Goal: Feedback & Contribution: Submit feedback/report problem

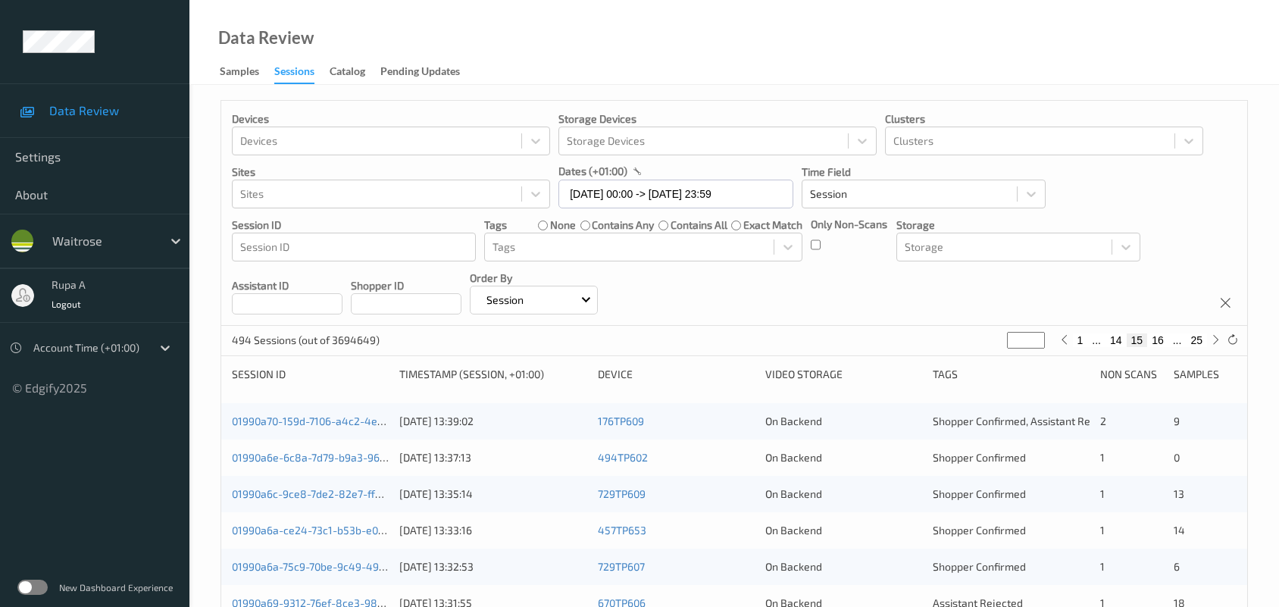
scroll to position [491, 0]
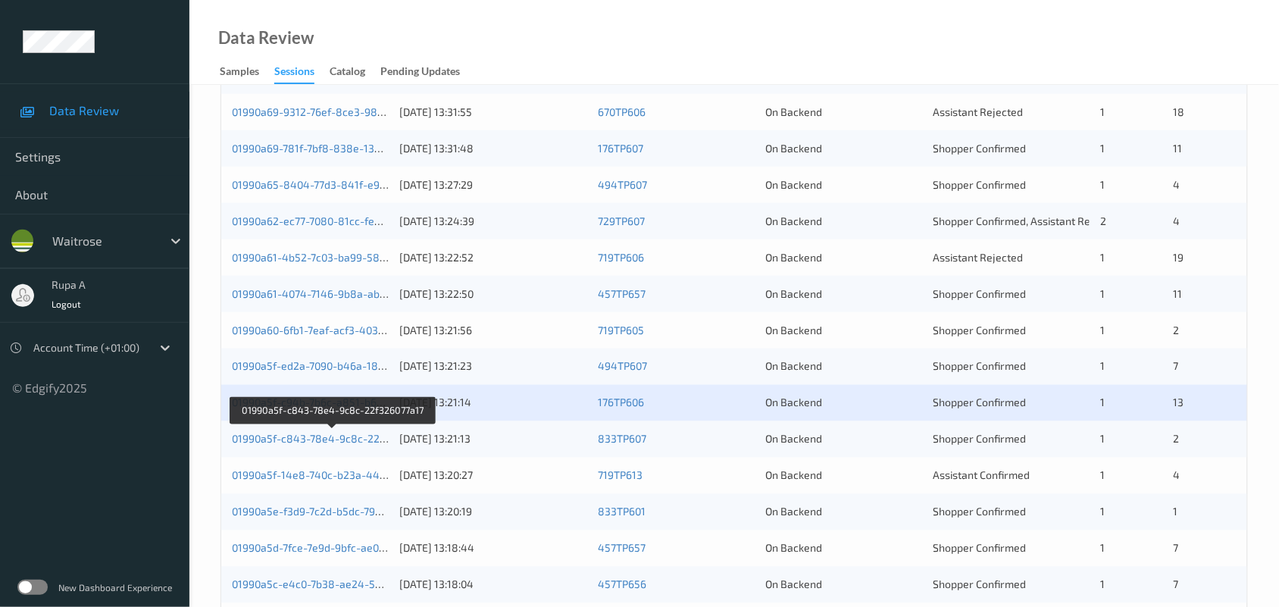
click at [285, 439] on link "01990a5f-c843-78e4-9c8c-22f326077a17" at bounding box center [333, 439] width 202 height 13
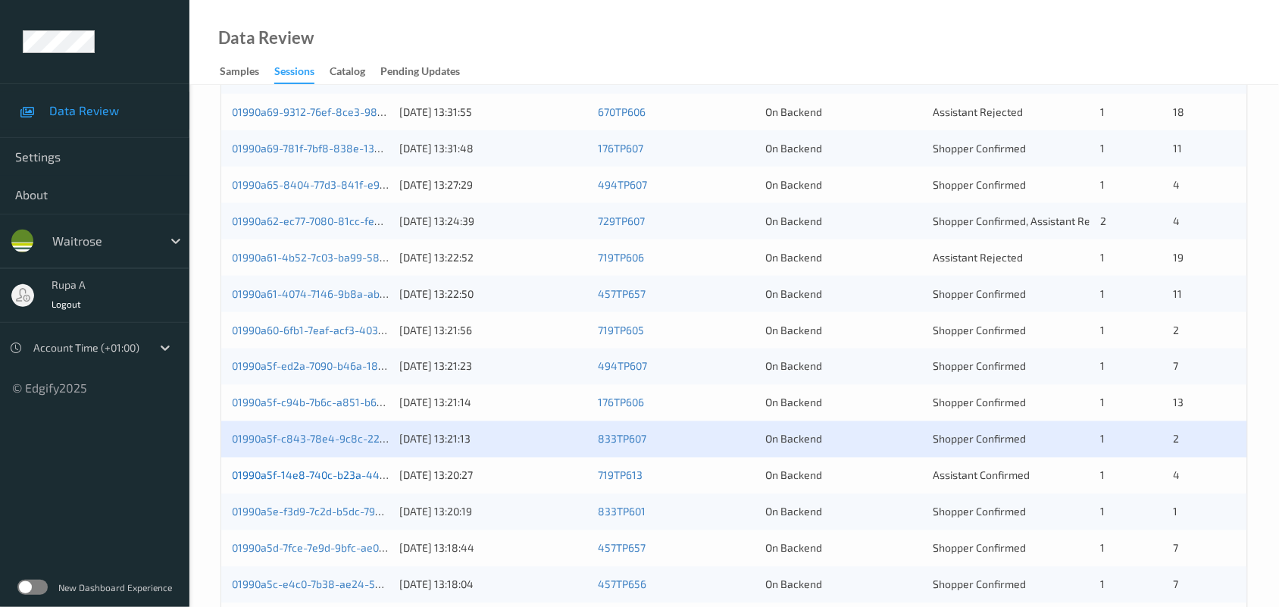
click at [305, 472] on link "01990a5f-14e8-740c-b23a-44f41e92b351" at bounding box center [334, 475] width 204 height 13
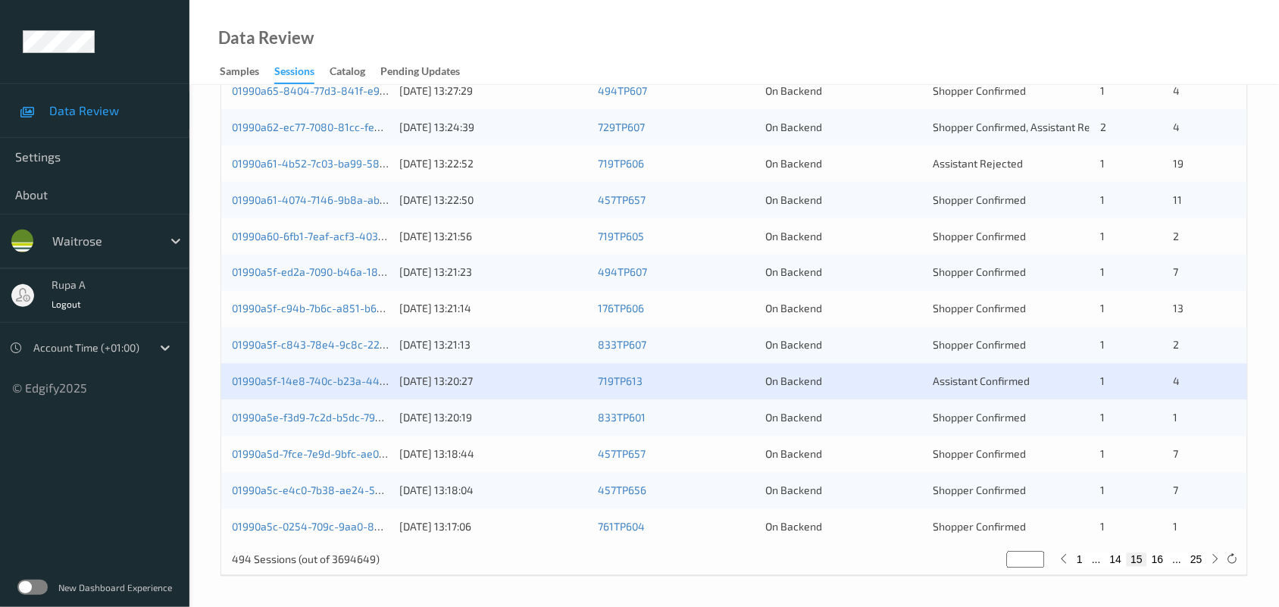
scroll to position [586, 0]
click at [362, 414] on link "01990a5e-f3d9-7c2d-b5dc-79cc37017a7f" at bounding box center [330, 417] width 196 height 13
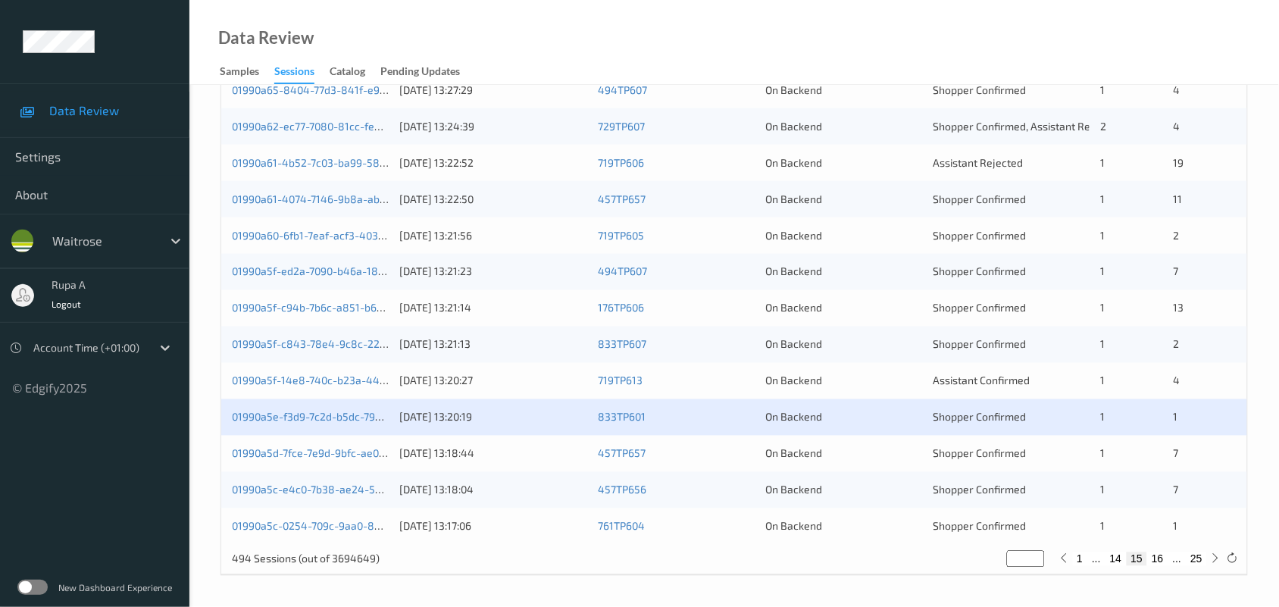
click at [342, 459] on div "01990a5d-7fce-7e9d-9bfc-ae03305cd6ae" at bounding box center [310, 453] width 157 height 15
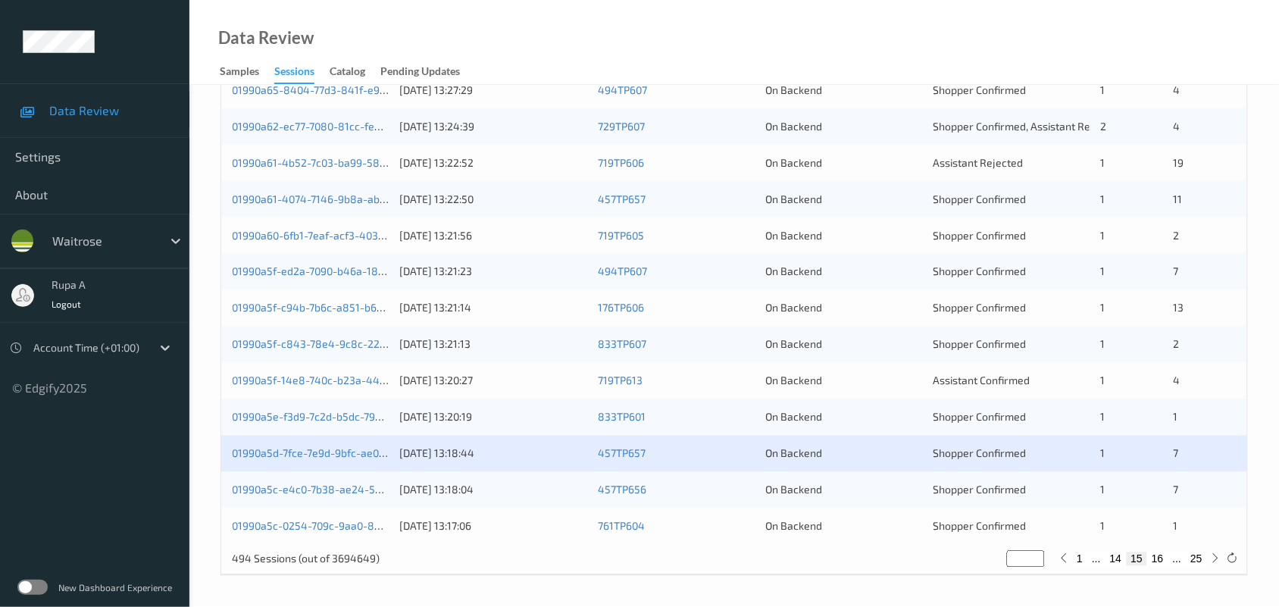
click at [348, 459] on div "01990a5d-7fce-7e9d-9bfc-ae03305cd6ae" at bounding box center [310, 453] width 157 height 15
click at [354, 451] on link "01990a5d-7fce-7e9d-9bfc-ae03305cd6ae" at bounding box center [332, 453] width 201 height 13
click at [328, 483] on link "01990a5c-e4c0-7b38-ae24-53a1f0990e71" at bounding box center [334, 489] width 204 height 13
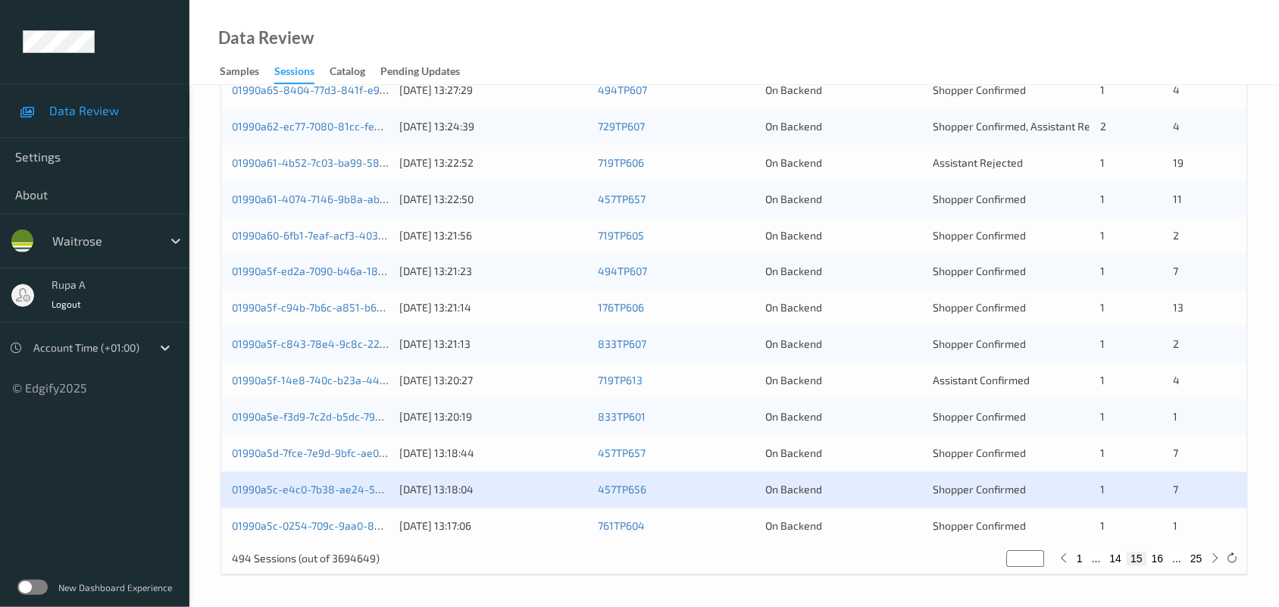
click at [383, 533] on div "01990a5c-0254-709c-9aa0-85e7454581c8" at bounding box center [310, 526] width 157 height 15
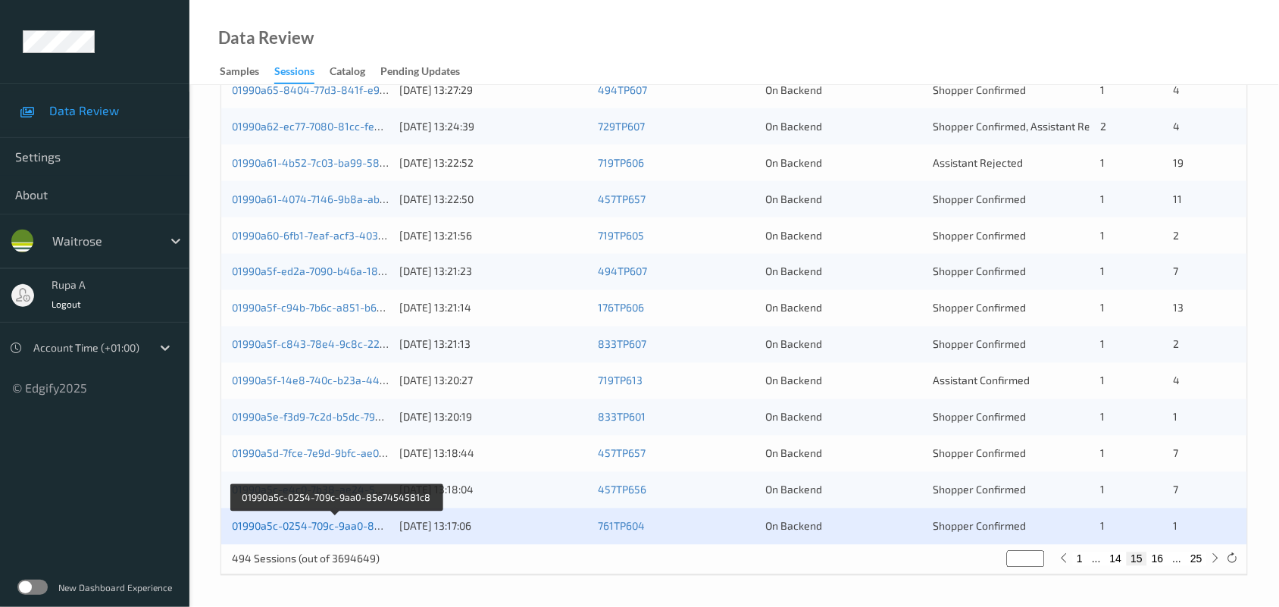
click at [383, 528] on link "01990a5c-0254-709c-9aa0-85e7454581c8" at bounding box center [336, 526] width 209 height 13
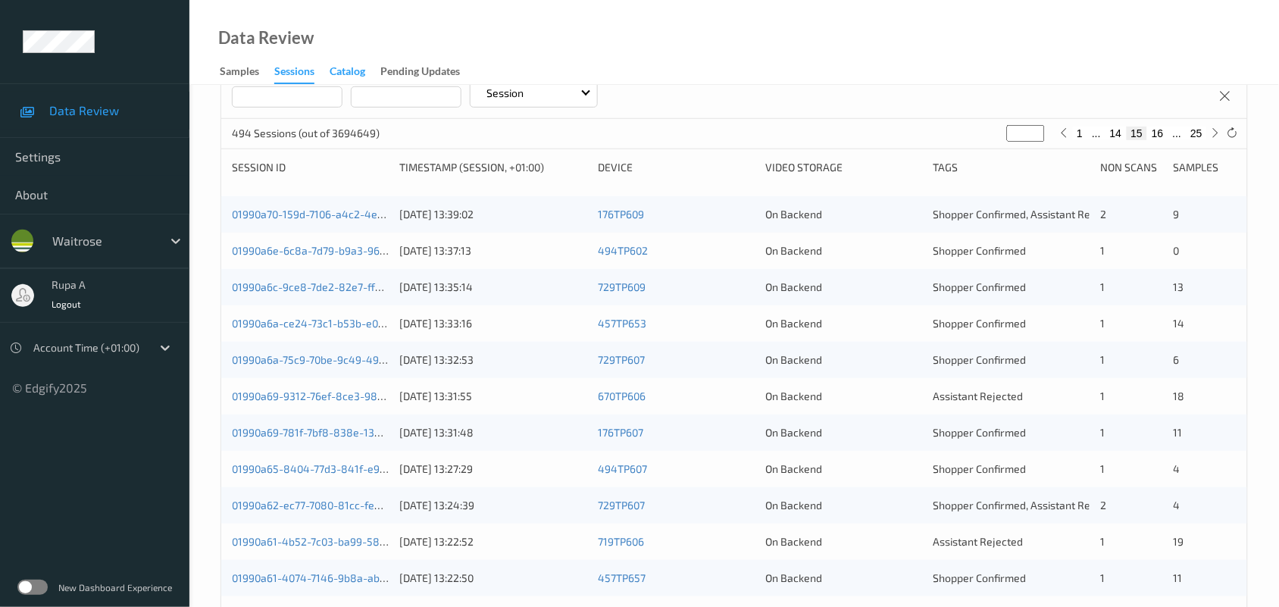
scroll to position [0, 0]
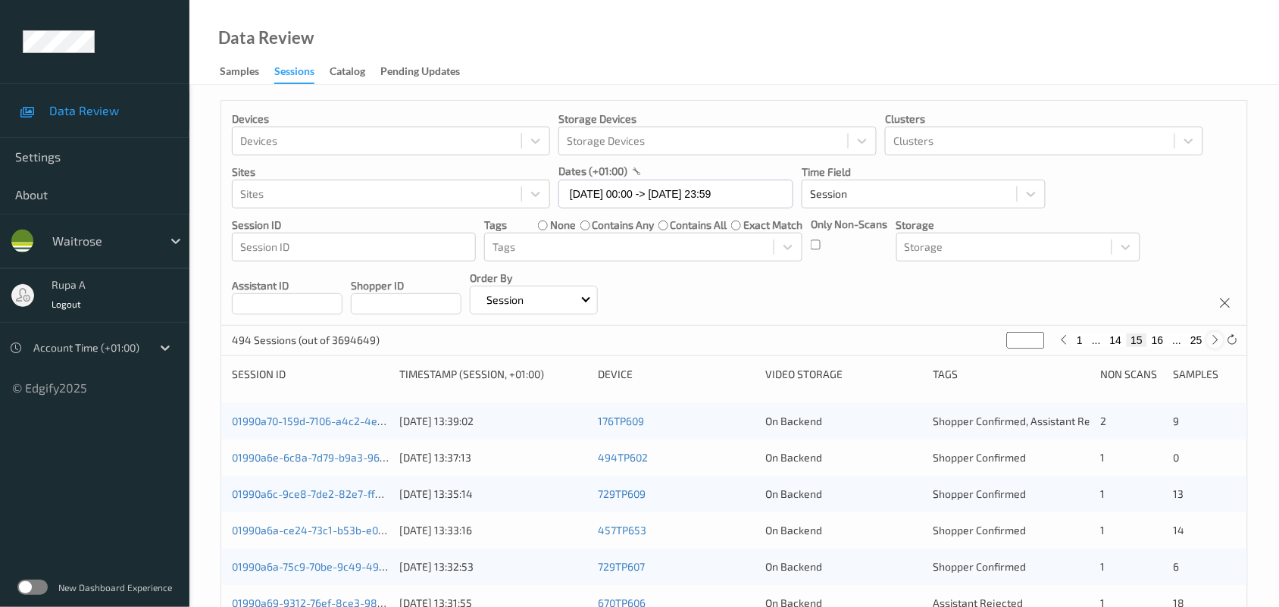
click at [1216, 343] on icon at bounding box center [1215, 339] width 11 height 11
type input "**"
click at [1210, 345] on icon at bounding box center [1215, 339] width 11 height 11
type input "**"
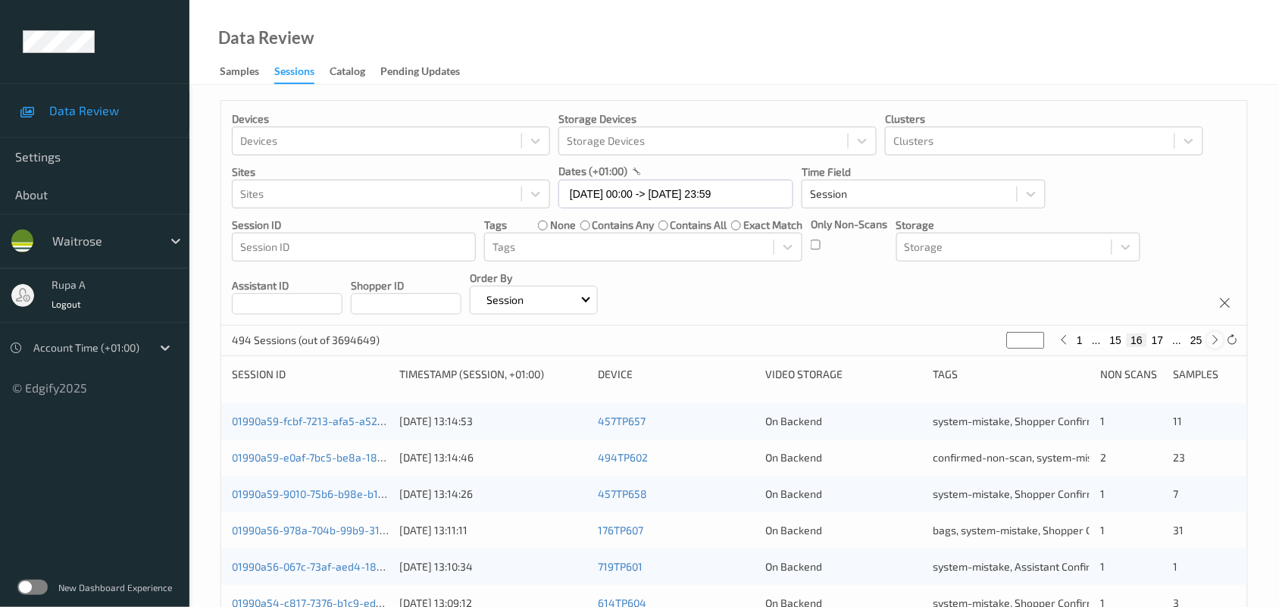
type input "**"
click at [1210, 345] on icon at bounding box center [1215, 339] width 11 height 11
type input "**"
click at [1210, 345] on icon at bounding box center [1215, 339] width 11 height 11
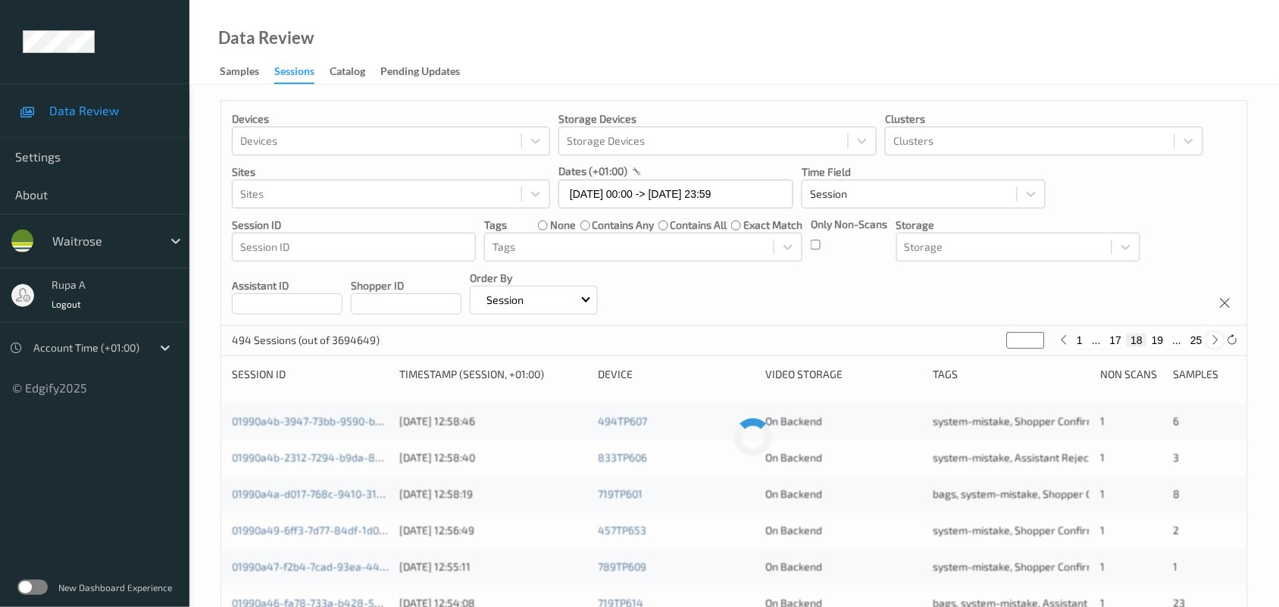
type input "**"
click at [1210, 345] on icon at bounding box center [1215, 339] width 11 height 11
type input "**"
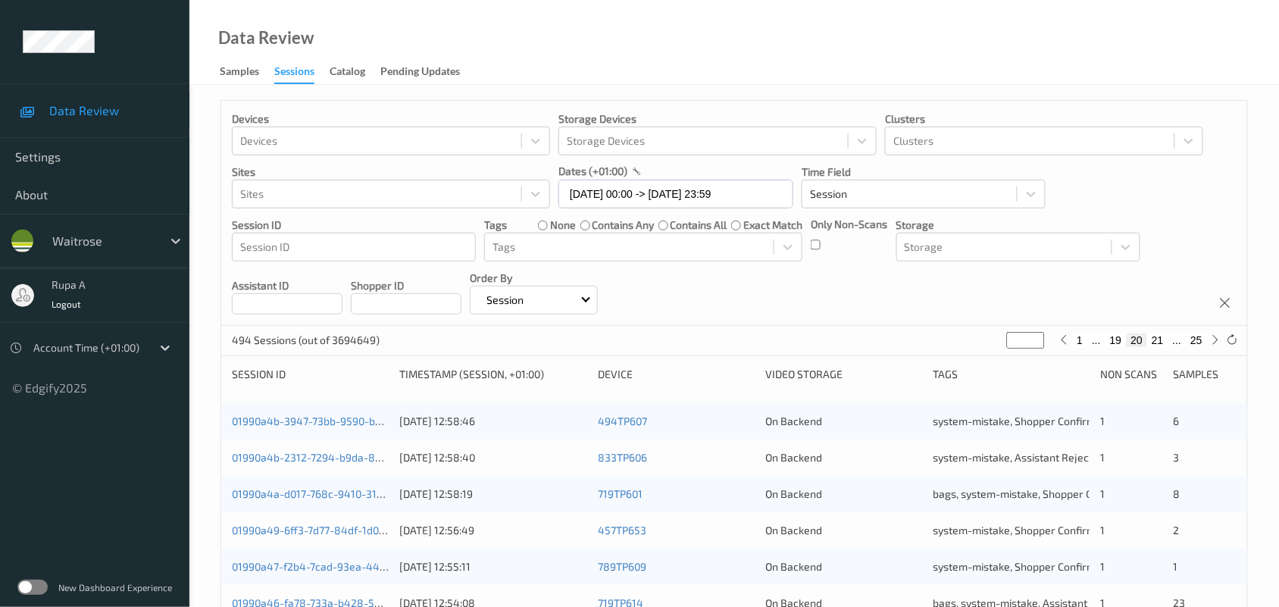
click at [1208, 346] on div at bounding box center [1215, 340] width 17 height 17
type input "**"
click at [1208, 346] on div "1 ... 20 21 22 ... 25" at bounding box center [1139, 340] width 168 height 17
click at [1213, 343] on icon at bounding box center [1215, 339] width 11 height 11
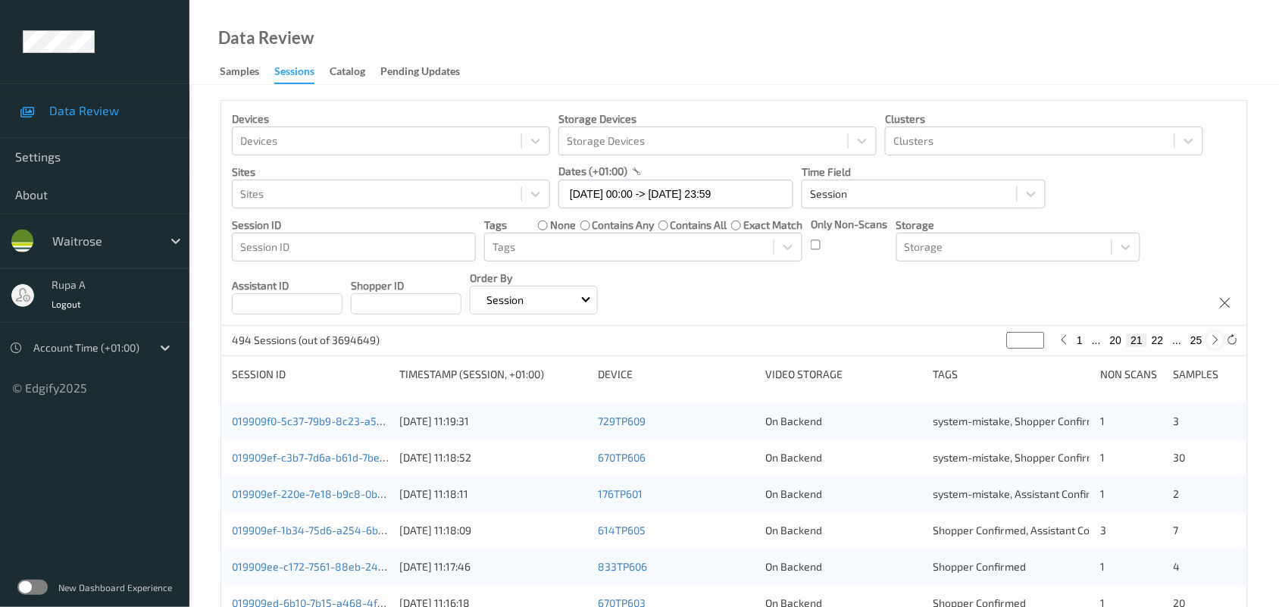
type input "**"
click at [1213, 343] on icon at bounding box center [1215, 339] width 11 height 11
type input "**"
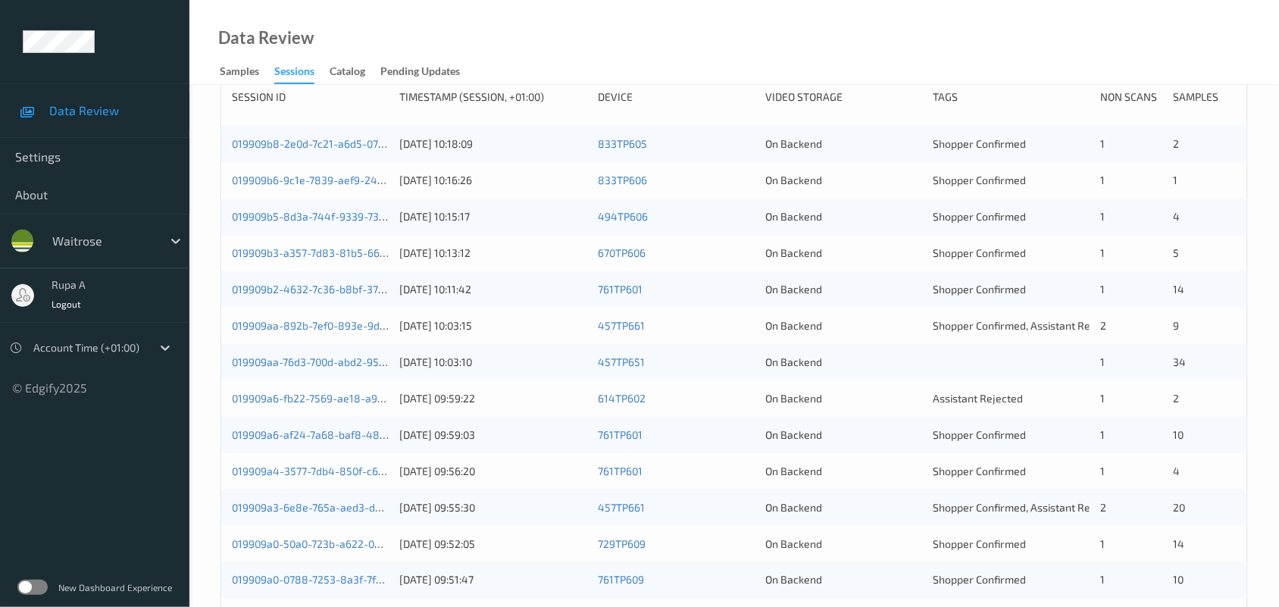
scroll to position [112, 0]
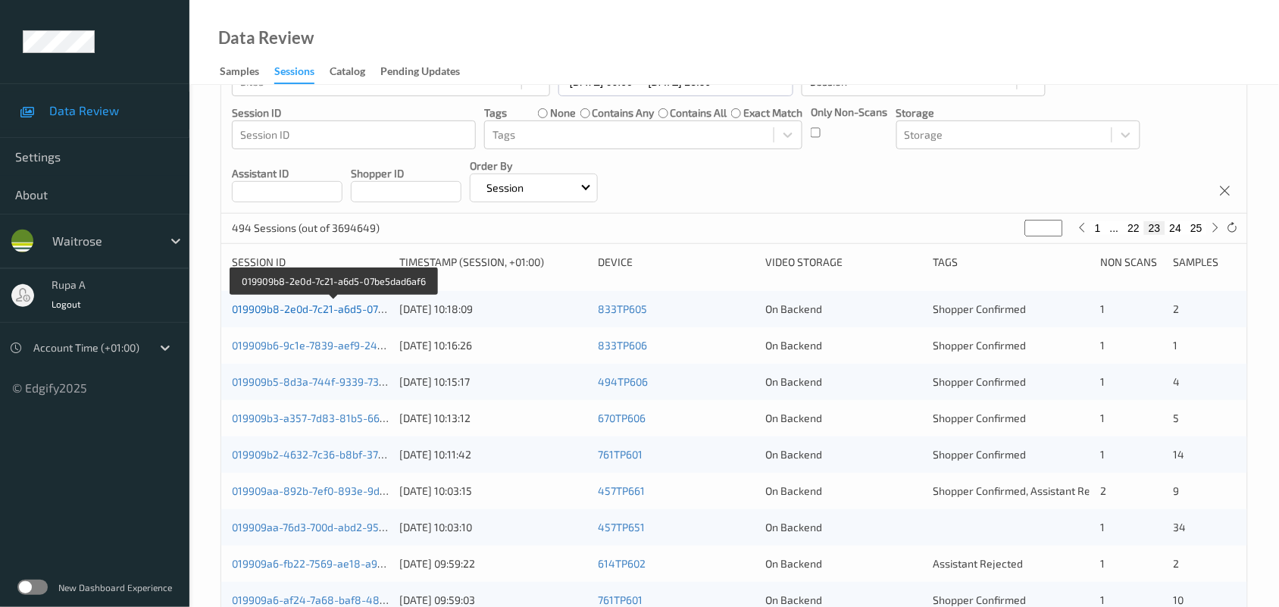
click at [380, 312] on link "019909b8-2e0d-7c21-a6d5-07be5dad6af6" at bounding box center [334, 308] width 205 height 13
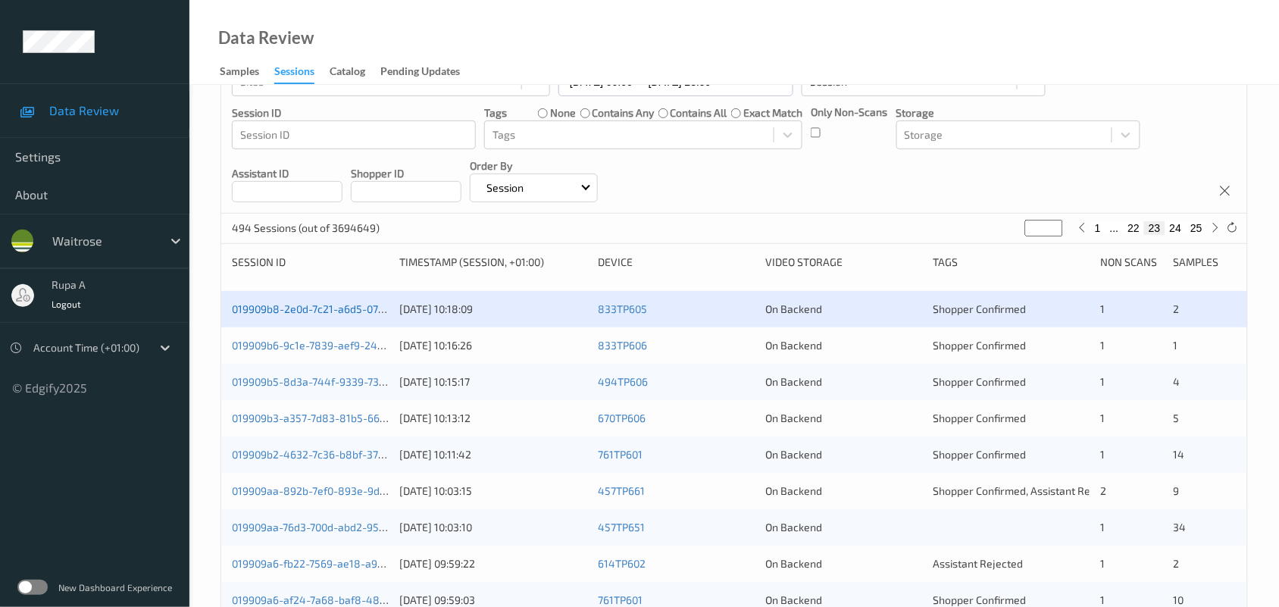
click at [361, 305] on link "019909b8-2e0d-7c21-a6d5-07be5dad6af6" at bounding box center [334, 308] width 205 height 13
click at [345, 341] on link "019909b6-9c1e-7839-aef9-24be538f7b51" at bounding box center [333, 345] width 202 height 13
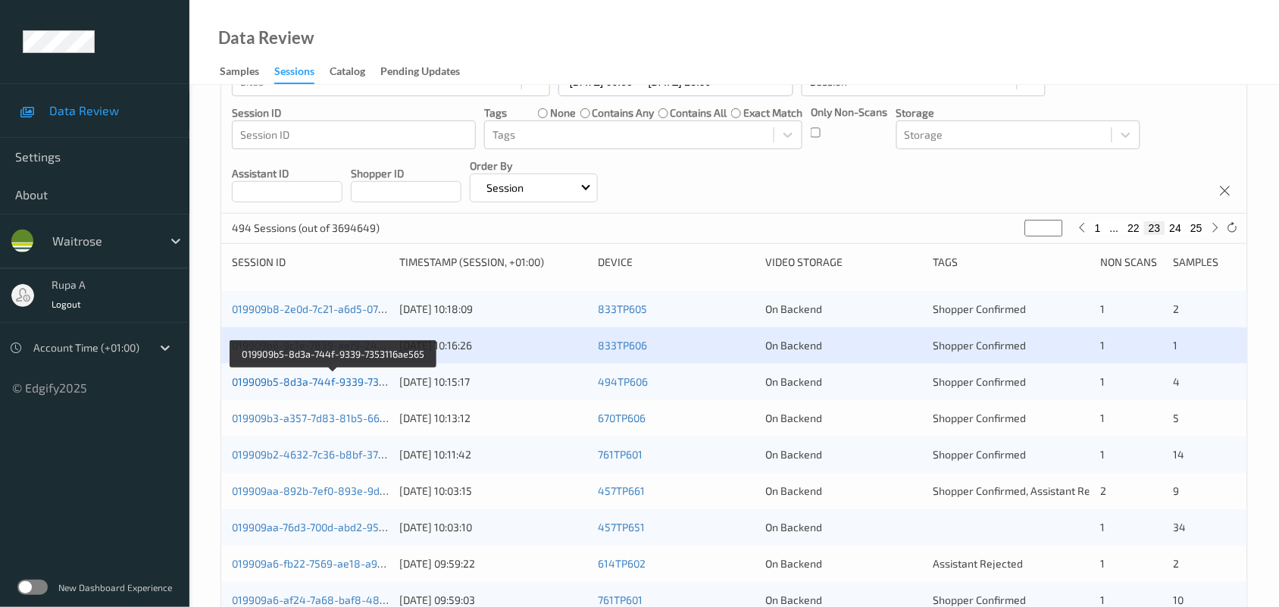
click at [320, 380] on link "019909b5-8d3a-744f-9339-7353116ae565" at bounding box center [334, 381] width 205 height 13
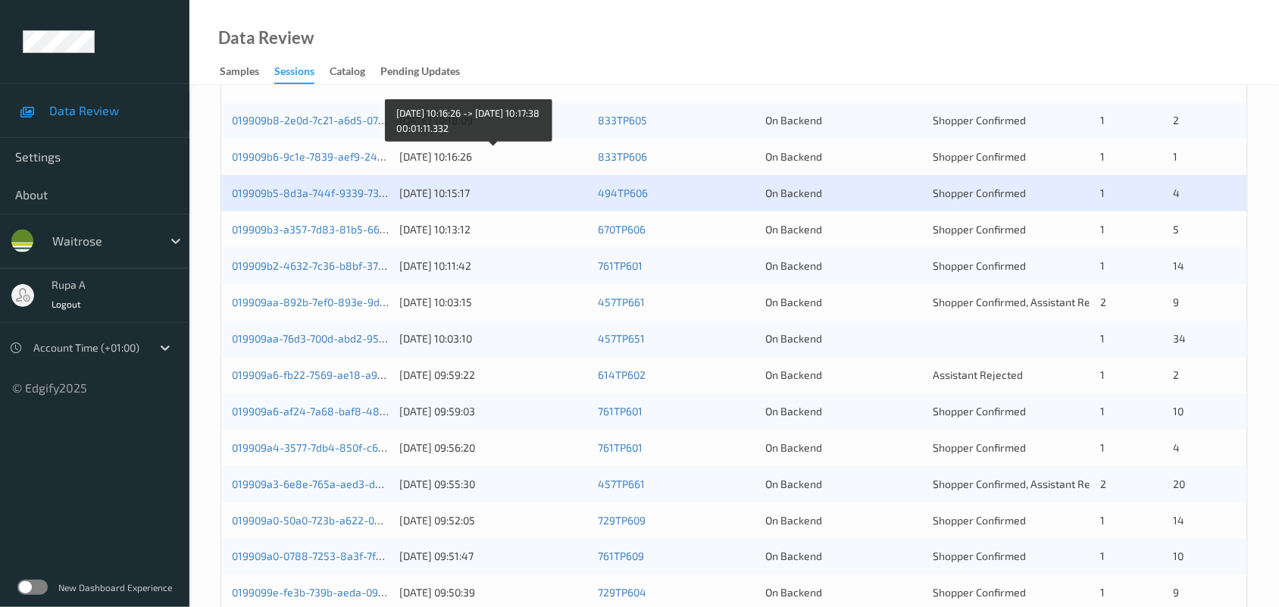
scroll to position [301, 0]
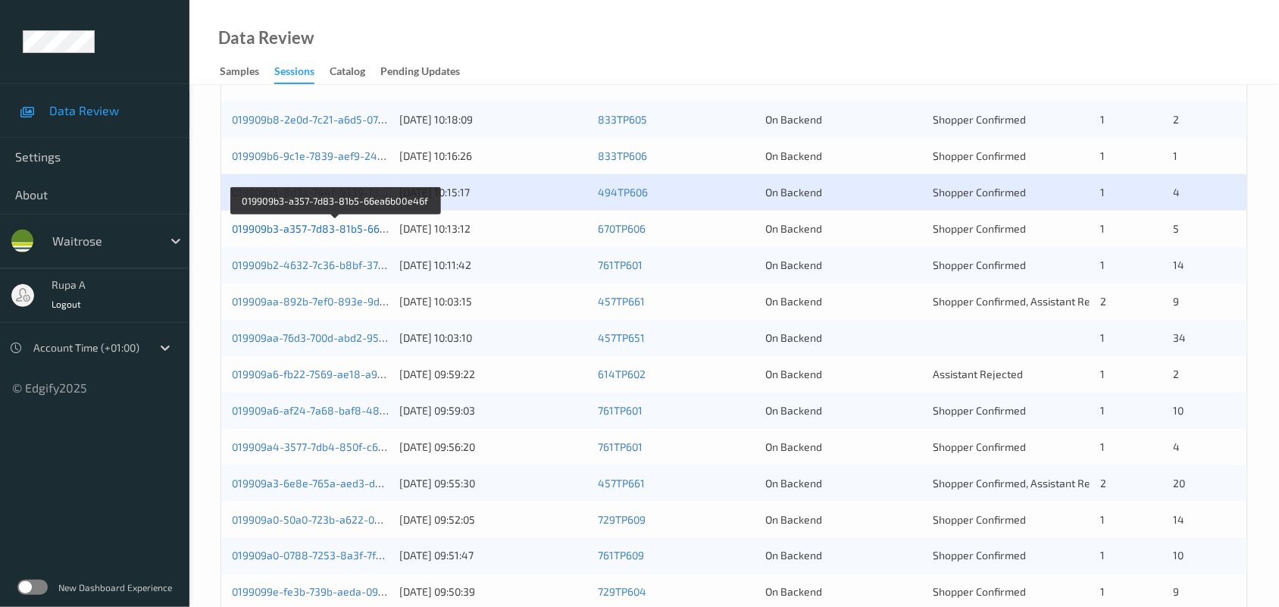
click at [358, 227] on link "019909b3-a357-7d83-81b5-66ea6b00e46f" at bounding box center [335, 228] width 207 height 13
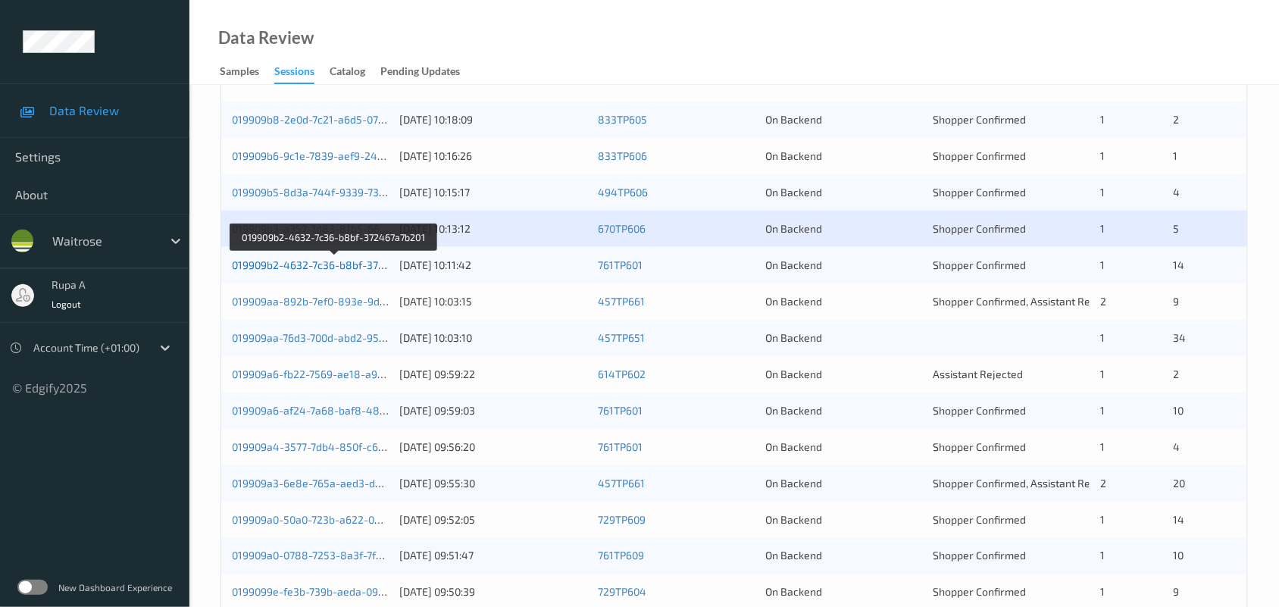
click at [270, 266] on link "019909b2-4632-7c36-b8bf-372467a7b201" at bounding box center [334, 264] width 205 height 13
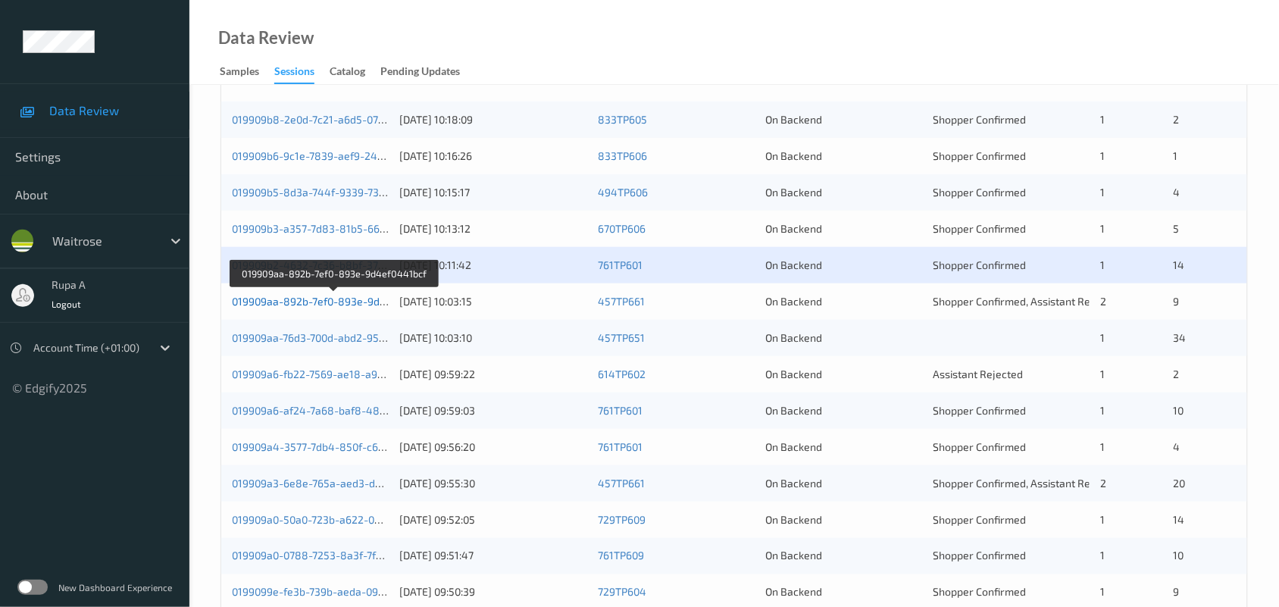
click at [309, 299] on link "019909aa-892b-7ef0-893e-9d4ef0441bcf" at bounding box center [334, 301] width 204 height 13
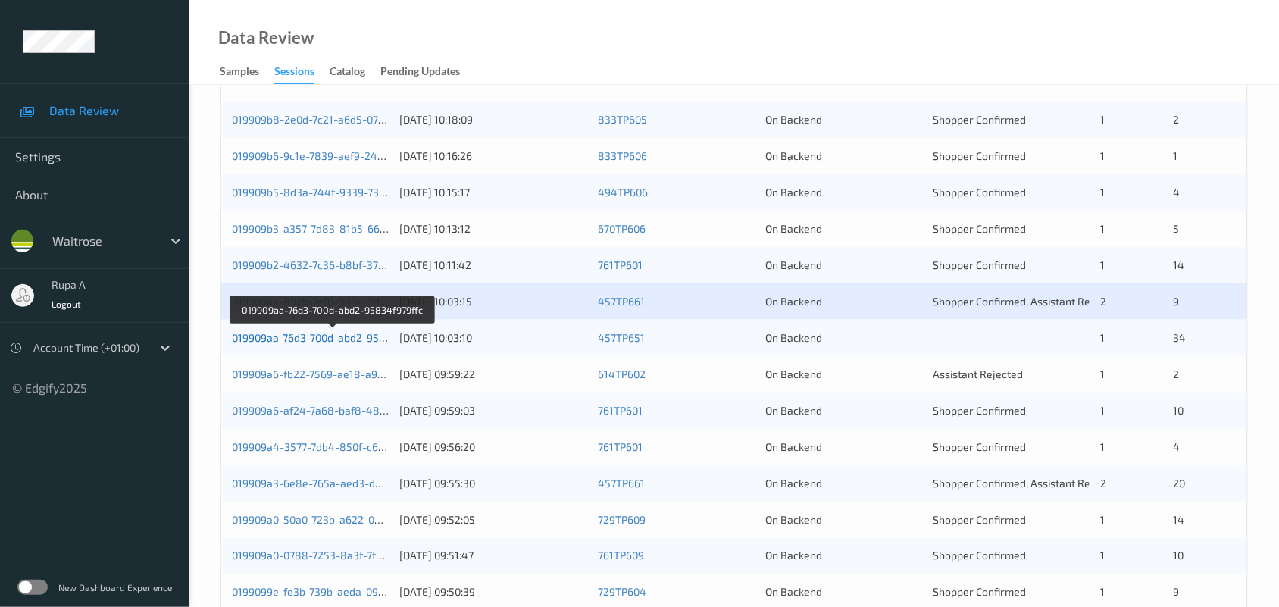
click at [341, 339] on link "019909aa-76d3-700d-abd2-95834f979ffc" at bounding box center [332, 337] width 201 height 13
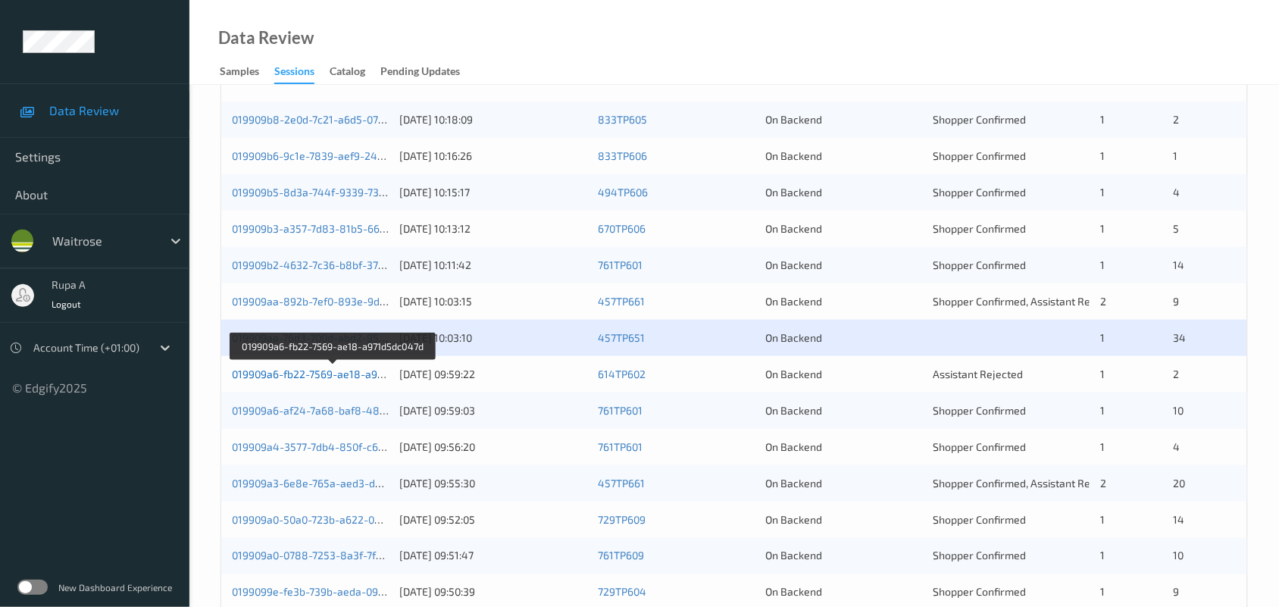
click at [345, 373] on link "019909a6-fb22-7569-ae18-a971d5dc047d" at bounding box center [333, 373] width 203 height 13
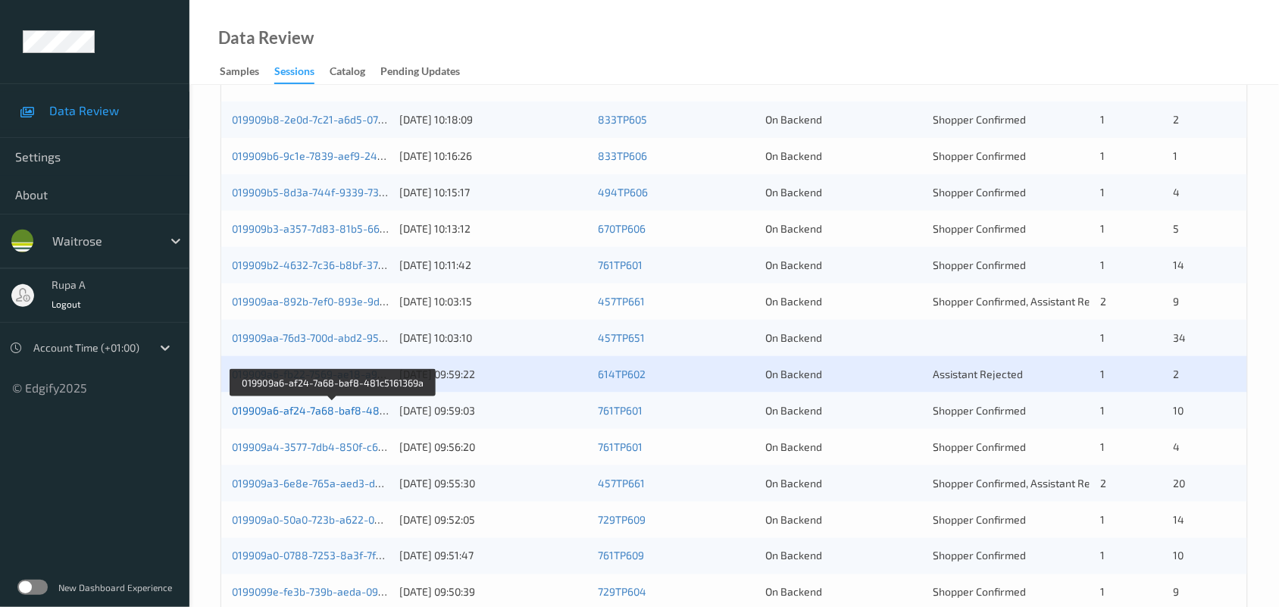
click at [376, 406] on link "019909a6-af24-7a68-baf8-481c5161369a" at bounding box center [333, 410] width 203 height 13
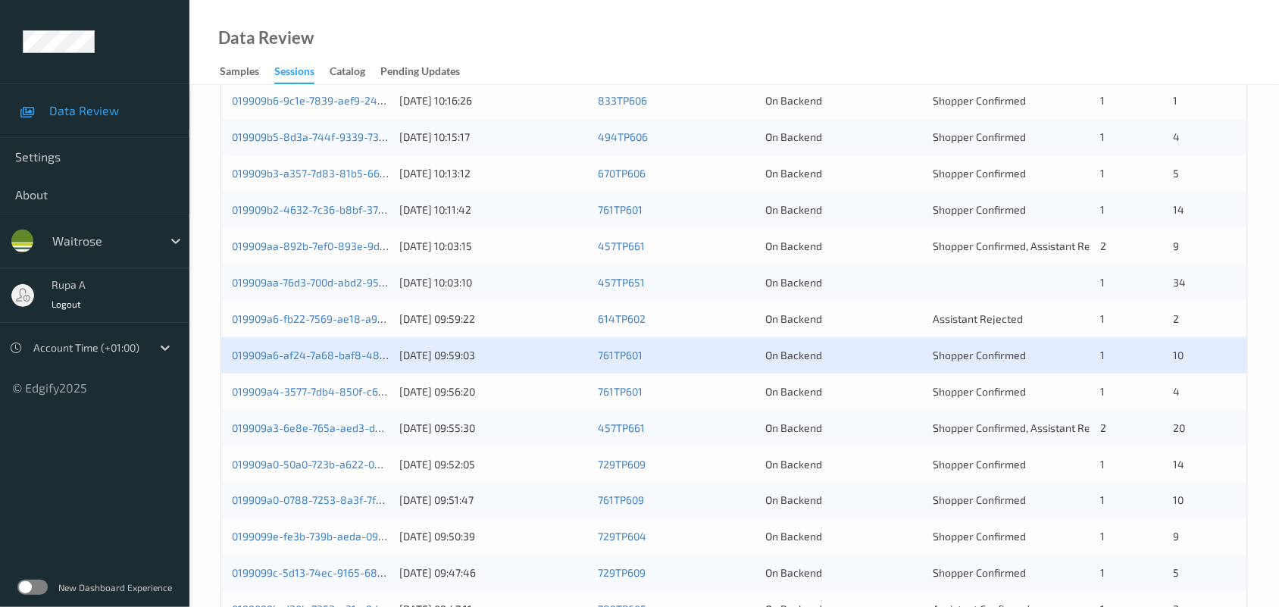
scroll to position [396, 0]
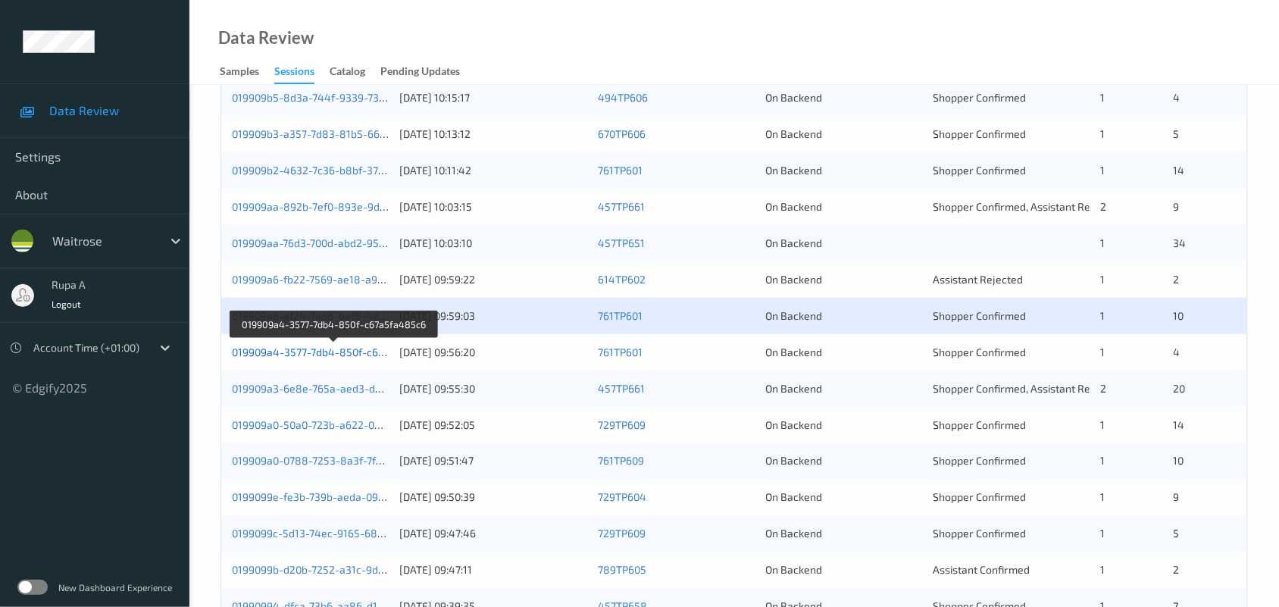
click at [354, 348] on link "019909a4-3577-7db4-850f-c67a5fa485c6" at bounding box center [334, 351] width 205 height 13
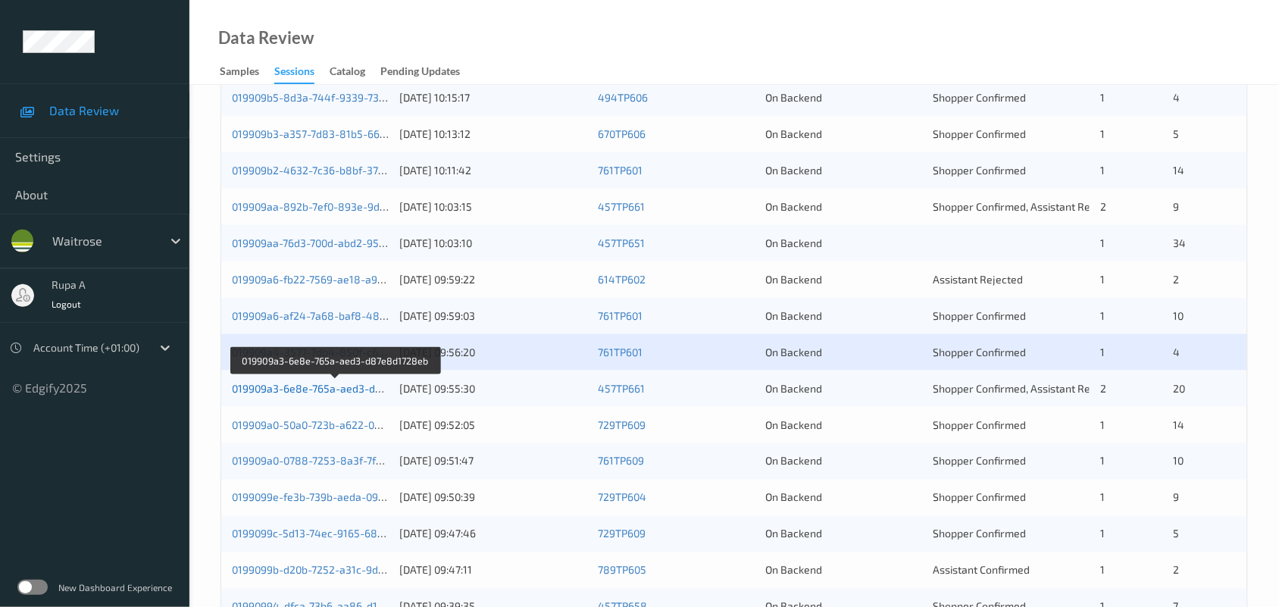
click at [323, 387] on link "019909a3-6e8e-765a-aed3-d87e8d1728eb" at bounding box center [336, 388] width 209 height 13
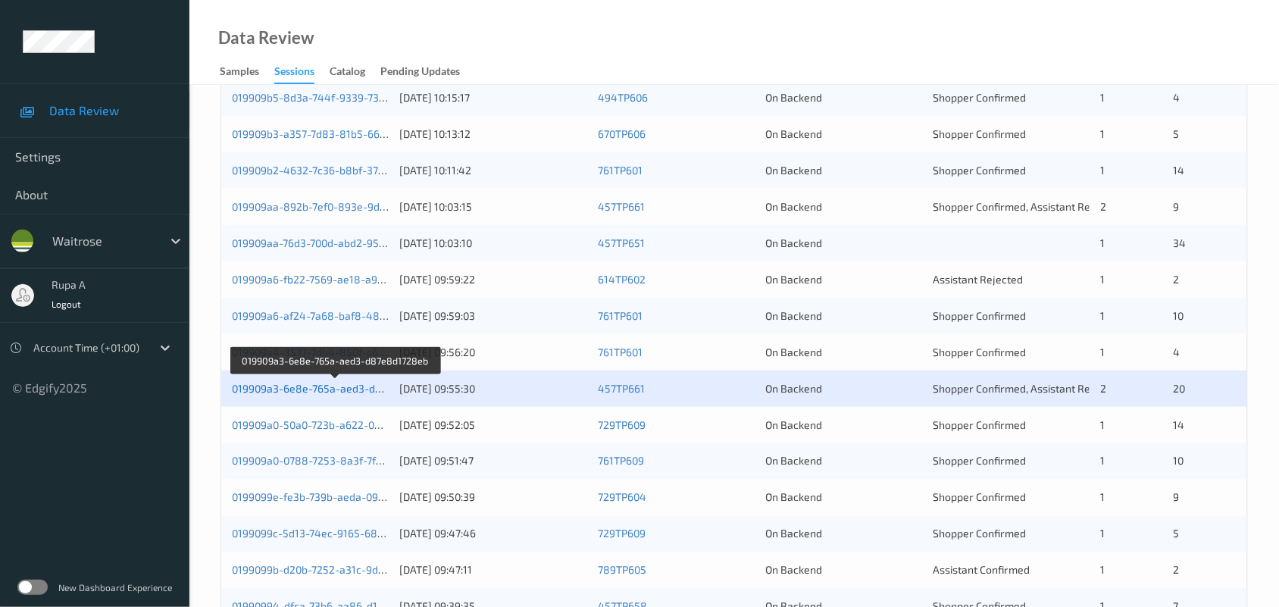
click at [323, 386] on link "019909a3-6e8e-765a-aed3-d87e8d1728eb" at bounding box center [336, 388] width 209 height 13
click at [317, 388] on link "019909a3-6e8e-765a-aed3-d87e8d1728eb" at bounding box center [336, 388] width 209 height 13
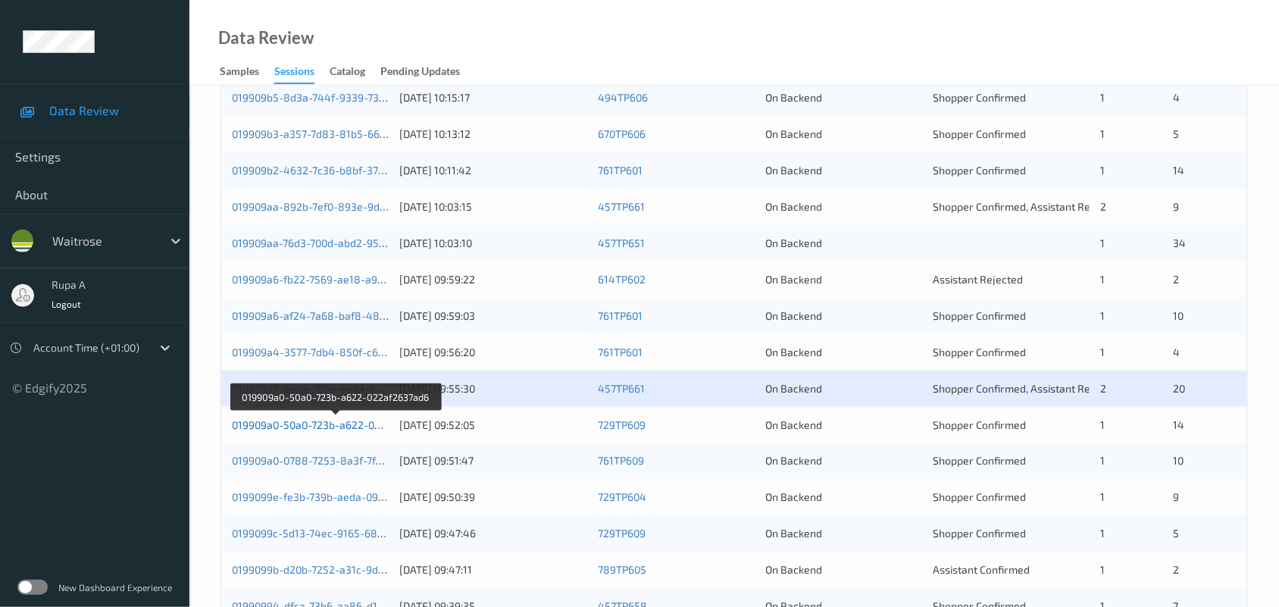
click at [367, 419] on link "019909a0-50a0-723b-a622-022af2637ad6" at bounding box center [335, 424] width 206 height 13
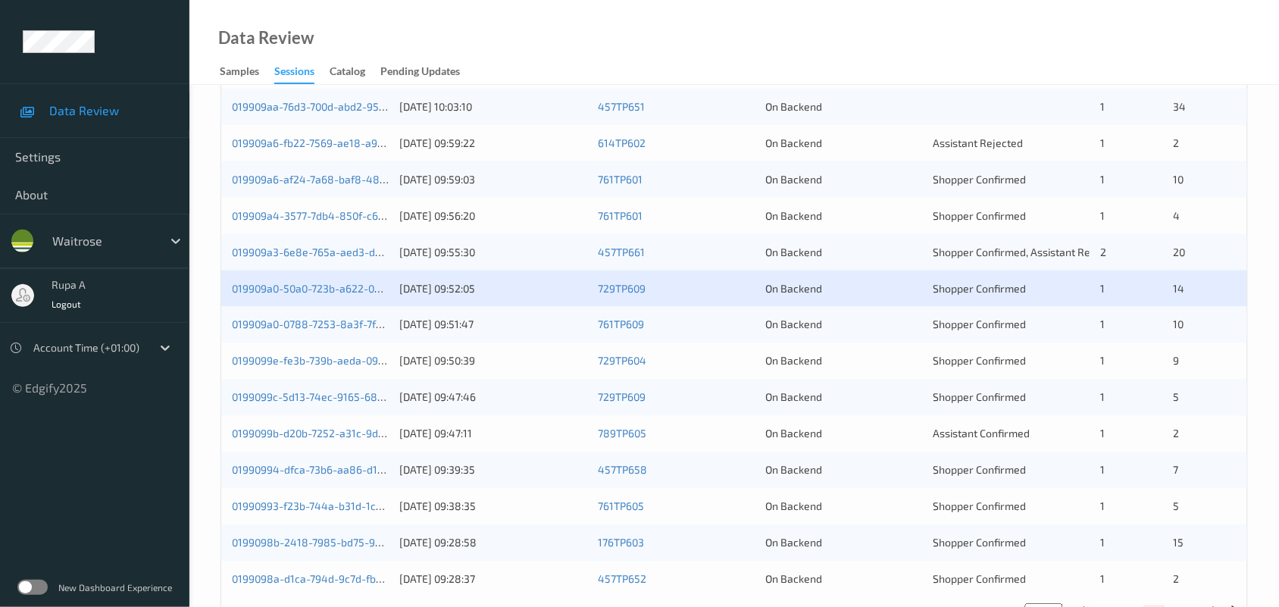
scroll to position [586, 0]
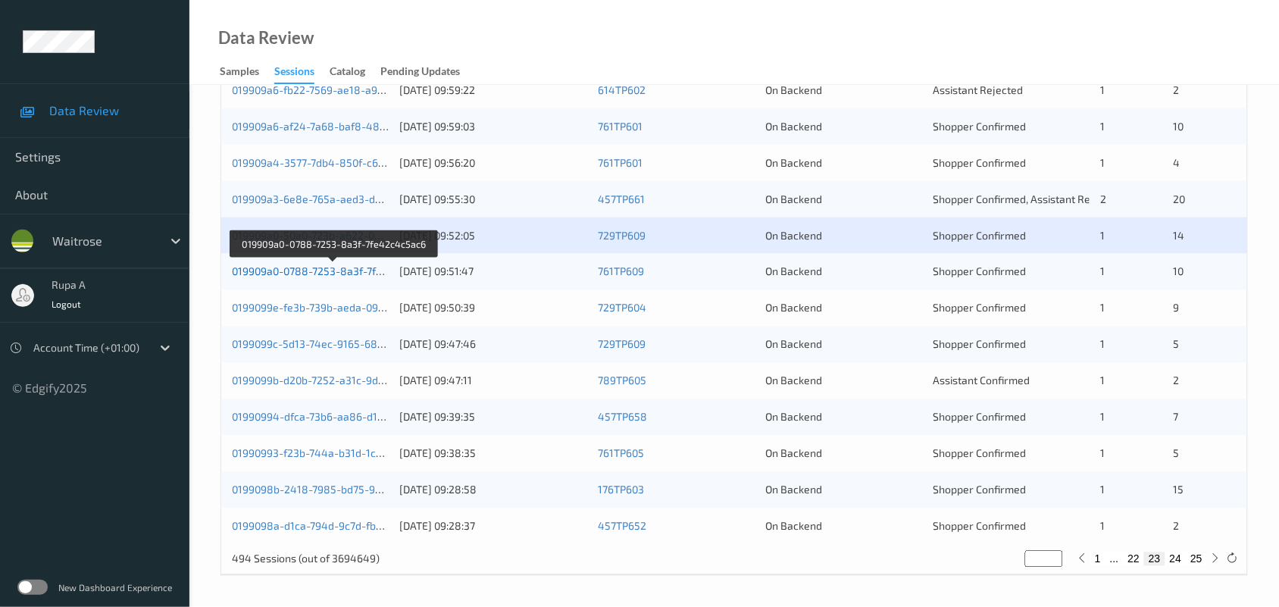
click at [319, 270] on link "019909a0-0788-7253-8a3f-7fe42c4c5ac6" at bounding box center [334, 271] width 204 height 13
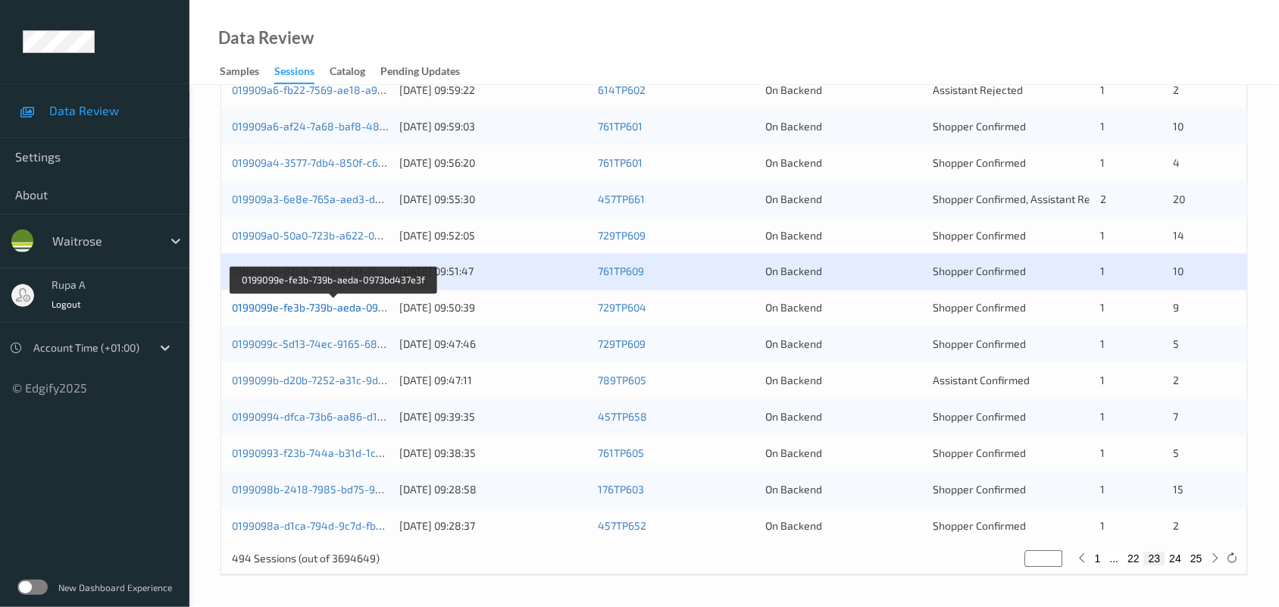
click at [356, 304] on link "0199099e-fe3b-739b-aeda-0973bd437e3f" at bounding box center [334, 307] width 204 height 13
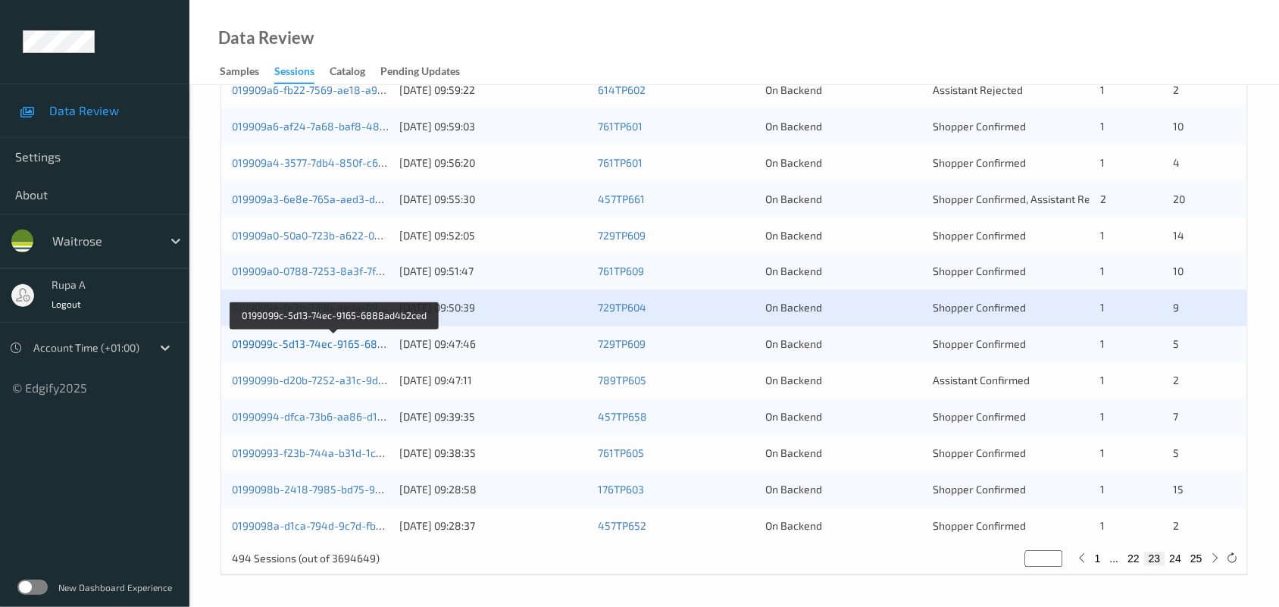
click at [339, 347] on link "0199099c-5d13-74ec-9165-6888ad4b2ced" at bounding box center [336, 344] width 208 height 13
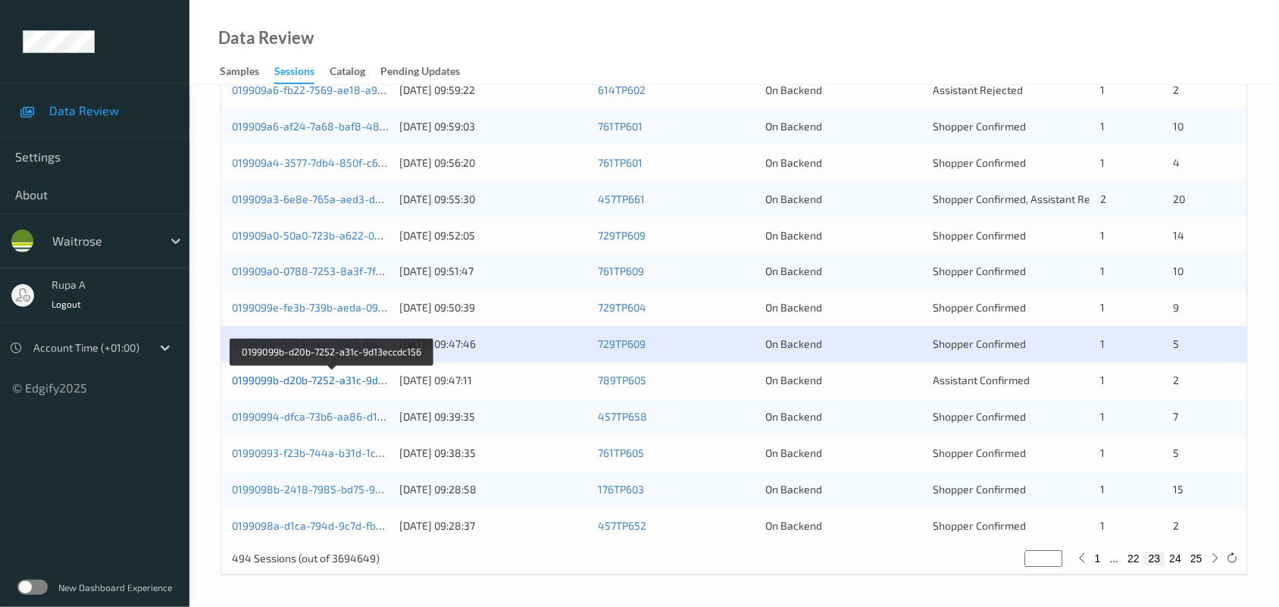
click at [352, 385] on link "0199099b-d20b-7252-a31c-9d13eccdc156" at bounding box center [332, 380] width 201 height 13
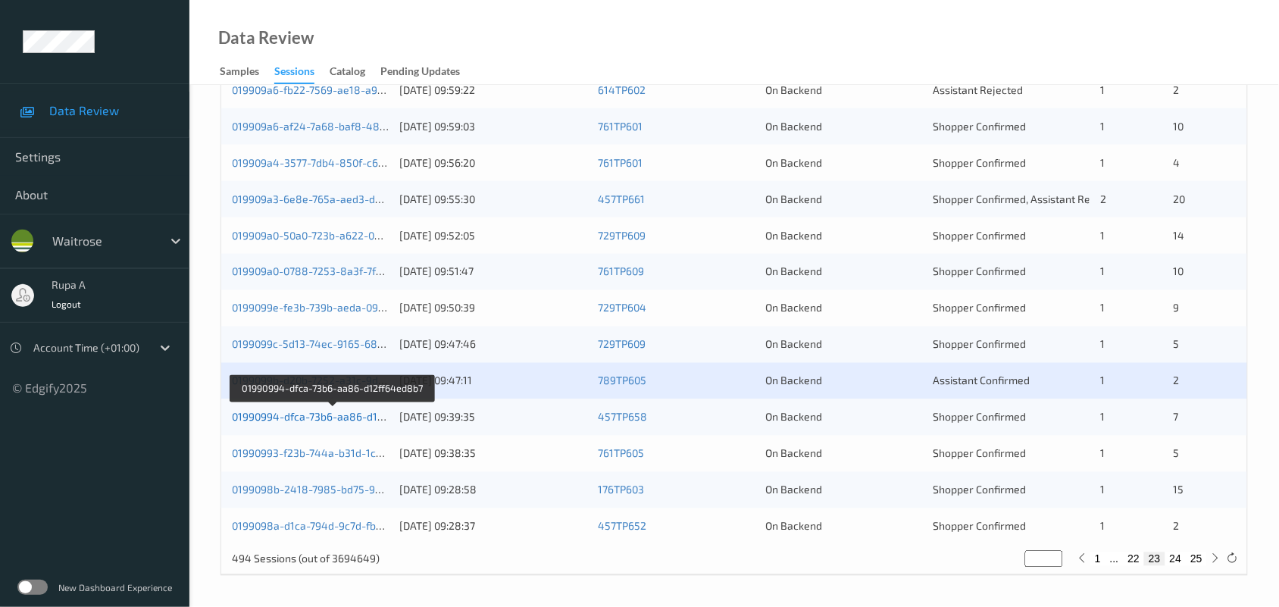
click at [350, 413] on link "01990994-dfca-73b6-aa86-d12ff64ed8b7" at bounding box center [333, 417] width 202 height 13
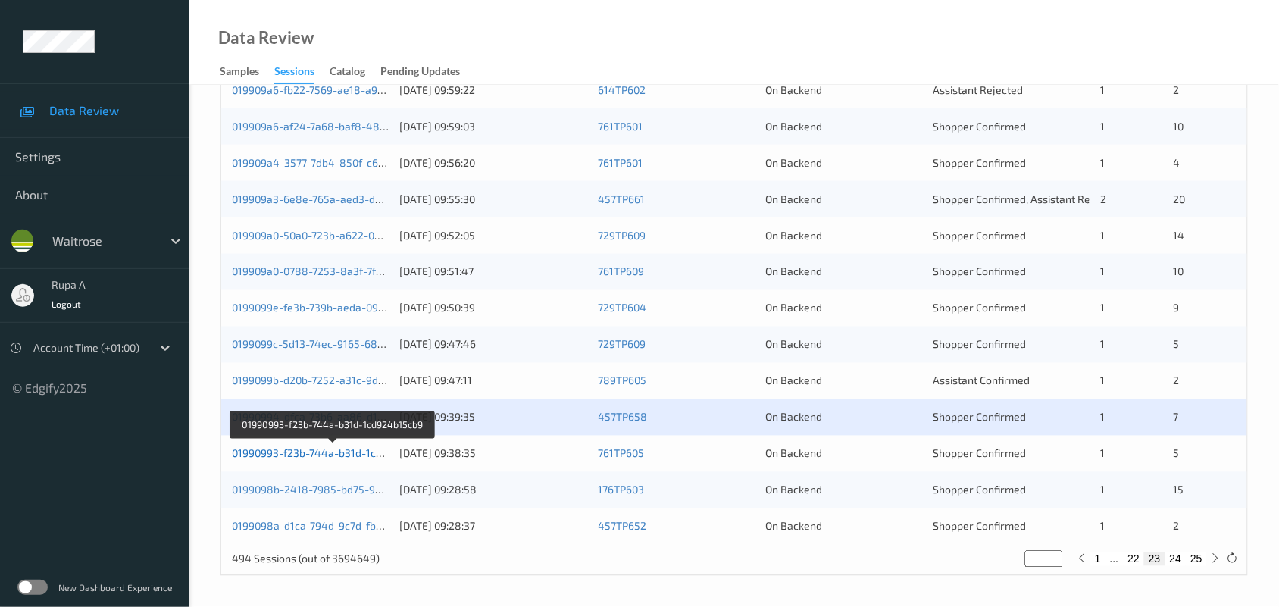
click at [358, 453] on link "01990993-f23b-744a-b31d-1cd924b15cb9" at bounding box center [333, 453] width 203 height 13
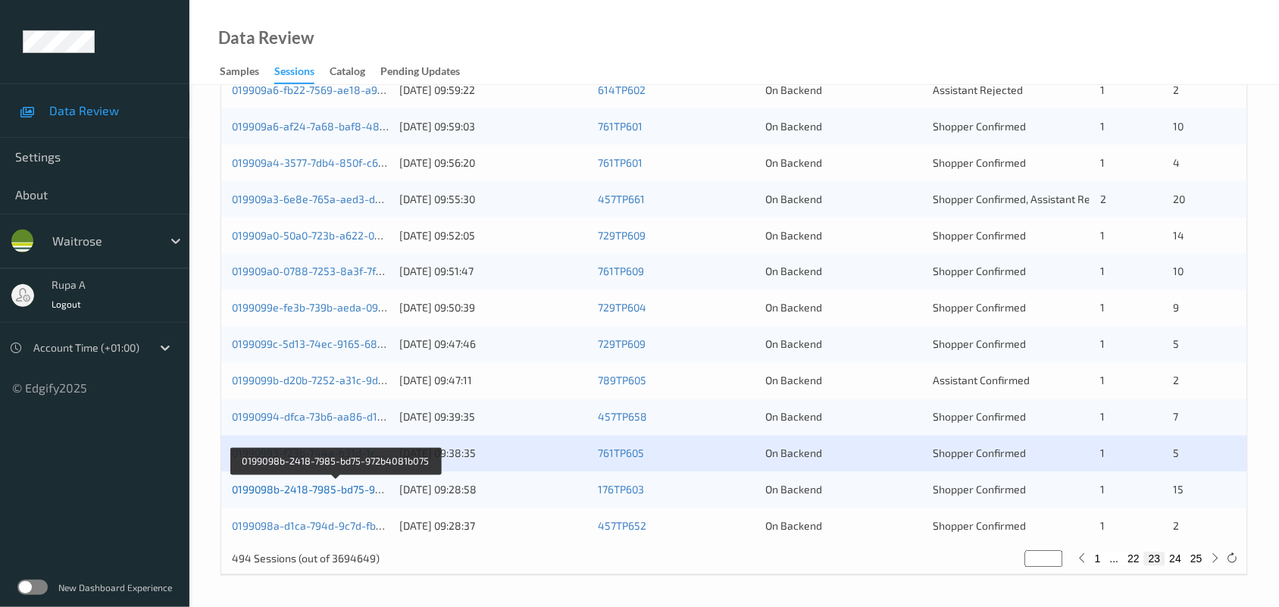
click at [356, 486] on link "0199098b-2418-7985-bd75-972b4081b075" at bounding box center [336, 489] width 208 height 13
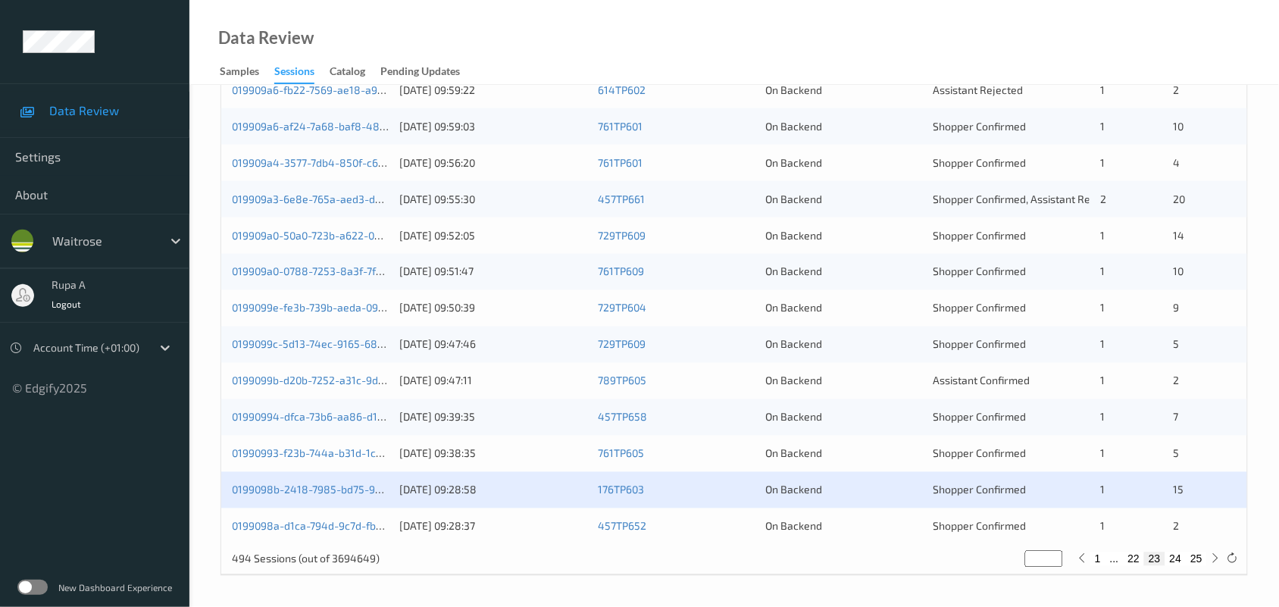
click at [370, 517] on div "0199098a-d1ca-794d-9c7d-fbdcc40a49c9 02/09/2025 09:28:37 457TP652 On Backend Sh…" at bounding box center [734, 526] width 1026 height 36
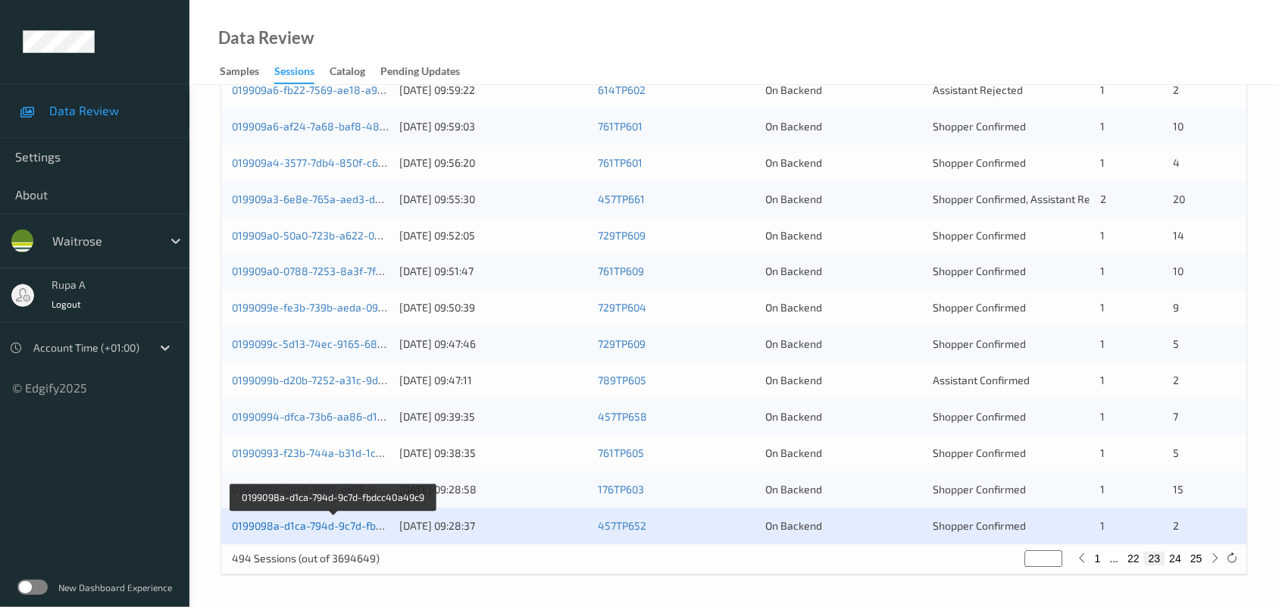
click at [351, 527] on link "0199098a-d1ca-794d-9c7d-fbdcc40a49c9" at bounding box center [334, 526] width 204 height 13
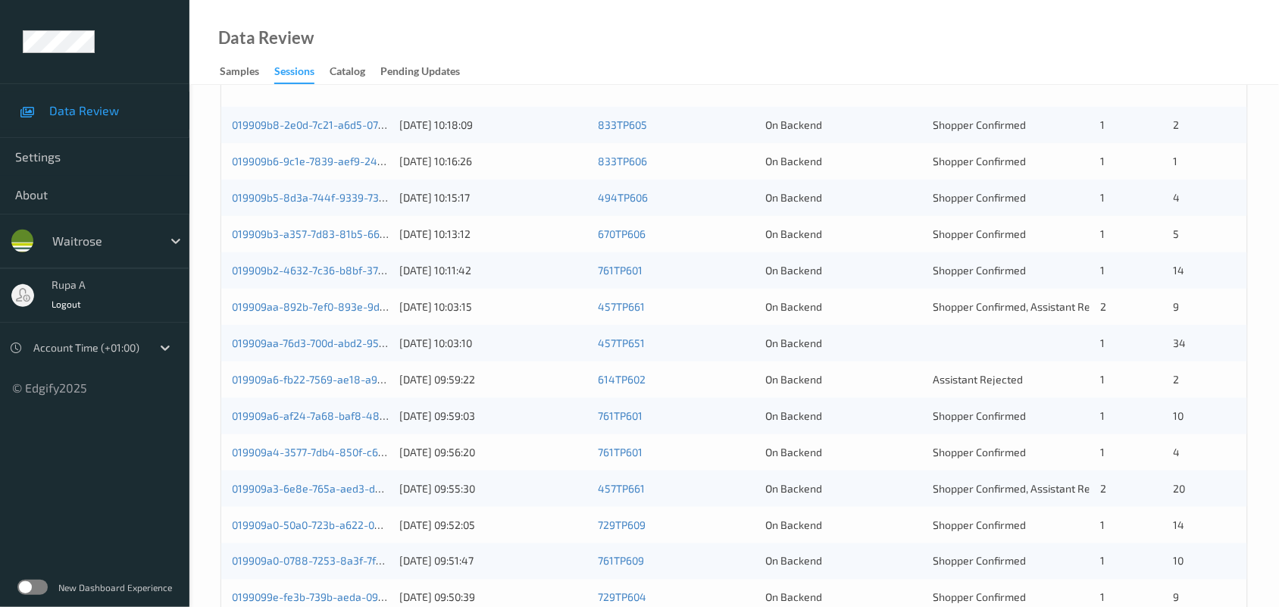
scroll to position [95, 0]
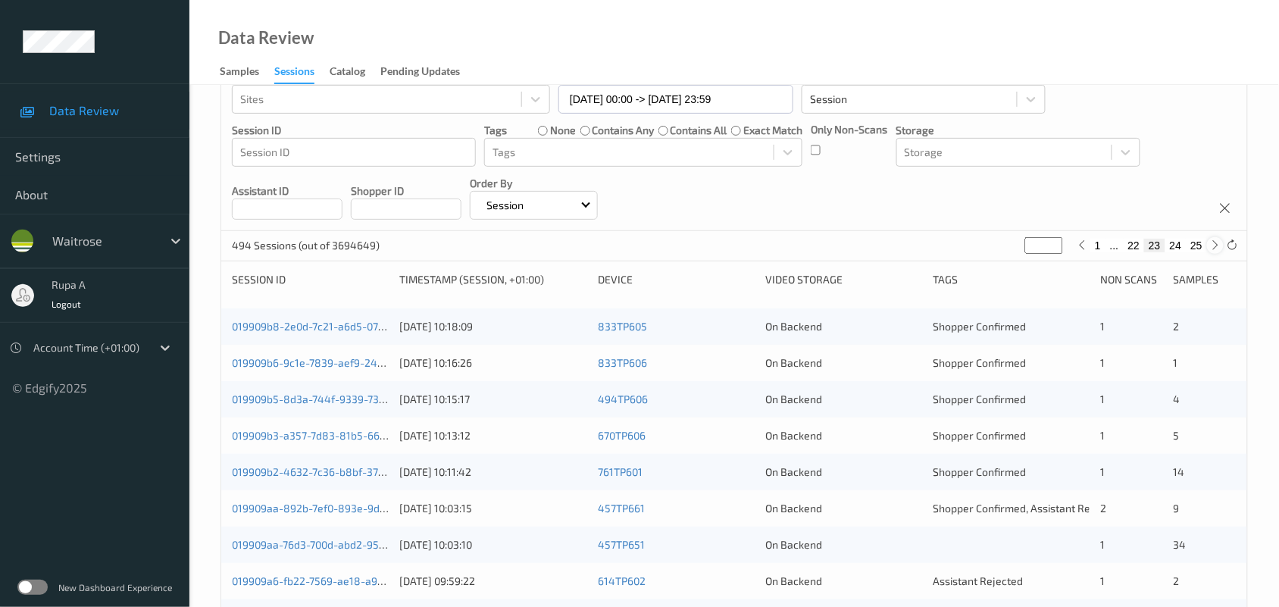
click at [1210, 248] on icon at bounding box center [1215, 244] width 11 height 11
type input "**"
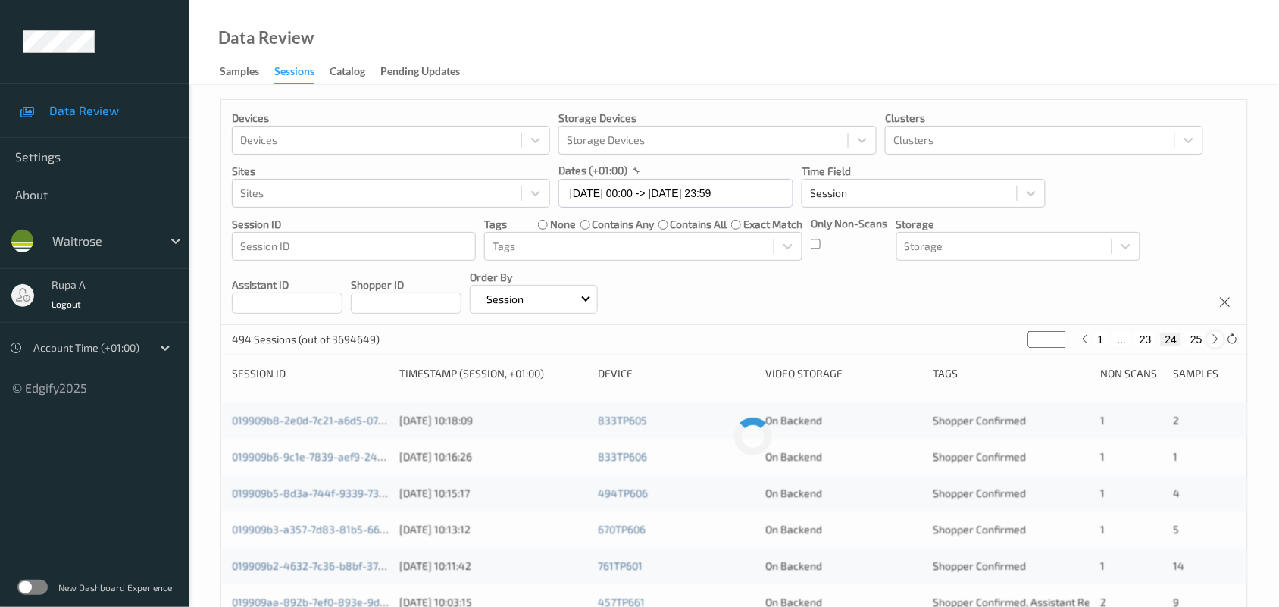
scroll to position [0, 0]
click at [1214, 345] on icon at bounding box center [1215, 339] width 11 height 11
type input "**"
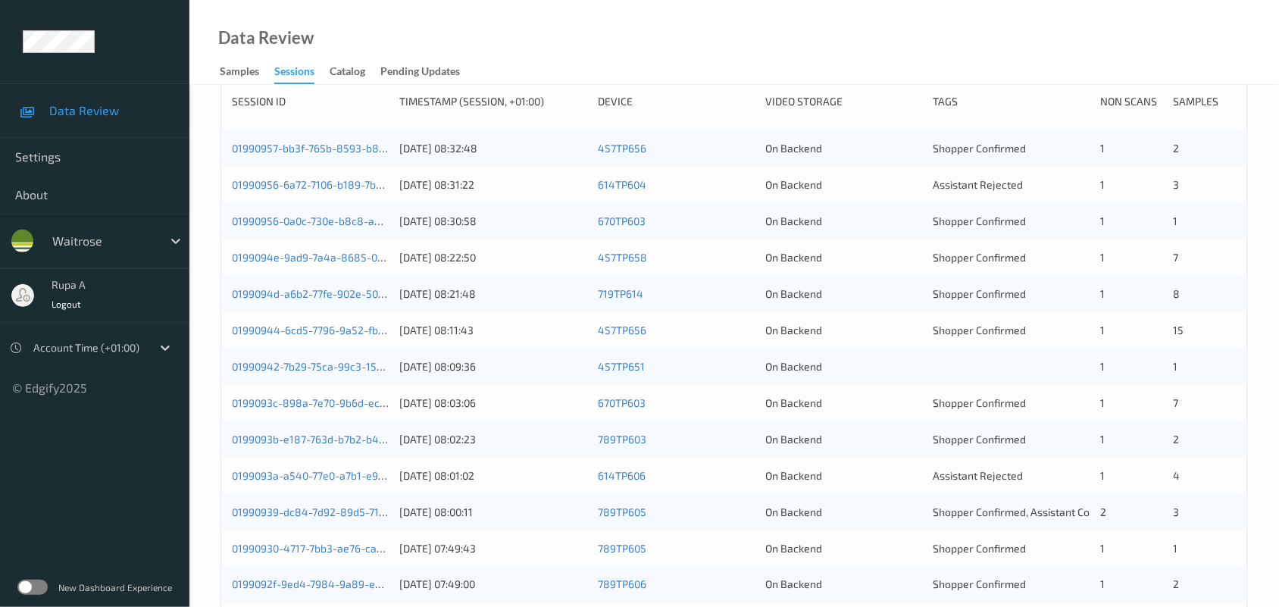
scroll to position [179, 0]
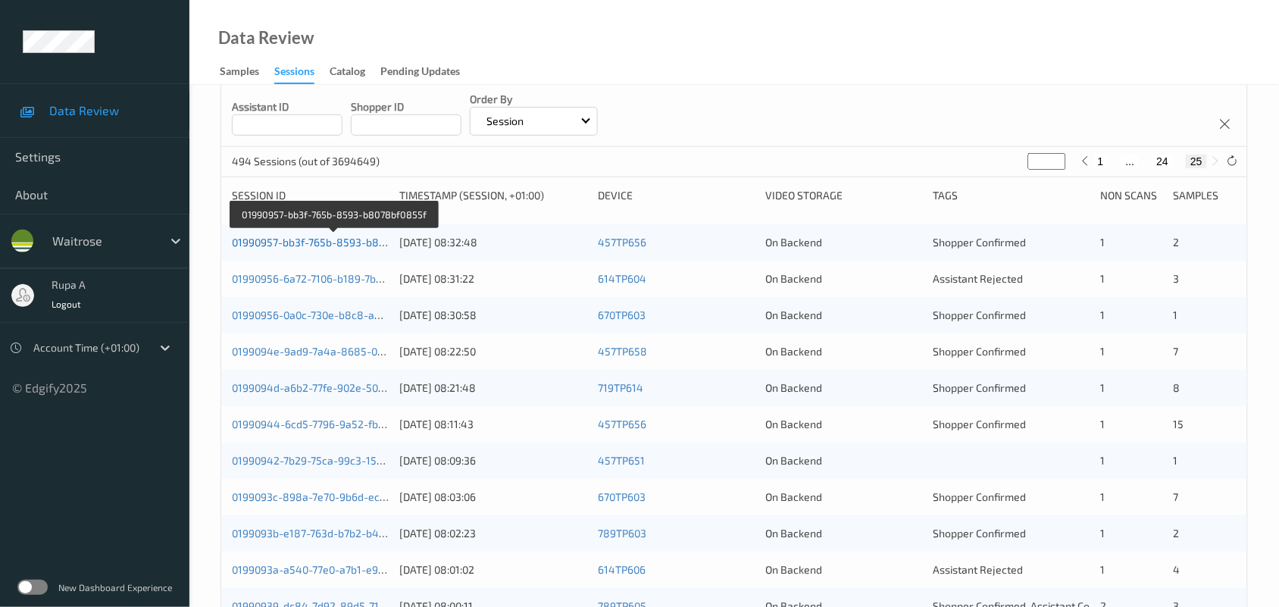
click at [354, 242] on link "01990957-bb3f-765b-8593-b8078bf0855f" at bounding box center [334, 242] width 204 height 13
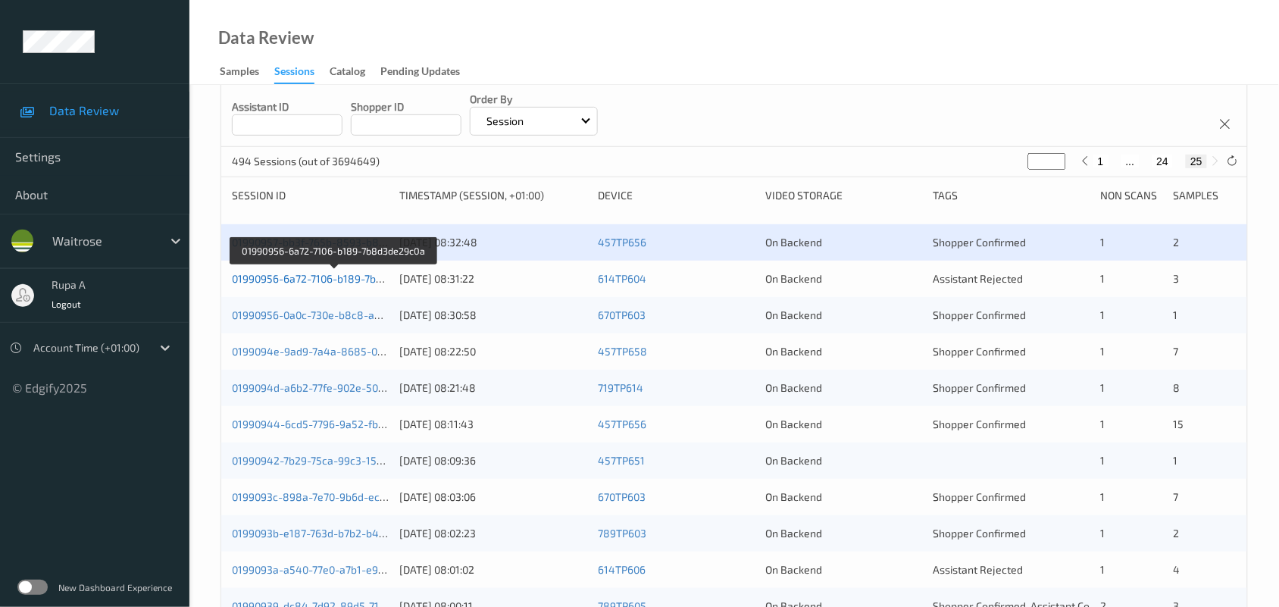
click at [313, 281] on link "01990956-6a72-7106-b189-7b8d3de29c0a" at bounding box center [334, 278] width 205 height 13
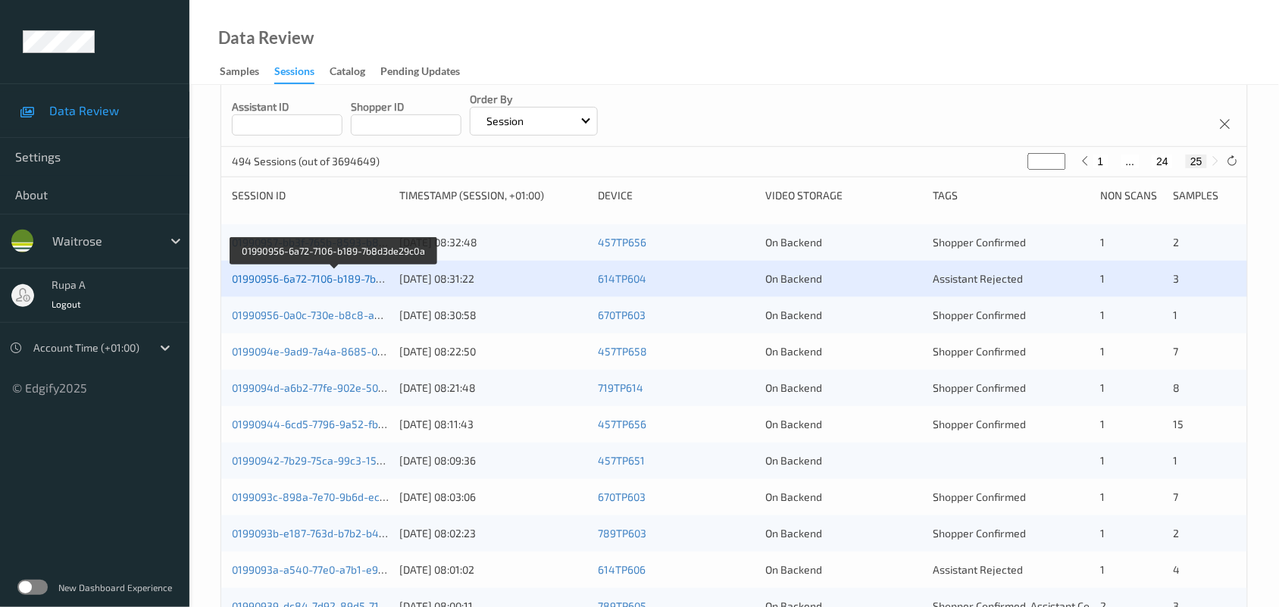
click at [326, 273] on link "01990956-6a72-7106-b189-7b8d3de29c0a" at bounding box center [334, 278] width 205 height 13
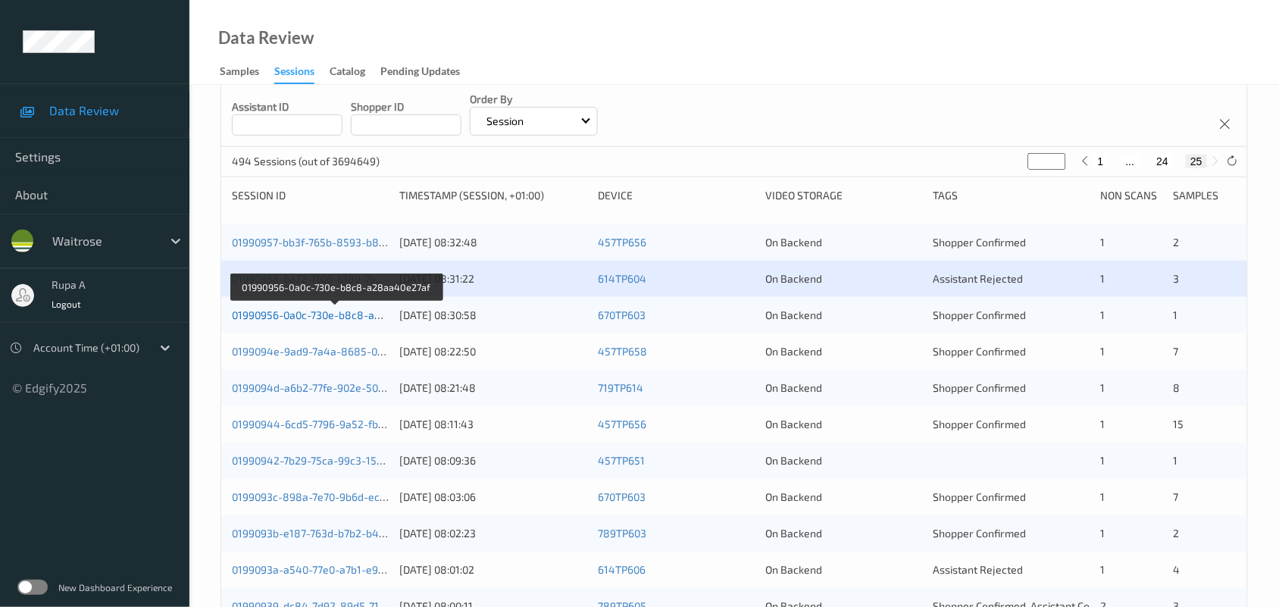
click at [373, 311] on link "01990956-0a0c-730e-b8c8-a28aa40e27af" at bounding box center [336, 314] width 208 height 13
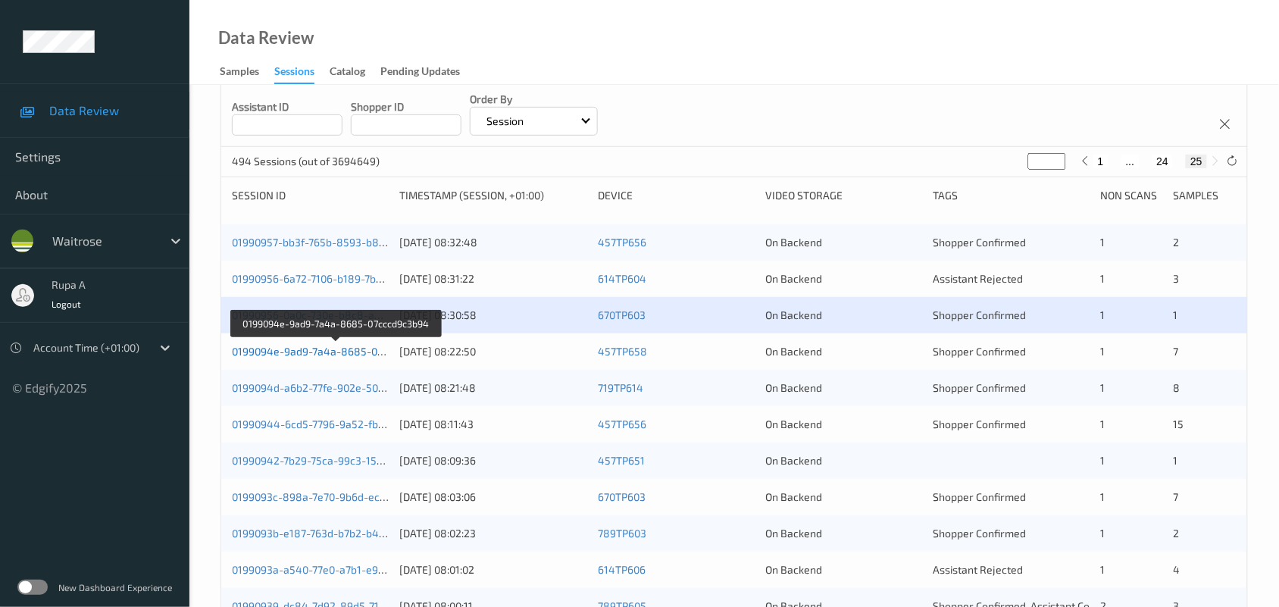
click at [314, 357] on link "0199094e-9ad9-7a4a-8685-07cccd9c3b94" at bounding box center [336, 351] width 209 height 13
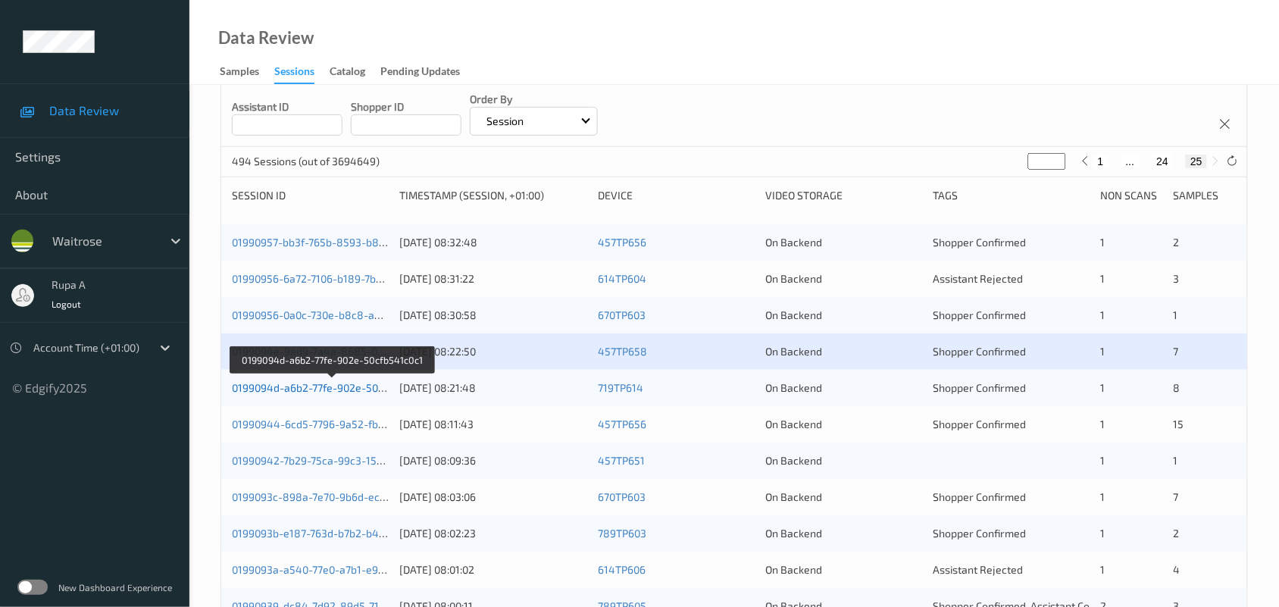
click at [318, 387] on link "0199094d-a6b2-77fe-902e-50cfb541c0c1" at bounding box center [332, 387] width 200 height 13
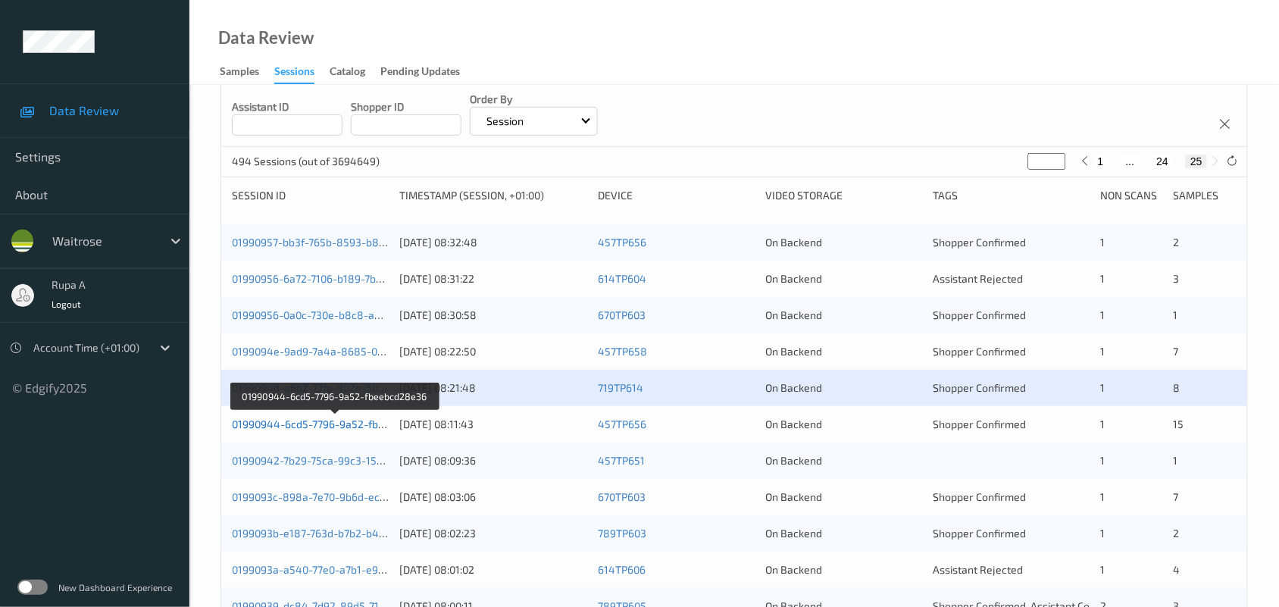
click at [347, 418] on link "01990944-6cd5-7796-9a52-fbeebcd28e36" at bounding box center [335, 423] width 207 height 13
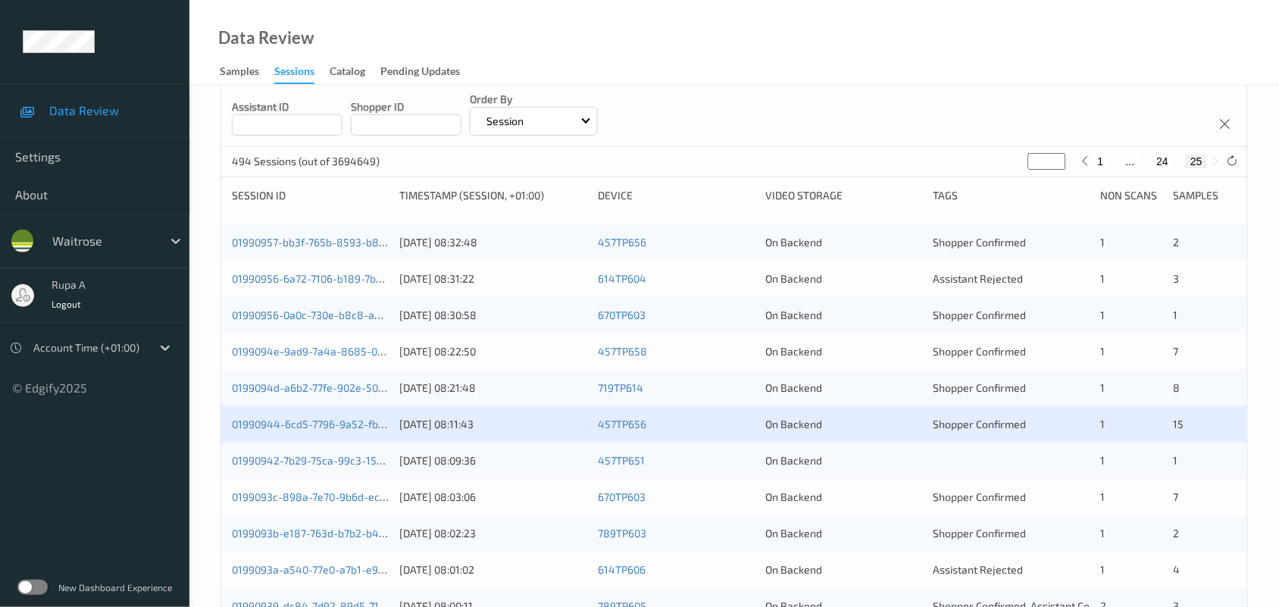
scroll to position [84, 0]
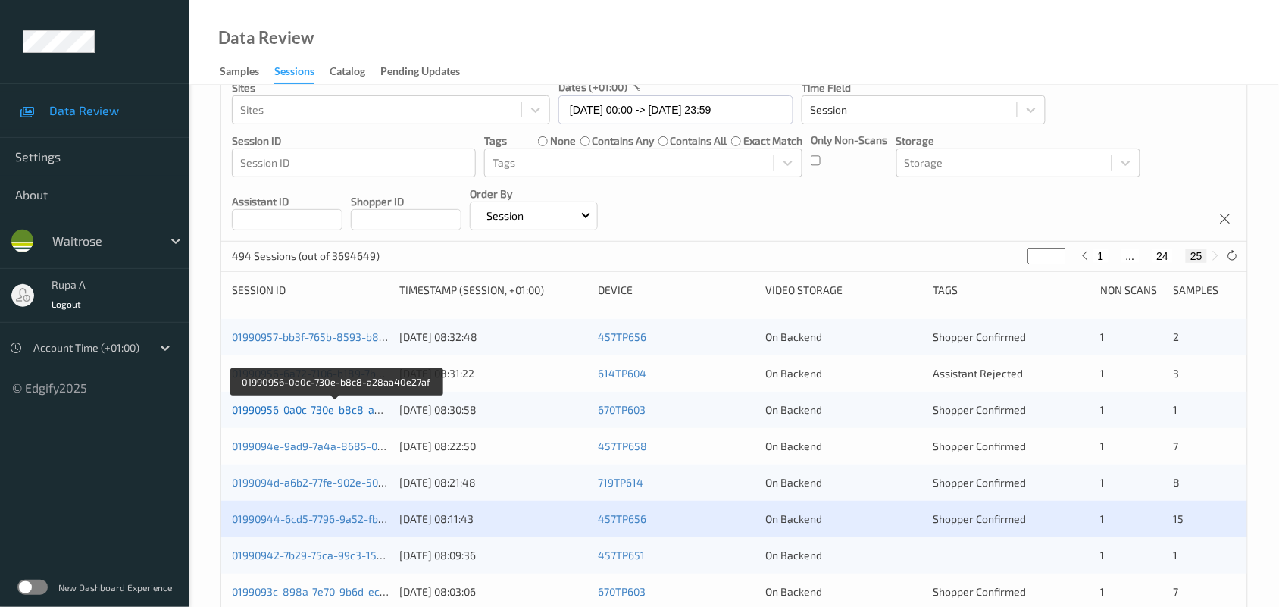
click at [342, 413] on link "01990956-0a0c-730e-b8c8-a28aa40e27af" at bounding box center [336, 409] width 208 height 13
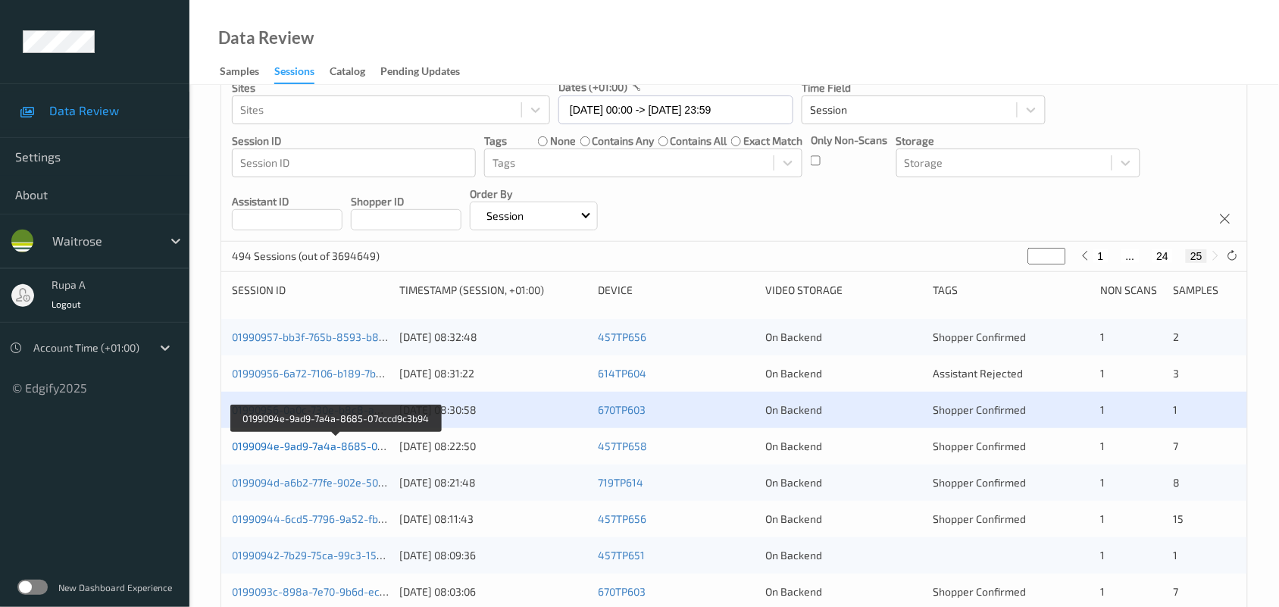
click at [361, 444] on link "0199094e-9ad9-7a4a-8685-07cccd9c3b94" at bounding box center [336, 445] width 209 height 13
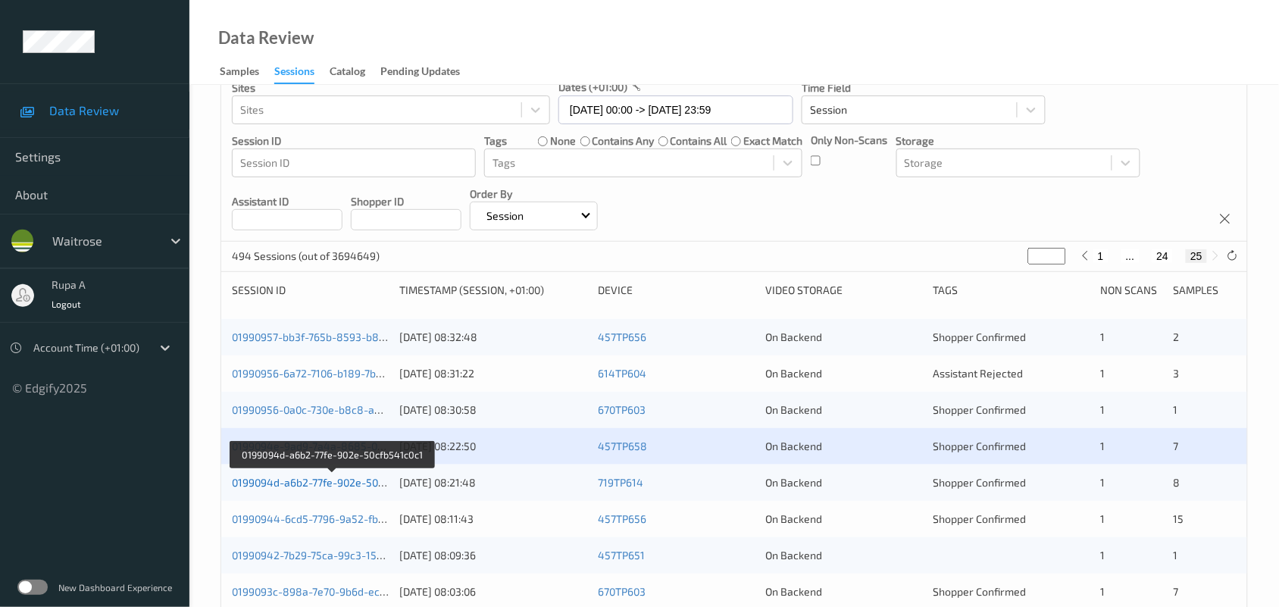
click at [349, 481] on link "0199094d-a6b2-77fe-902e-50cfb541c0c1" at bounding box center [332, 482] width 200 height 13
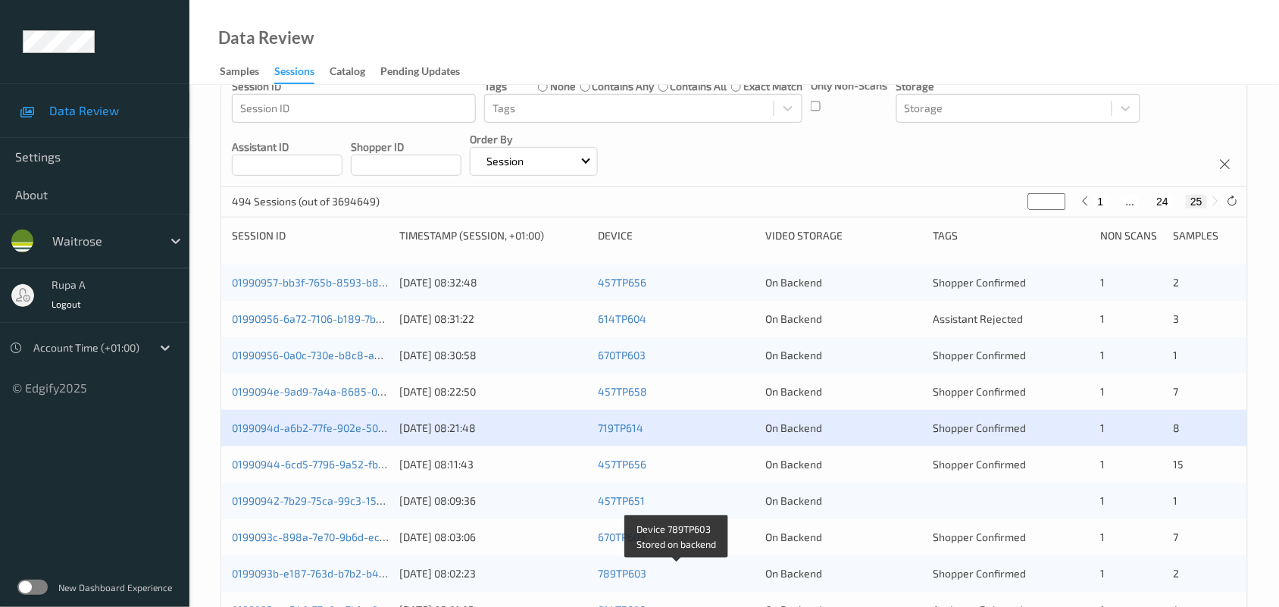
scroll to position [179, 0]
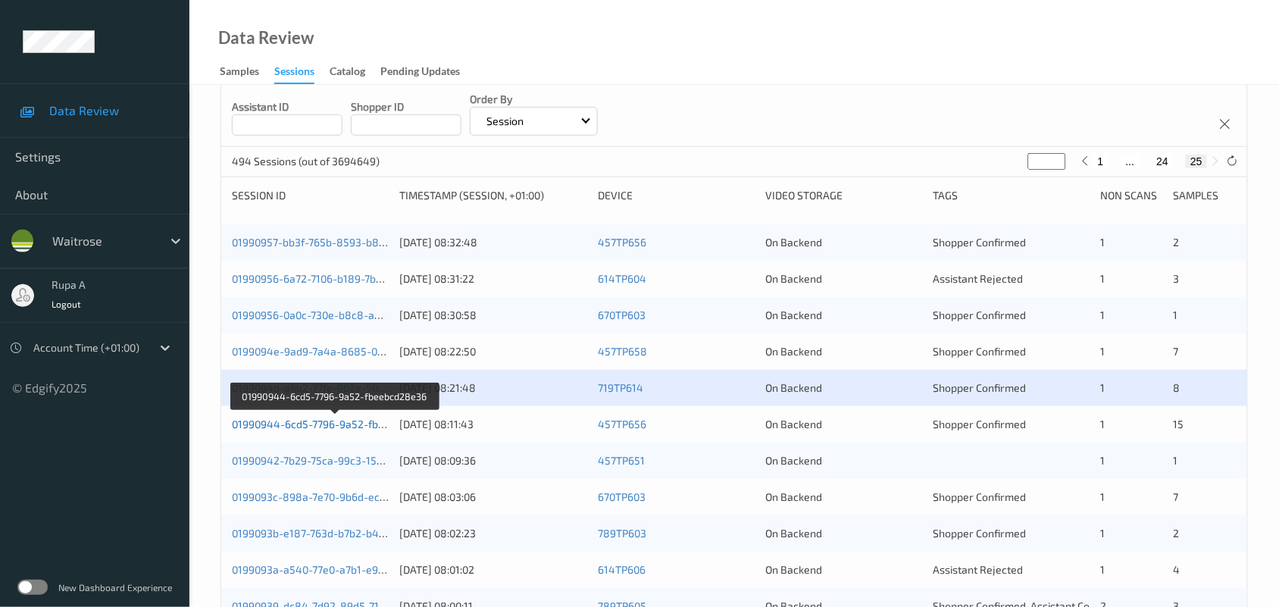
click at [330, 424] on link "01990944-6cd5-7796-9a52-fbeebcd28e36" at bounding box center [335, 423] width 207 height 13
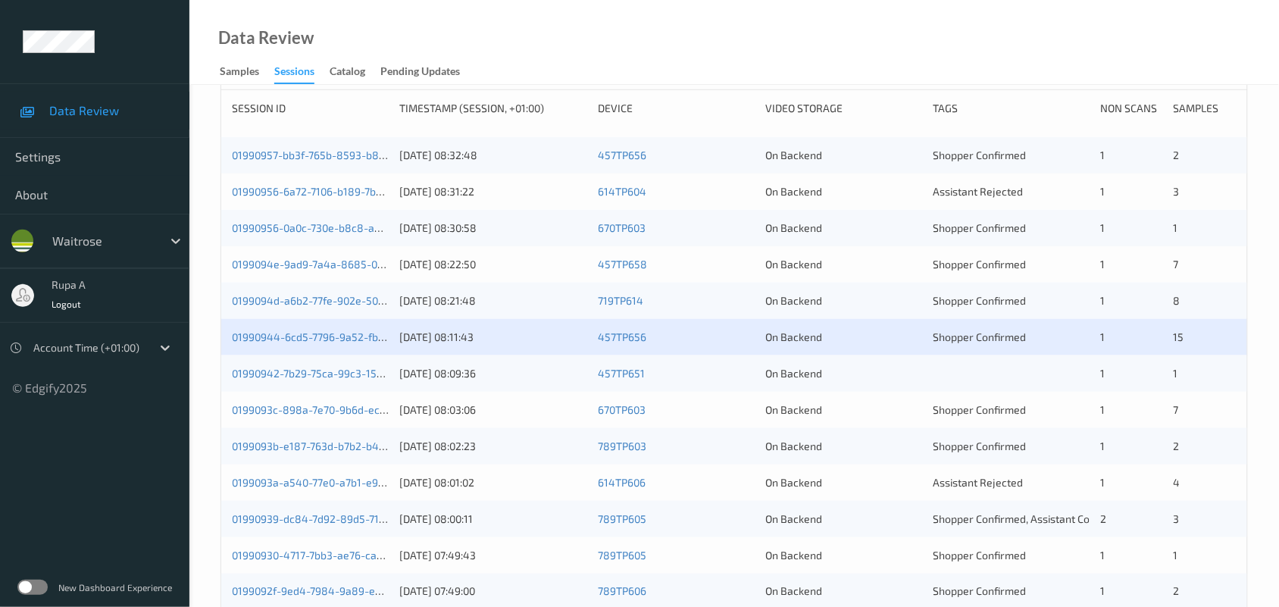
scroll to position [368, 0]
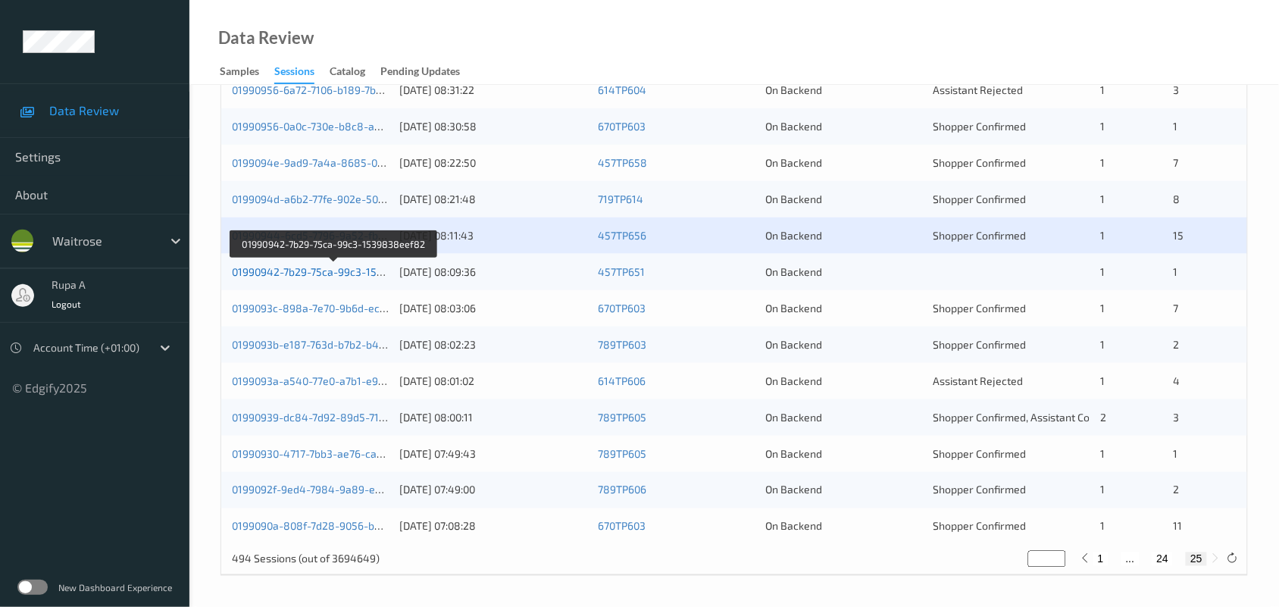
click at [326, 273] on link "01990942-7b29-75ca-99c3-1539838eef82" at bounding box center [334, 271] width 205 height 13
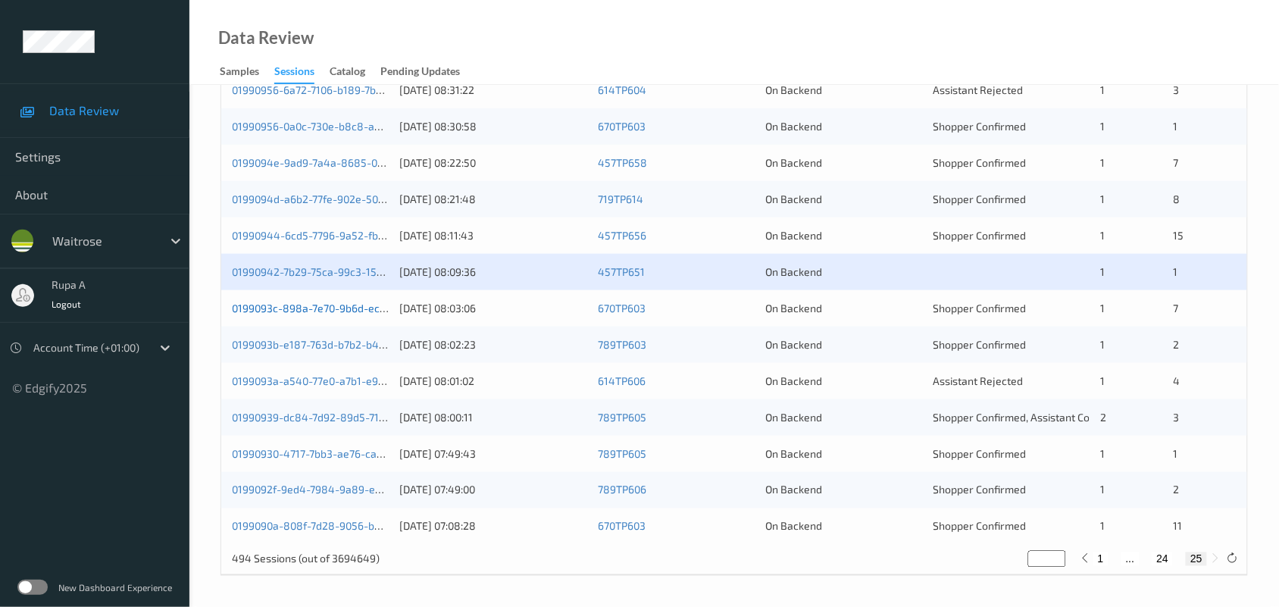
click at [328, 305] on link "0199093c-898a-7e70-9b6d-ecd46169aec0" at bounding box center [335, 307] width 207 height 13
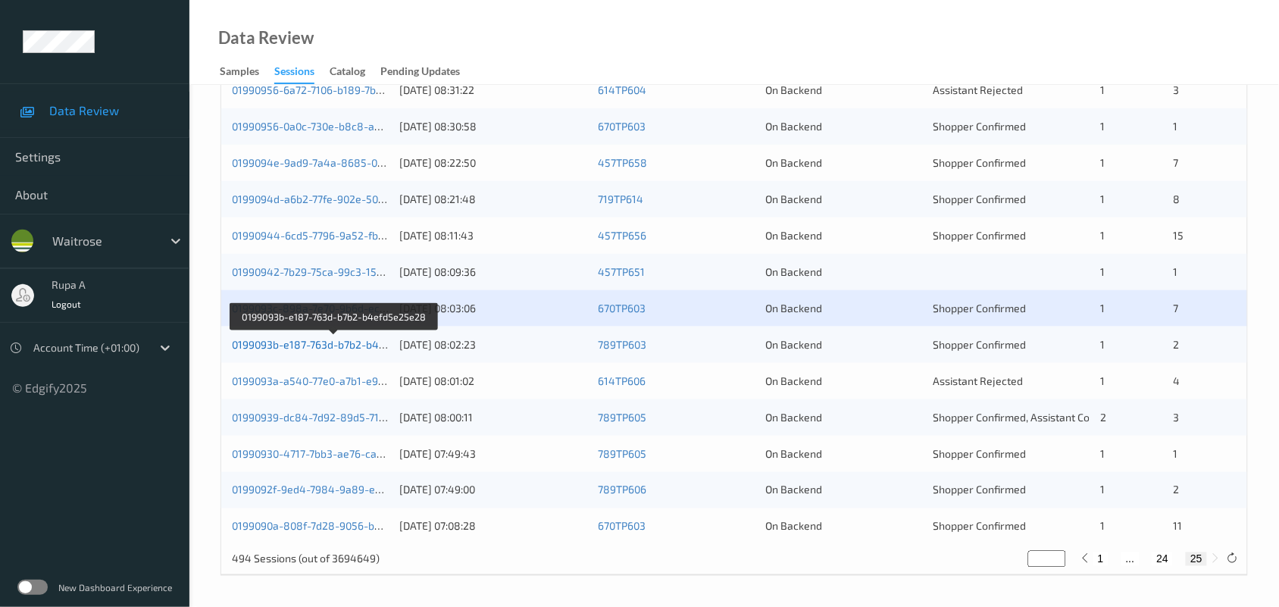
click at [283, 342] on link "0199093b-e187-763d-b7b2-b4efd5e25e28" at bounding box center [335, 344] width 206 height 13
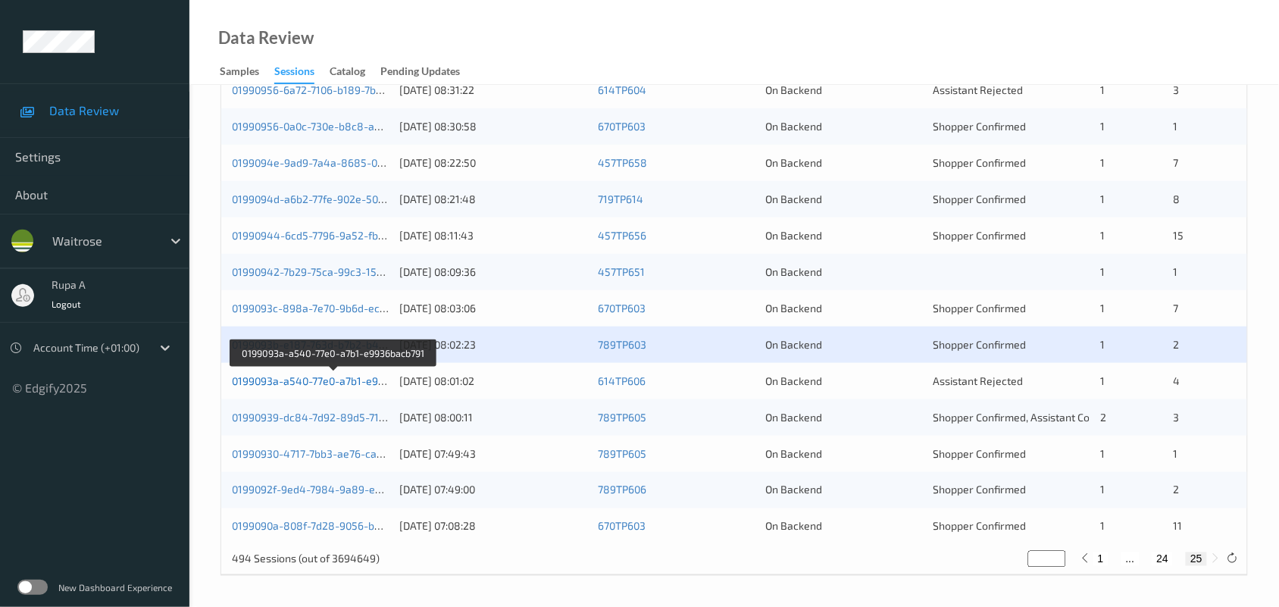
click at [312, 380] on link "0199093a-a540-77e0-a7b1-e9936bacb791" at bounding box center [334, 380] width 204 height 13
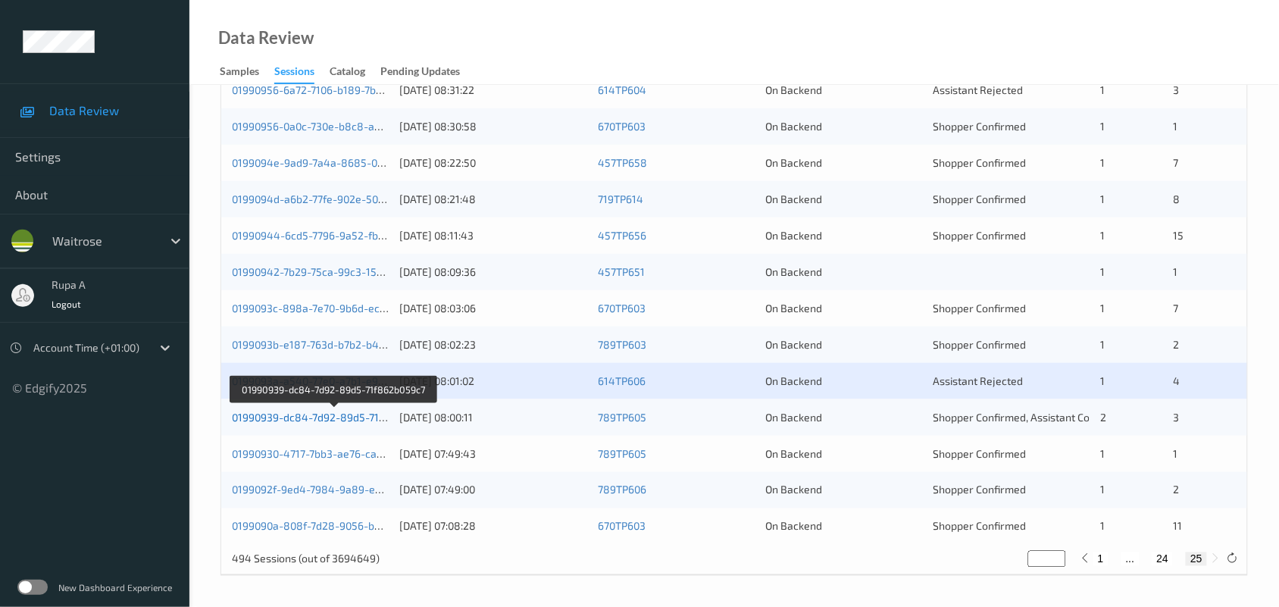
click at [339, 417] on link "01990939-dc84-7d92-89d5-71f862b059c7" at bounding box center [334, 417] width 205 height 13
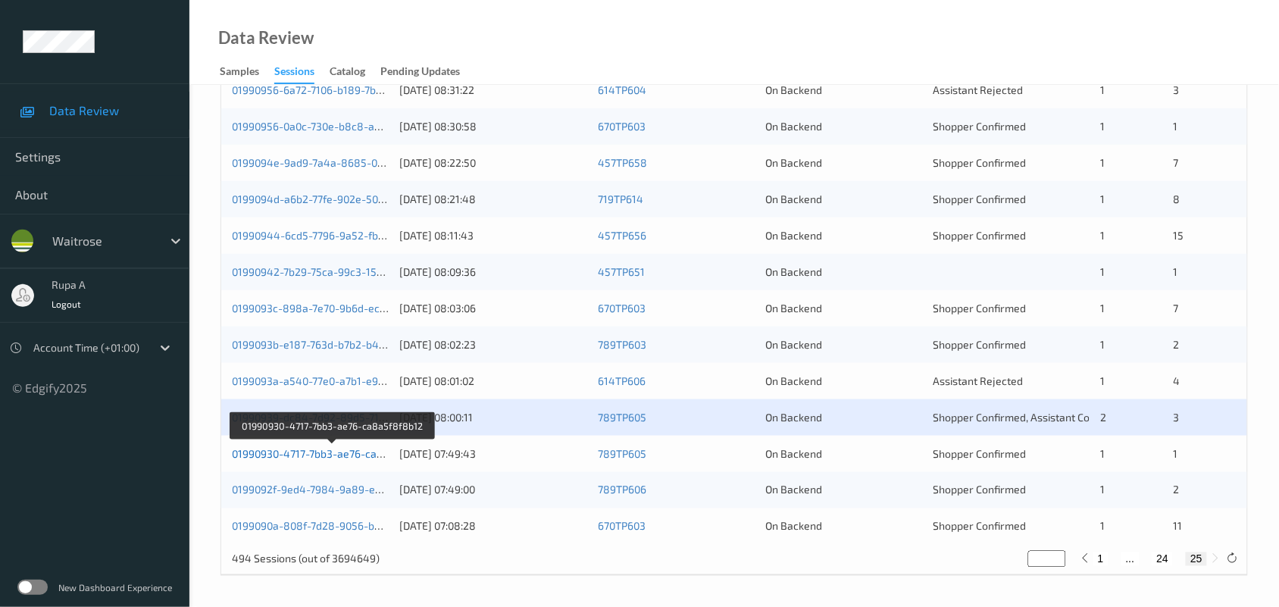
click at [331, 455] on link "01990930-4717-7bb3-ae76-ca8a5f8f8b12" at bounding box center [332, 453] width 201 height 13
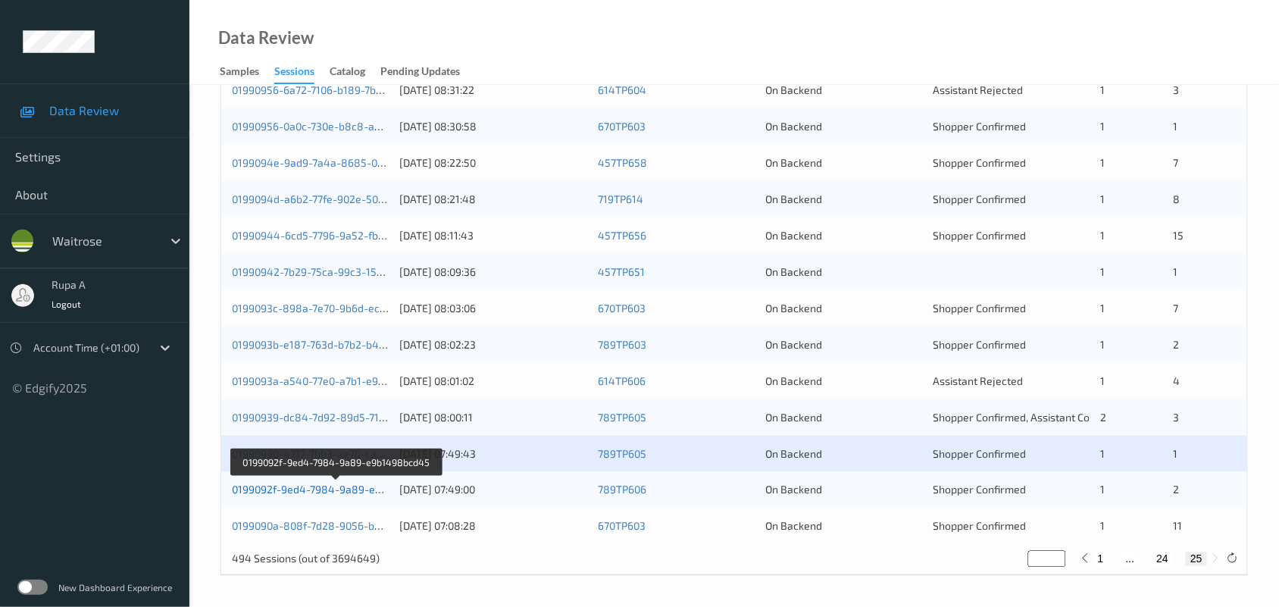
click at [336, 489] on link "0199092f-9ed4-7984-9a89-e9b1498bcd45" at bounding box center [337, 489] width 210 height 13
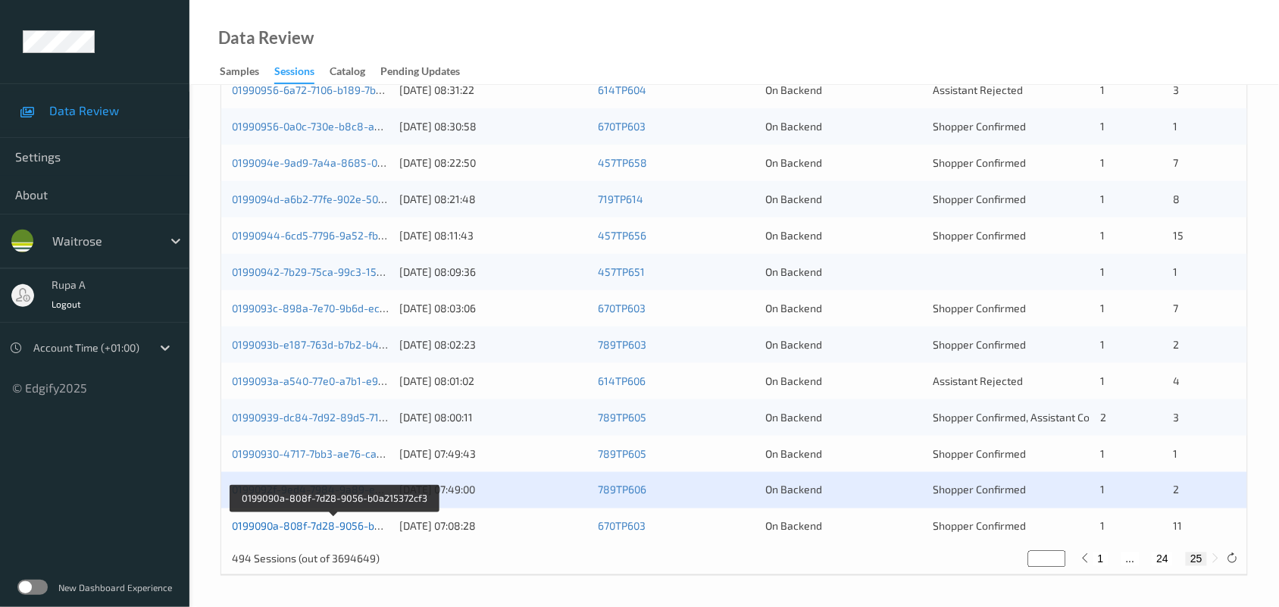
click at [346, 520] on link "0199090a-808f-7d28-9056-b0a215372cf3" at bounding box center [334, 526] width 204 height 13
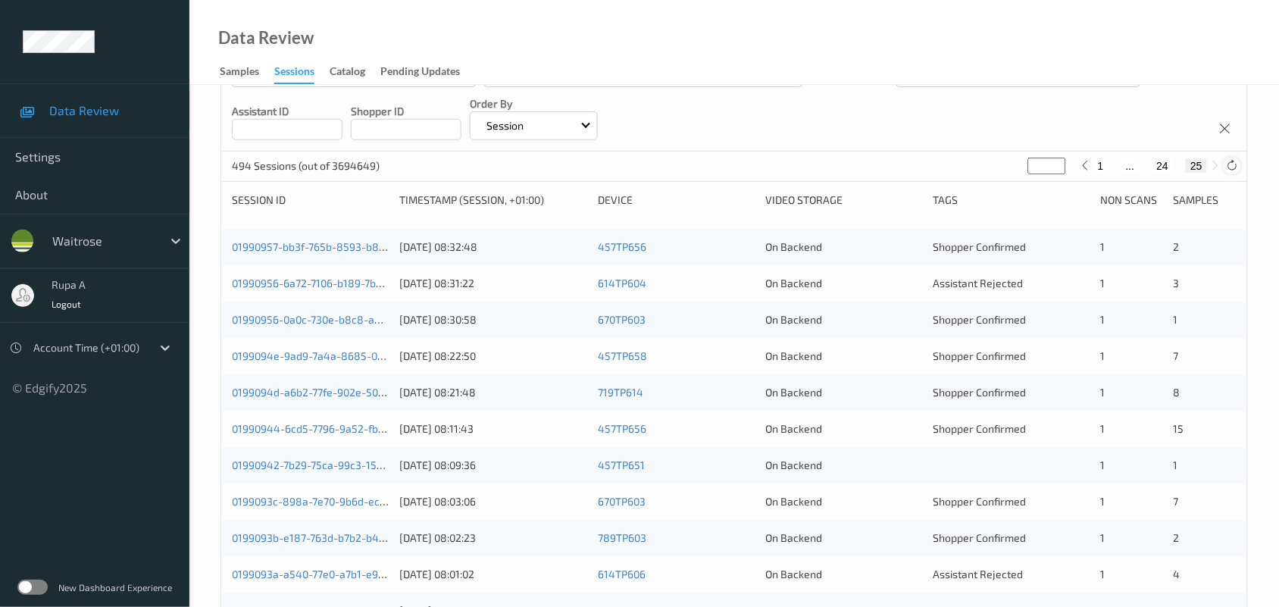
scroll to position [0, 0]
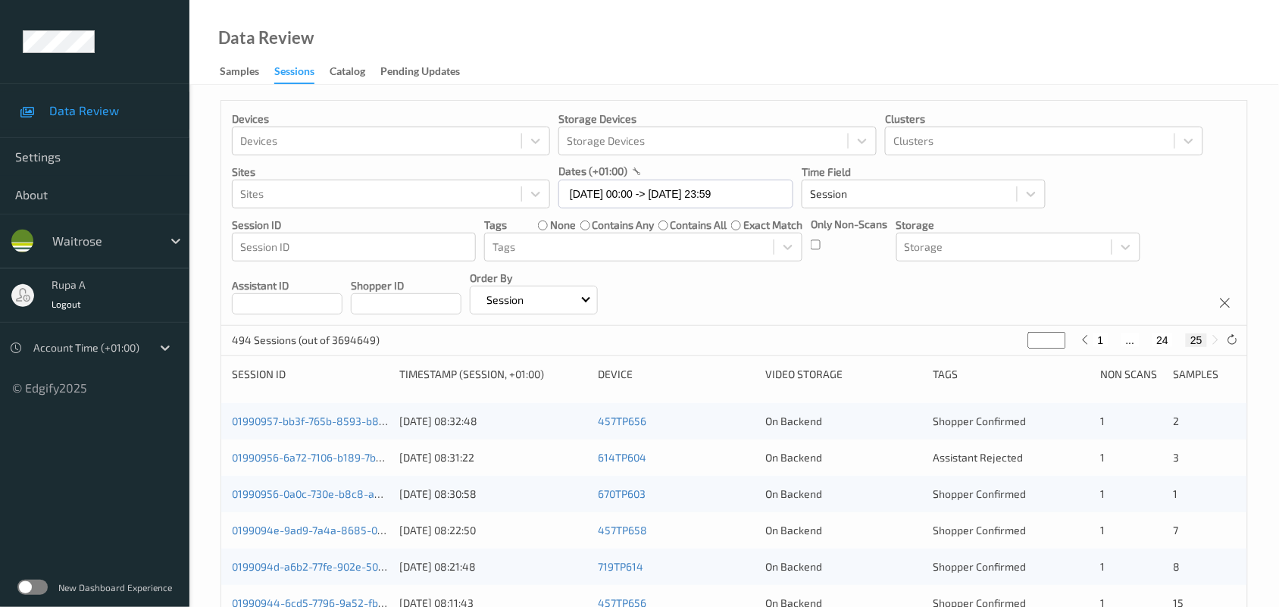
click at [1093, 346] on button "1" at bounding box center [1100, 340] width 15 height 14
type input "*"
click at [1206, 350] on div "494 Sessions (out of 3694649) * 1 2 ... 25" at bounding box center [734, 341] width 1026 height 30
click at [1210, 345] on icon at bounding box center [1215, 339] width 11 height 11
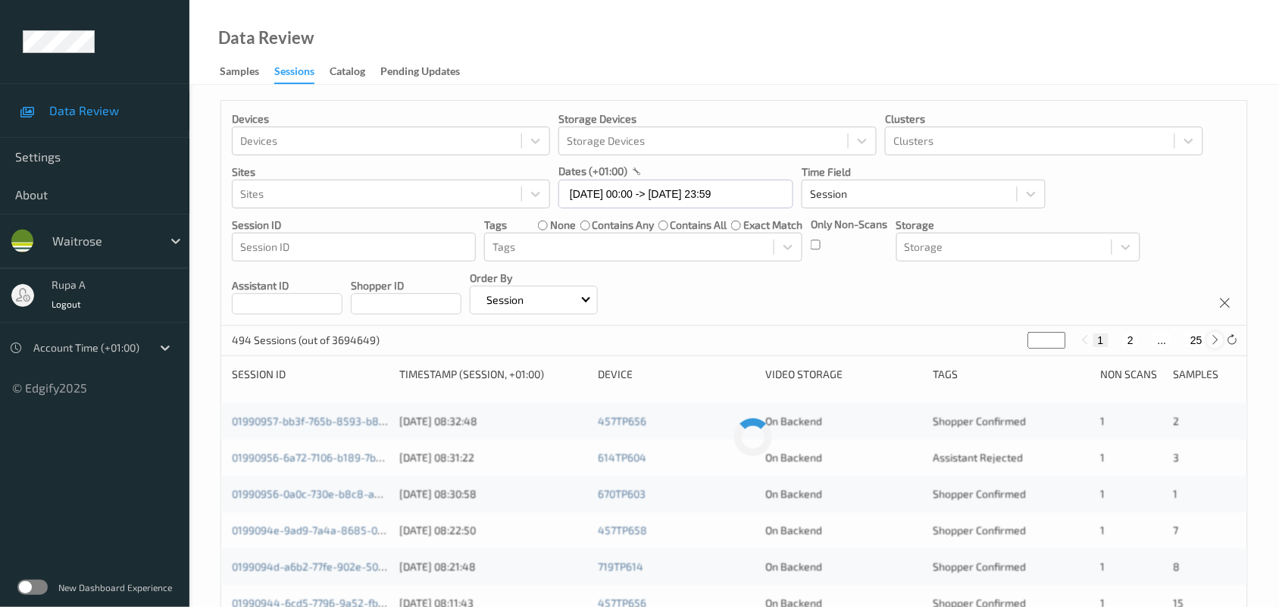
type input "*"
click at [1210, 342] on icon at bounding box center [1215, 339] width 11 height 11
type input "*"
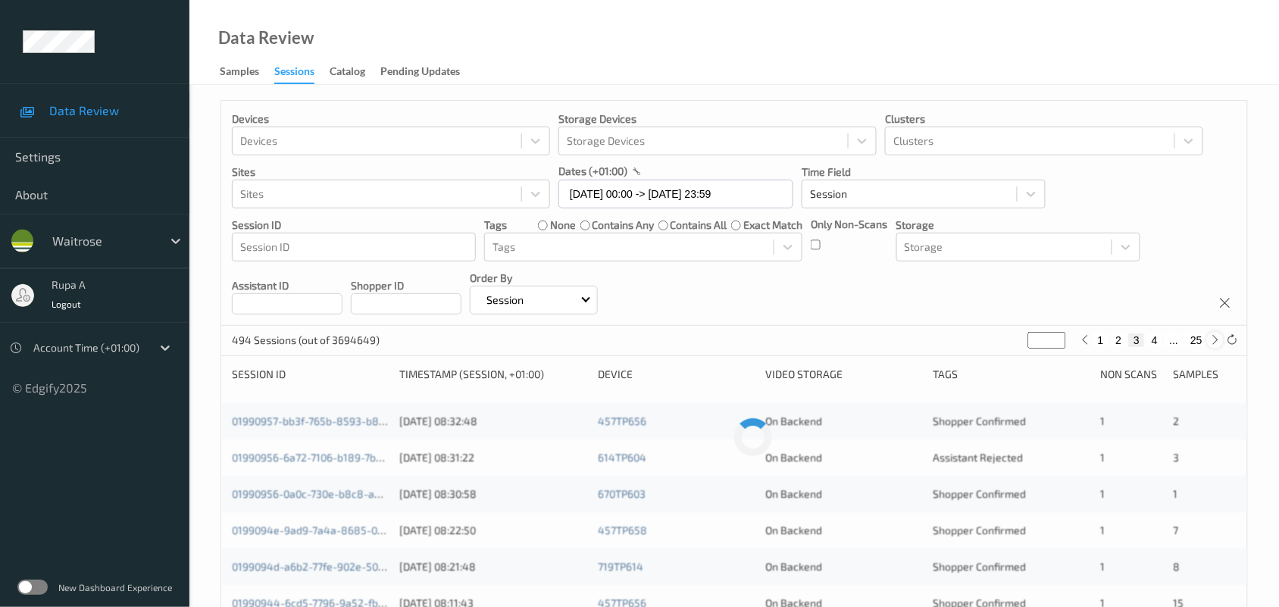
click at [1210, 342] on icon at bounding box center [1215, 339] width 11 height 11
type input "*"
click at [1210, 342] on icon at bounding box center [1215, 339] width 11 height 11
type input "*"
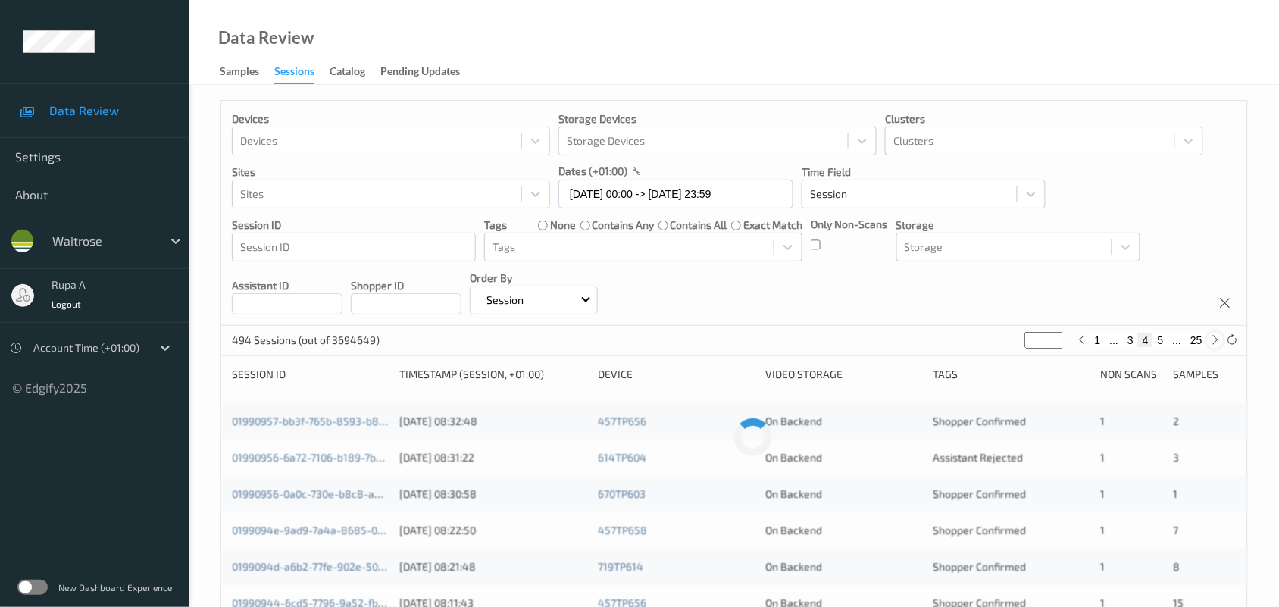
type input "*"
click at [1210, 342] on icon at bounding box center [1215, 339] width 11 height 11
type input "*"
click at [1210, 342] on icon at bounding box center [1215, 339] width 11 height 11
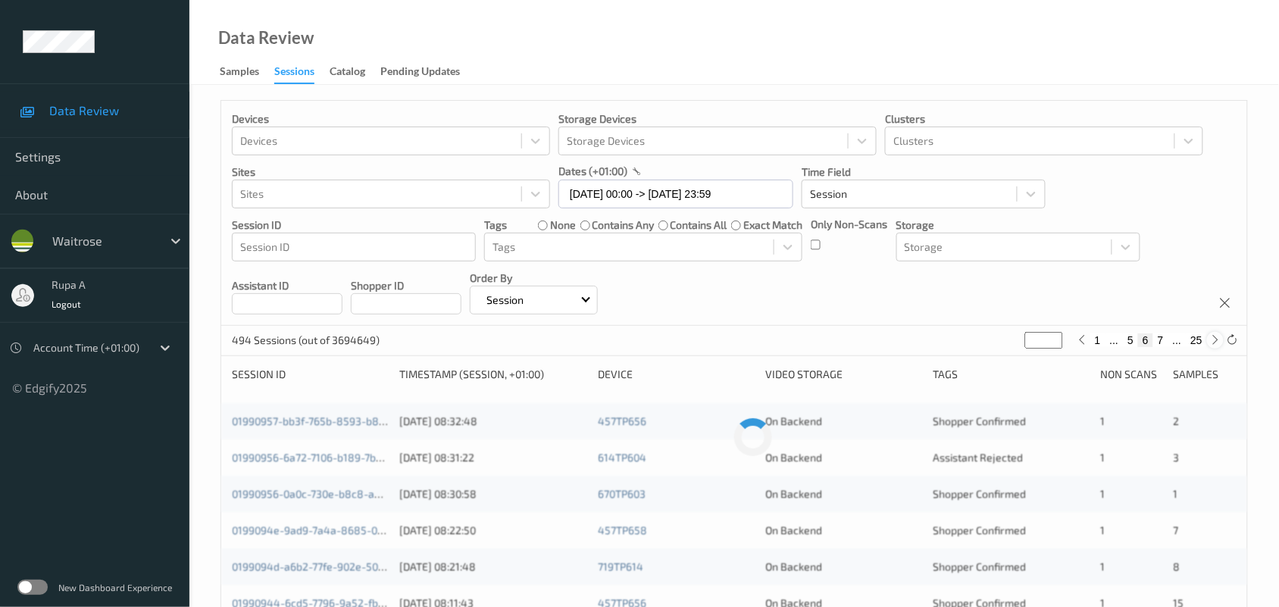
type input "*"
click at [1210, 342] on icon at bounding box center [1215, 339] width 11 height 11
type input "*"
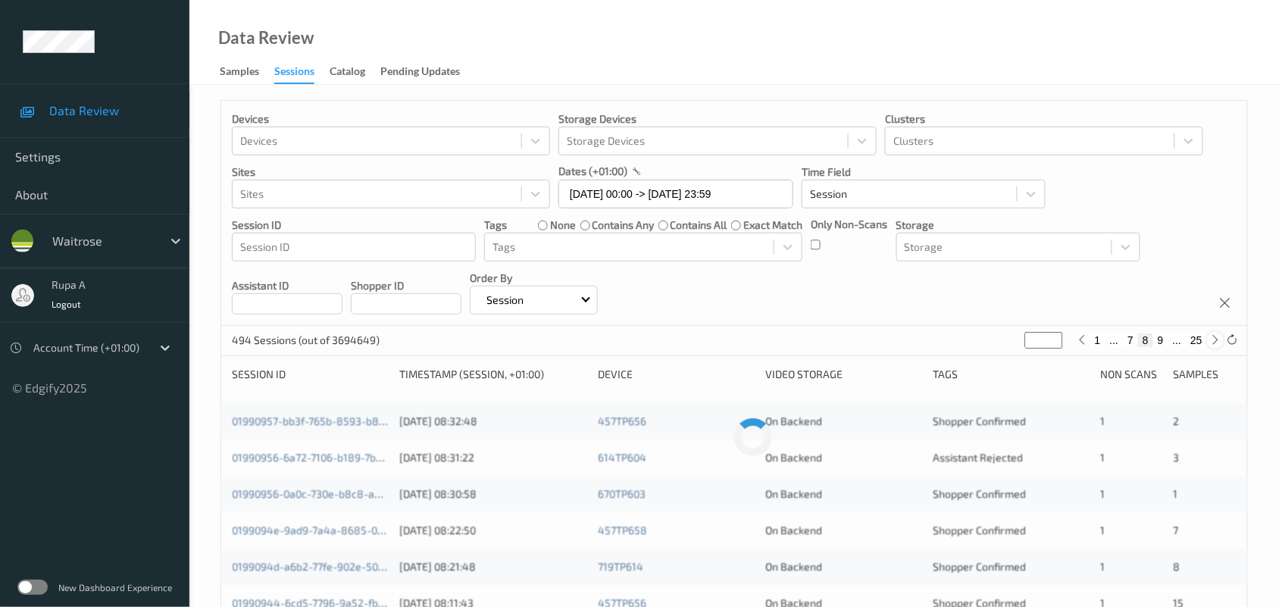
click at [1210, 342] on icon at bounding box center [1215, 339] width 11 height 11
type input "*"
click at [1210, 342] on icon at bounding box center [1215, 339] width 11 height 11
type input "**"
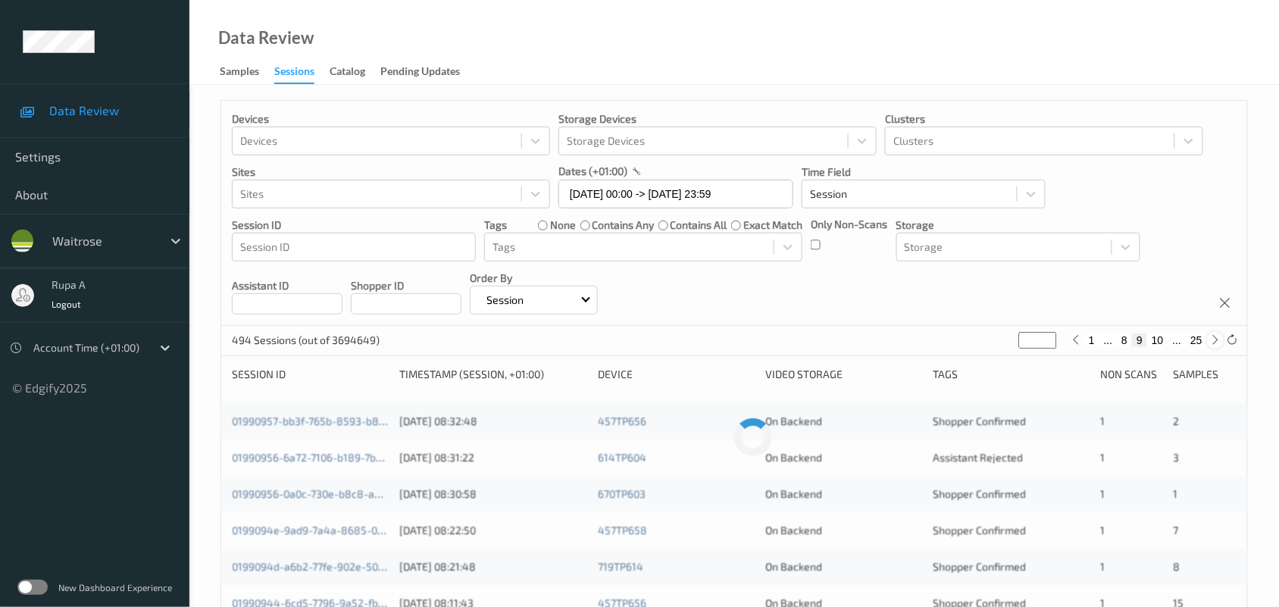
type input "**"
click at [1210, 342] on icon at bounding box center [1215, 339] width 11 height 11
type input "**"
click at [1210, 342] on icon at bounding box center [1215, 339] width 11 height 11
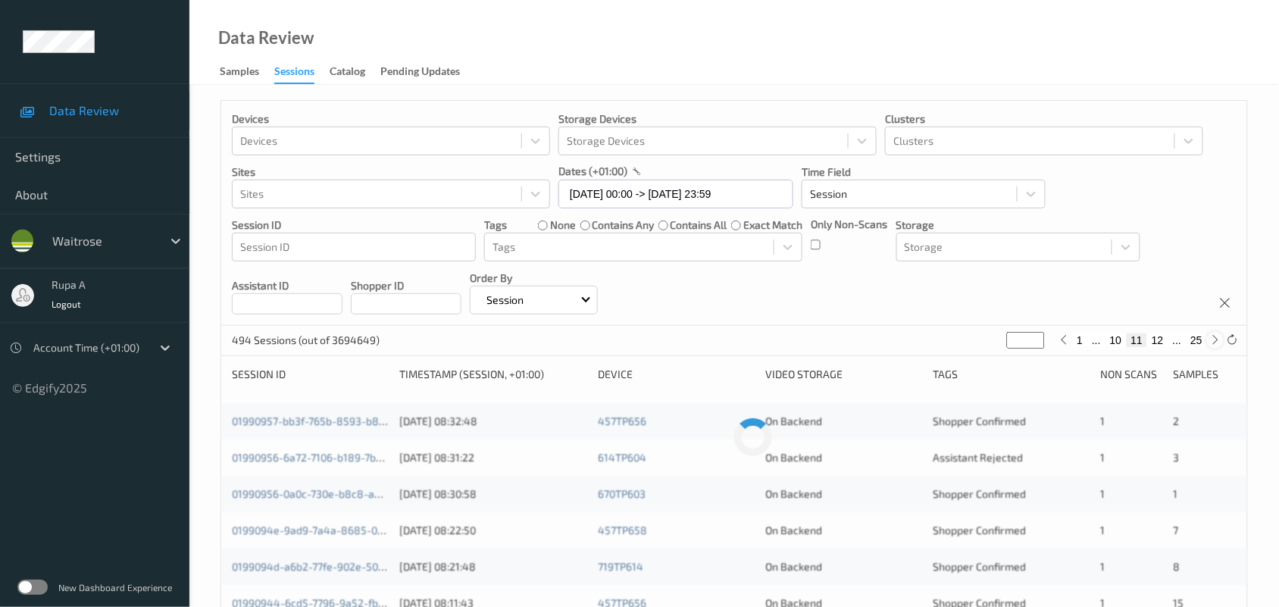
type input "**"
click at [1210, 342] on icon at bounding box center [1215, 339] width 11 height 11
type input "**"
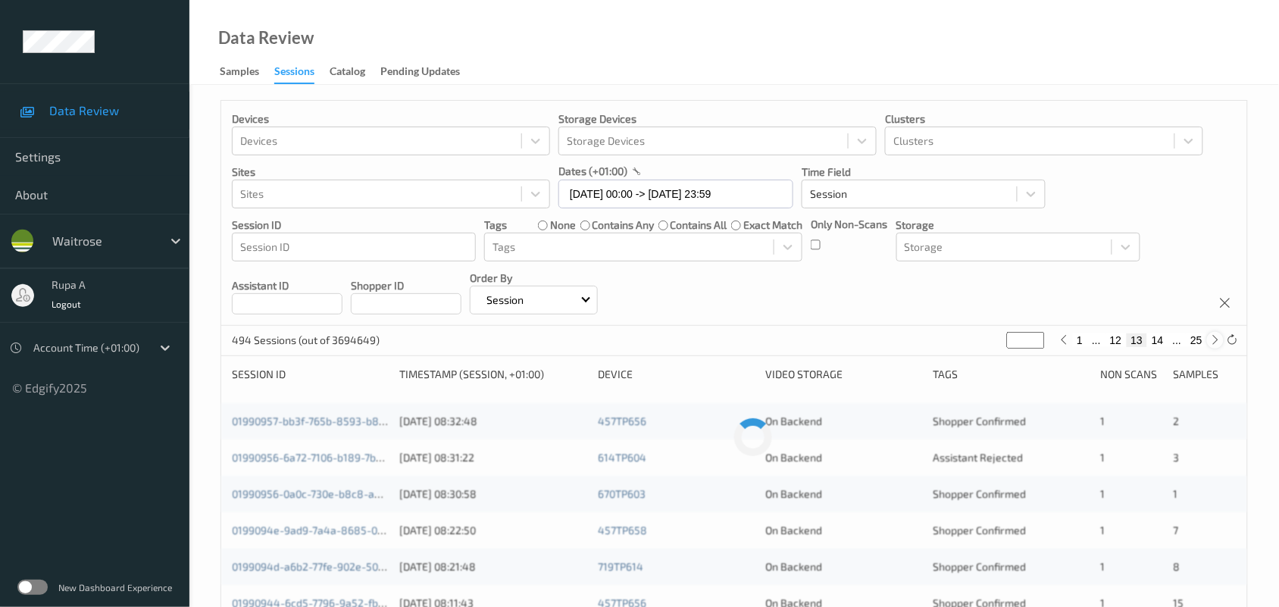
click at [1210, 342] on icon at bounding box center [1215, 339] width 11 height 11
type input "**"
click at [1210, 342] on icon at bounding box center [1215, 339] width 11 height 11
type input "**"
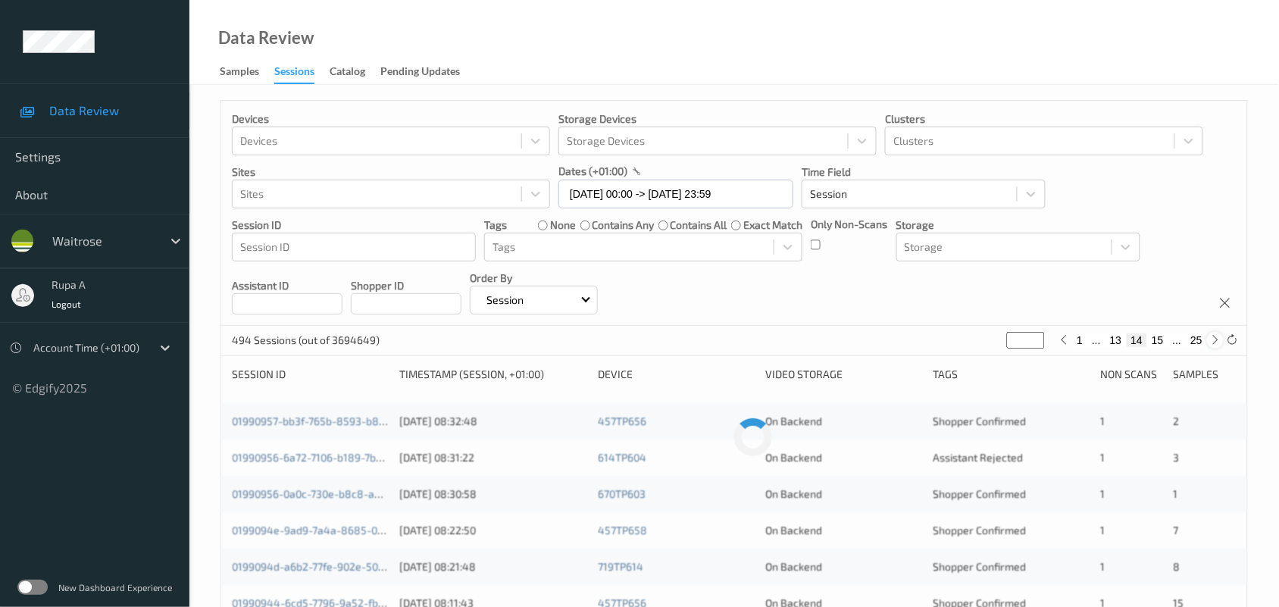
type input "**"
click at [1210, 342] on icon at bounding box center [1215, 339] width 11 height 11
type input "**"
click at [1210, 342] on icon at bounding box center [1215, 339] width 11 height 11
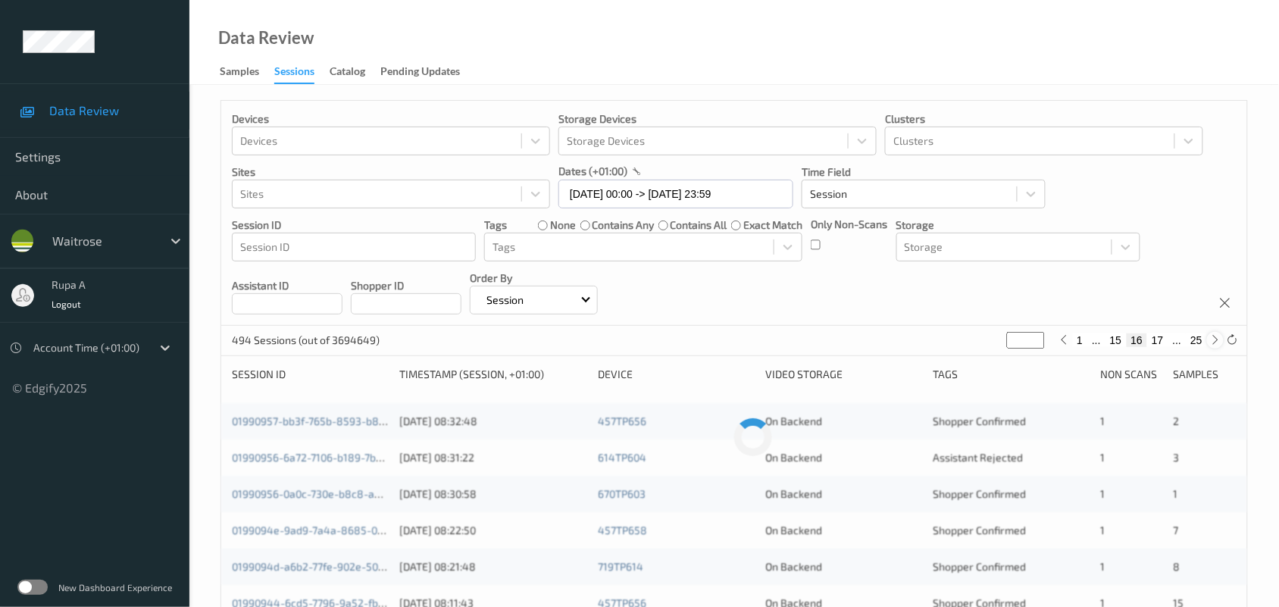
type input "**"
click at [1210, 342] on icon at bounding box center [1215, 339] width 11 height 11
type input "**"
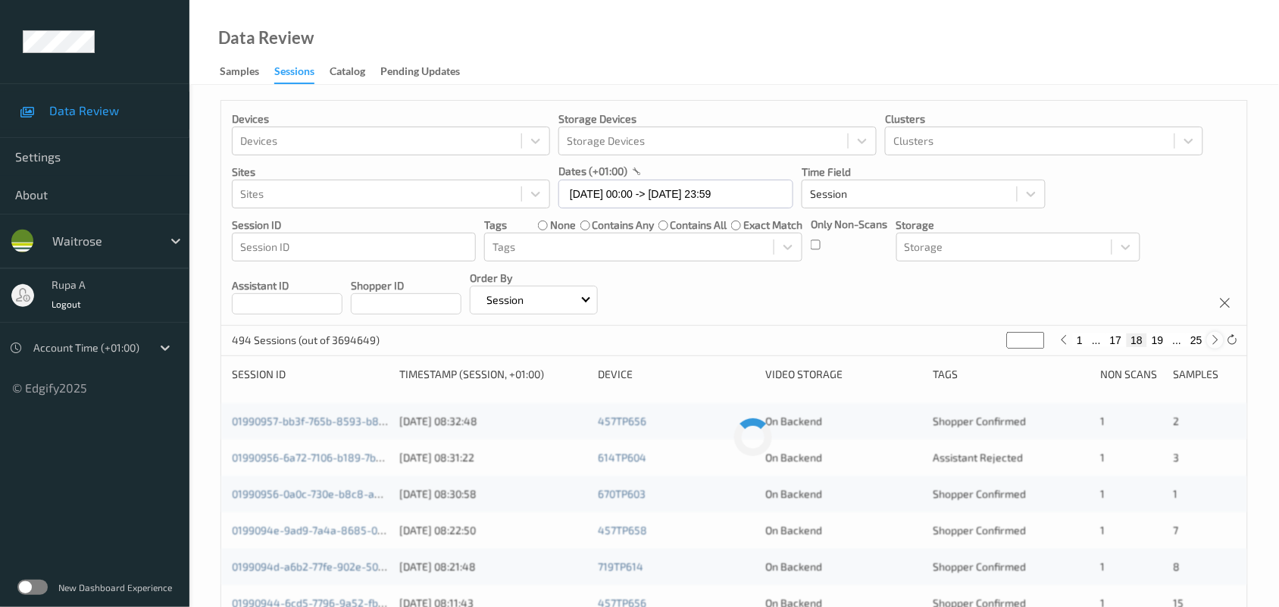
click at [1210, 342] on icon at bounding box center [1215, 339] width 11 height 11
type input "**"
click at [1210, 342] on icon at bounding box center [1215, 339] width 11 height 11
type input "**"
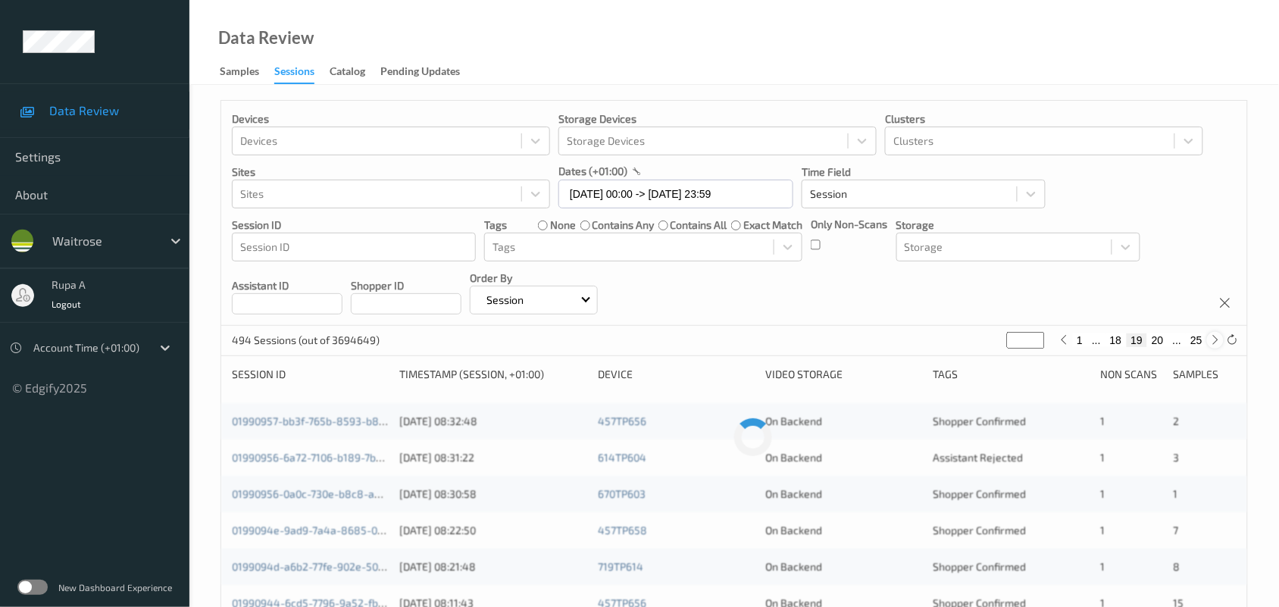
type input "**"
click at [1210, 342] on icon at bounding box center [1215, 339] width 11 height 11
type input "**"
click at [1210, 342] on icon at bounding box center [1215, 339] width 11 height 11
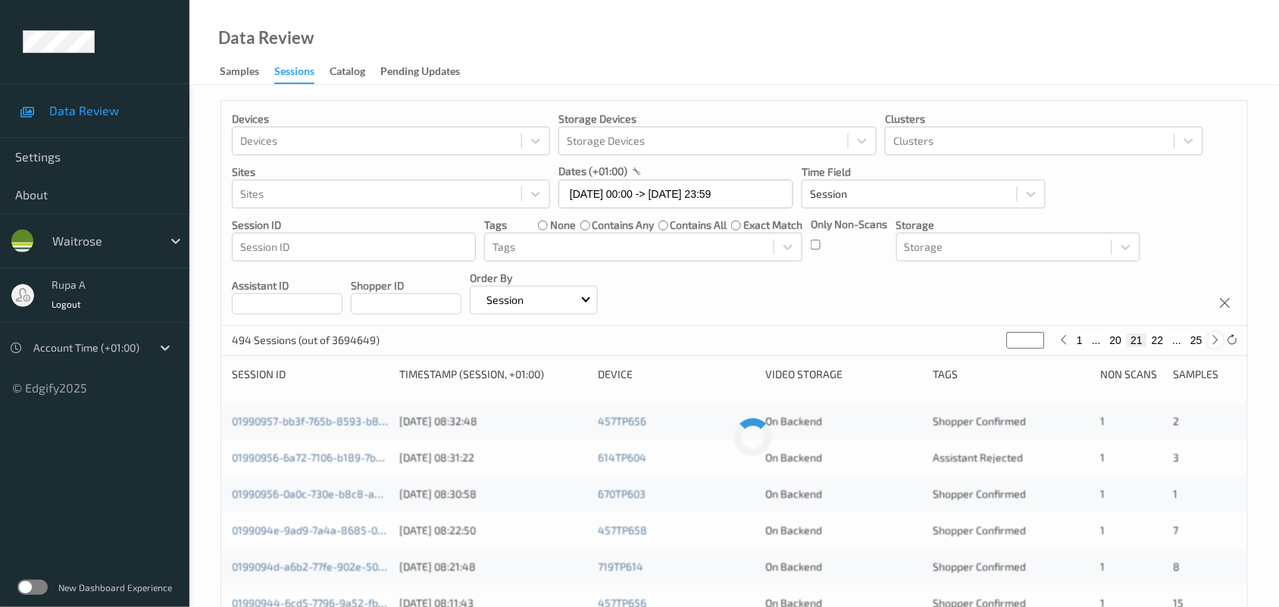
type input "**"
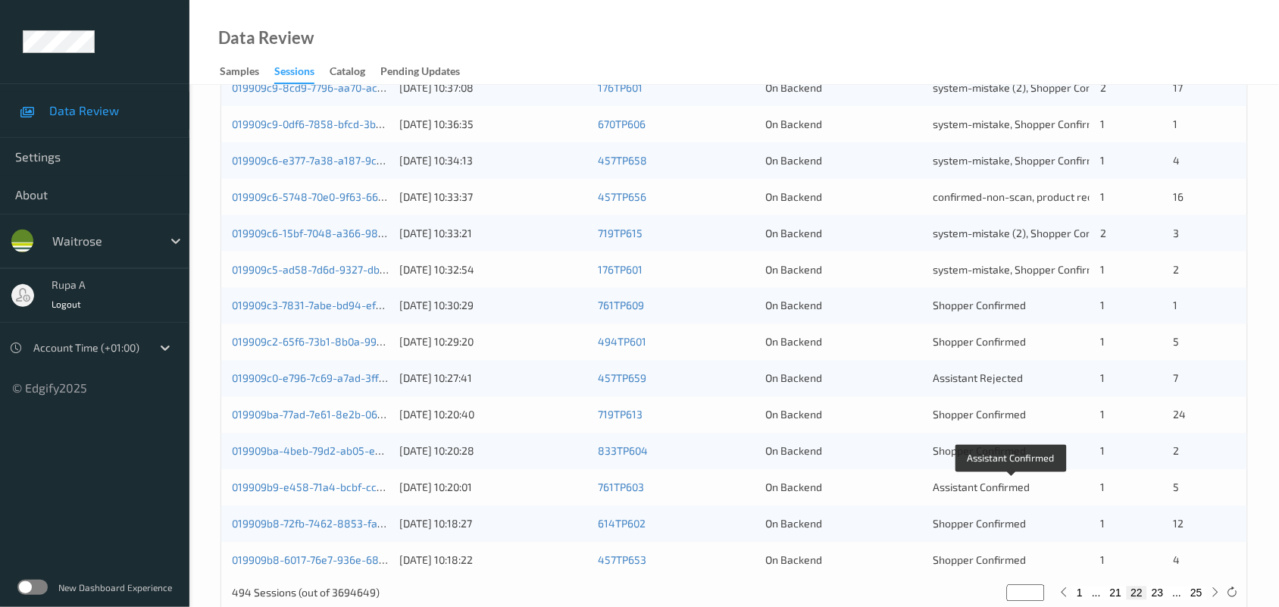
scroll to position [586, 0]
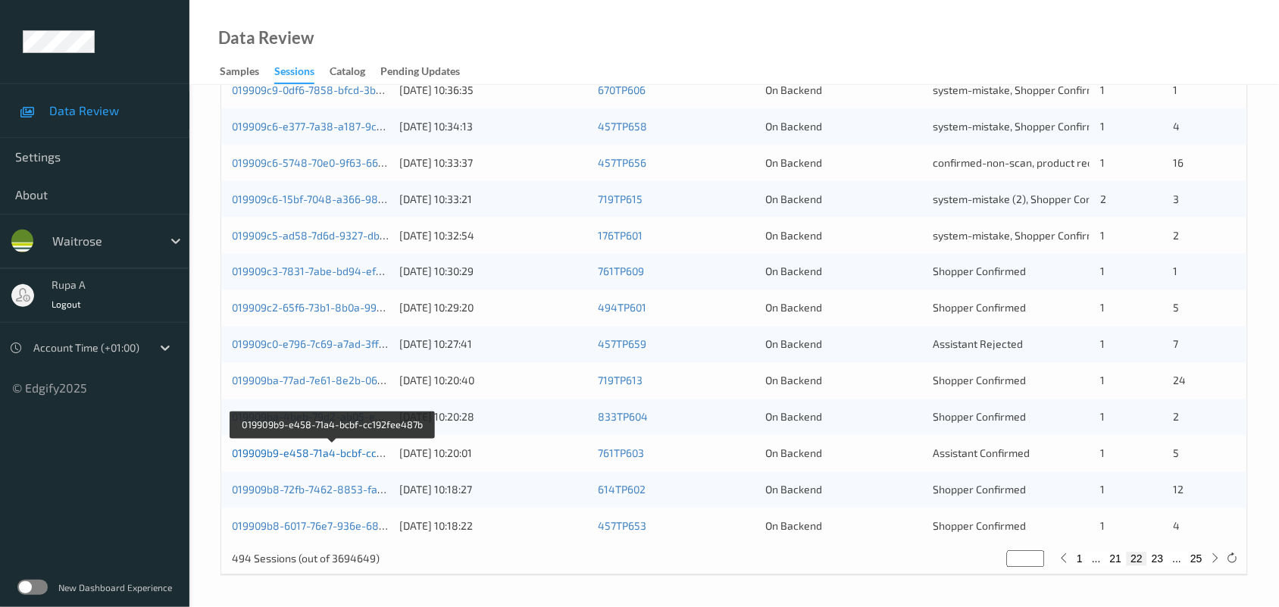
click at [370, 455] on link "019909b9-e458-71a4-bcbf-cc192fee487b" at bounding box center [333, 453] width 202 height 13
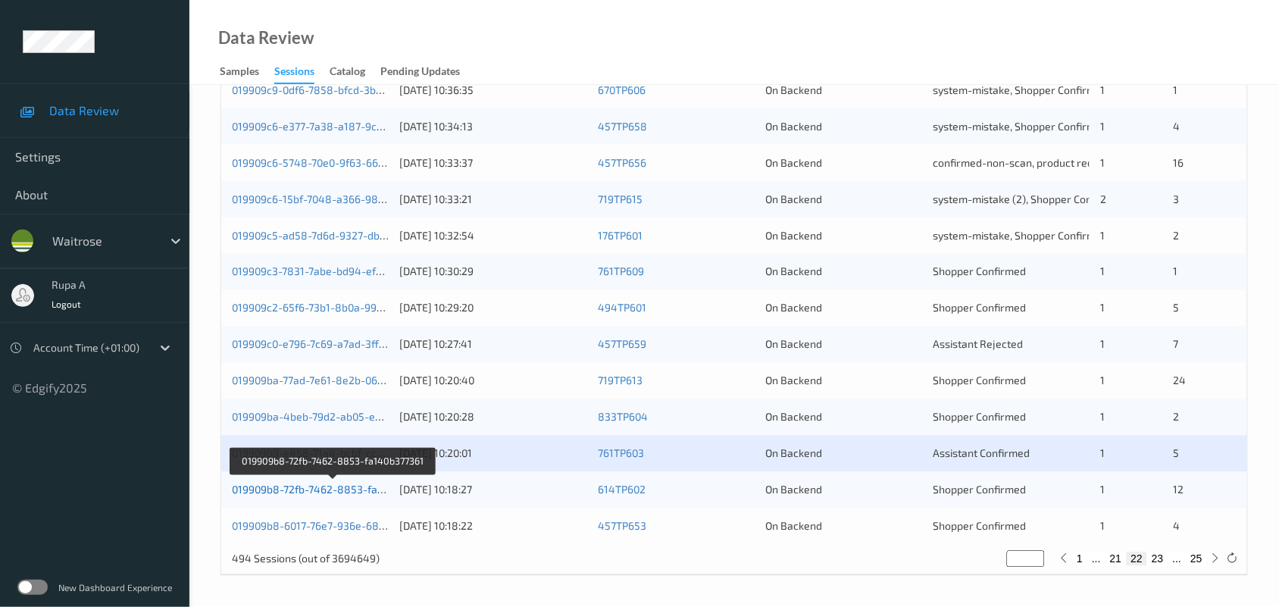
click at [346, 486] on link "019909b8-72fb-7462-8853-fa140b377361" at bounding box center [333, 489] width 202 height 13
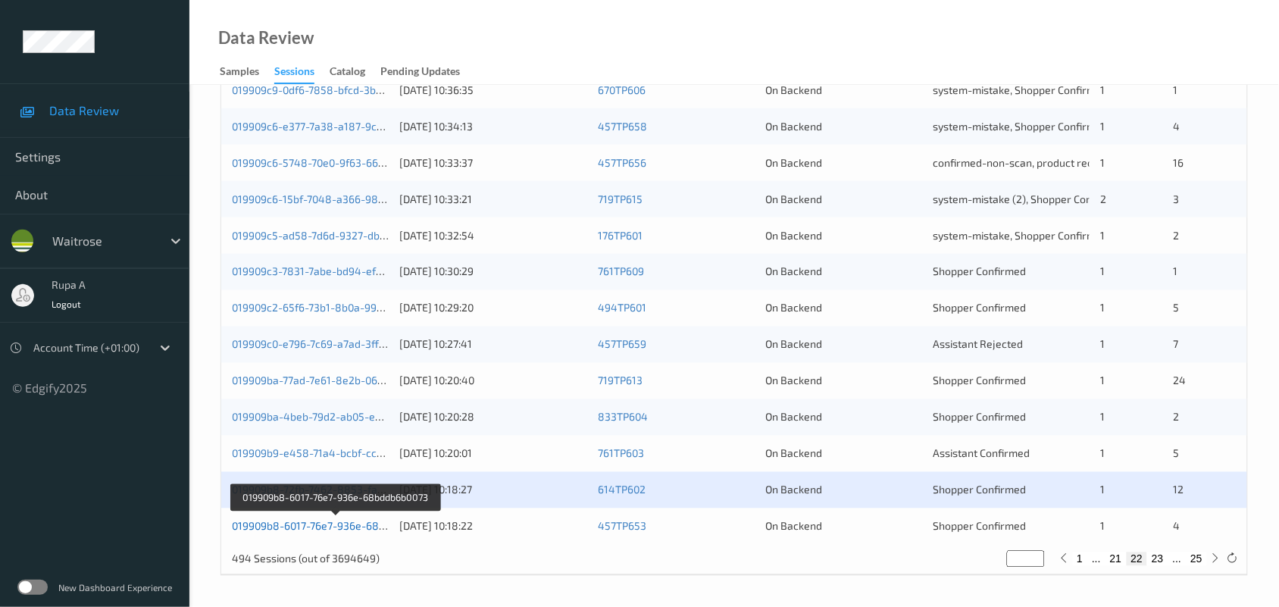
click at [305, 528] on link "019909b8-6017-76e7-936e-68bddb6b0073" at bounding box center [335, 526] width 207 height 13
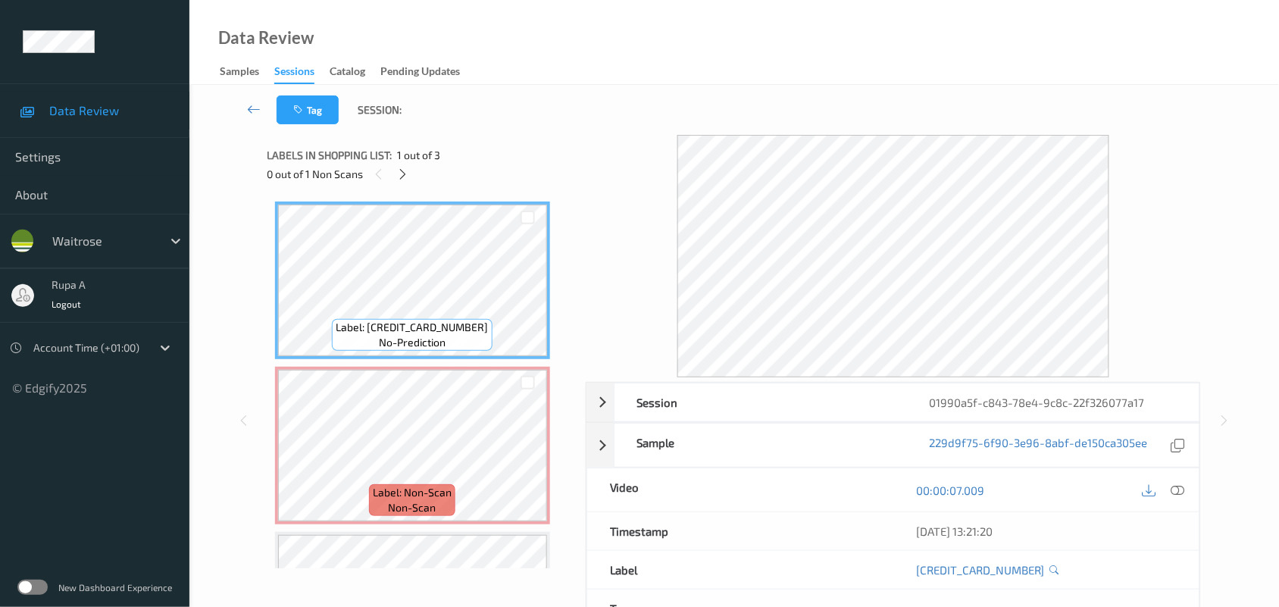
click at [402, 183] on div "Labels in shopping list: 1 out of 3 0 out of 1 Non Scans" at bounding box center [421, 164] width 308 height 59
click at [398, 178] on icon at bounding box center [402, 174] width 13 height 14
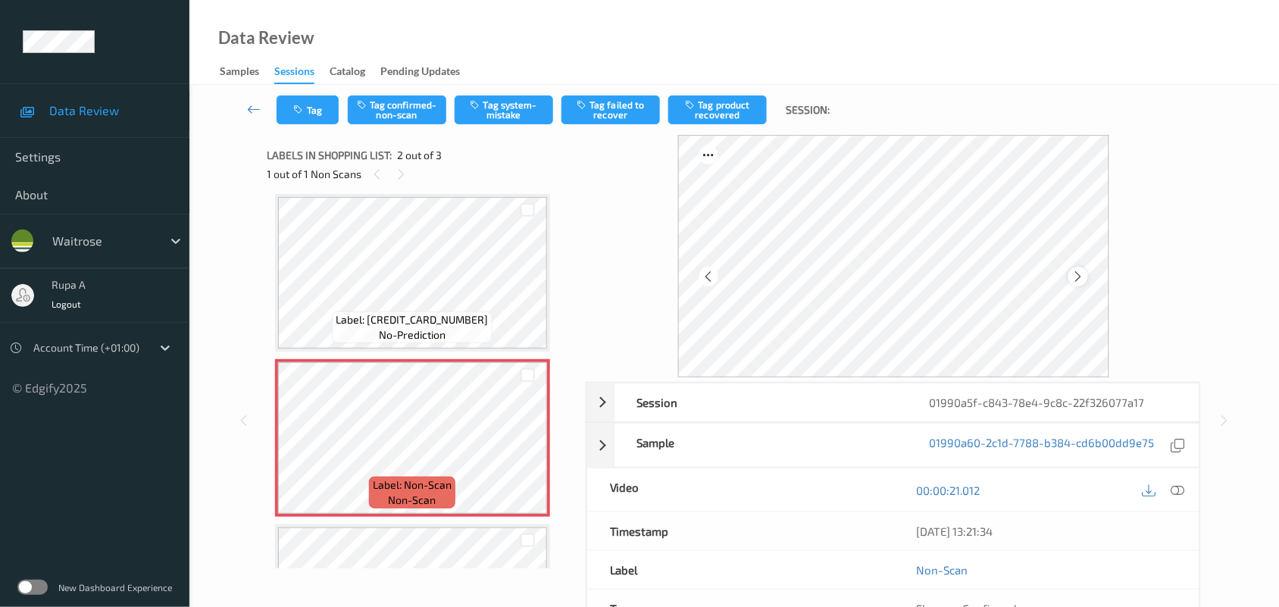
click at [1084, 279] on icon at bounding box center [1077, 277] width 13 height 14
click at [1076, 271] on icon at bounding box center [1077, 277] width 13 height 14
click at [1180, 489] on icon at bounding box center [1178, 490] width 14 height 14
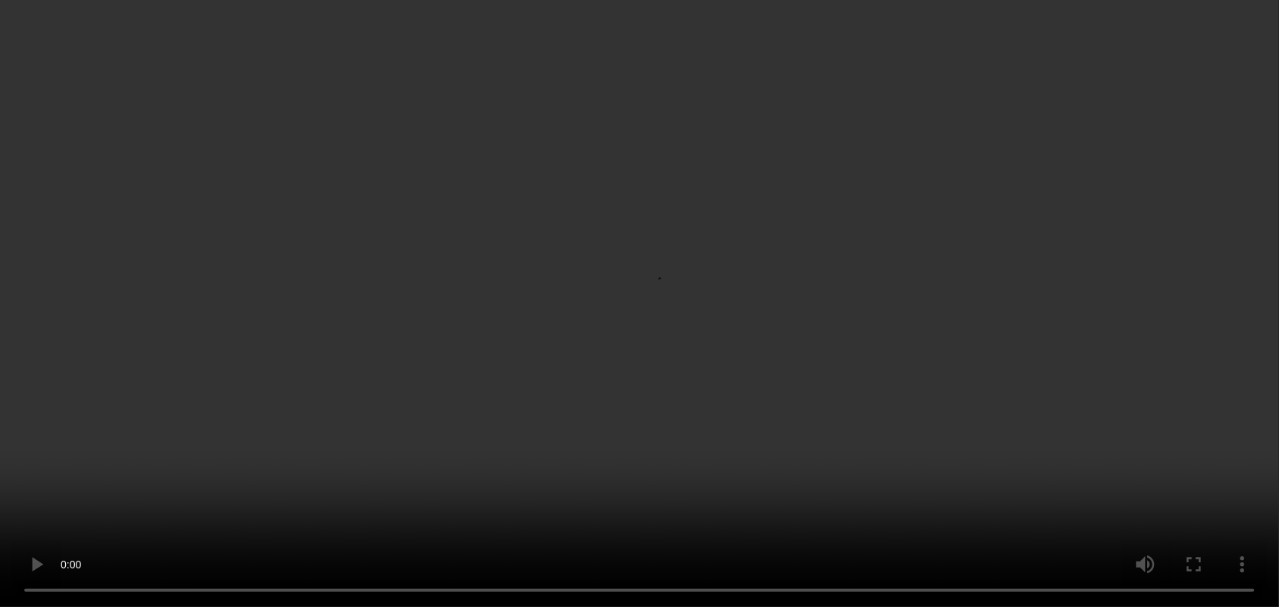
scroll to position [0, 0]
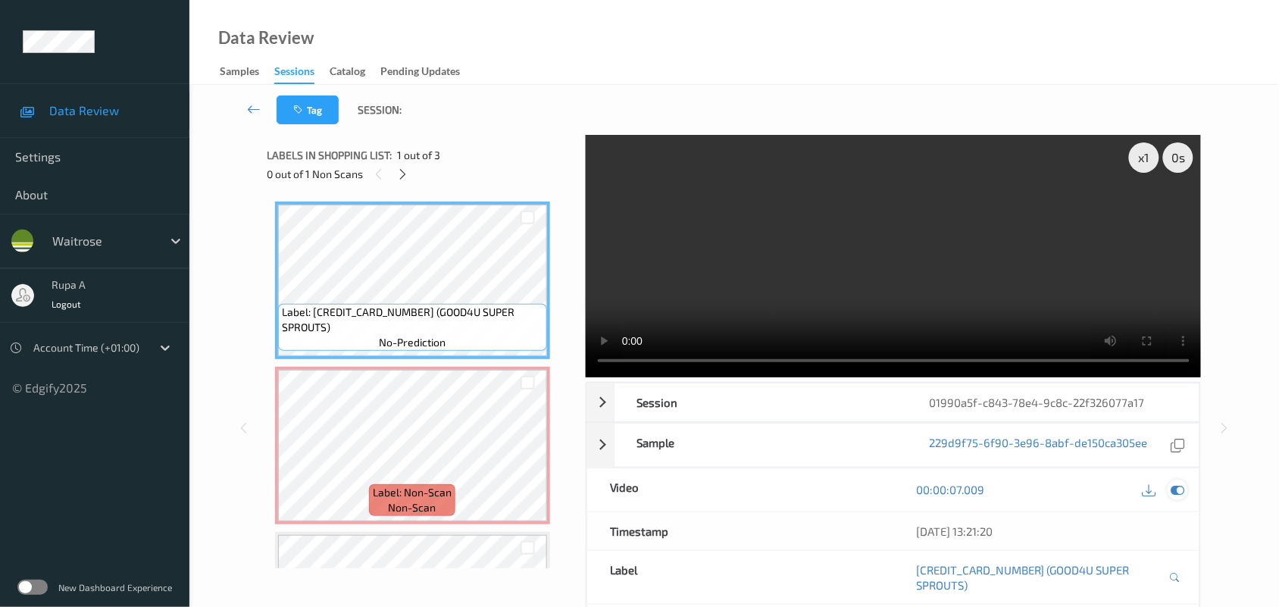
click at [1183, 490] on icon at bounding box center [1178, 490] width 14 height 14
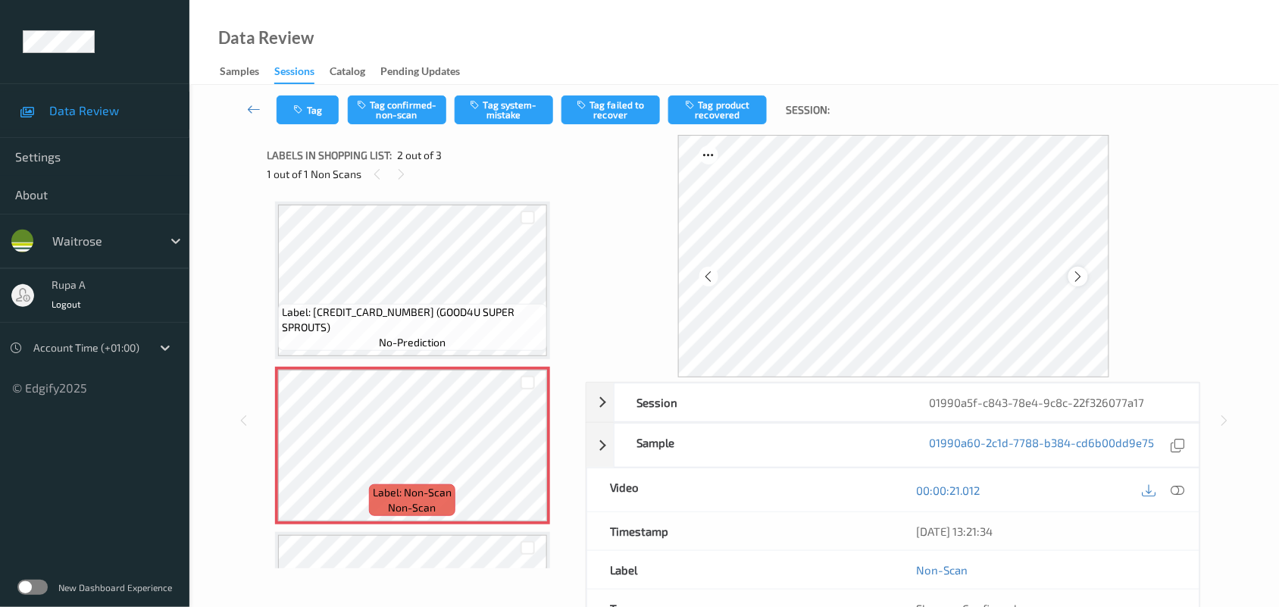
drag, startPoint x: 1079, startPoint y: 270, endPoint x: 1085, endPoint y: 284, distance: 14.6
click at [1085, 284] on div at bounding box center [1077, 276] width 19 height 19
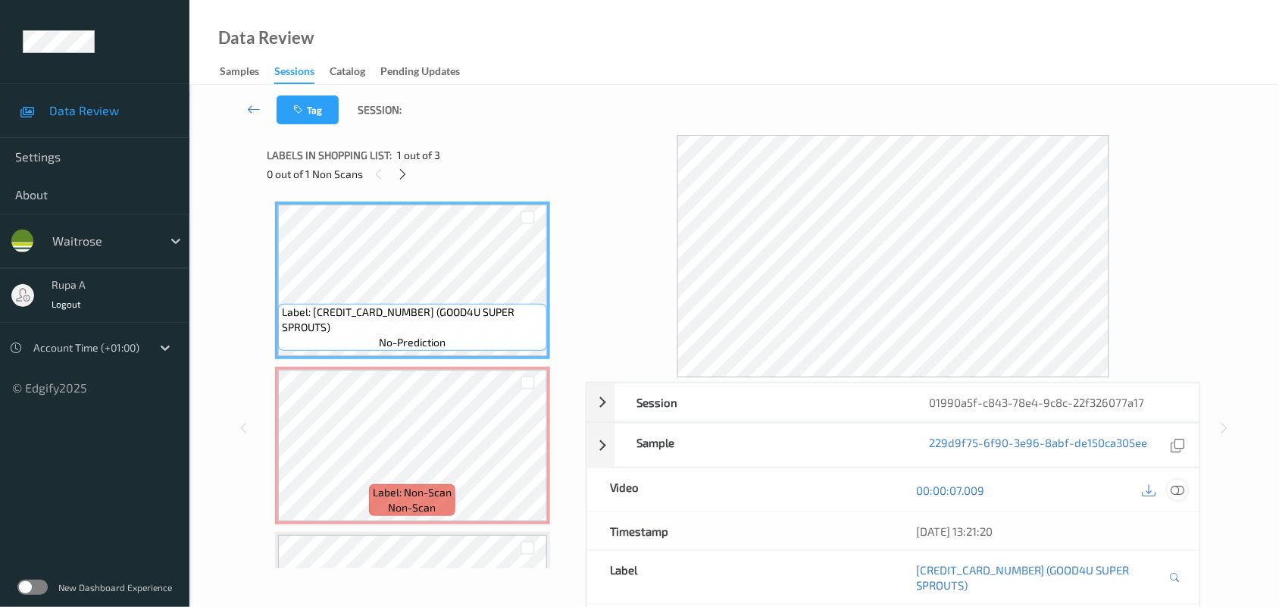
click at [1179, 486] on icon at bounding box center [1178, 490] width 14 height 14
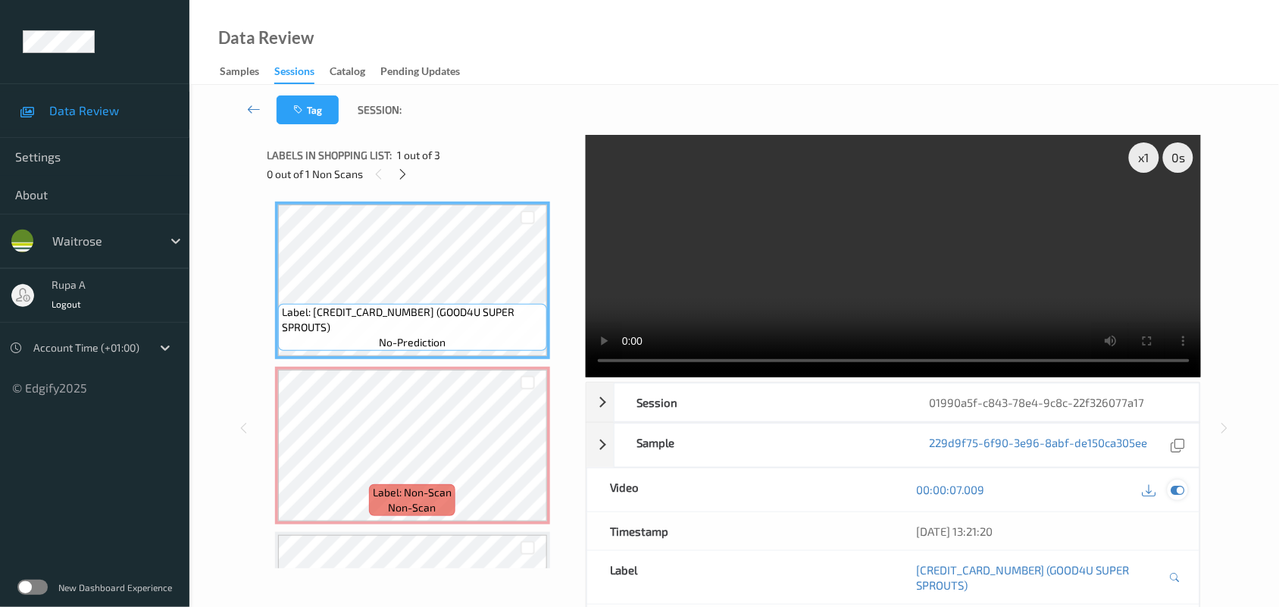
click at [1183, 489] on icon at bounding box center [1178, 490] width 14 height 14
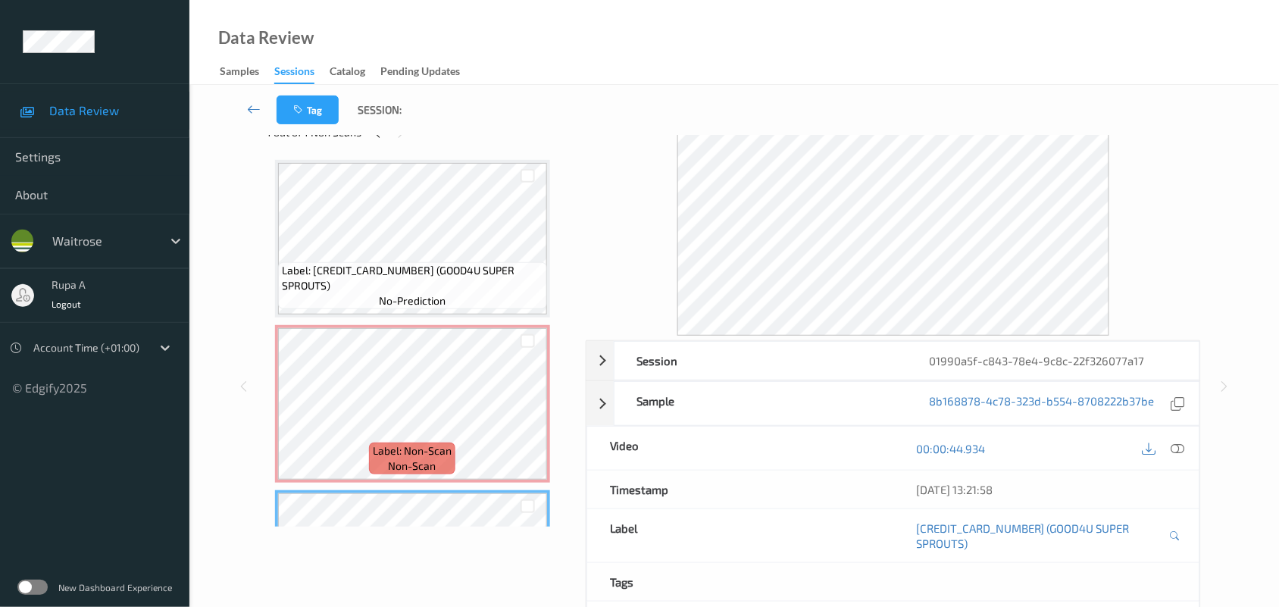
scroll to position [38, 0]
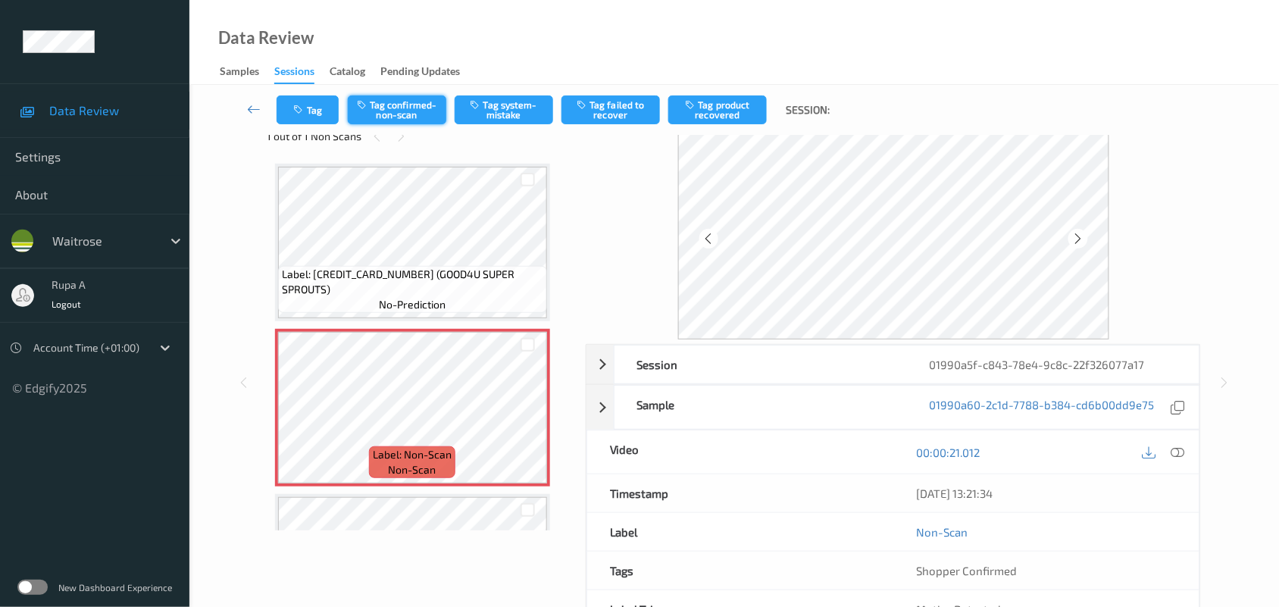
click at [395, 107] on button "Tag confirmed-non-scan" at bounding box center [397, 109] width 98 height 29
click at [704, 116] on button "Tag product recovered" at bounding box center [717, 109] width 98 height 29
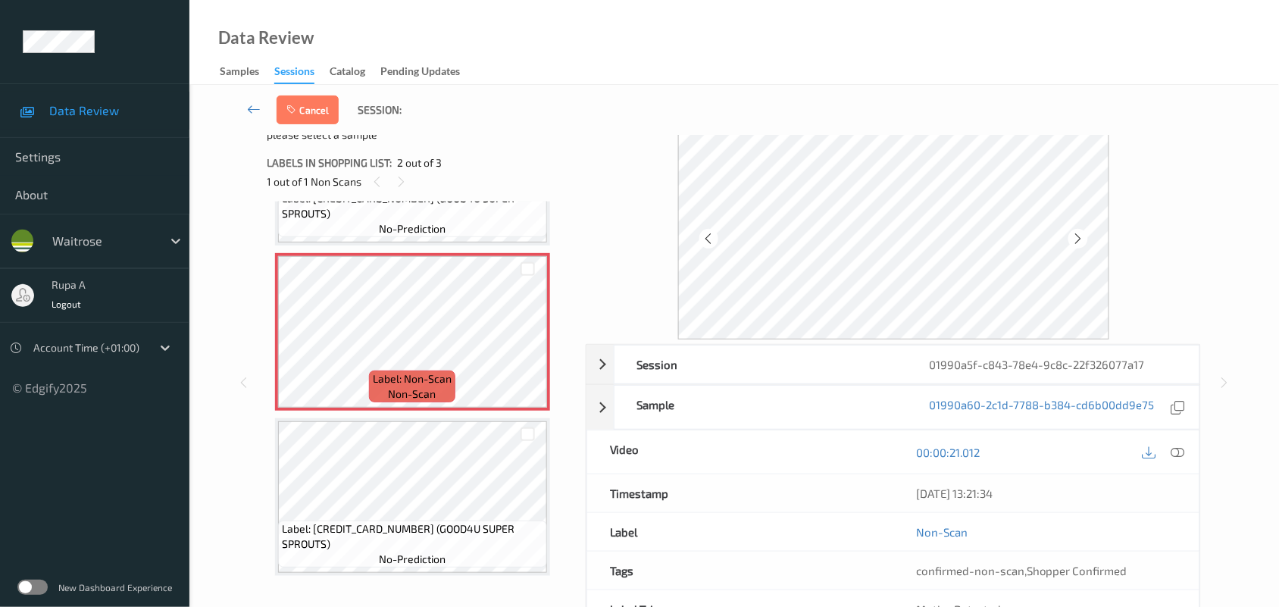
scroll to position [127, 0]
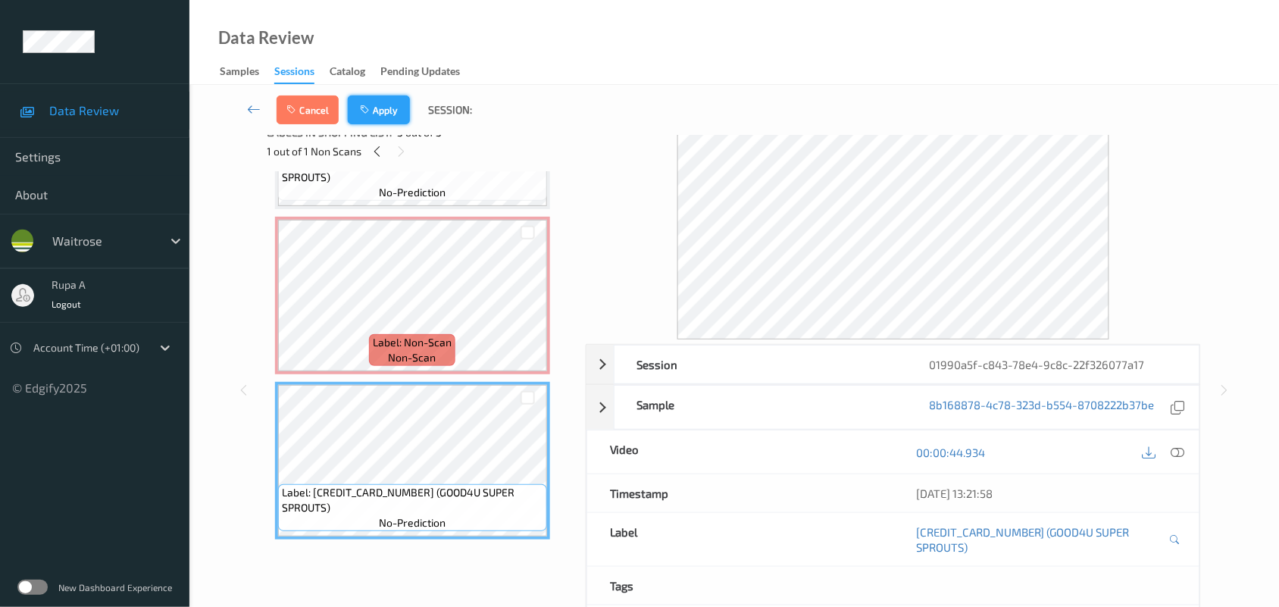
click at [398, 121] on button "Apply" at bounding box center [379, 109] width 62 height 29
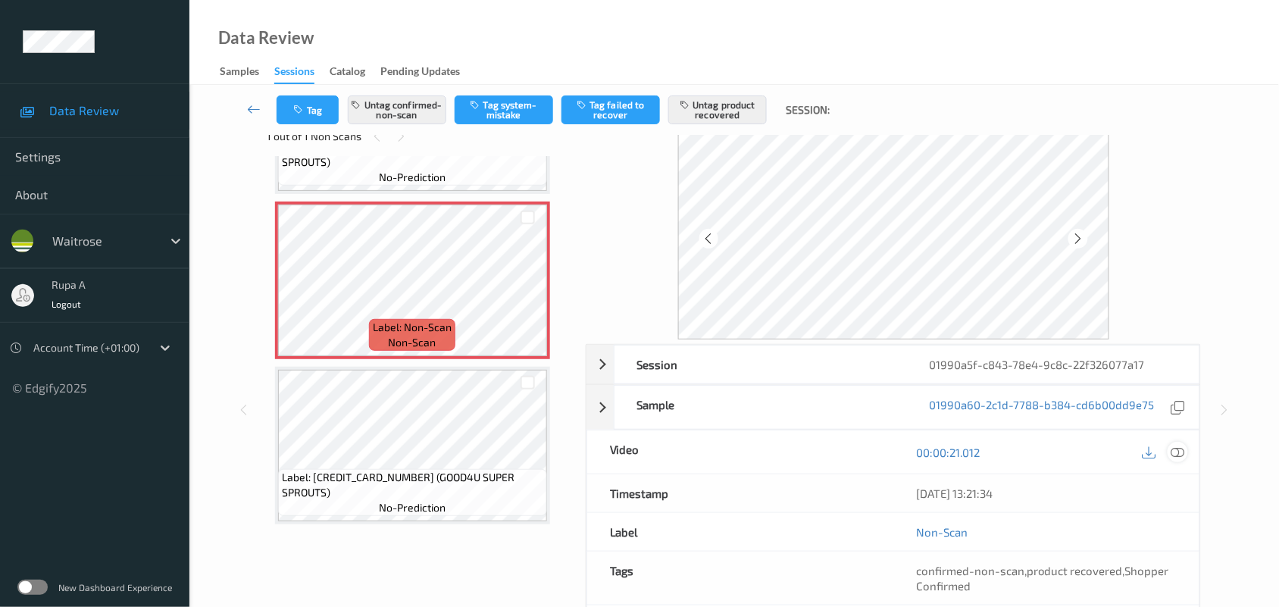
click at [1179, 458] on icon at bounding box center [1178, 452] width 14 height 14
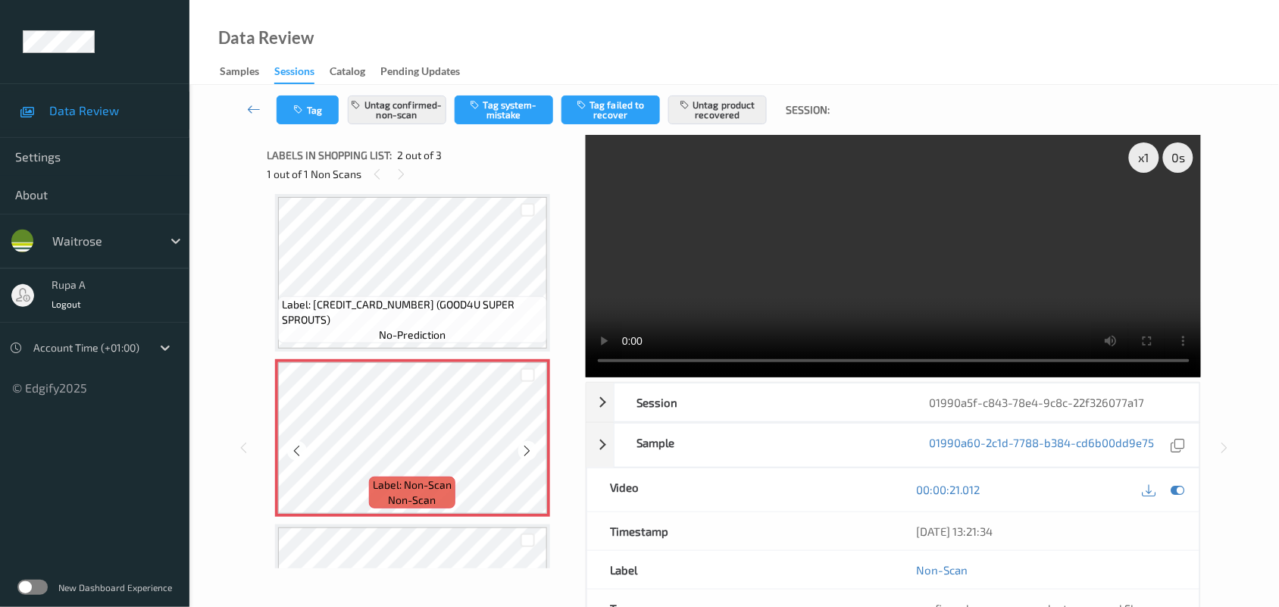
scroll to position [102, 0]
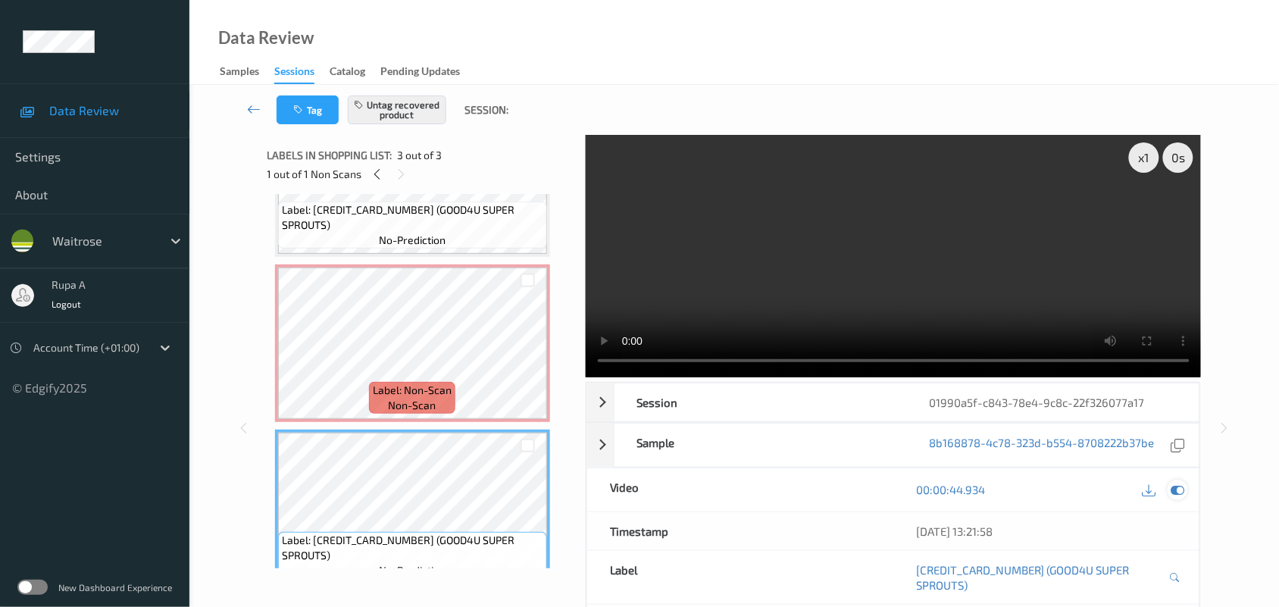
click at [1175, 493] on icon at bounding box center [1178, 490] width 14 height 14
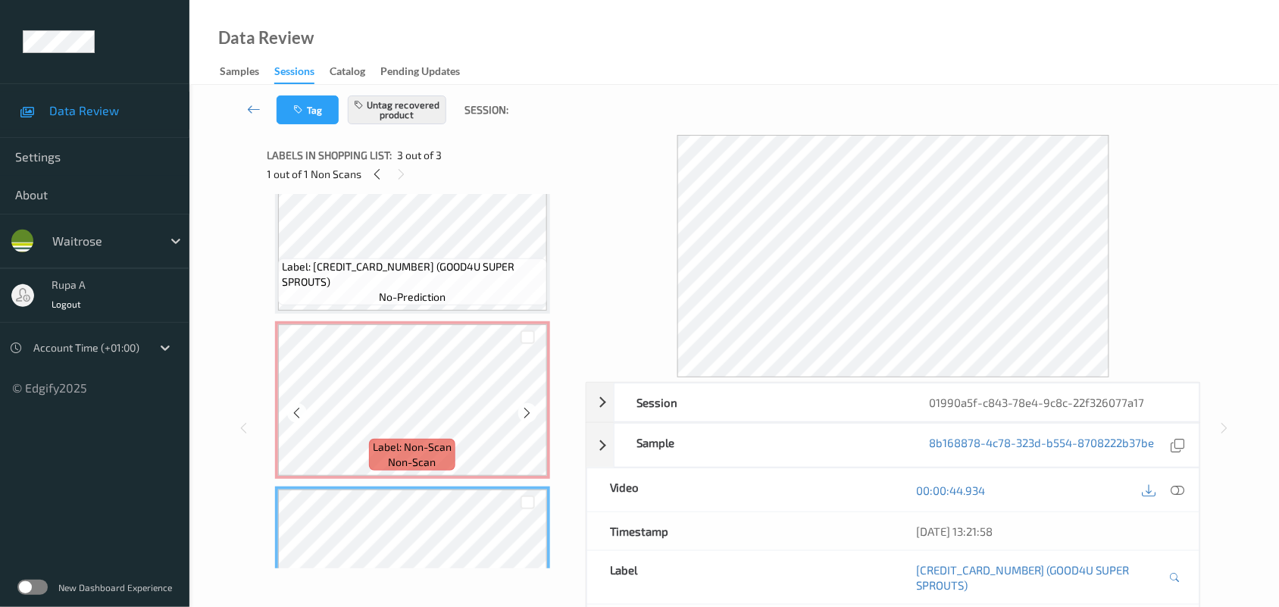
scroll to position [8, 0]
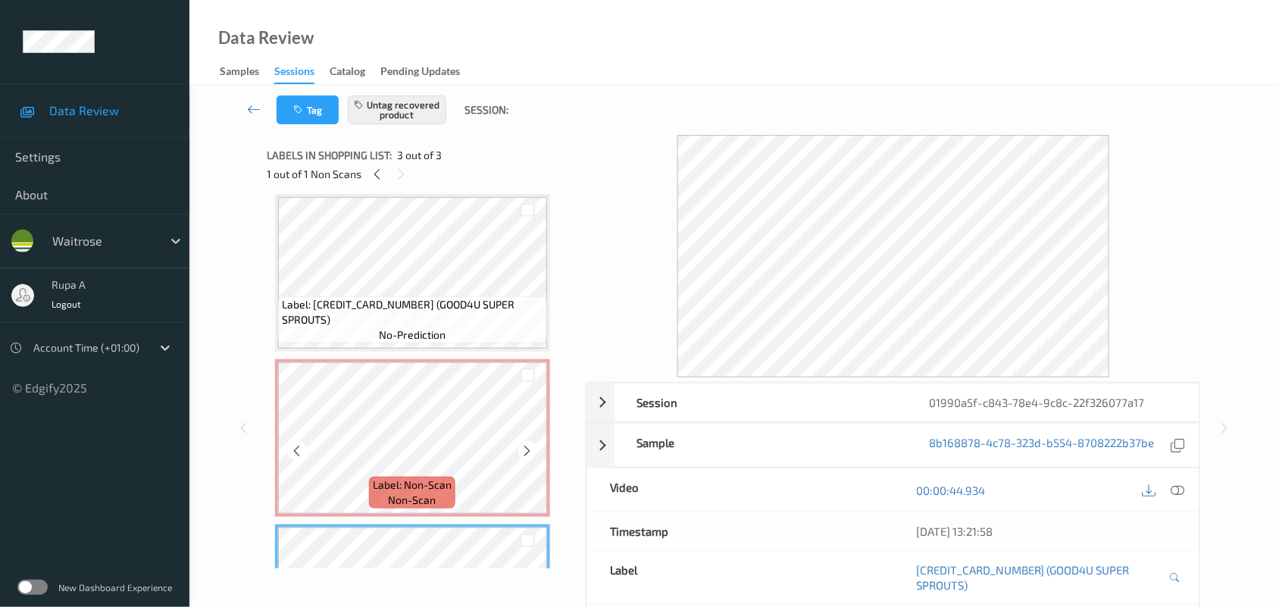
click at [388, 354] on div "Label: 5060087941448 (GOOD4U SUPER SPROUTS) no-prediction Label: Non-Scan non-s…" at bounding box center [421, 438] width 292 height 488
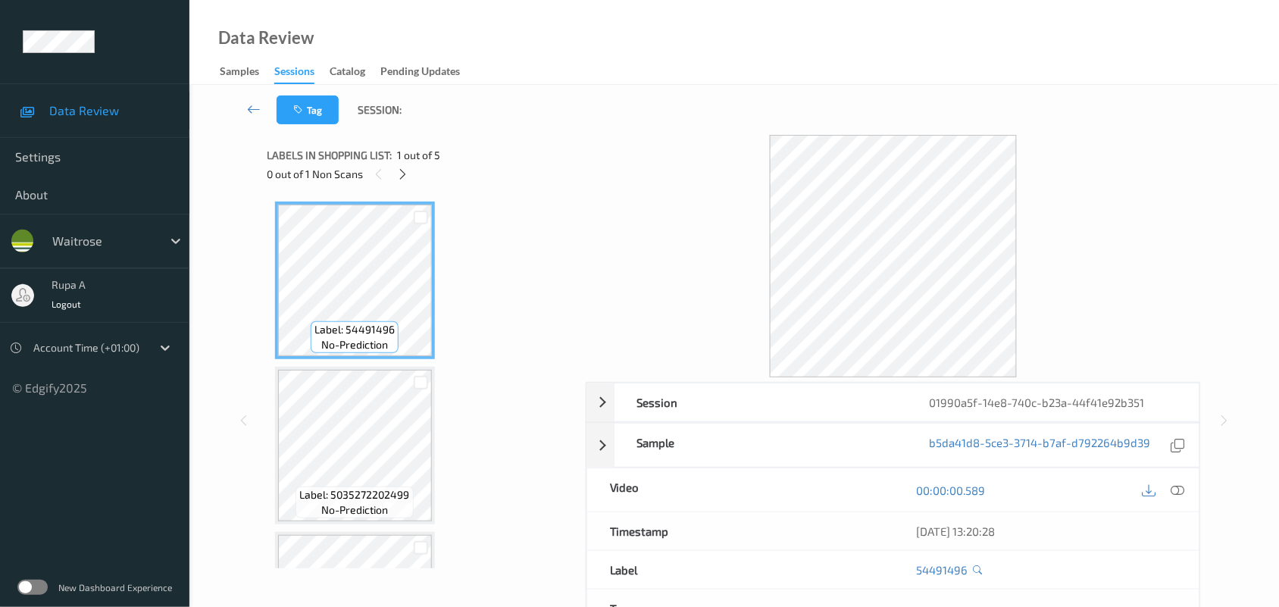
click at [441, 138] on div "Labels in shopping list: 1 out of 5 0 out of 1 Non Scans" at bounding box center [421, 164] width 308 height 59
click at [394, 171] on div at bounding box center [402, 173] width 19 height 19
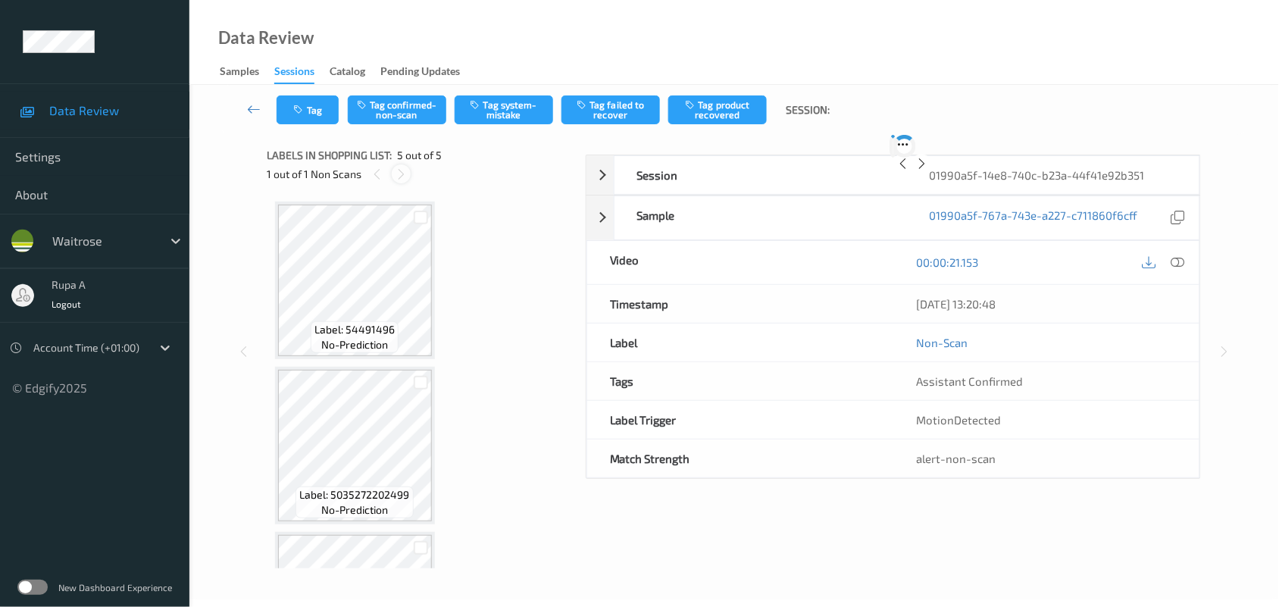
scroll to position [457, 0]
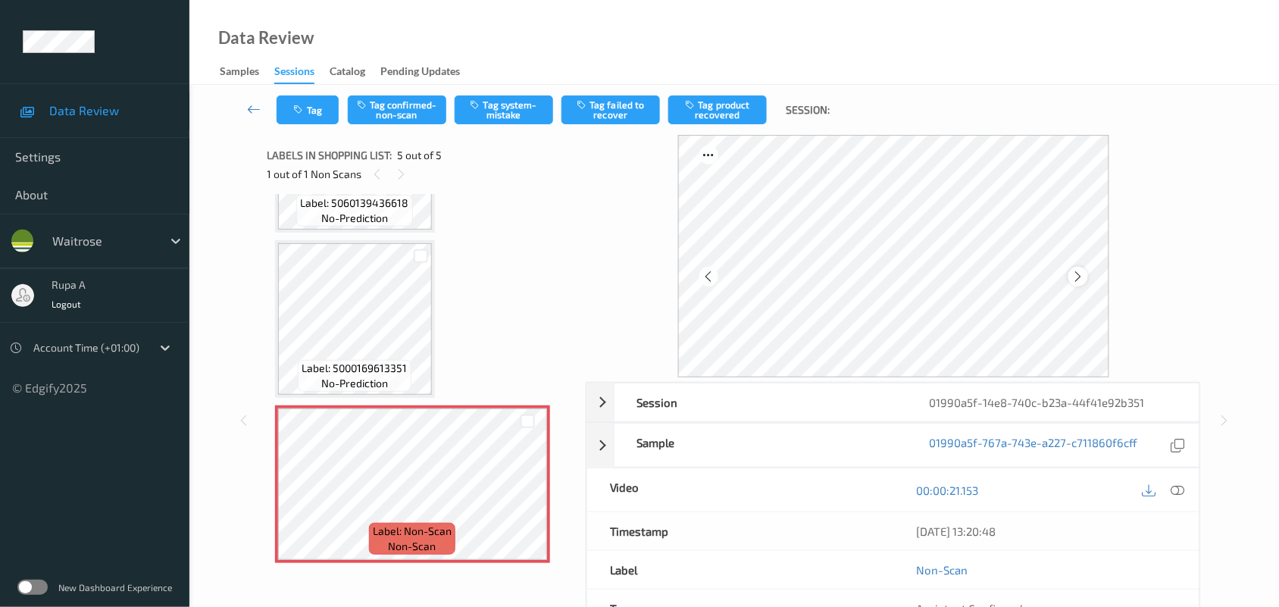
click at [1079, 277] on icon at bounding box center [1077, 277] width 13 height 14
click at [1079, 271] on icon at bounding box center [1077, 277] width 13 height 14
click at [1084, 281] on icon at bounding box center [1077, 277] width 13 height 14
click at [1082, 278] on icon at bounding box center [1077, 277] width 13 height 14
click at [1179, 498] on div at bounding box center [1177, 489] width 20 height 20
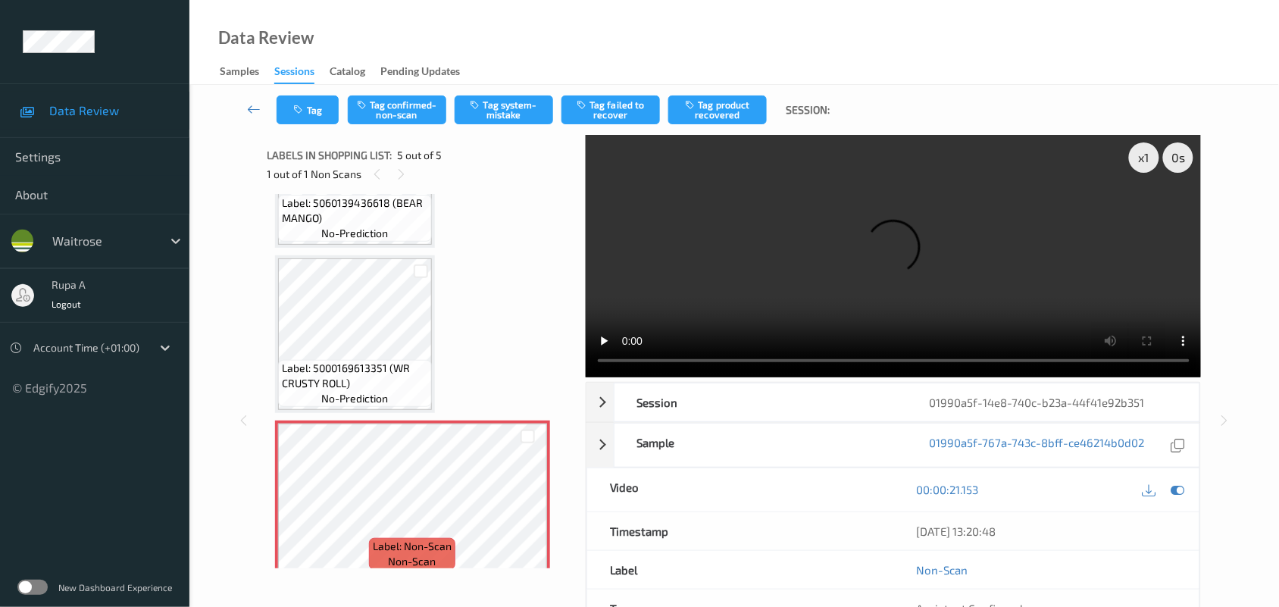
scroll to position [337, 0]
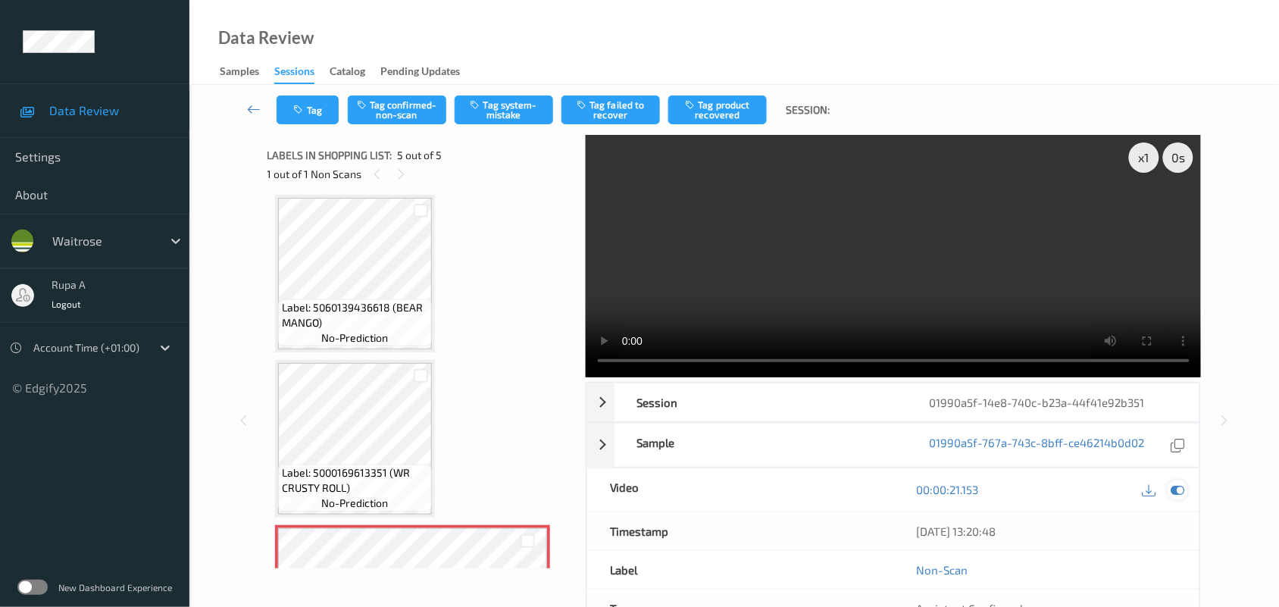
click at [1179, 496] on icon at bounding box center [1178, 490] width 14 height 14
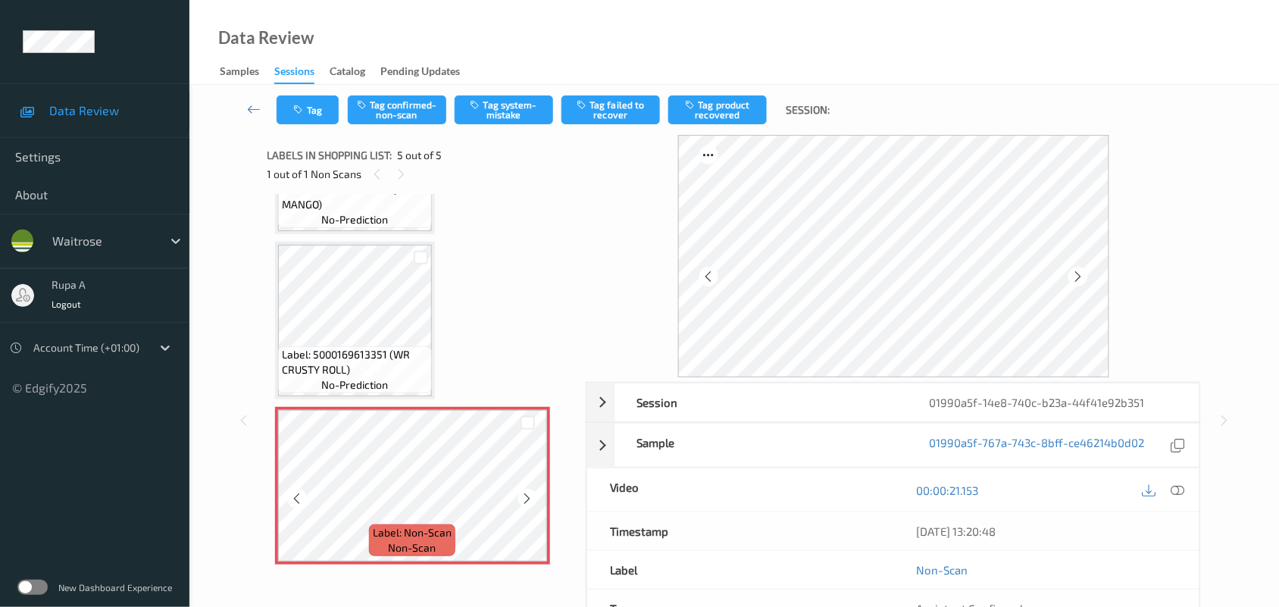
scroll to position [457, 0]
click at [489, 111] on button "Tag system-mistake" at bounding box center [504, 109] width 98 height 29
click at [283, 114] on button "Tag" at bounding box center [307, 109] width 62 height 29
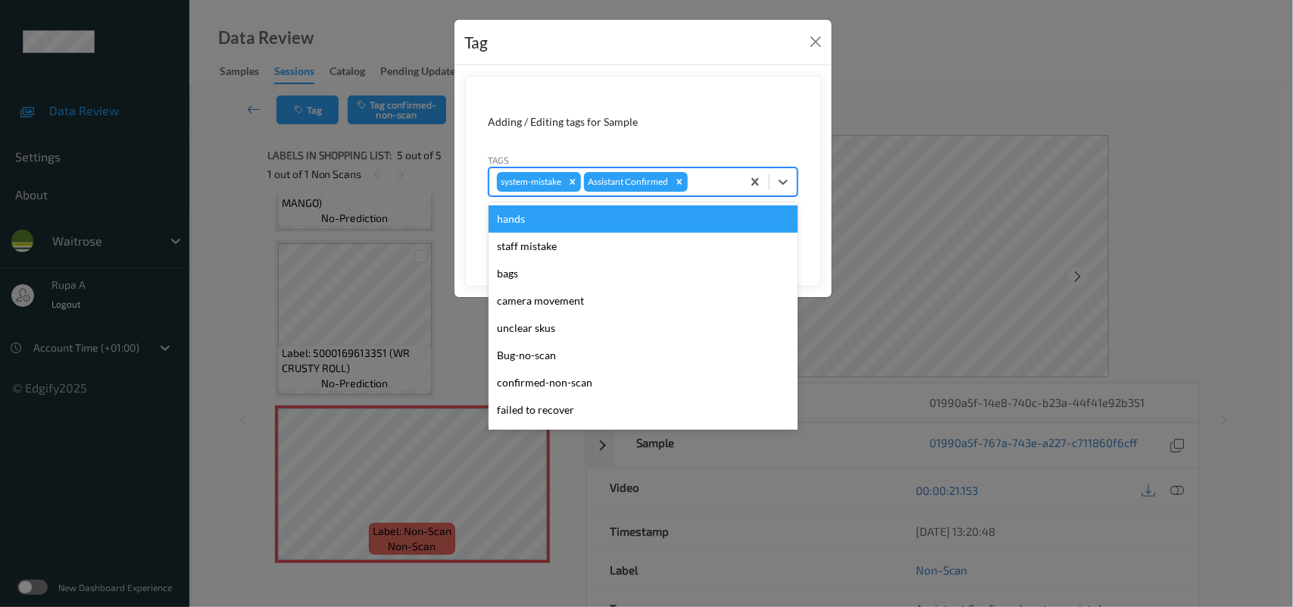
click at [718, 175] on div at bounding box center [712, 182] width 43 height 18
type input "un"
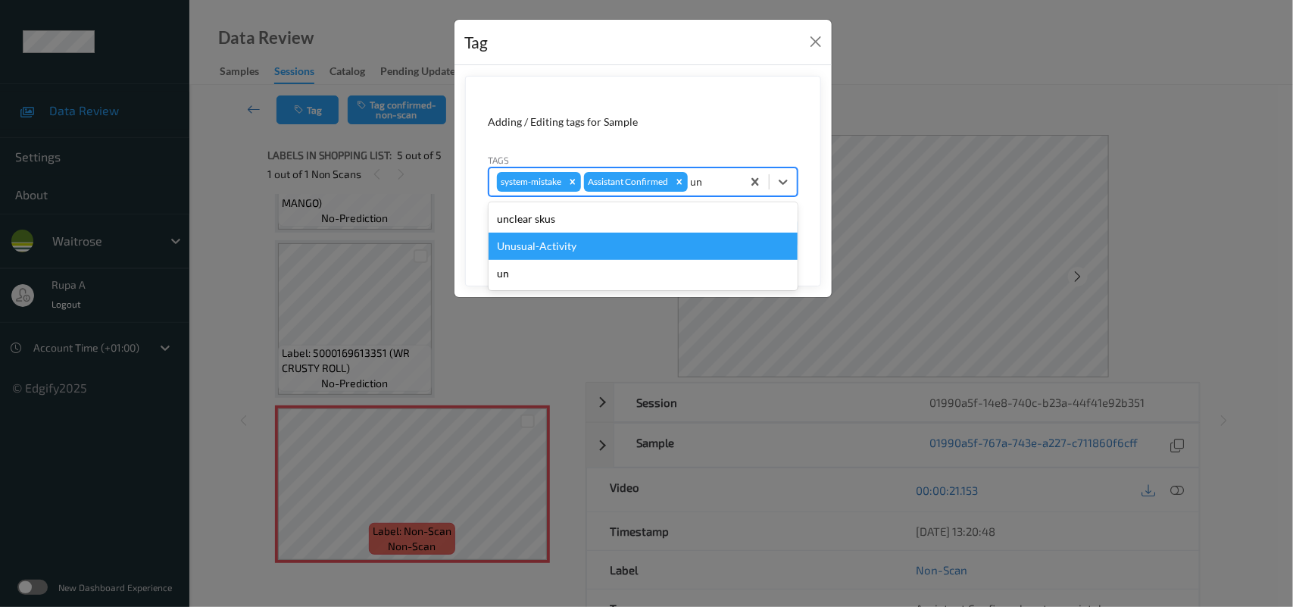
click at [576, 248] on div "Unusual-Activity" at bounding box center [643, 246] width 309 height 27
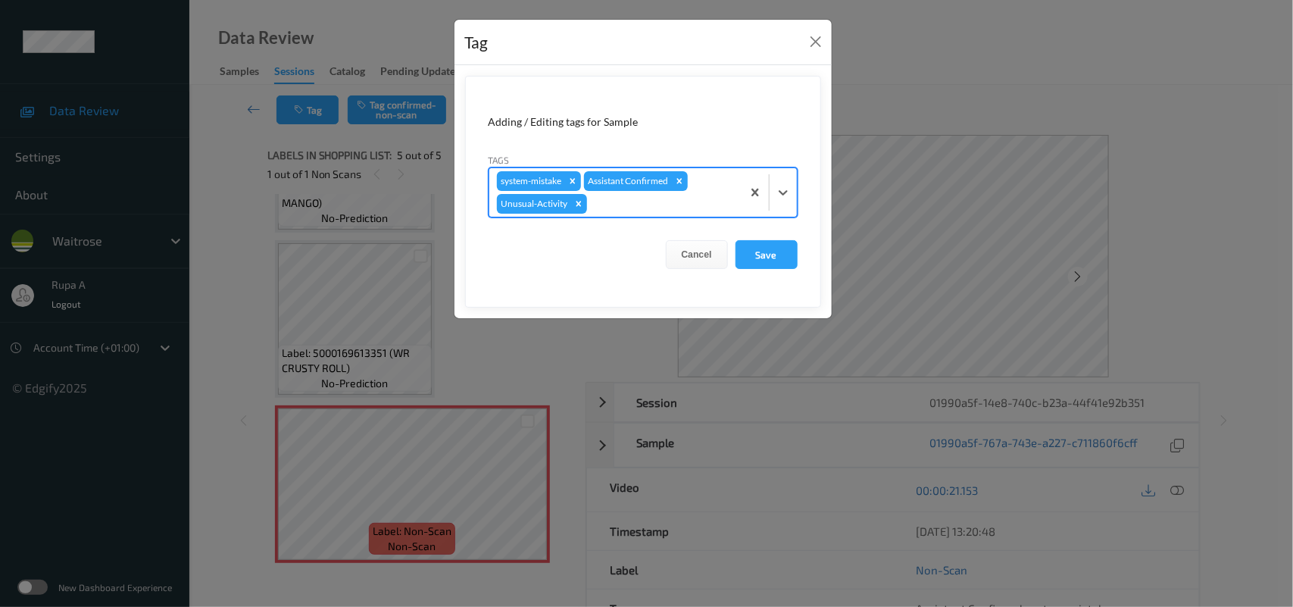
click at [634, 214] on div "system-mistake Assistant Confirmed Unusual-Activity" at bounding box center [615, 192] width 252 height 48
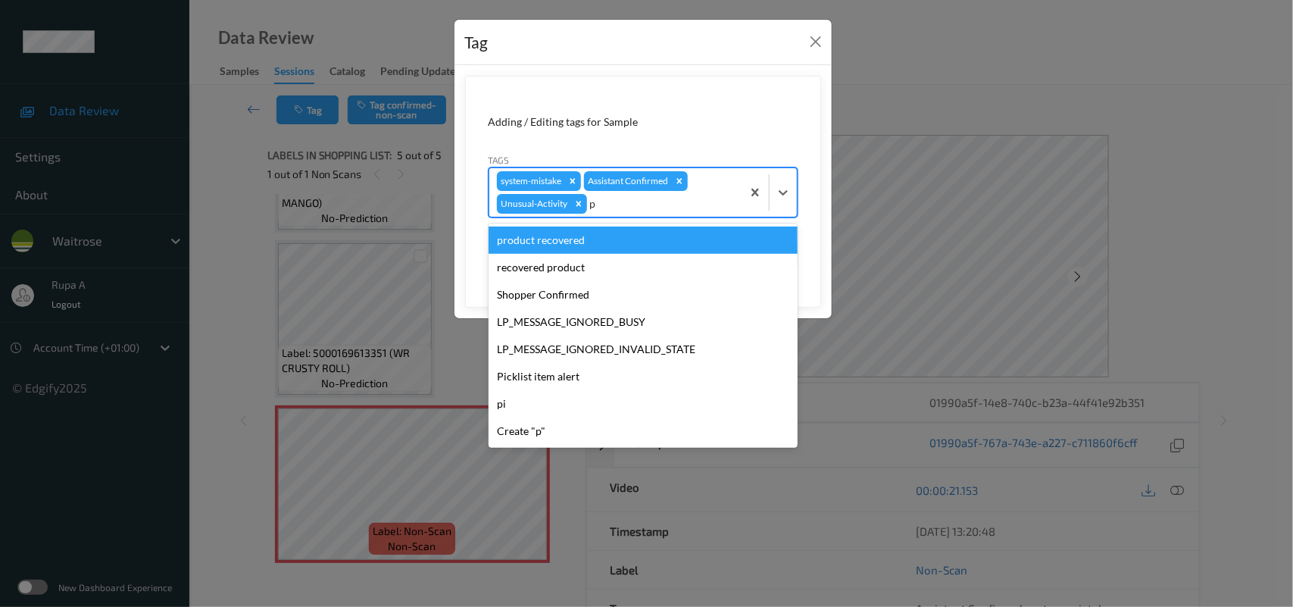
type input "pi"
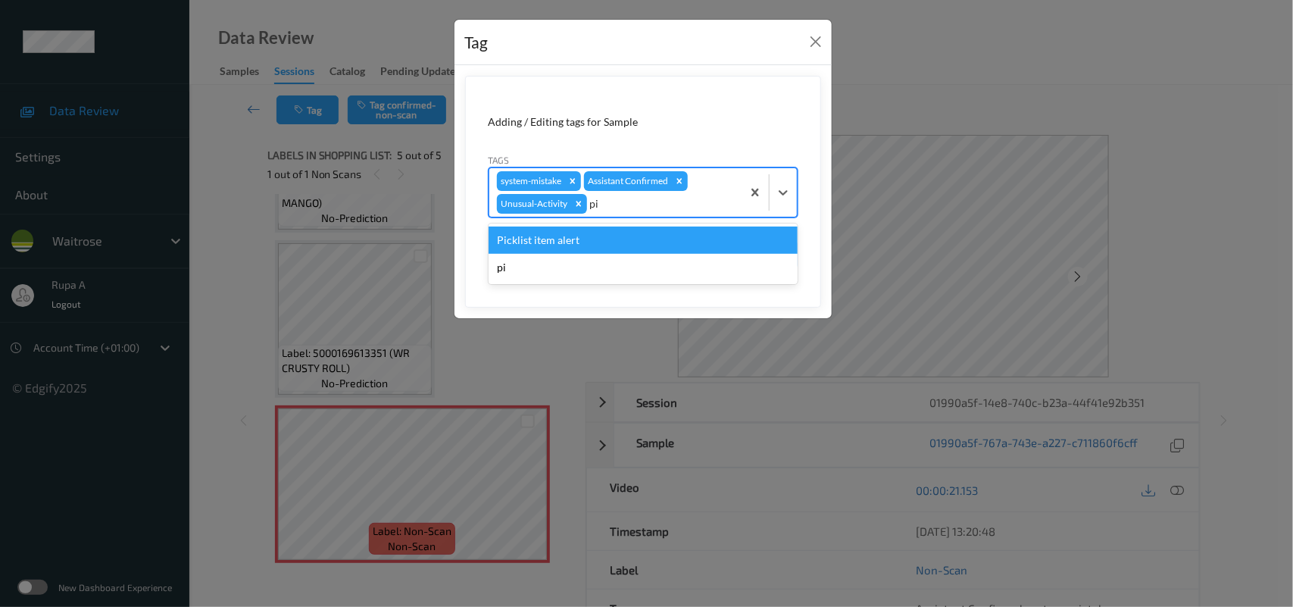
click at [604, 237] on div "Picklist item alert" at bounding box center [643, 239] width 309 height 27
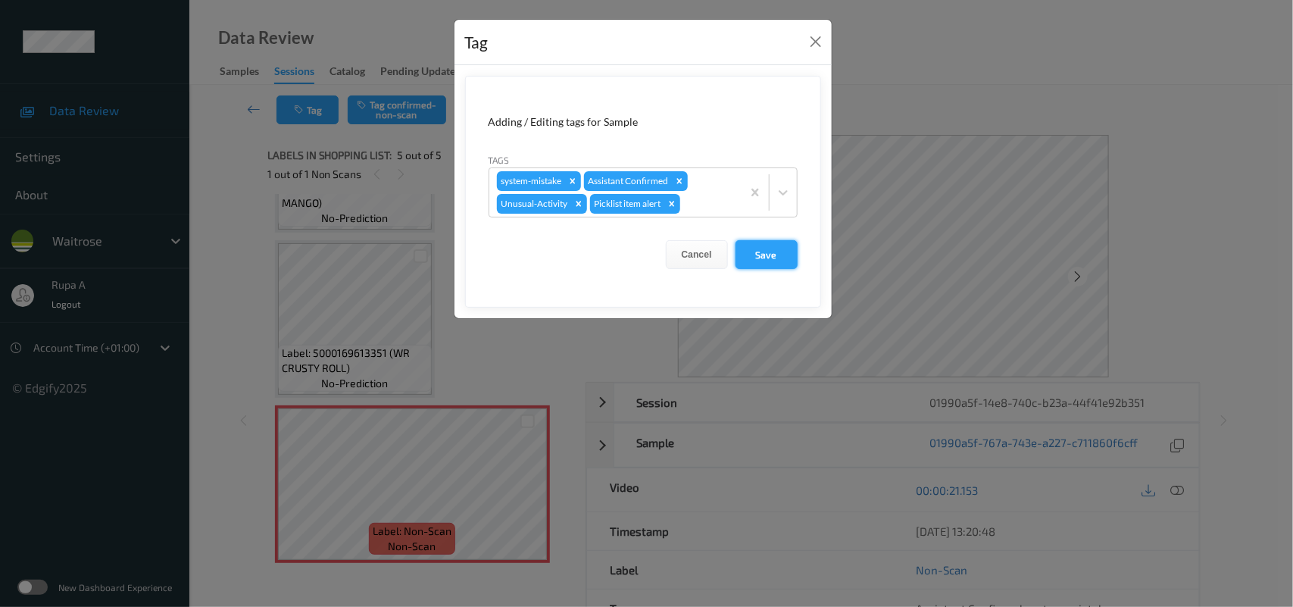
drag, startPoint x: 752, startPoint y: 255, endPoint x: 765, endPoint y: 252, distance: 13.2
click at [754, 255] on button "Save" at bounding box center [767, 254] width 62 height 29
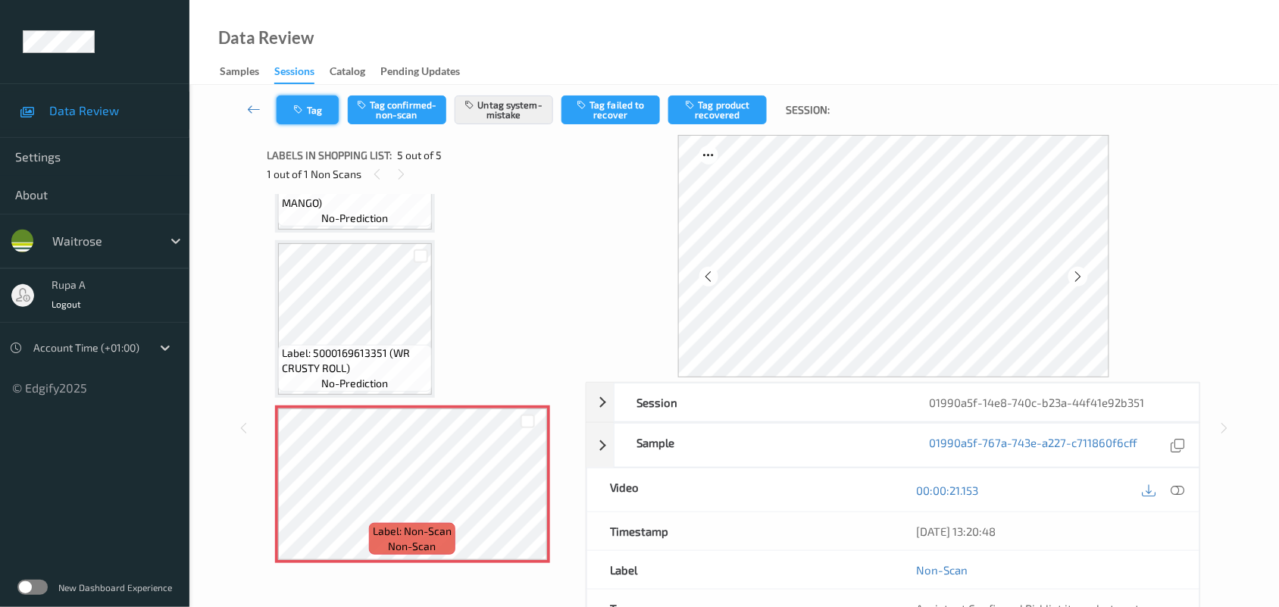
click at [277, 108] on button "Tag" at bounding box center [307, 109] width 62 height 29
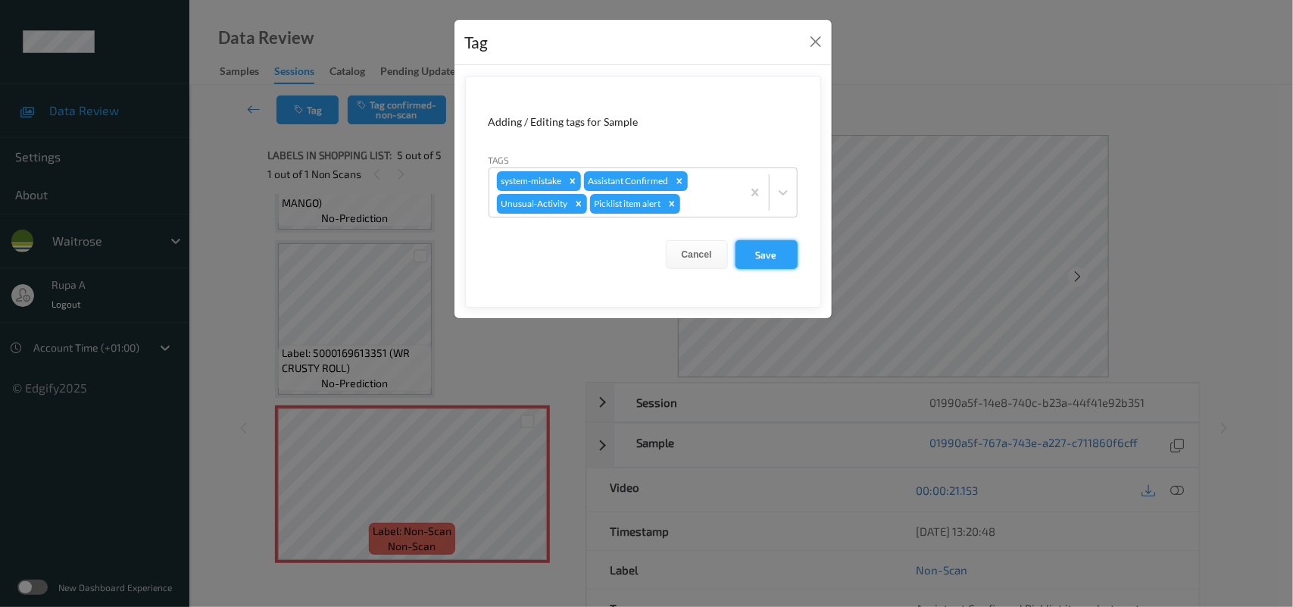
click at [782, 252] on button "Save" at bounding box center [767, 254] width 62 height 29
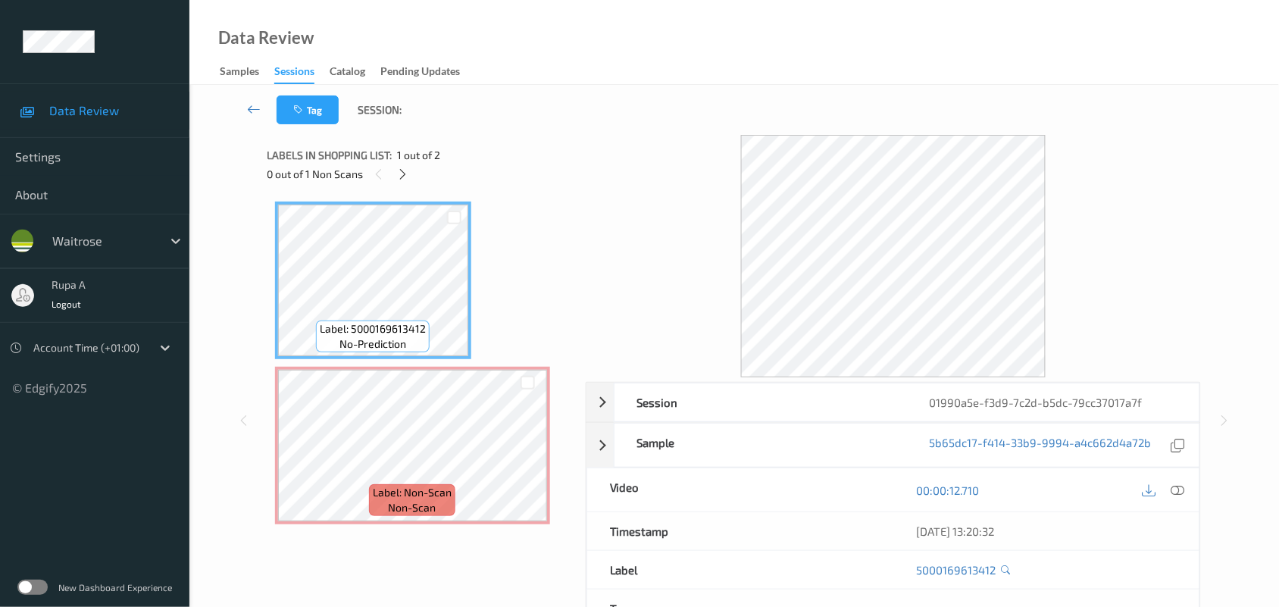
click at [483, 217] on div "Label: 5000169613412 no-prediction Label: Non-Scan non-scan Label: Non-Scan non…" at bounding box center [421, 362] width 292 height 323
click at [408, 176] on icon at bounding box center [402, 174] width 13 height 14
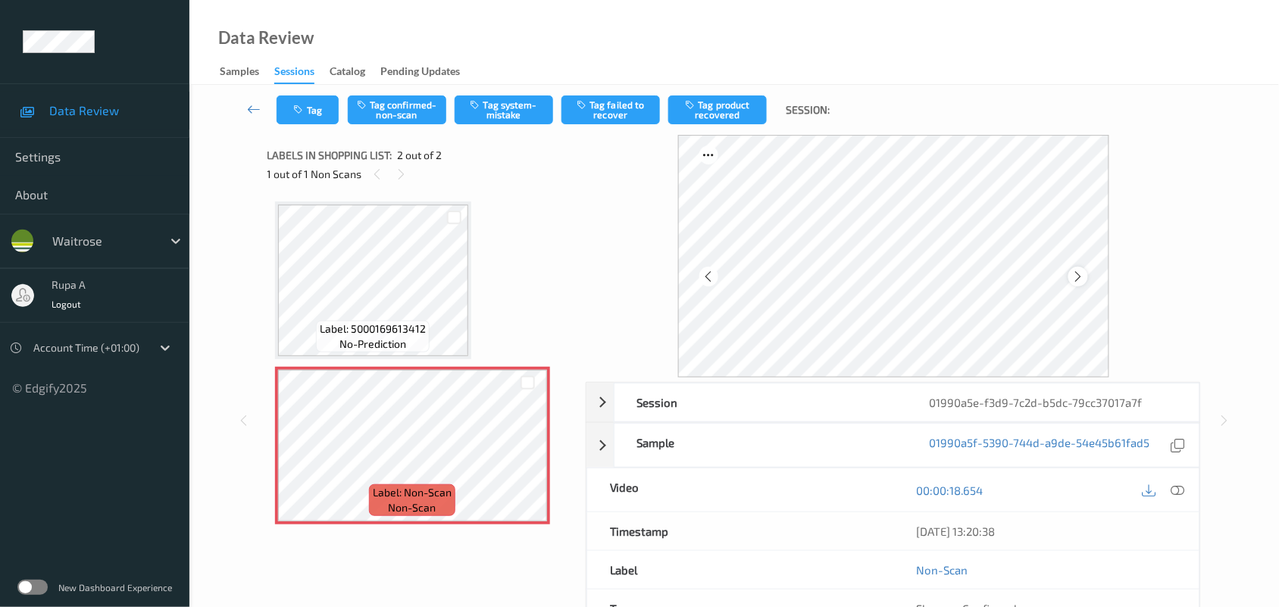
click at [1069, 277] on div at bounding box center [1077, 276] width 19 height 19
click at [1072, 276] on icon at bounding box center [1077, 277] width 13 height 14
click at [1076, 276] on icon at bounding box center [1077, 277] width 13 height 14
click at [466, 111] on button "Tag system-mistake" at bounding box center [504, 109] width 98 height 29
click at [320, 107] on button "Tag" at bounding box center [307, 109] width 62 height 29
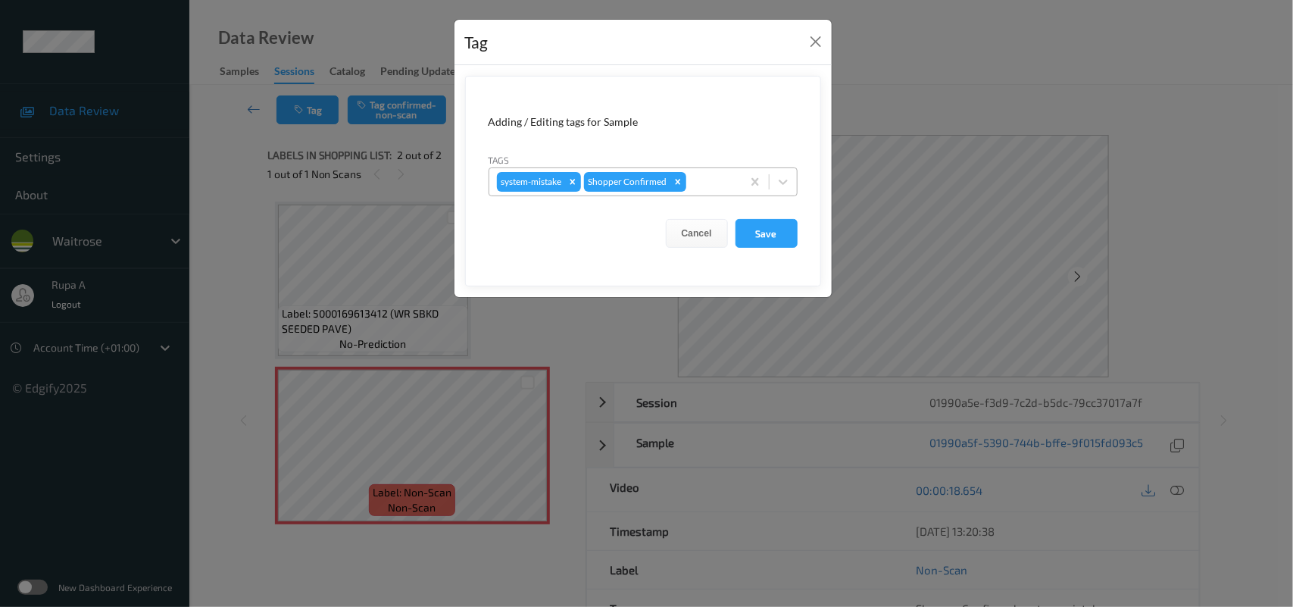
click at [720, 182] on div at bounding box center [711, 182] width 45 height 18
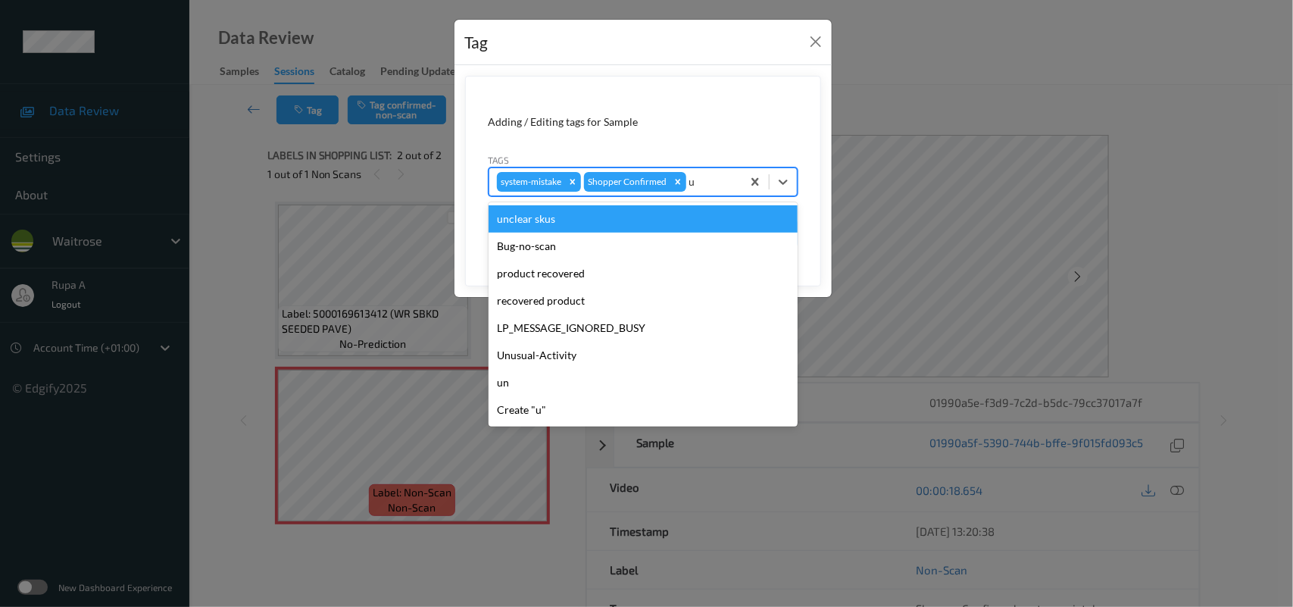
type input "un"
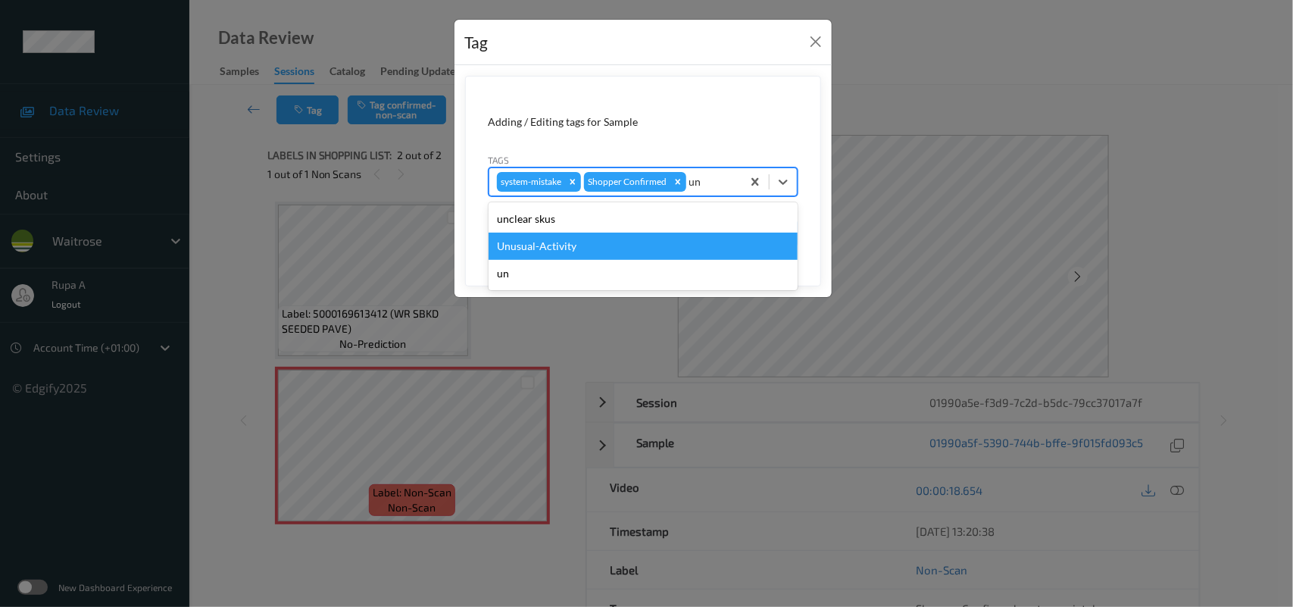
click at [561, 244] on div "Unusual-Activity" at bounding box center [643, 246] width 309 height 27
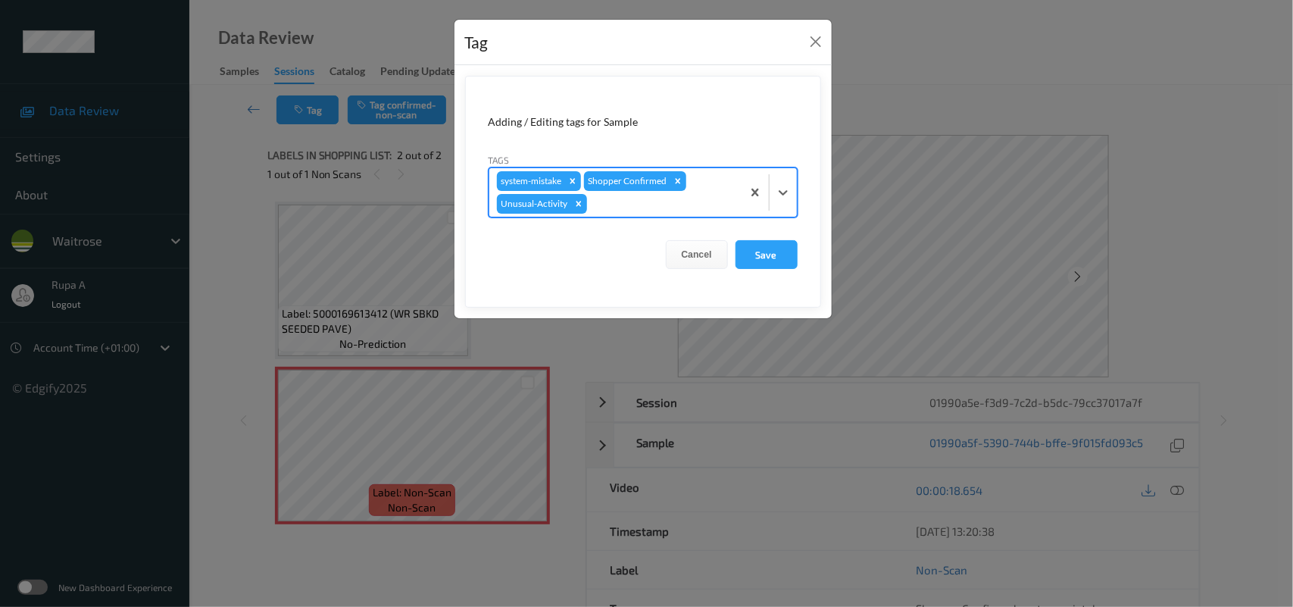
click at [640, 209] on div at bounding box center [662, 204] width 144 height 18
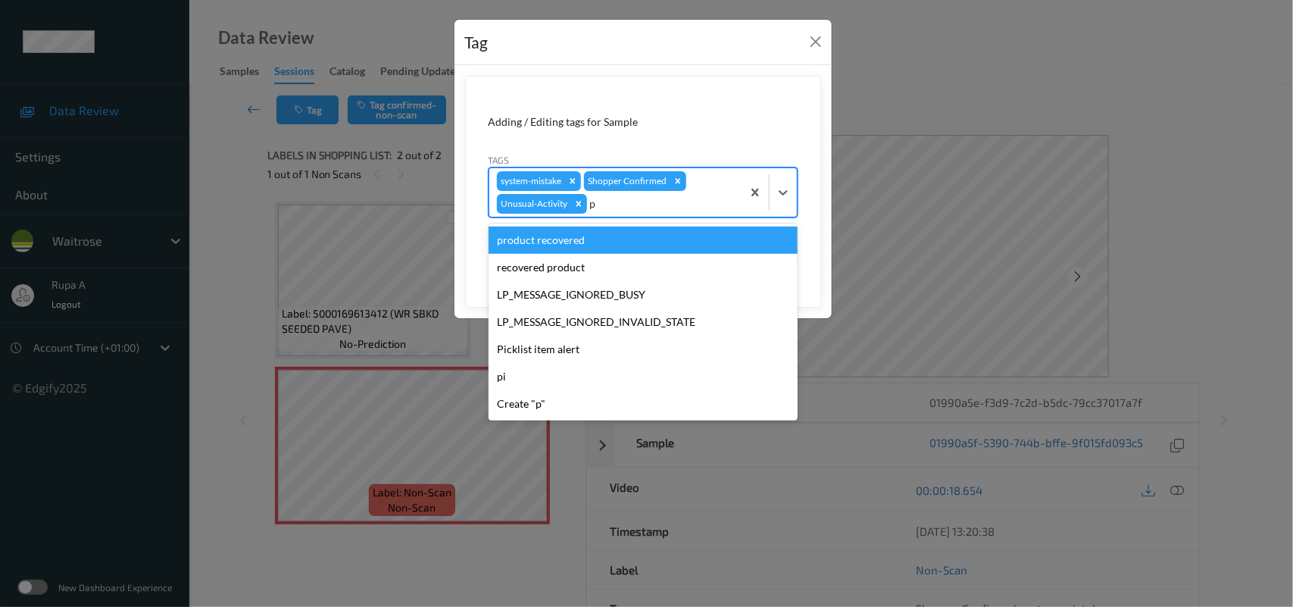
type input "pi"
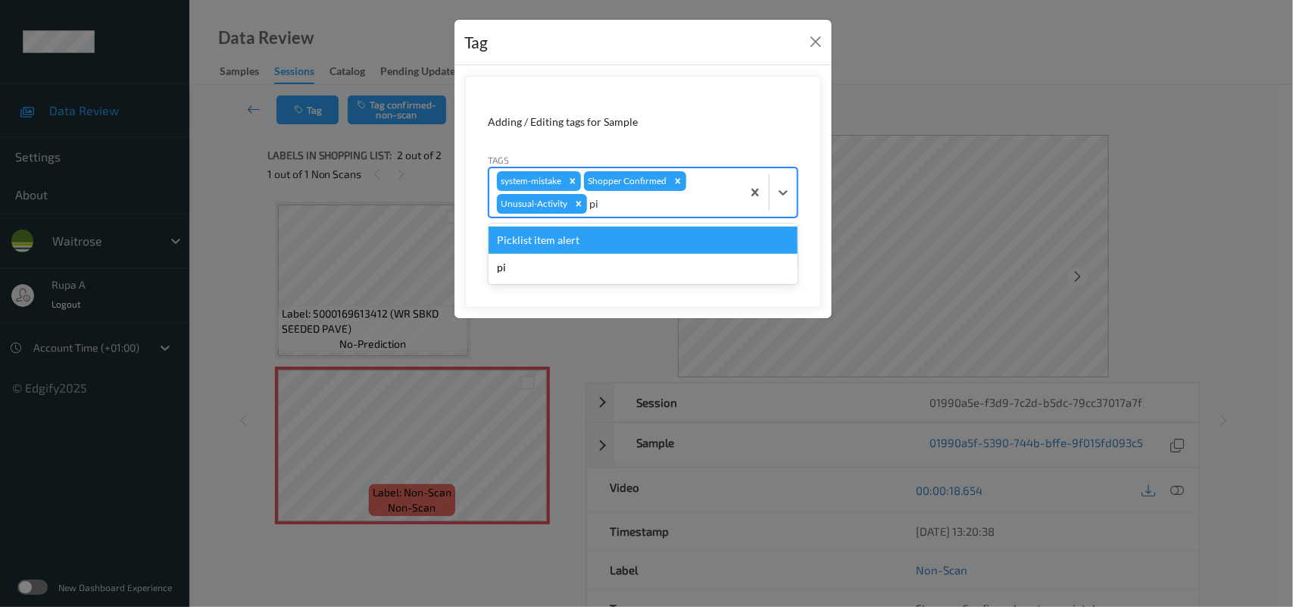
click at [608, 233] on div "Picklist item alert" at bounding box center [643, 239] width 309 height 27
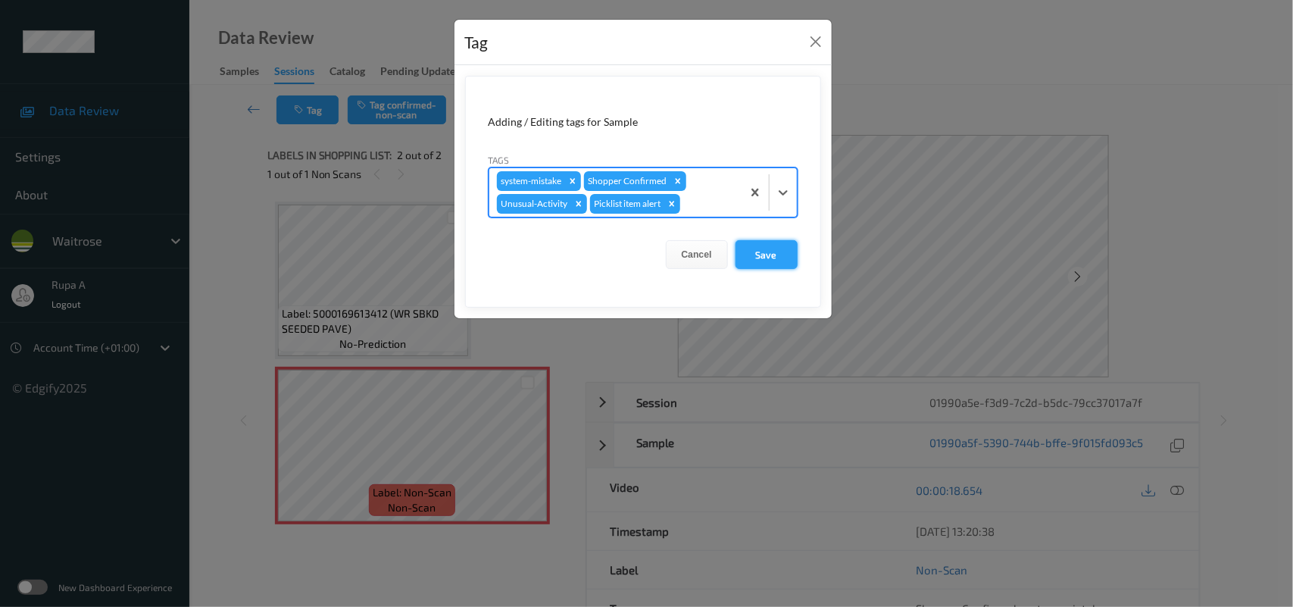
click at [758, 252] on button "Save" at bounding box center [767, 254] width 62 height 29
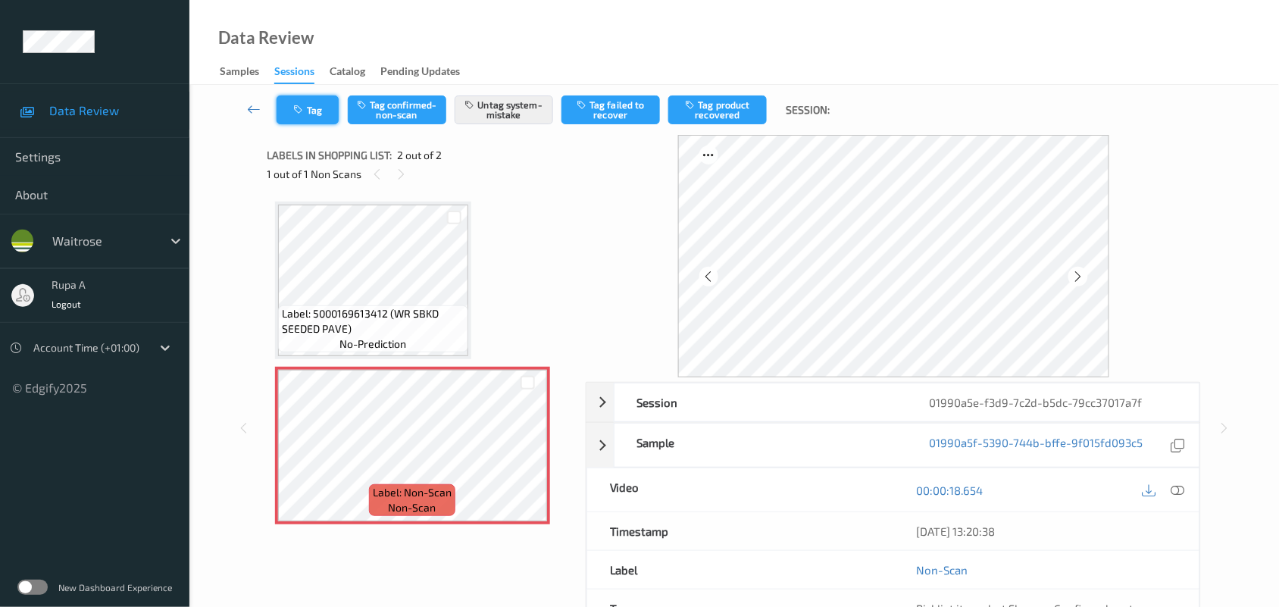
click at [311, 115] on button "Tag" at bounding box center [307, 109] width 62 height 29
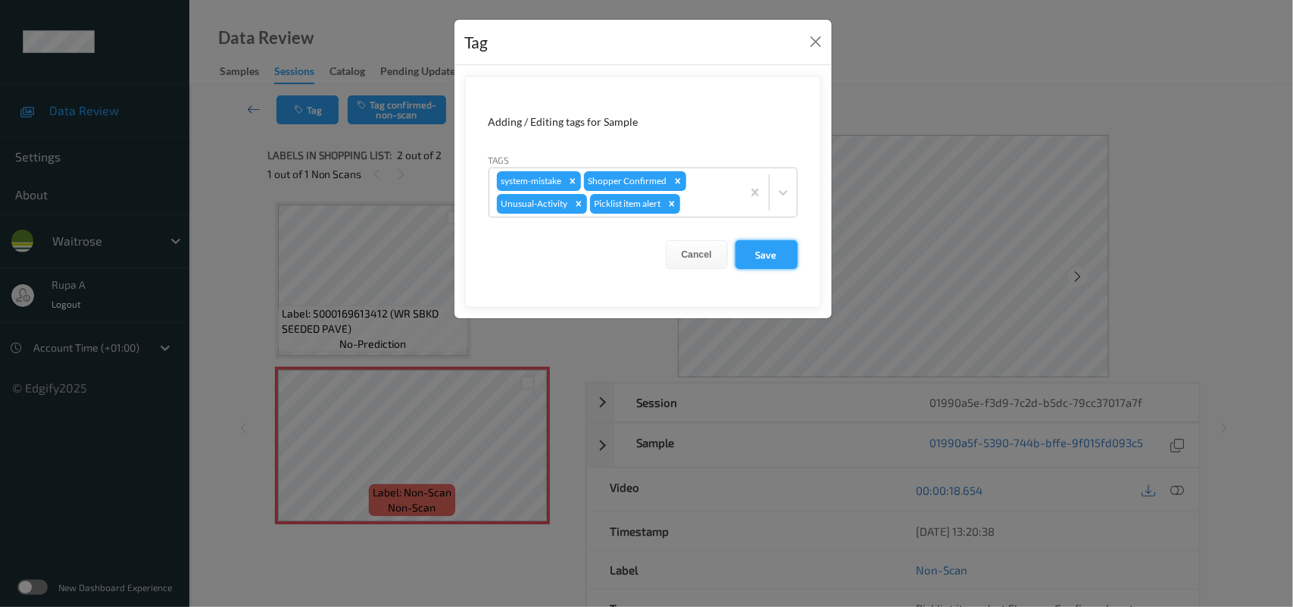
click at [789, 263] on button "Save" at bounding box center [767, 254] width 62 height 29
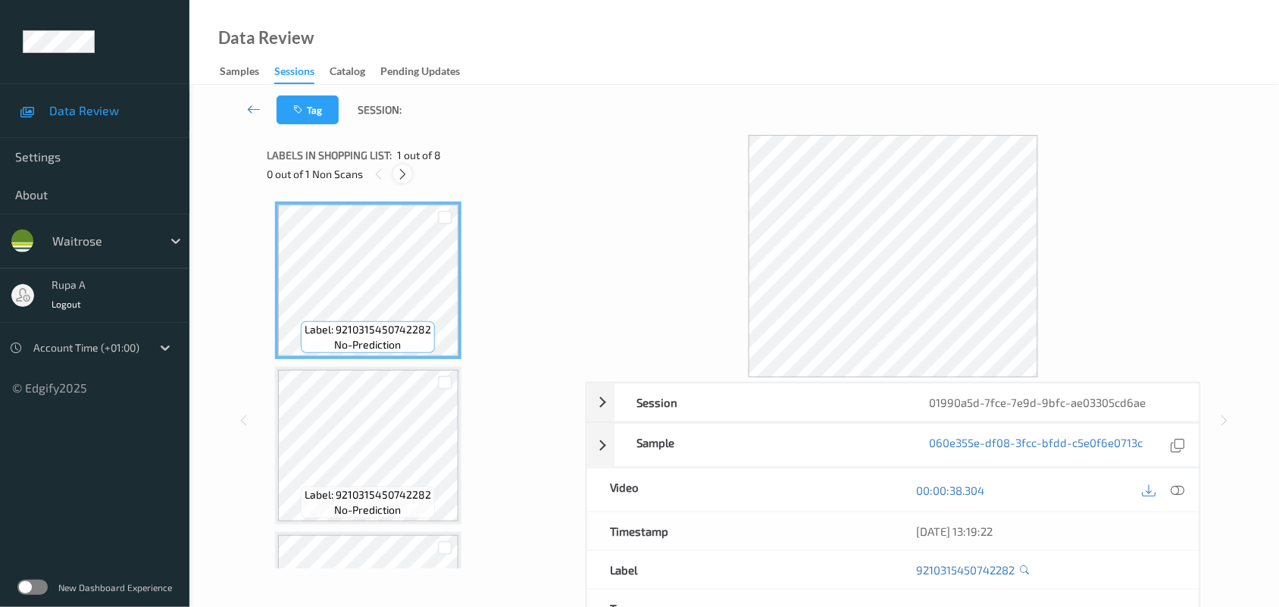
click at [401, 170] on icon at bounding box center [402, 174] width 13 height 14
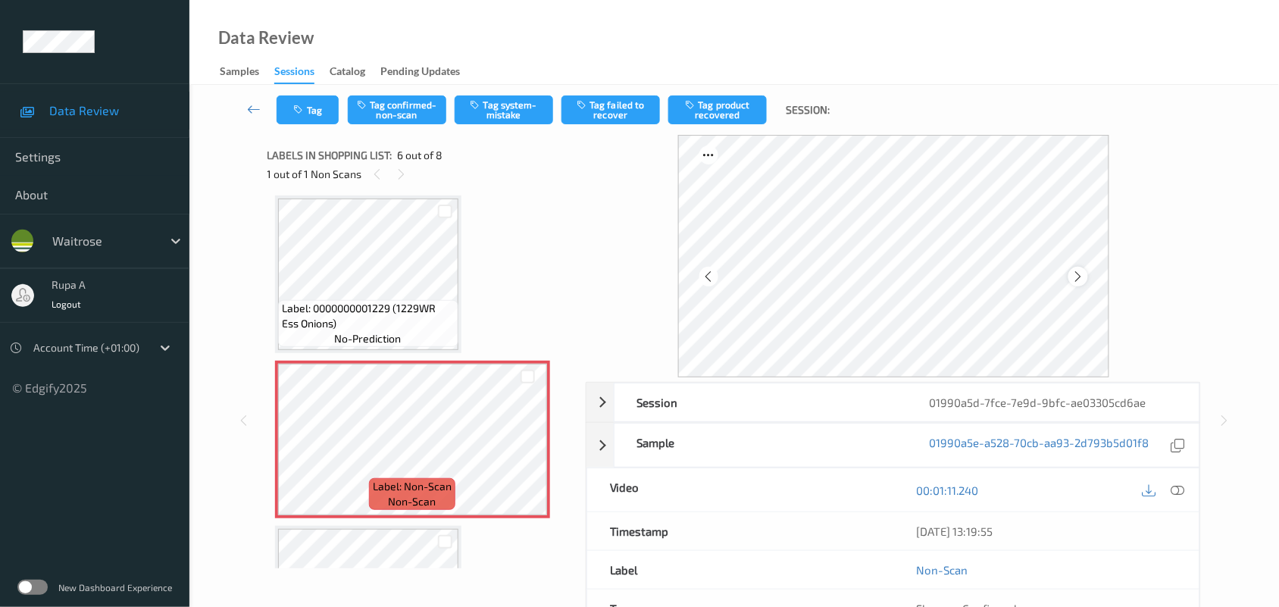
click at [1084, 273] on icon at bounding box center [1077, 277] width 13 height 14
click at [1179, 494] on icon at bounding box center [1178, 490] width 14 height 14
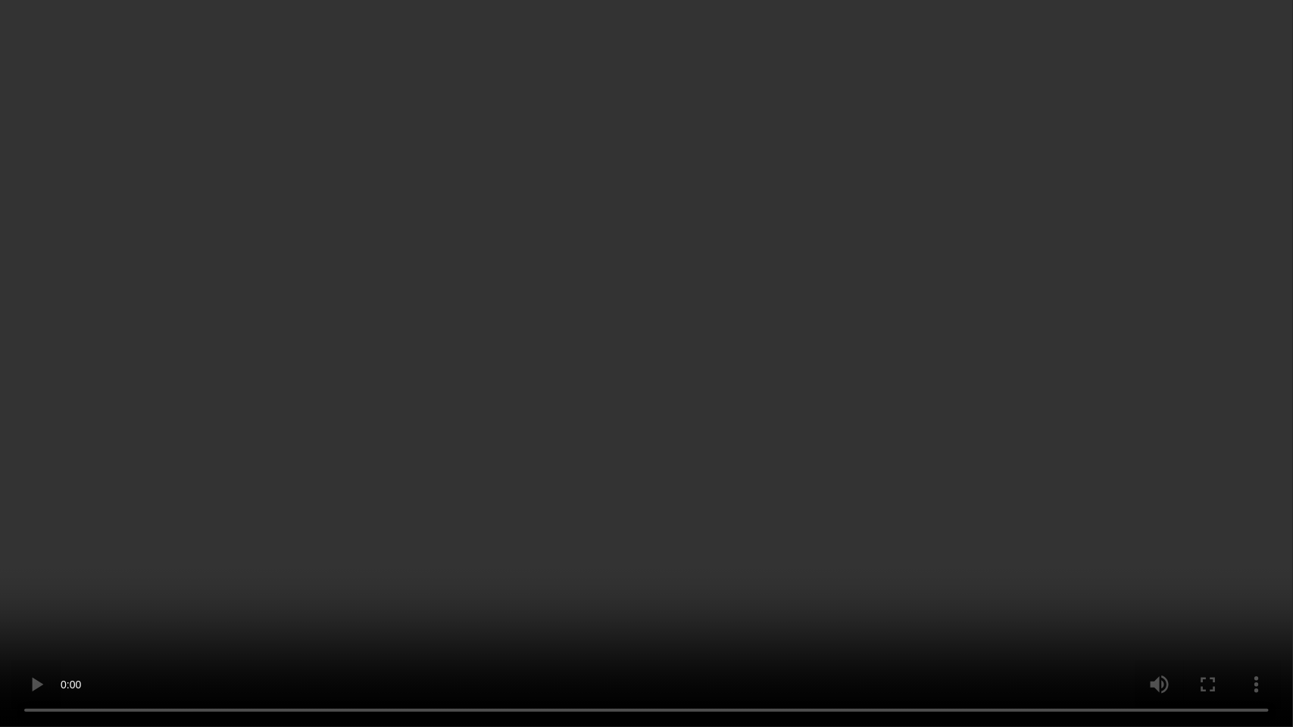
click at [476, 246] on video at bounding box center [646, 363] width 1293 height 727
click at [478, 246] on video at bounding box center [646, 363] width 1293 height 727
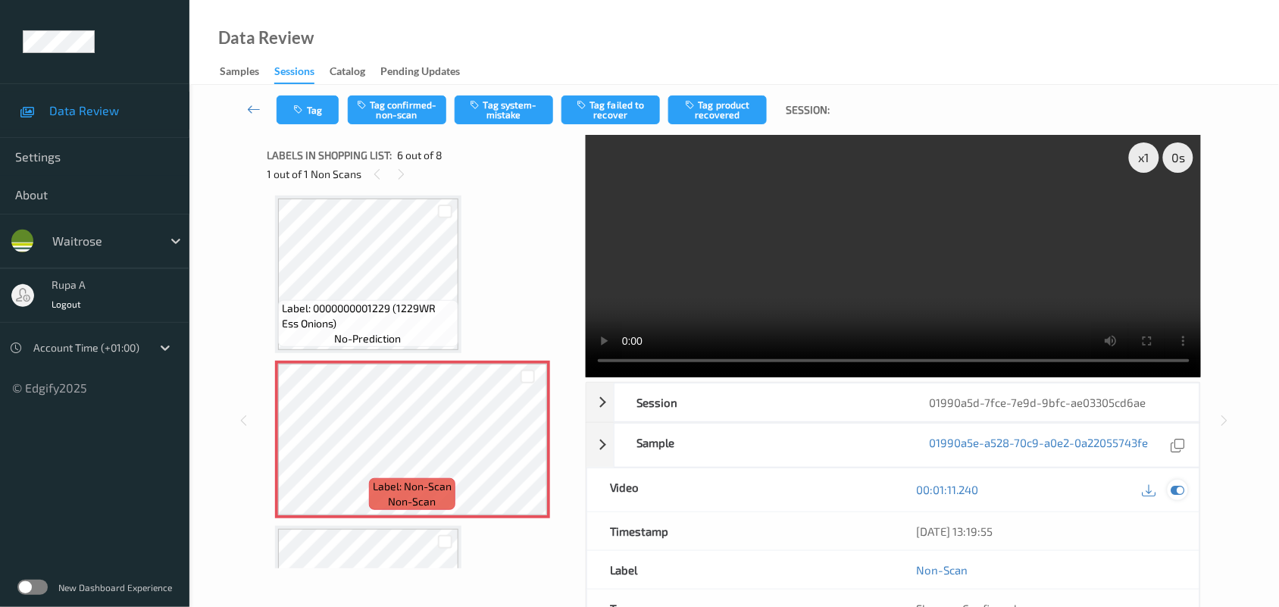
click at [1173, 483] on icon at bounding box center [1178, 490] width 14 height 14
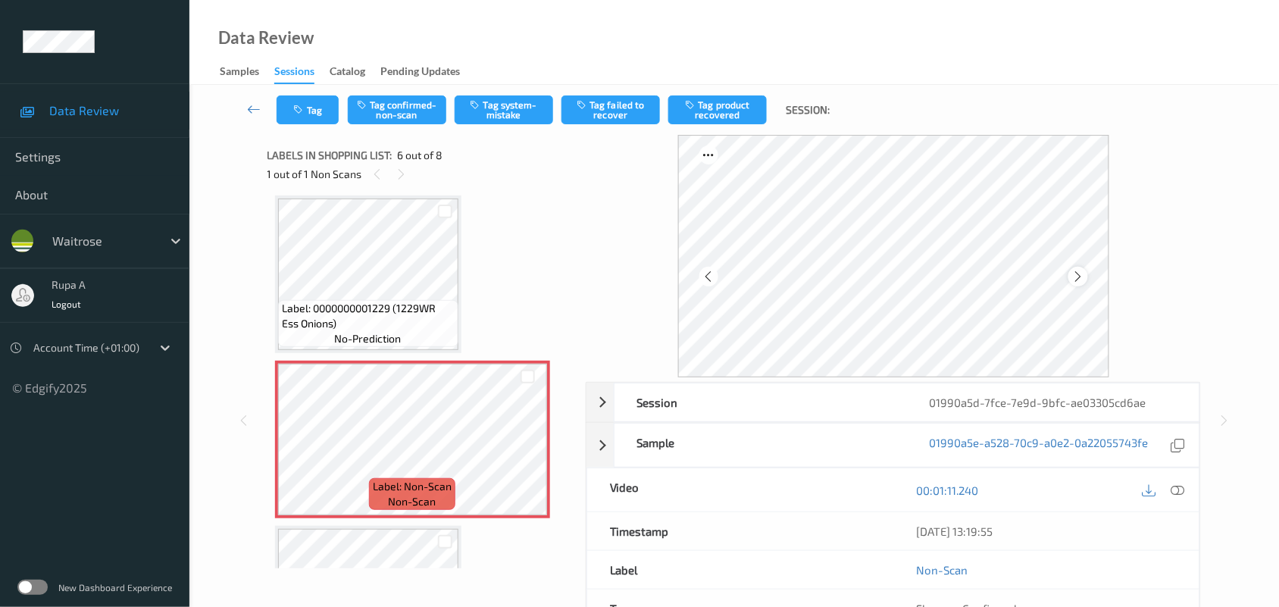
click at [1080, 270] on icon at bounding box center [1077, 277] width 13 height 14
click at [1172, 492] on icon at bounding box center [1178, 490] width 14 height 14
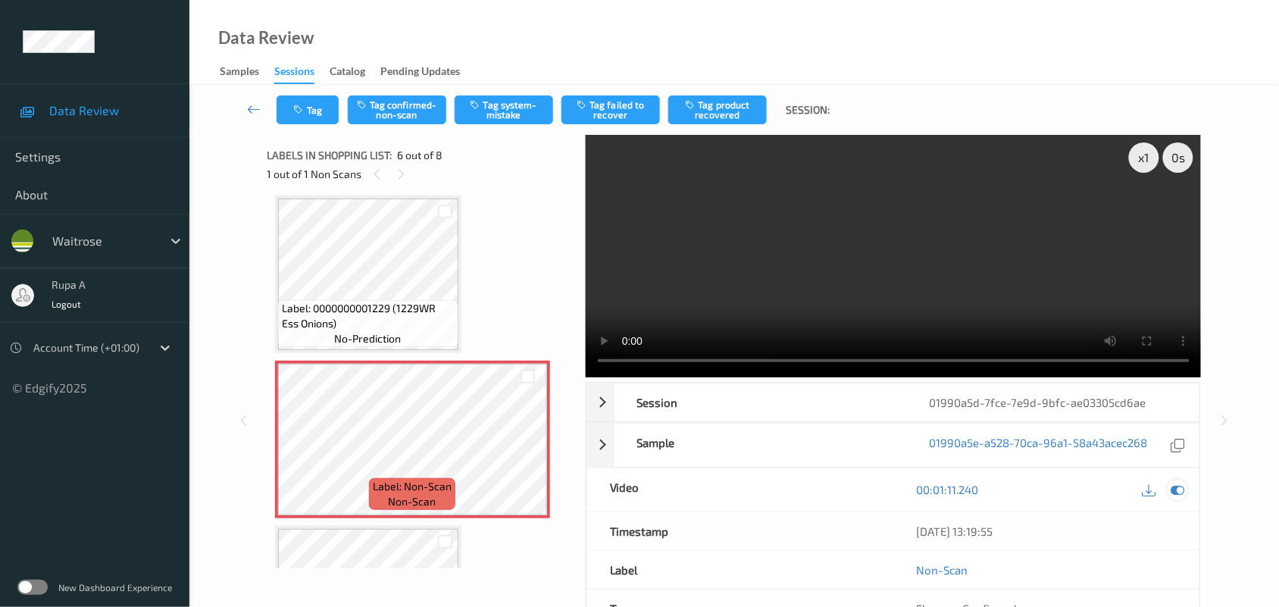
click at [1173, 491] on icon at bounding box center [1178, 490] width 14 height 14
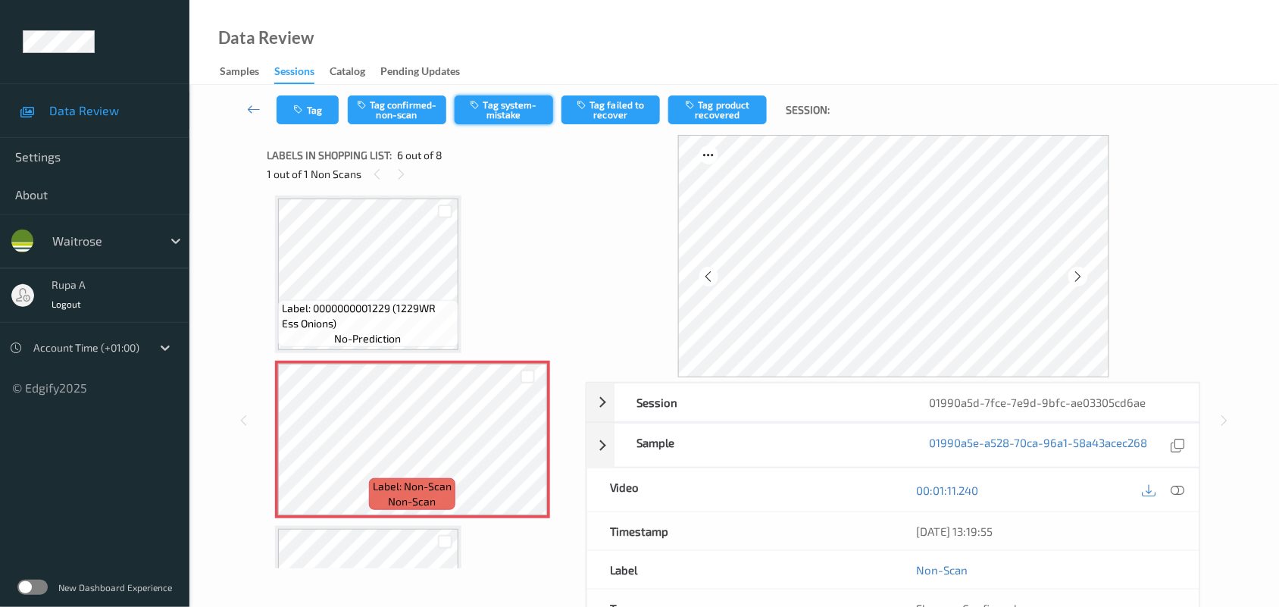
click at [482, 115] on button "Tag system-mistake" at bounding box center [504, 109] width 98 height 29
click at [308, 110] on button "Tag" at bounding box center [307, 109] width 62 height 29
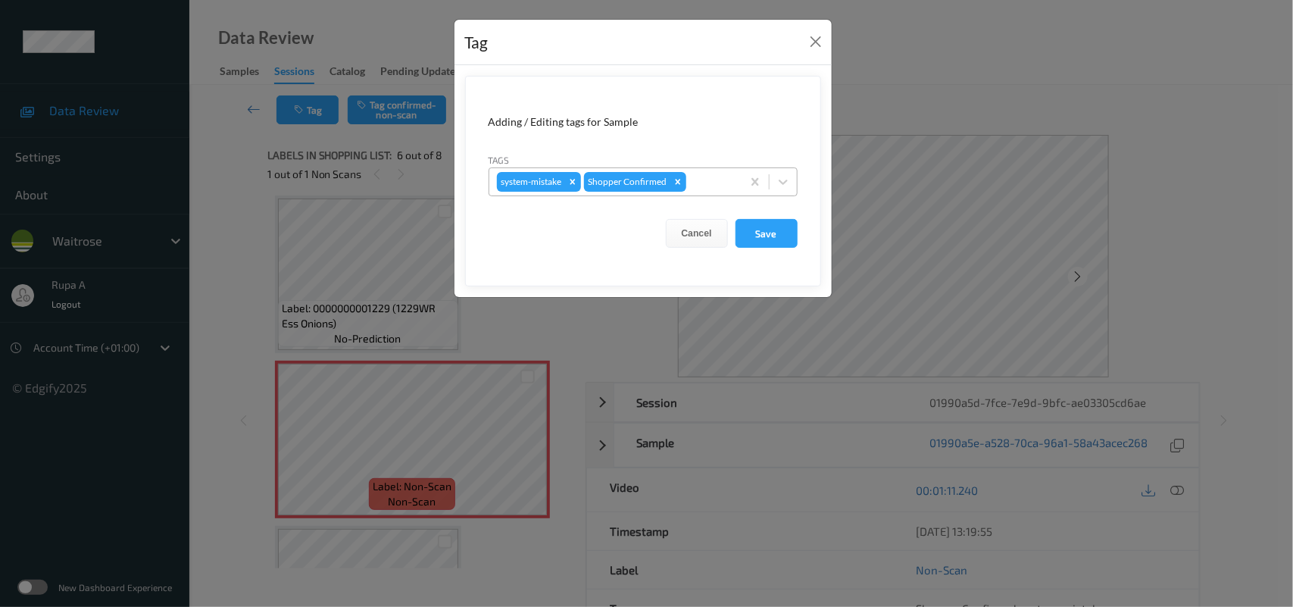
click at [701, 184] on div at bounding box center [711, 182] width 45 height 18
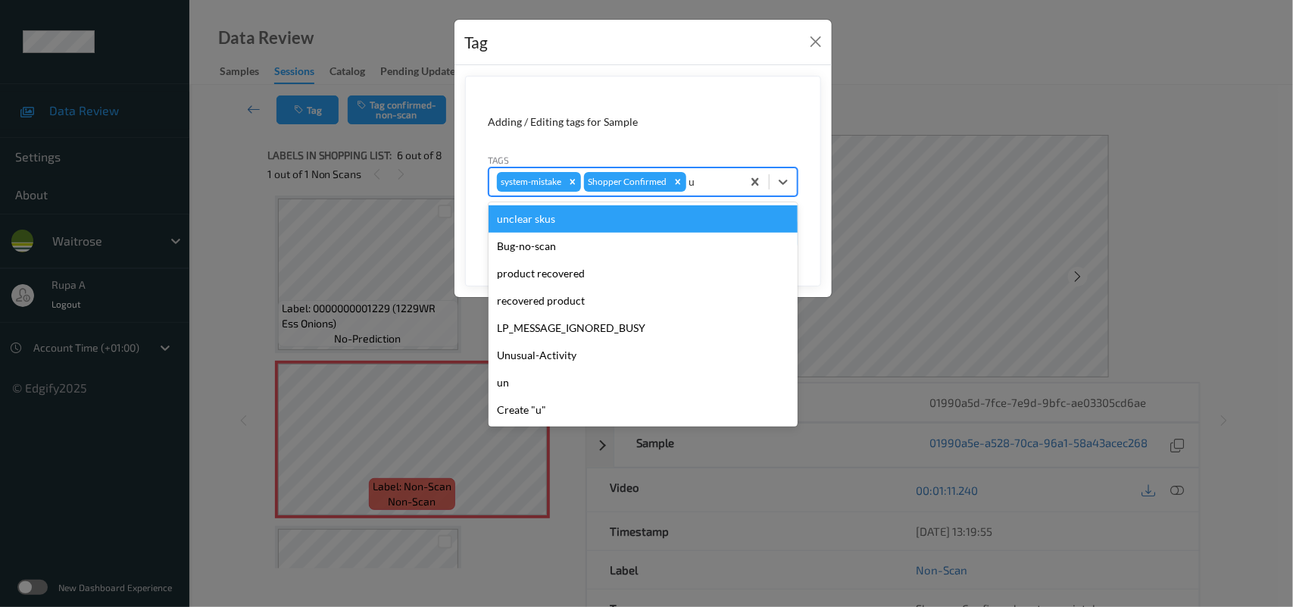
type input "un"
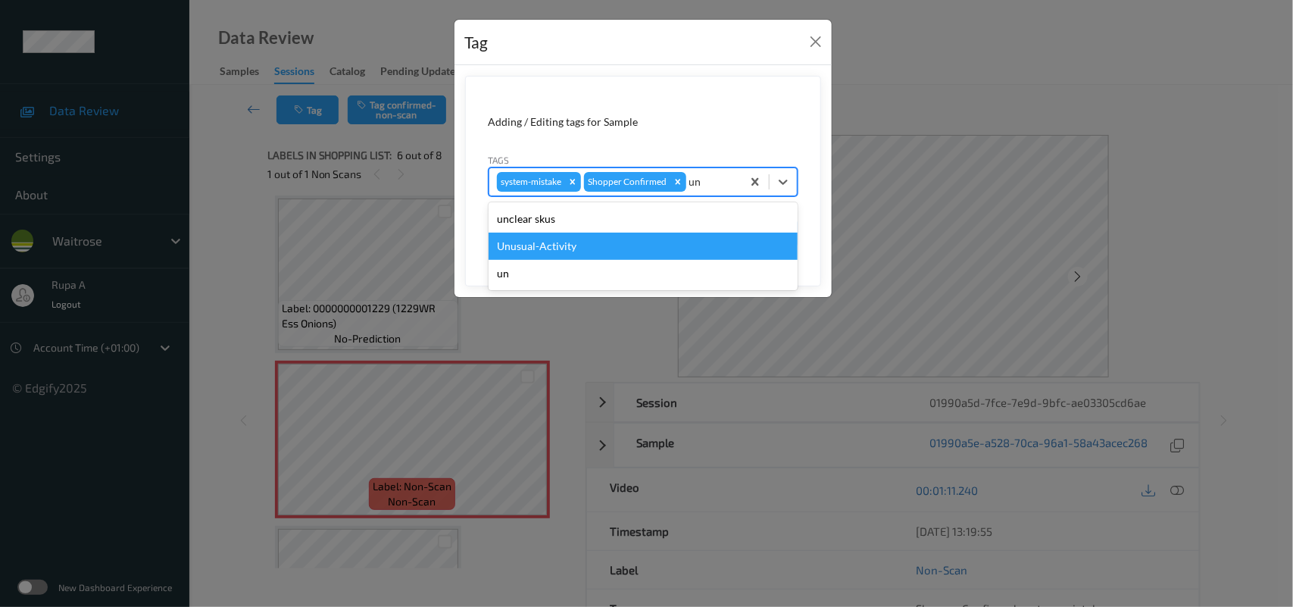
click at [551, 248] on div "Unusual-Activity" at bounding box center [643, 246] width 309 height 27
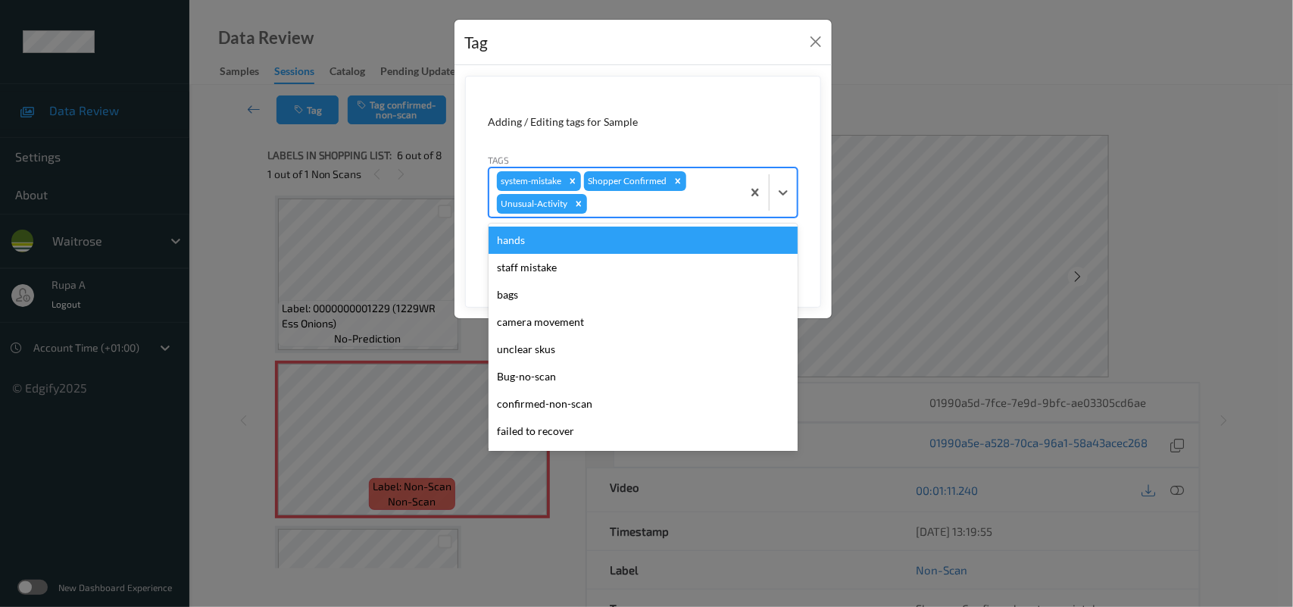
click at [648, 212] on div at bounding box center [662, 204] width 144 height 18
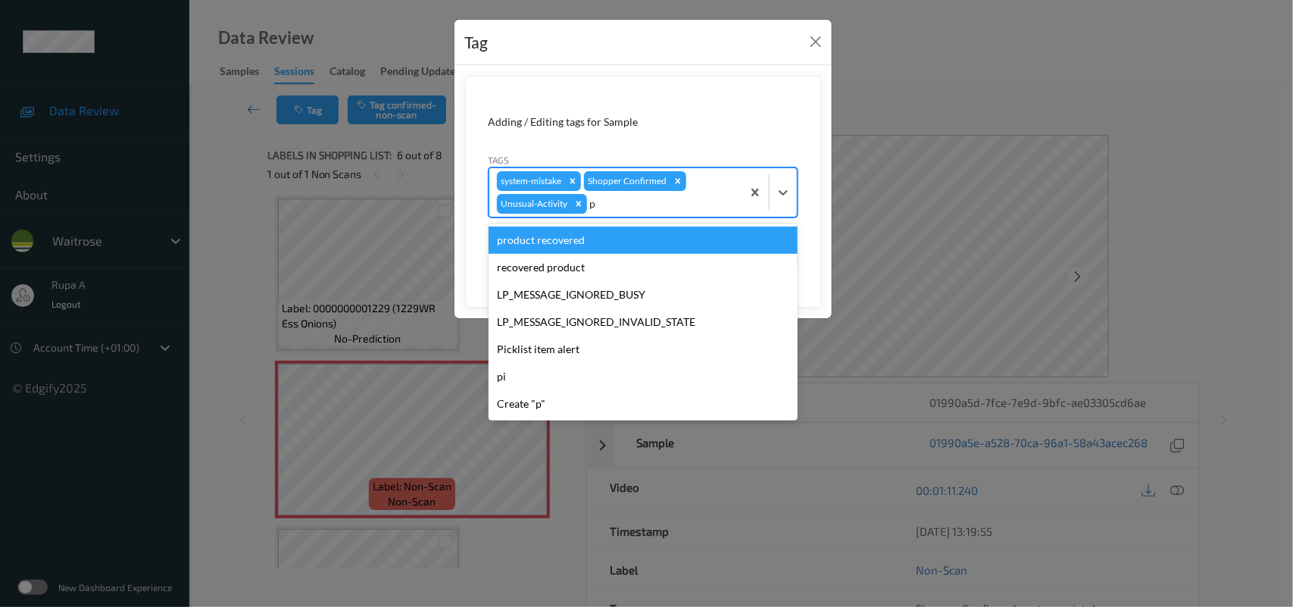
type input "pi"
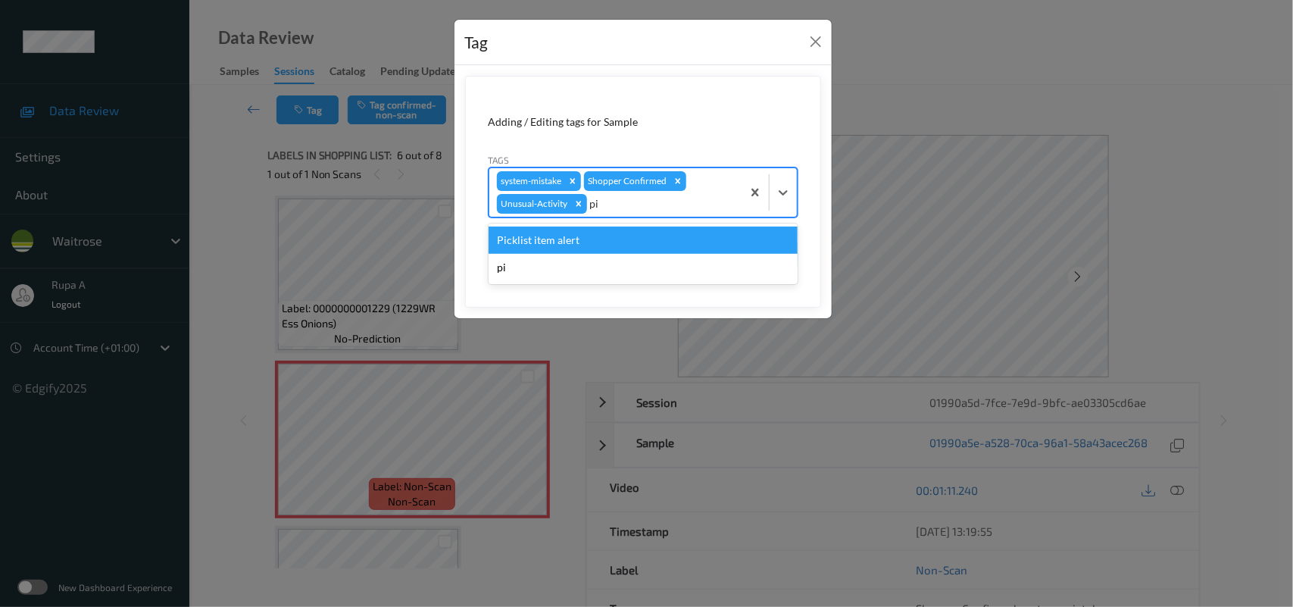
click at [595, 232] on div "Picklist item alert" at bounding box center [643, 239] width 309 height 27
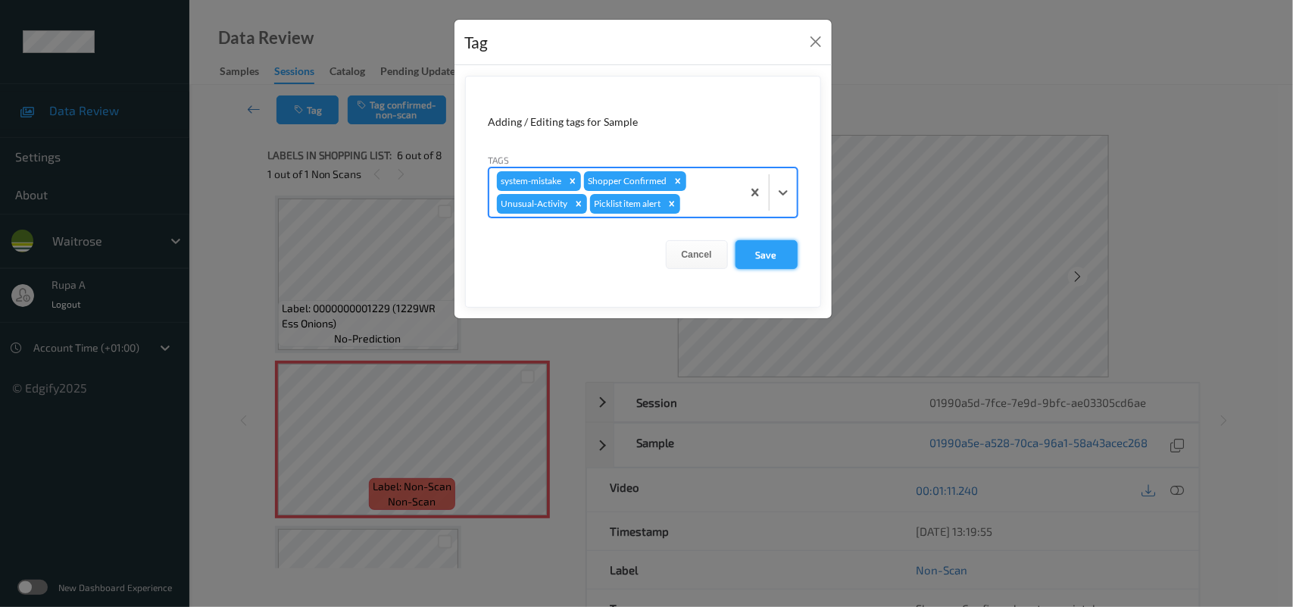
click at [780, 258] on button "Save" at bounding box center [767, 254] width 62 height 29
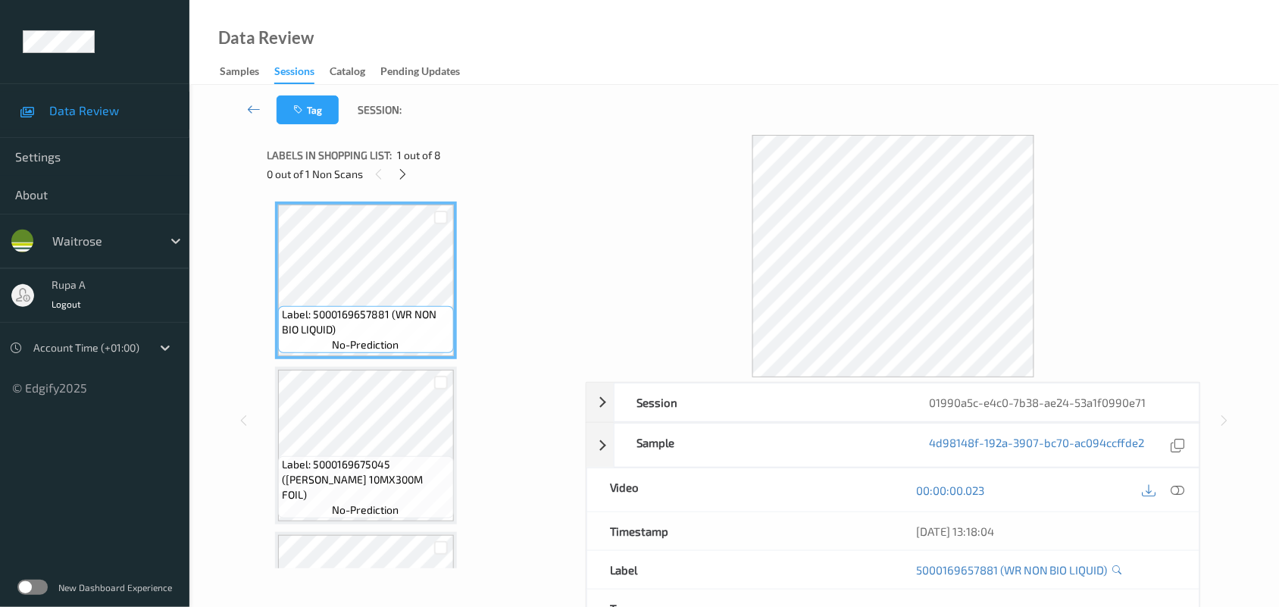
click at [396, 172] on icon at bounding box center [402, 174] width 13 height 14
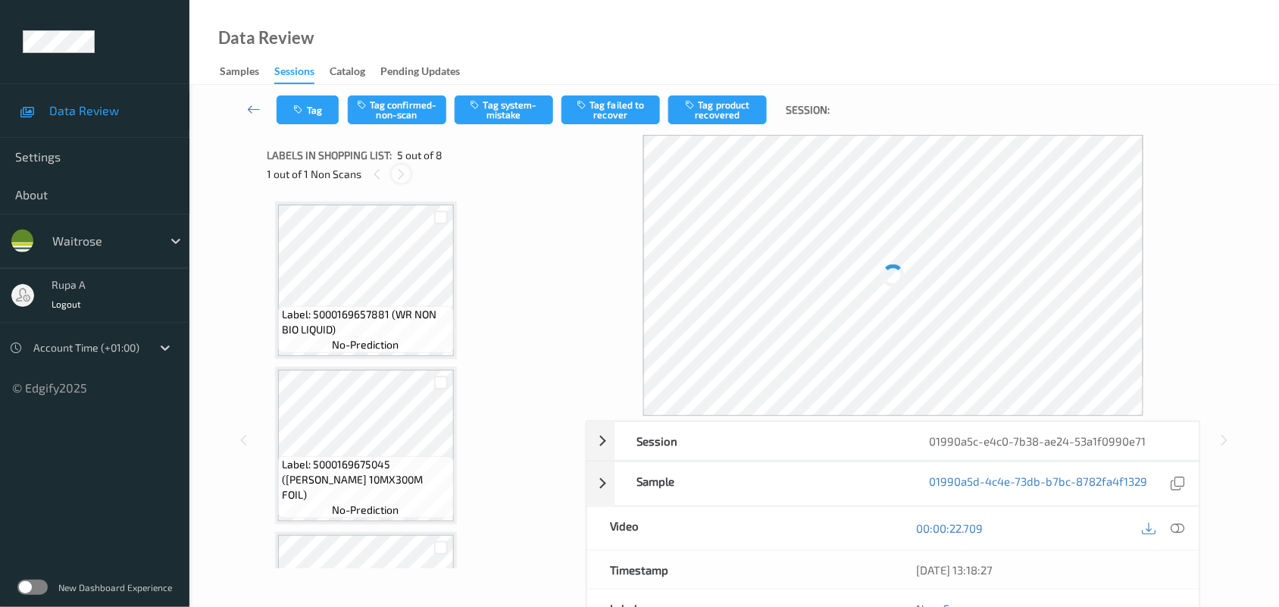
scroll to position [501, 0]
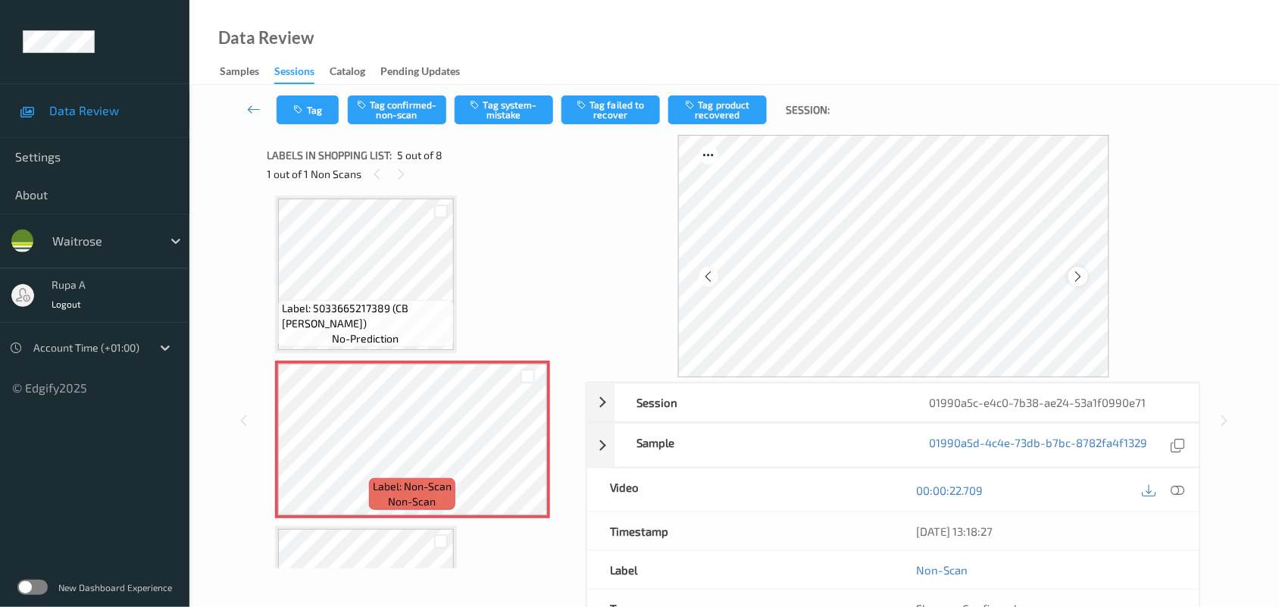
click at [1083, 274] on icon at bounding box center [1077, 277] width 13 height 14
click at [1080, 277] on icon at bounding box center [1077, 277] width 13 height 14
click at [1079, 277] on icon at bounding box center [1077, 277] width 13 height 14
click at [1179, 495] on icon at bounding box center [1178, 490] width 14 height 14
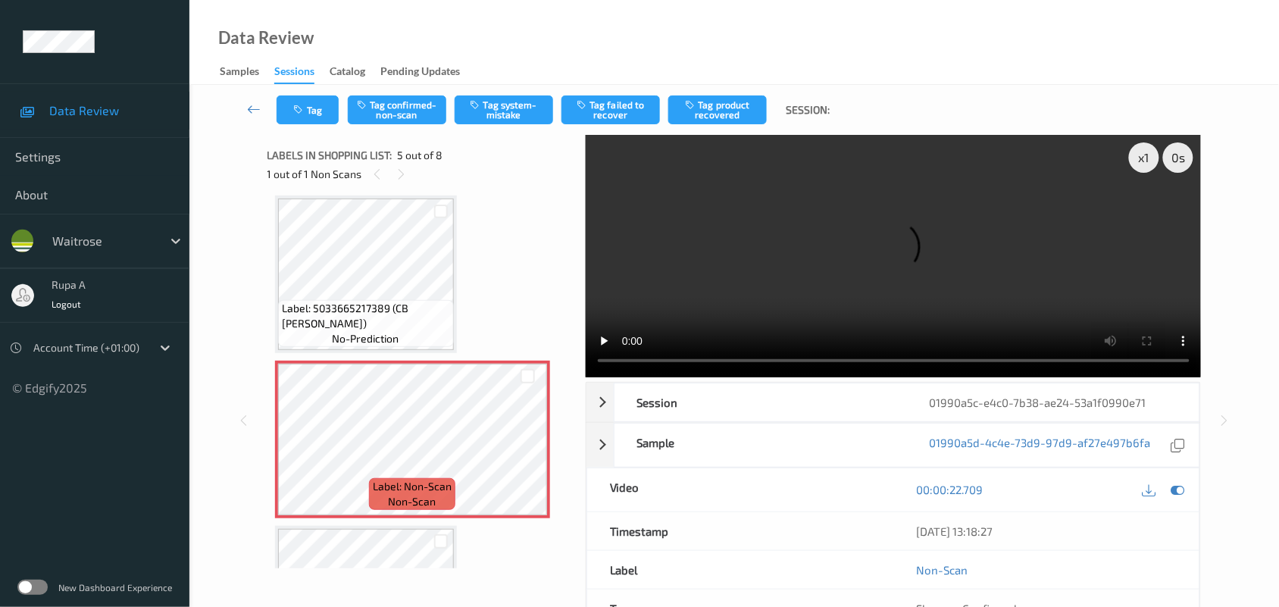
click at [489, 225] on div "Label: 5000169657881 (WR NON BIO LIQUID) no-prediction Label: 5000169675045 (WR…" at bounding box center [421, 357] width 292 height 1314
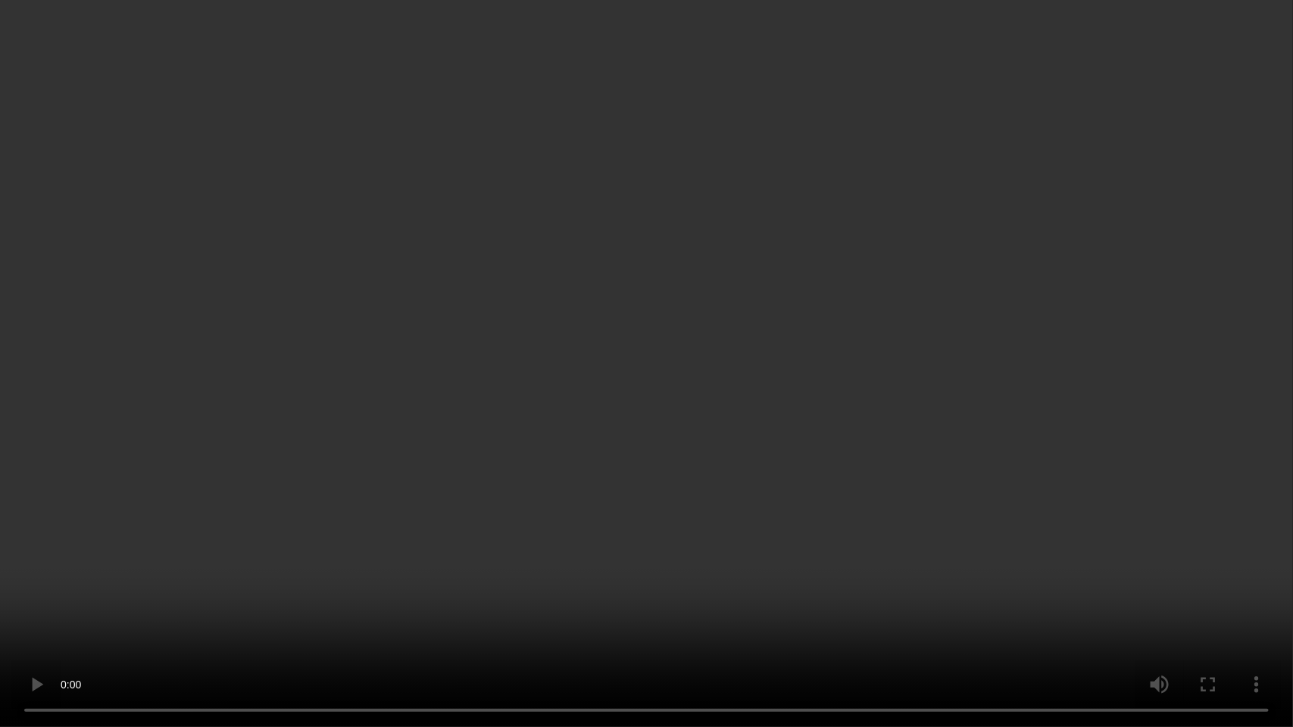
click at [1154, 307] on video at bounding box center [646, 363] width 1293 height 727
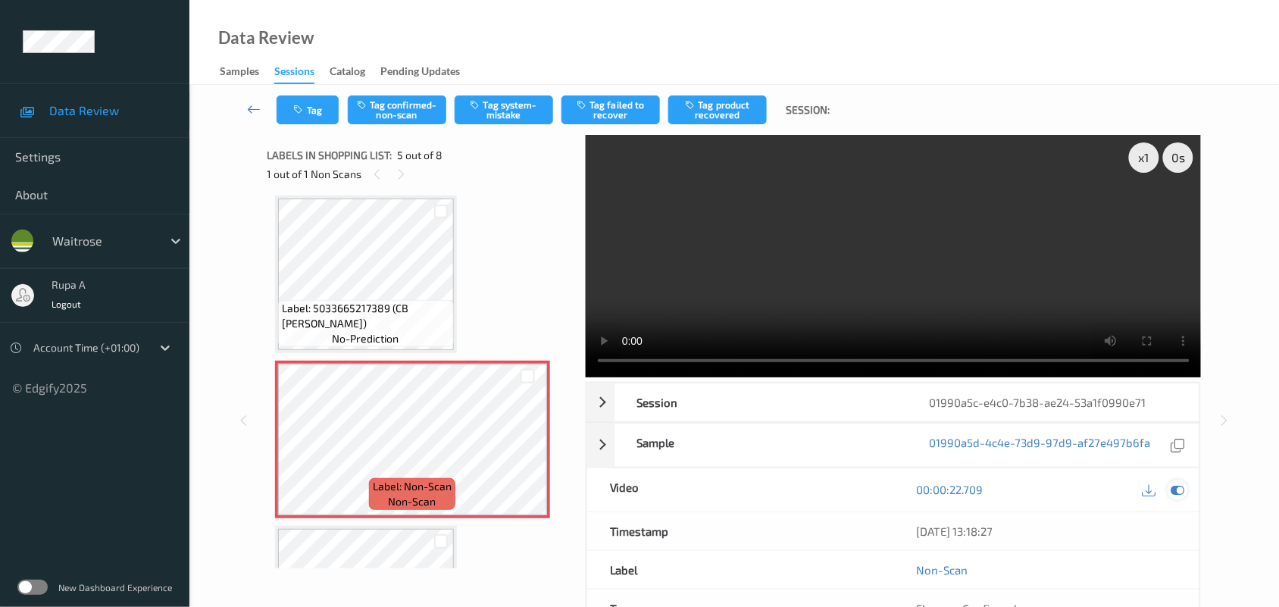
click at [1178, 491] on icon at bounding box center [1178, 490] width 14 height 14
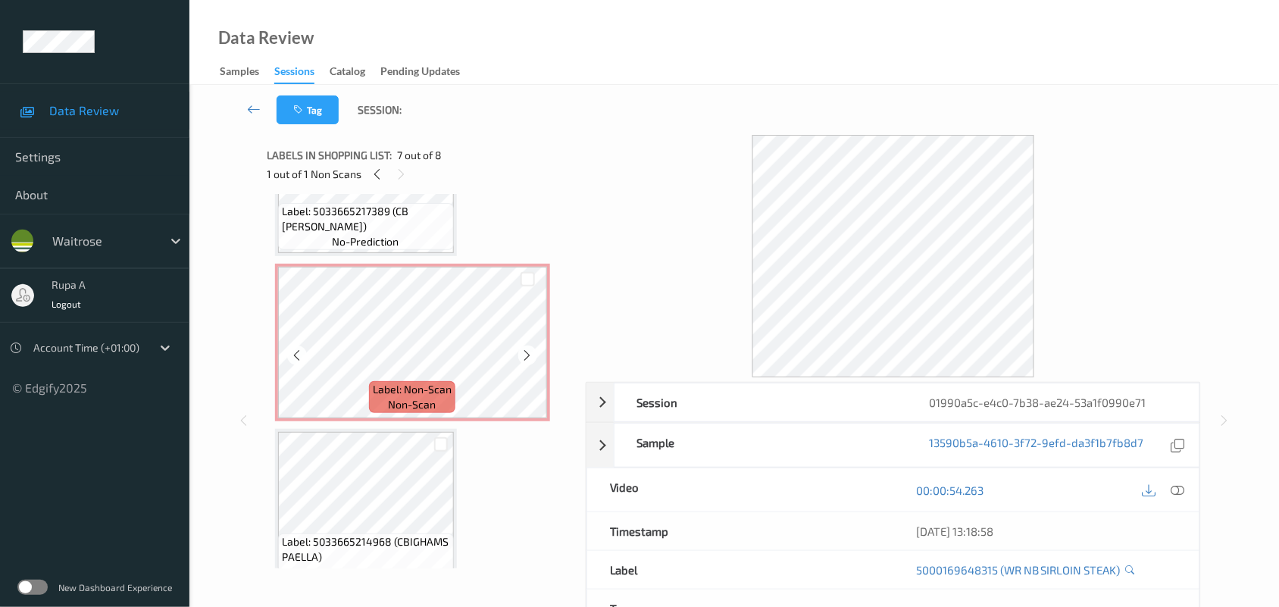
scroll to position [596, 0]
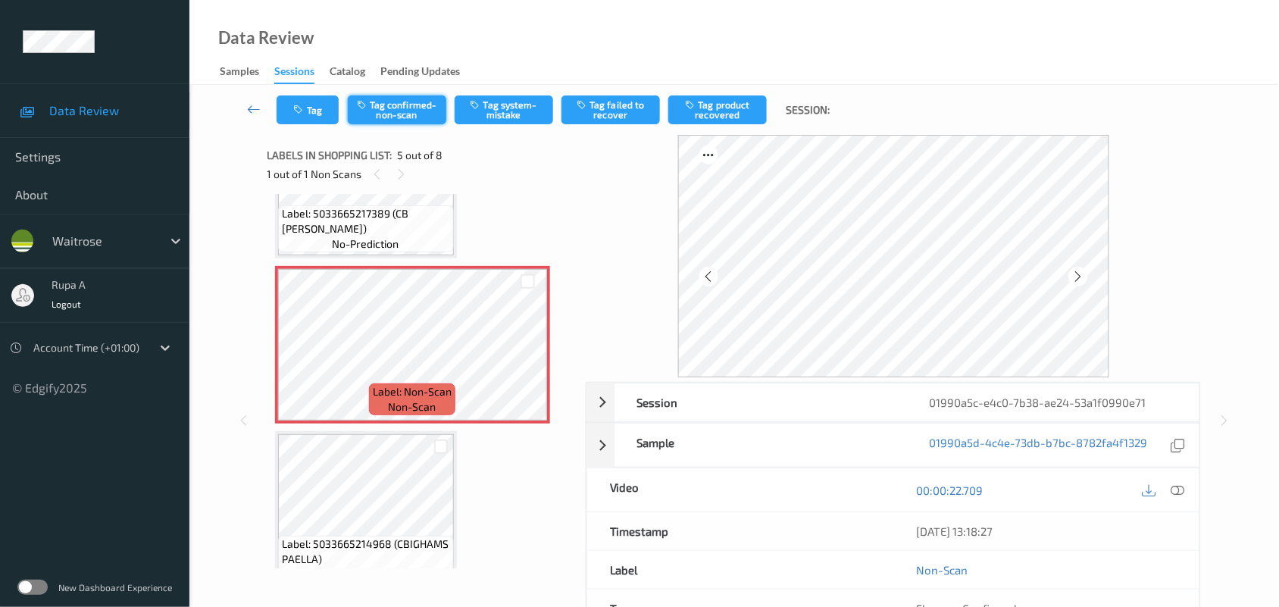
click at [403, 114] on button "Tag confirmed-non-scan" at bounding box center [397, 109] width 98 height 29
click at [740, 118] on button "Tag product recovered" at bounding box center [717, 109] width 98 height 29
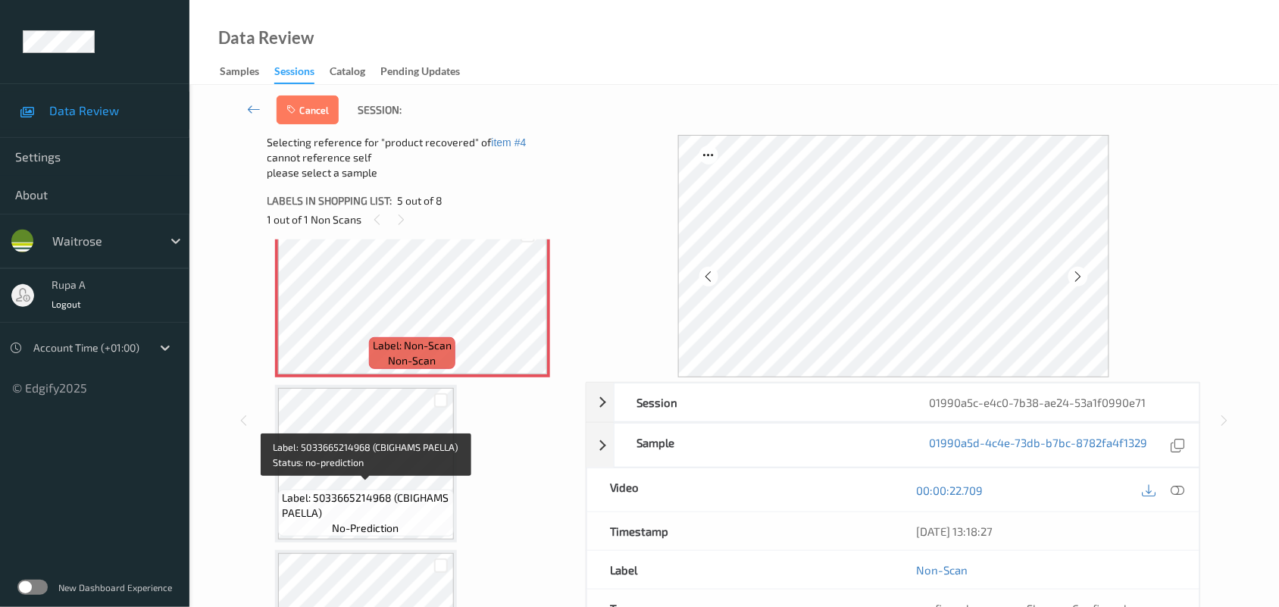
scroll to position [691, 0]
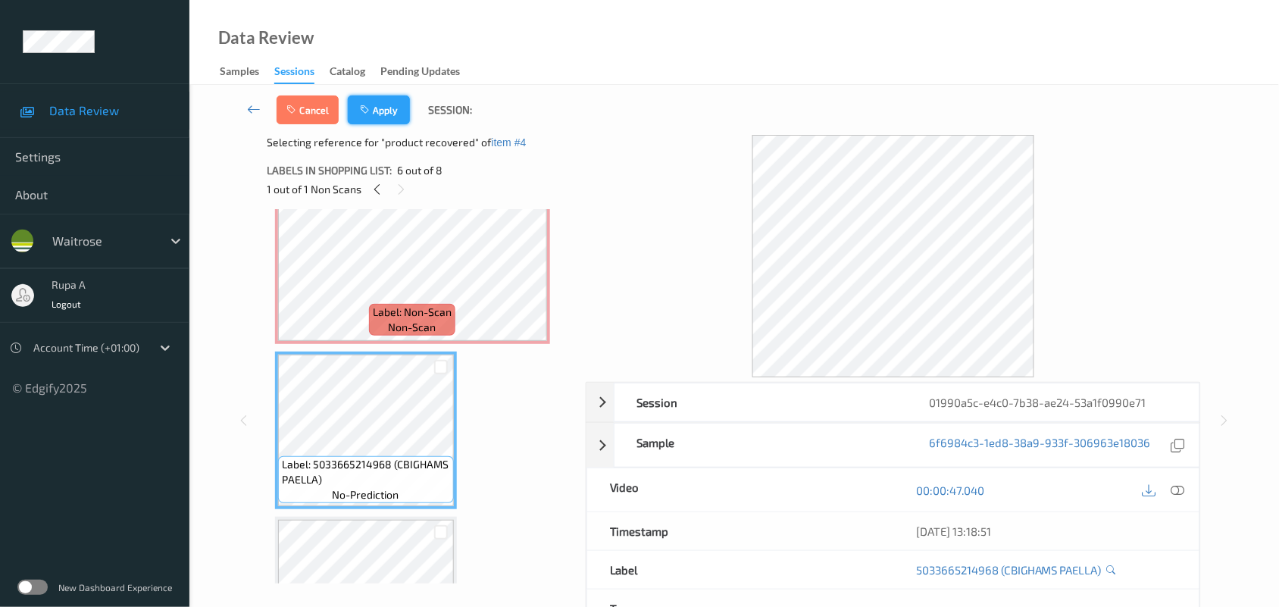
click at [392, 110] on button "Apply" at bounding box center [379, 109] width 62 height 29
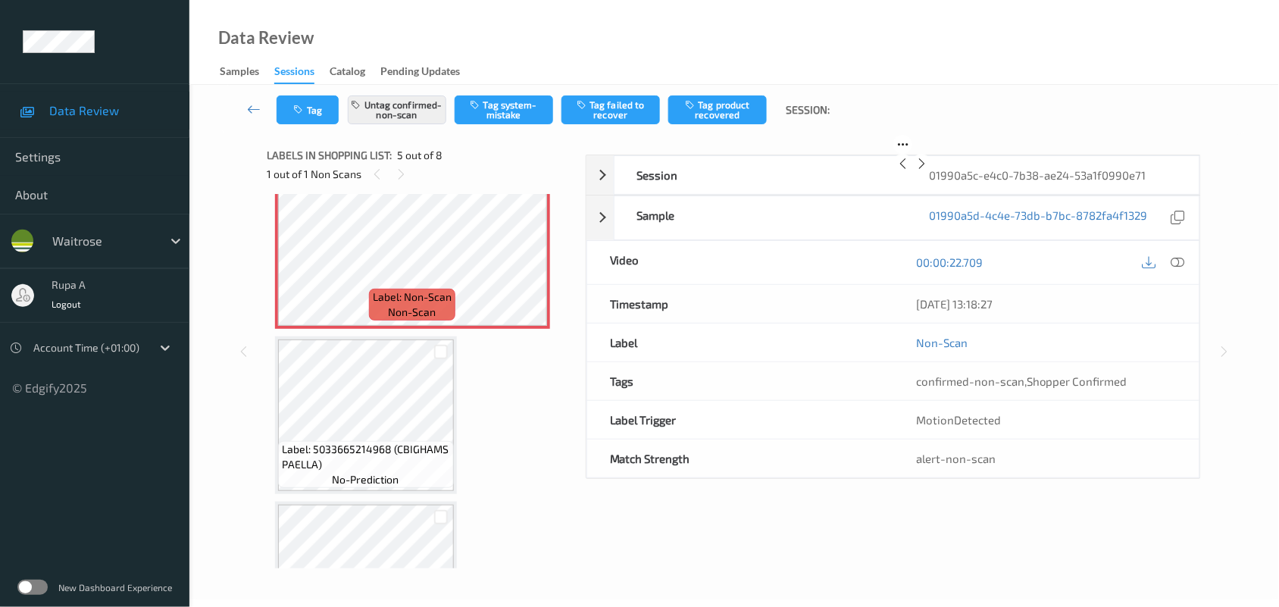
scroll to position [501, 0]
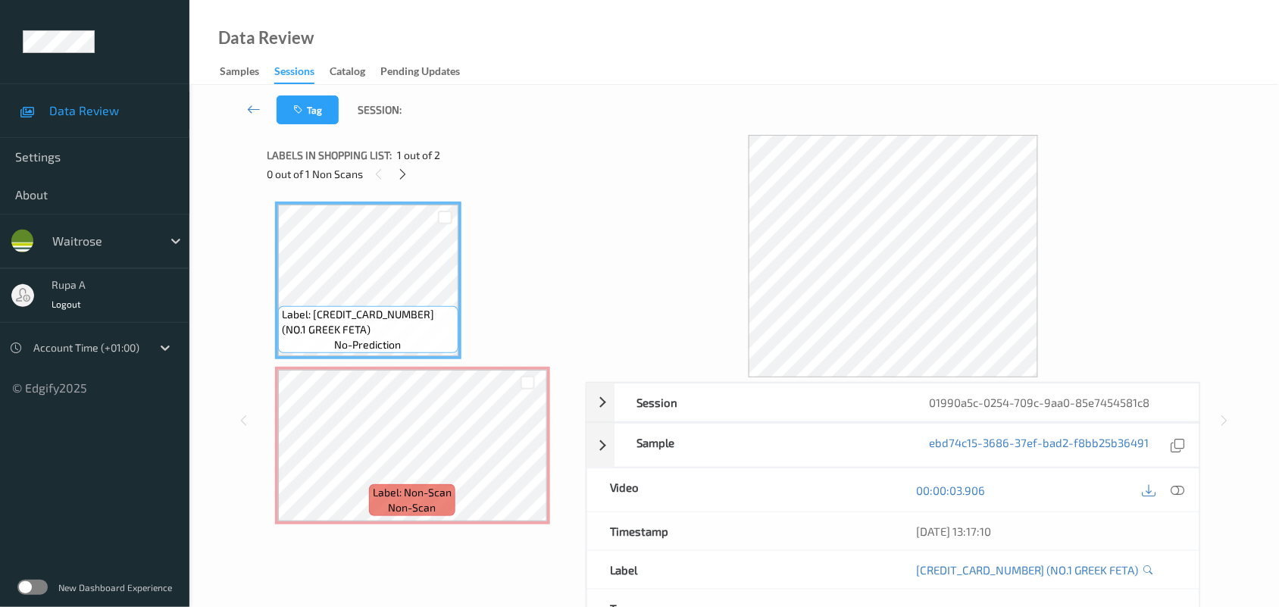
click at [603, 142] on div at bounding box center [894, 256] width 616 height 242
click at [400, 179] on icon at bounding box center [402, 174] width 13 height 14
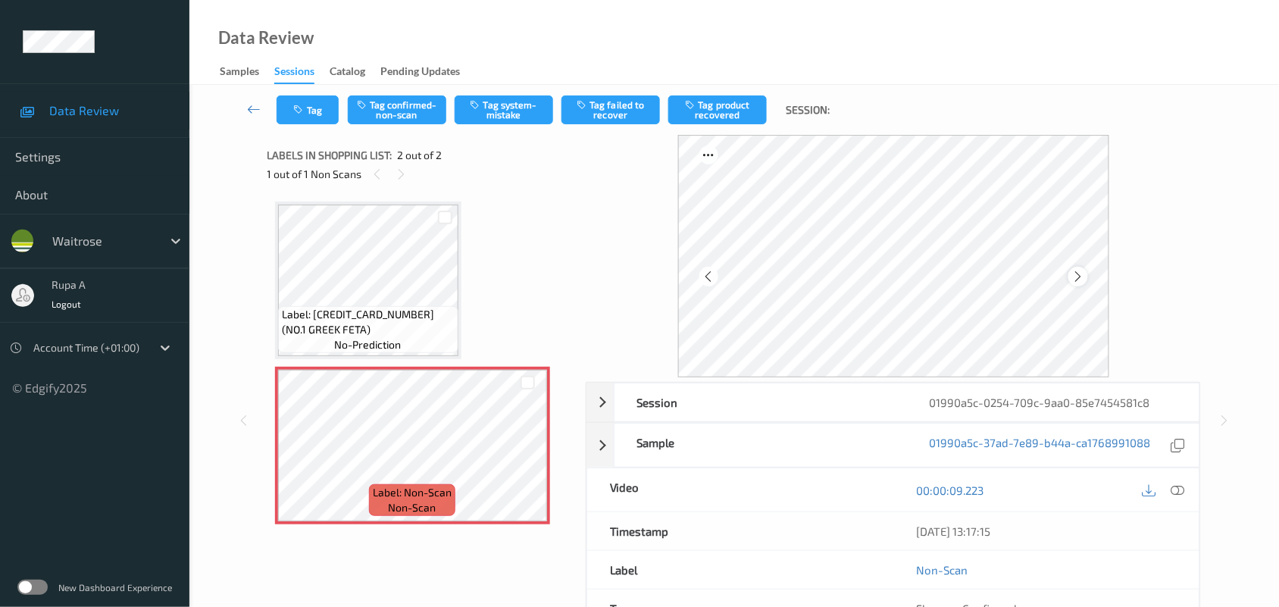
click at [1083, 275] on icon at bounding box center [1077, 277] width 13 height 14
click at [1182, 489] on icon at bounding box center [1178, 490] width 14 height 14
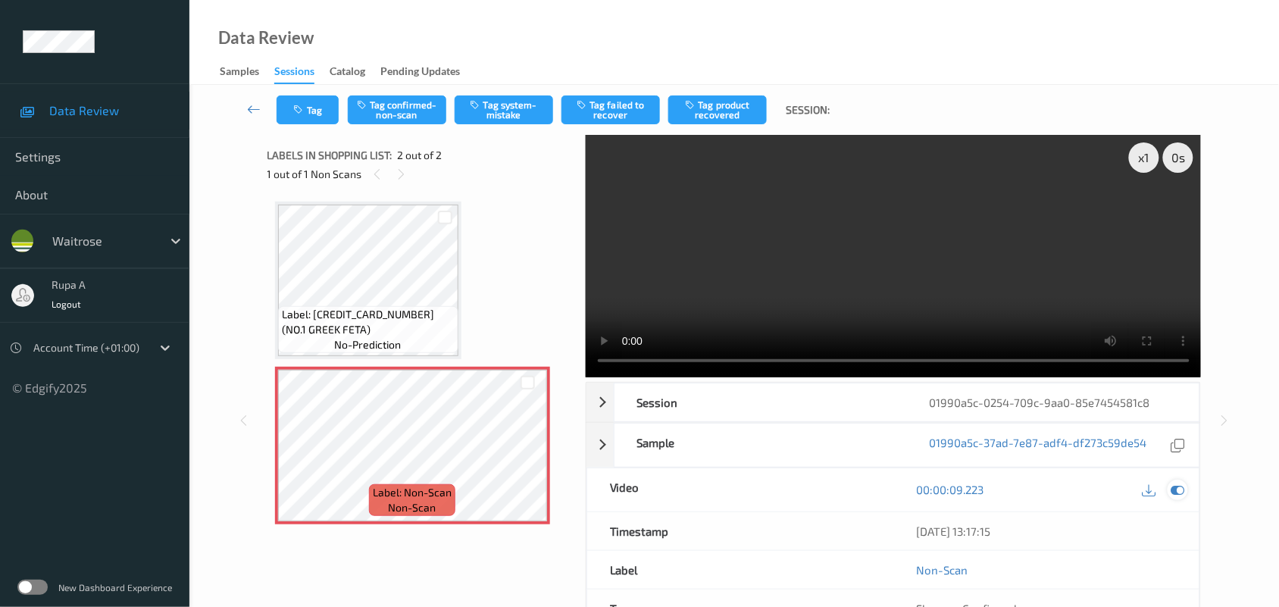
click at [1178, 489] on icon at bounding box center [1178, 490] width 14 height 14
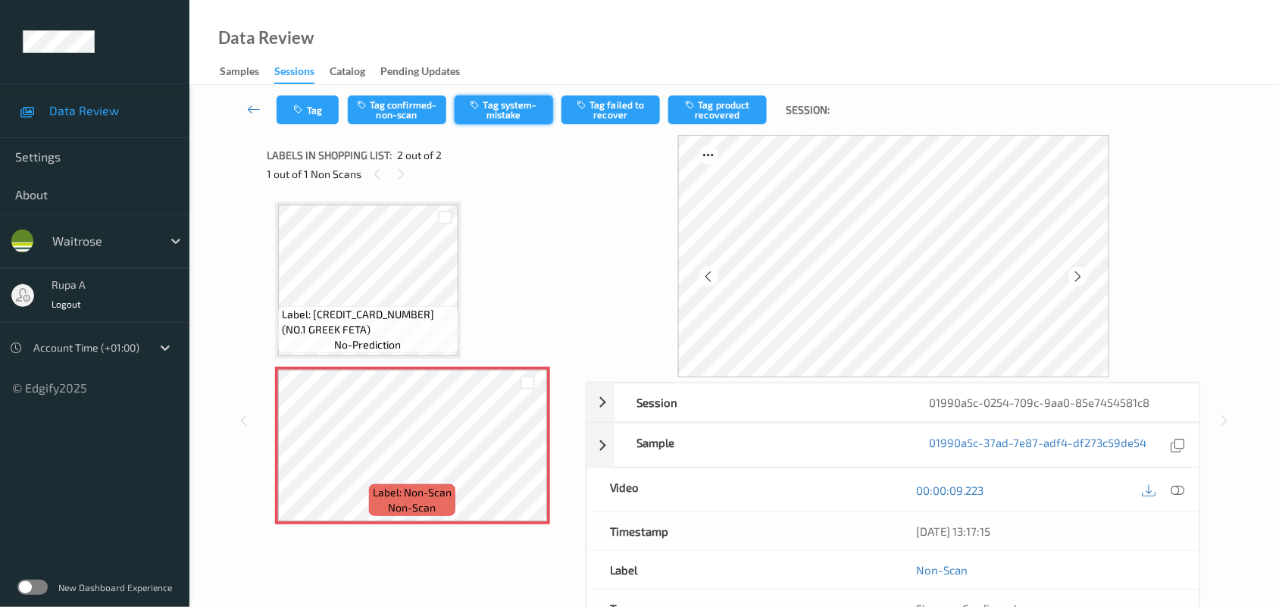
click at [510, 110] on button "Tag system-mistake" at bounding box center [504, 109] width 98 height 29
click at [303, 122] on button "Tag" at bounding box center [307, 109] width 62 height 29
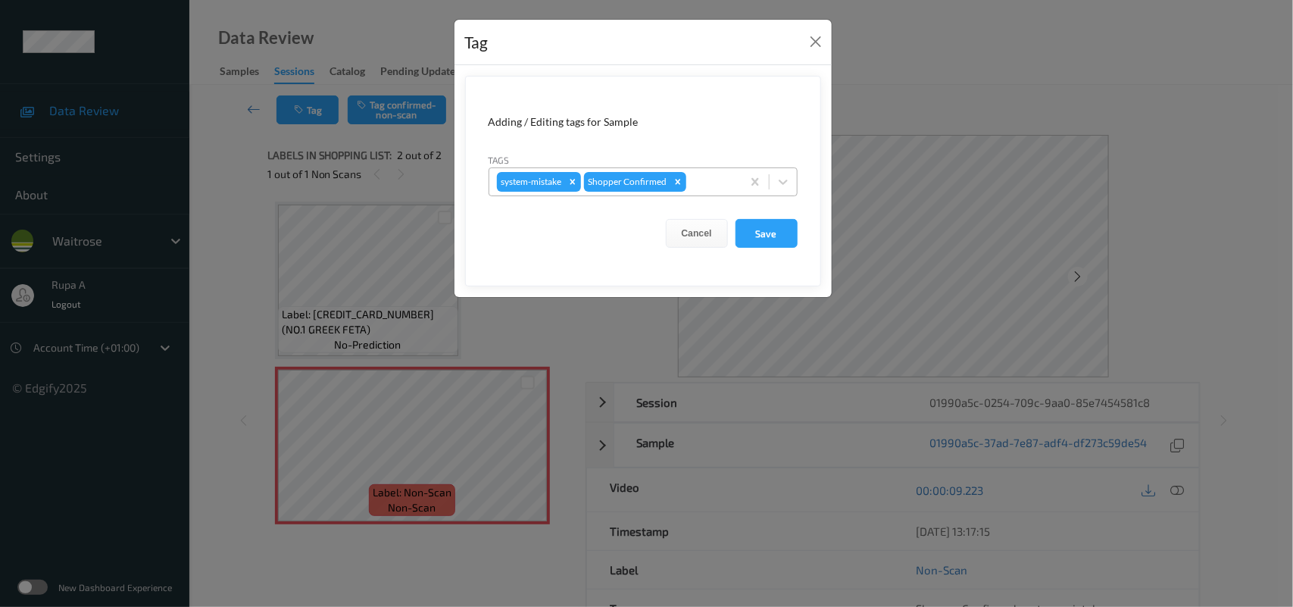
click at [722, 192] on div "system-mistake Shopper Confirmed" at bounding box center [615, 182] width 252 height 26
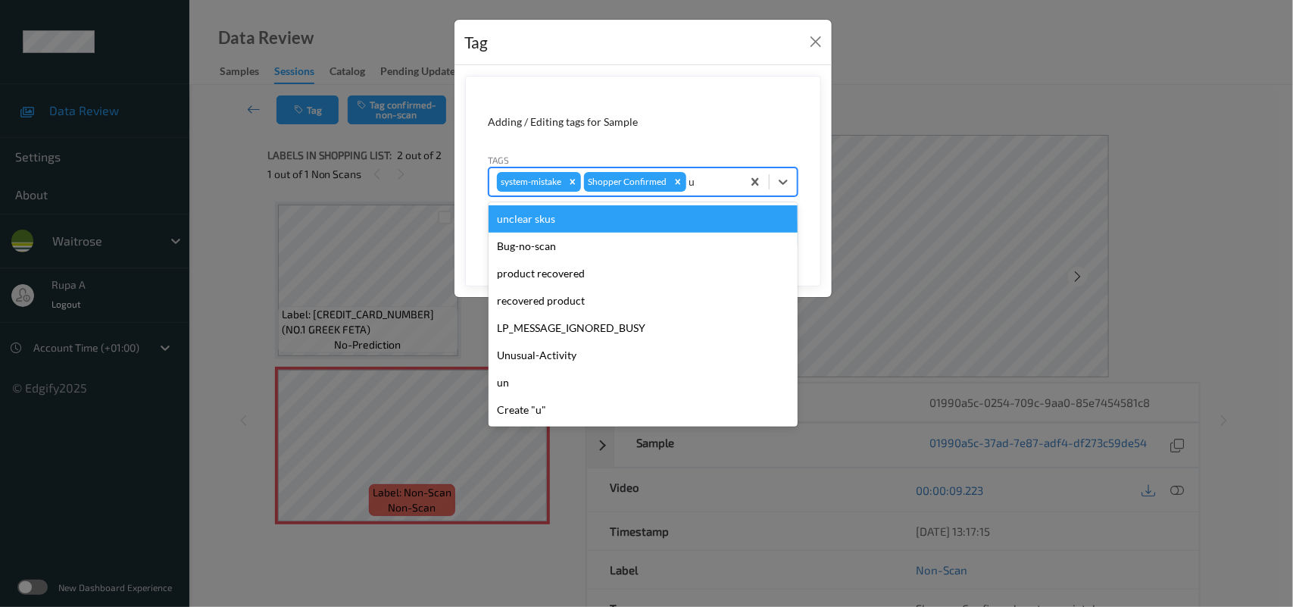
type input "un"
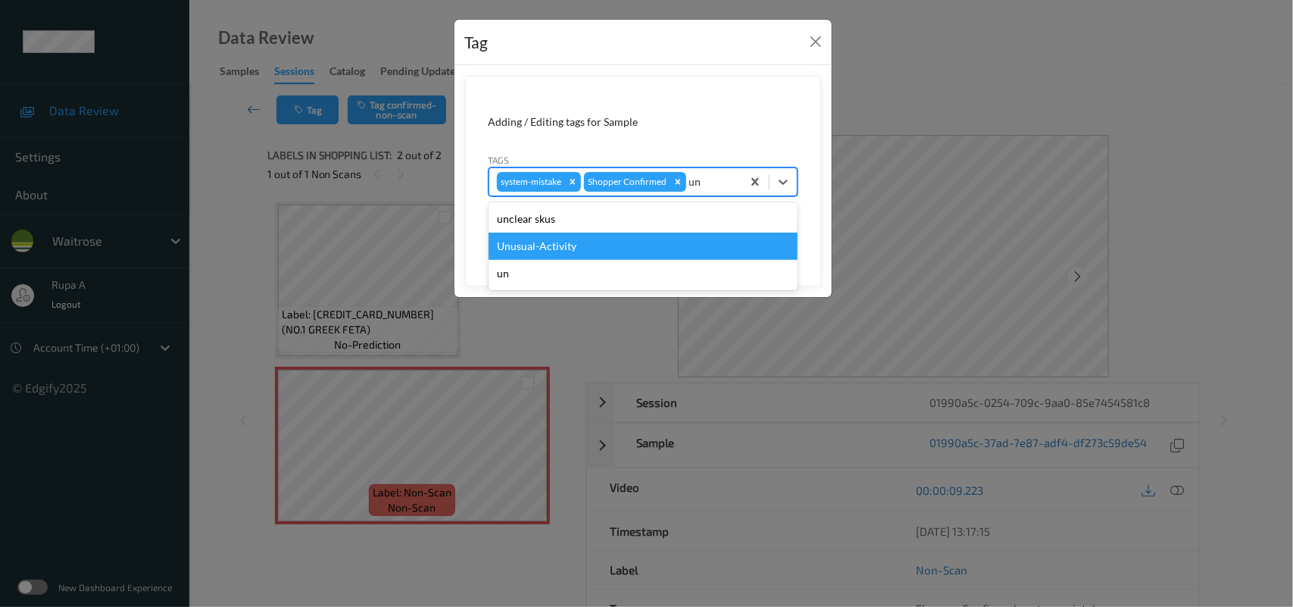
click at [547, 236] on div "Unusual-Activity" at bounding box center [643, 246] width 309 height 27
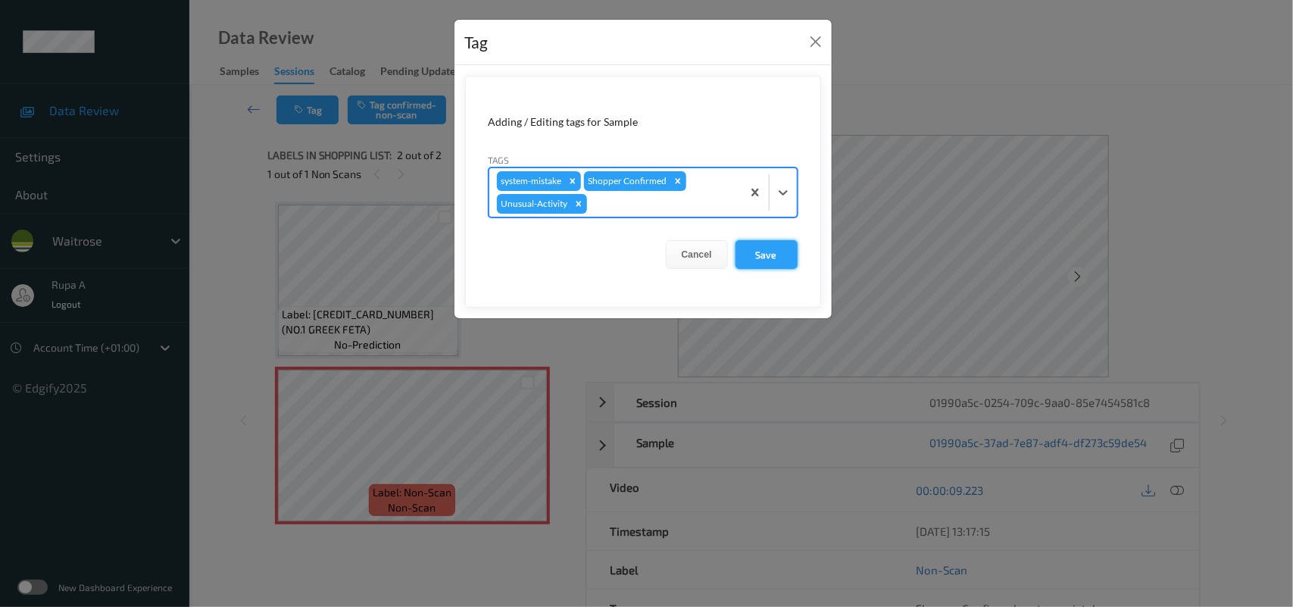
click at [773, 247] on button "Save" at bounding box center [767, 254] width 62 height 29
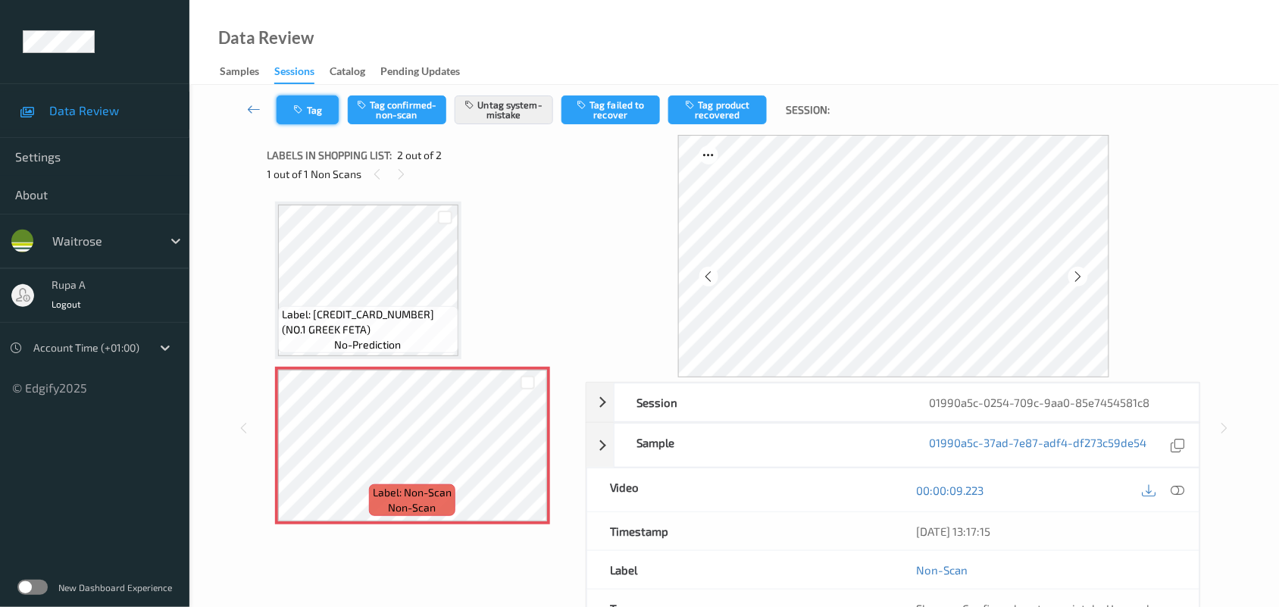
click at [316, 108] on button "Tag" at bounding box center [307, 109] width 62 height 29
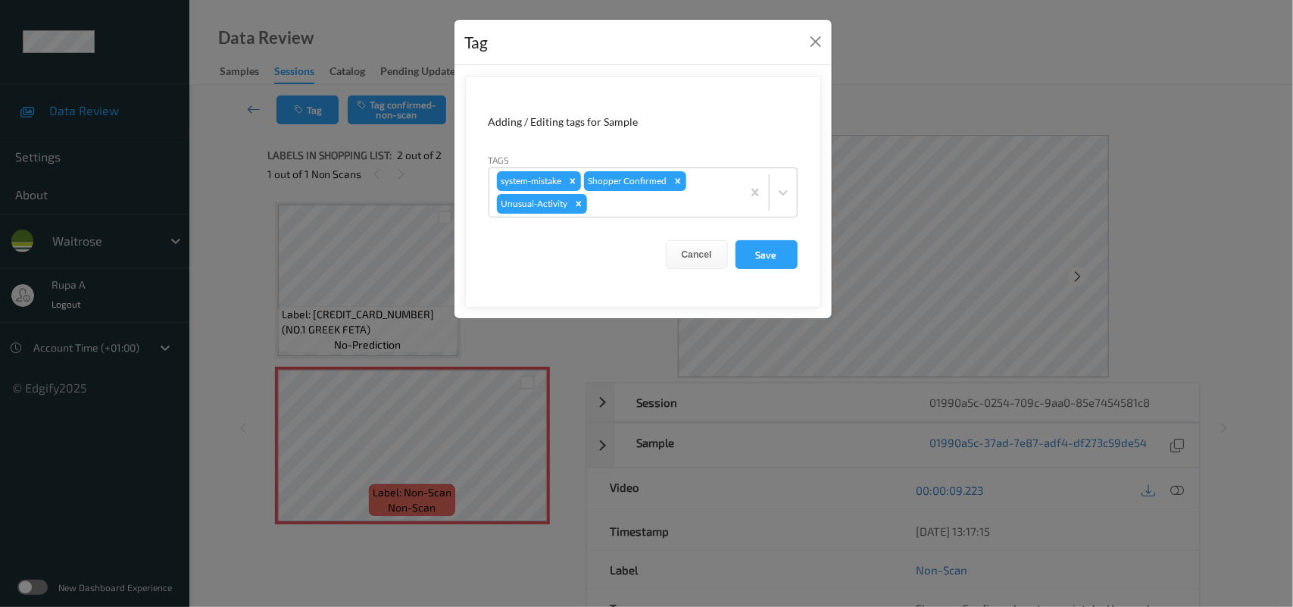
click at [764, 273] on form "Adding / Editing tags for Sample Tags system-mistake Shopper Confirmed Unusual-…" at bounding box center [643, 192] width 356 height 232
click at [751, 255] on button "Save" at bounding box center [767, 254] width 62 height 29
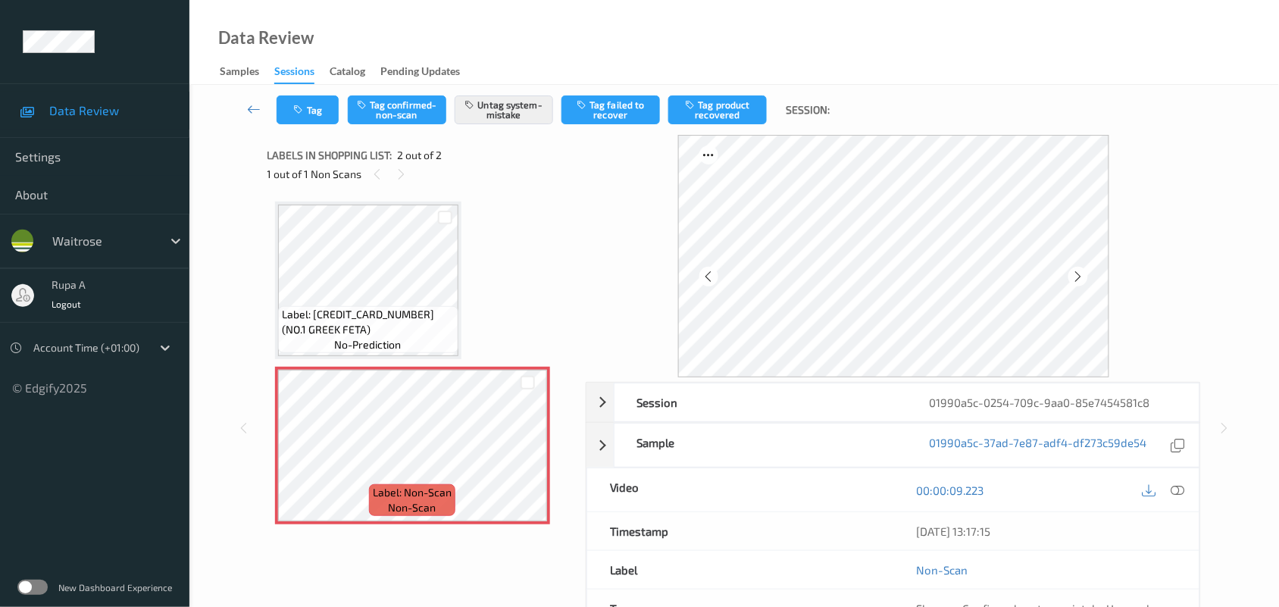
click at [489, 42] on div "Data Review Samples Sessions Catalog Pending Updates" at bounding box center [733, 42] width 1089 height 85
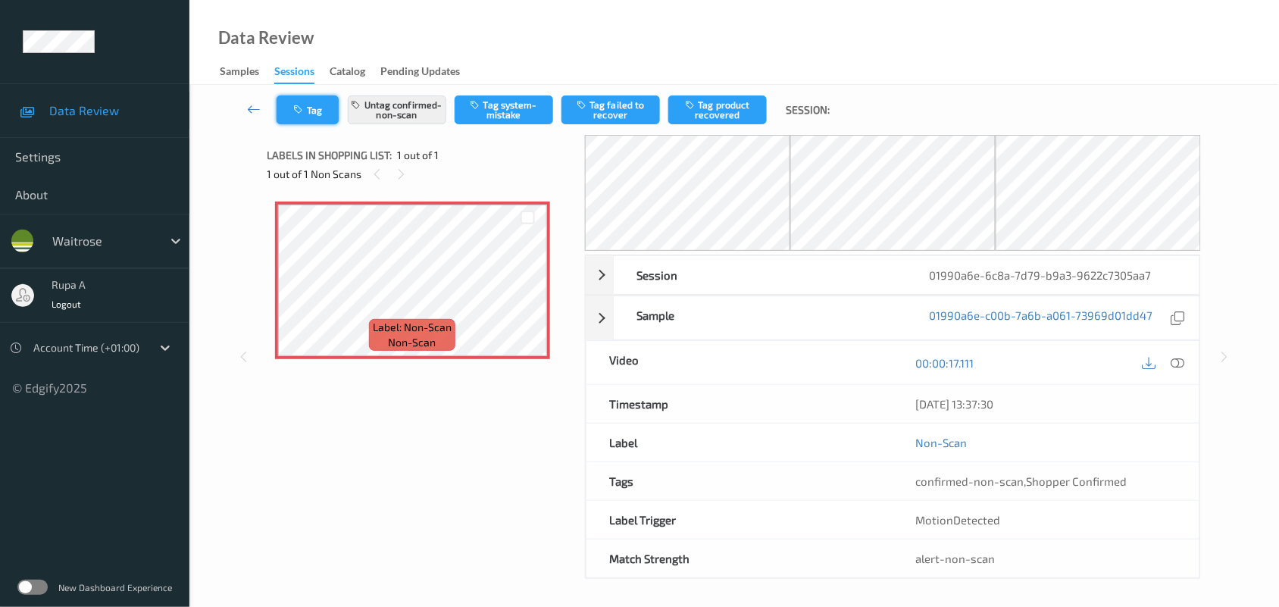
click at [309, 112] on button "Tag" at bounding box center [307, 109] width 62 height 29
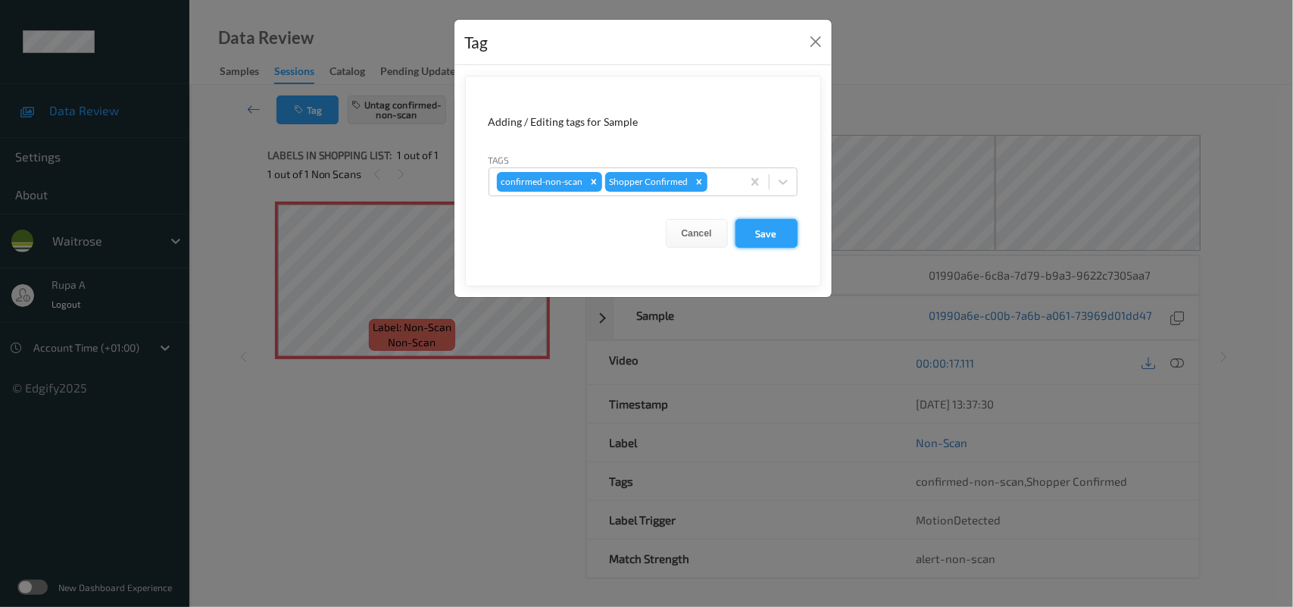
click at [754, 239] on button "Save" at bounding box center [767, 233] width 62 height 29
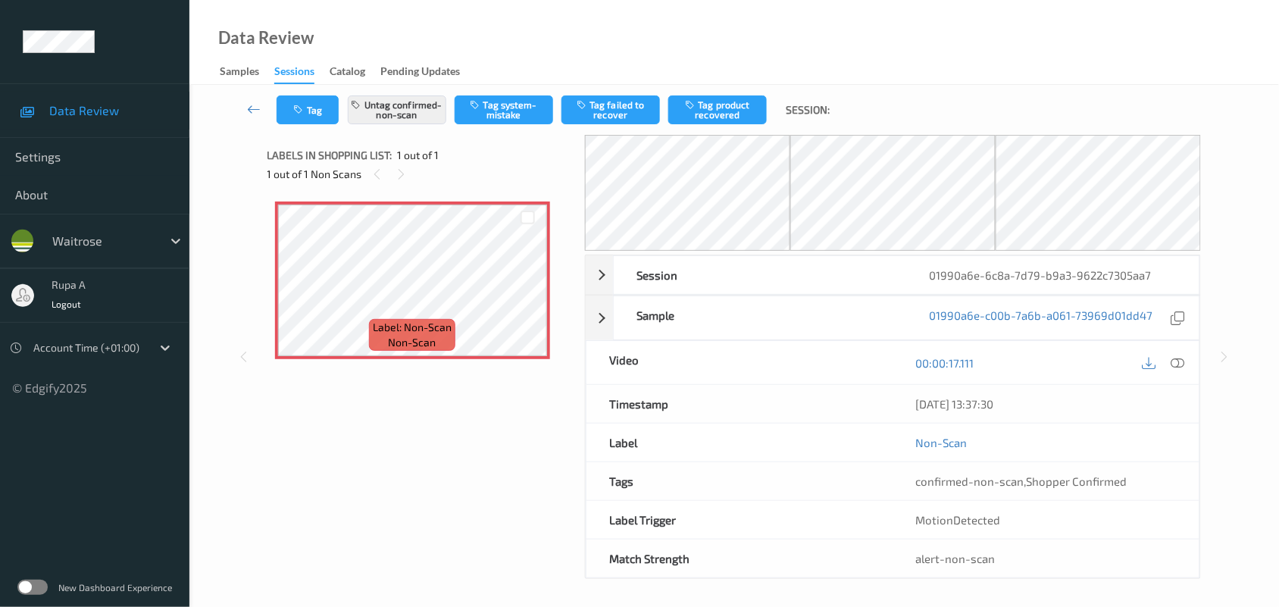
drag, startPoint x: 439, startPoint y: 55, endPoint x: 473, endPoint y: 17, distance: 50.4
click at [443, 55] on div "Data Review Samples Sessions Catalog Pending Updates" at bounding box center [733, 42] width 1089 height 85
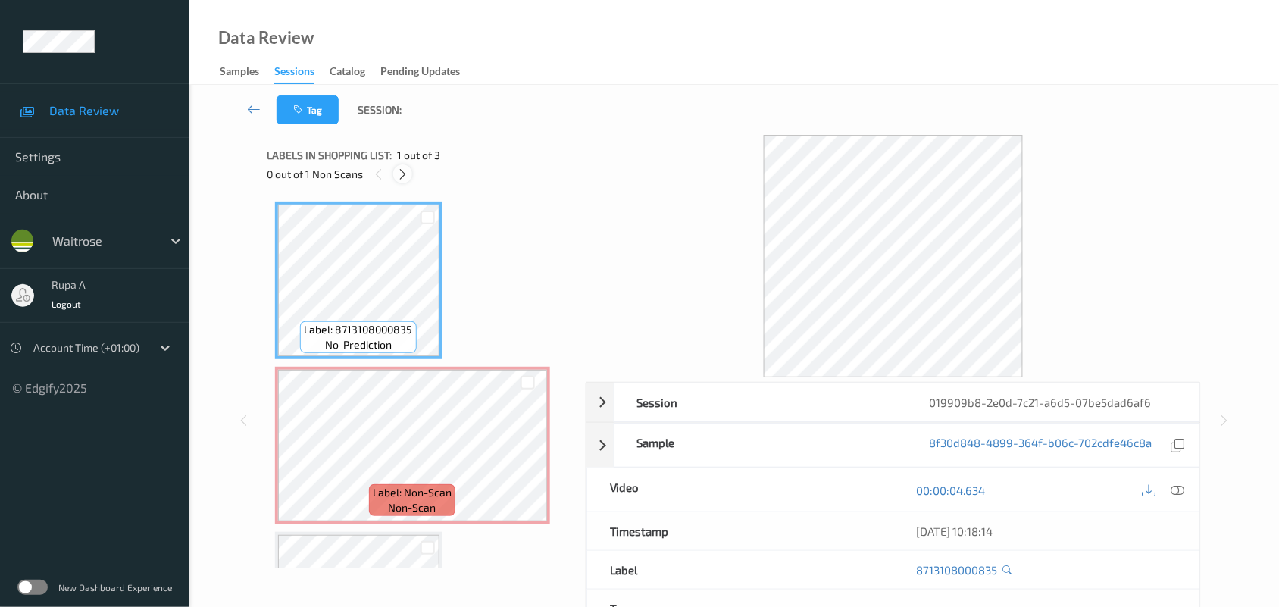
click at [486, 159] on div "Labels in shopping list: 1 out of 3" at bounding box center [421, 154] width 308 height 19
click at [392, 180] on div "0 out of 1 Non Scans" at bounding box center [421, 173] width 308 height 19
click at [403, 176] on icon at bounding box center [402, 174] width 13 height 14
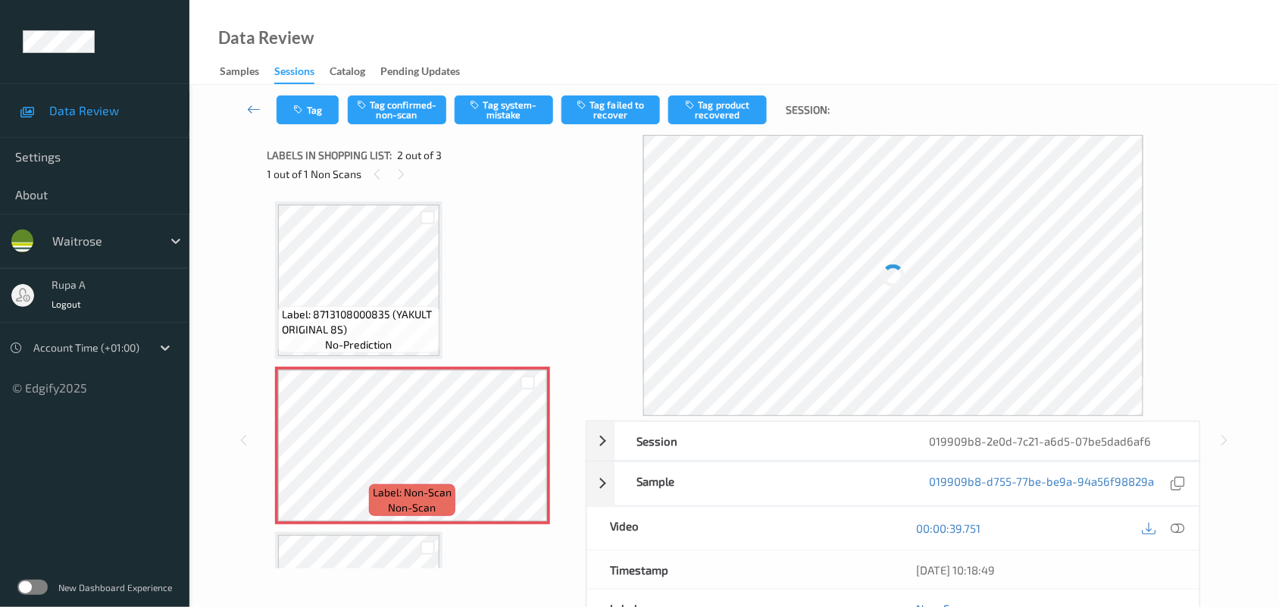
scroll to position [8, 0]
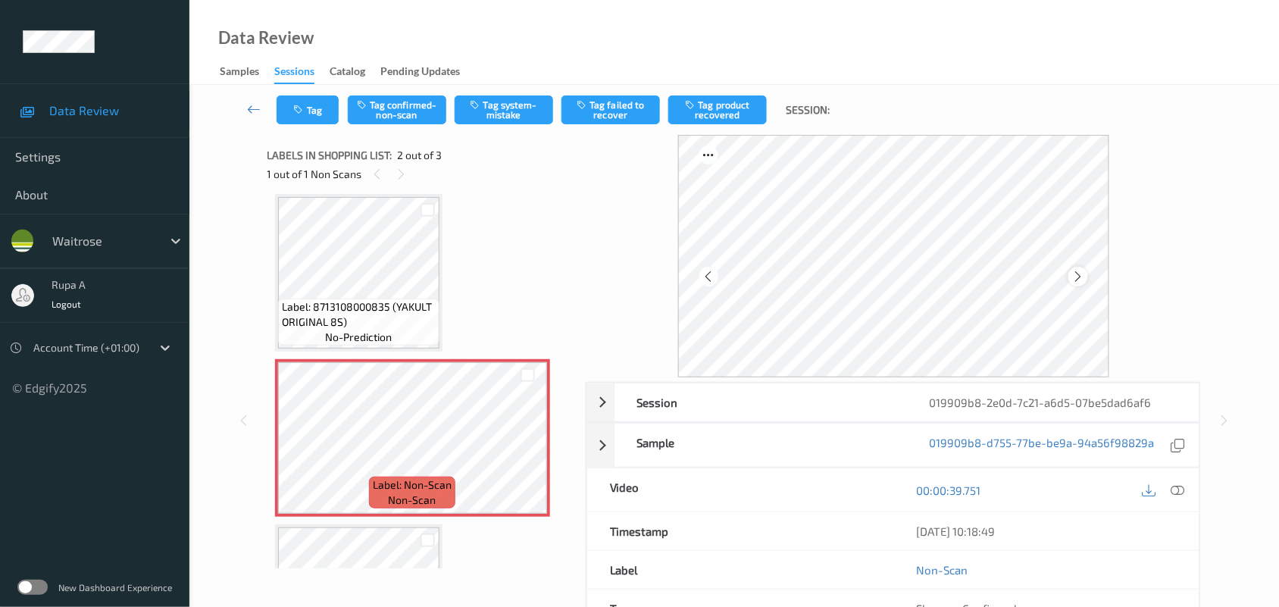
click at [1073, 267] on div at bounding box center [893, 256] width 431 height 242
click at [1068, 270] on div at bounding box center [893, 256] width 431 height 242
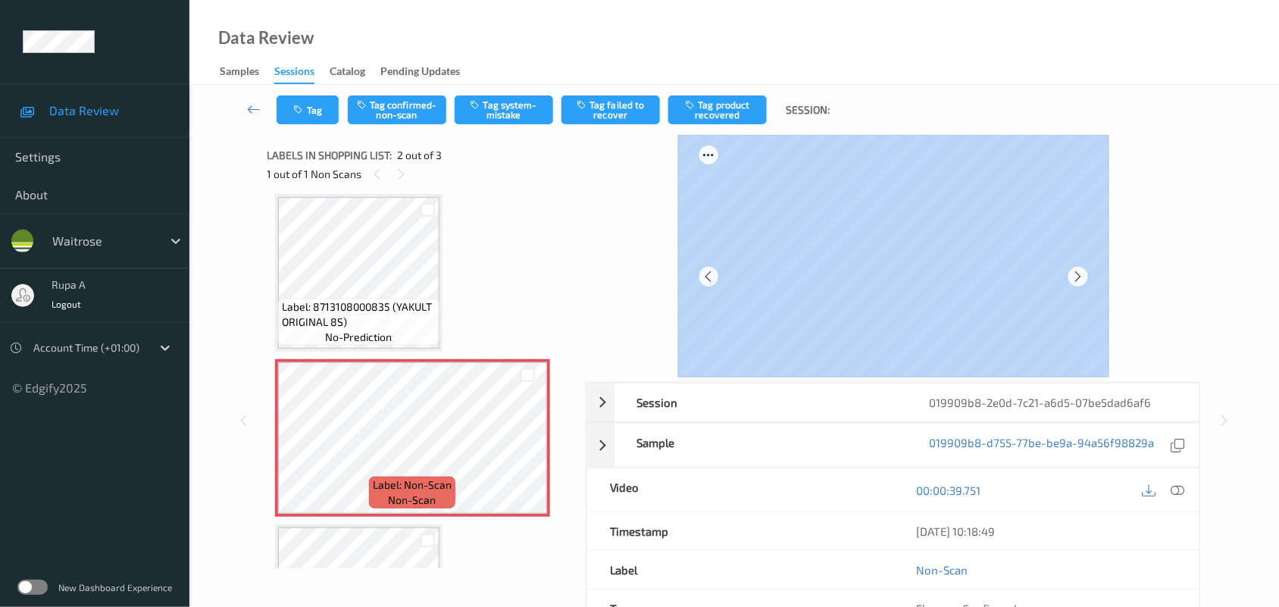
click at [1115, 245] on div at bounding box center [894, 256] width 616 height 242
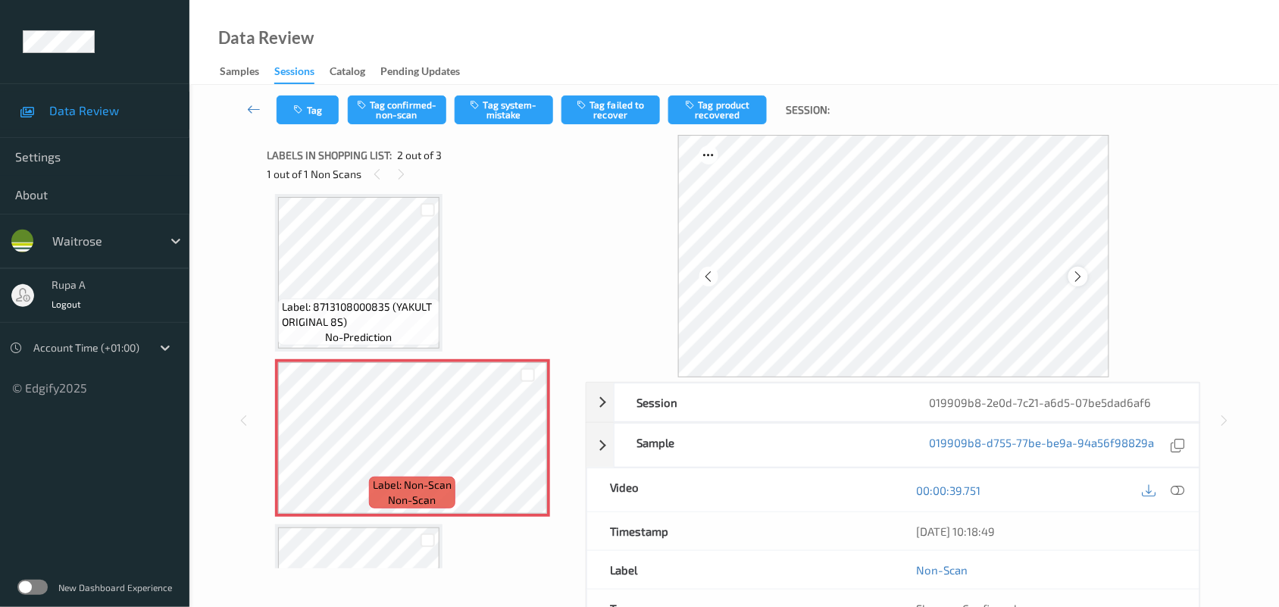
click at [1083, 274] on icon at bounding box center [1077, 277] width 13 height 14
click at [1072, 270] on icon at bounding box center [1077, 277] width 13 height 14
click at [1172, 494] on icon at bounding box center [1178, 490] width 14 height 14
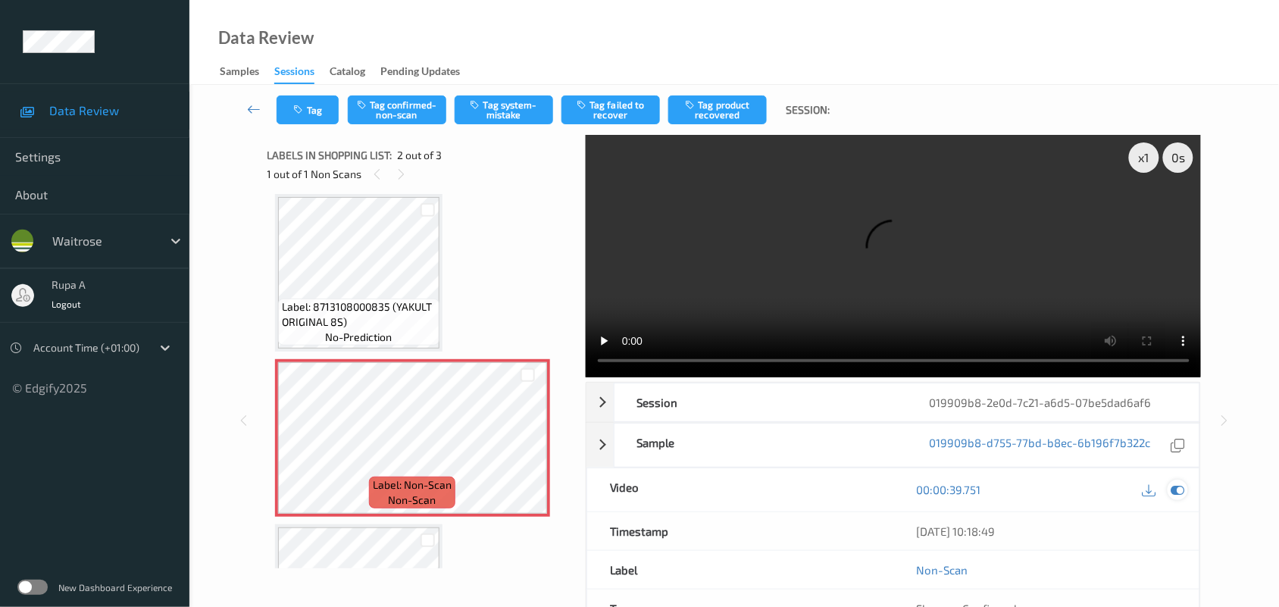
click at [1182, 491] on icon at bounding box center [1178, 490] width 14 height 14
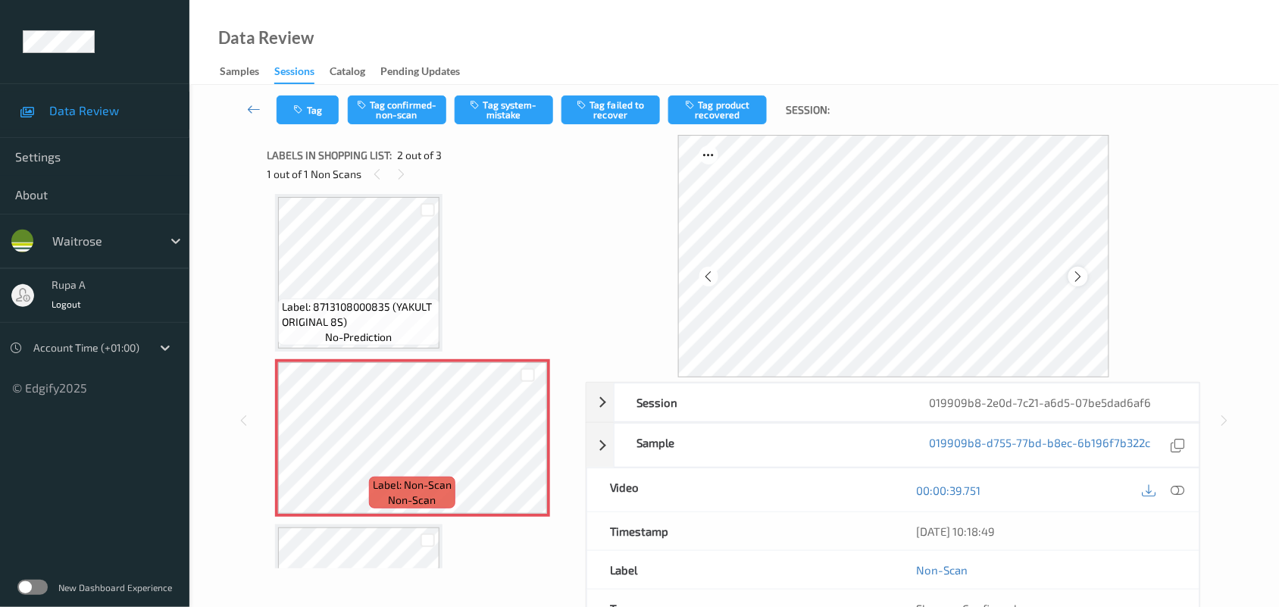
click at [1084, 276] on icon at bounding box center [1077, 277] width 13 height 14
click at [1081, 276] on icon at bounding box center [1077, 277] width 13 height 14
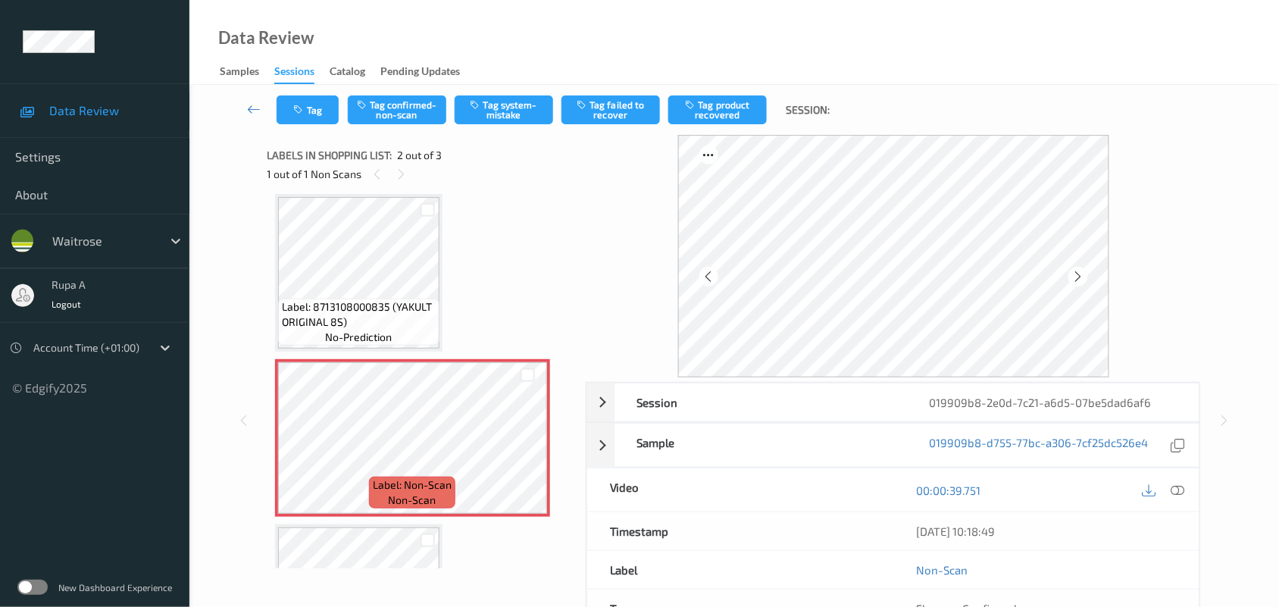
click at [1183, 489] on icon at bounding box center [1178, 490] width 14 height 14
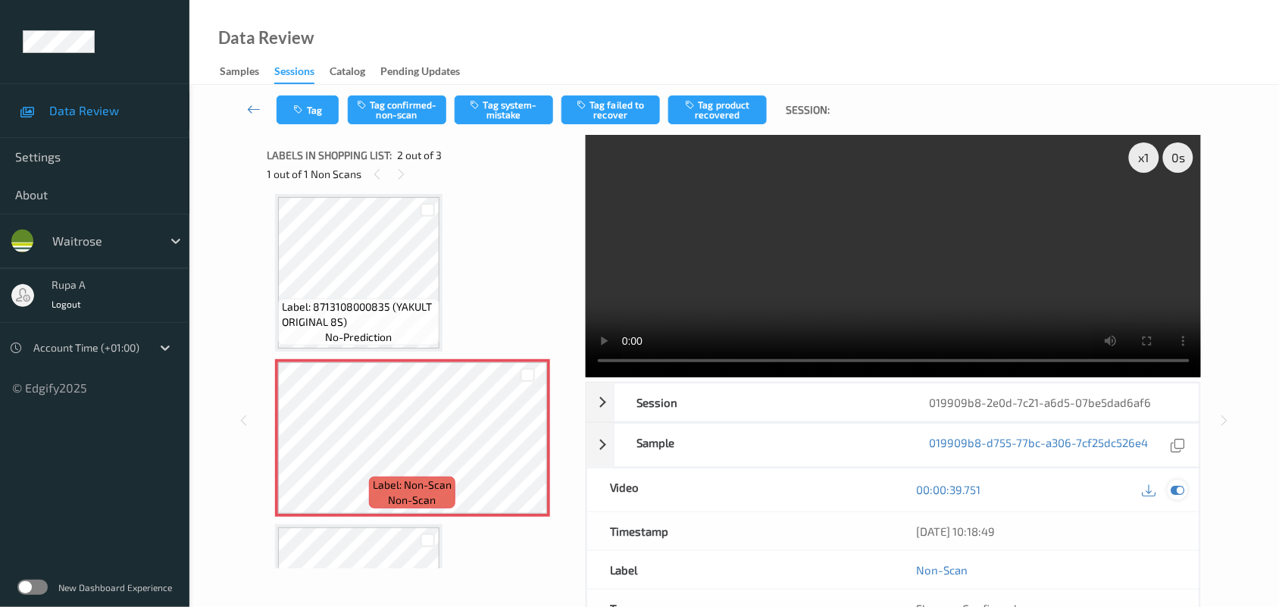
click at [1178, 487] on icon at bounding box center [1178, 490] width 14 height 14
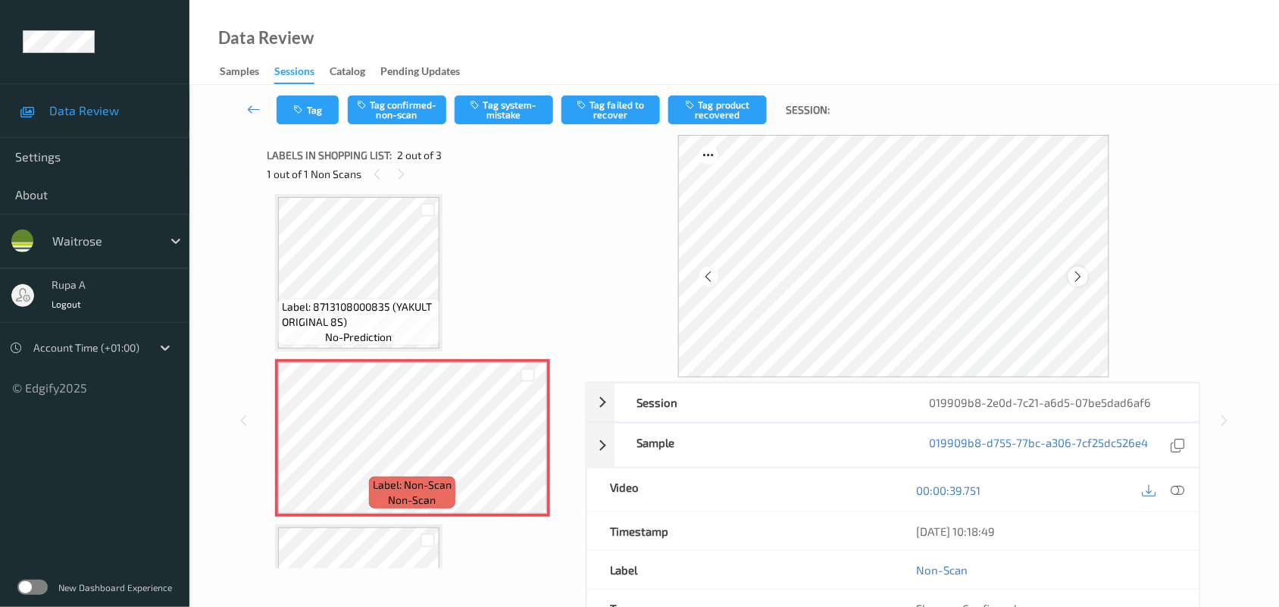
click at [1079, 270] on icon at bounding box center [1077, 277] width 13 height 14
click at [1081, 273] on icon at bounding box center [1077, 277] width 13 height 14
click at [1176, 489] on icon at bounding box center [1178, 490] width 14 height 14
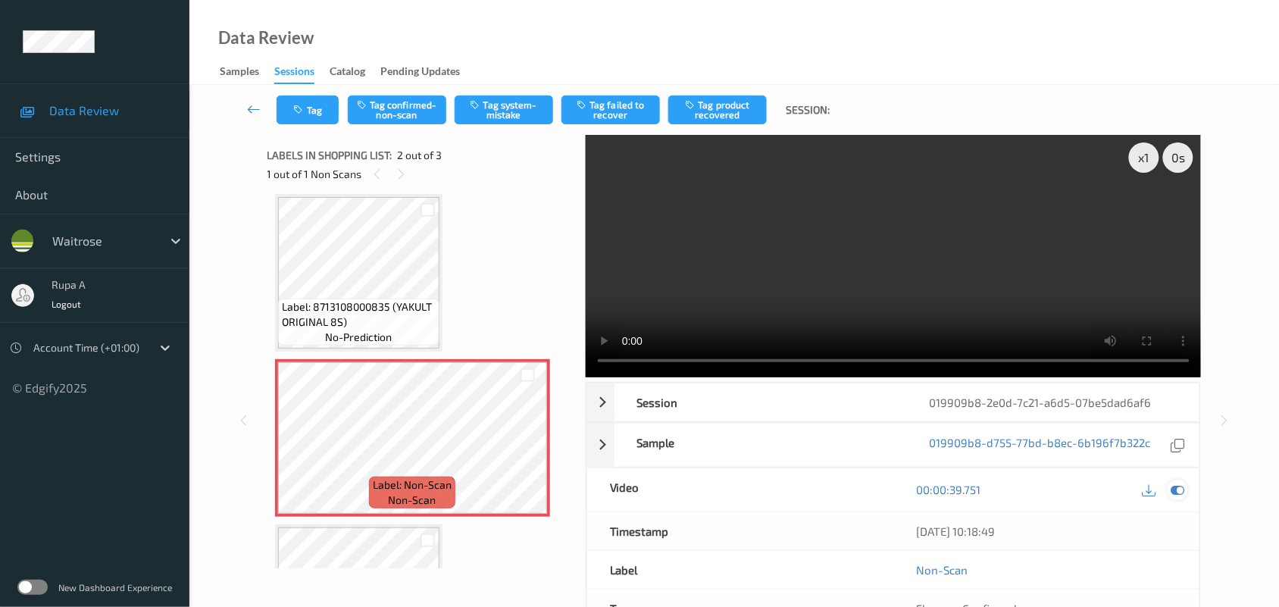
click at [1174, 490] on icon at bounding box center [1178, 490] width 14 height 14
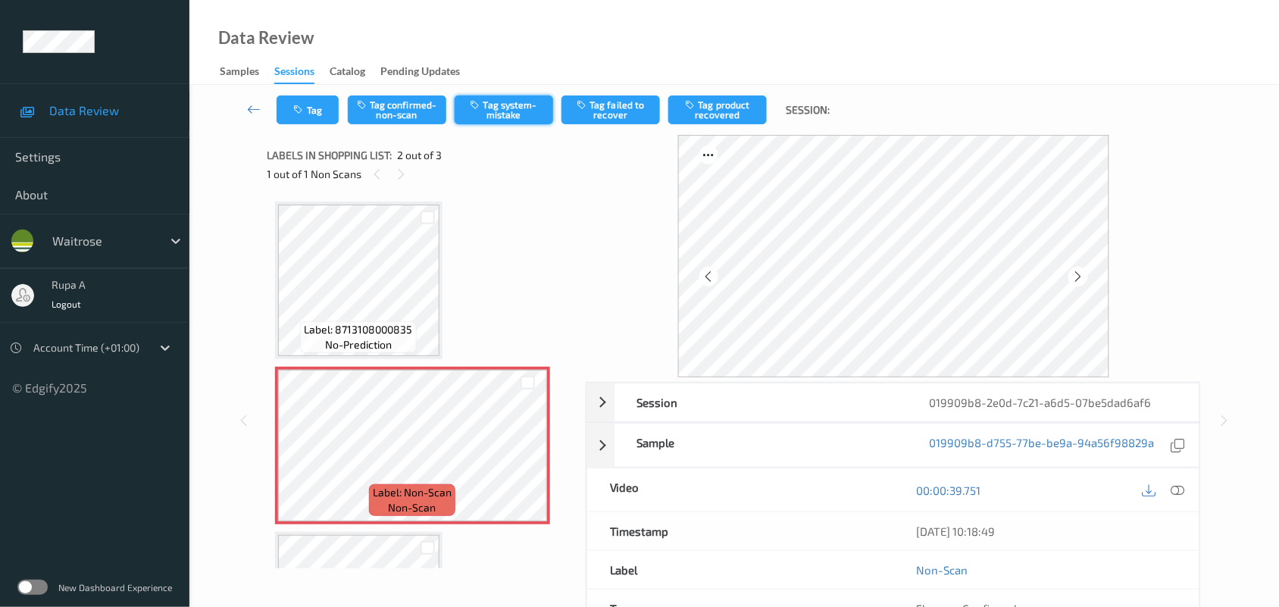
click at [492, 108] on button "Tag system-mistake" at bounding box center [504, 109] width 98 height 29
click at [312, 117] on button "Tag" at bounding box center [307, 109] width 62 height 29
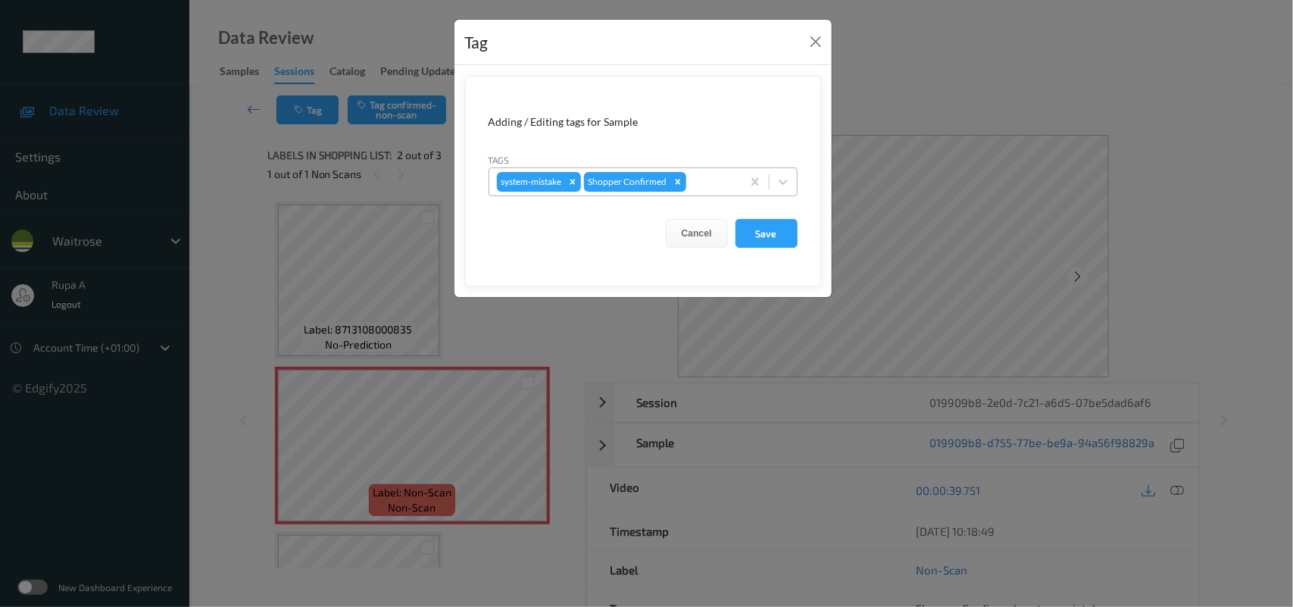
click at [710, 186] on div at bounding box center [711, 182] width 45 height 18
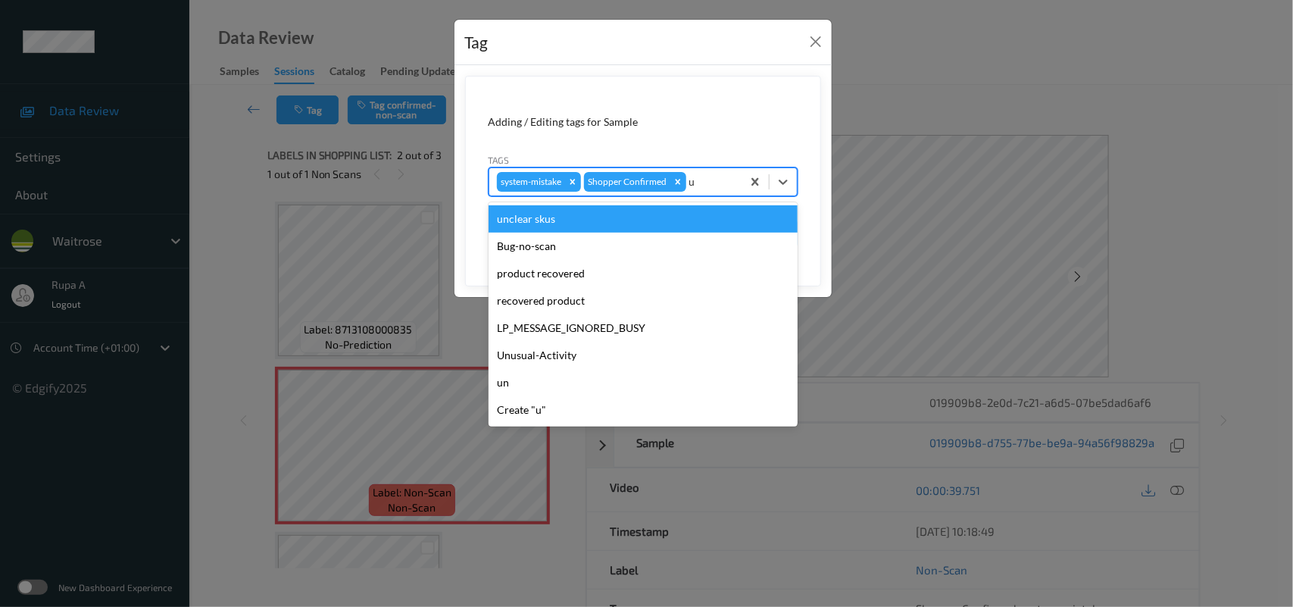
type input "un"
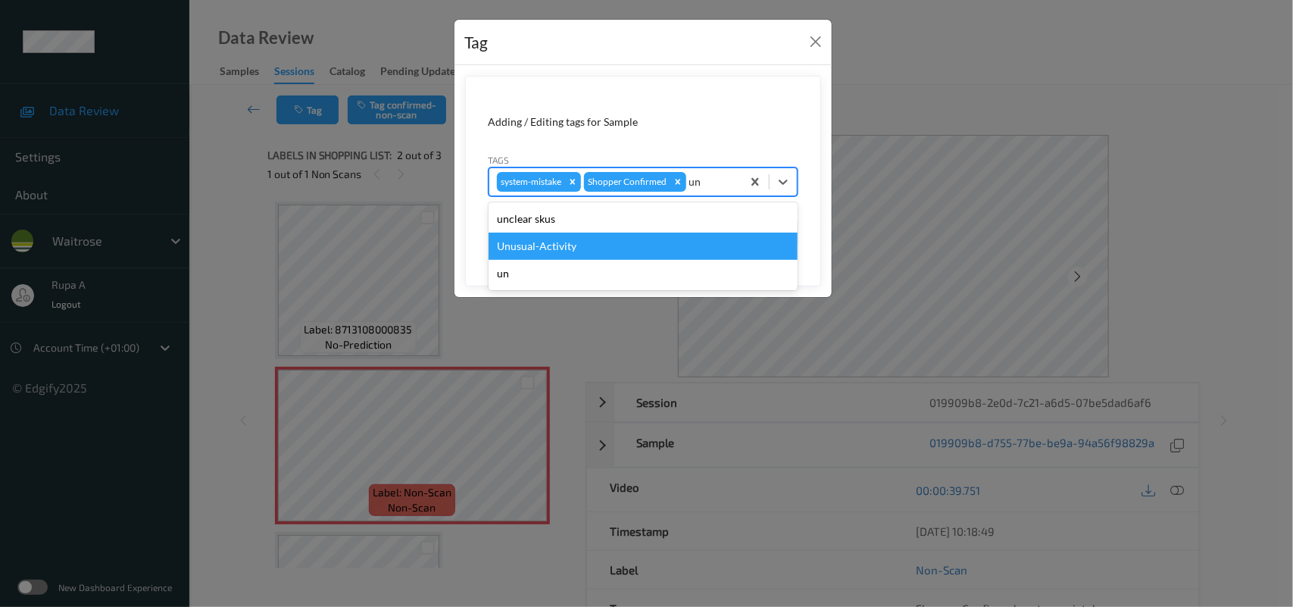
click at [621, 239] on div "Unusual-Activity" at bounding box center [643, 246] width 309 height 27
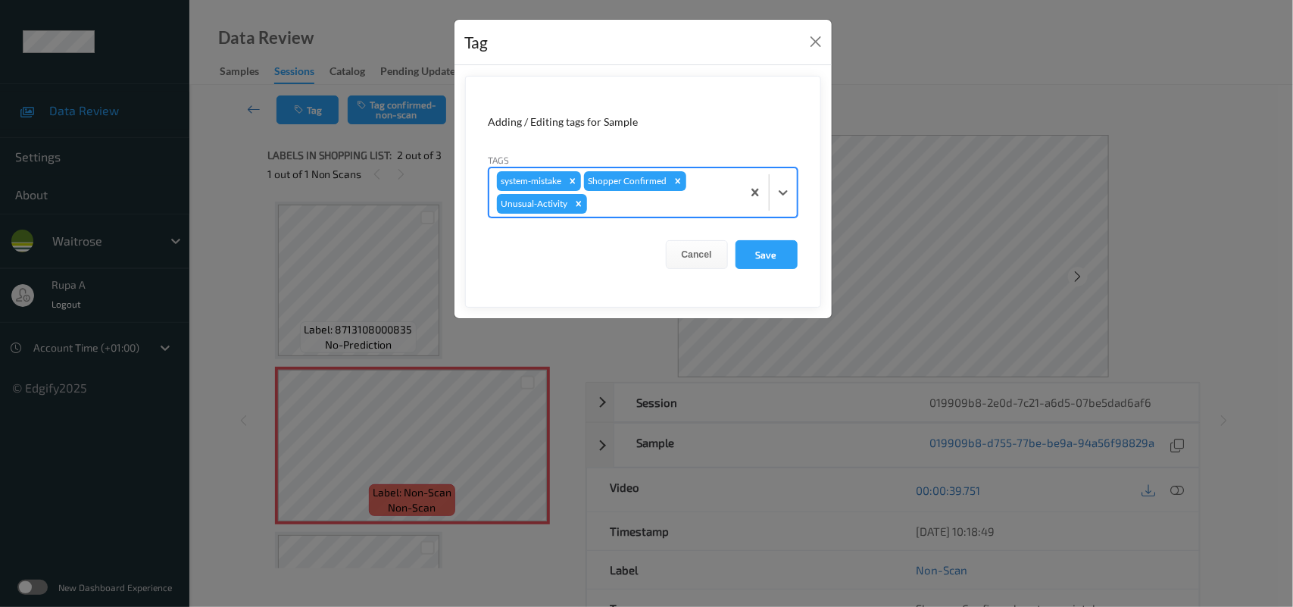
click at [799, 255] on form "Adding / Editing tags for Sample Tags option Unusual-Activity, selected. Select…" at bounding box center [643, 192] width 356 height 232
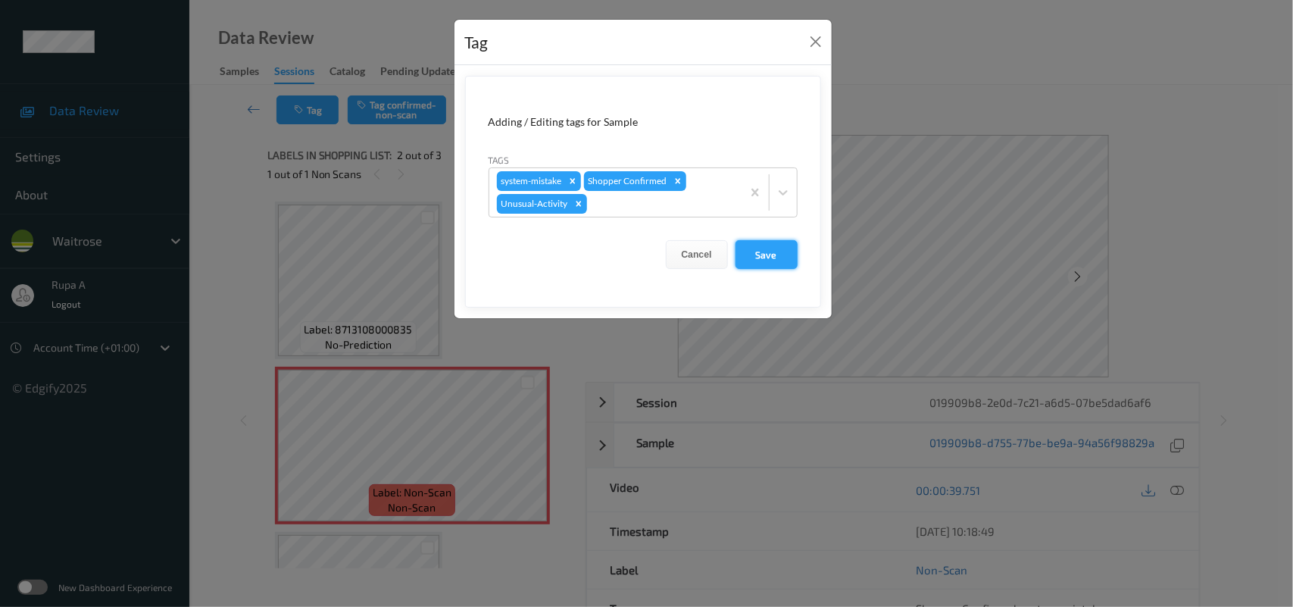
click at [778, 255] on button "Save" at bounding box center [767, 254] width 62 height 29
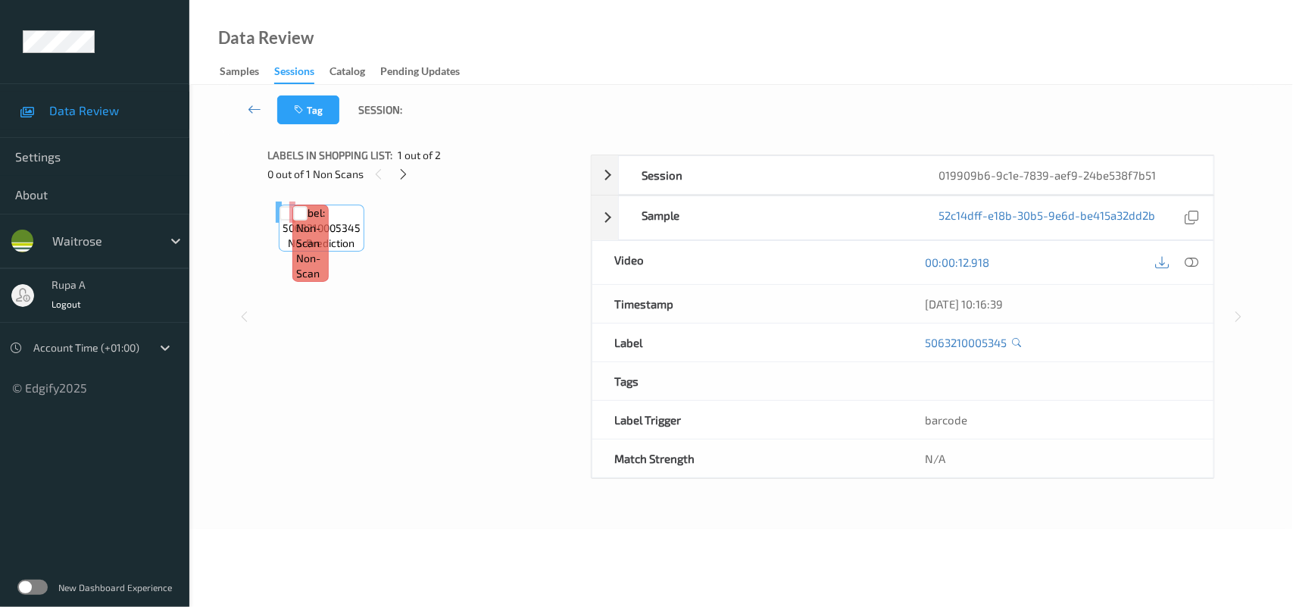
click at [506, 223] on div "Label: 5063210005345 no-prediction Label: Non-Scan non-scan Label: Non-Scan non…" at bounding box center [424, 211] width 297 height 21
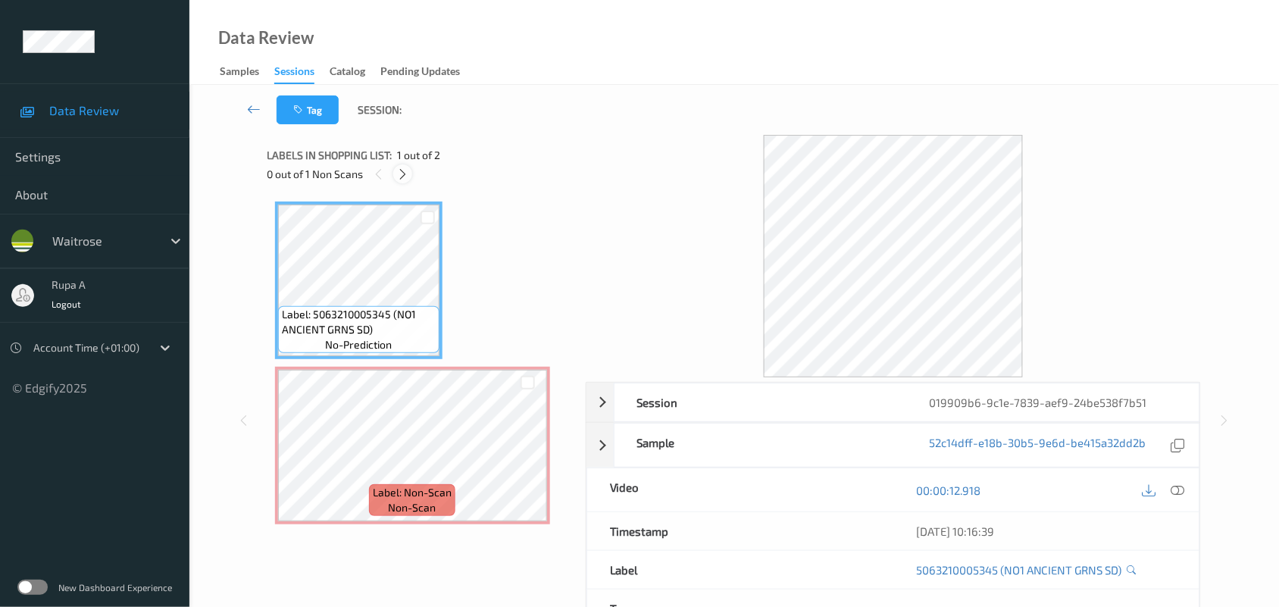
click at [401, 180] on icon at bounding box center [402, 174] width 13 height 14
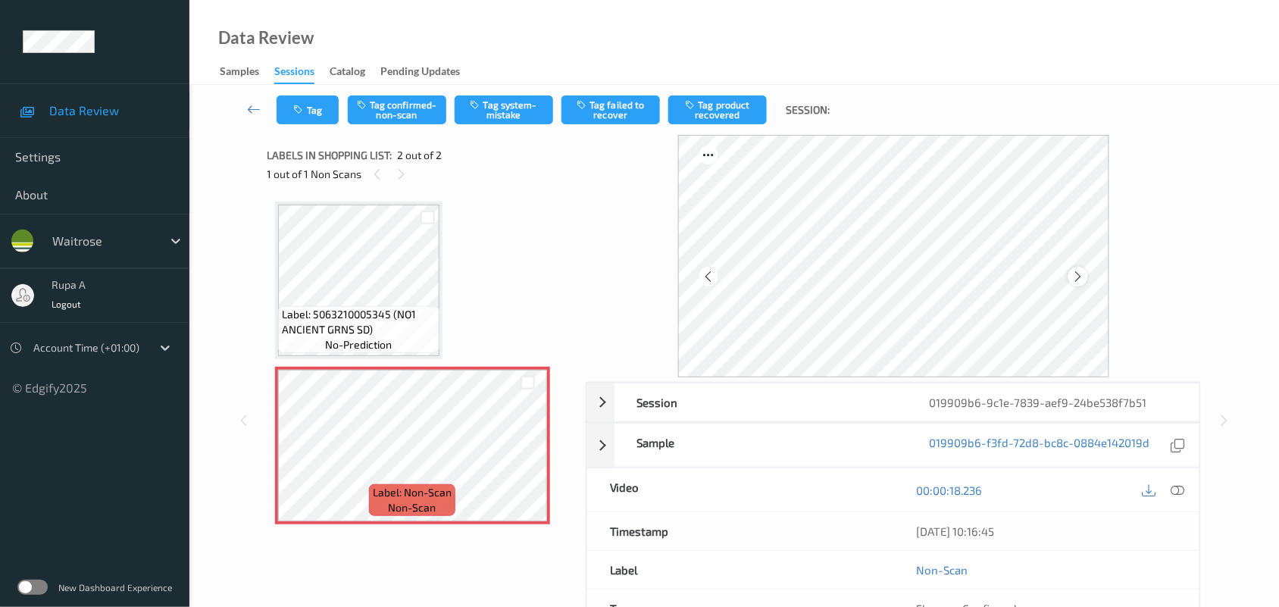
click at [1080, 279] on icon at bounding box center [1077, 277] width 13 height 14
click at [1171, 492] on icon at bounding box center [1178, 490] width 14 height 14
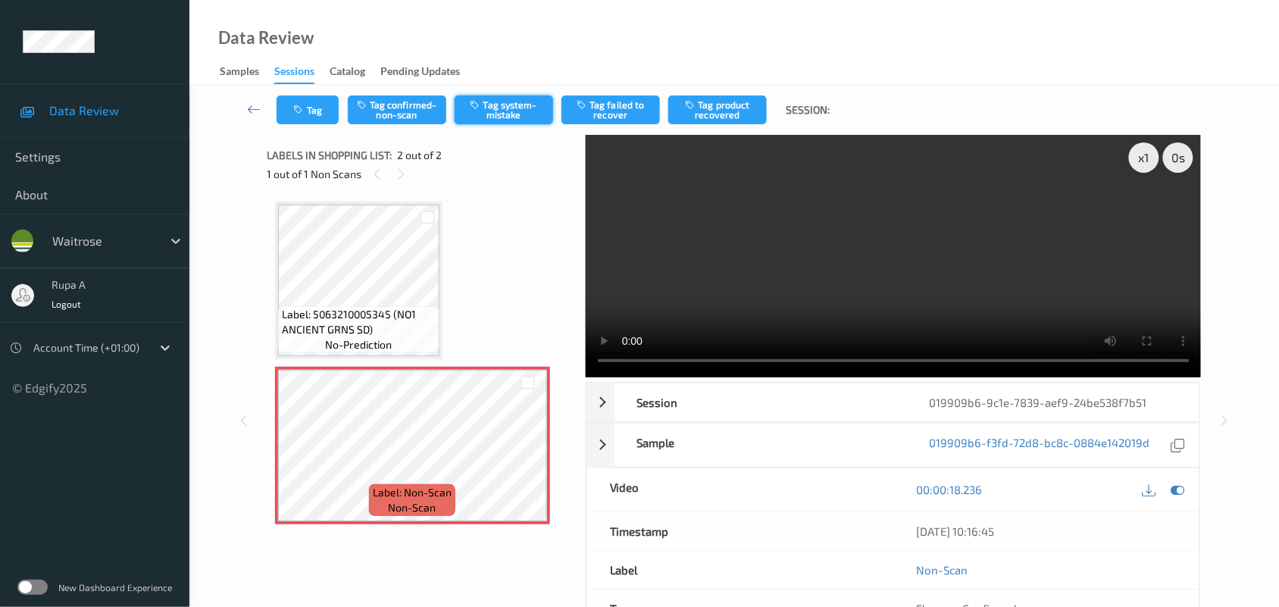
click at [514, 119] on button "Tag system-mistake" at bounding box center [504, 109] width 98 height 29
click at [282, 107] on button "Tag" at bounding box center [307, 109] width 62 height 29
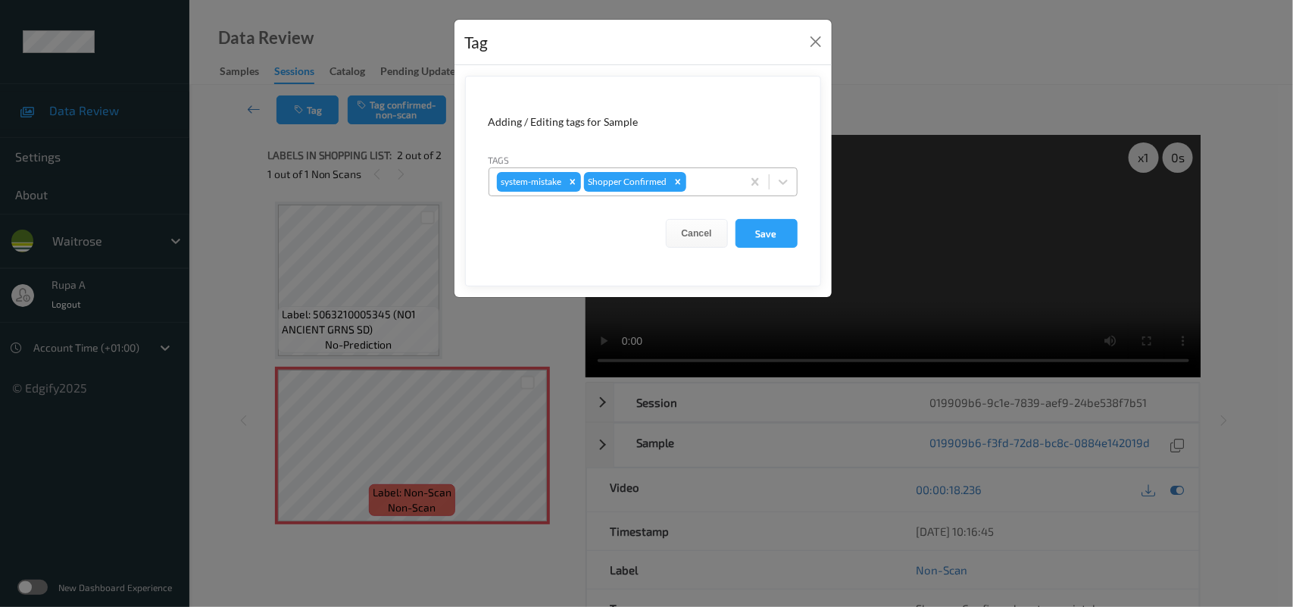
click at [721, 191] on div at bounding box center [711, 182] width 45 height 18
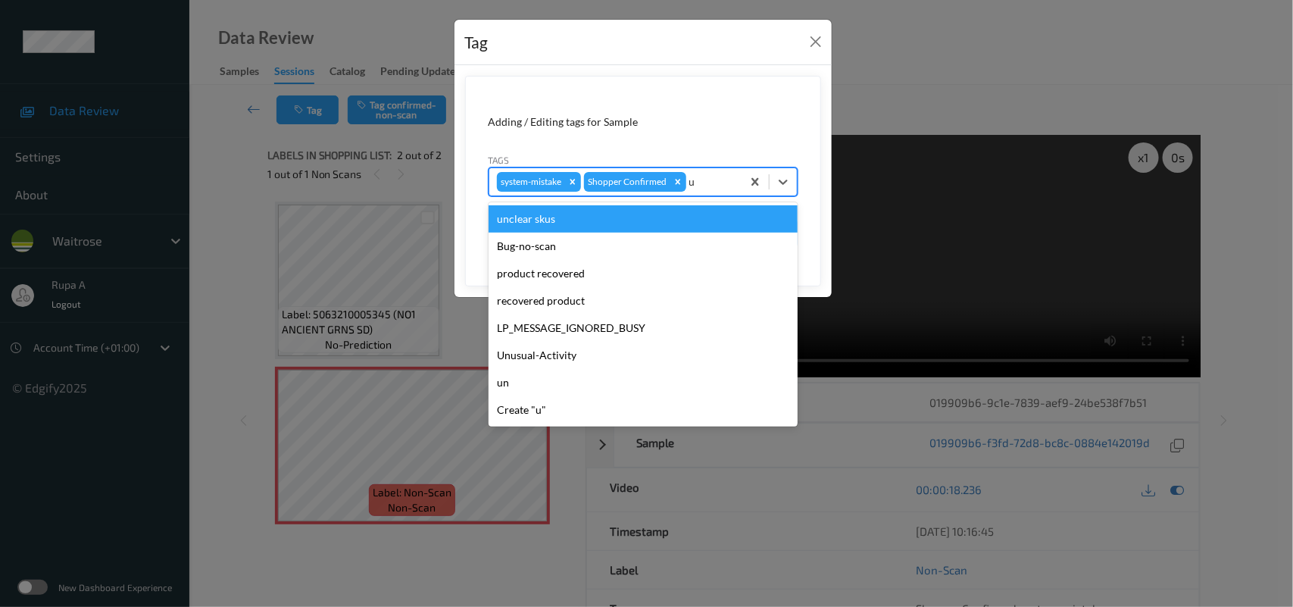
type input "un"
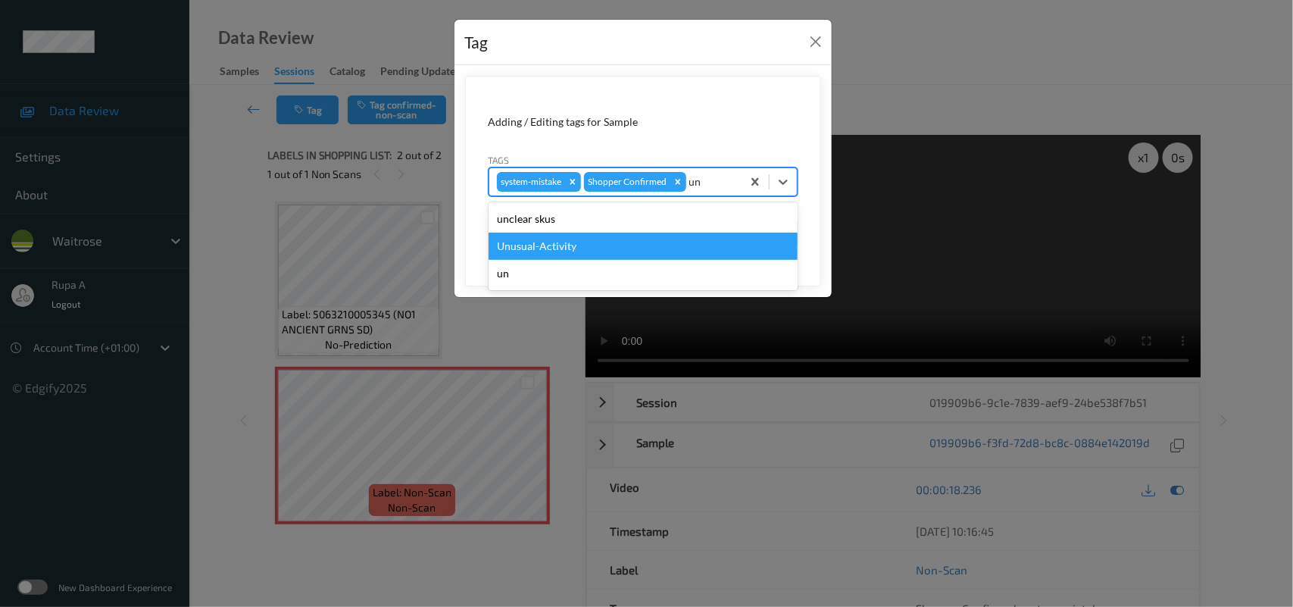
click at [615, 247] on div "Unusual-Activity" at bounding box center [643, 246] width 309 height 27
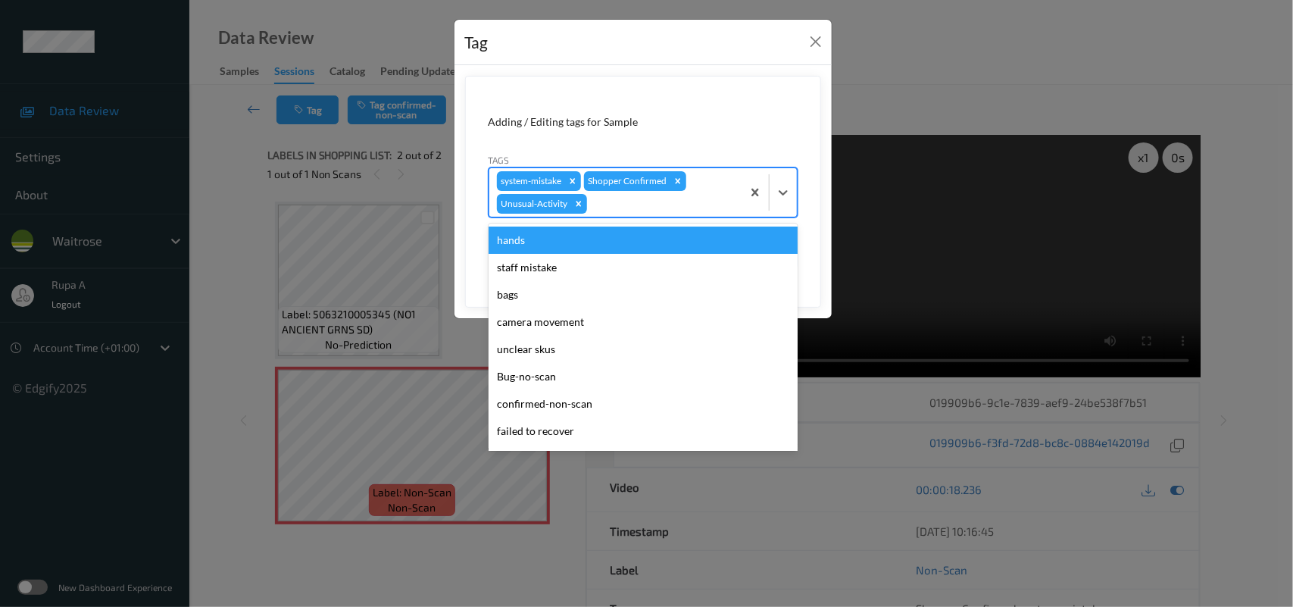
click at [645, 213] on div at bounding box center [662, 204] width 144 height 18
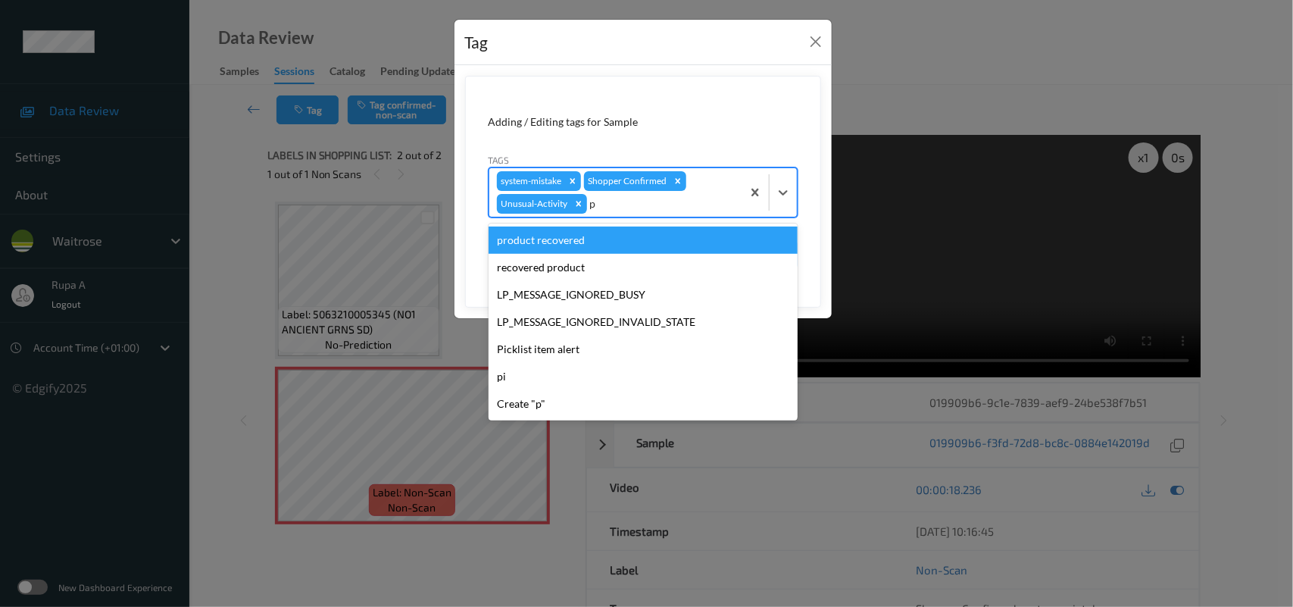
type input "pi"
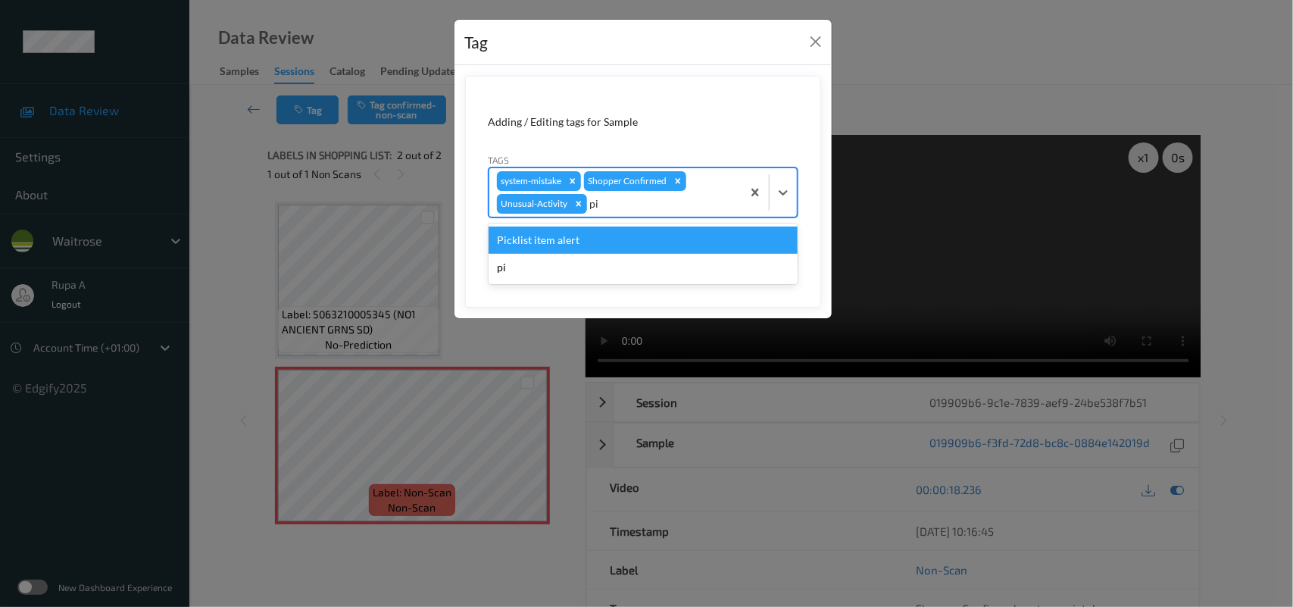
click at [616, 239] on div "Picklist item alert" at bounding box center [643, 239] width 309 height 27
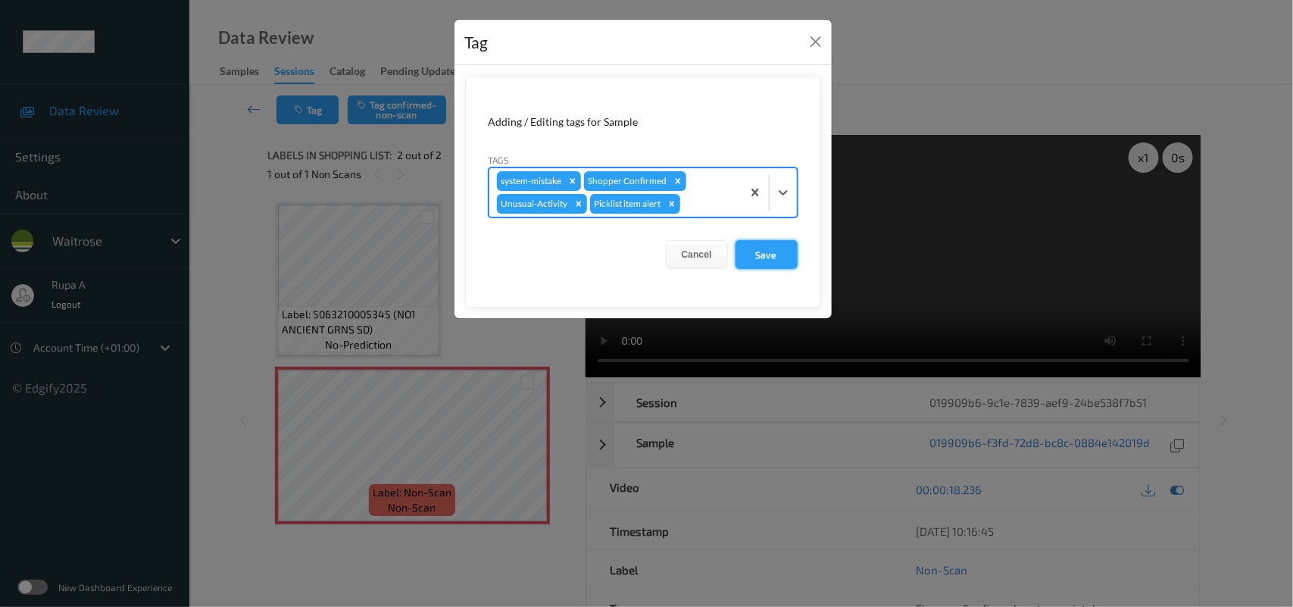
click at [781, 258] on button "Save" at bounding box center [767, 254] width 62 height 29
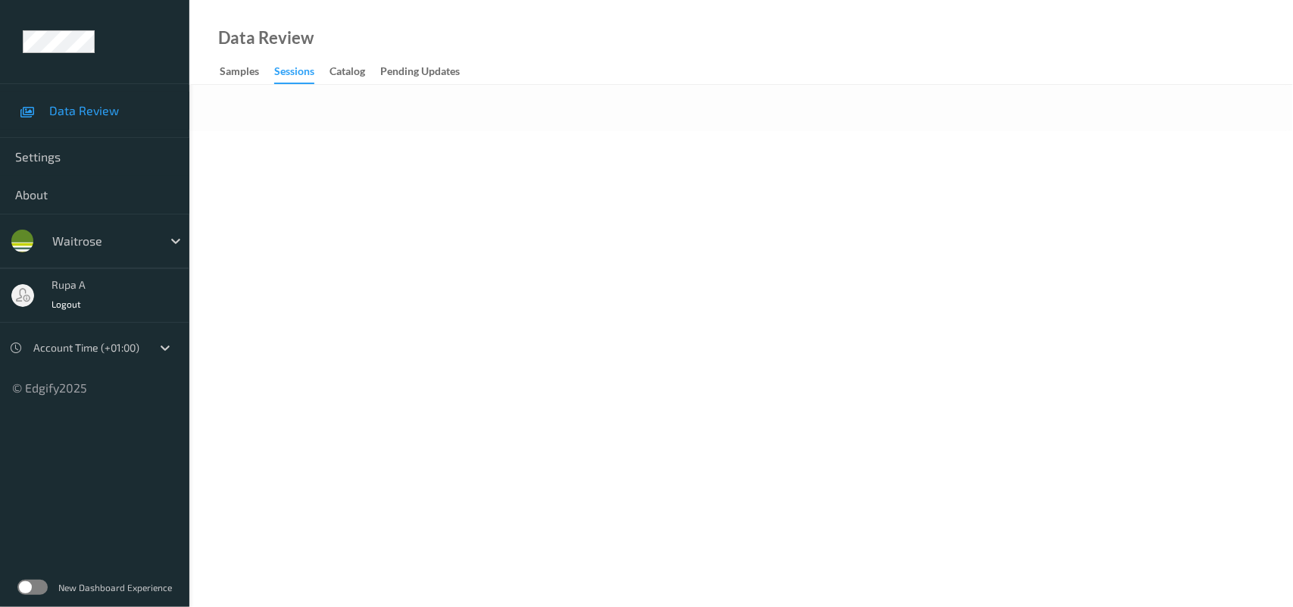
click at [501, 189] on body "Data Review Settings About waitrose rupa a Logout Account Time (+01:00) © Edgif…" at bounding box center [646, 303] width 1293 height 607
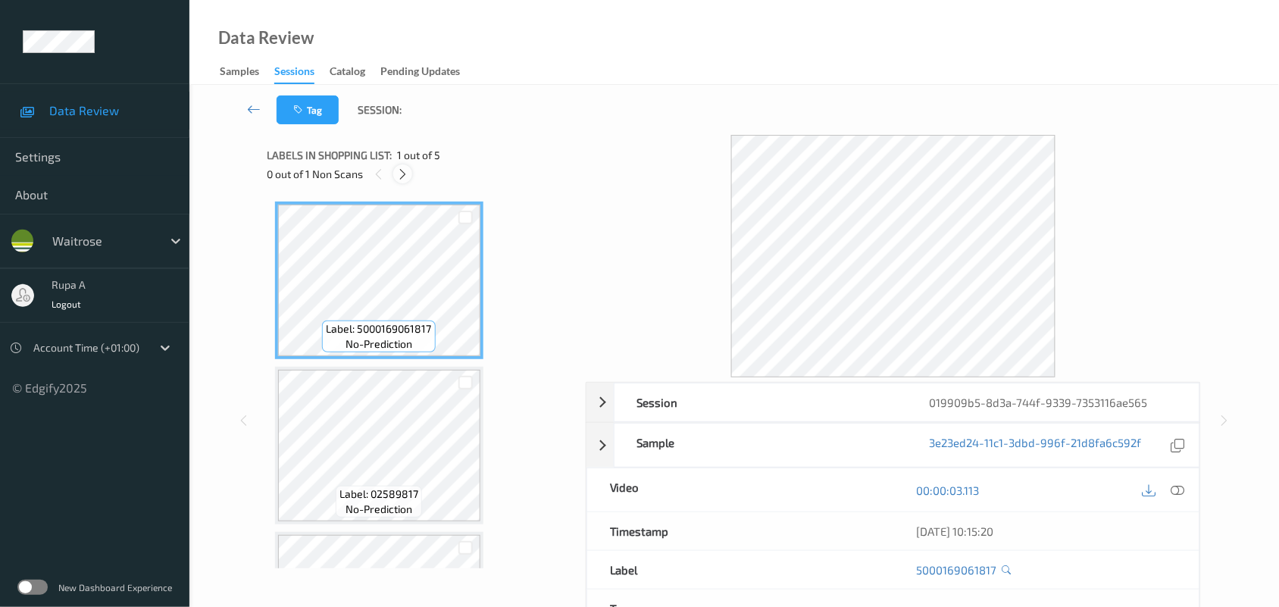
click at [398, 173] on icon at bounding box center [402, 174] width 13 height 14
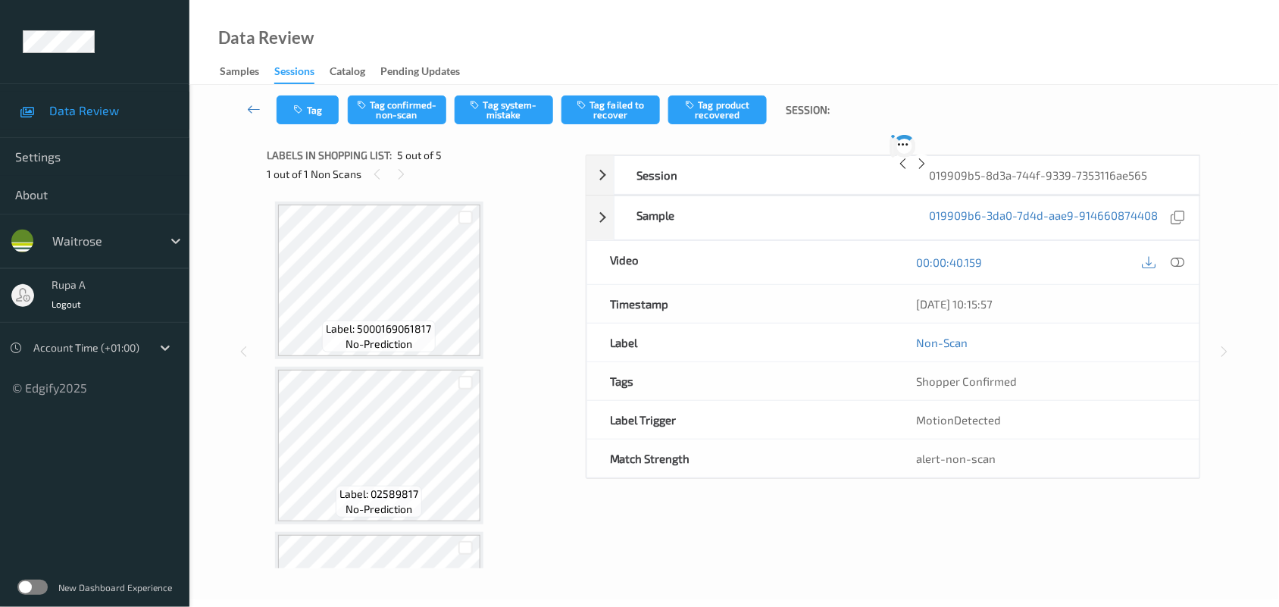
scroll to position [457, 0]
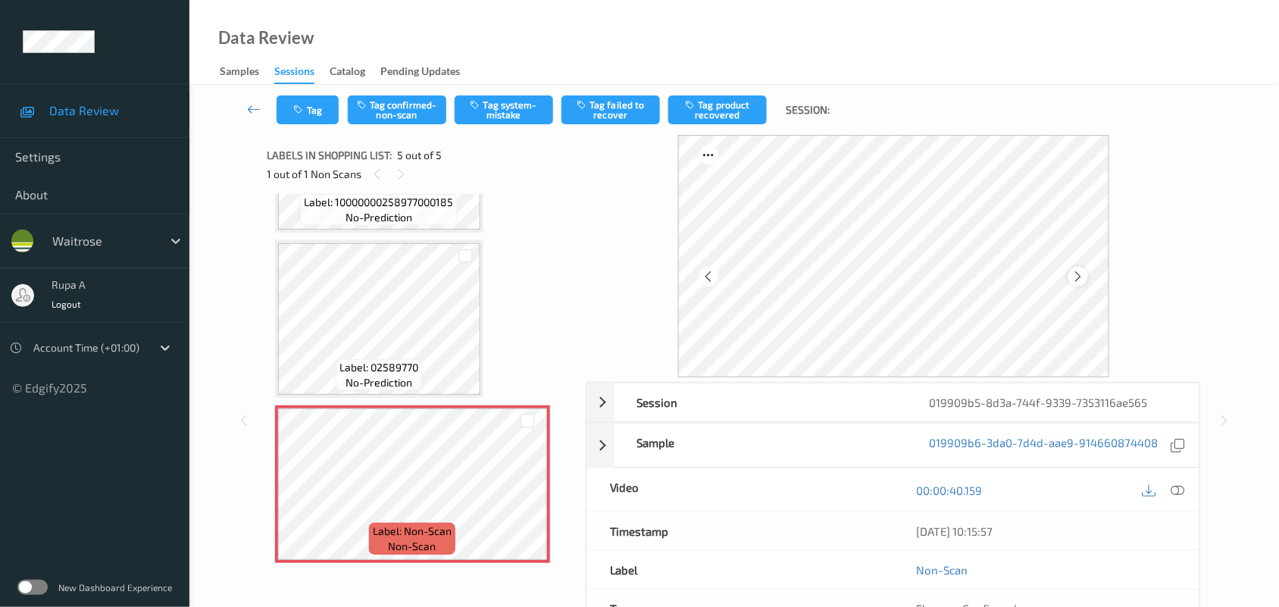
click at [1073, 276] on icon at bounding box center [1077, 277] width 13 height 14
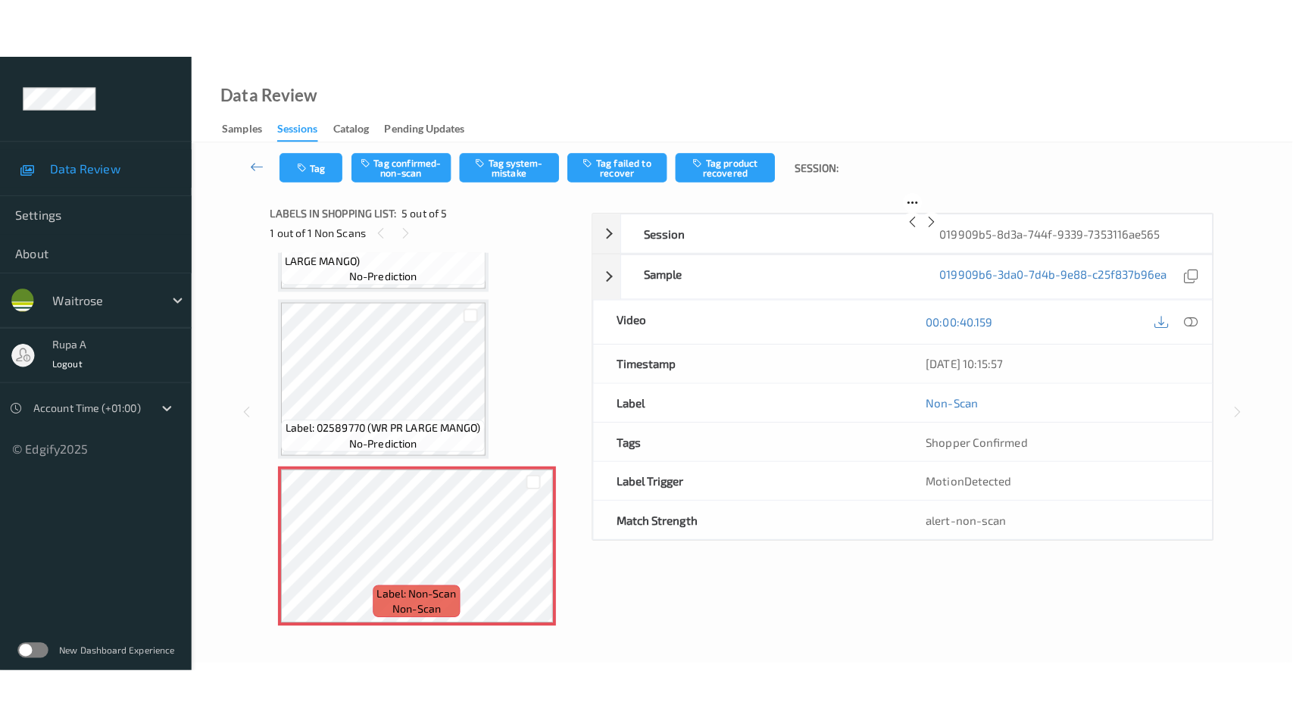
scroll to position [442, 0]
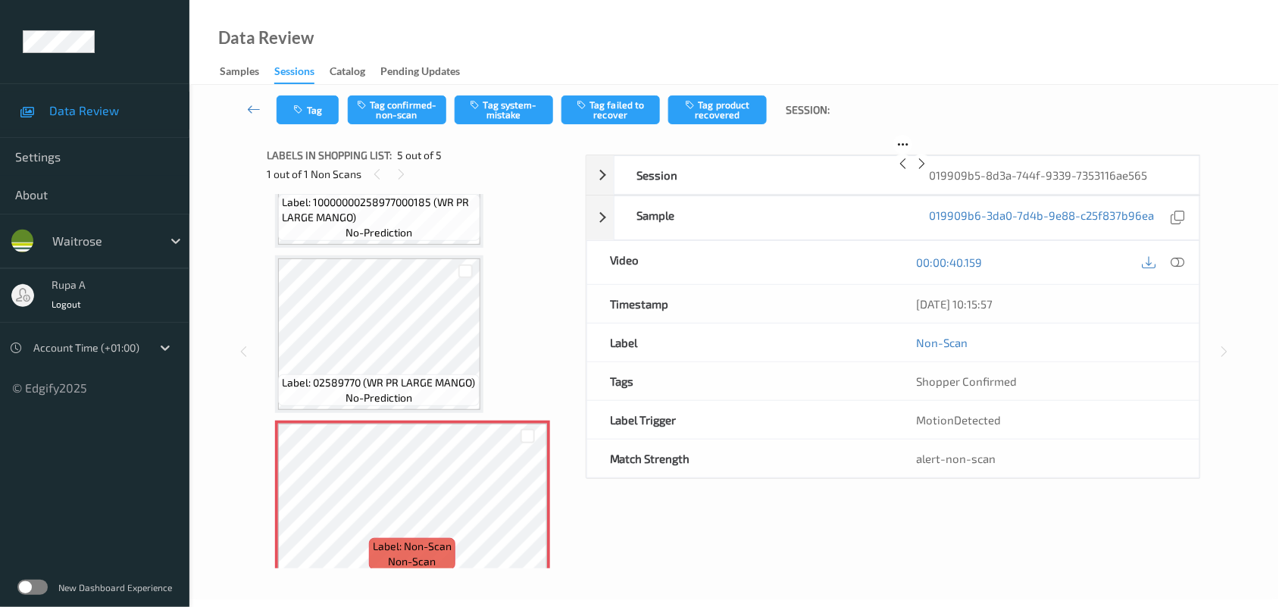
click at [928, 170] on icon at bounding box center [921, 164] width 13 height 14
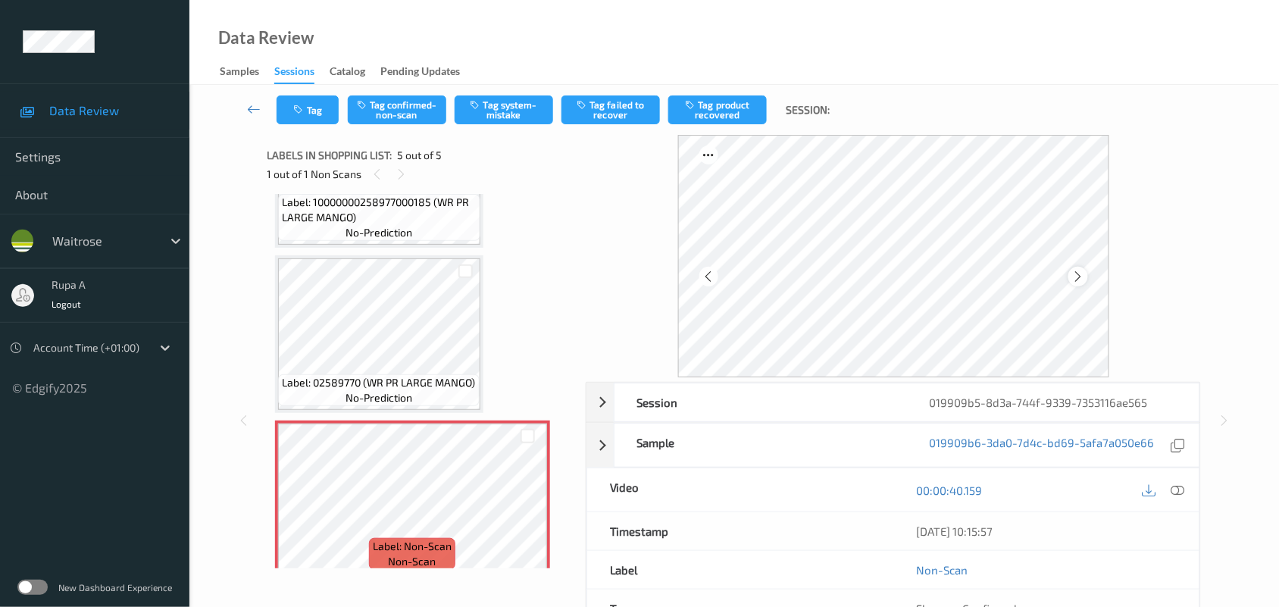
click at [1079, 275] on icon at bounding box center [1077, 277] width 13 height 14
click at [1167, 486] on div at bounding box center [1163, 489] width 49 height 20
click at [1179, 490] on icon at bounding box center [1178, 490] width 14 height 14
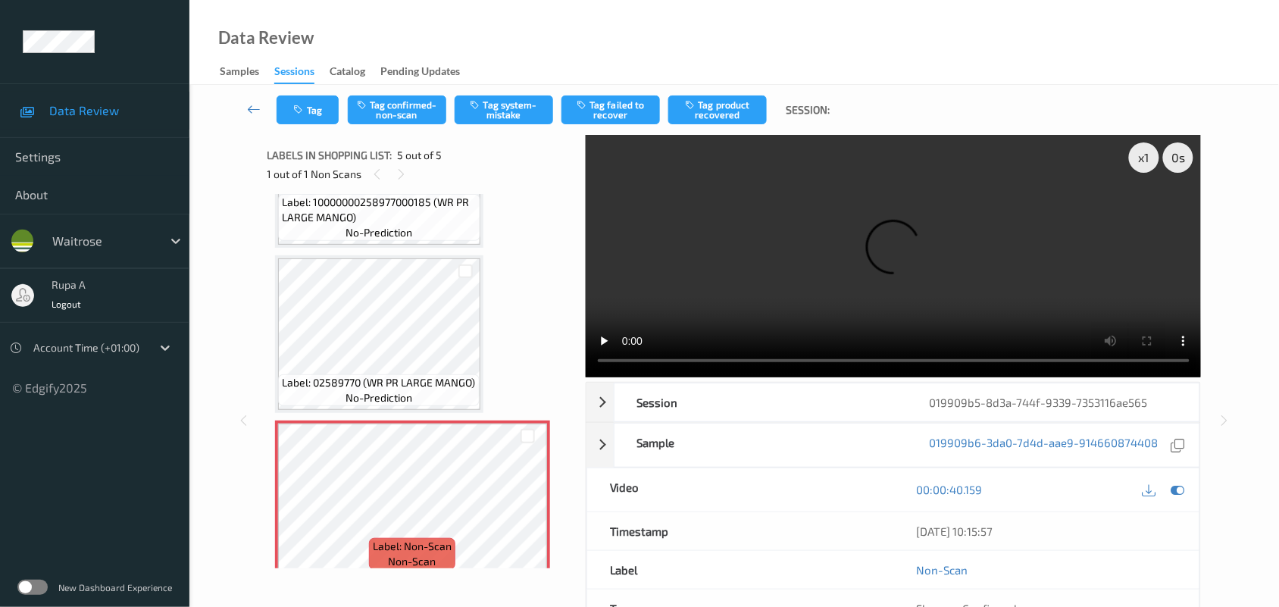
scroll to position [337, 0]
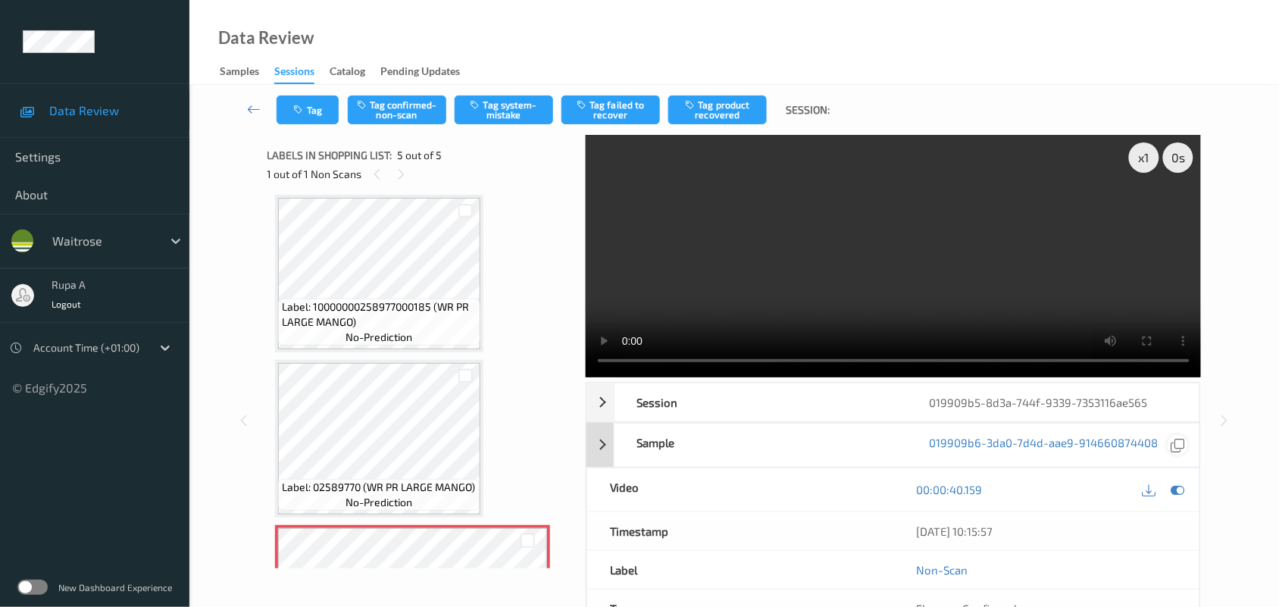
click at [1174, 486] on icon at bounding box center [1178, 490] width 14 height 14
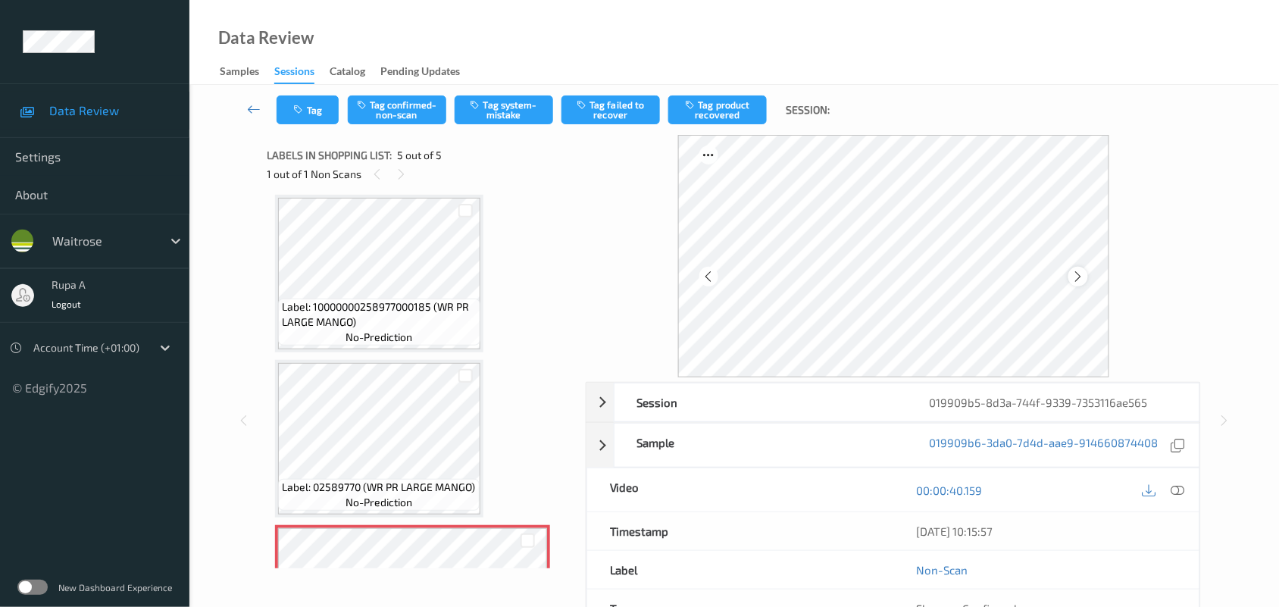
click at [1071, 273] on icon at bounding box center [1077, 277] width 13 height 14
click at [1074, 280] on icon at bounding box center [1077, 277] width 13 height 14
click at [1074, 282] on icon at bounding box center [1077, 277] width 13 height 14
click at [1175, 492] on icon at bounding box center [1178, 490] width 14 height 14
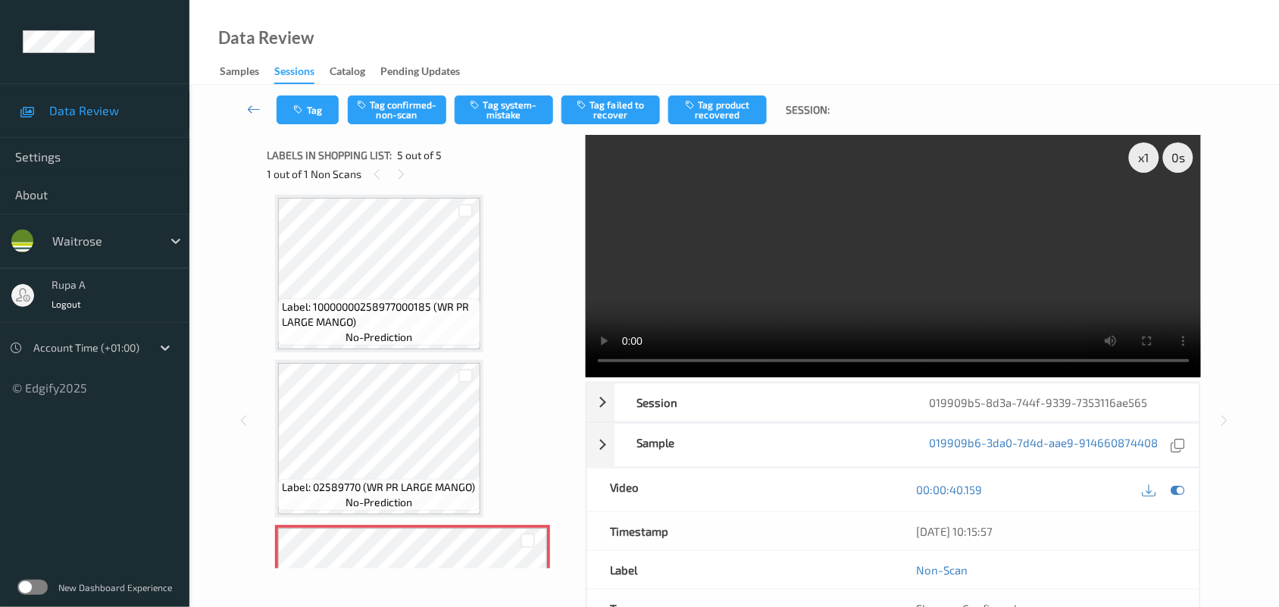
drag, startPoint x: 1176, startPoint y: 487, endPoint x: 1034, endPoint y: 380, distance: 177.9
click at [1175, 487] on icon at bounding box center [1178, 490] width 14 height 14
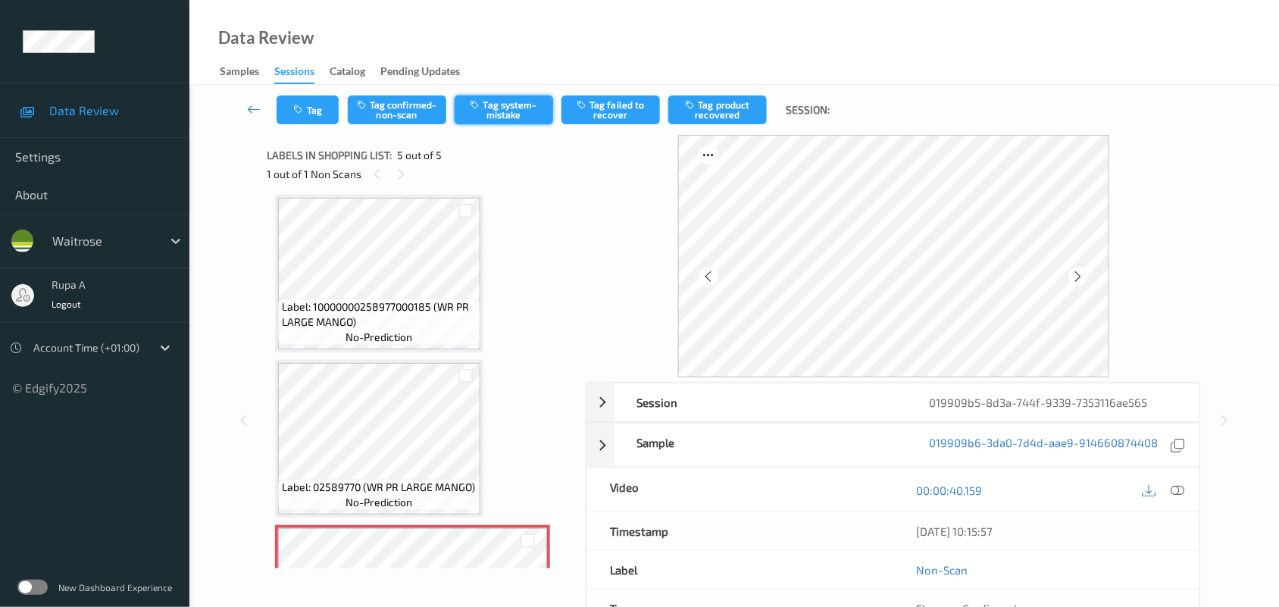
click at [520, 114] on button "Tag system-mistake" at bounding box center [504, 109] width 98 height 29
click at [301, 114] on button "Tag" at bounding box center [307, 109] width 62 height 29
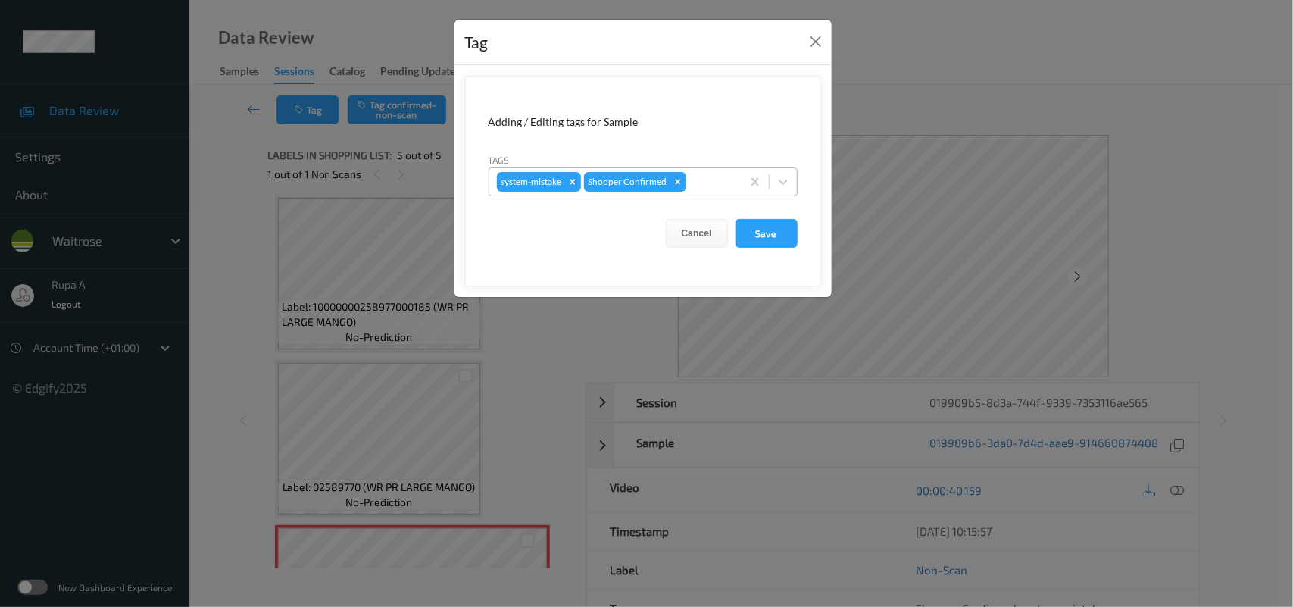
click at [695, 191] on div at bounding box center [711, 182] width 45 height 18
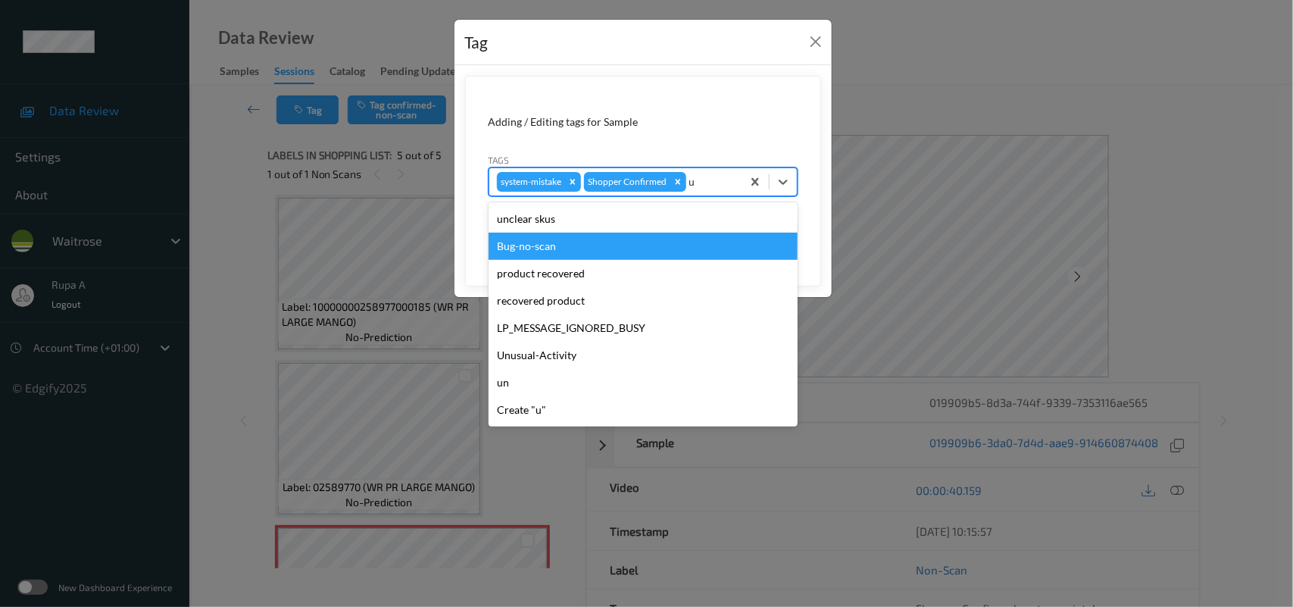
type input "un"
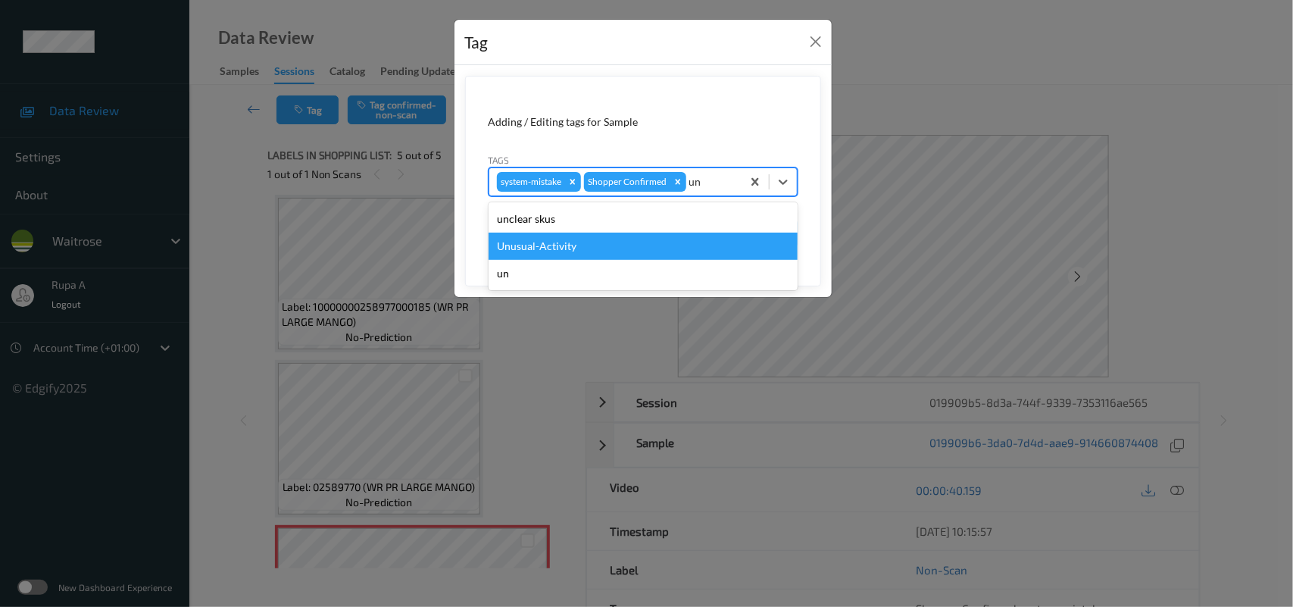
click at [602, 239] on div "Unusual-Activity" at bounding box center [643, 246] width 309 height 27
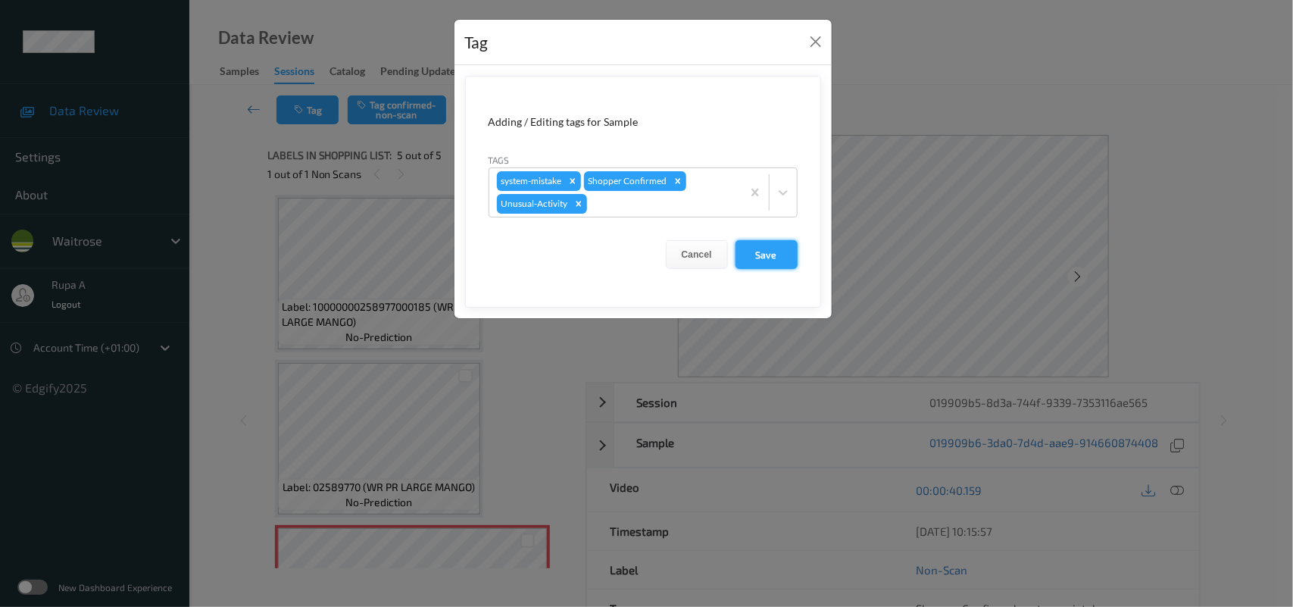
click at [748, 254] on button "Save" at bounding box center [767, 254] width 62 height 29
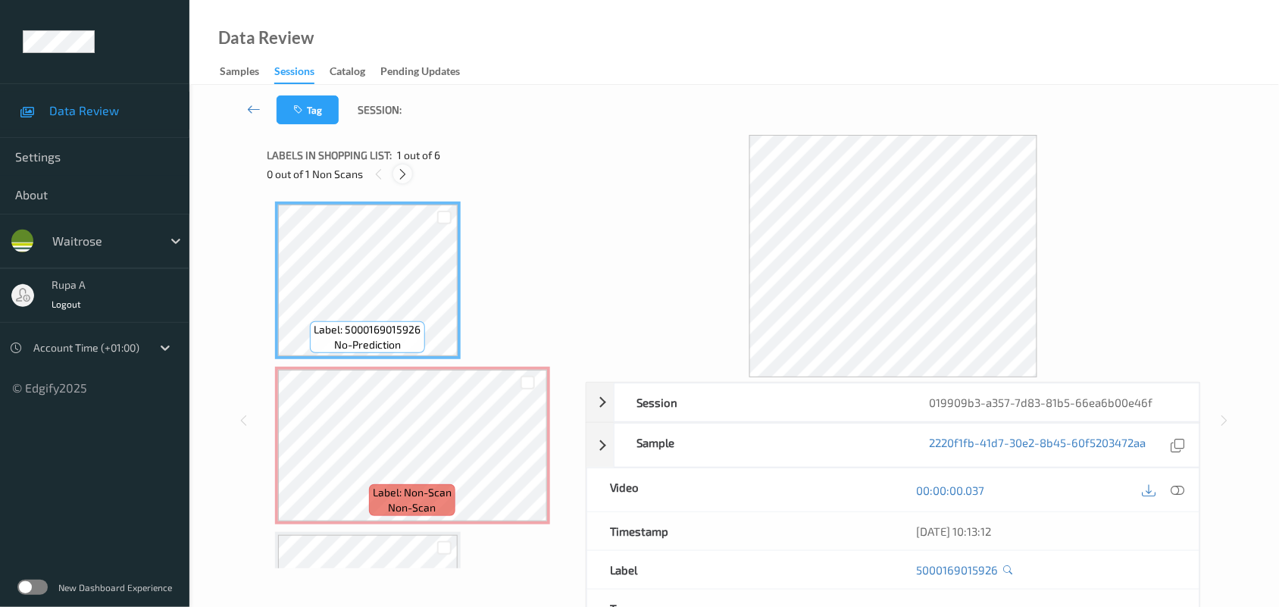
click at [398, 176] on icon at bounding box center [402, 174] width 13 height 14
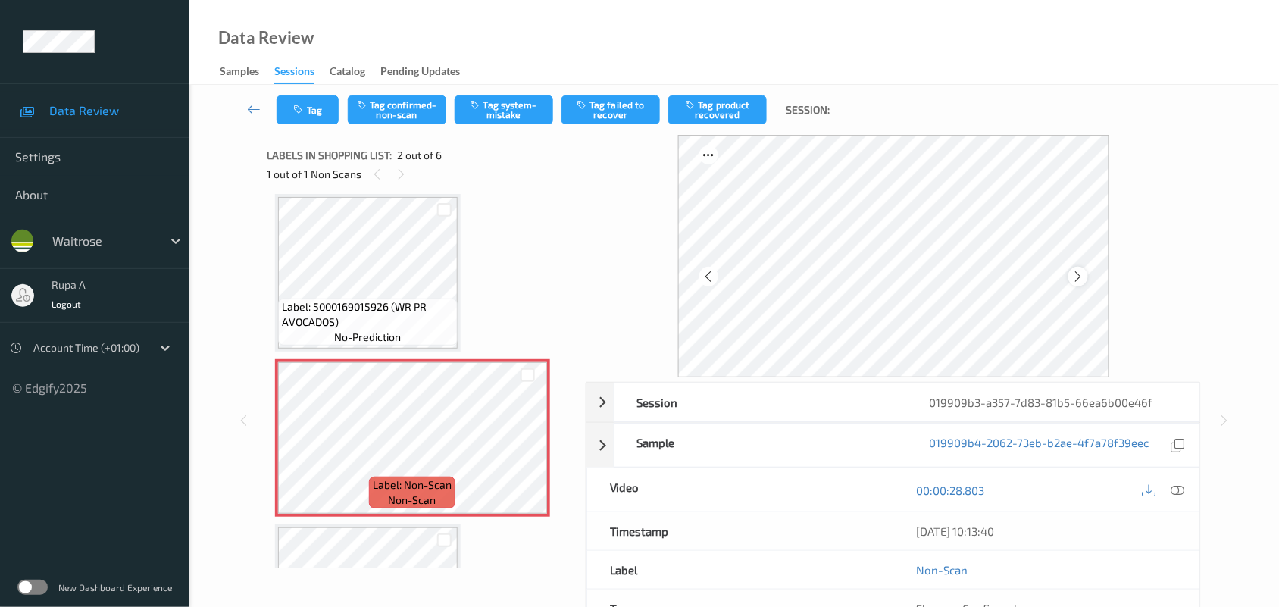
click at [1083, 276] on icon at bounding box center [1077, 277] width 13 height 14
click at [1167, 490] on div at bounding box center [1163, 489] width 49 height 20
click at [1180, 492] on icon at bounding box center [1178, 490] width 14 height 14
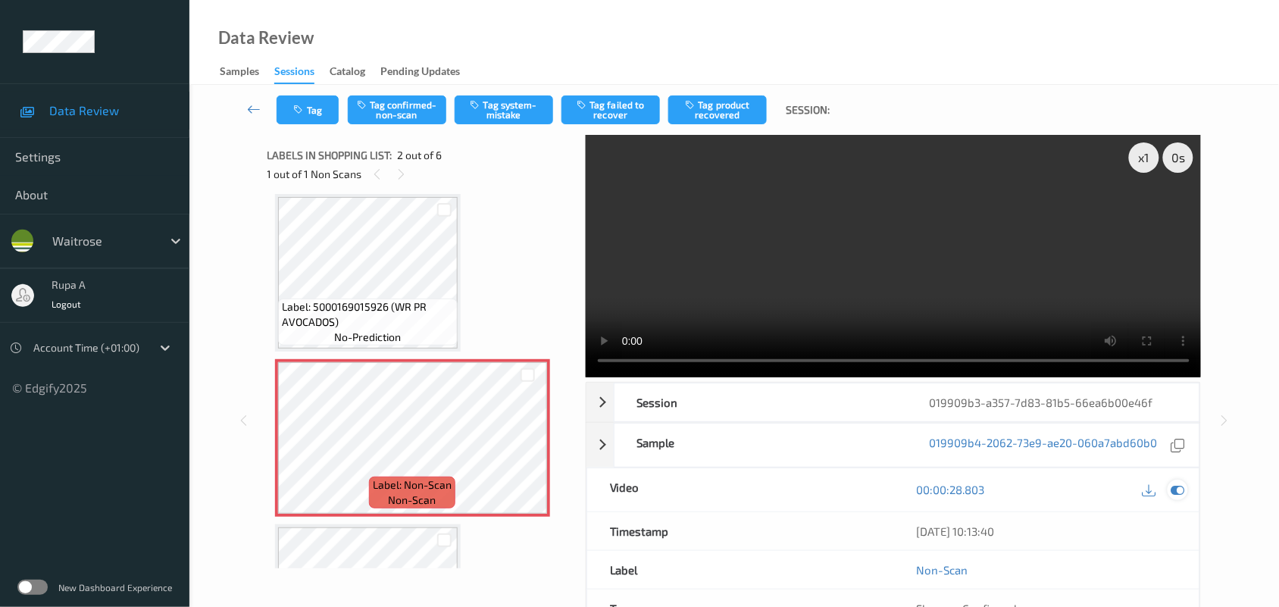
click at [1175, 489] on icon at bounding box center [1178, 490] width 14 height 14
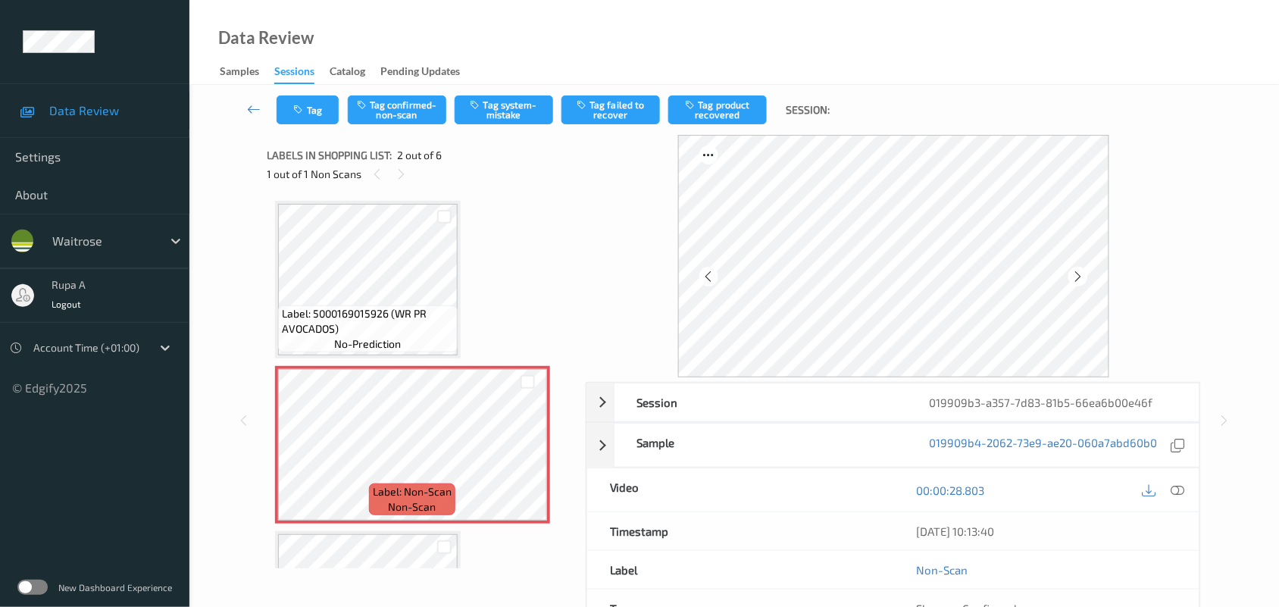
scroll to position [0, 0]
click at [1179, 490] on icon at bounding box center [1178, 490] width 14 height 14
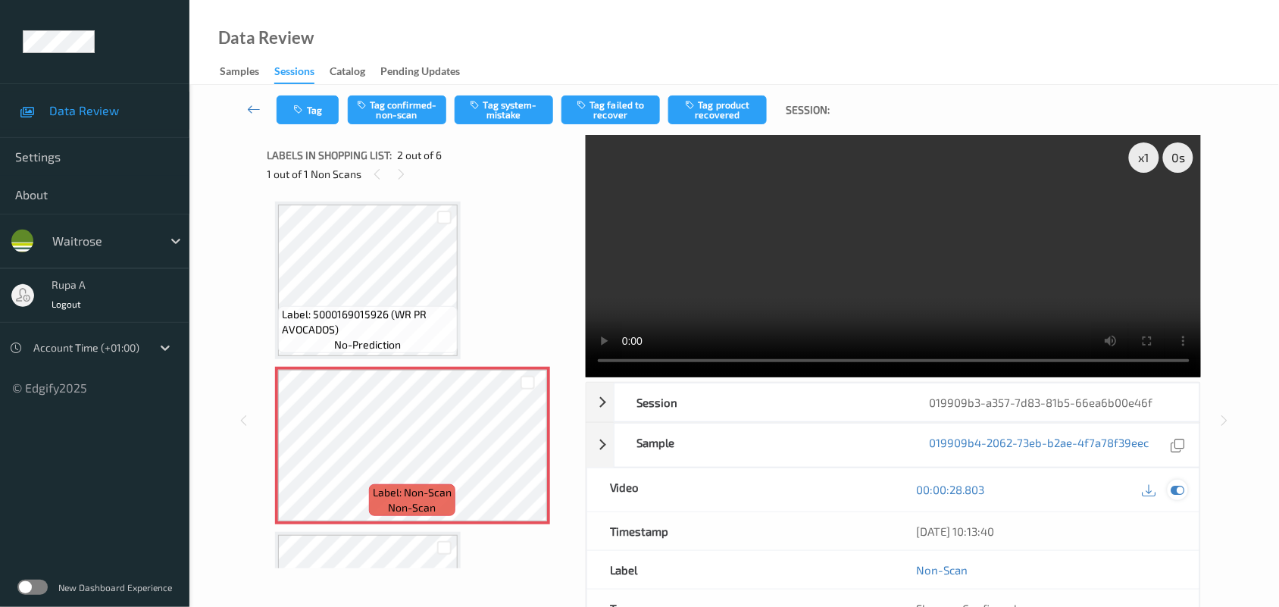
click at [1178, 490] on icon at bounding box center [1178, 490] width 14 height 14
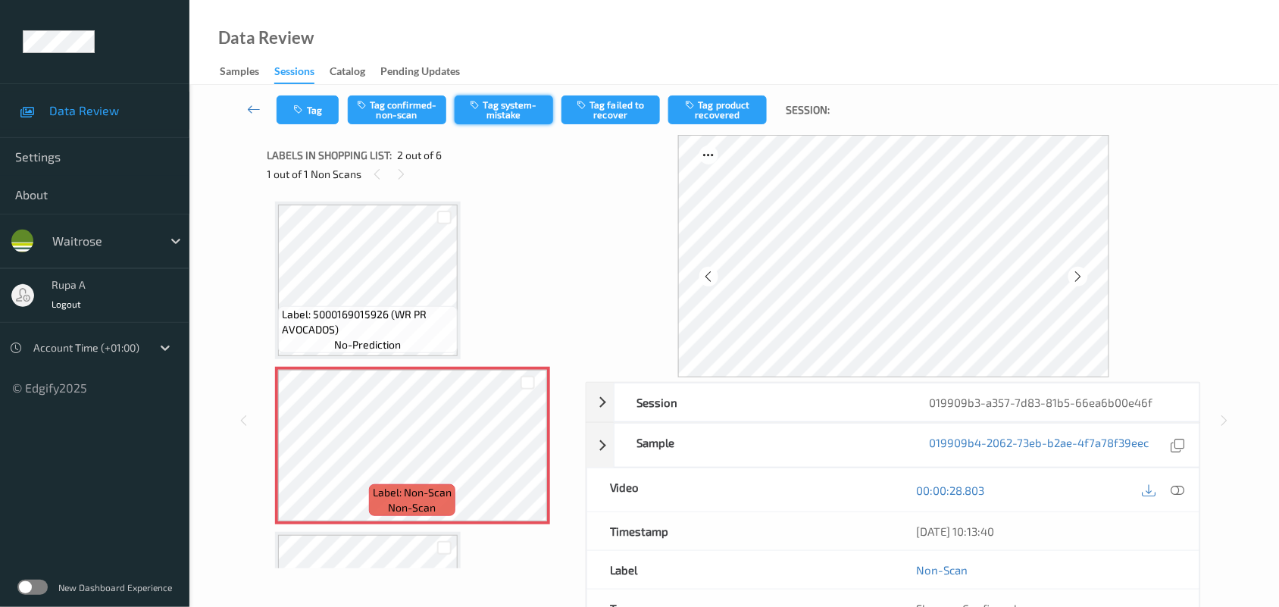
click at [532, 111] on button "Tag system-mistake" at bounding box center [504, 109] width 98 height 29
click at [1076, 273] on icon at bounding box center [1077, 277] width 13 height 14
click at [307, 104] on button "Tag" at bounding box center [307, 109] width 62 height 29
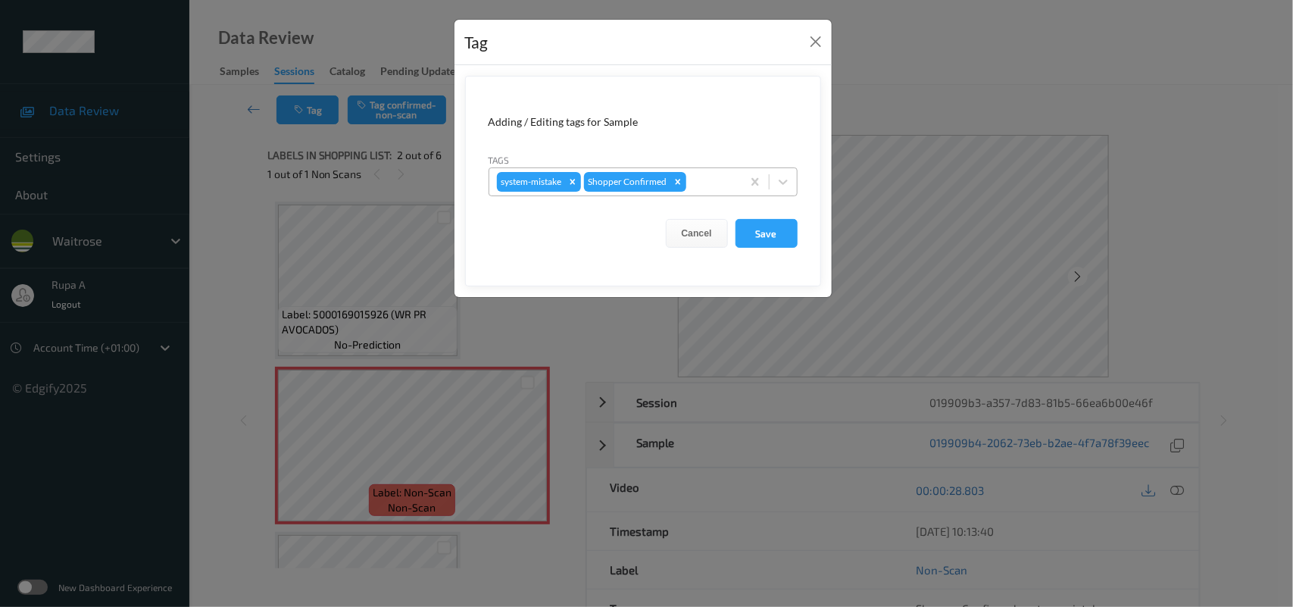
click at [707, 180] on div at bounding box center [711, 182] width 45 height 18
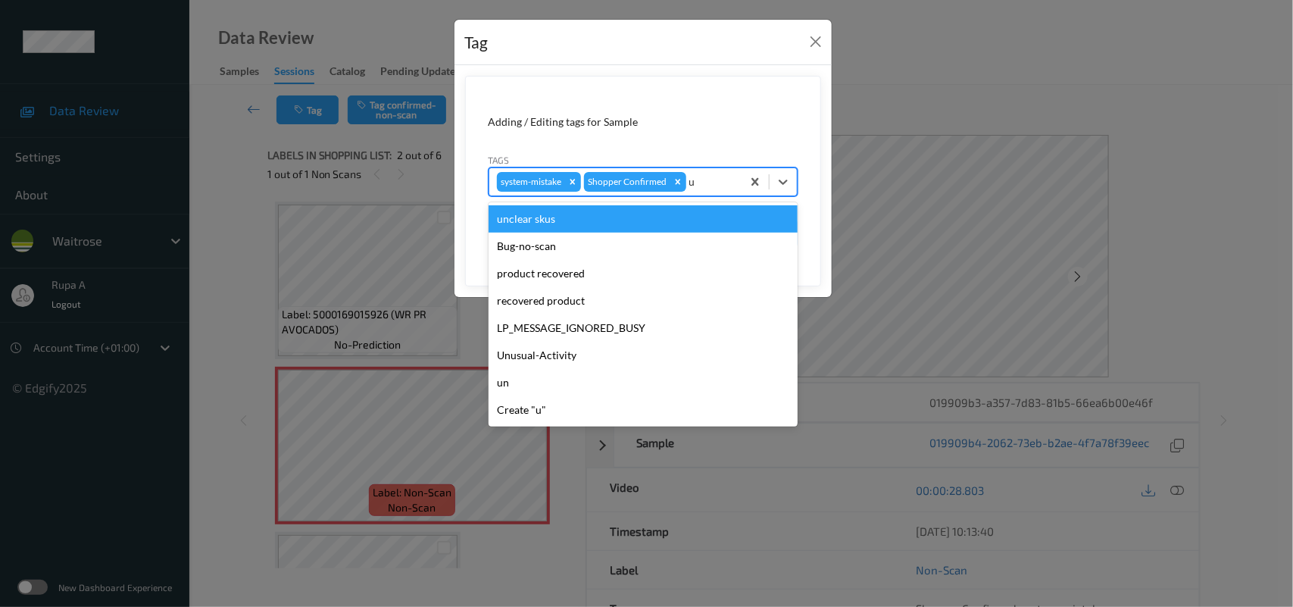
type input "un"
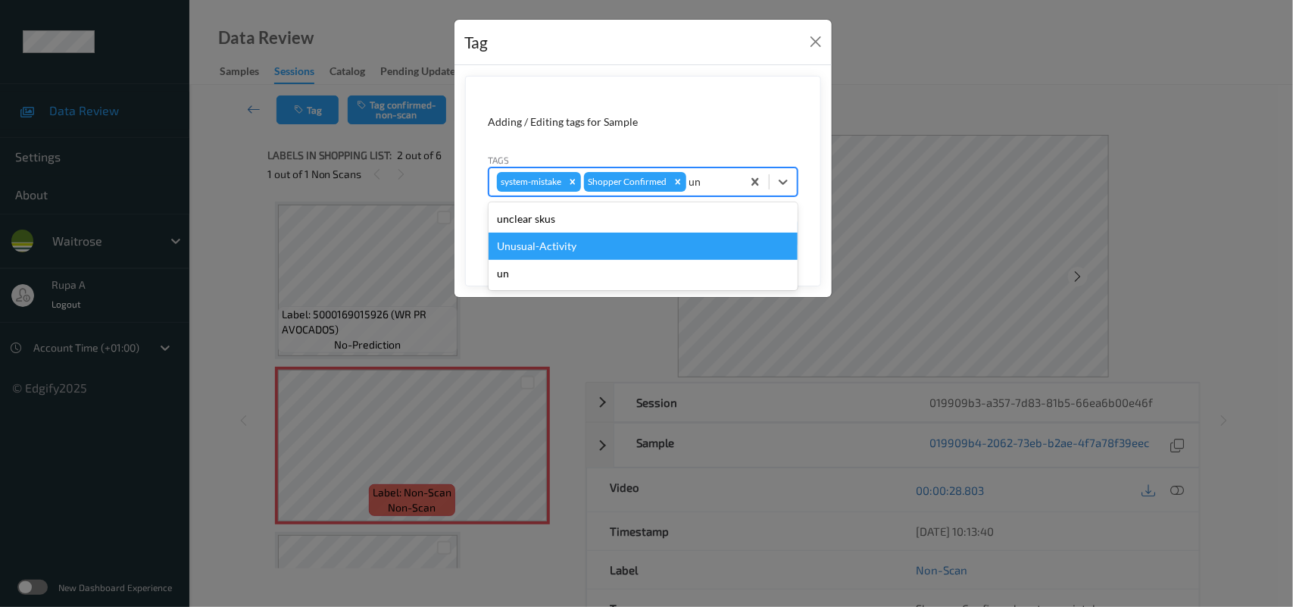
click at [617, 252] on div "Unusual-Activity" at bounding box center [643, 246] width 309 height 27
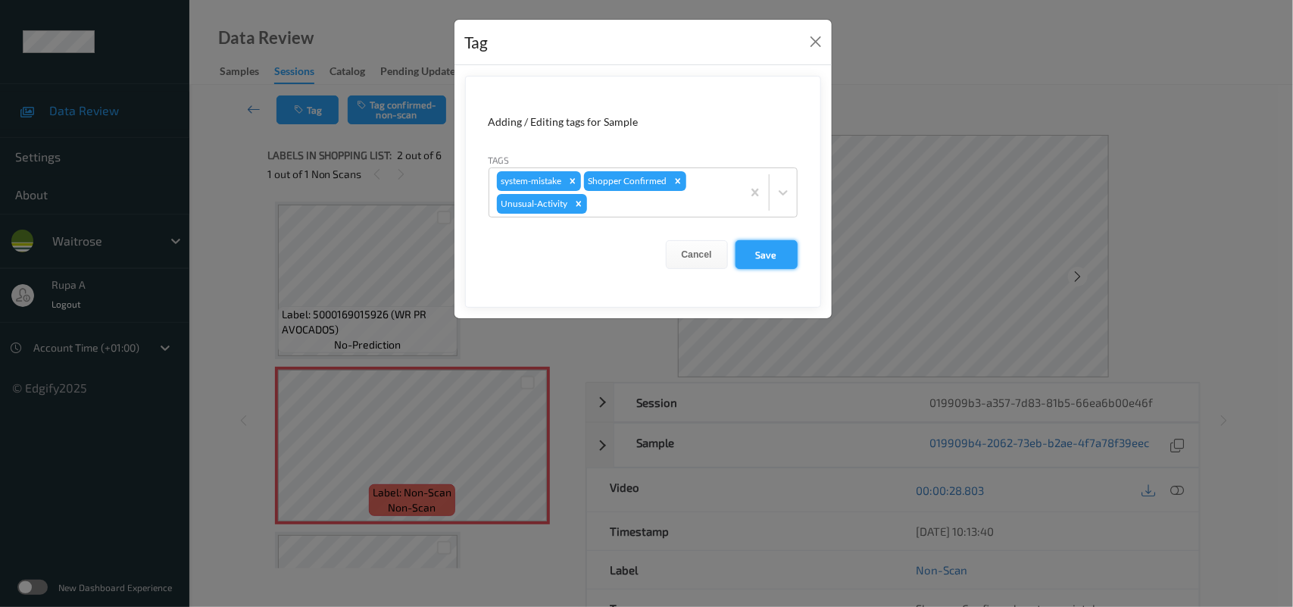
click at [779, 255] on button "Save" at bounding box center [767, 254] width 62 height 29
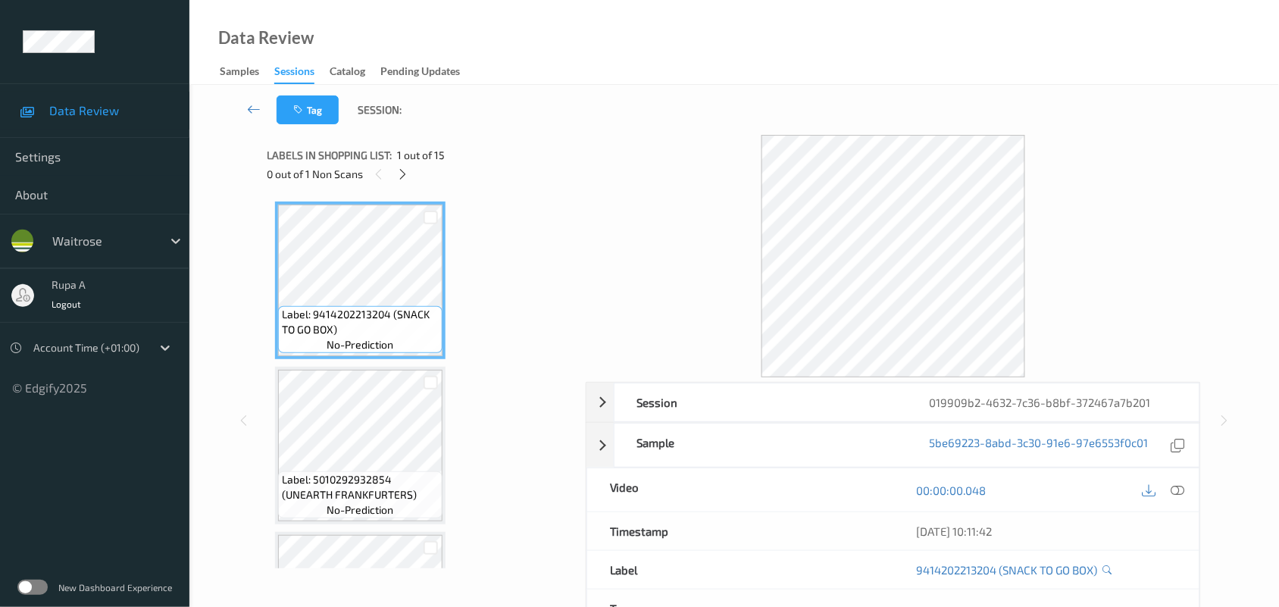
click at [399, 174] on icon at bounding box center [402, 174] width 13 height 14
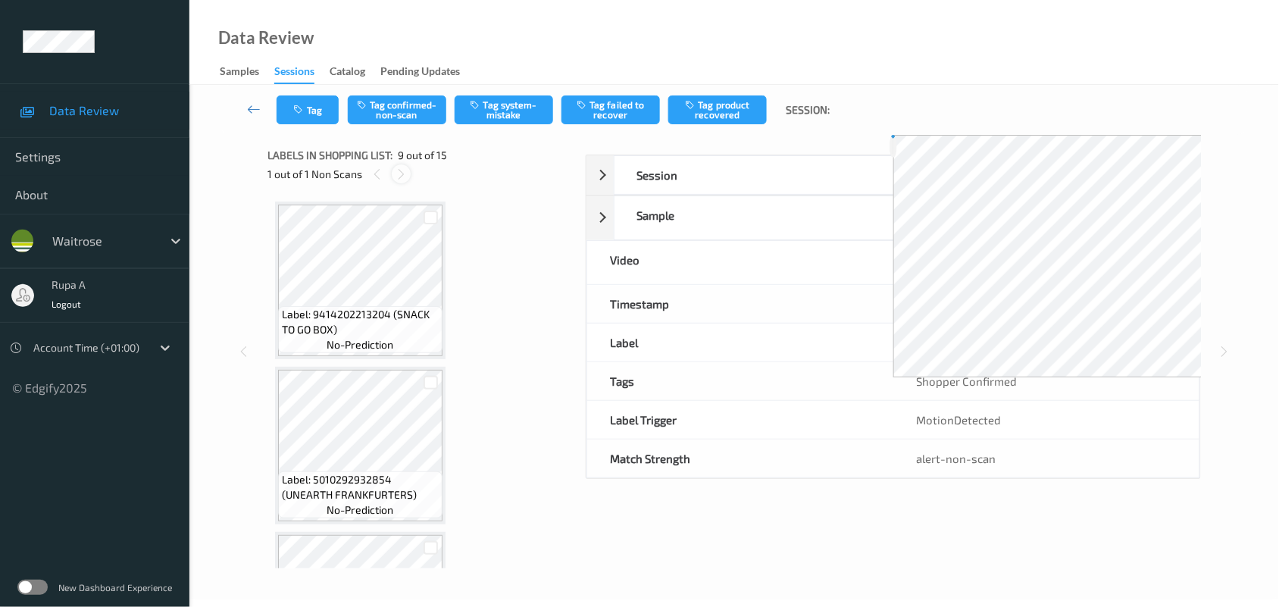
scroll to position [1160, 0]
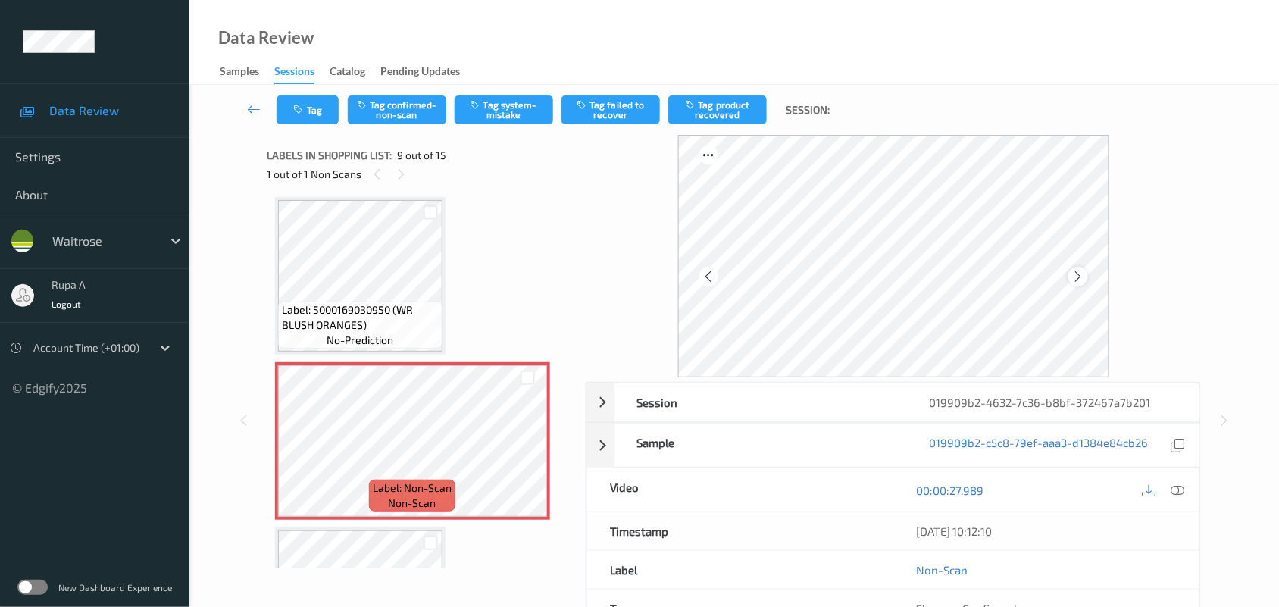
click at [1078, 273] on icon at bounding box center [1077, 277] width 13 height 14
click at [1079, 274] on icon at bounding box center [1077, 277] width 13 height 14
click at [1176, 493] on icon at bounding box center [1178, 490] width 14 height 14
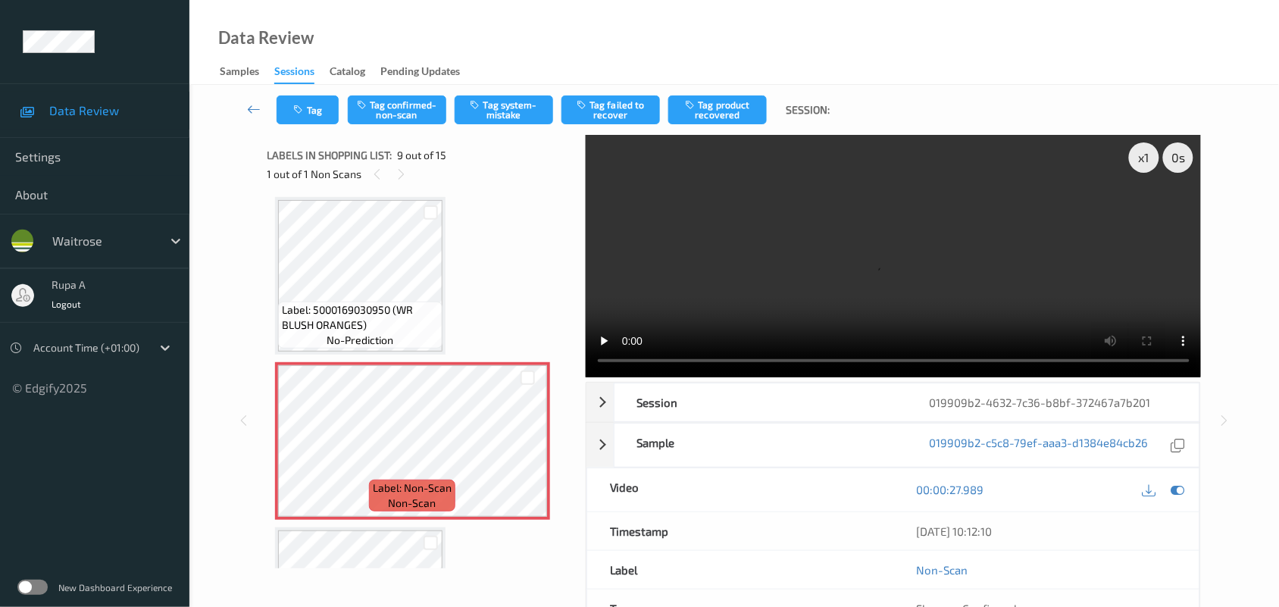
click at [395, 42] on div "Data Review Samples Sessions Catalog Pending Updates" at bounding box center [733, 42] width 1089 height 85
click at [497, 251] on div "Label: 9414202213204 (SNACK TO GO BOX) no-prediction Label: 5010292932854 (UNEA…" at bounding box center [421, 275] width 292 height 2469
click at [1171, 482] on div at bounding box center [1177, 489] width 20 height 20
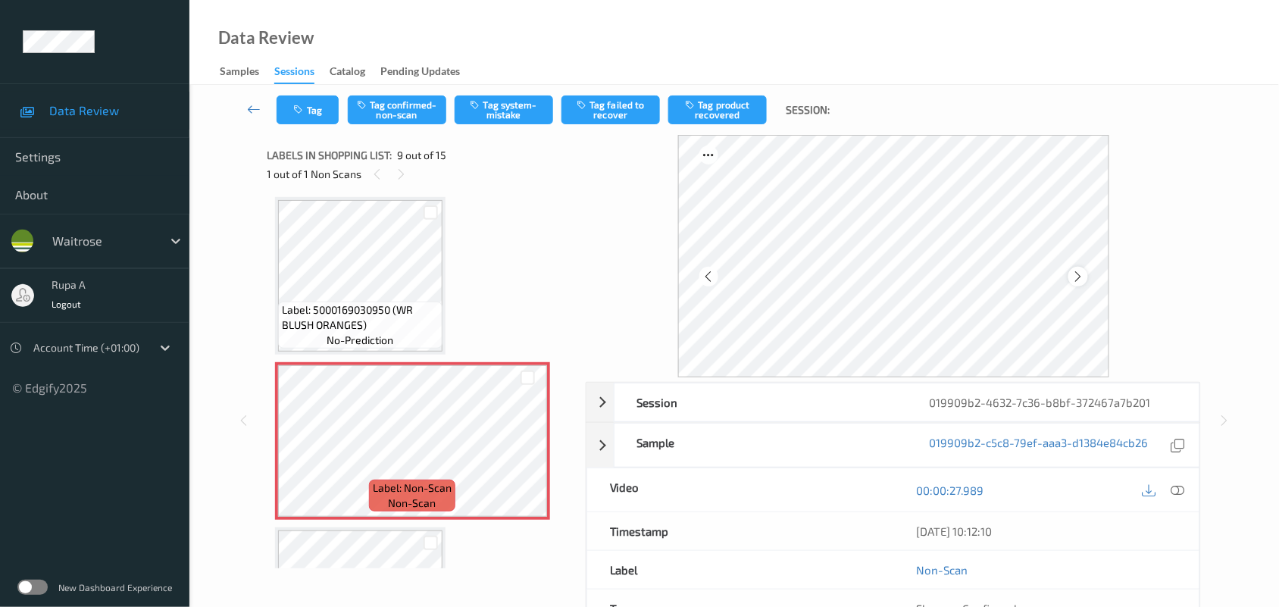
click at [1076, 273] on icon at bounding box center [1077, 277] width 13 height 14
click at [1173, 486] on icon at bounding box center [1178, 490] width 14 height 14
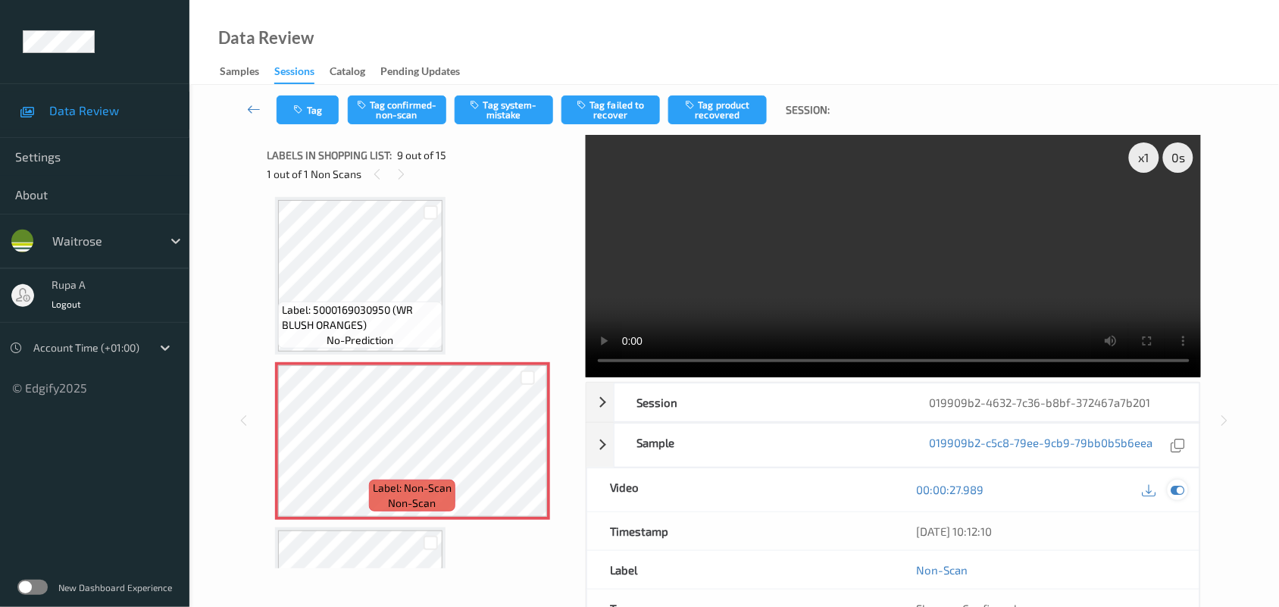
click at [1179, 495] on icon at bounding box center [1178, 490] width 14 height 14
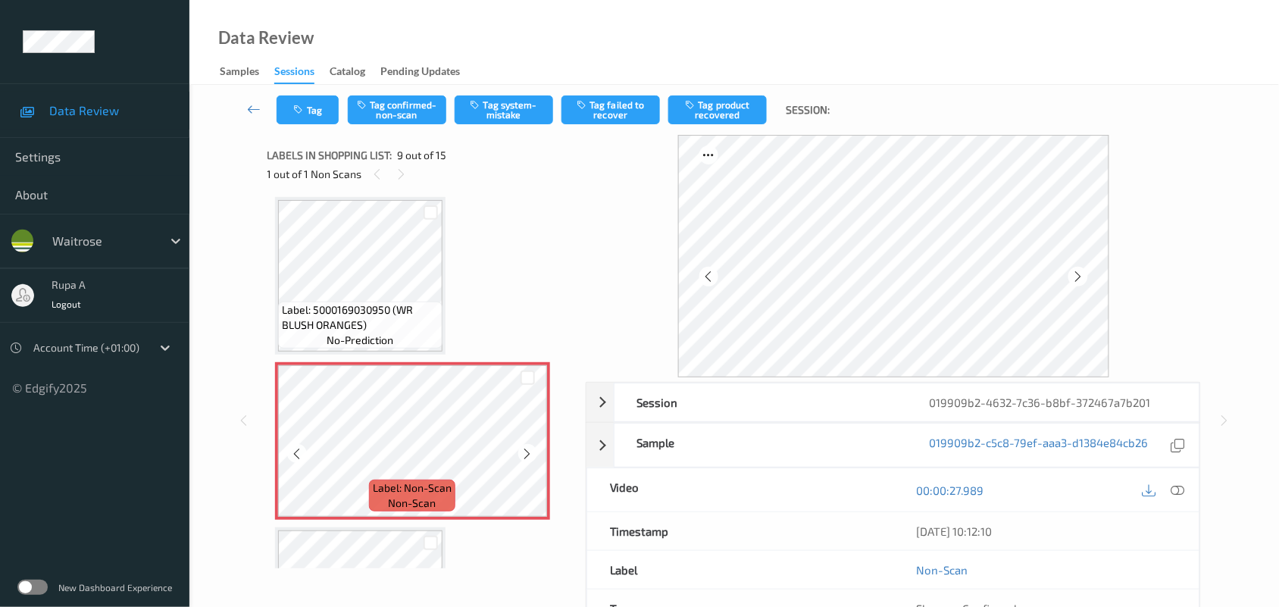
scroll to position [1066, 0]
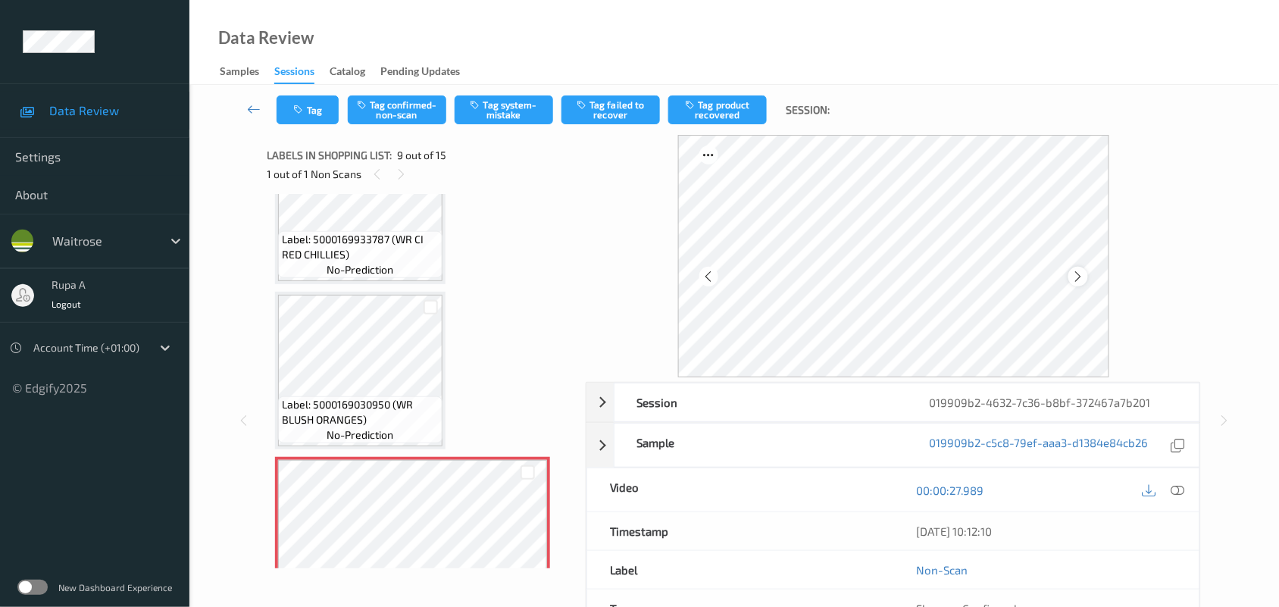
click at [1083, 273] on icon at bounding box center [1077, 277] width 13 height 14
click at [1082, 270] on icon at bounding box center [1077, 277] width 13 height 14
click at [1182, 491] on icon at bounding box center [1178, 490] width 14 height 14
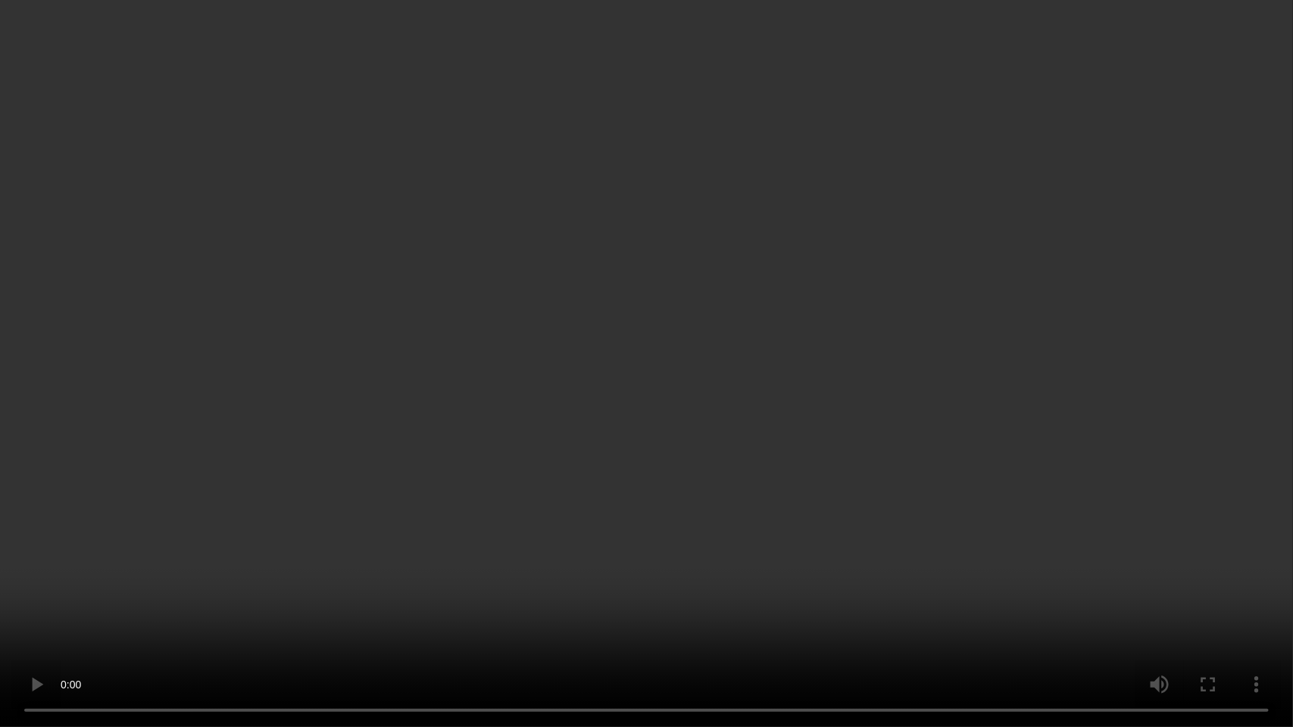
click at [230, 292] on video at bounding box center [646, 363] width 1293 height 727
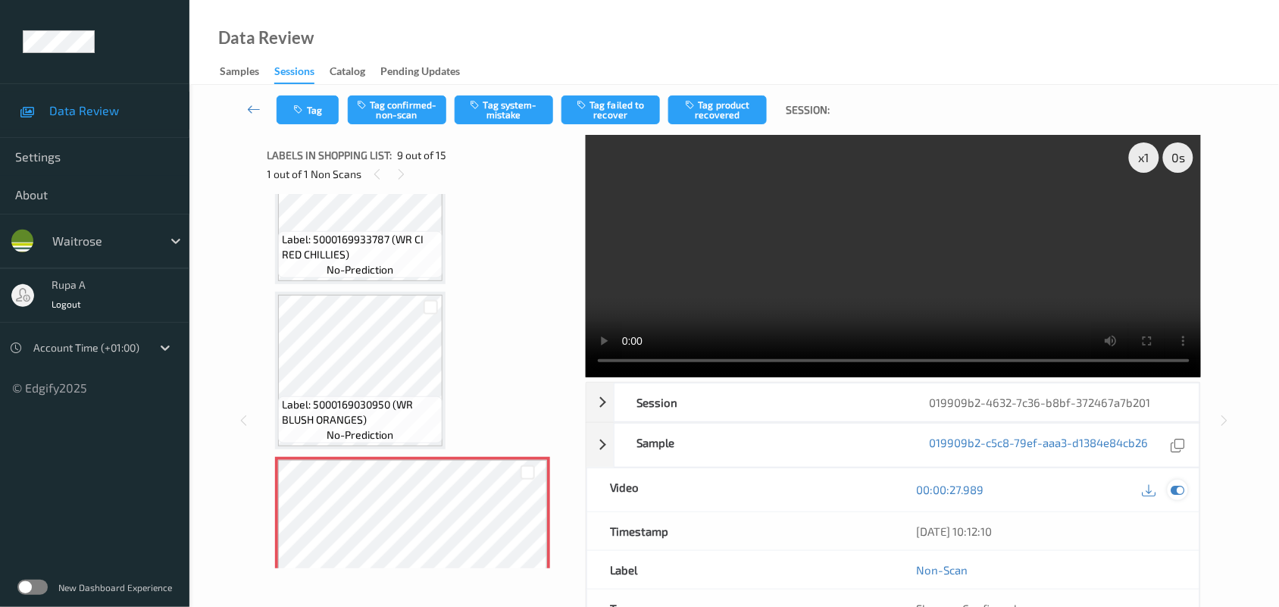
click at [1178, 494] on icon at bounding box center [1178, 490] width 14 height 14
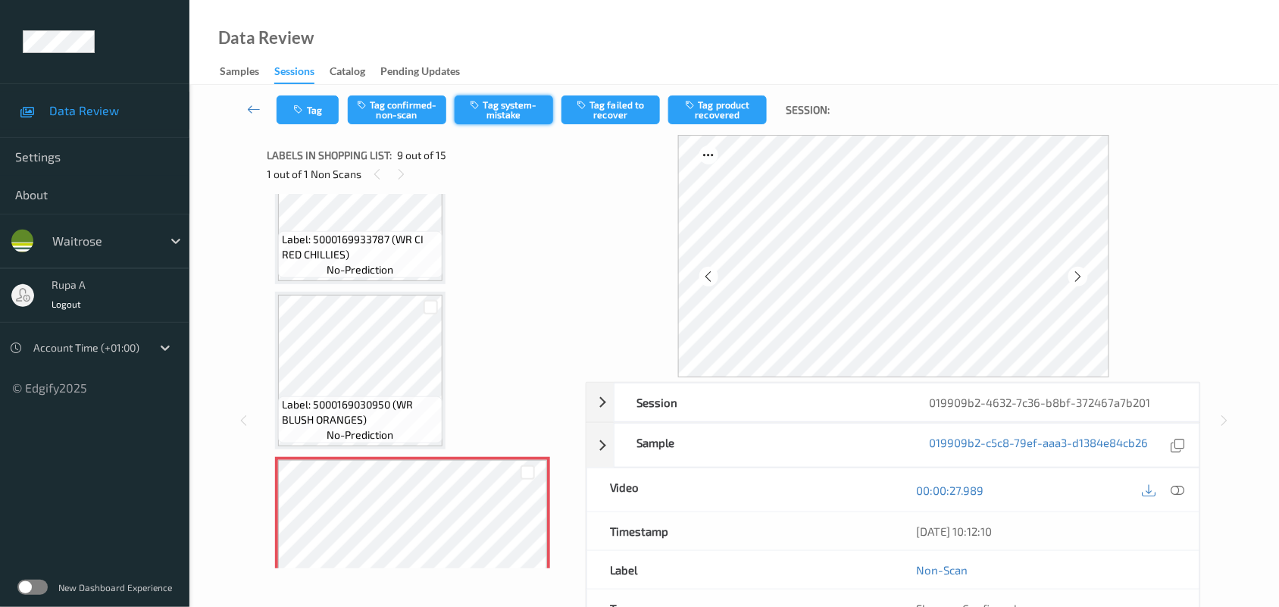
click at [508, 112] on button "Tag system-mistake" at bounding box center [504, 109] width 98 height 29
click at [309, 118] on button "Tag" at bounding box center [307, 109] width 62 height 29
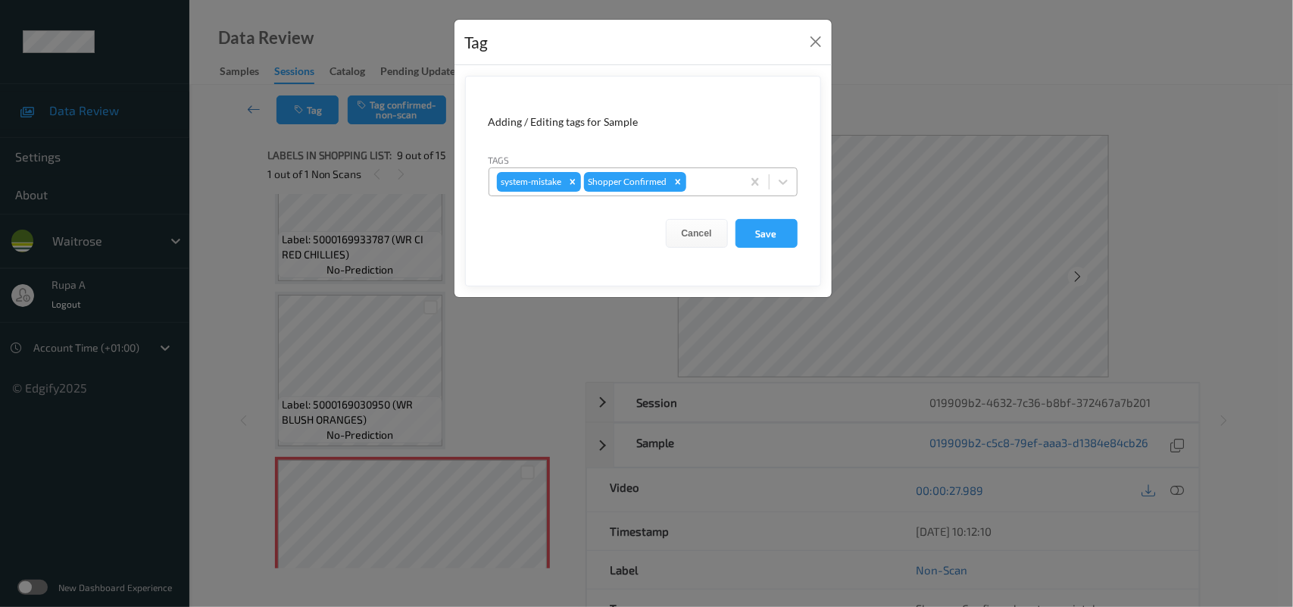
click at [698, 192] on div "system-mistake Shopper Confirmed" at bounding box center [615, 182] width 252 height 26
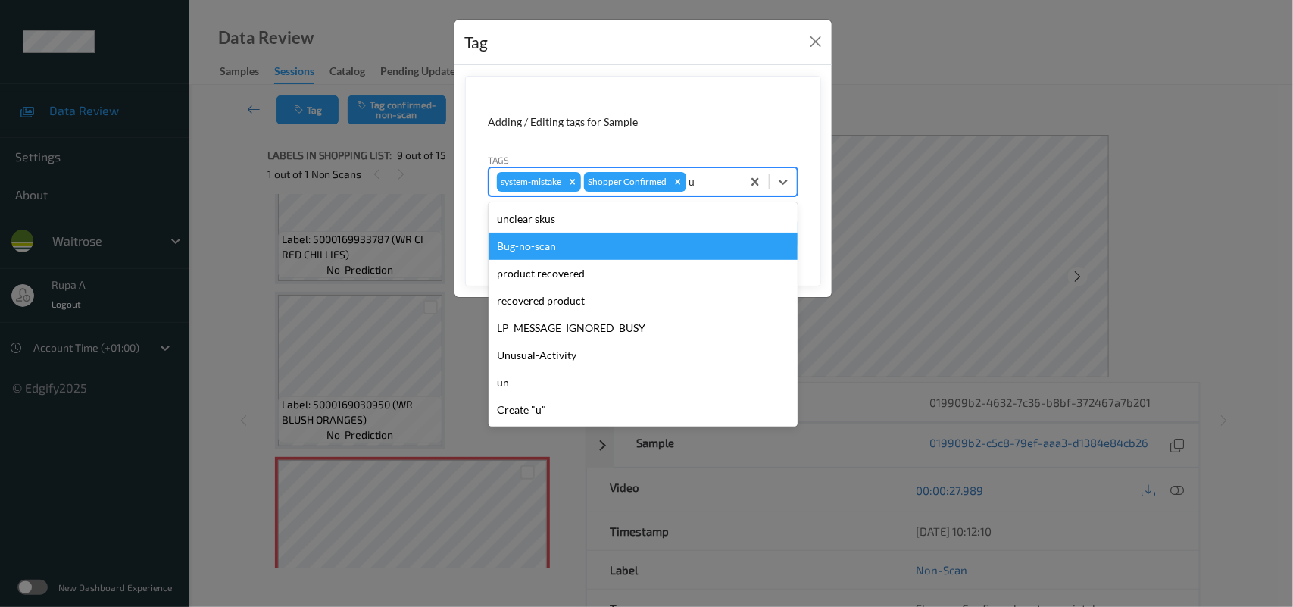
type input "un"
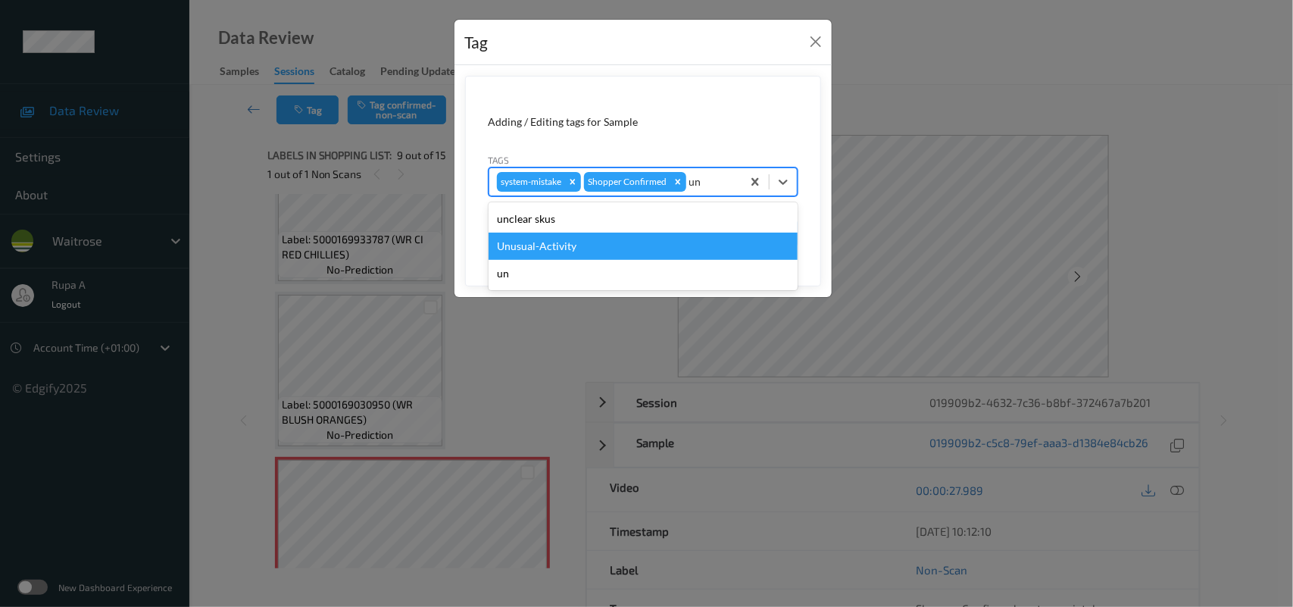
click at [573, 248] on div "Unusual-Activity" at bounding box center [643, 246] width 309 height 27
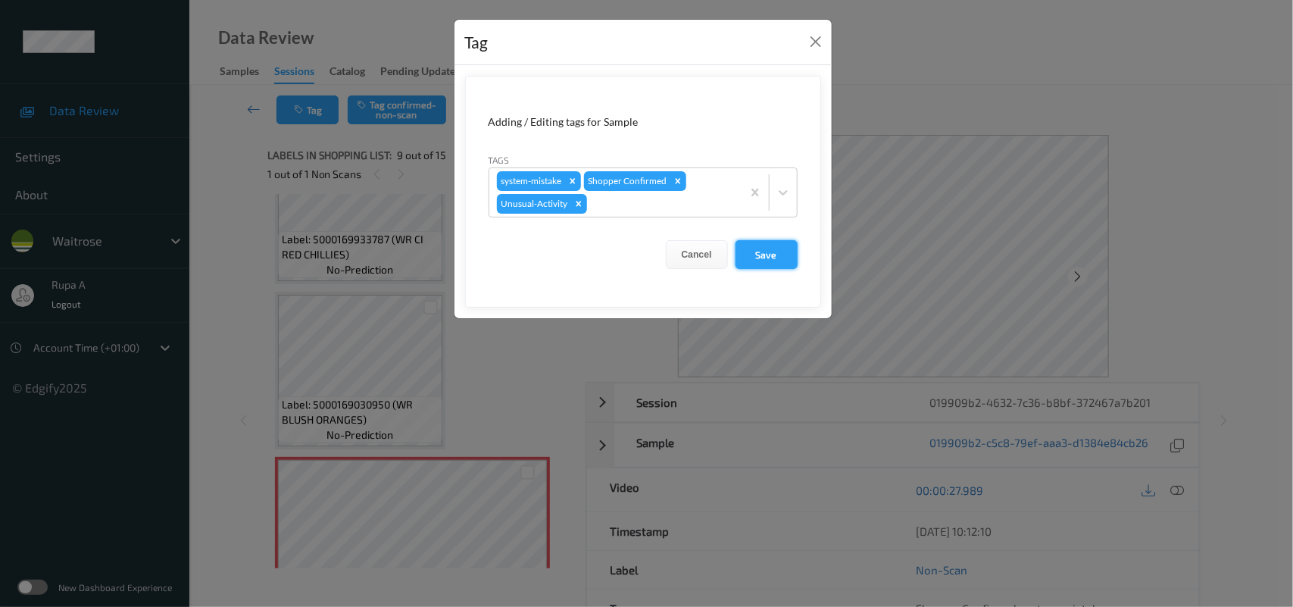
click at [764, 250] on button "Save" at bounding box center [767, 254] width 62 height 29
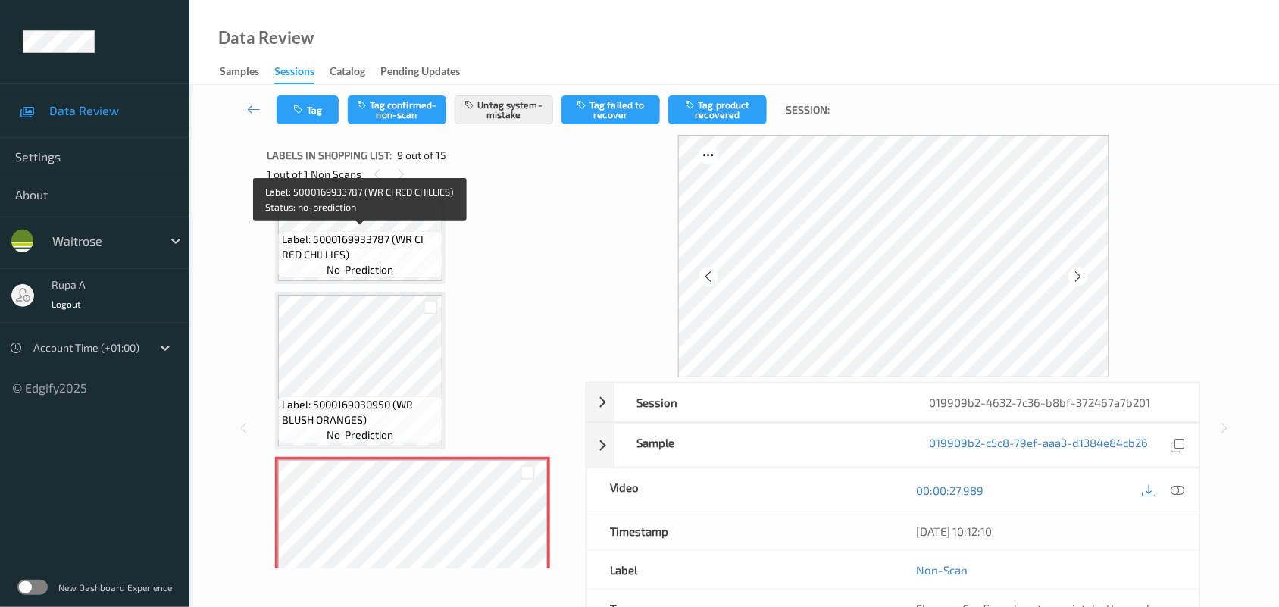
click at [367, 241] on span "Label: 5000169933787 (WR CI RED CHILLIES)" at bounding box center [360, 247] width 157 height 30
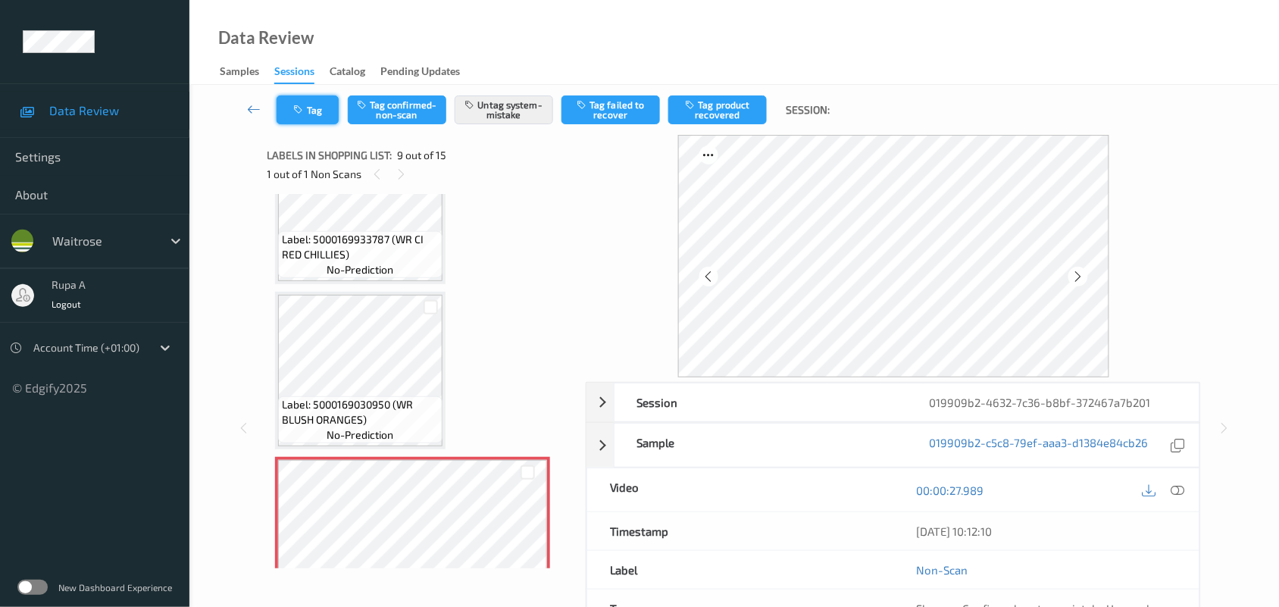
click at [311, 116] on button "Tag" at bounding box center [307, 109] width 62 height 29
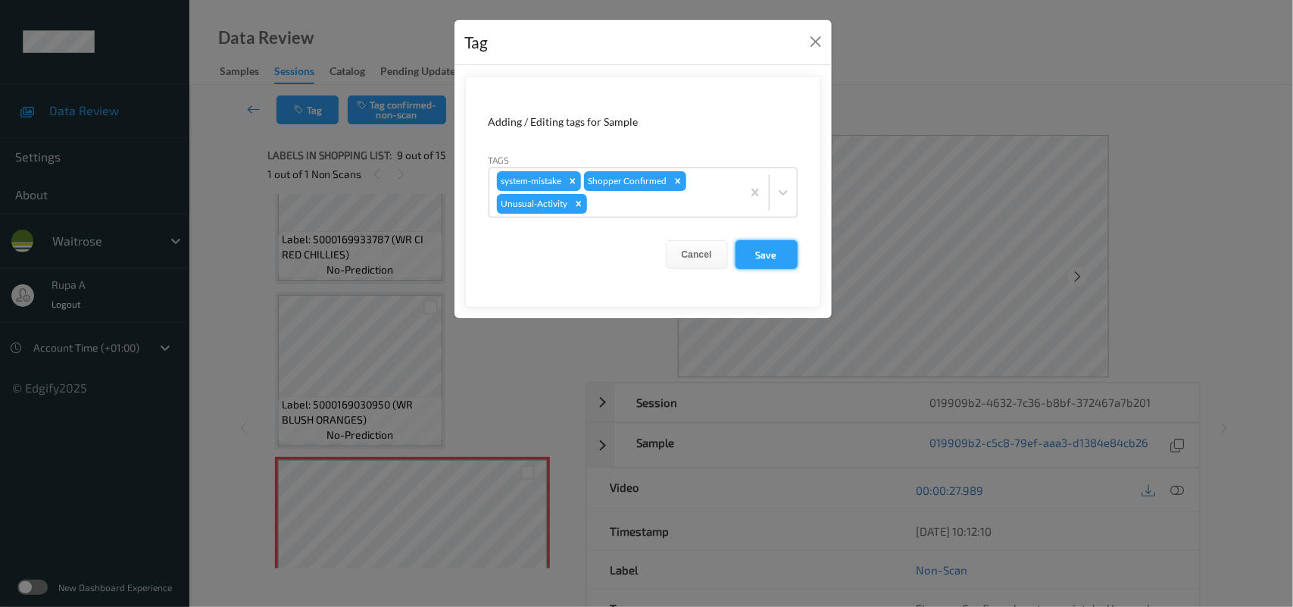
click at [755, 259] on button "Save" at bounding box center [767, 254] width 62 height 29
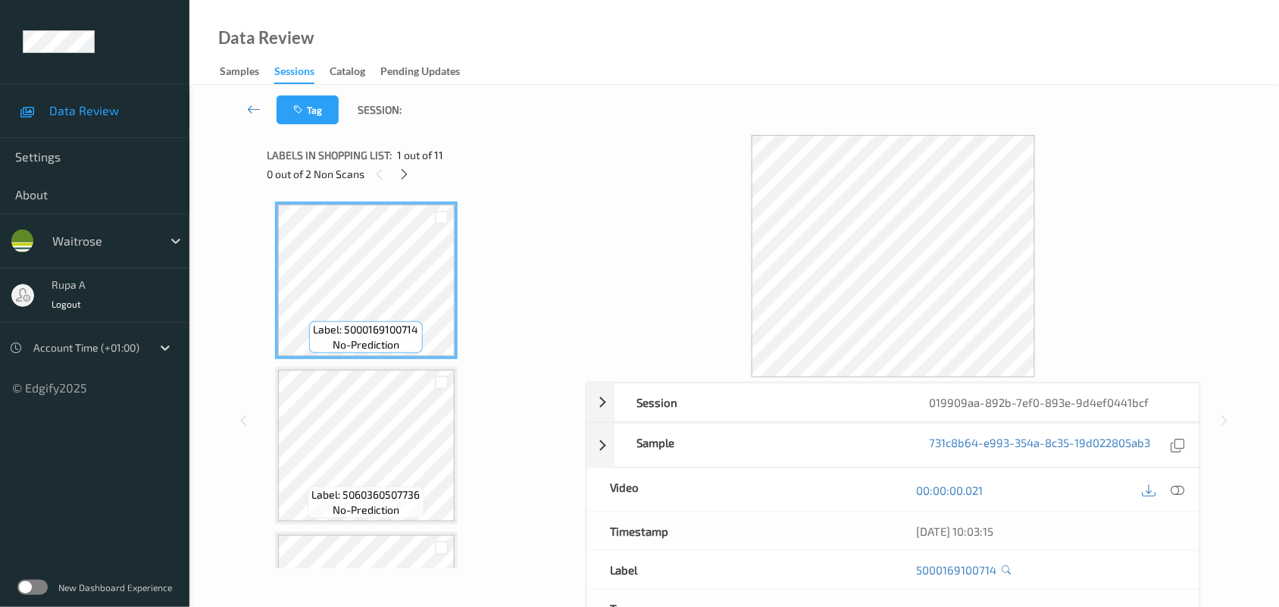
click at [502, 189] on div "Labels in shopping list: 1 out of 11 0 out of 2 Non Scans" at bounding box center [421, 164] width 308 height 59
click at [403, 169] on icon at bounding box center [404, 174] width 13 height 14
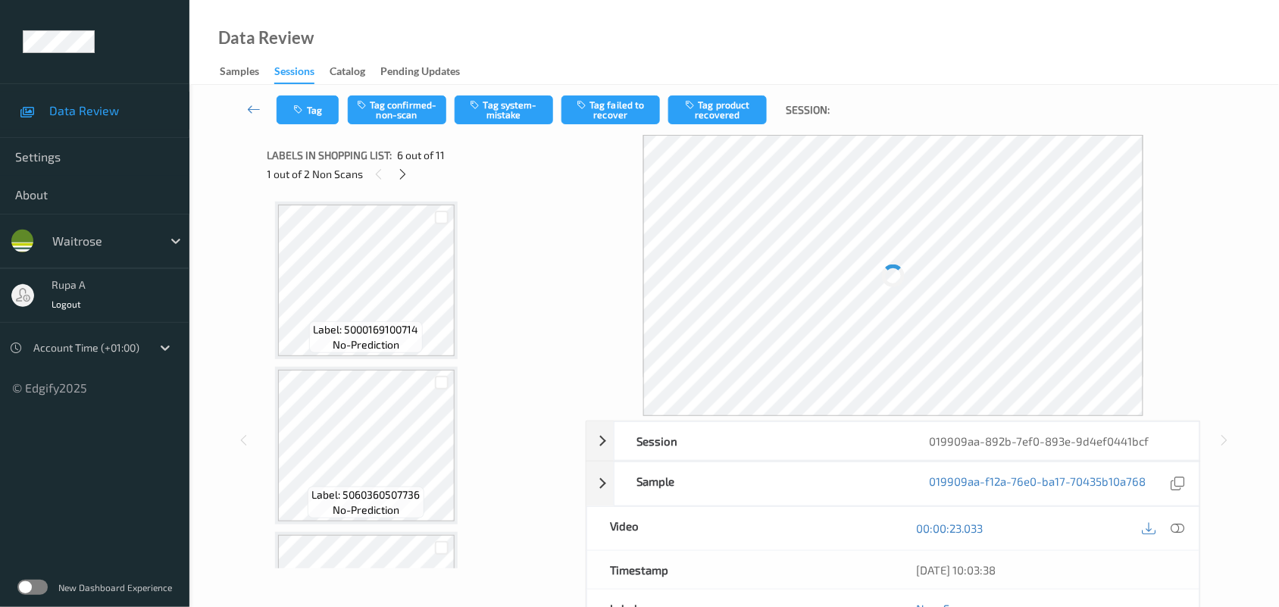
scroll to position [667, 0]
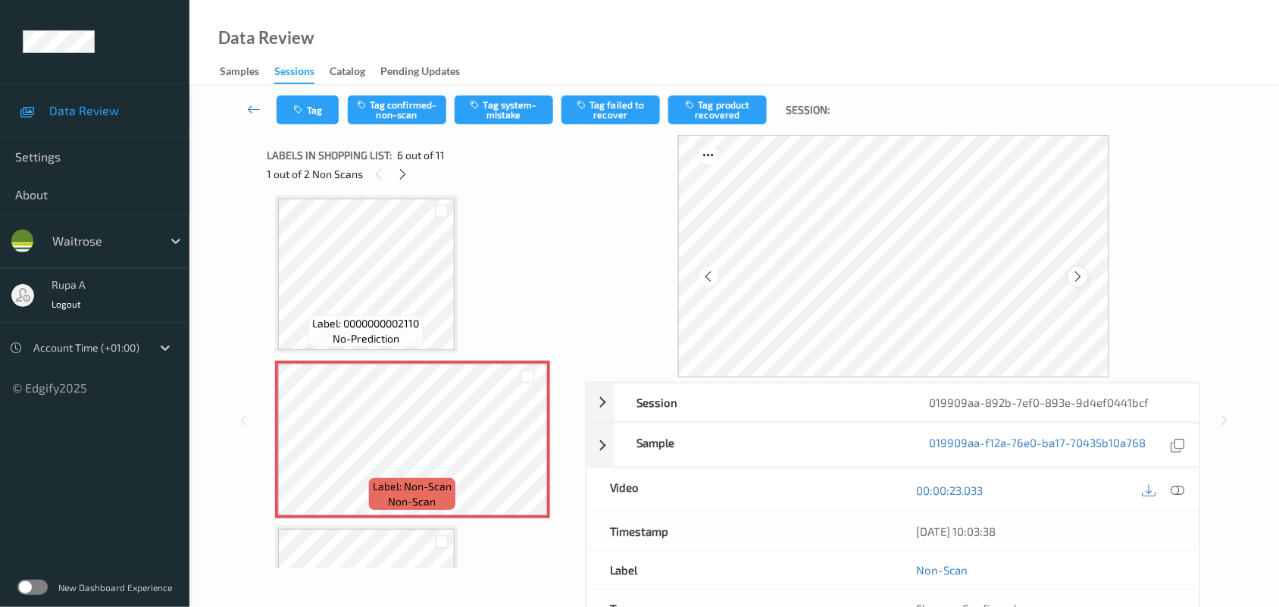
click at [1076, 279] on icon at bounding box center [1077, 277] width 13 height 14
click at [418, 175] on div "1 out of 2 Non Scans" at bounding box center [421, 173] width 308 height 19
click at [405, 175] on icon at bounding box center [402, 174] width 13 height 14
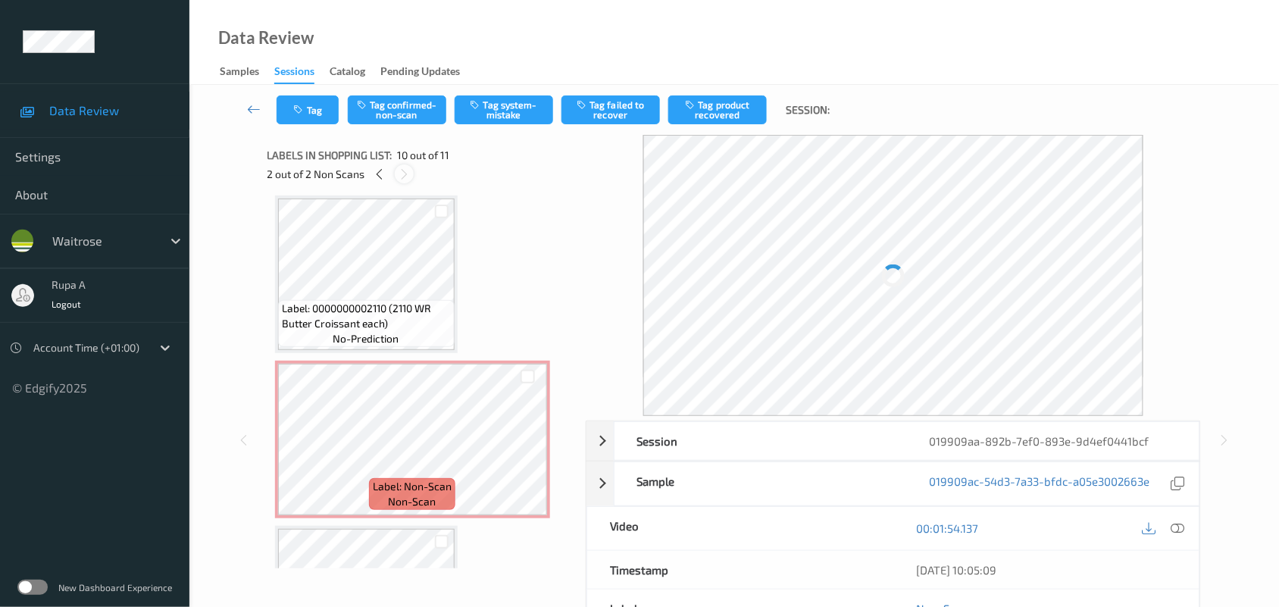
scroll to position [1326, 0]
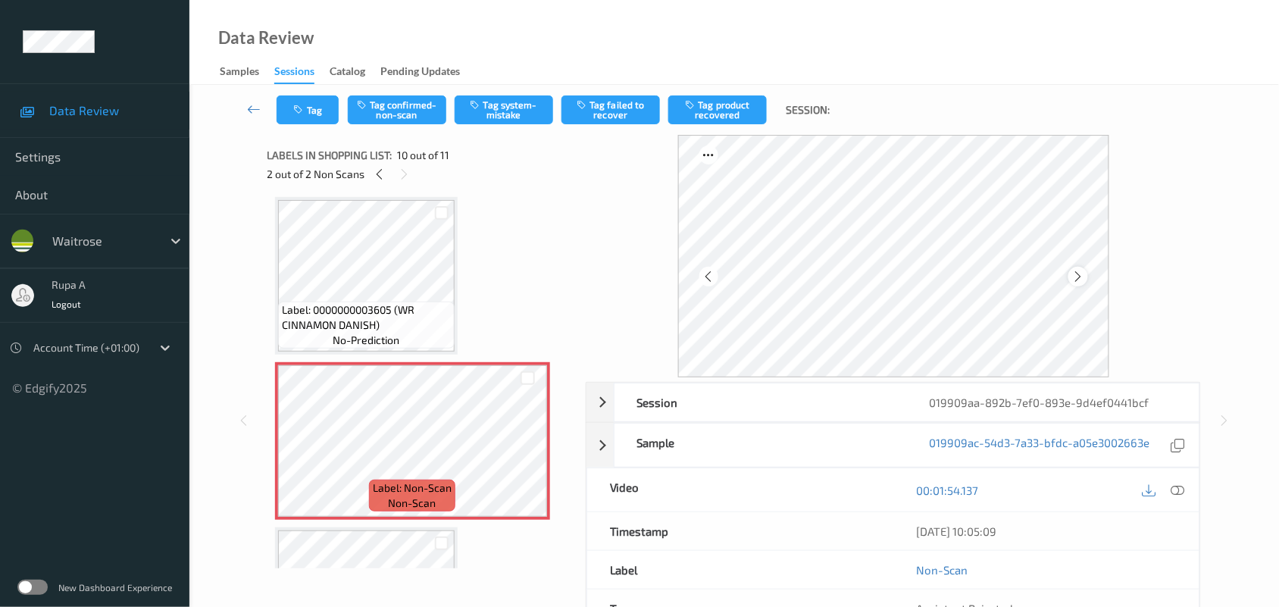
click at [1070, 273] on div at bounding box center [1077, 276] width 19 height 19
click at [1073, 274] on icon at bounding box center [1077, 277] width 13 height 14
click at [717, 279] on div at bounding box center [708, 276] width 19 height 19
click at [383, 170] on icon at bounding box center [379, 174] width 13 height 14
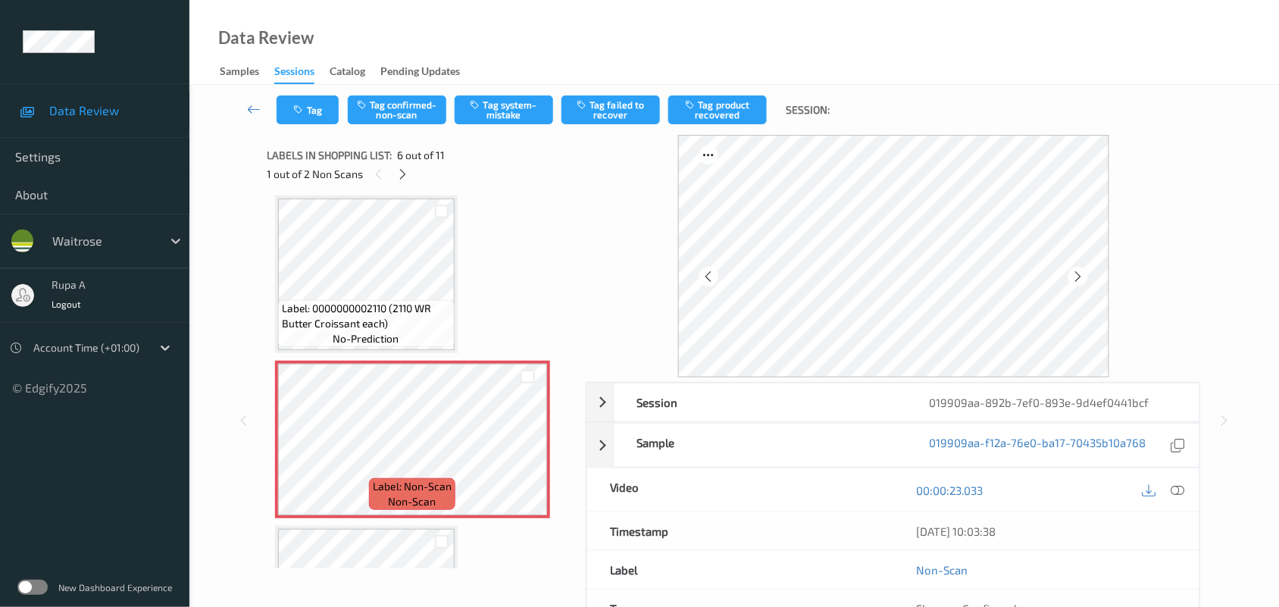
click at [1188, 493] on div "00:00:23.033" at bounding box center [1046, 489] width 306 height 43
click at [1174, 490] on icon at bounding box center [1178, 490] width 14 height 14
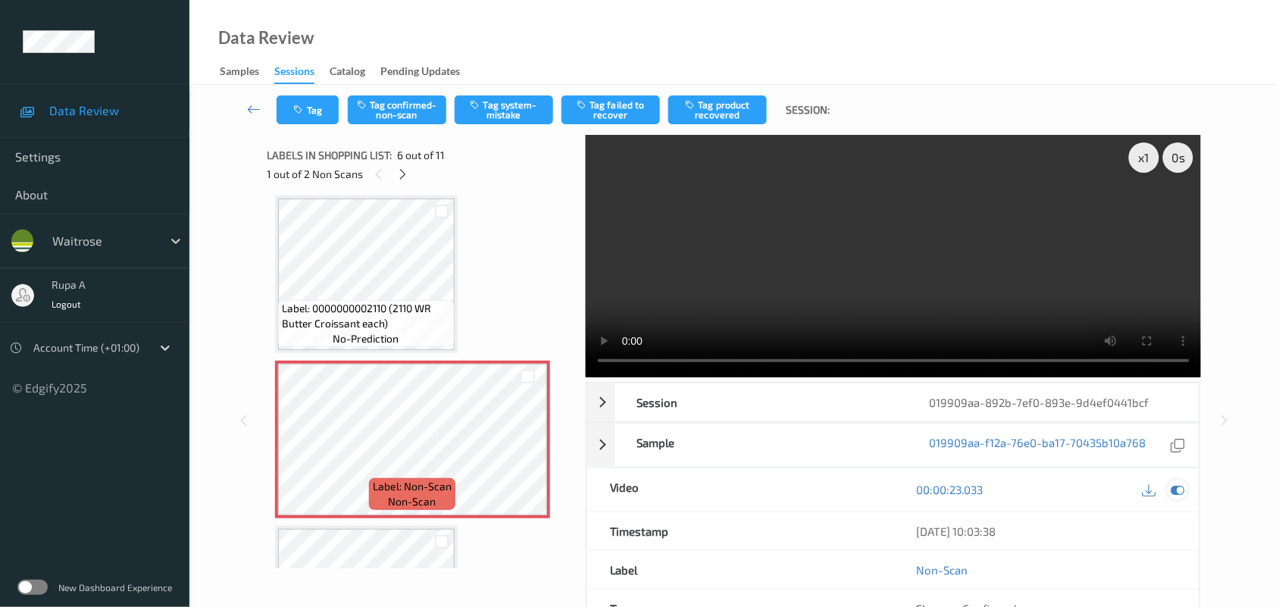
click at [1176, 486] on icon at bounding box center [1178, 490] width 14 height 14
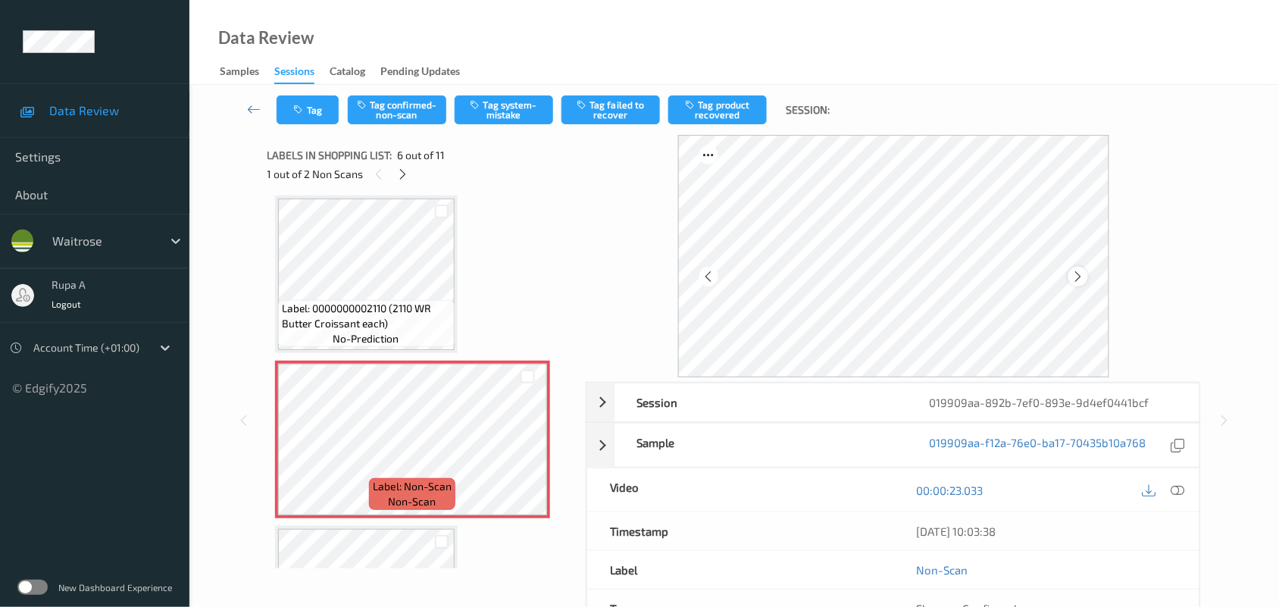
click at [1081, 267] on div at bounding box center [1077, 276] width 19 height 19
click at [1081, 275] on icon at bounding box center [1077, 277] width 13 height 14
click at [505, 115] on button "Tag system-mistake" at bounding box center [504, 109] width 98 height 29
click at [308, 111] on button "Tag" at bounding box center [307, 109] width 62 height 29
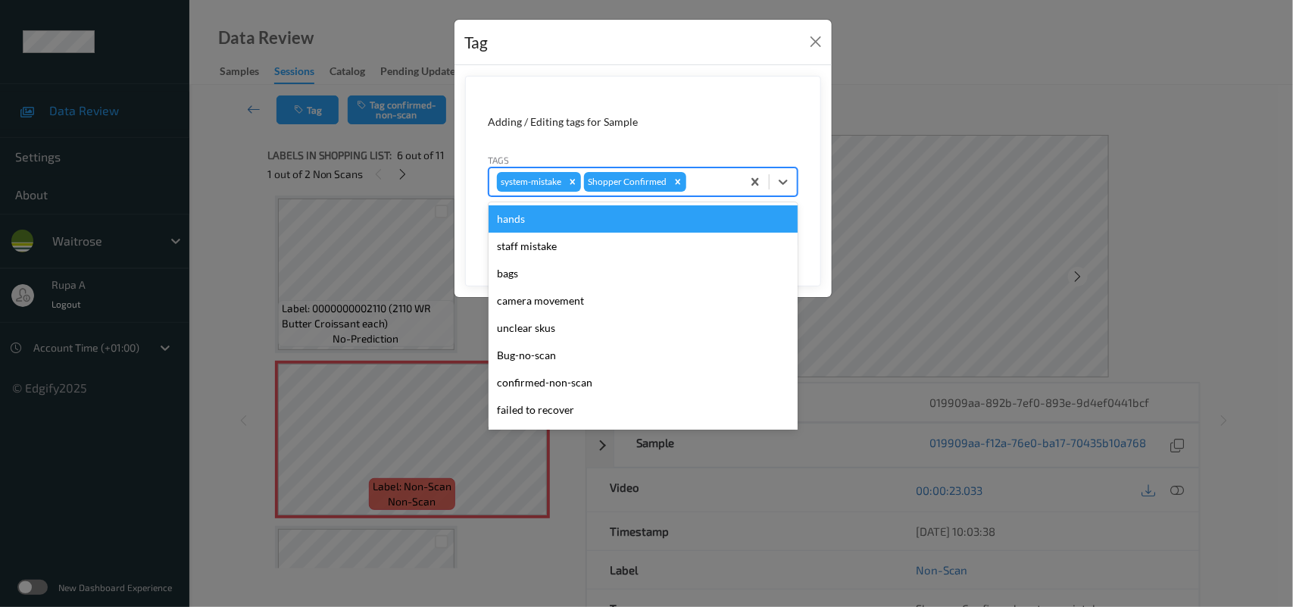
click at [713, 180] on div at bounding box center [711, 182] width 45 height 18
type input "un"
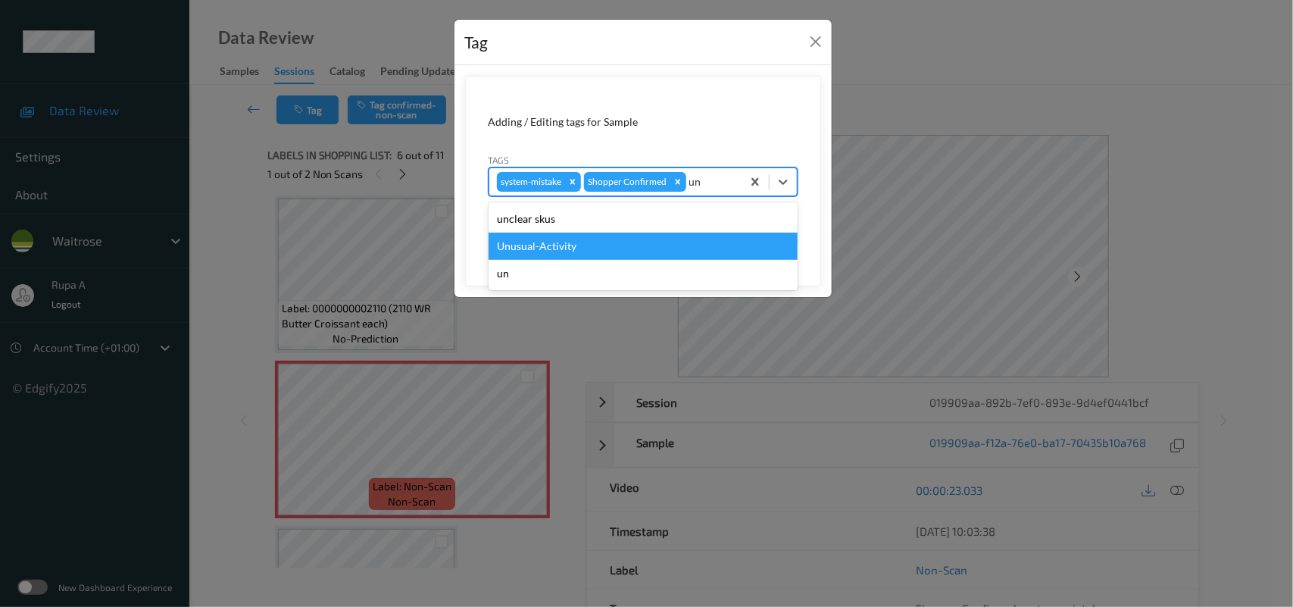
click at [567, 237] on div "Unusual-Activity" at bounding box center [643, 246] width 309 height 27
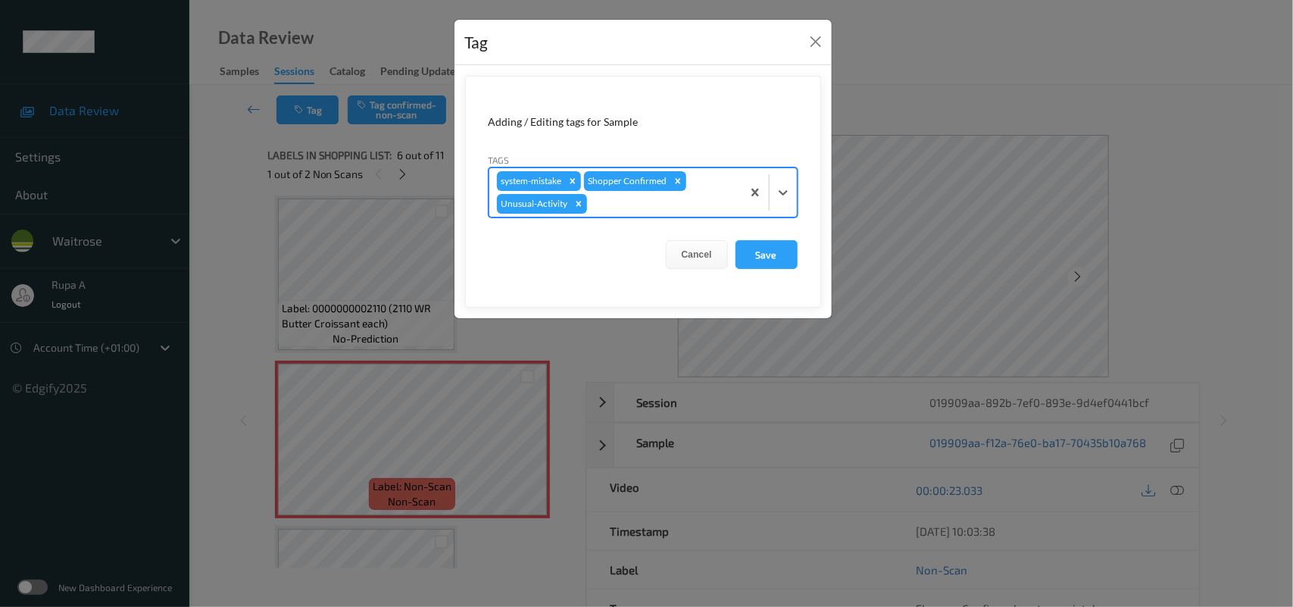
click at [608, 206] on div at bounding box center [662, 204] width 144 height 18
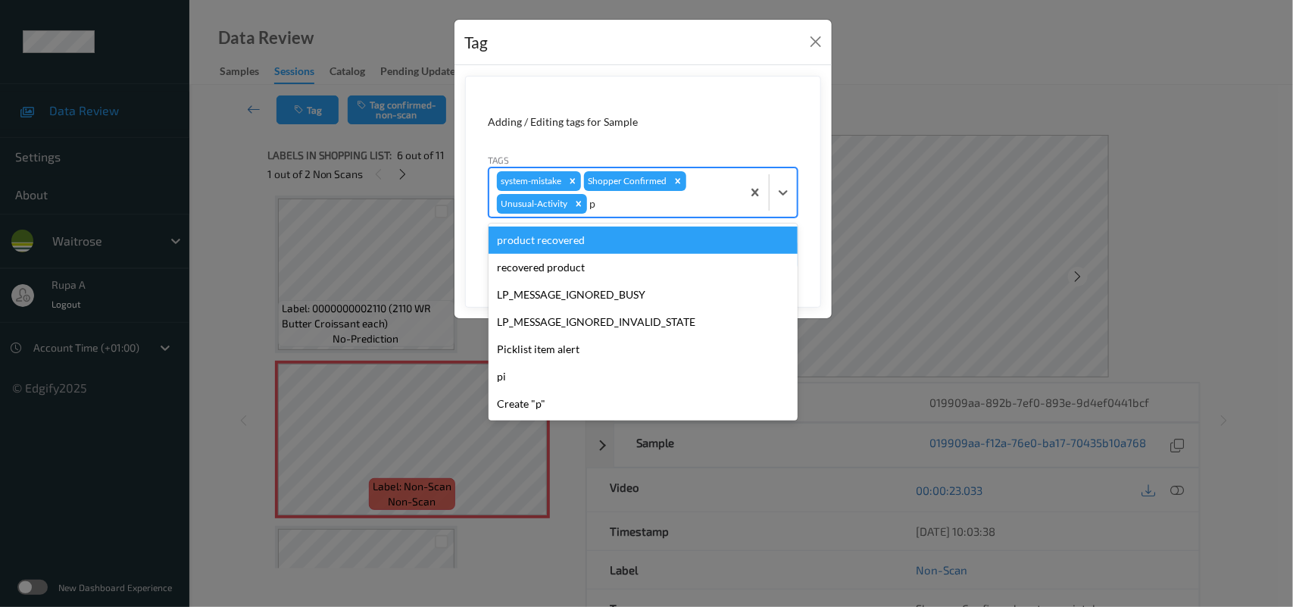
type input "pi"
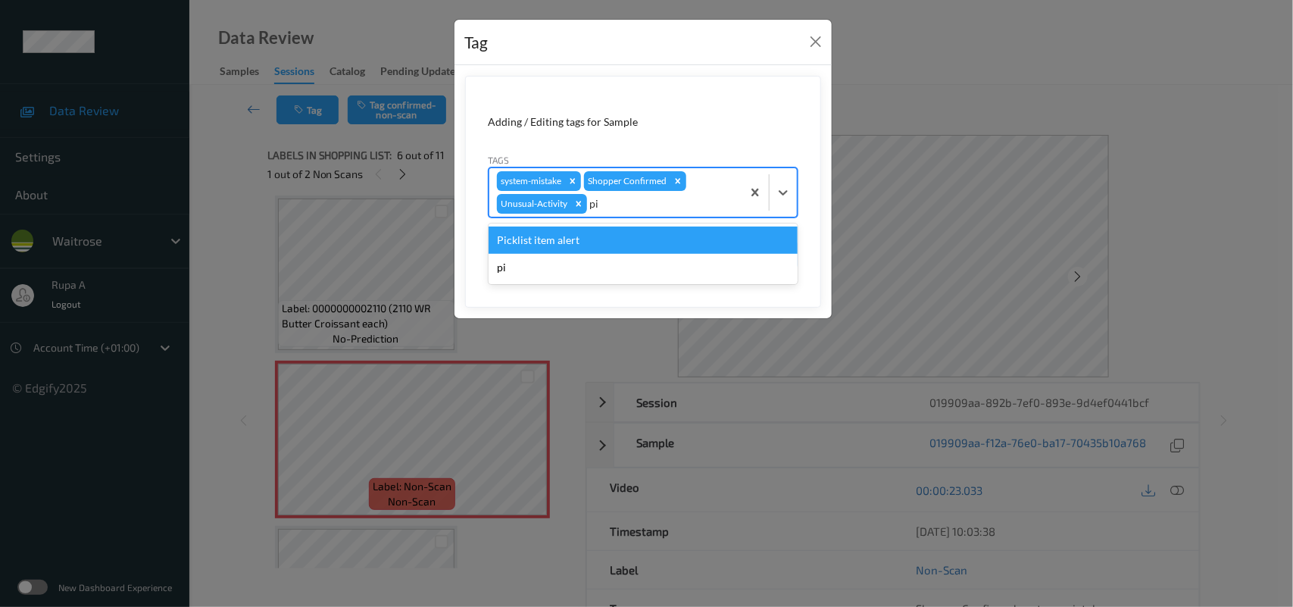
click at [573, 235] on div "Picklist item alert" at bounding box center [643, 239] width 309 height 27
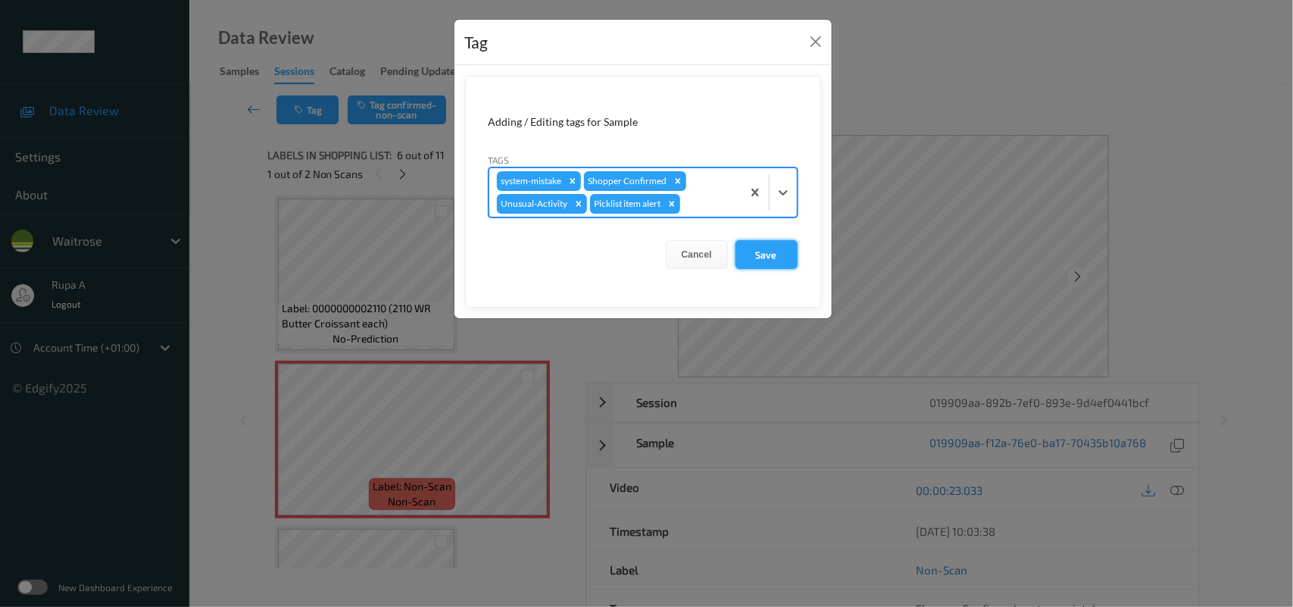
click at [786, 251] on button "Save" at bounding box center [767, 254] width 62 height 29
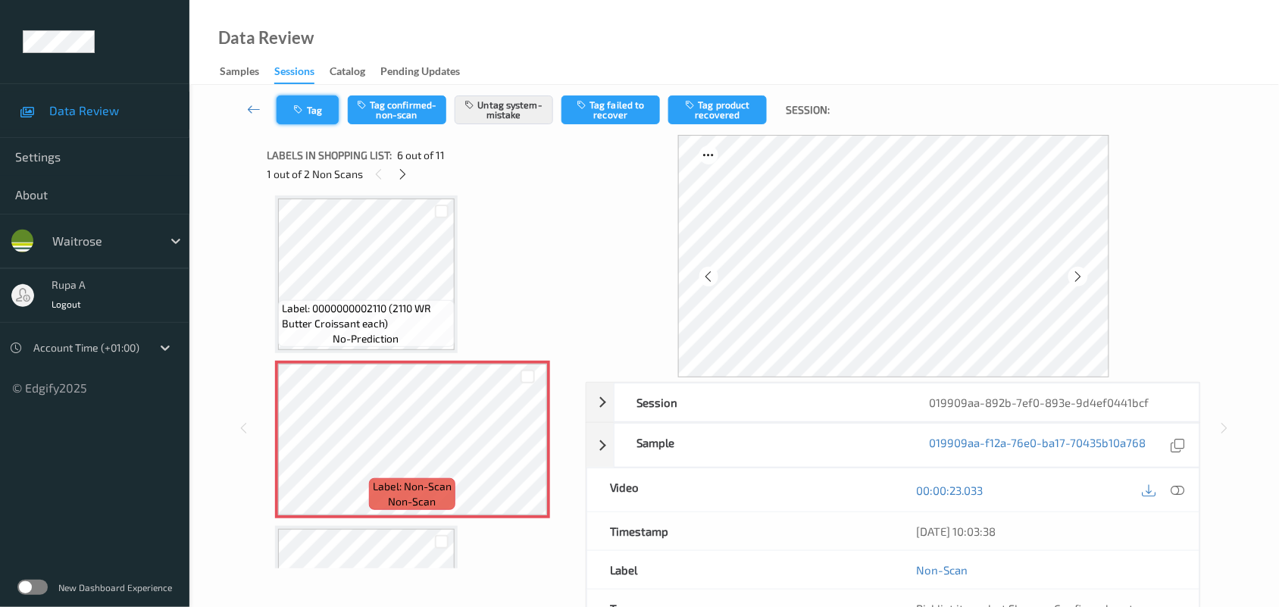
click at [326, 114] on button "Tag" at bounding box center [307, 109] width 62 height 29
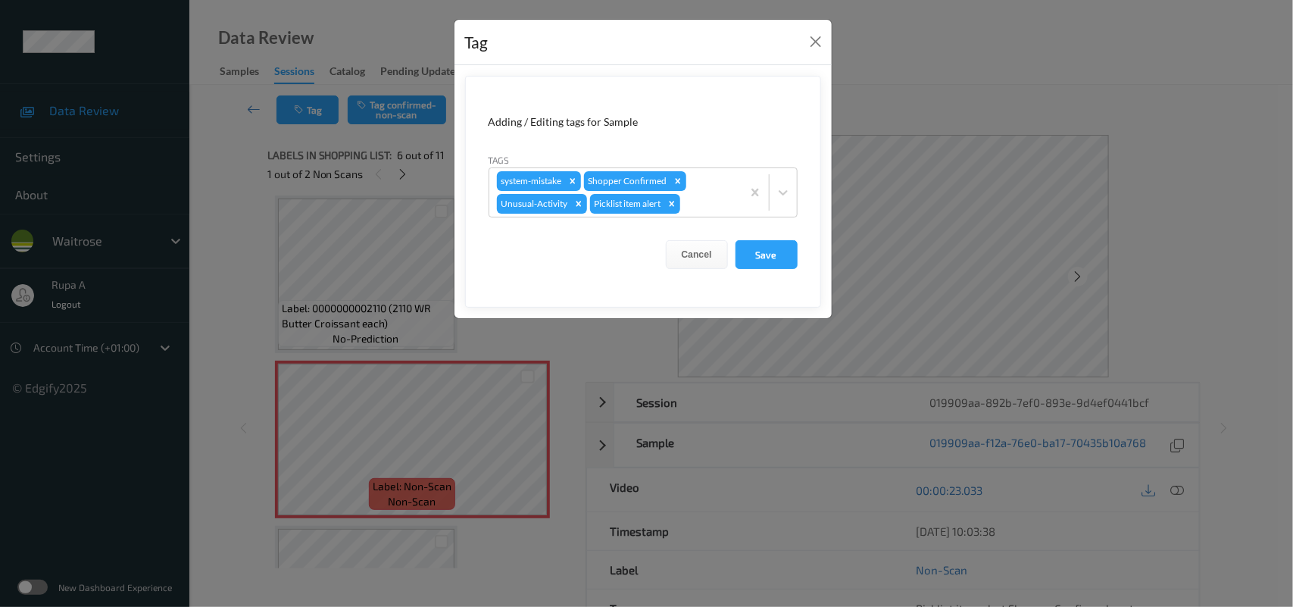
click at [773, 261] on button "Save" at bounding box center [767, 254] width 62 height 29
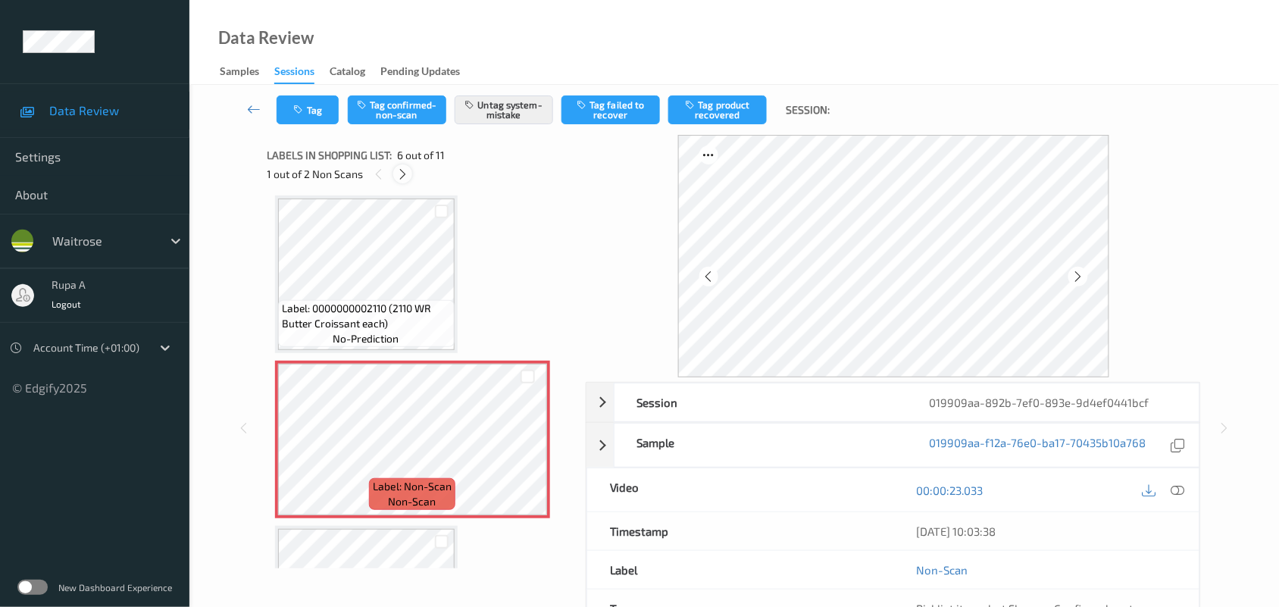
click at [403, 176] on icon at bounding box center [402, 174] width 13 height 14
click at [526, 115] on button "Tag system-mistake" at bounding box center [504, 109] width 98 height 29
click at [320, 100] on button "Tag" at bounding box center [307, 109] width 62 height 29
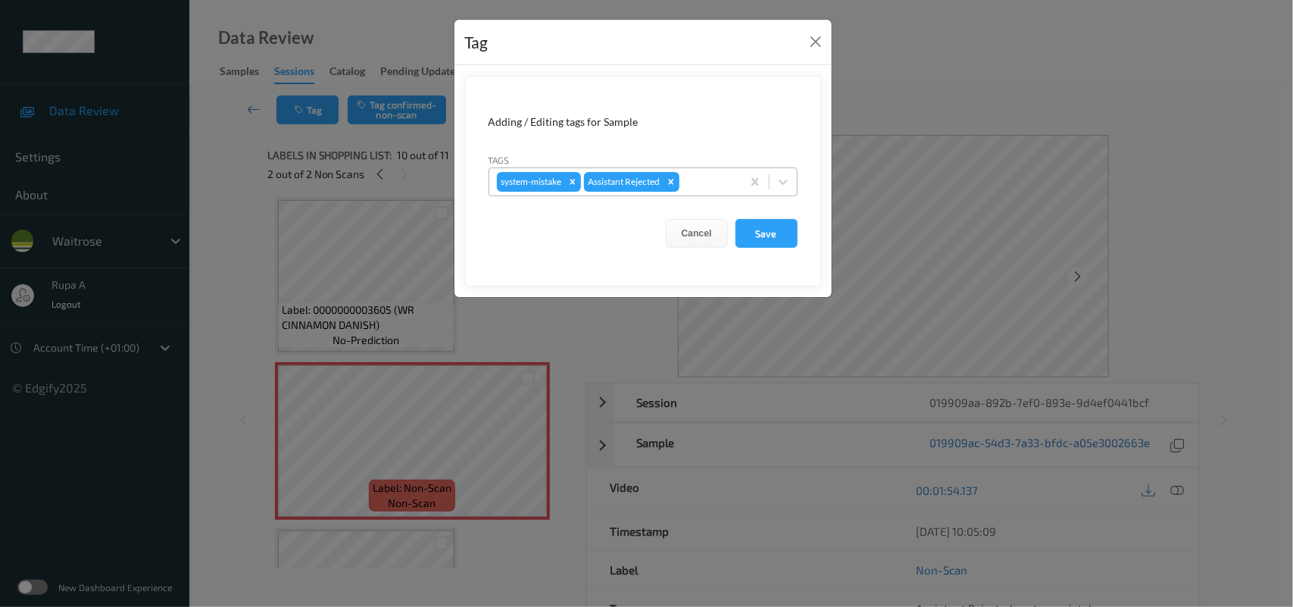
click at [713, 190] on div at bounding box center [709, 182] width 52 height 18
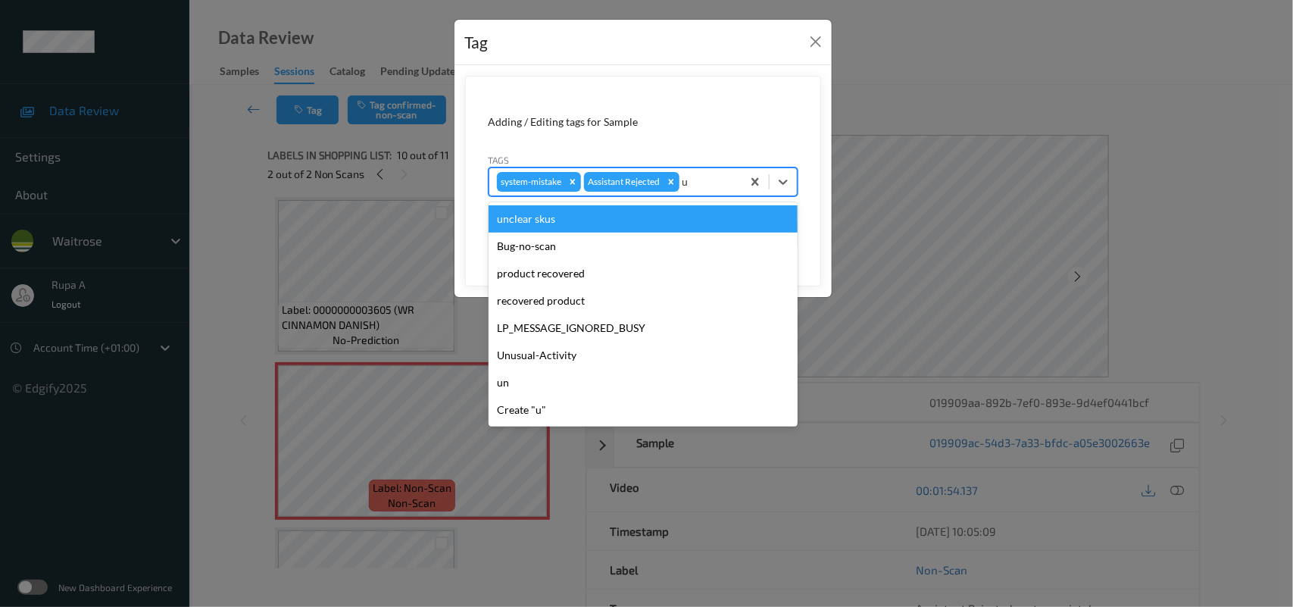
type input "un"
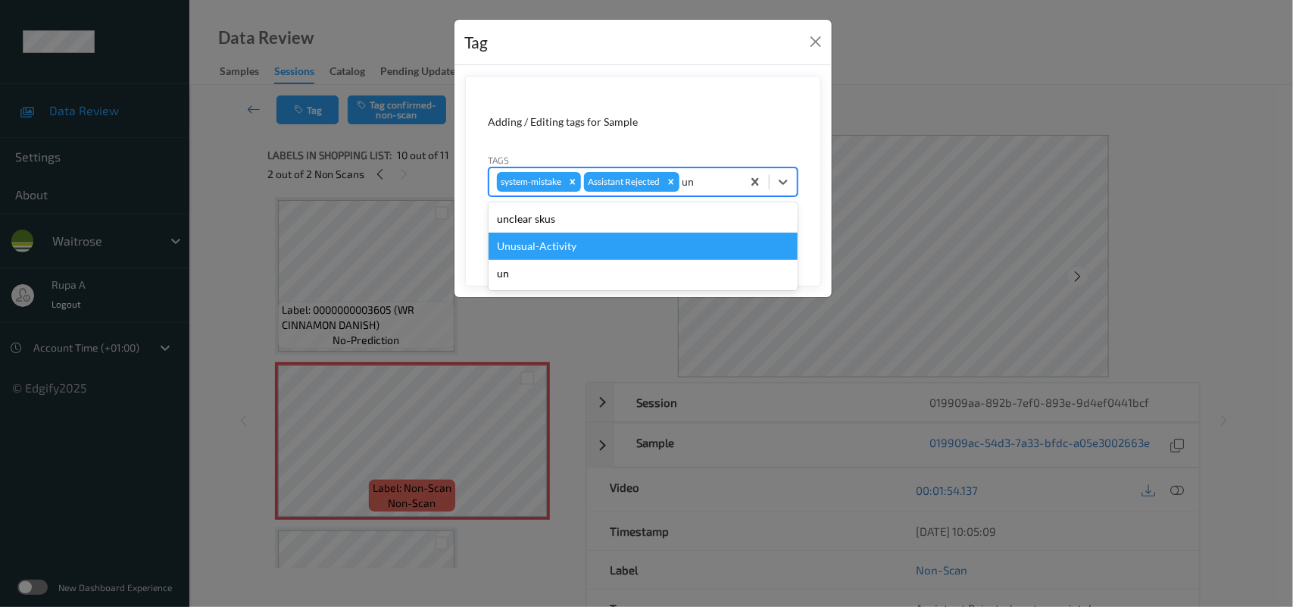
click at [653, 247] on div "Unusual-Activity" at bounding box center [643, 246] width 309 height 27
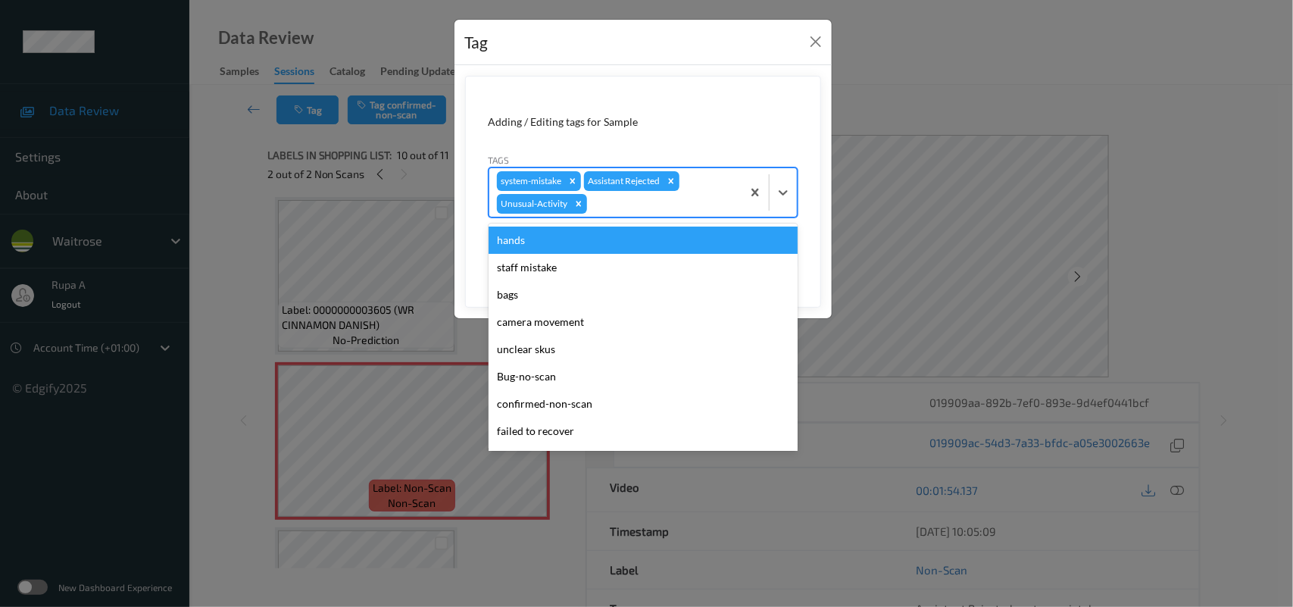
click at [661, 203] on div at bounding box center [662, 204] width 144 height 18
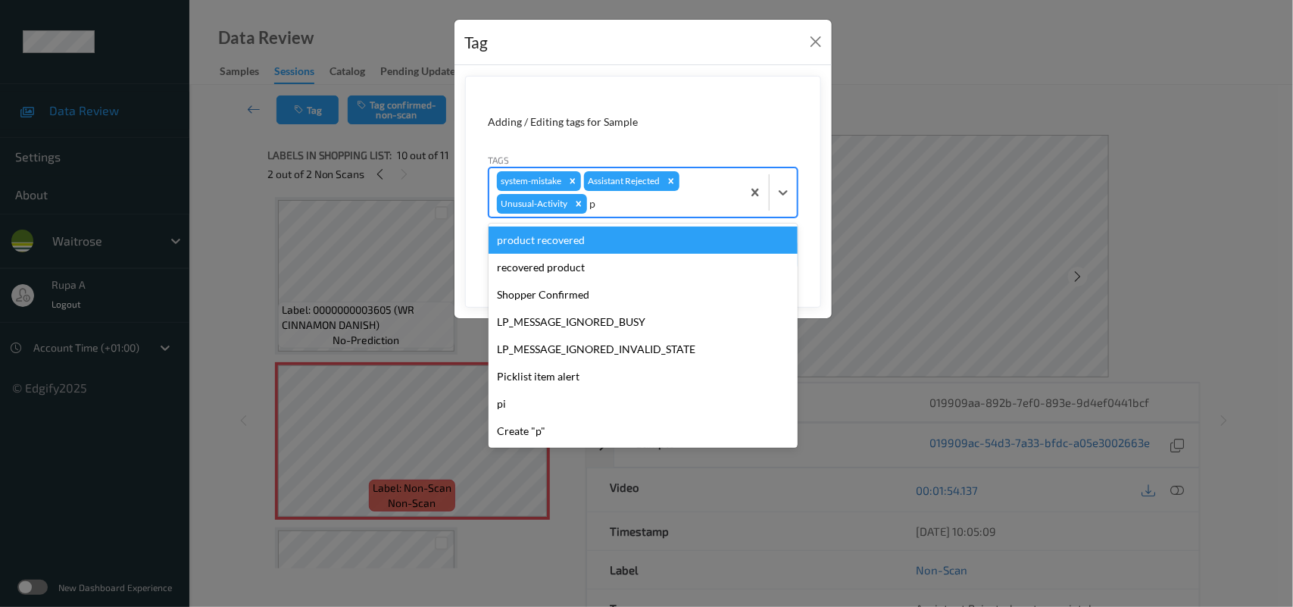
type input "pi"
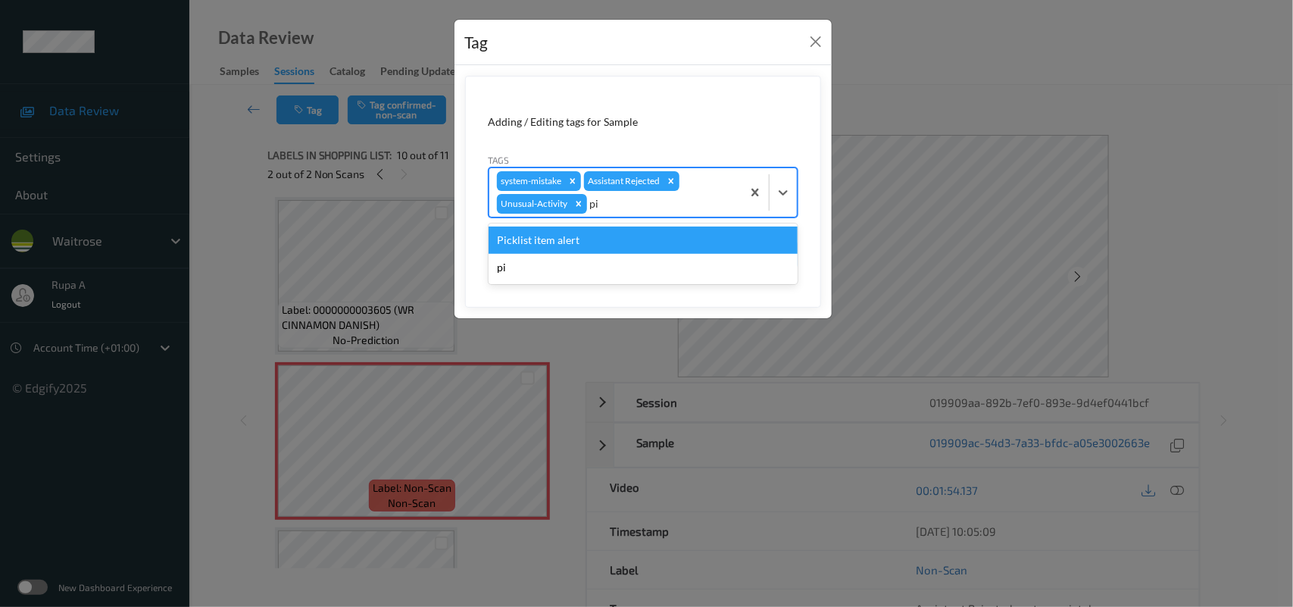
click at [589, 246] on div "Picklist item alert" at bounding box center [643, 239] width 309 height 27
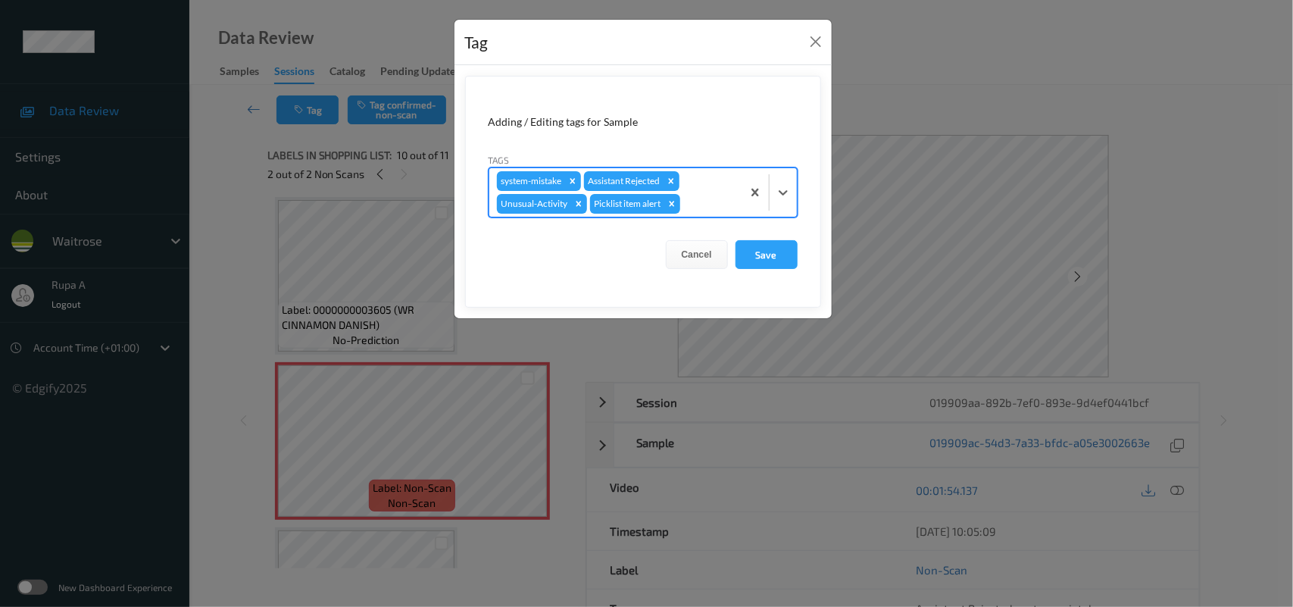
click at [723, 205] on div at bounding box center [708, 204] width 51 height 18
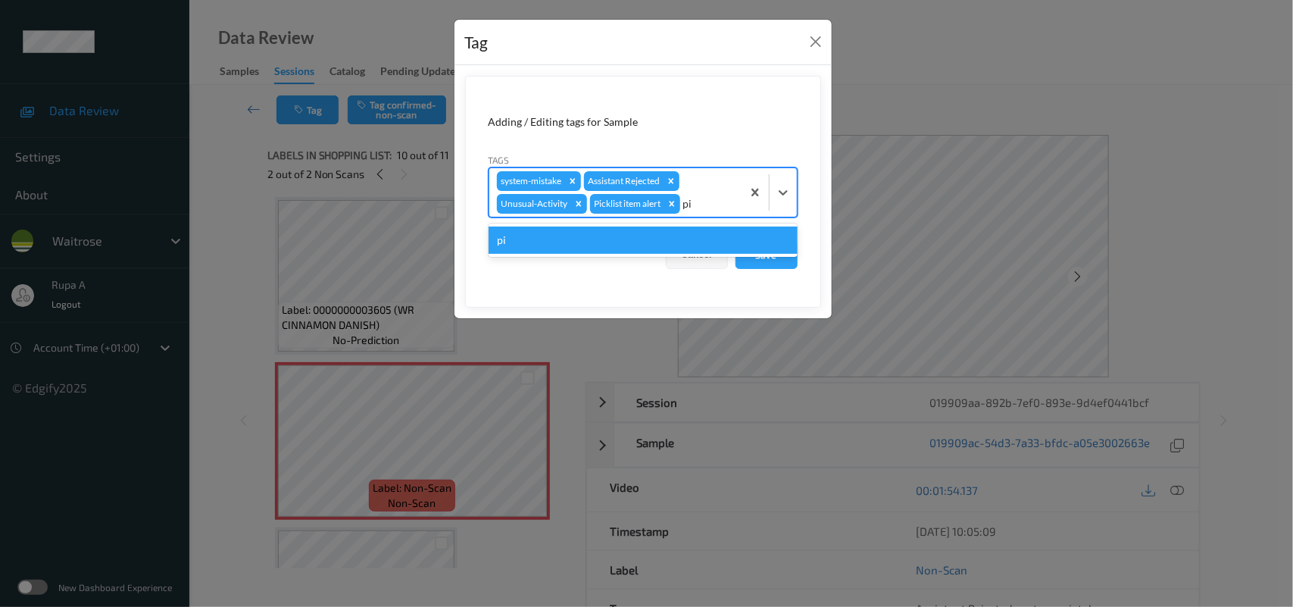
type input "p"
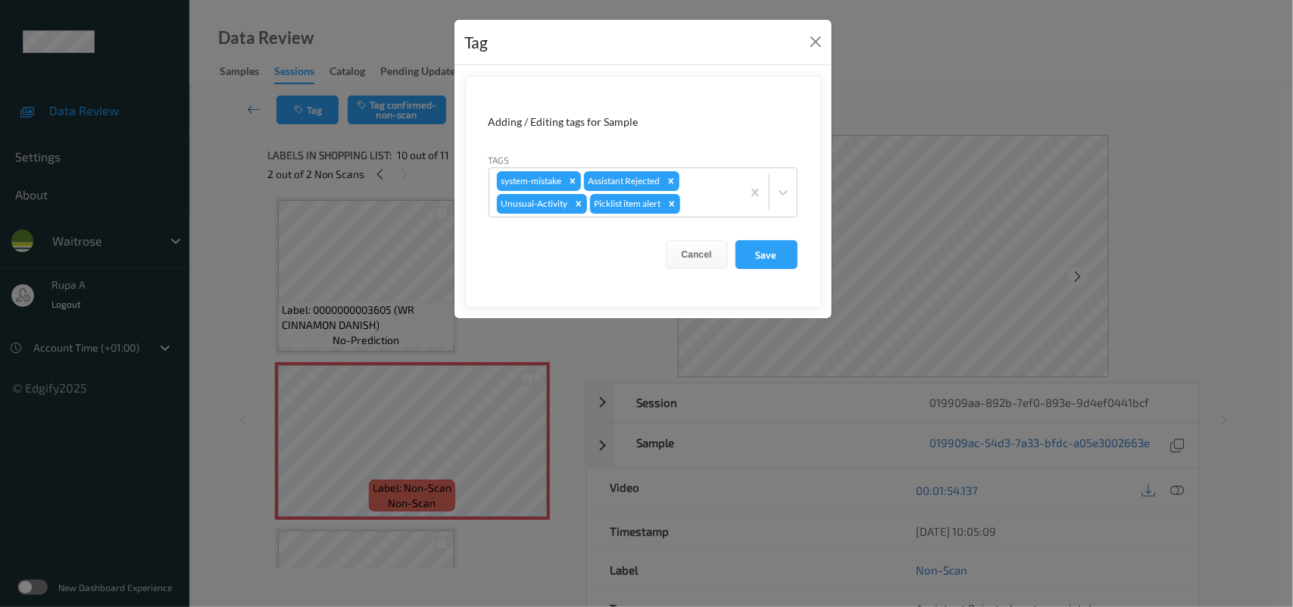
click at [807, 146] on form "Adding / Editing tags for Sample Tags system-mistake Assistant Rejected Unusual…" at bounding box center [643, 192] width 356 height 232
click at [771, 255] on button "Save" at bounding box center [767, 254] width 62 height 29
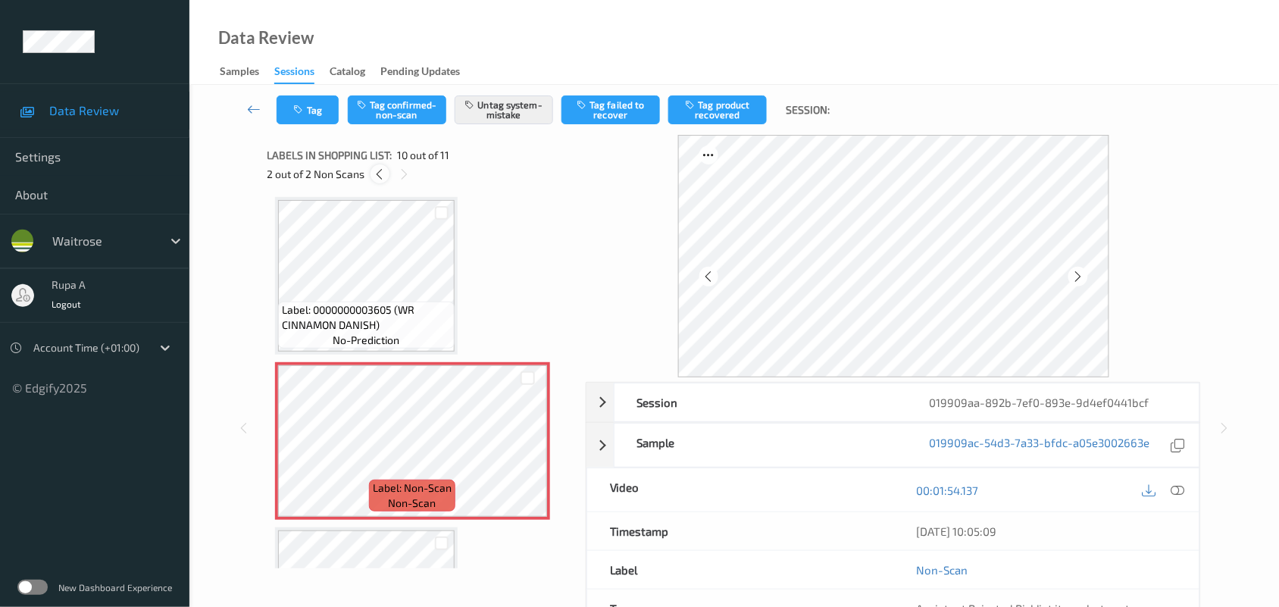
click at [373, 178] on icon at bounding box center [379, 174] width 13 height 14
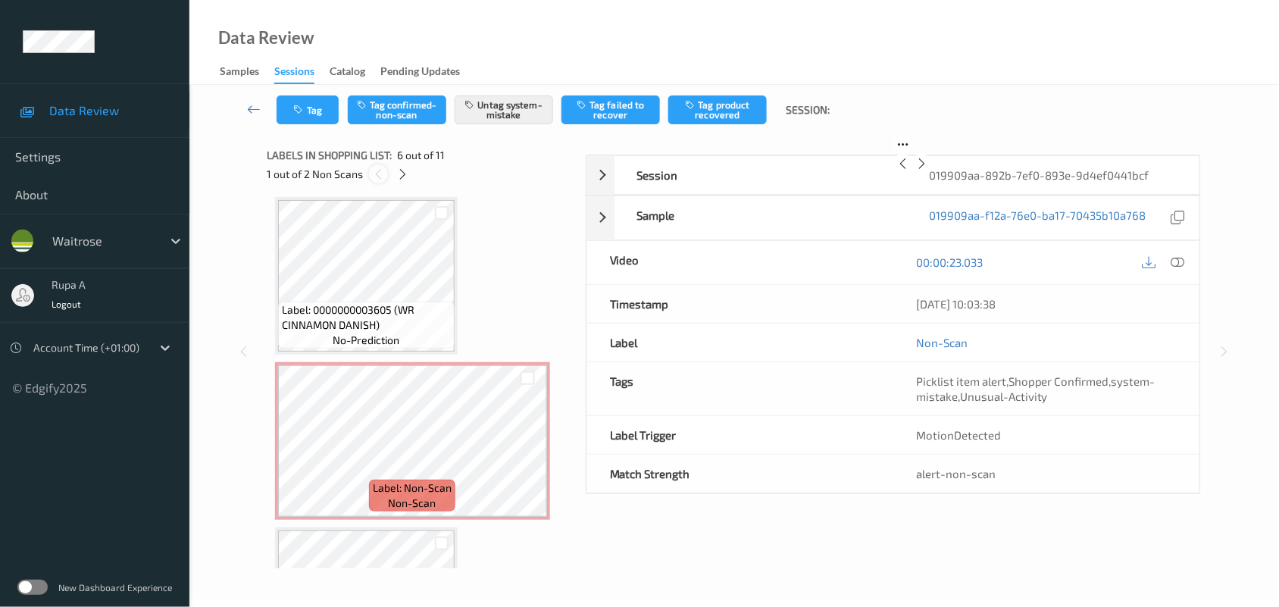
scroll to position [667, 0]
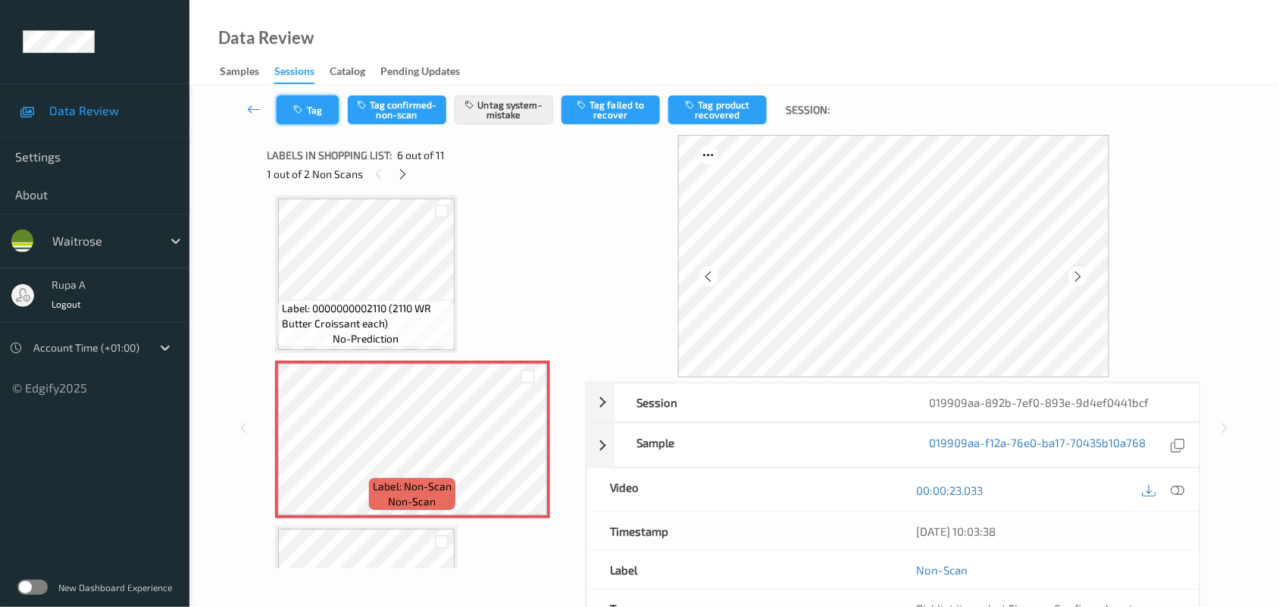
click at [317, 119] on button "Tag" at bounding box center [307, 109] width 62 height 29
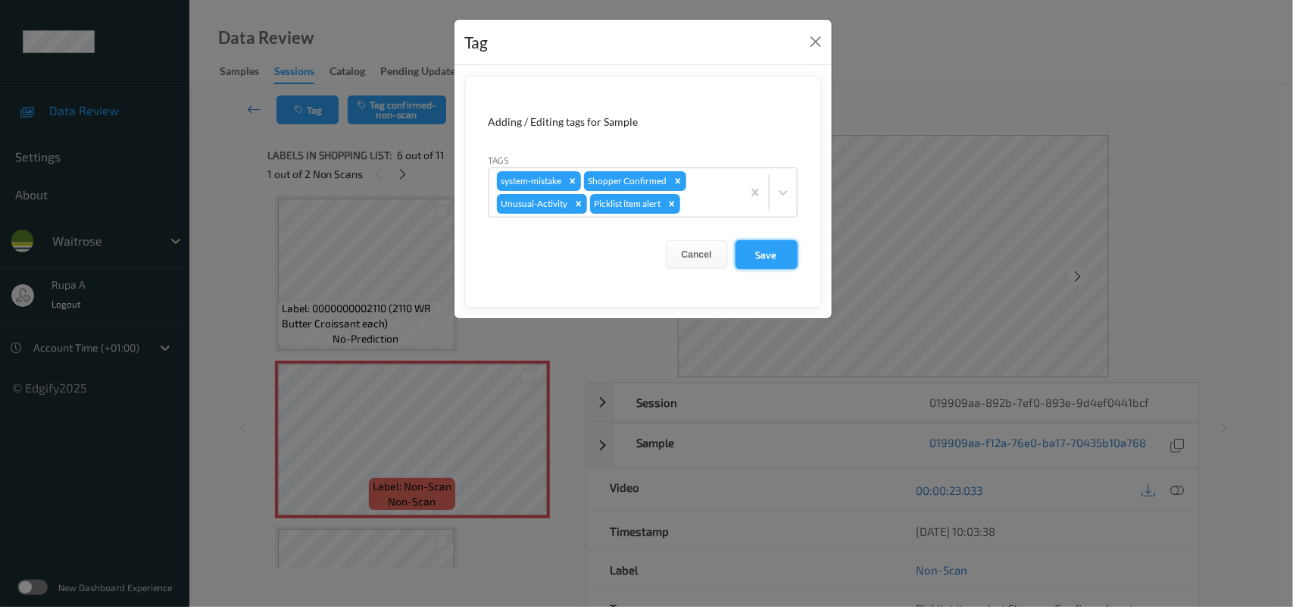
click at [751, 251] on button "Save" at bounding box center [767, 254] width 62 height 29
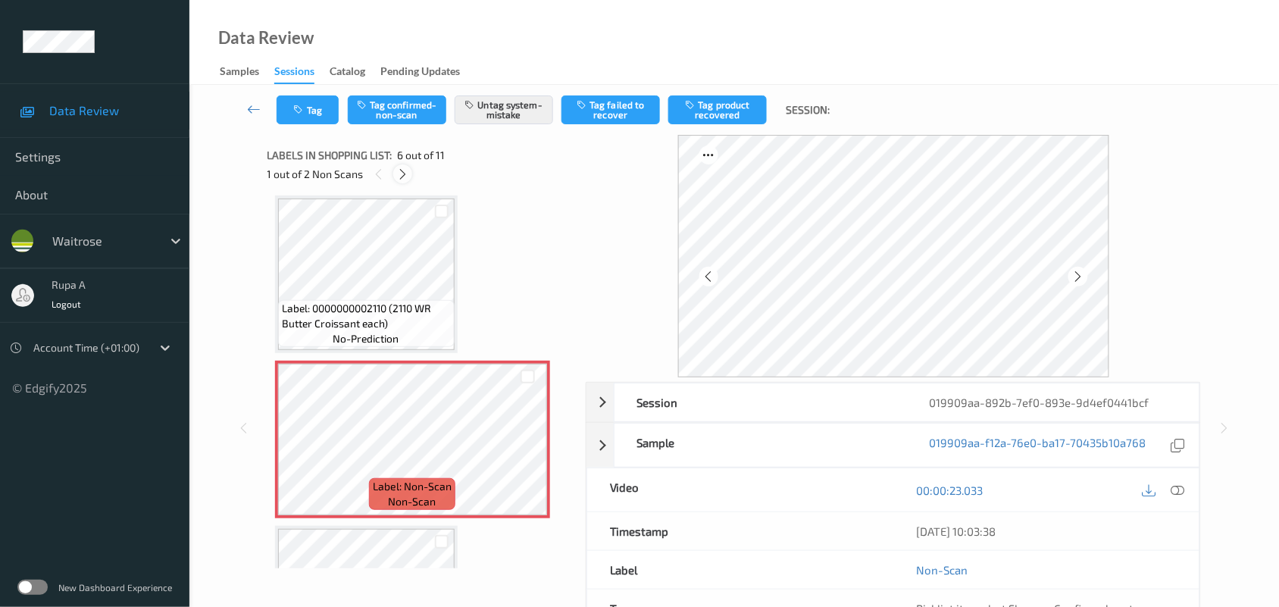
click at [405, 170] on icon at bounding box center [402, 174] width 13 height 14
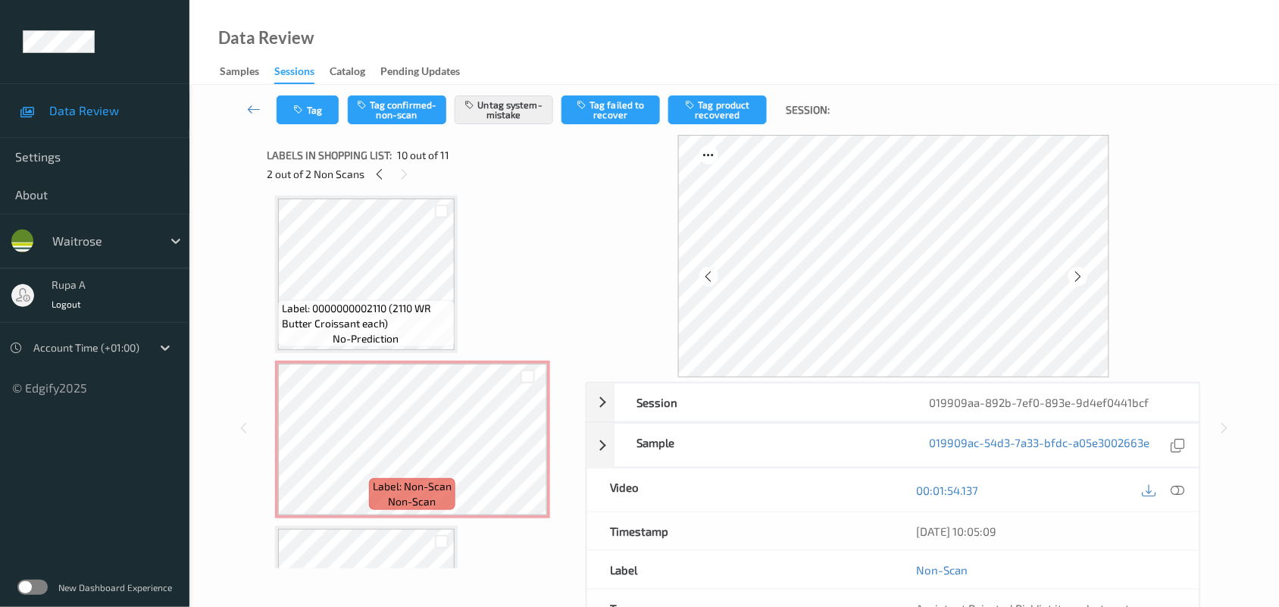
scroll to position [1326, 0]
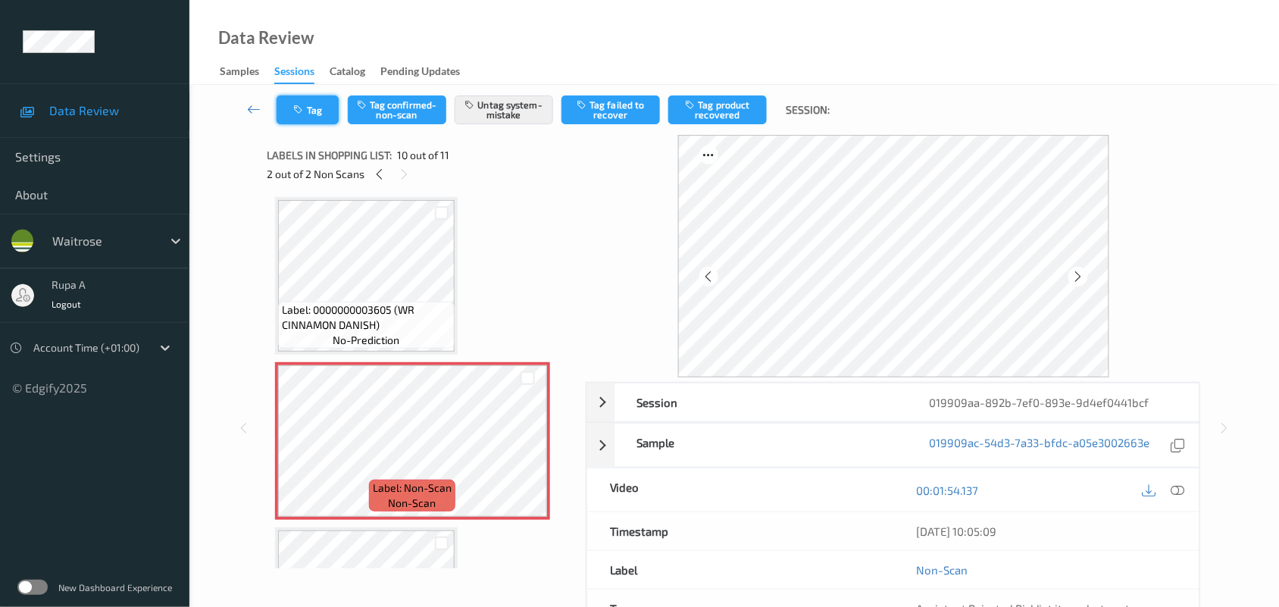
click at [319, 119] on button "Tag" at bounding box center [307, 109] width 62 height 29
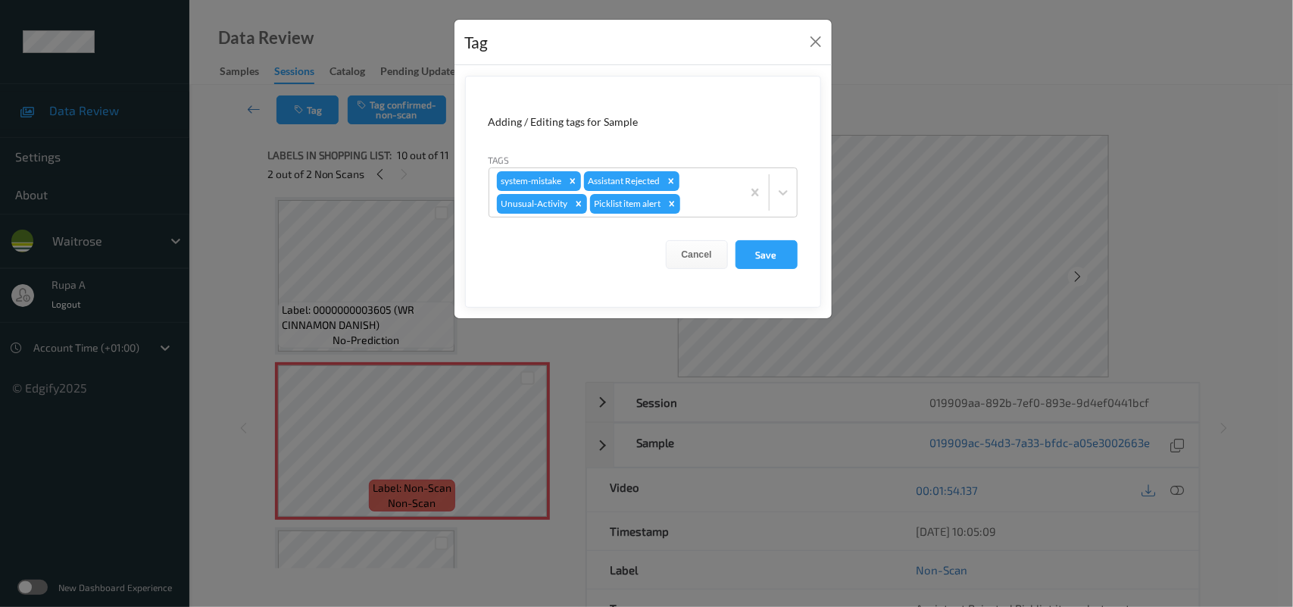
click at [731, 256] on div at bounding box center [732, 255] width 8 height 4
click at [764, 255] on button "Save" at bounding box center [767, 254] width 62 height 29
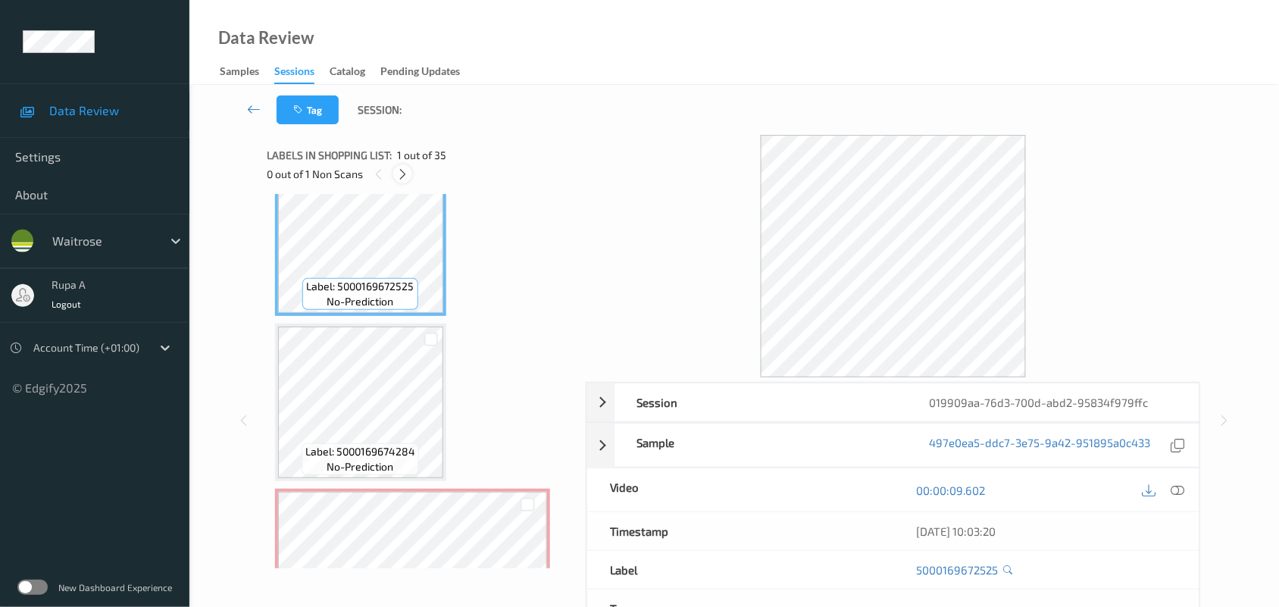
click at [402, 176] on icon at bounding box center [402, 174] width 13 height 14
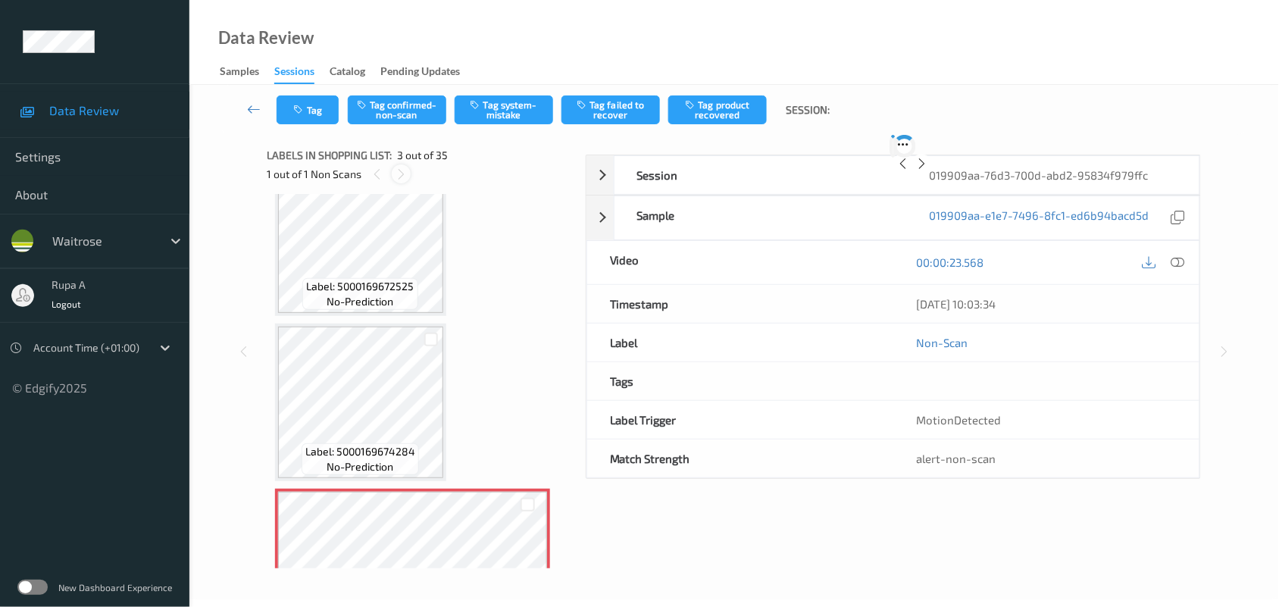
scroll to position [172, 0]
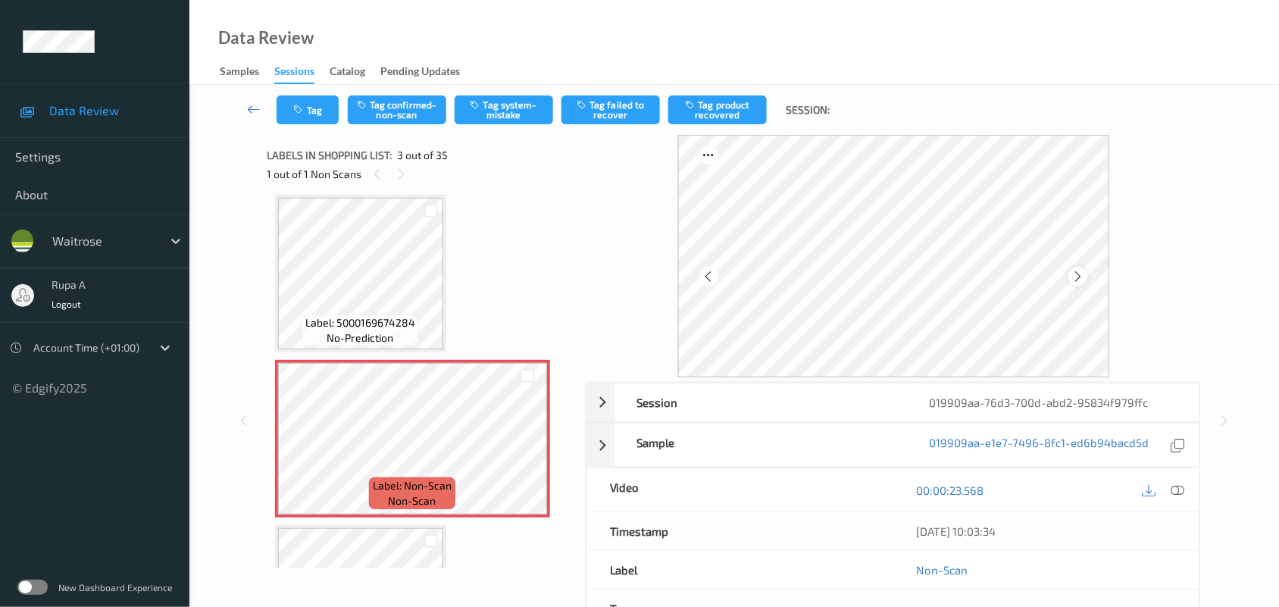
click at [1079, 278] on icon at bounding box center [1077, 277] width 13 height 14
click at [1074, 279] on icon at bounding box center [1077, 277] width 13 height 14
click at [1080, 275] on icon at bounding box center [1077, 277] width 13 height 14
click at [1082, 276] on icon at bounding box center [1077, 277] width 13 height 14
click at [1169, 486] on div at bounding box center [1177, 489] width 20 height 20
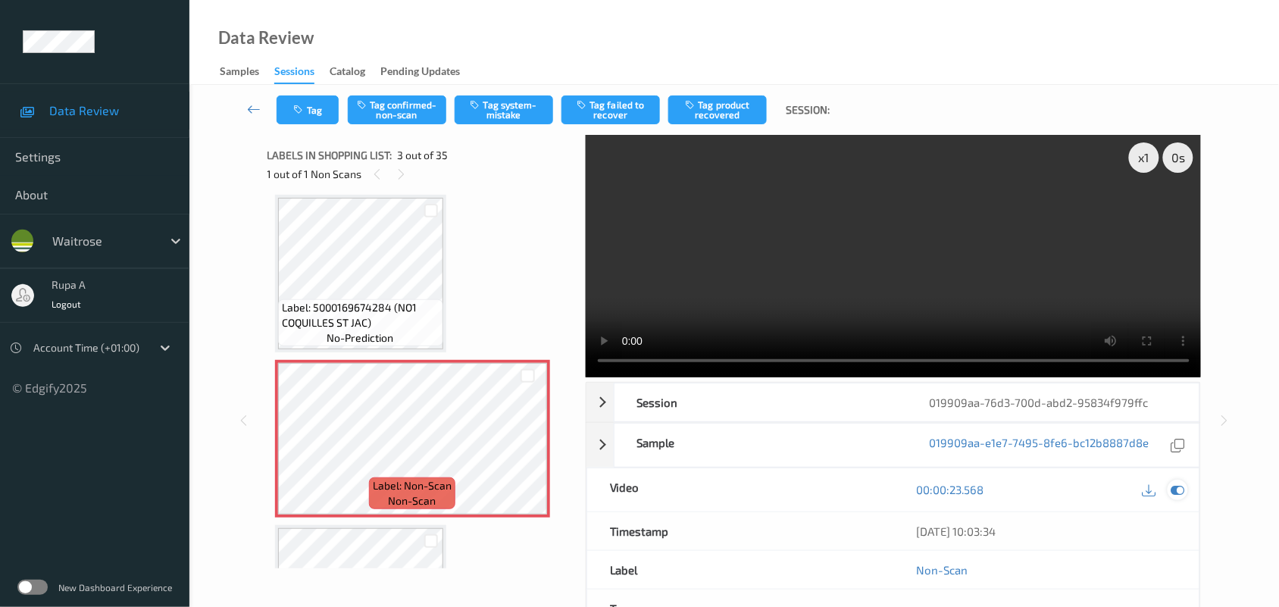
click at [1178, 493] on icon at bounding box center [1178, 490] width 14 height 14
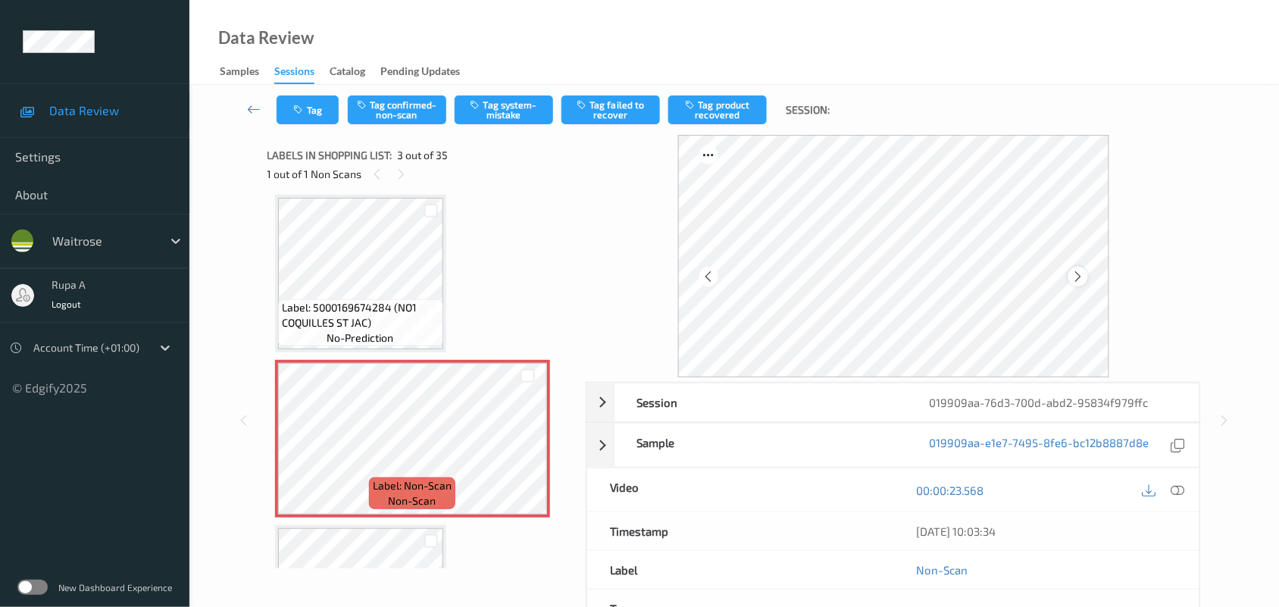
click at [1072, 277] on icon at bounding box center [1077, 277] width 13 height 14
click at [1077, 278] on icon at bounding box center [1077, 277] width 13 height 14
click at [1080, 278] on icon at bounding box center [1077, 277] width 13 height 14
click at [1185, 506] on div "00:00:23.568" at bounding box center [1046, 489] width 306 height 43
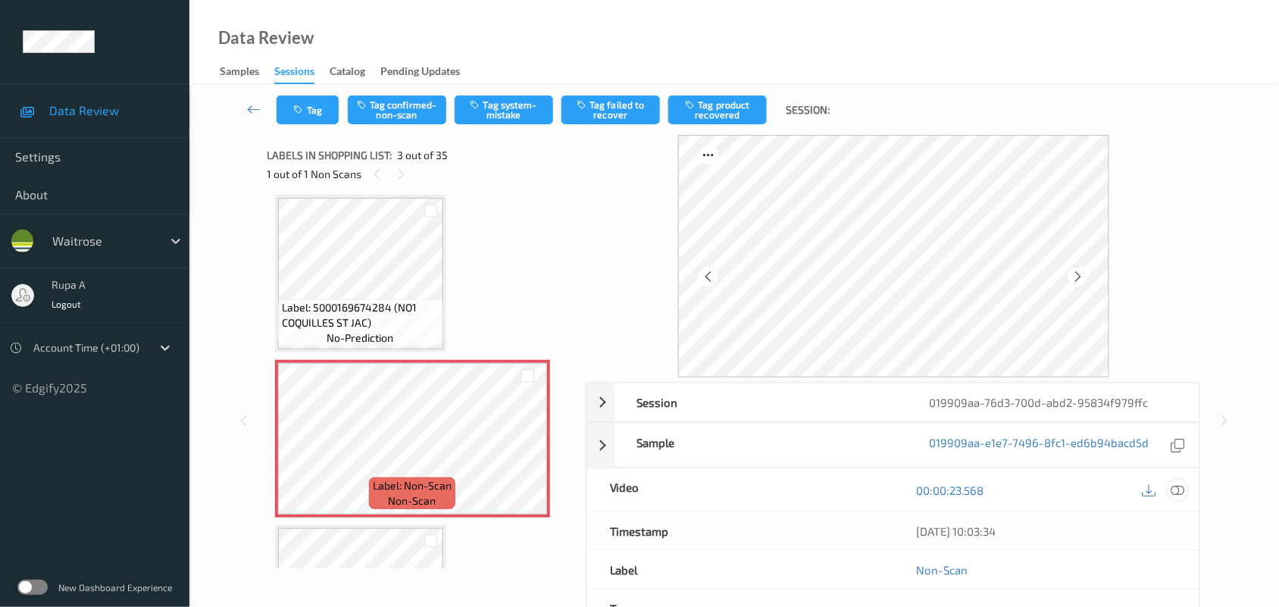
click at [1179, 486] on icon at bounding box center [1178, 490] width 14 height 14
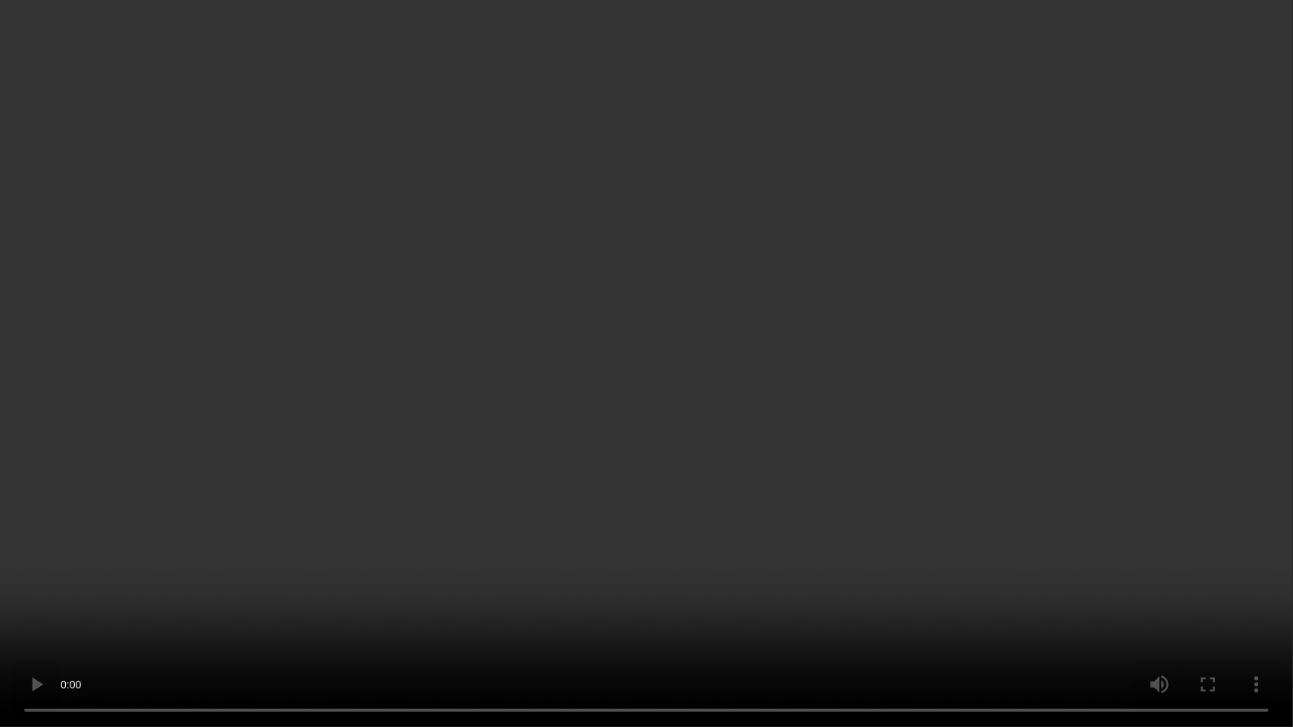
click at [1214, 279] on video at bounding box center [646, 363] width 1293 height 727
click at [1226, 270] on video at bounding box center [646, 363] width 1293 height 727
click at [1278, 295] on video at bounding box center [646, 363] width 1293 height 727
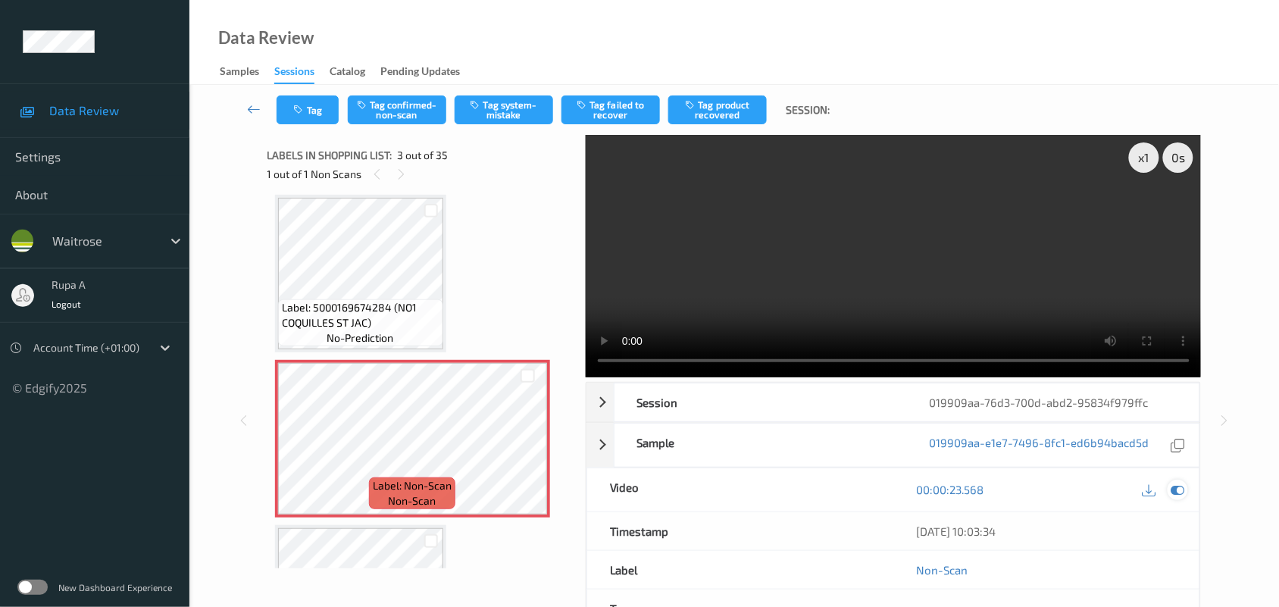
click at [1182, 489] on icon at bounding box center [1178, 490] width 14 height 14
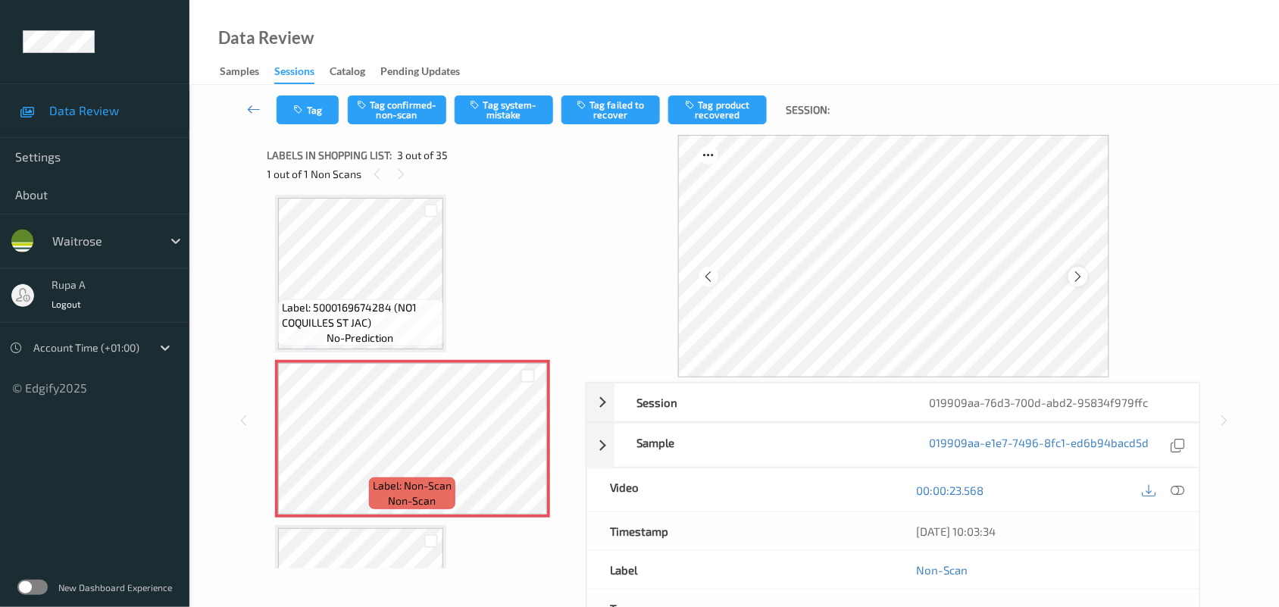
click at [1078, 277] on icon at bounding box center [1077, 277] width 13 height 14
click at [1077, 277] on icon at bounding box center [1077, 277] width 13 height 14
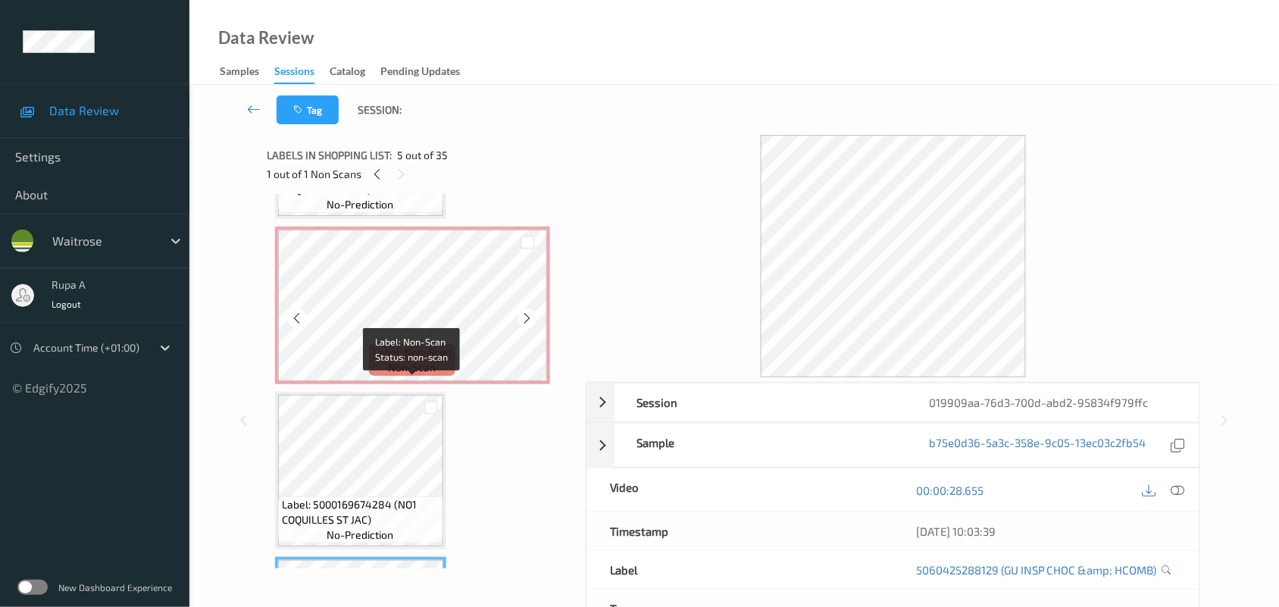
scroll to position [267, 0]
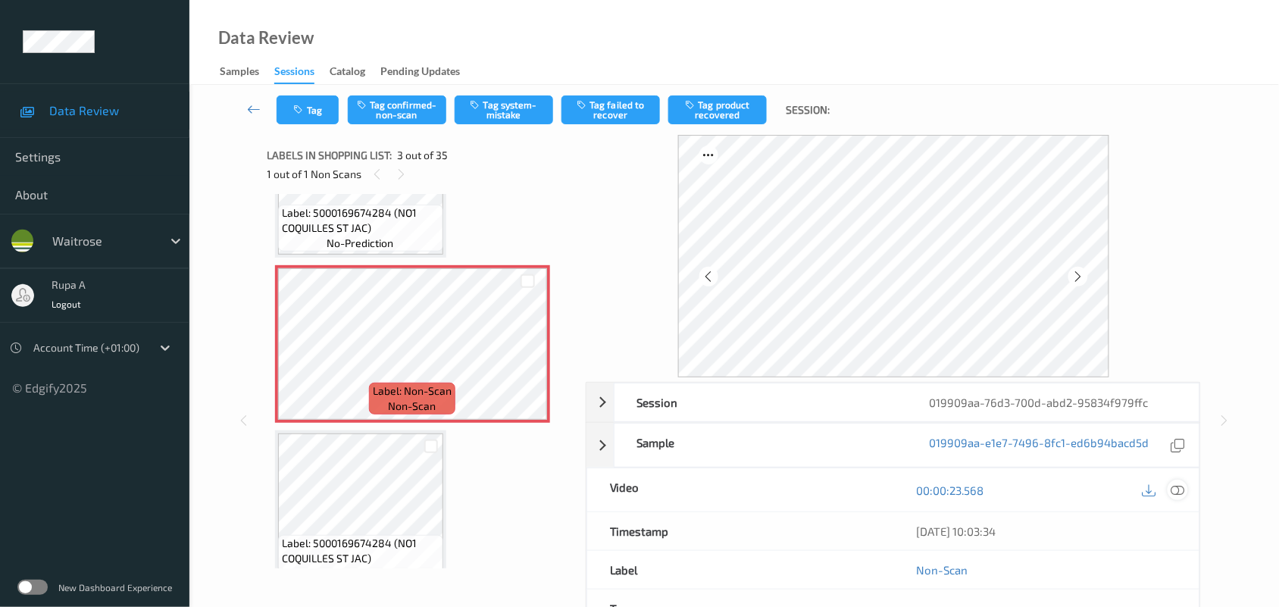
click at [1182, 486] on icon at bounding box center [1178, 490] width 14 height 14
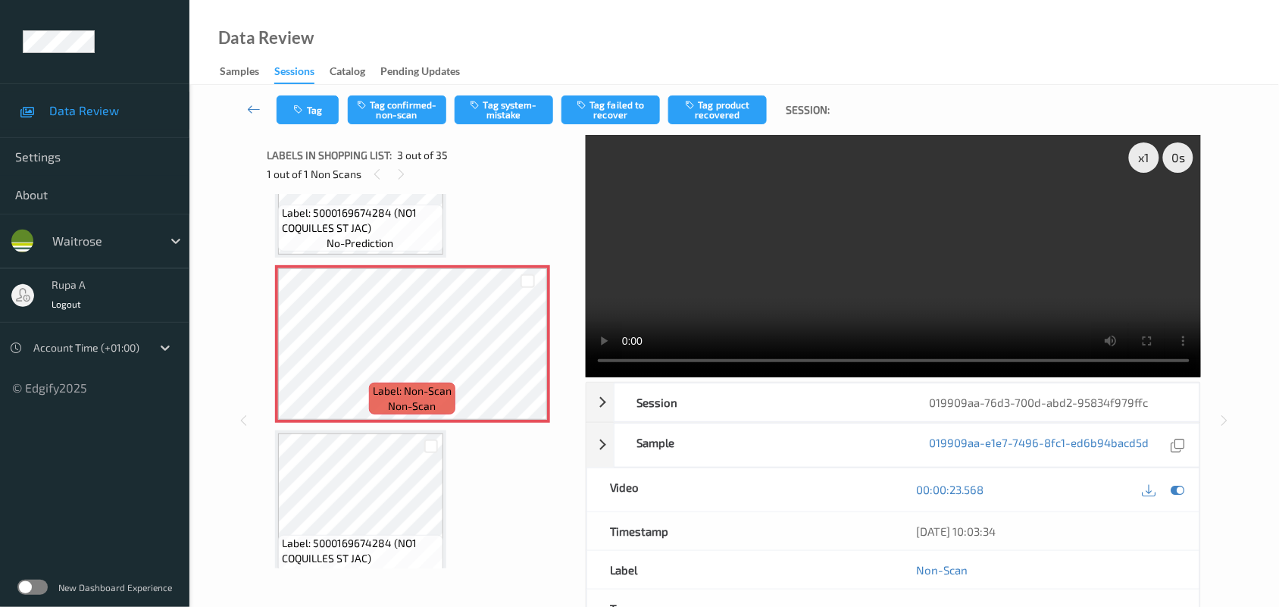
click at [1188, 489] on div "00:00:23.568" at bounding box center [1046, 489] width 306 height 43
click at [1176, 490] on icon at bounding box center [1178, 490] width 14 height 14
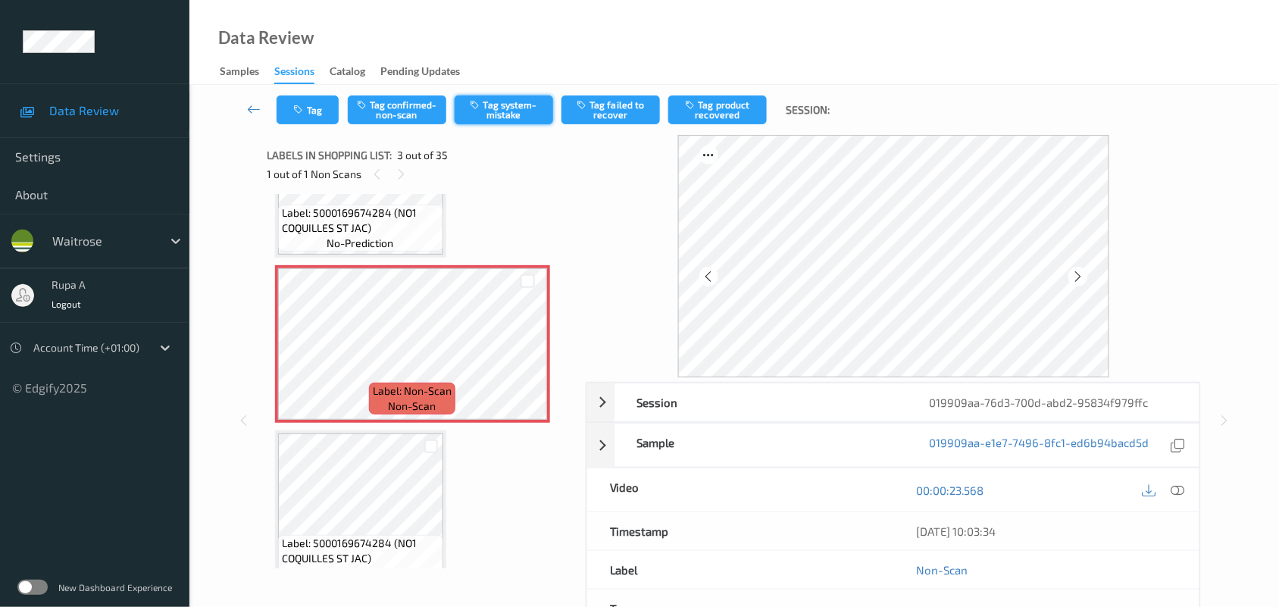
click at [491, 111] on button "Tag system-mistake" at bounding box center [504, 109] width 98 height 29
click at [311, 110] on button "Tag" at bounding box center [307, 109] width 62 height 29
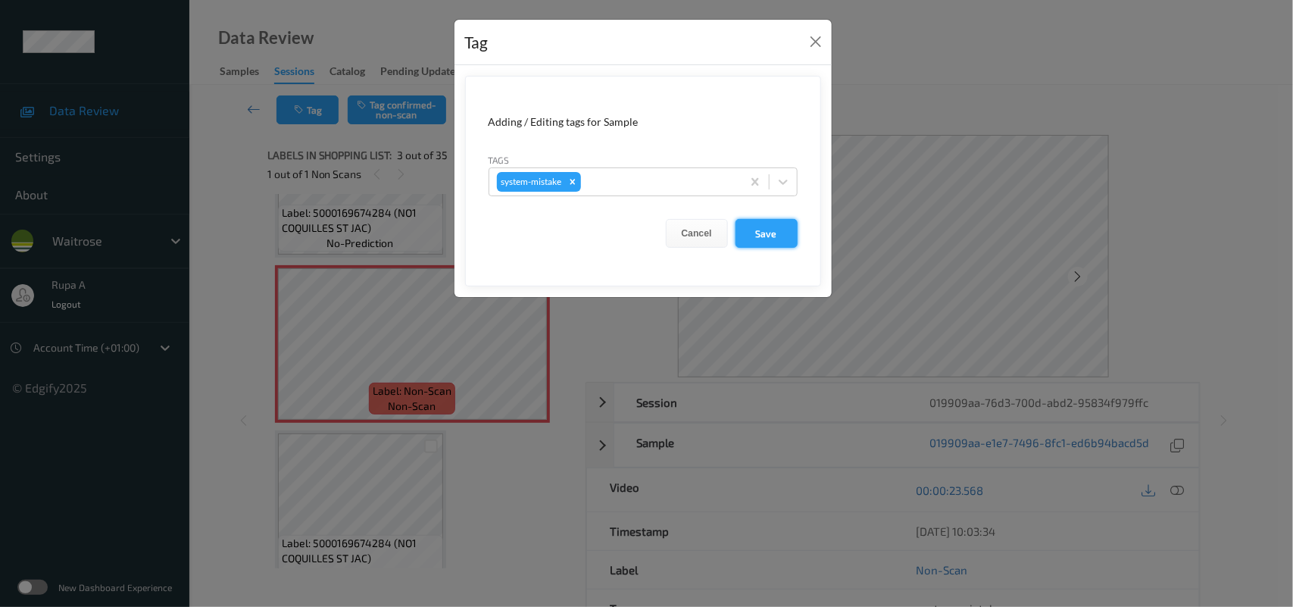
click at [760, 236] on button "Save" at bounding box center [767, 233] width 62 height 29
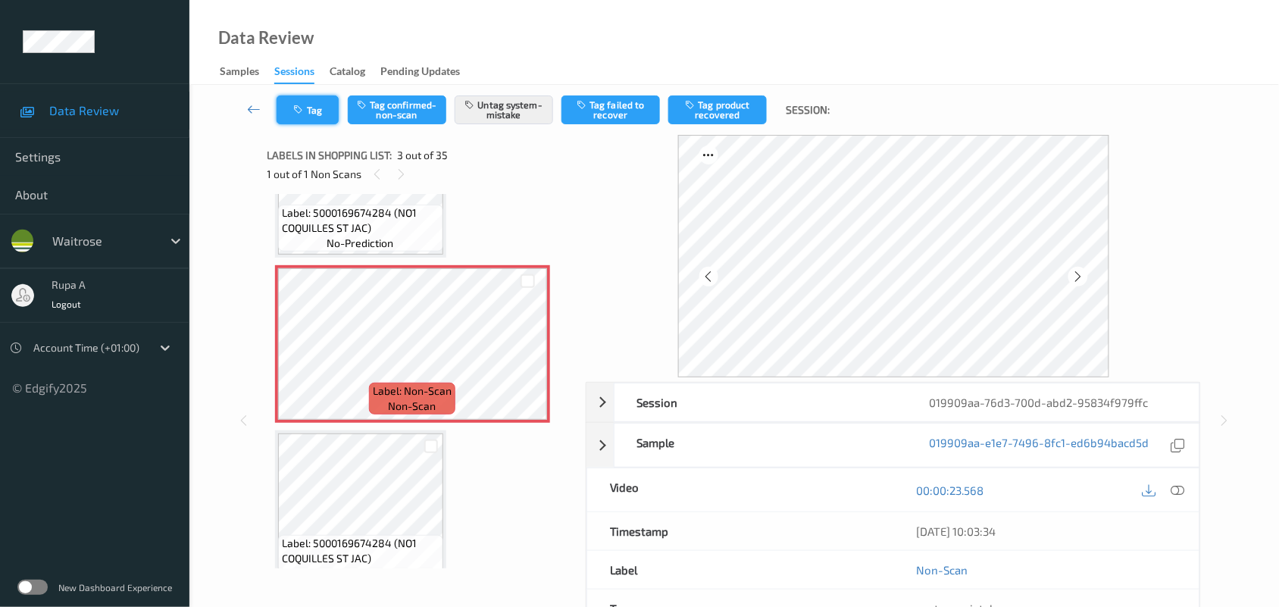
click at [313, 110] on button "Tag" at bounding box center [307, 109] width 62 height 29
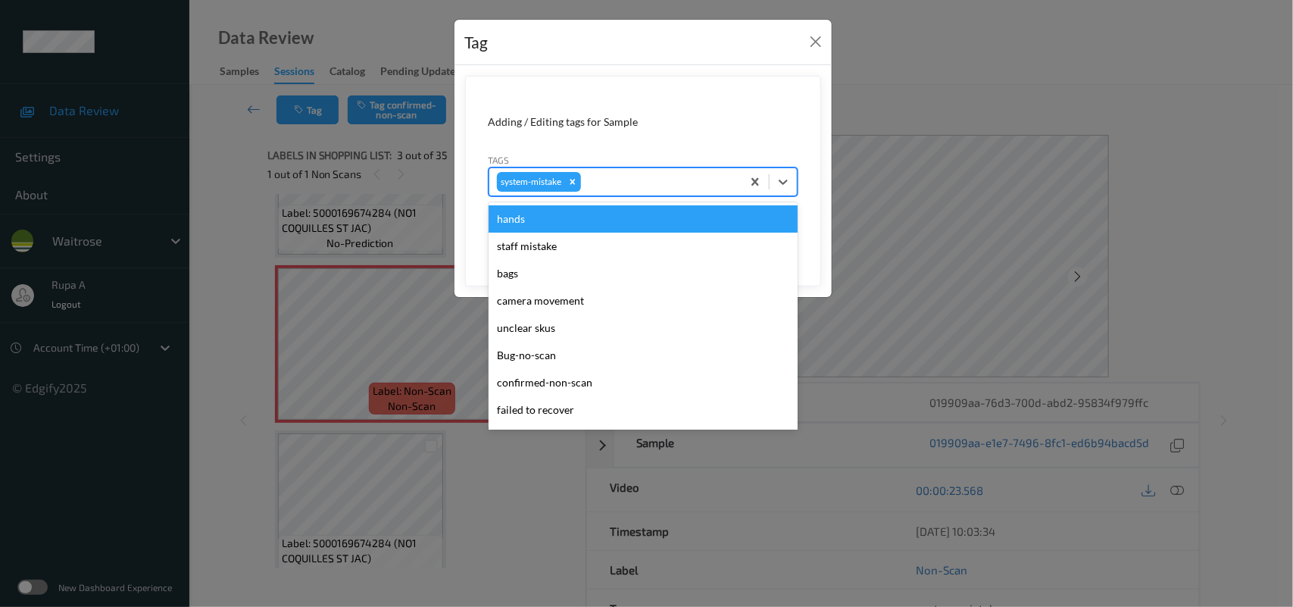
click at [634, 174] on div at bounding box center [659, 182] width 150 height 18
type input "un"
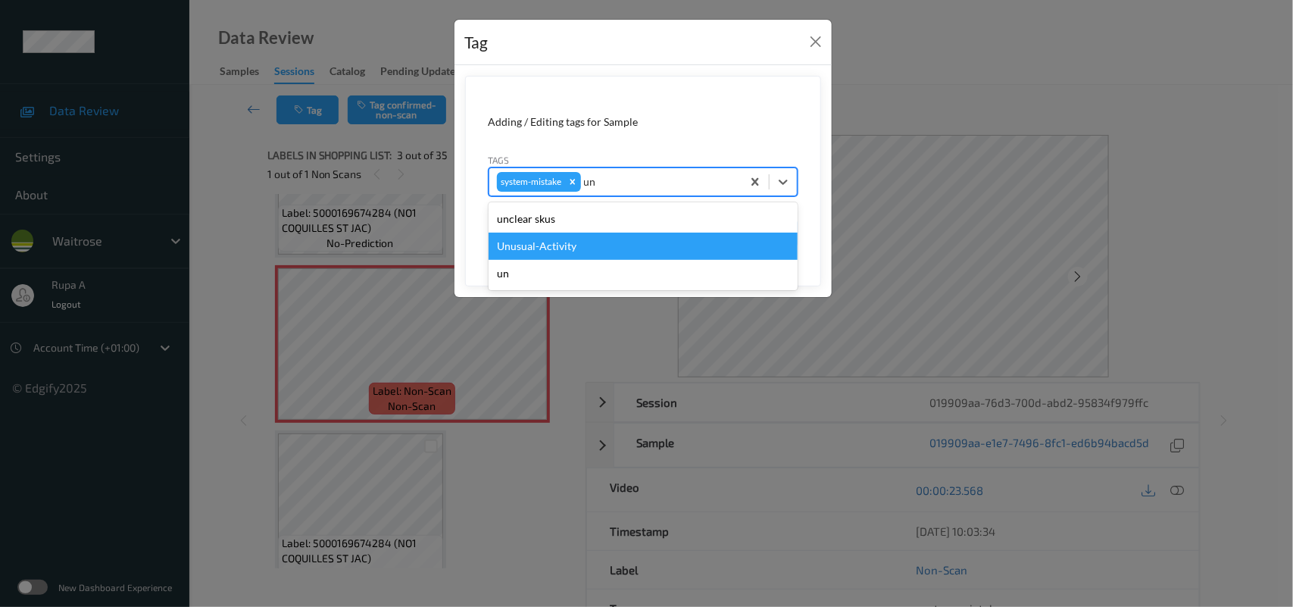
click at [523, 250] on div "Unusual-Activity" at bounding box center [643, 246] width 309 height 27
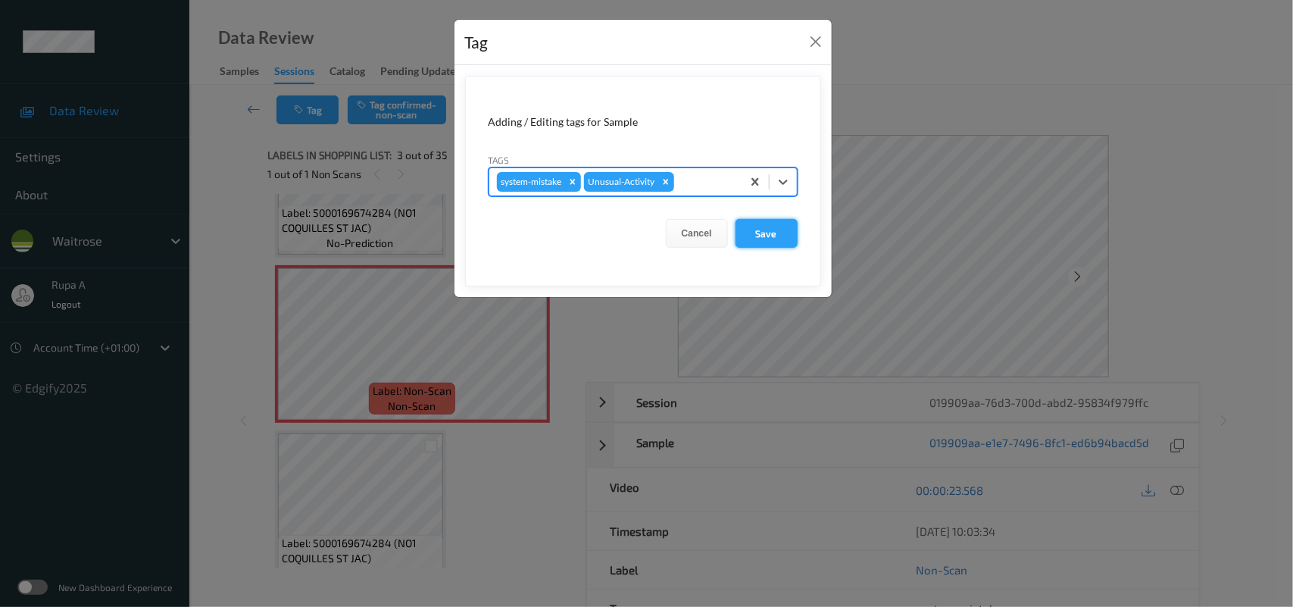
click at [758, 242] on button "Save" at bounding box center [767, 233] width 62 height 29
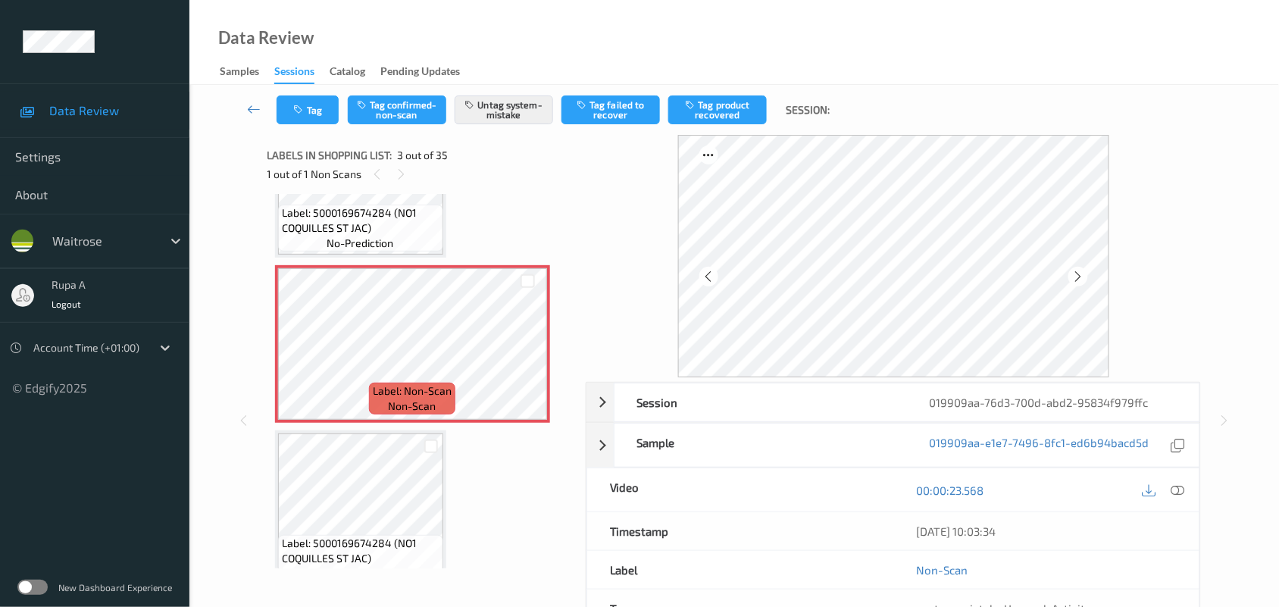
click at [524, 192] on div "Labels in shopping list: 3 out of 35 1 out of 1 Non Scans" at bounding box center [421, 164] width 308 height 59
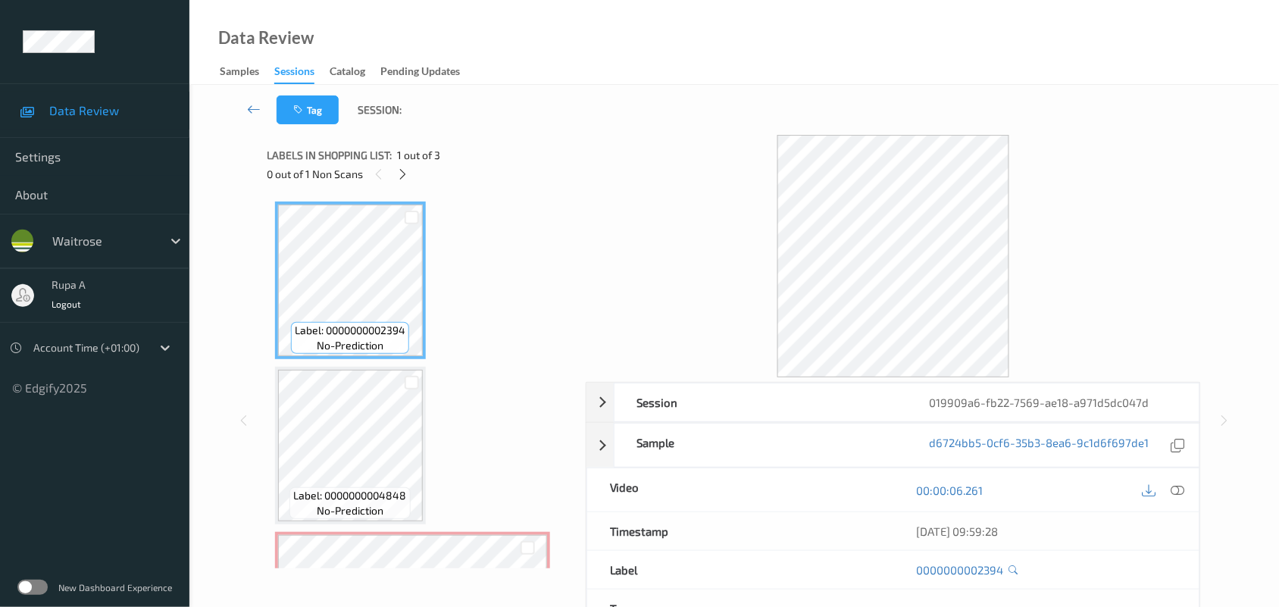
click at [445, 205] on div "Label: 0000000002394 no-prediction Label: 0000000004848 no-prediction Label: No…" at bounding box center [421, 445] width 292 height 488
click at [403, 183] on div at bounding box center [402, 173] width 19 height 19
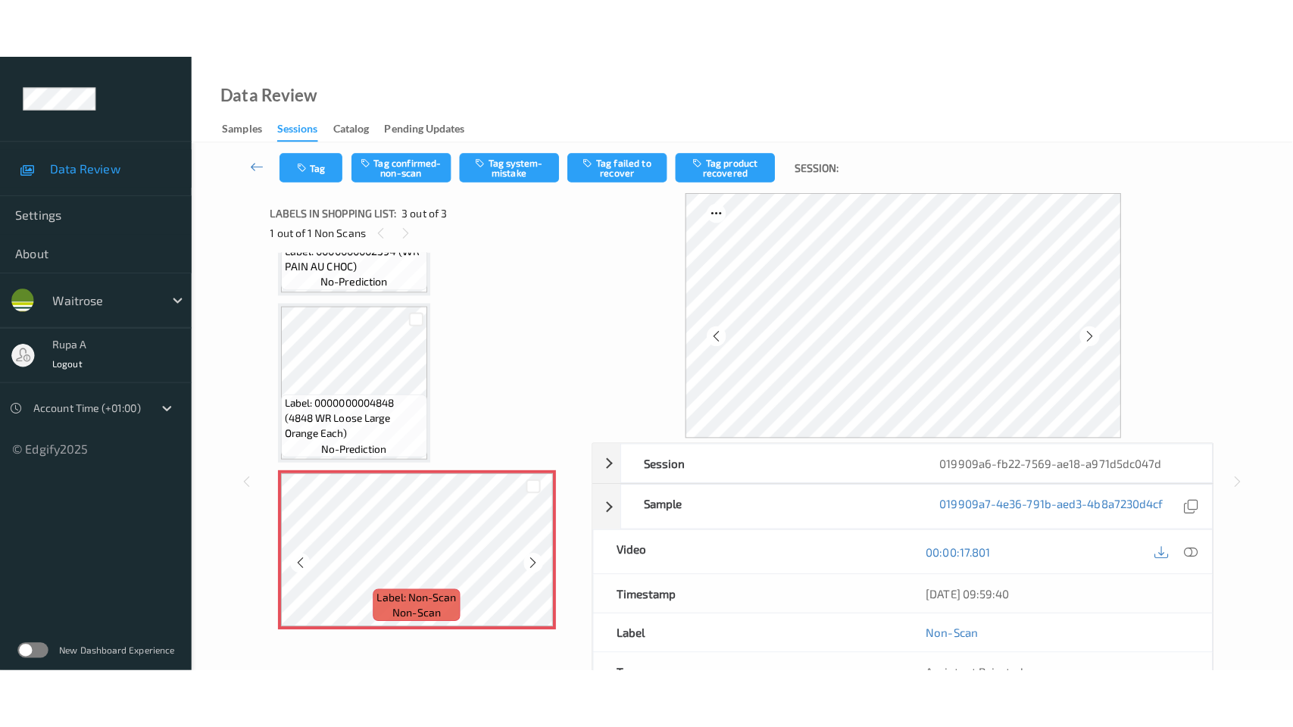
scroll to position [127, 0]
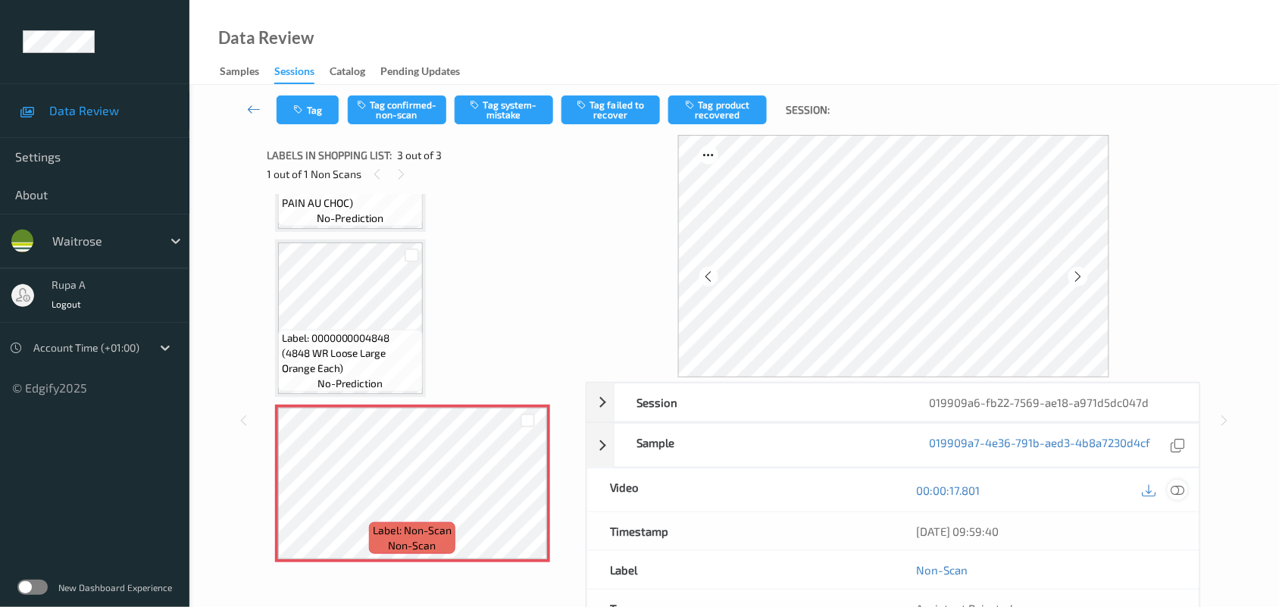
click at [1179, 493] on icon at bounding box center [1178, 490] width 14 height 14
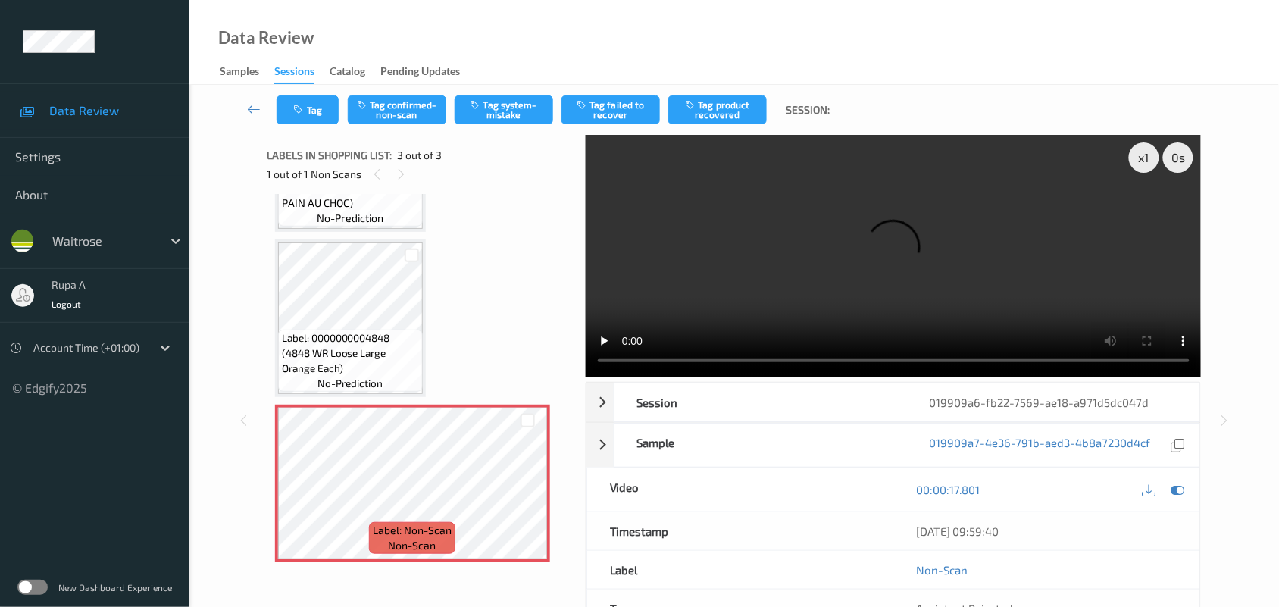
scroll to position [8, 0]
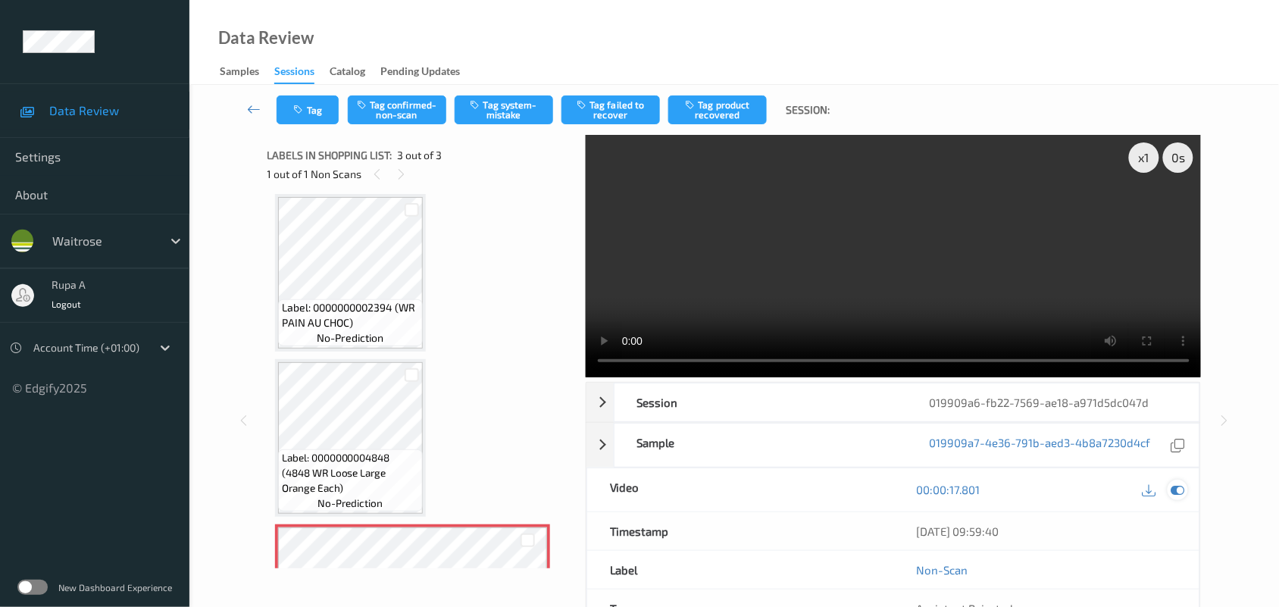
click at [1183, 489] on icon at bounding box center [1178, 490] width 14 height 14
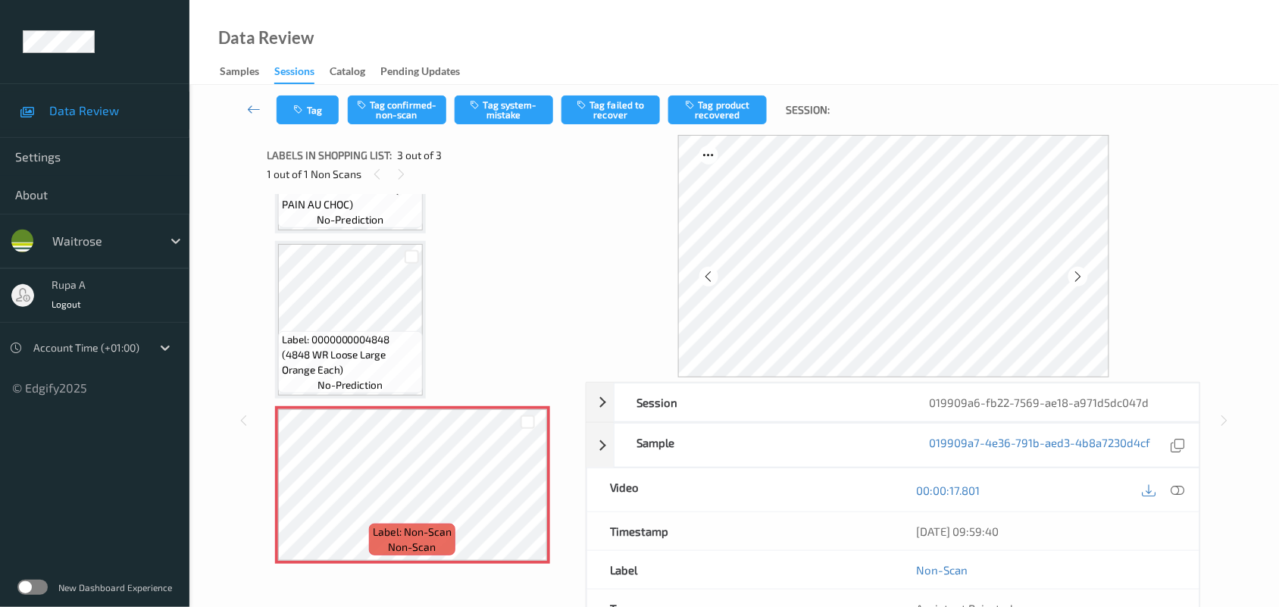
scroll to position [127, 0]
click at [502, 119] on button "Tag system-mistake" at bounding box center [504, 109] width 98 height 29
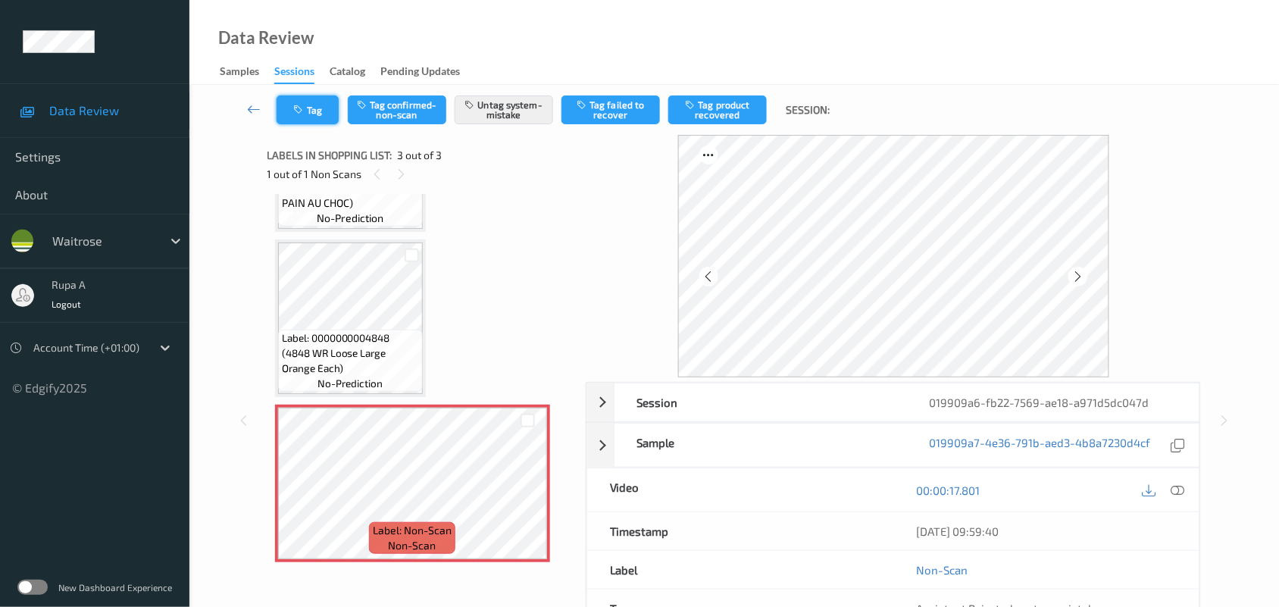
click at [305, 122] on button "Tag" at bounding box center [307, 109] width 62 height 29
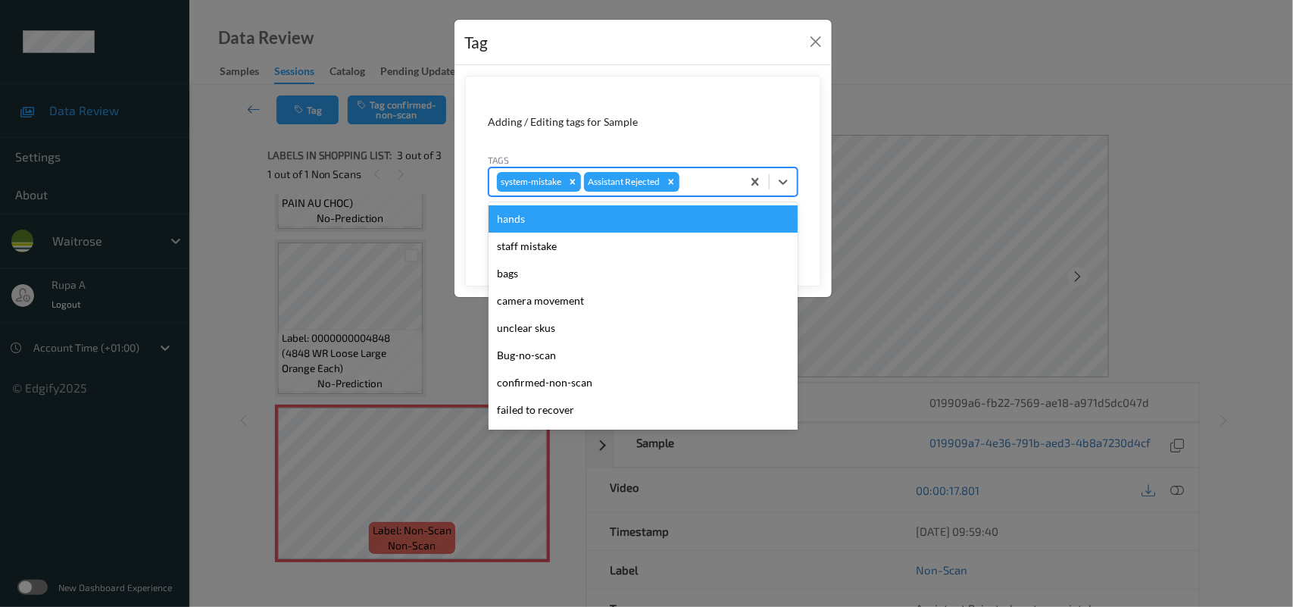
click at [714, 183] on div at bounding box center [709, 182] width 52 height 18
type input "un"
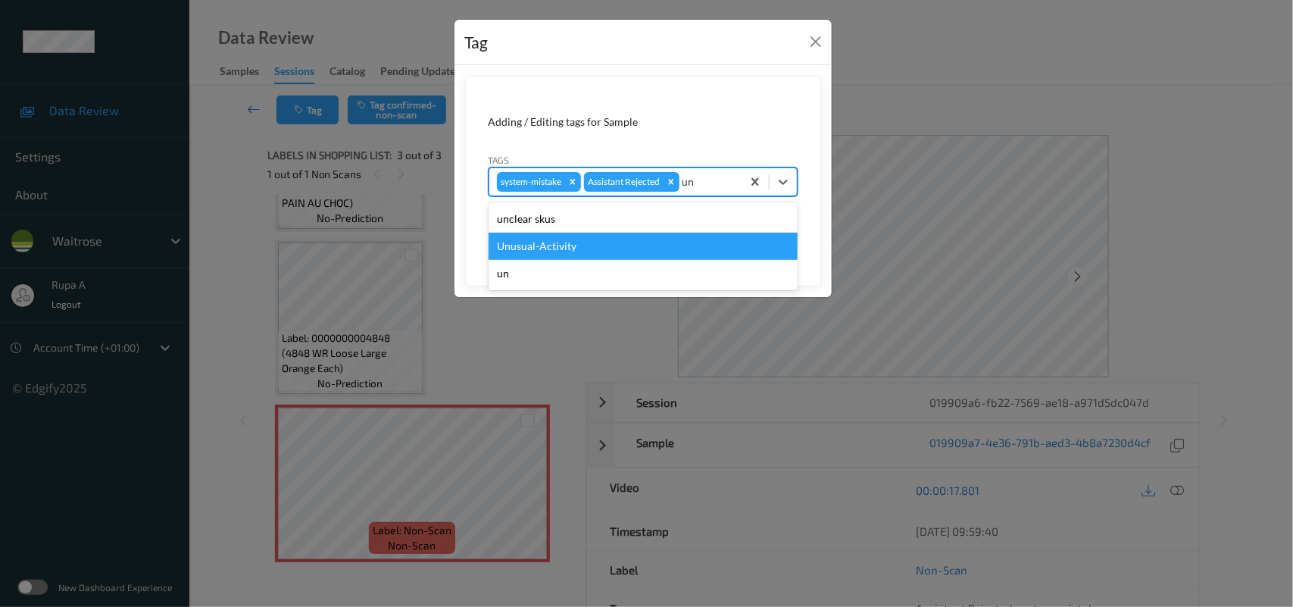
click at [583, 241] on div "Unusual-Activity" at bounding box center [643, 246] width 309 height 27
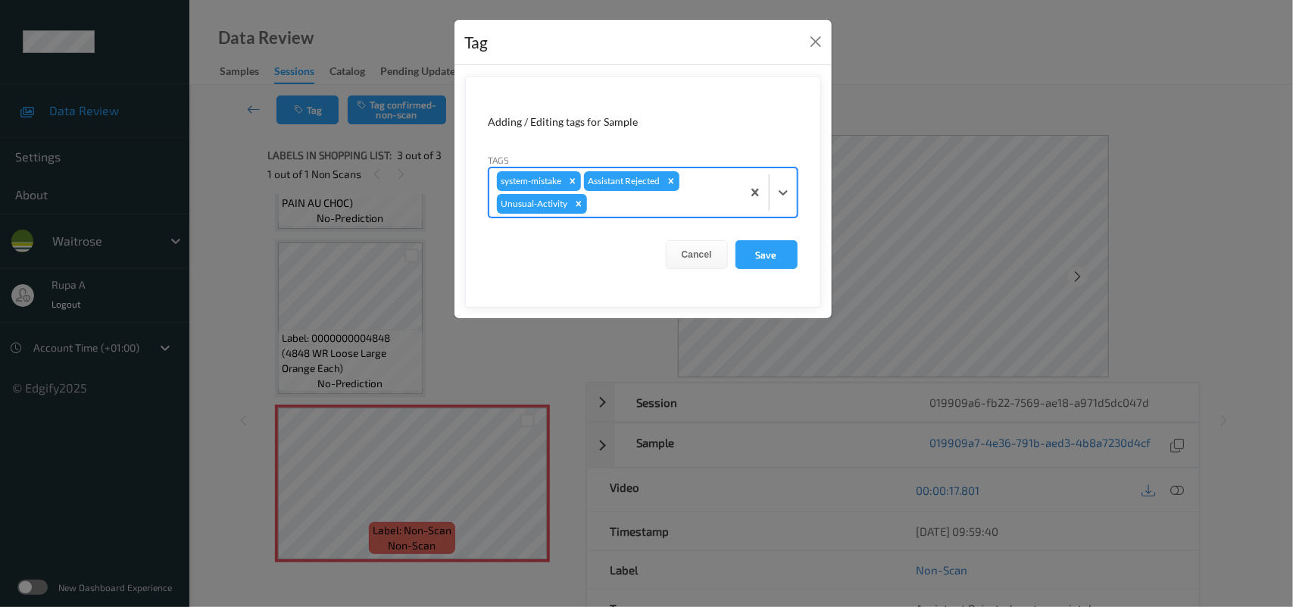
click at [638, 210] on div at bounding box center [662, 204] width 144 height 18
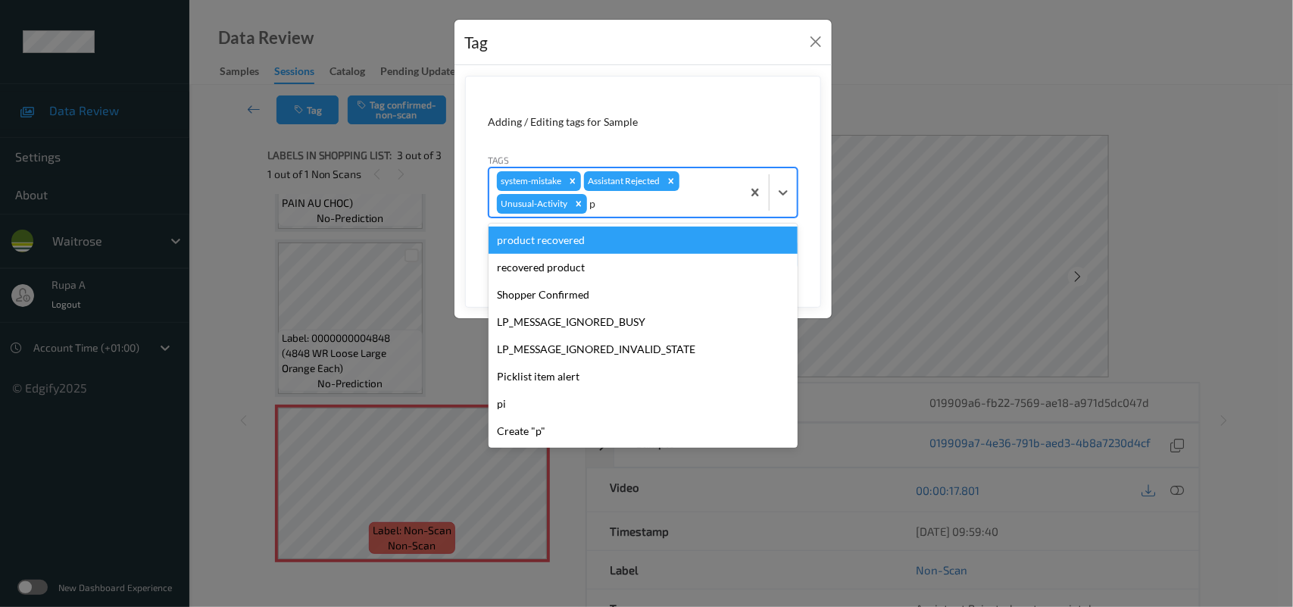
type input "pi"
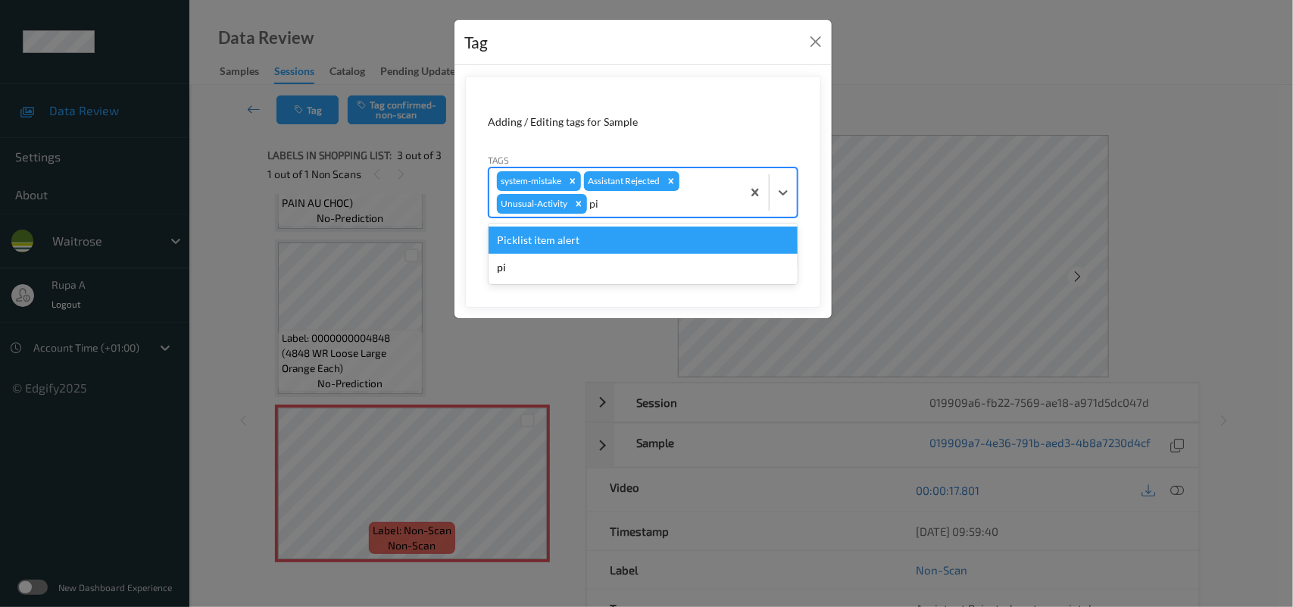
click at [614, 236] on div "Picklist item alert" at bounding box center [643, 239] width 309 height 27
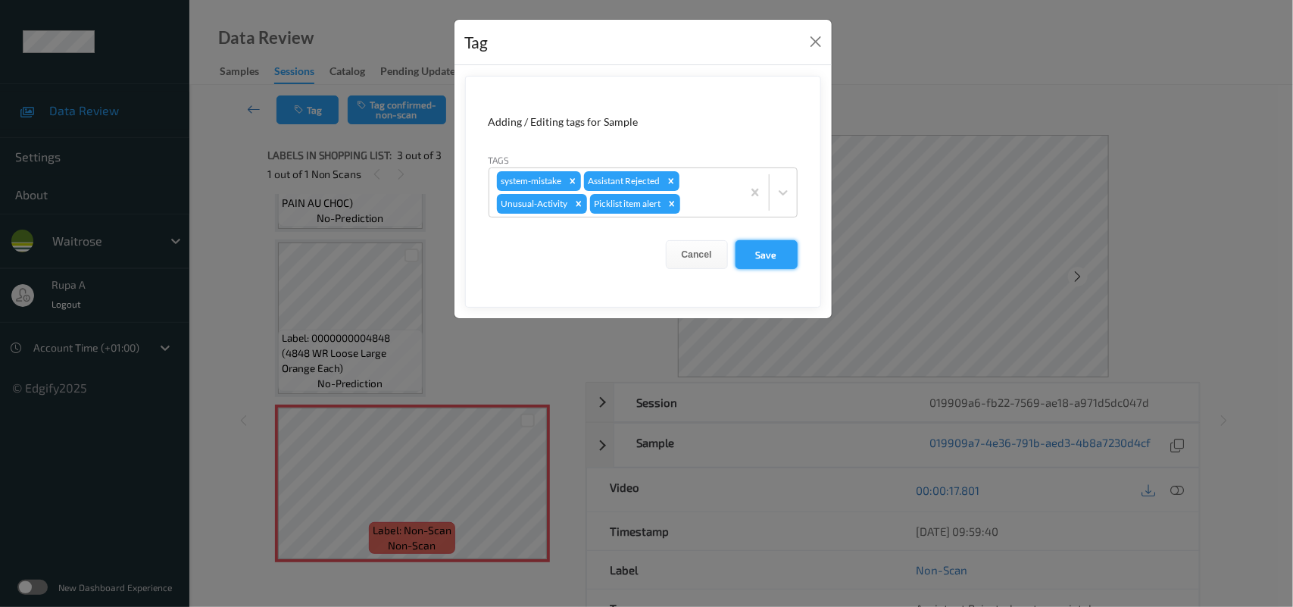
click at [755, 256] on button "Save" at bounding box center [767, 254] width 62 height 29
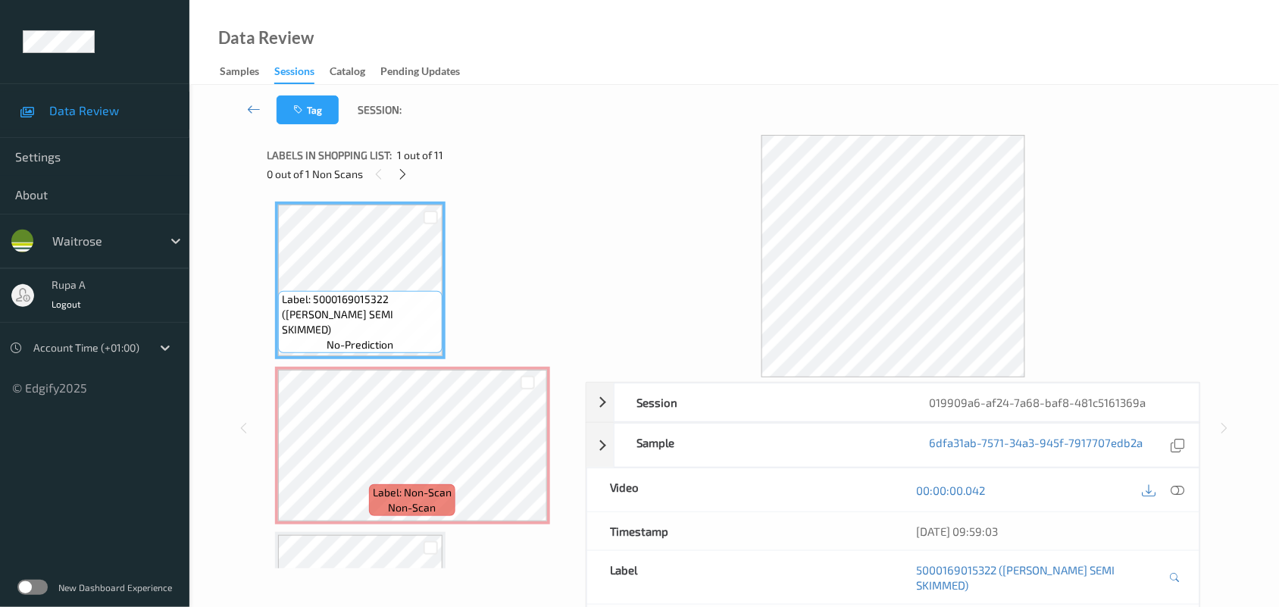
click at [495, 119] on div "Tag Session:" at bounding box center [733, 110] width 1027 height 50
click at [399, 182] on div at bounding box center [402, 173] width 19 height 19
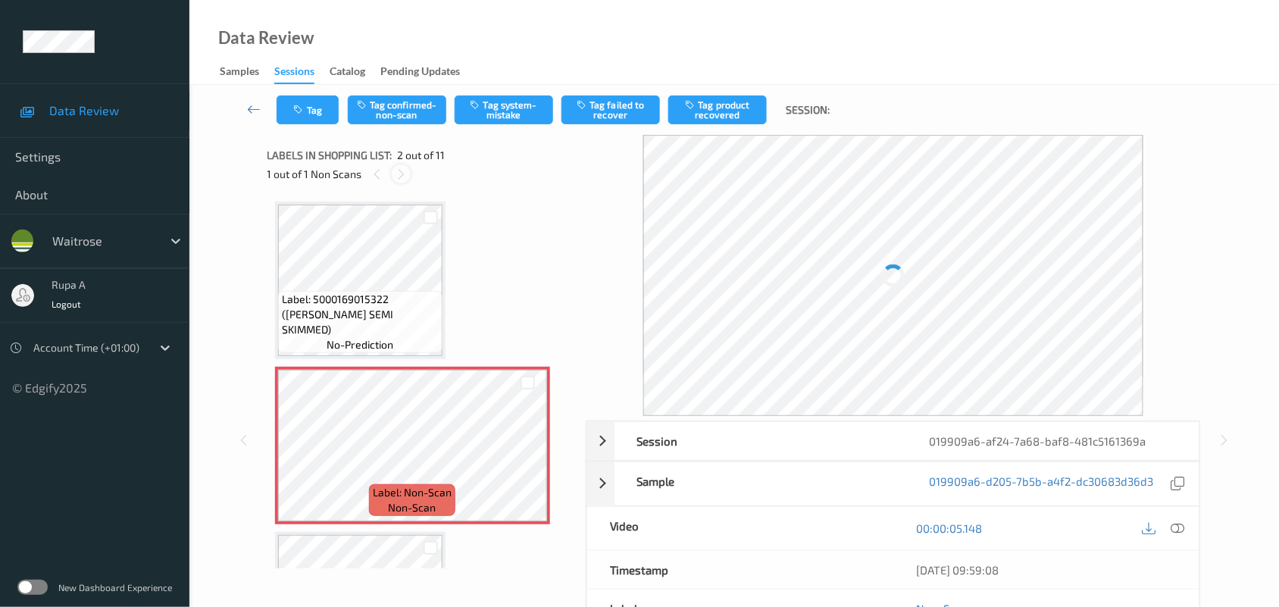
scroll to position [8, 0]
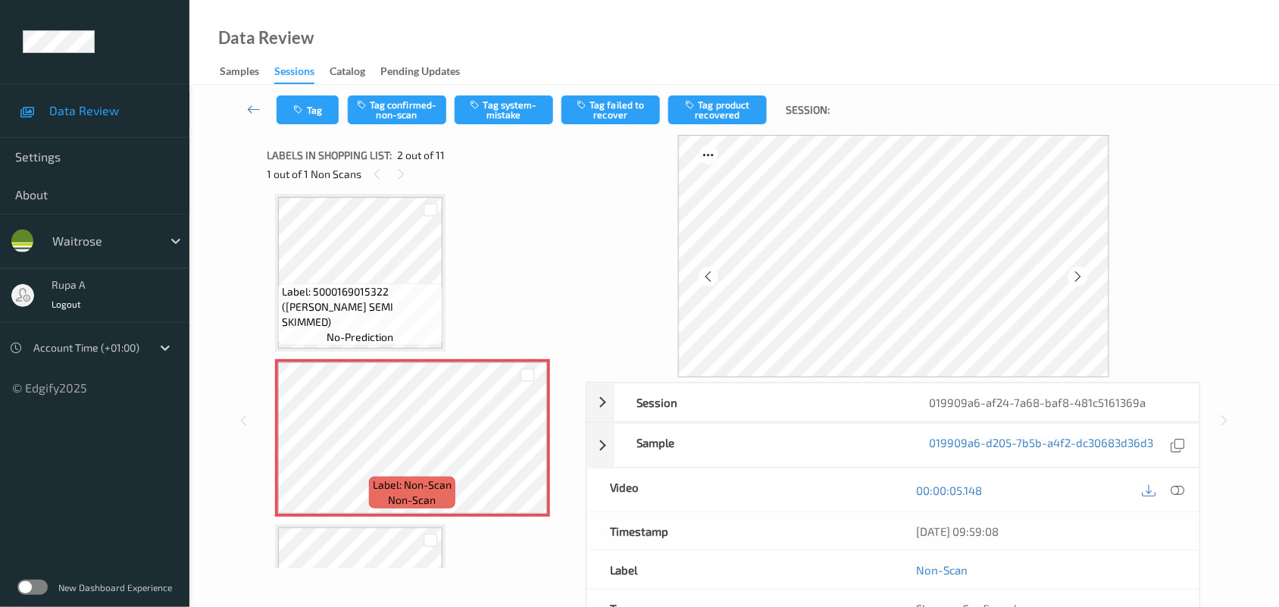
click at [1080, 279] on icon at bounding box center [1077, 277] width 13 height 14
click at [1176, 489] on icon at bounding box center [1178, 490] width 14 height 14
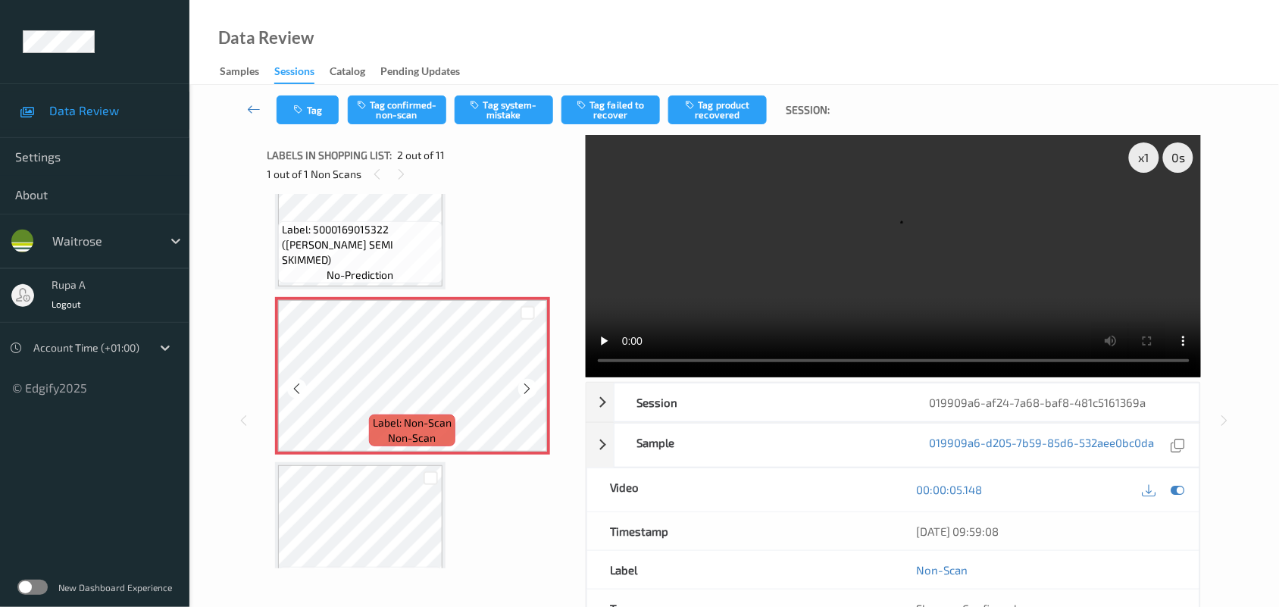
scroll to position [102, 0]
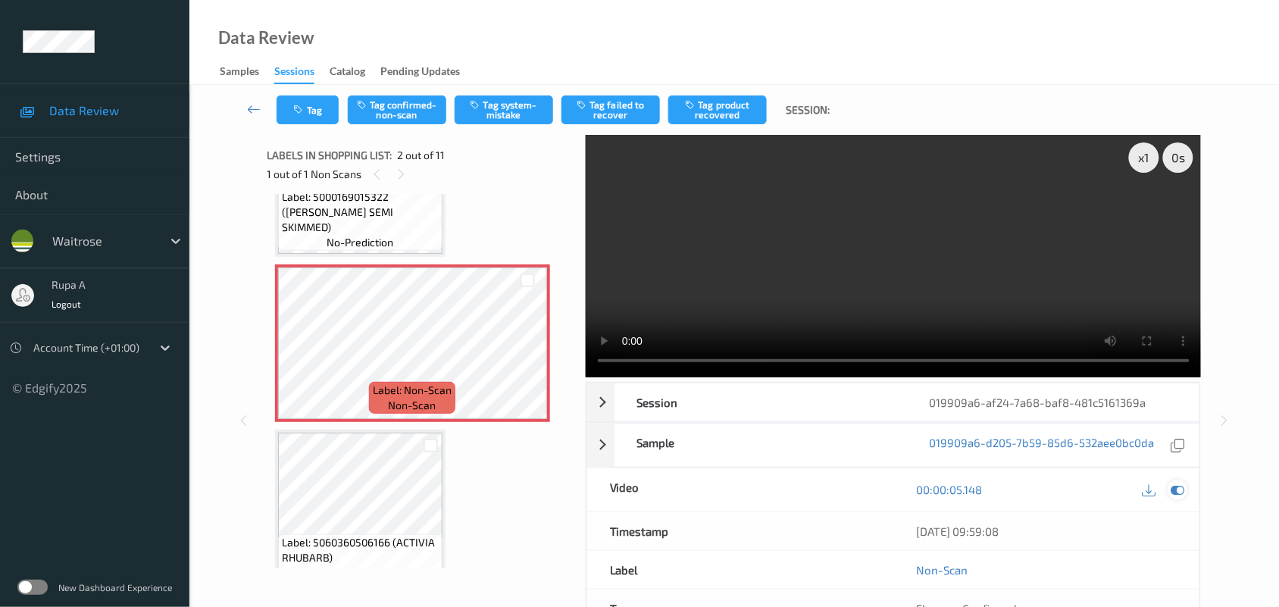
click at [1179, 489] on icon at bounding box center [1178, 490] width 14 height 14
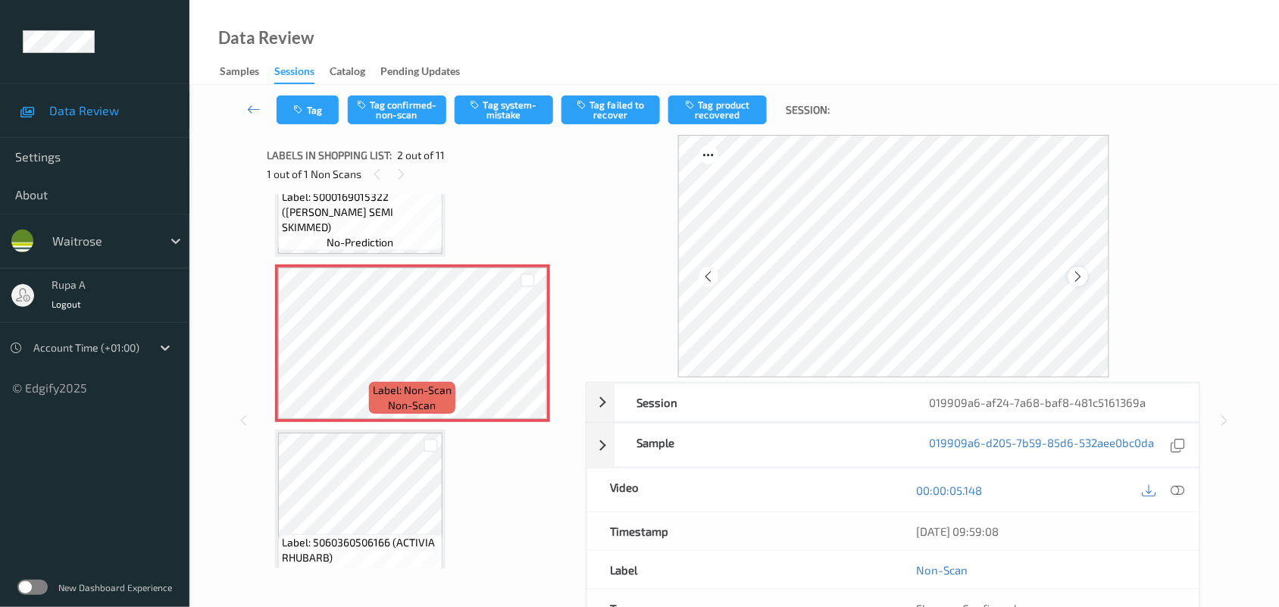
click at [1077, 273] on icon at bounding box center [1077, 277] width 13 height 14
click at [1180, 490] on icon at bounding box center [1178, 490] width 14 height 14
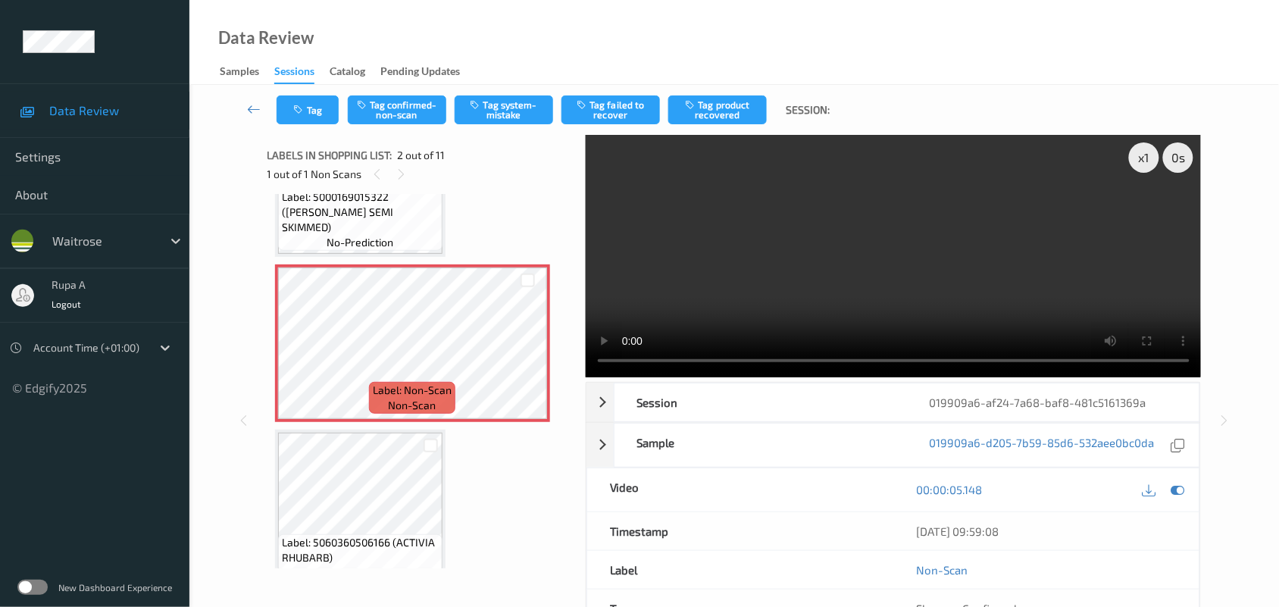
drag, startPoint x: 1174, startPoint y: 493, endPoint x: 1182, endPoint y: 470, distance: 24.0
click at [1176, 493] on icon at bounding box center [1178, 490] width 14 height 14
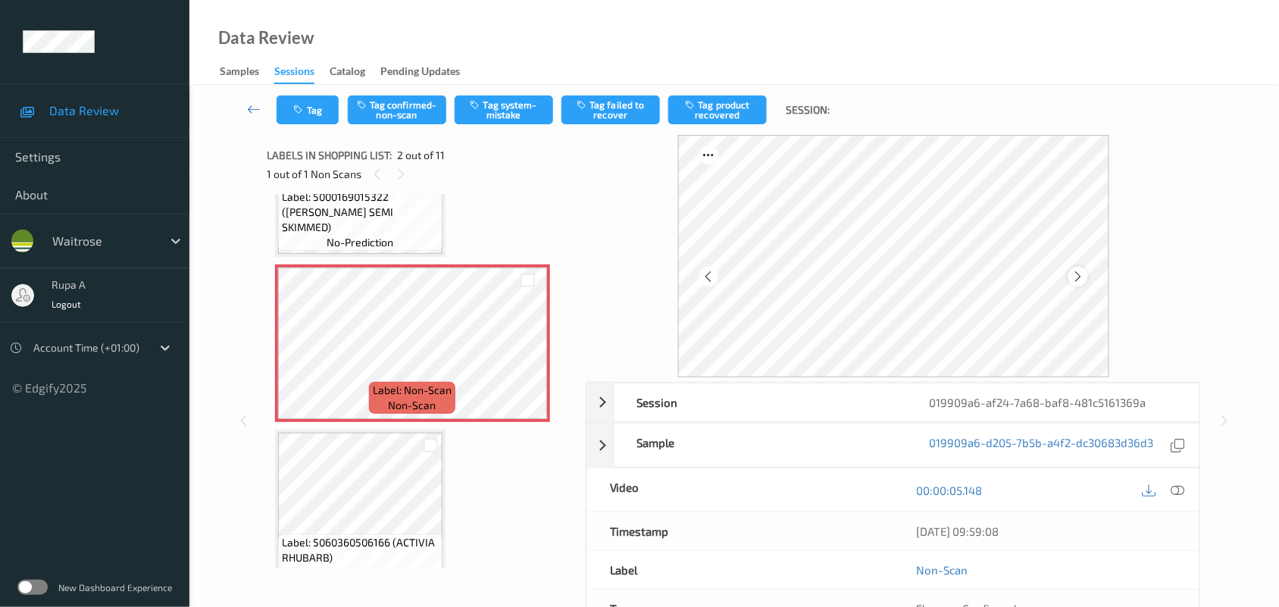
click at [1077, 273] on icon at bounding box center [1077, 277] width 13 height 14
click at [1179, 494] on icon at bounding box center [1178, 490] width 14 height 14
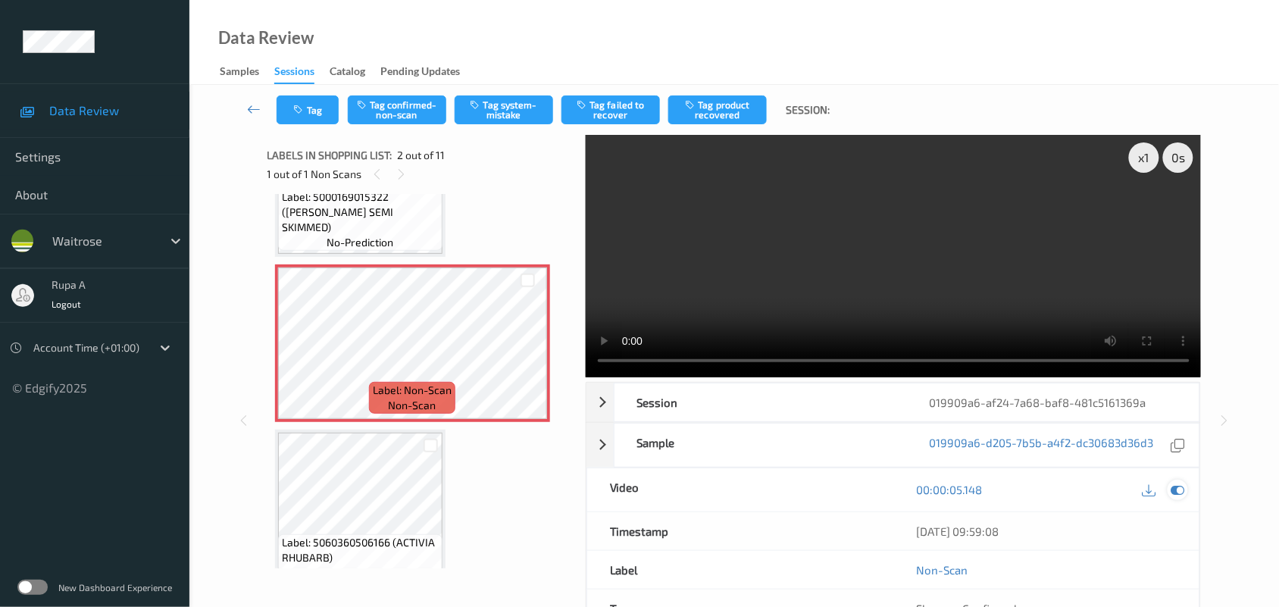
click at [1180, 489] on icon at bounding box center [1178, 490] width 14 height 14
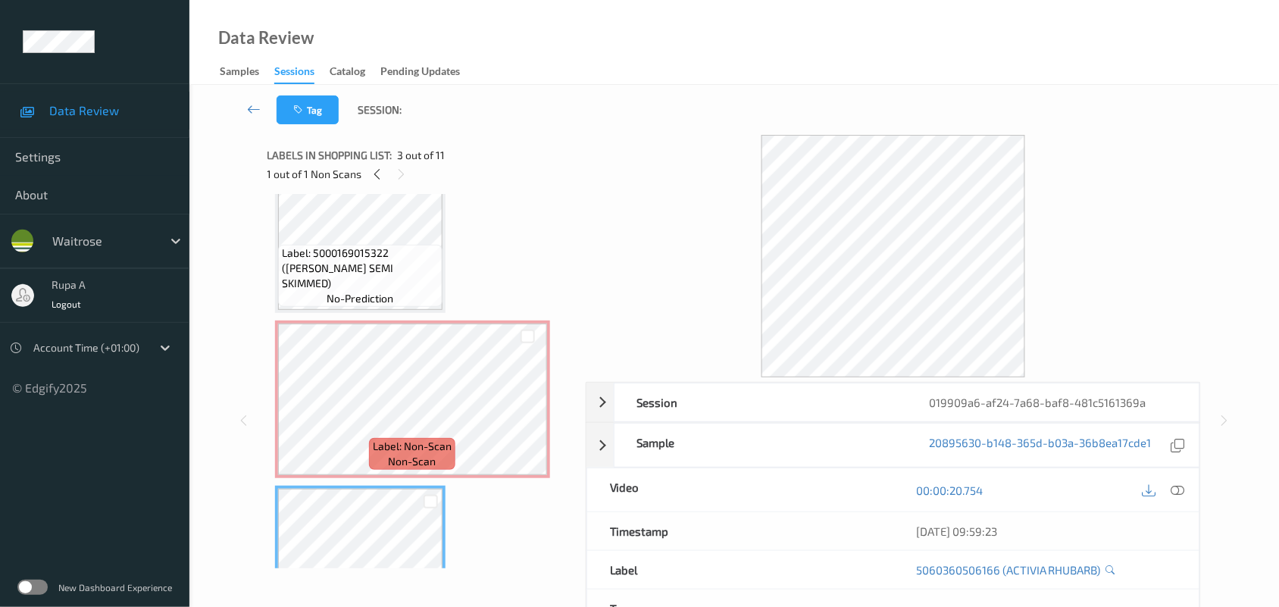
scroll to position [8, 0]
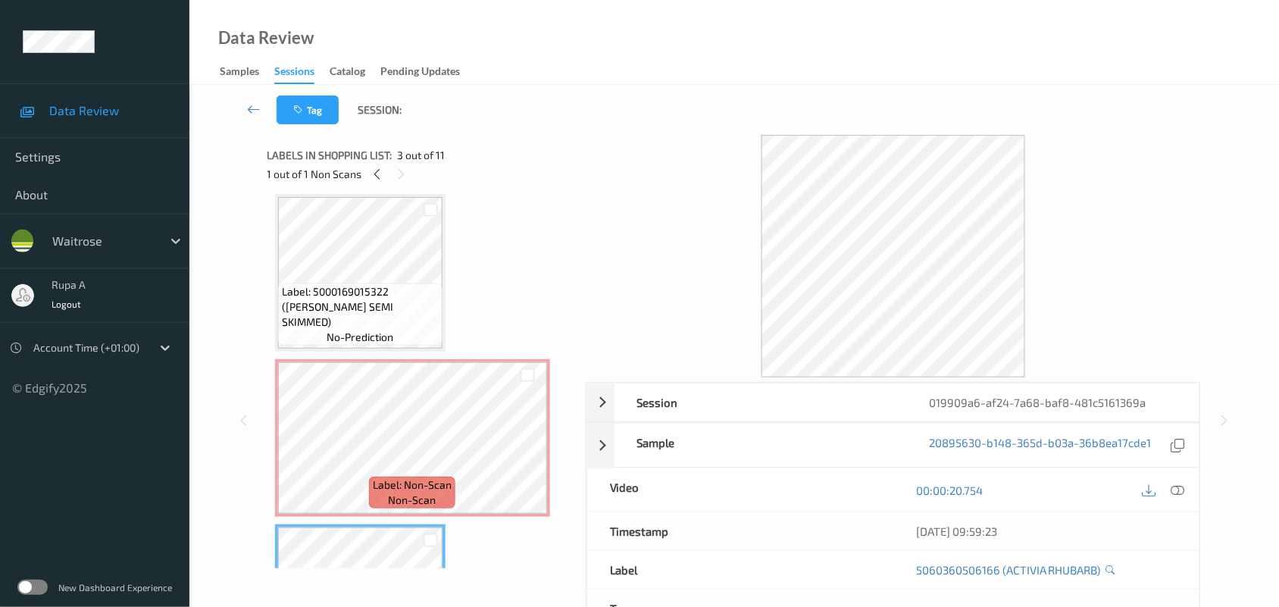
click at [398, 303] on span "Label: 5000169015322 ([PERSON_NAME] SEMI SKIMMED)" at bounding box center [360, 306] width 157 height 45
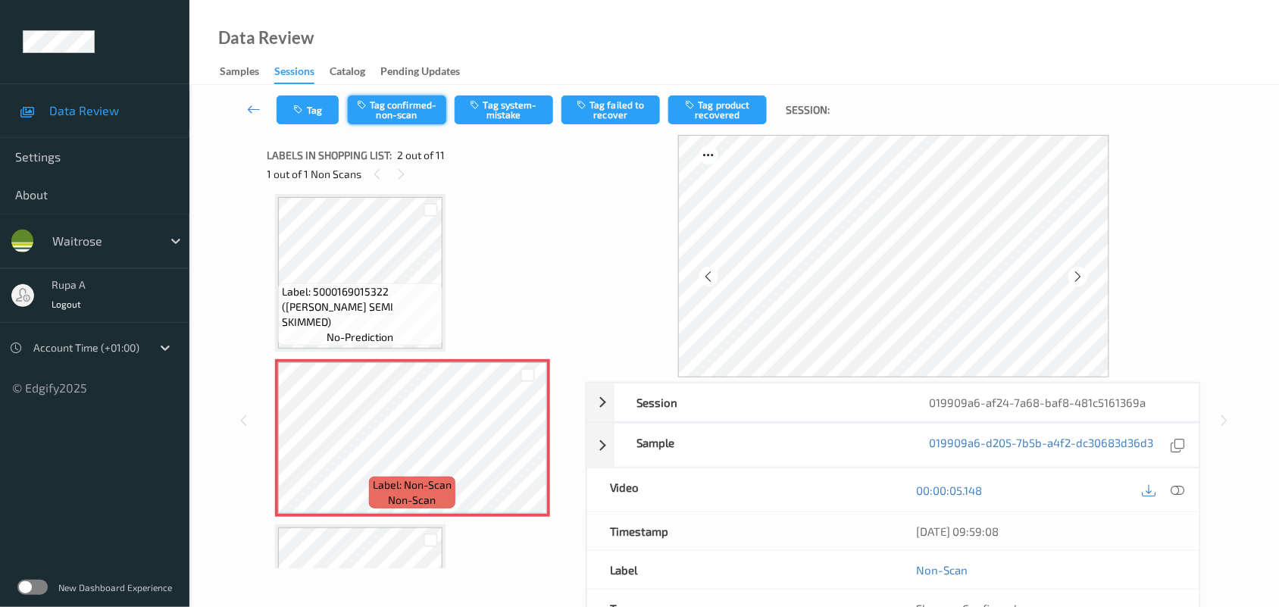
click at [407, 116] on button "Tag confirmed-non-scan" at bounding box center [397, 109] width 98 height 29
click at [717, 111] on button "Tag product recovered" at bounding box center [717, 109] width 98 height 29
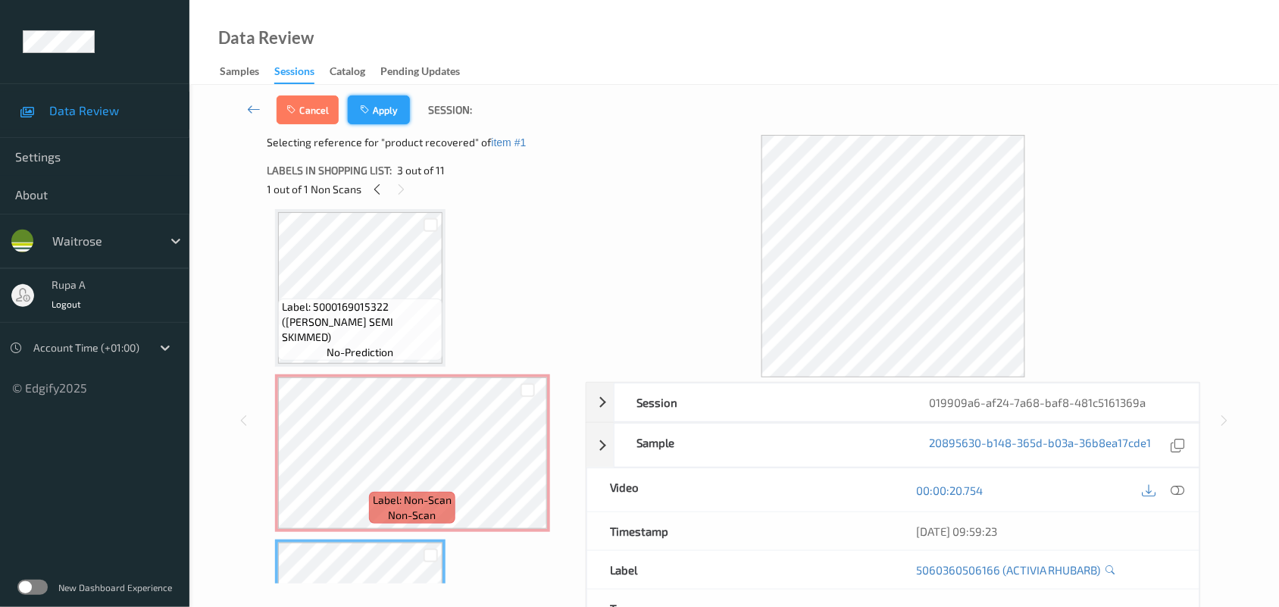
click at [389, 116] on button "Apply" at bounding box center [379, 109] width 62 height 29
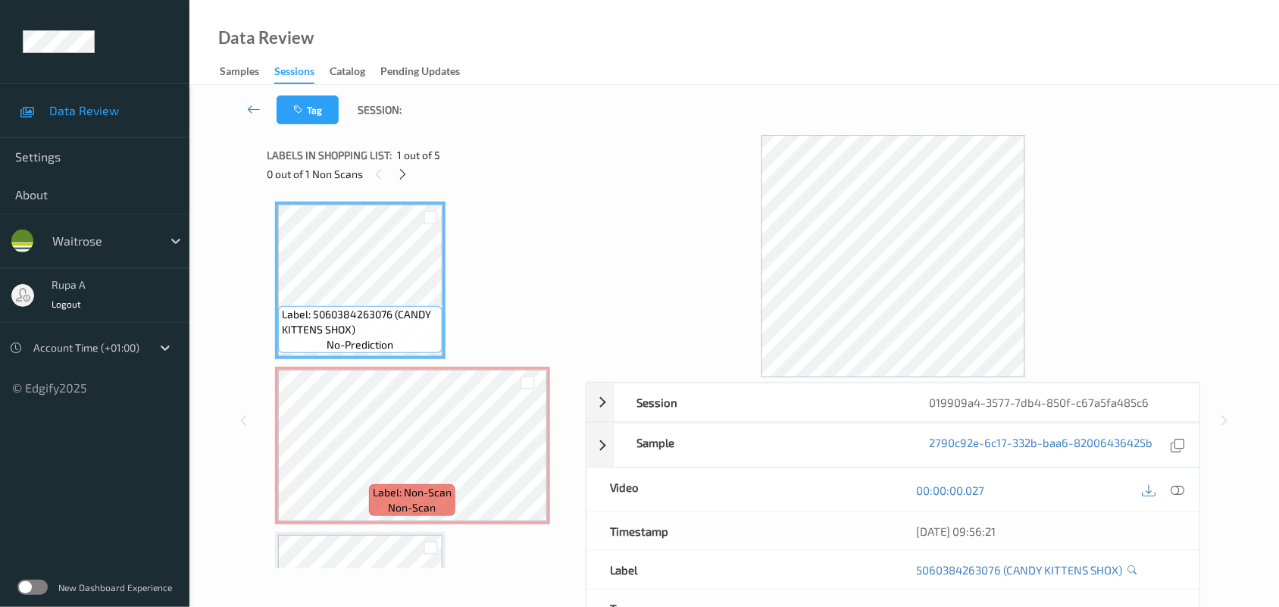
click at [486, 135] on div "Labels in shopping list: 1 out of 5 0 out of 1 Non Scans" at bounding box center [421, 164] width 308 height 59
click at [395, 170] on div at bounding box center [402, 173] width 19 height 19
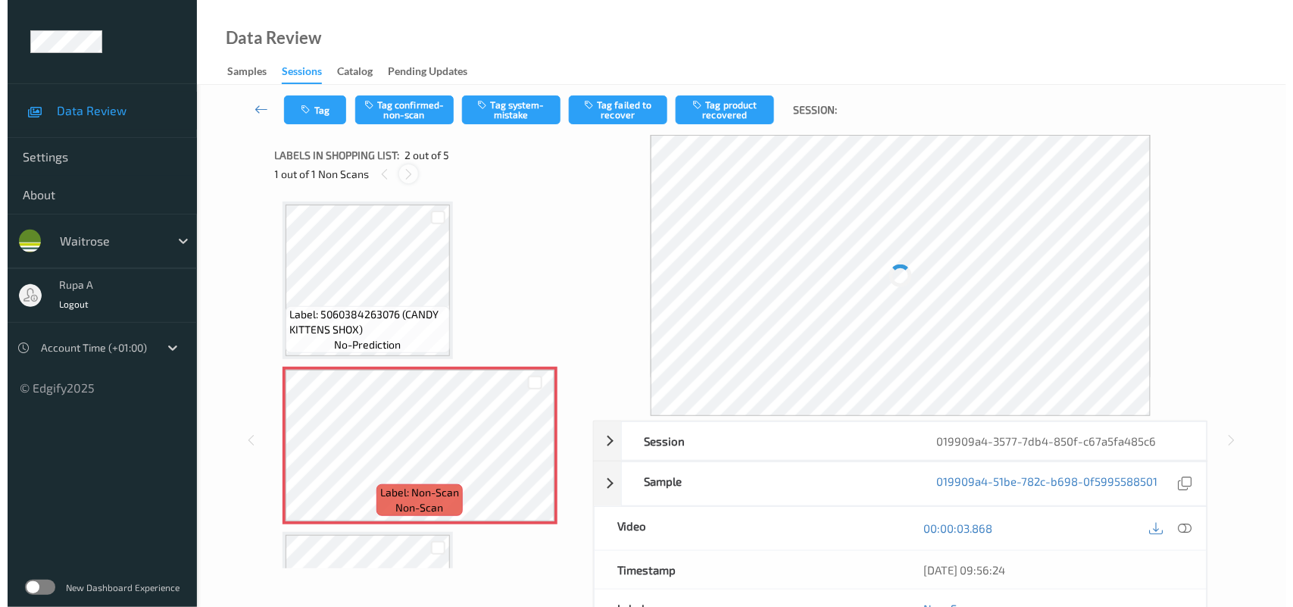
scroll to position [8, 0]
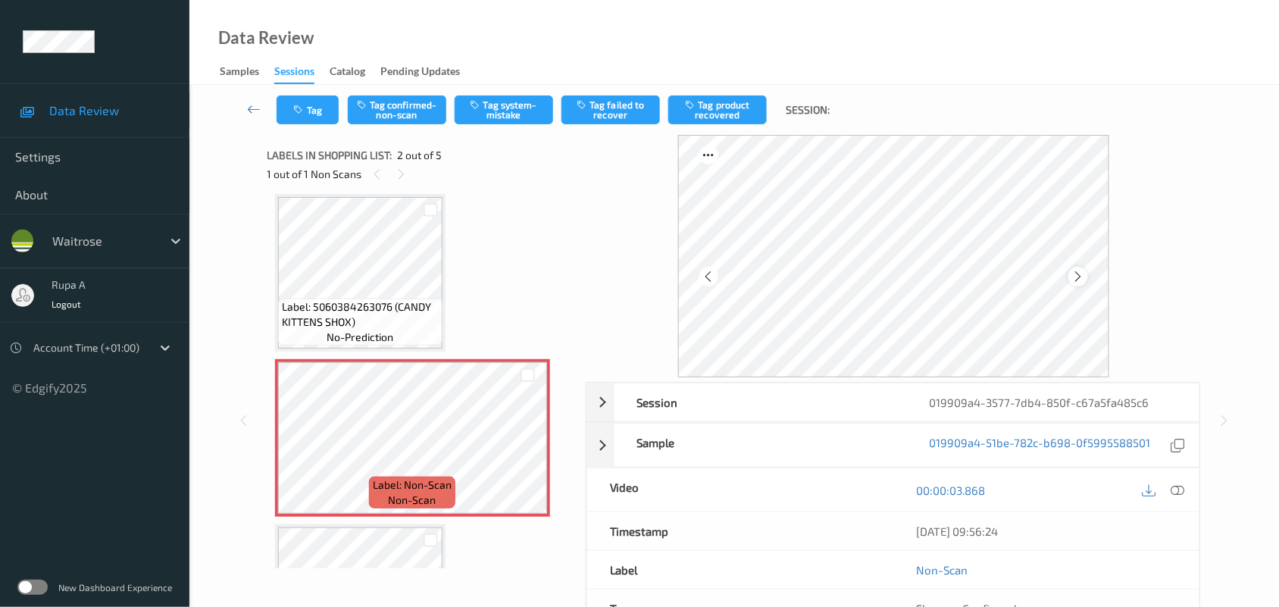
click at [1083, 273] on icon at bounding box center [1077, 277] width 13 height 14
click at [1186, 491] on div at bounding box center [1177, 489] width 20 height 20
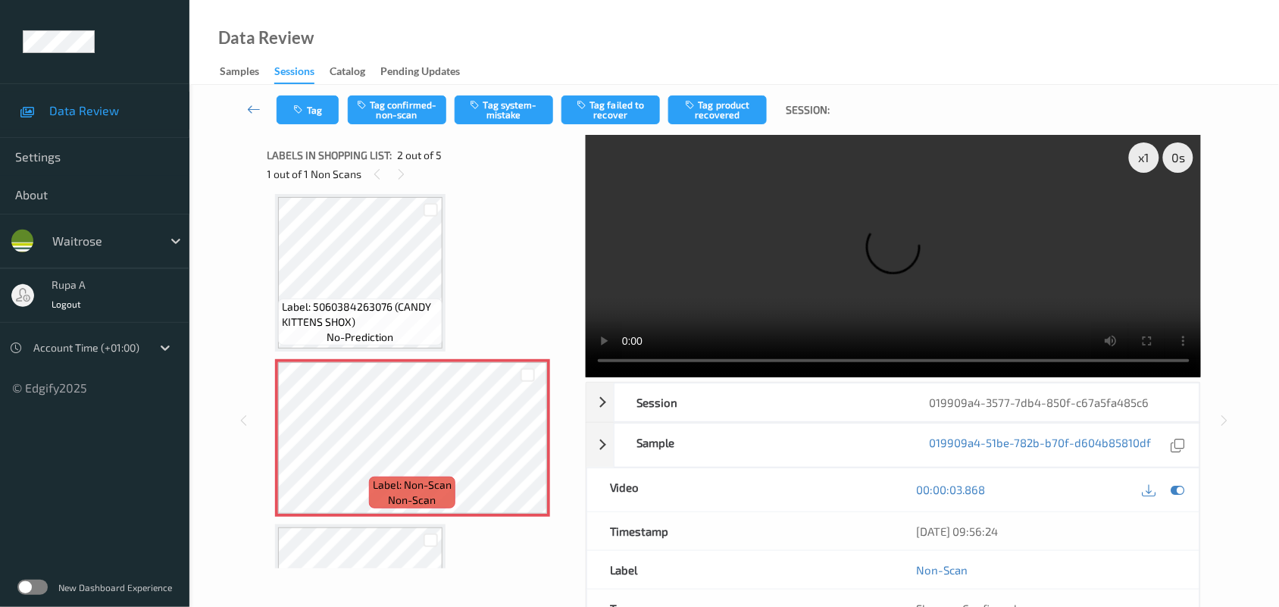
click at [486, 199] on div "Label: 5060384263076 (CANDY KITTENS SHOX) no-prediction Label: Non-Scan non-sca…" at bounding box center [421, 603] width 292 height 818
click at [477, 226] on div "Label: 5060384263076 (CANDY KITTENS SHOX) no-prediction Label: Non-Scan non-sca…" at bounding box center [421, 603] width 292 height 818
drag, startPoint x: 1182, startPoint y: 487, endPoint x: 1164, endPoint y: 486, distance: 18.2
click at [1183, 487] on icon at bounding box center [1178, 490] width 14 height 14
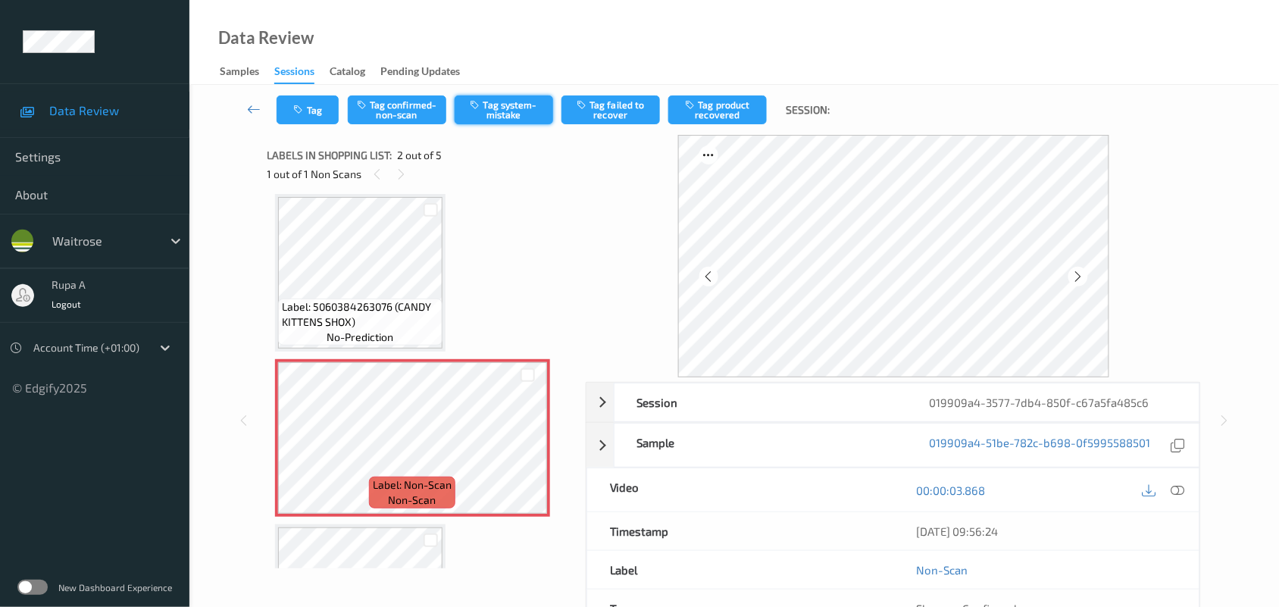
click at [493, 116] on button "Tag system-mistake" at bounding box center [504, 109] width 98 height 29
click at [280, 110] on button "Tag" at bounding box center [307, 109] width 62 height 29
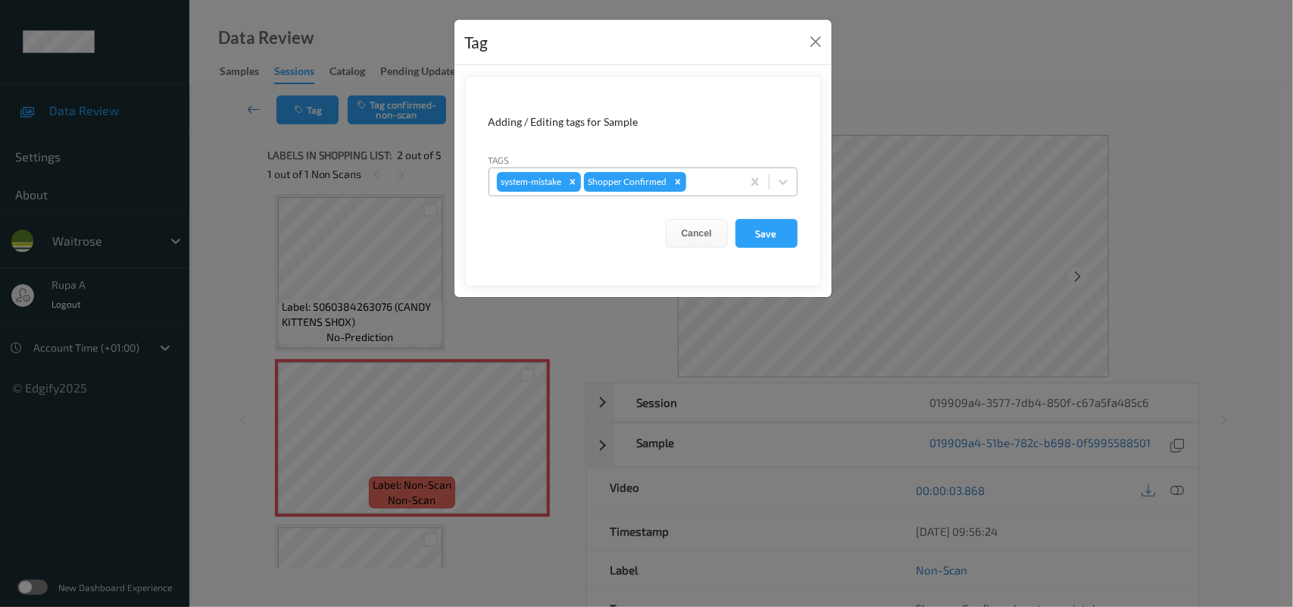
click at [705, 183] on div at bounding box center [711, 182] width 45 height 18
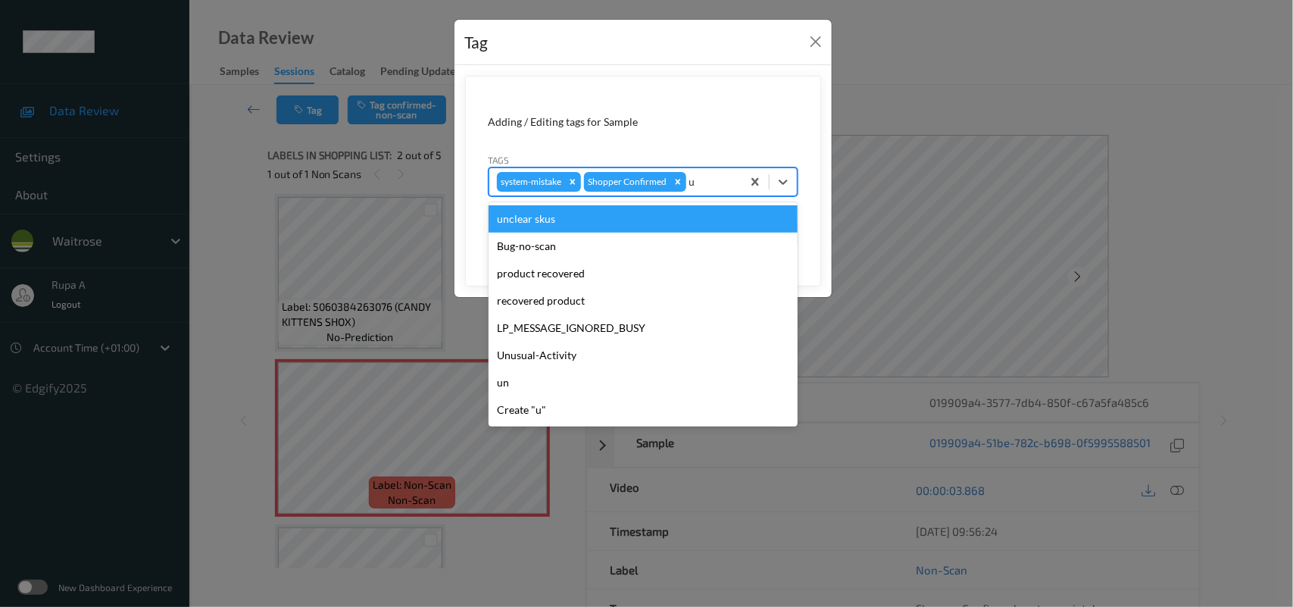
type input "un"
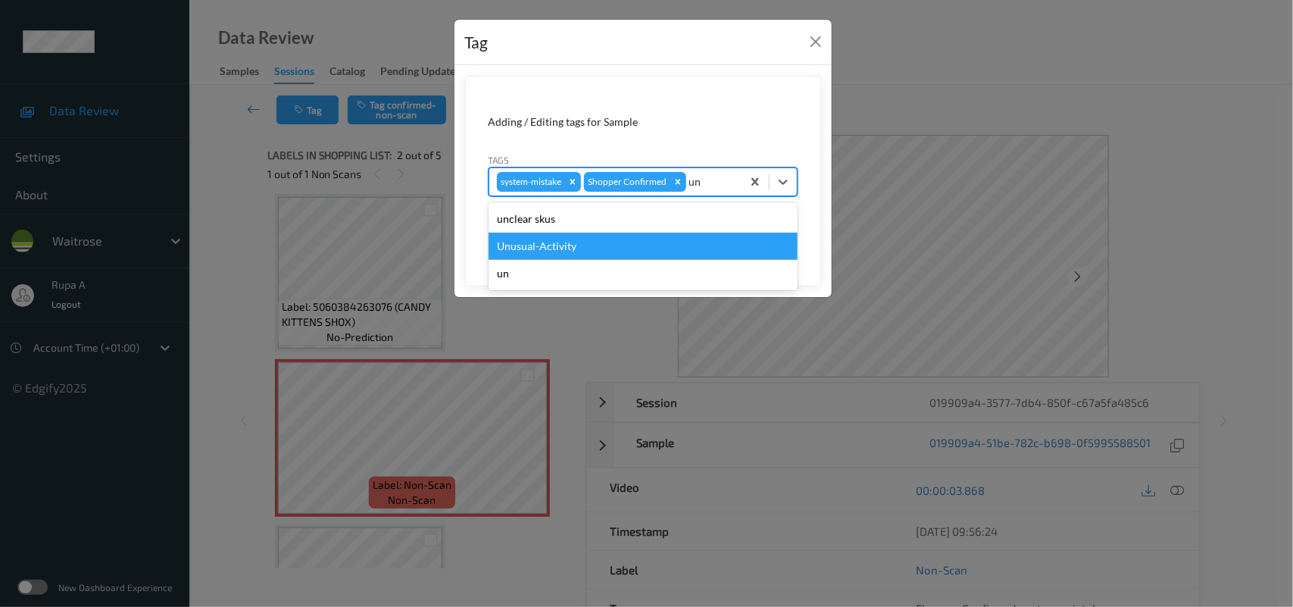
click at [542, 248] on div "Unusual-Activity" at bounding box center [643, 246] width 309 height 27
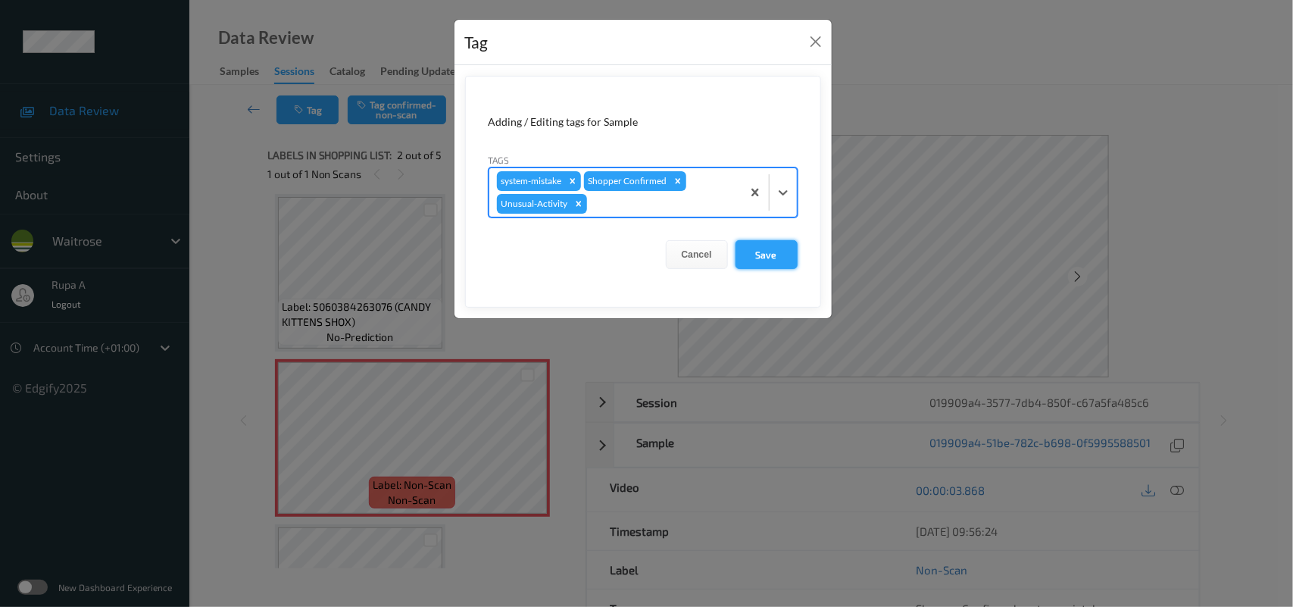
click at [780, 260] on button "Save" at bounding box center [767, 254] width 62 height 29
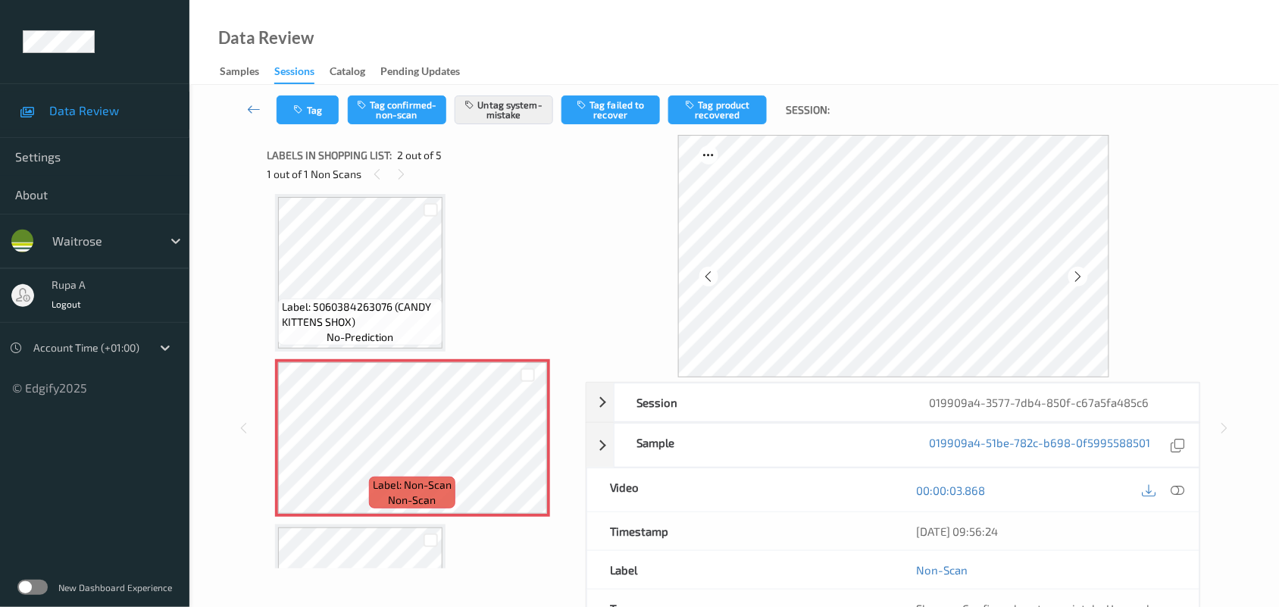
click at [479, 195] on div "Label: 5060384263076 (CANDY KITTENS SHOX) no-prediction Label: Non-Scan non-sca…" at bounding box center [421, 603] width 292 height 818
click at [311, 96] on button "Tag" at bounding box center [307, 109] width 62 height 29
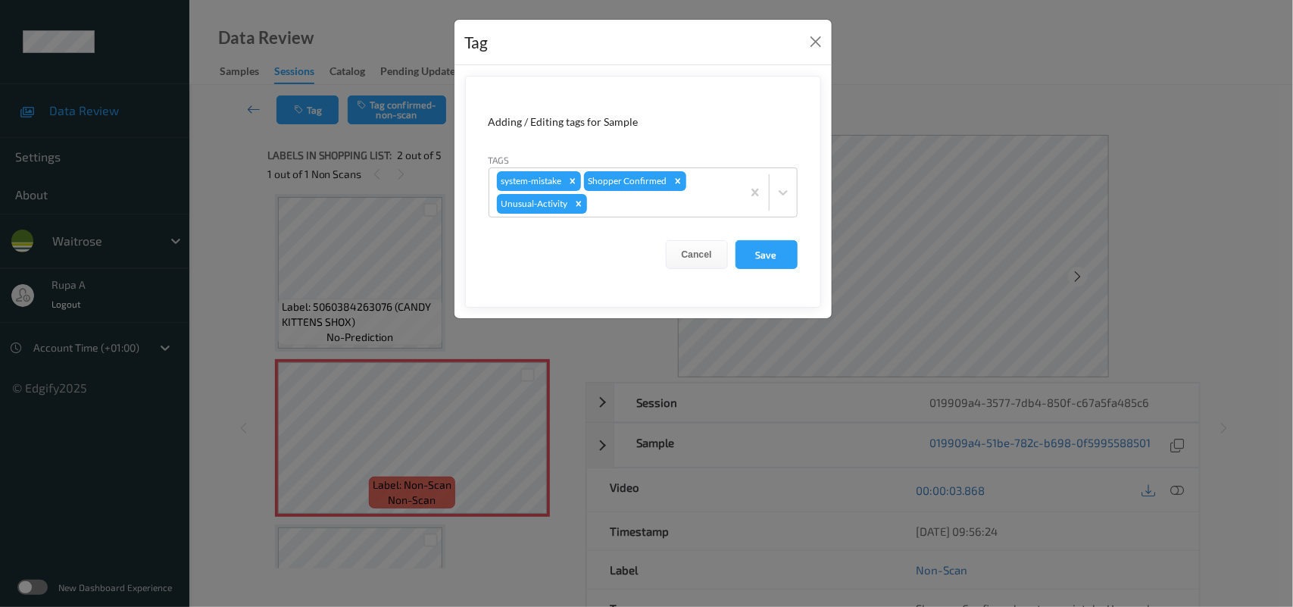
click at [774, 275] on form "Adding / Editing tags for Sample Tags system-mistake Shopper Confirmed Unusual-…" at bounding box center [643, 192] width 356 height 232
click at [788, 251] on button "Save" at bounding box center [767, 254] width 62 height 29
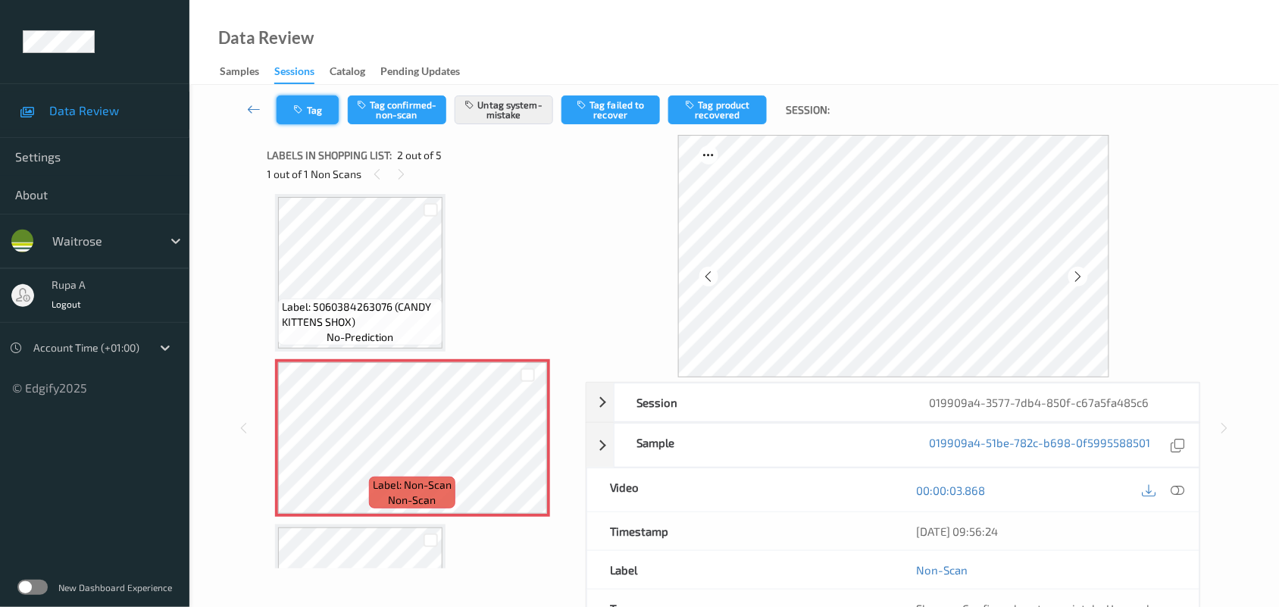
click at [337, 112] on button "Tag" at bounding box center [307, 109] width 62 height 29
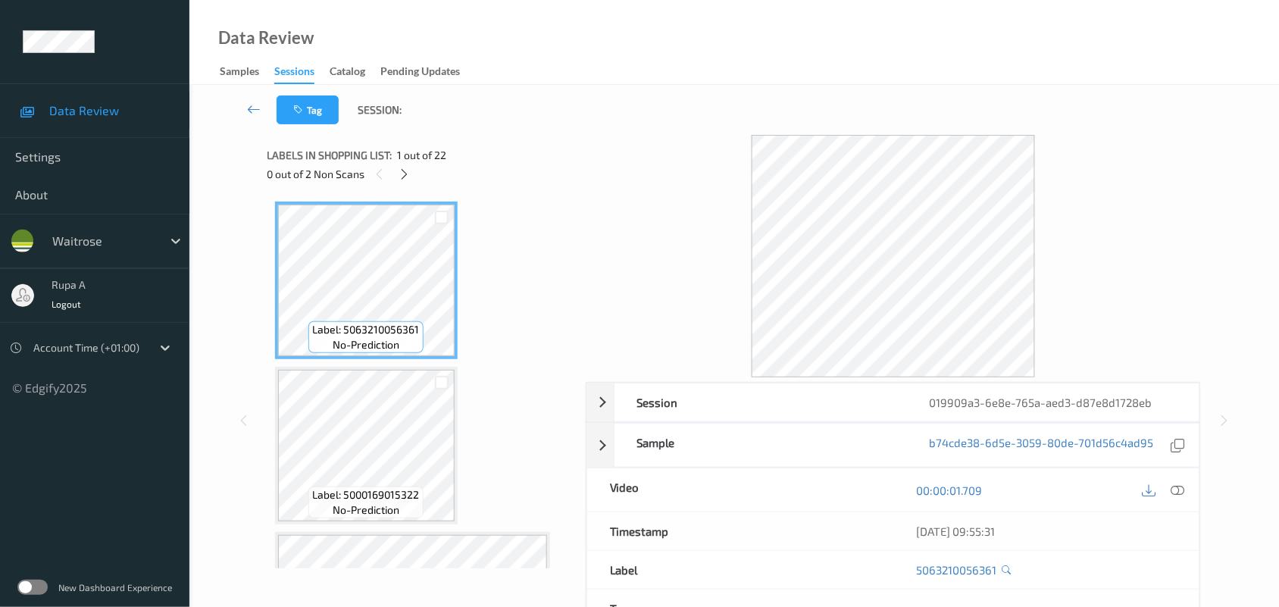
click at [546, 142] on div "Labels in shopping list: 1 out of 22 0 out of 2 Non Scans" at bounding box center [421, 164] width 308 height 59
click at [405, 180] on icon at bounding box center [404, 174] width 13 height 14
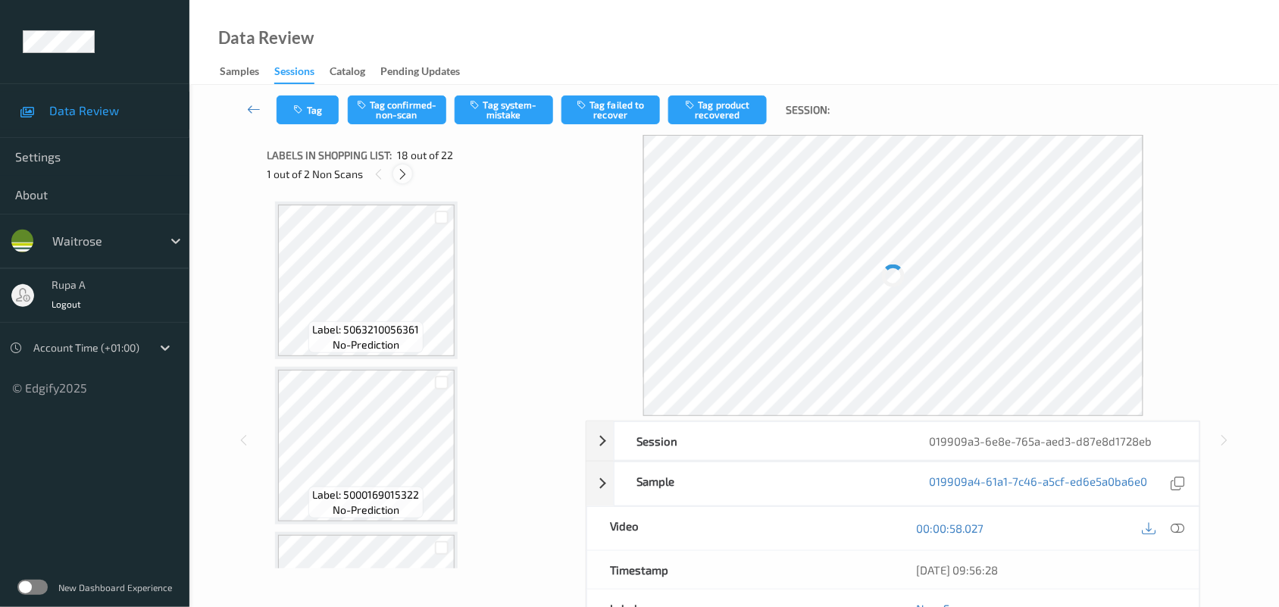
scroll to position [2644, 0]
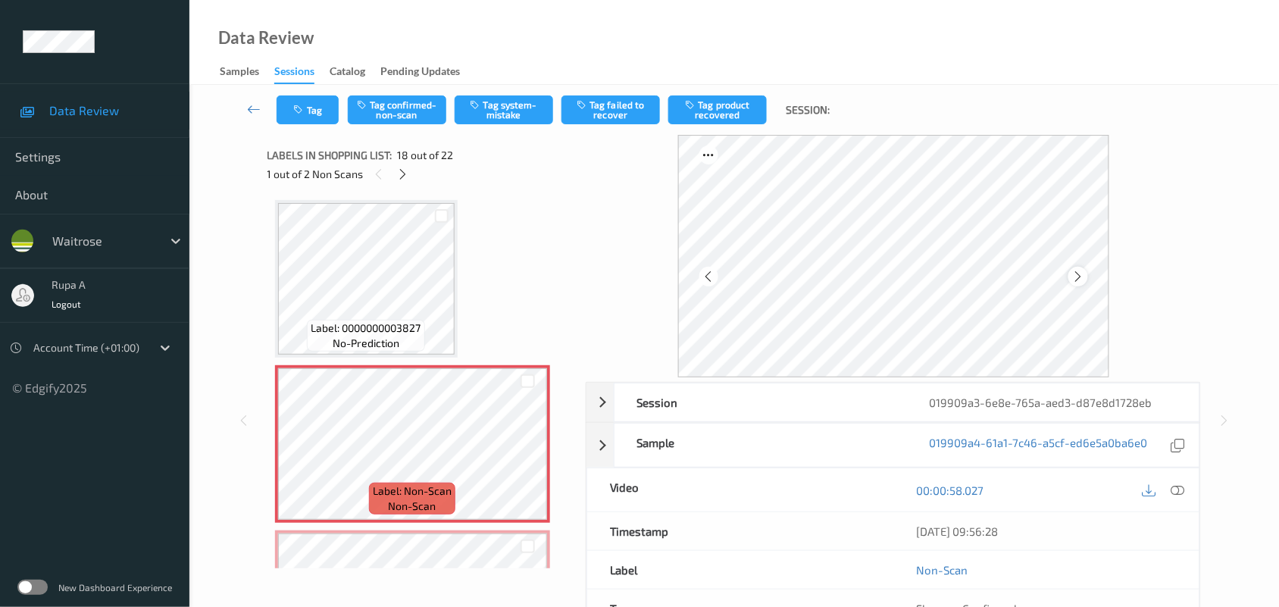
click at [1079, 276] on icon at bounding box center [1077, 277] width 13 height 14
click at [400, 176] on icon at bounding box center [402, 174] width 13 height 14
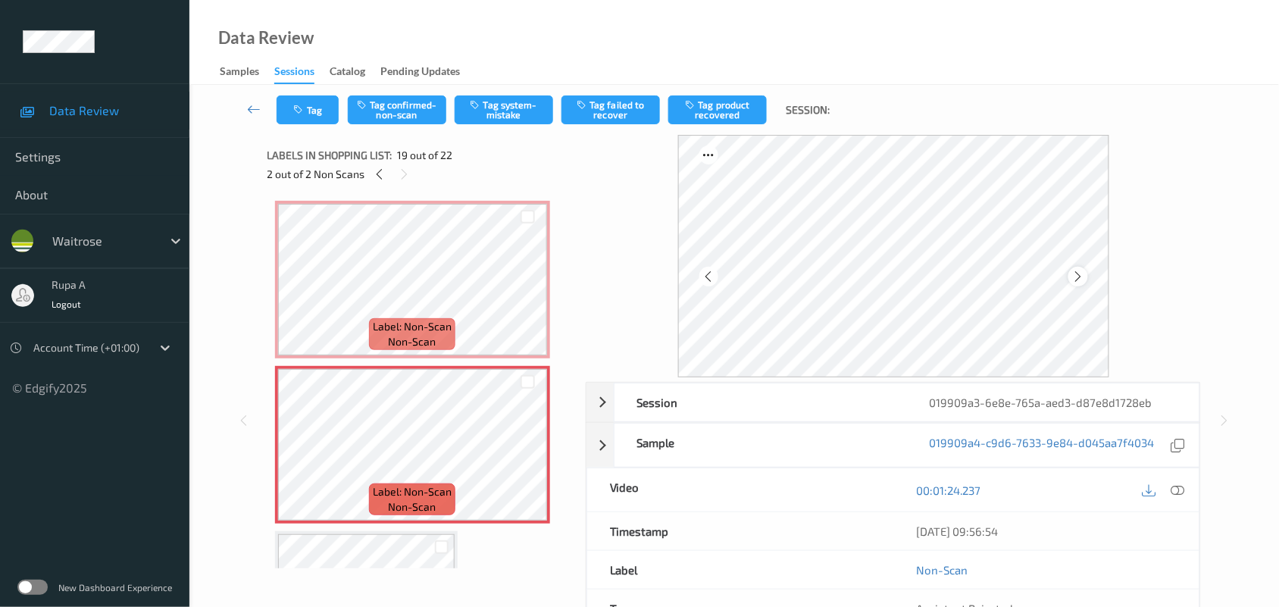
click at [1076, 271] on icon at bounding box center [1077, 277] width 13 height 14
click at [1082, 276] on icon at bounding box center [1077, 277] width 13 height 14
click at [1076, 275] on icon at bounding box center [1077, 277] width 13 height 14
click at [380, 178] on icon at bounding box center [379, 174] width 13 height 14
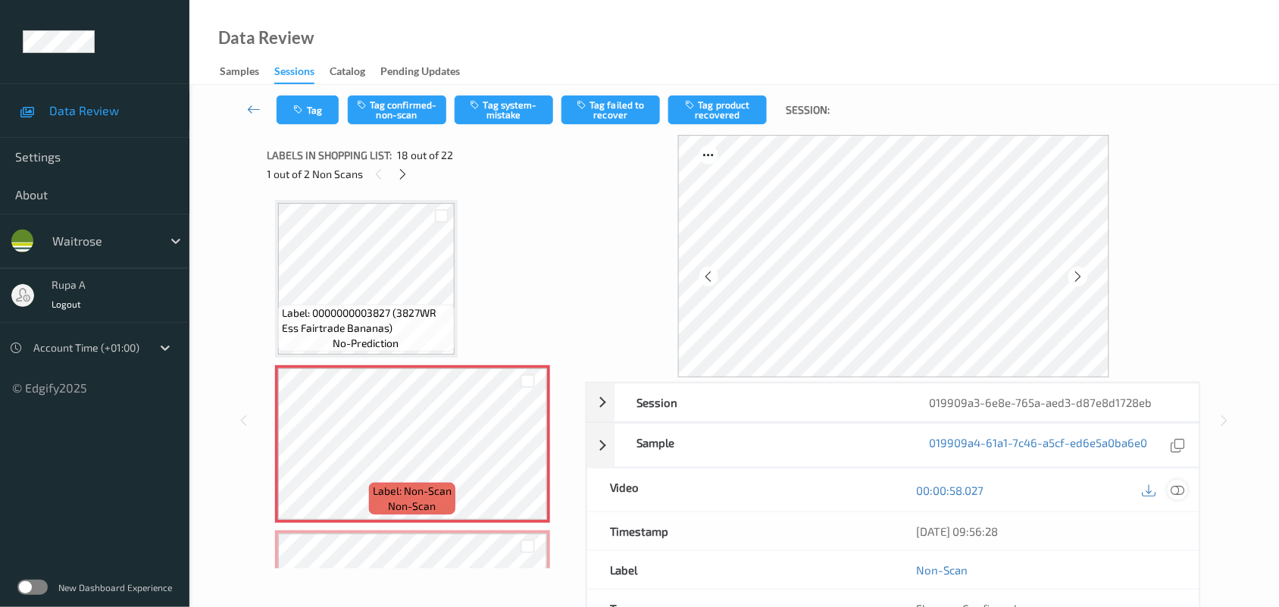
click at [1182, 490] on icon at bounding box center [1178, 490] width 14 height 14
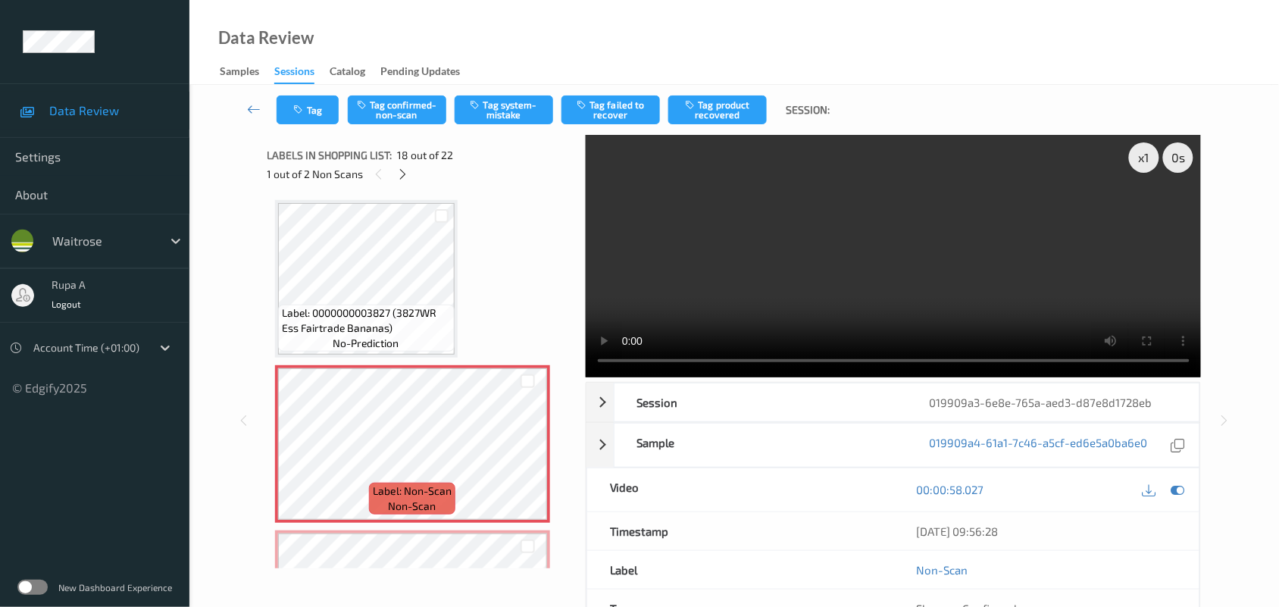
drag, startPoint x: 1178, startPoint y: 487, endPoint x: 562, endPoint y: 419, distance: 619.6
click at [1179, 487] on icon at bounding box center [1178, 490] width 14 height 14
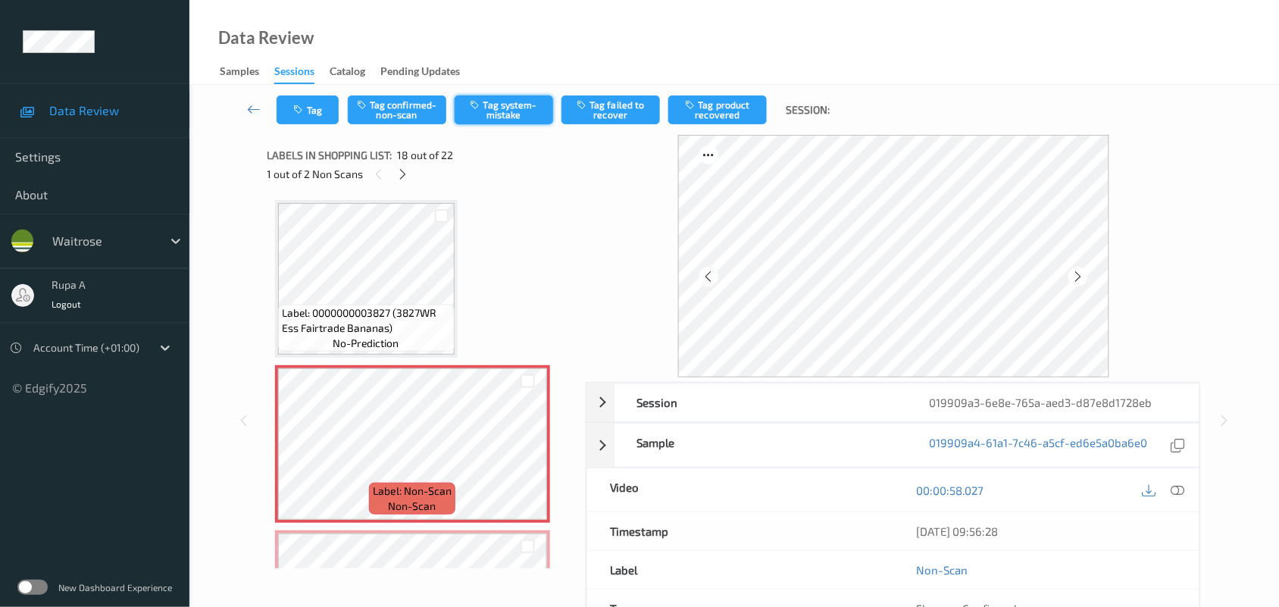
click at [486, 112] on button "Tag system-mistake" at bounding box center [504, 109] width 98 height 29
click at [314, 121] on button "Tag" at bounding box center [307, 109] width 62 height 29
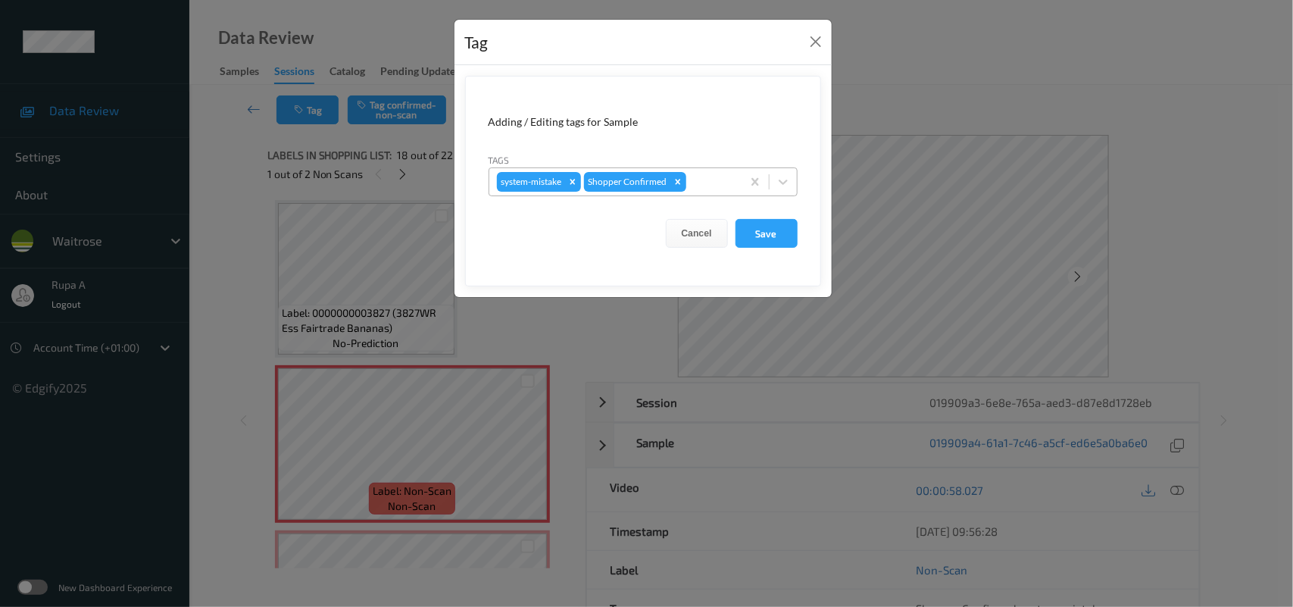
click at [699, 188] on div at bounding box center [711, 182] width 45 height 18
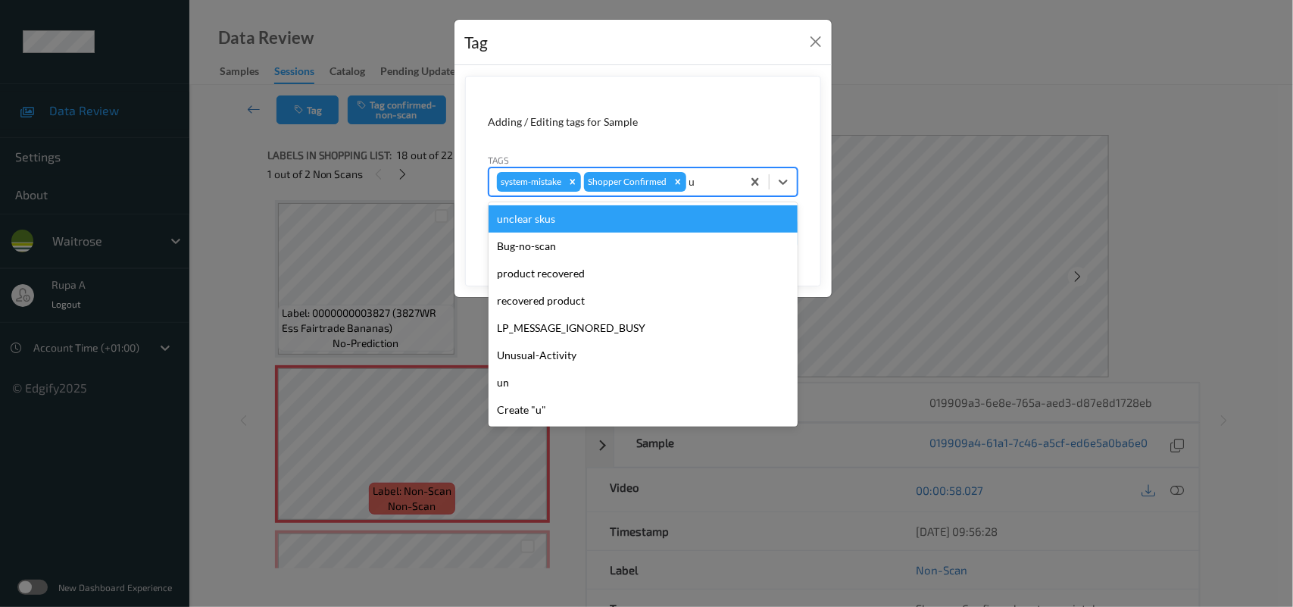
type input "un"
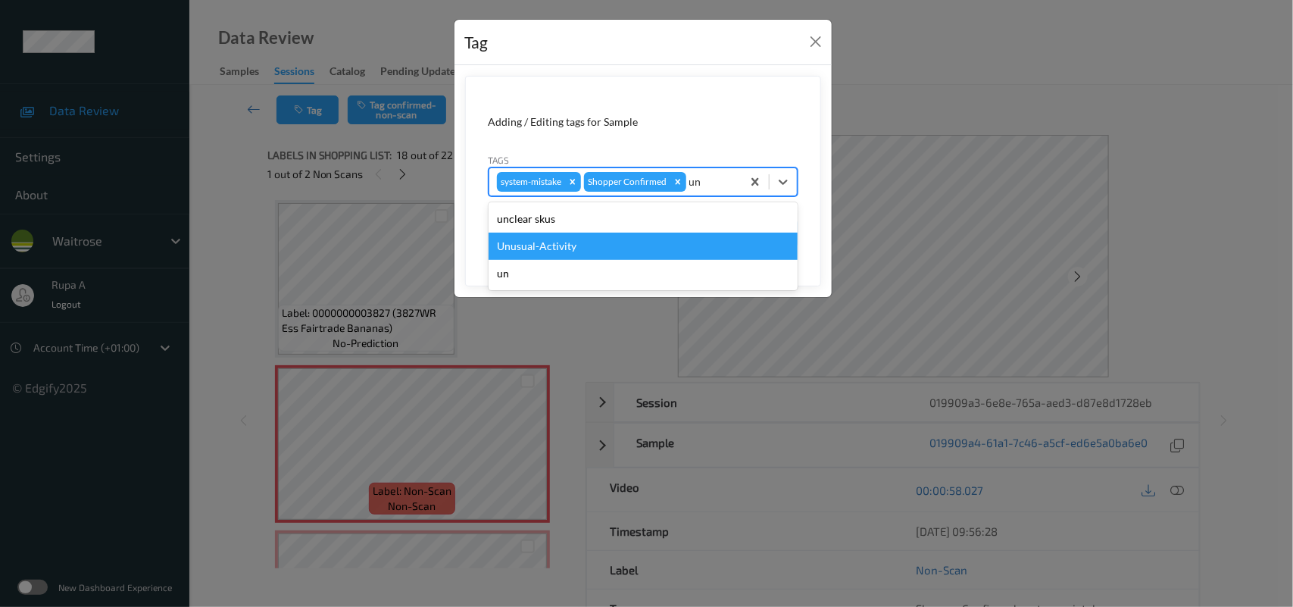
click at [582, 246] on div "Unusual-Activity" at bounding box center [643, 246] width 309 height 27
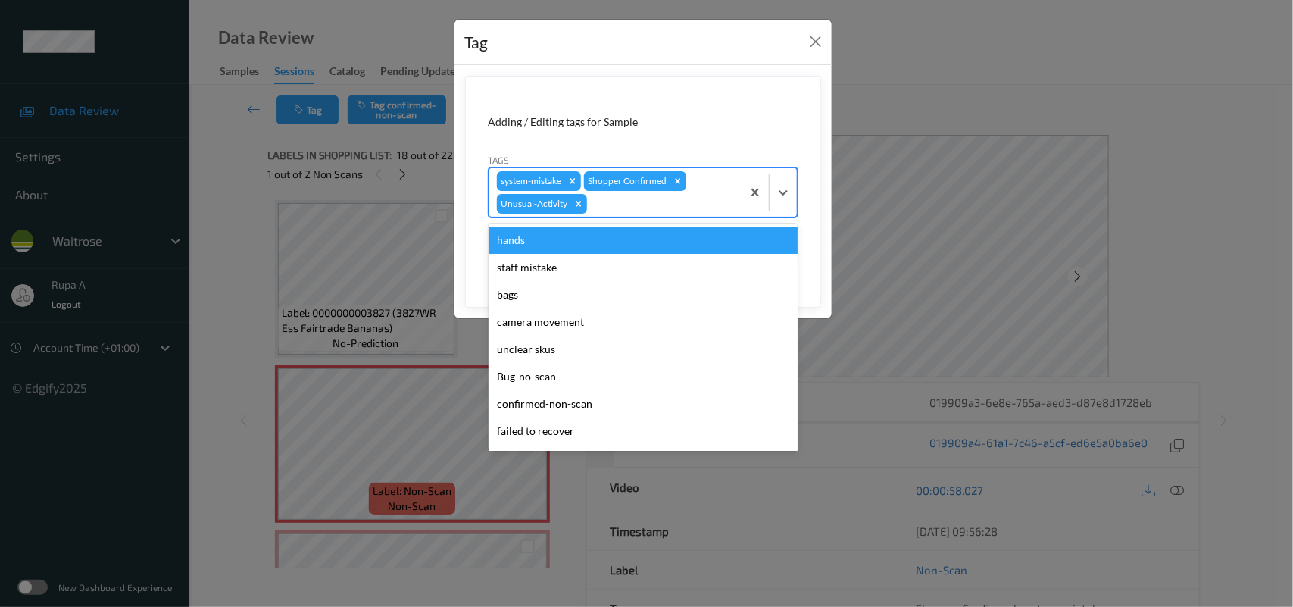
click at [640, 203] on div at bounding box center [662, 204] width 144 height 18
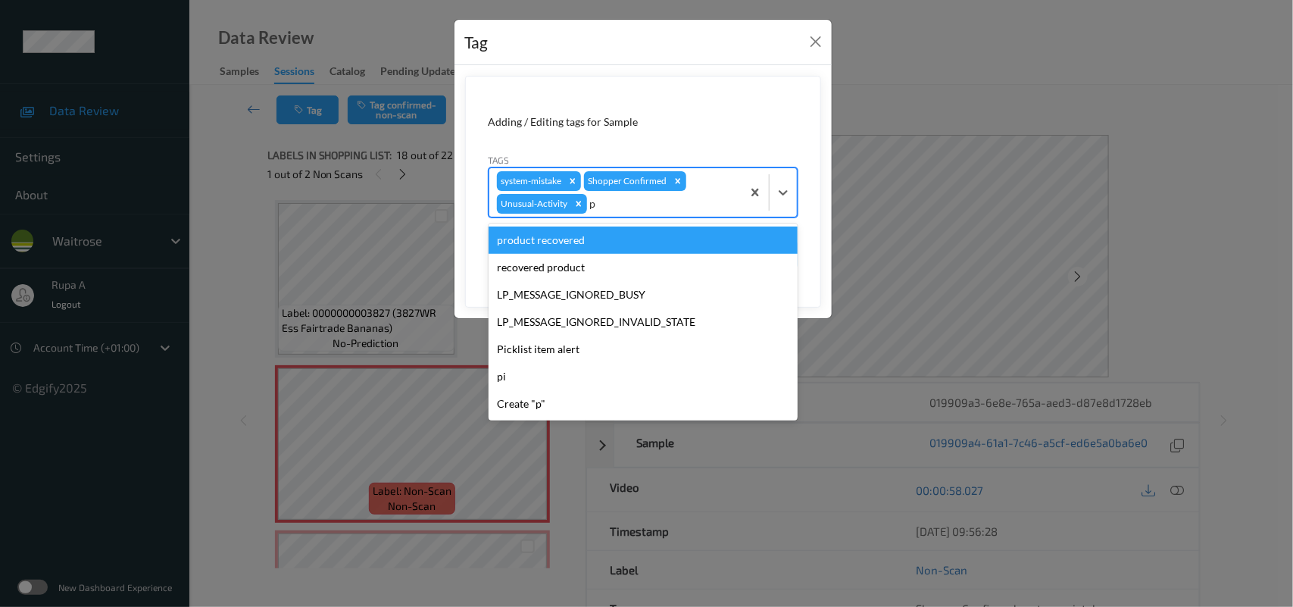
type input "pi"
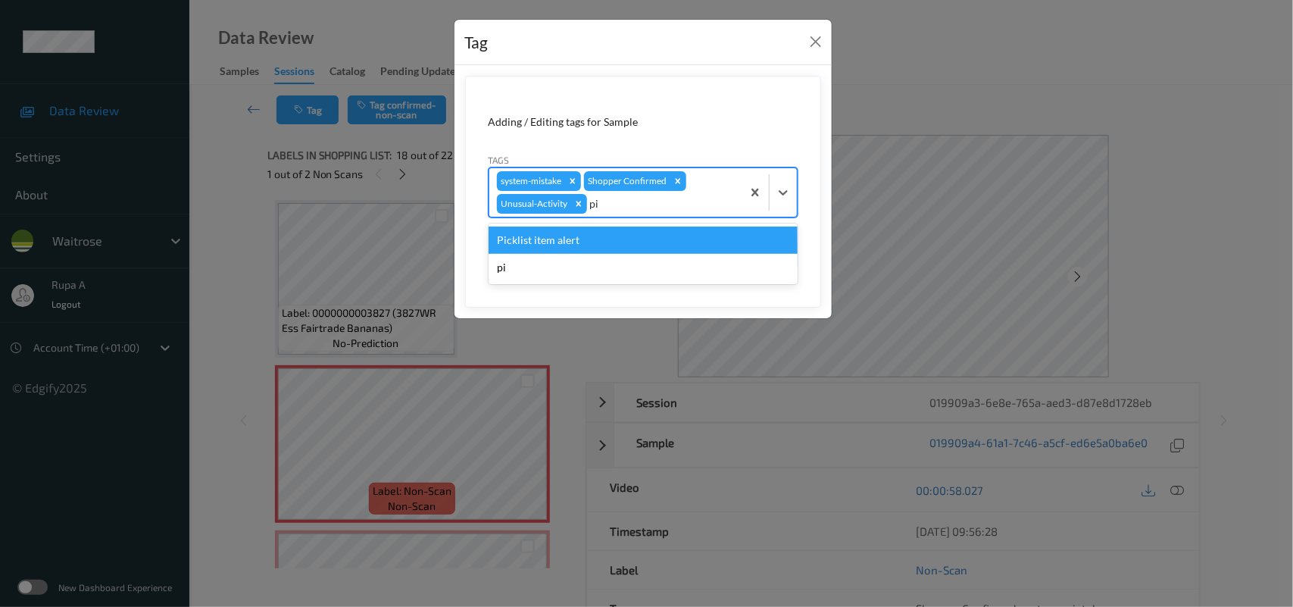
click at [607, 237] on div "Picklist item alert" at bounding box center [643, 239] width 309 height 27
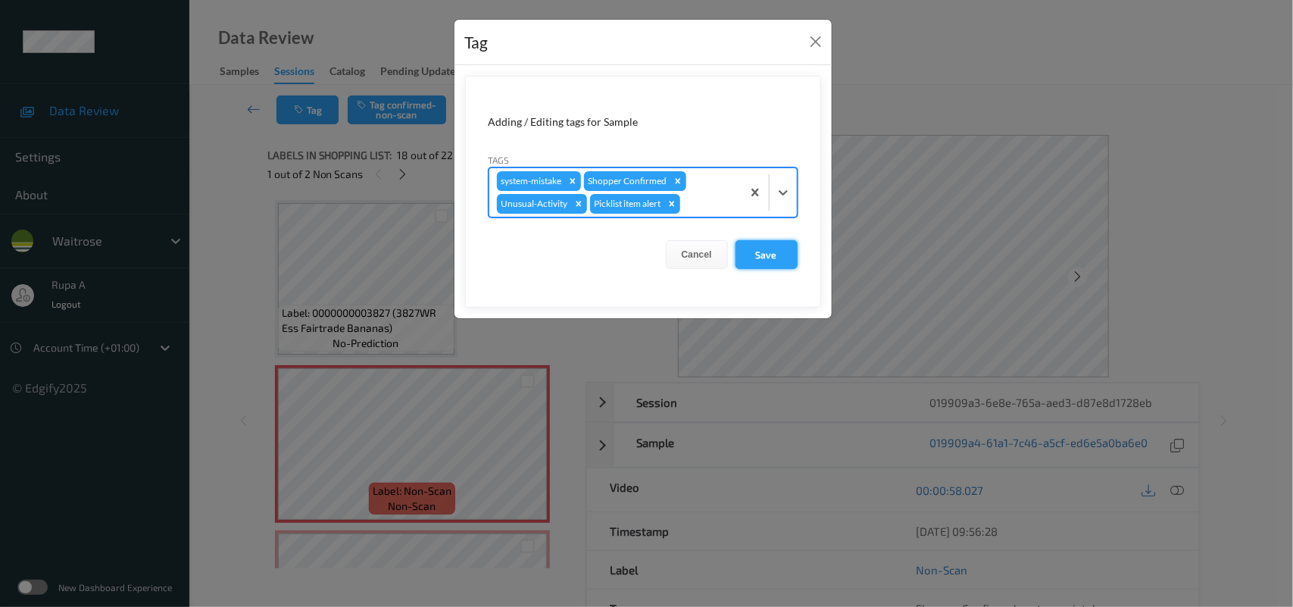
click at [776, 259] on button "Save" at bounding box center [767, 254] width 62 height 29
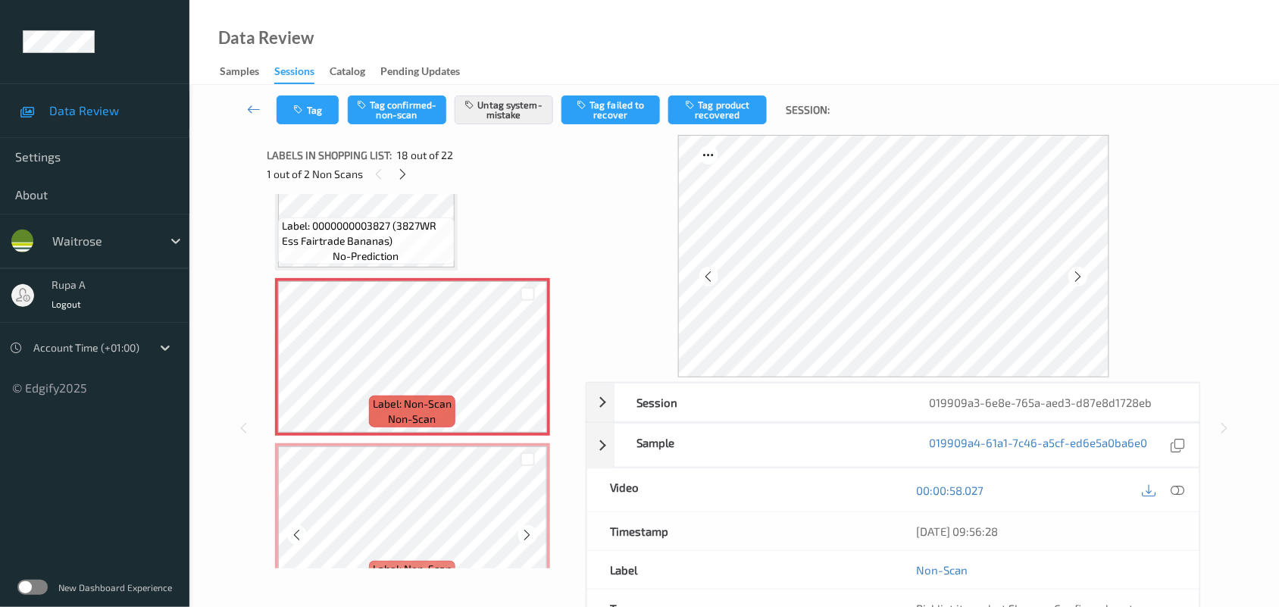
scroll to position [2738, 0]
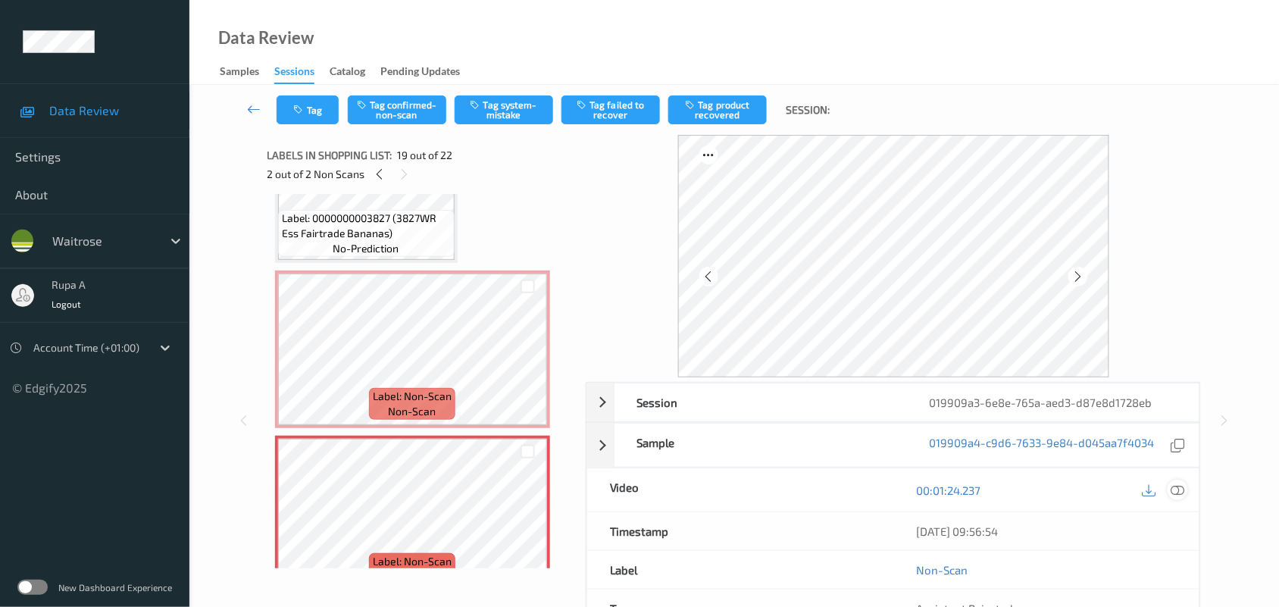
click at [1182, 493] on icon at bounding box center [1178, 490] width 14 height 14
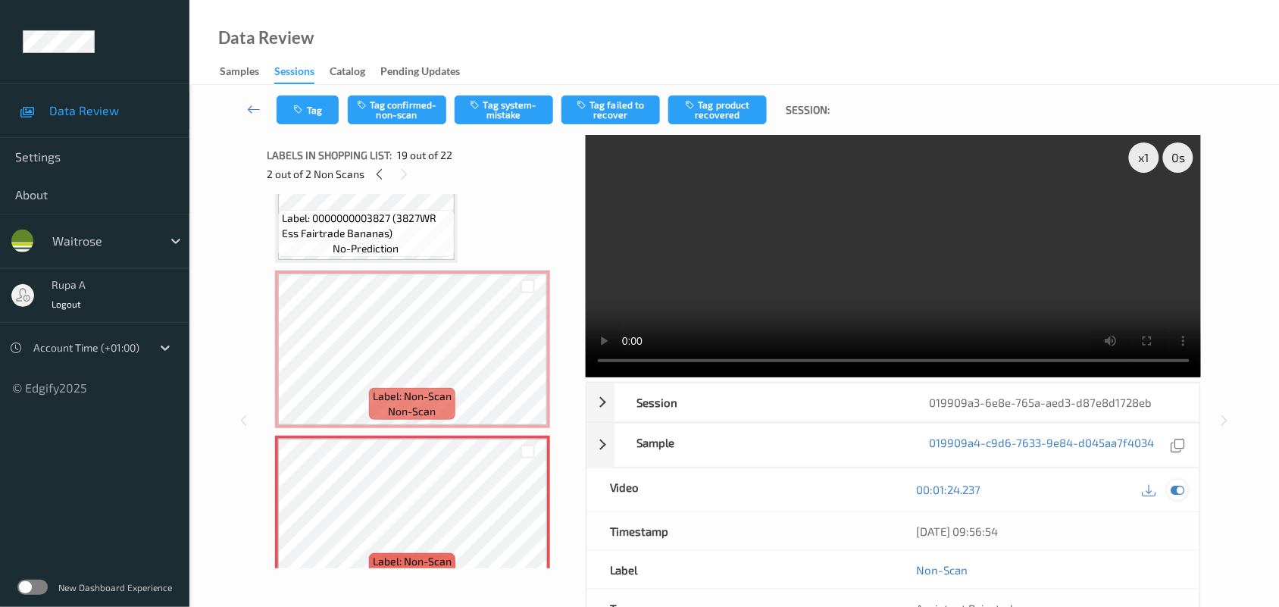
click at [1183, 487] on icon at bounding box center [1178, 490] width 14 height 14
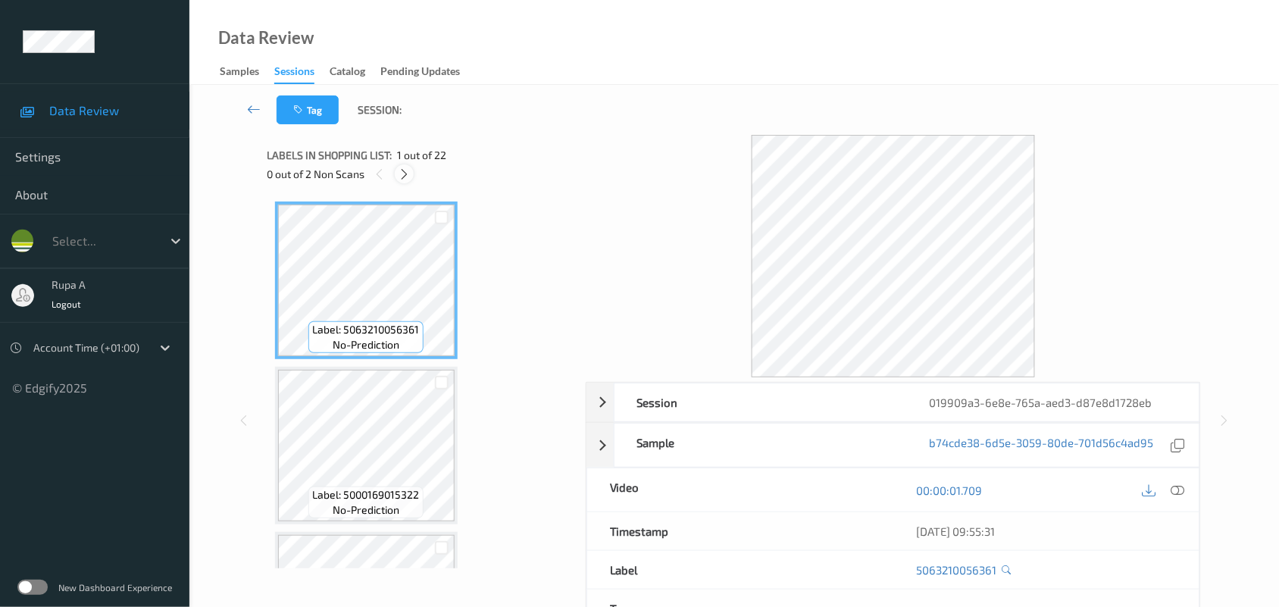
click at [407, 180] on div at bounding box center [404, 173] width 19 height 19
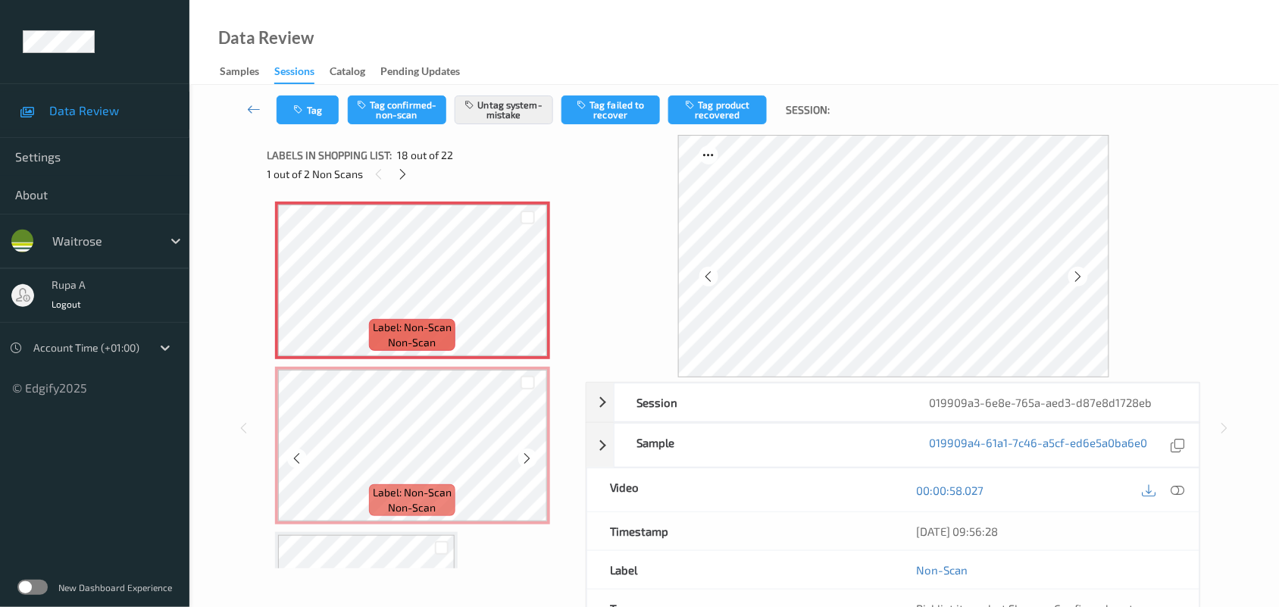
scroll to position [2833, 0]
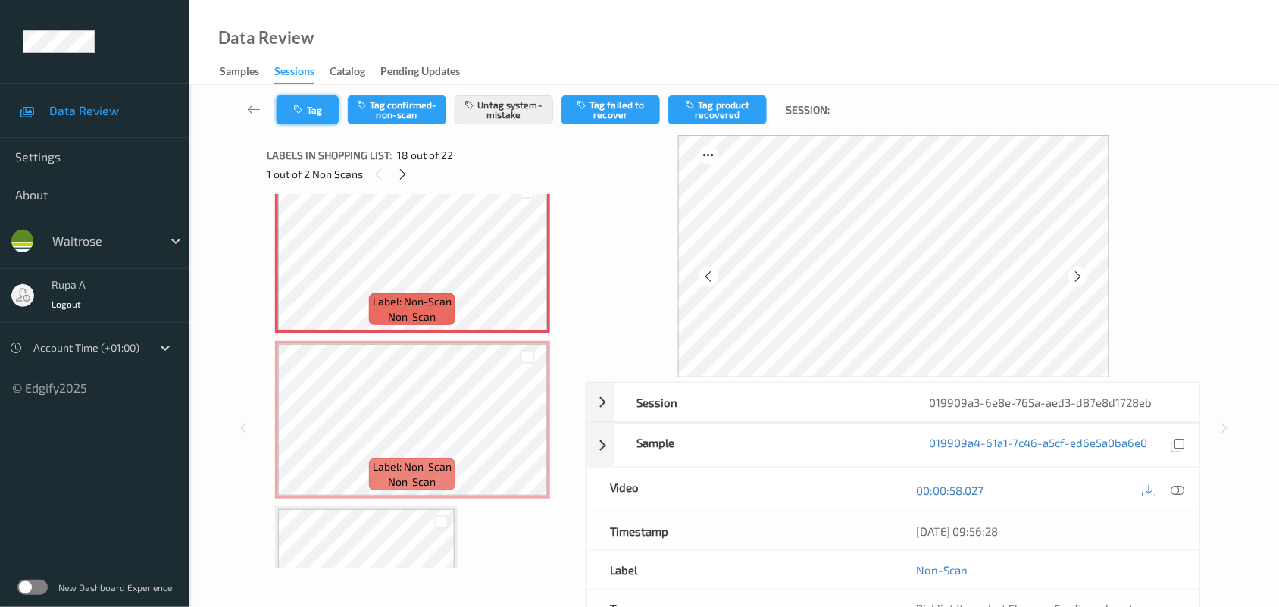
click at [323, 110] on button "Tag" at bounding box center [307, 109] width 62 height 29
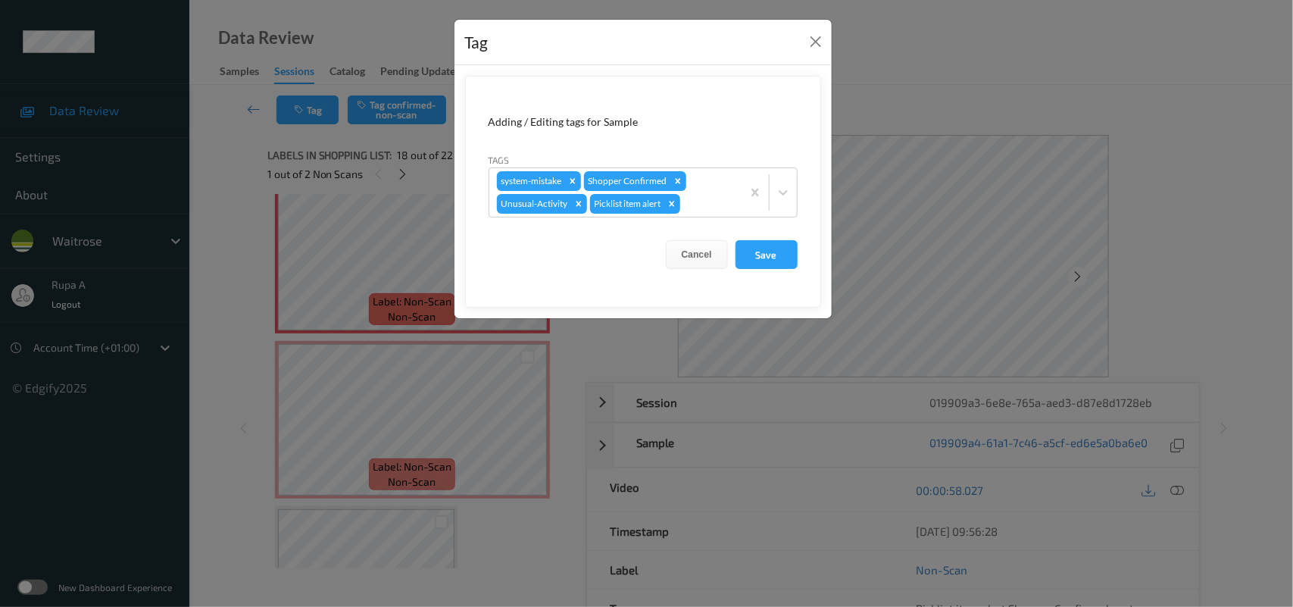
click at [737, 247] on button "Save" at bounding box center [767, 254] width 62 height 29
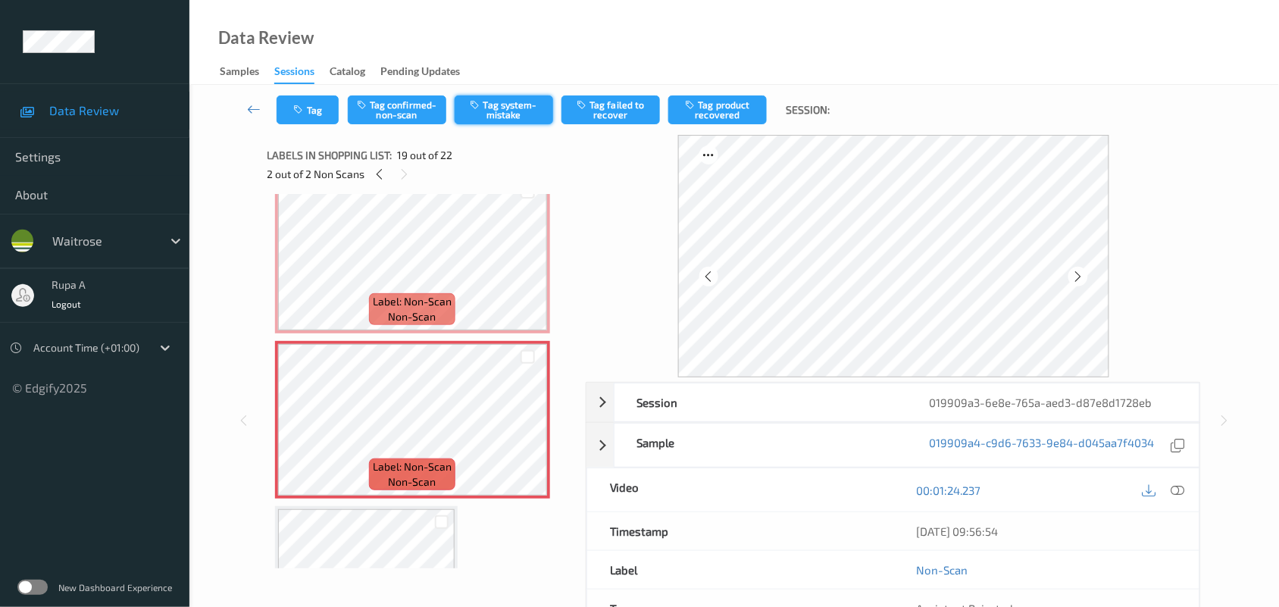
click at [489, 111] on button "Tag system-mistake" at bounding box center [504, 109] width 98 height 29
click at [308, 115] on button "Tag" at bounding box center [307, 109] width 62 height 29
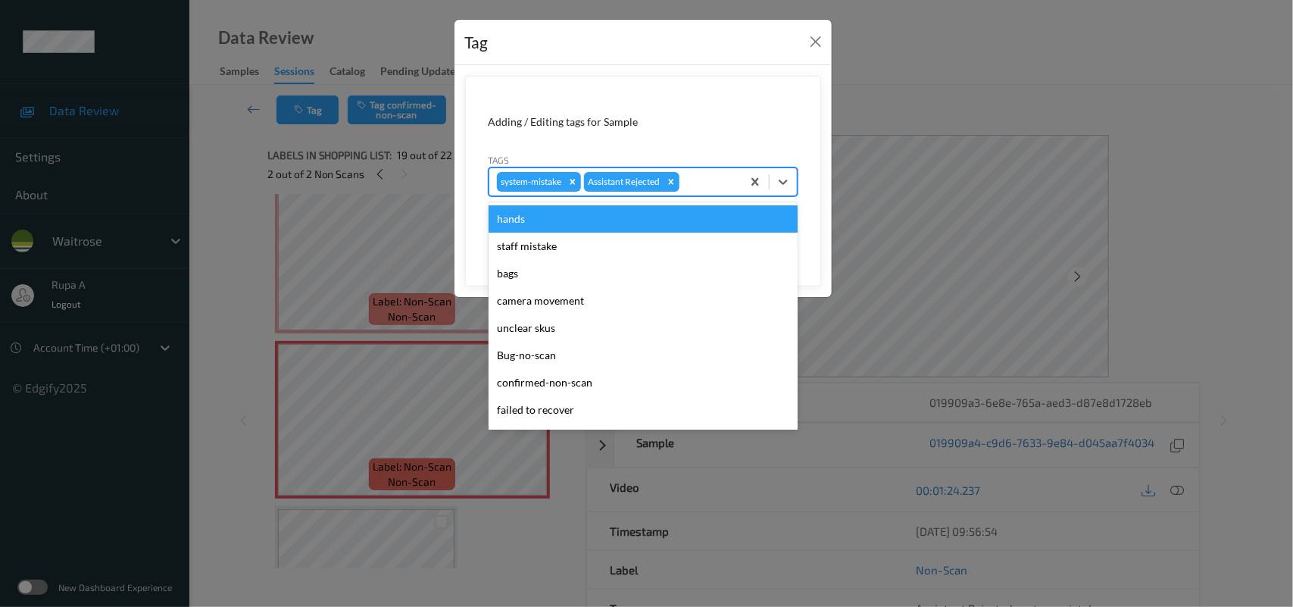
click at [705, 173] on div at bounding box center [709, 182] width 52 height 18
type input "un"
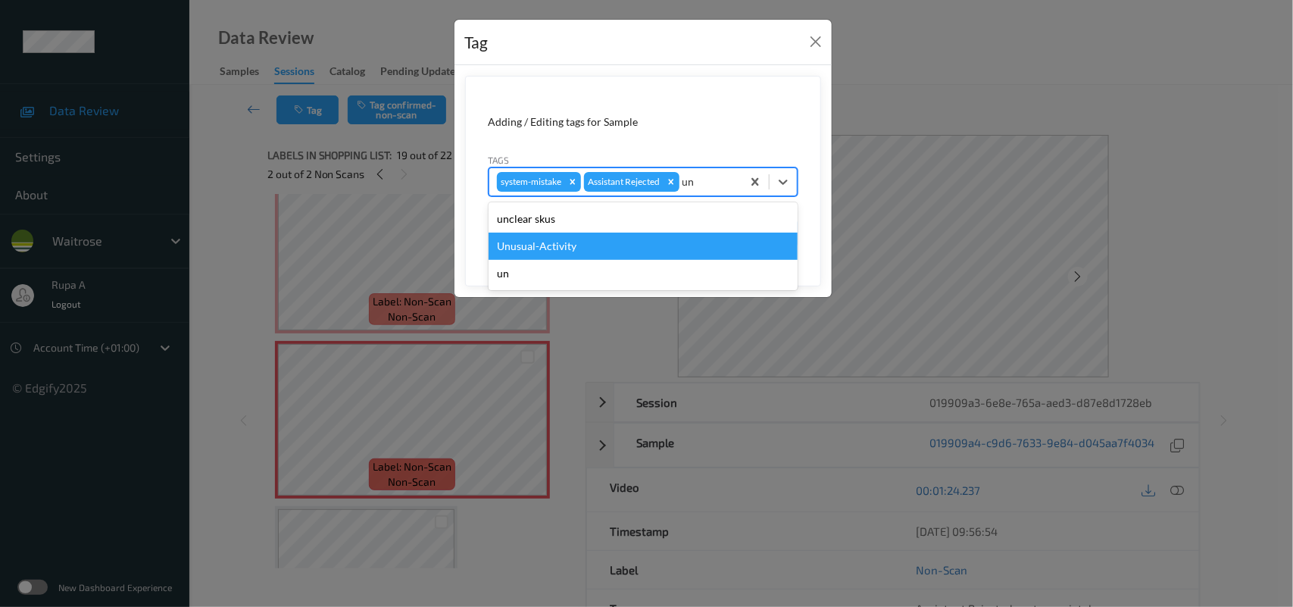
click at [582, 251] on div "Unusual-Activity" at bounding box center [643, 246] width 309 height 27
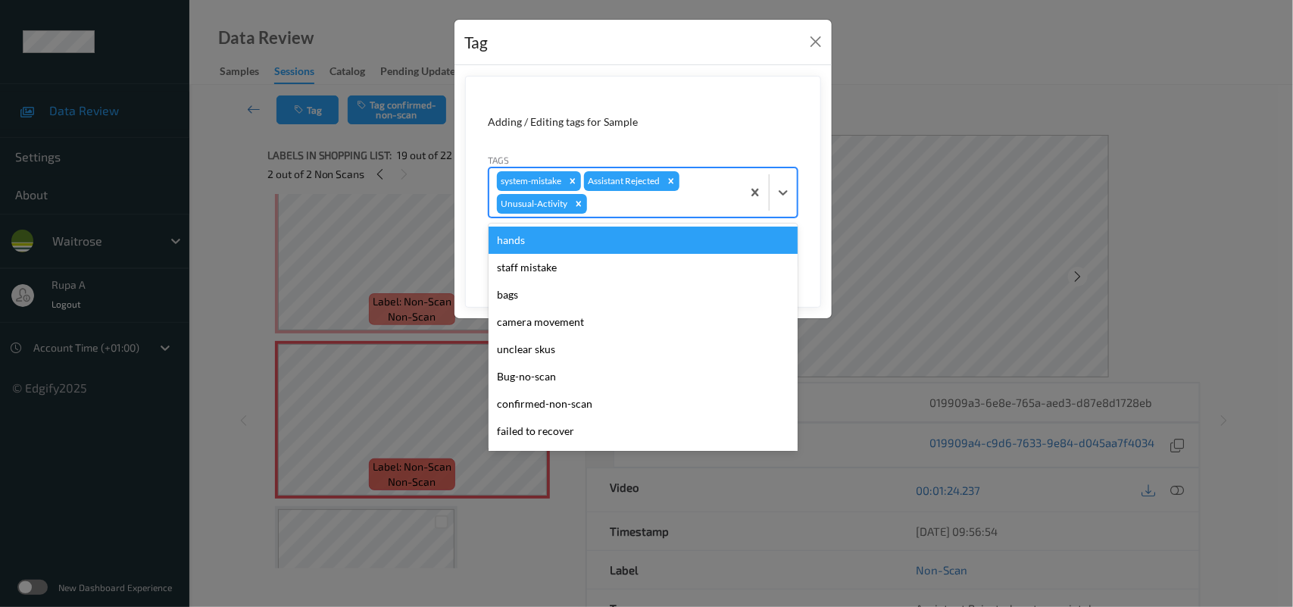
click at [626, 205] on div at bounding box center [662, 204] width 144 height 18
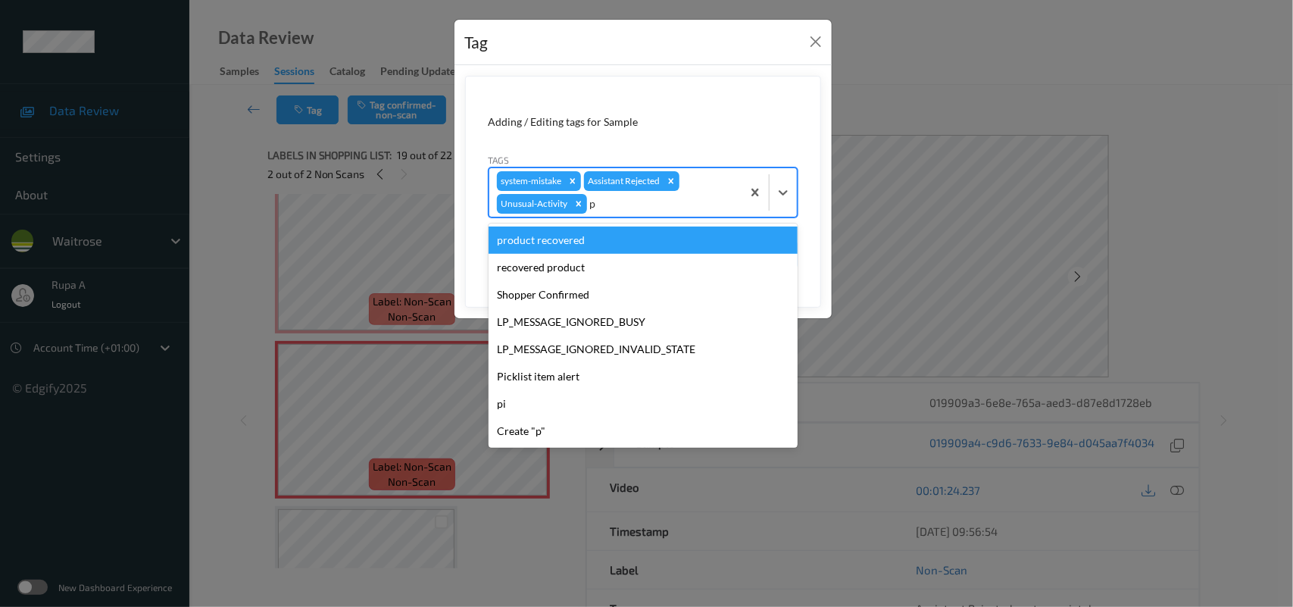
type input "pi"
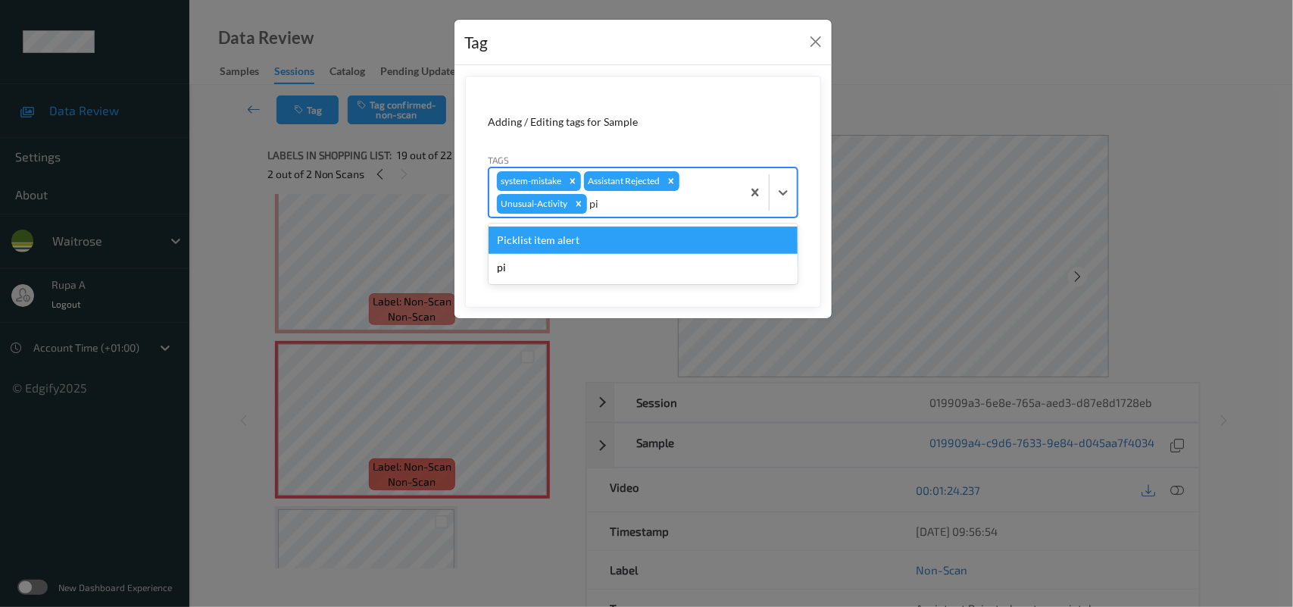
click at [595, 244] on div "Picklist item alert" at bounding box center [643, 239] width 309 height 27
click at [671, 244] on button "Cancel" at bounding box center [697, 254] width 62 height 29
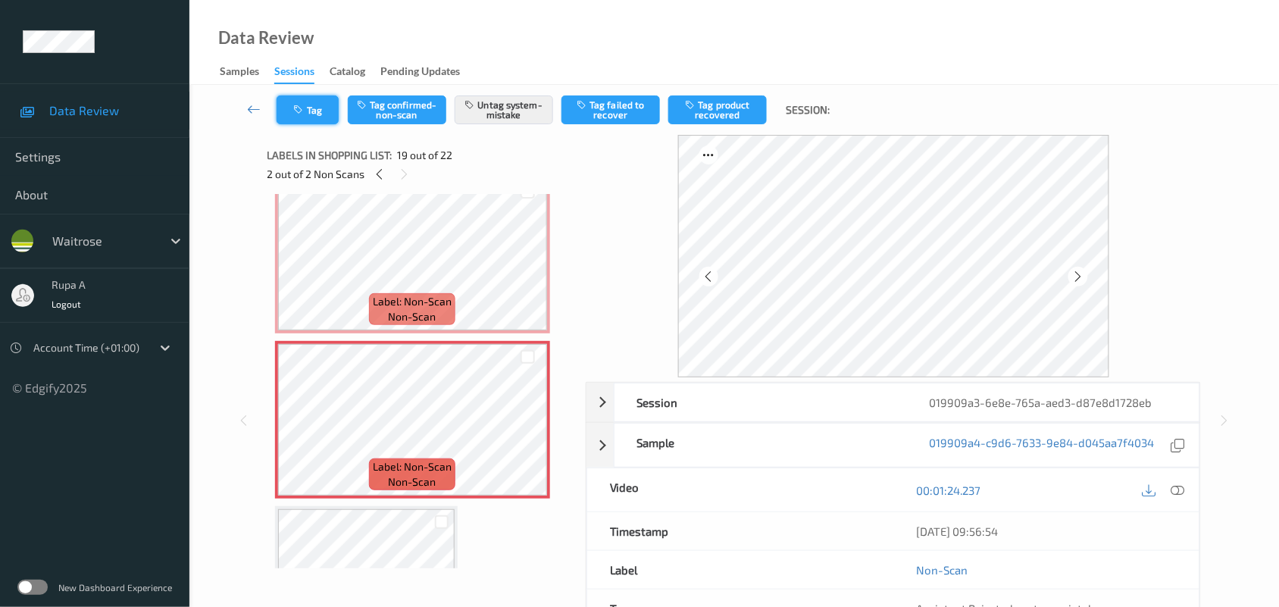
click at [315, 110] on button "Tag" at bounding box center [307, 109] width 62 height 29
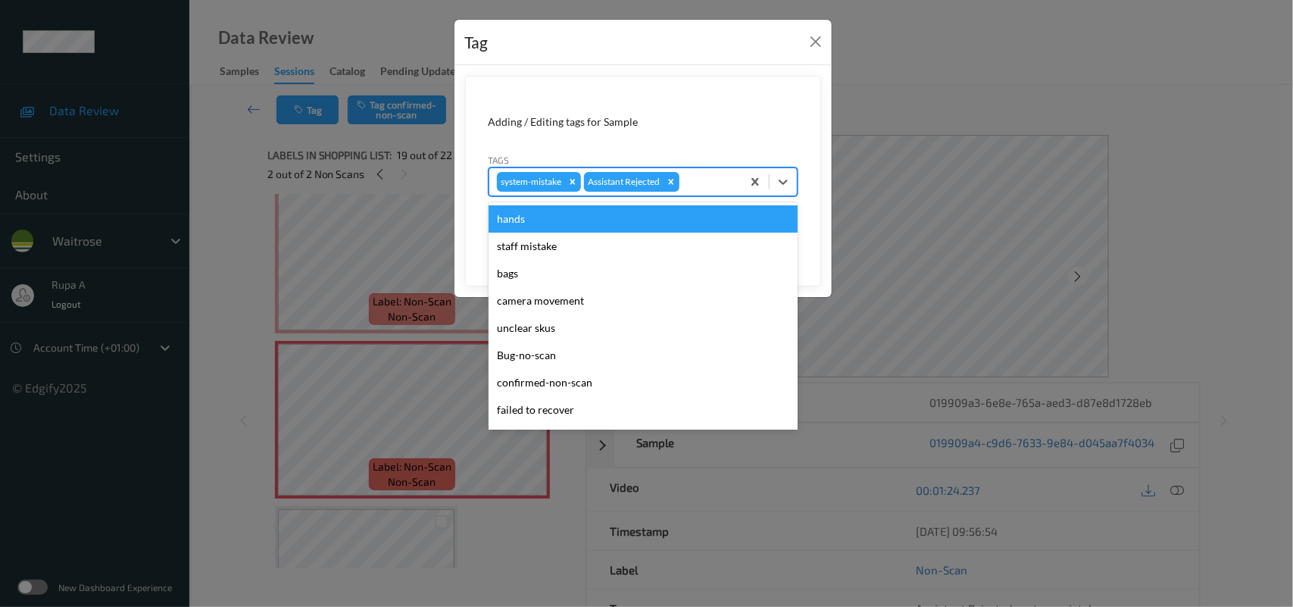
click at [709, 180] on div at bounding box center [709, 182] width 52 height 18
type input "un"
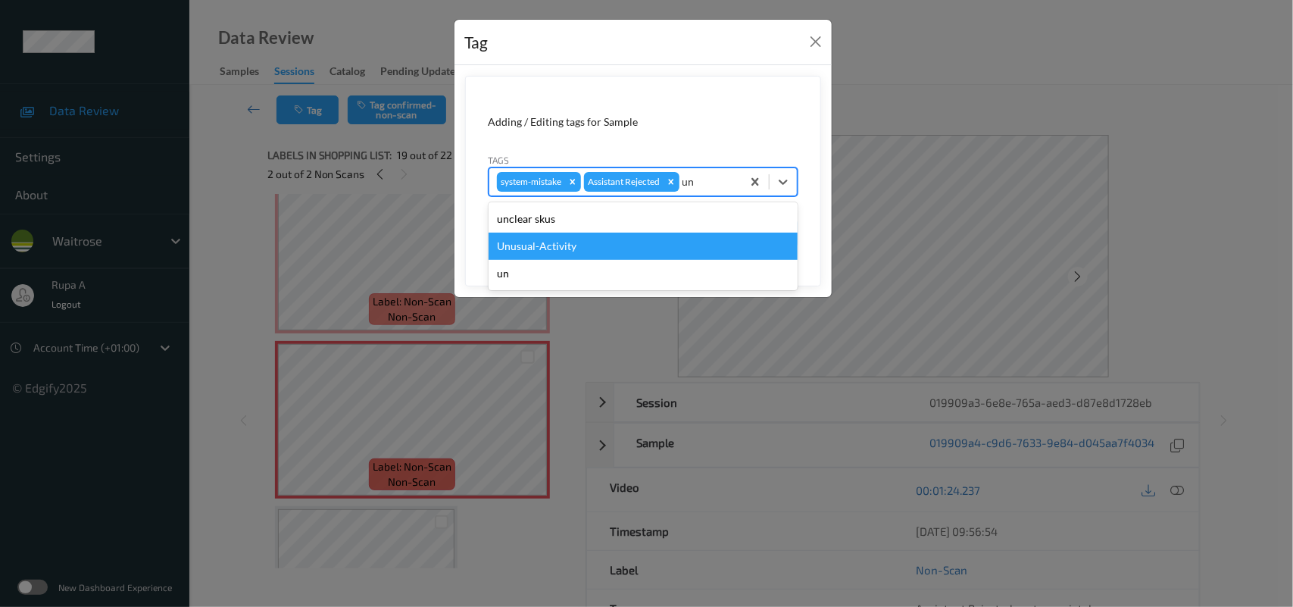
click at [607, 243] on div "Unusual-Activity" at bounding box center [643, 246] width 309 height 27
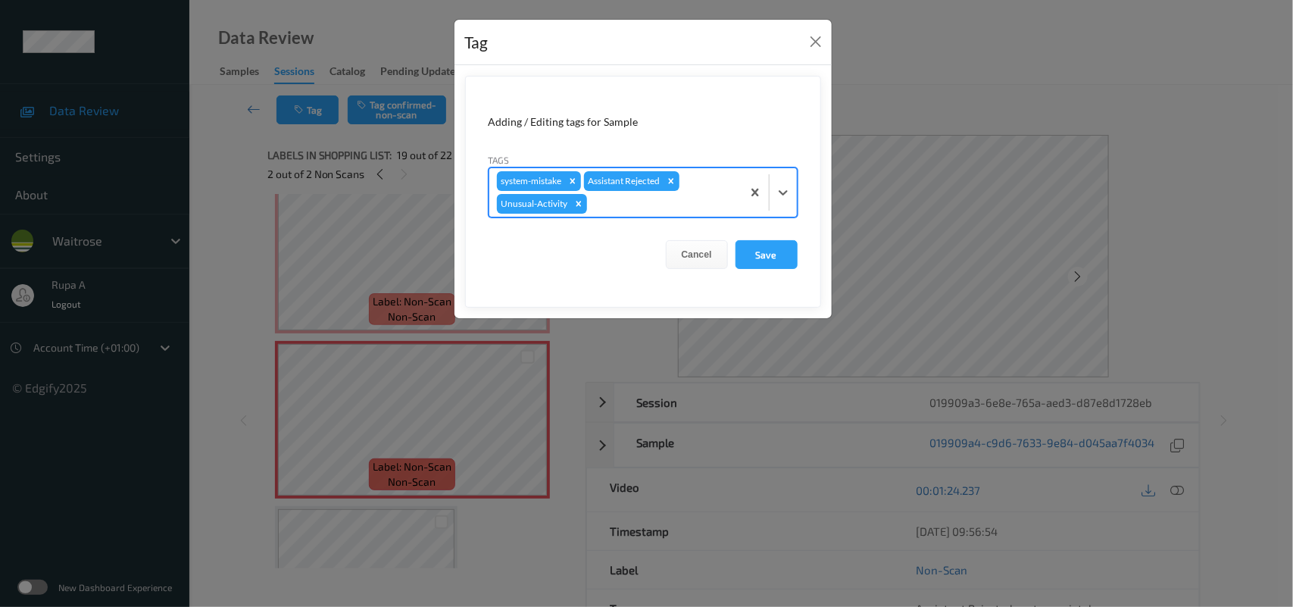
click at [682, 208] on div at bounding box center [662, 204] width 144 height 18
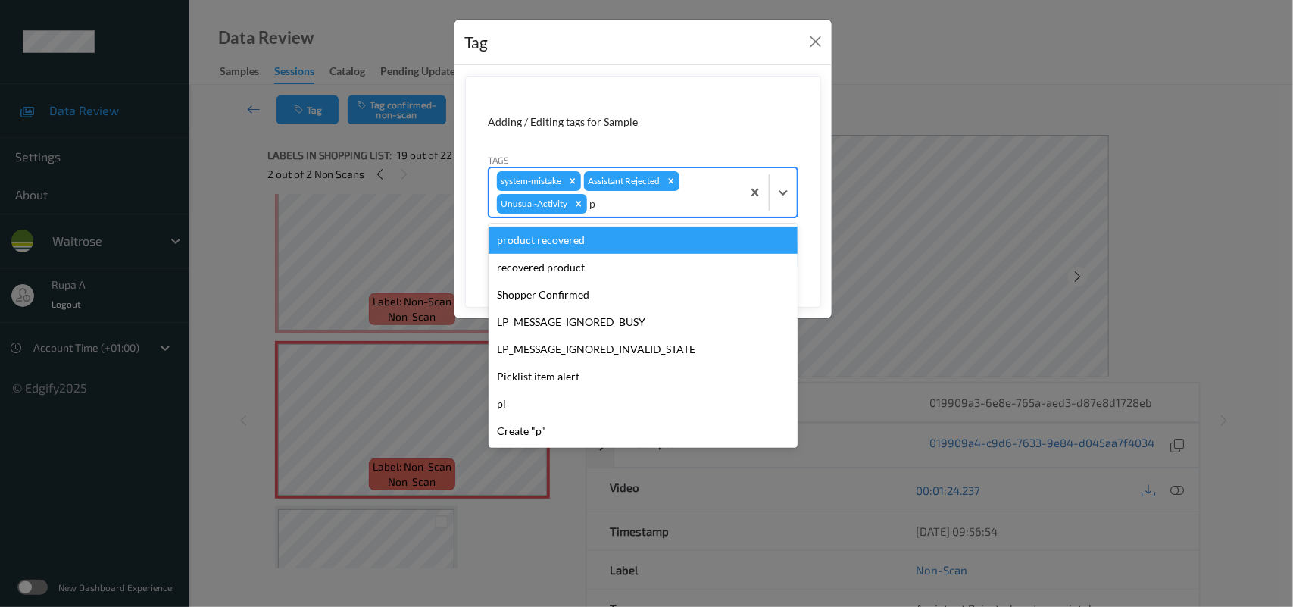
type input "pi"
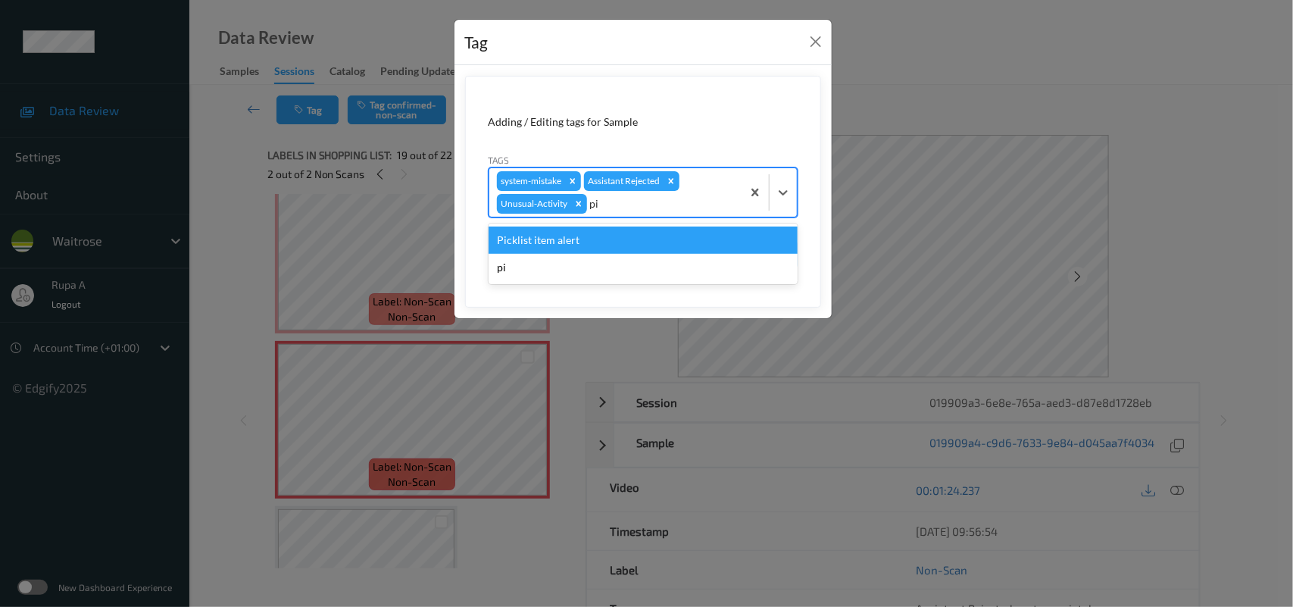
click at [588, 236] on div "Picklist item alert" at bounding box center [643, 239] width 309 height 27
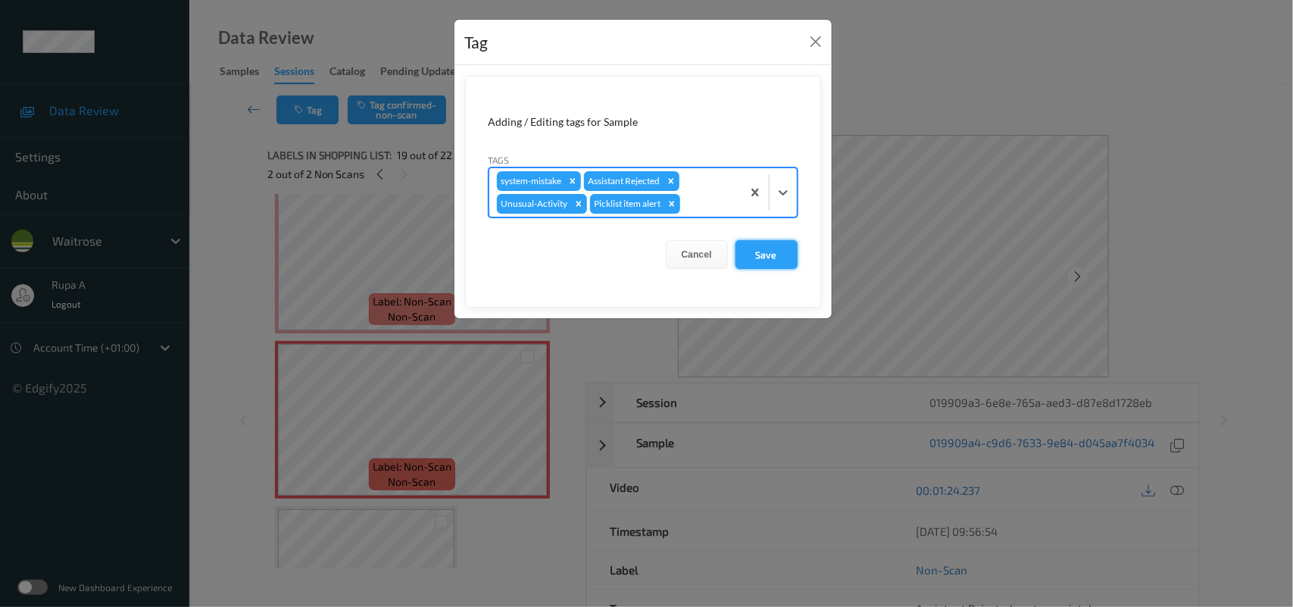
click at [770, 248] on button "Save" at bounding box center [767, 254] width 62 height 29
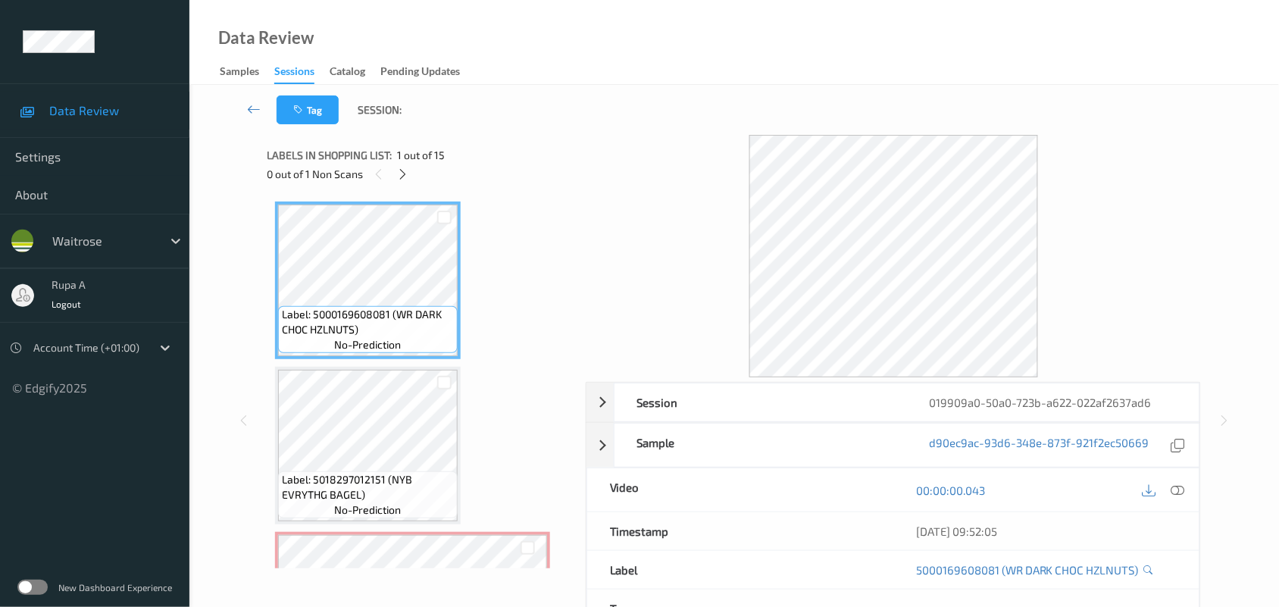
click at [455, 5] on div "Data Review Samples Sessions Catalog Pending Updates" at bounding box center [733, 42] width 1089 height 85
click at [402, 176] on icon at bounding box center [402, 174] width 13 height 14
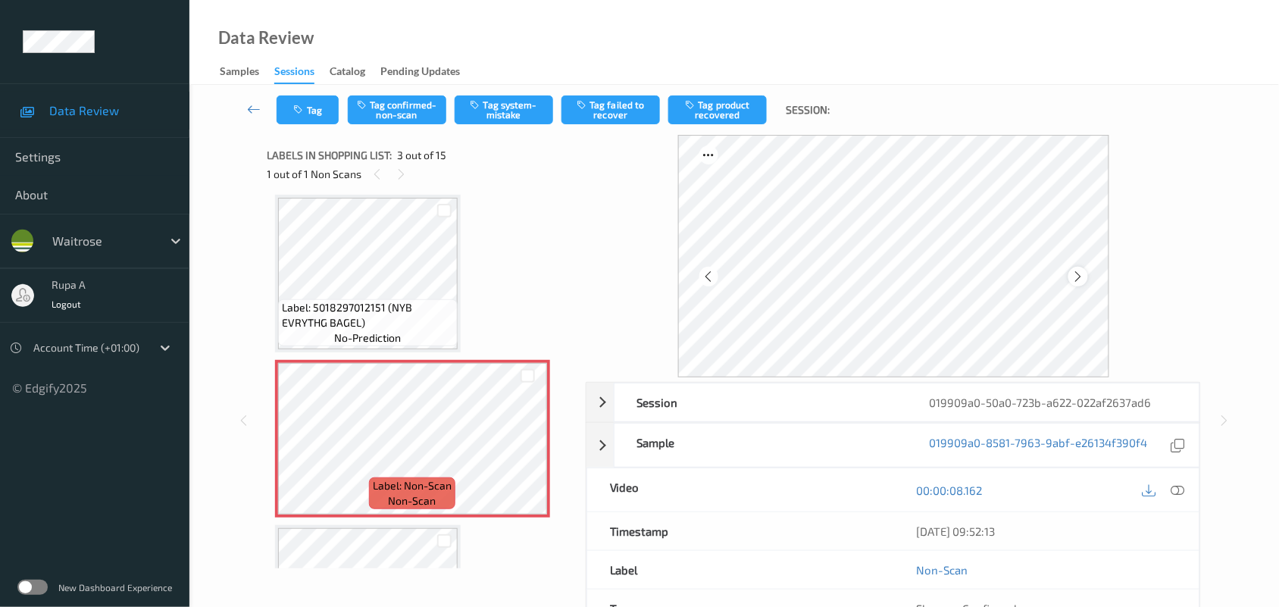
click at [1076, 273] on icon at bounding box center [1077, 277] width 13 height 14
click at [1073, 273] on icon at bounding box center [1077, 277] width 13 height 14
click at [1176, 489] on icon at bounding box center [1178, 490] width 14 height 14
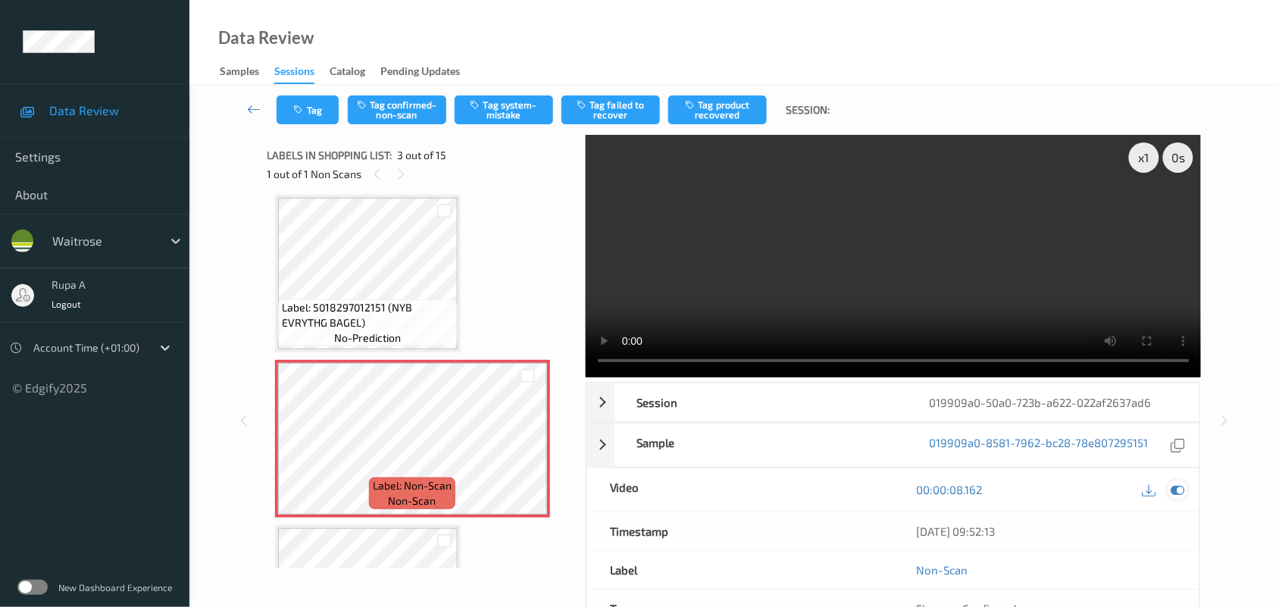
click at [1180, 495] on icon at bounding box center [1178, 490] width 14 height 14
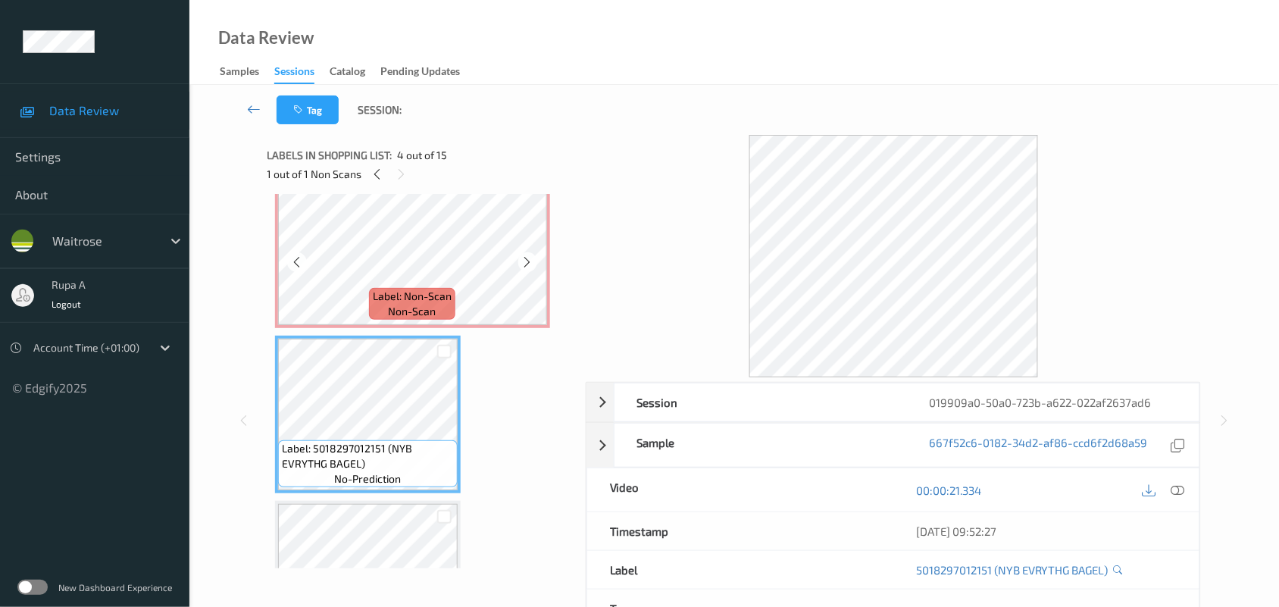
scroll to position [267, 0]
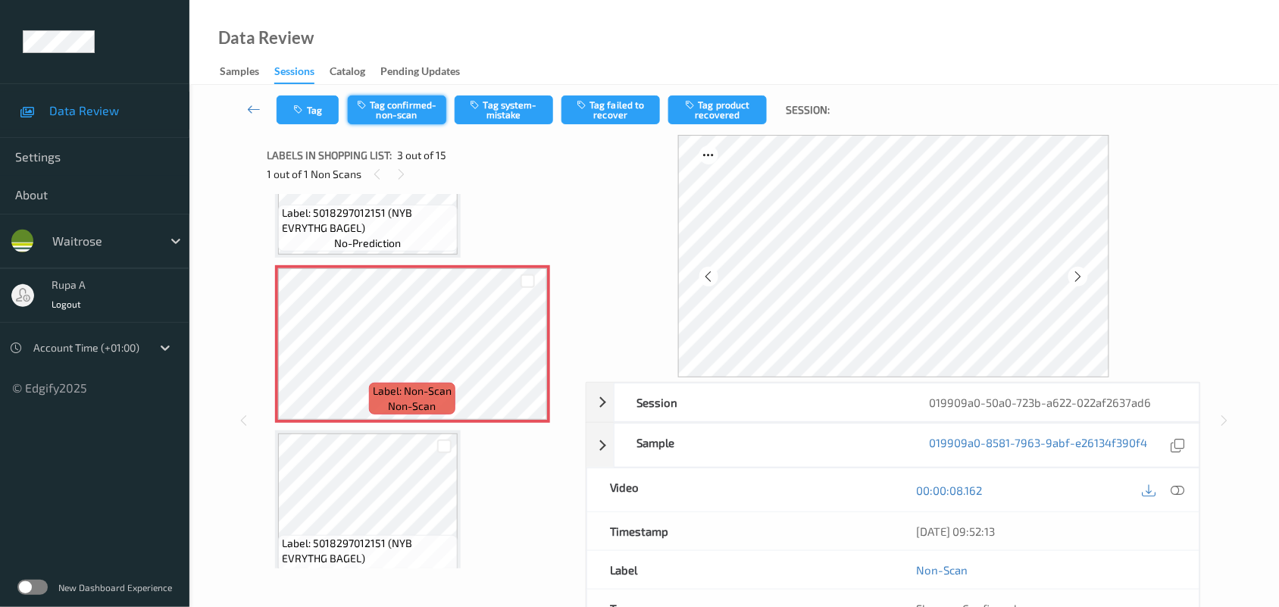
click at [411, 106] on button "Tag confirmed-non-scan" at bounding box center [397, 109] width 98 height 29
click at [708, 116] on button "Tag product recovered" at bounding box center [717, 109] width 98 height 29
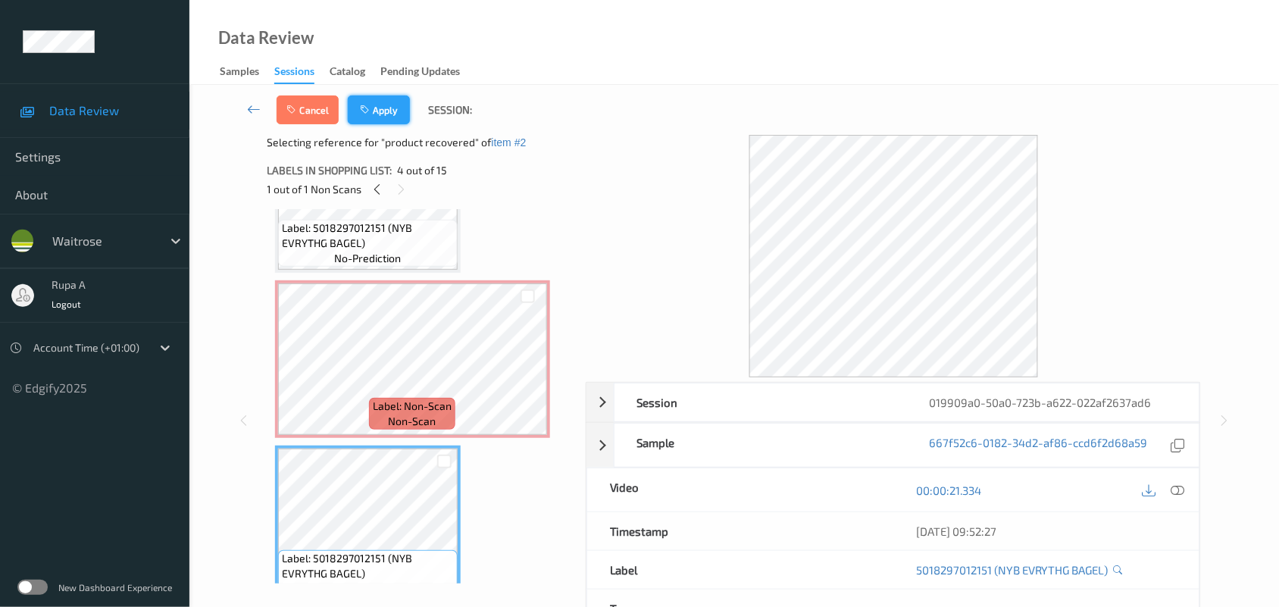
click at [377, 111] on button "Apply" at bounding box center [379, 109] width 62 height 29
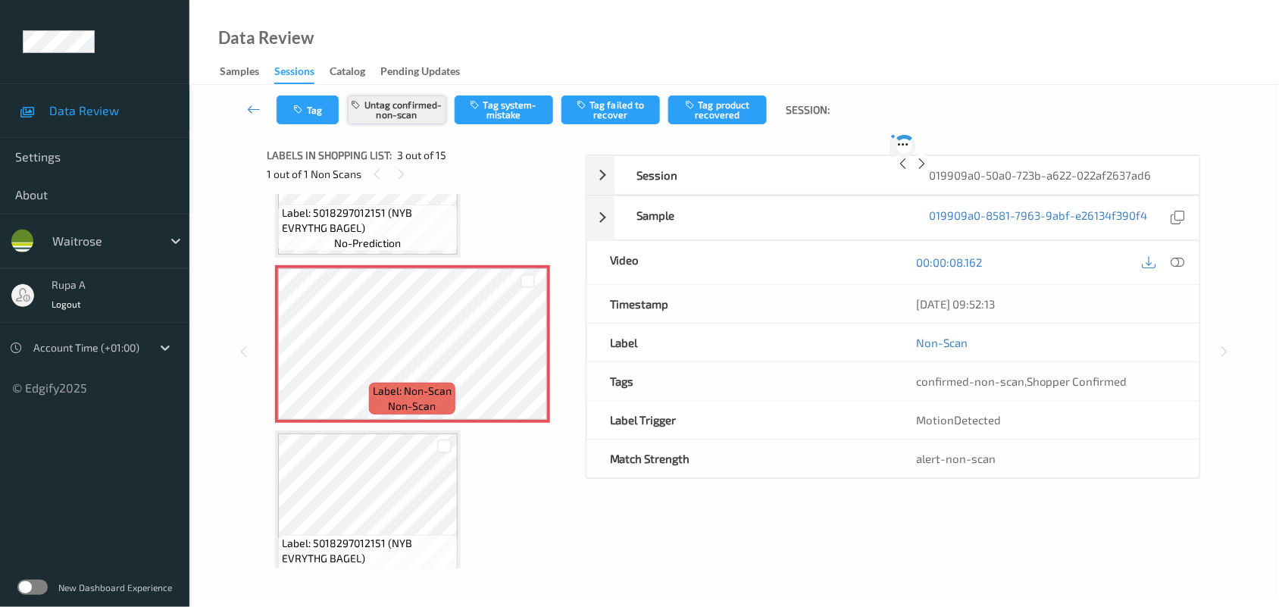
scroll to position [172, 0]
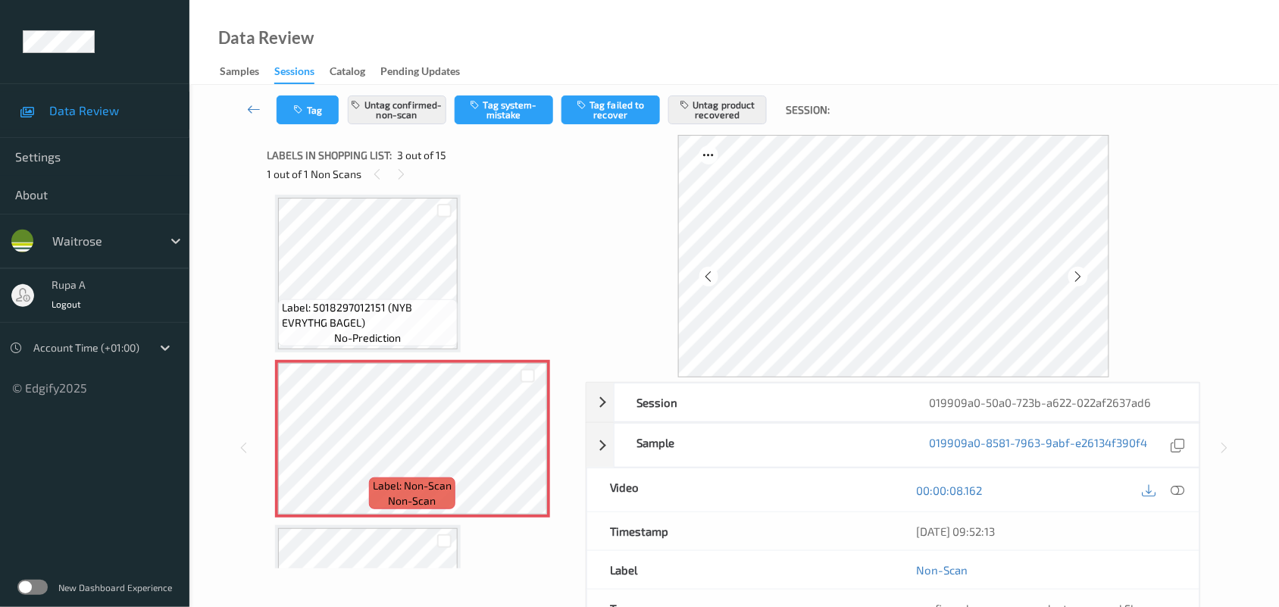
click at [319, 120] on button "Tag" at bounding box center [307, 109] width 62 height 29
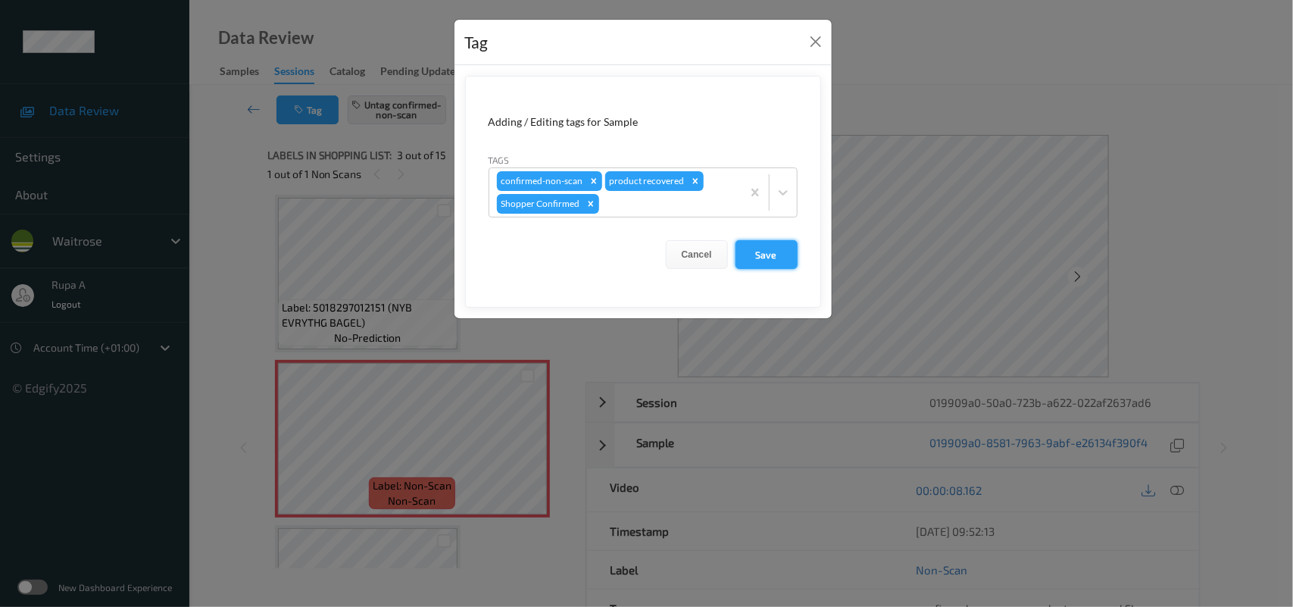
click at [756, 266] on button "Save" at bounding box center [767, 254] width 62 height 29
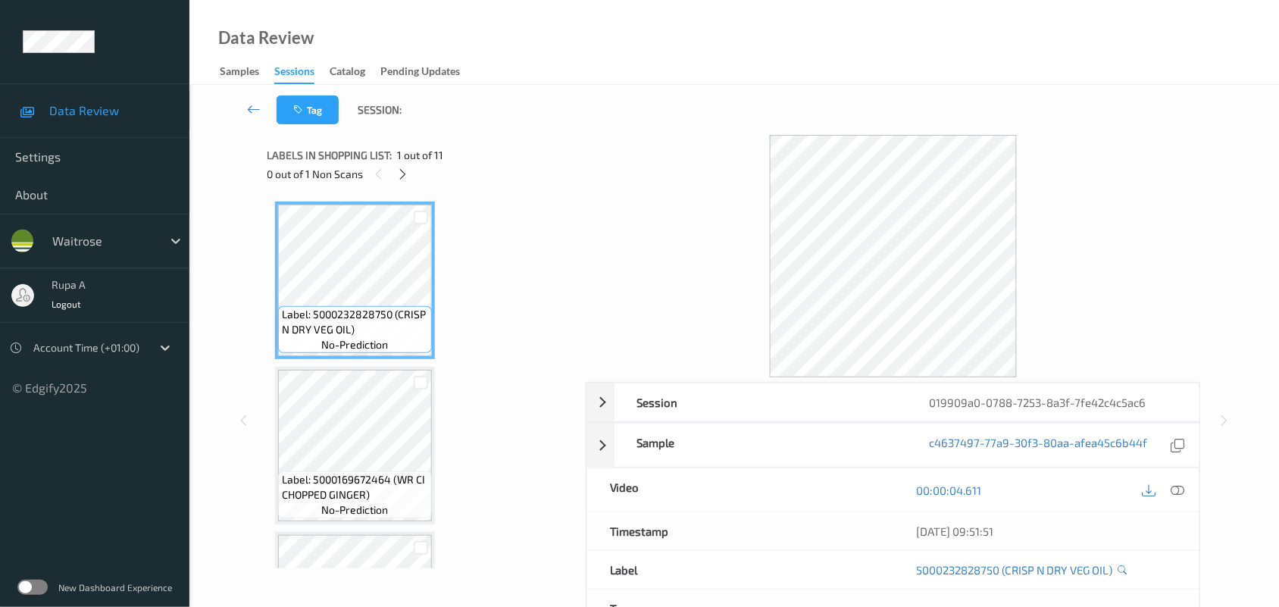
click at [536, 161] on div "Labels in shopping list: 1 out of 11" at bounding box center [421, 154] width 308 height 19
click at [408, 179] on icon at bounding box center [402, 174] width 13 height 14
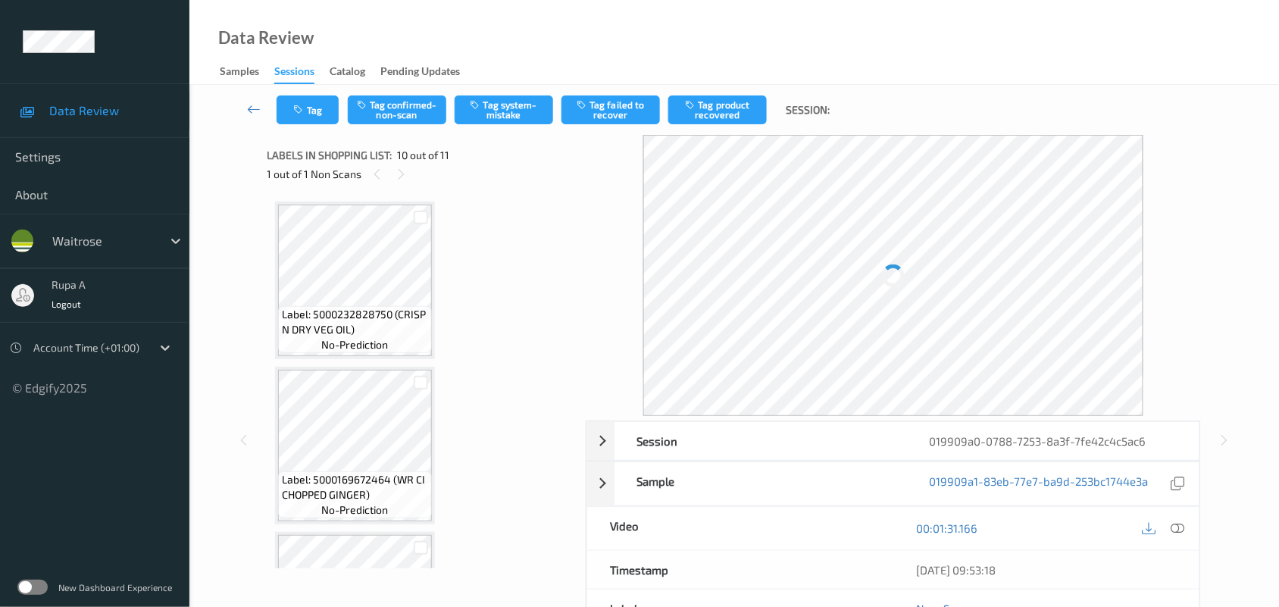
scroll to position [1326, 0]
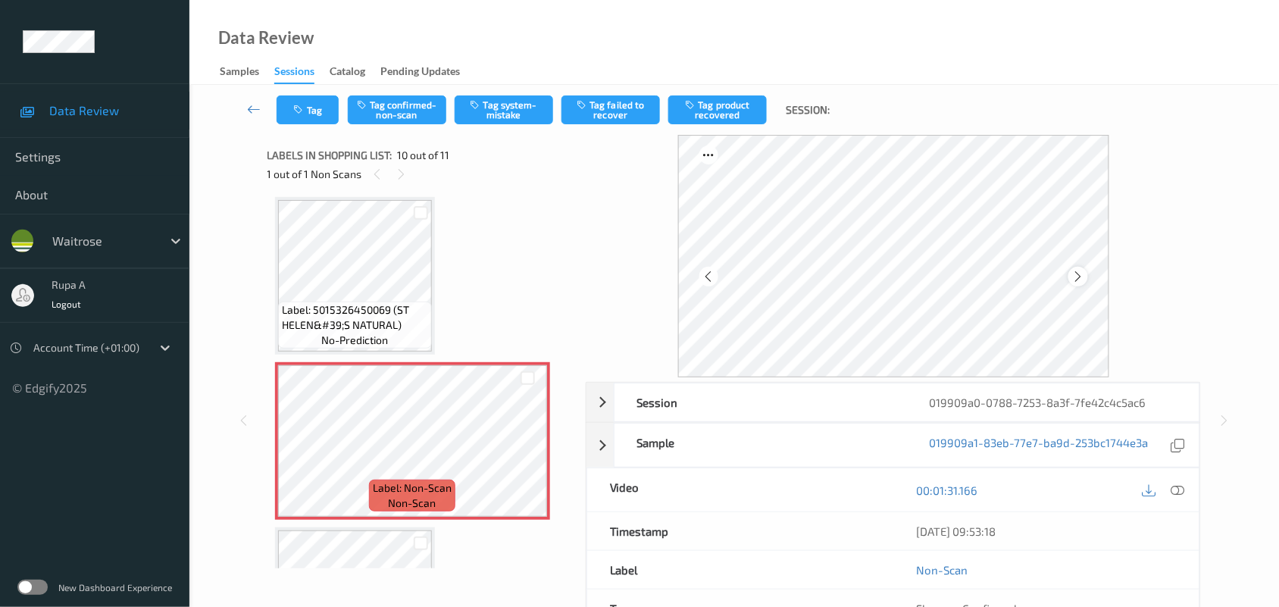
click at [1079, 277] on icon at bounding box center [1077, 277] width 13 height 14
click at [1081, 280] on icon at bounding box center [1077, 277] width 13 height 14
click at [1069, 277] on div at bounding box center [1077, 276] width 19 height 19
click at [1176, 486] on icon at bounding box center [1178, 490] width 14 height 14
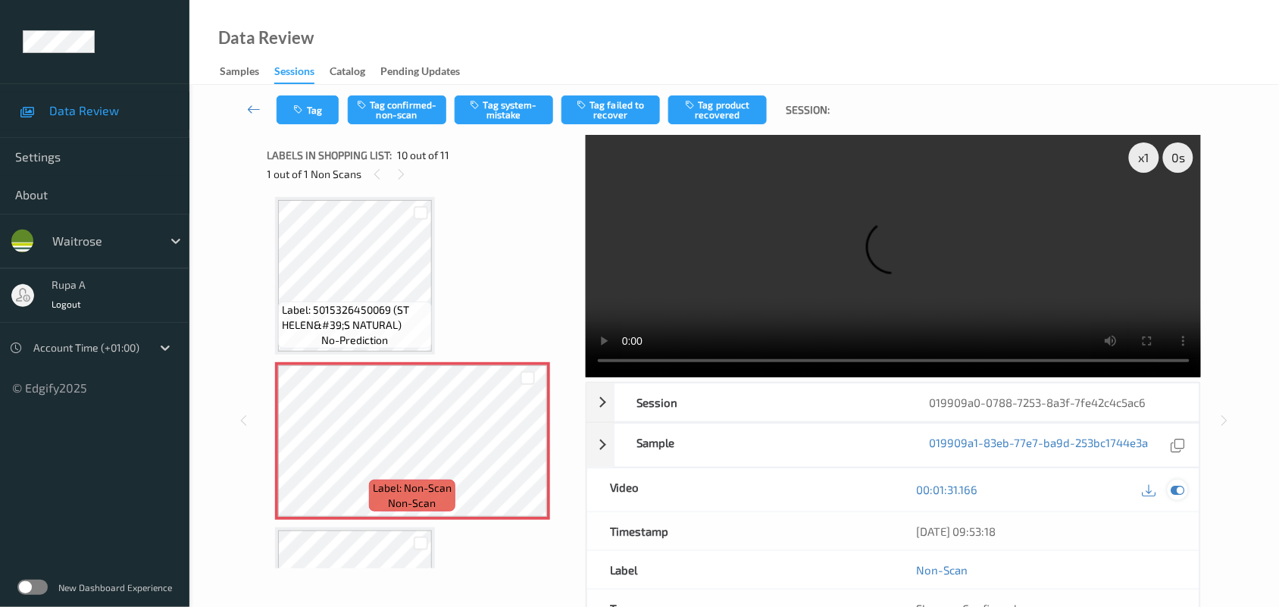
click at [1182, 490] on icon at bounding box center [1178, 490] width 14 height 14
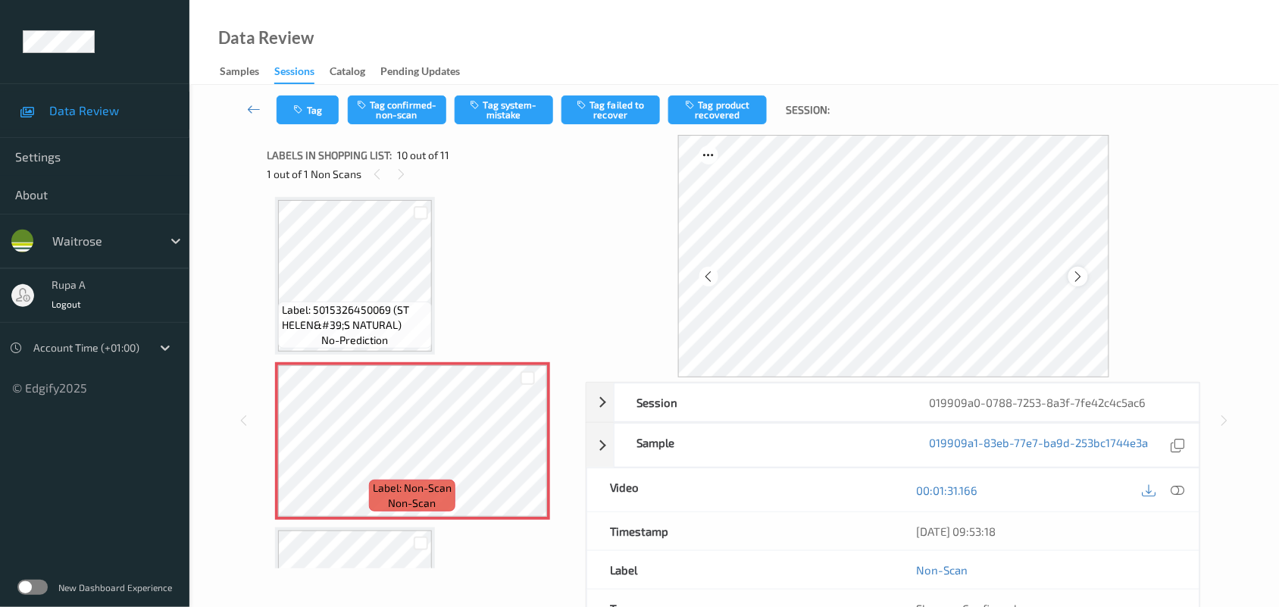
click at [1087, 277] on div at bounding box center [1077, 276] width 19 height 19
click at [1078, 277] on icon at bounding box center [1077, 277] width 13 height 14
click at [1178, 490] on icon at bounding box center [1178, 490] width 14 height 14
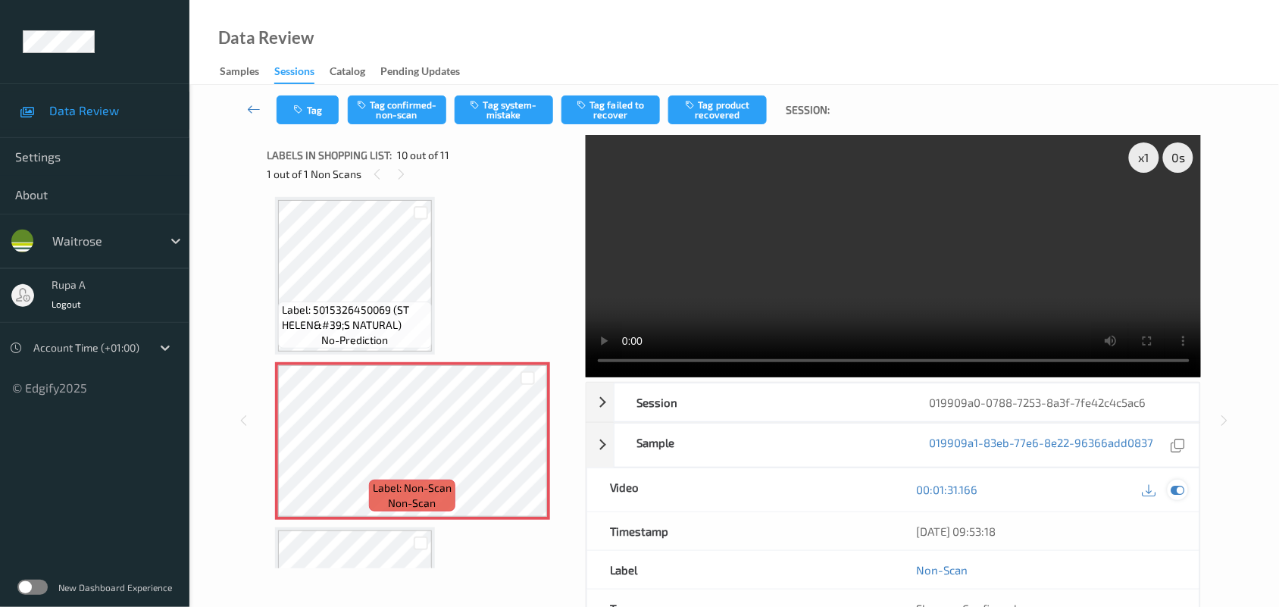
click at [1173, 489] on icon at bounding box center [1178, 490] width 14 height 14
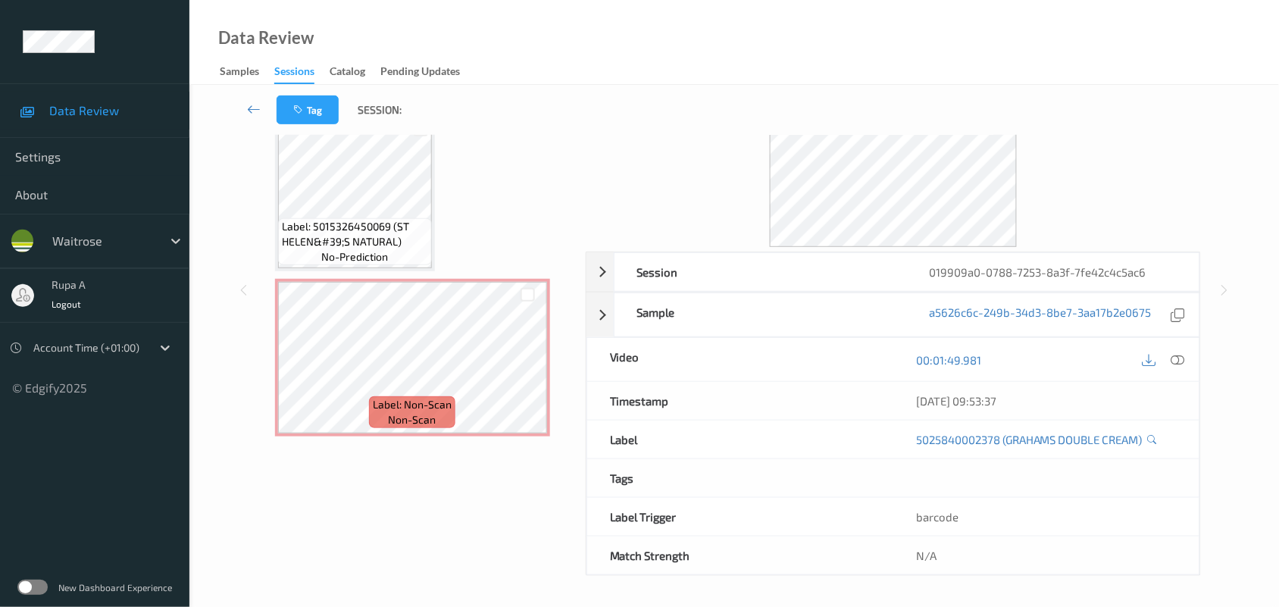
scroll to position [1445, 0]
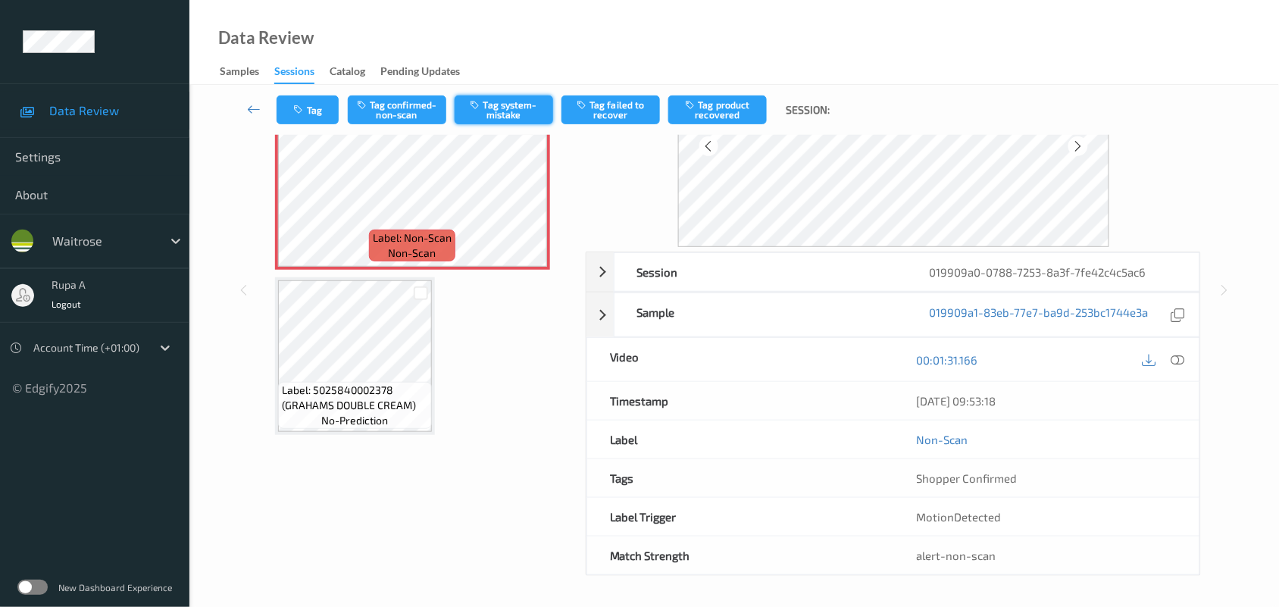
click at [502, 108] on button "Tag system-mistake" at bounding box center [504, 109] width 98 height 29
click at [315, 119] on button "Tag" at bounding box center [307, 109] width 62 height 29
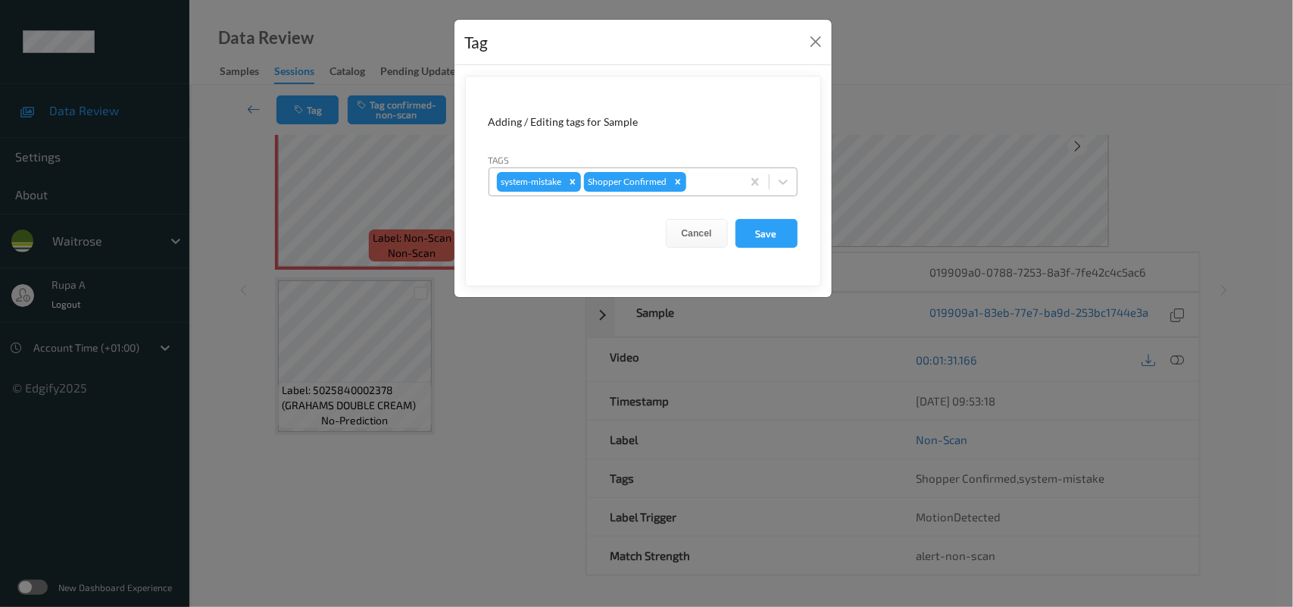
click at [687, 186] on div "system-mistake Shopper Confirmed" at bounding box center [615, 182] width 252 height 26
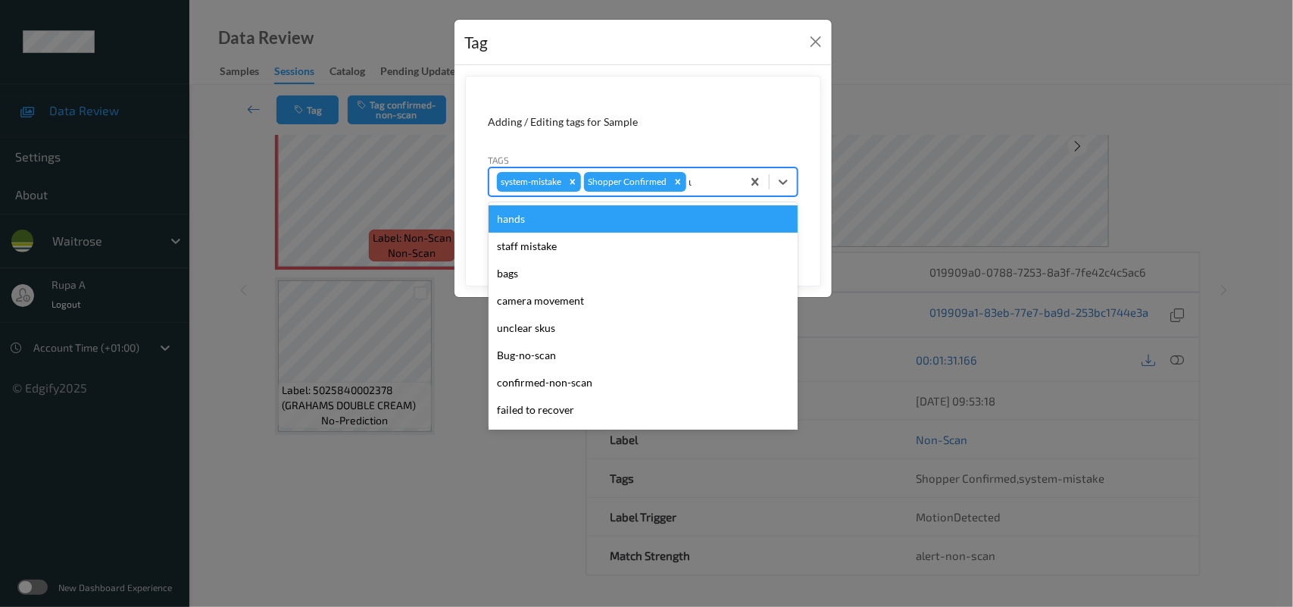
type input "un"
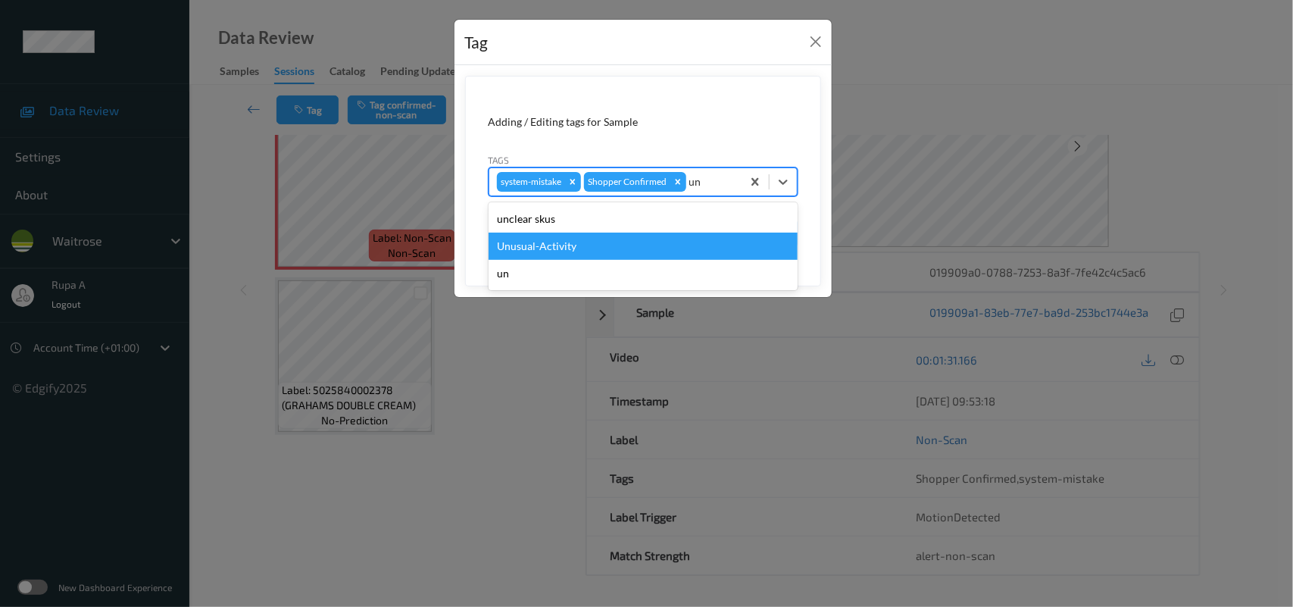
click at [626, 251] on div "Unusual-Activity" at bounding box center [643, 246] width 309 height 27
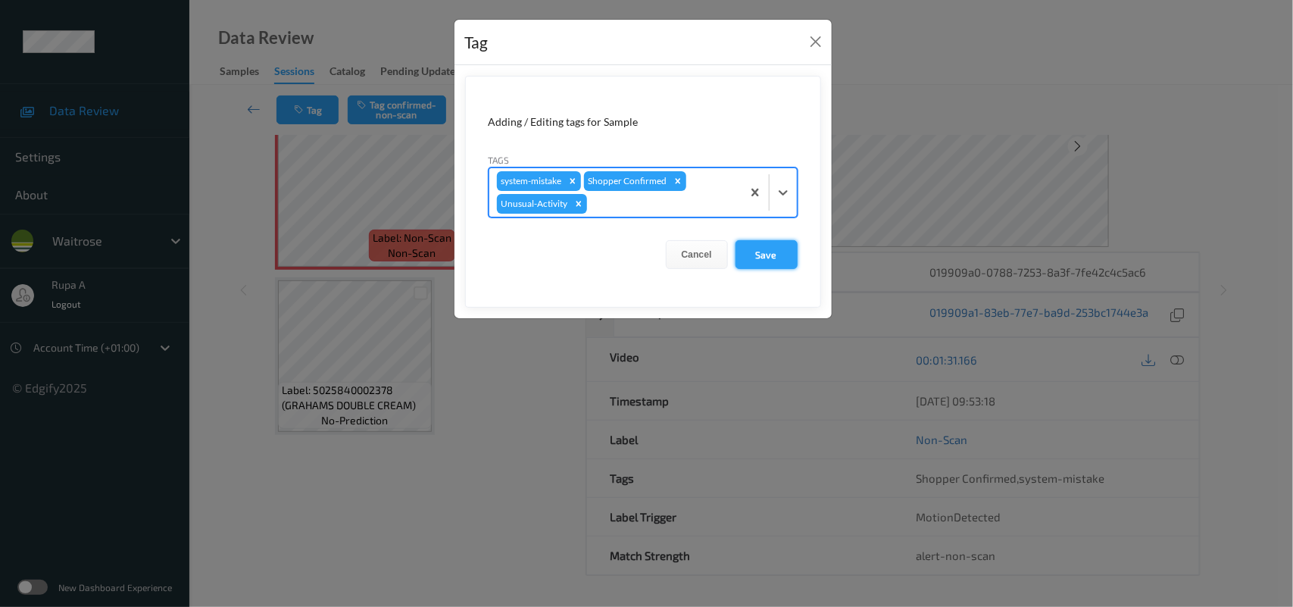
click at [788, 266] on button "Save" at bounding box center [767, 254] width 62 height 29
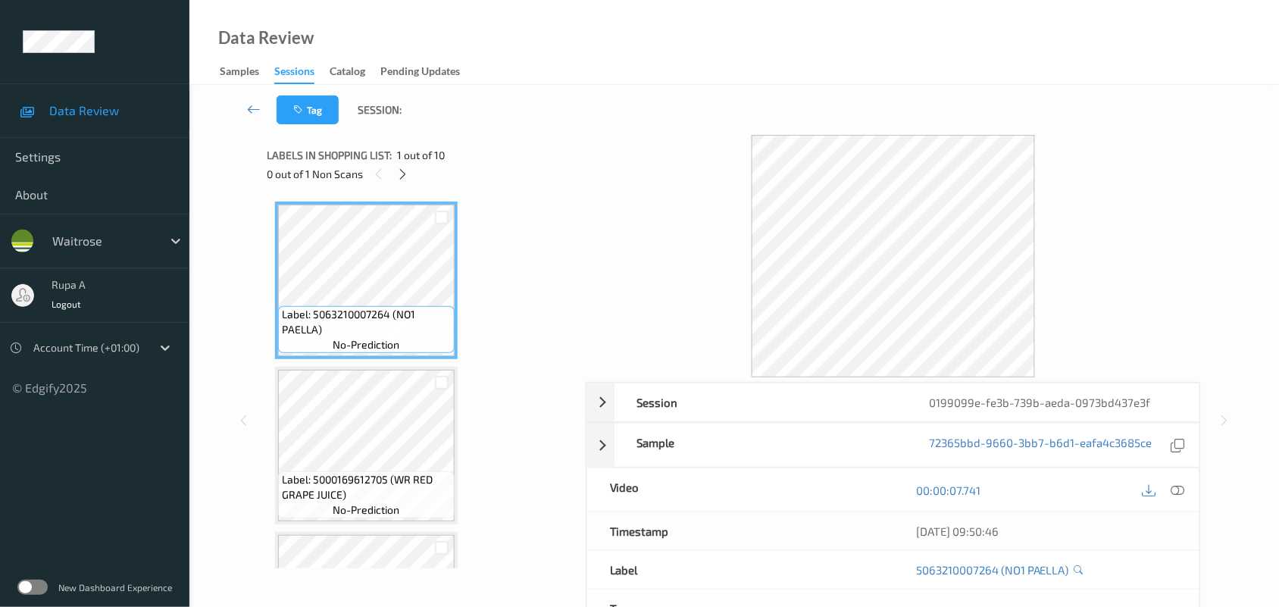
click at [504, 168] on div "0 out of 1 Non Scans" at bounding box center [421, 173] width 308 height 19
click at [406, 172] on icon at bounding box center [402, 174] width 13 height 14
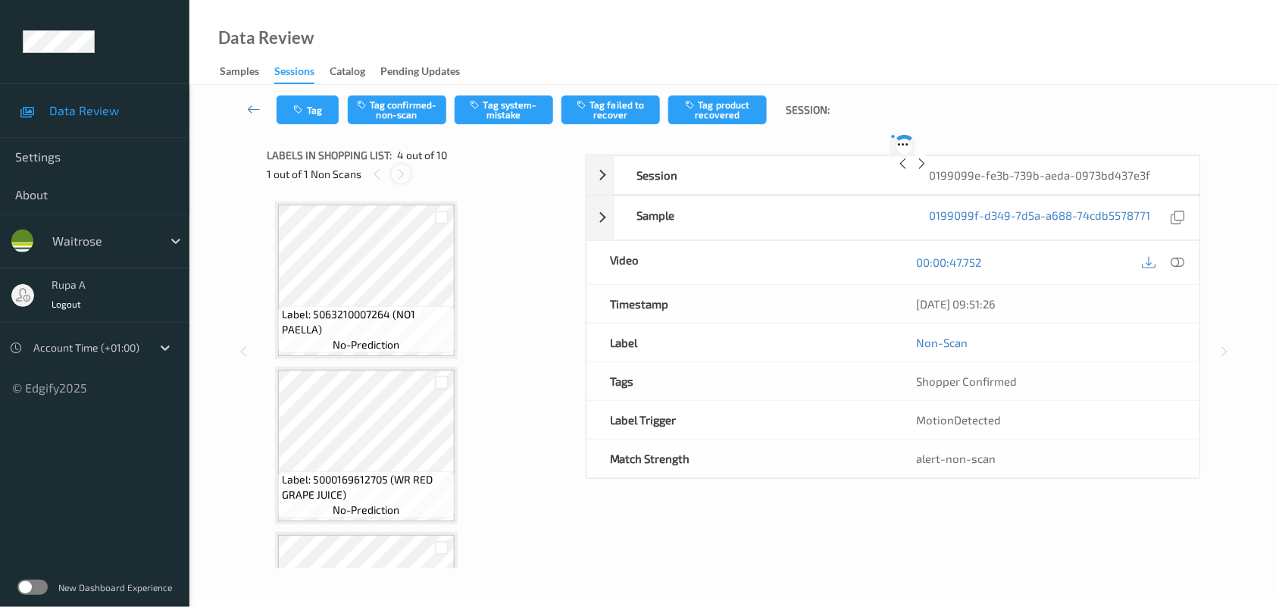
scroll to position [337, 0]
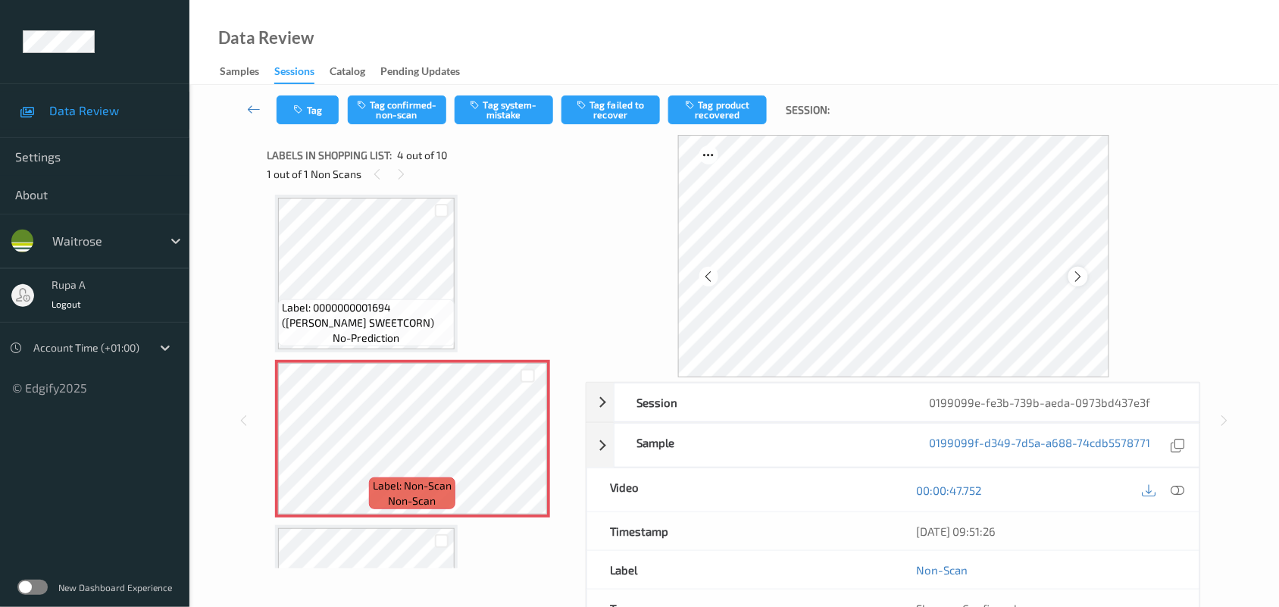
click at [1076, 275] on icon at bounding box center [1077, 277] width 13 height 14
click at [1179, 495] on icon at bounding box center [1178, 490] width 14 height 14
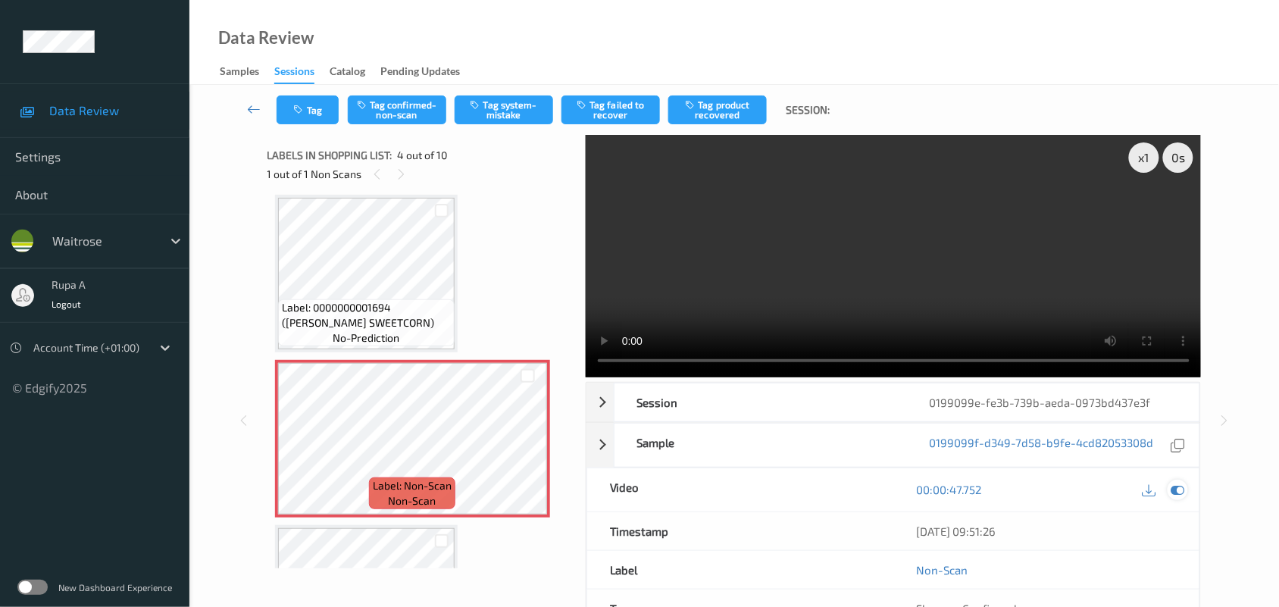
click at [1180, 486] on icon at bounding box center [1178, 490] width 14 height 14
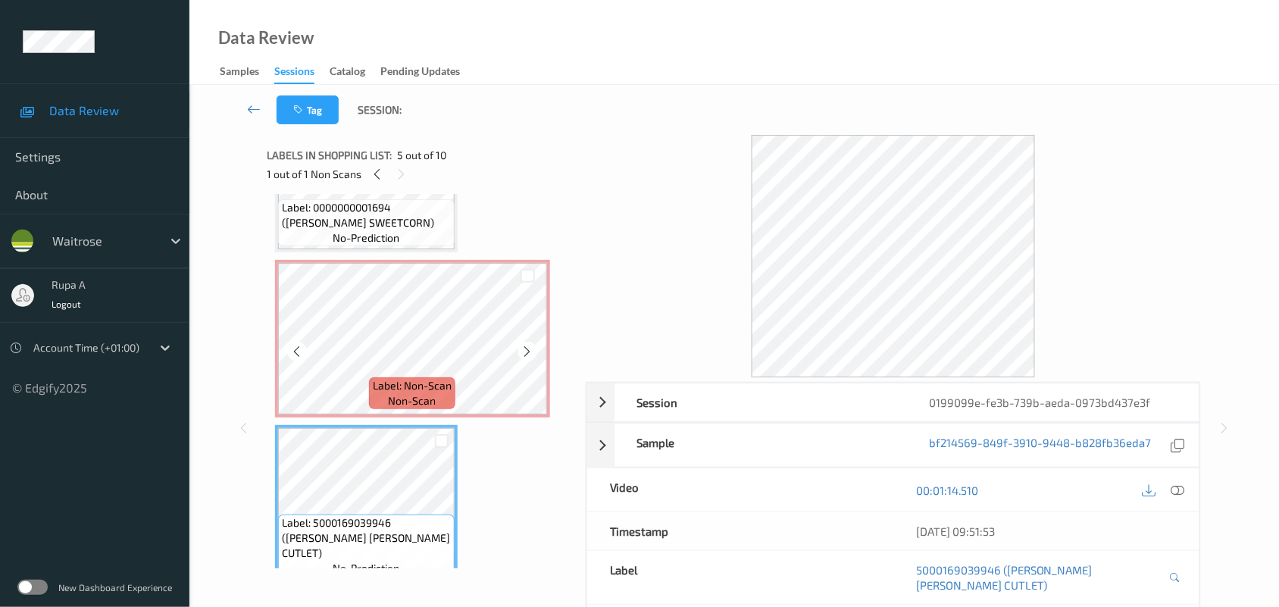
scroll to position [432, 0]
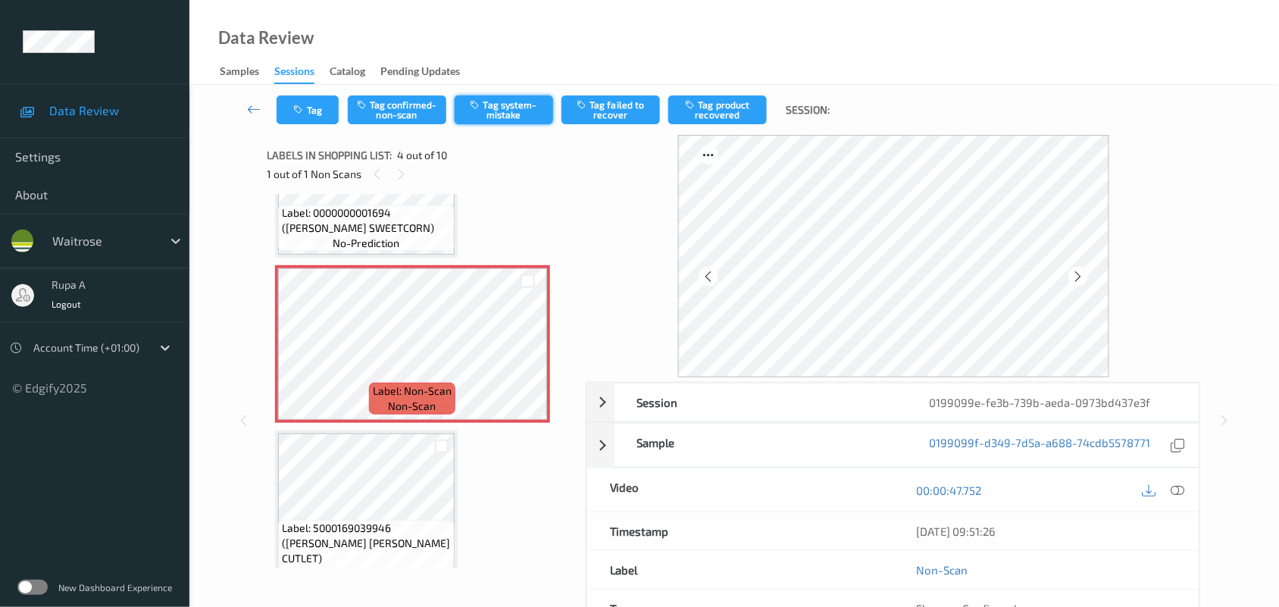
click at [510, 108] on button "Tag system-mistake" at bounding box center [504, 109] width 98 height 29
click at [297, 111] on icon "button" at bounding box center [300, 110] width 13 height 11
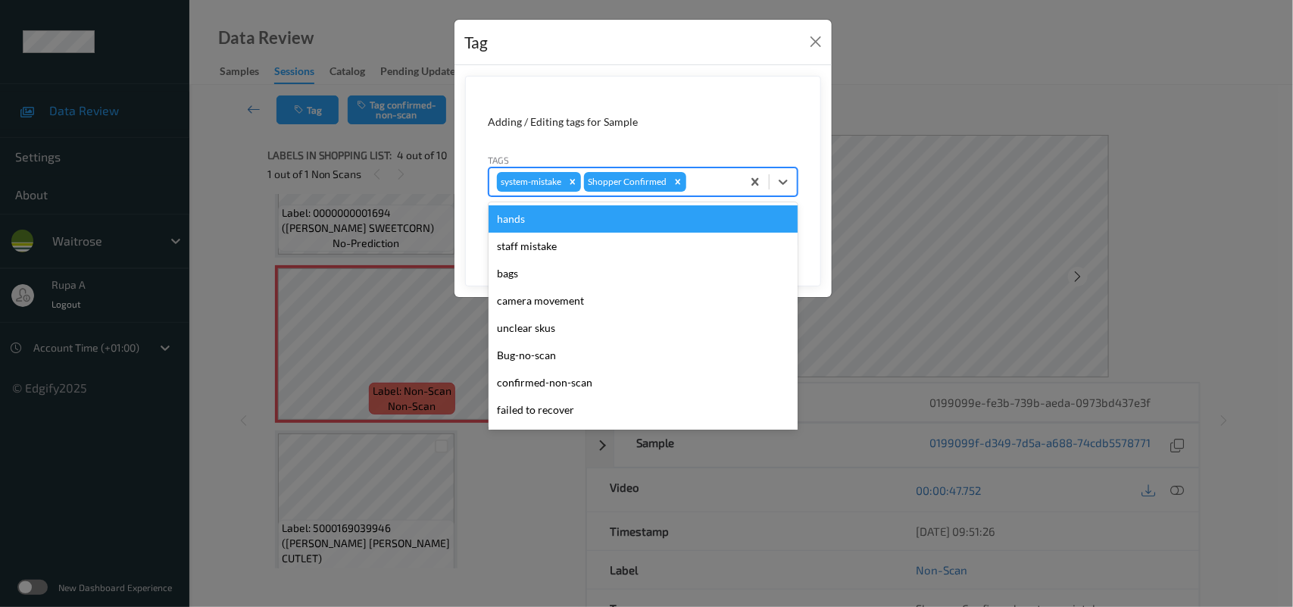
click at [726, 180] on div at bounding box center [711, 182] width 45 height 18
type input "un"
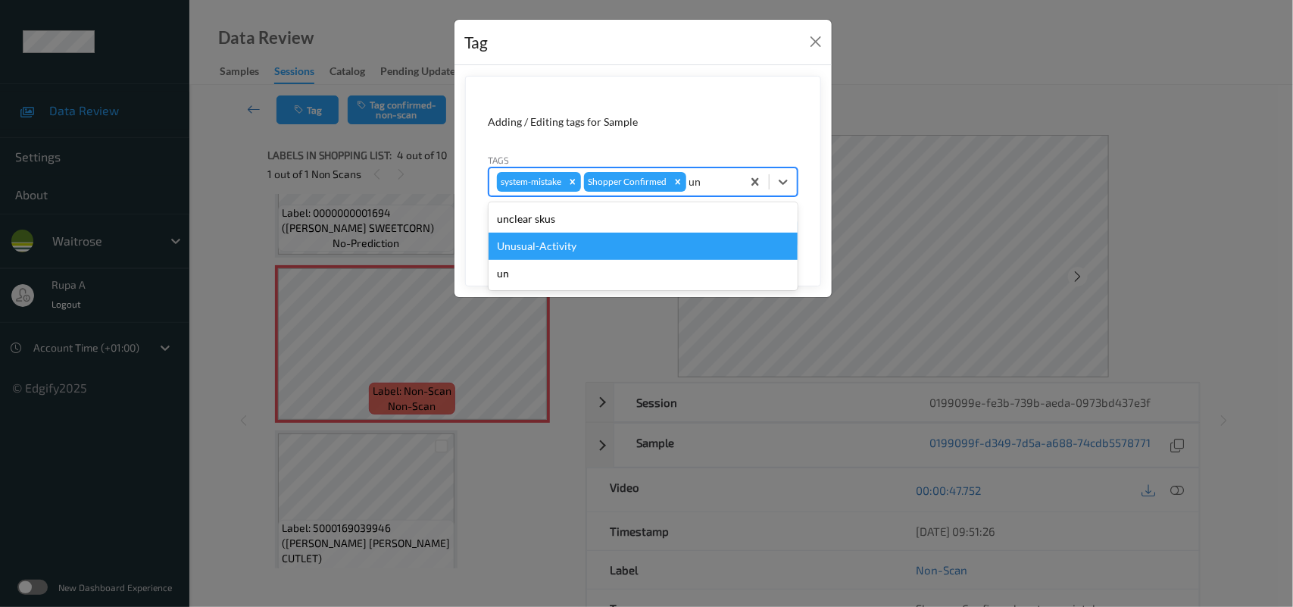
click at [550, 254] on div "Unusual-Activity" at bounding box center [643, 246] width 309 height 27
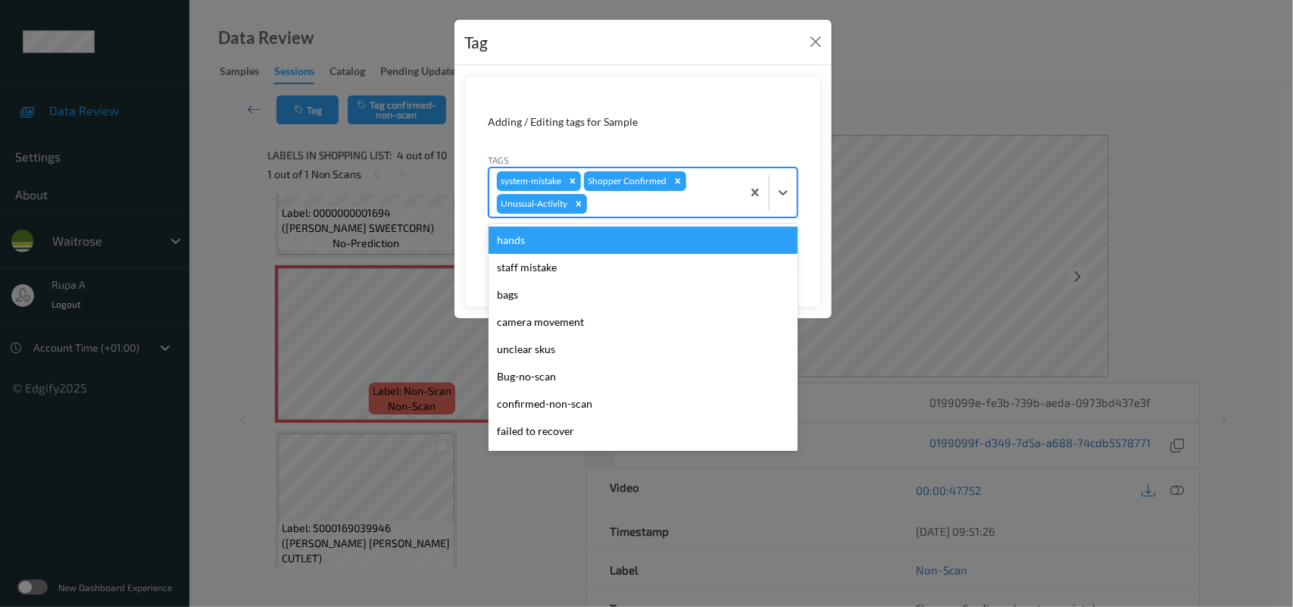
click at [620, 205] on div at bounding box center [662, 204] width 144 height 18
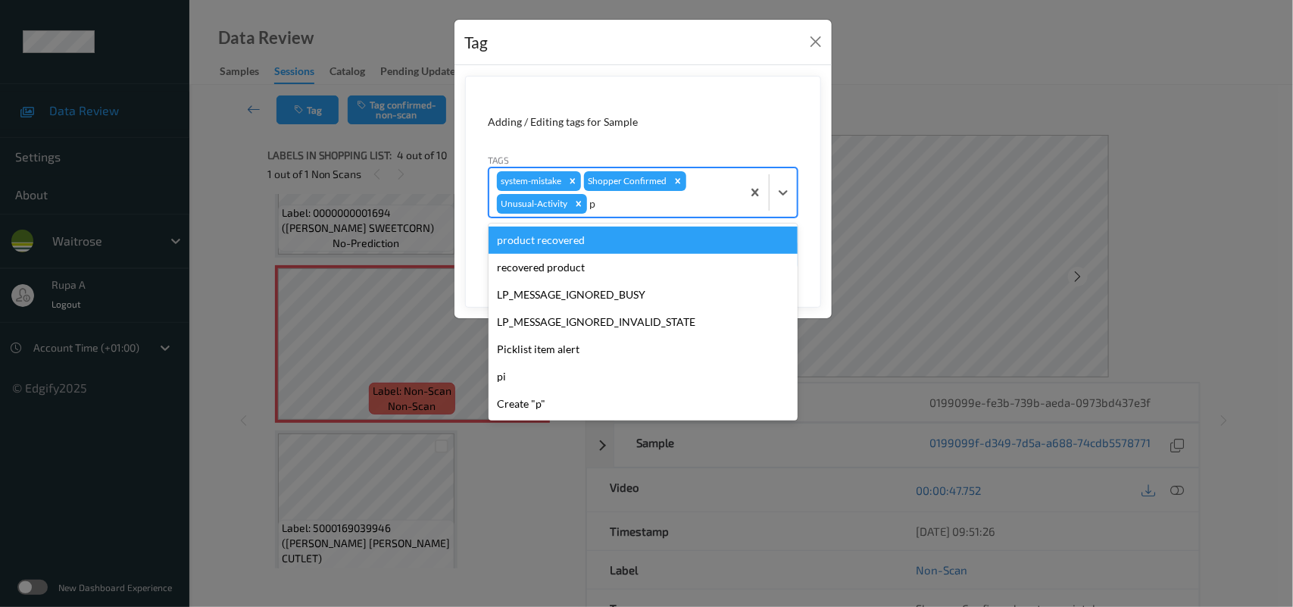
type input "pi"
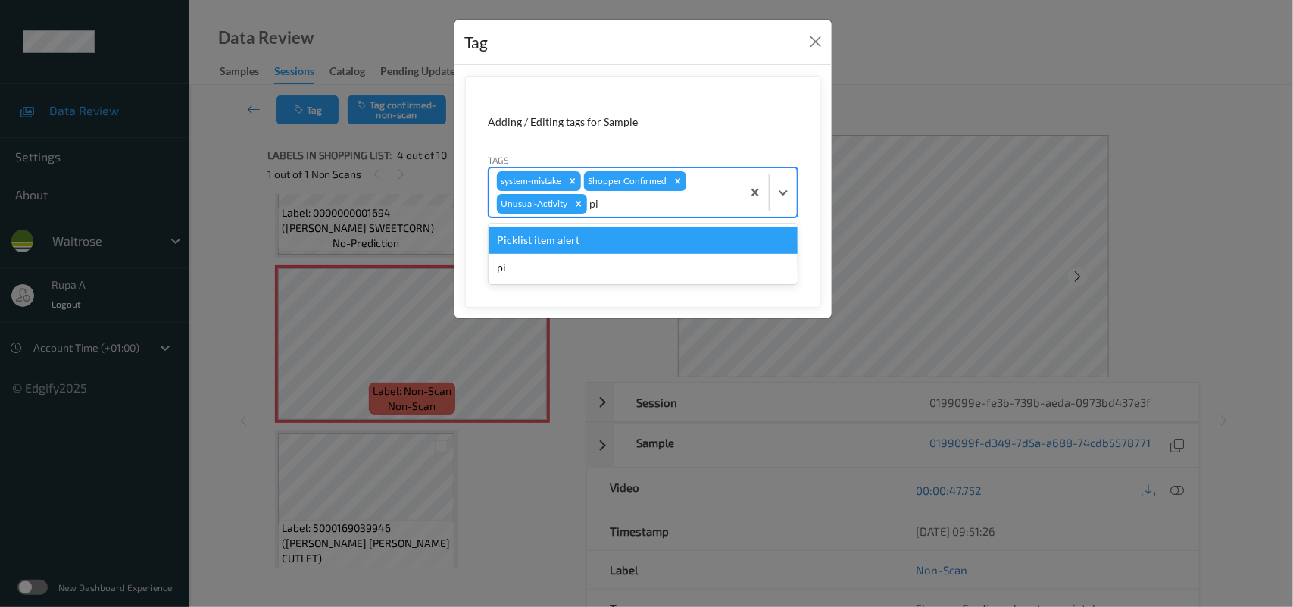
click at [589, 240] on div "Picklist item alert" at bounding box center [643, 239] width 309 height 27
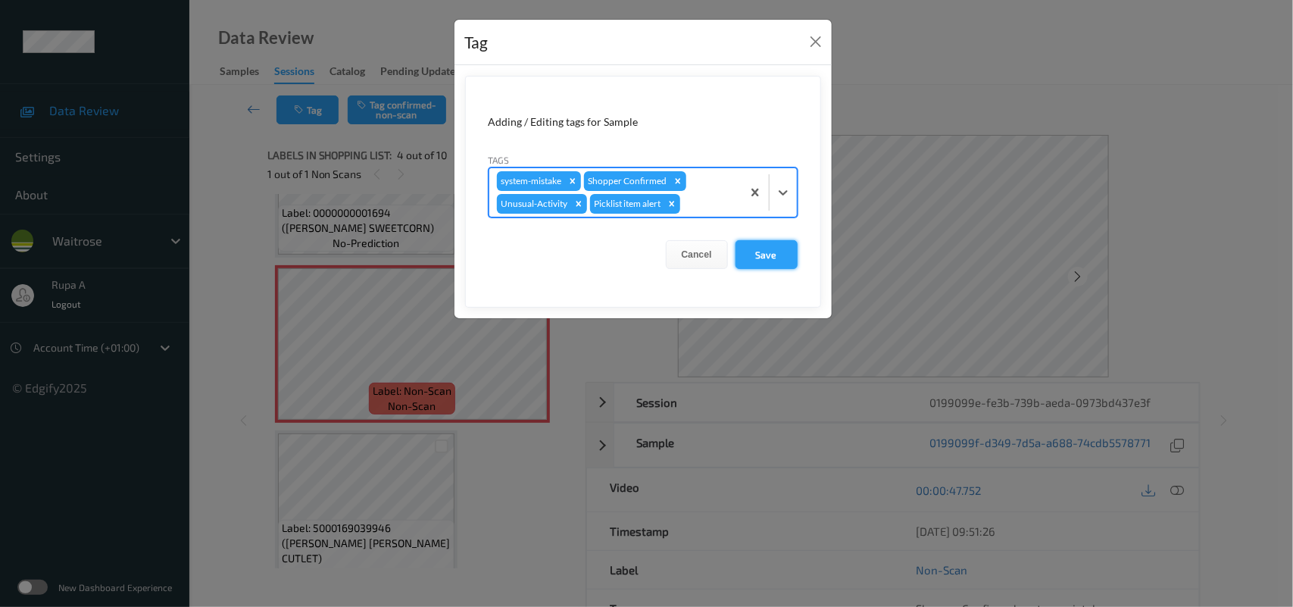
click at [776, 261] on button "Save" at bounding box center [767, 254] width 62 height 29
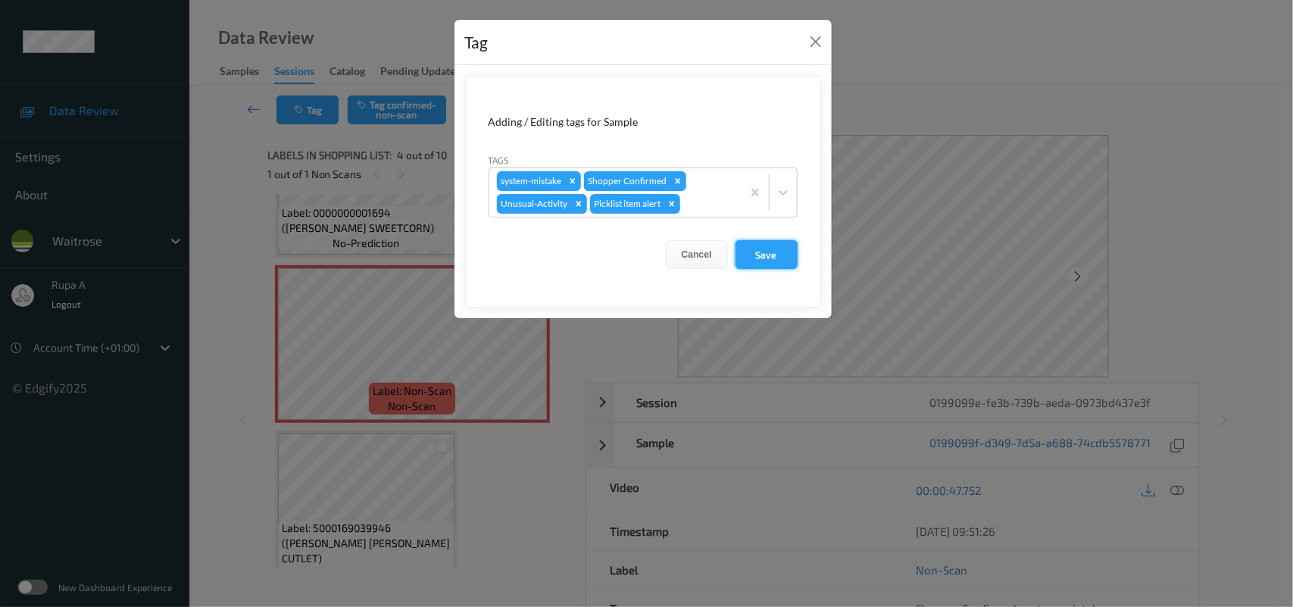
click at [762, 258] on button "Save" at bounding box center [767, 254] width 62 height 29
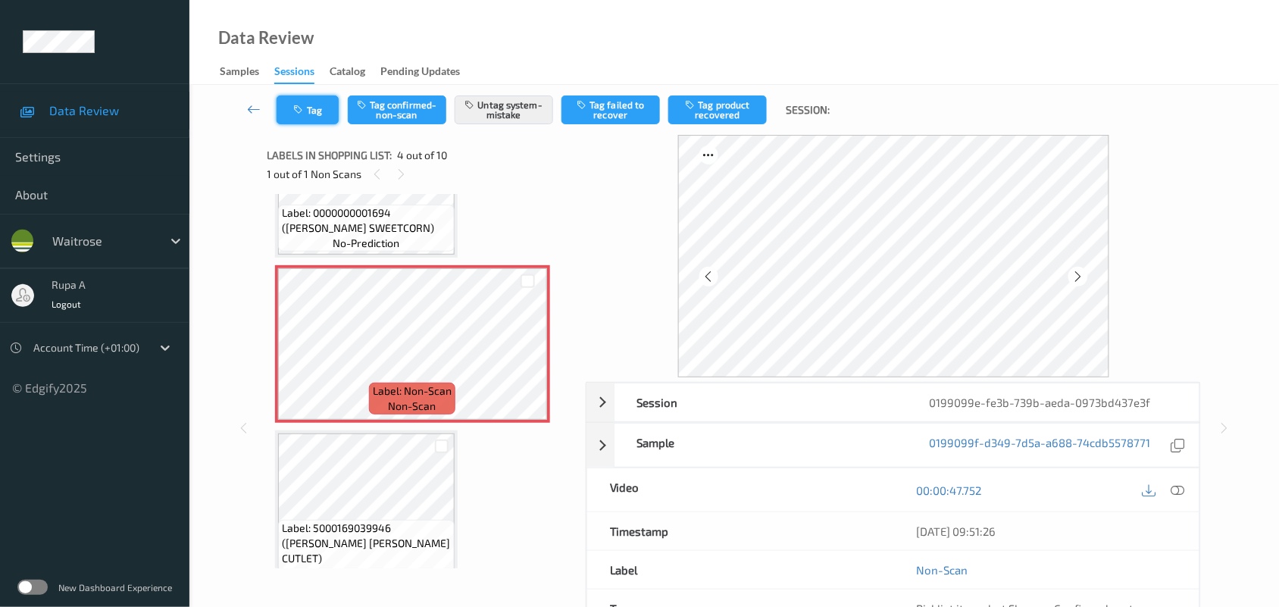
click at [304, 107] on icon "button" at bounding box center [300, 110] width 13 height 11
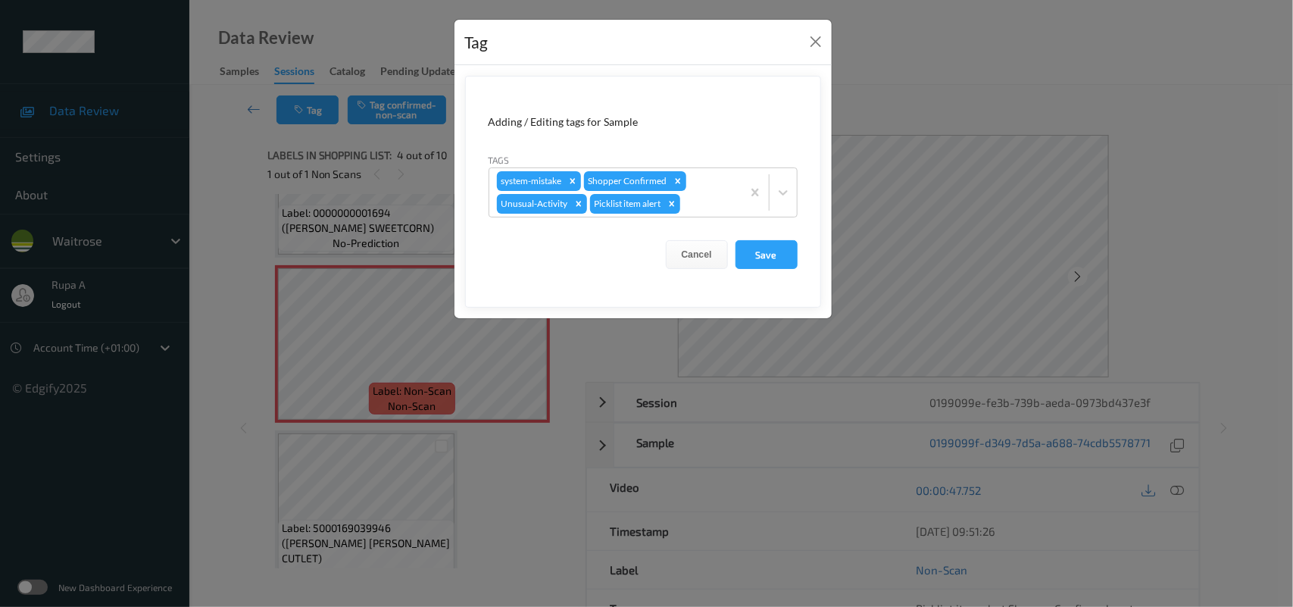
click at [765, 248] on button "Save" at bounding box center [767, 254] width 62 height 29
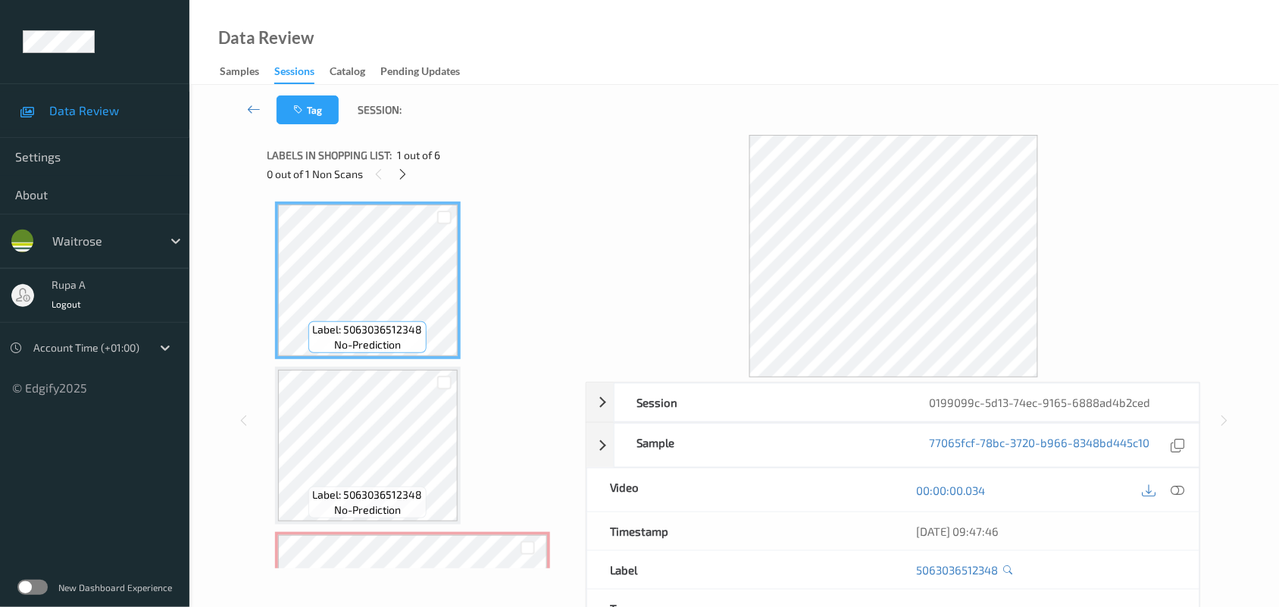
click at [489, 157] on div "Labels in shopping list: 1 out of 6" at bounding box center [421, 154] width 308 height 19
click at [400, 179] on icon at bounding box center [402, 174] width 13 height 14
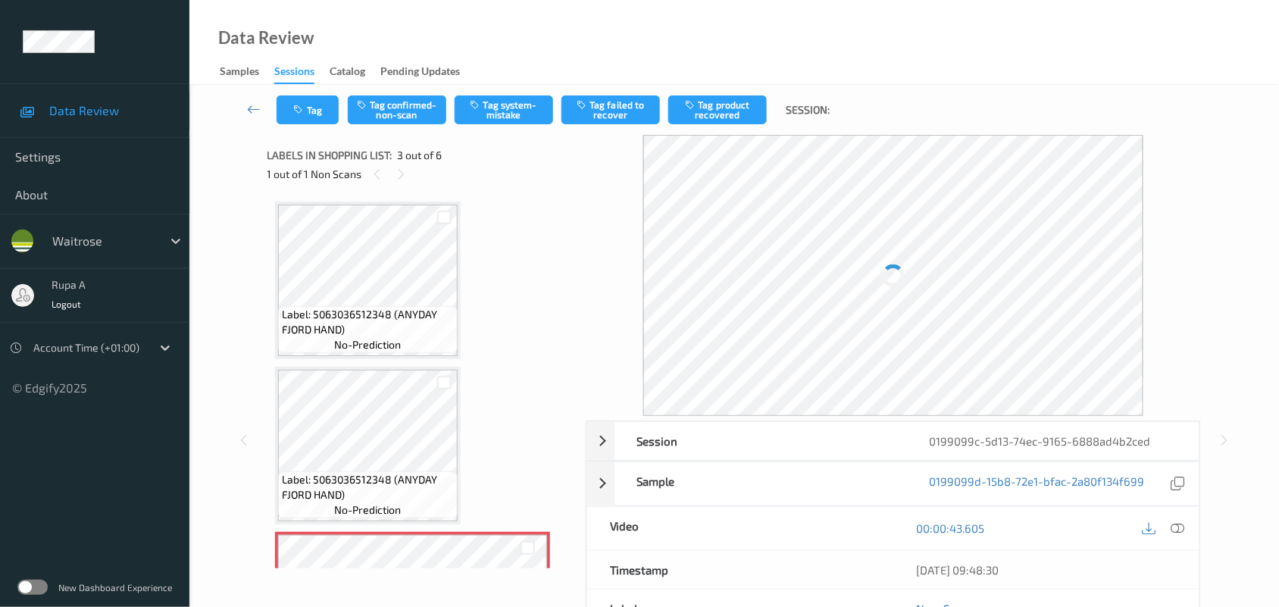
scroll to position [172, 0]
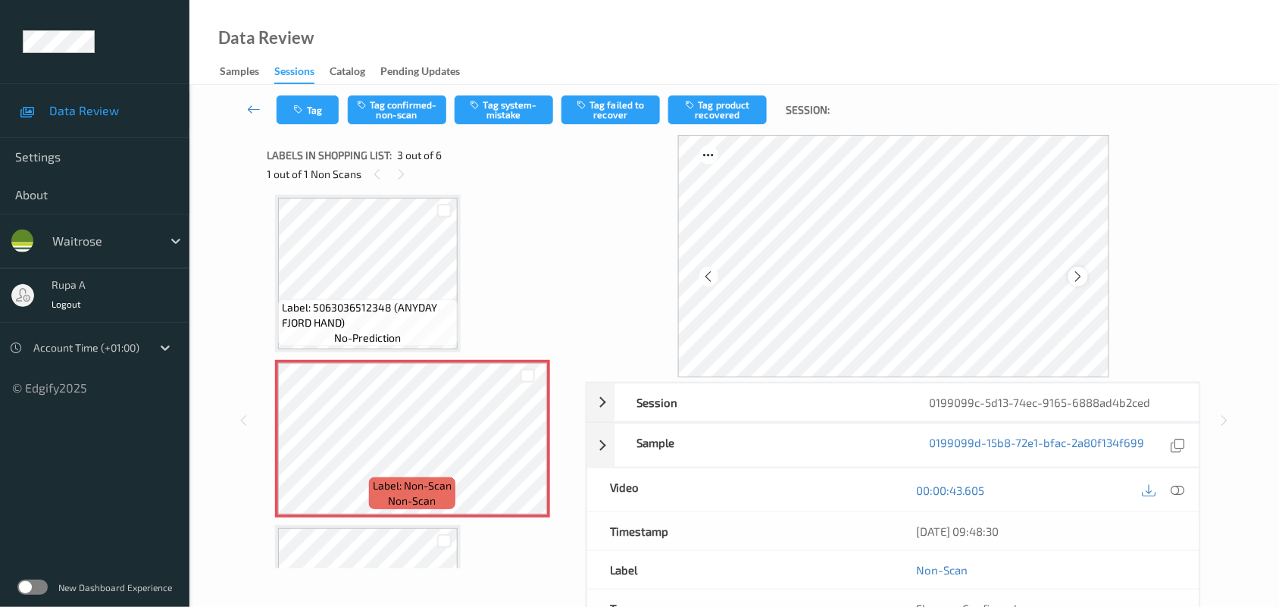
click at [1079, 271] on icon at bounding box center [1077, 277] width 13 height 14
click at [1183, 487] on icon at bounding box center [1178, 490] width 14 height 14
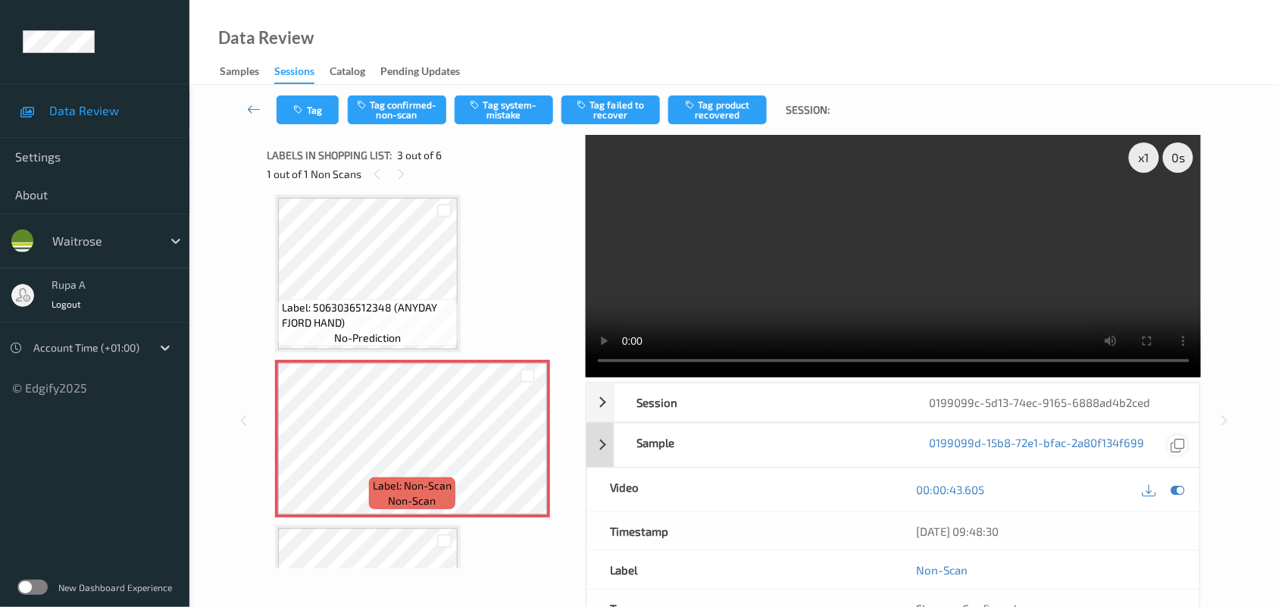
click at [1182, 485] on icon at bounding box center [1178, 490] width 14 height 14
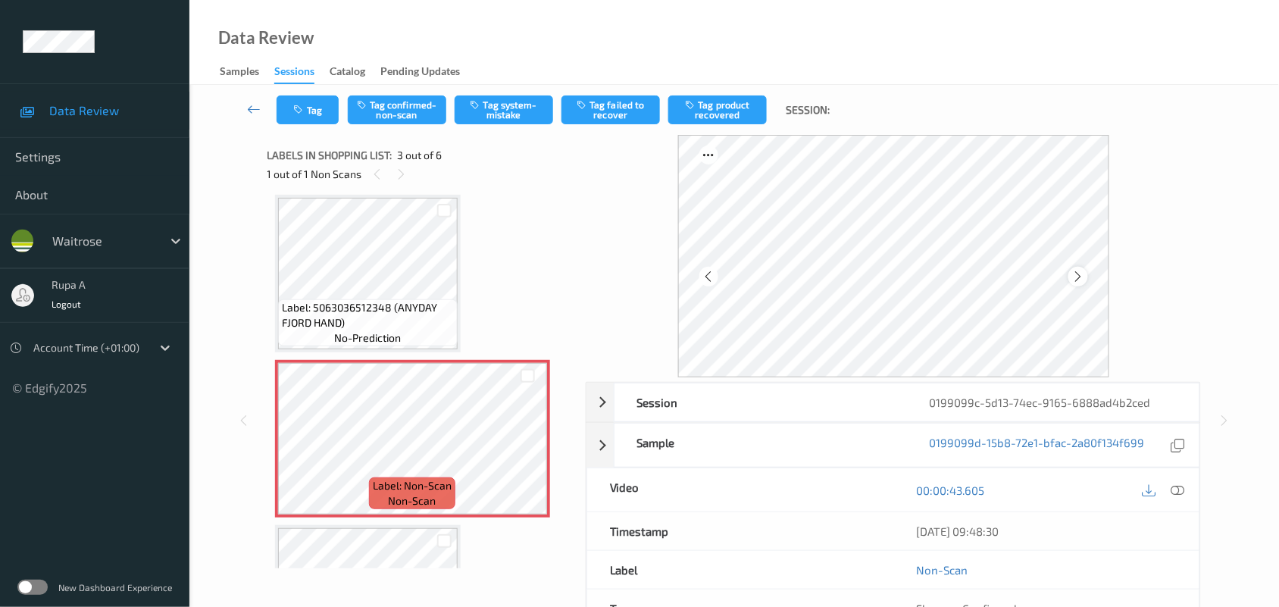
click at [1081, 273] on icon at bounding box center [1077, 277] width 13 height 14
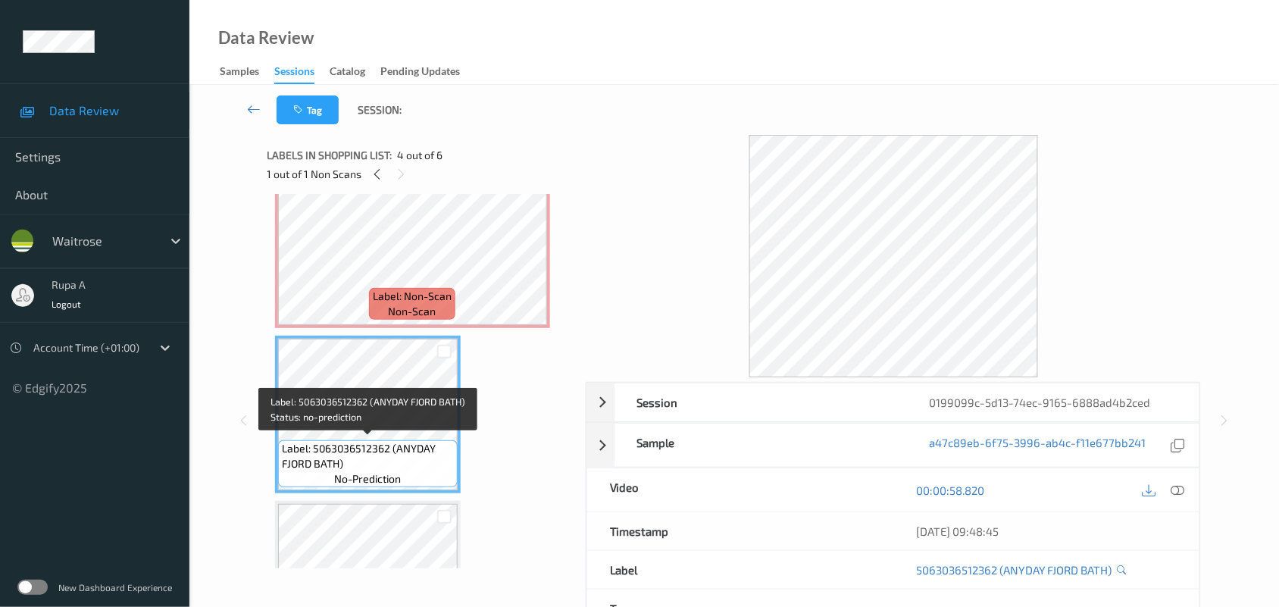
scroll to position [267, 0]
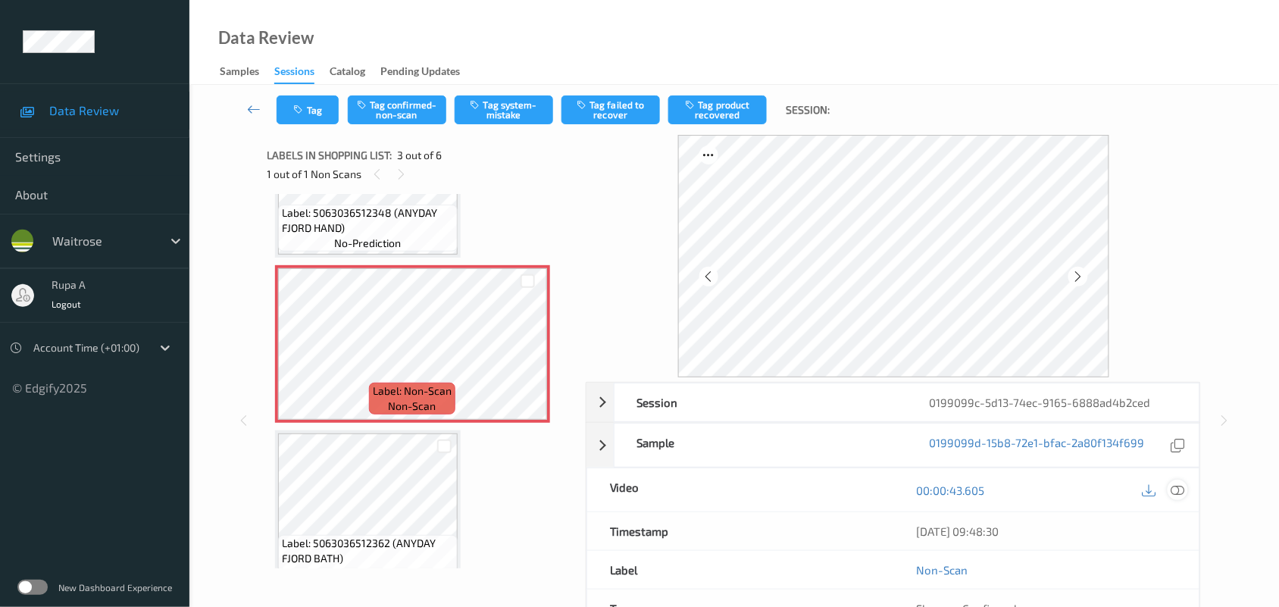
click at [1175, 494] on icon at bounding box center [1178, 490] width 14 height 14
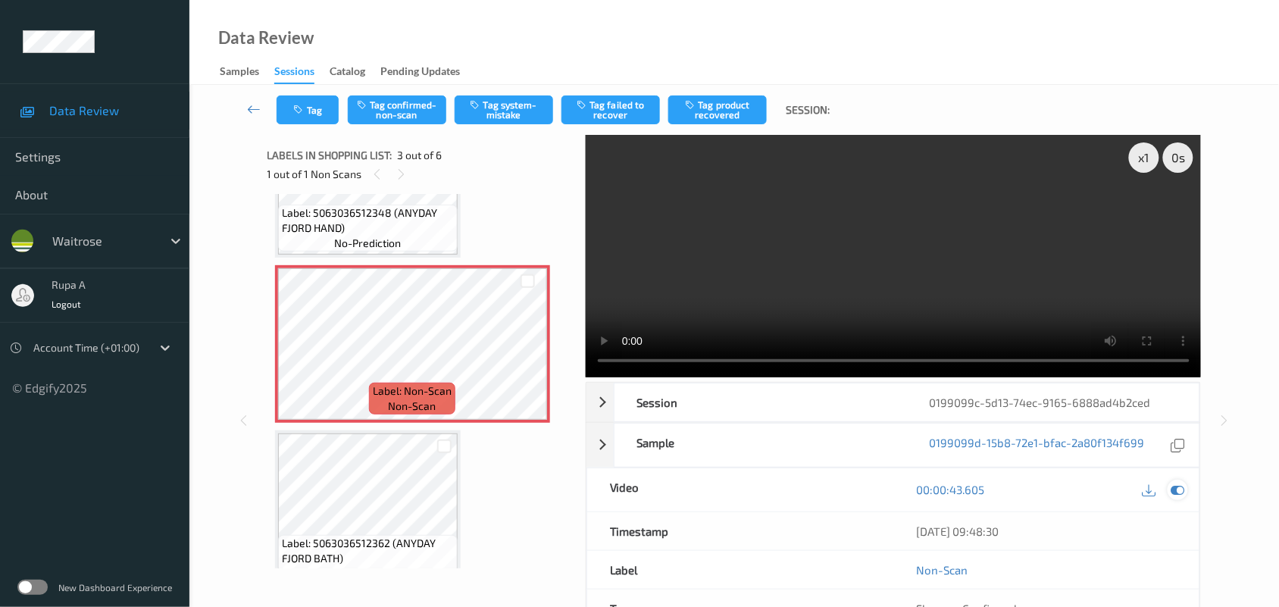
click at [1176, 489] on icon at bounding box center [1178, 490] width 14 height 14
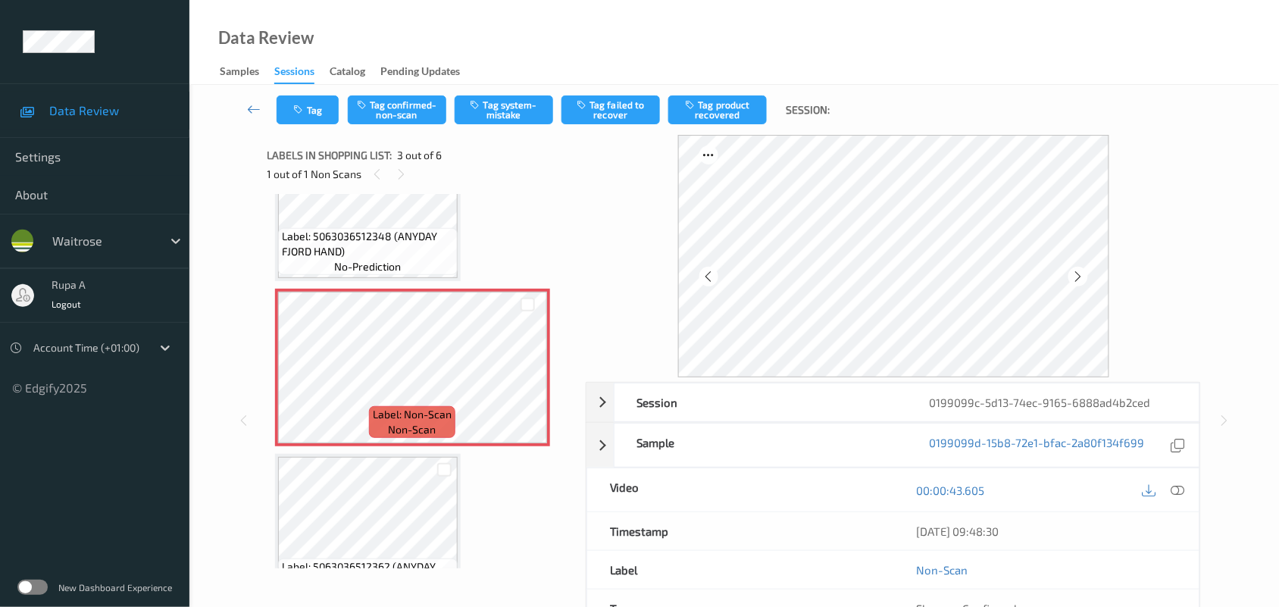
scroll to position [338, 0]
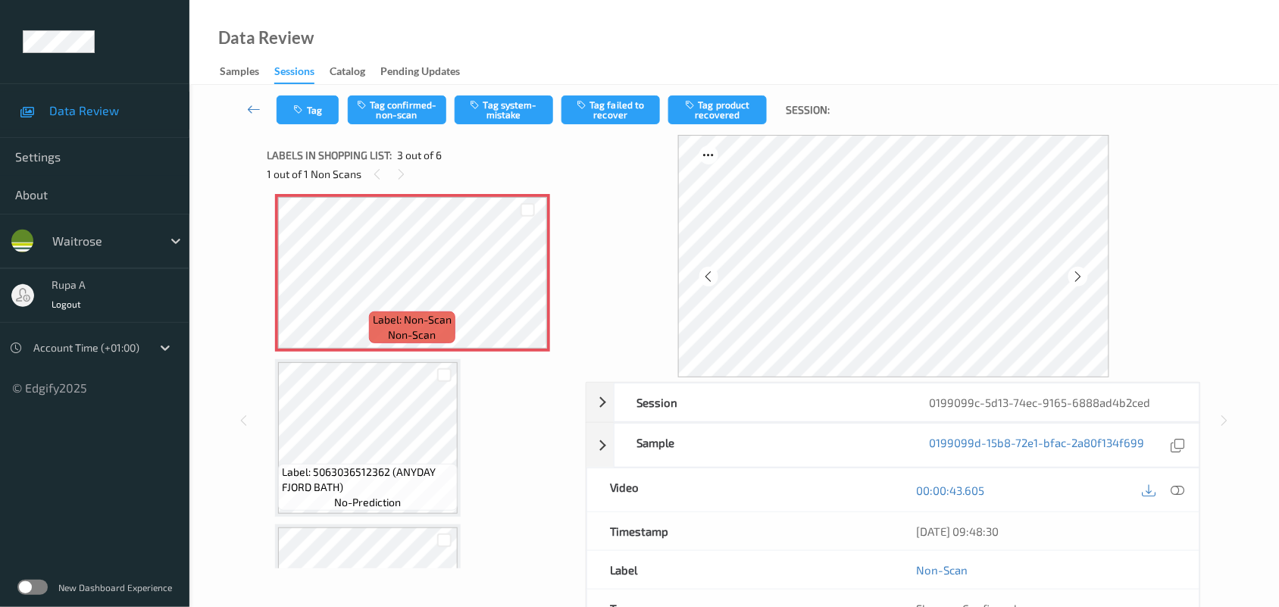
click at [349, 489] on span "Label: 5063036512362 (ANYDAY FJORD BATH)" at bounding box center [368, 479] width 172 height 30
click at [1172, 489] on icon at bounding box center [1178, 490] width 14 height 14
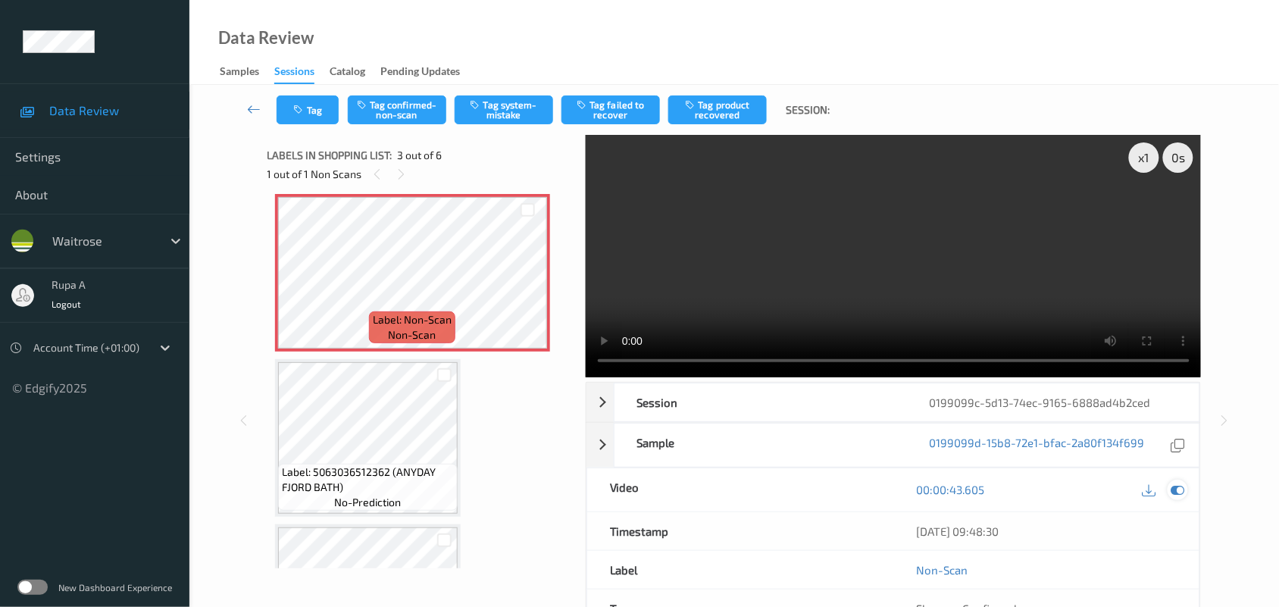
click at [1180, 486] on icon at bounding box center [1178, 490] width 14 height 14
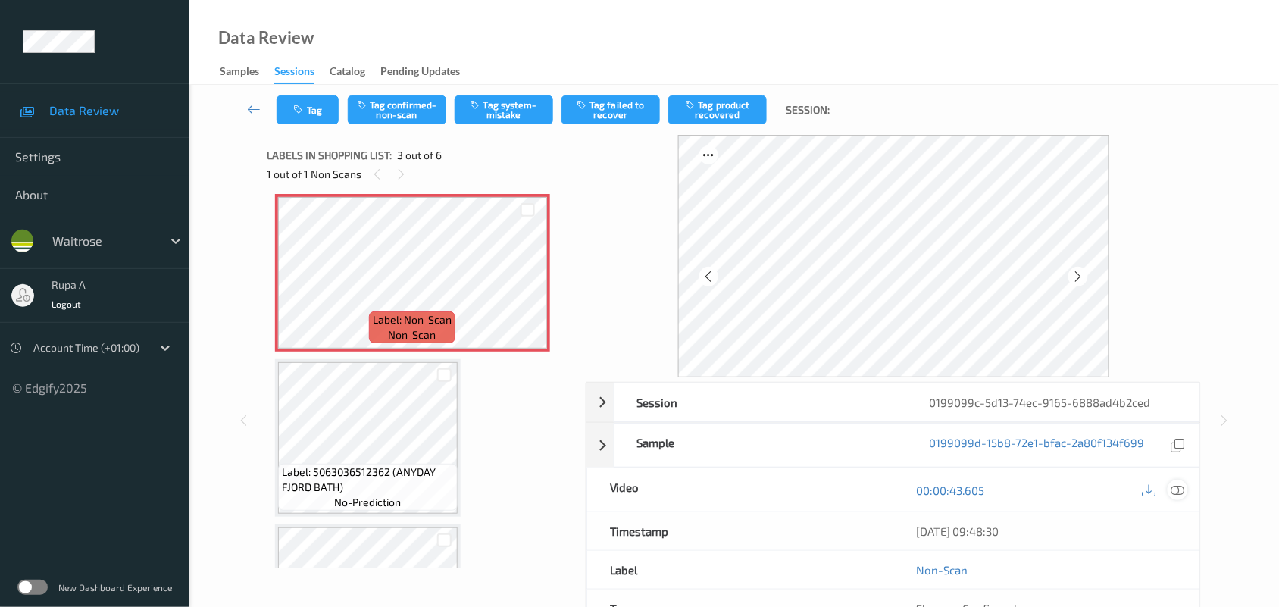
click at [1178, 492] on icon at bounding box center [1178, 490] width 14 height 14
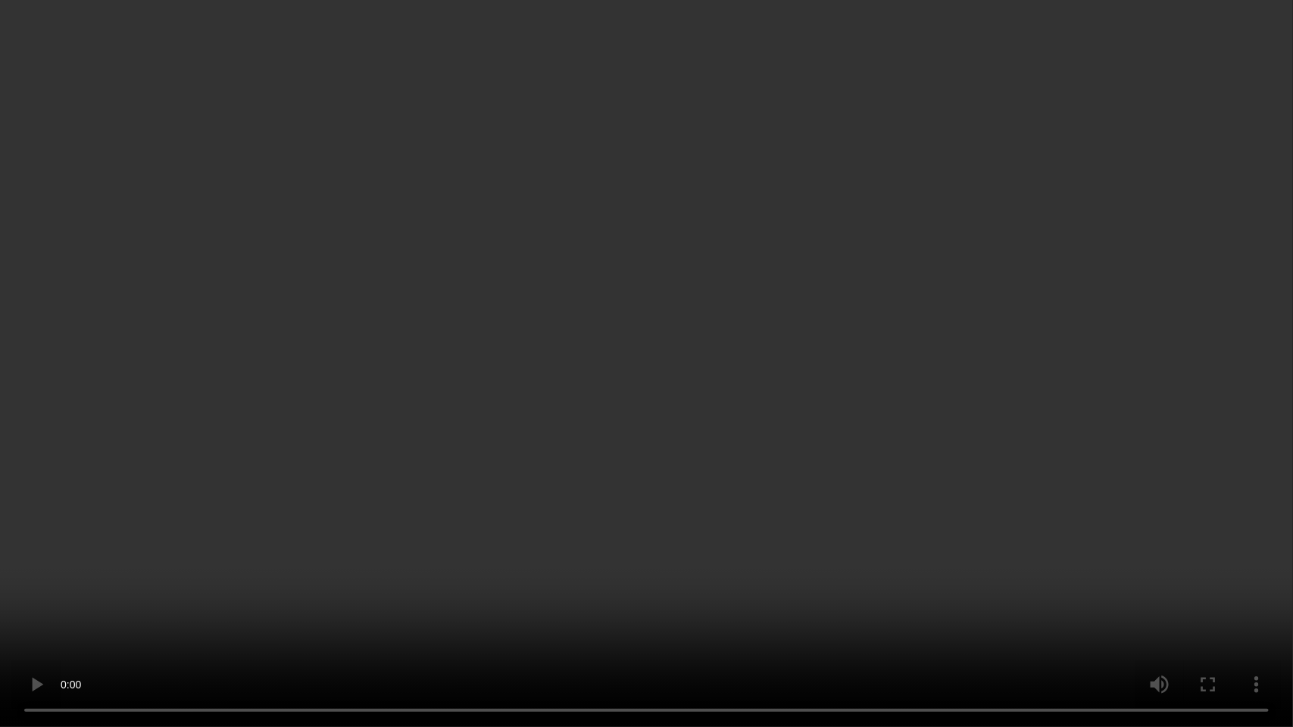
click at [638, 407] on video at bounding box center [646, 363] width 1293 height 727
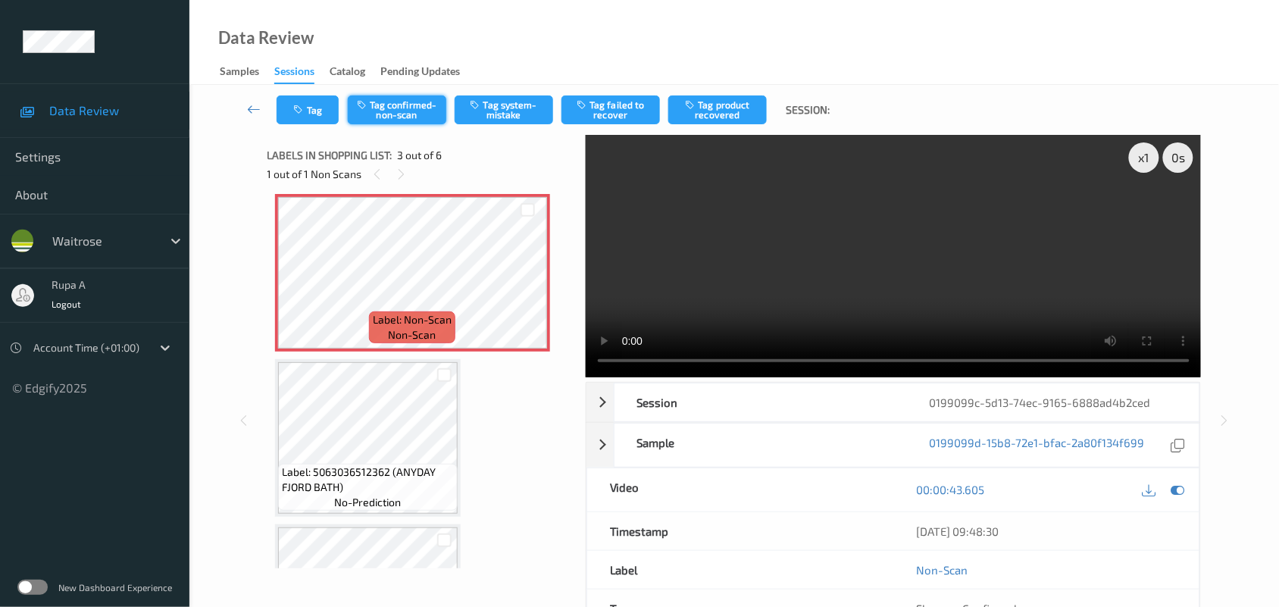
click at [404, 114] on button "Tag confirmed-non-scan" at bounding box center [397, 109] width 98 height 29
click at [1180, 483] on icon at bounding box center [1178, 490] width 14 height 14
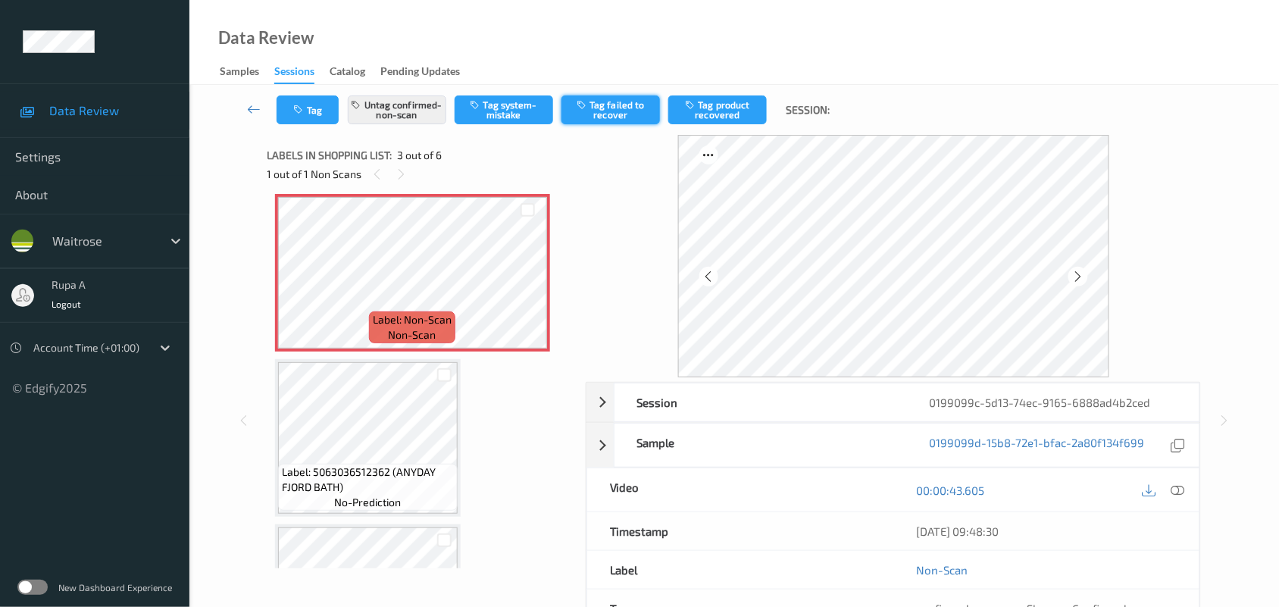
click at [630, 112] on button "Tag failed to recover" at bounding box center [610, 109] width 98 height 29
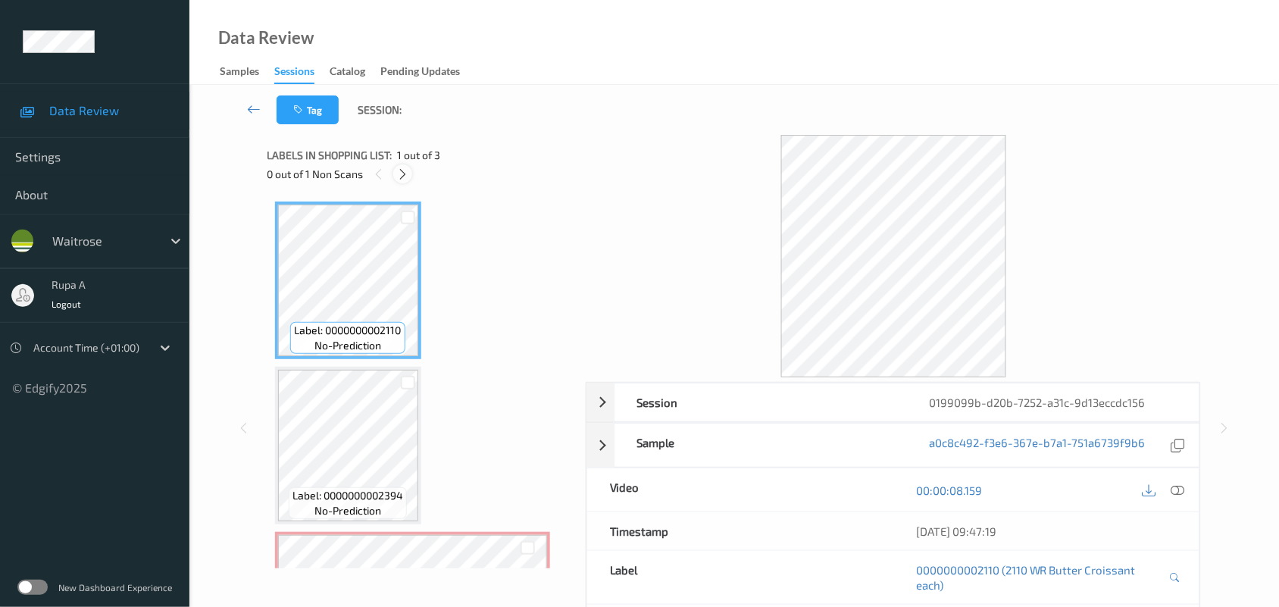
click at [401, 172] on icon at bounding box center [402, 174] width 13 height 14
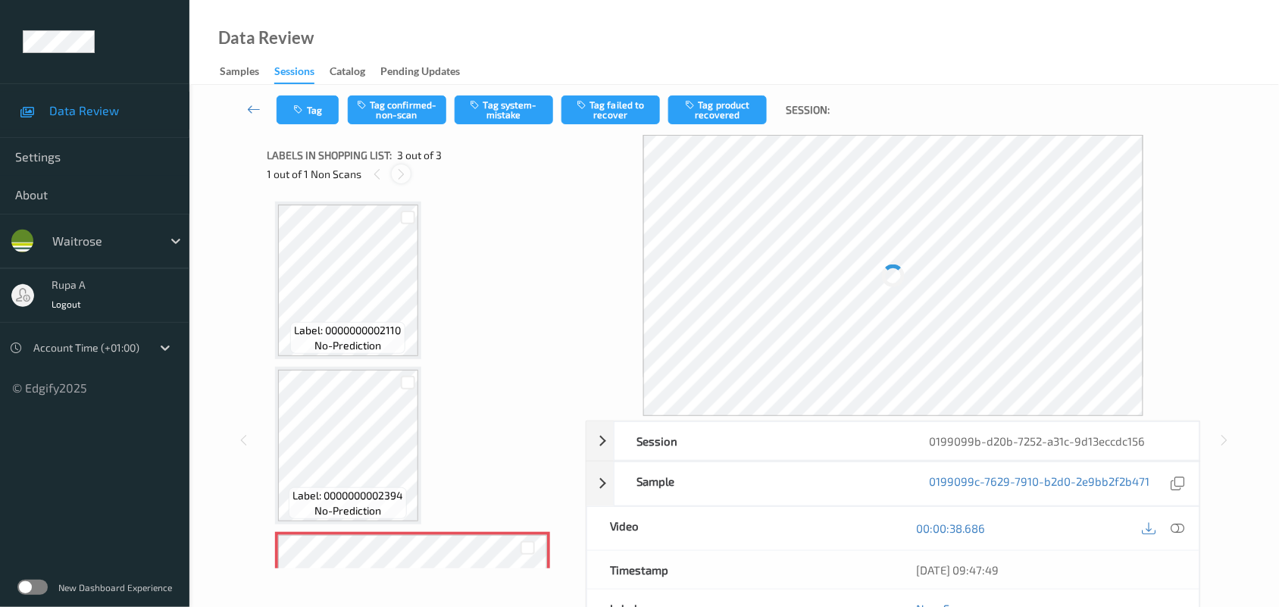
scroll to position [127, 0]
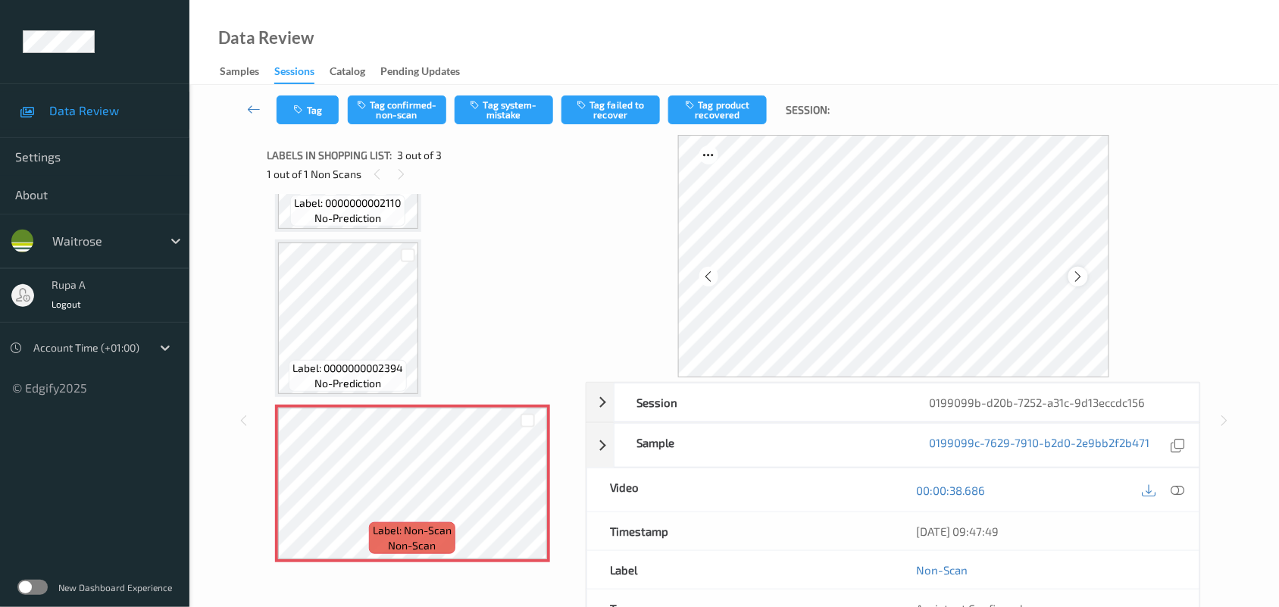
click at [1076, 273] on icon at bounding box center [1077, 277] width 13 height 14
click at [1178, 493] on icon at bounding box center [1178, 490] width 14 height 14
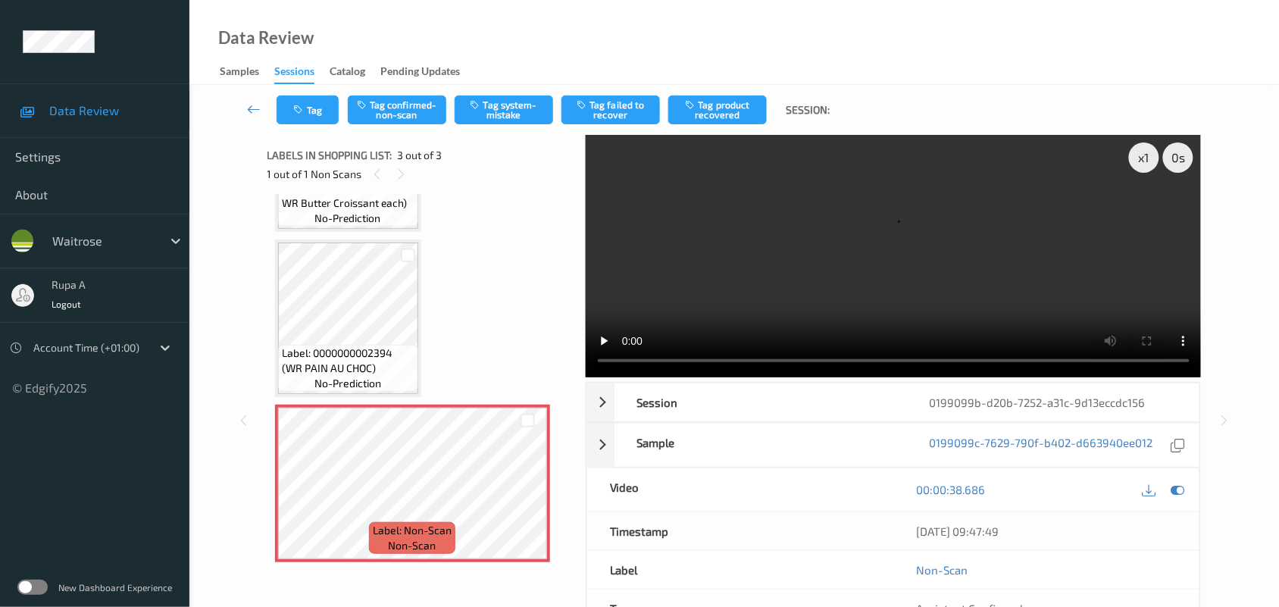
scroll to position [4, 0]
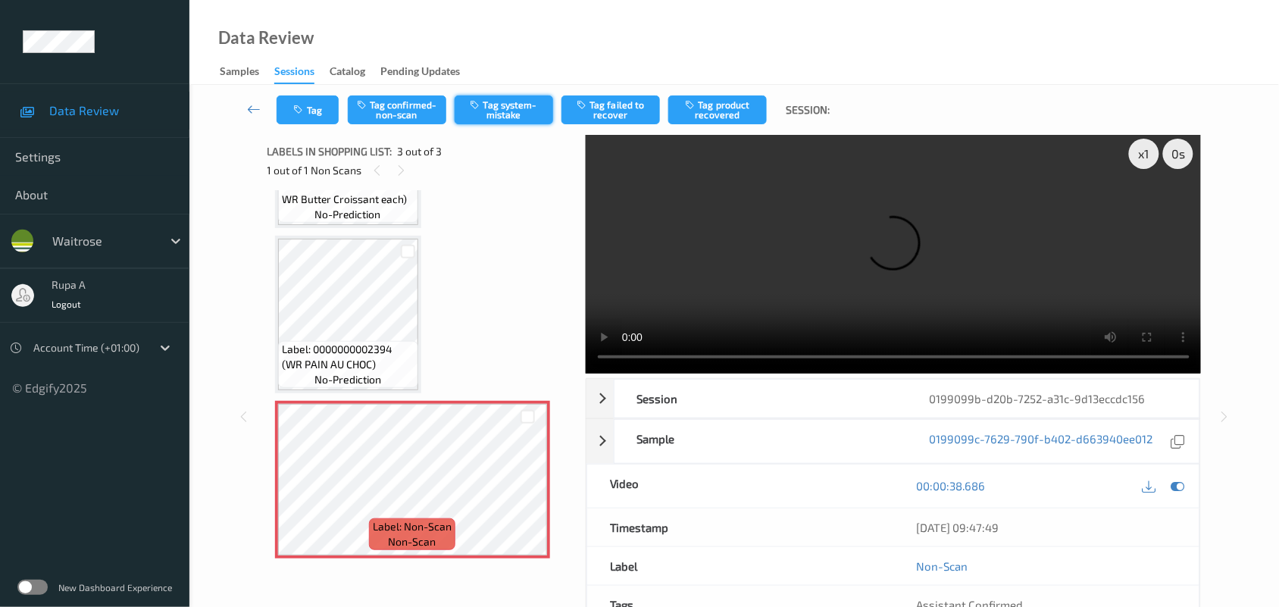
click at [515, 111] on button "Tag system-mistake" at bounding box center [504, 109] width 98 height 29
click at [311, 127] on div "Tag Tag confirmed-non-scan Untag system-mistake Tag failed to recover Tag produ…" at bounding box center [733, 110] width 1027 height 50
click at [311, 121] on button "Tag" at bounding box center [307, 109] width 62 height 29
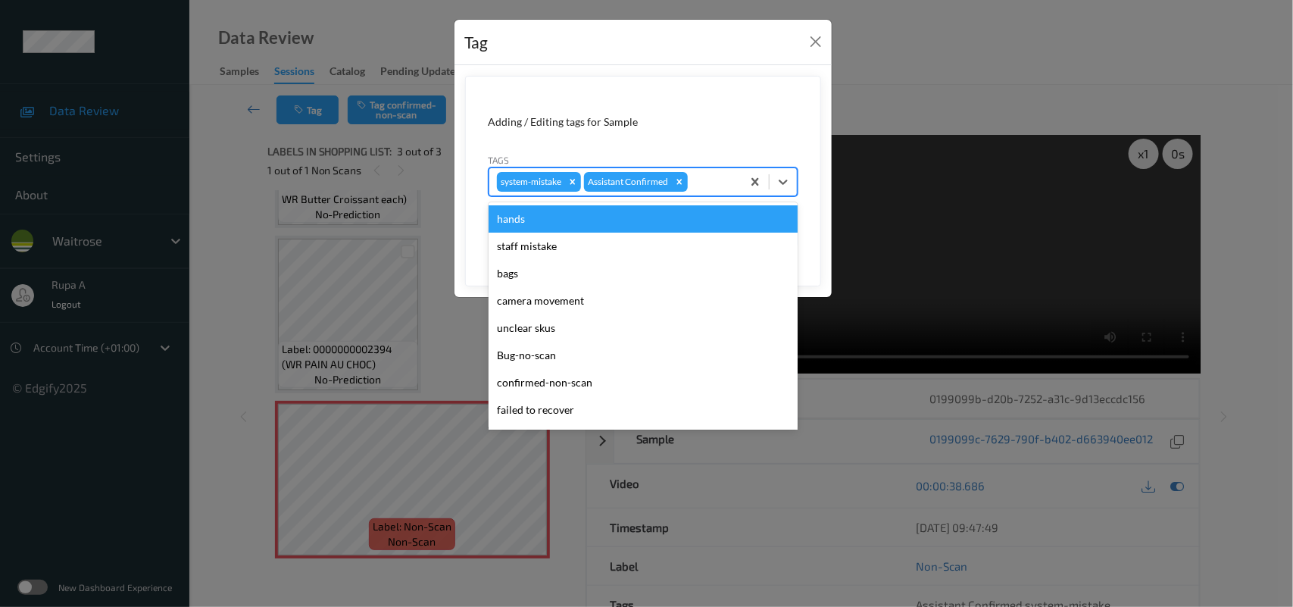
click at [701, 182] on div at bounding box center [712, 182] width 43 height 18
type input "un"
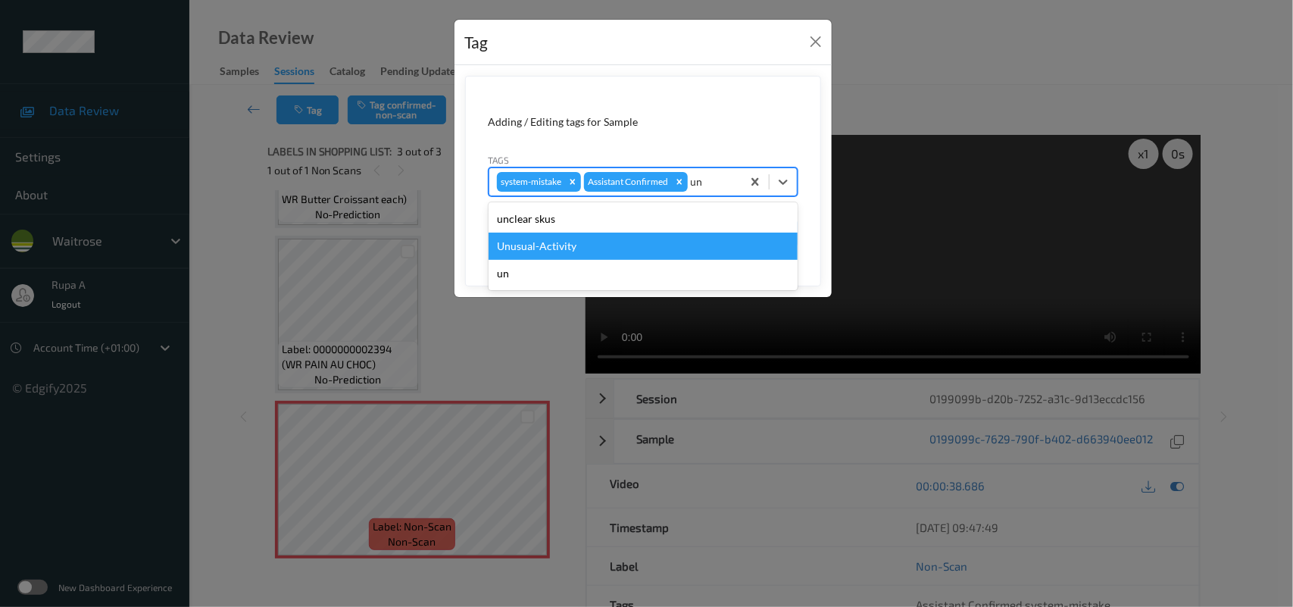
click at [587, 247] on div "Unusual-Activity" at bounding box center [643, 246] width 309 height 27
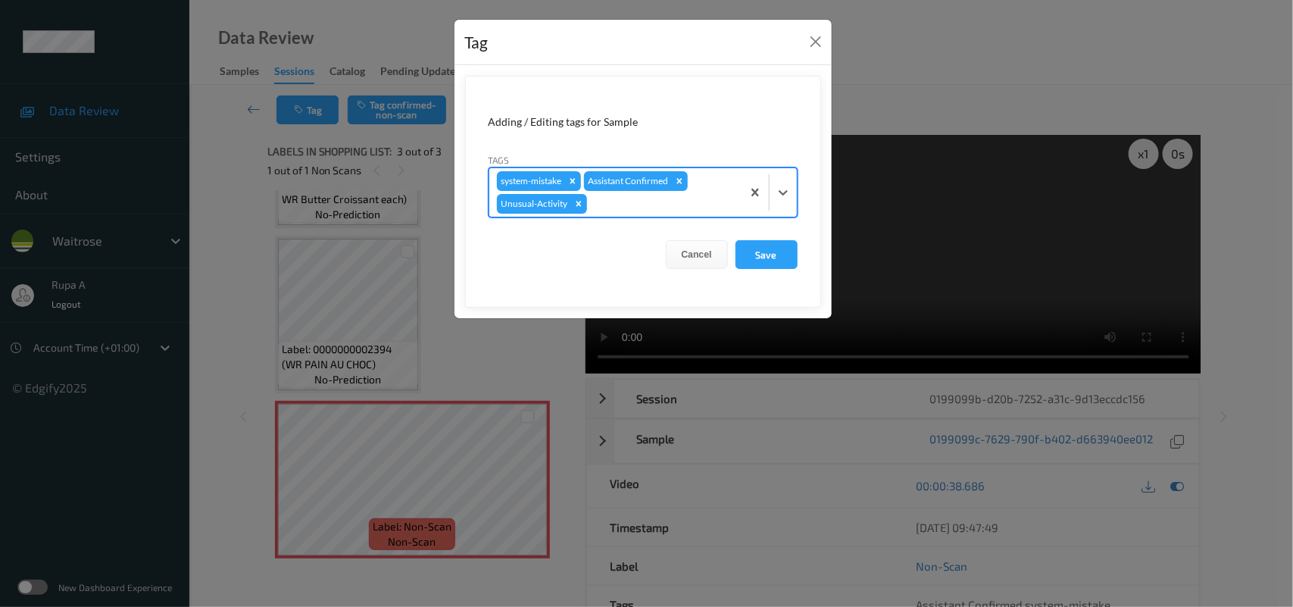
click at [627, 210] on div at bounding box center [662, 204] width 144 height 18
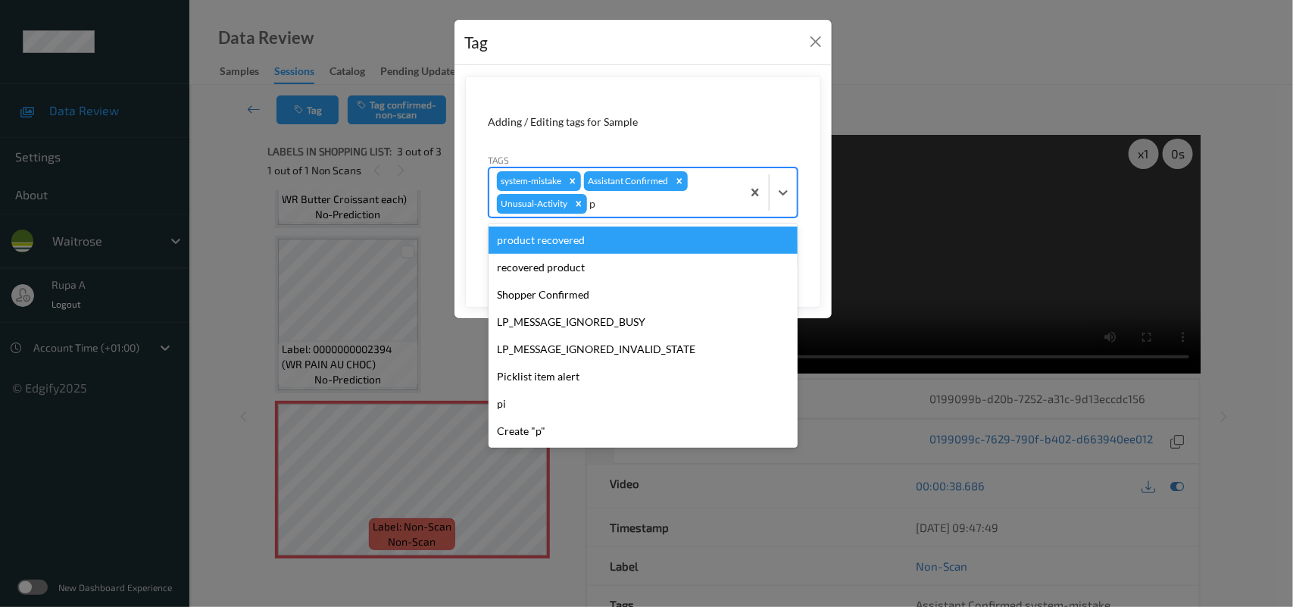
type input "pi"
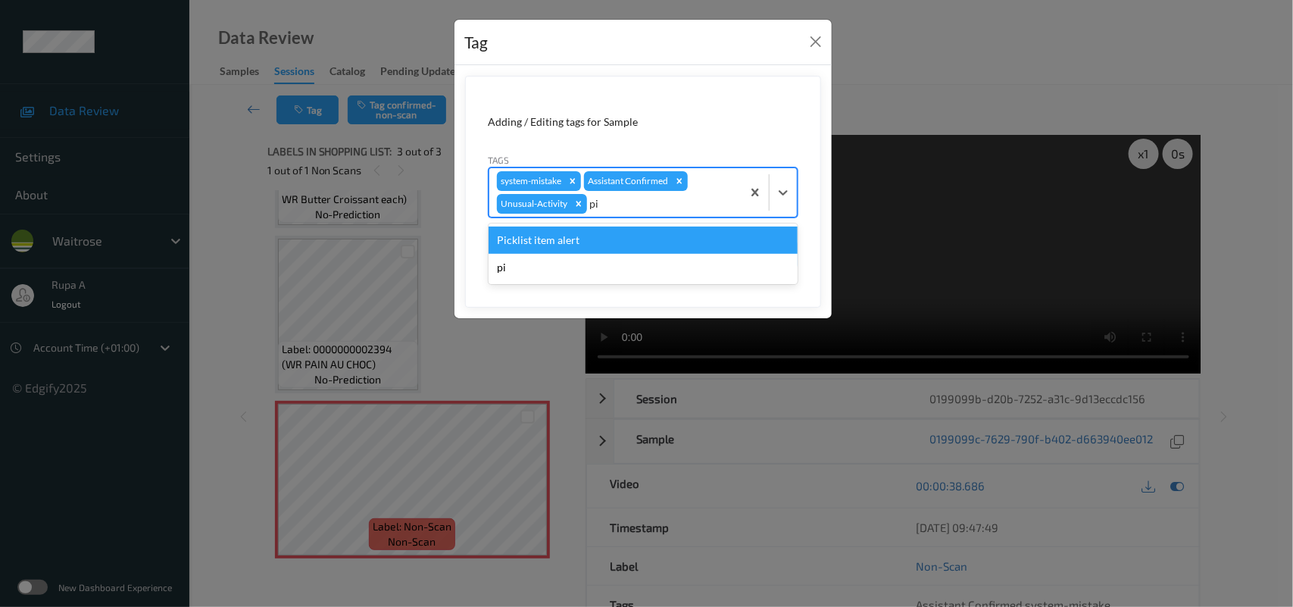
click at [576, 242] on div "Picklist item alert" at bounding box center [643, 239] width 309 height 27
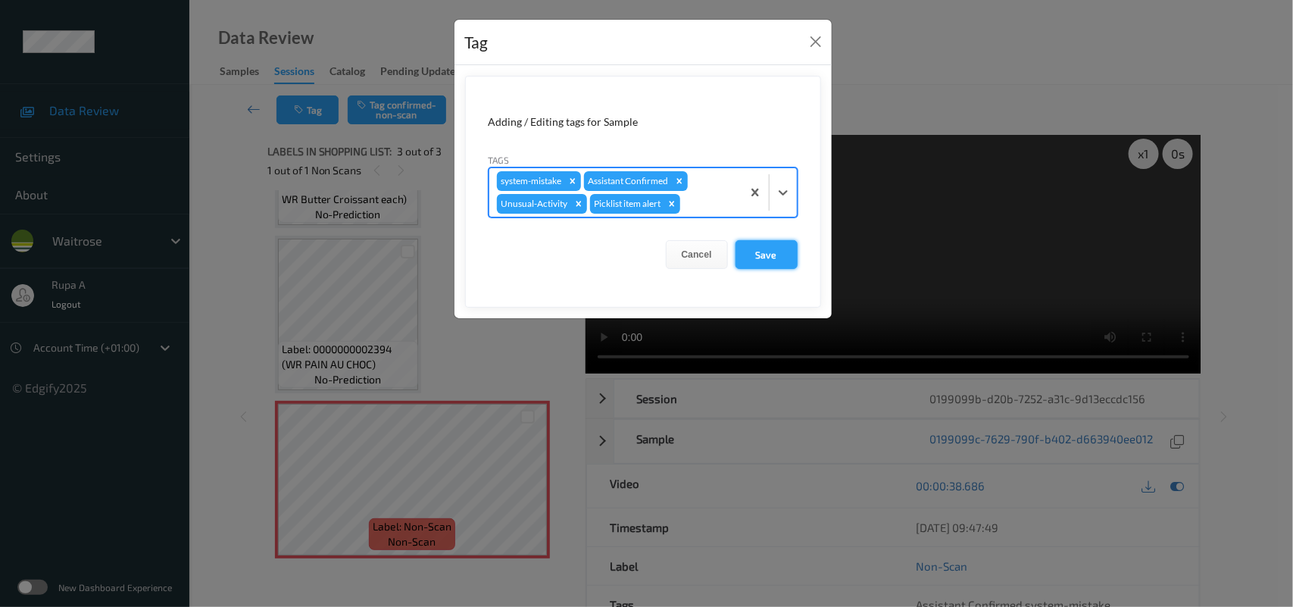
click at [774, 258] on button "Save" at bounding box center [767, 254] width 62 height 29
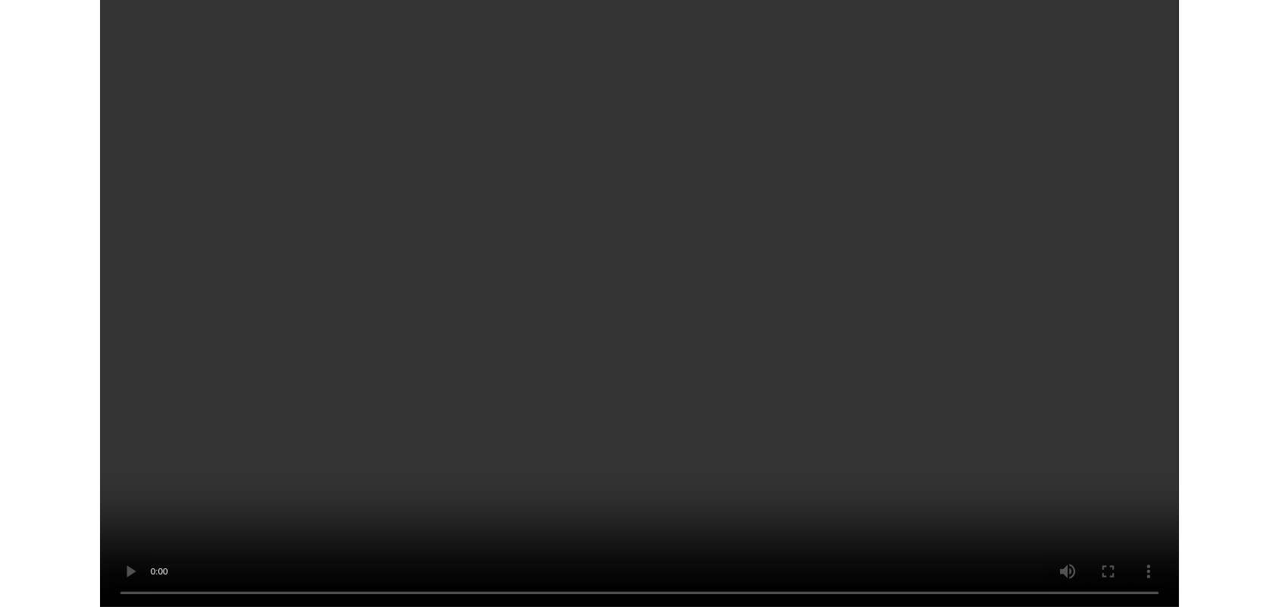
scroll to position [8, 0]
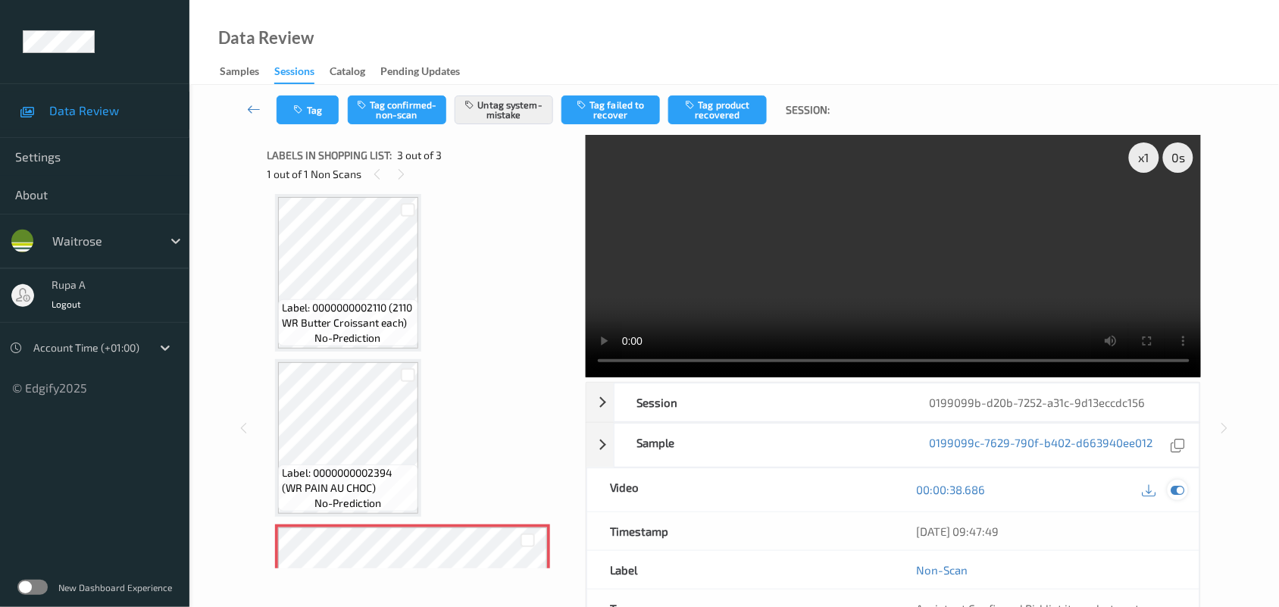
click at [1179, 485] on icon at bounding box center [1178, 490] width 14 height 14
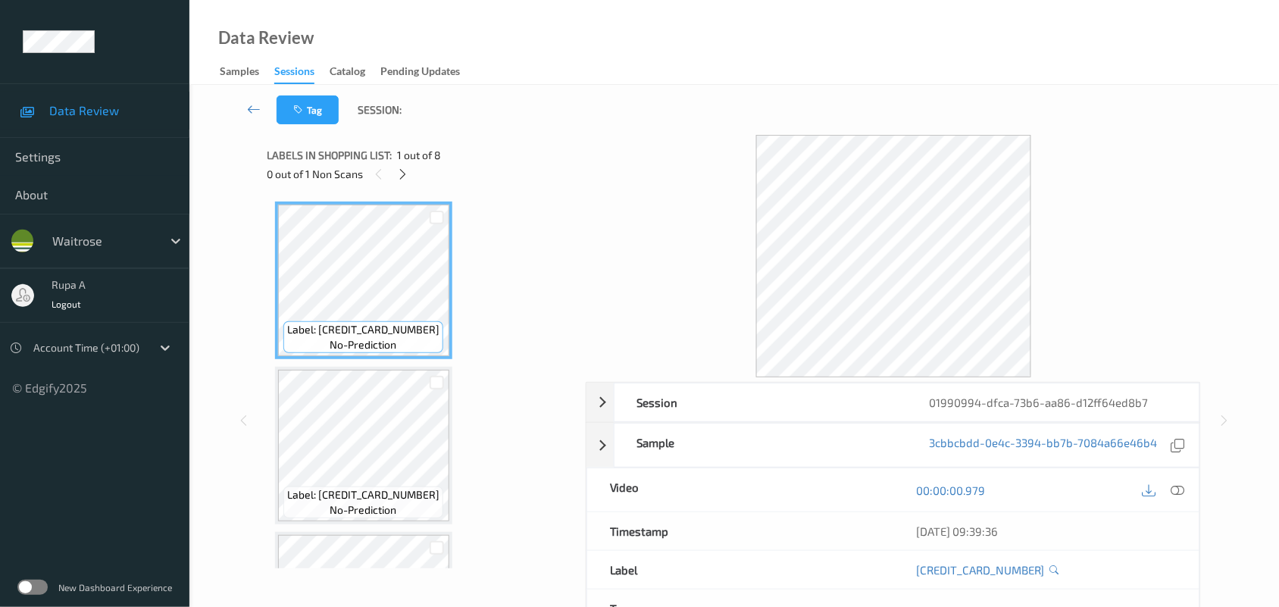
click at [403, 172] on icon at bounding box center [402, 174] width 13 height 14
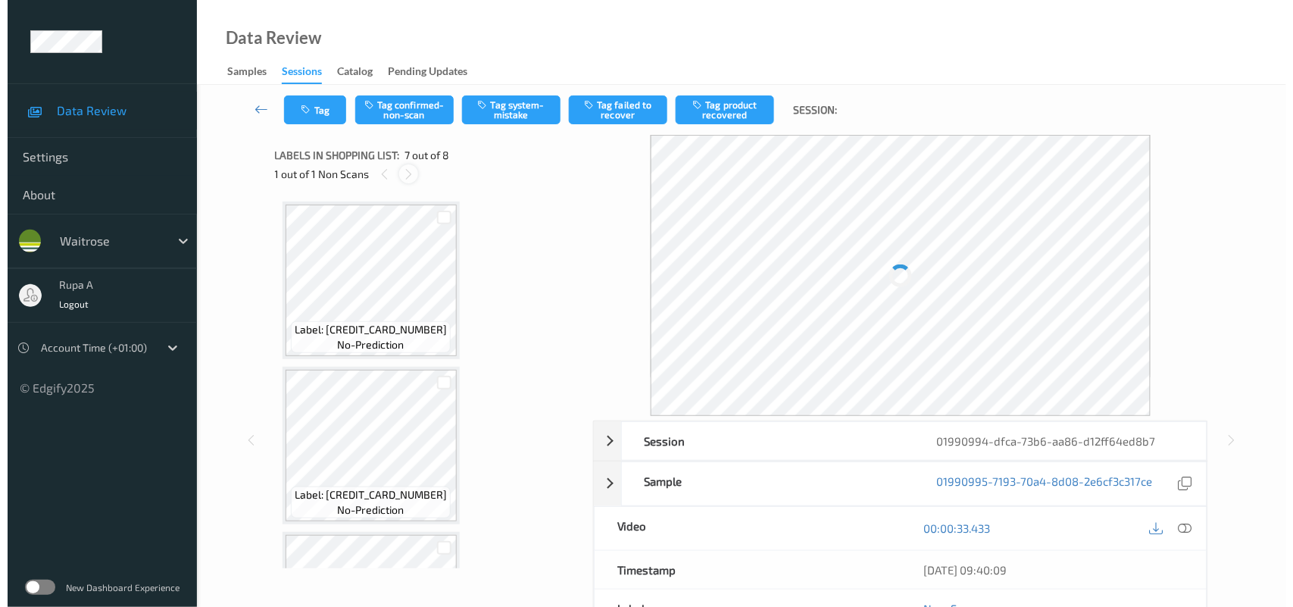
scroll to position [831, 0]
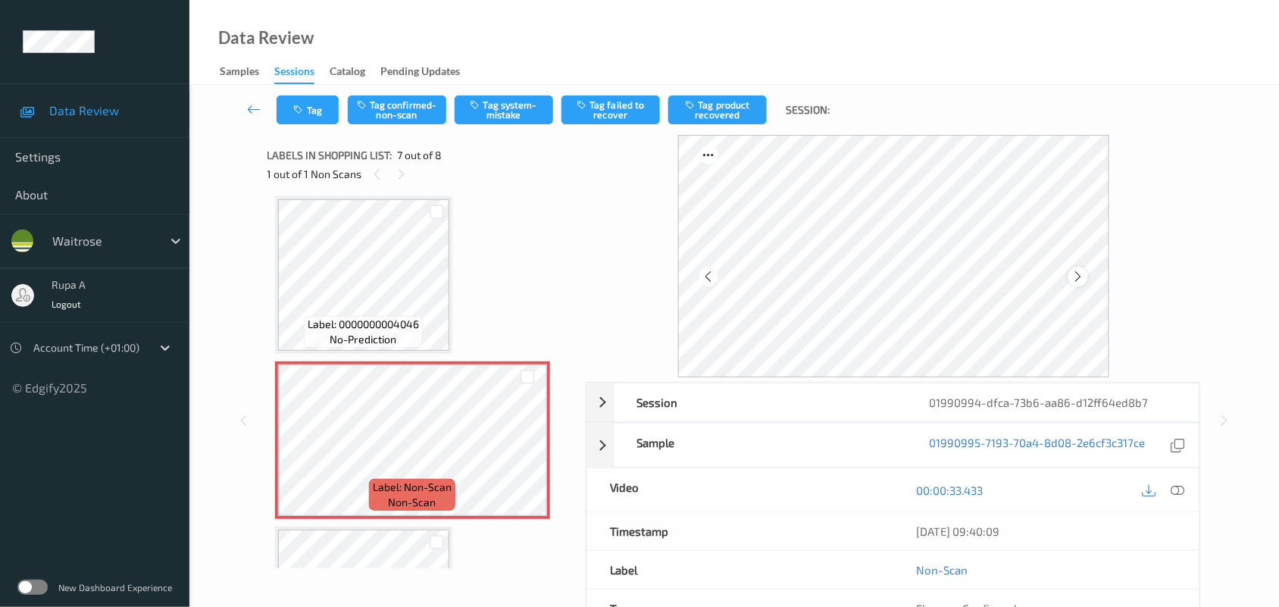
click at [1078, 276] on icon at bounding box center [1077, 277] width 13 height 14
click at [500, 114] on button "Tag system-mistake" at bounding box center [504, 109] width 98 height 29
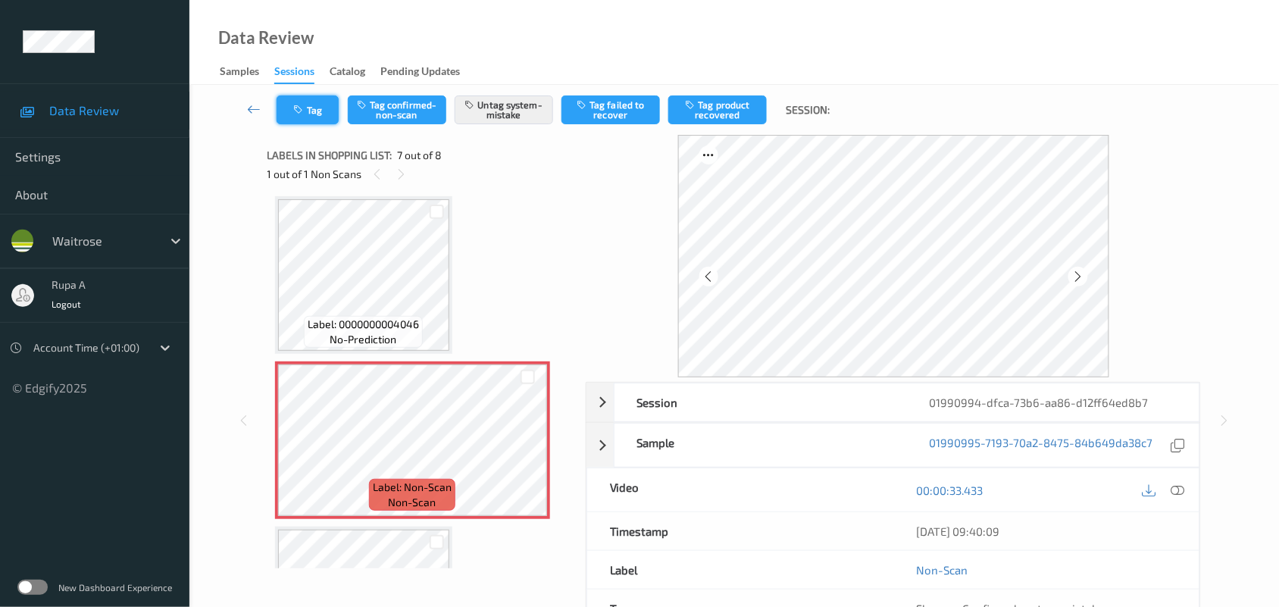
click at [311, 116] on button "Tag" at bounding box center [307, 109] width 62 height 29
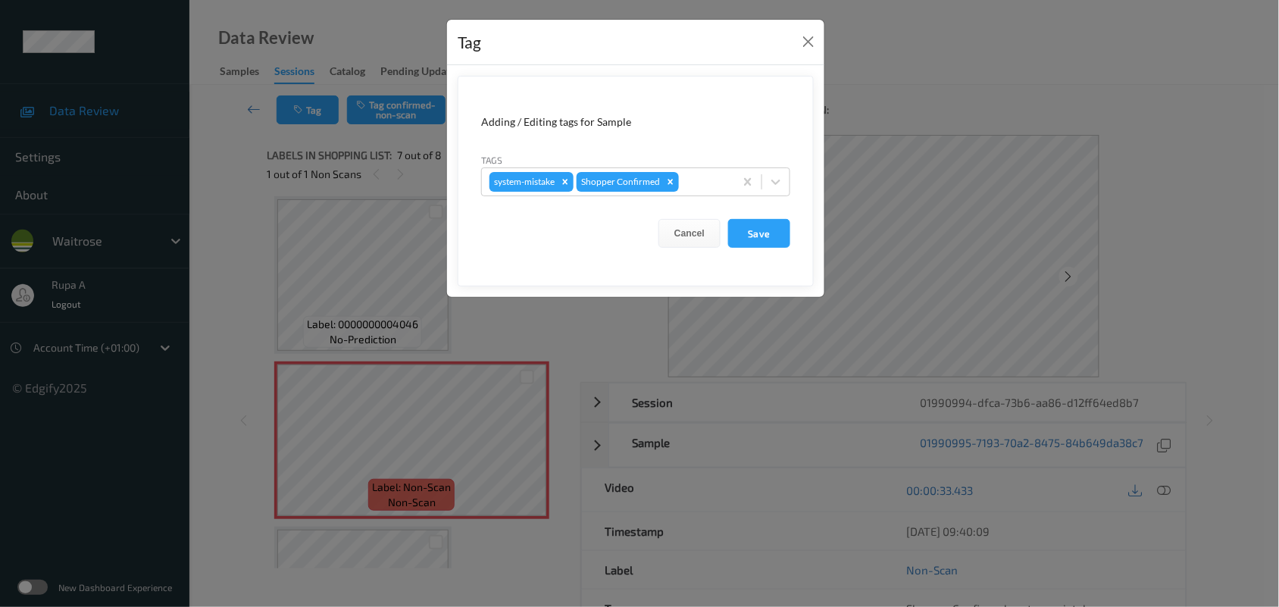
click at [708, 193] on form "Adding / Editing tags for Sample Tags system-mistake Shopper Confirmed Cancel S…" at bounding box center [636, 181] width 356 height 211
click at [716, 186] on form "Adding / Editing tags for Sample Tags system-mistake Shopper Confirmed Cancel S…" at bounding box center [636, 181] width 356 height 211
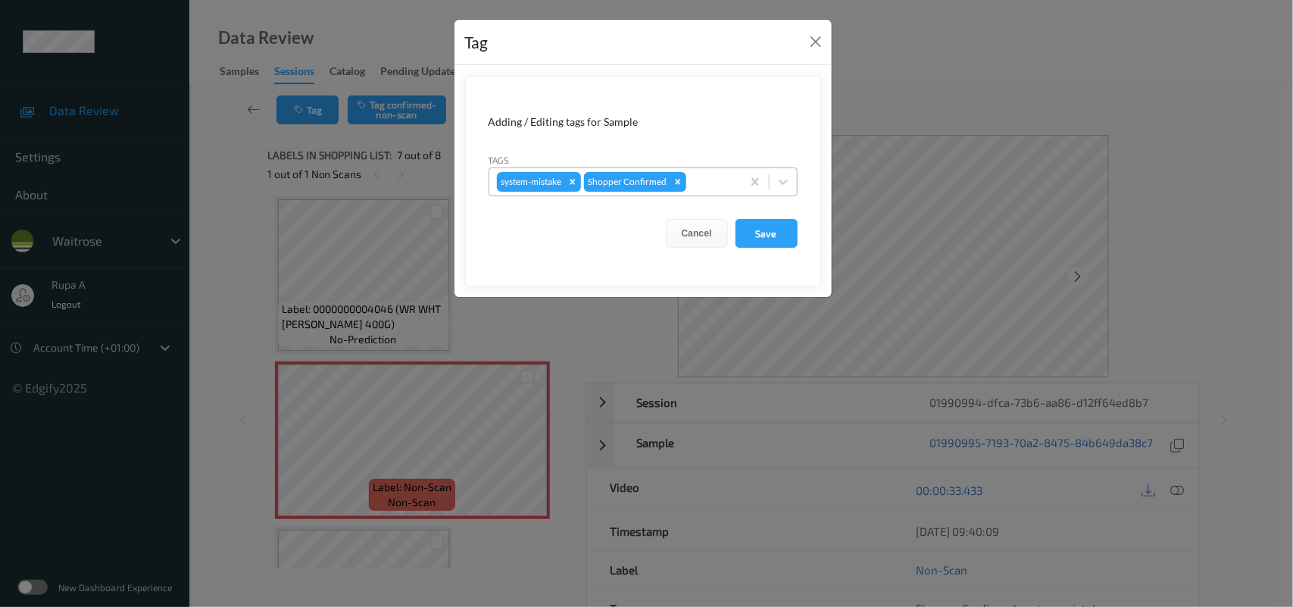
click at [718, 184] on div at bounding box center [711, 182] width 45 height 18
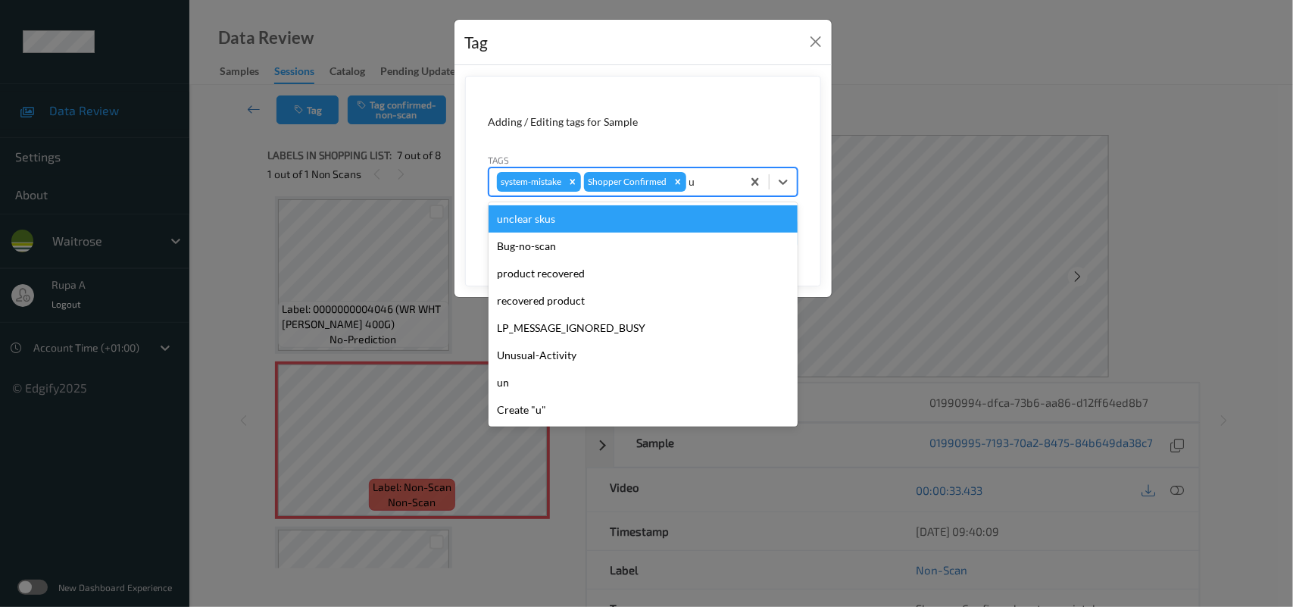
type input "un"
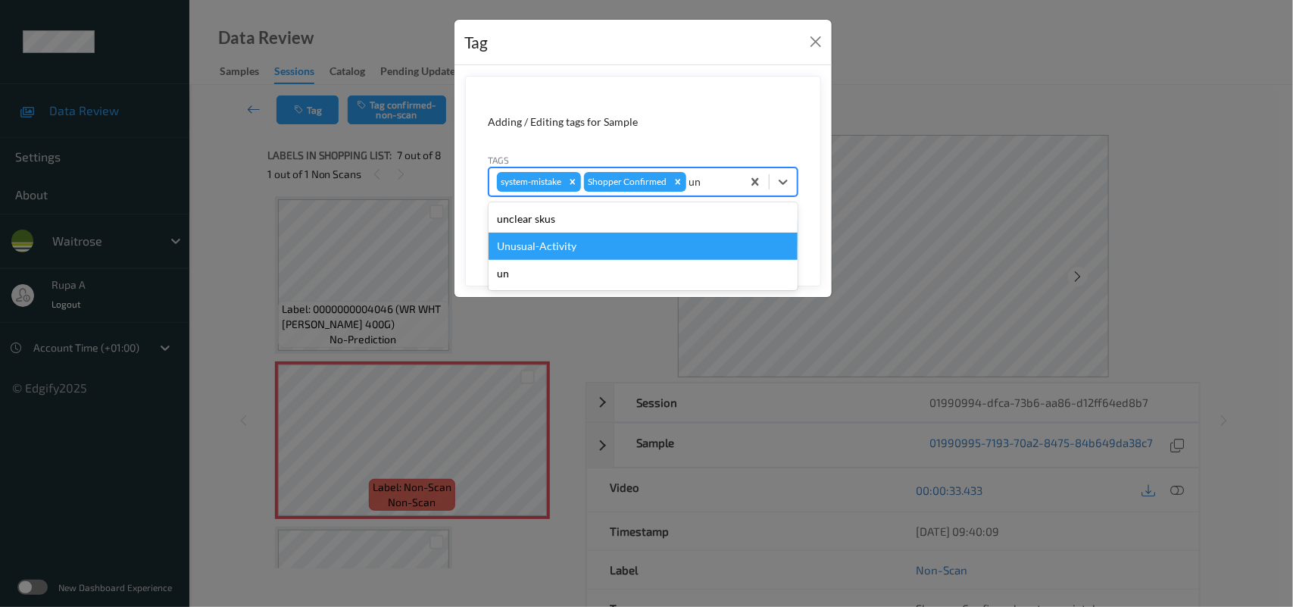
drag, startPoint x: 562, startPoint y: 248, endPoint x: 589, endPoint y: 231, distance: 31.7
click at [567, 245] on div "Unusual-Activity" at bounding box center [643, 246] width 309 height 27
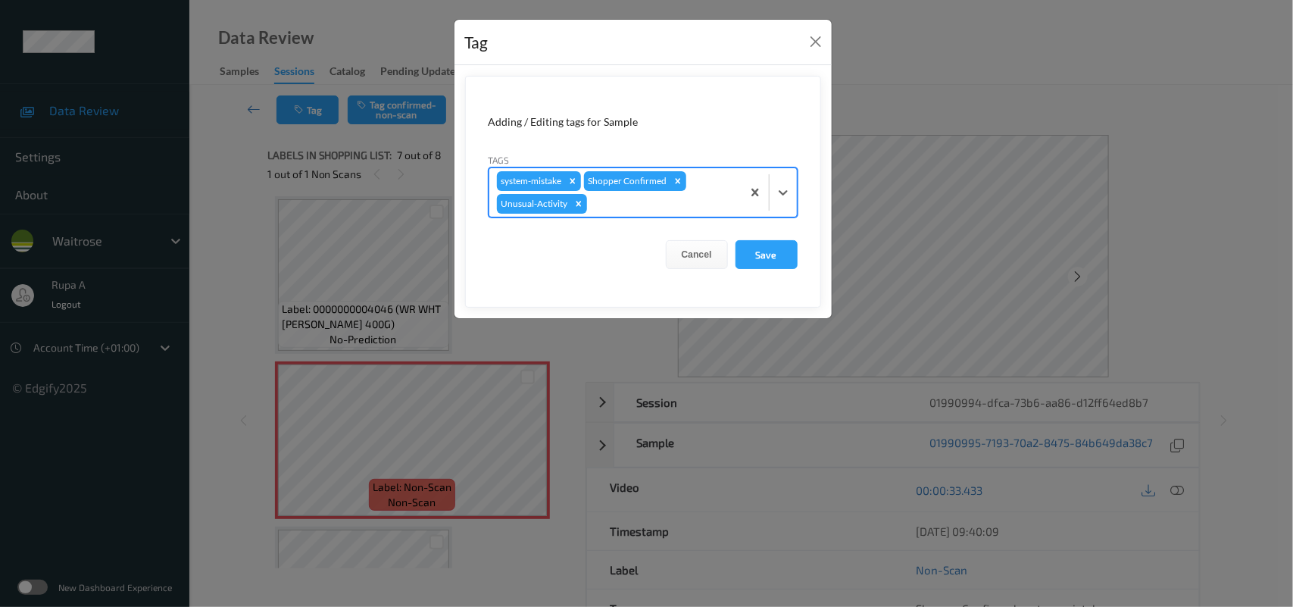
click at [617, 209] on div at bounding box center [662, 204] width 144 height 18
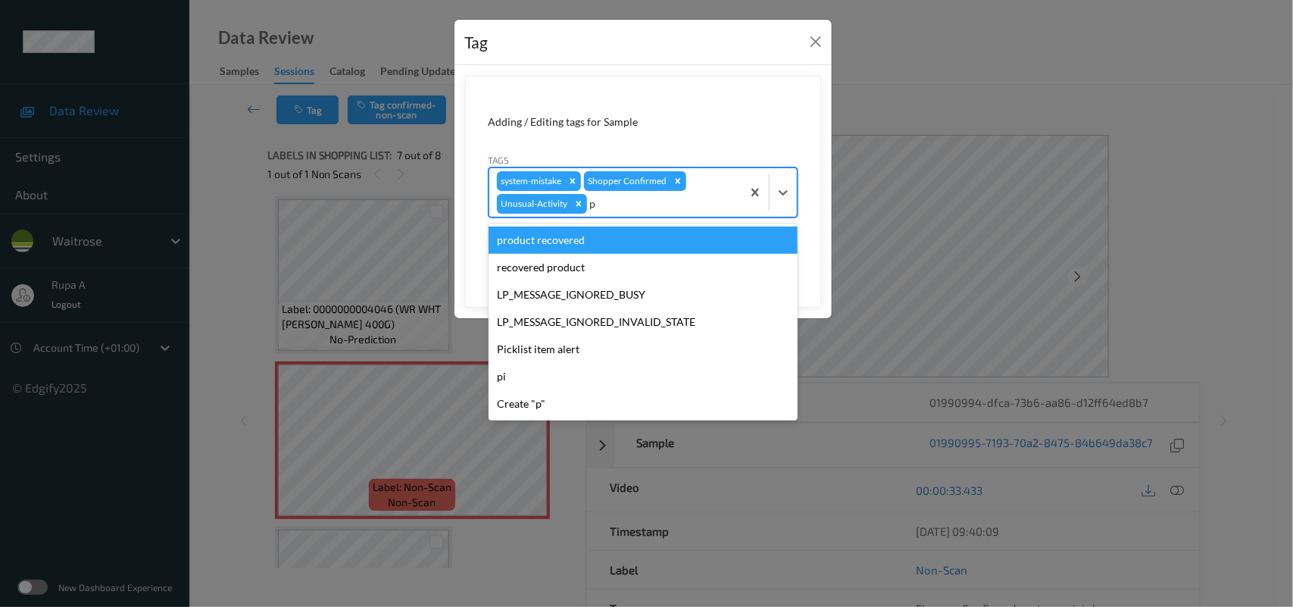
type input "pi"
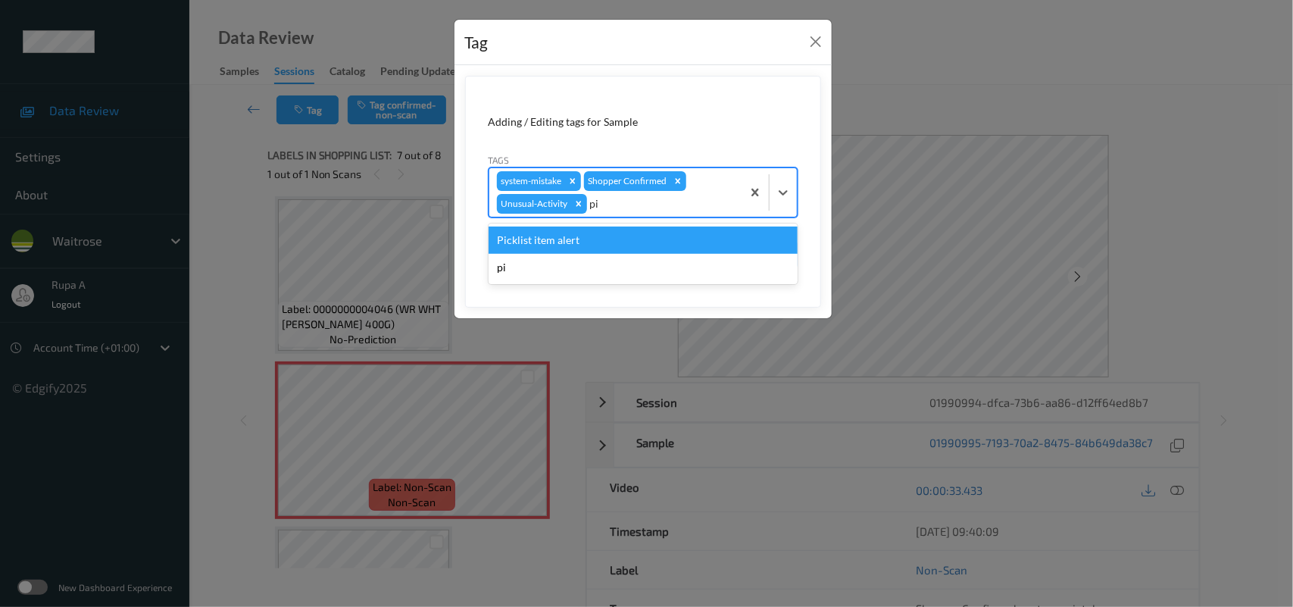
click at [592, 240] on div "Picklist item alert" at bounding box center [643, 239] width 309 height 27
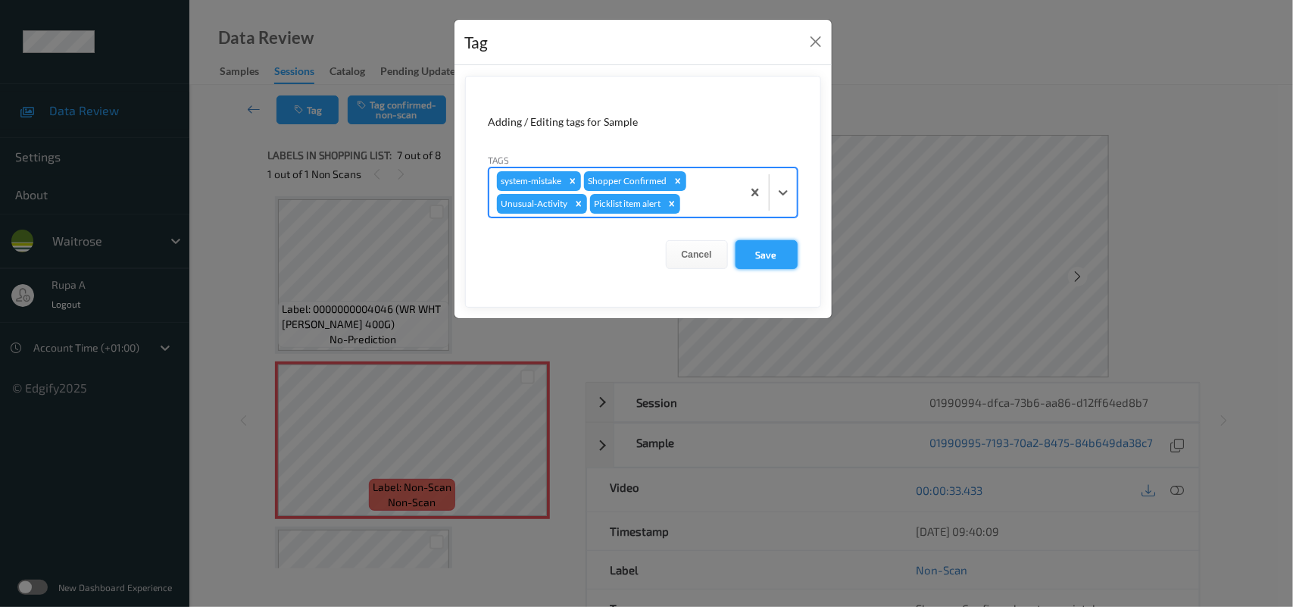
click at [773, 252] on button "Save" at bounding box center [767, 254] width 62 height 29
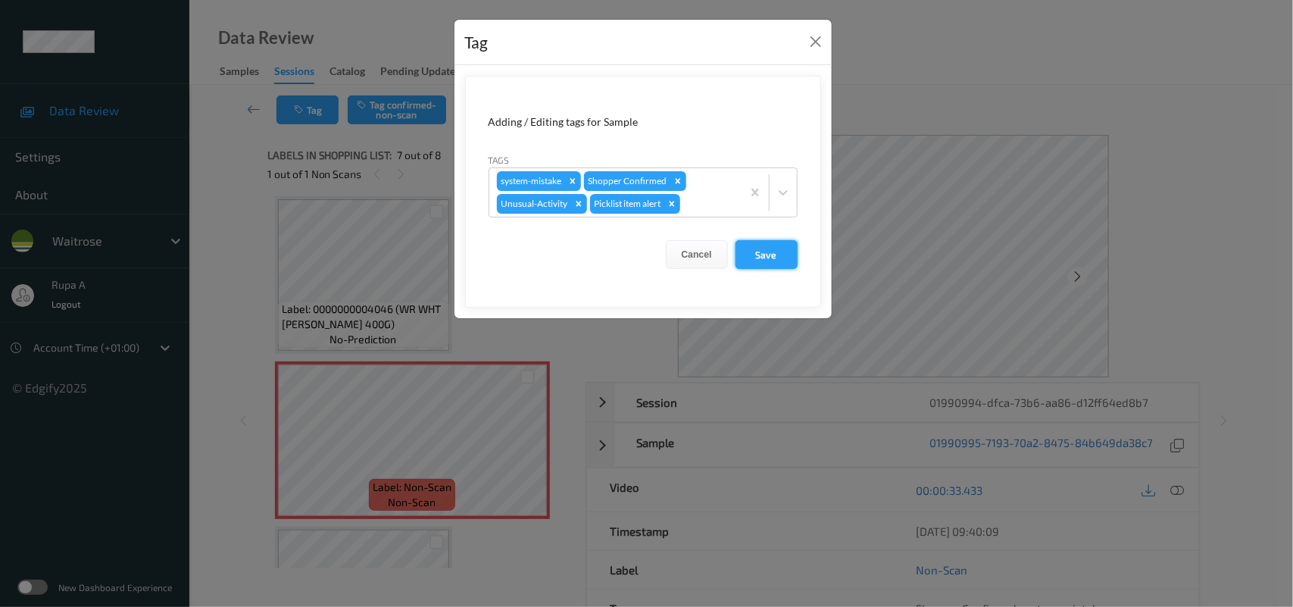
click at [763, 258] on button "Save" at bounding box center [767, 254] width 62 height 29
click at [767, 258] on button "Save" at bounding box center [767, 254] width 62 height 29
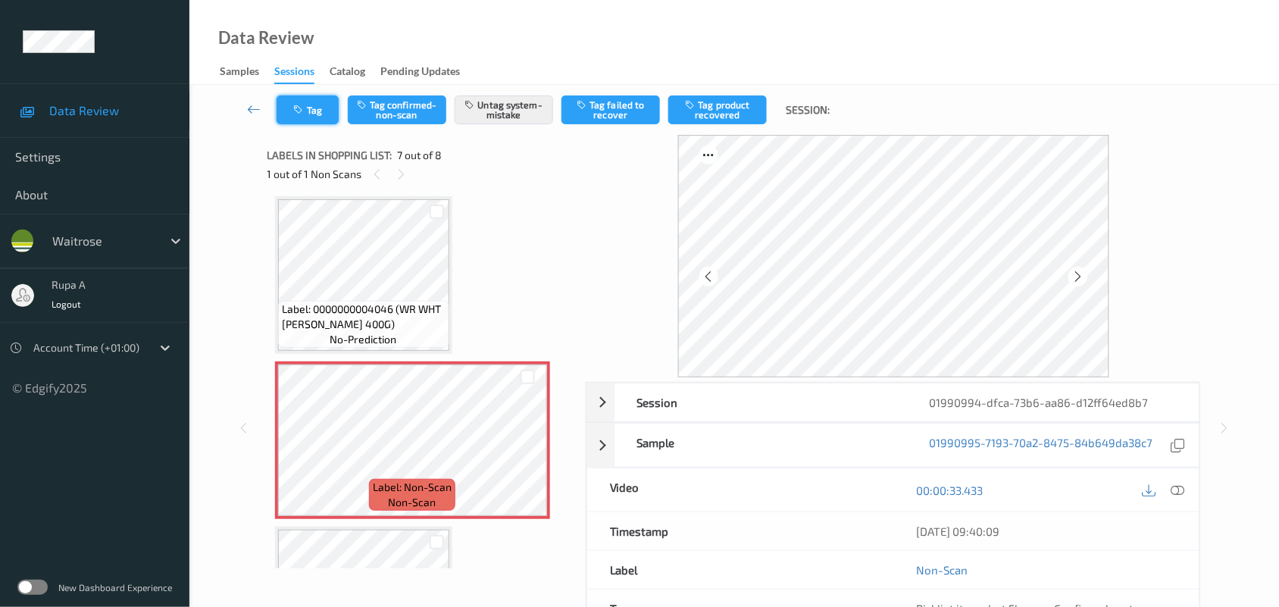
click at [304, 114] on button "Tag" at bounding box center [307, 109] width 62 height 29
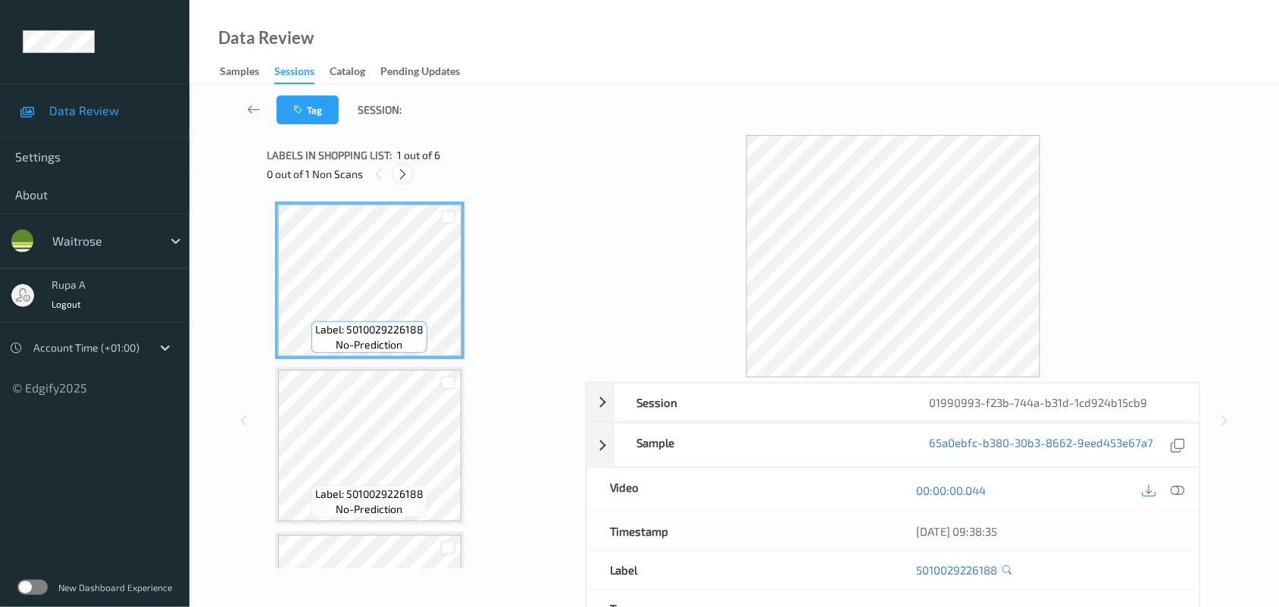
click at [396, 173] on icon at bounding box center [402, 174] width 13 height 14
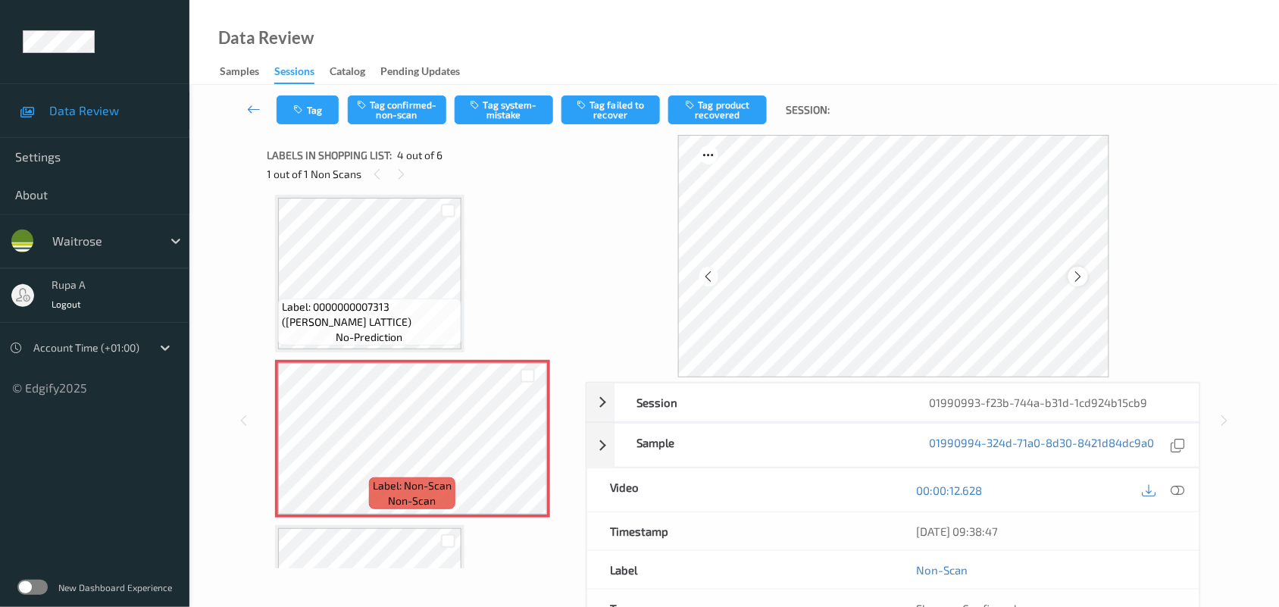
click at [1078, 277] on icon at bounding box center [1077, 277] width 13 height 14
click at [524, 108] on button "Tag system-mistake" at bounding box center [504, 109] width 98 height 29
click at [308, 114] on button "Tag" at bounding box center [307, 109] width 62 height 29
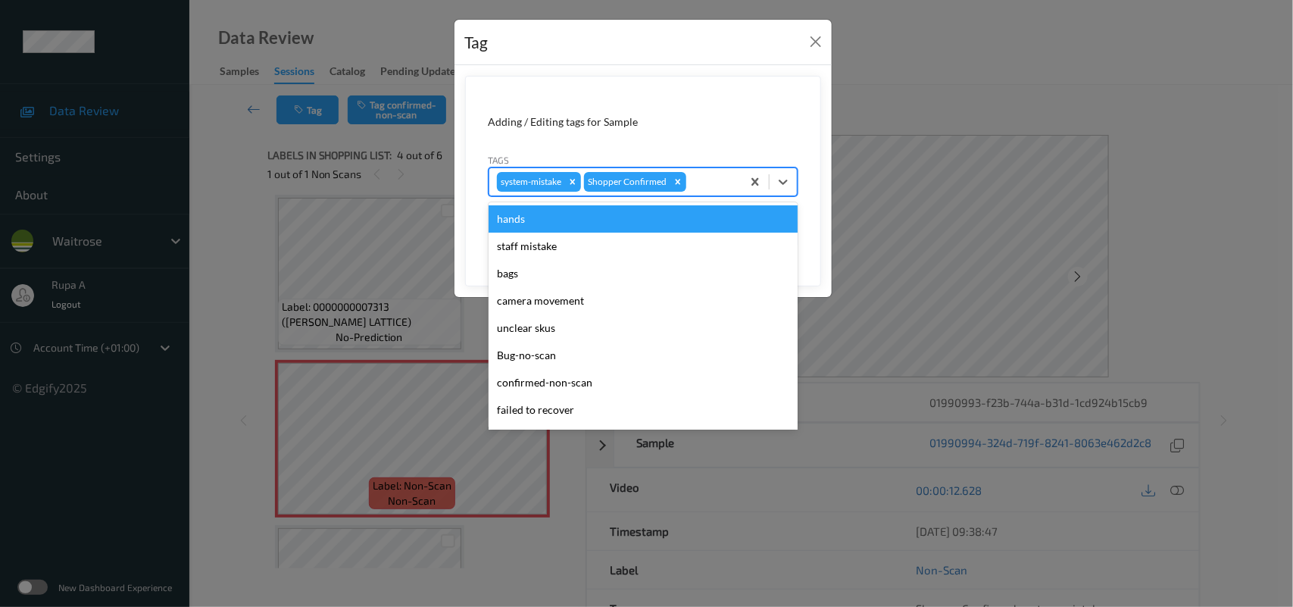
click at [706, 179] on div at bounding box center [711, 182] width 45 height 18
type input "un"
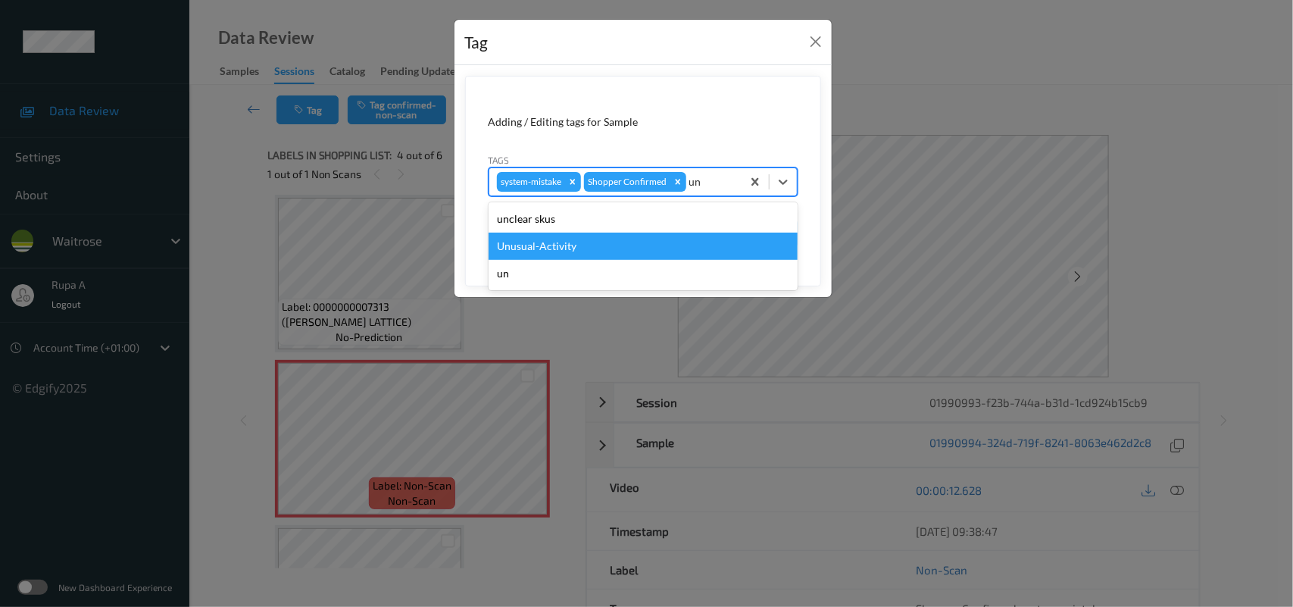
click at [553, 246] on div "Unusual-Activity" at bounding box center [643, 246] width 309 height 27
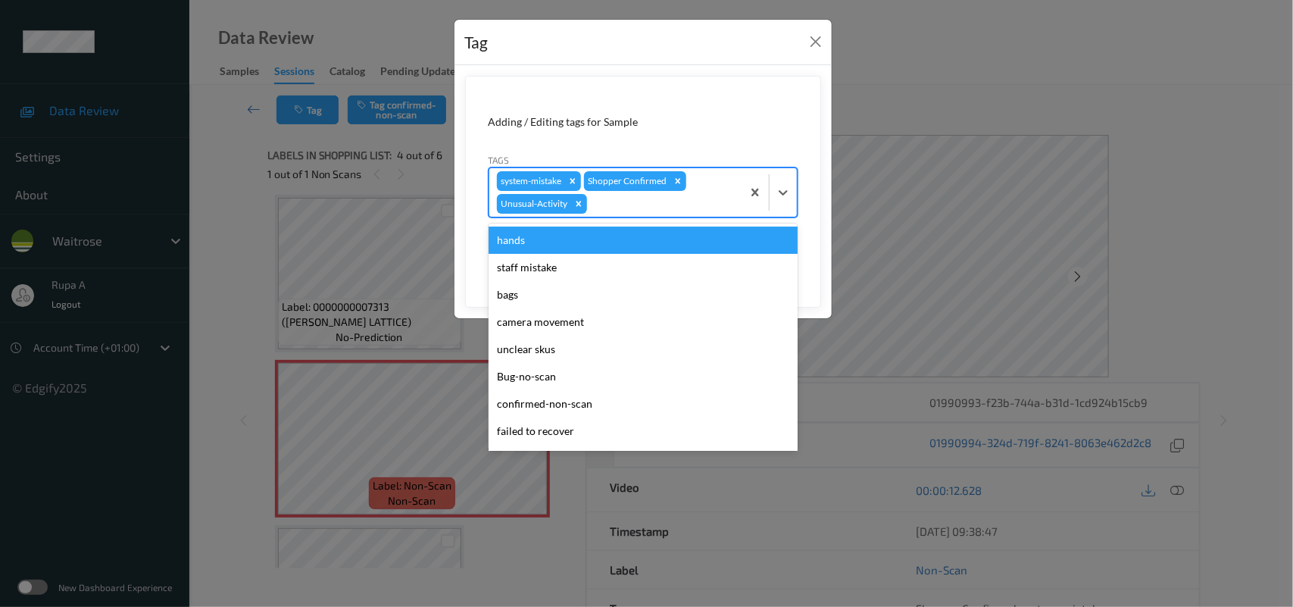
click at [614, 206] on div at bounding box center [662, 204] width 144 height 18
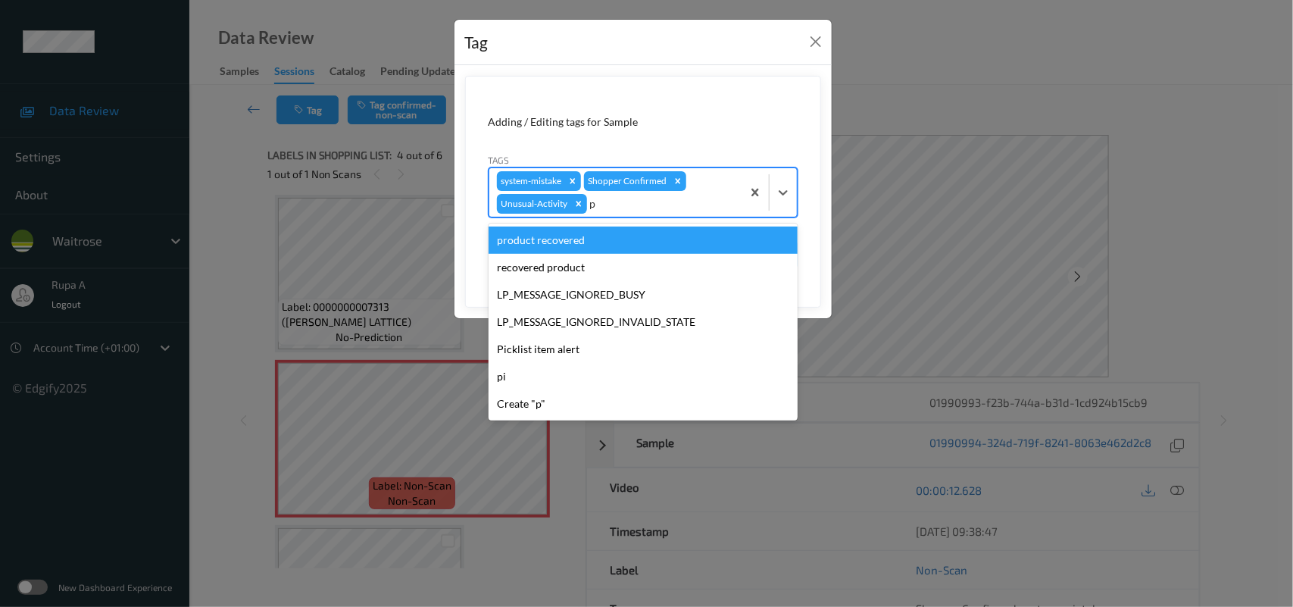
type input "pi"
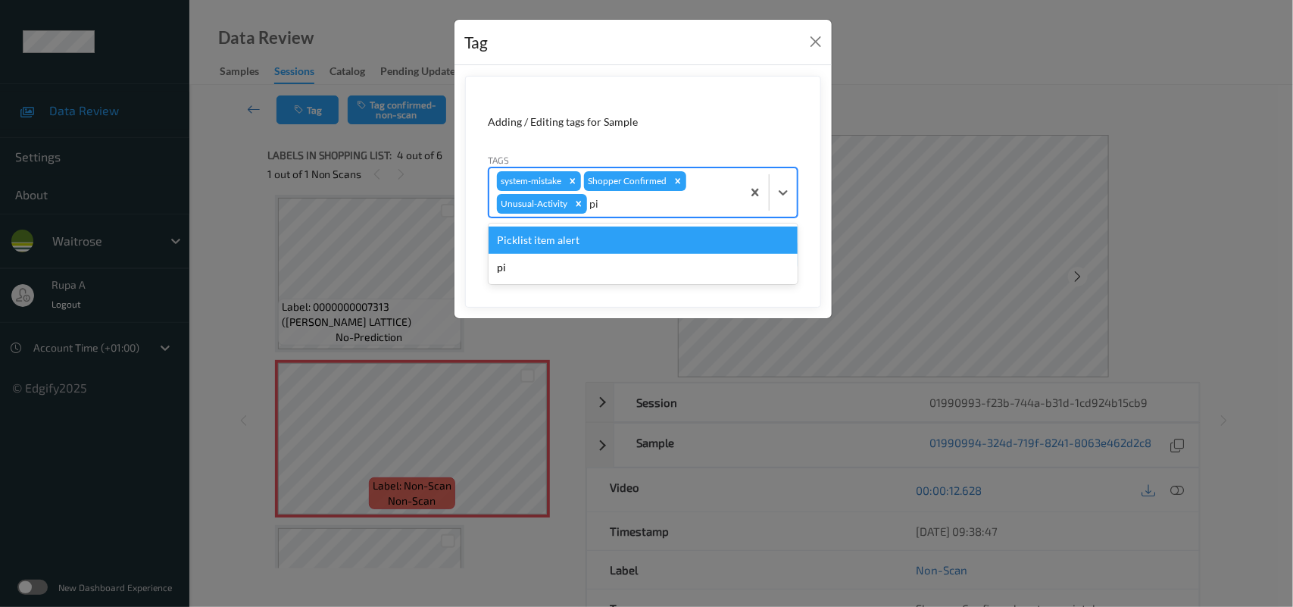
click at [608, 239] on div "Picklist item alert" at bounding box center [643, 239] width 309 height 27
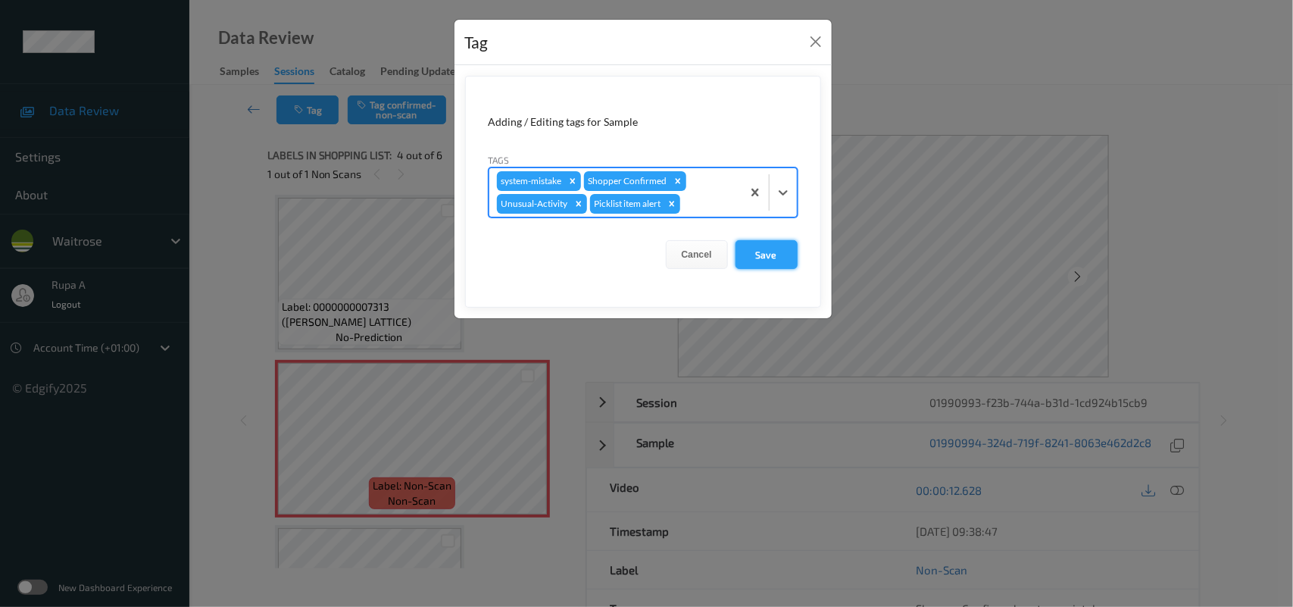
click at [751, 256] on button "Save" at bounding box center [767, 254] width 62 height 29
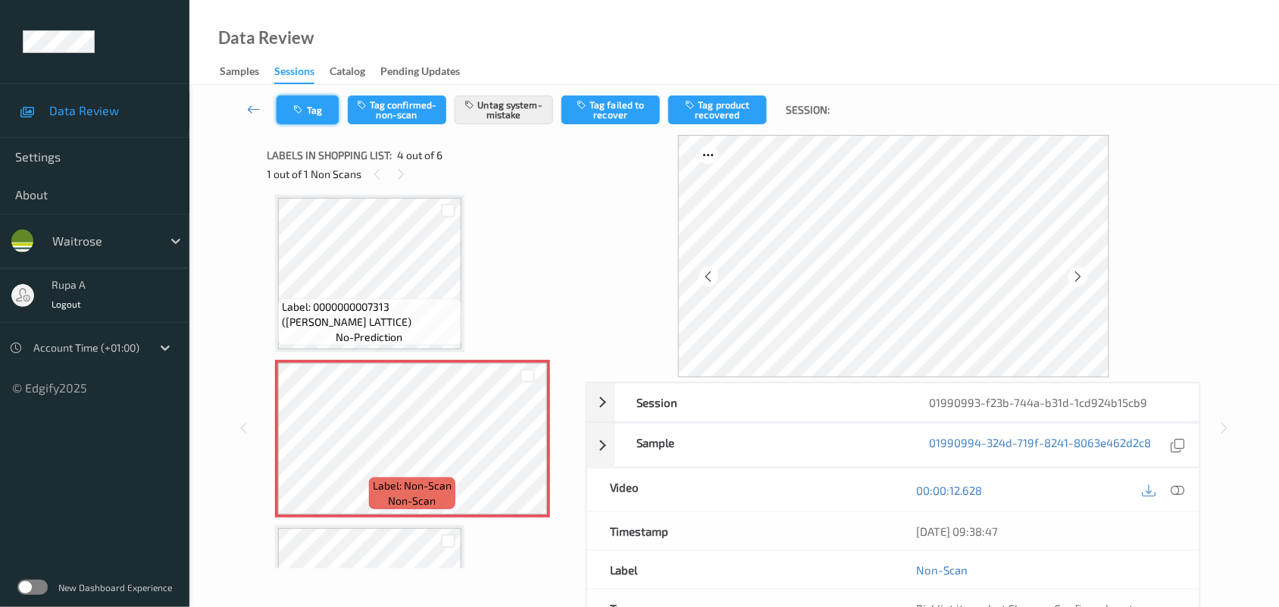
click at [318, 105] on button "Tag" at bounding box center [307, 109] width 62 height 29
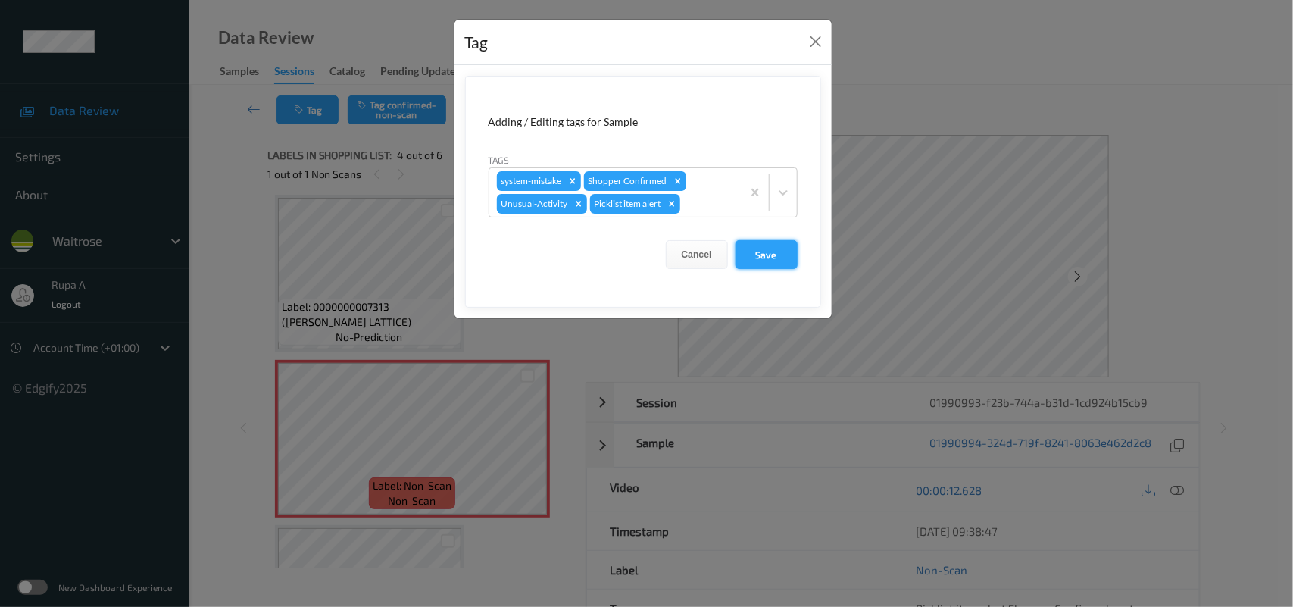
click at [758, 251] on button "Save" at bounding box center [767, 254] width 62 height 29
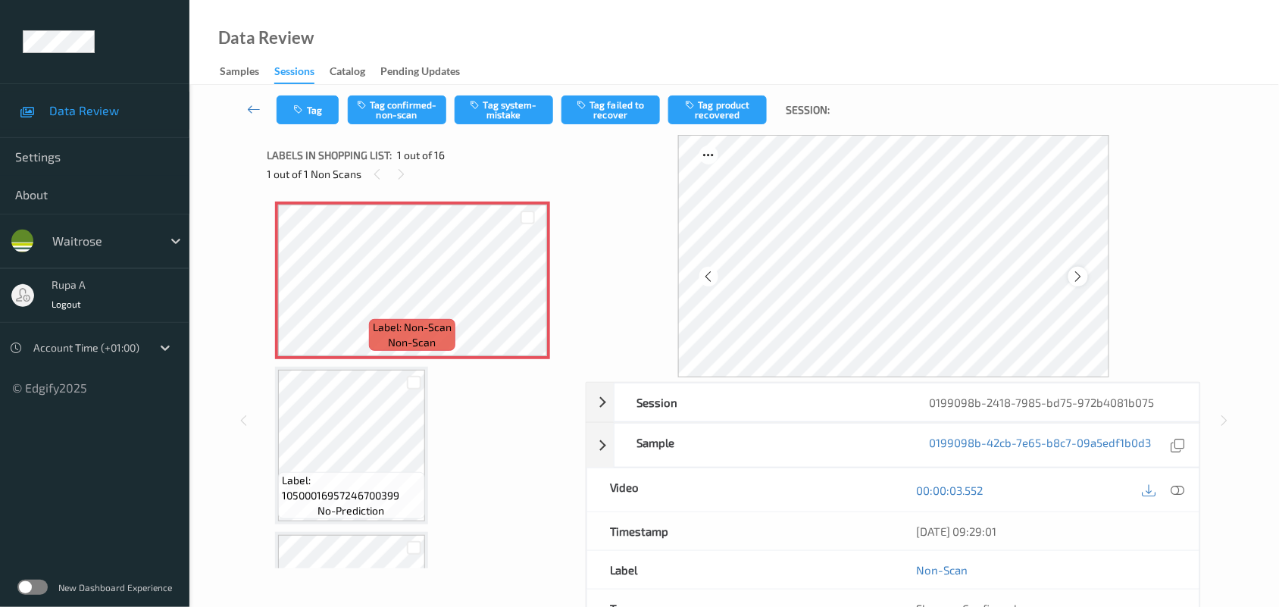
click at [1072, 279] on icon at bounding box center [1077, 277] width 13 height 14
click at [1078, 270] on icon at bounding box center [1077, 277] width 13 height 14
click at [1084, 270] on icon at bounding box center [1077, 277] width 13 height 14
click at [1082, 270] on icon at bounding box center [1077, 277] width 13 height 14
click at [1180, 491] on icon at bounding box center [1178, 490] width 14 height 14
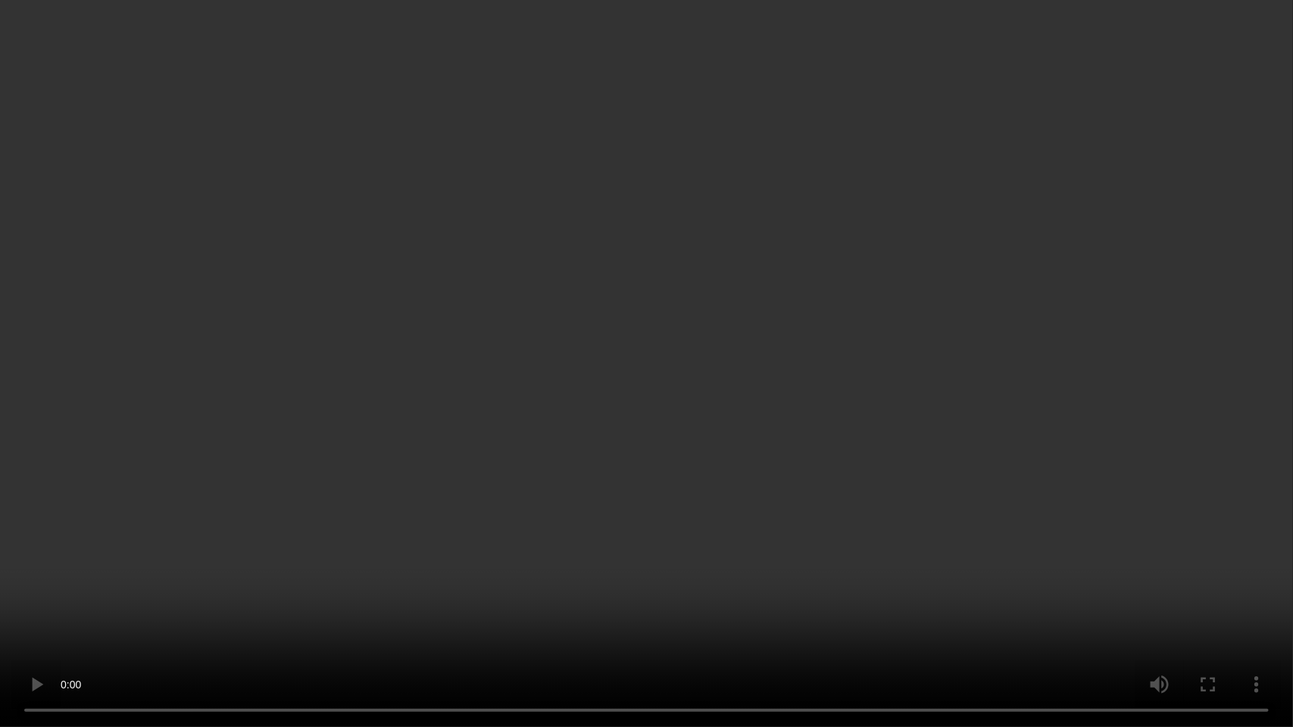
click at [1043, 606] on video at bounding box center [646, 363] width 1293 height 727
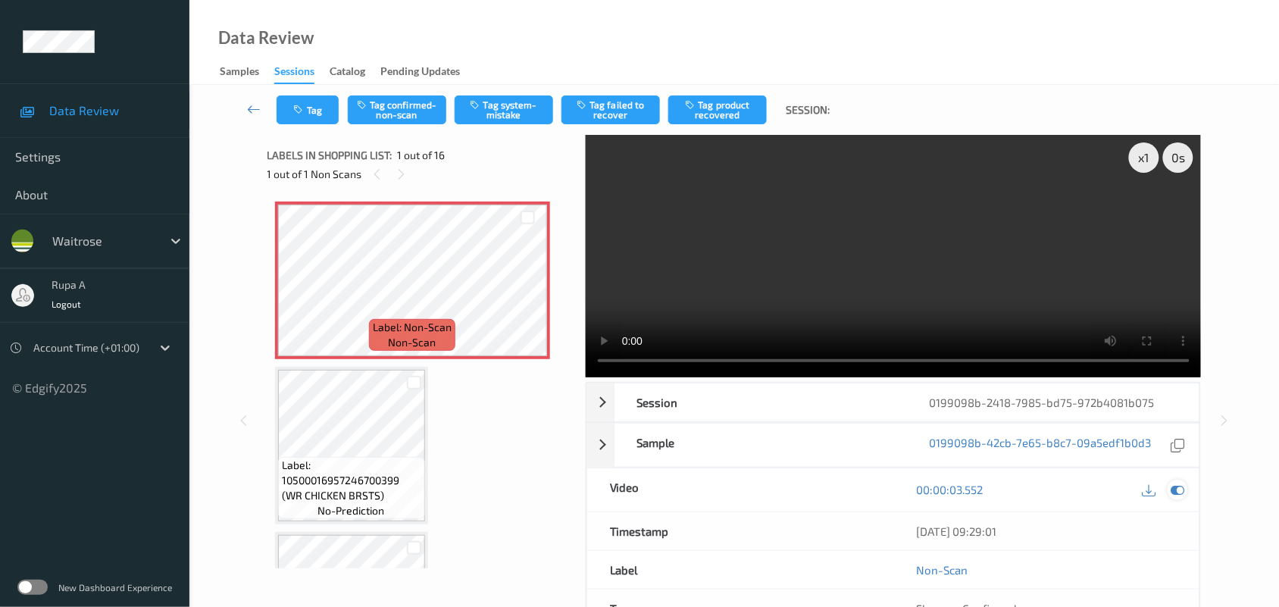
click at [1174, 489] on icon at bounding box center [1178, 490] width 14 height 14
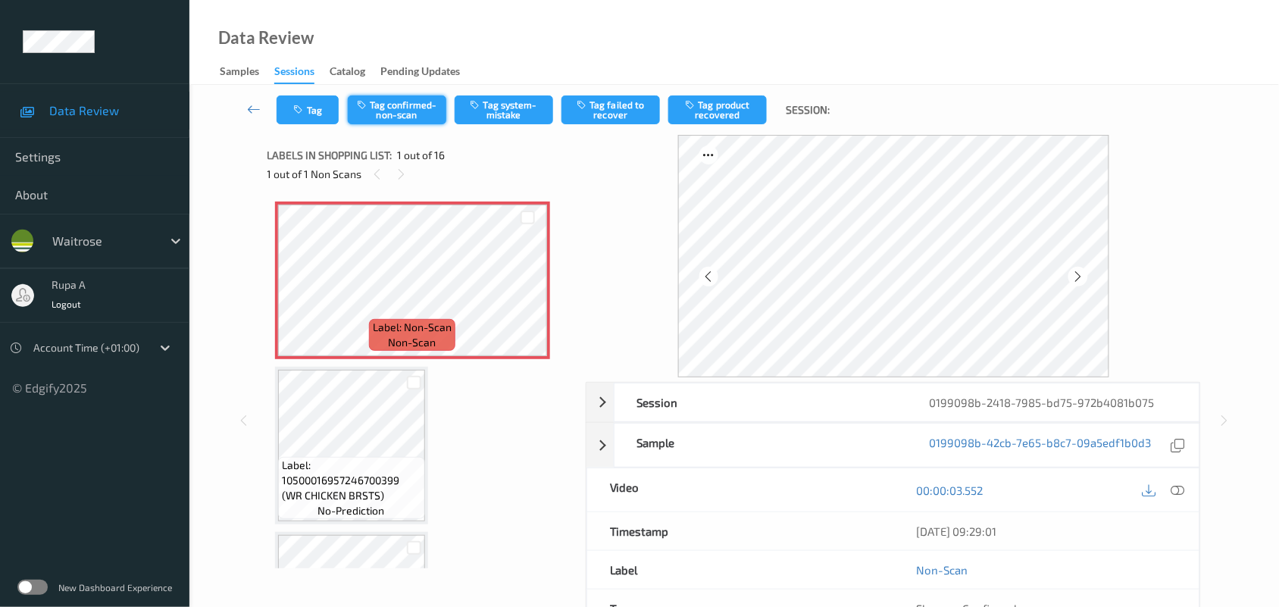
click at [421, 118] on button "Tag confirmed-non-scan" at bounding box center [397, 109] width 98 height 29
click at [608, 111] on button "Tag failed to recover" at bounding box center [610, 109] width 98 height 29
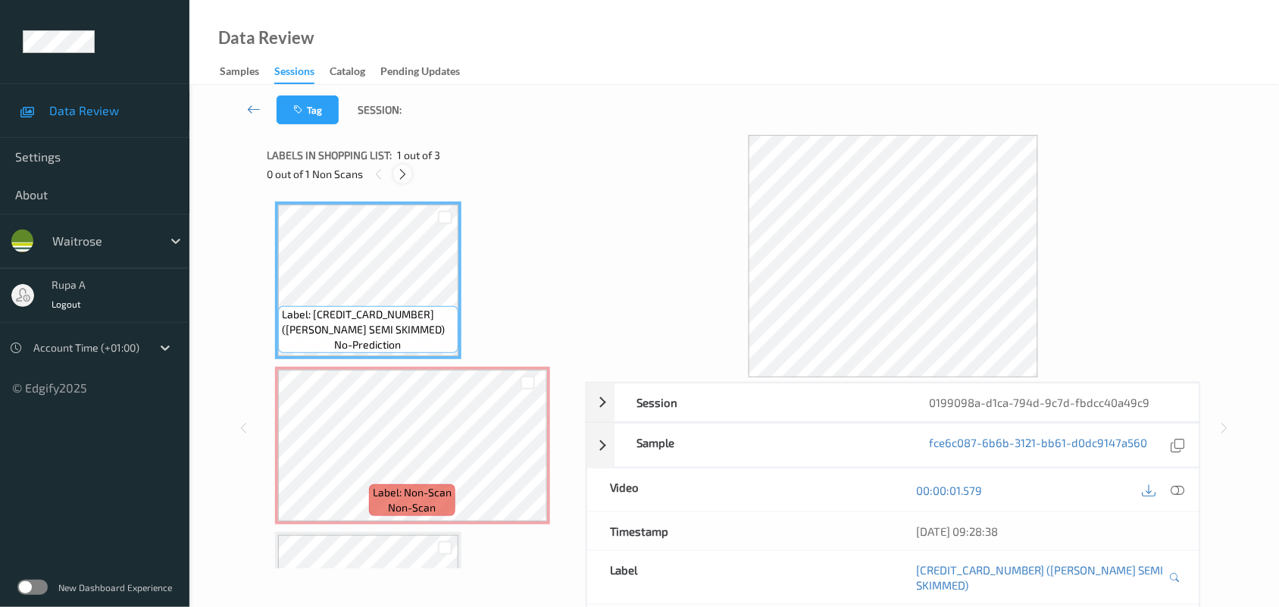
click at [400, 173] on icon at bounding box center [402, 174] width 13 height 14
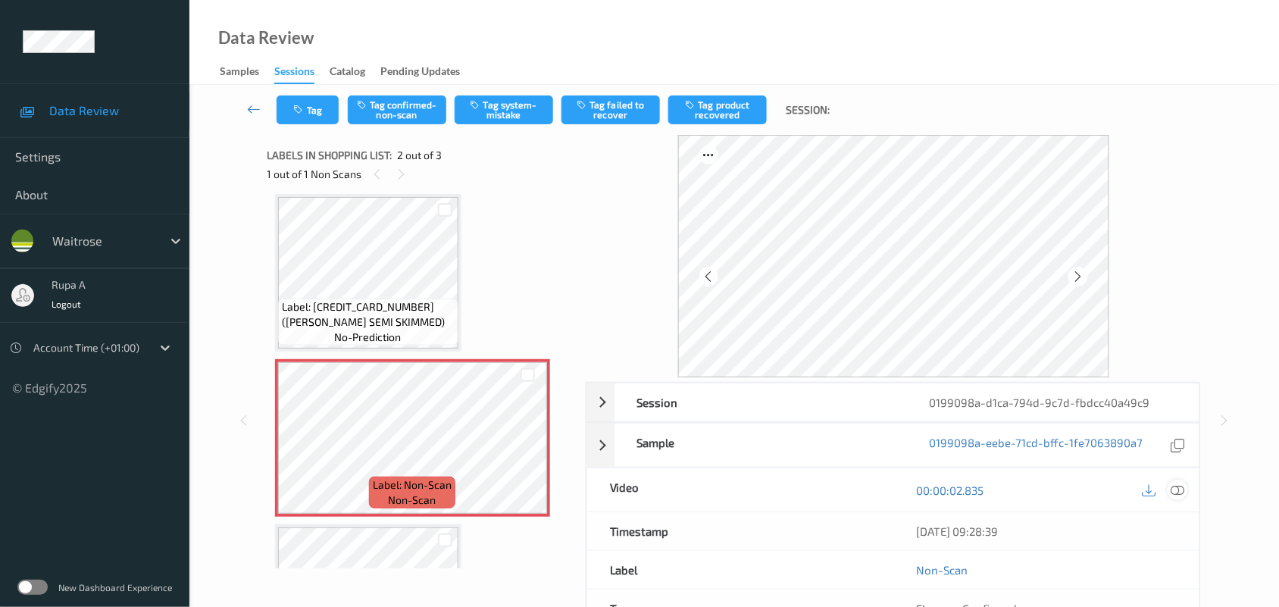
click at [1183, 492] on icon at bounding box center [1178, 490] width 14 height 14
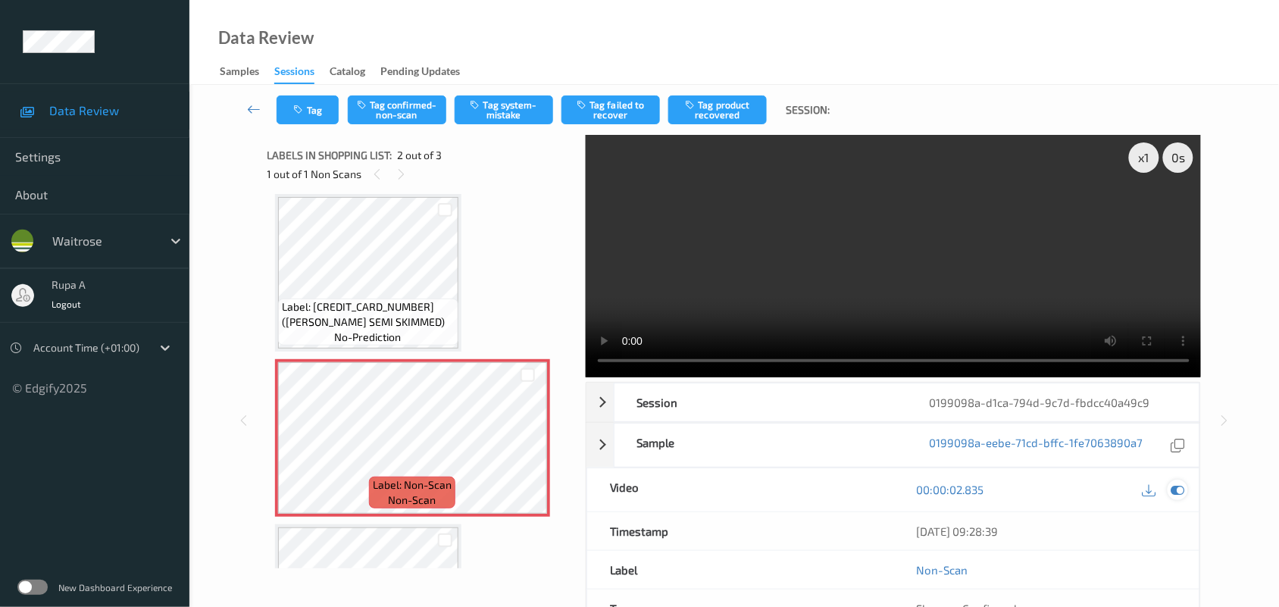
click at [1176, 486] on icon at bounding box center [1178, 490] width 14 height 14
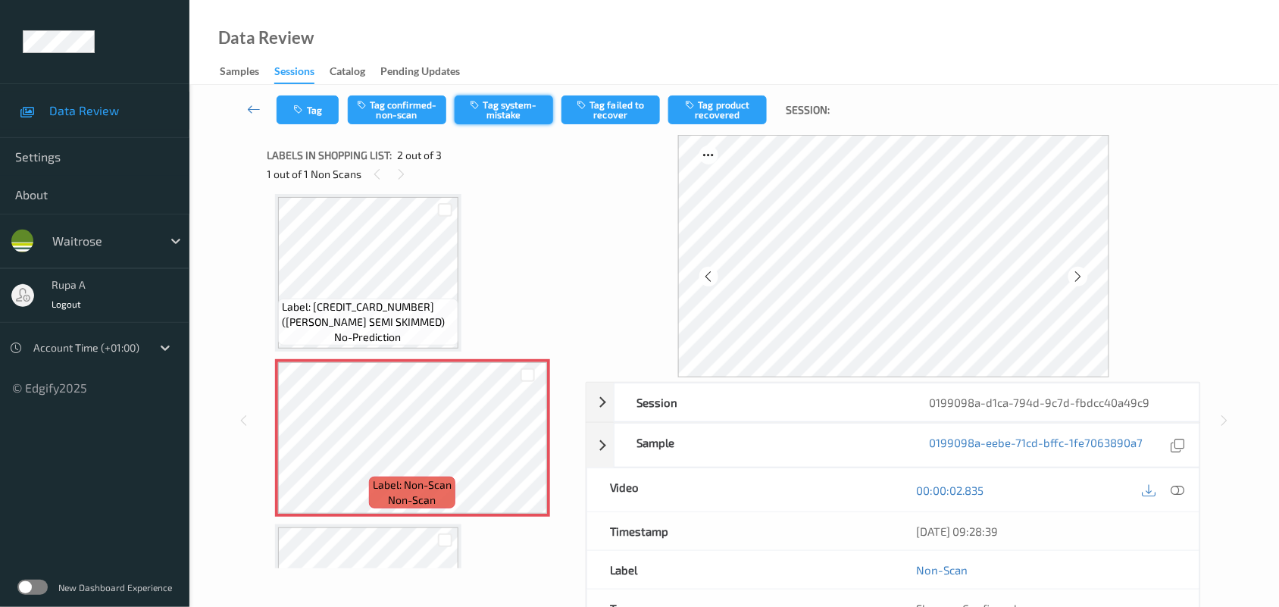
click at [506, 107] on button "Tag system-mistake" at bounding box center [504, 109] width 98 height 29
click at [304, 111] on icon "button" at bounding box center [300, 110] width 13 height 11
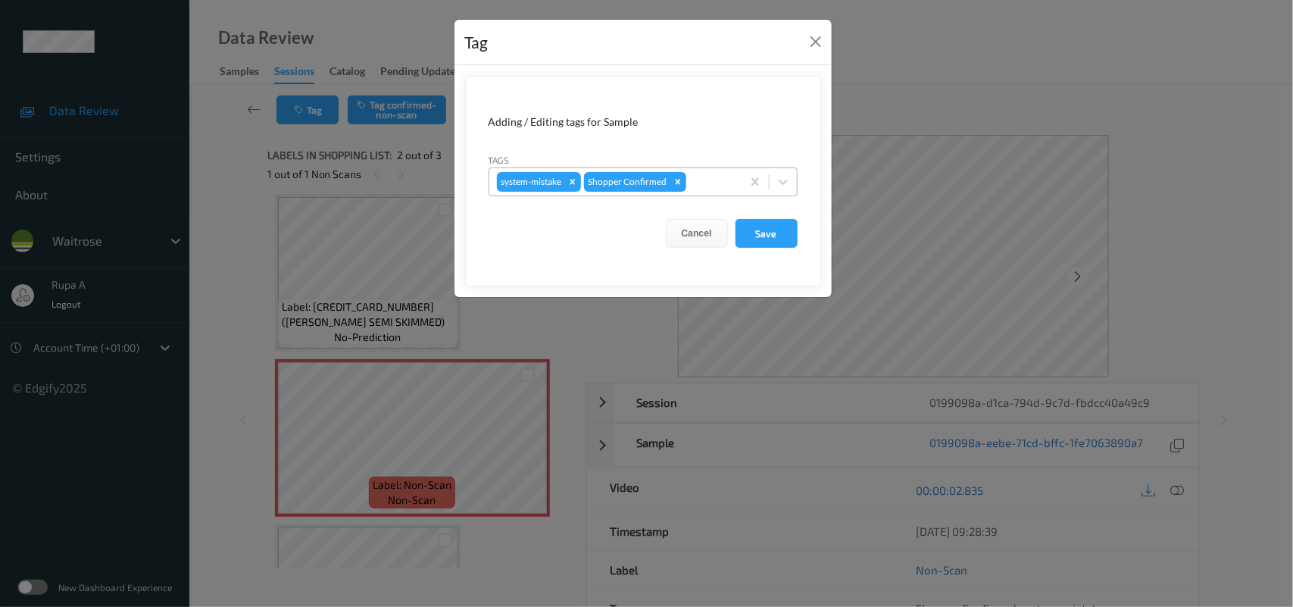
click at [695, 182] on div at bounding box center [711, 182] width 45 height 18
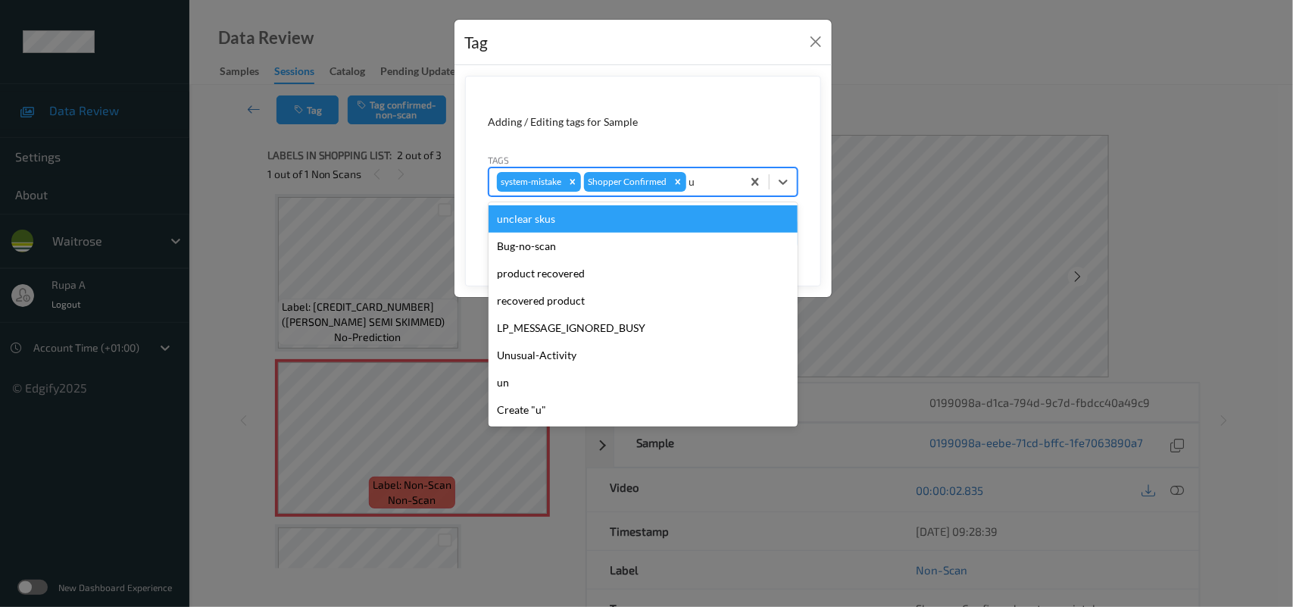
type input "un"
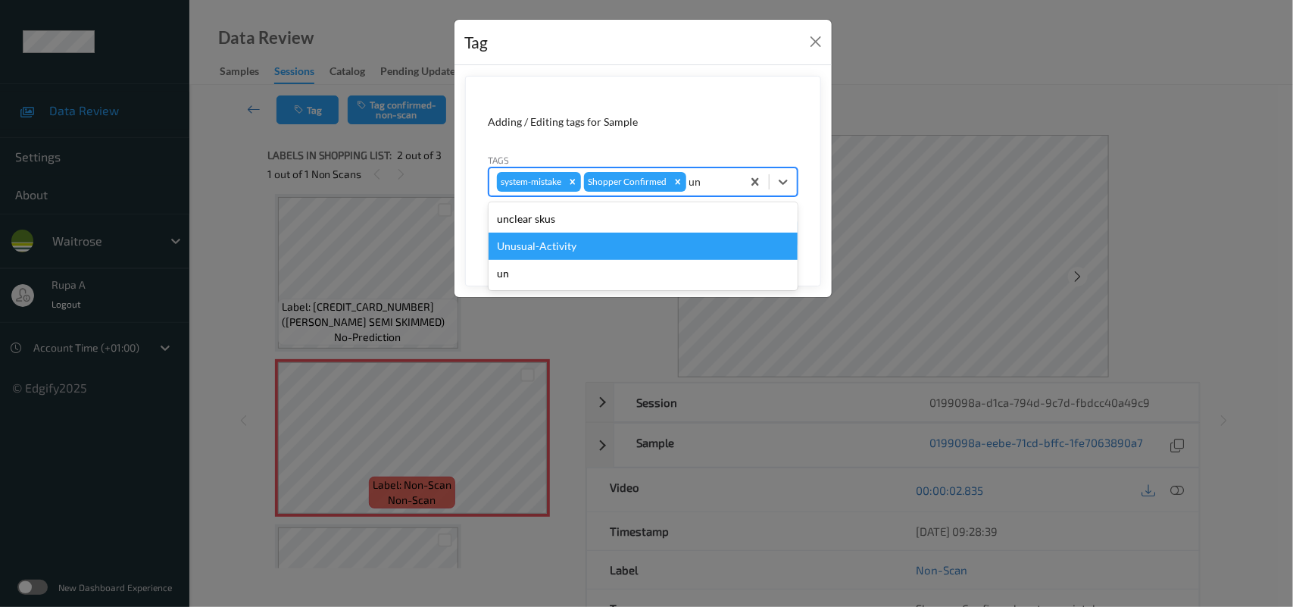
click at [566, 243] on div "Unusual-Activity" at bounding box center [643, 246] width 309 height 27
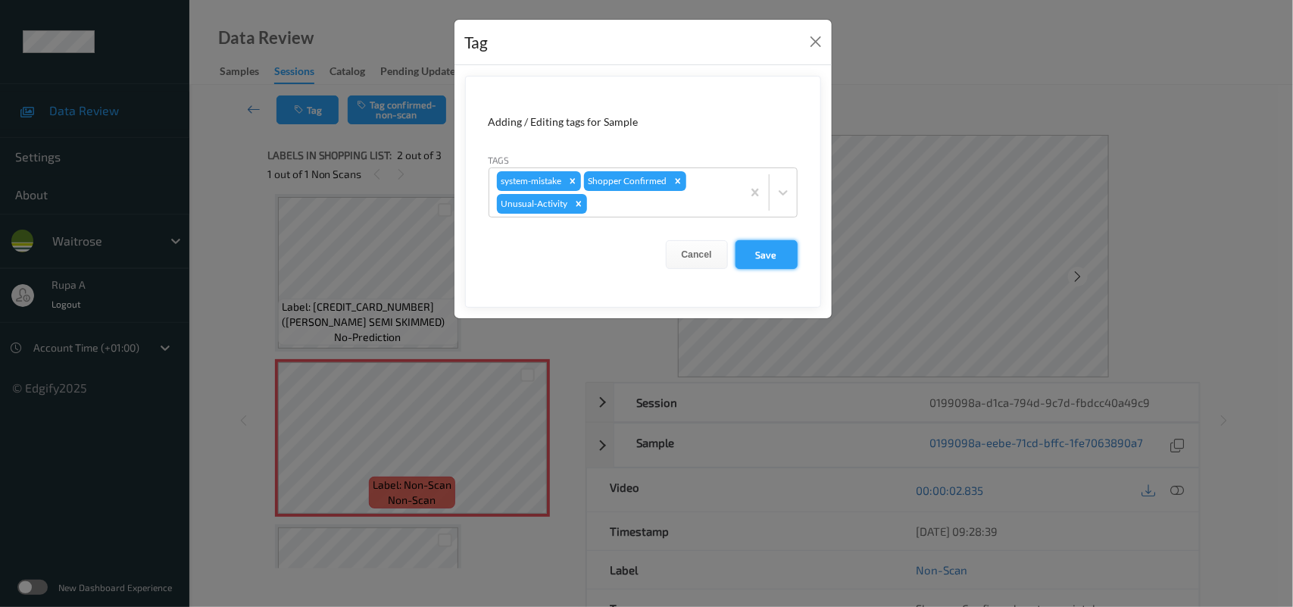
click at [782, 264] on button "Save" at bounding box center [767, 254] width 62 height 29
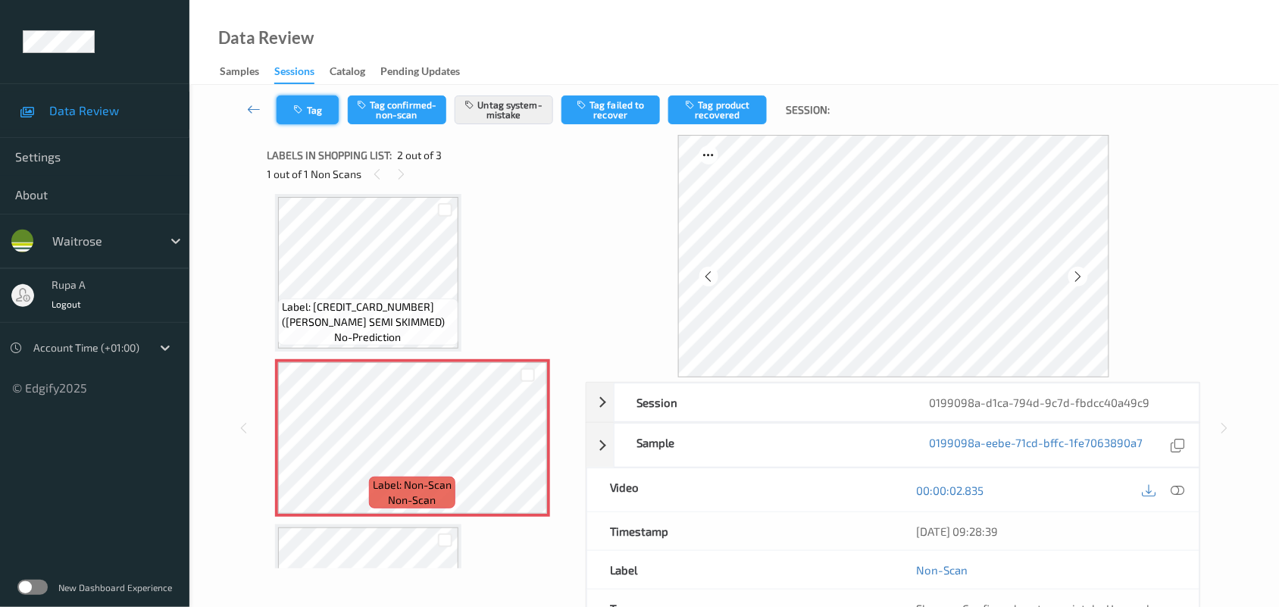
click at [305, 107] on button "Tag" at bounding box center [307, 109] width 62 height 29
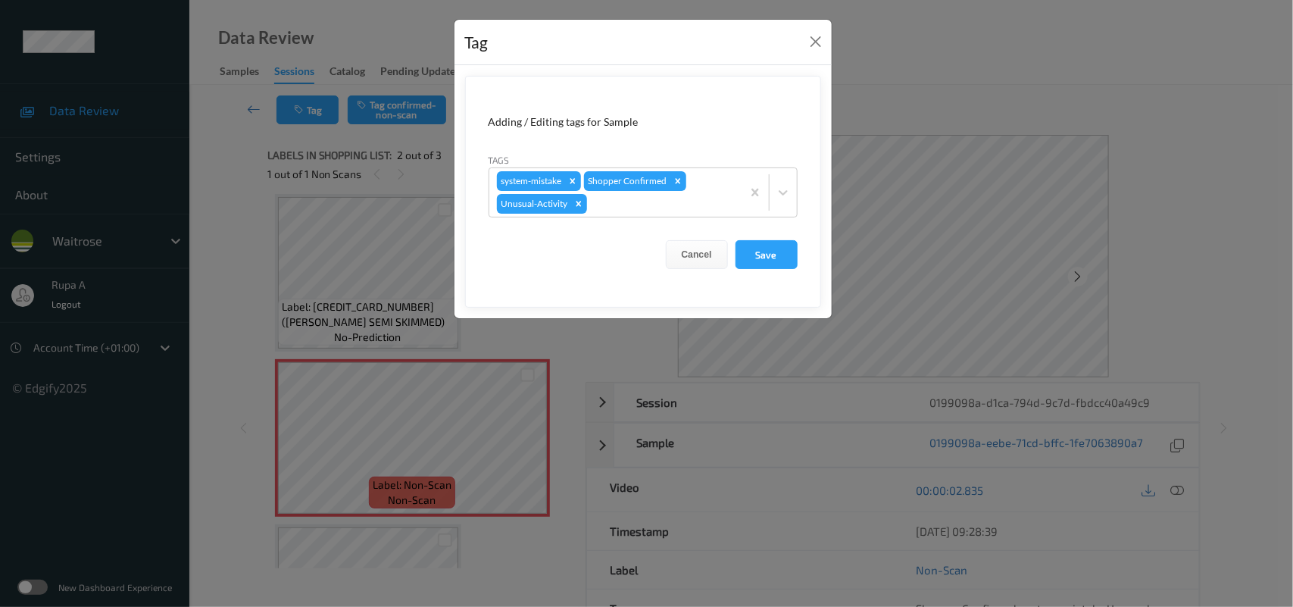
click at [758, 252] on button "Save" at bounding box center [767, 254] width 62 height 29
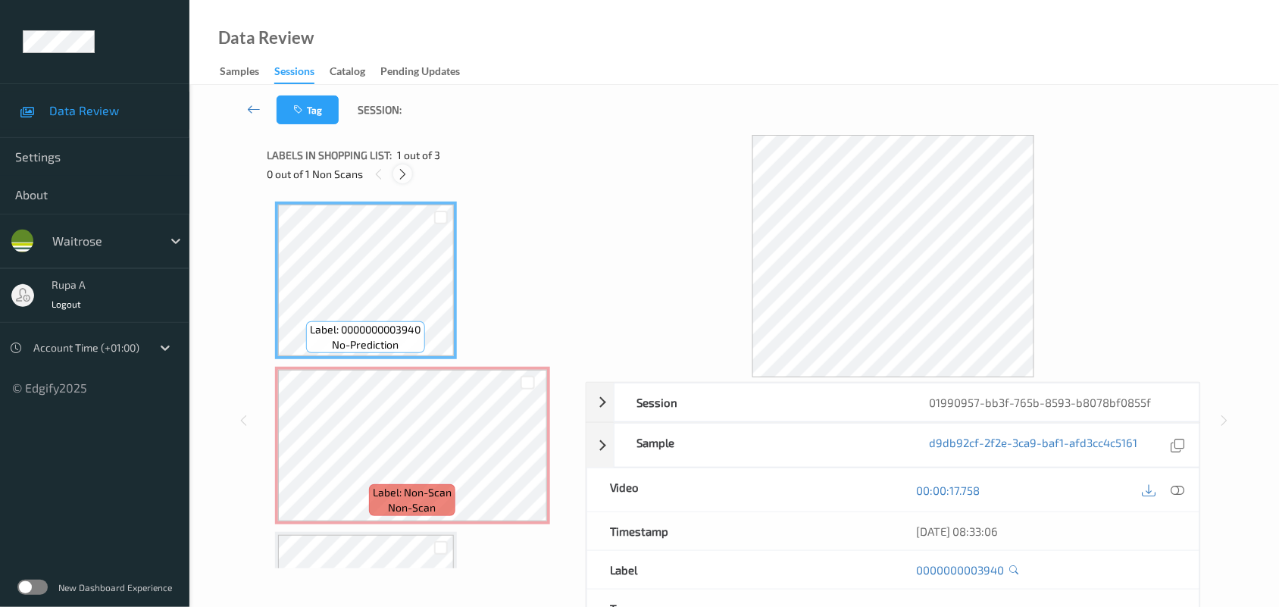
click at [398, 183] on div "Labels in shopping list: 1 out of 3 0 out of 1 Non Scans" at bounding box center [421, 164] width 308 height 59
click at [402, 171] on icon at bounding box center [402, 174] width 13 height 14
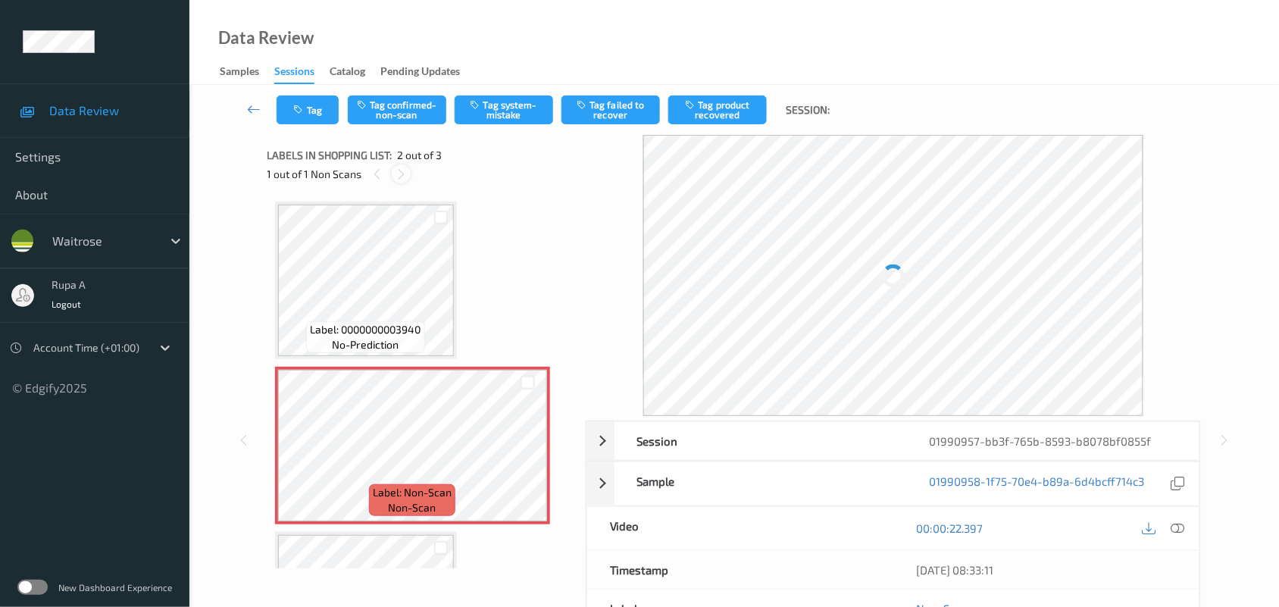
scroll to position [8, 0]
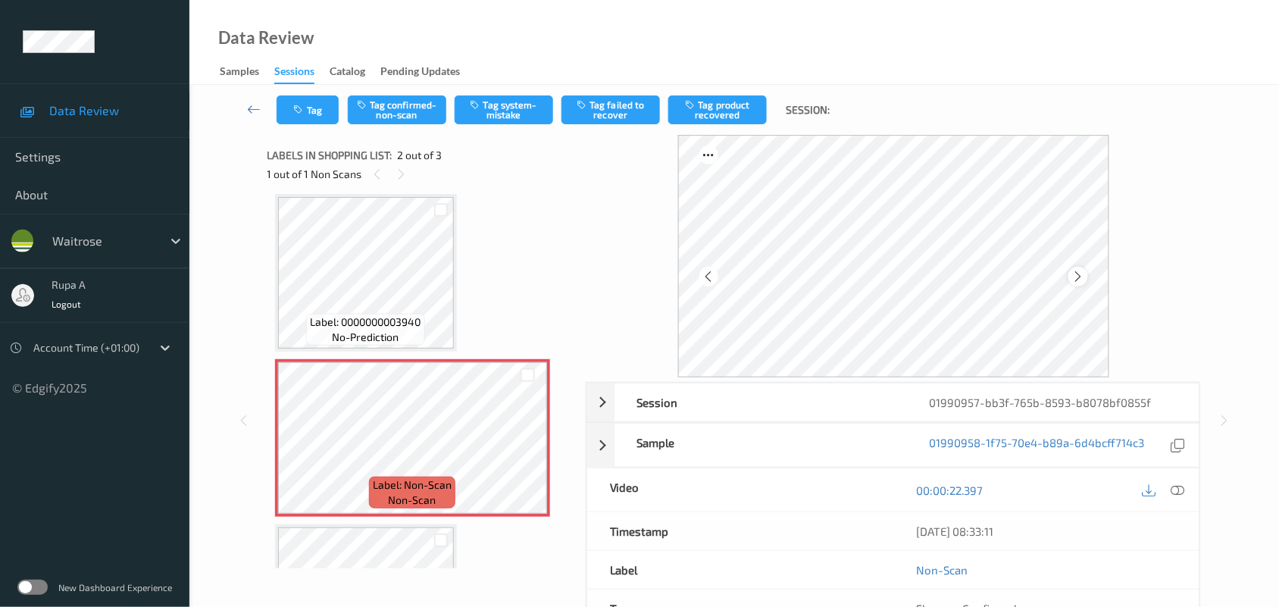
click at [1078, 284] on div at bounding box center [1077, 276] width 19 height 19
click at [1180, 492] on icon at bounding box center [1178, 490] width 14 height 14
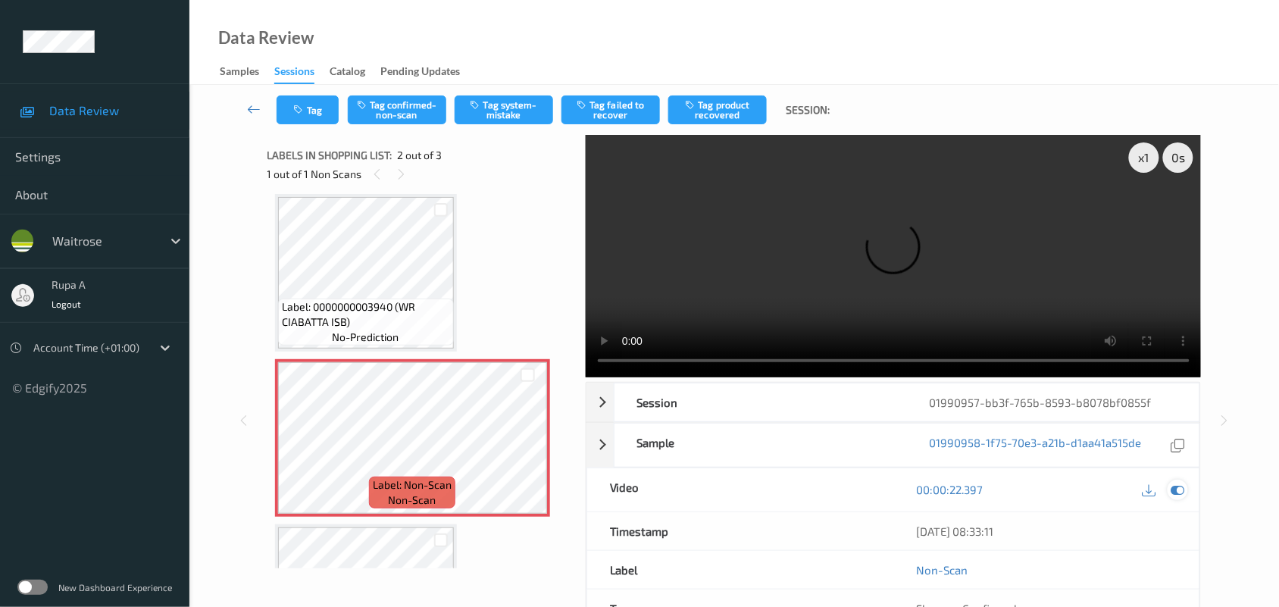
click at [1174, 491] on icon at bounding box center [1178, 490] width 14 height 14
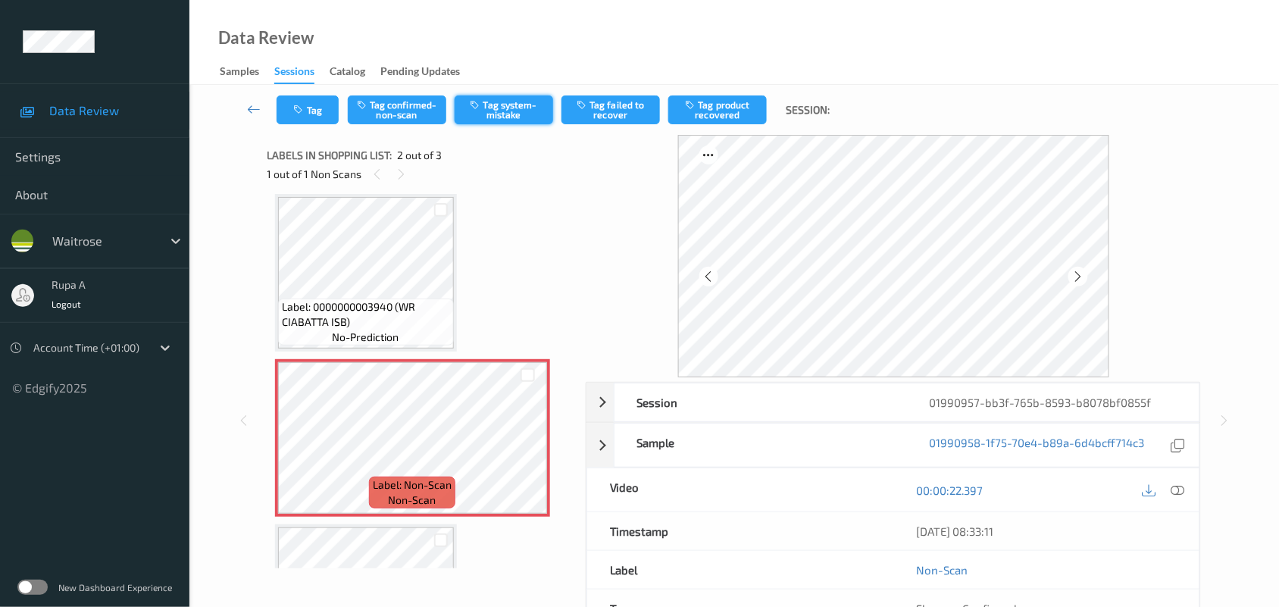
click at [520, 111] on button "Tag system-mistake" at bounding box center [504, 109] width 98 height 29
click at [288, 107] on button "Tag" at bounding box center [307, 109] width 62 height 29
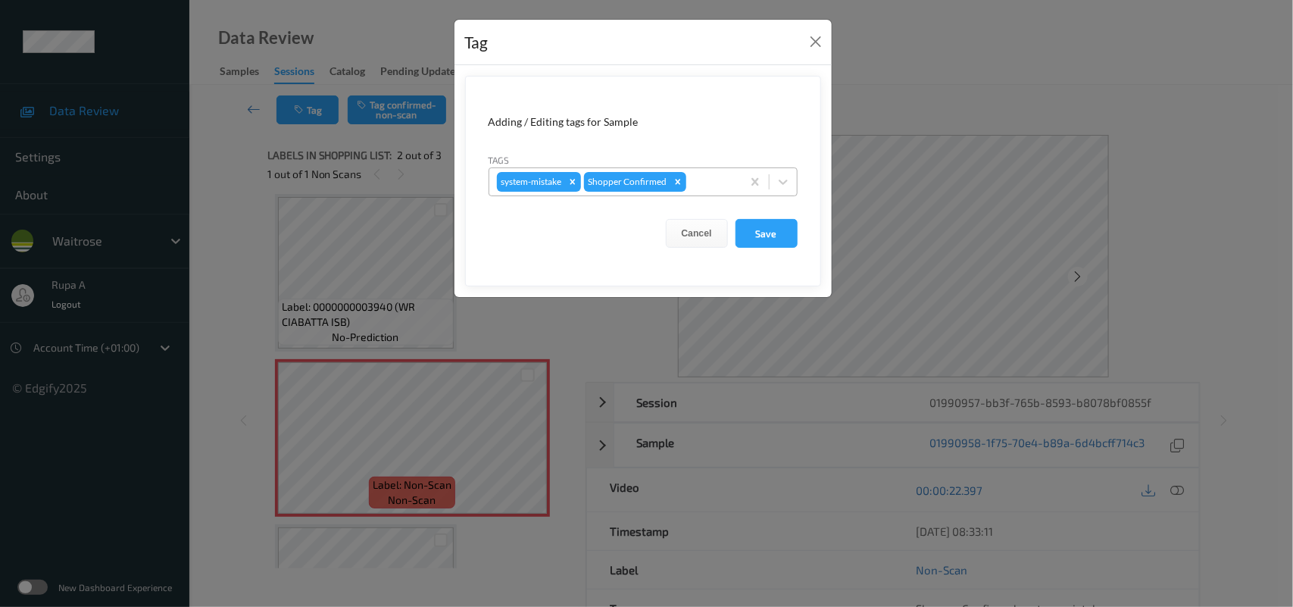
click at [726, 184] on div at bounding box center [711, 182] width 45 height 18
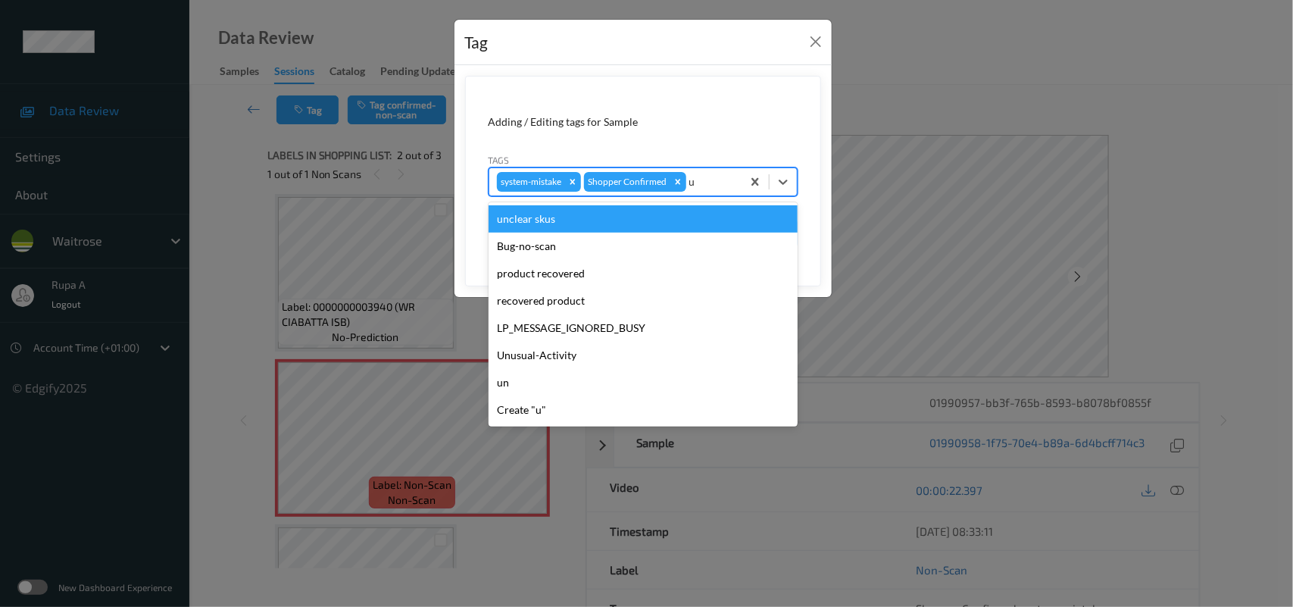
type input "un"
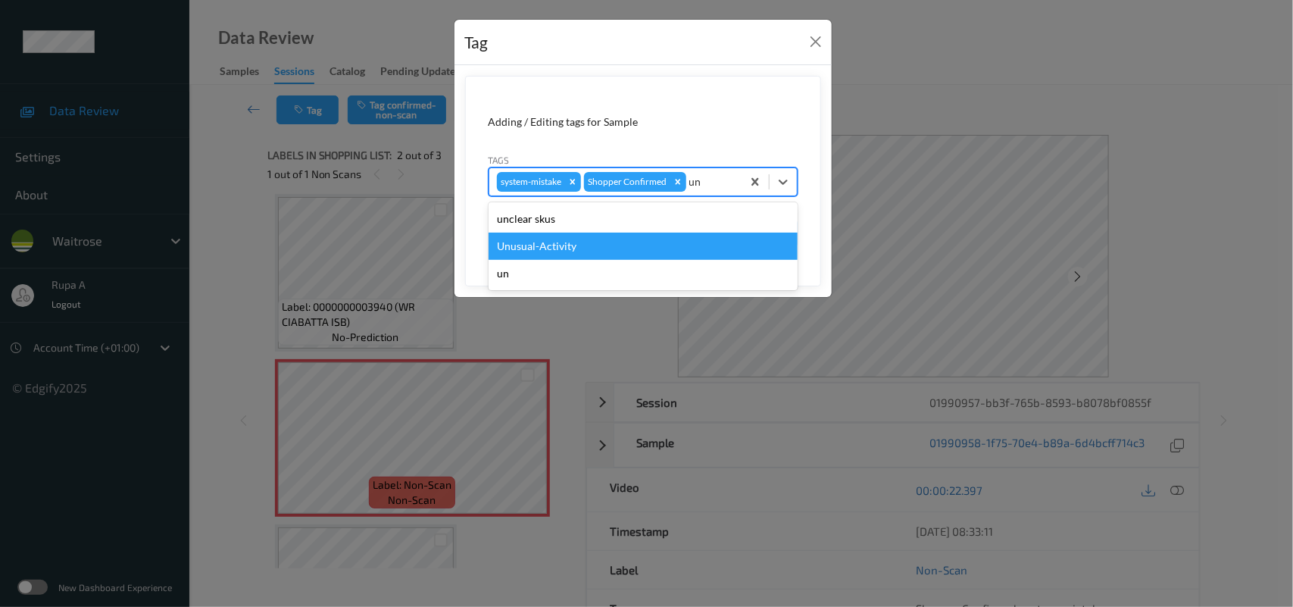
click at [579, 248] on div "Unusual-Activity" at bounding box center [643, 246] width 309 height 27
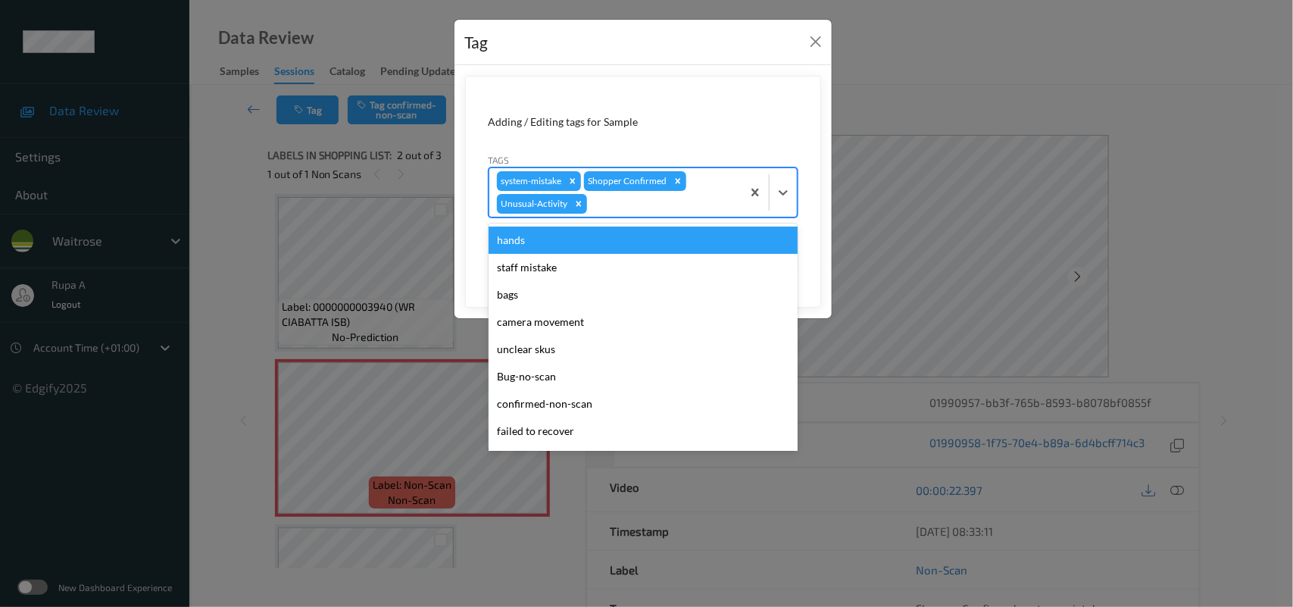
click at [626, 210] on div at bounding box center [662, 204] width 144 height 18
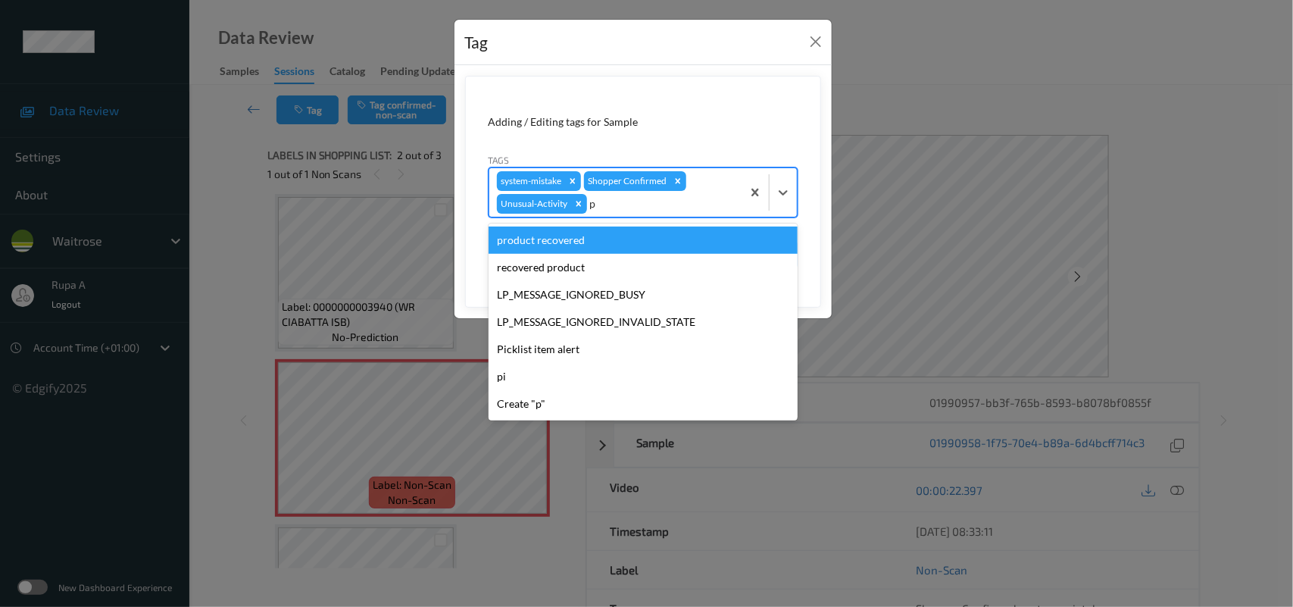
type input "pi"
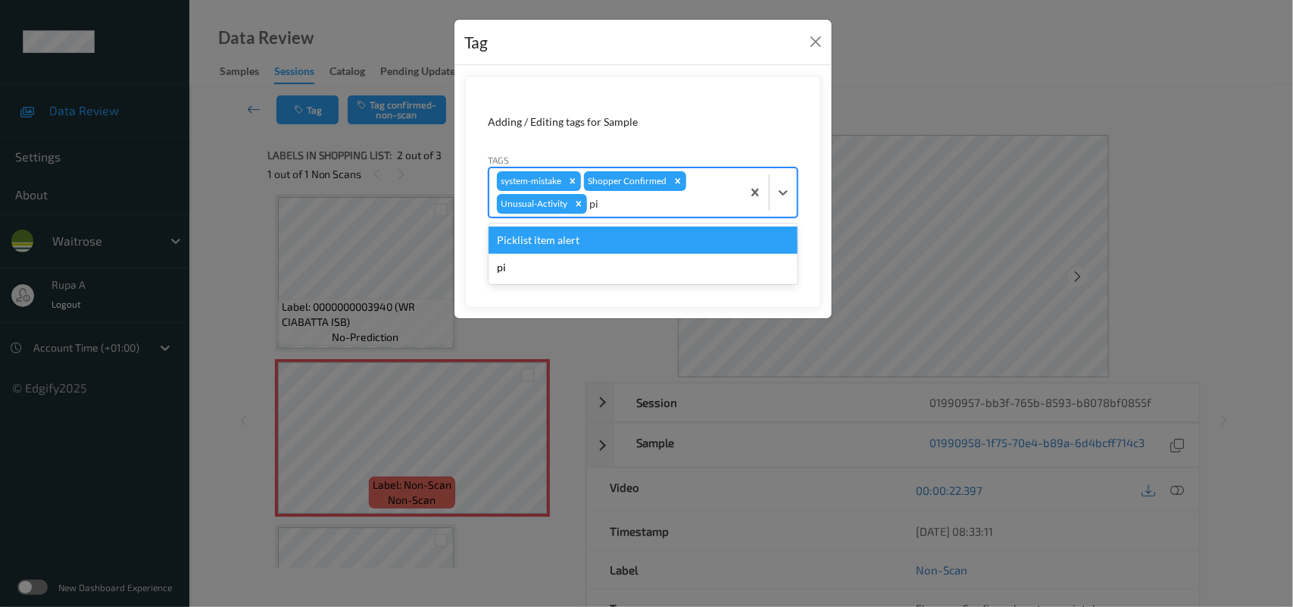
click at [592, 242] on div "Picklist item alert" at bounding box center [643, 239] width 309 height 27
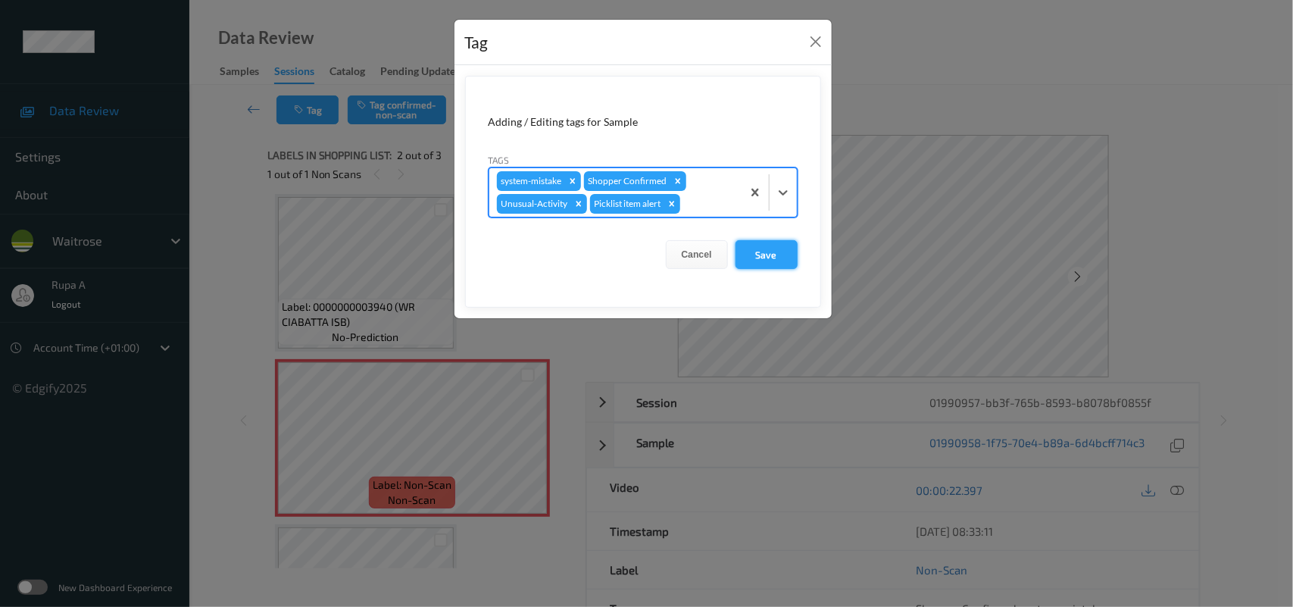
click at [762, 258] on button "Save" at bounding box center [767, 254] width 62 height 29
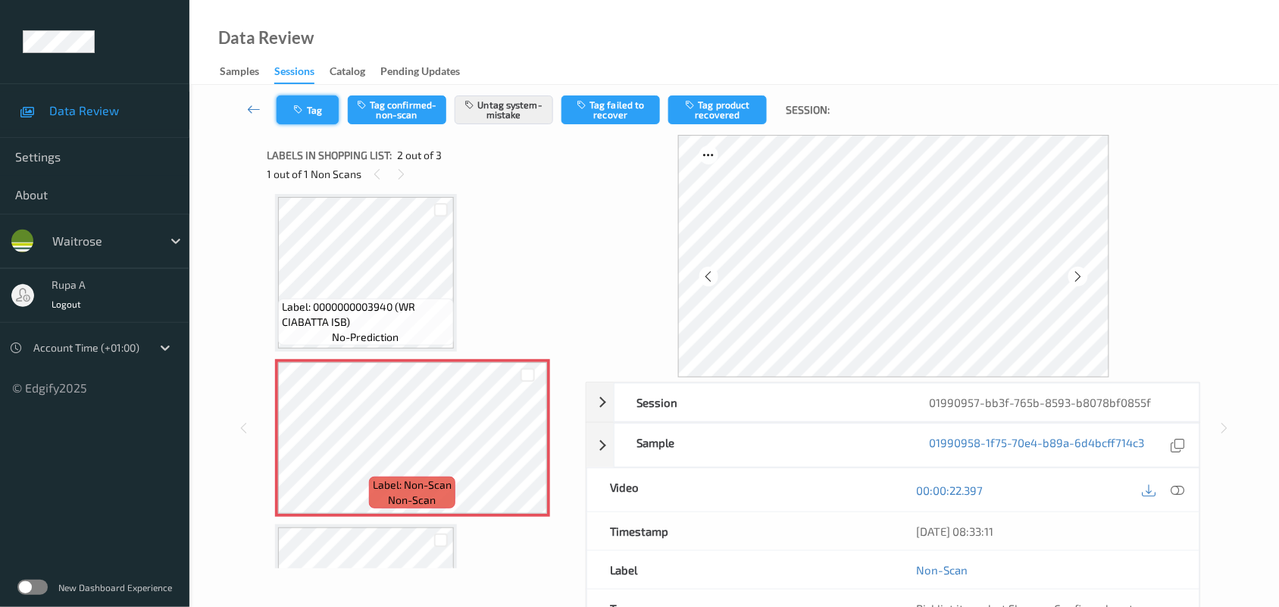
click at [305, 101] on button "Tag" at bounding box center [307, 109] width 62 height 29
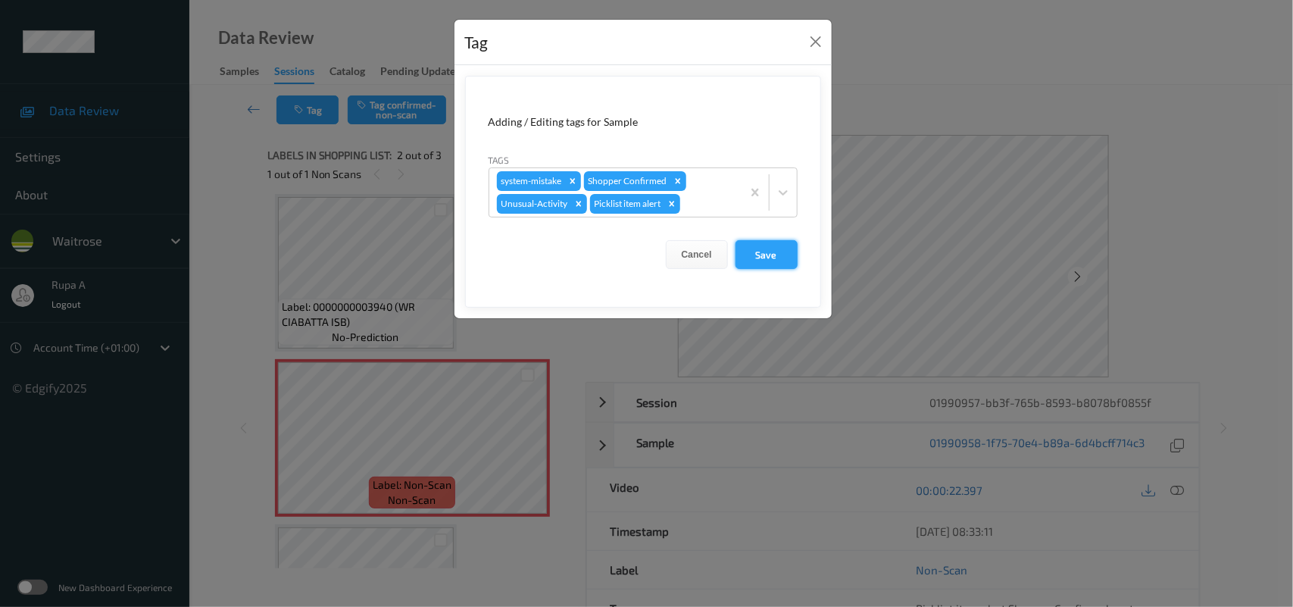
click at [775, 265] on button "Save" at bounding box center [767, 254] width 62 height 29
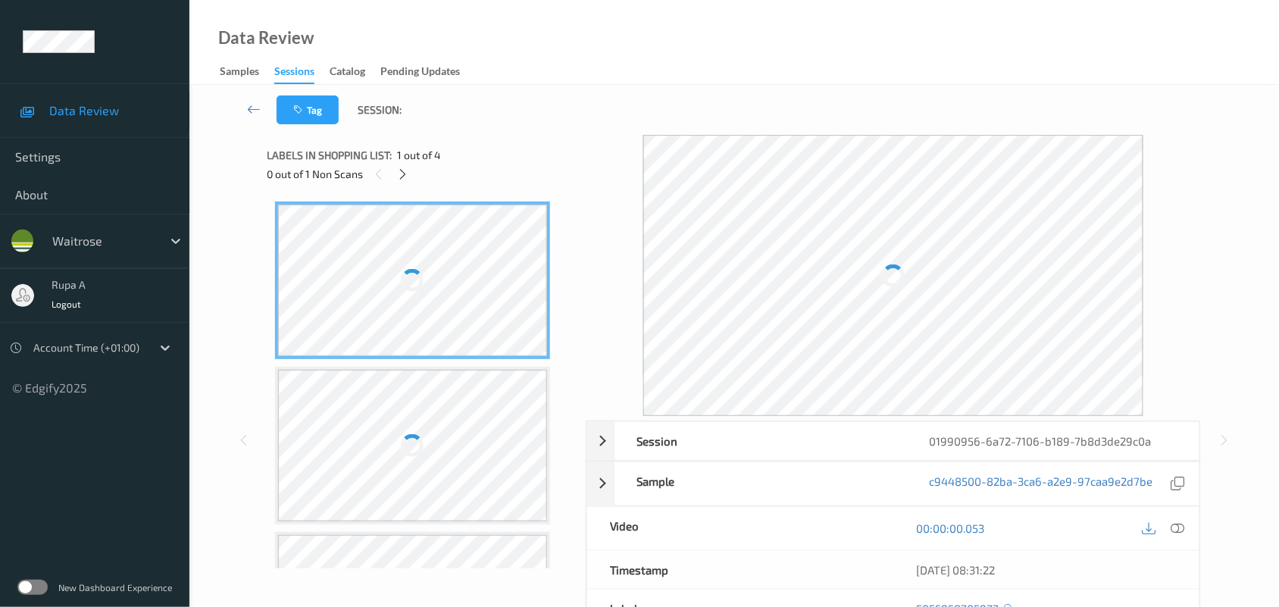
drag, startPoint x: 438, startPoint y: 173, endPoint x: 391, endPoint y: 178, distance: 47.3
click at [439, 172] on div "0 out of 1 Non Scans" at bounding box center [421, 173] width 308 height 19
click at [399, 176] on icon at bounding box center [402, 174] width 13 height 14
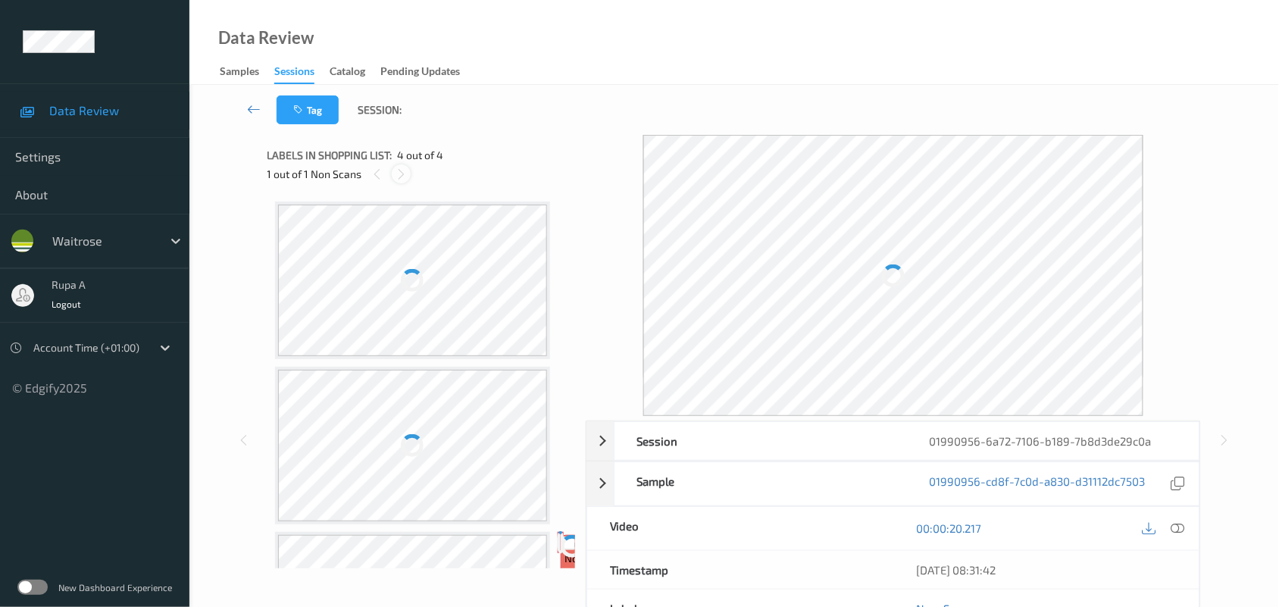
scroll to position [292, 0]
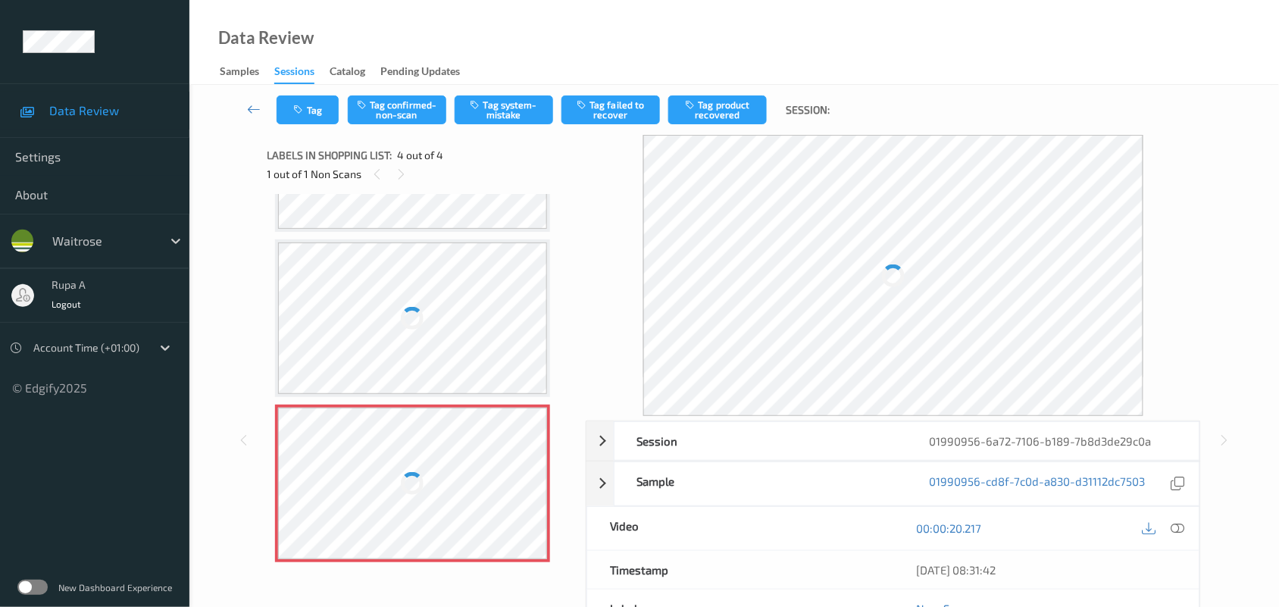
click at [573, 173] on div "1 out of 1 Non Scans" at bounding box center [421, 173] width 308 height 19
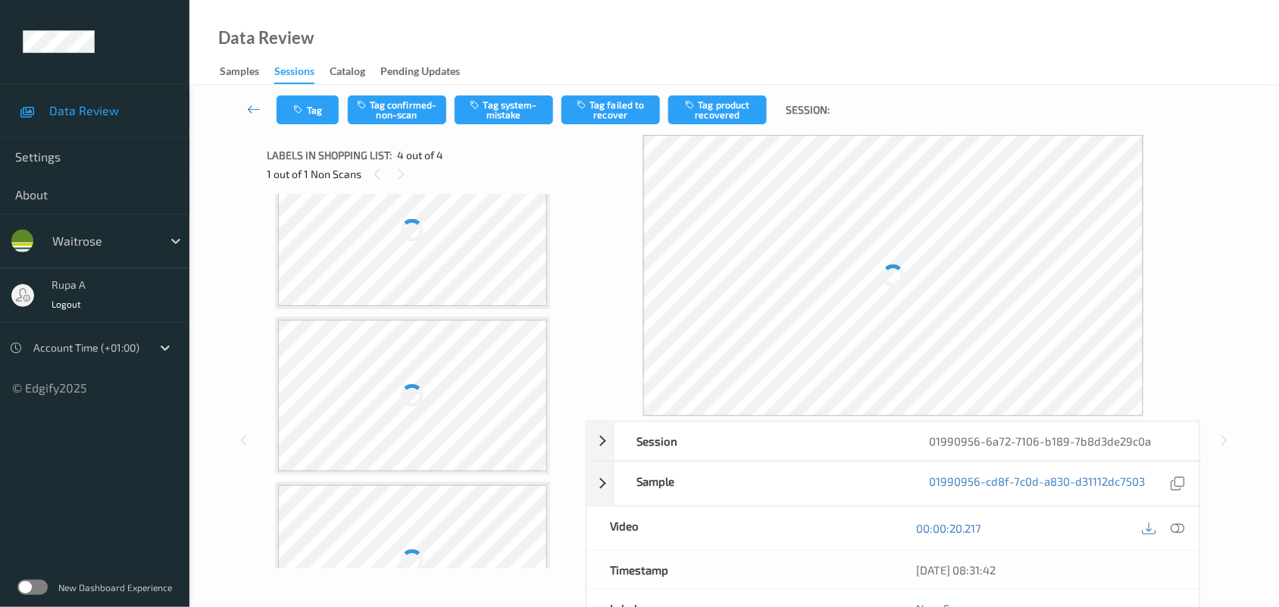
scroll to position [0, 0]
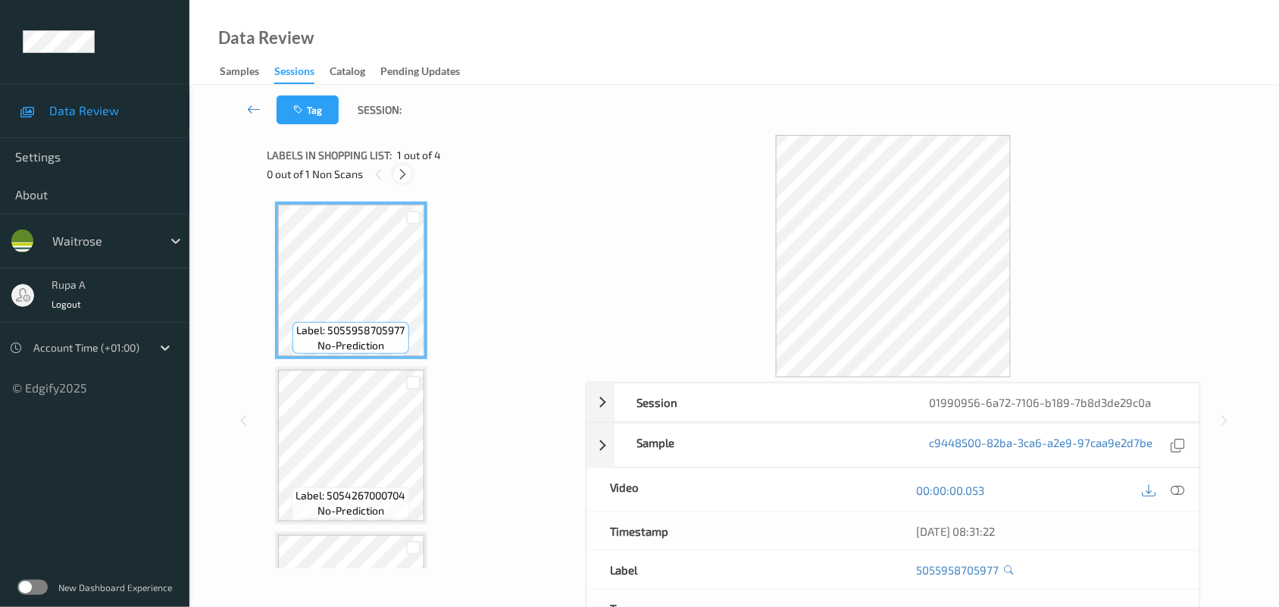
click at [394, 176] on div at bounding box center [402, 173] width 19 height 19
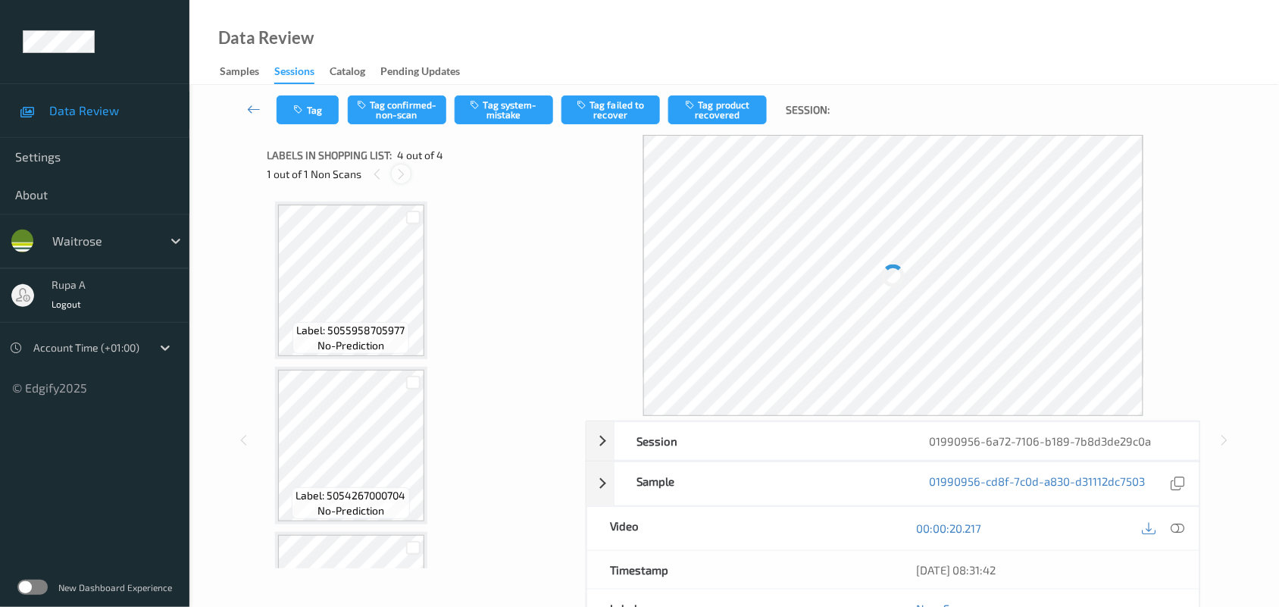
scroll to position [292, 0]
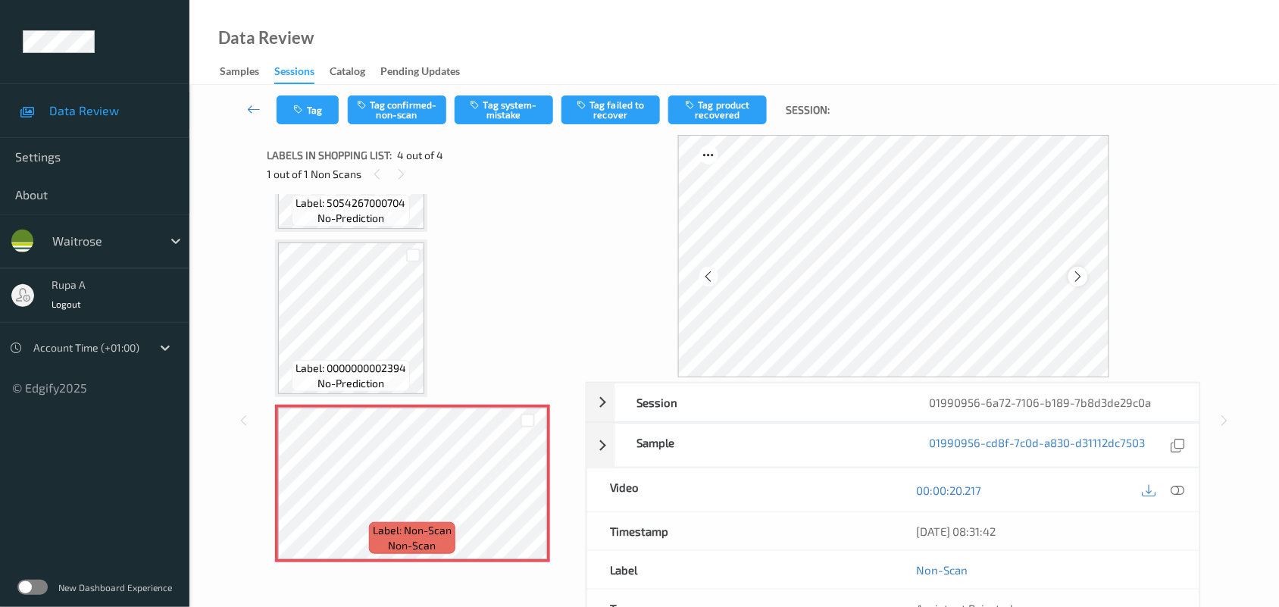
click at [1085, 274] on div at bounding box center [1077, 276] width 19 height 19
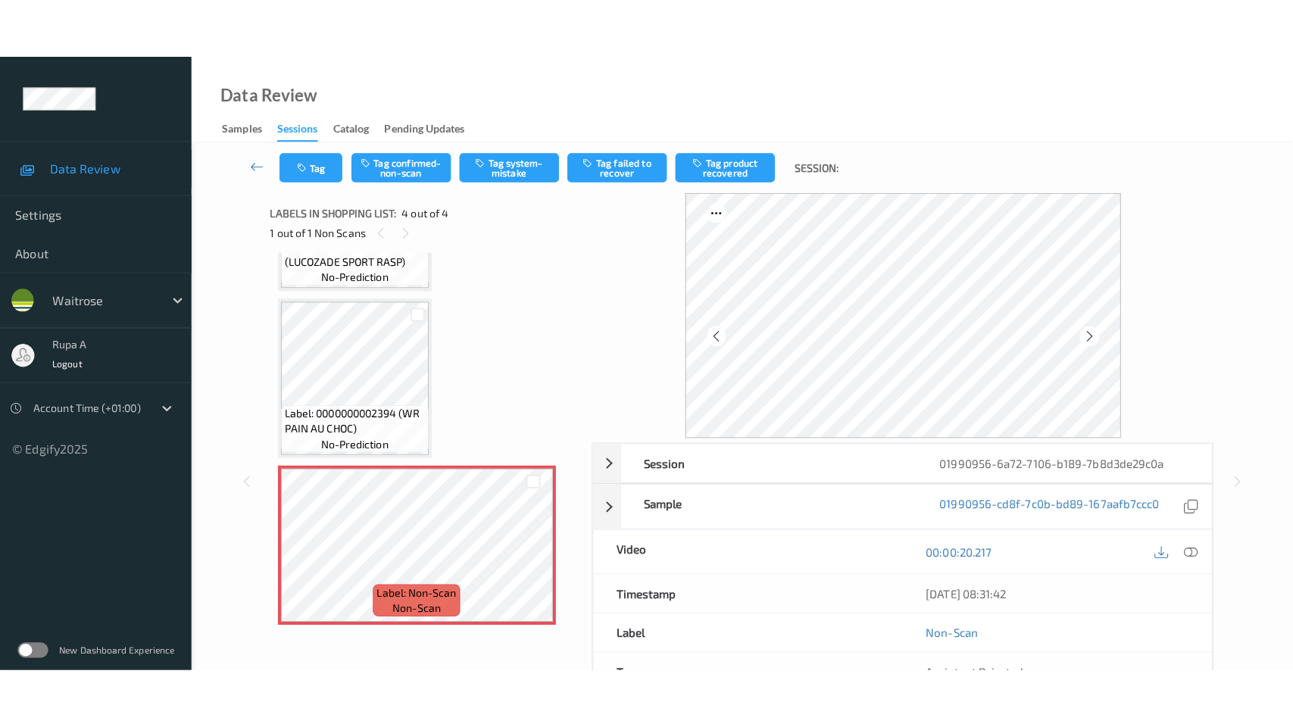
scroll to position [277, 0]
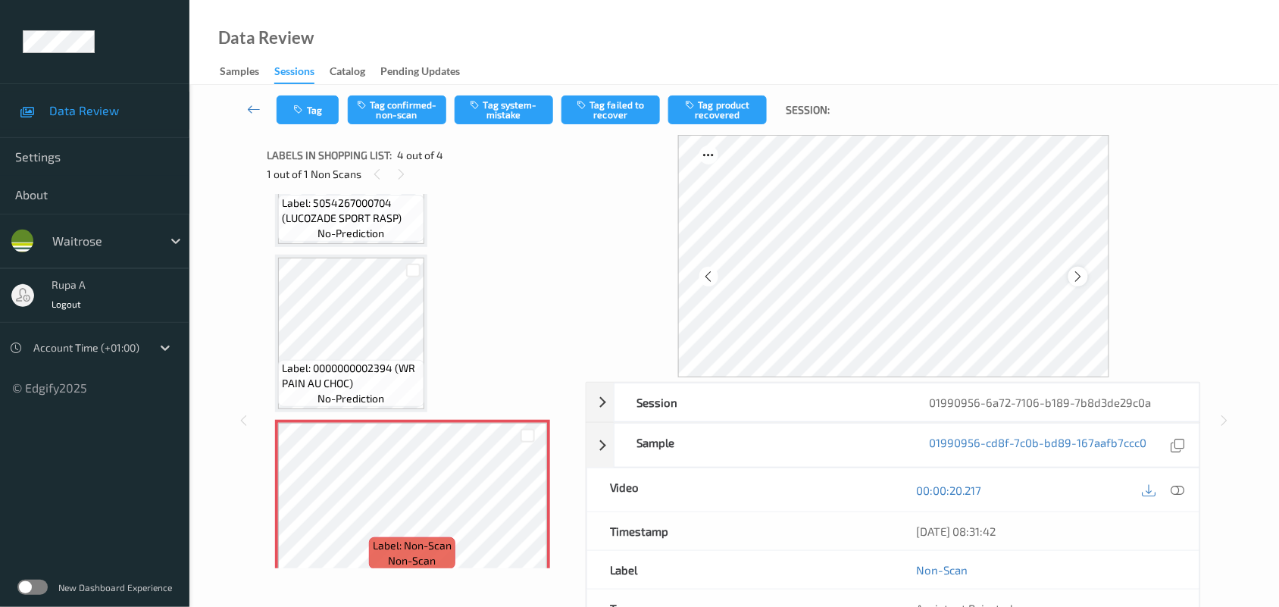
click at [1077, 276] on icon at bounding box center [1077, 277] width 13 height 14
click at [1078, 276] on icon at bounding box center [1077, 277] width 13 height 14
click at [1176, 495] on icon at bounding box center [1178, 490] width 14 height 14
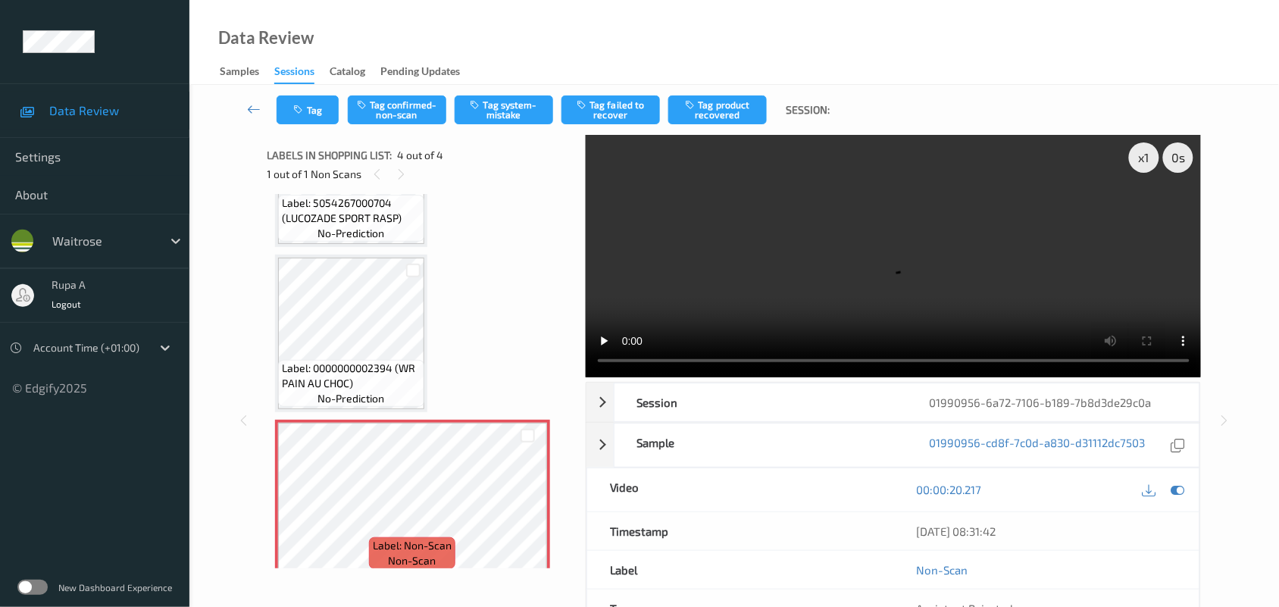
scroll to position [172, 0]
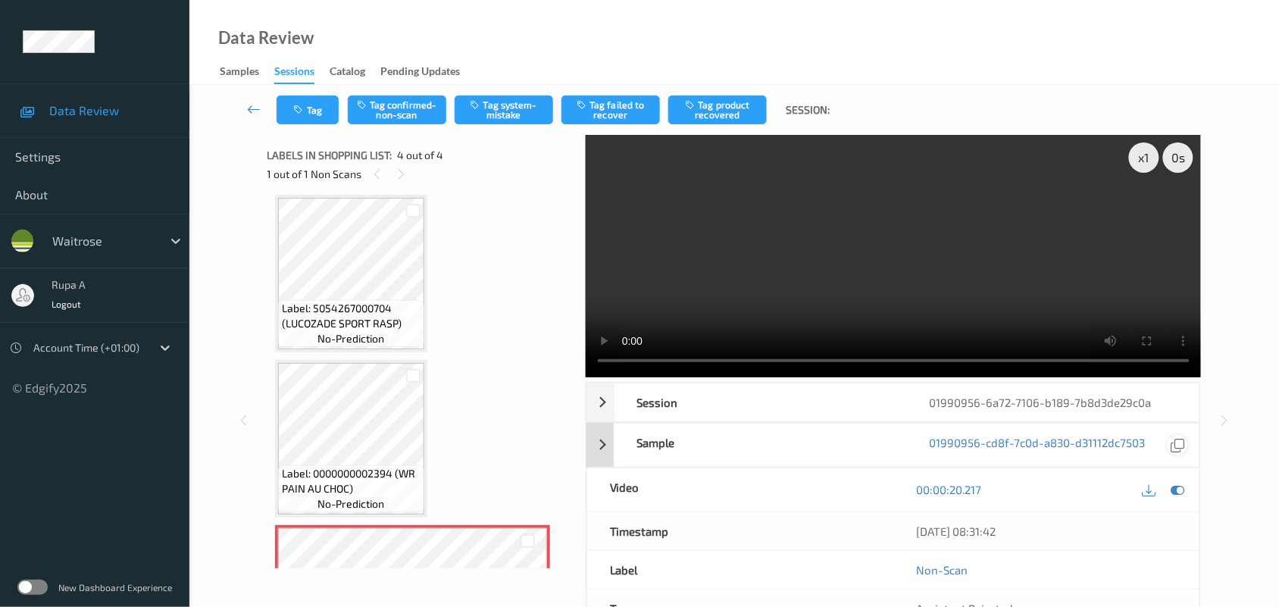
click at [1180, 487] on icon at bounding box center [1178, 490] width 14 height 14
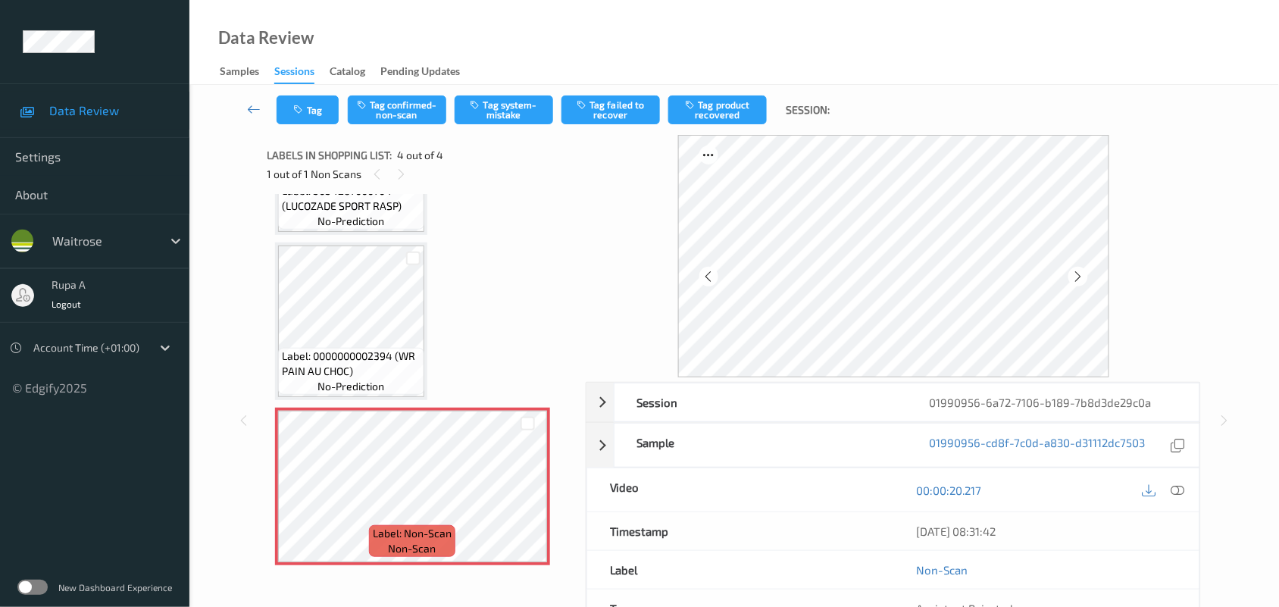
scroll to position [292, 0]
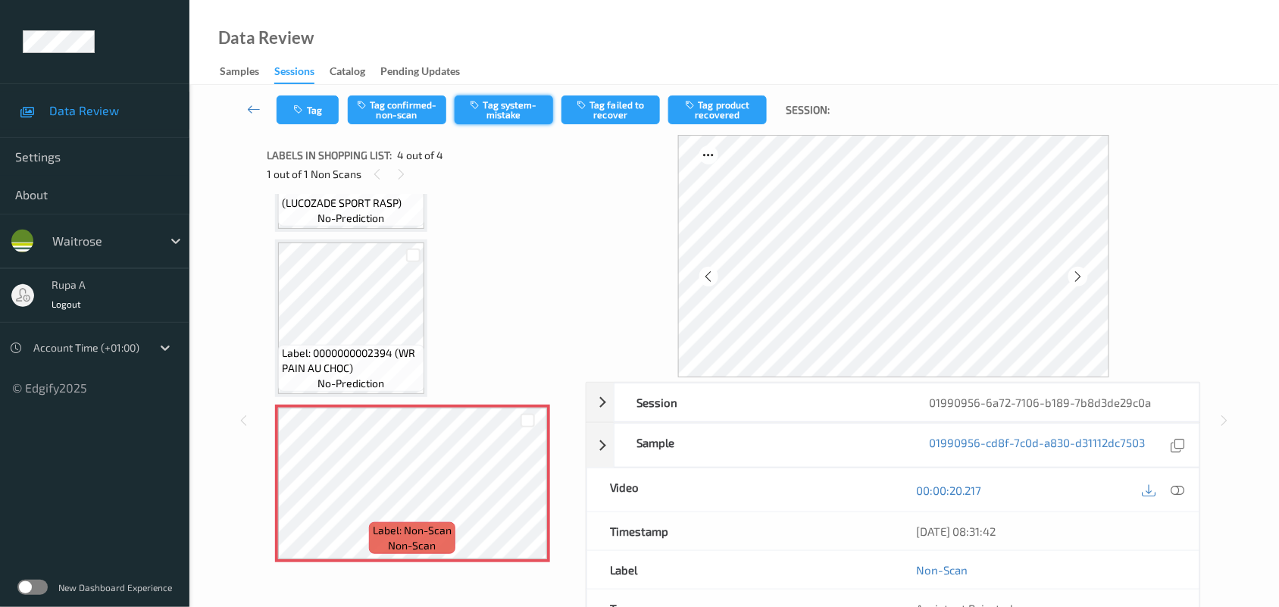
click at [493, 111] on button "Tag system-mistake" at bounding box center [504, 109] width 98 height 29
click at [308, 114] on button "Tag" at bounding box center [307, 109] width 62 height 29
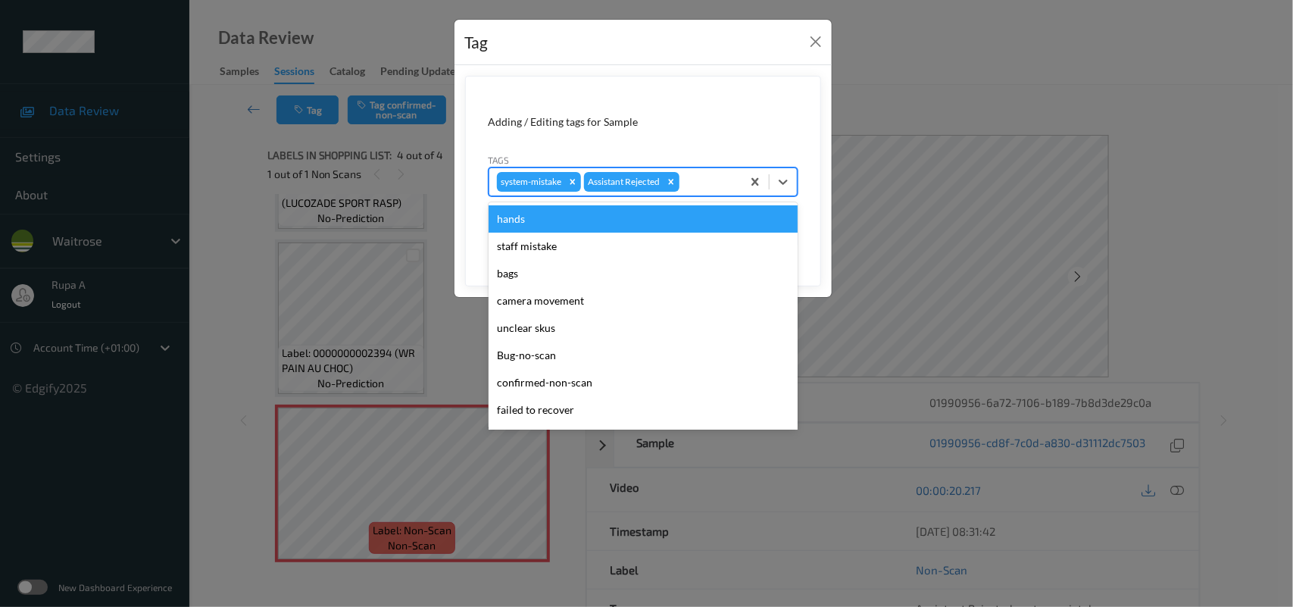
click at [701, 180] on div at bounding box center [709, 182] width 52 height 18
type input "un"
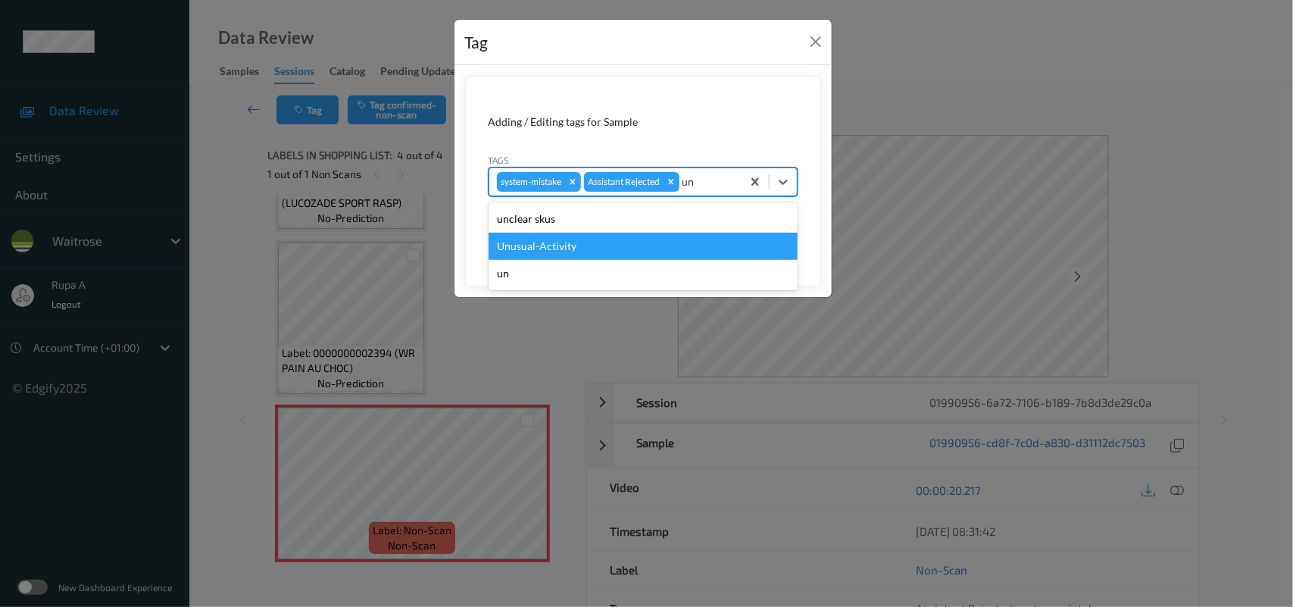
click at [614, 235] on div "Unusual-Activity" at bounding box center [643, 246] width 309 height 27
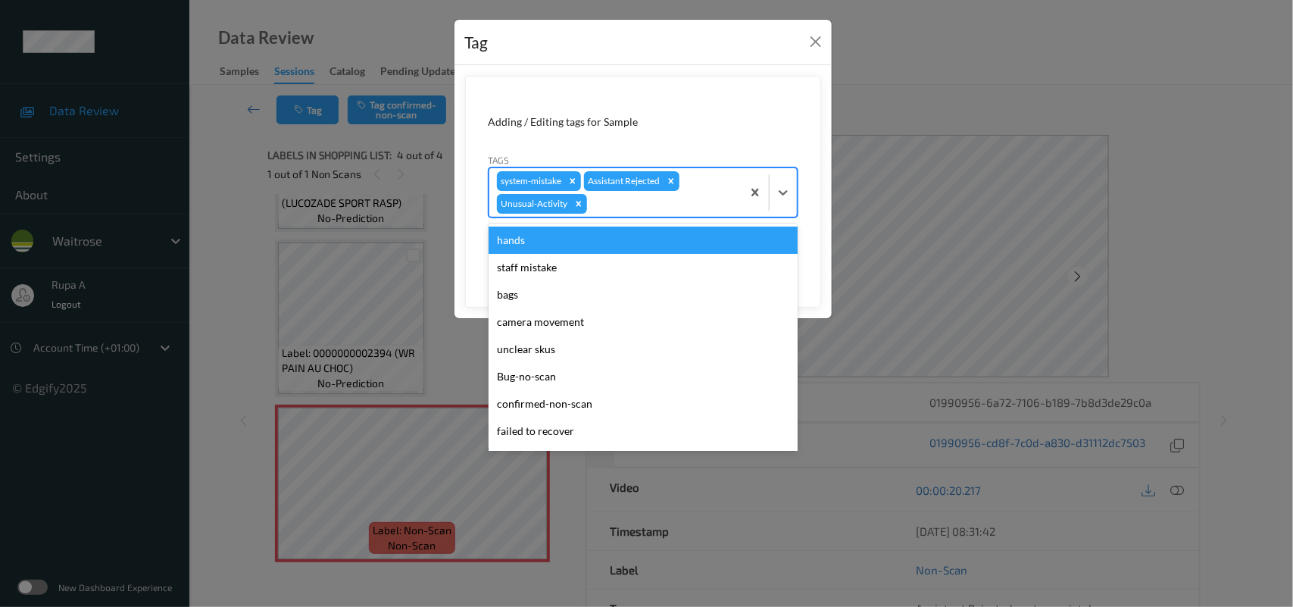
click at [629, 208] on div at bounding box center [662, 204] width 144 height 18
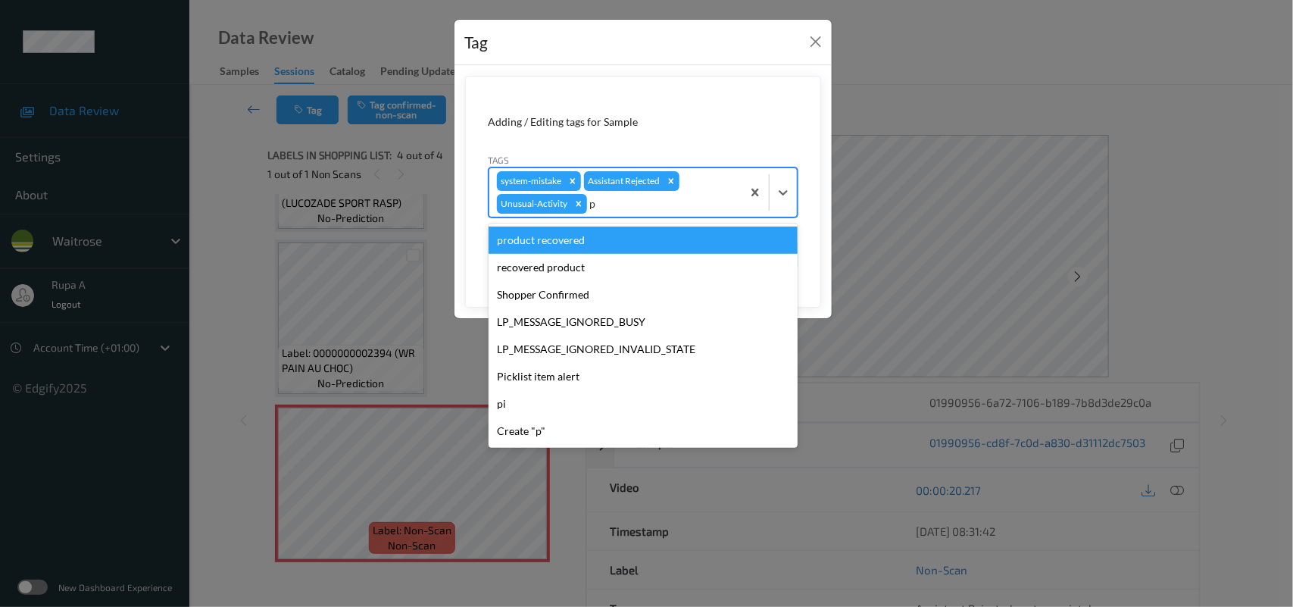
type input "pi"
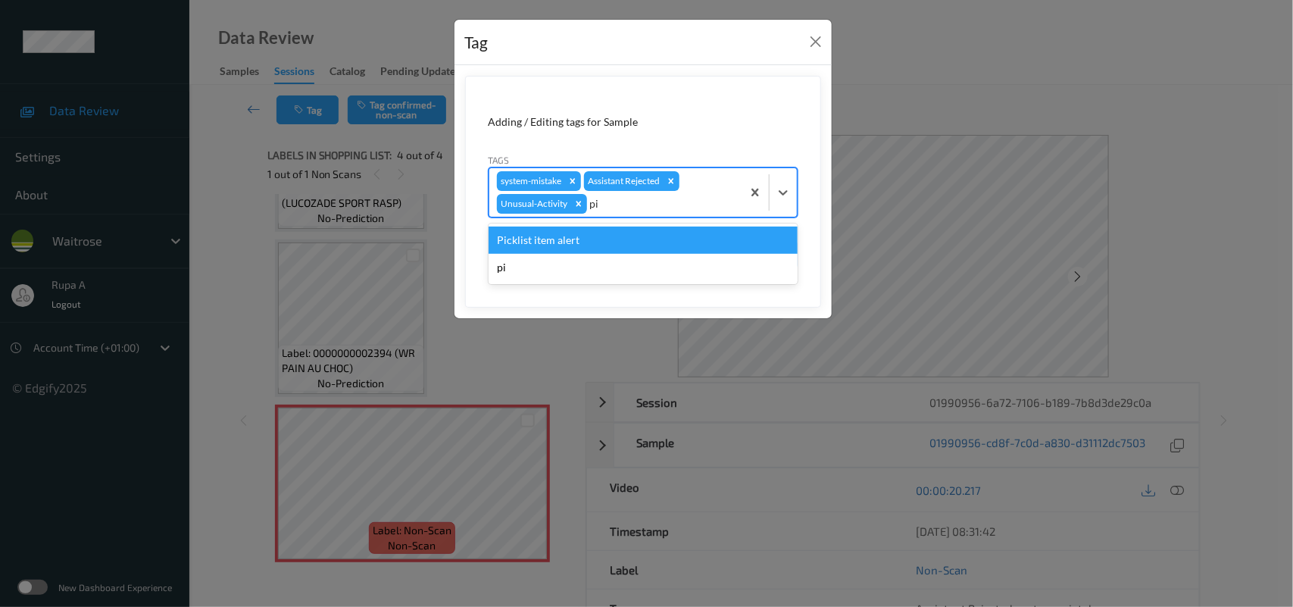
click at [574, 235] on div "Picklist item alert" at bounding box center [643, 239] width 309 height 27
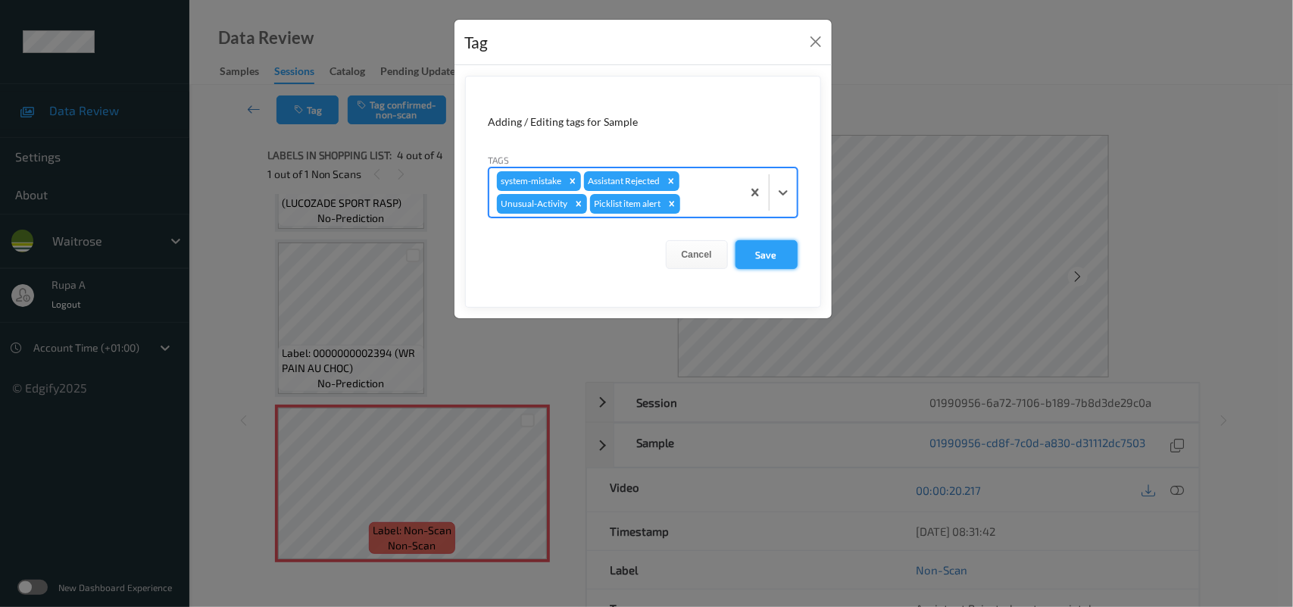
click at [779, 256] on button "Save" at bounding box center [767, 254] width 62 height 29
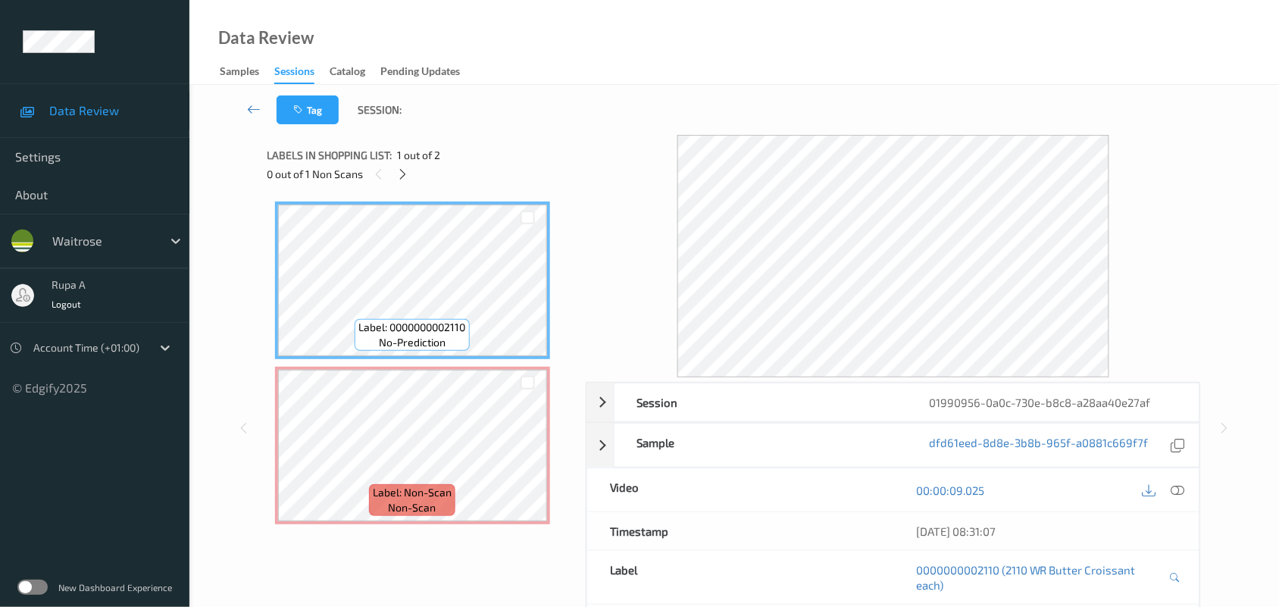
click at [516, 157] on div "Labels in shopping list: 1 out of 2" at bounding box center [421, 154] width 308 height 19
click at [409, 176] on icon at bounding box center [402, 174] width 13 height 14
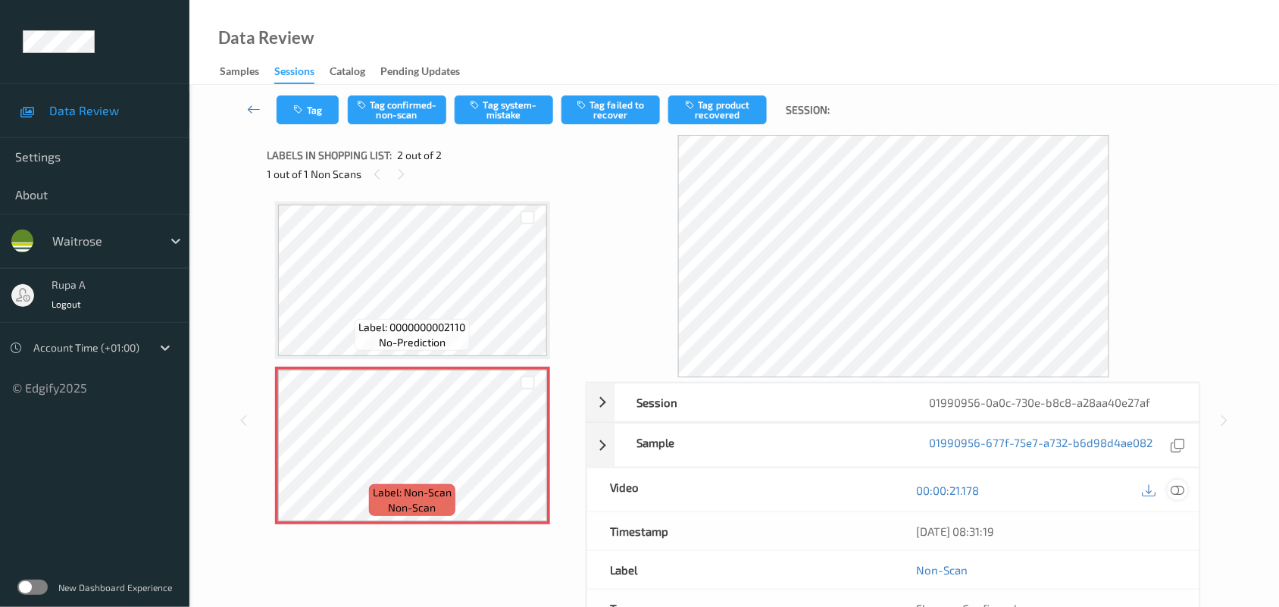
click at [1172, 491] on icon at bounding box center [1178, 490] width 14 height 14
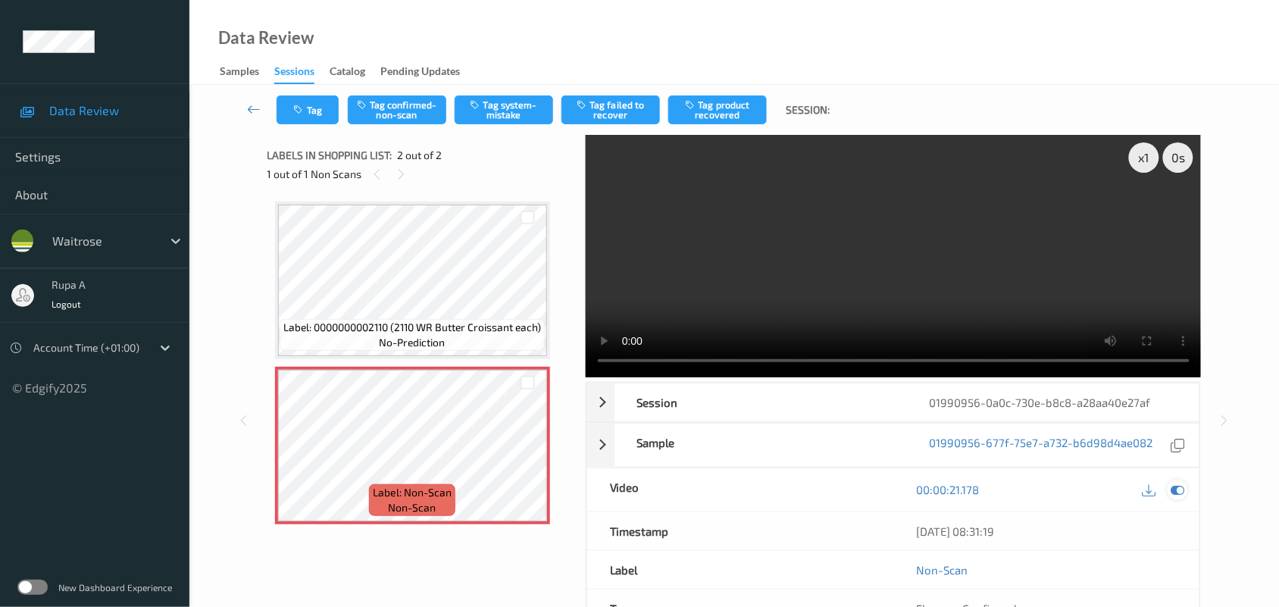
click at [1176, 491] on icon at bounding box center [1178, 490] width 14 height 14
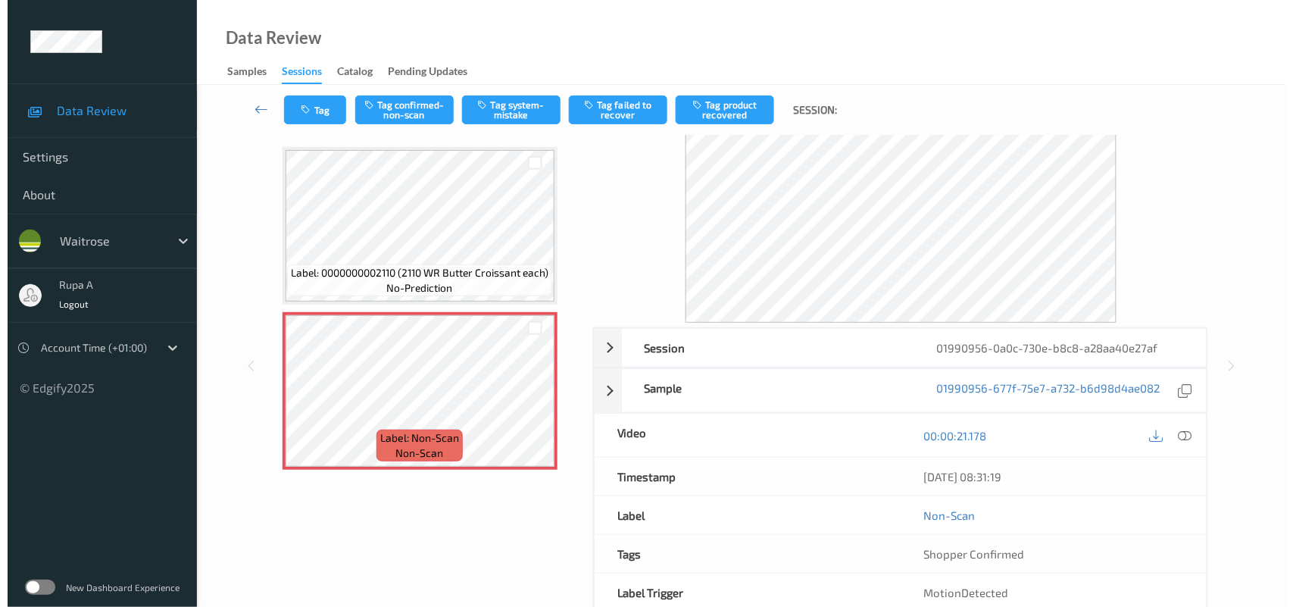
scroll to position [95, 0]
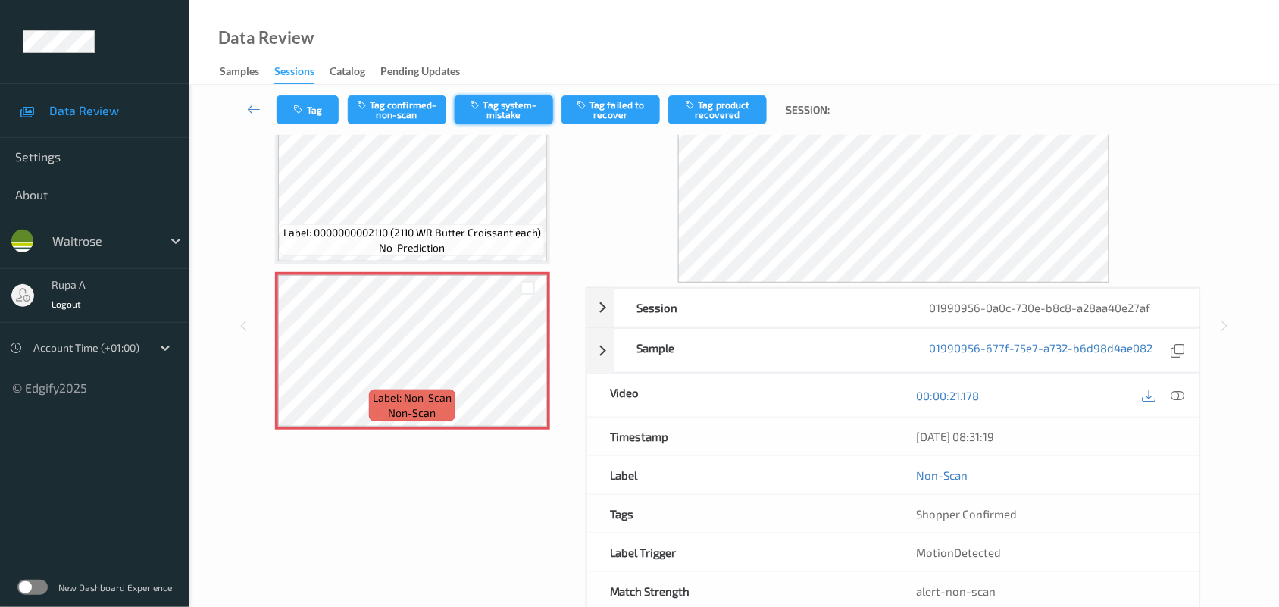
click at [489, 117] on button "Tag system-mistake" at bounding box center [504, 109] width 98 height 29
click at [510, 112] on button "Tag system-mistake" at bounding box center [504, 109] width 98 height 29
click at [308, 105] on button "Tag" at bounding box center [307, 109] width 62 height 29
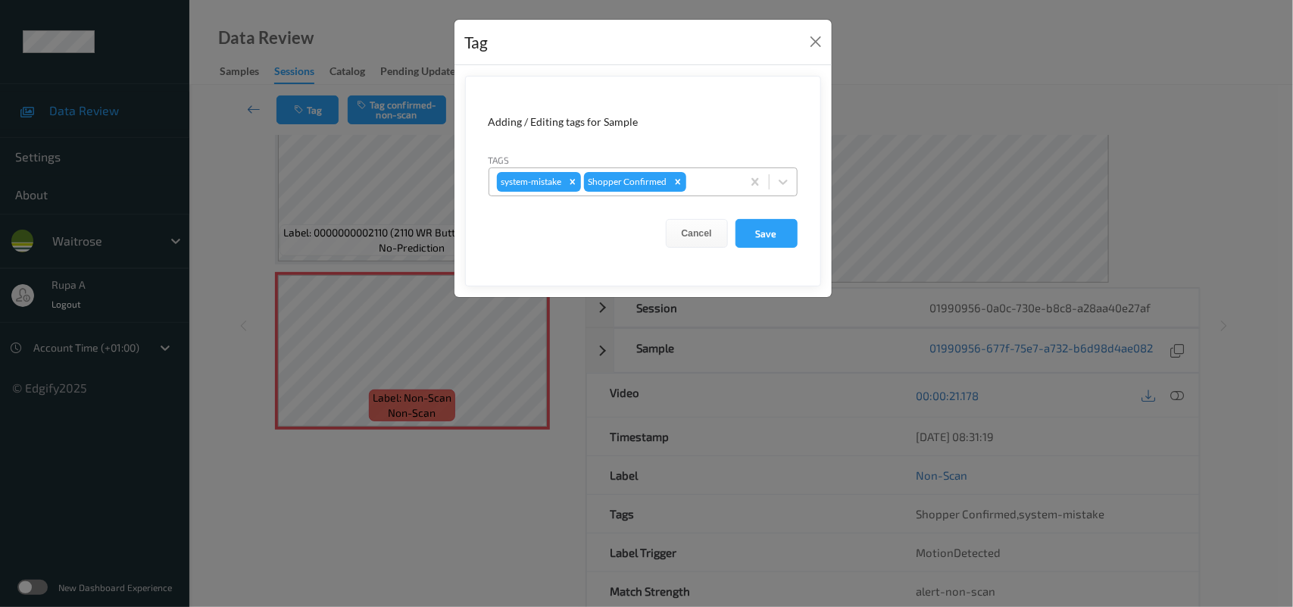
click at [714, 180] on div at bounding box center [711, 182] width 45 height 18
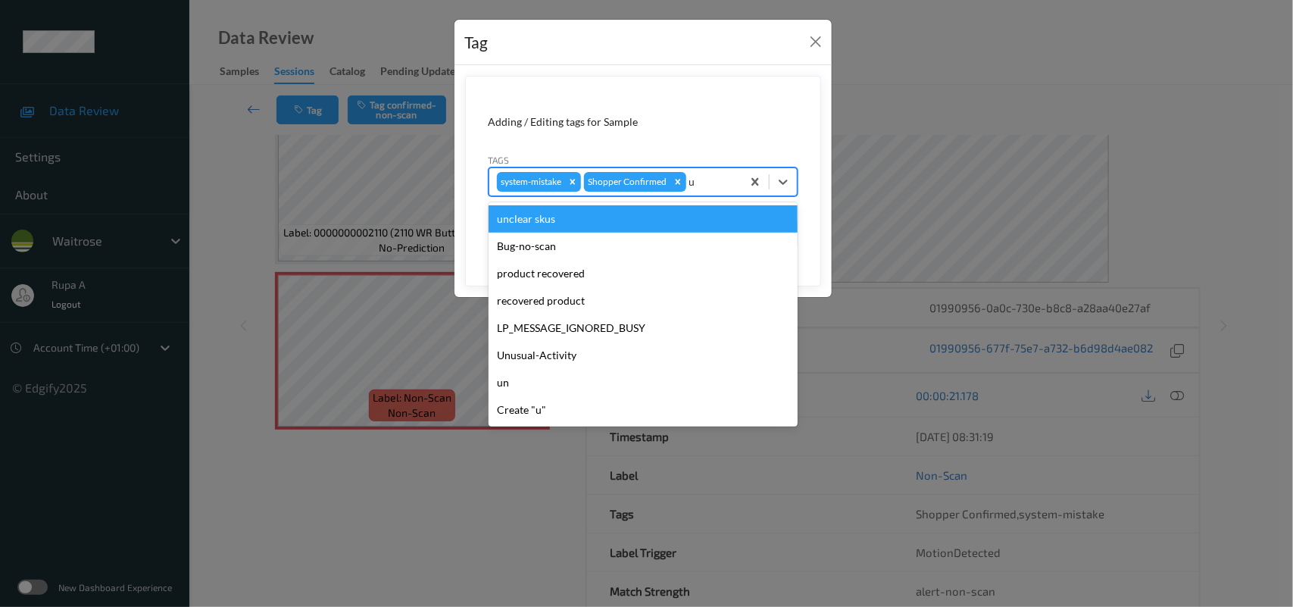
type input "un"
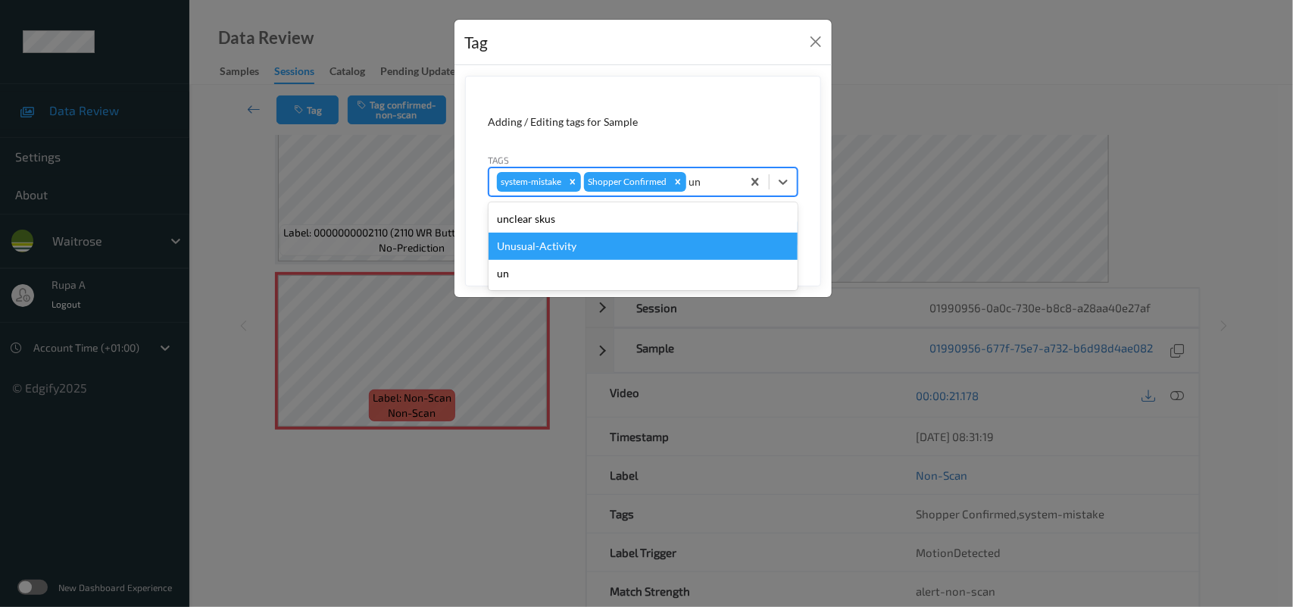
click at [607, 242] on div "Unusual-Activity" at bounding box center [643, 246] width 309 height 27
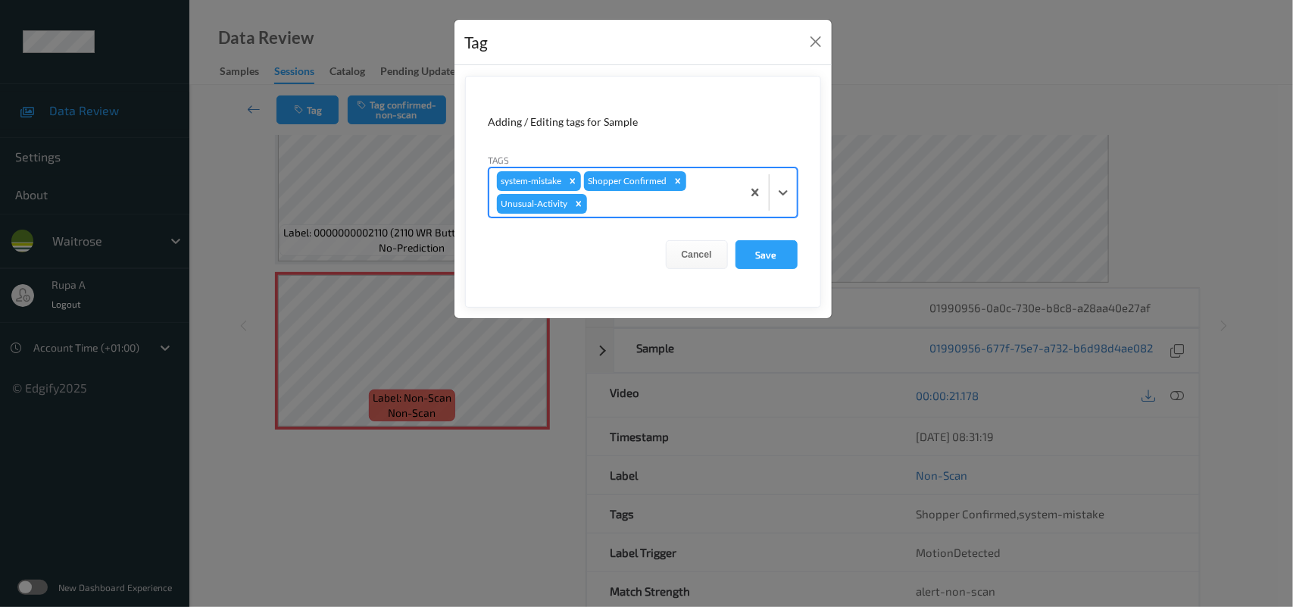
click at [627, 207] on div at bounding box center [662, 204] width 144 height 18
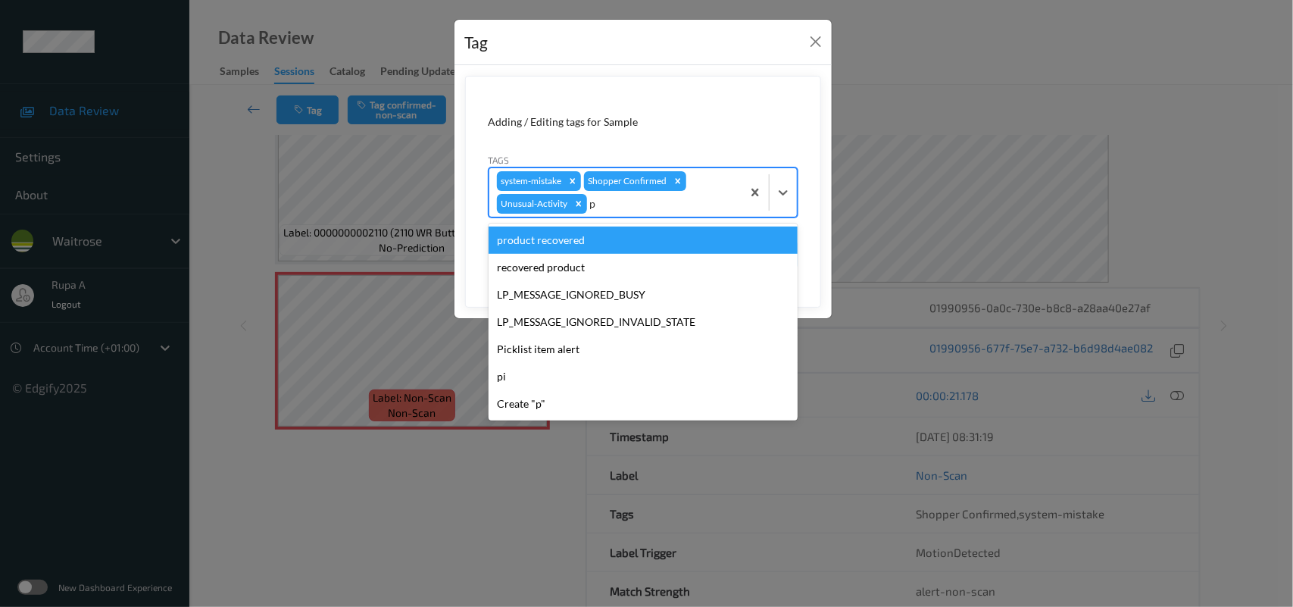
type input "pi"
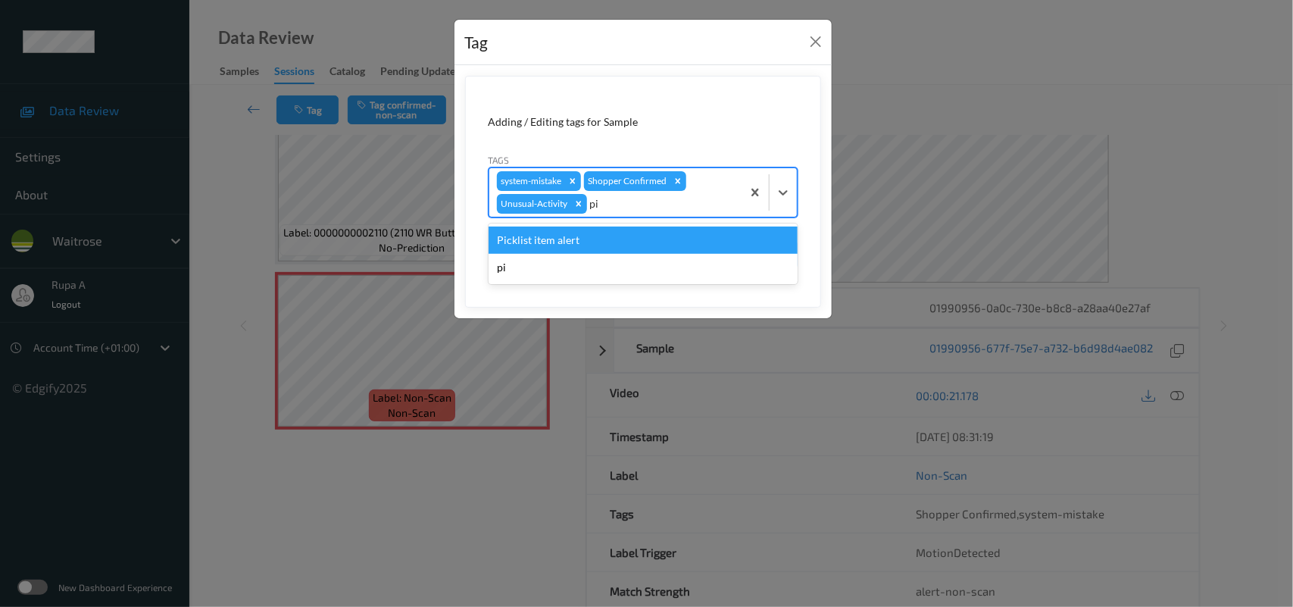
click at [591, 233] on div "Picklist item alert" at bounding box center [643, 239] width 309 height 27
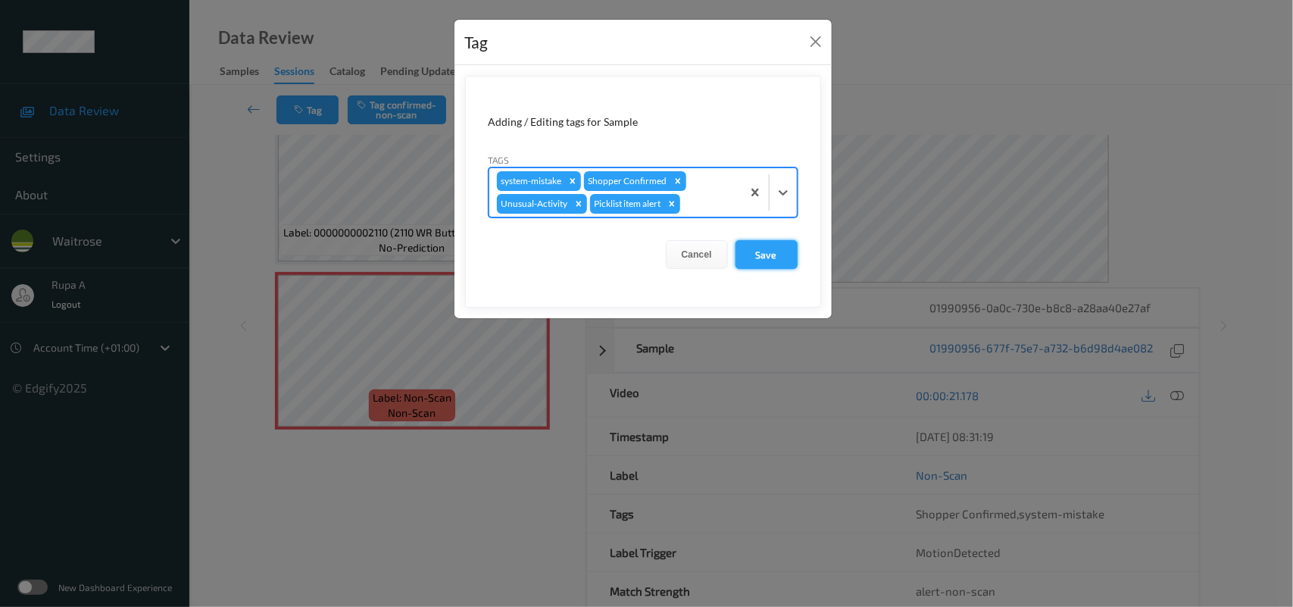
click at [762, 248] on button "Save" at bounding box center [767, 254] width 62 height 29
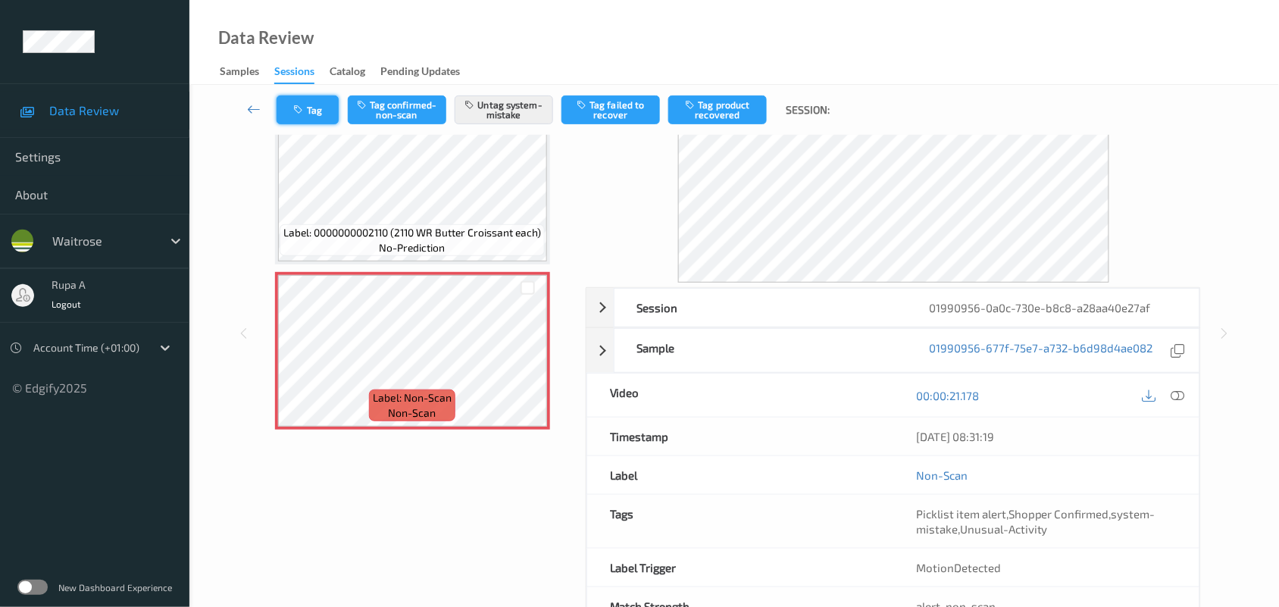
click at [312, 116] on button "Tag" at bounding box center [307, 109] width 62 height 29
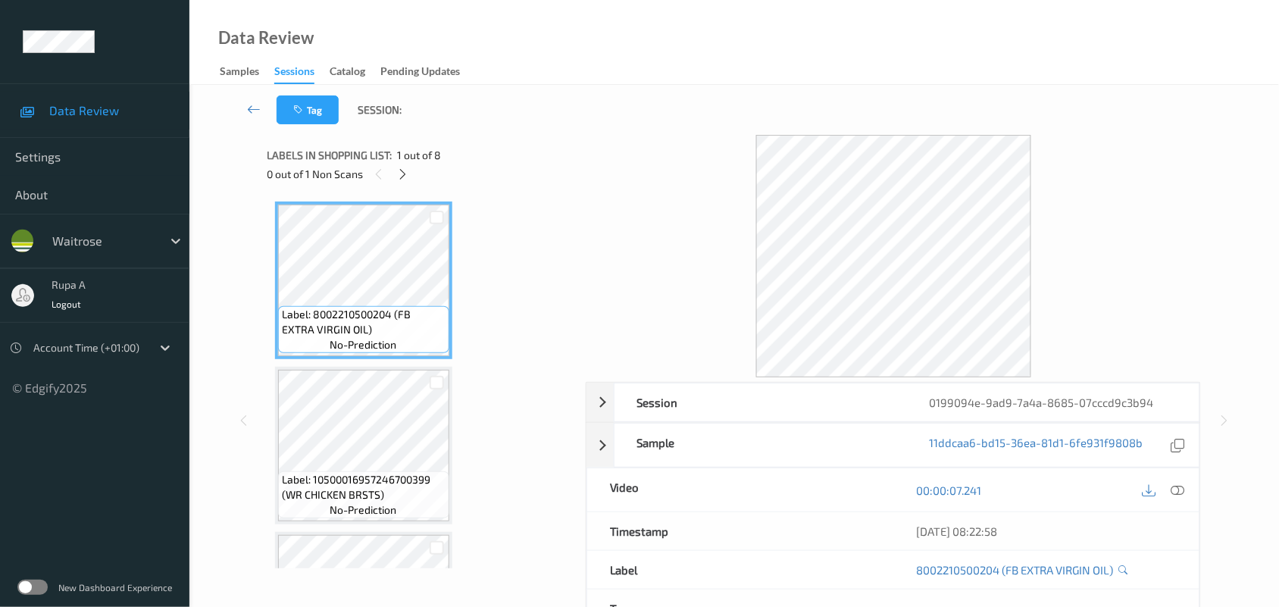
click at [479, 167] on div "0 out of 1 Non Scans" at bounding box center [421, 173] width 308 height 19
click at [400, 172] on icon at bounding box center [402, 174] width 13 height 14
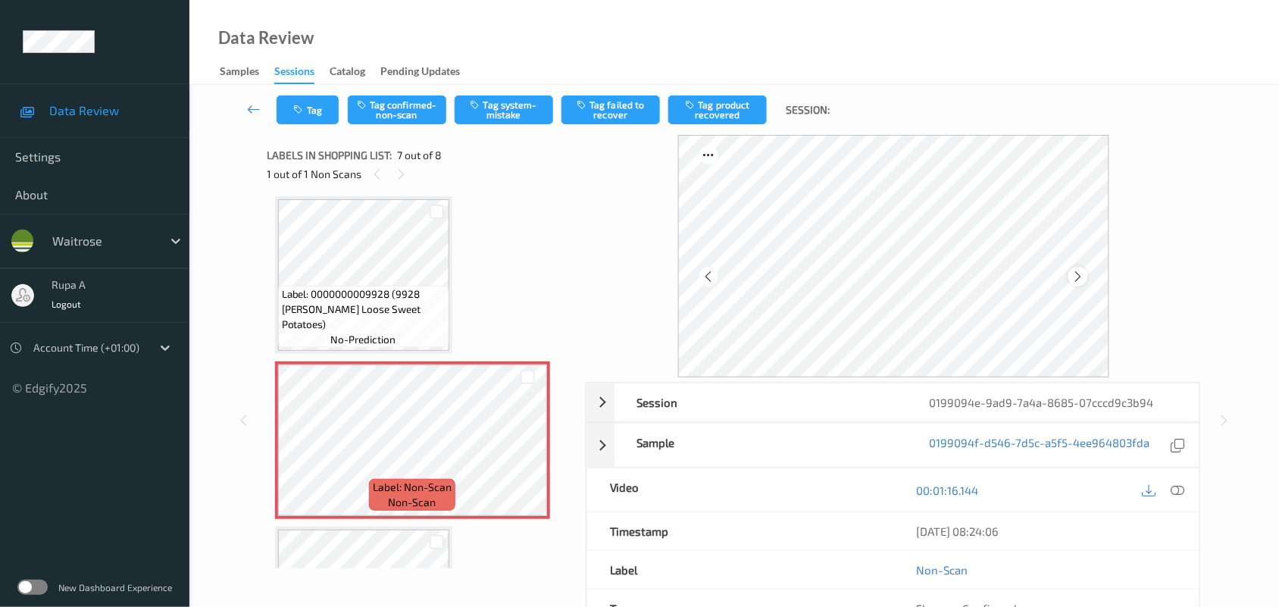
click at [1076, 285] on div at bounding box center [1077, 276] width 19 height 19
click at [1082, 280] on icon at bounding box center [1077, 277] width 13 height 14
click at [1175, 489] on icon at bounding box center [1178, 490] width 14 height 14
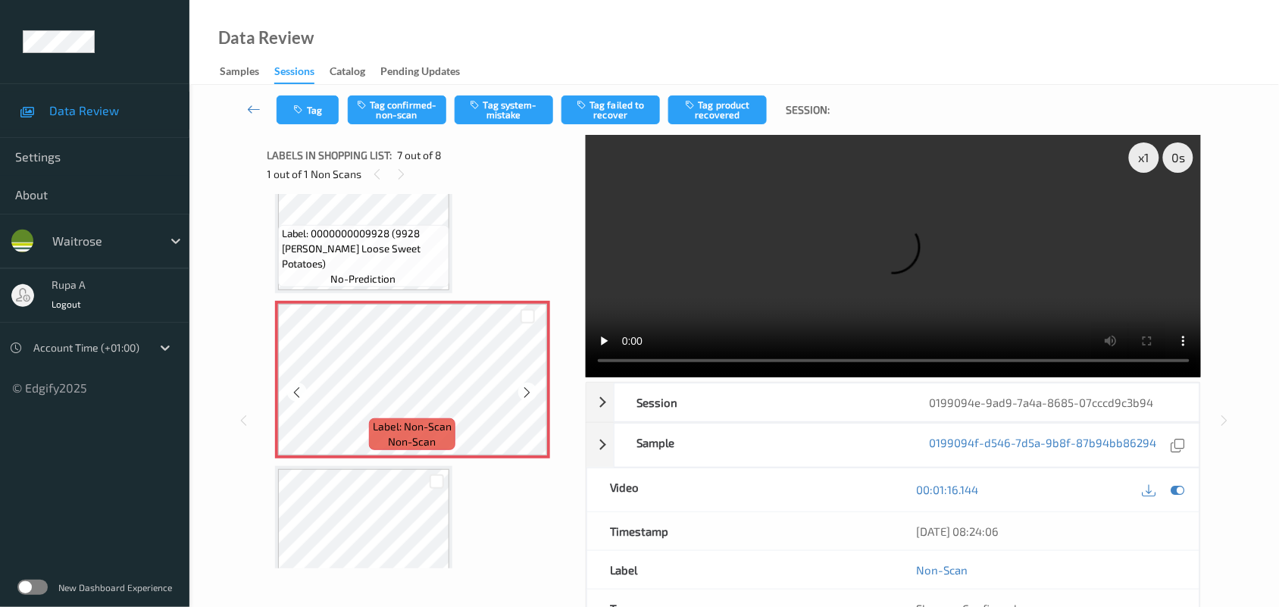
scroll to position [857, 0]
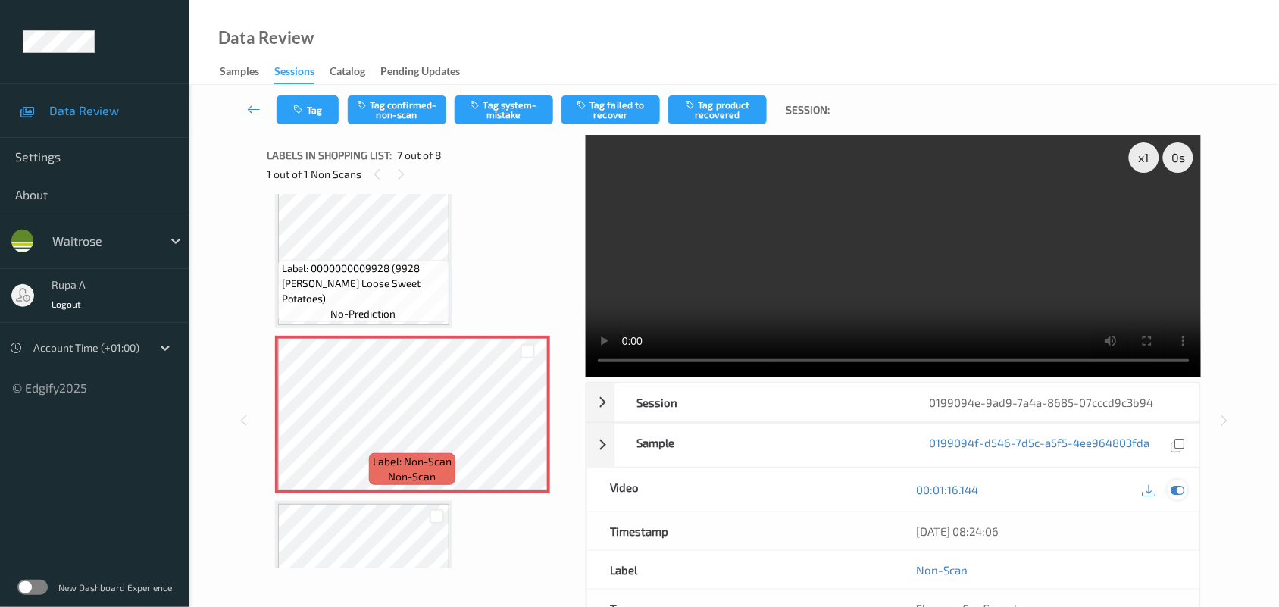
click at [1180, 489] on icon at bounding box center [1178, 490] width 14 height 14
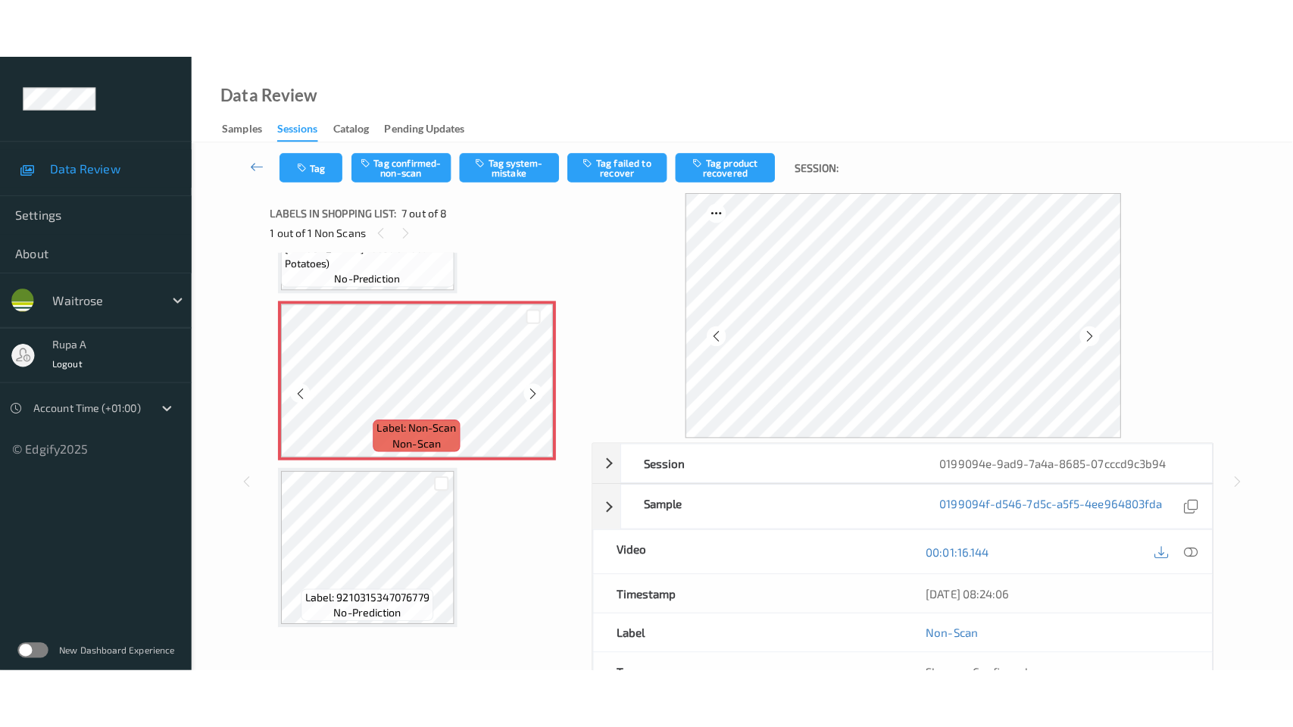
scroll to position [951, 0]
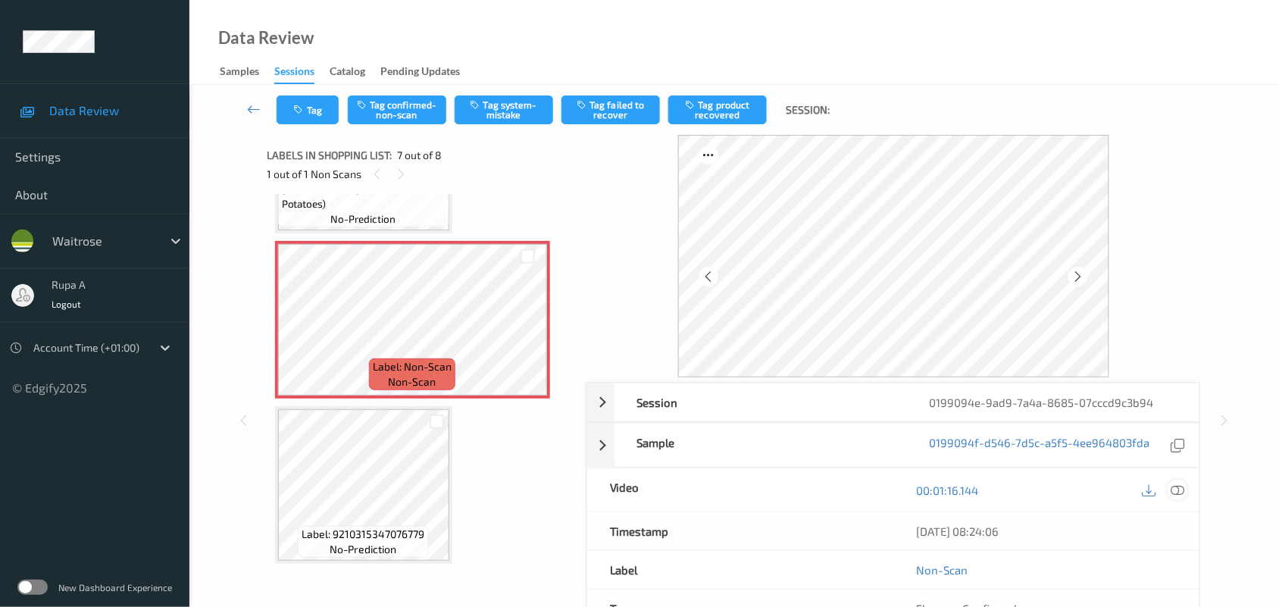
click at [1178, 486] on icon at bounding box center [1178, 490] width 14 height 14
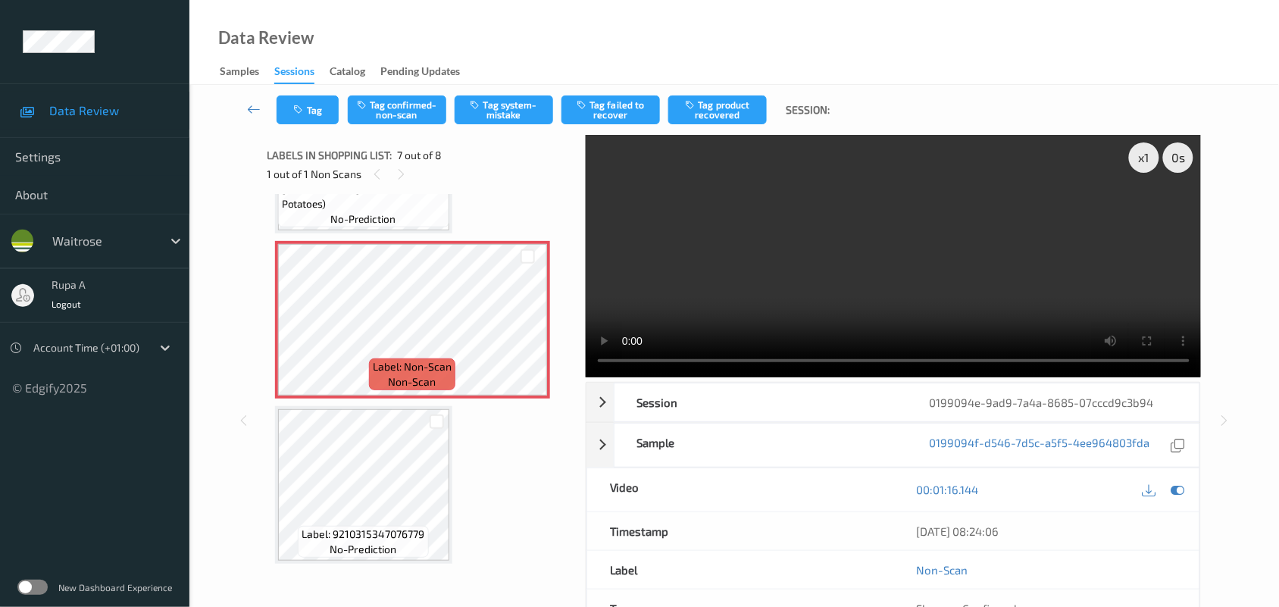
scroll to position [831, 0]
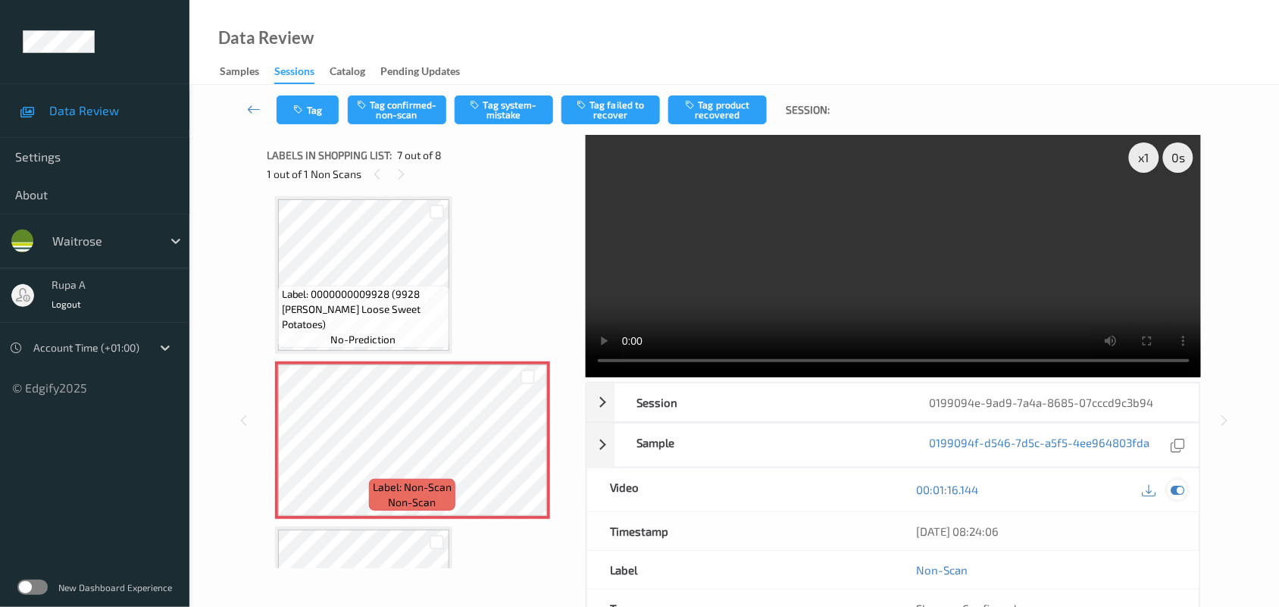
click at [1176, 489] on icon at bounding box center [1178, 490] width 14 height 14
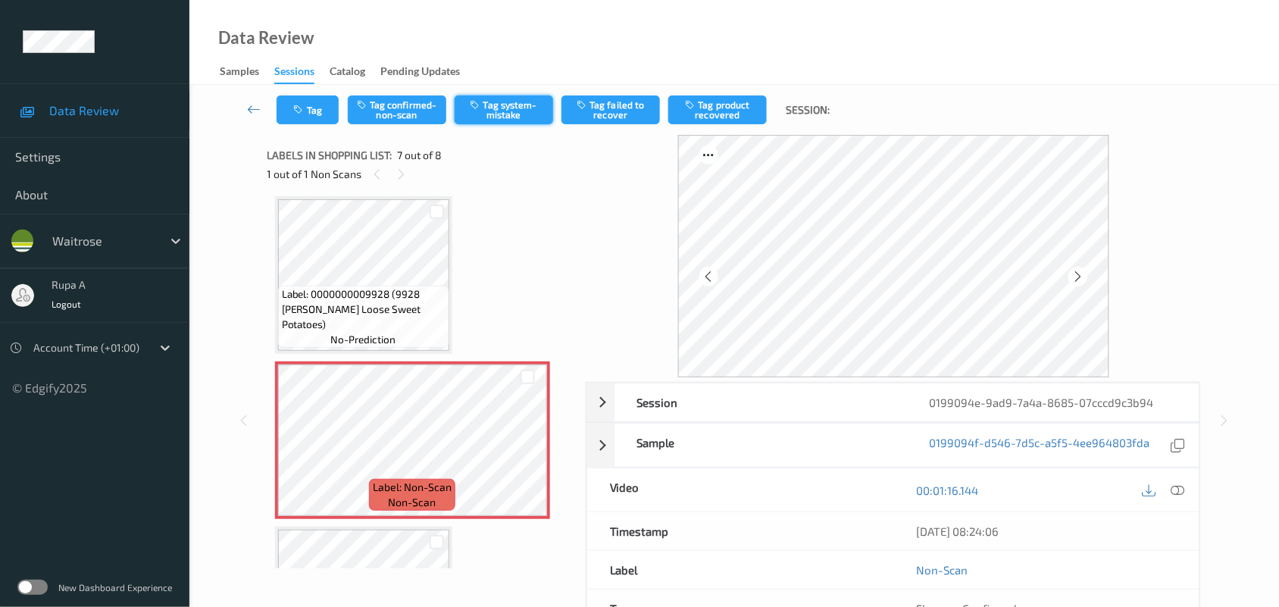
click at [501, 117] on button "Tag system-mistake" at bounding box center [504, 109] width 98 height 29
click at [316, 114] on button "Tag" at bounding box center [307, 109] width 62 height 29
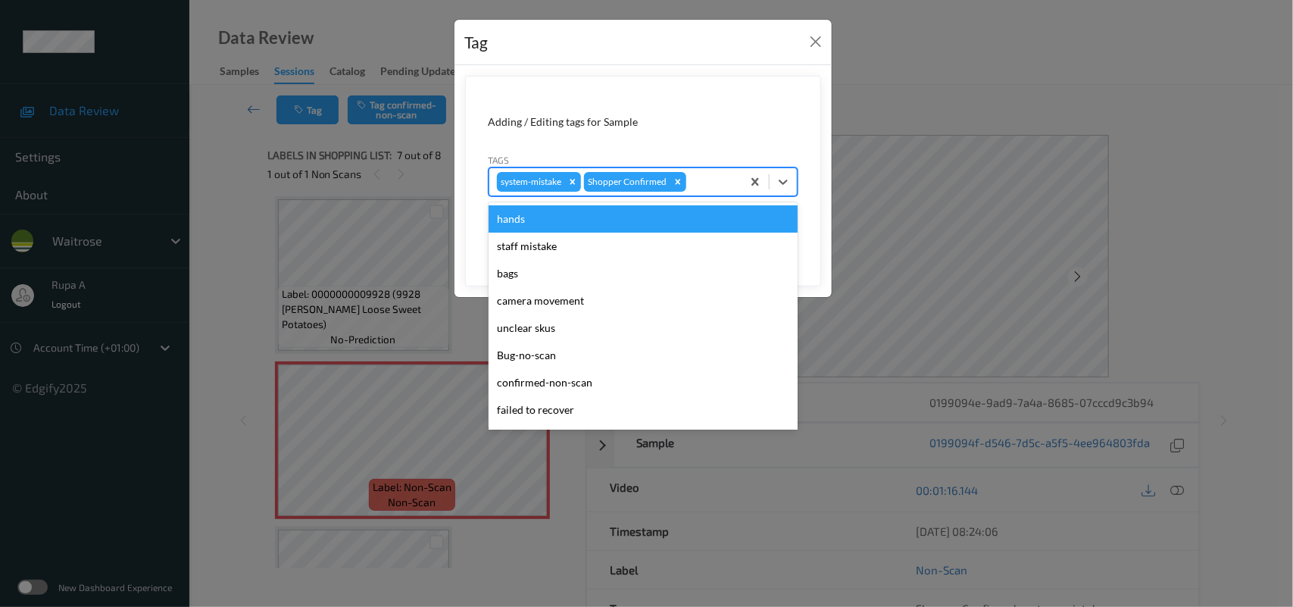
click at [720, 190] on div at bounding box center [711, 182] width 45 height 18
type input "un"
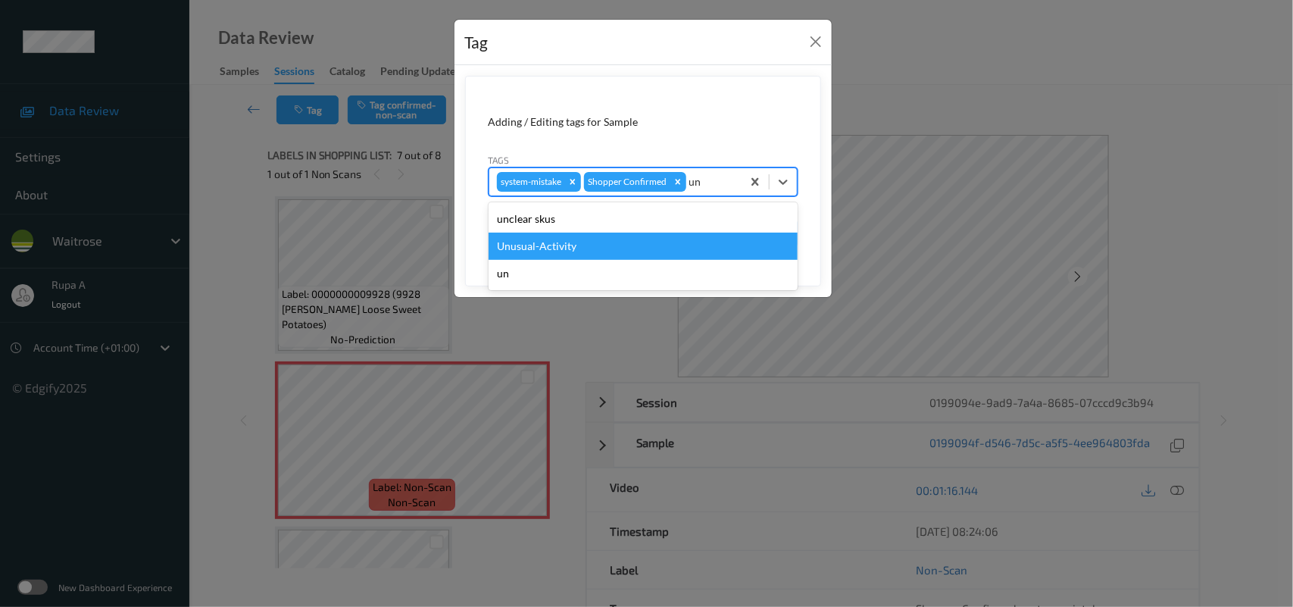
click at [551, 246] on div "Unusual-Activity" at bounding box center [643, 246] width 309 height 27
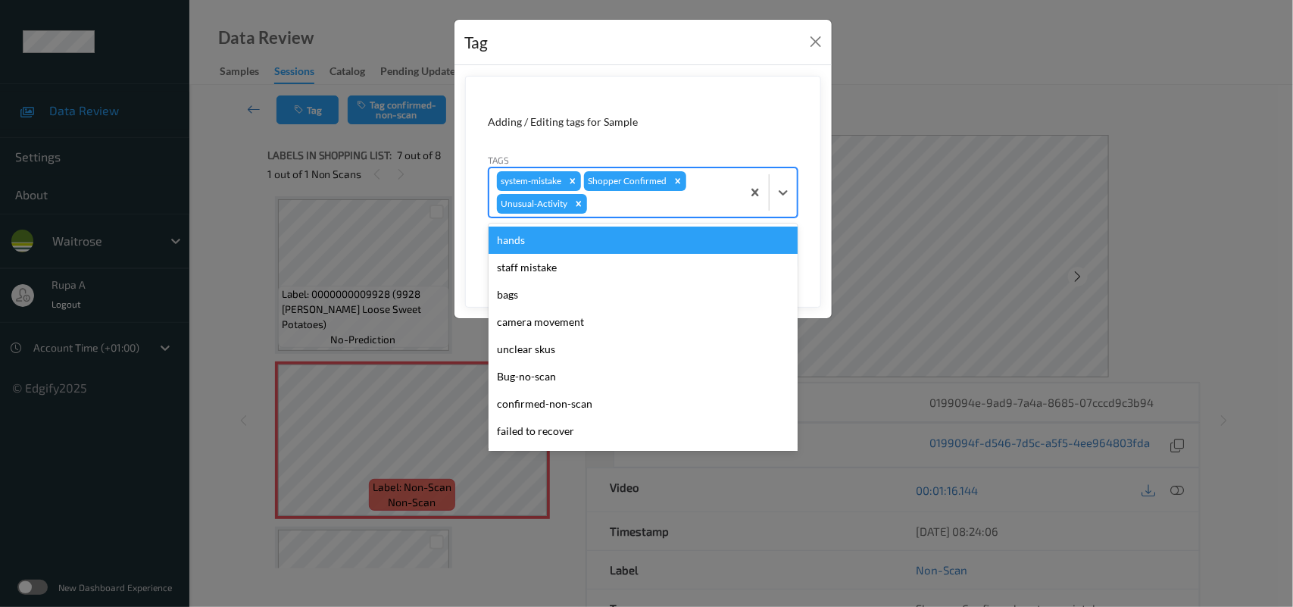
click at [606, 211] on div at bounding box center [662, 204] width 144 height 18
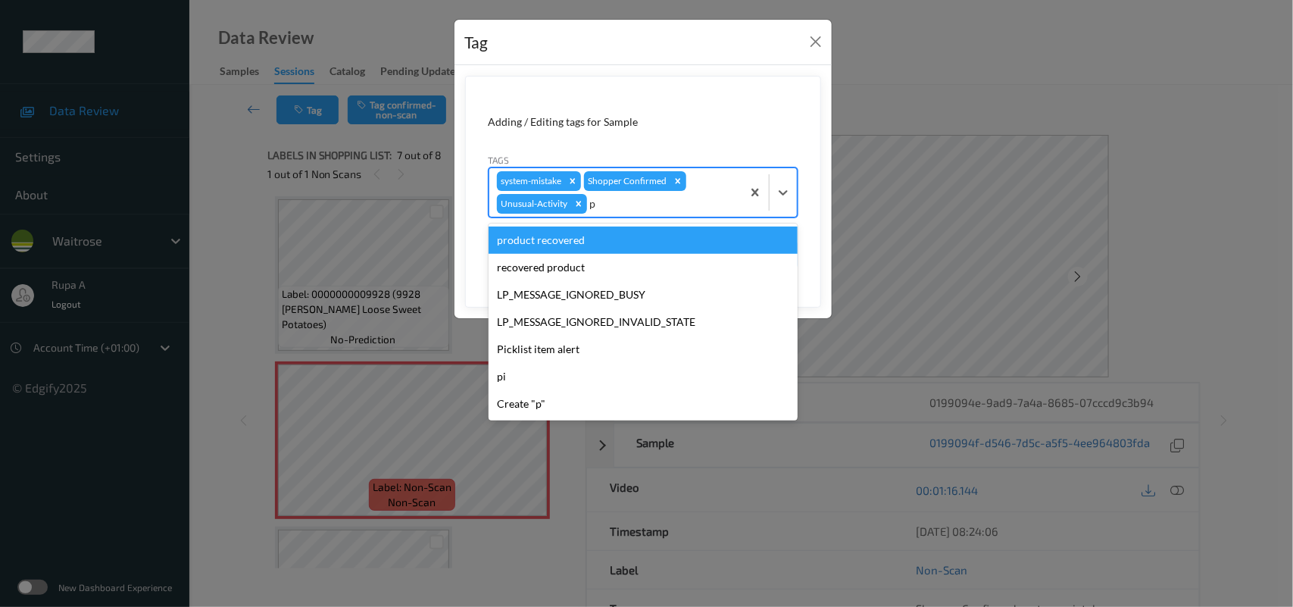
type input "pi"
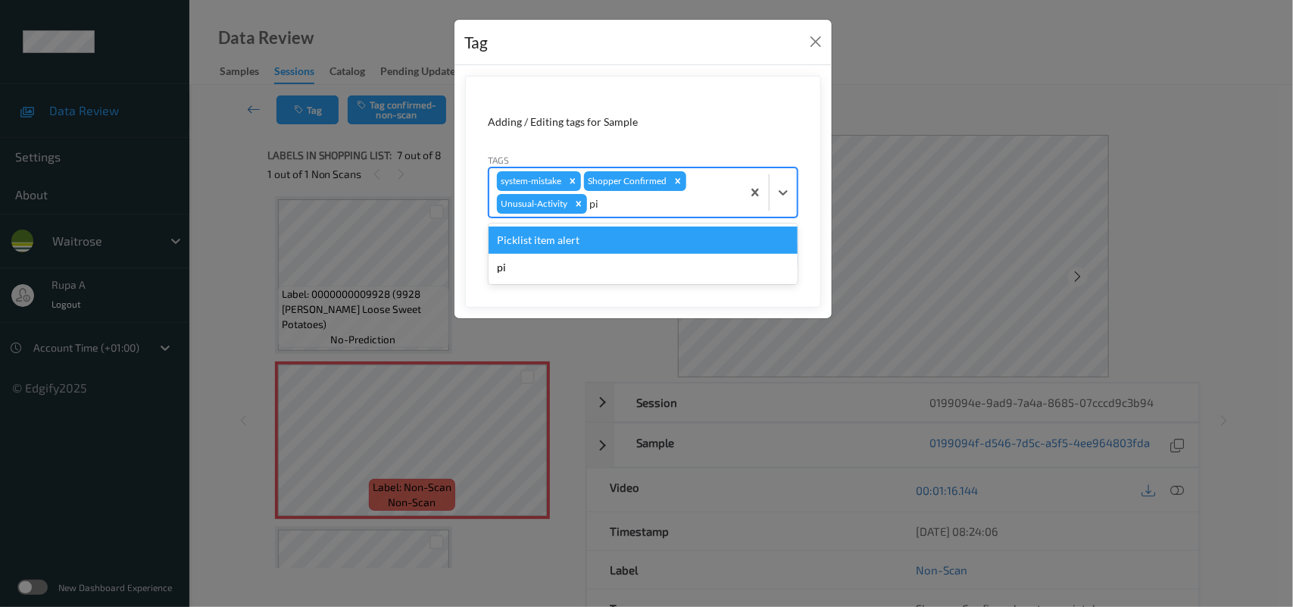
click at [577, 240] on div "Picklist item alert" at bounding box center [643, 239] width 309 height 27
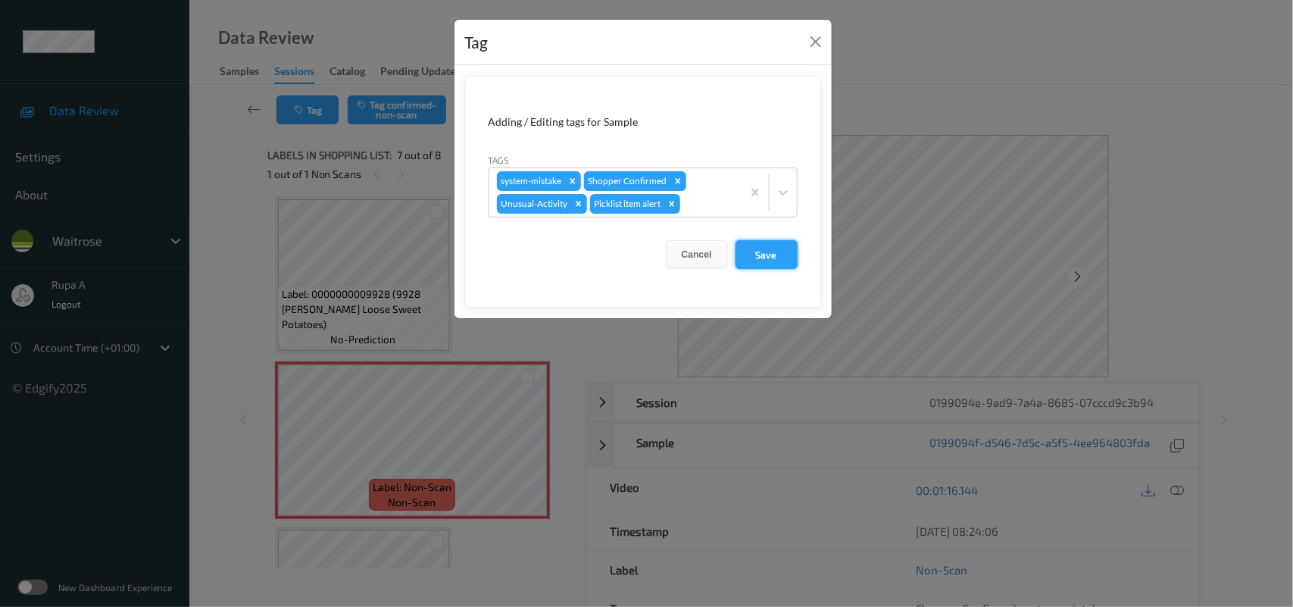
click at [778, 252] on button "Save" at bounding box center [767, 254] width 62 height 29
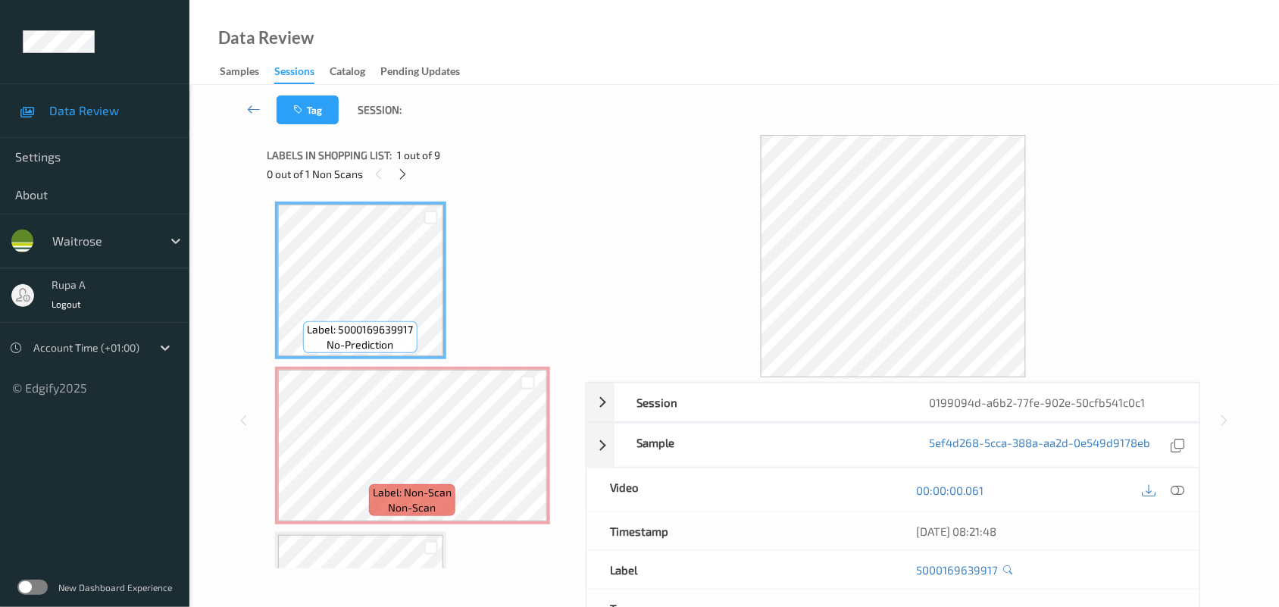
click at [515, 139] on div "Labels in shopping list: 1 out of 9 0 out of 1 Non Scans" at bounding box center [421, 164] width 308 height 59
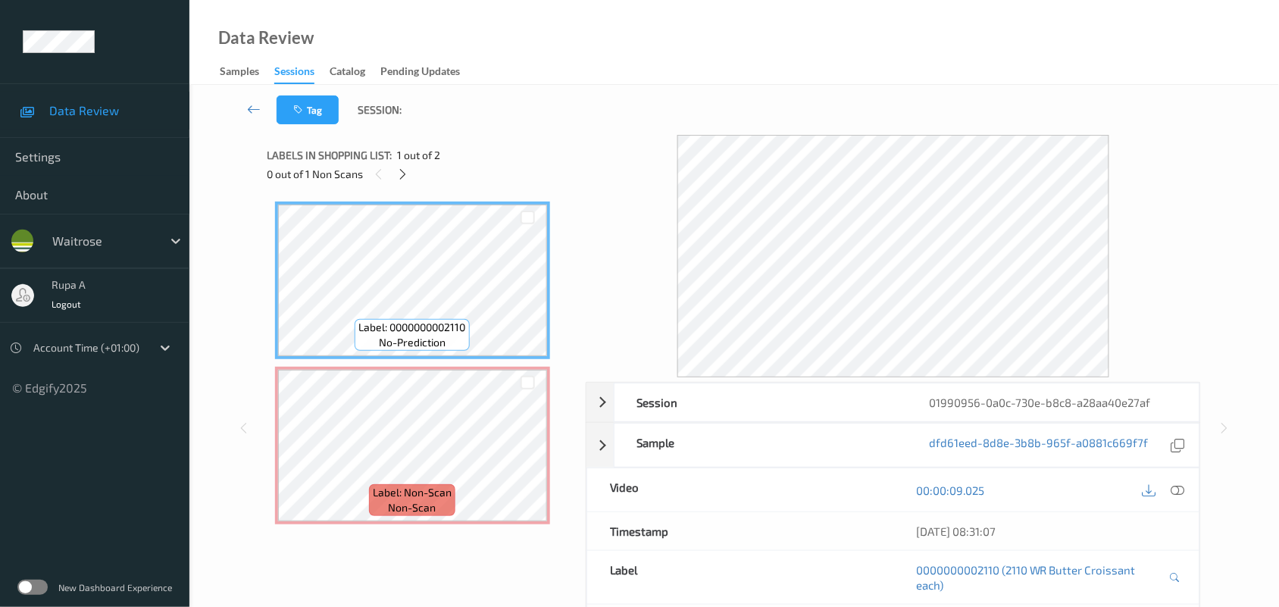
click at [444, 125] on div "Tag Session:" at bounding box center [733, 110] width 1027 height 50
click at [405, 176] on icon at bounding box center [402, 174] width 13 height 14
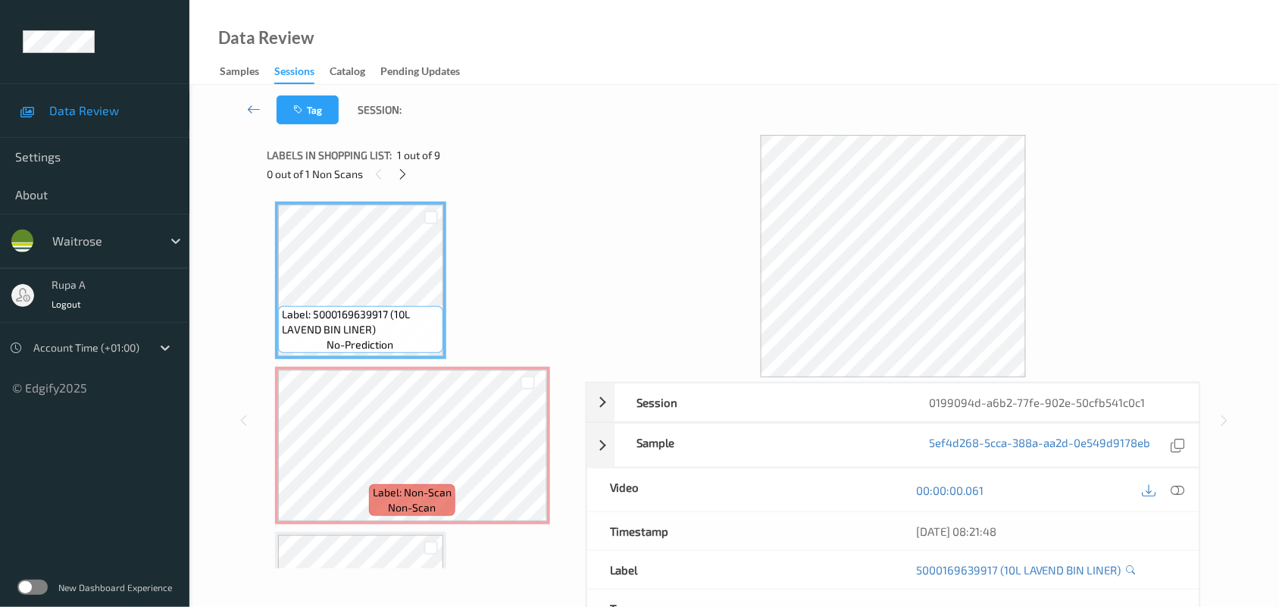
click at [451, 178] on div "0 out of 1 Non Scans" at bounding box center [421, 173] width 308 height 19
click at [402, 180] on div at bounding box center [402, 173] width 19 height 19
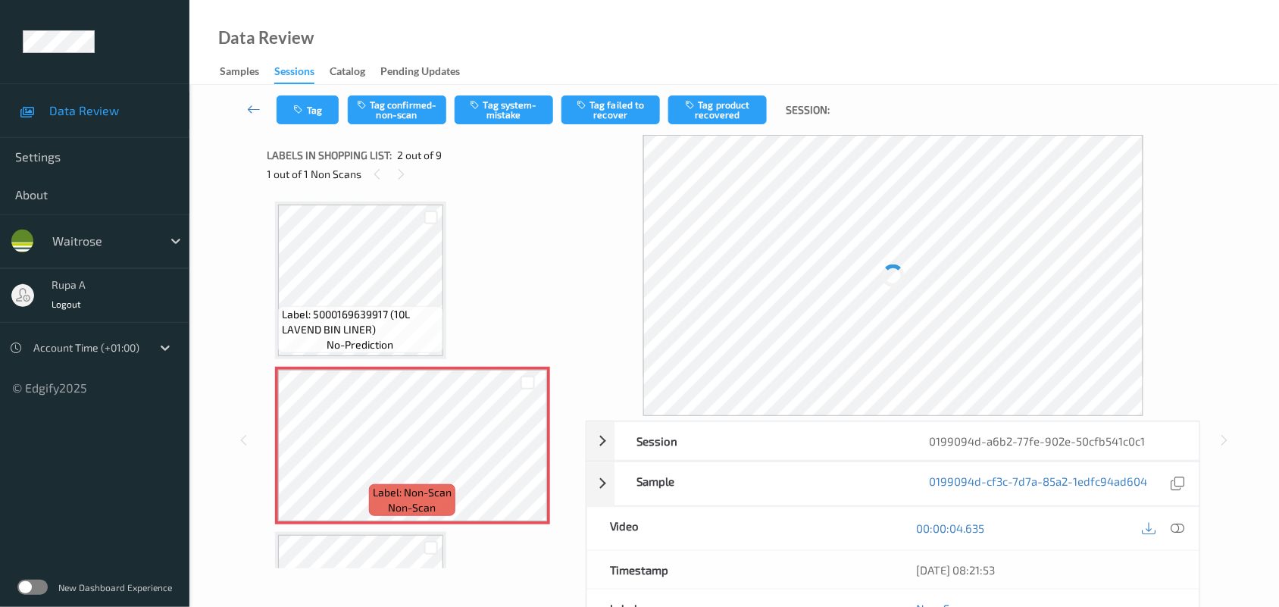
scroll to position [8, 0]
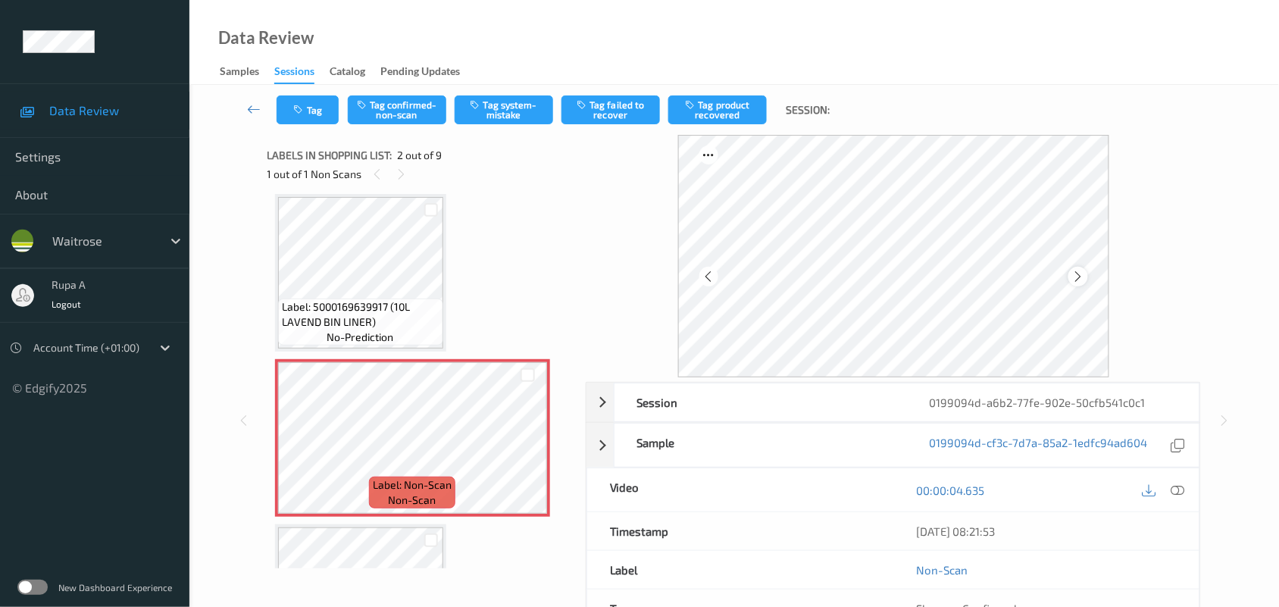
click at [1082, 273] on icon at bounding box center [1077, 277] width 13 height 14
click at [1176, 490] on icon at bounding box center [1178, 490] width 14 height 14
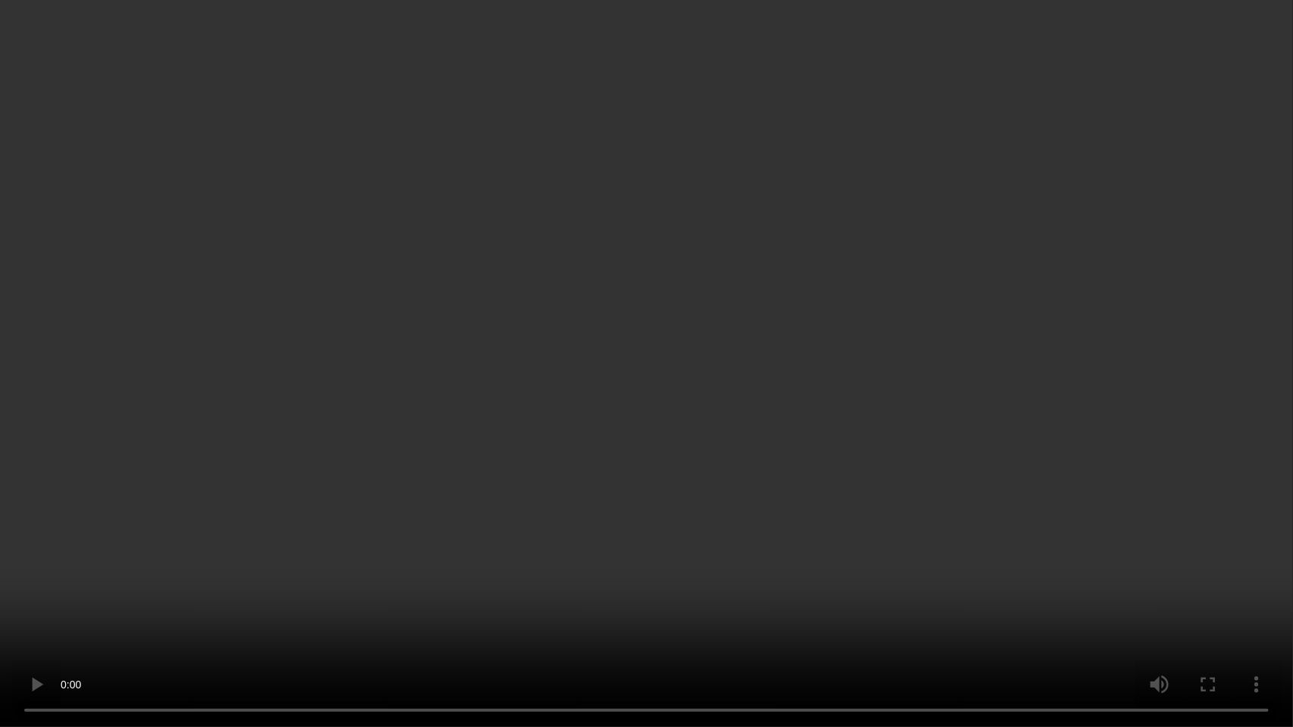
click at [1289, 401] on video at bounding box center [646, 363] width 1293 height 727
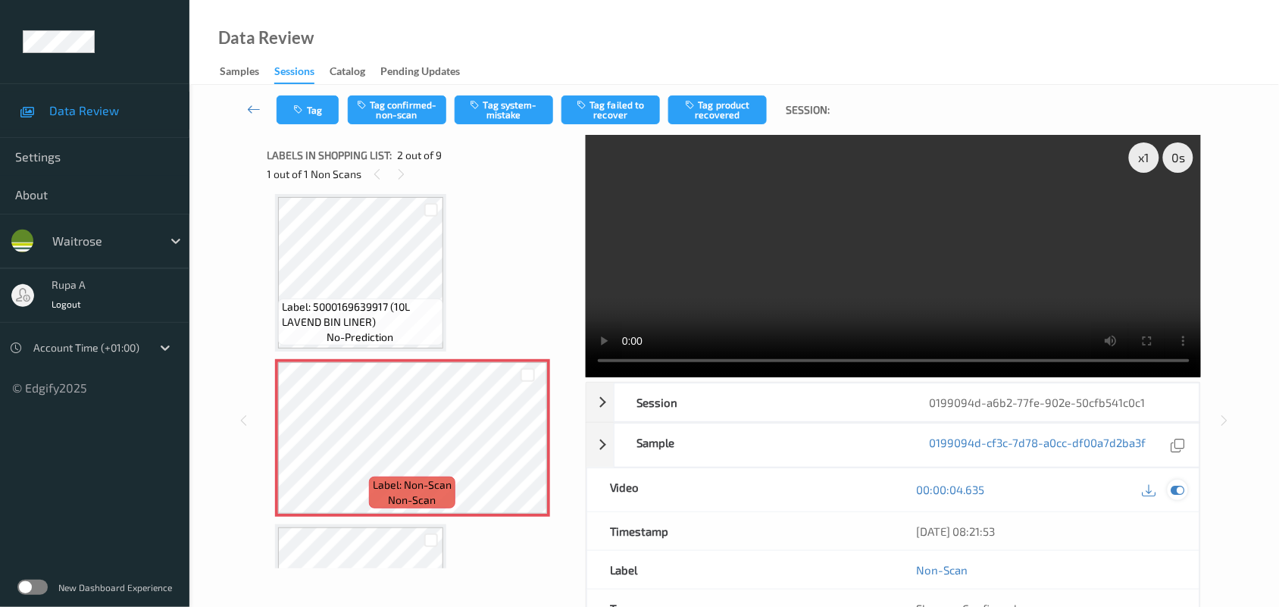
click at [1180, 496] on icon at bounding box center [1178, 490] width 14 height 14
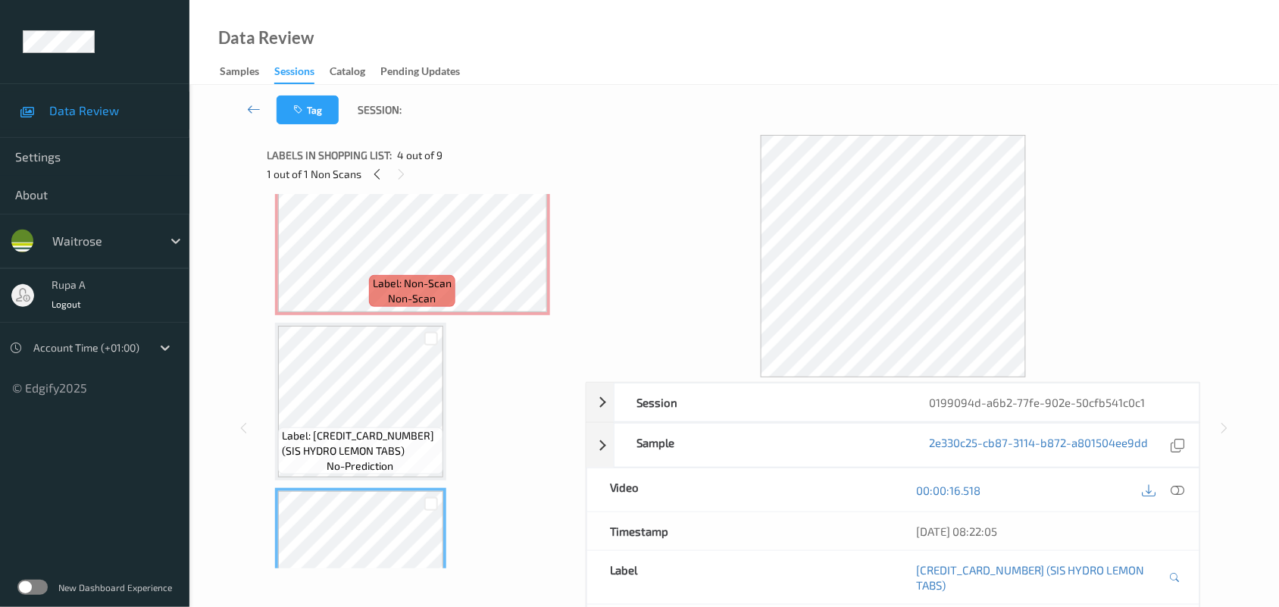
scroll to position [197, 0]
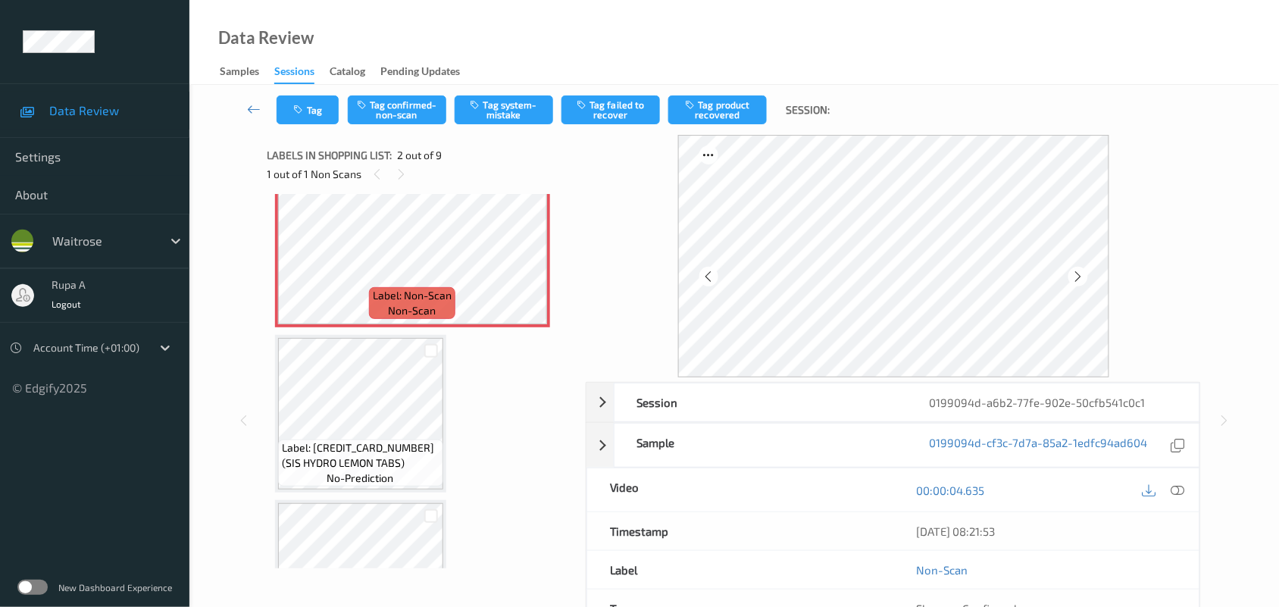
click at [1182, 493] on icon at bounding box center [1178, 490] width 14 height 14
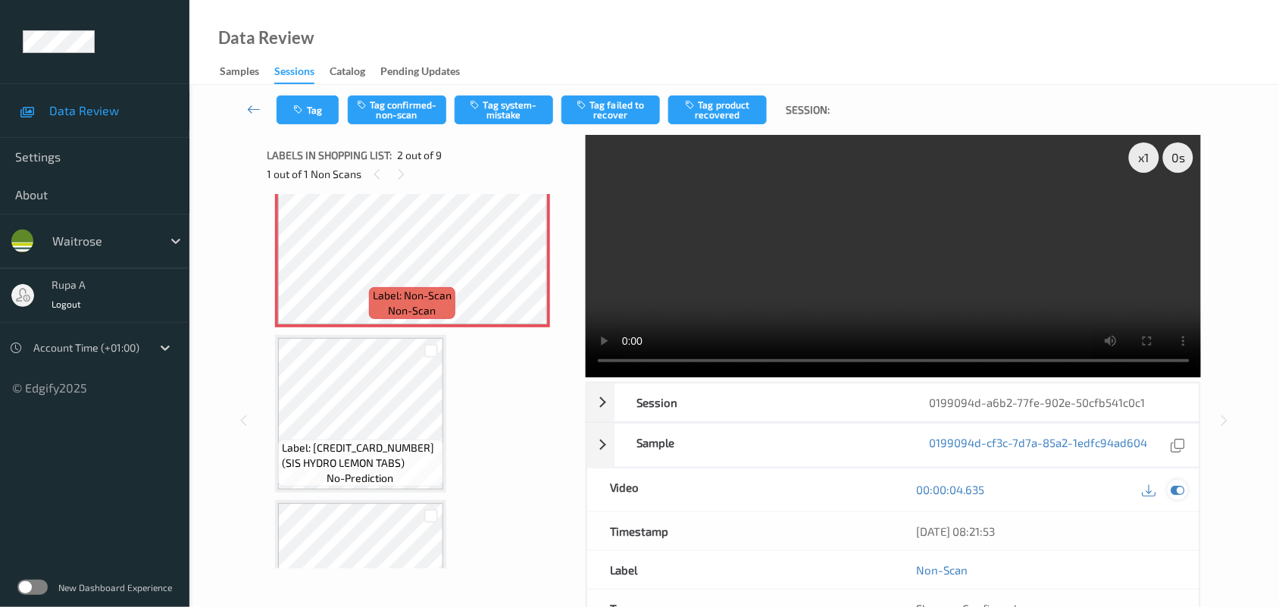
click at [1174, 492] on icon at bounding box center [1178, 490] width 14 height 14
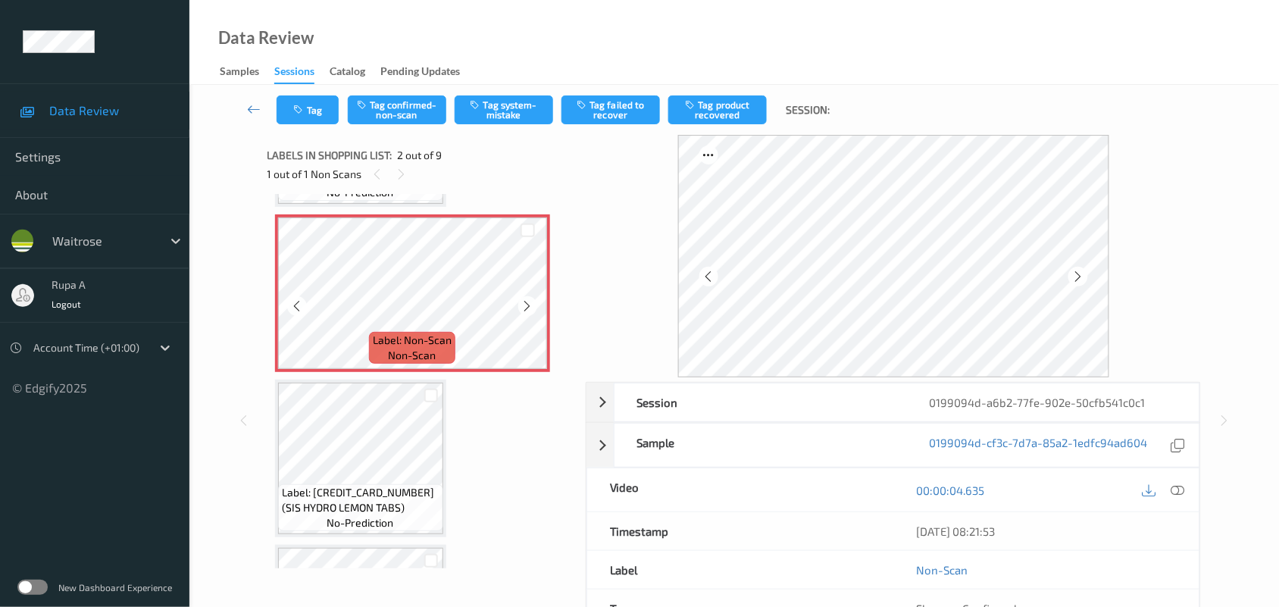
scroll to position [102, 0]
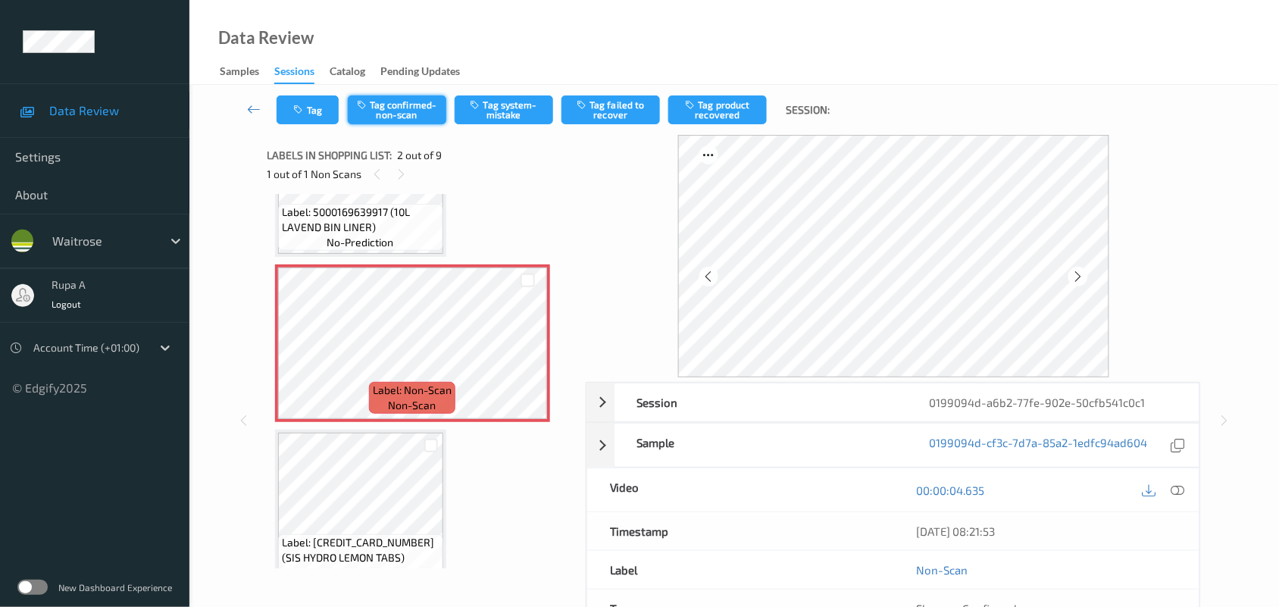
click at [392, 115] on button "Tag confirmed-non-scan" at bounding box center [397, 109] width 98 height 29
click at [737, 116] on button "Tag product recovered" at bounding box center [717, 109] width 98 height 29
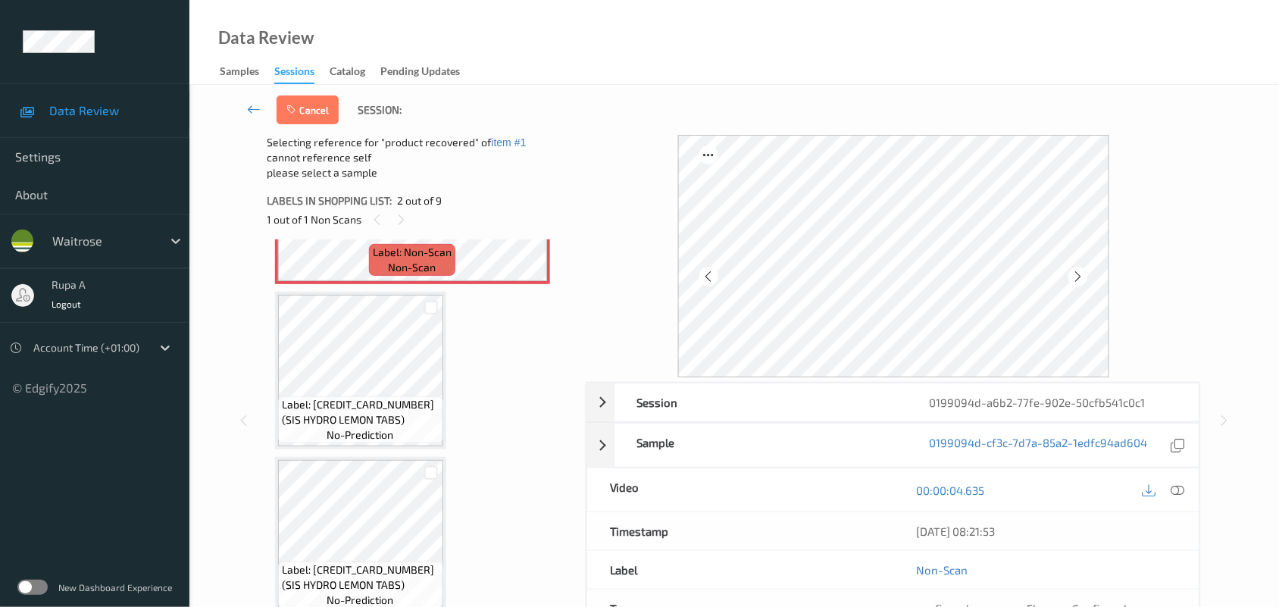
scroll to position [292, 0]
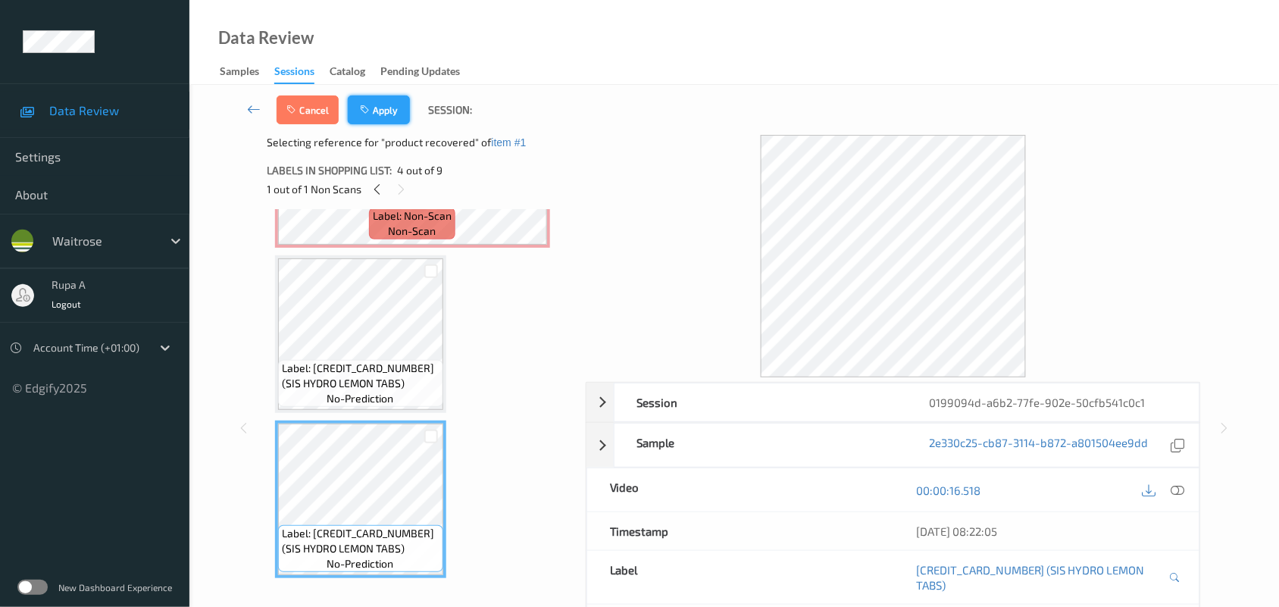
click at [391, 103] on button "Apply" at bounding box center [379, 109] width 62 height 29
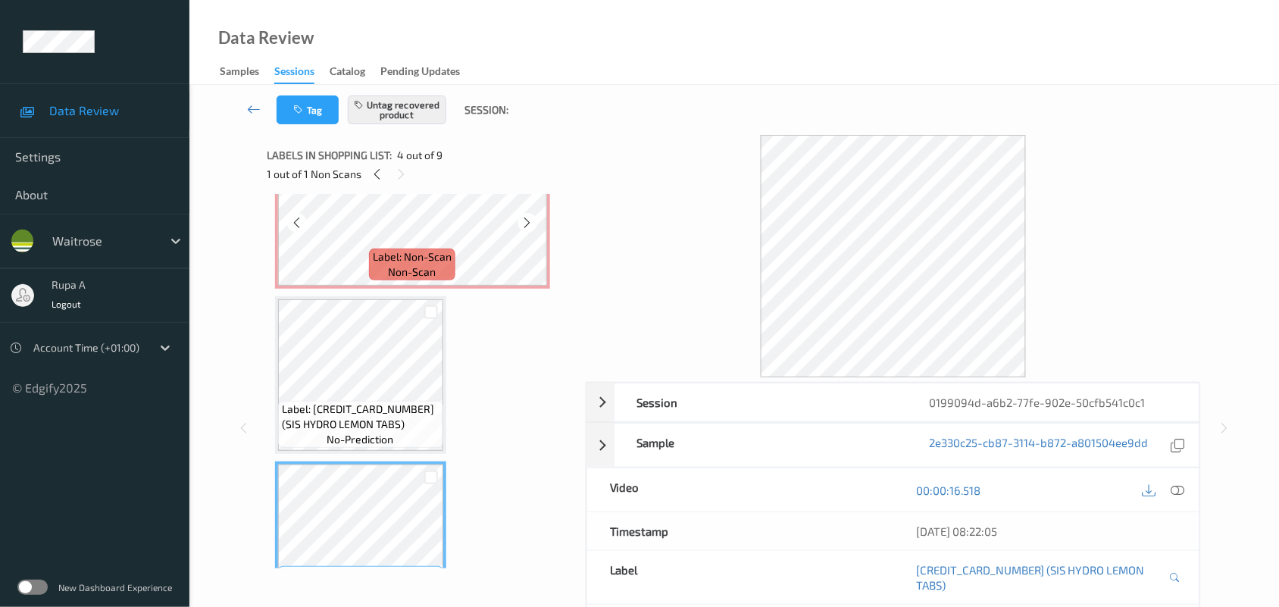
scroll to position [197, 0]
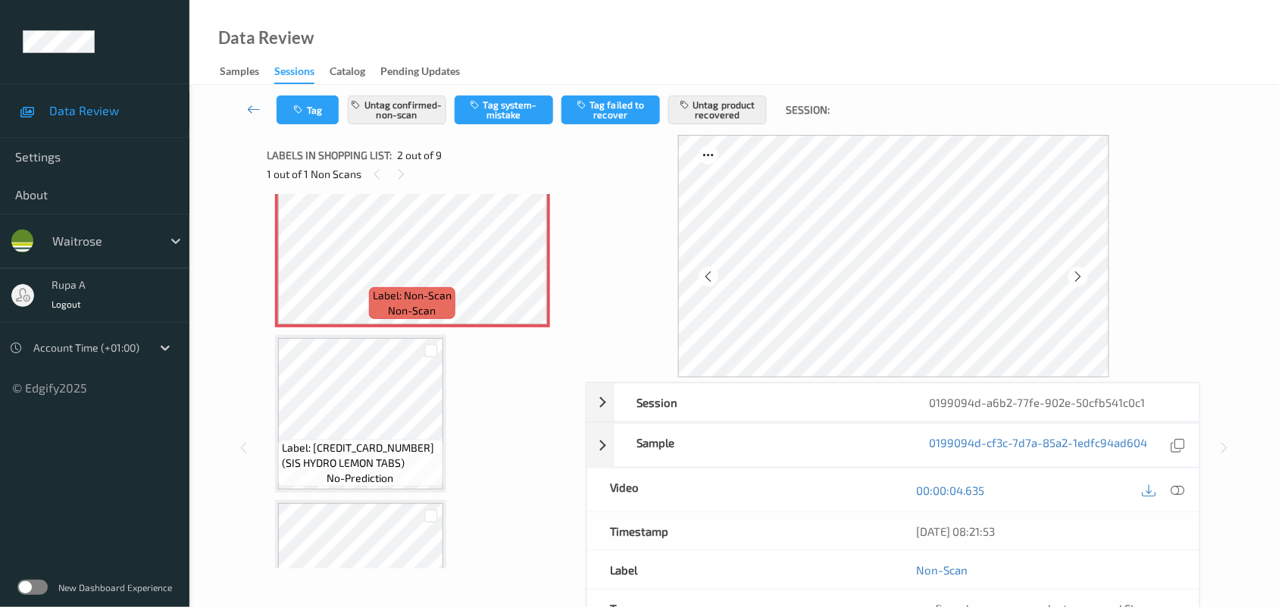
click at [595, 217] on div at bounding box center [894, 256] width 616 height 242
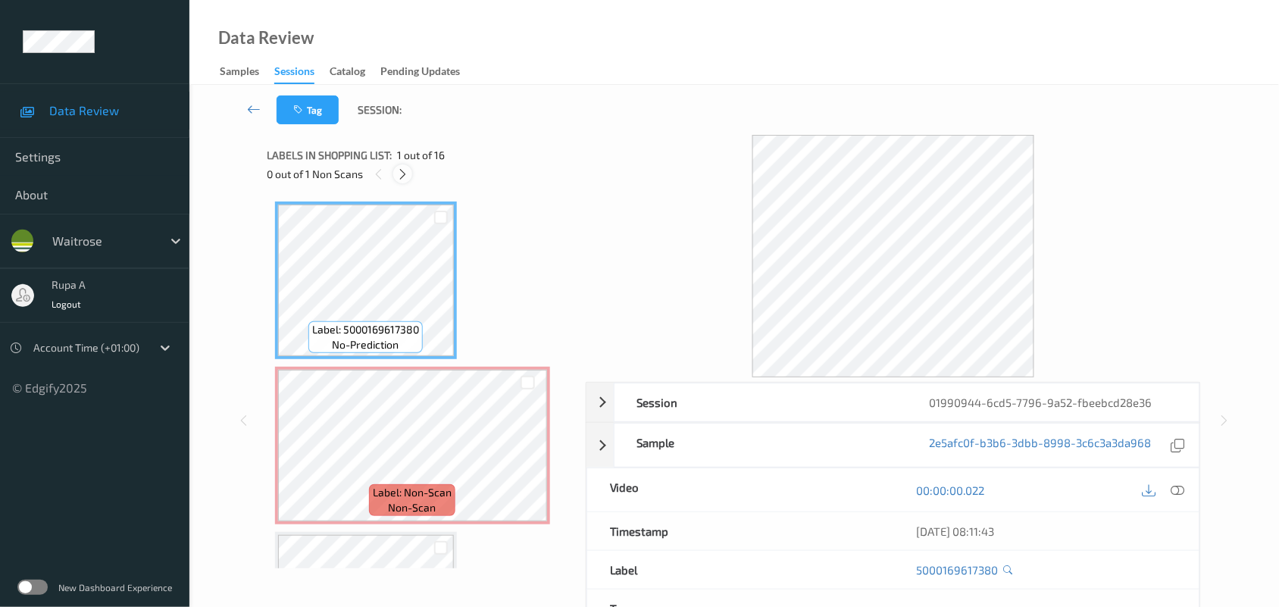
click at [401, 179] on icon at bounding box center [402, 174] width 13 height 14
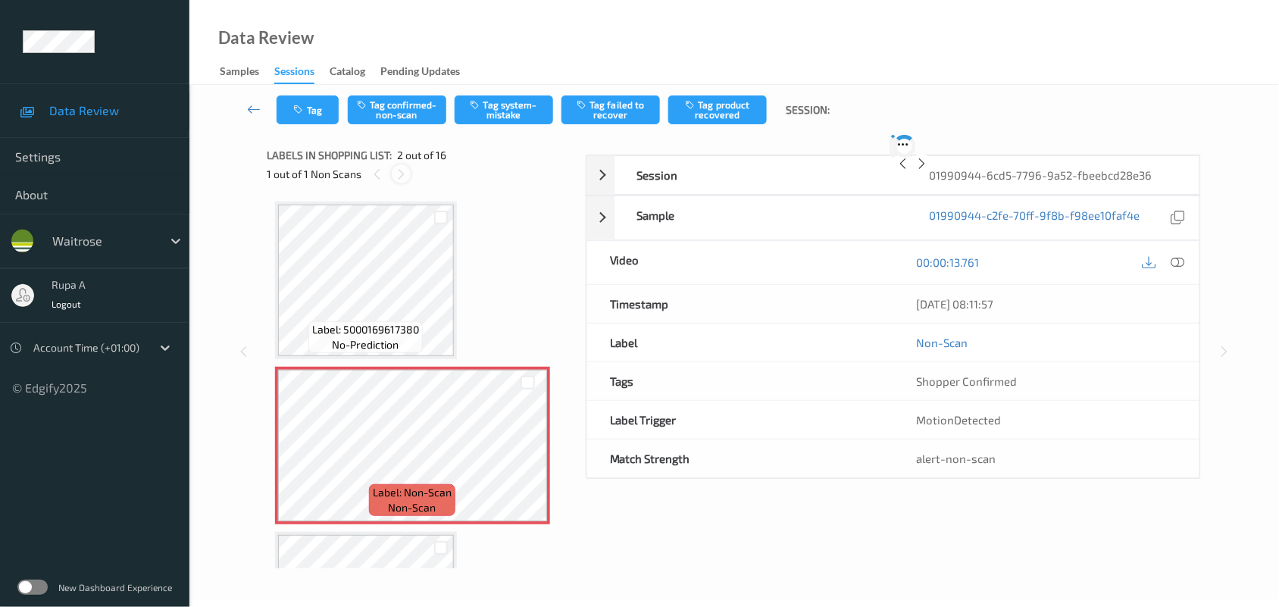
scroll to position [8, 0]
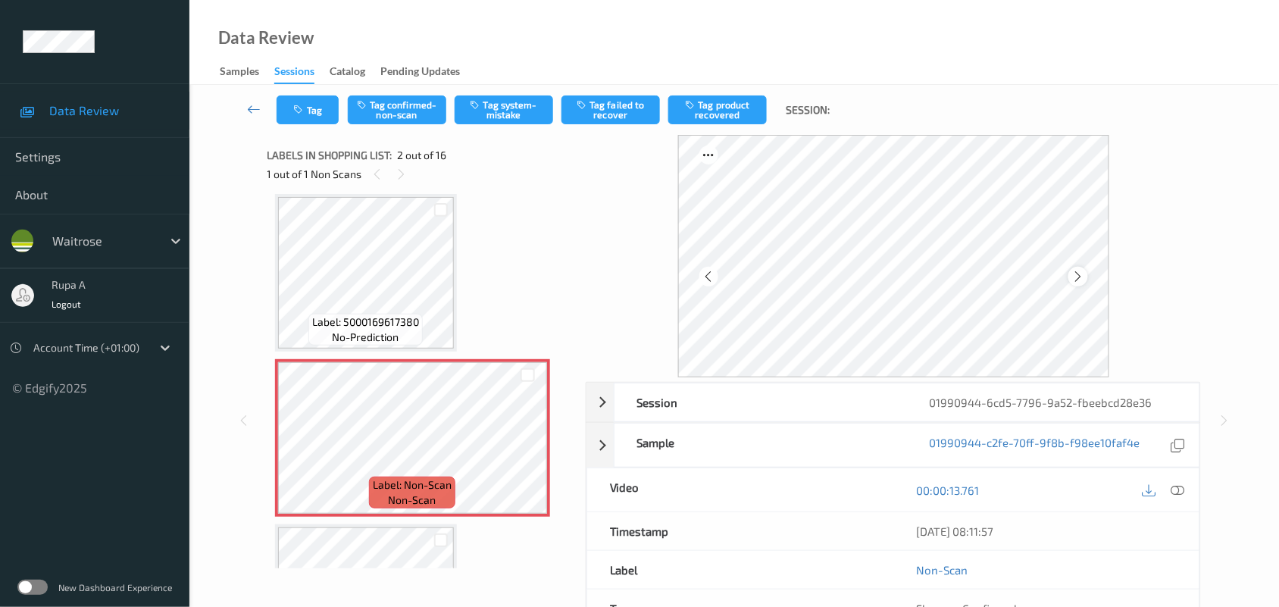
click at [1085, 282] on div at bounding box center [1077, 276] width 19 height 19
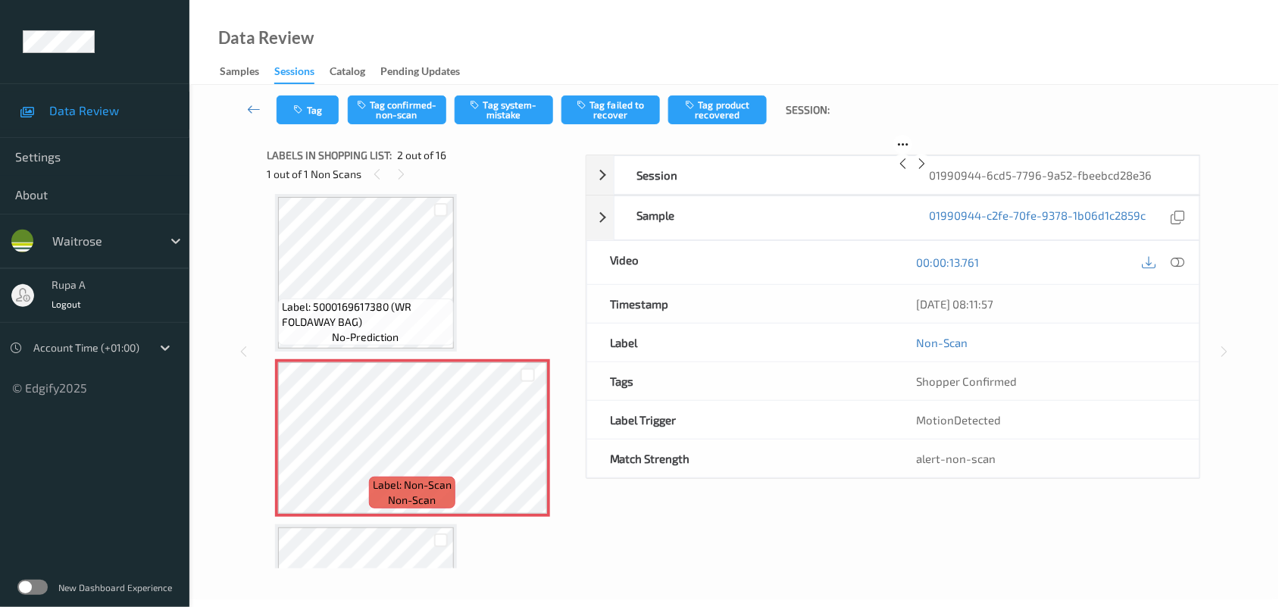
click at [928, 170] on icon at bounding box center [921, 164] width 13 height 14
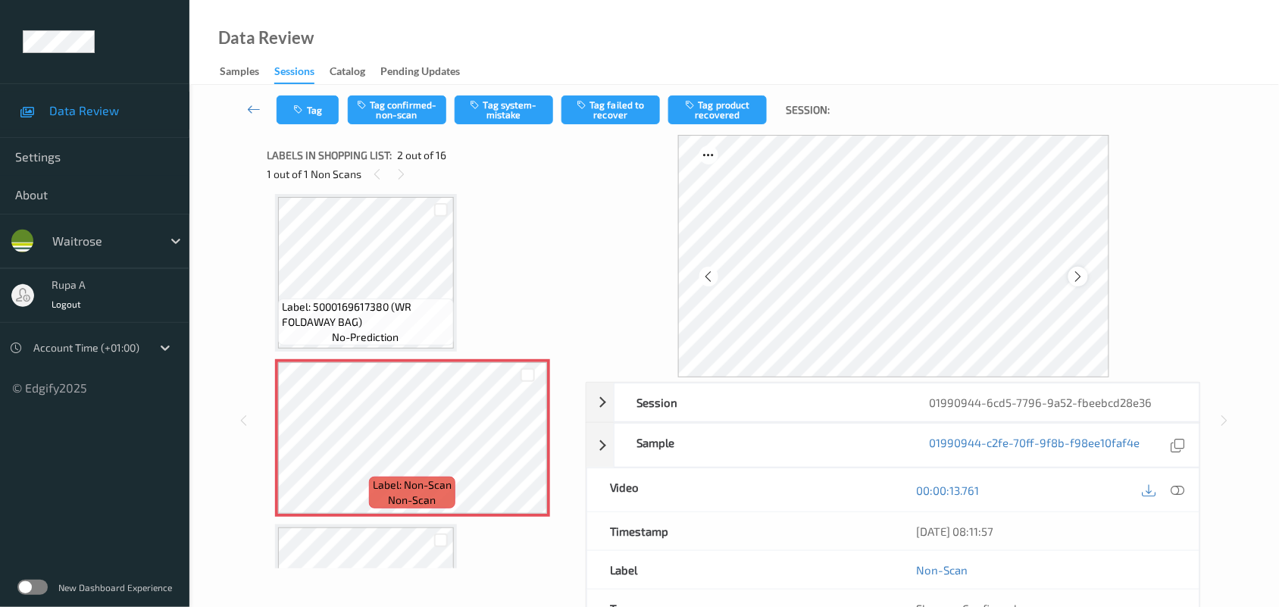
click at [1079, 278] on icon at bounding box center [1077, 277] width 13 height 14
click at [1079, 276] on icon at bounding box center [1077, 277] width 13 height 14
click at [510, 115] on button "Tag system-mistake" at bounding box center [504, 109] width 98 height 29
click at [295, 106] on icon "button" at bounding box center [300, 110] width 13 height 11
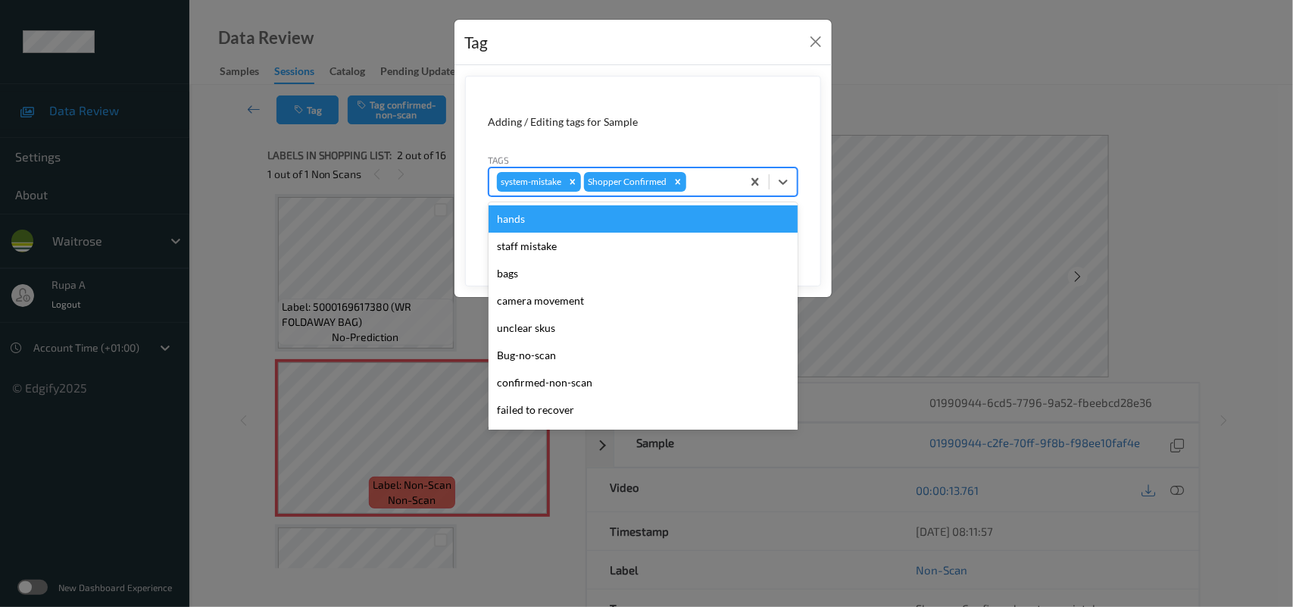
click at [704, 192] on div "system-mistake Shopper Confirmed" at bounding box center [615, 182] width 252 height 26
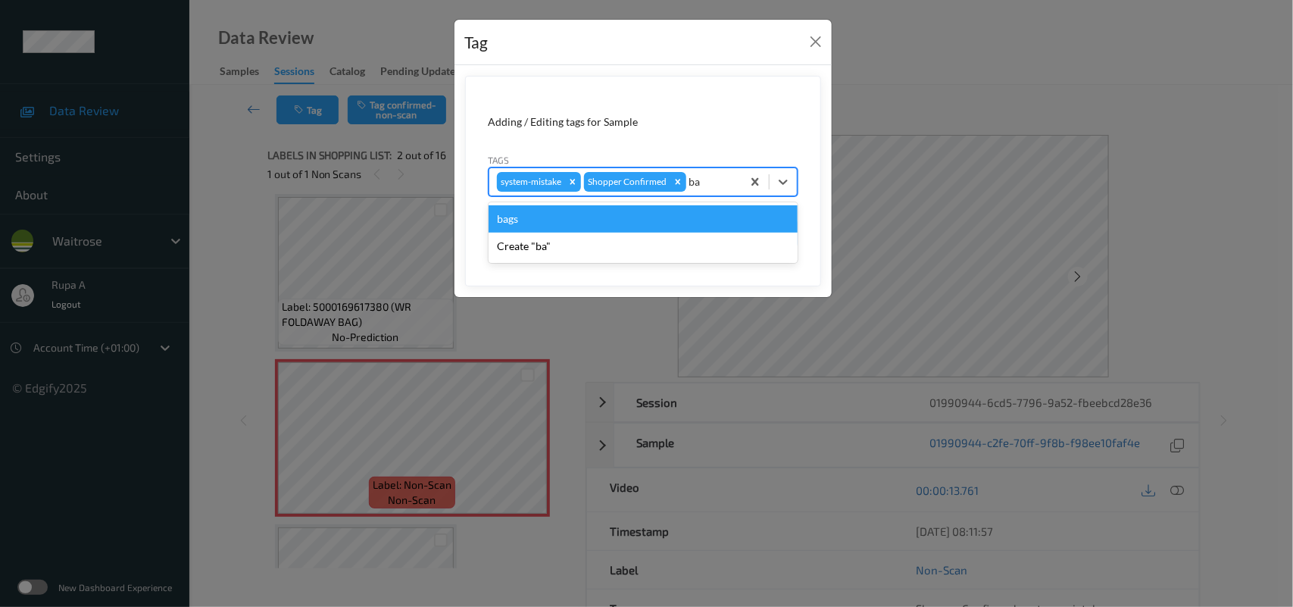
type input "bag"
click at [589, 217] on div "bags" at bounding box center [643, 218] width 309 height 27
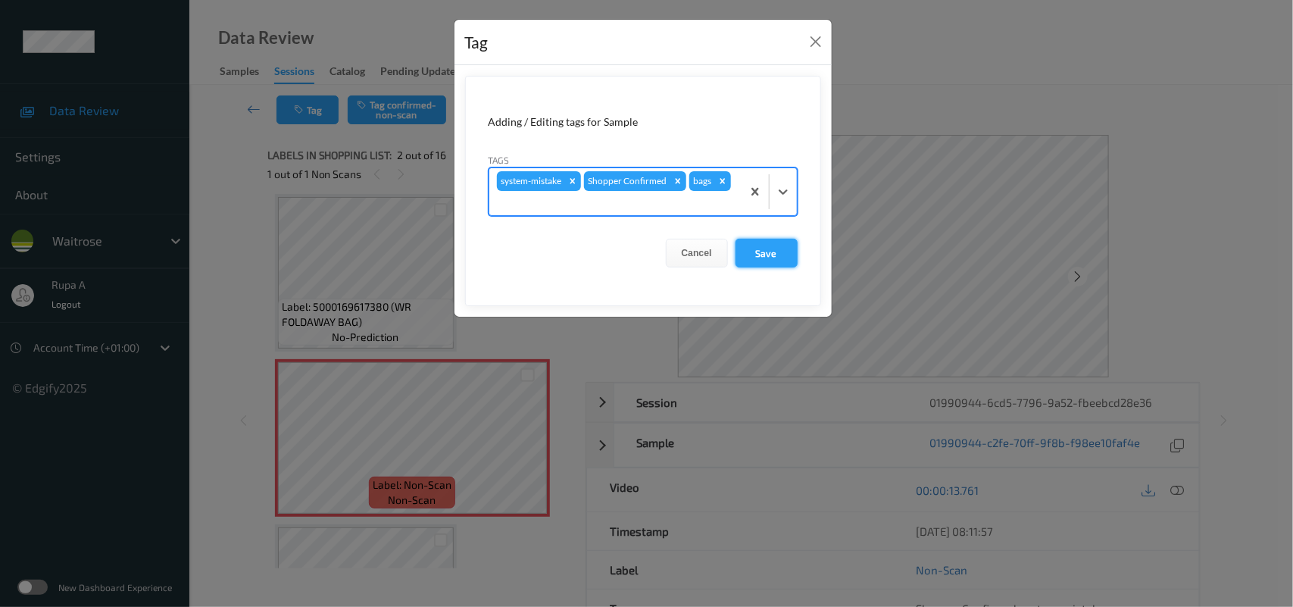
click at [754, 250] on button "Save" at bounding box center [767, 253] width 62 height 29
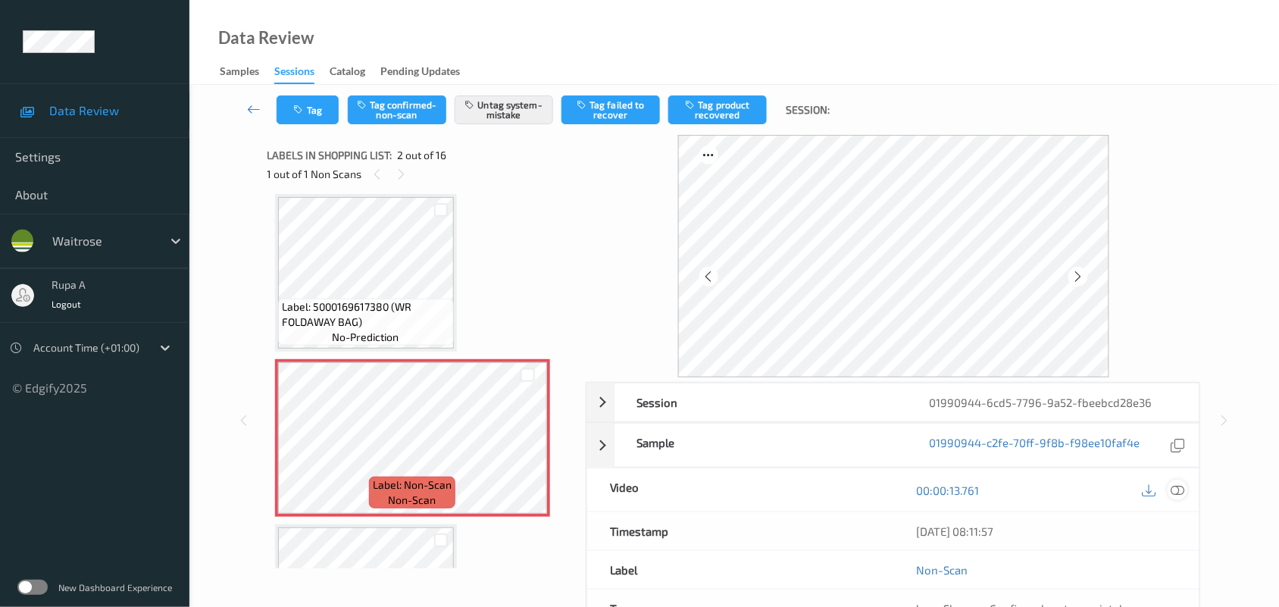
click at [1179, 495] on icon at bounding box center [1178, 490] width 14 height 14
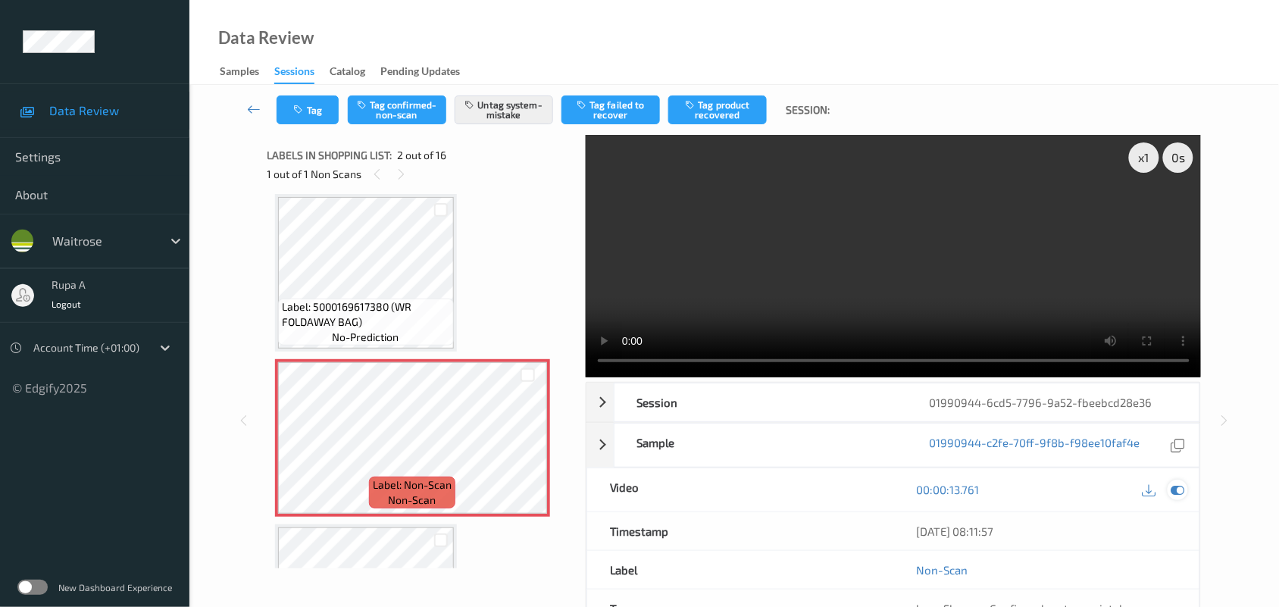
click at [1175, 489] on icon at bounding box center [1178, 490] width 14 height 14
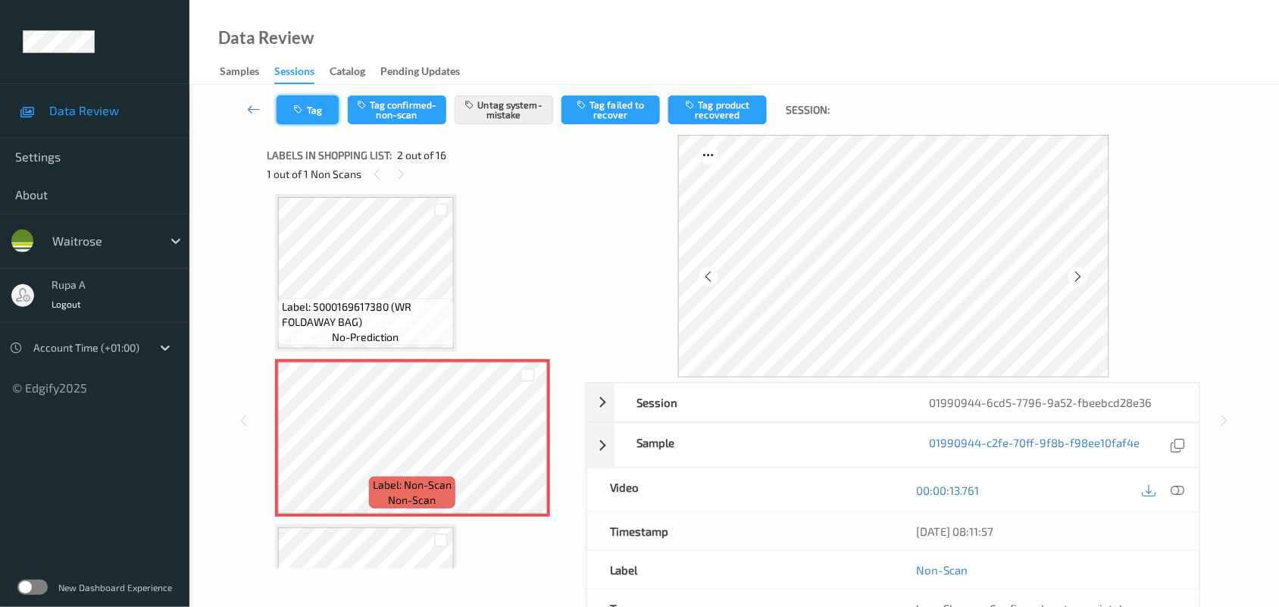
click at [285, 118] on button "Tag" at bounding box center [307, 109] width 62 height 29
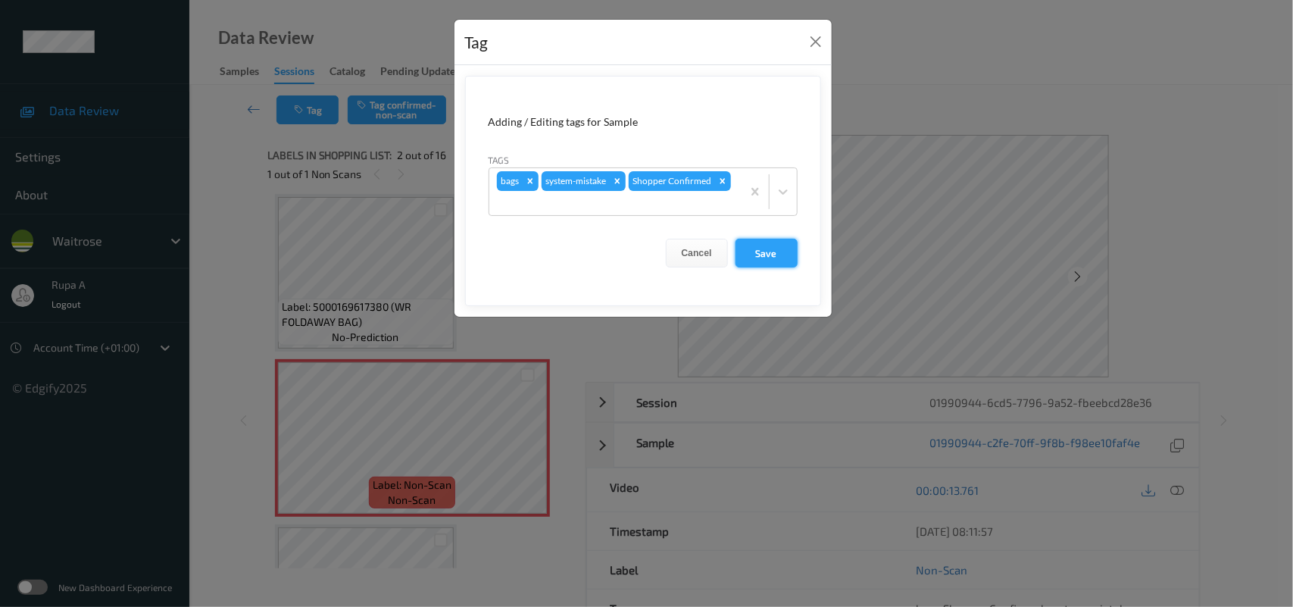
click at [756, 258] on button "Save" at bounding box center [767, 253] width 62 height 29
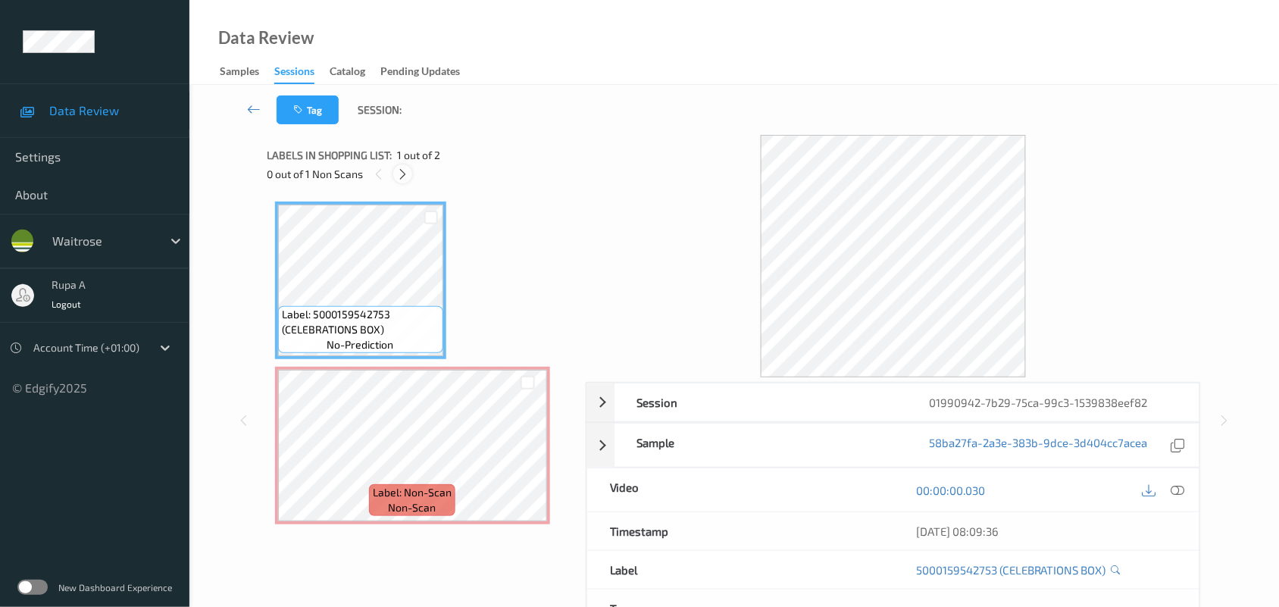
click at [396, 176] on icon at bounding box center [402, 174] width 13 height 14
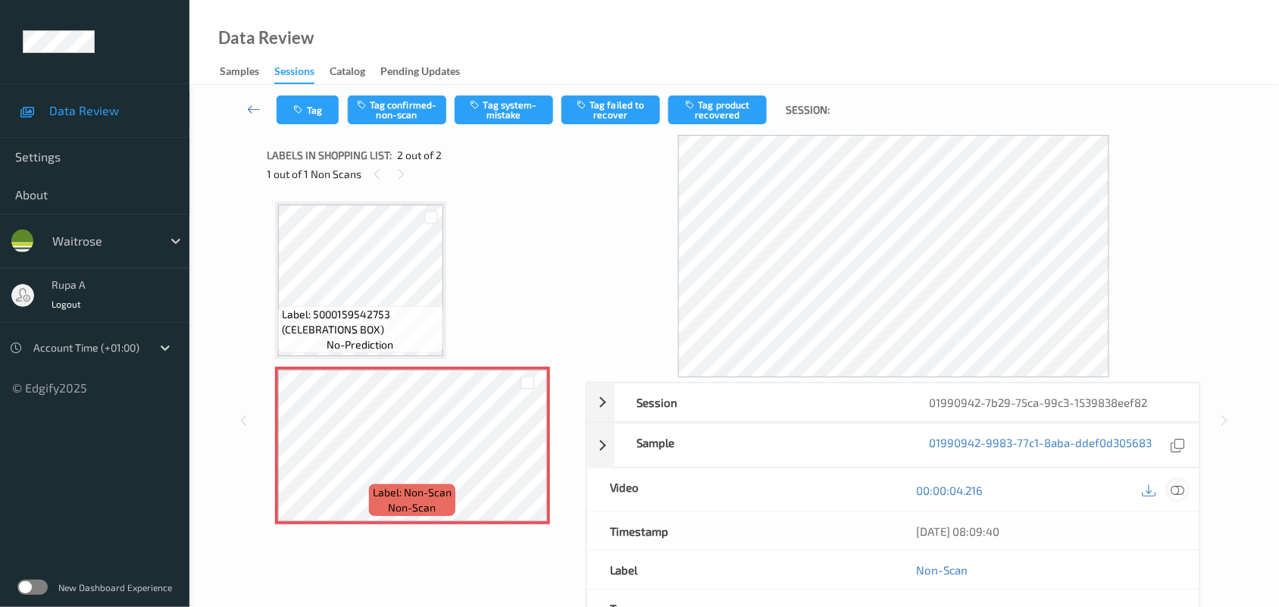
click at [1179, 495] on icon at bounding box center [1178, 490] width 14 height 14
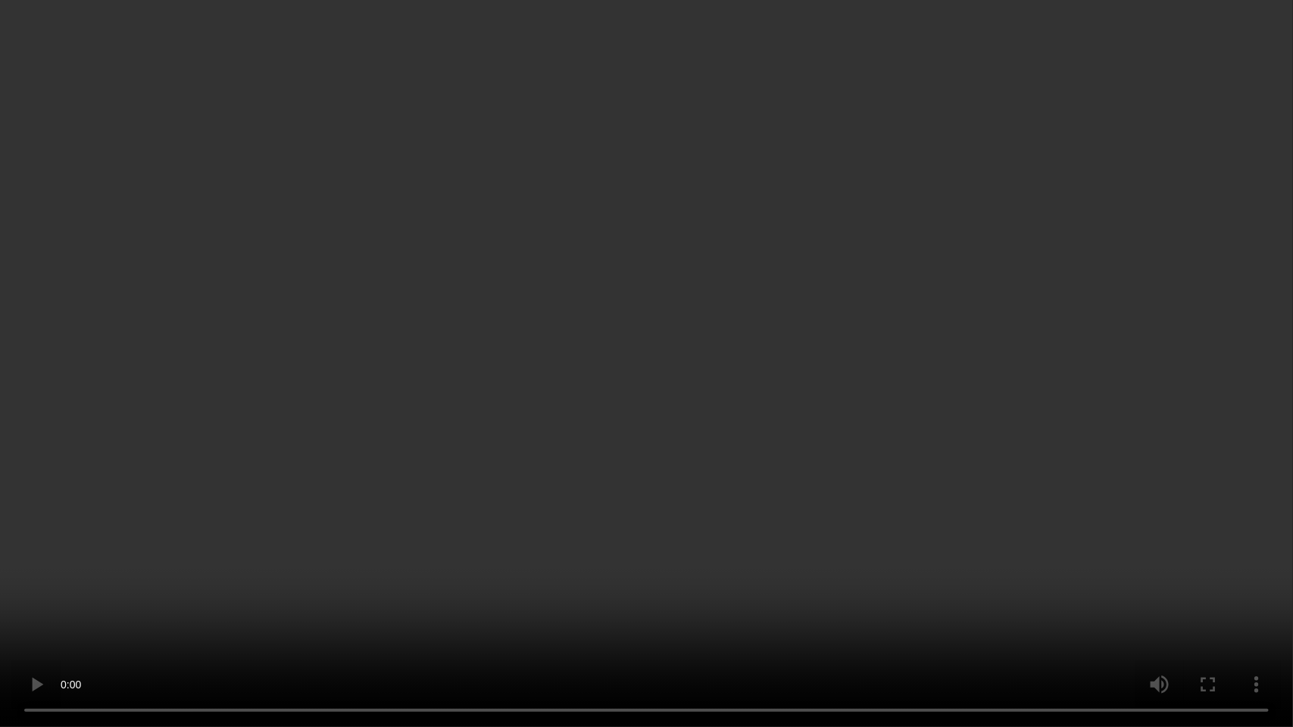
click at [1185, 387] on video at bounding box center [646, 363] width 1293 height 727
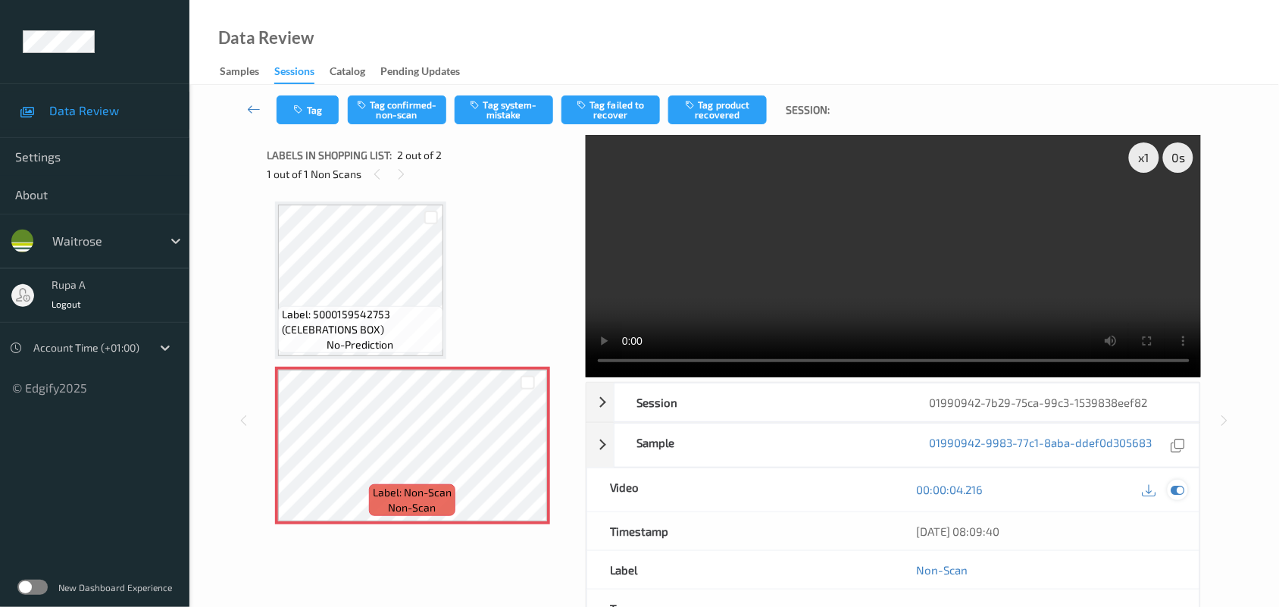
click at [1175, 489] on icon at bounding box center [1178, 490] width 14 height 14
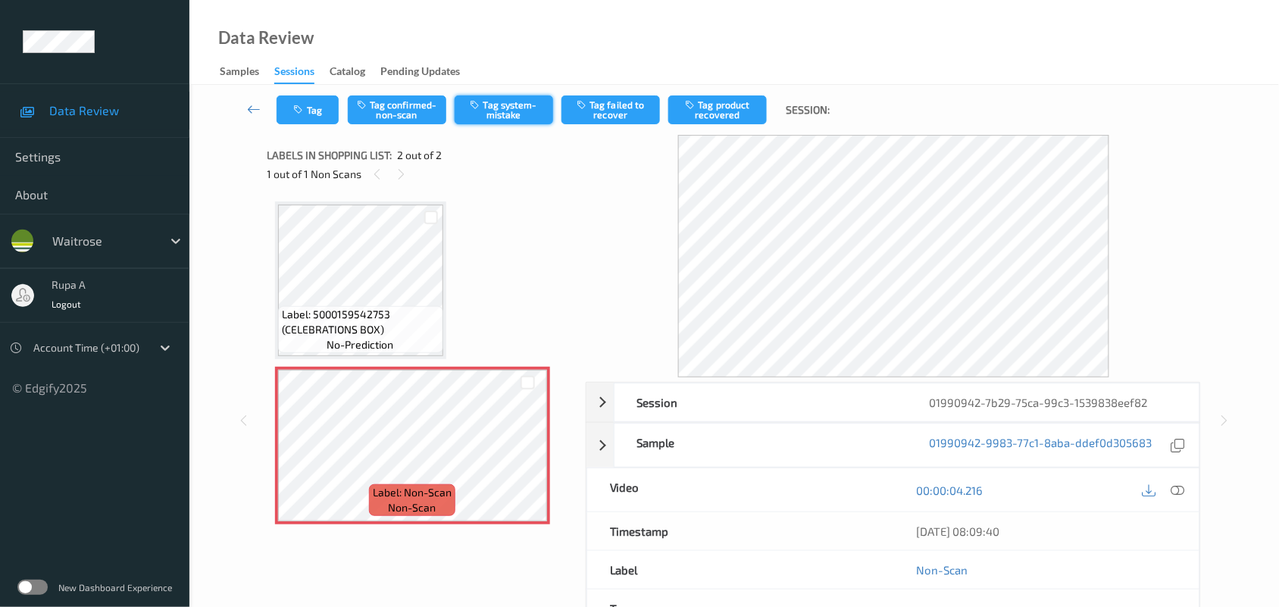
click at [534, 111] on button "Tag system-mistake" at bounding box center [504, 109] width 98 height 29
click at [313, 127] on div "Tag Tag confirmed-non-scan Untag system-mistake Tag failed to recover Tag produ…" at bounding box center [733, 110] width 1027 height 50
click at [315, 114] on button "Tag" at bounding box center [307, 109] width 62 height 29
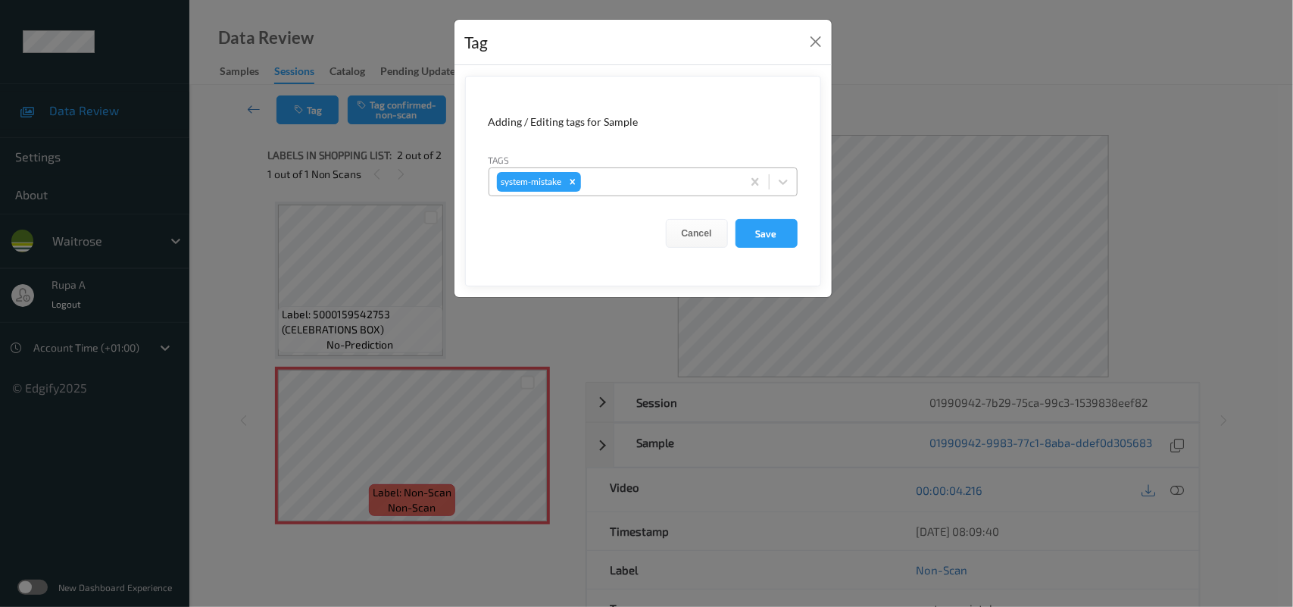
click at [655, 179] on div at bounding box center [659, 182] width 150 height 18
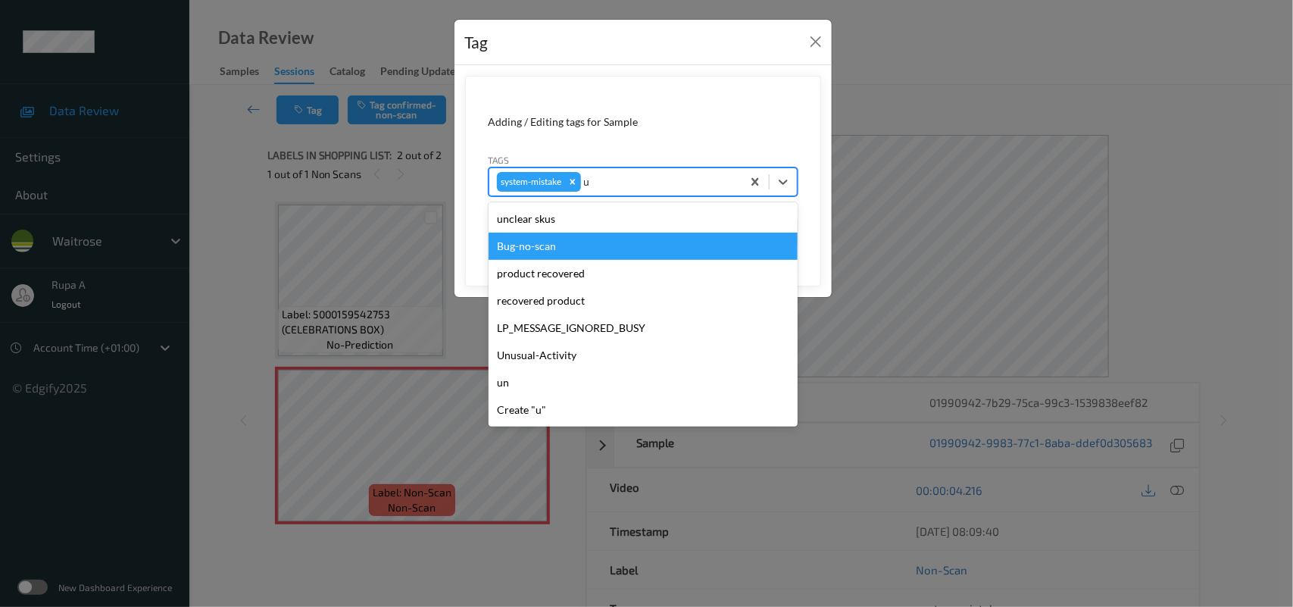
type input "un"
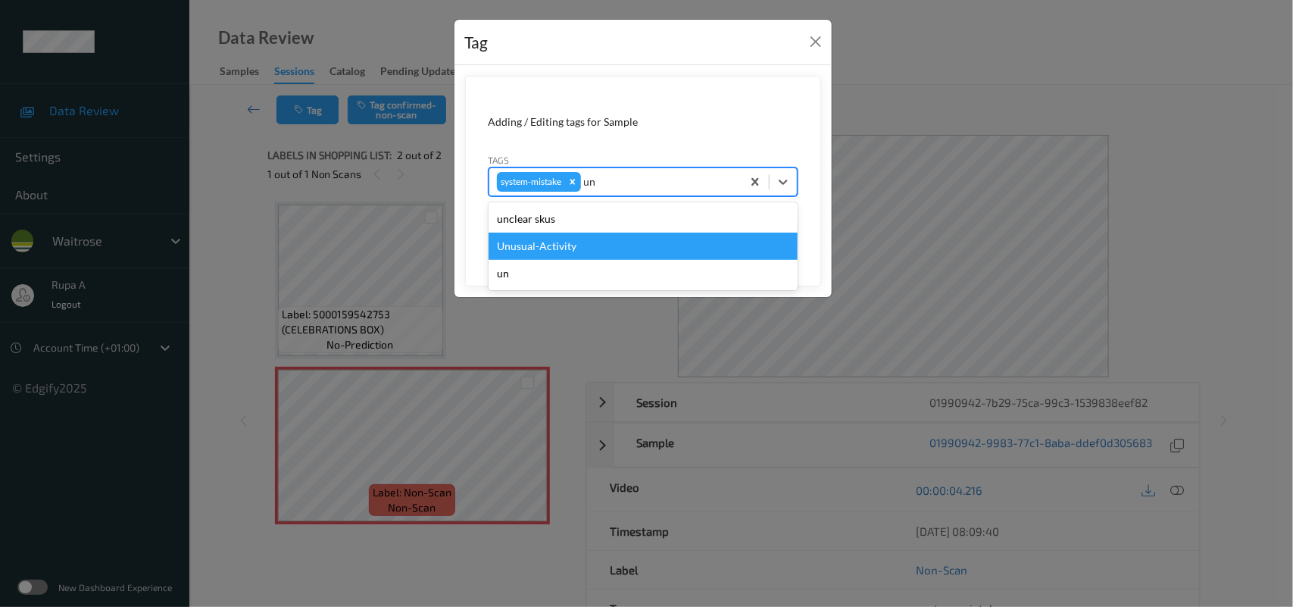
click at [595, 251] on div "Unusual-Activity" at bounding box center [643, 246] width 309 height 27
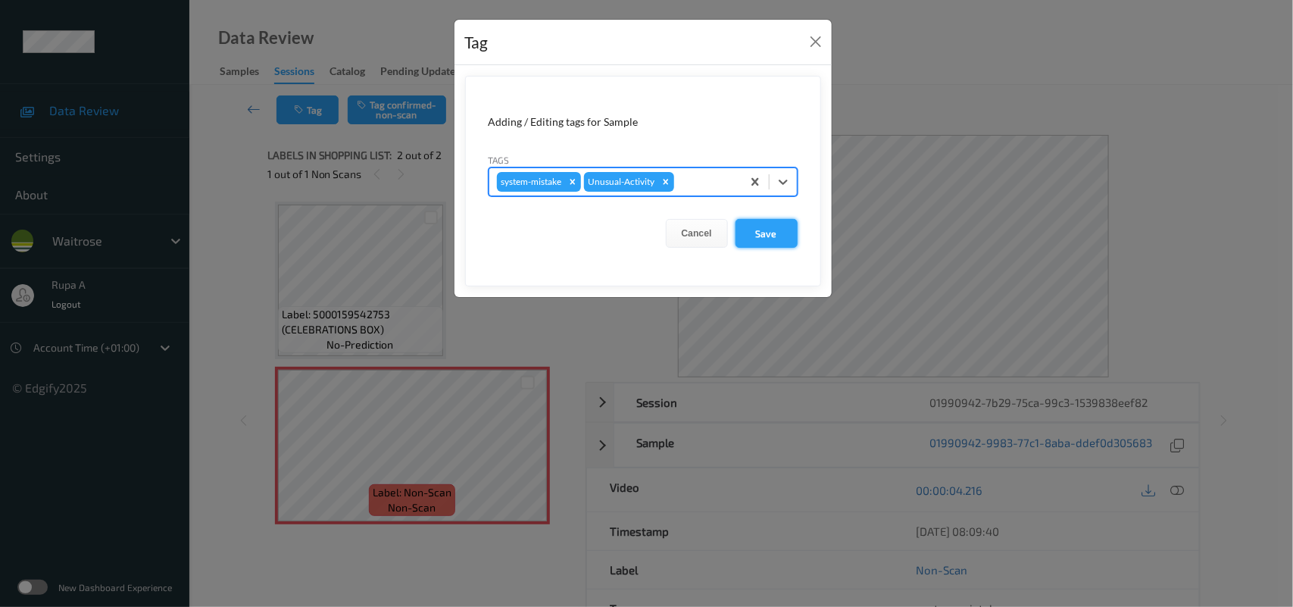
click at [773, 241] on button "Save" at bounding box center [767, 233] width 62 height 29
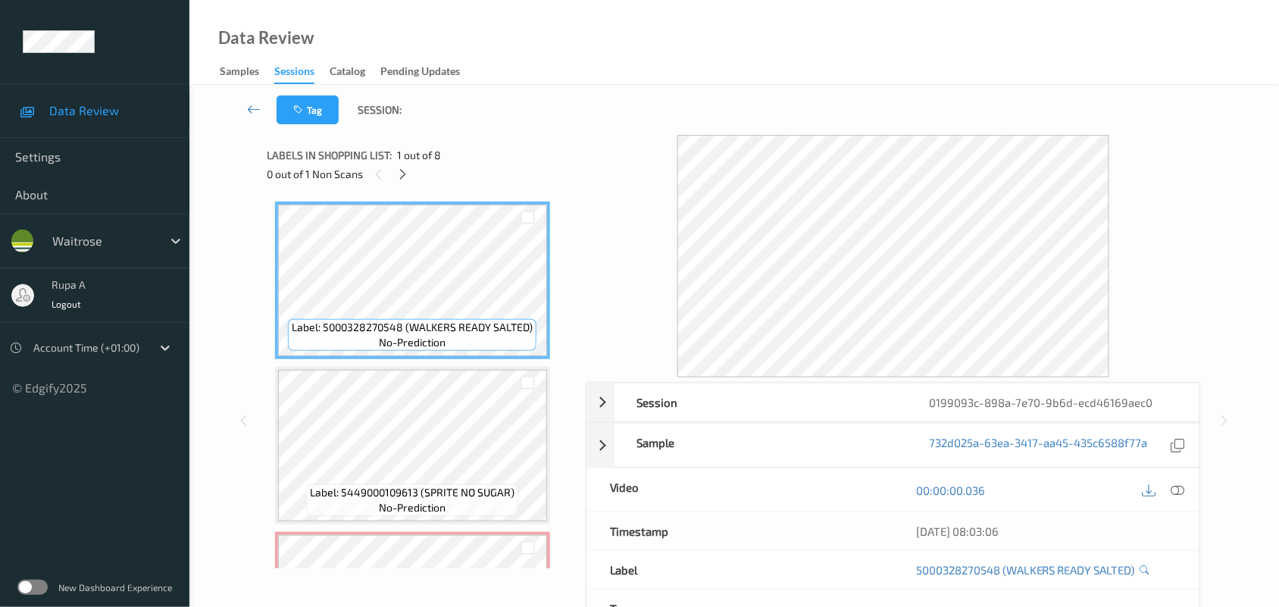
click at [479, 136] on div "Labels in shopping list: 1 out of 8 0 out of 1 Non Scans" at bounding box center [421, 164] width 308 height 59
click at [402, 178] on icon at bounding box center [402, 174] width 13 height 14
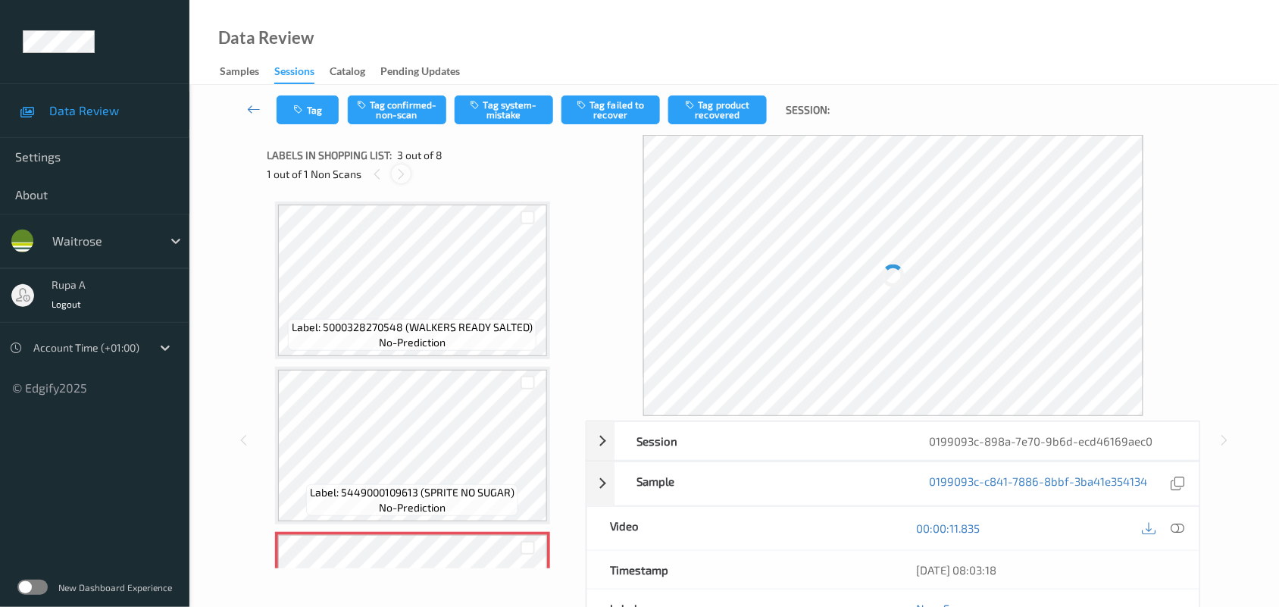
scroll to position [172, 0]
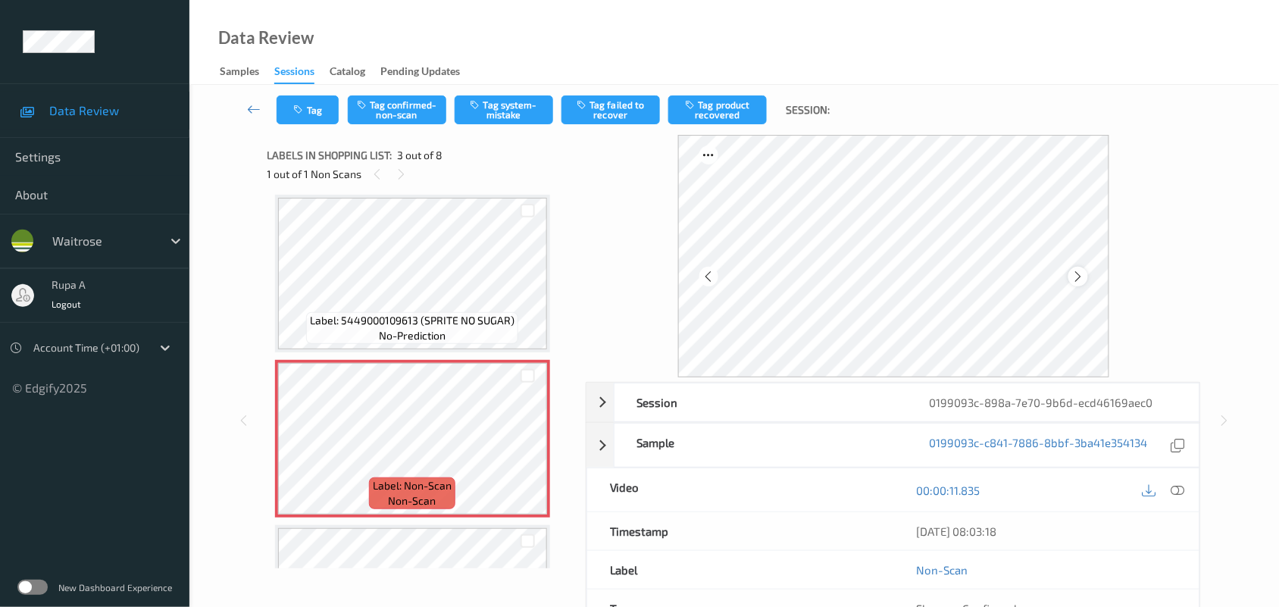
click at [1080, 276] on icon at bounding box center [1077, 277] width 13 height 14
click at [1180, 489] on icon at bounding box center [1178, 490] width 14 height 14
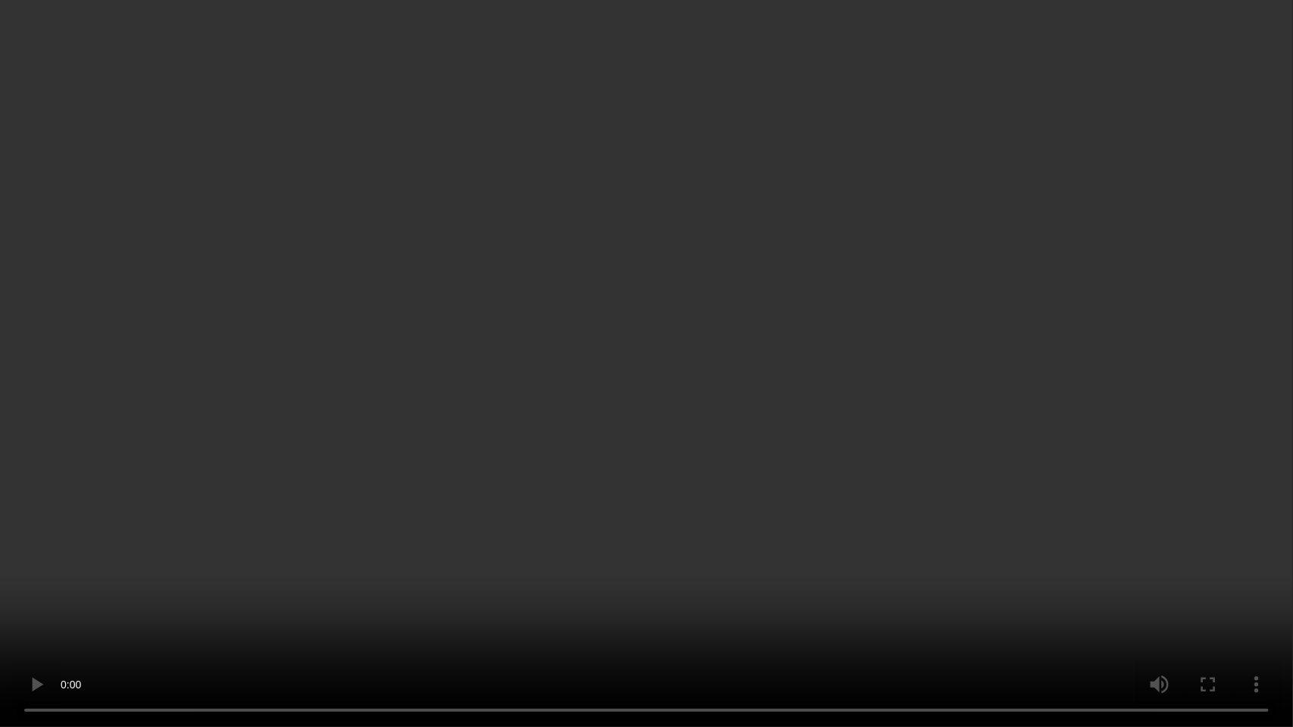
click at [1129, 313] on video at bounding box center [646, 363] width 1293 height 727
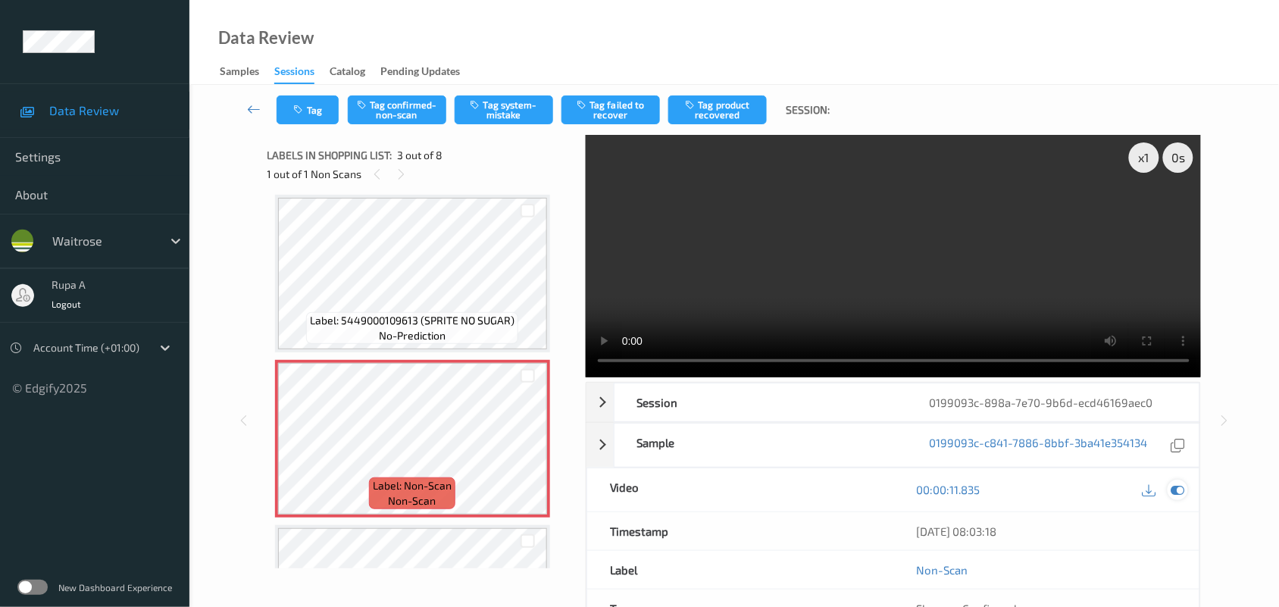
click at [1176, 492] on icon at bounding box center [1178, 490] width 14 height 14
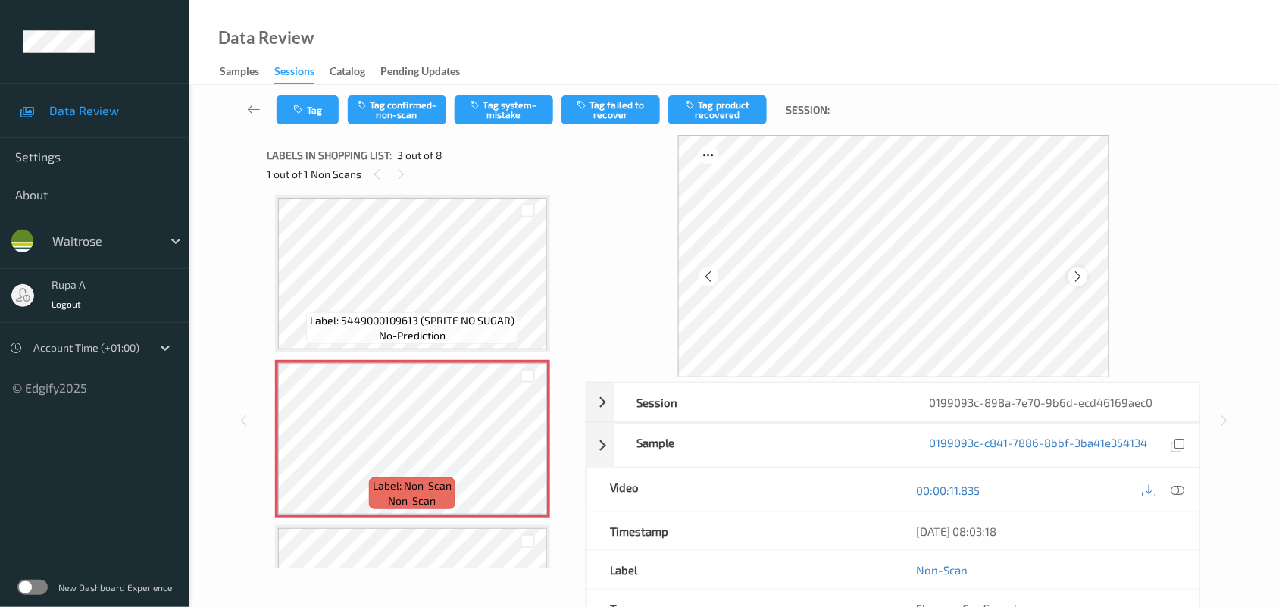
click at [1080, 276] on icon at bounding box center [1077, 277] width 13 height 14
click at [1079, 274] on icon at bounding box center [1077, 277] width 13 height 14
click at [1081, 274] on icon at bounding box center [1077, 277] width 13 height 14
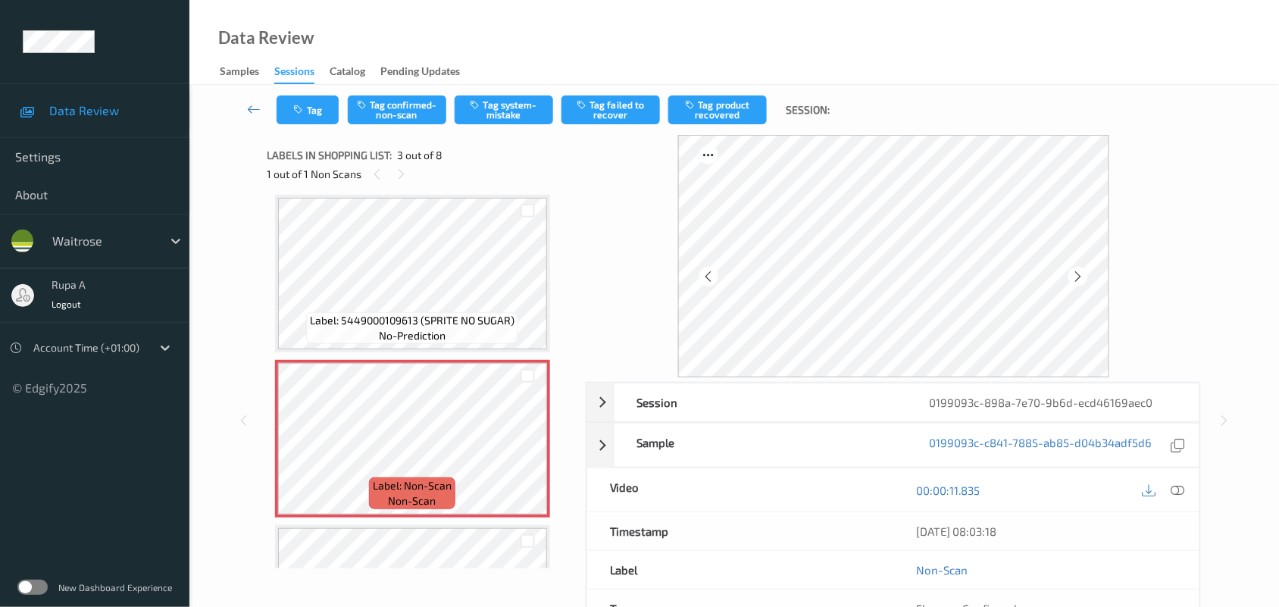
click at [1081, 274] on icon at bounding box center [1077, 277] width 13 height 14
click at [415, 116] on button "Tag confirmed-non-scan" at bounding box center [397, 109] width 98 height 29
click at [601, 111] on button "Tag failed to recover" at bounding box center [610, 109] width 98 height 29
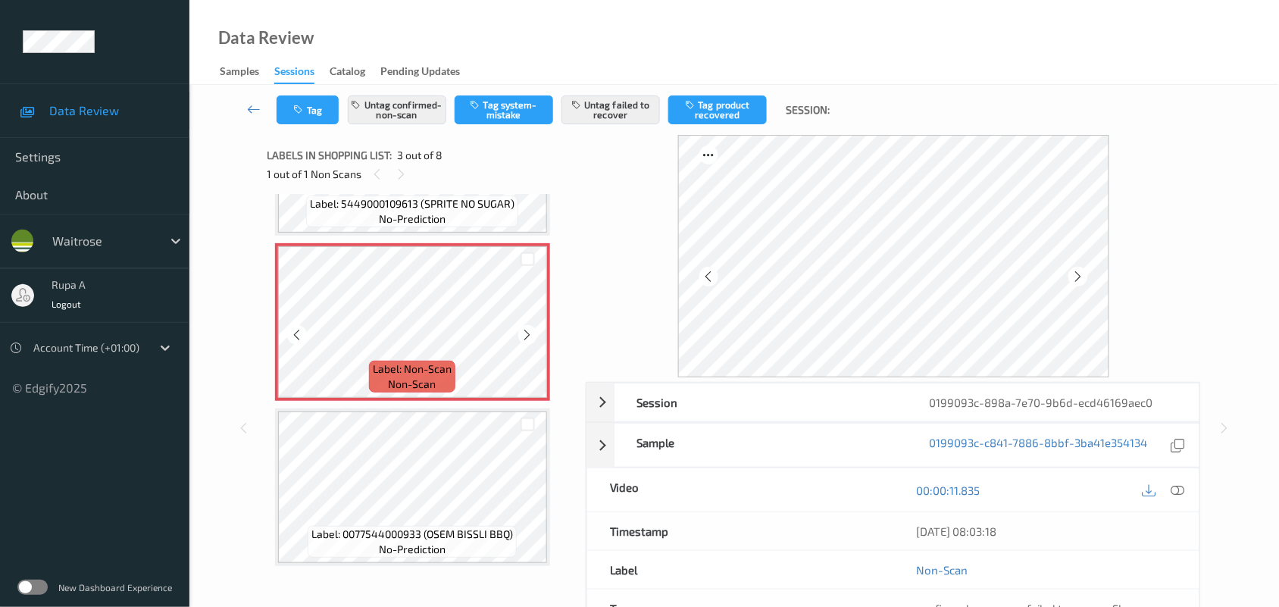
scroll to position [383, 0]
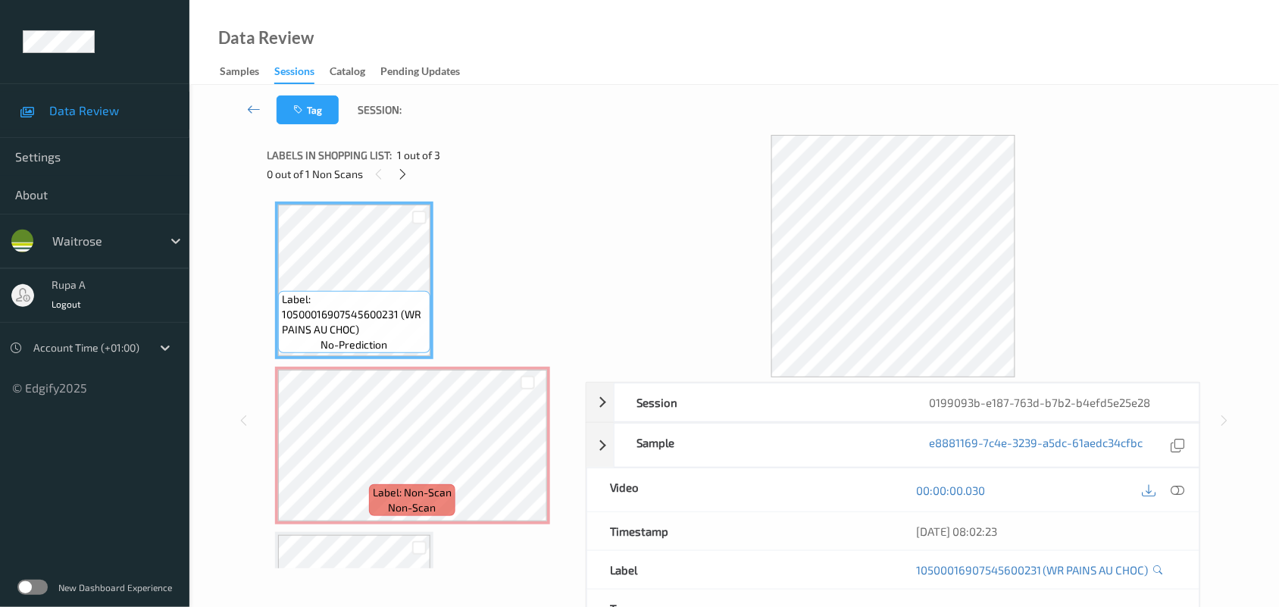
click at [495, 153] on div "Labels in shopping list: 1 out of 3" at bounding box center [421, 154] width 308 height 19
click at [402, 180] on icon at bounding box center [402, 174] width 13 height 14
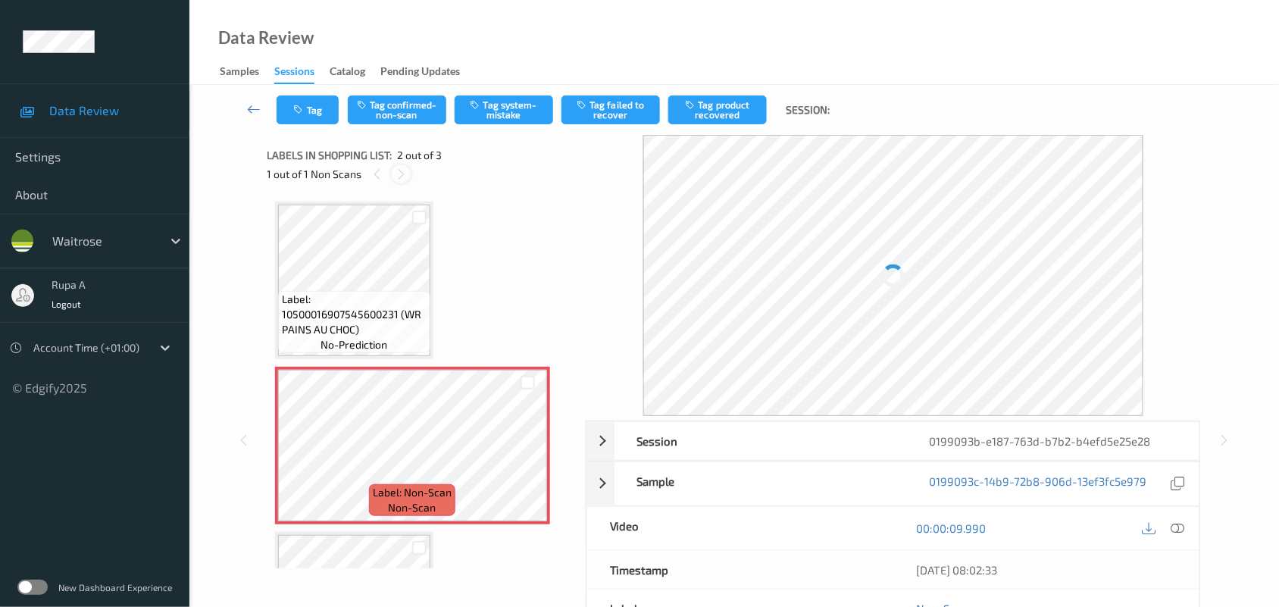
scroll to position [8, 0]
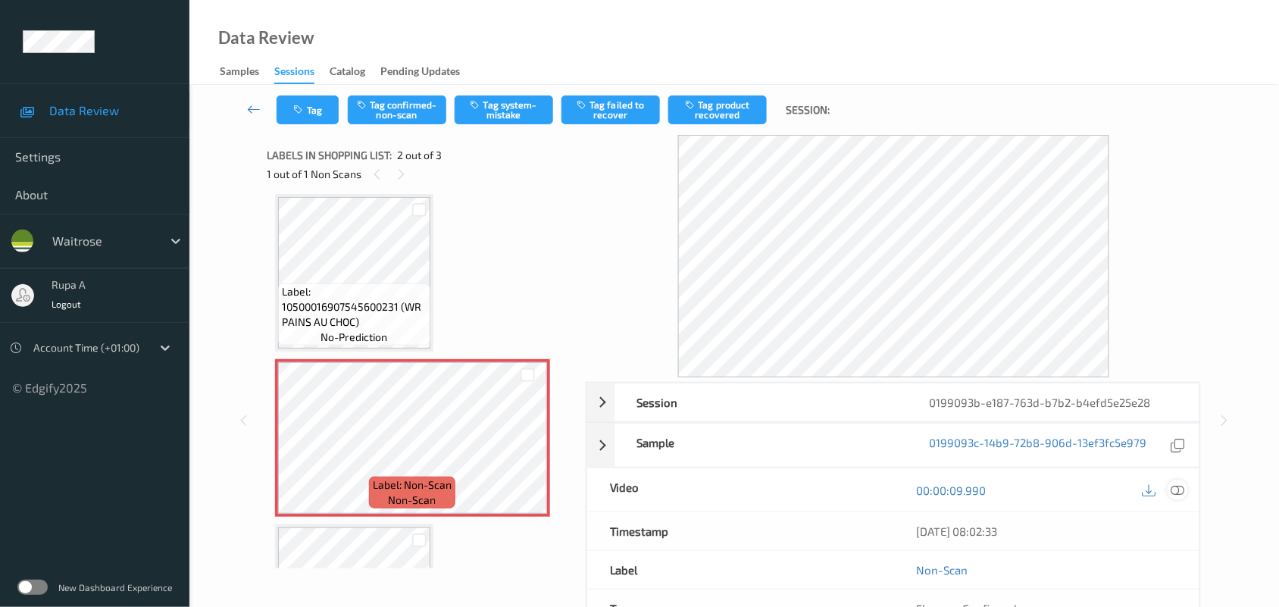
click at [1182, 489] on icon at bounding box center [1178, 490] width 14 height 14
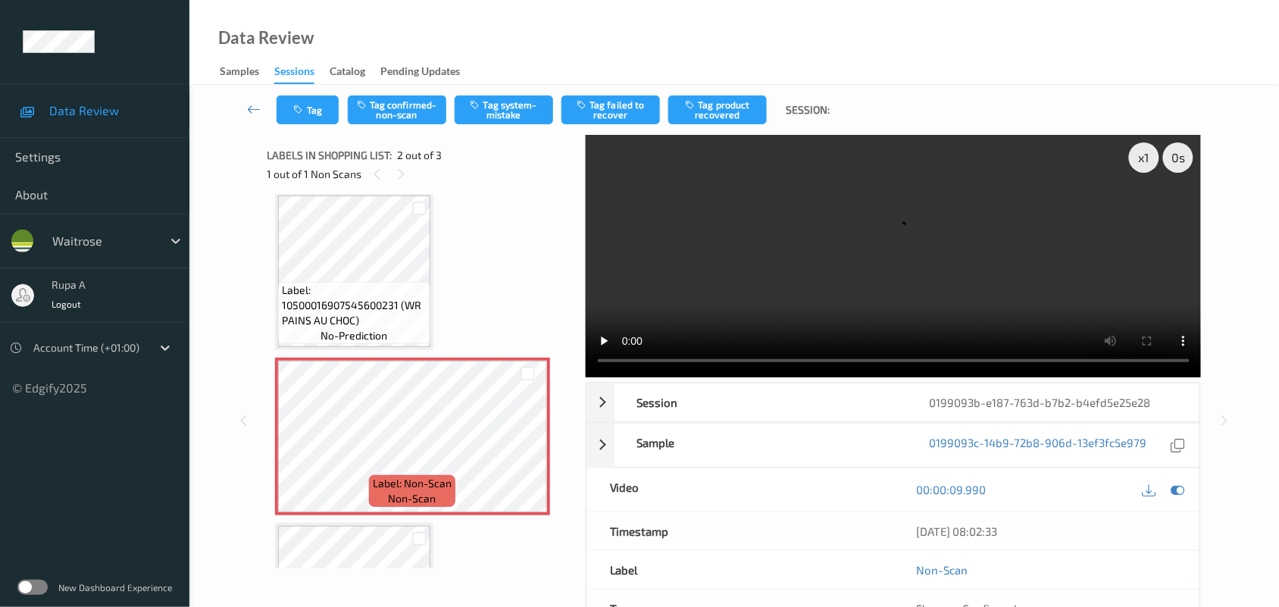
scroll to position [0, 0]
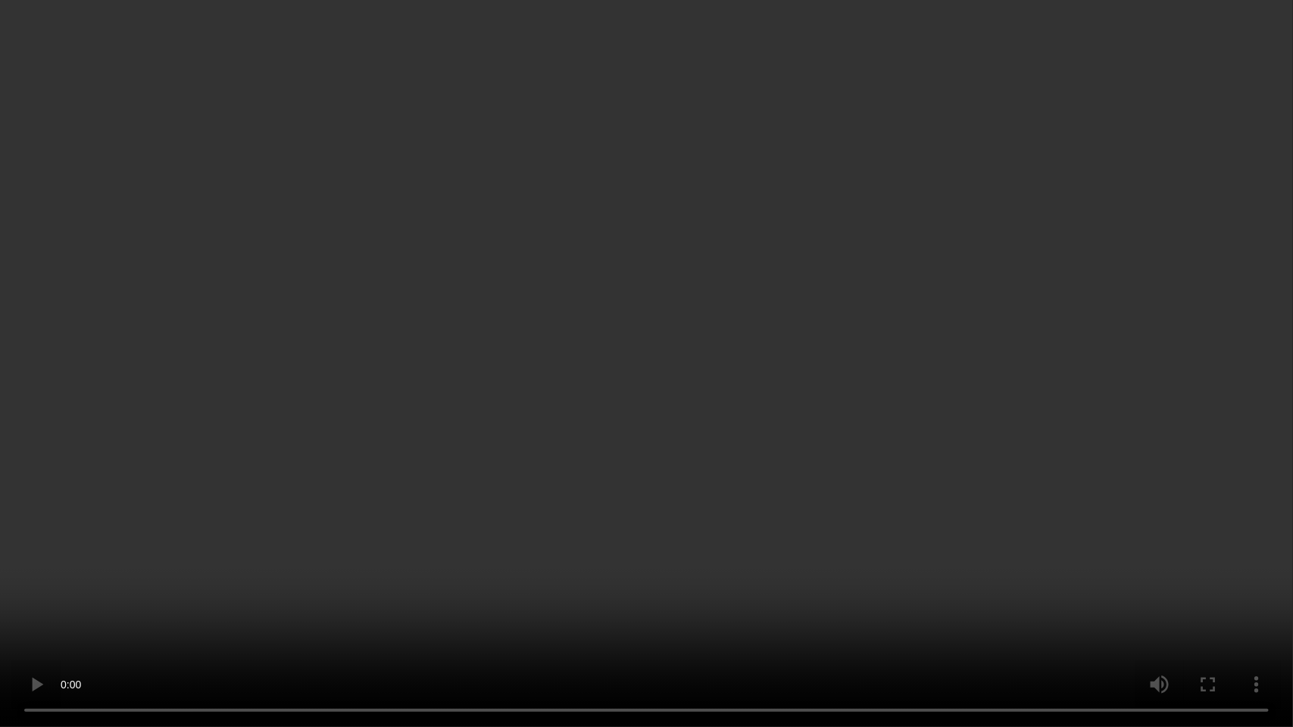
click at [1098, 487] on video at bounding box center [646, 363] width 1293 height 727
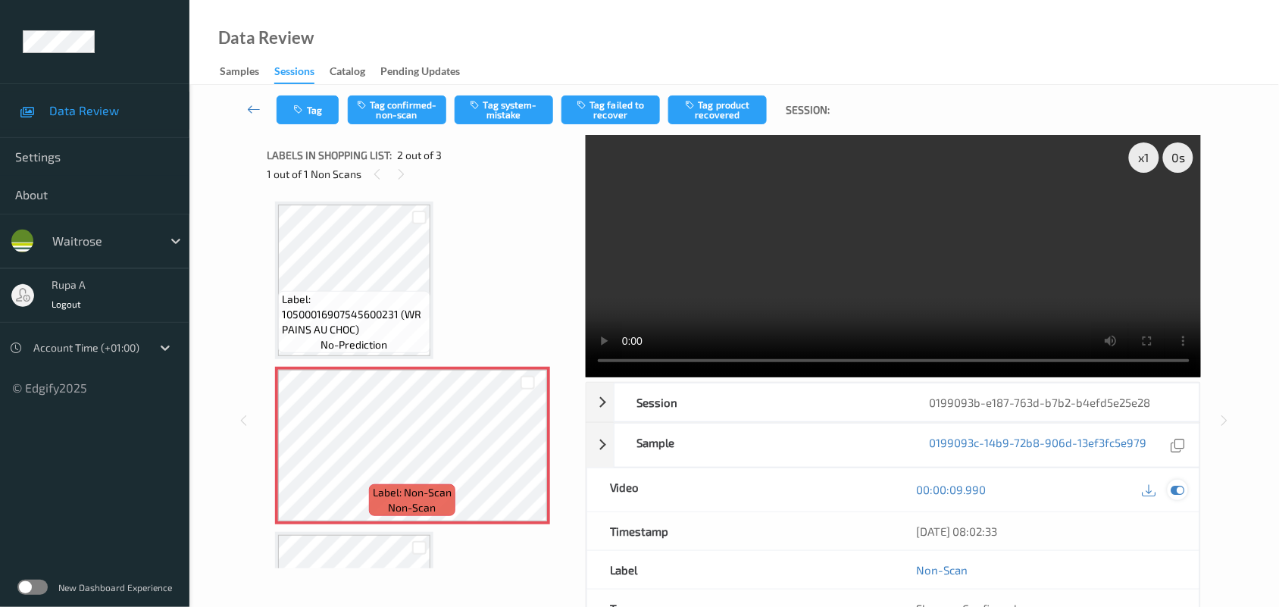
click at [1184, 492] on icon at bounding box center [1178, 490] width 14 height 14
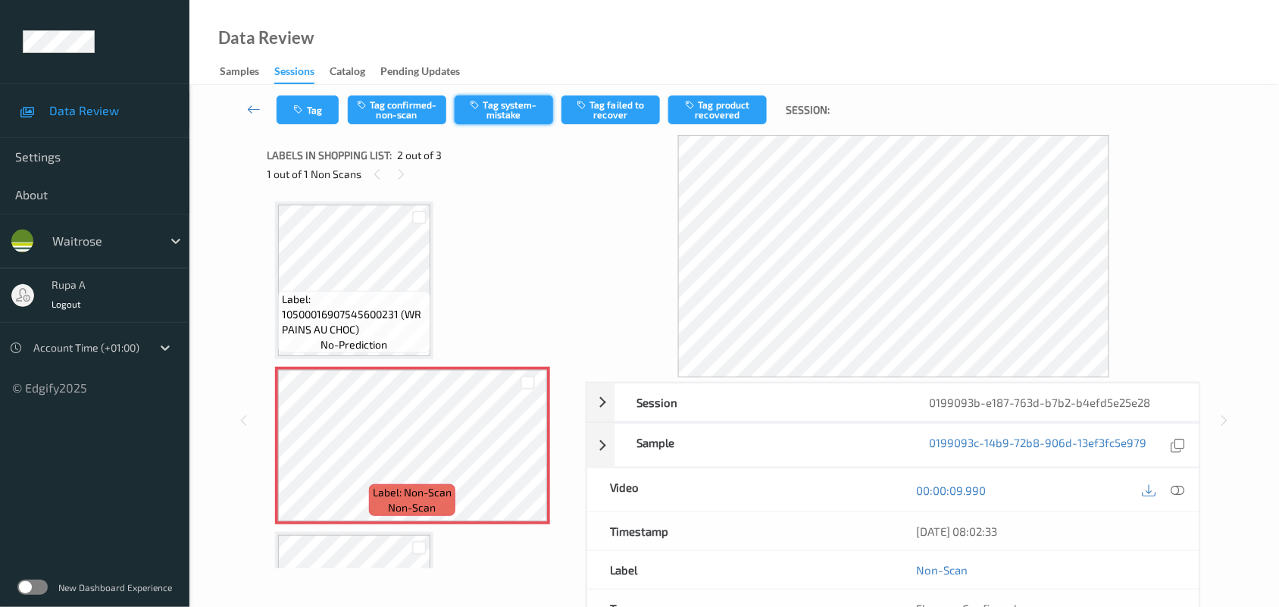
click at [531, 116] on button "Tag system-mistake" at bounding box center [504, 109] width 98 height 29
click at [304, 118] on button "Tag" at bounding box center [307, 109] width 62 height 29
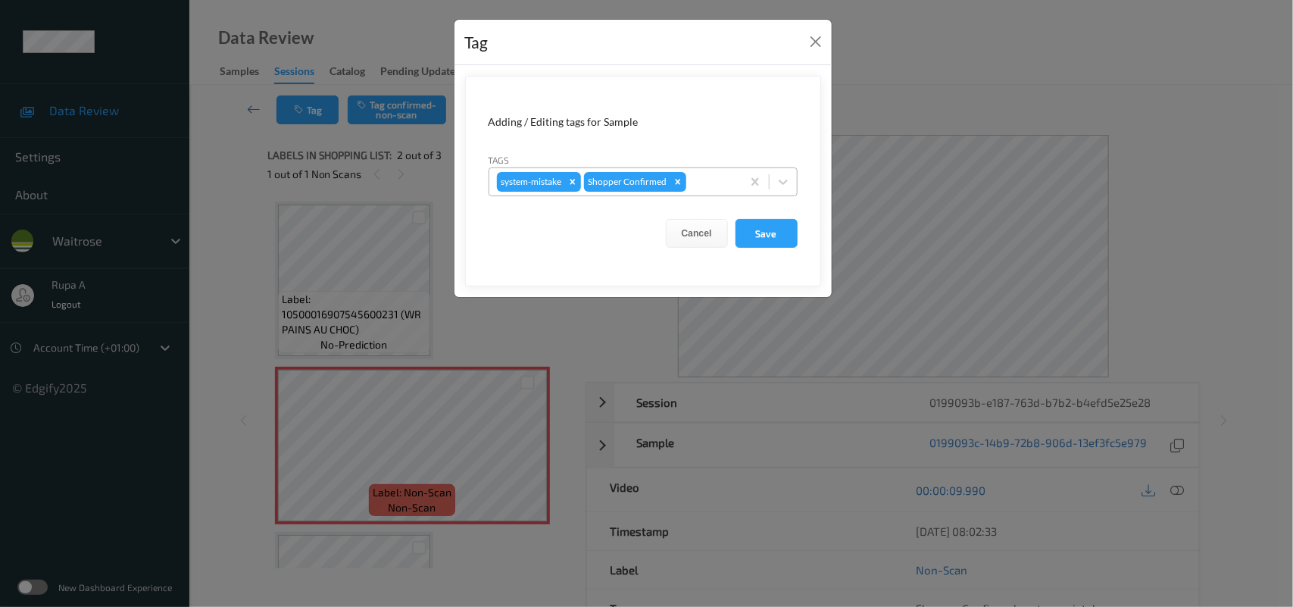
click at [739, 184] on div "system-mistake Shopper Confirmed" at bounding box center [615, 182] width 252 height 26
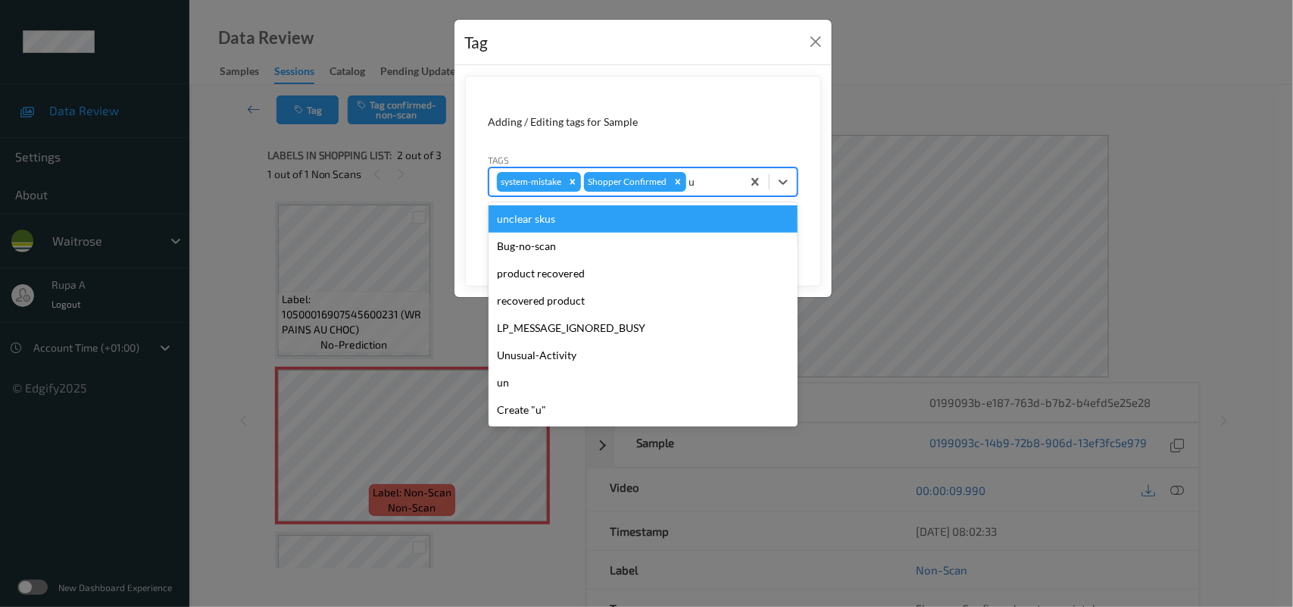
type input "un"
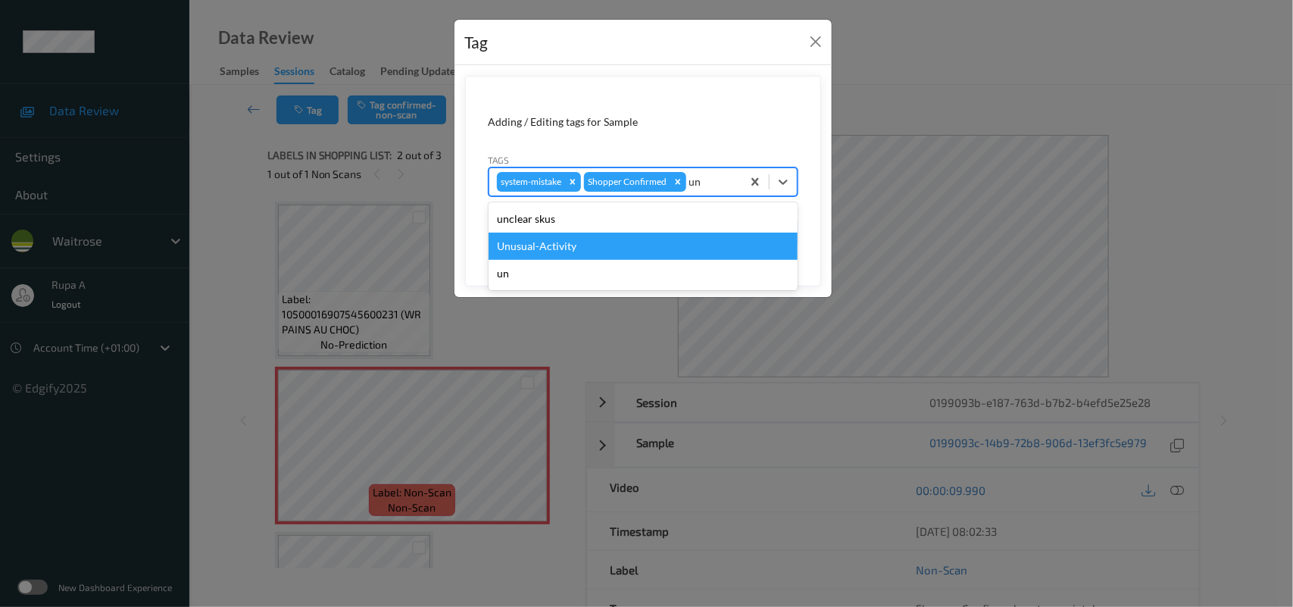
click at [621, 239] on div "Unusual-Activity" at bounding box center [643, 246] width 309 height 27
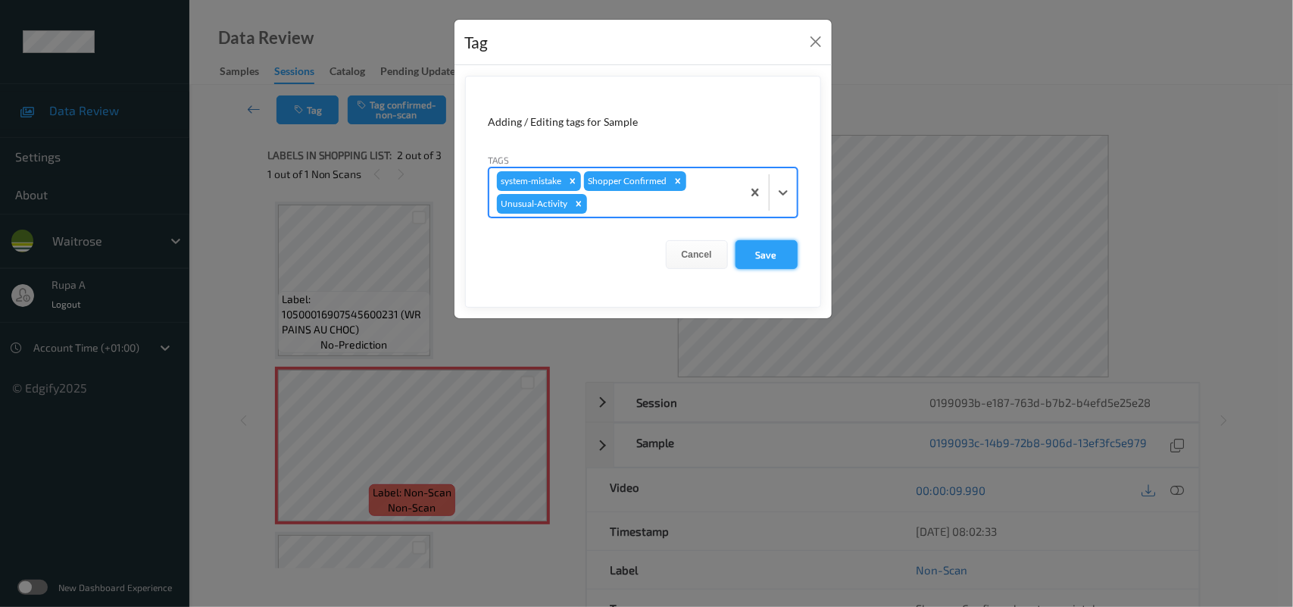
click at [767, 252] on button "Save" at bounding box center [767, 254] width 62 height 29
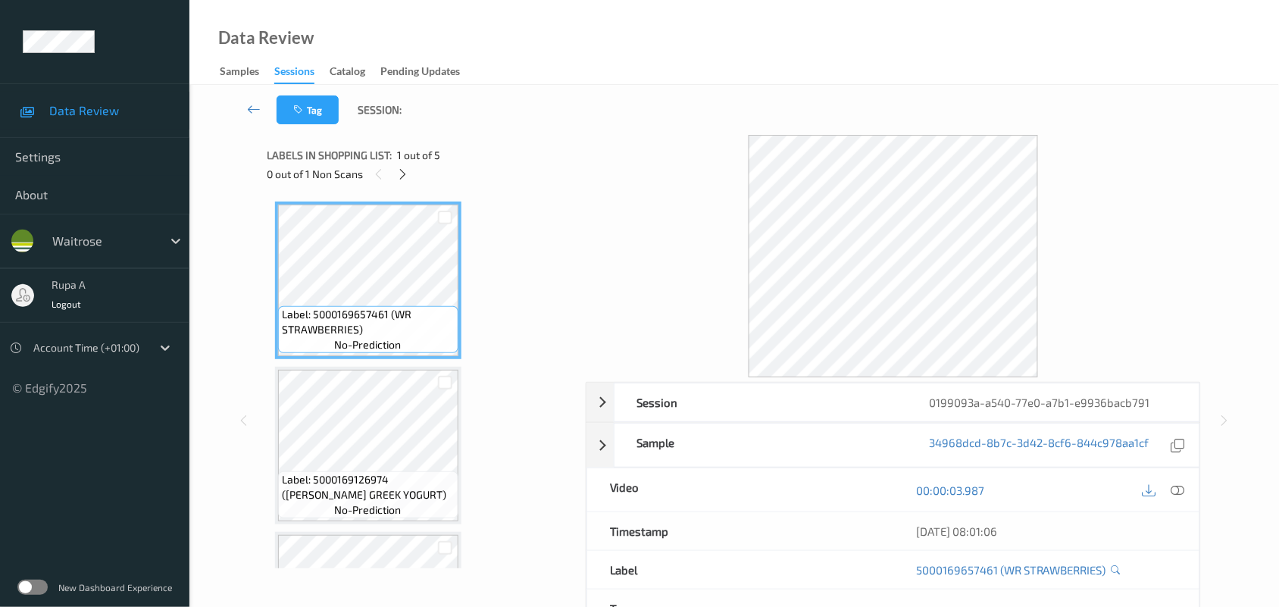
click at [400, 183] on div "Labels in shopping list: 1 out of 5 0 out of 1 Non Scans" at bounding box center [421, 164] width 308 height 59
click at [403, 172] on icon at bounding box center [402, 174] width 13 height 14
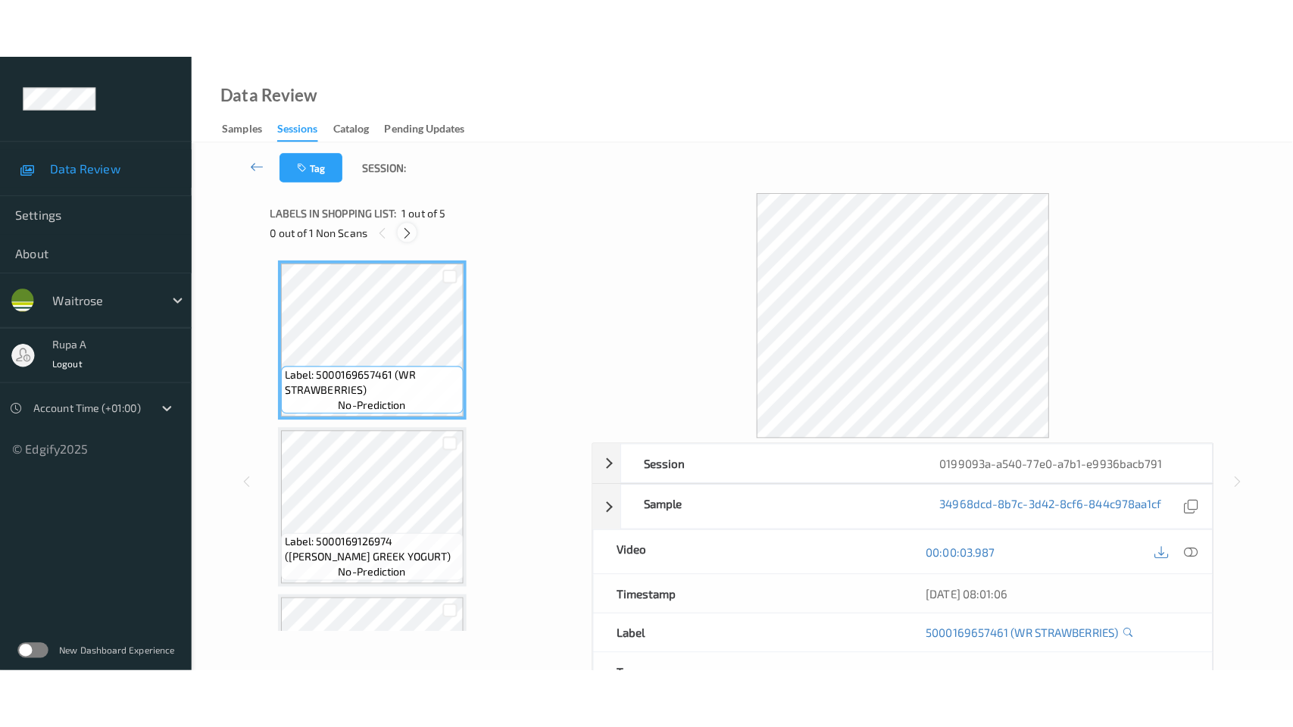
scroll to position [457, 0]
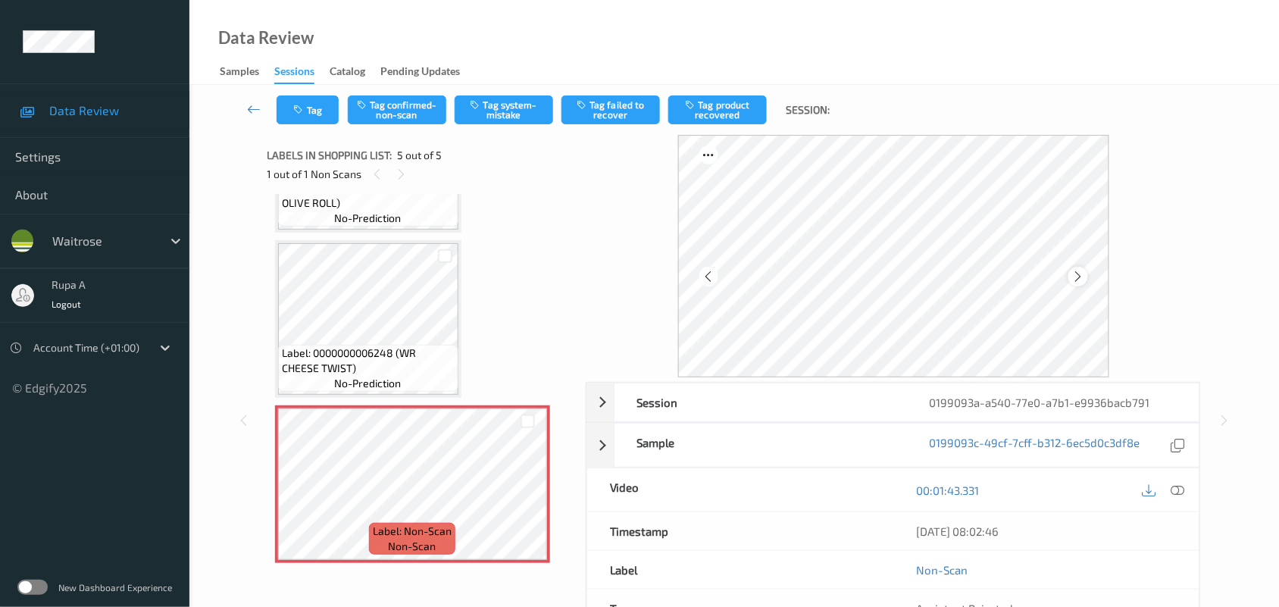
click at [1073, 273] on icon at bounding box center [1077, 277] width 13 height 14
click at [1073, 267] on div at bounding box center [1077, 276] width 19 height 19
click at [1080, 270] on icon at bounding box center [1077, 277] width 13 height 14
click at [1176, 486] on icon at bounding box center [1178, 490] width 14 height 14
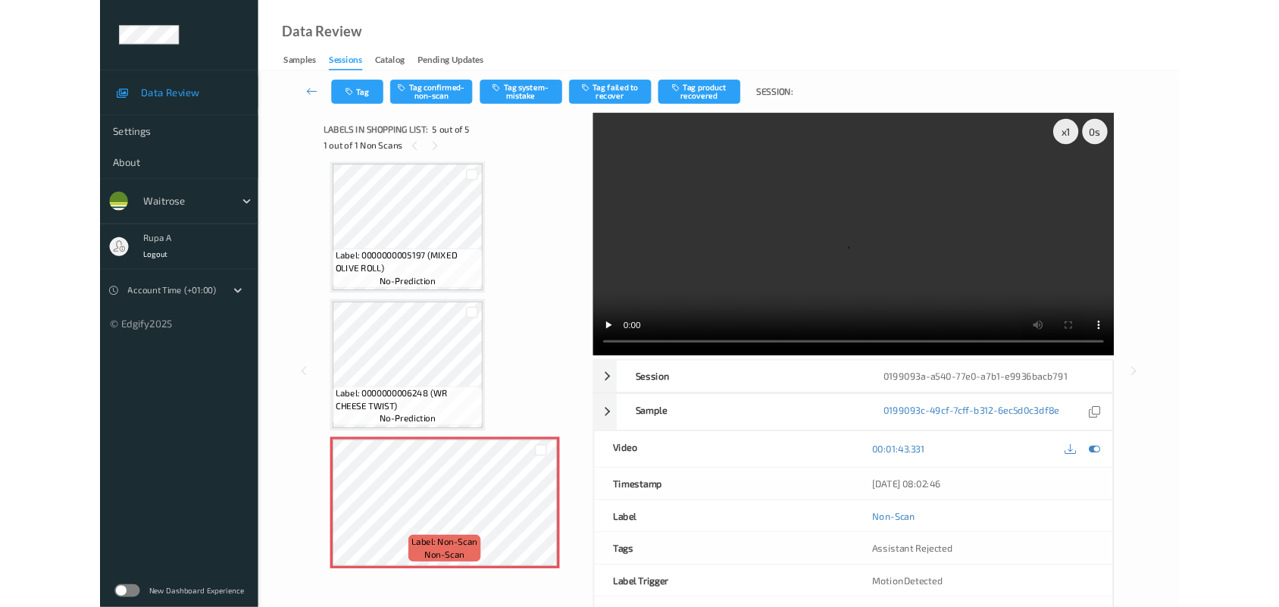
scroll to position [337, 0]
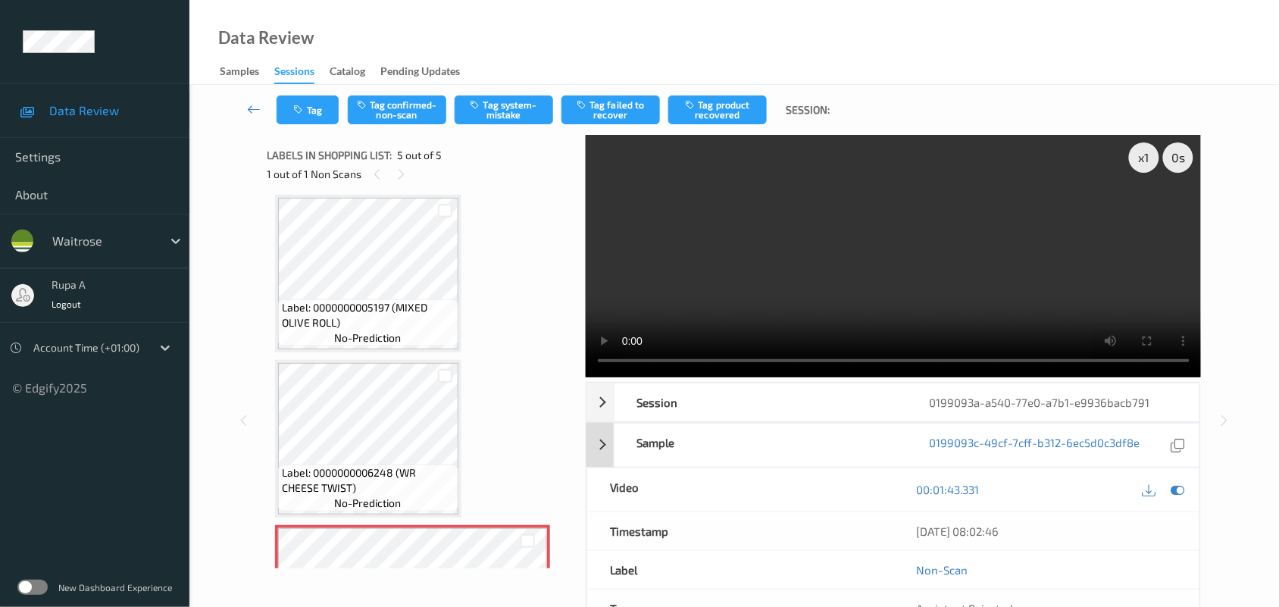
click at [1173, 497] on div at bounding box center [1177, 489] width 20 height 20
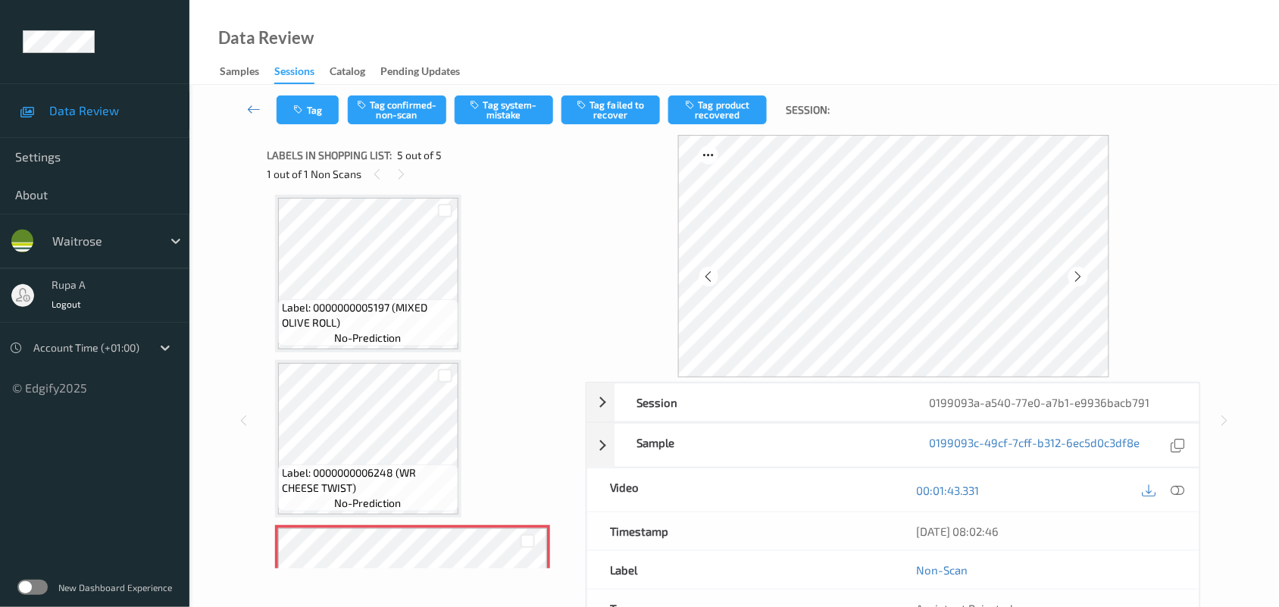
click at [512, 125] on div "Tag Tag confirmed-non-scan Tag system-mistake Tag failed to recover Tag product…" at bounding box center [733, 110] width 1027 height 50
click at [509, 114] on button "Tag system-mistake" at bounding box center [504, 109] width 98 height 29
click at [314, 122] on button "Tag" at bounding box center [307, 109] width 62 height 29
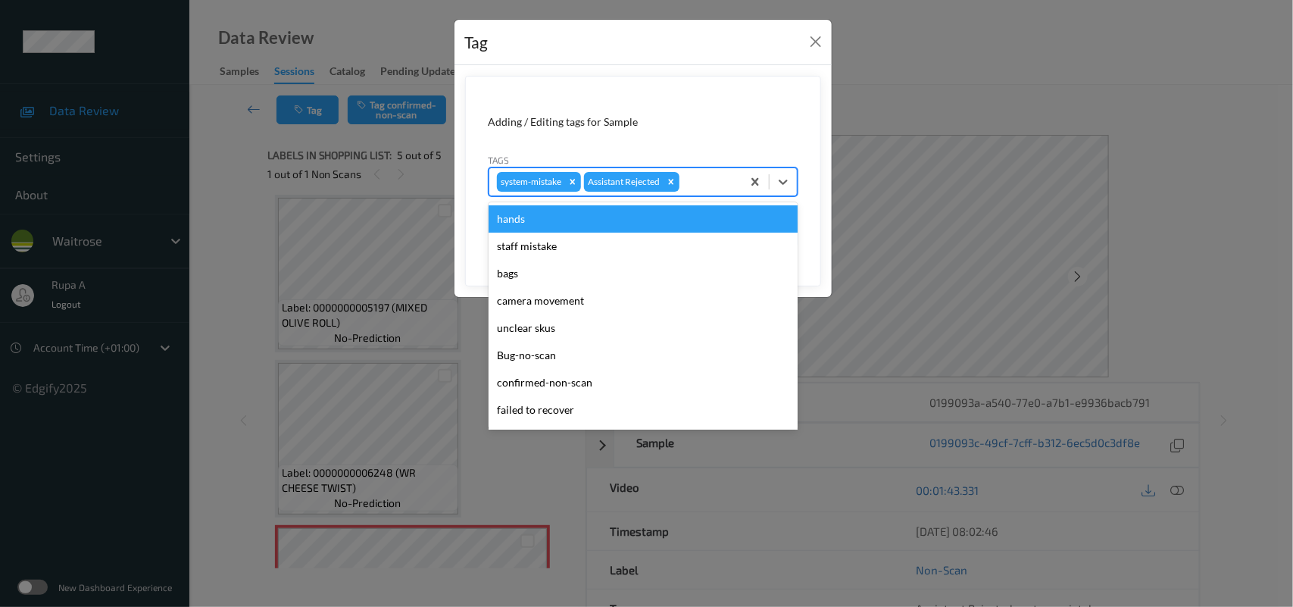
click at [690, 175] on div at bounding box center [709, 182] width 52 height 18
type input "un"
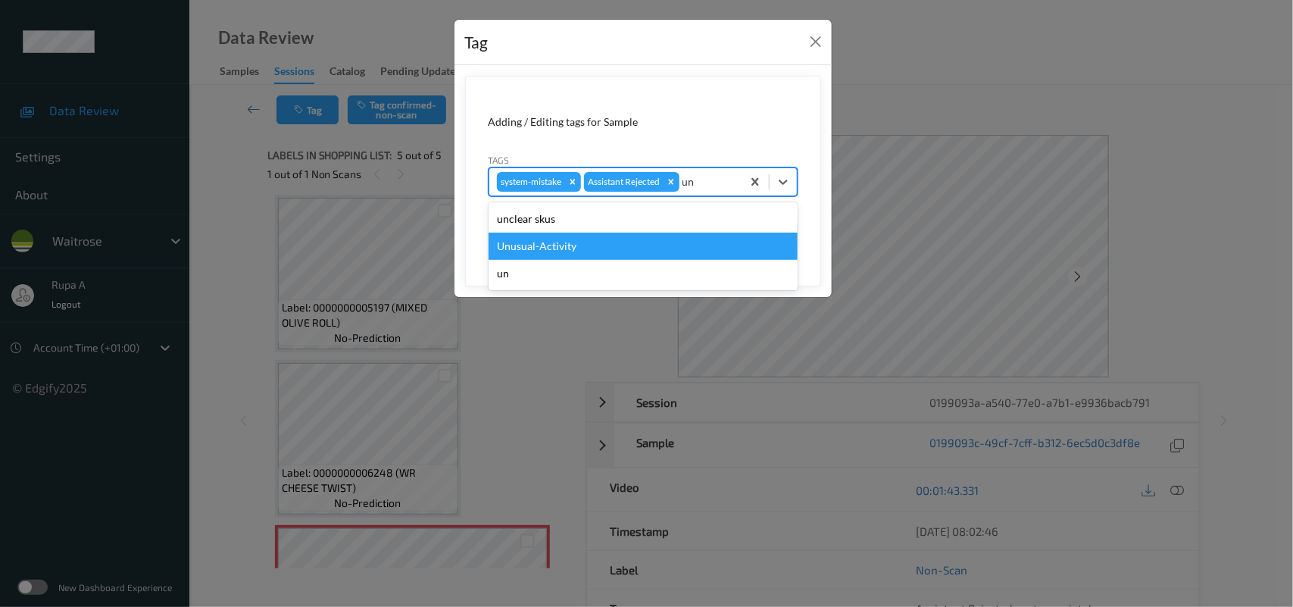
click at [633, 237] on div "Unusual-Activity" at bounding box center [643, 246] width 309 height 27
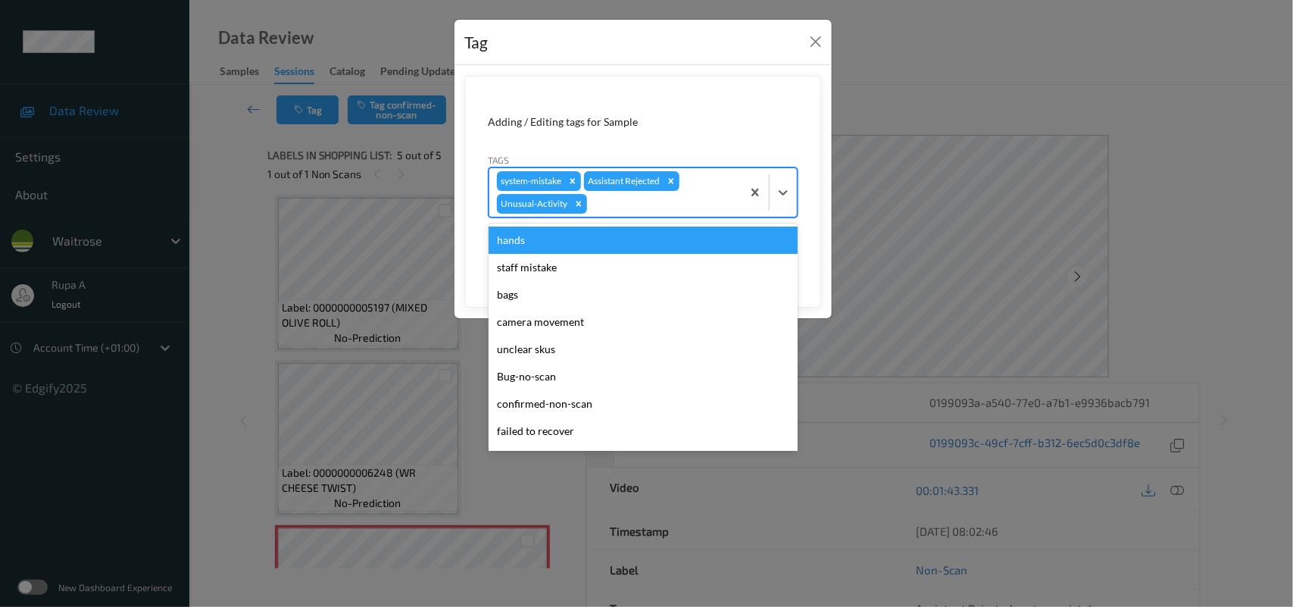
click at [703, 205] on div at bounding box center [662, 204] width 144 height 18
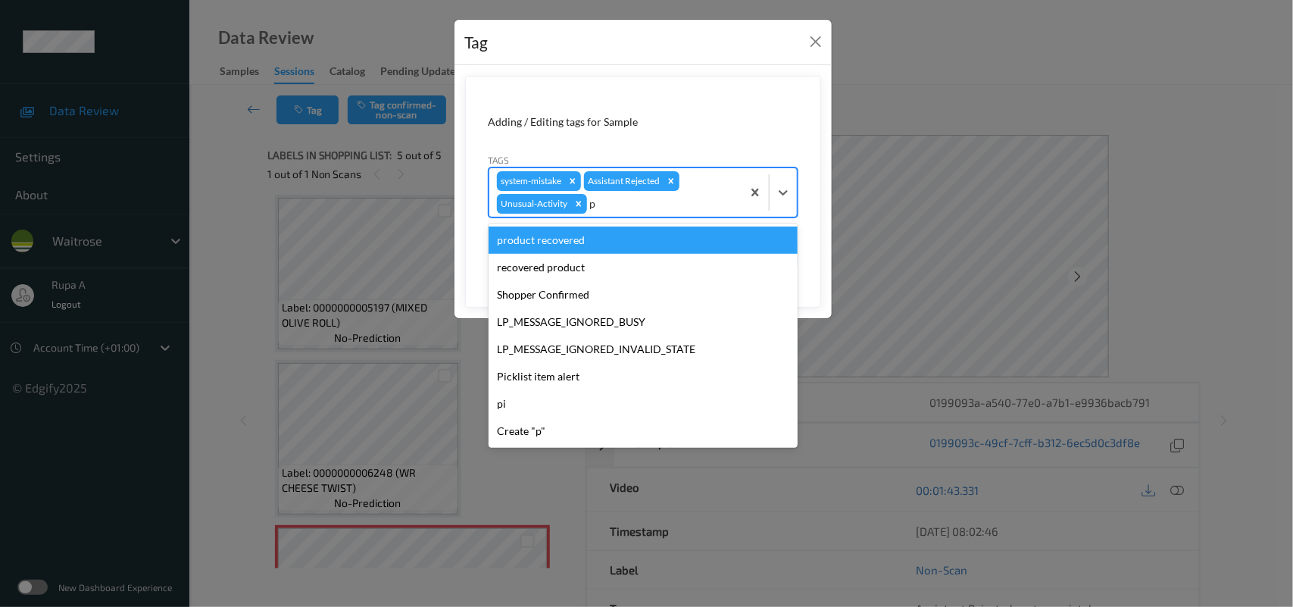
type input "pi"
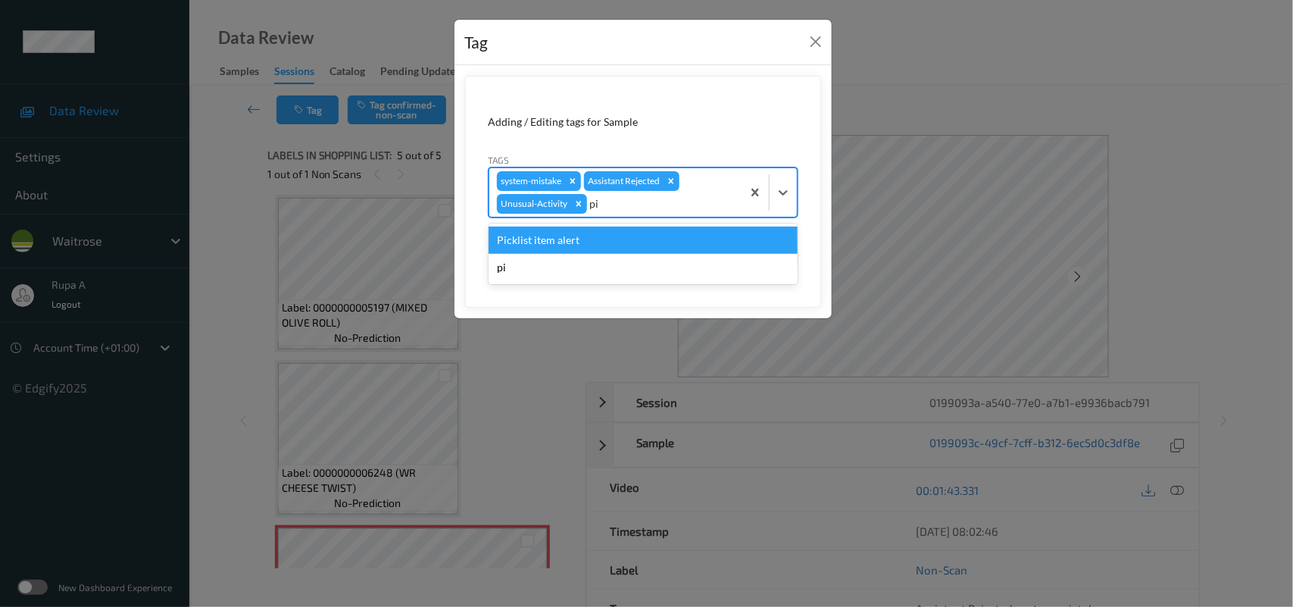
drag, startPoint x: 664, startPoint y: 244, endPoint x: 748, endPoint y: 278, distance: 90.7
click at [664, 243] on div "Picklist item alert" at bounding box center [643, 239] width 309 height 27
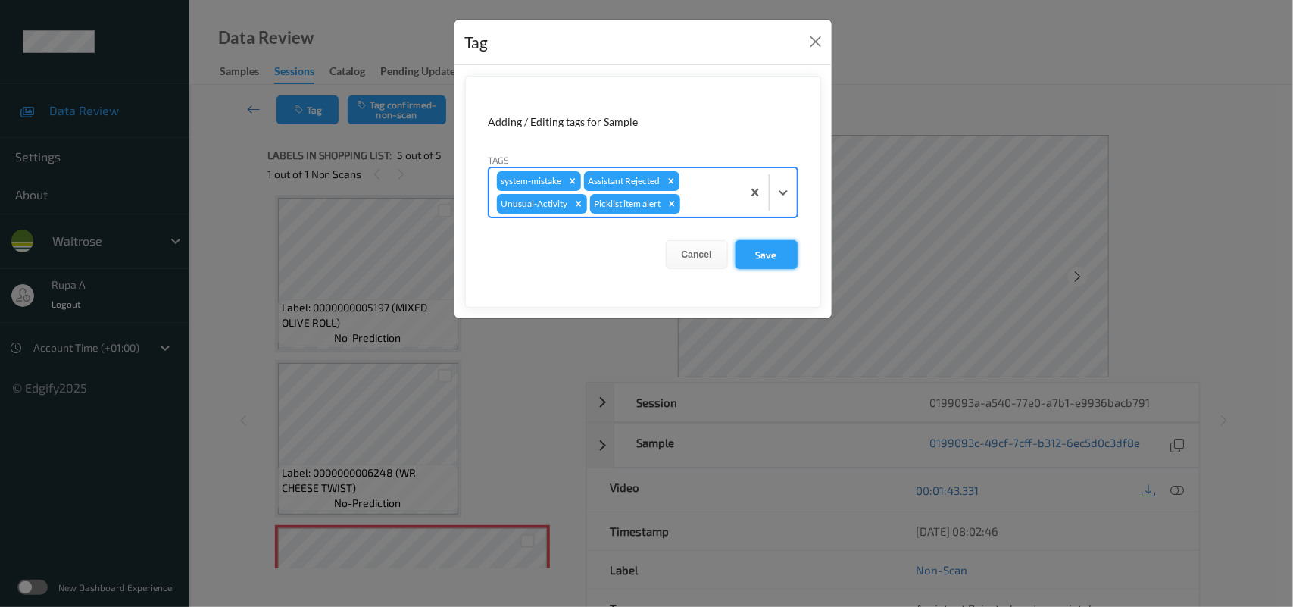
click at [765, 248] on button "Save" at bounding box center [767, 254] width 62 height 29
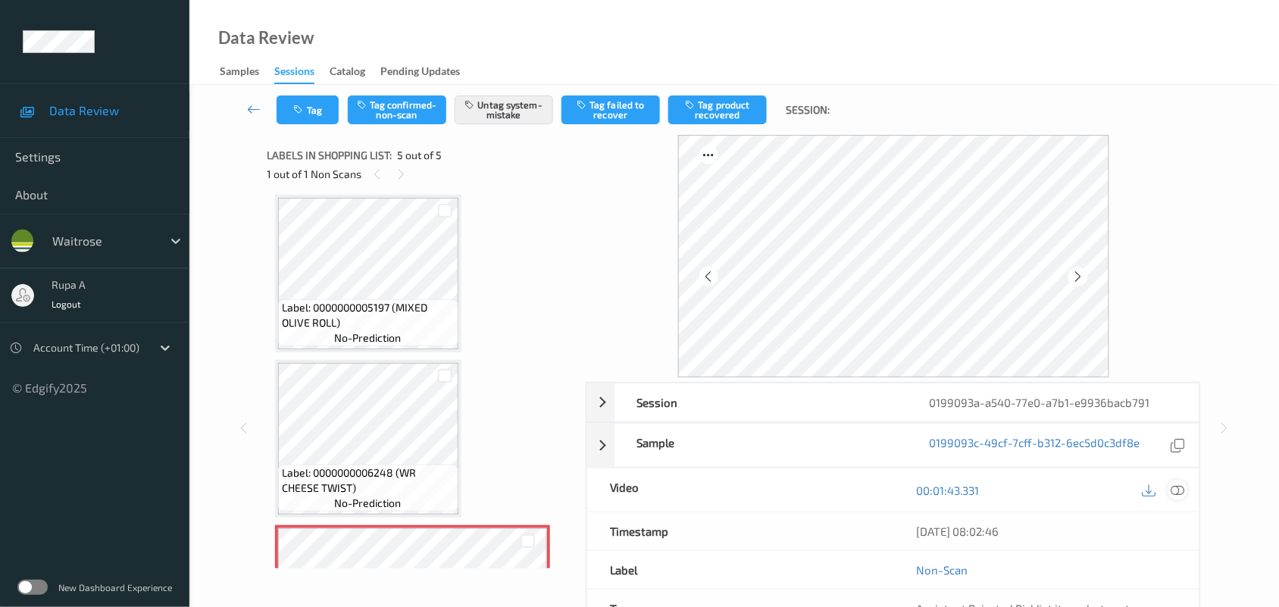
click at [1174, 491] on icon at bounding box center [1178, 490] width 14 height 14
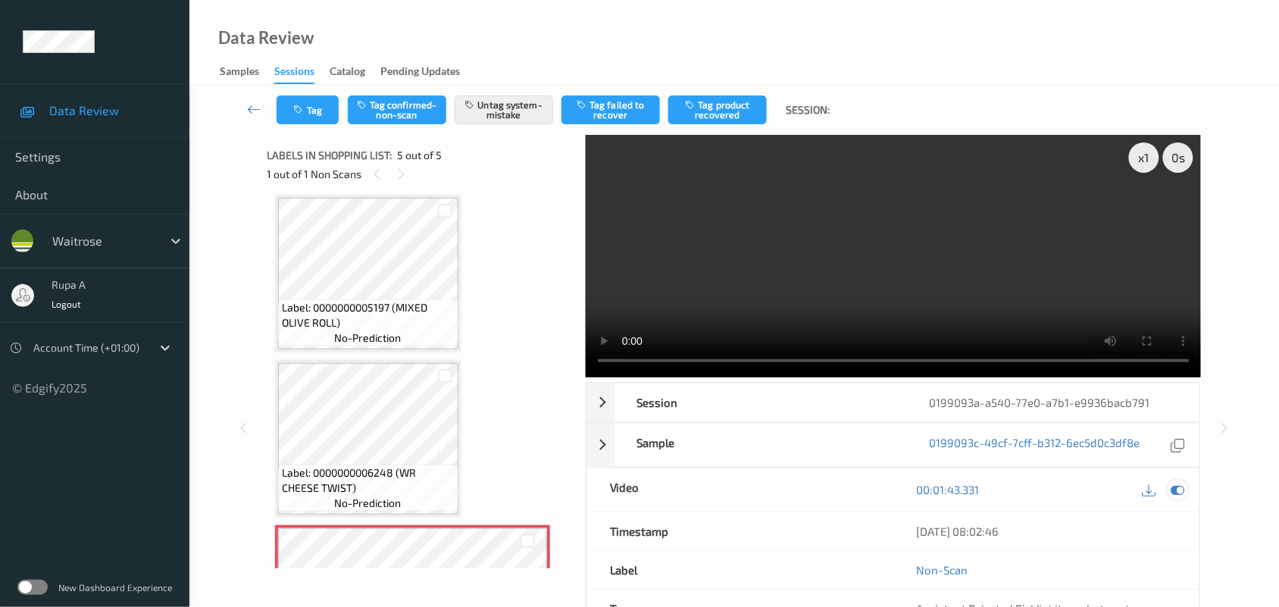
click at [1176, 489] on icon at bounding box center [1178, 490] width 14 height 14
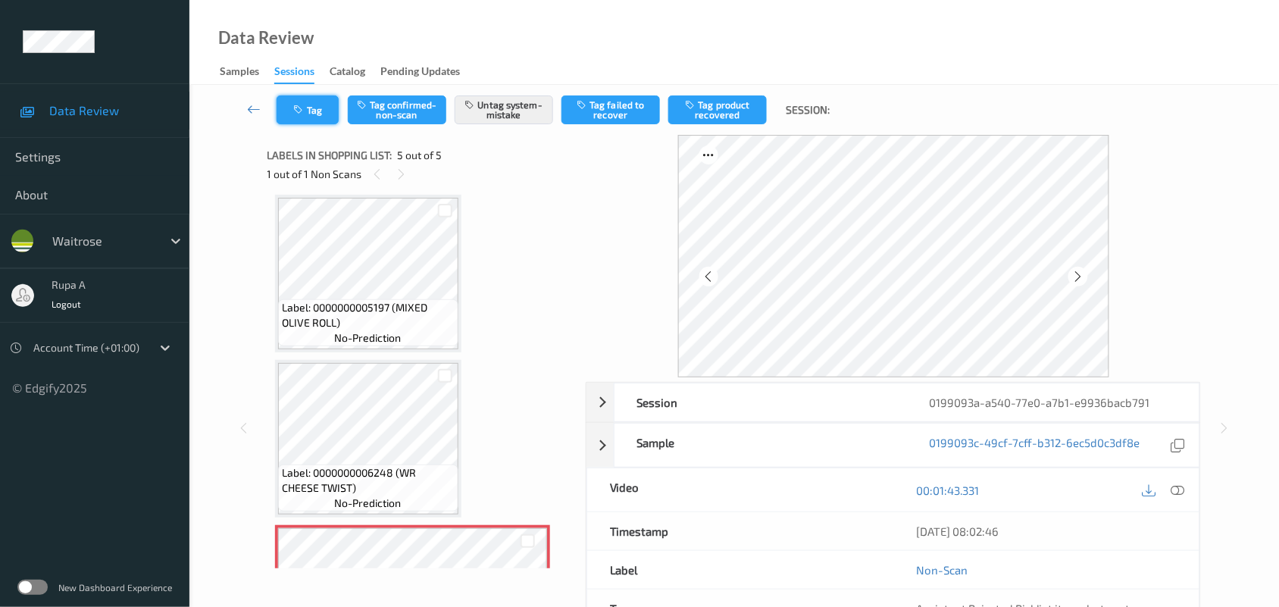
click at [319, 122] on button "Tag" at bounding box center [307, 109] width 62 height 29
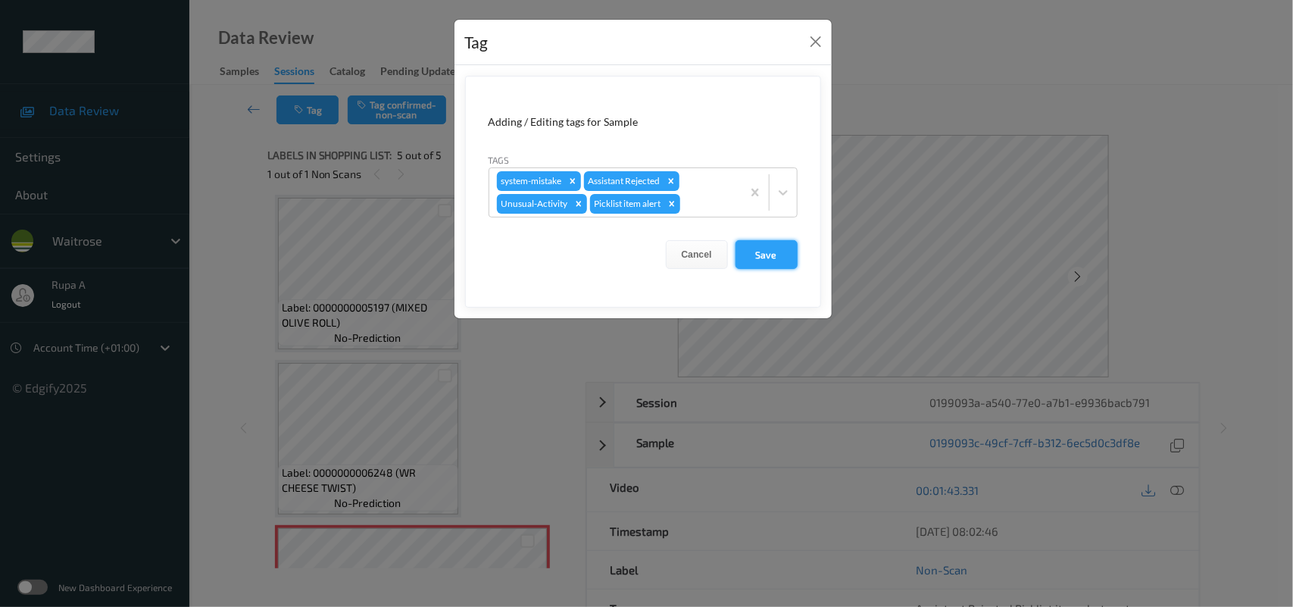
click at [758, 266] on button "Save" at bounding box center [767, 254] width 62 height 29
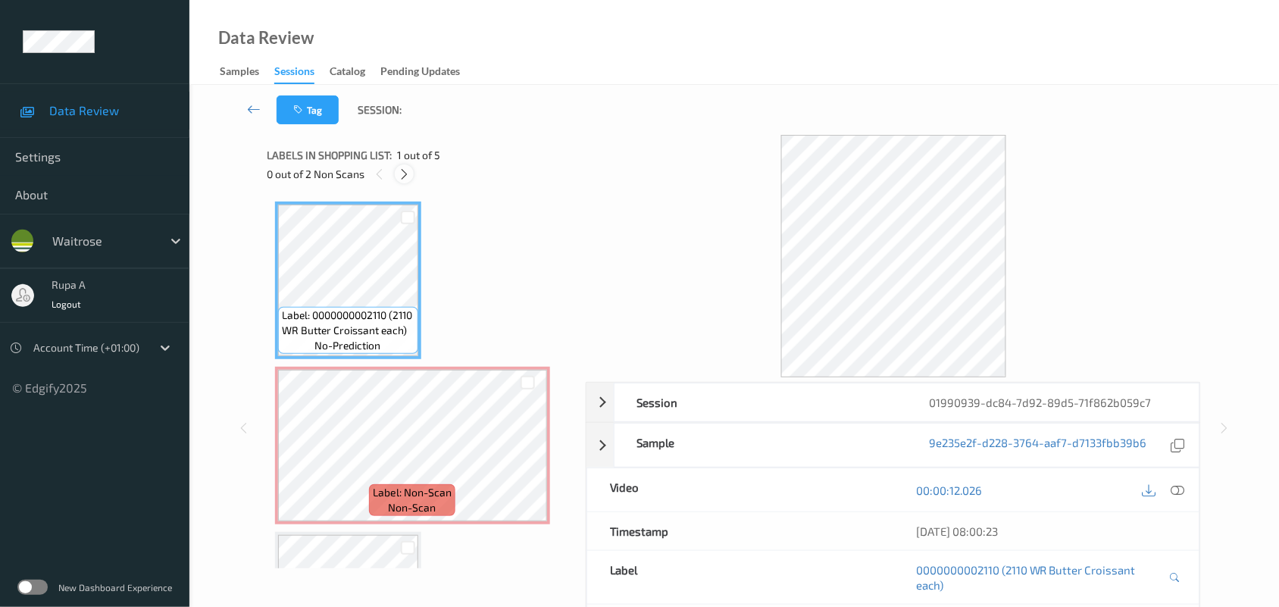
click at [402, 176] on icon at bounding box center [404, 174] width 13 height 14
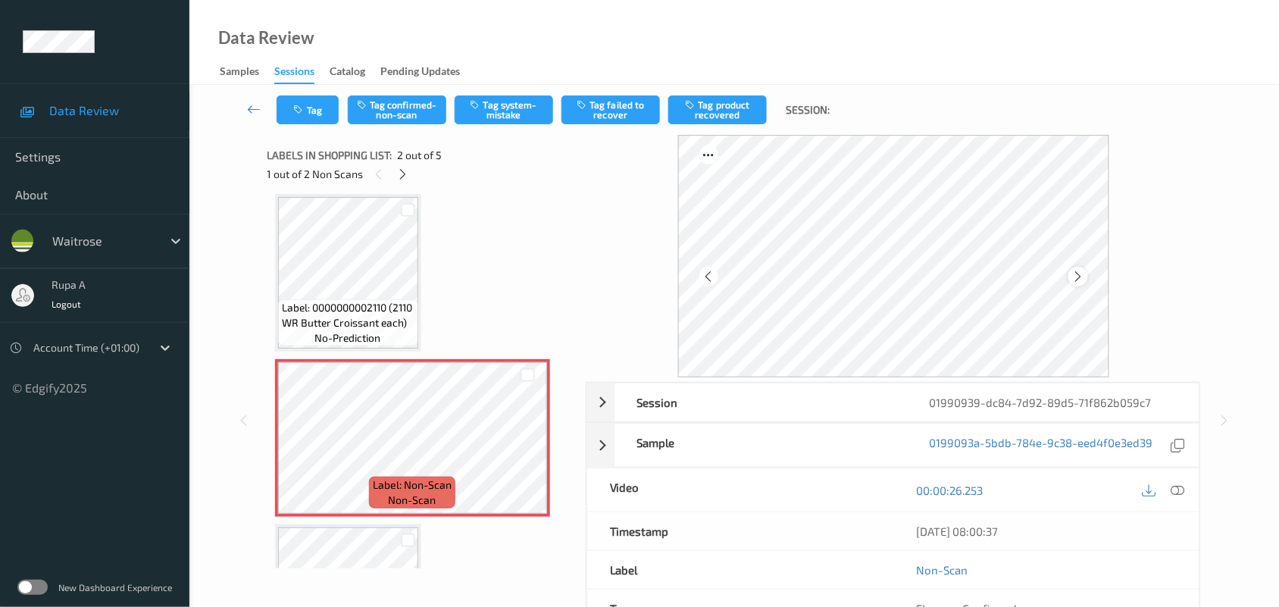
click at [1073, 270] on icon at bounding box center [1077, 277] width 13 height 14
click at [399, 183] on div "Labels in shopping list: 2 out of 5 1 out of 2 Non Scans" at bounding box center [421, 164] width 308 height 59
click at [399, 173] on icon at bounding box center [402, 174] width 13 height 14
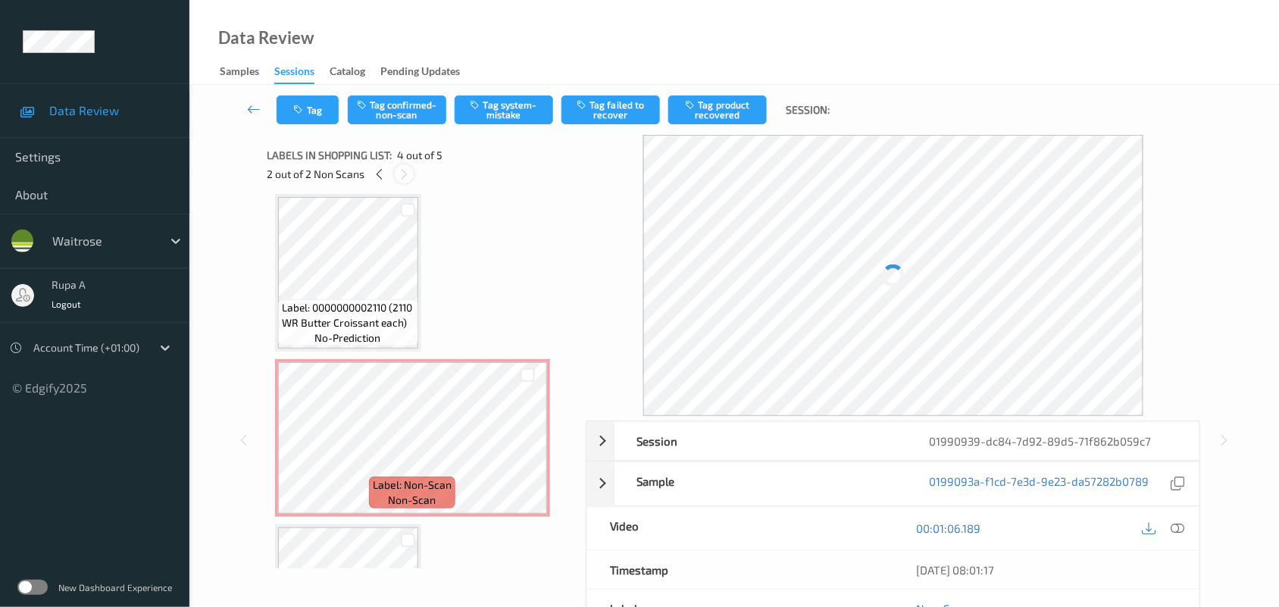
scroll to position [337, 0]
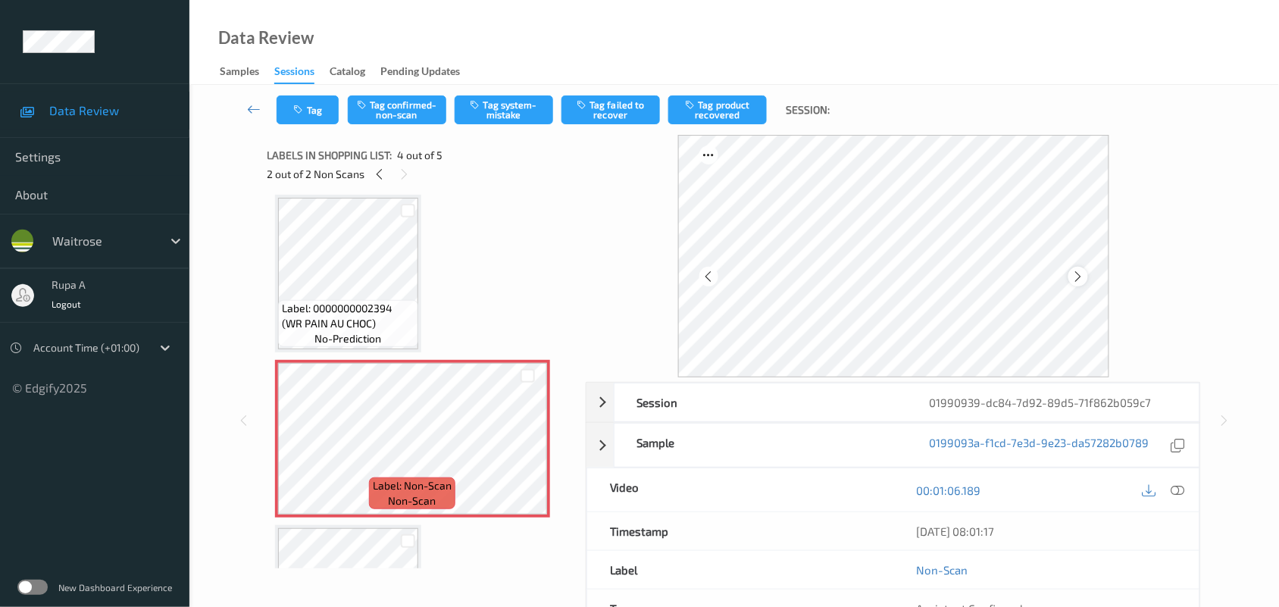
click at [1077, 278] on icon at bounding box center [1077, 277] width 13 height 14
click at [1079, 278] on icon at bounding box center [1077, 277] width 13 height 14
click at [375, 175] on icon at bounding box center [379, 174] width 13 height 14
click at [504, 112] on button "Tag system-mistake" at bounding box center [504, 109] width 98 height 29
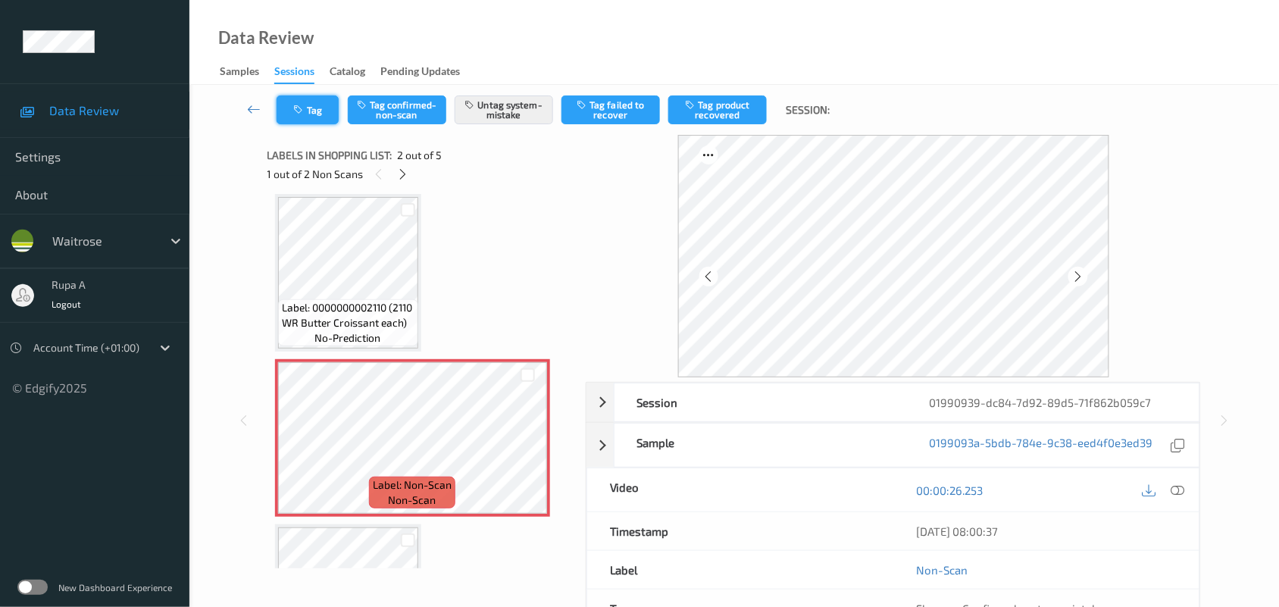
click at [301, 111] on icon "button" at bounding box center [300, 110] width 13 height 11
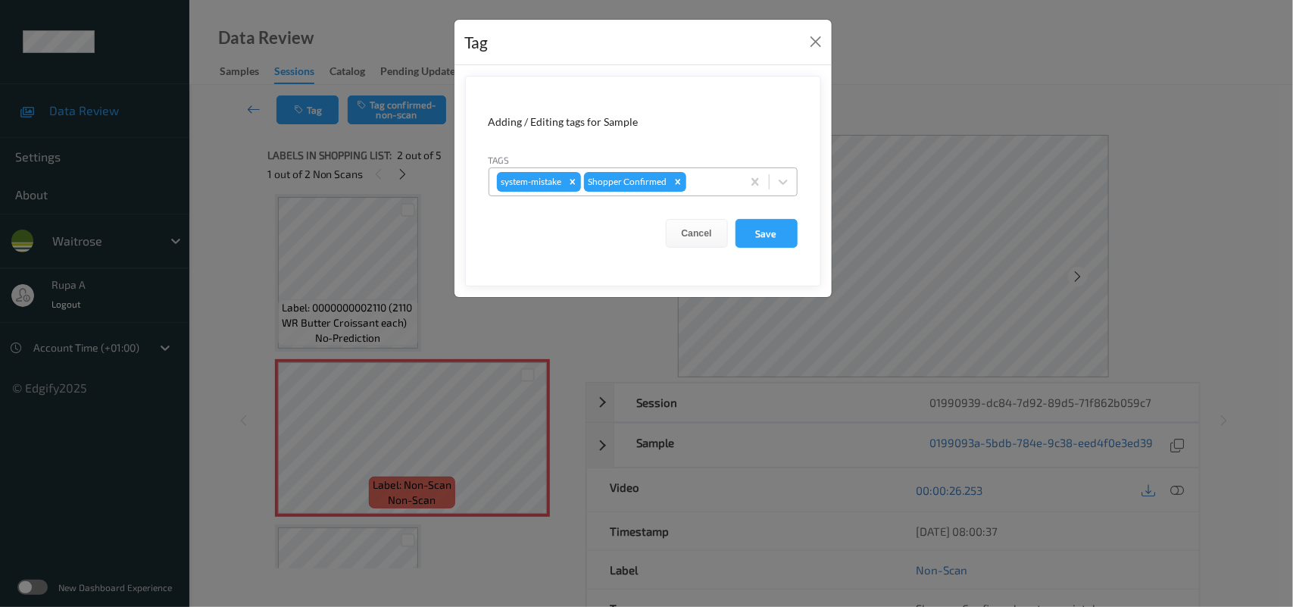
click at [713, 193] on div "system-mistake Shopper Confirmed" at bounding box center [615, 182] width 252 height 26
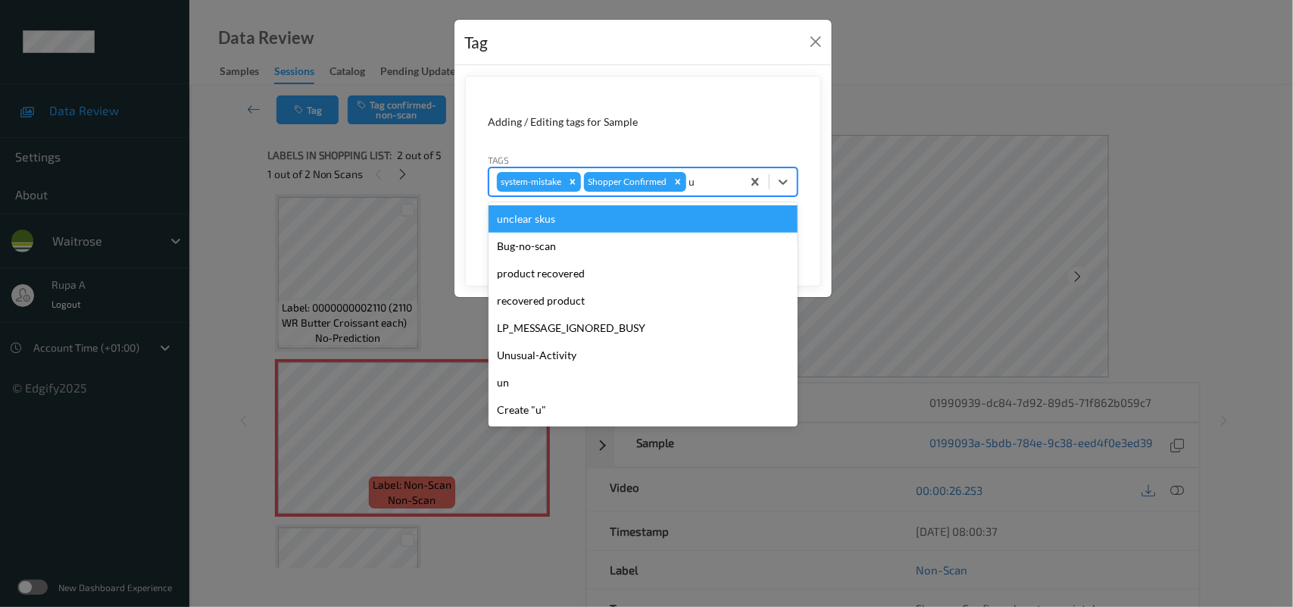
type input "un"
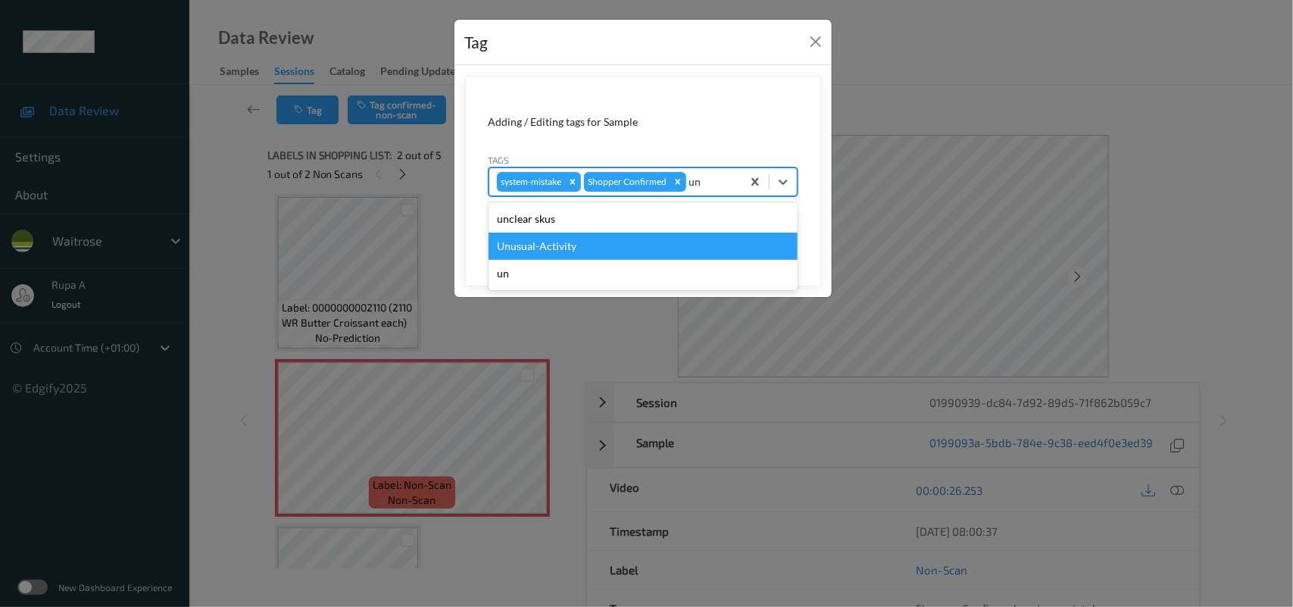
click at [610, 243] on div "Unusual-Activity" at bounding box center [643, 246] width 309 height 27
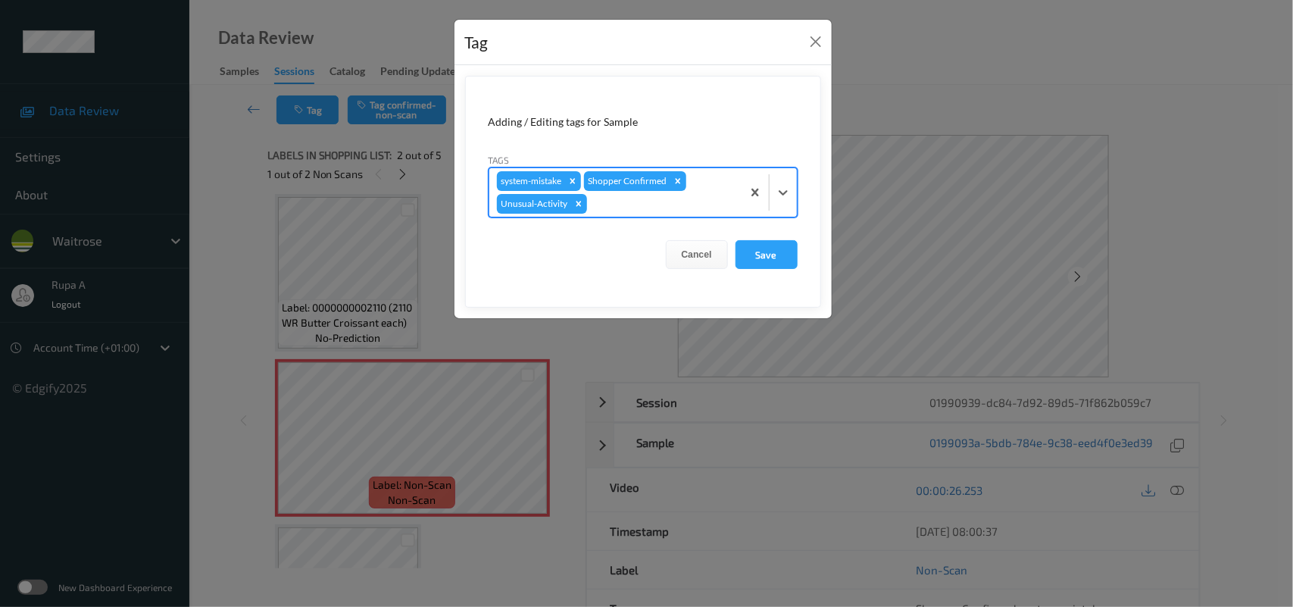
click at [703, 205] on div at bounding box center [662, 204] width 144 height 18
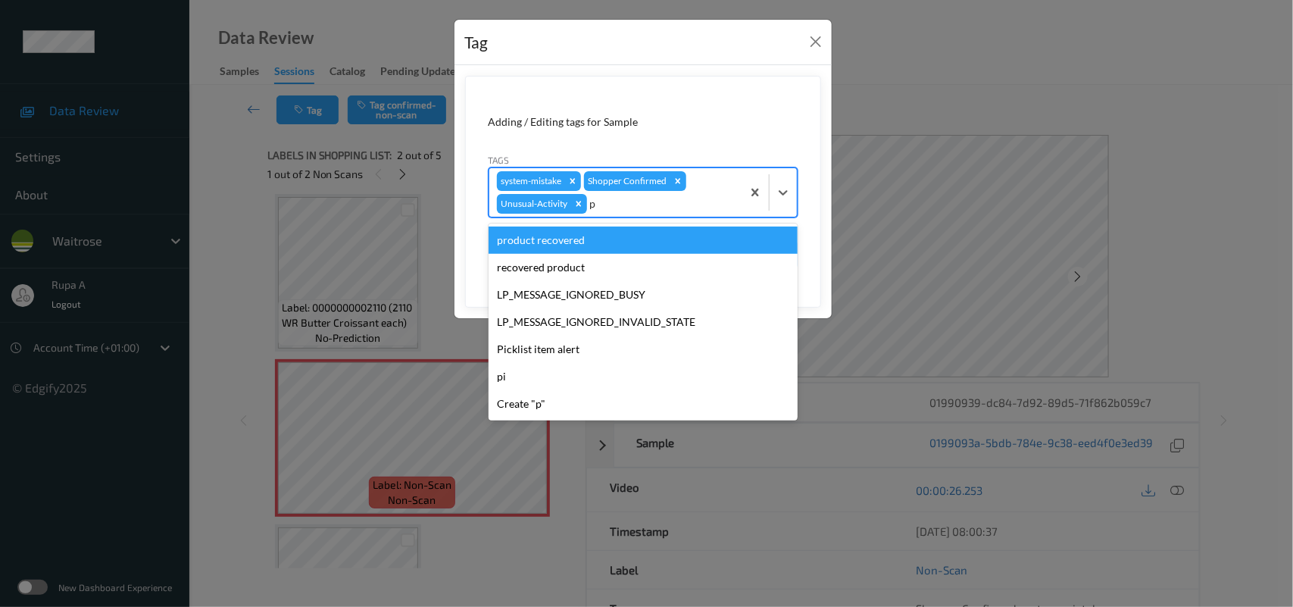
type input "pi"
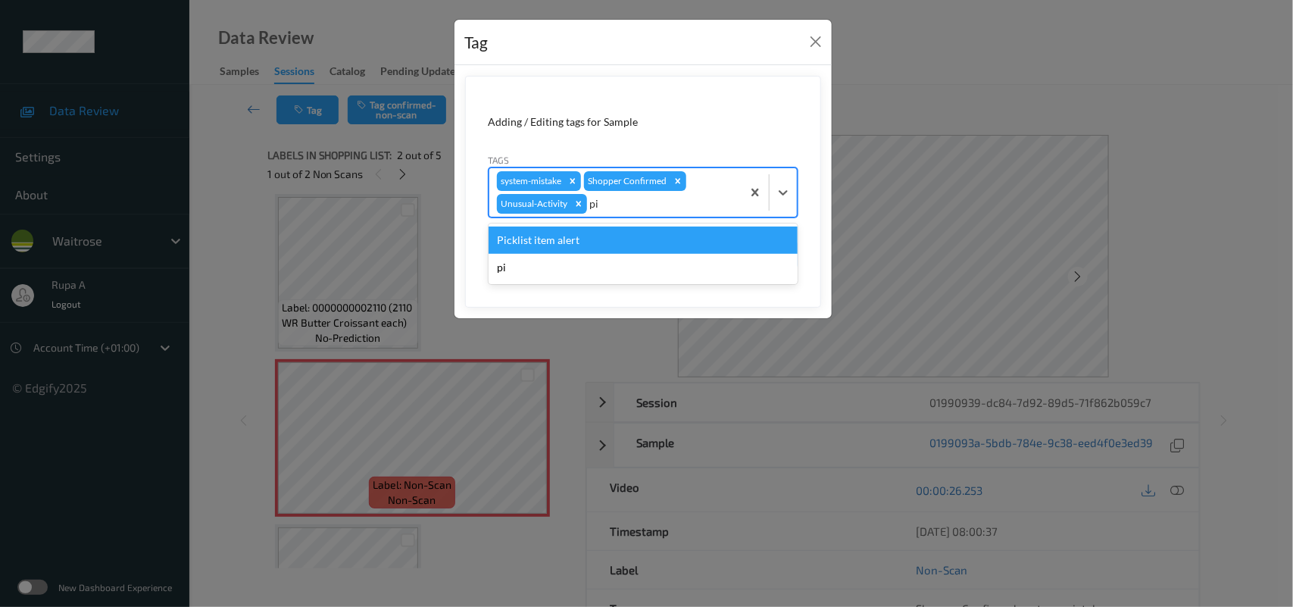
click at [649, 243] on div "Picklist item alert" at bounding box center [643, 239] width 309 height 27
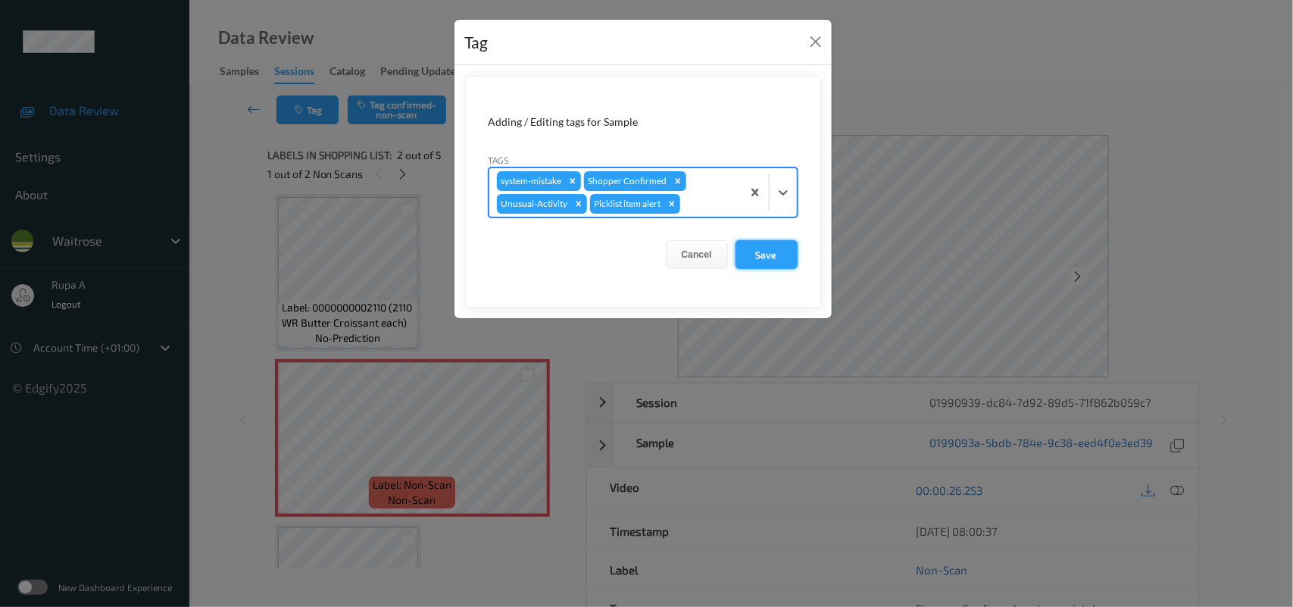
click at [764, 251] on button "Save" at bounding box center [767, 254] width 62 height 29
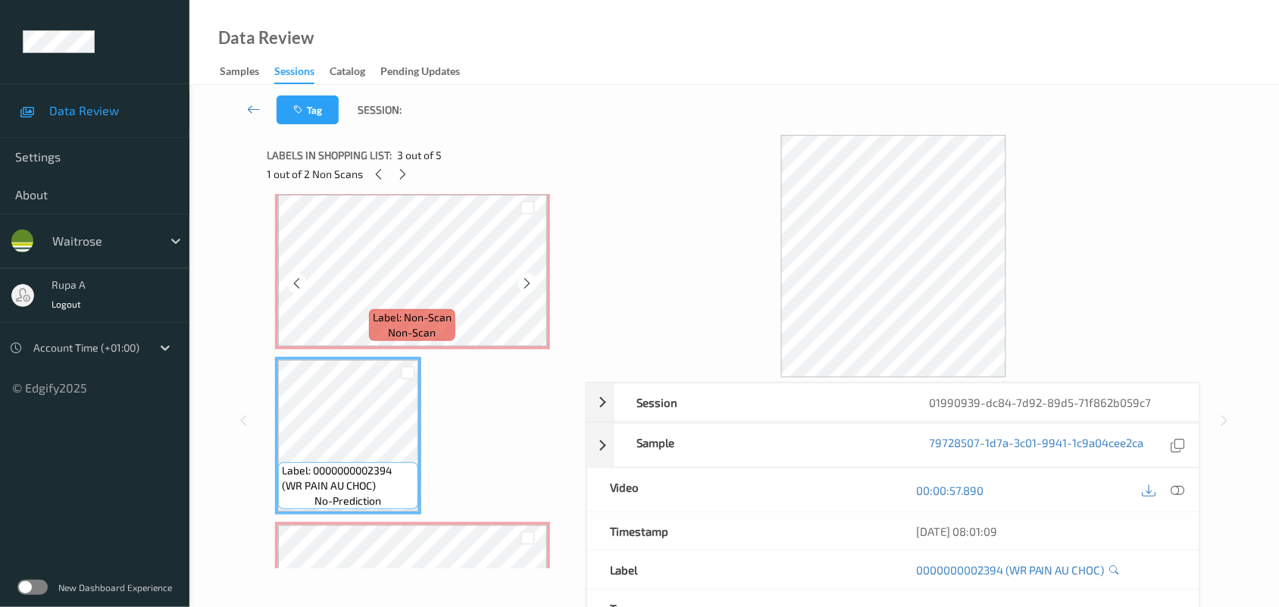
scroll to position [173, 0]
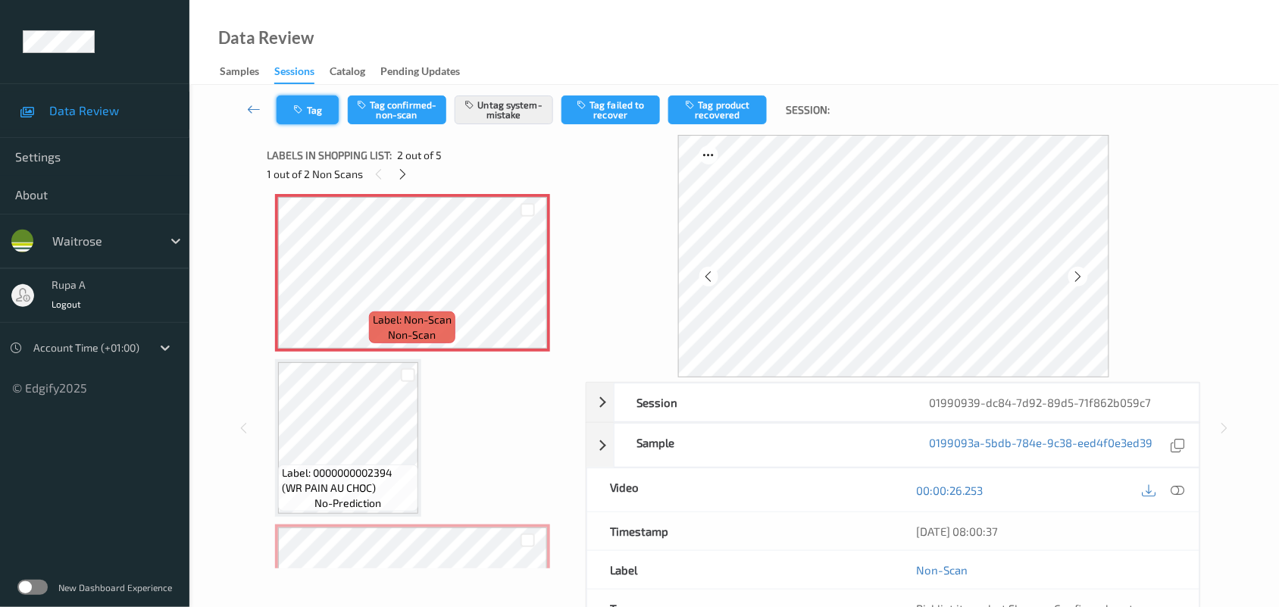
click at [330, 108] on button "Tag" at bounding box center [307, 109] width 62 height 29
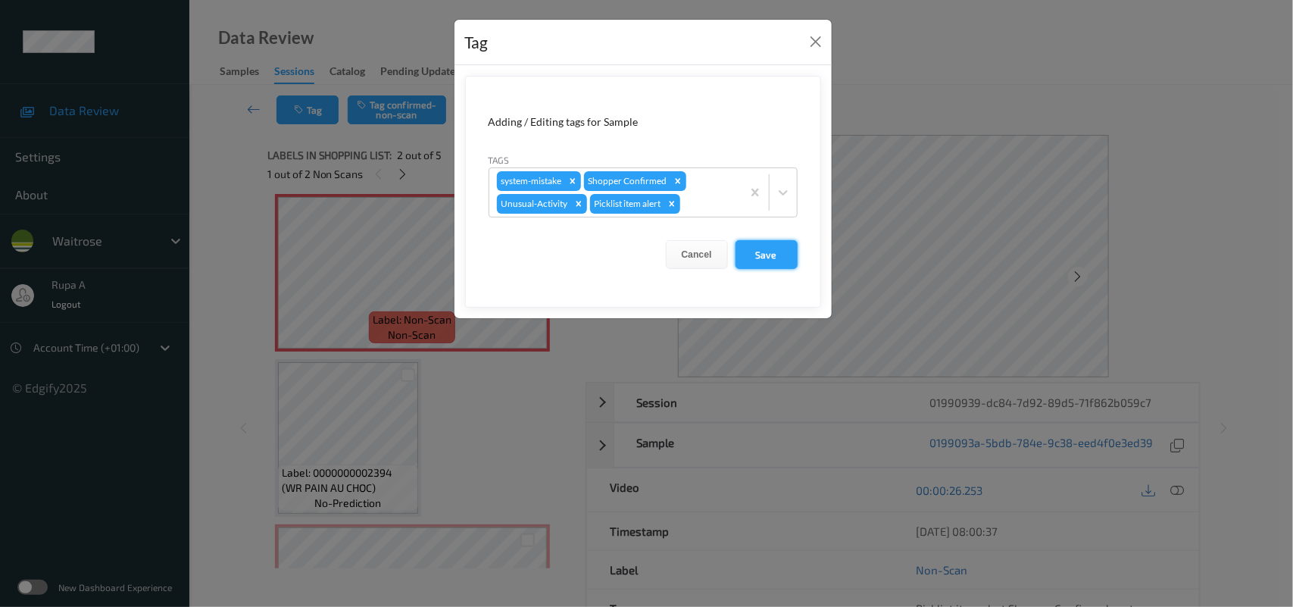
click at [775, 248] on button "Save" at bounding box center [767, 254] width 62 height 29
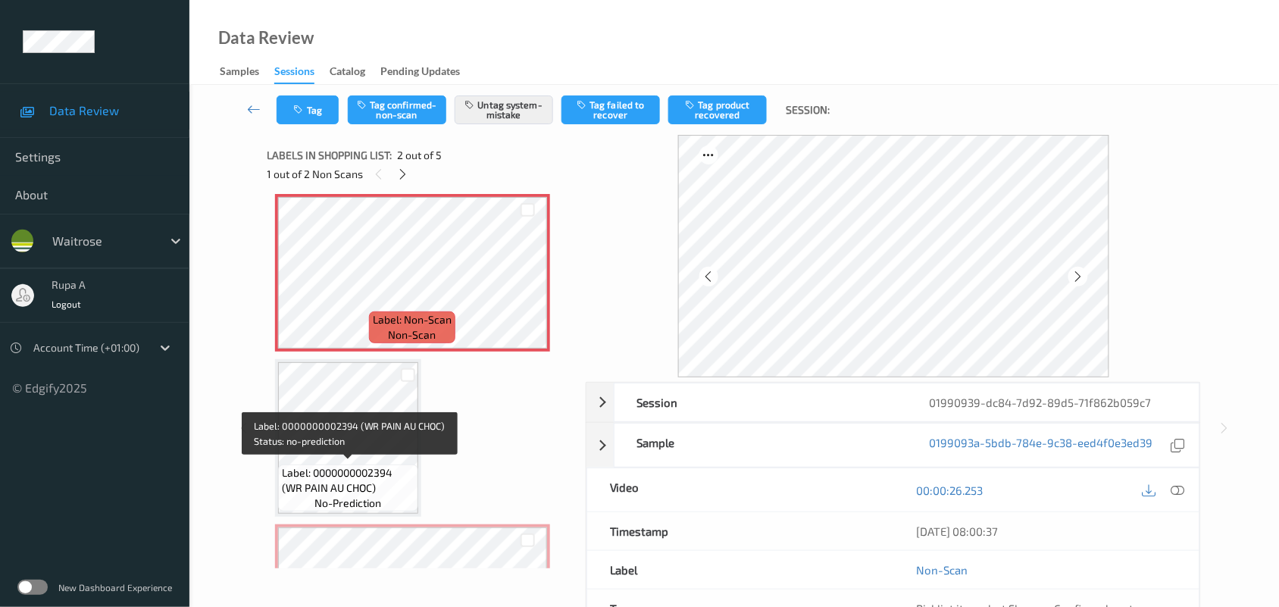
scroll to position [362, 0]
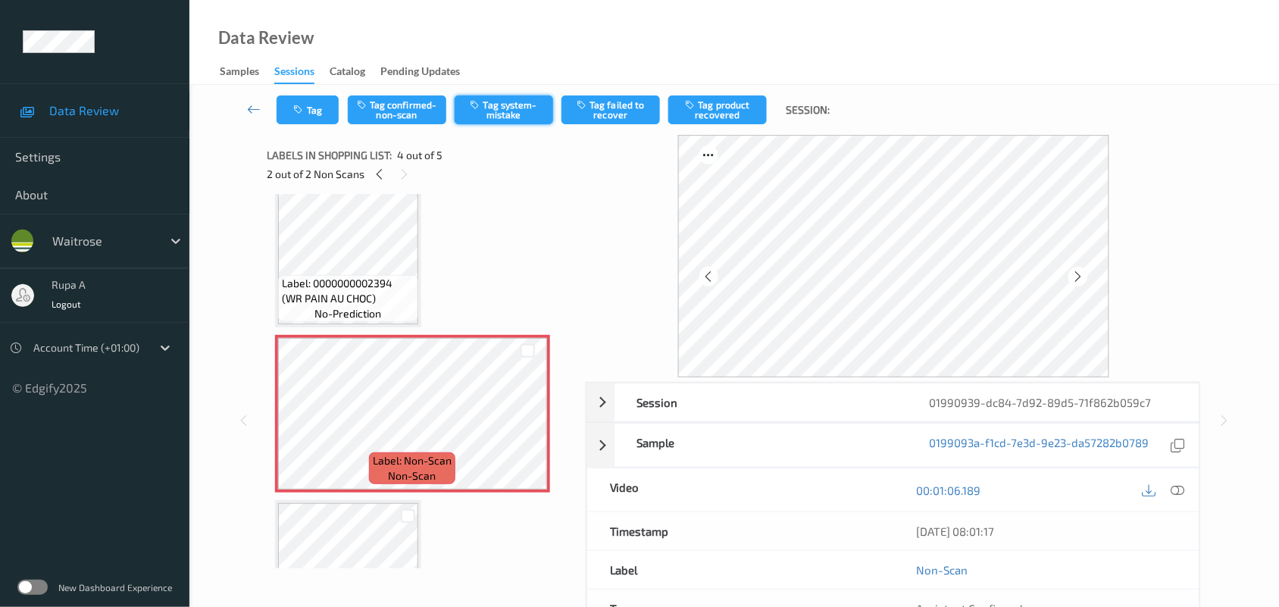
click at [501, 116] on button "Tag system-mistake" at bounding box center [504, 109] width 98 height 29
click at [299, 117] on button "Tag" at bounding box center [307, 109] width 62 height 29
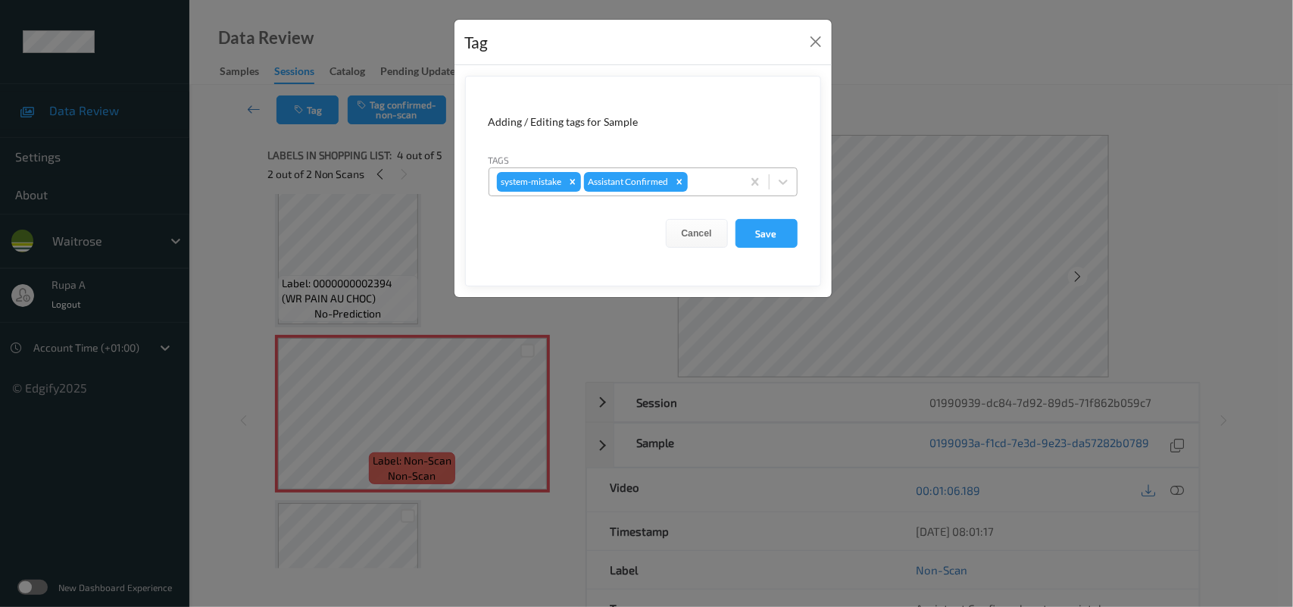
click at [712, 186] on div at bounding box center [712, 182] width 43 height 18
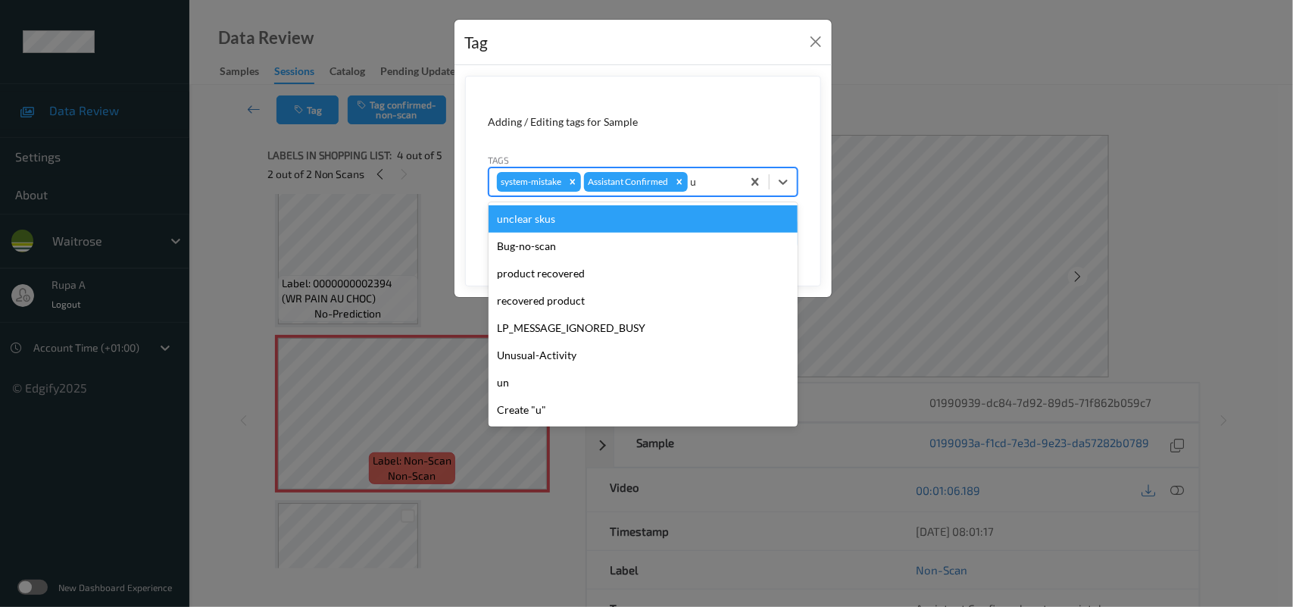
type input "un"
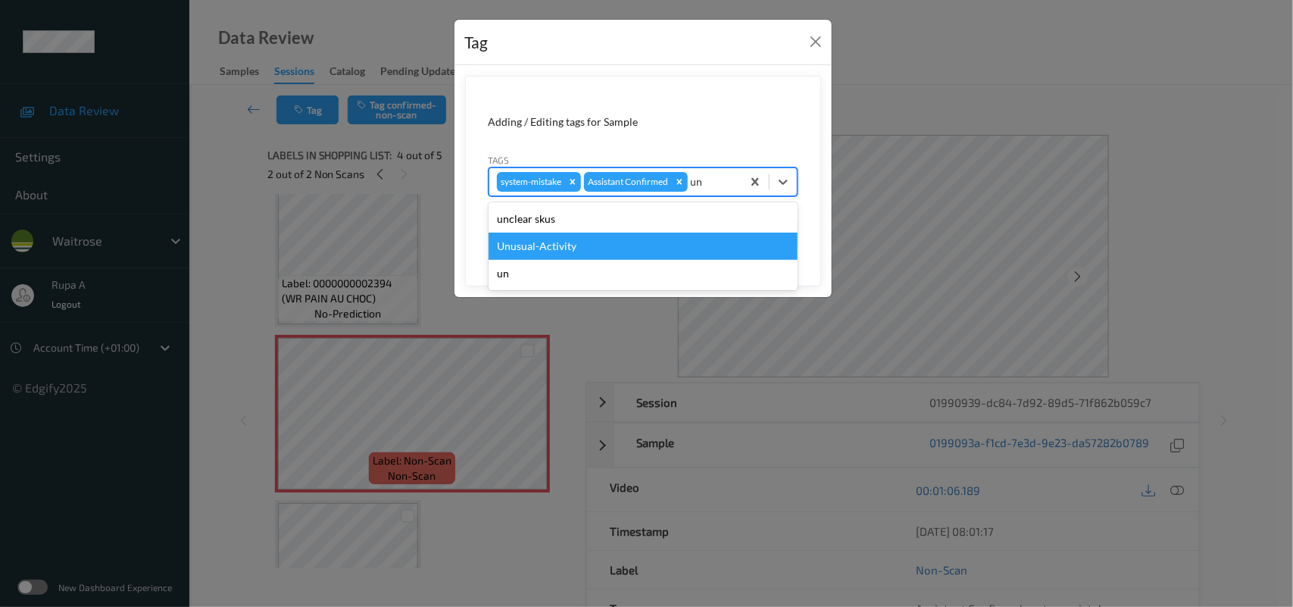
click at [582, 241] on div "Unusual-Activity" at bounding box center [643, 246] width 309 height 27
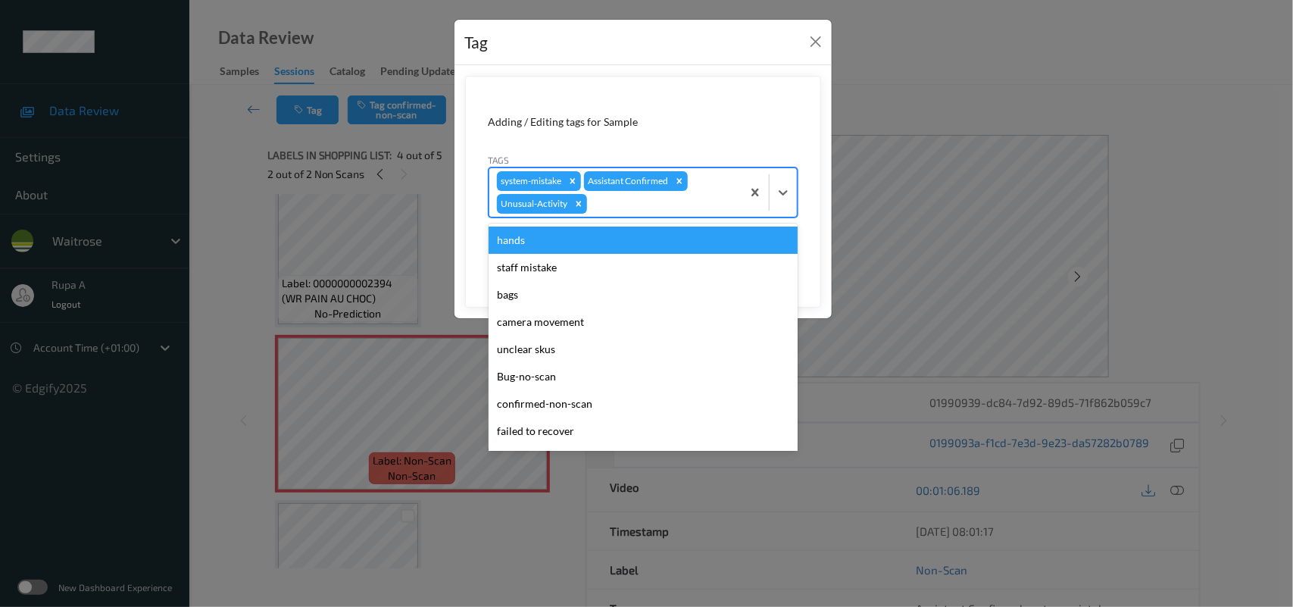
click at [610, 211] on div at bounding box center [662, 204] width 144 height 18
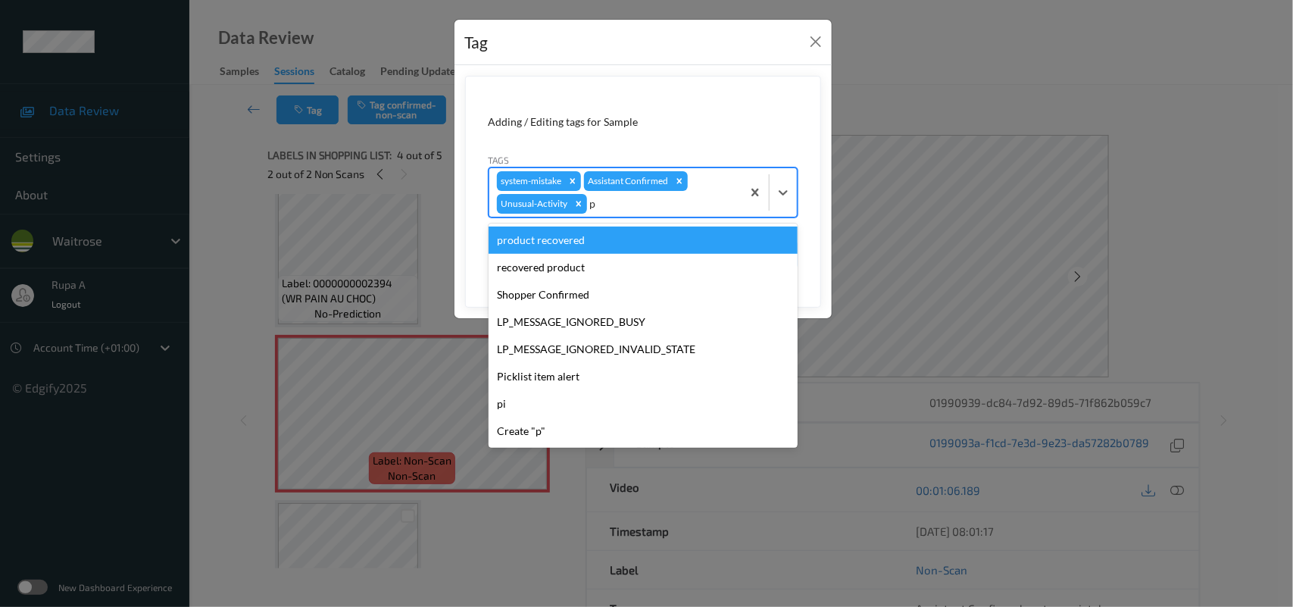
type input "pi"
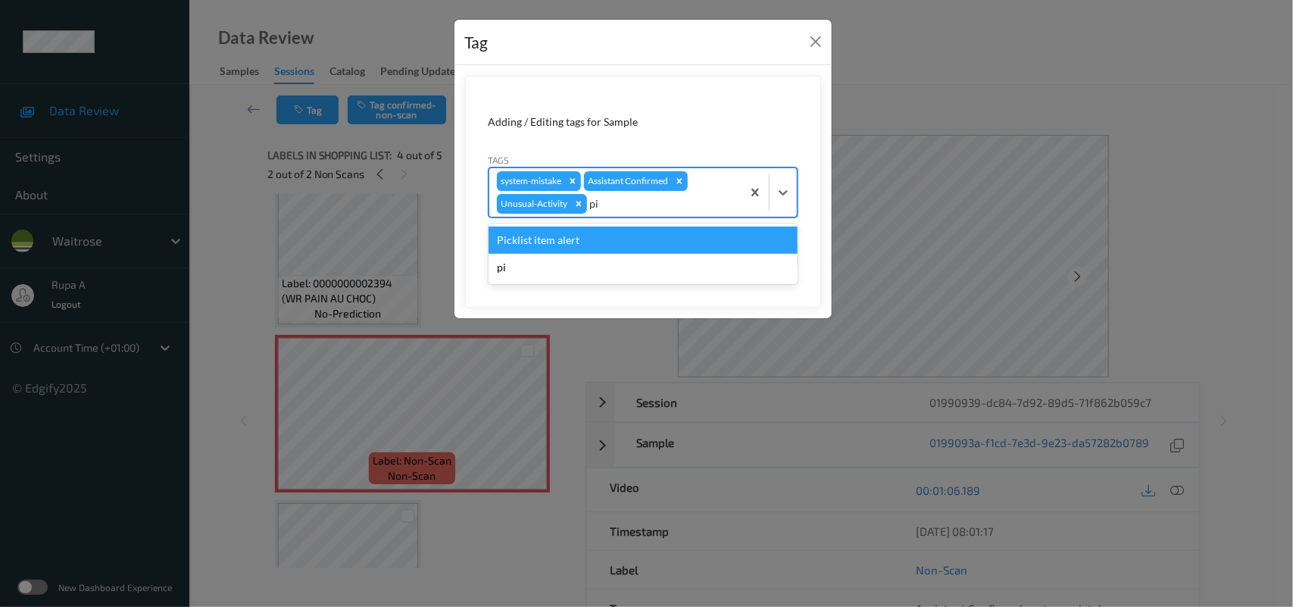
click at [592, 235] on div "Picklist item alert" at bounding box center [643, 239] width 309 height 27
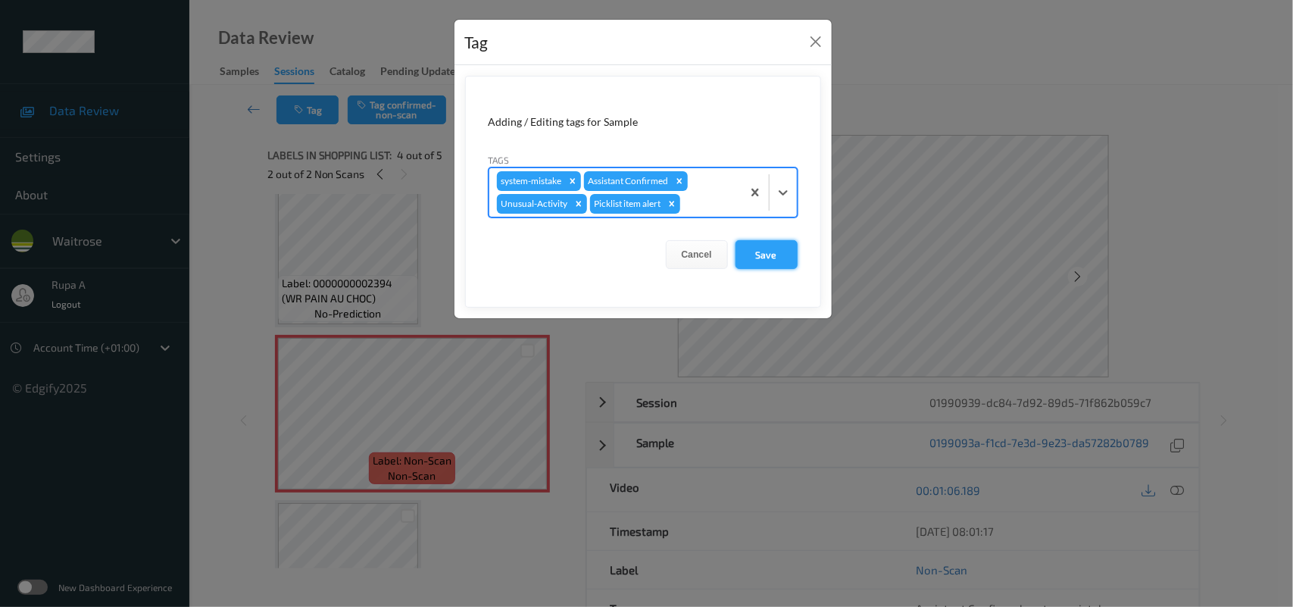
click at [751, 263] on button "Save" at bounding box center [767, 254] width 62 height 29
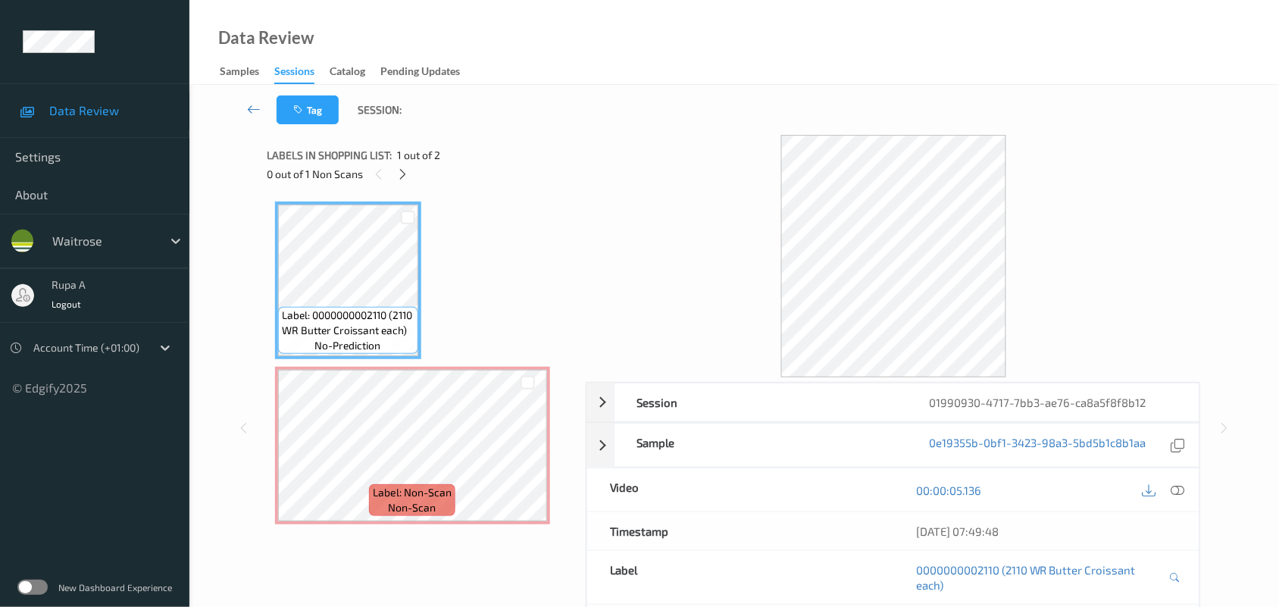
click at [490, 269] on div "Label: 0000000002110 (2110 WR Butter Croissant each) no-prediction Label: Non-S…" at bounding box center [421, 362] width 292 height 323
click at [405, 176] on icon at bounding box center [402, 174] width 13 height 14
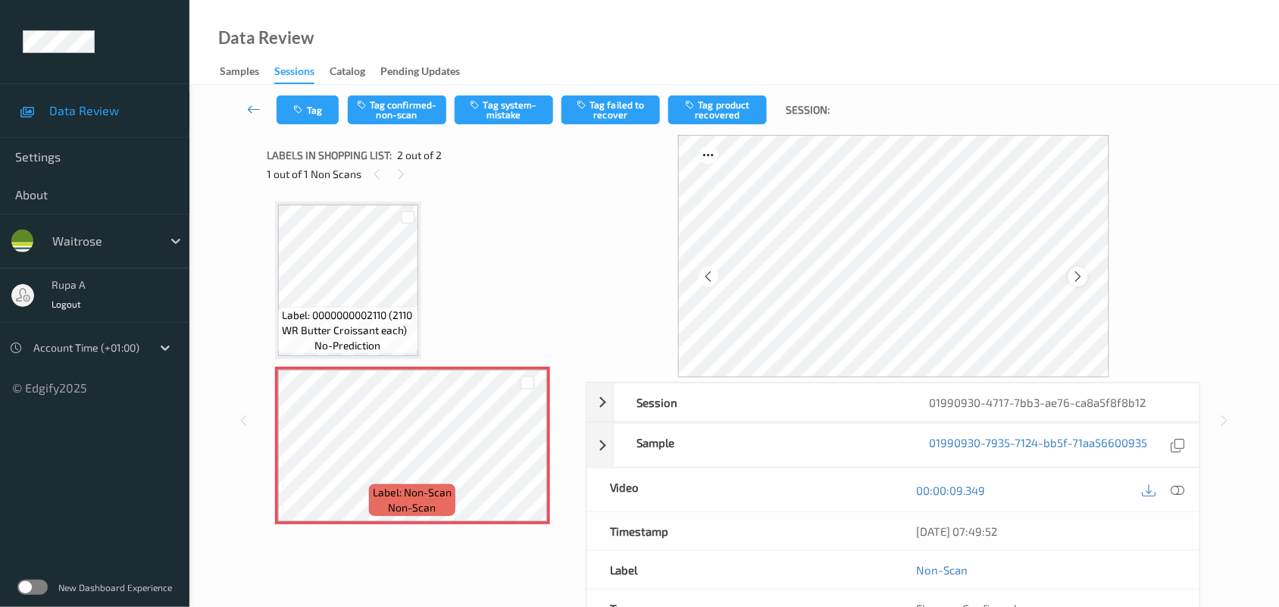
click at [1073, 279] on icon at bounding box center [1077, 277] width 13 height 14
click at [1085, 283] on div at bounding box center [1077, 276] width 19 height 19
click at [1085, 281] on div at bounding box center [1077, 276] width 19 height 19
click at [1179, 486] on icon at bounding box center [1178, 490] width 14 height 14
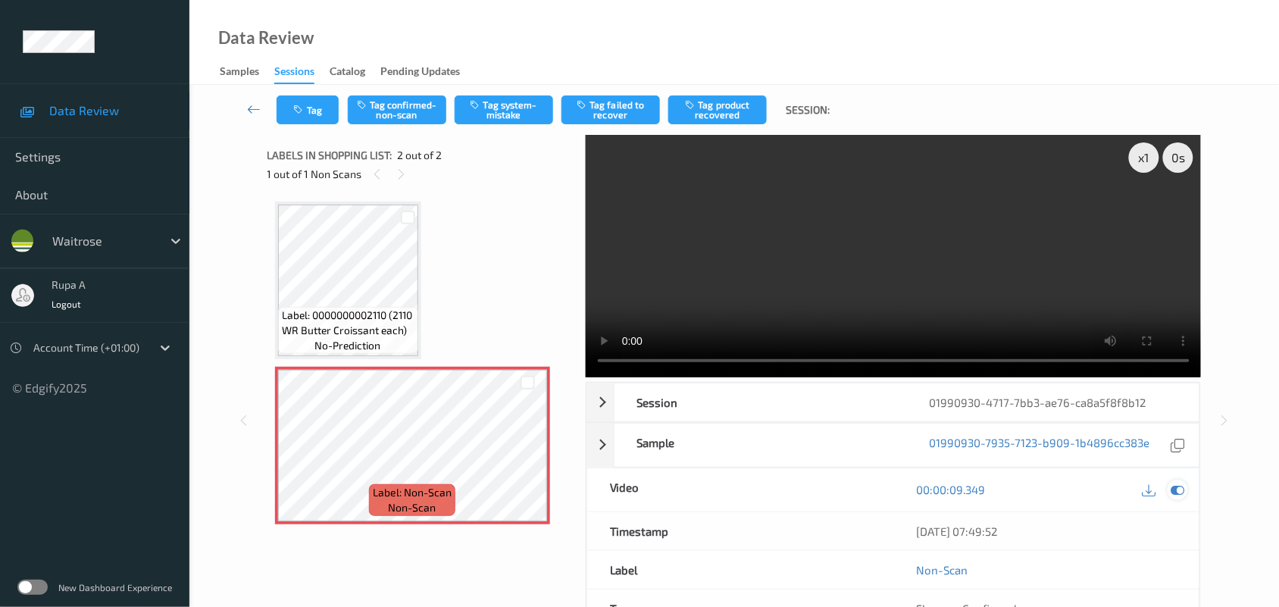
click at [1179, 489] on icon at bounding box center [1178, 490] width 14 height 14
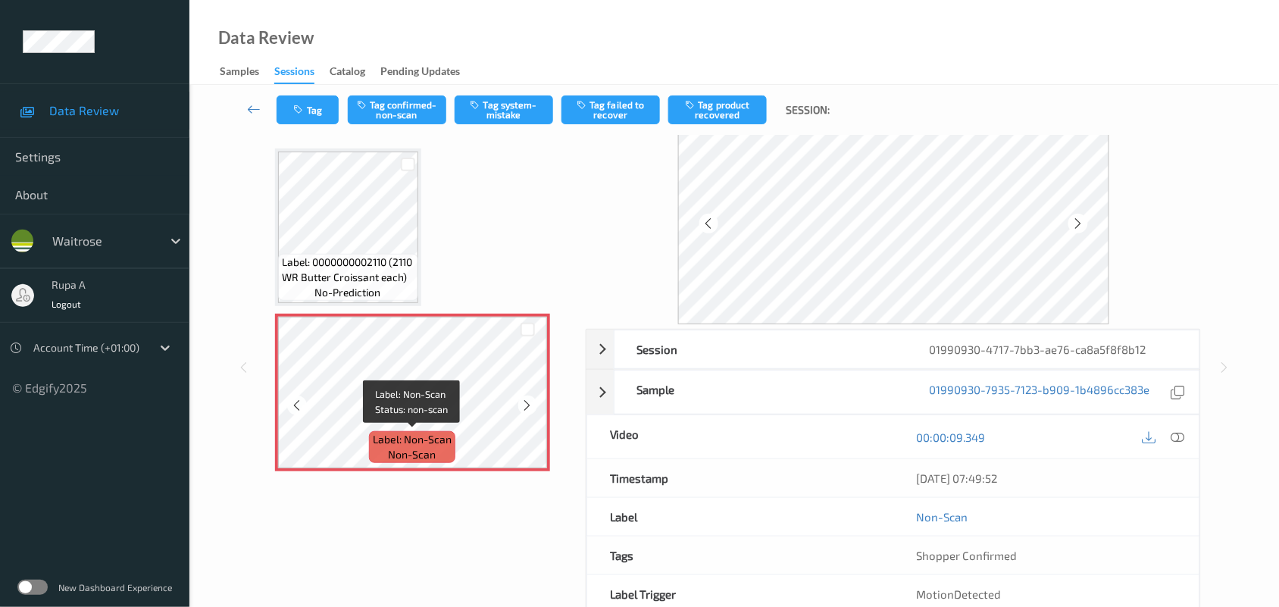
scroll to position [133, 0]
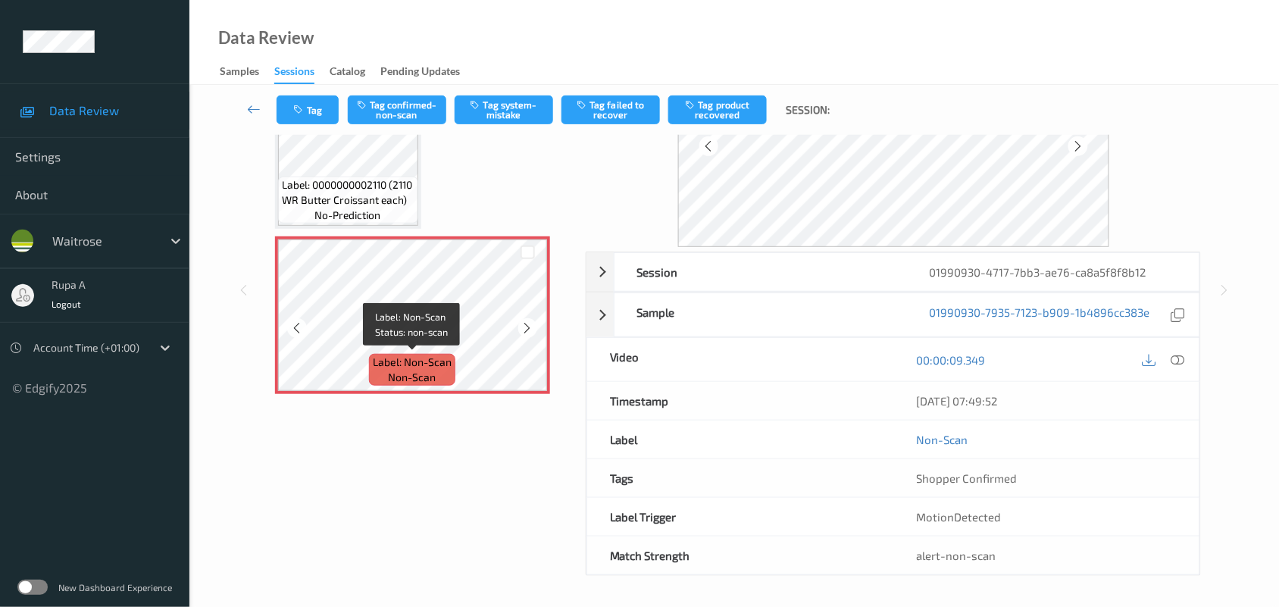
click at [419, 358] on span "Label: Non-Scan" at bounding box center [412, 362] width 79 height 15
click at [483, 114] on button "Tag system-mistake" at bounding box center [504, 109] width 98 height 29
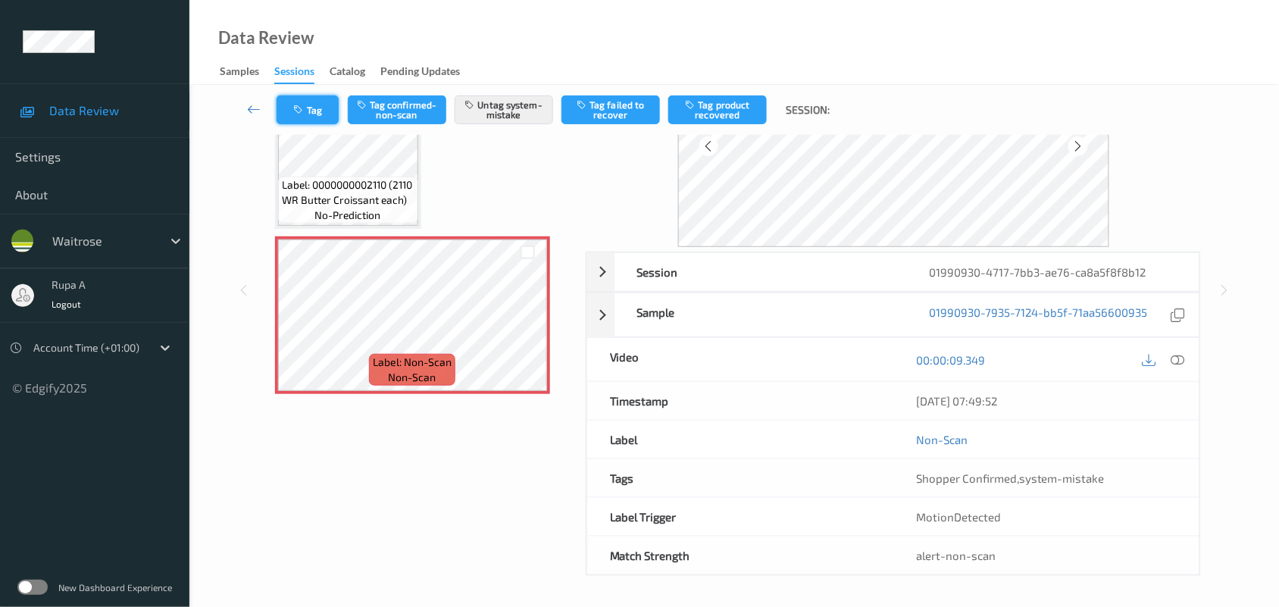
click at [286, 112] on button "Tag" at bounding box center [307, 109] width 62 height 29
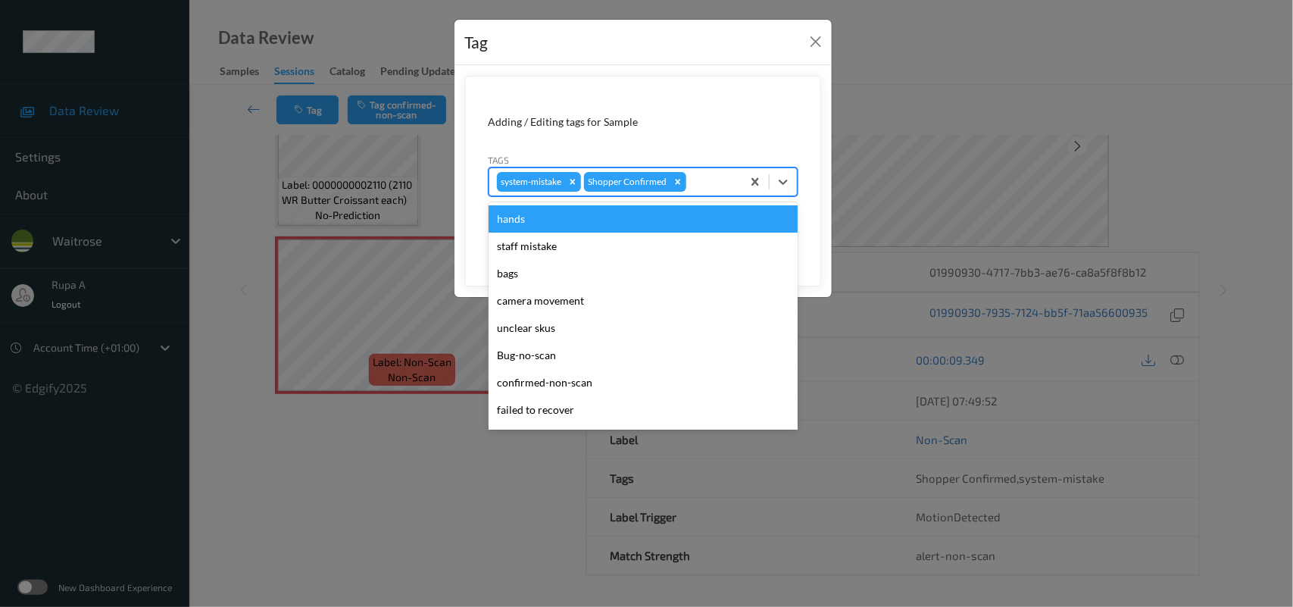
click at [699, 195] on div "system-mistake Shopper Confirmed" at bounding box center [615, 182] width 252 height 26
type input "un"
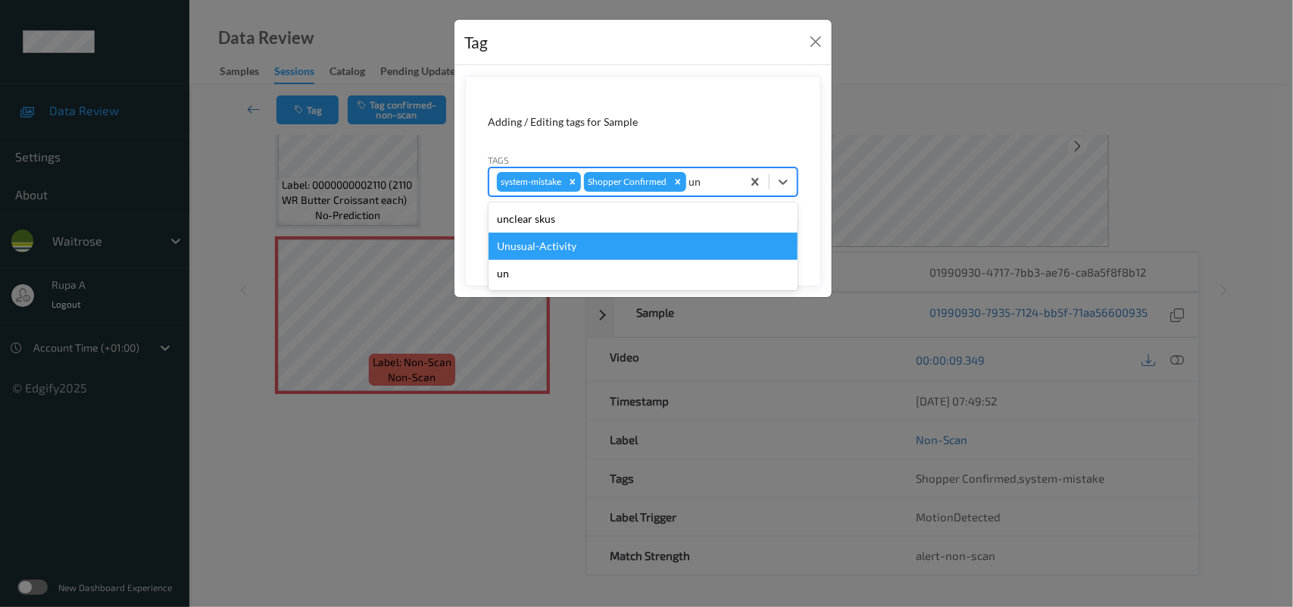
click at [622, 236] on div "Unusual-Activity" at bounding box center [643, 246] width 309 height 27
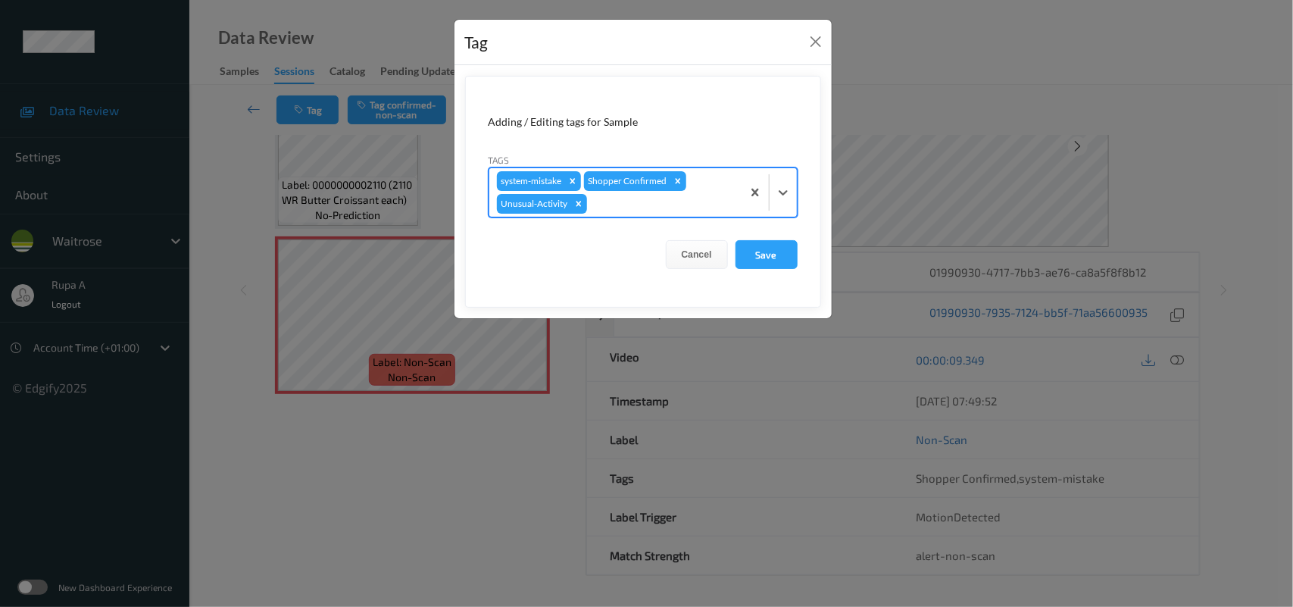
click at [653, 214] on div "system-mistake Shopper Confirmed Unusual-Activity" at bounding box center [615, 192] width 252 height 48
click at [655, 206] on div at bounding box center [662, 204] width 144 height 18
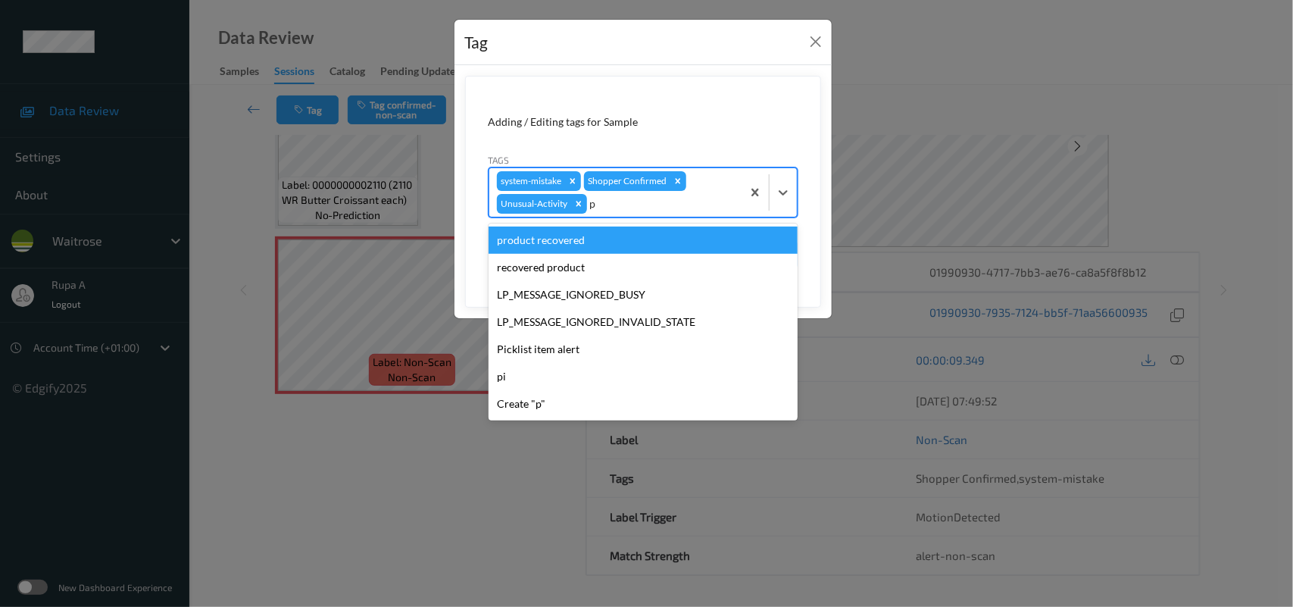
type input "pi"
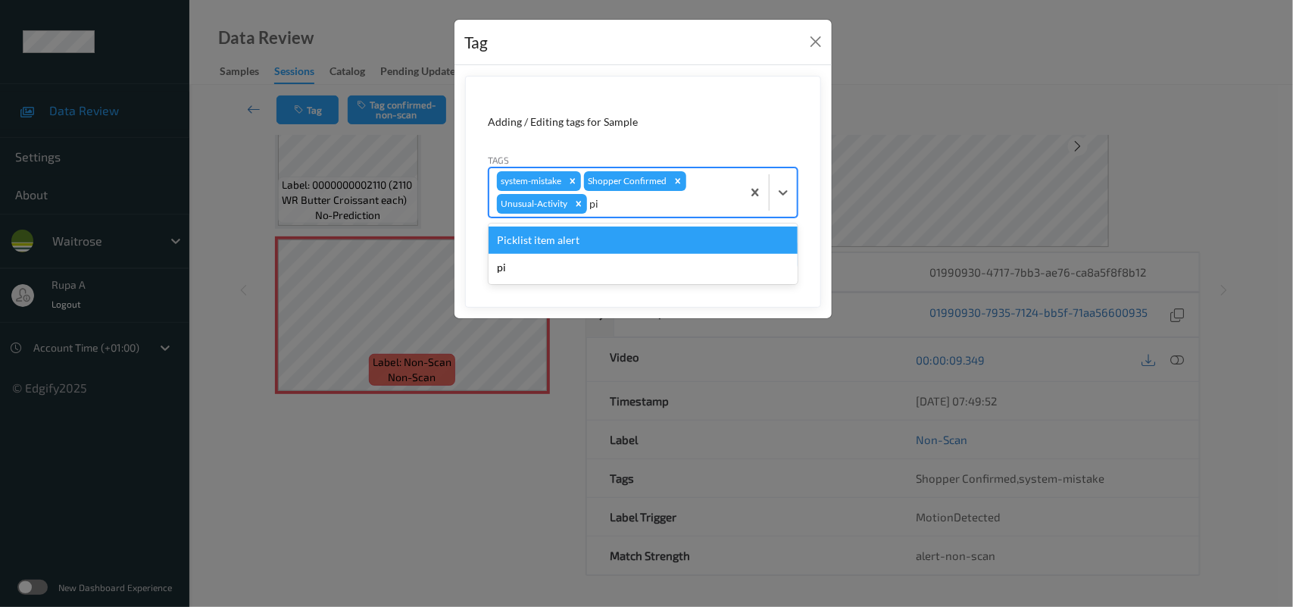
click at [592, 241] on div "Picklist item alert" at bounding box center [643, 239] width 309 height 27
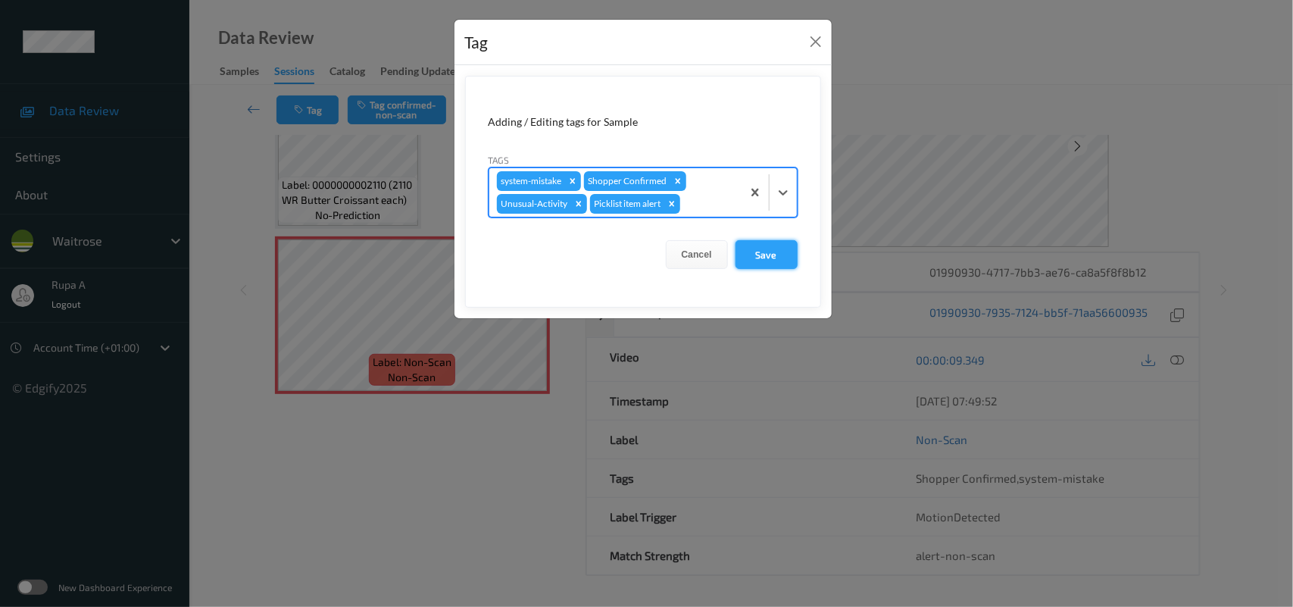
click at [782, 264] on button "Save" at bounding box center [767, 254] width 62 height 29
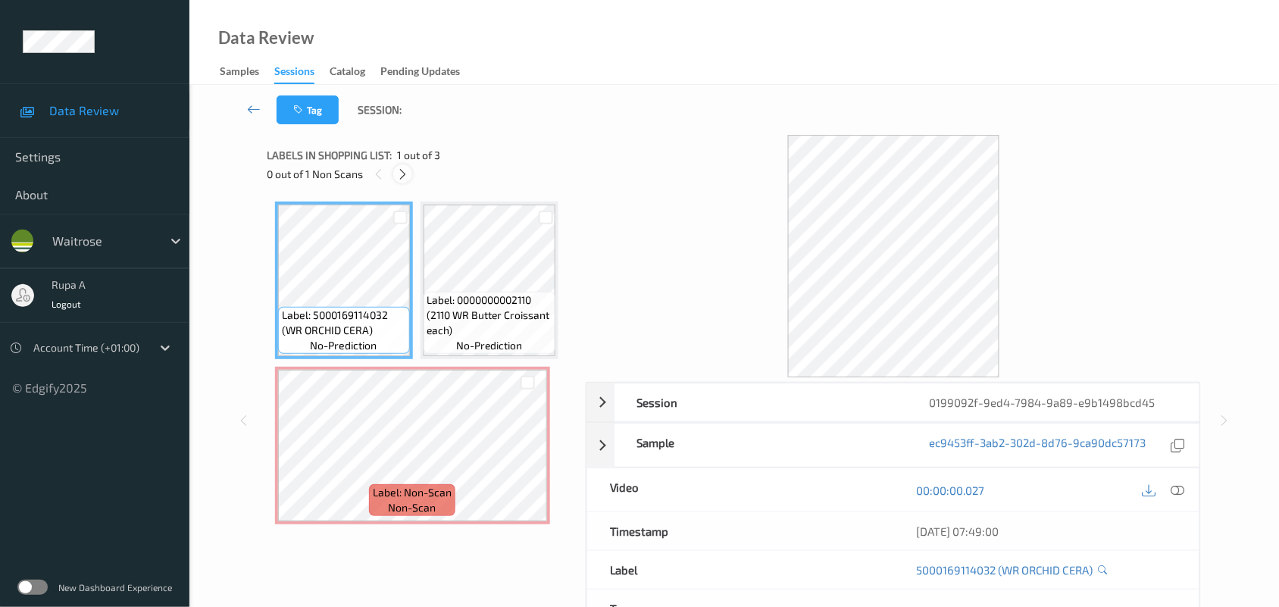
click at [403, 180] on icon at bounding box center [402, 174] width 13 height 14
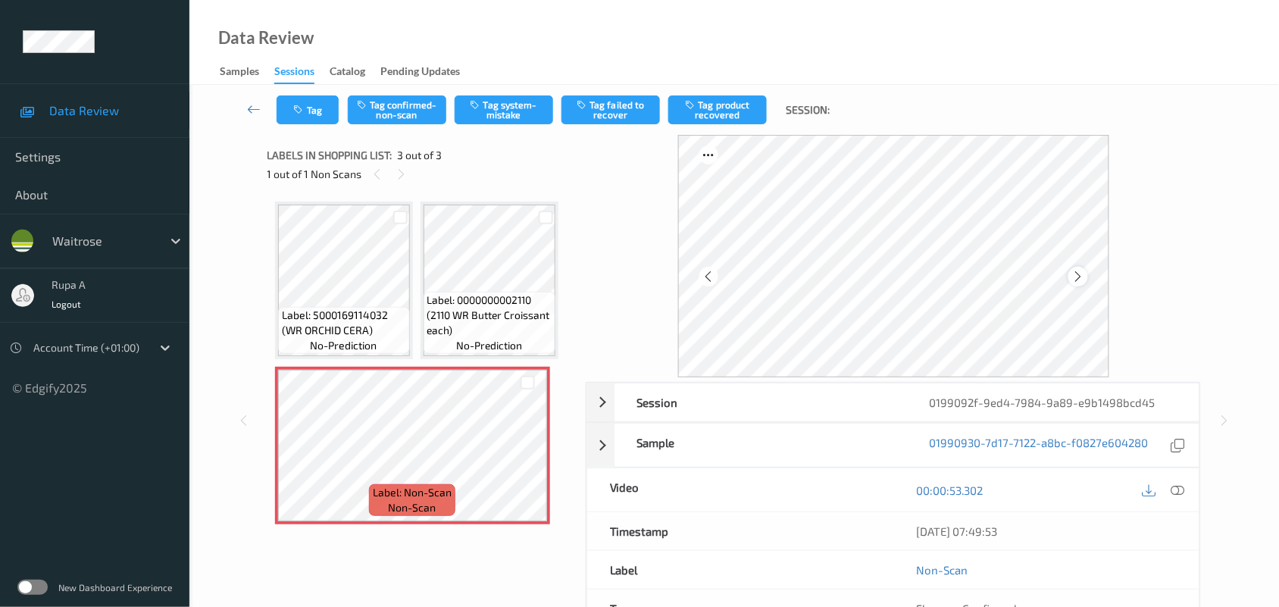
click at [1079, 276] on icon at bounding box center [1077, 277] width 13 height 14
click at [1079, 275] on icon at bounding box center [1077, 277] width 13 height 14
click at [1182, 489] on icon at bounding box center [1178, 490] width 14 height 14
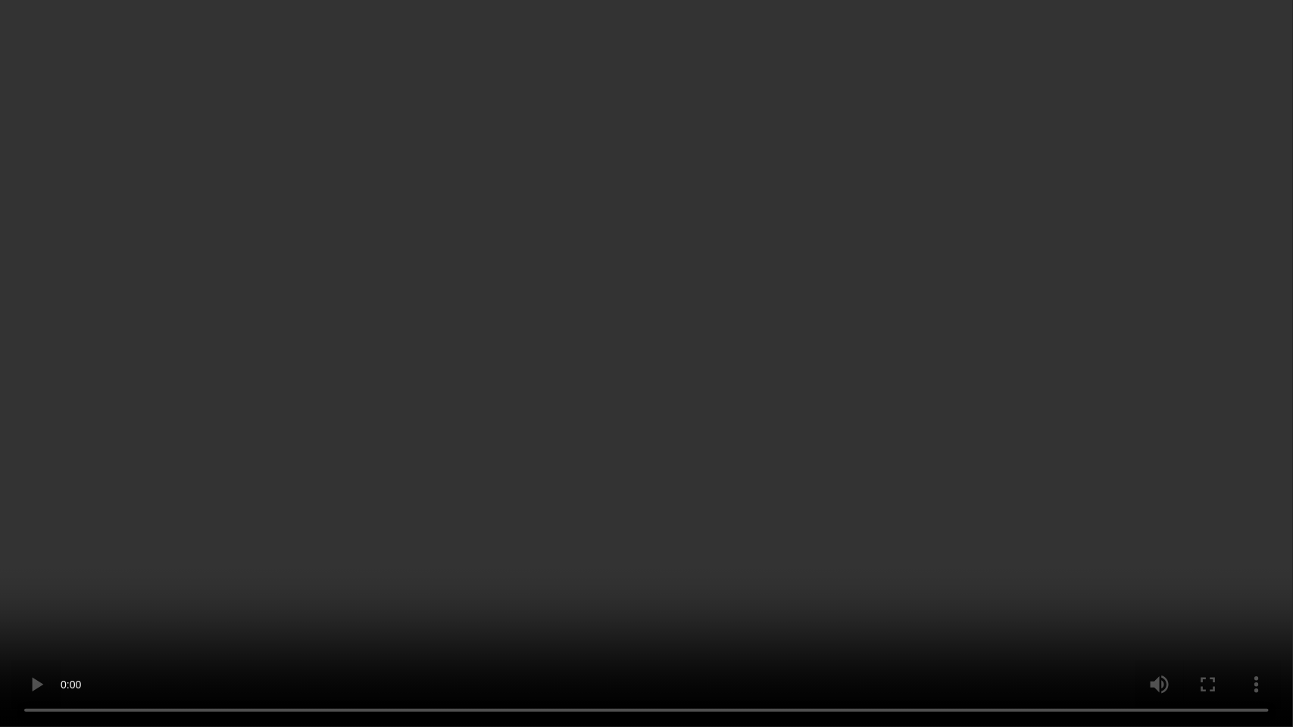
click at [1066, 437] on video at bounding box center [646, 363] width 1293 height 727
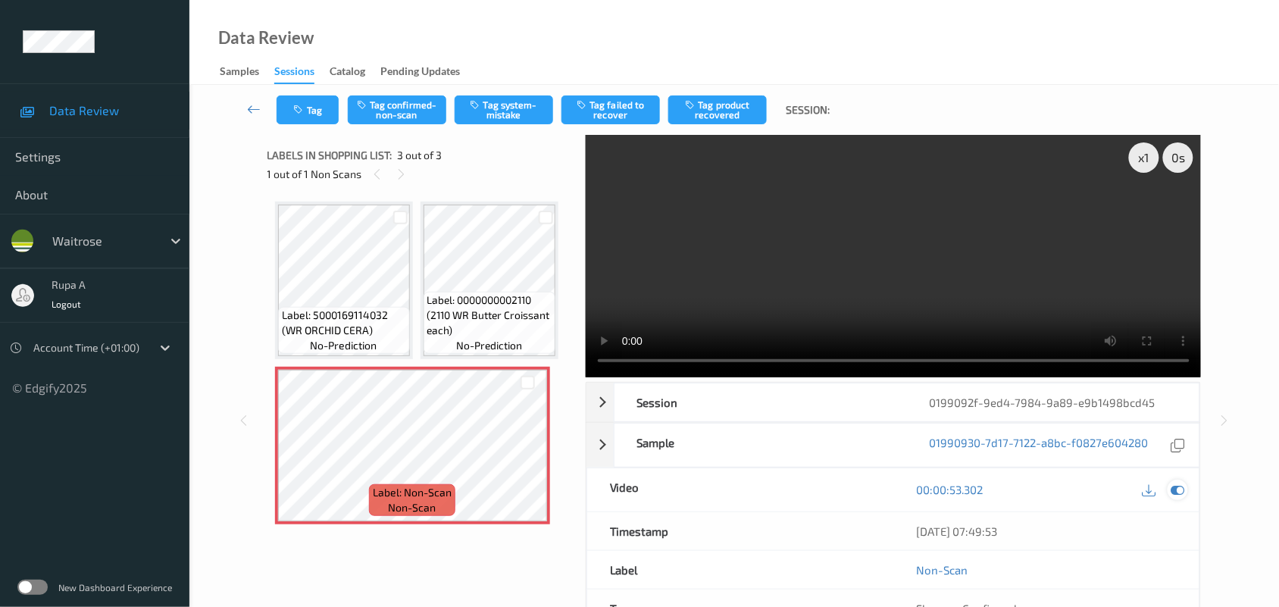
click at [1180, 491] on icon at bounding box center [1178, 490] width 14 height 14
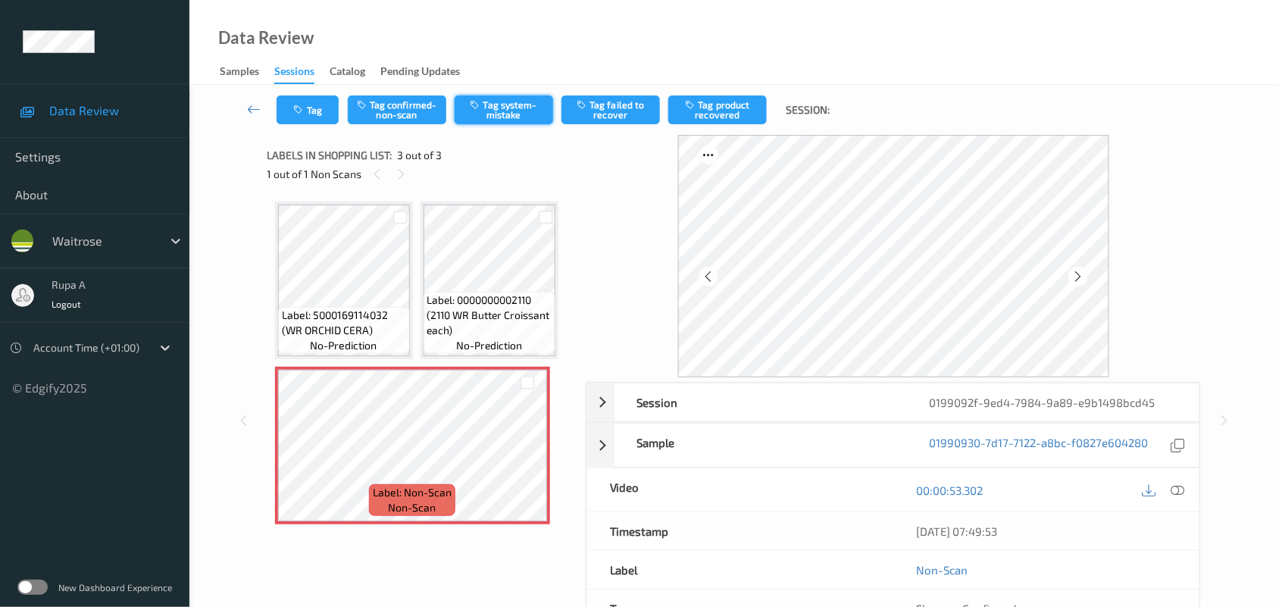
click at [531, 112] on button "Tag system-mistake" at bounding box center [504, 109] width 98 height 29
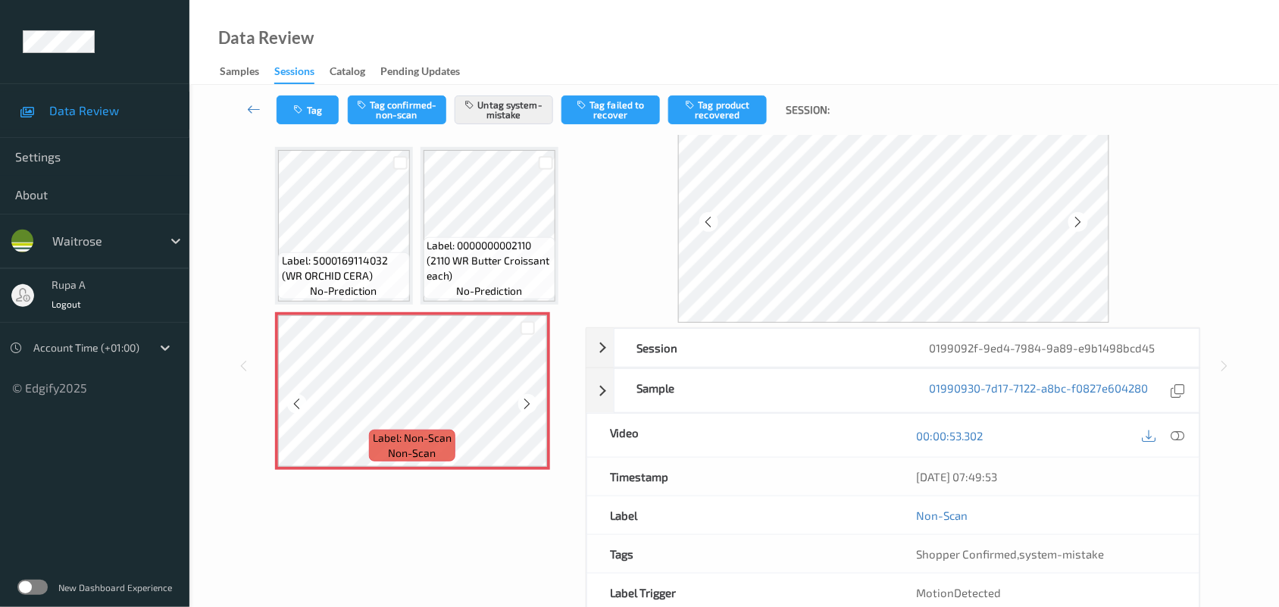
scroll to position [95, 0]
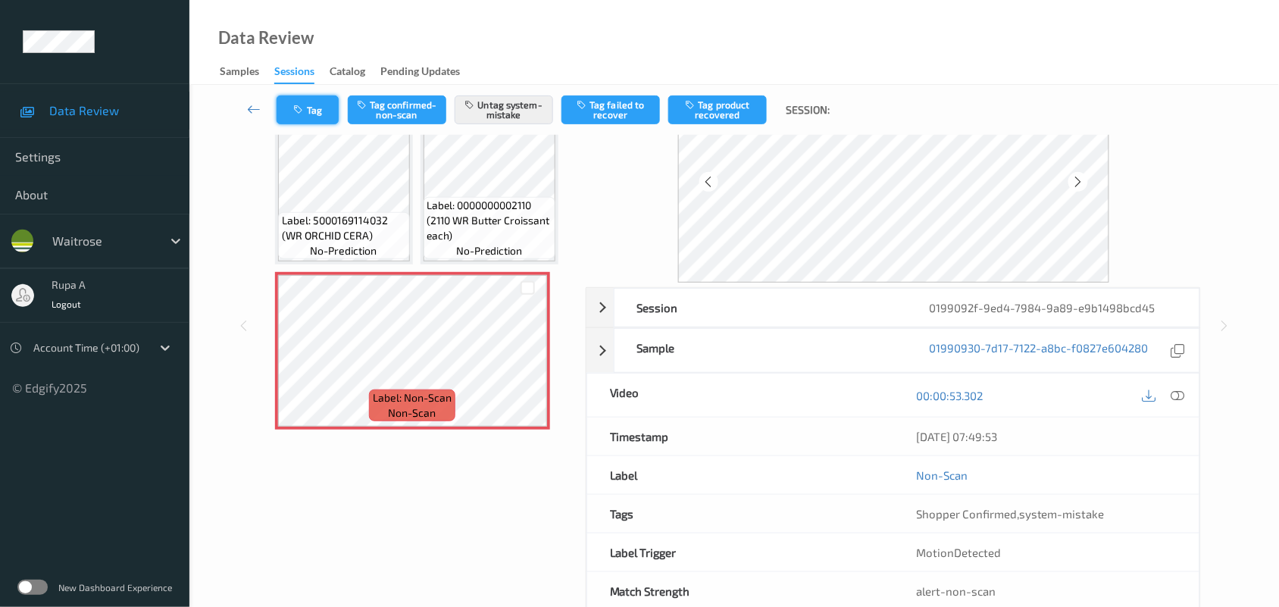
click at [308, 104] on button "Tag" at bounding box center [307, 109] width 62 height 29
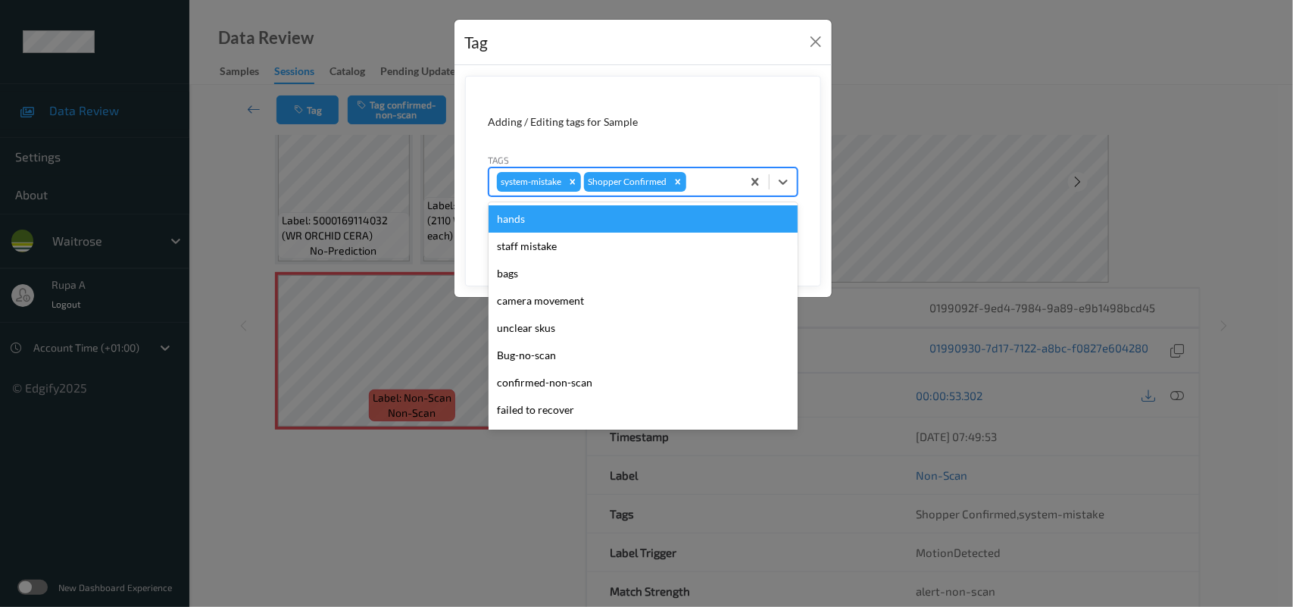
click at [704, 187] on div at bounding box center [711, 182] width 45 height 18
type input "un"
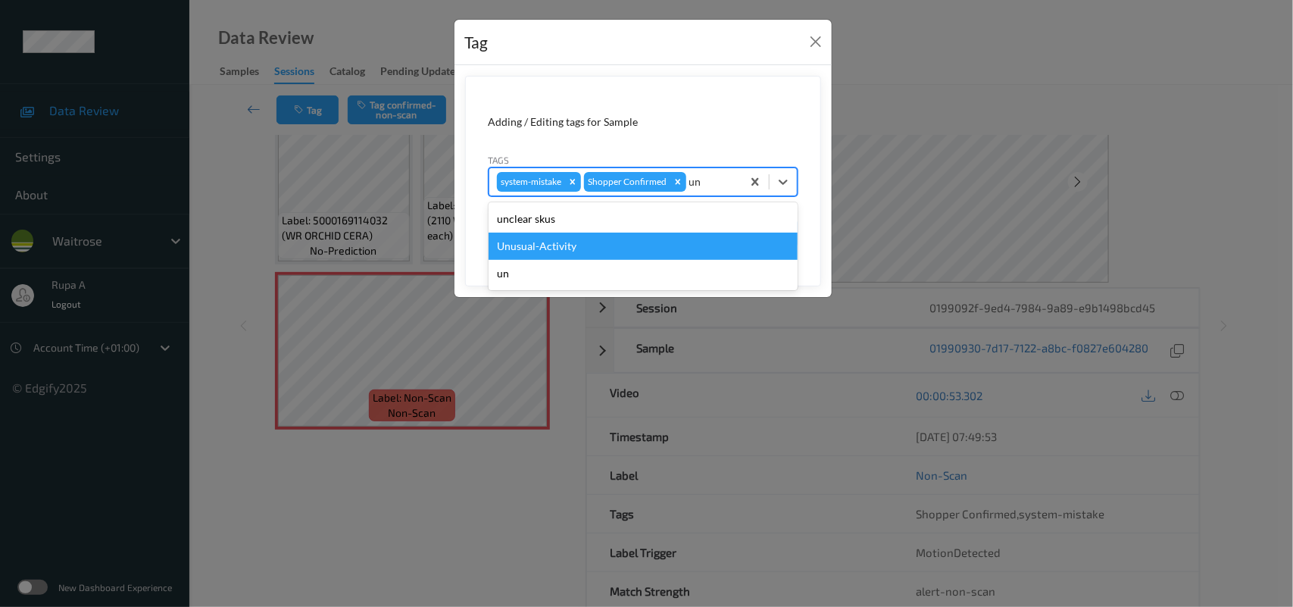
click at [569, 251] on div "Unusual-Activity" at bounding box center [643, 246] width 309 height 27
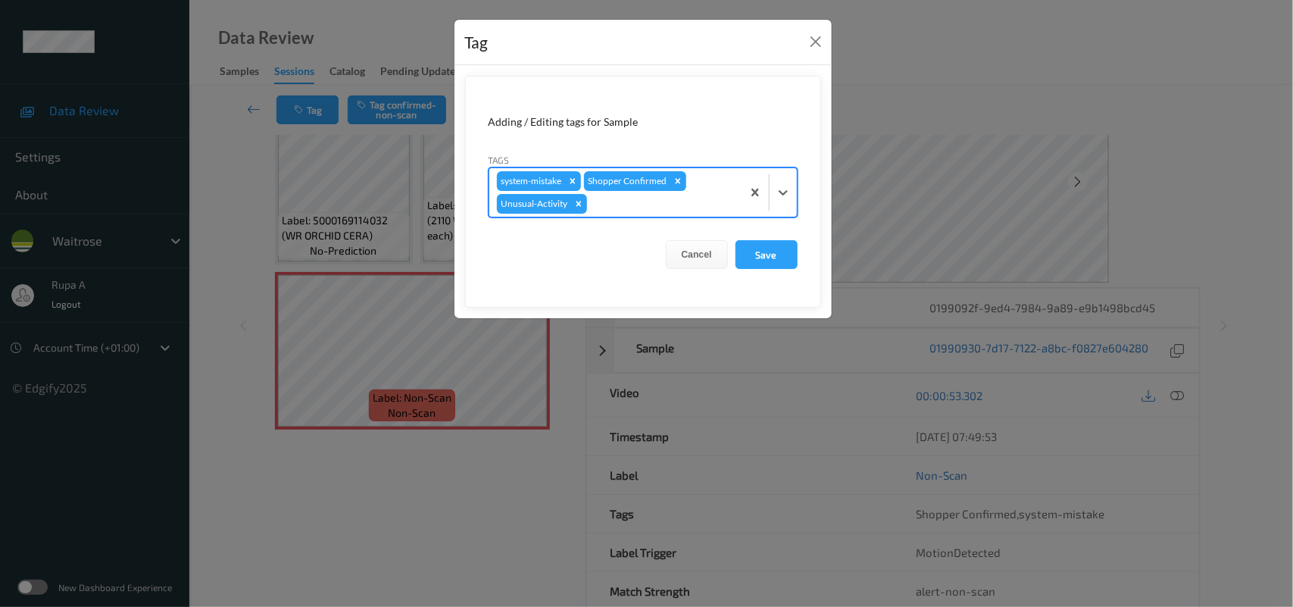
click at [660, 201] on div at bounding box center [662, 204] width 144 height 18
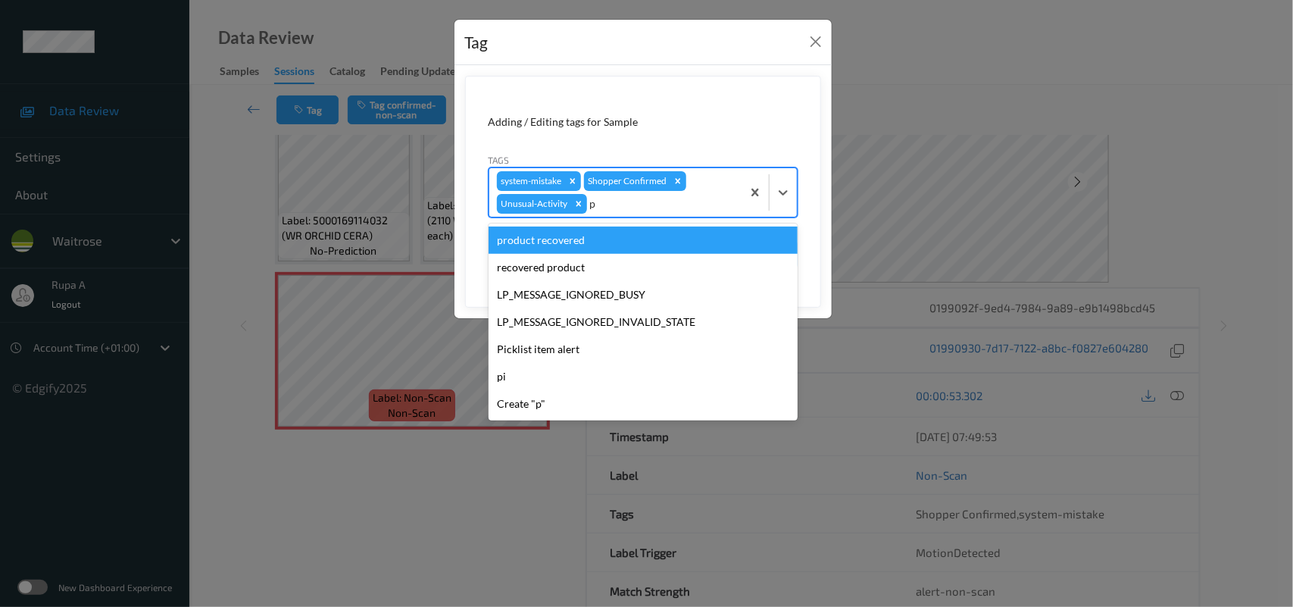
type input "pi"
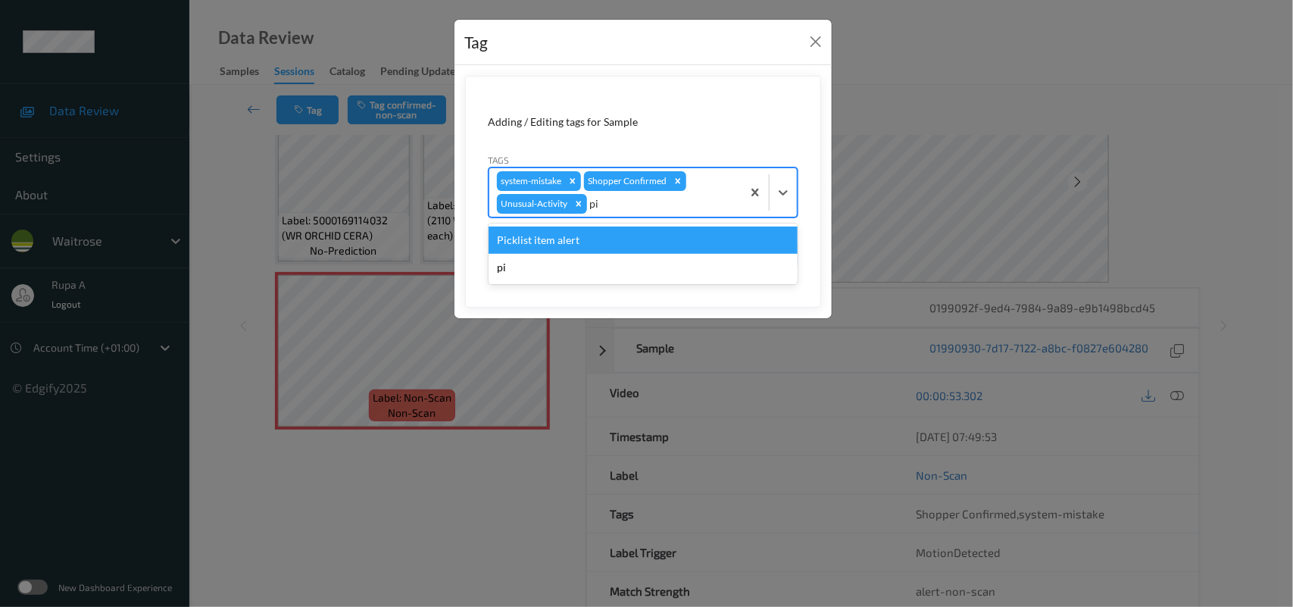
click at [596, 241] on div "Picklist item alert" at bounding box center [643, 239] width 309 height 27
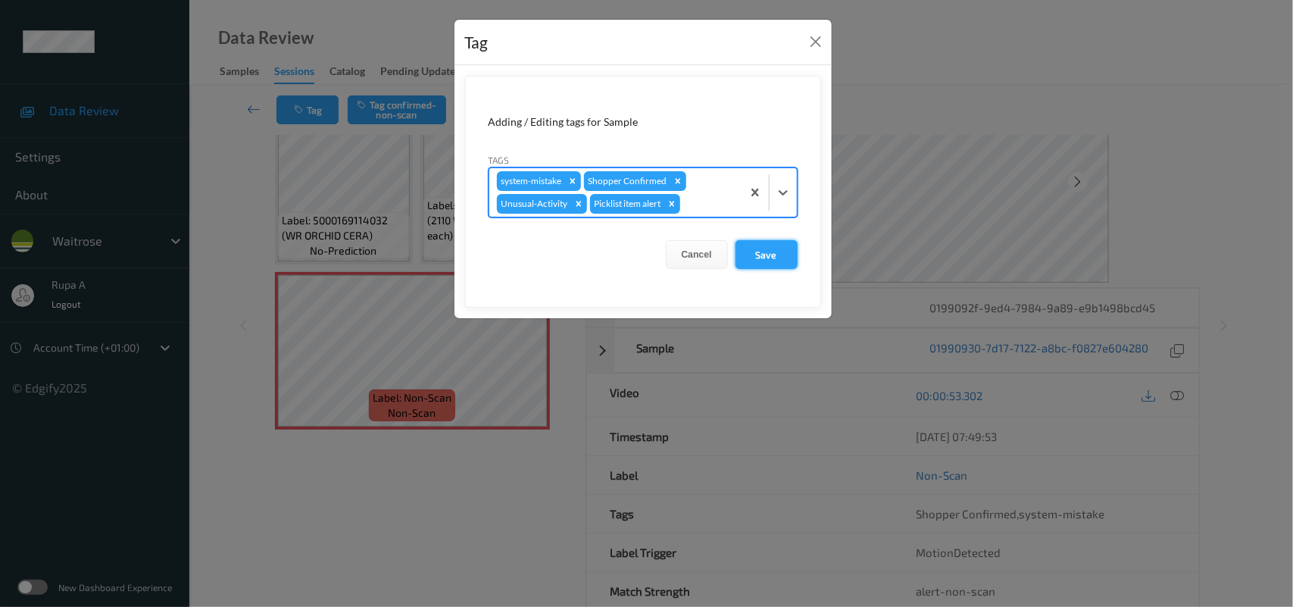
click at [776, 255] on button "Save" at bounding box center [767, 254] width 62 height 29
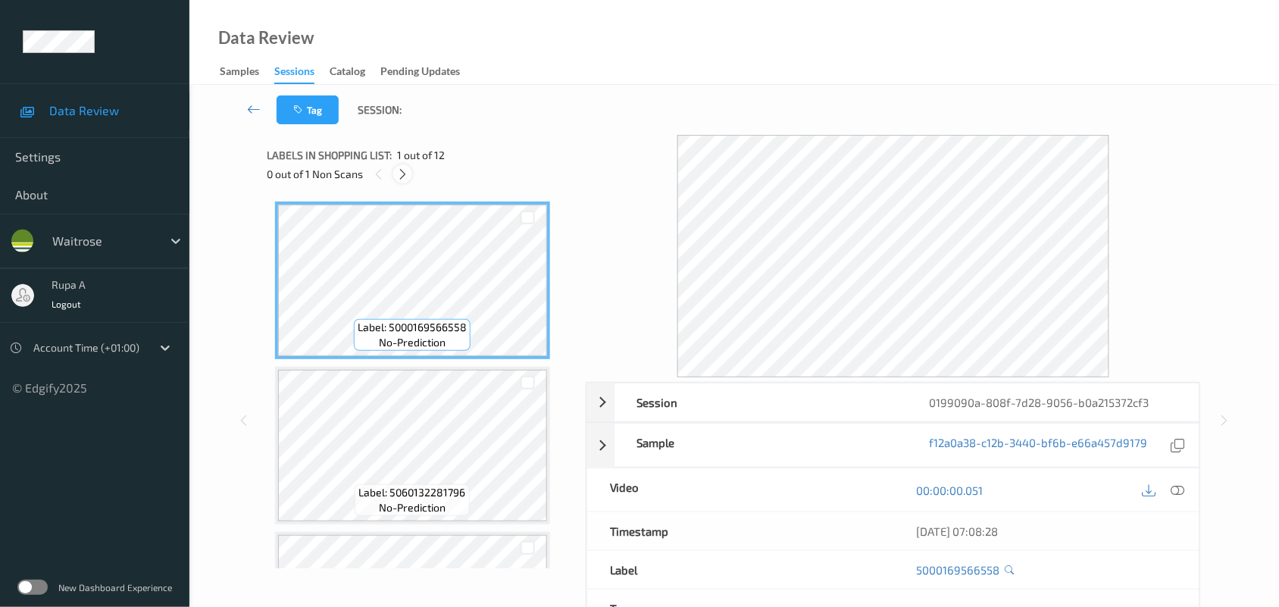
click at [404, 179] on icon at bounding box center [402, 174] width 13 height 14
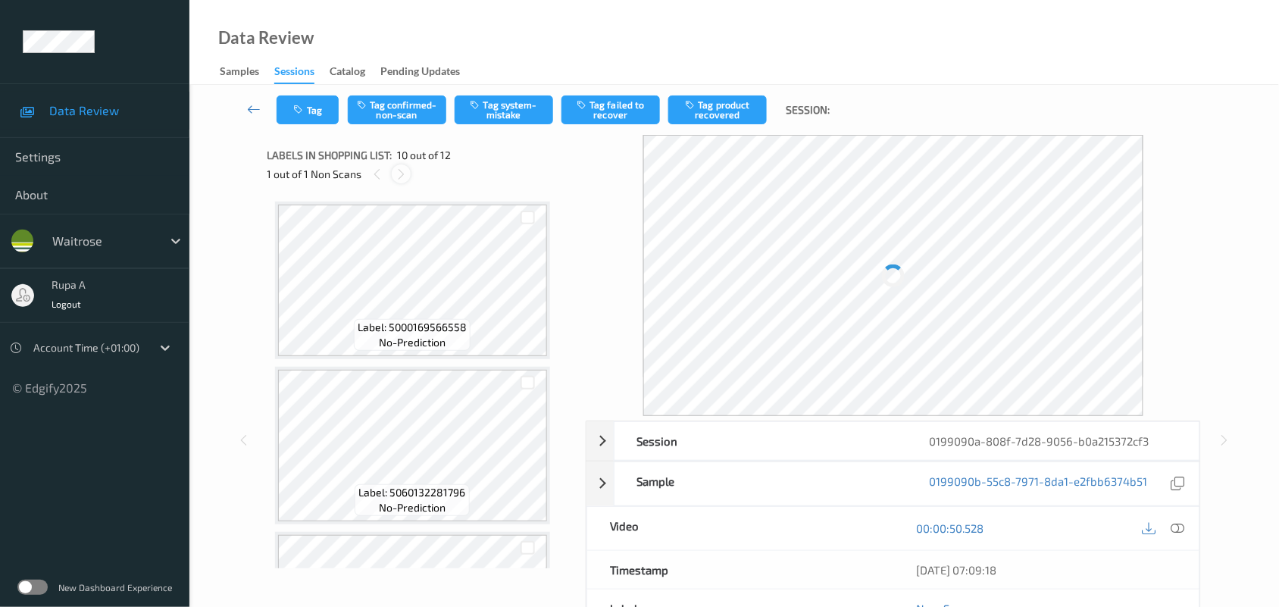
scroll to position [1326, 0]
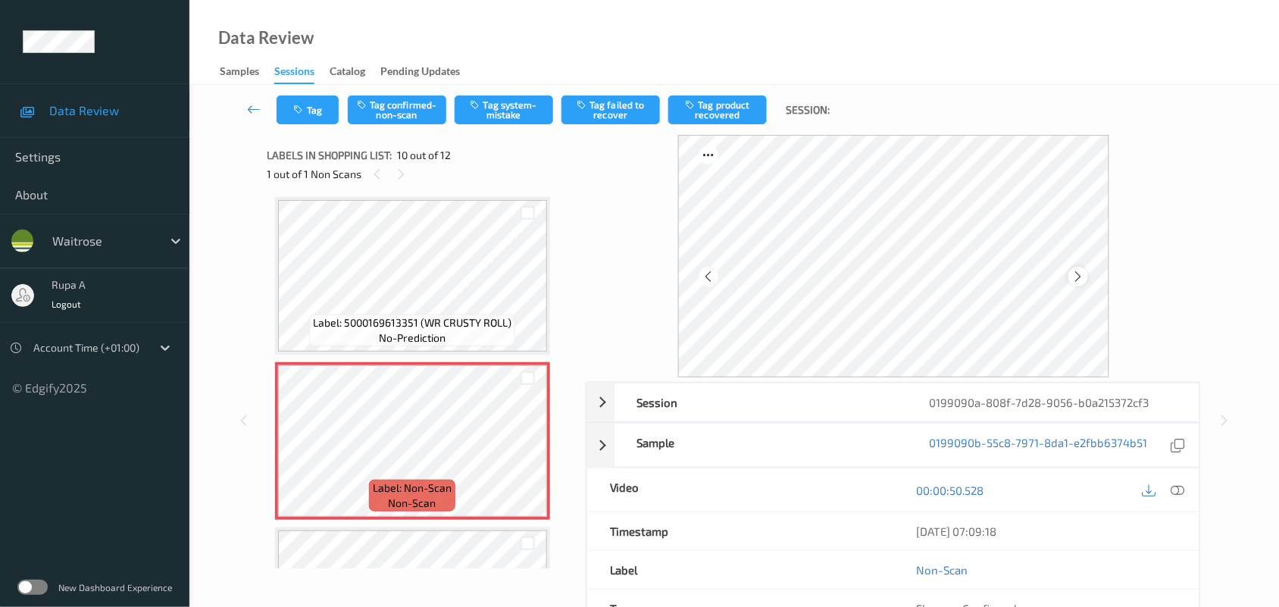
click at [1076, 274] on icon at bounding box center [1077, 277] width 13 height 14
click at [1178, 493] on icon at bounding box center [1178, 490] width 14 height 14
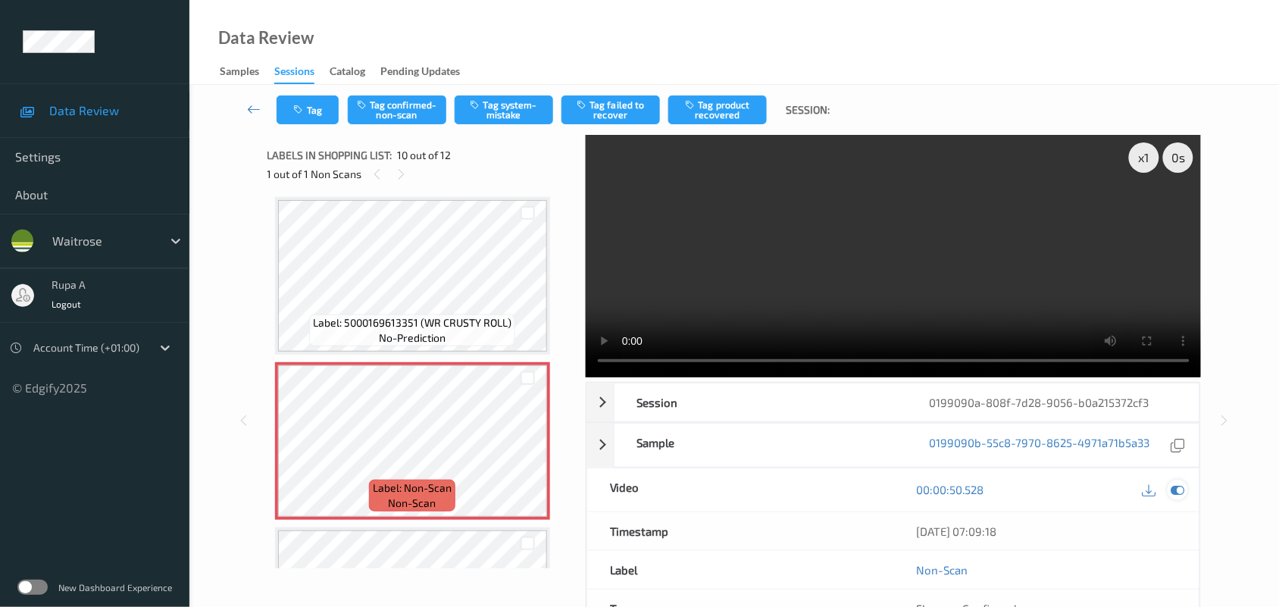
click at [1187, 494] on div at bounding box center [1177, 489] width 20 height 20
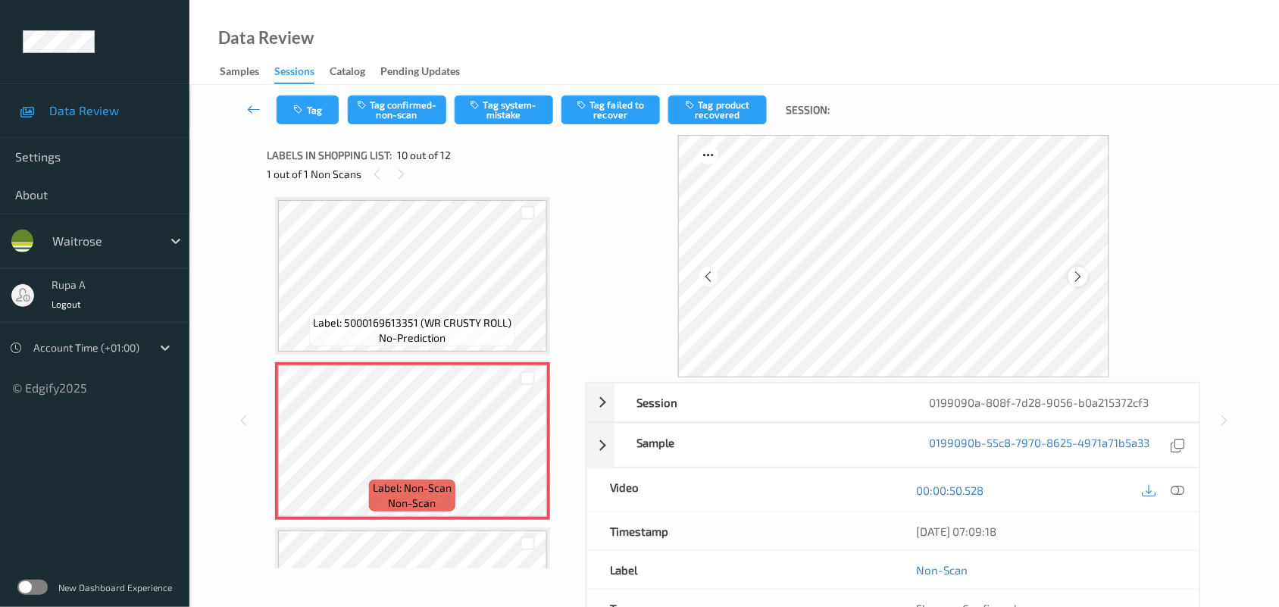
click at [1076, 270] on icon at bounding box center [1077, 277] width 13 height 14
click at [1084, 270] on icon at bounding box center [1077, 277] width 13 height 14
click at [1174, 489] on icon at bounding box center [1178, 490] width 14 height 14
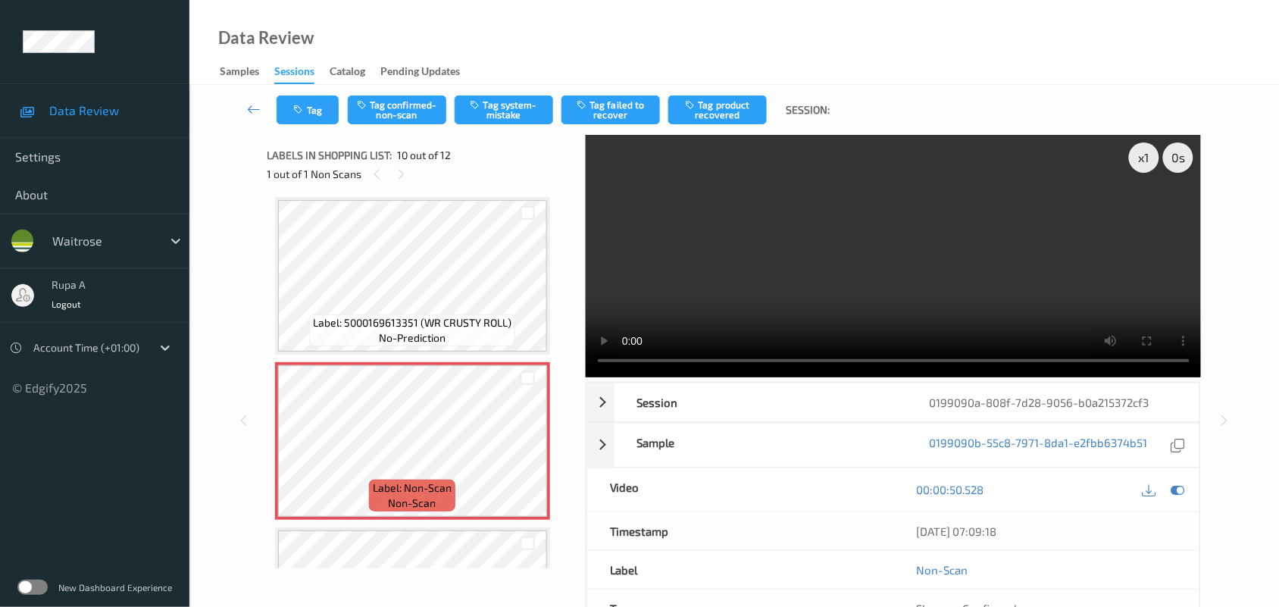
click at [1178, 492] on icon at bounding box center [1178, 490] width 14 height 14
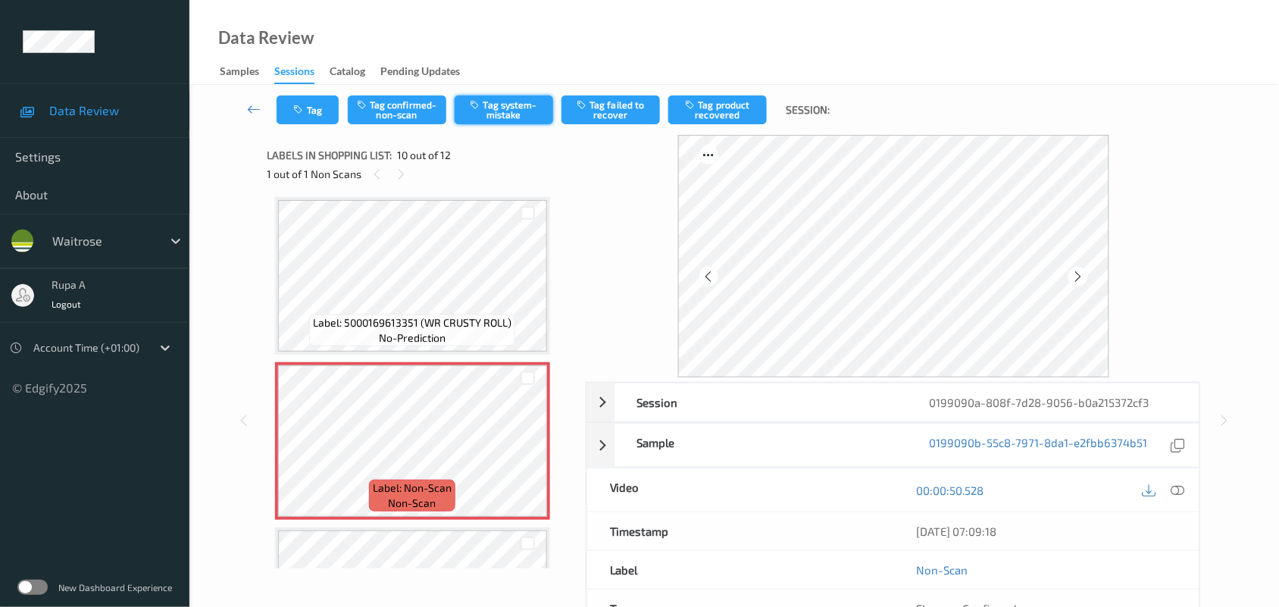
click at [520, 111] on button "Tag system-mistake" at bounding box center [504, 109] width 98 height 29
click at [305, 111] on icon "button" at bounding box center [300, 110] width 13 height 11
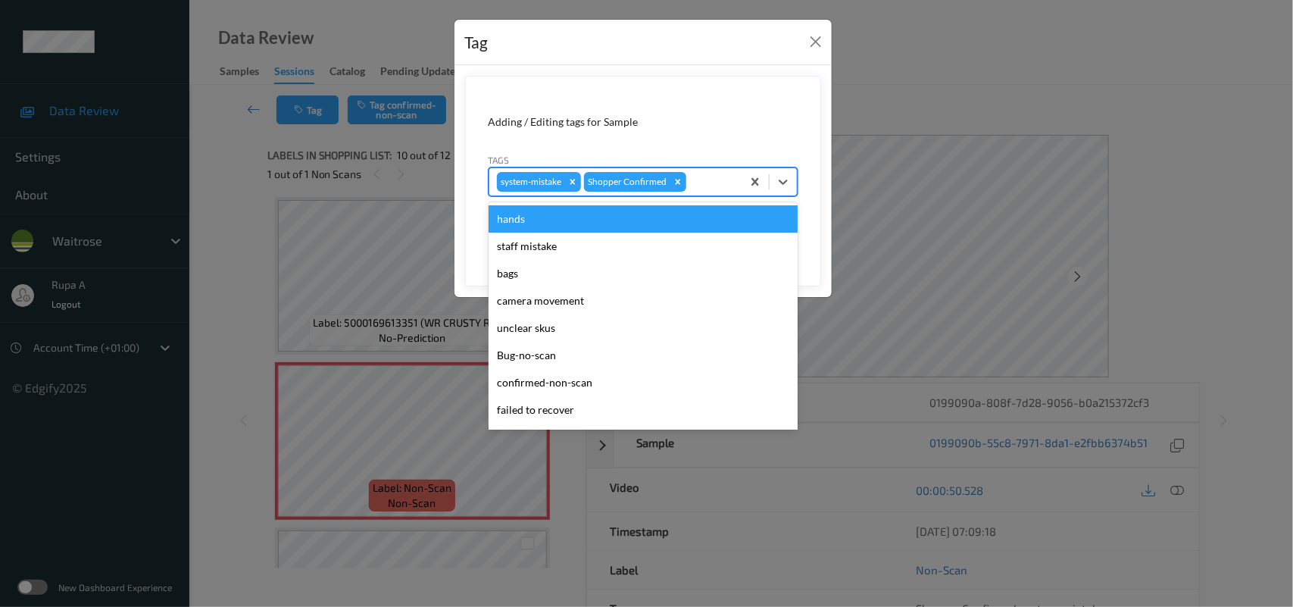
click at [712, 182] on div at bounding box center [711, 182] width 45 height 18
type input "un"
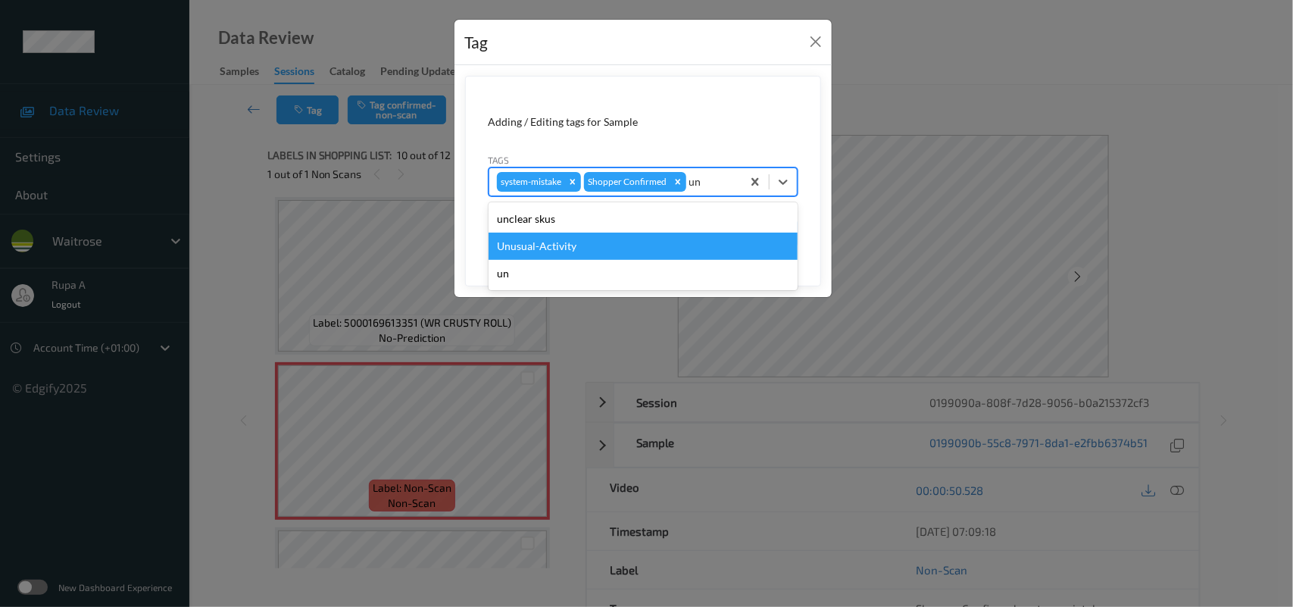
click at [576, 239] on div "Unusual-Activity" at bounding box center [643, 246] width 309 height 27
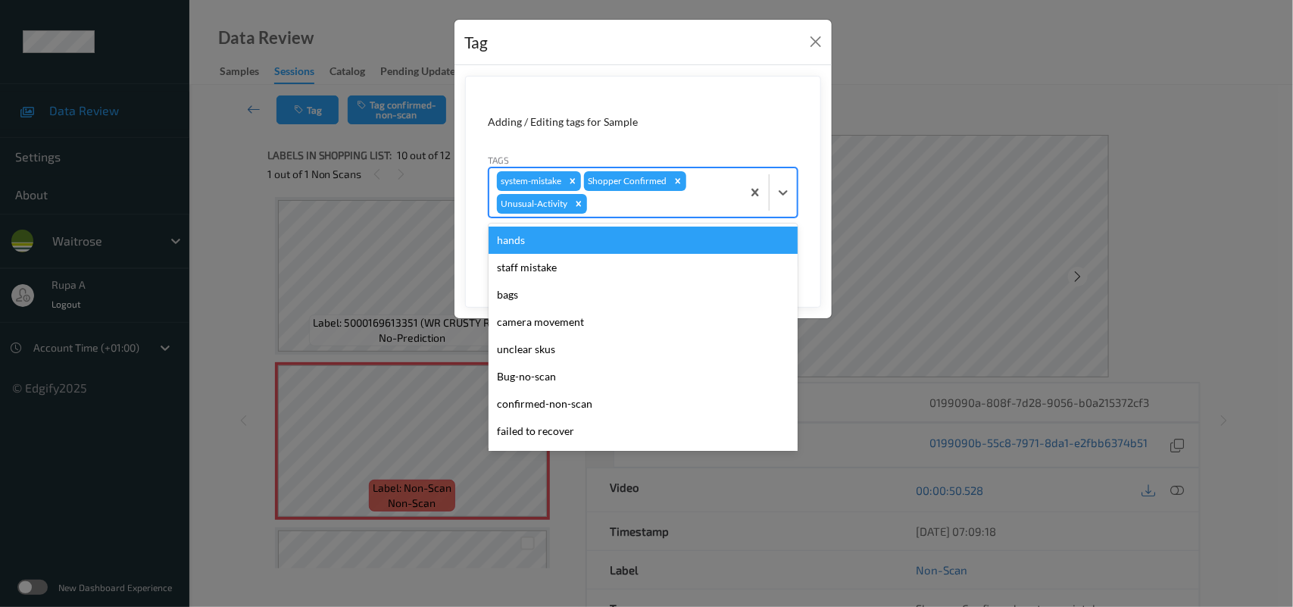
click at [611, 206] on div at bounding box center [662, 204] width 144 height 18
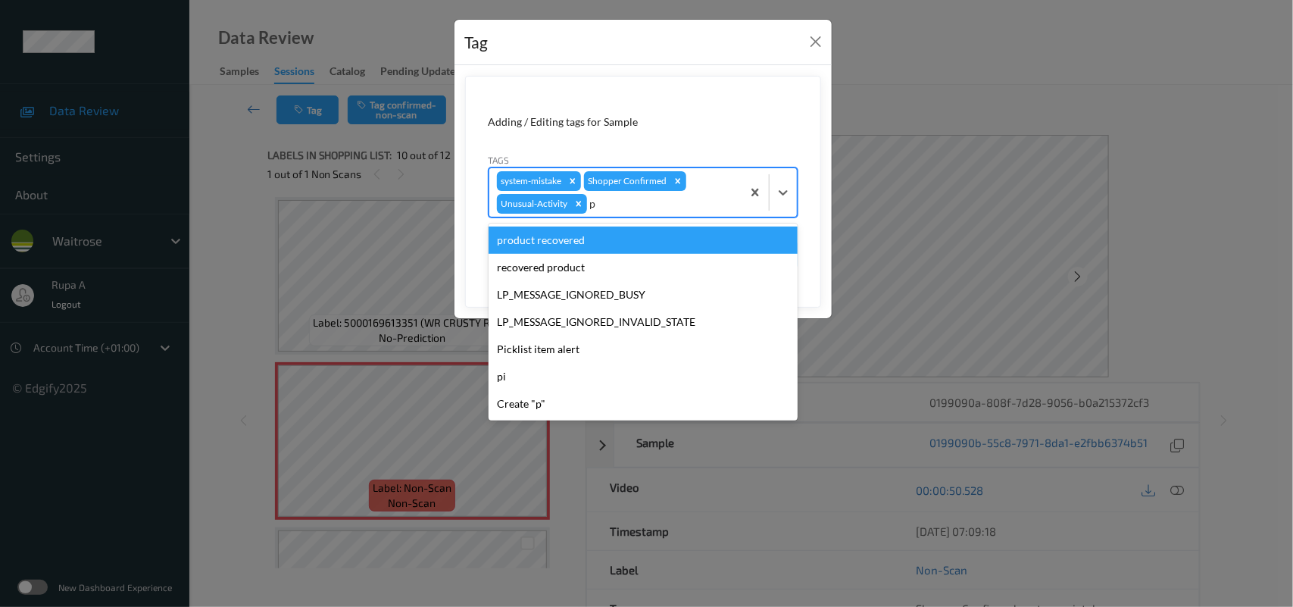
type input "pi"
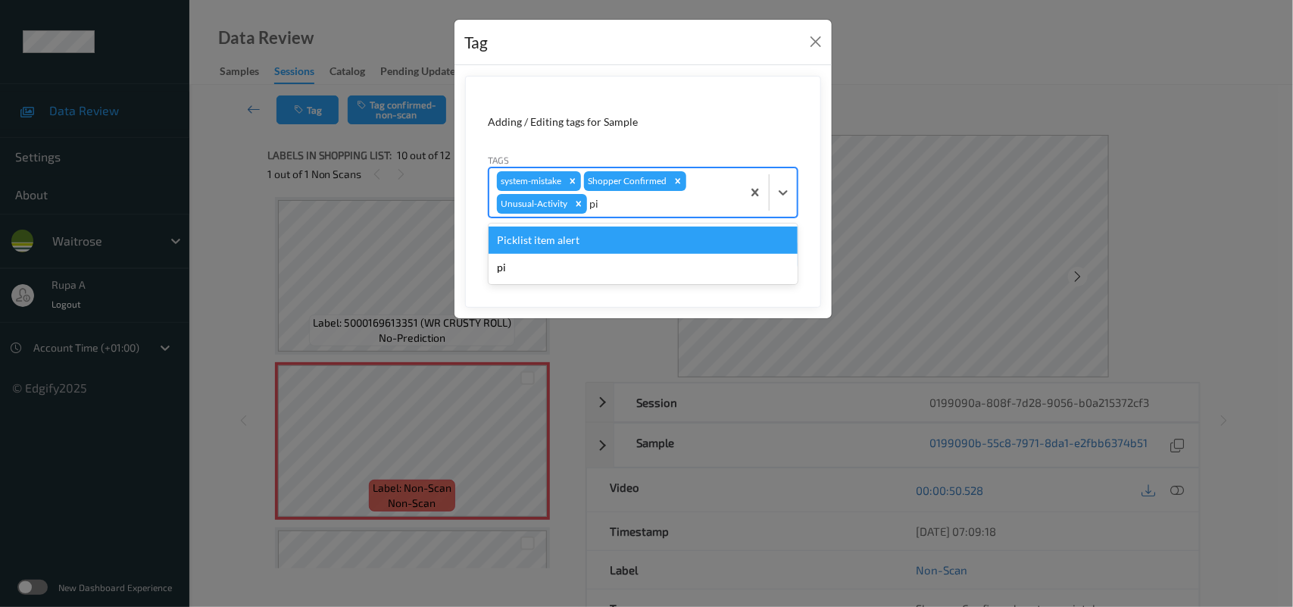
click at [592, 236] on div "Picklist item alert" at bounding box center [643, 239] width 309 height 27
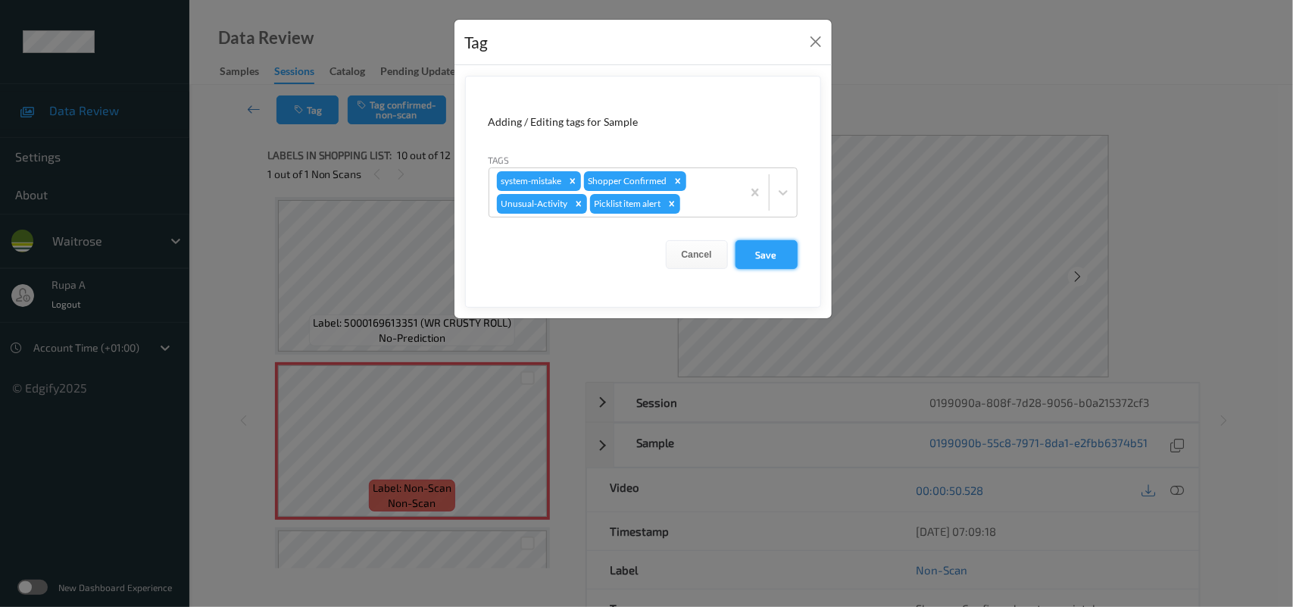
click at [761, 255] on button "Save" at bounding box center [767, 254] width 62 height 29
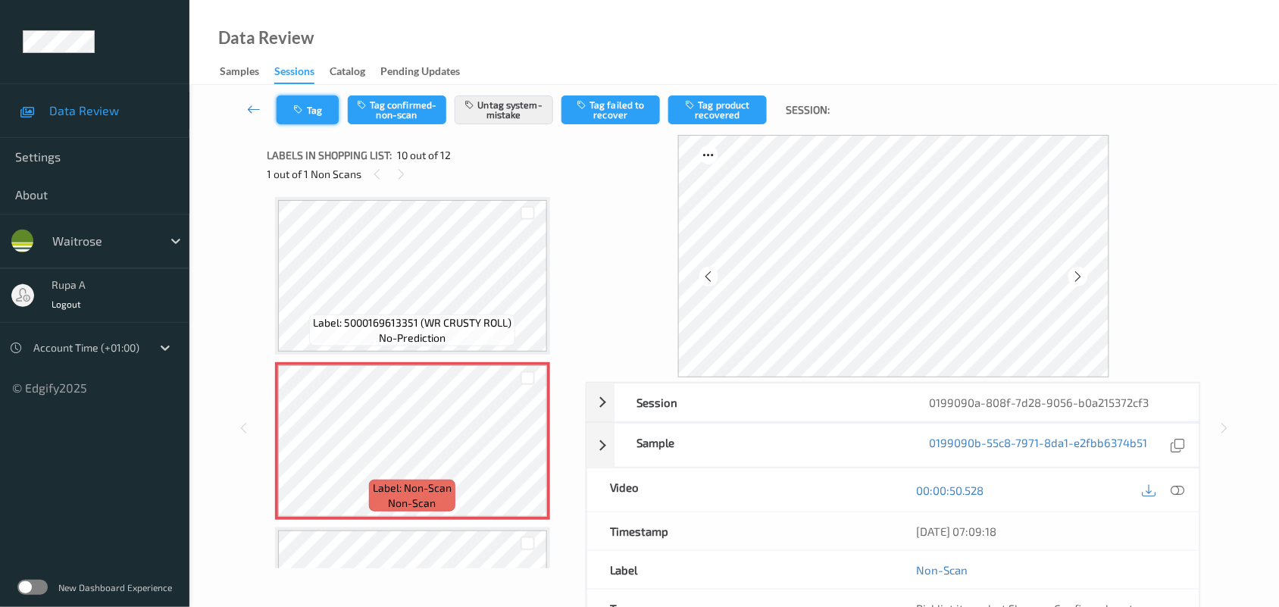
click at [308, 116] on button "Tag" at bounding box center [307, 109] width 62 height 29
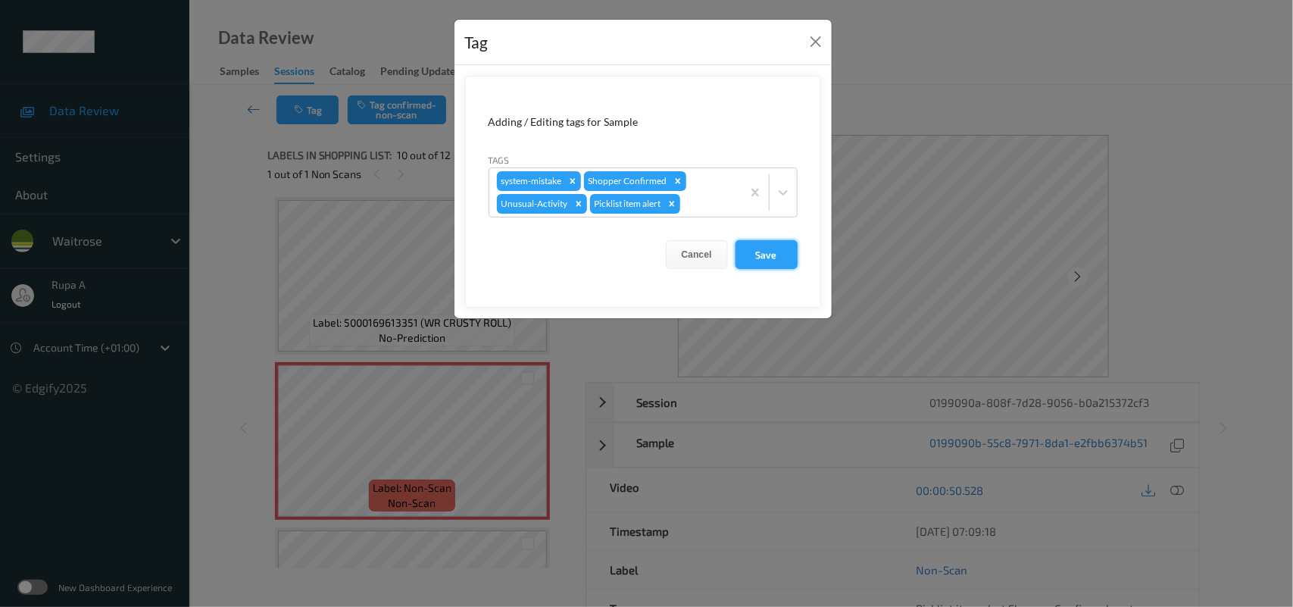
drag, startPoint x: 799, startPoint y: 265, endPoint x: 794, endPoint y: 259, distance: 8.1
click at [798, 265] on form "Adding / Editing tags for Sample Tags system-mistake Shopper Confirmed Unusual-…" at bounding box center [643, 192] width 356 height 232
click at [759, 255] on button "Save" at bounding box center [767, 254] width 62 height 29
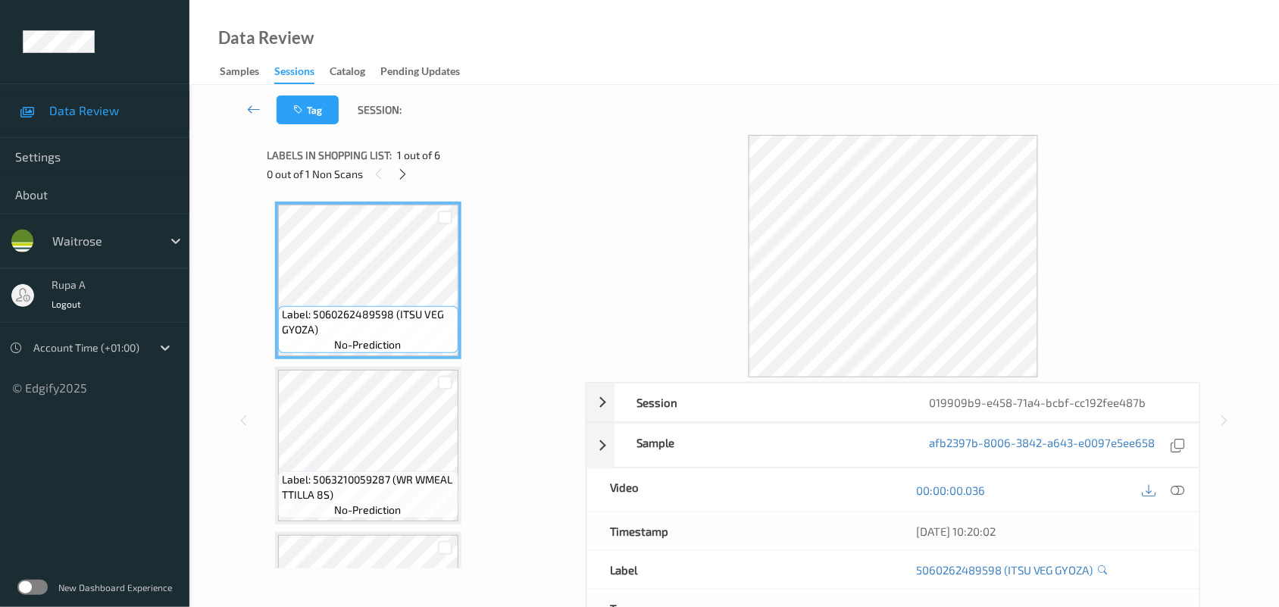
click at [504, 164] on div "0 out of 1 Non Scans" at bounding box center [421, 173] width 308 height 19
click at [399, 179] on icon at bounding box center [402, 174] width 13 height 14
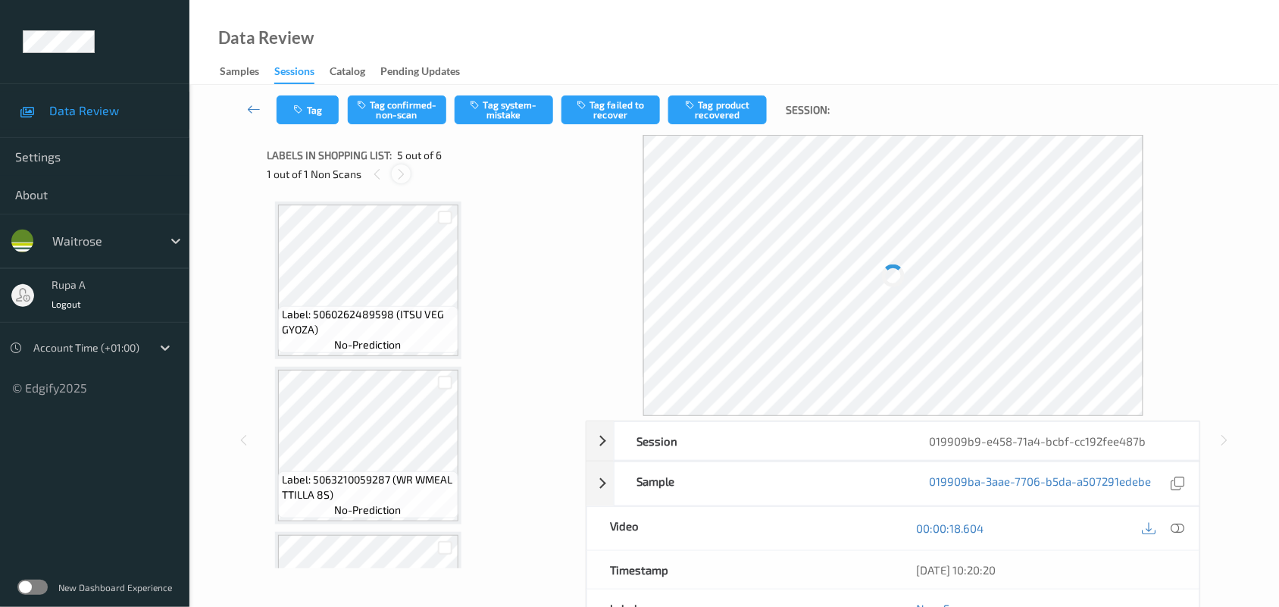
scroll to position [501, 0]
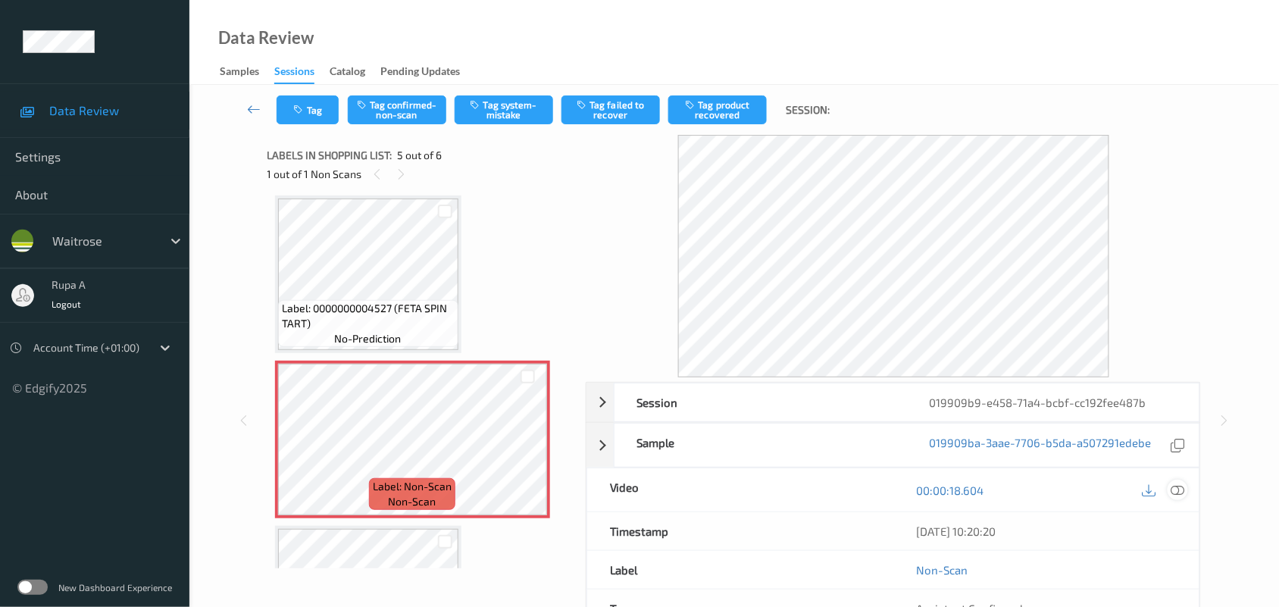
click at [1176, 489] on icon at bounding box center [1178, 490] width 14 height 14
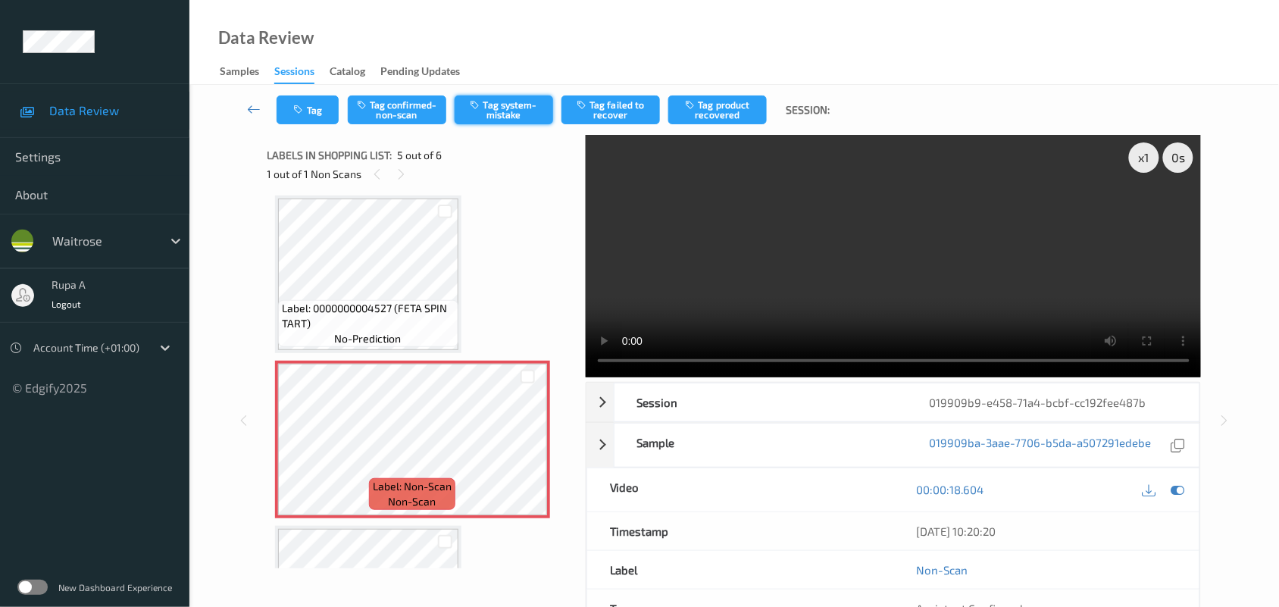
click at [531, 117] on button "Tag system-mistake" at bounding box center [504, 109] width 98 height 29
click at [303, 111] on icon "button" at bounding box center [300, 110] width 13 height 11
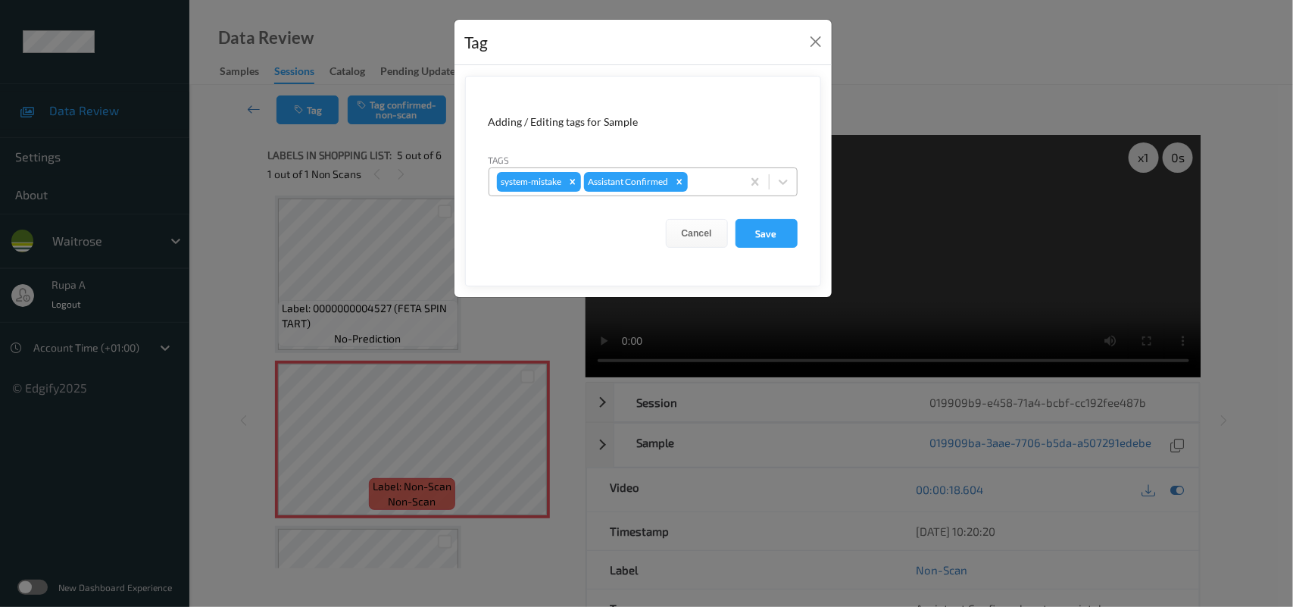
click at [712, 187] on div at bounding box center [712, 182] width 43 height 18
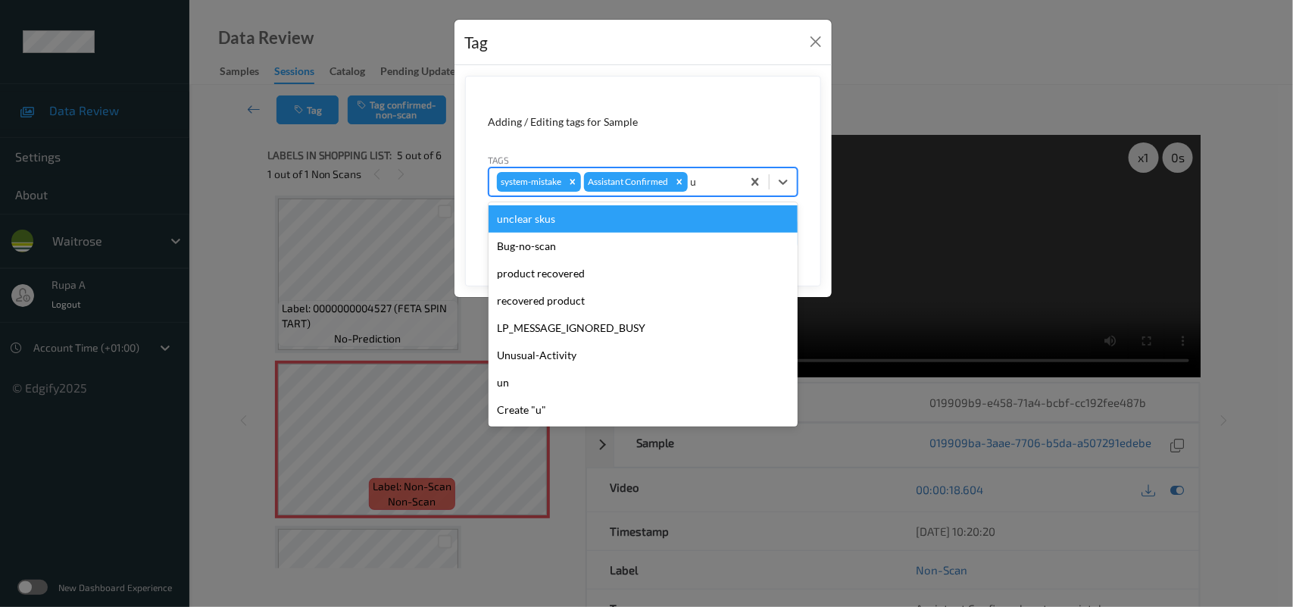
type input "un"
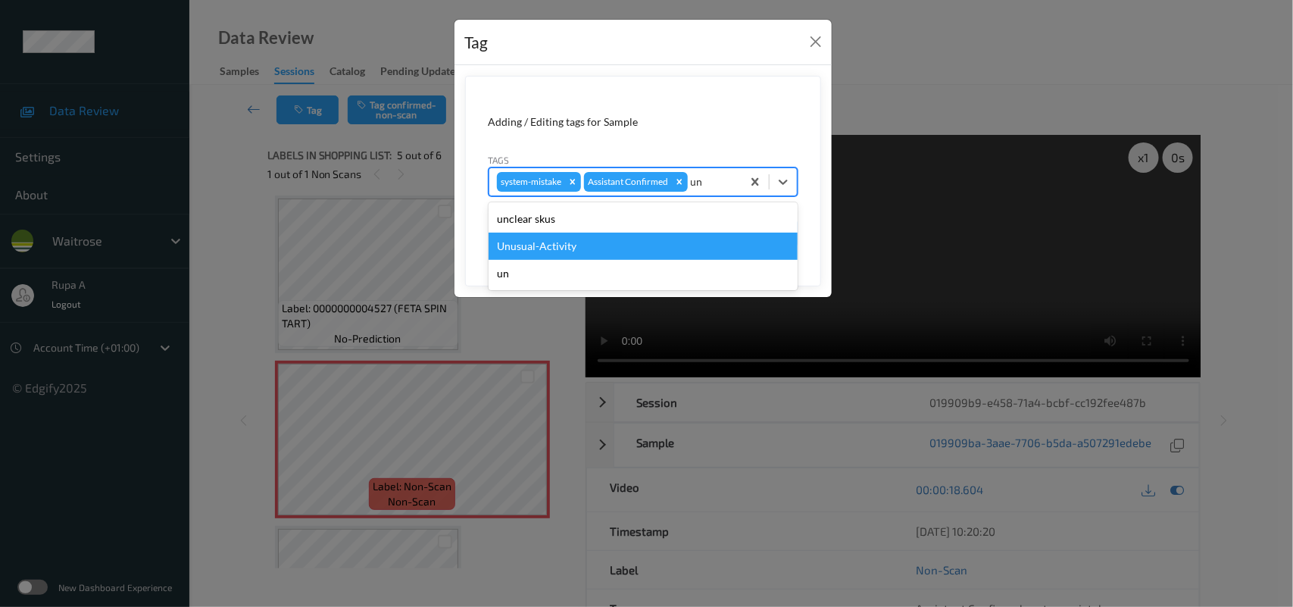
click at [636, 241] on div "Unusual-Activity" at bounding box center [643, 246] width 309 height 27
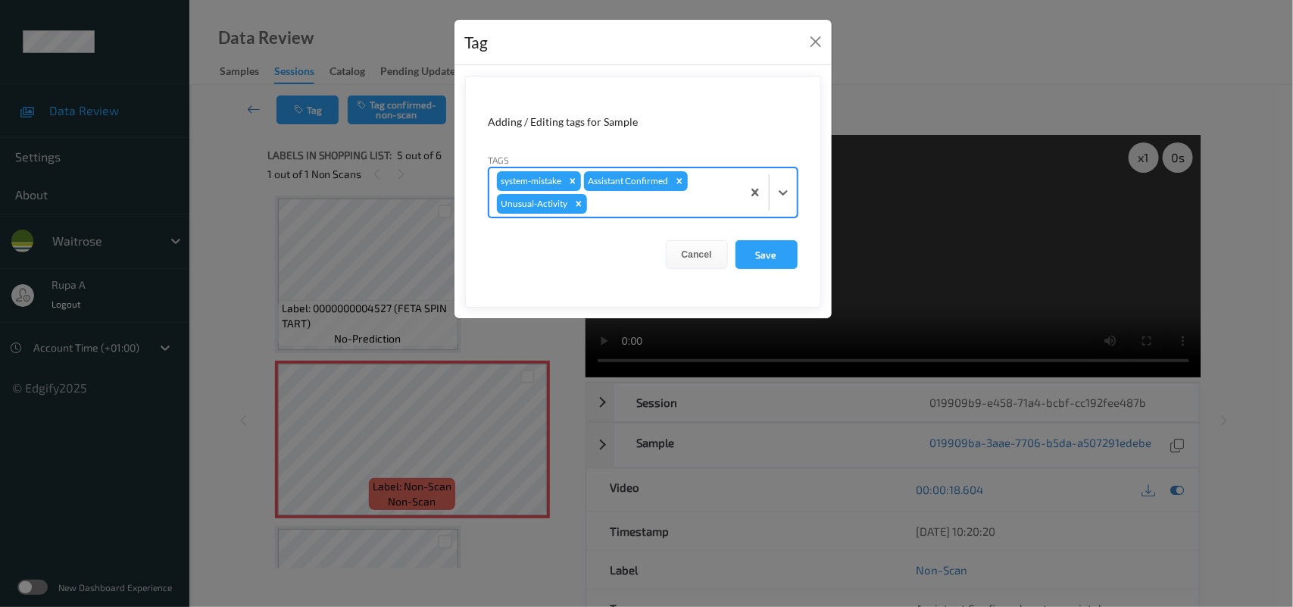
click at [665, 222] on form "Adding / Editing tags for Sample Tags option Unusual-Activity, selected. Select…" at bounding box center [643, 192] width 356 height 232
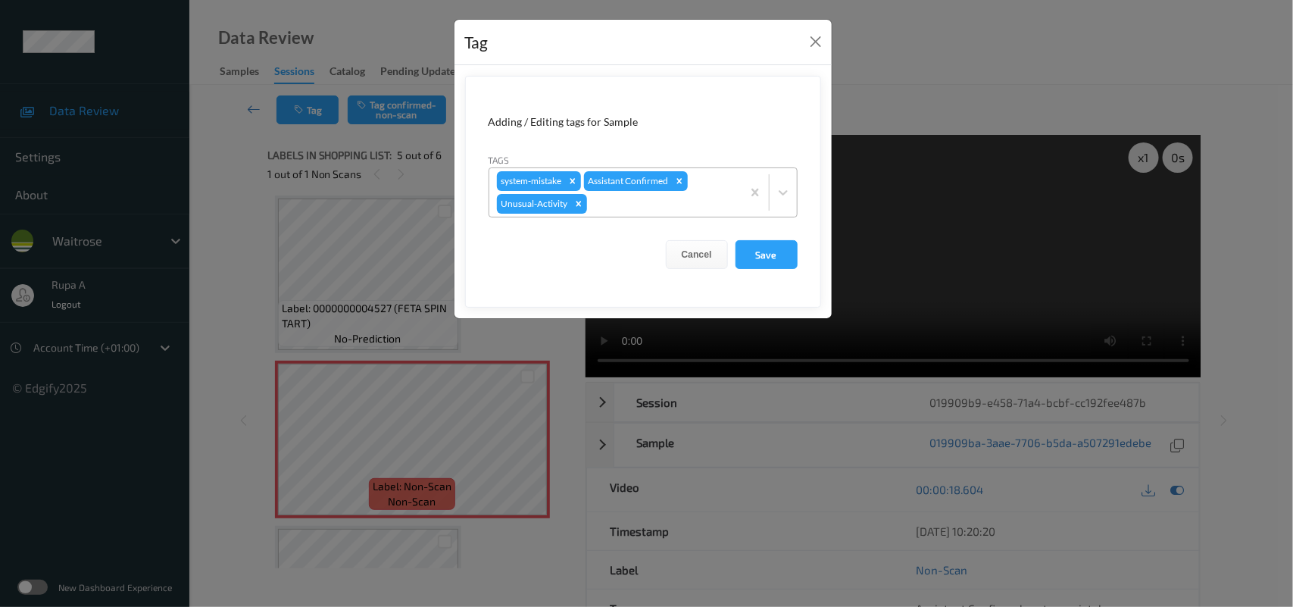
click at [667, 210] on div at bounding box center [662, 204] width 144 height 18
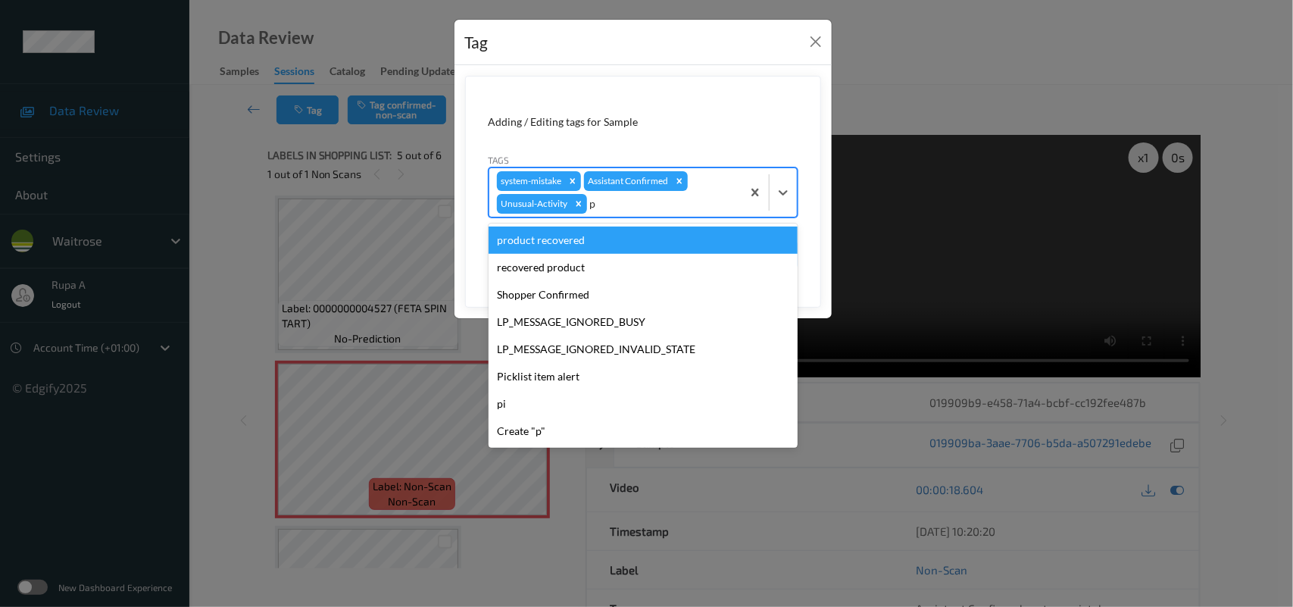
type input "pi"
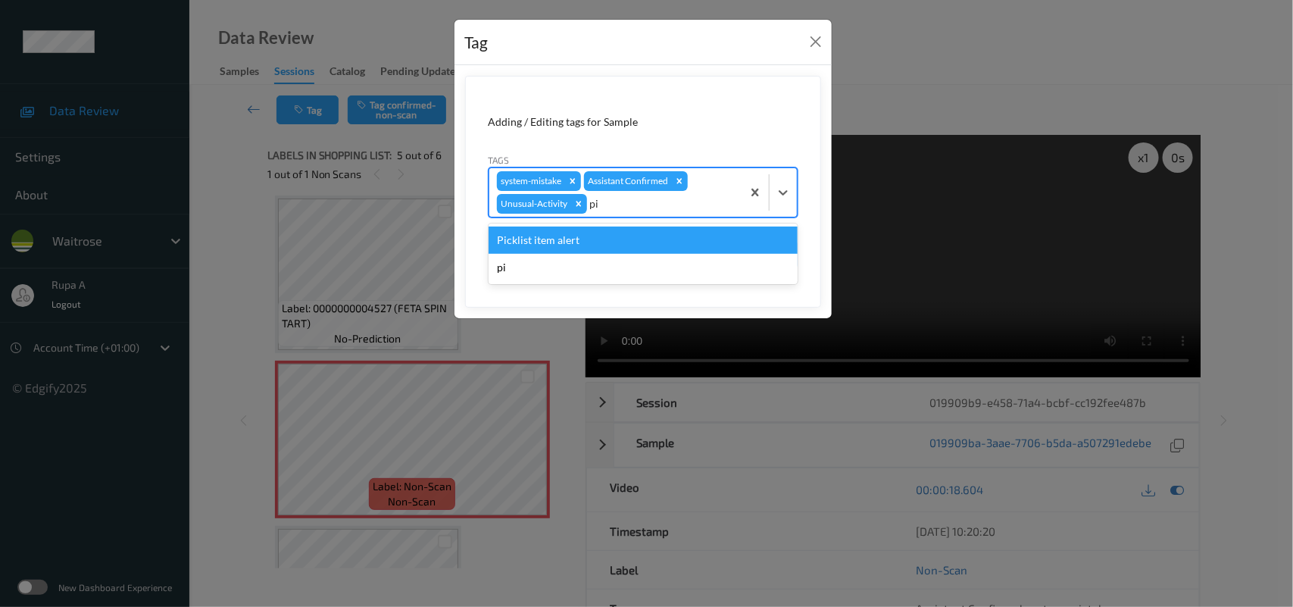
click at [633, 236] on div "Picklist item alert" at bounding box center [643, 239] width 309 height 27
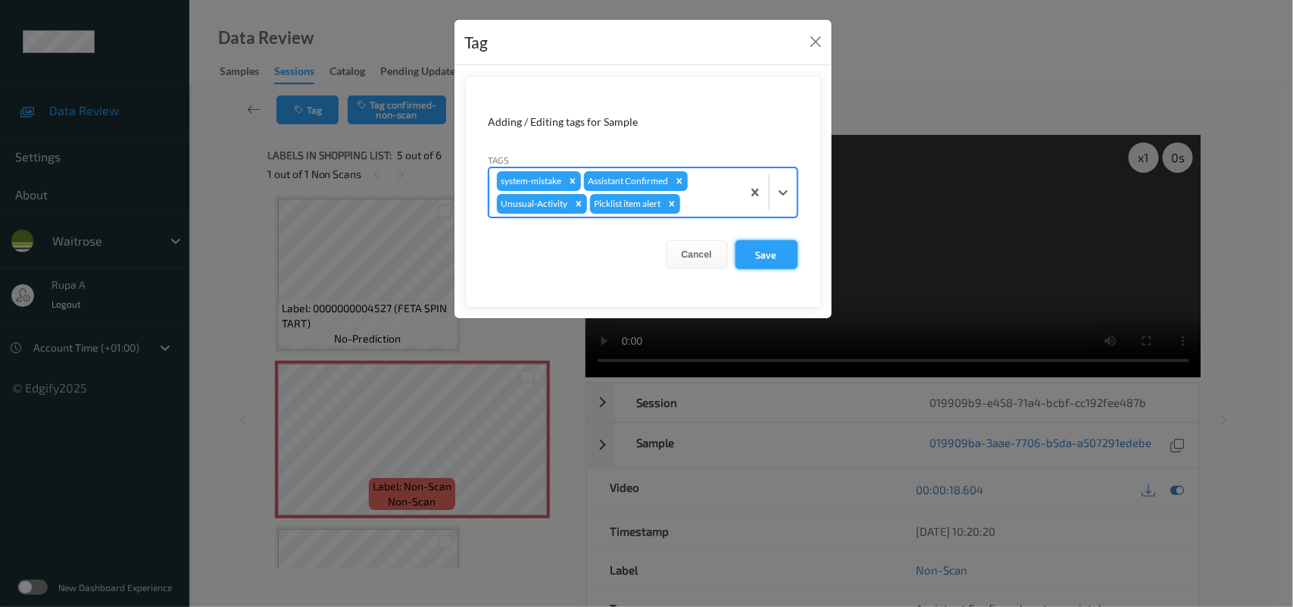
click at [761, 256] on button "Save" at bounding box center [767, 254] width 62 height 29
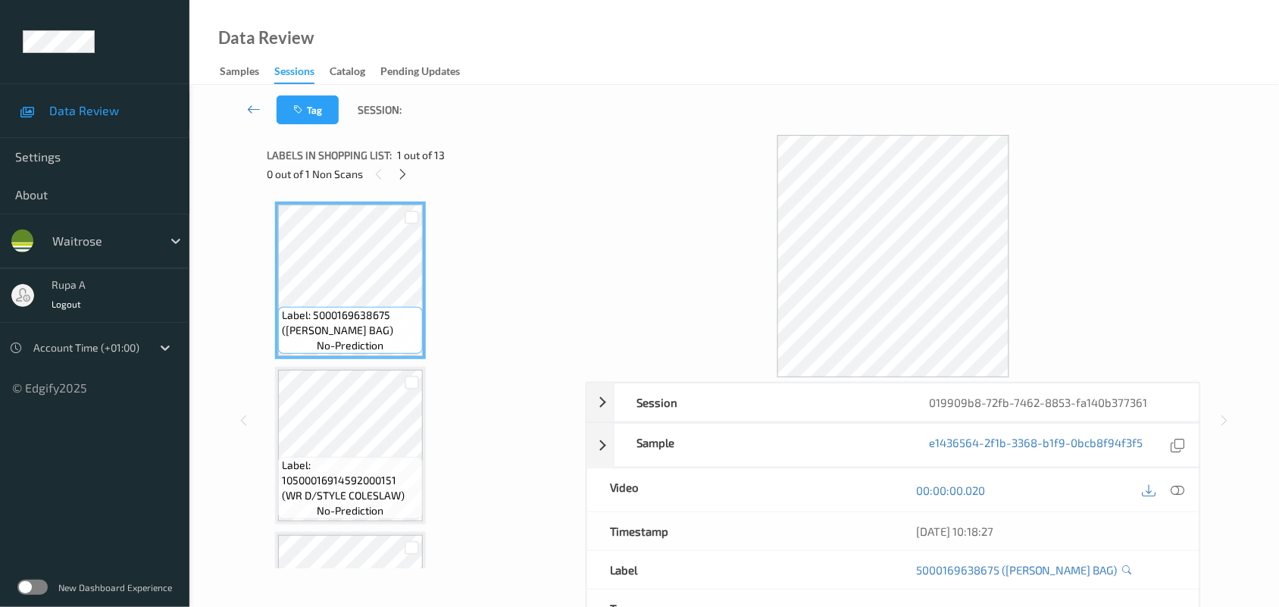
click at [461, 180] on div "0 out of 1 Non Scans" at bounding box center [421, 173] width 308 height 19
click at [407, 174] on icon at bounding box center [402, 174] width 13 height 14
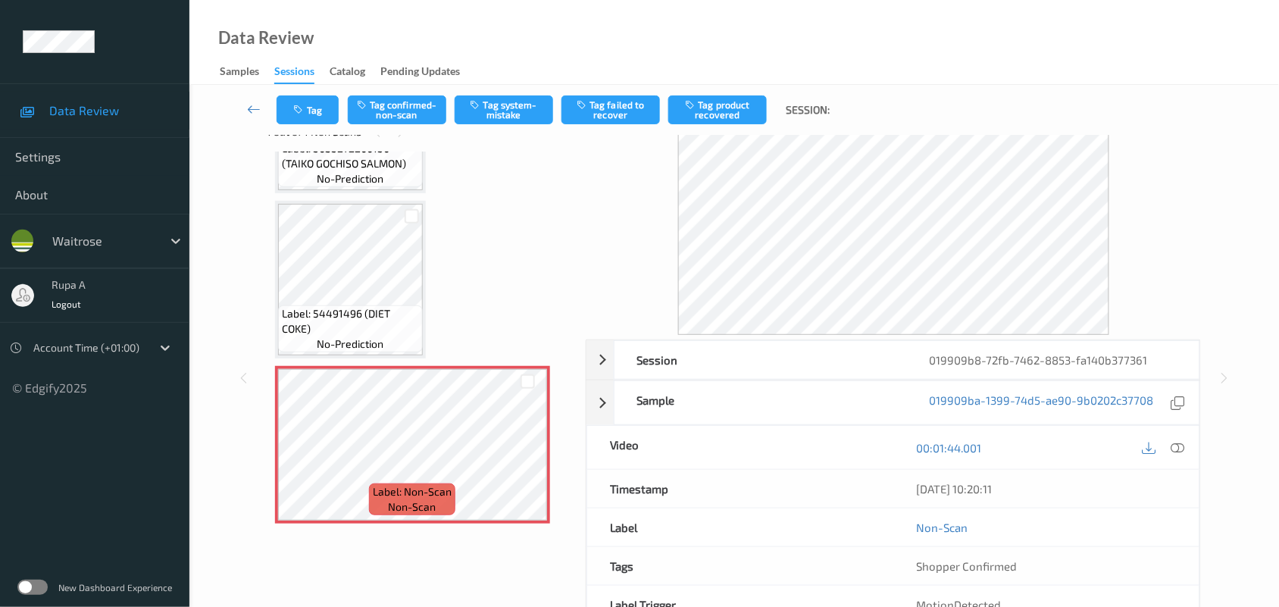
scroll to position [95, 0]
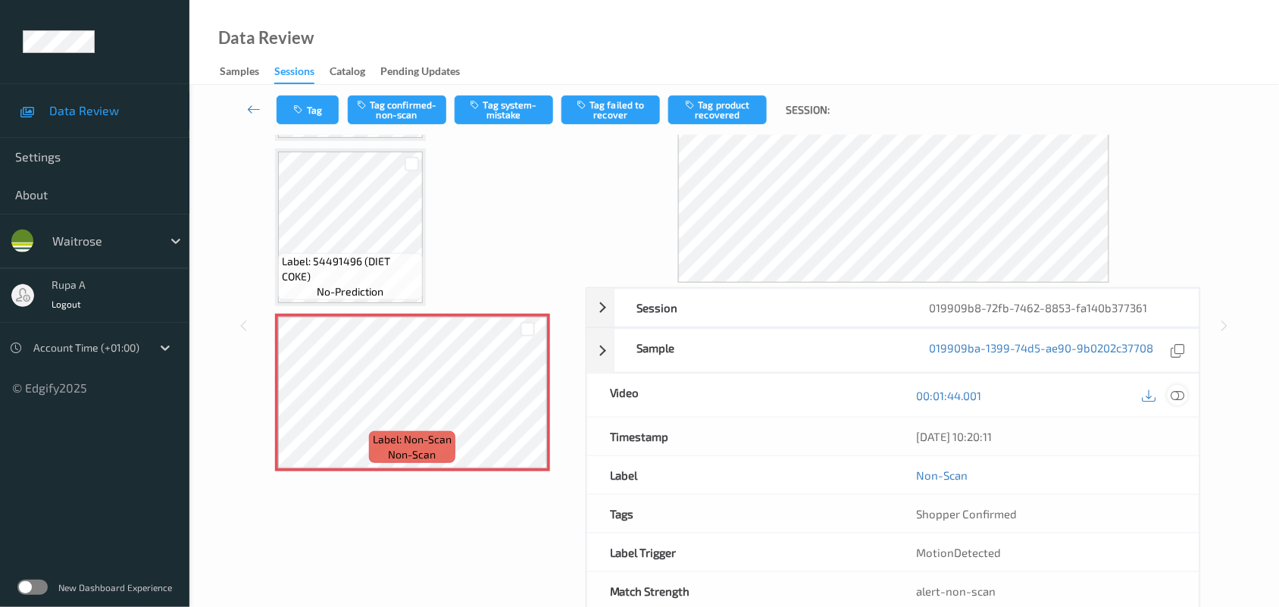
click at [1173, 399] on icon at bounding box center [1178, 395] width 14 height 14
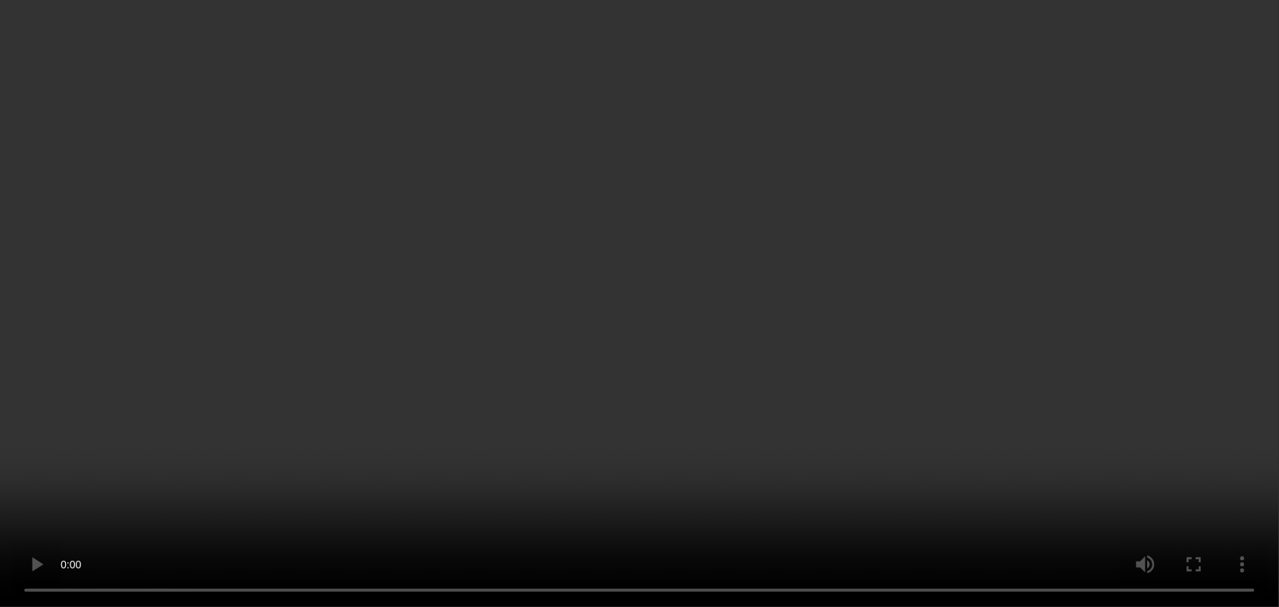
scroll to position [1655, 0]
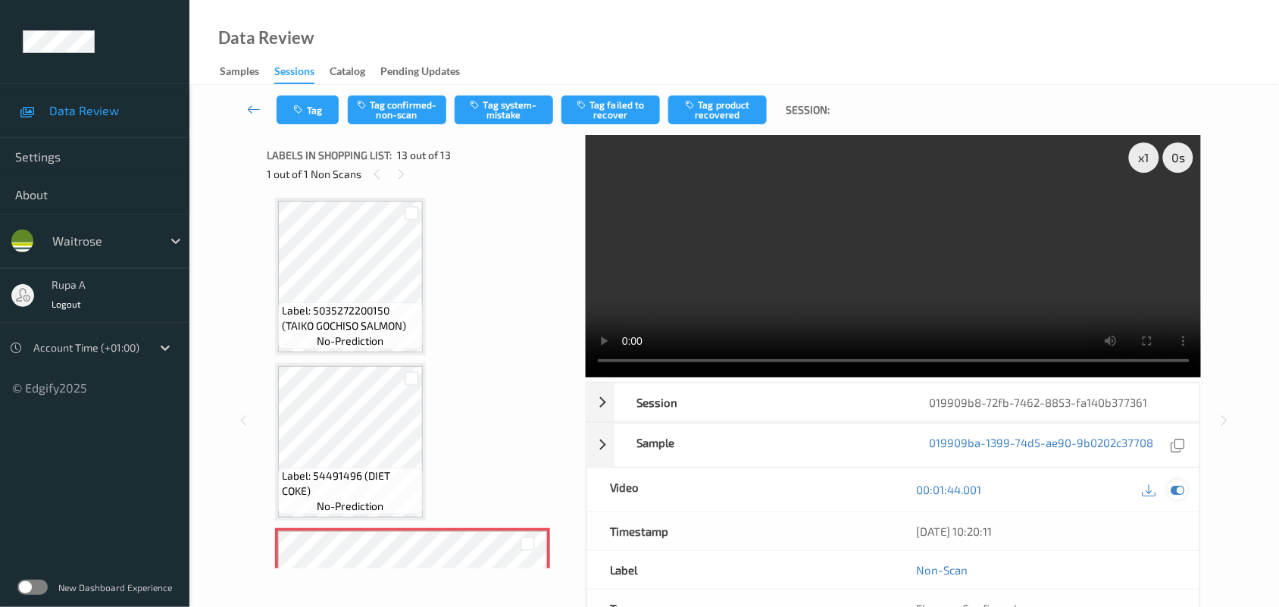
click at [1179, 485] on icon at bounding box center [1178, 490] width 14 height 14
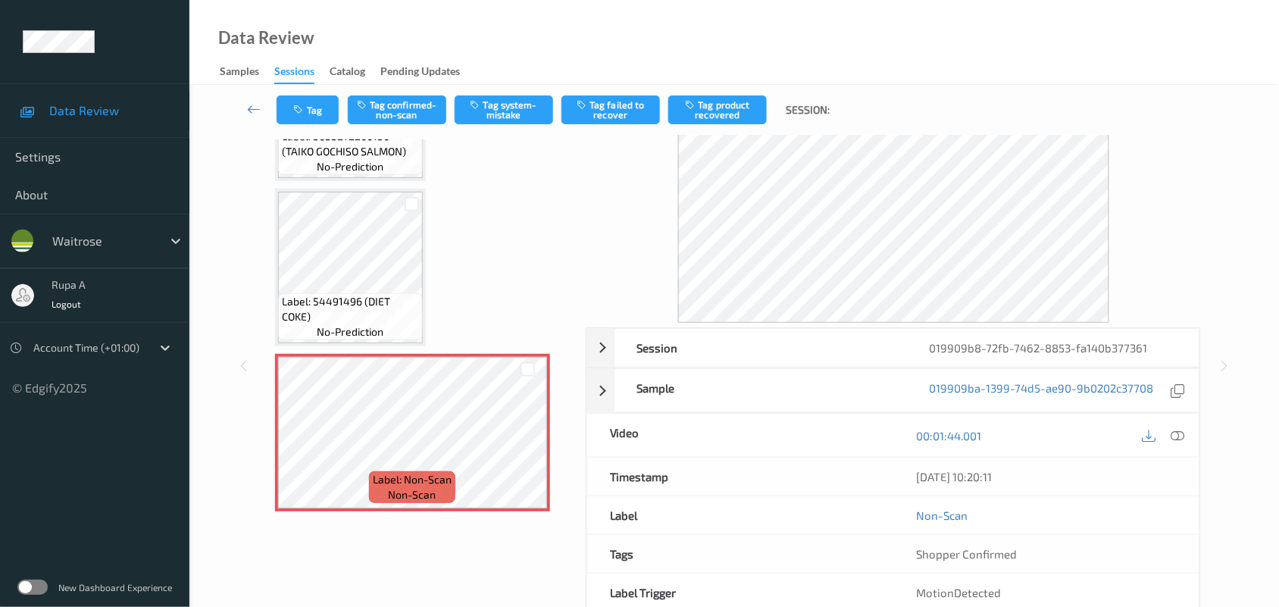
scroll to position [133, 0]
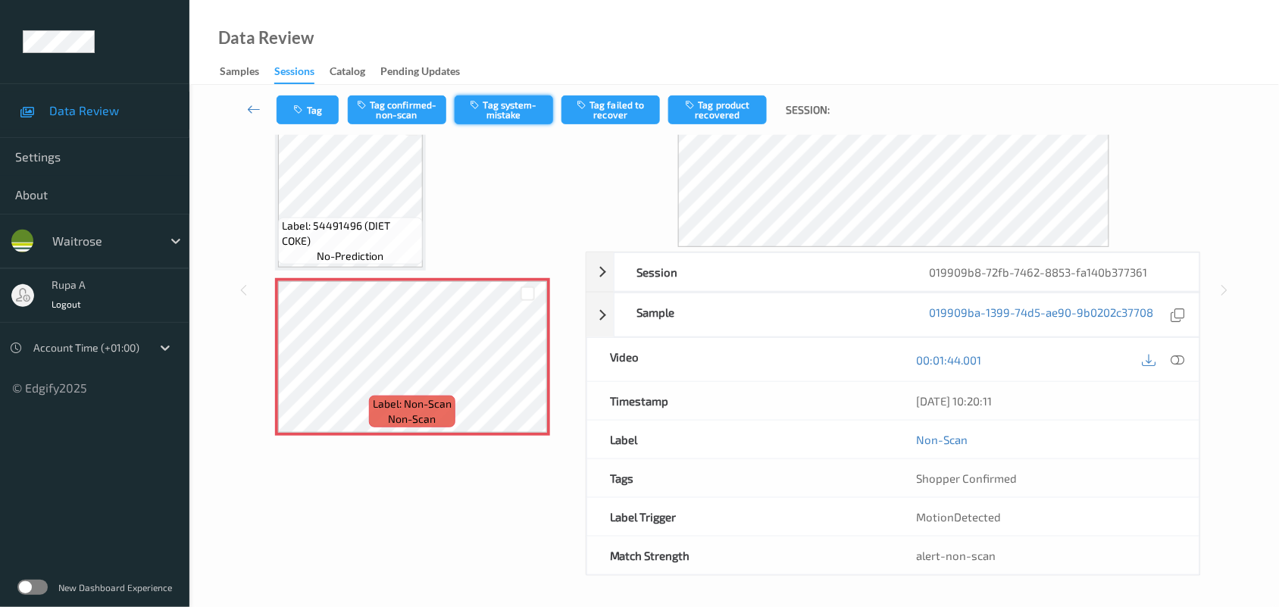
click at [504, 106] on button "Tag system-mistake" at bounding box center [504, 109] width 98 height 29
click at [323, 95] on button "Tag" at bounding box center [307, 109] width 62 height 29
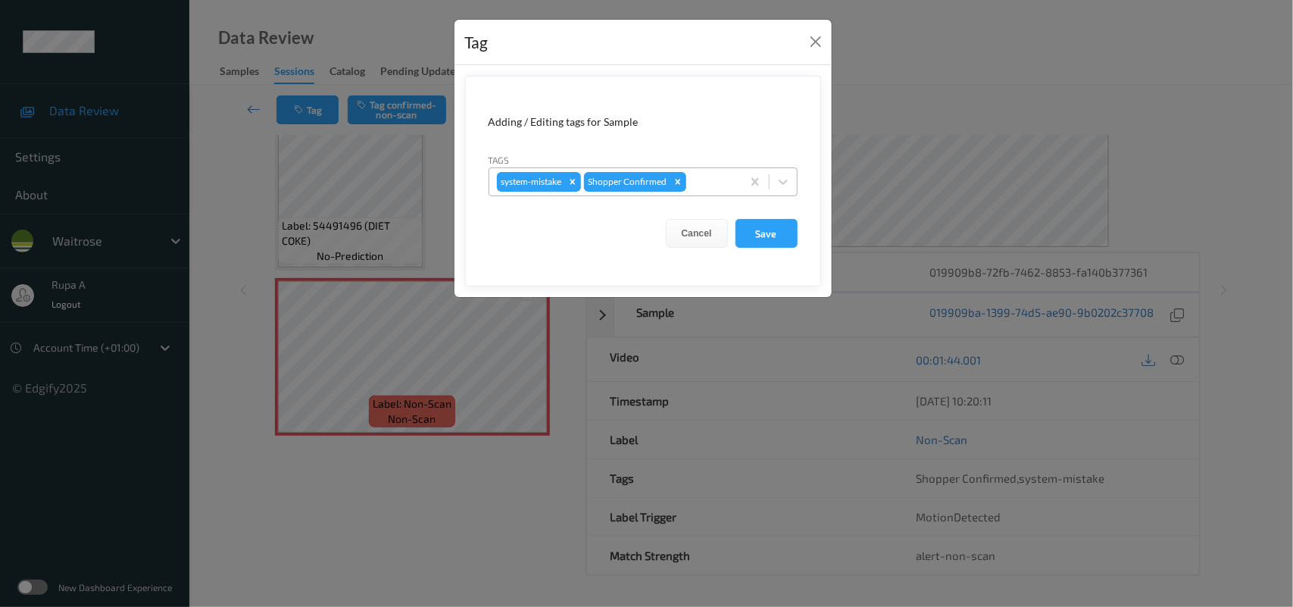
click at [701, 180] on div at bounding box center [711, 182] width 45 height 18
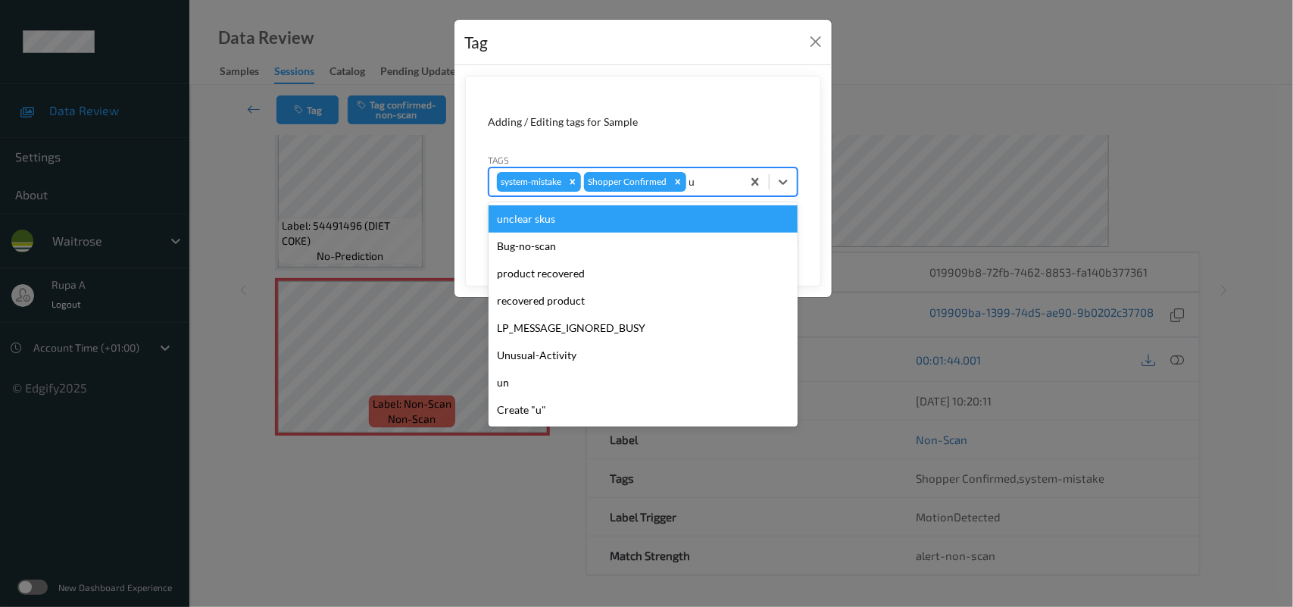
type input "un"
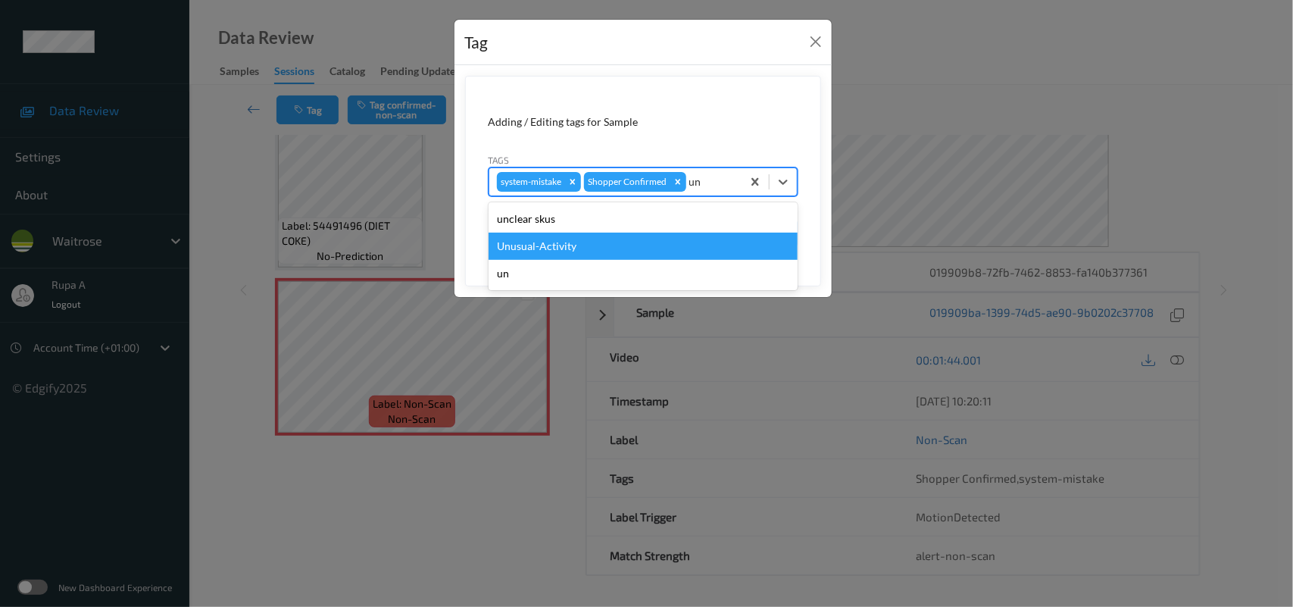
click at [562, 248] on div "Unusual-Activity" at bounding box center [643, 246] width 309 height 27
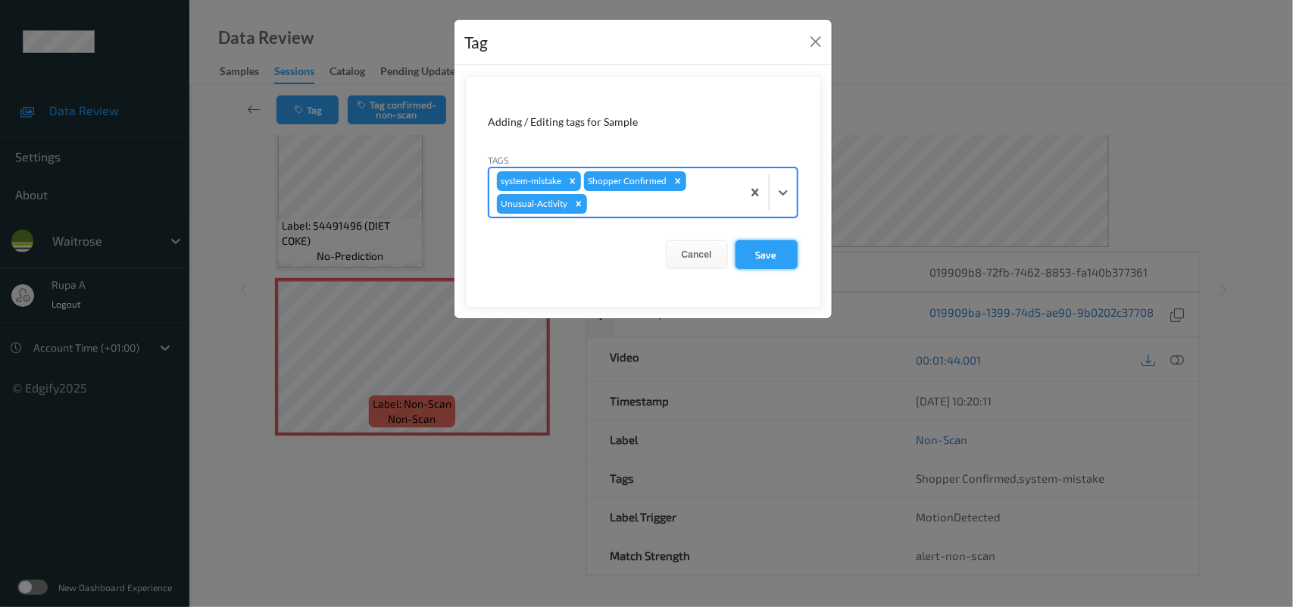
click at [761, 261] on button "Save" at bounding box center [767, 254] width 62 height 29
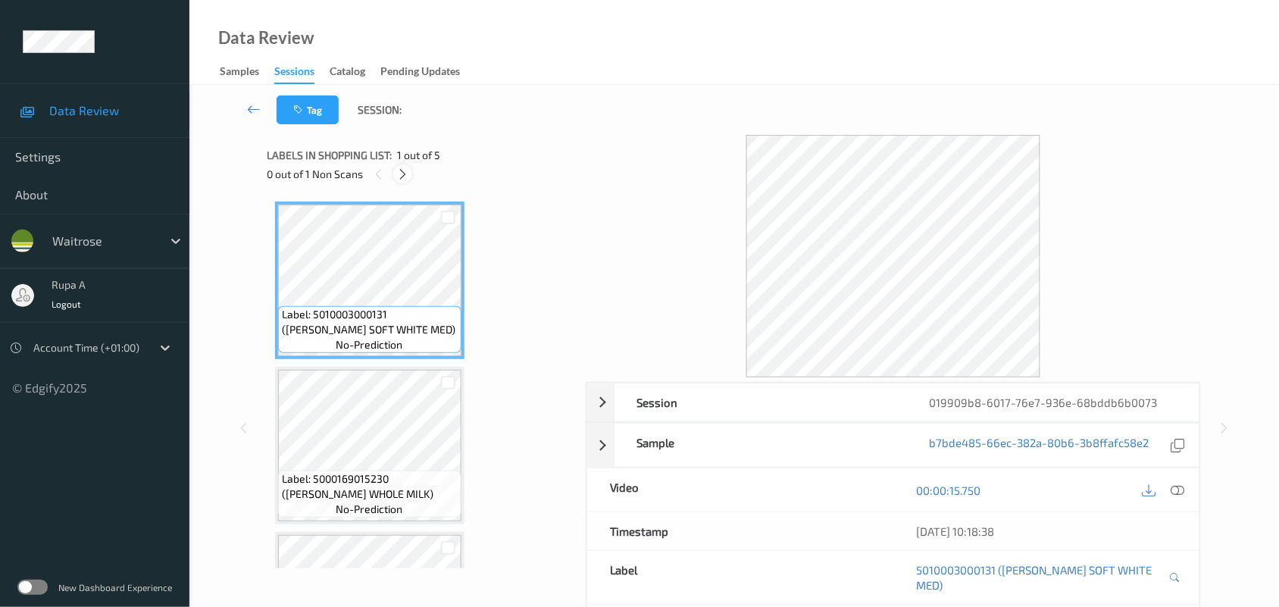
click at [407, 172] on icon at bounding box center [402, 174] width 13 height 14
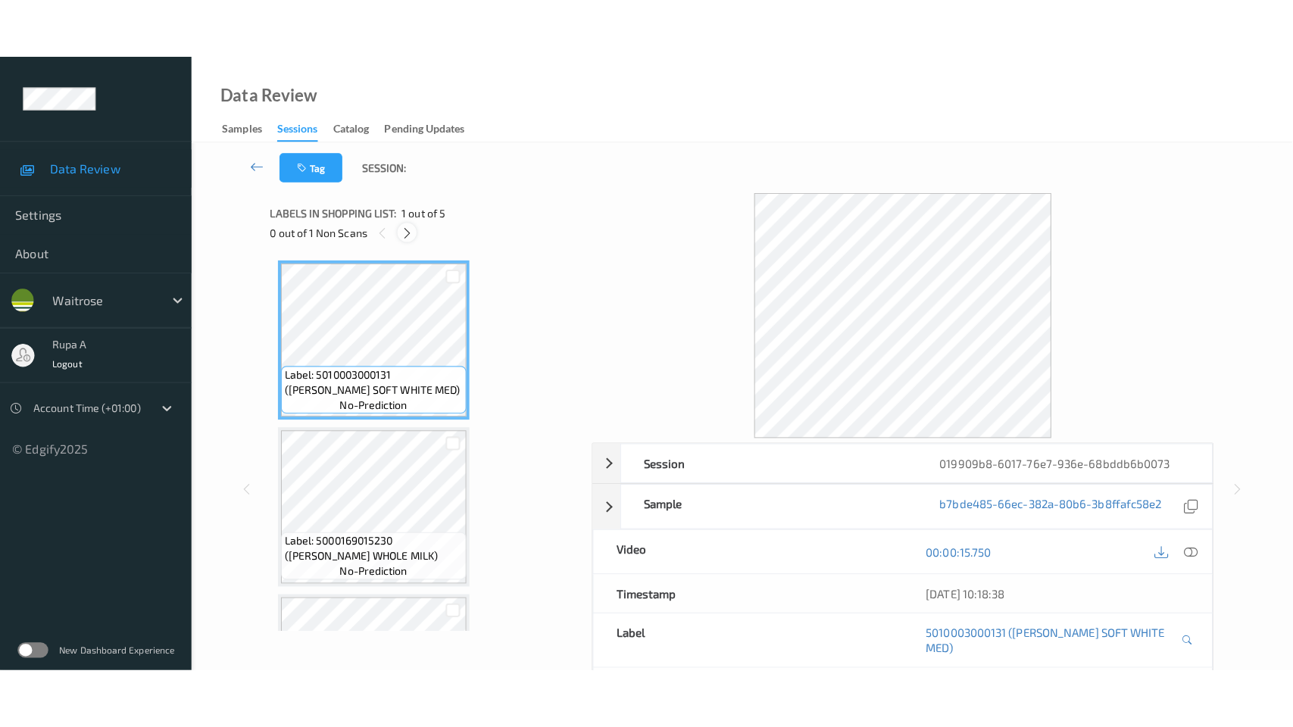
scroll to position [457, 0]
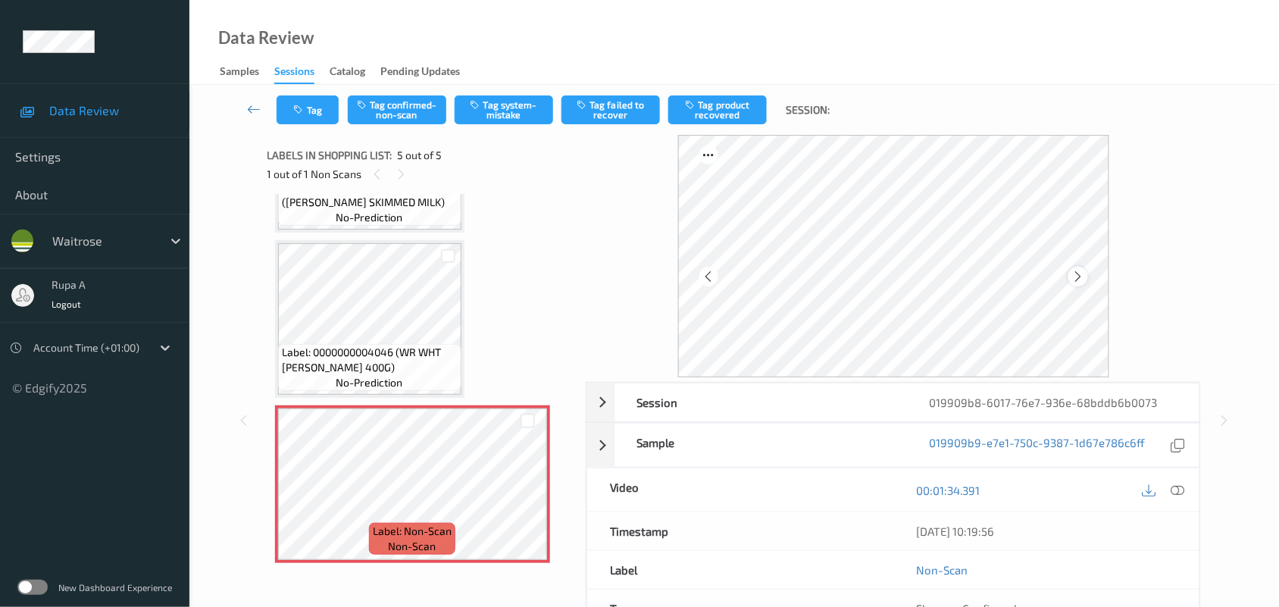
click at [1087, 273] on div at bounding box center [1077, 276] width 19 height 19
click at [1175, 490] on icon at bounding box center [1178, 490] width 14 height 14
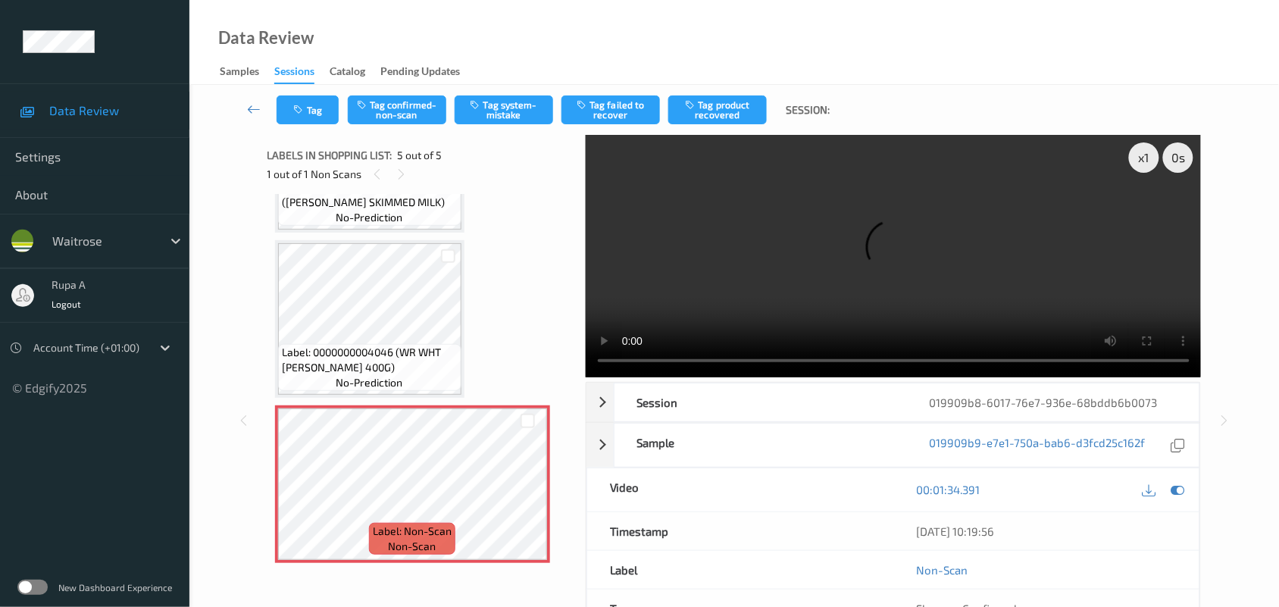
scroll to position [337, 0]
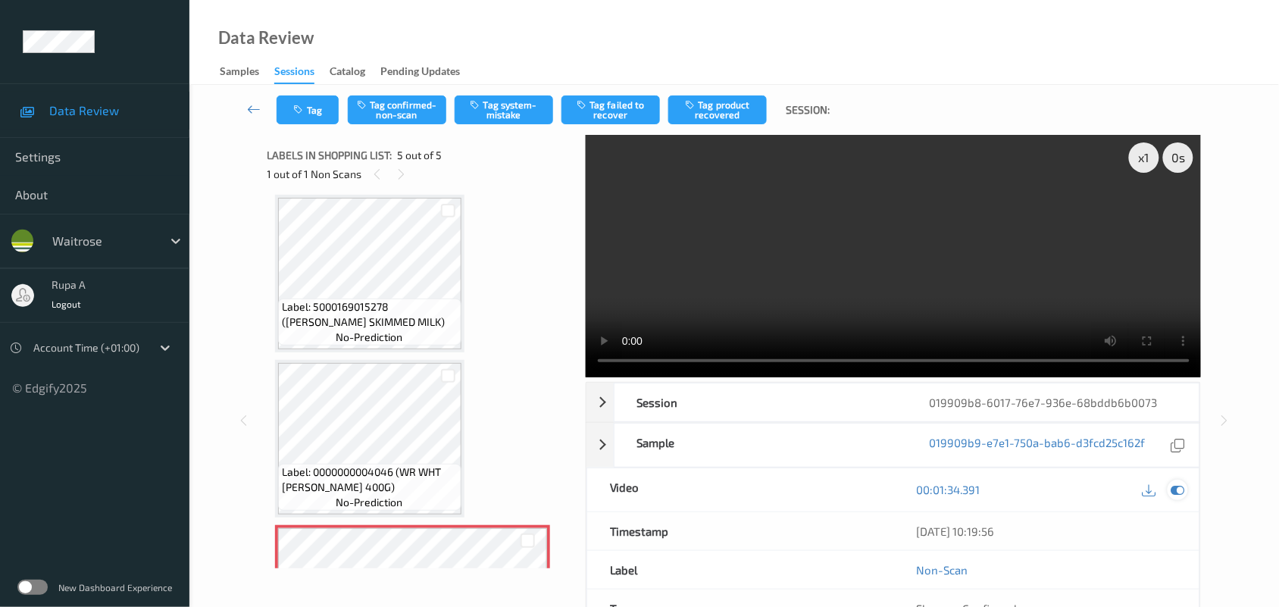
click at [1180, 486] on icon at bounding box center [1178, 490] width 14 height 14
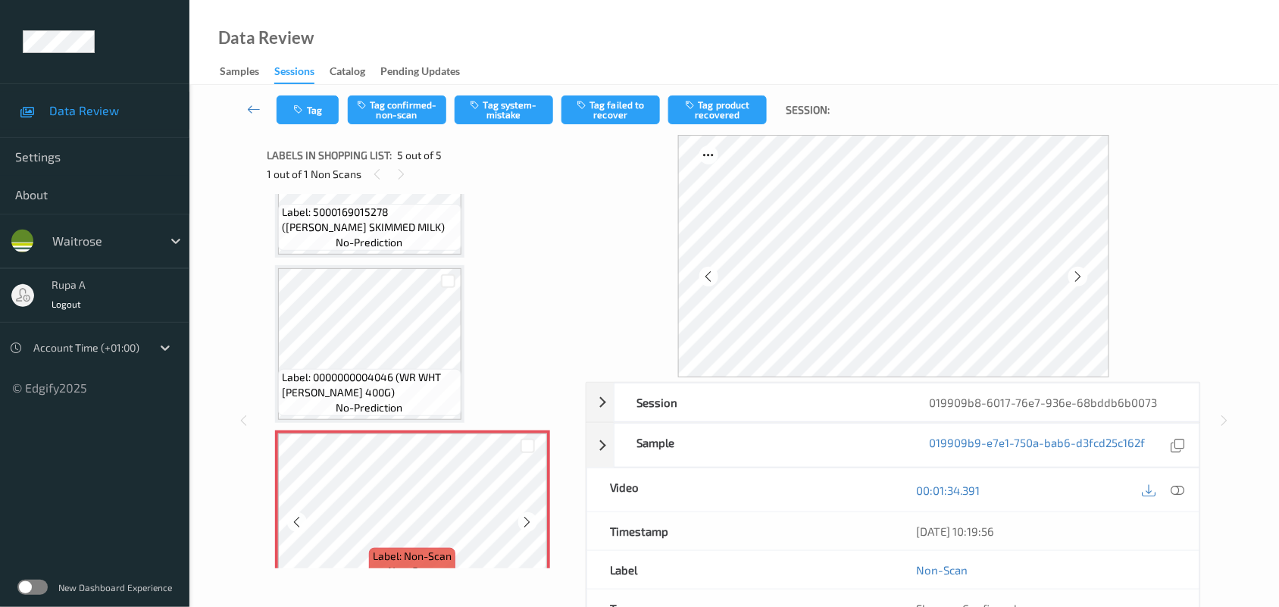
scroll to position [457, 0]
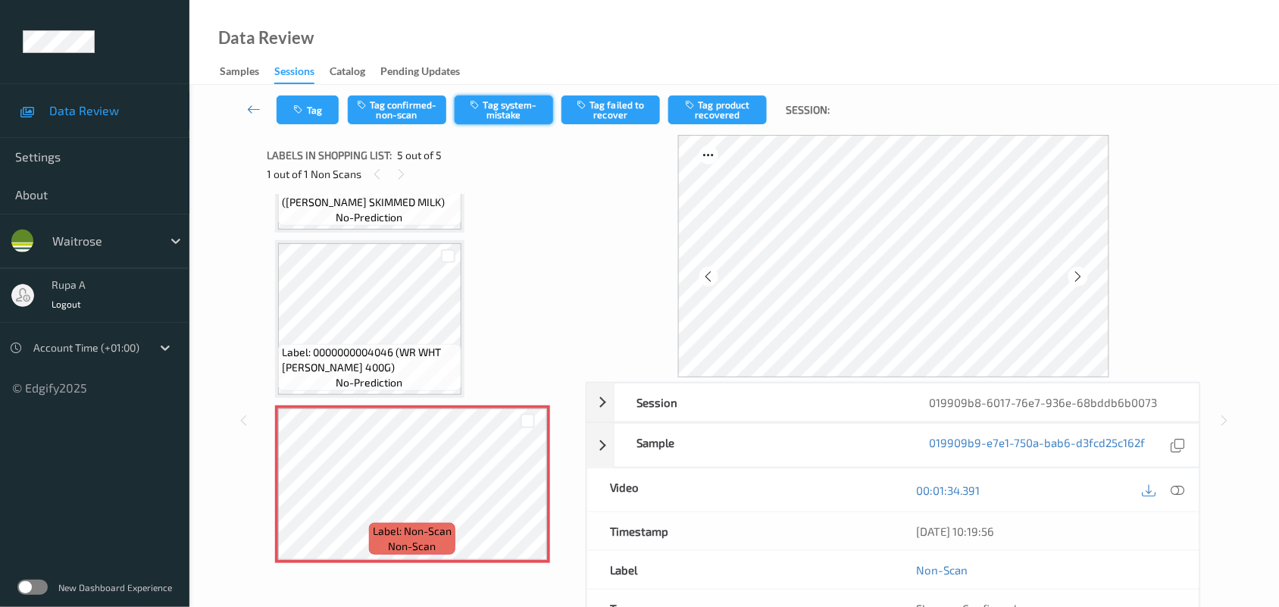
click at [530, 107] on button "Tag system-mistake" at bounding box center [504, 109] width 98 height 29
click at [301, 114] on icon "button" at bounding box center [300, 110] width 13 height 11
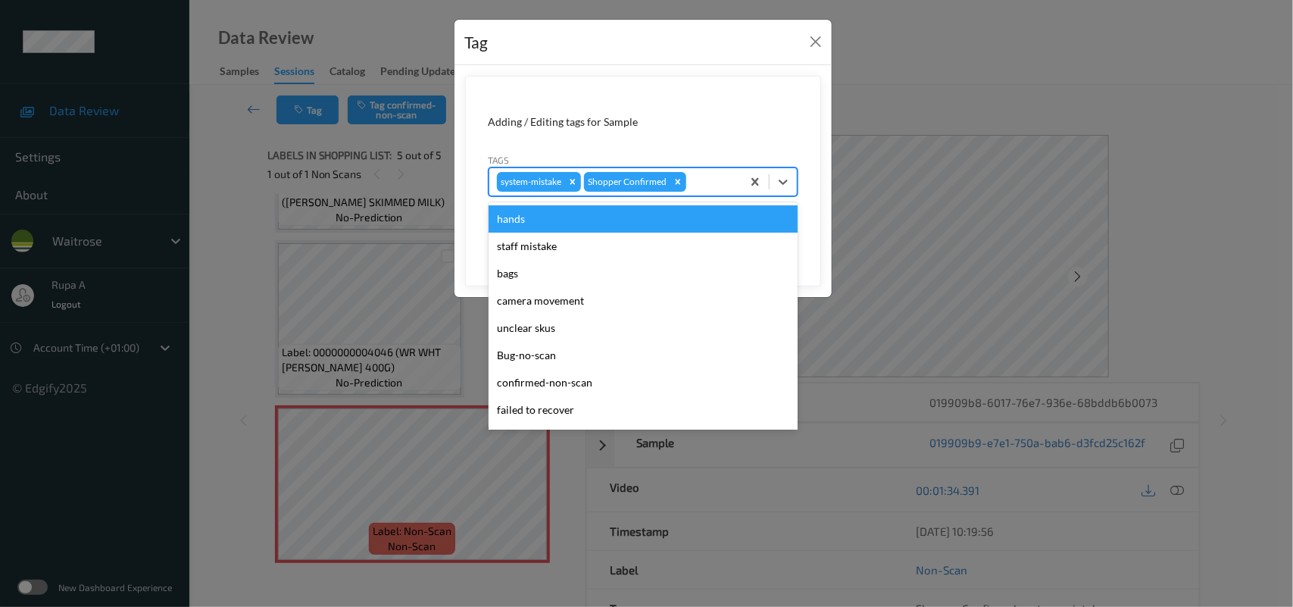
click at [718, 189] on div at bounding box center [711, 182] width 45 height 18
type input "un"
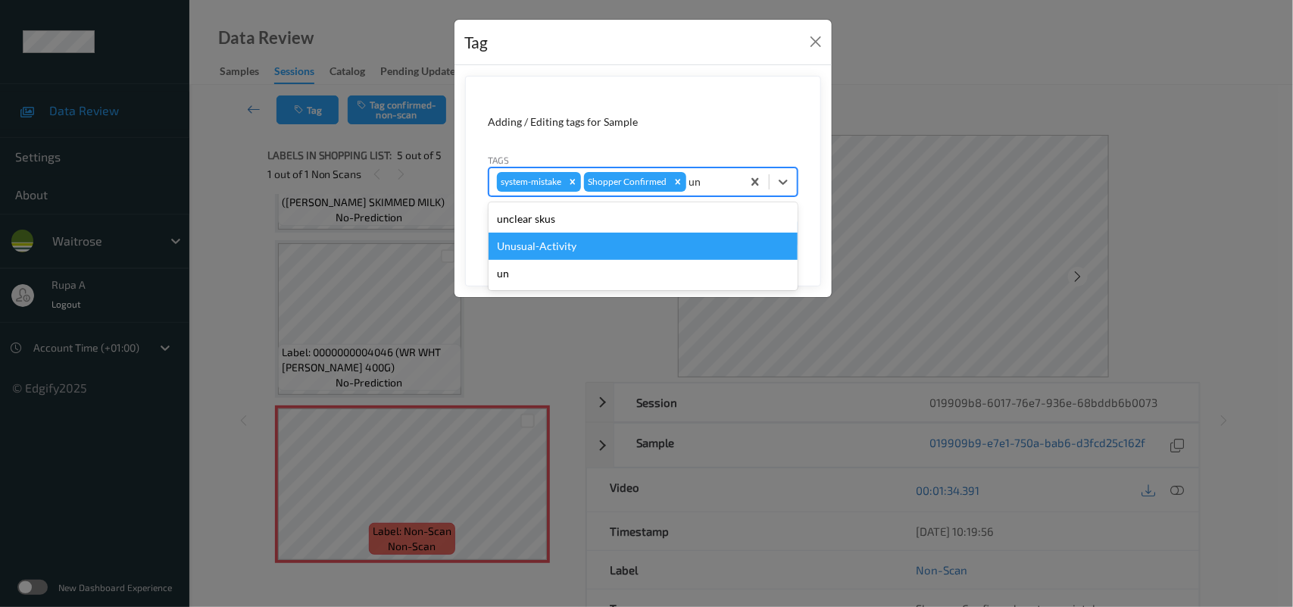
click at [614, 247] on div "Unusual-Activity" at bounding box center [643, 246] width 309 height 27
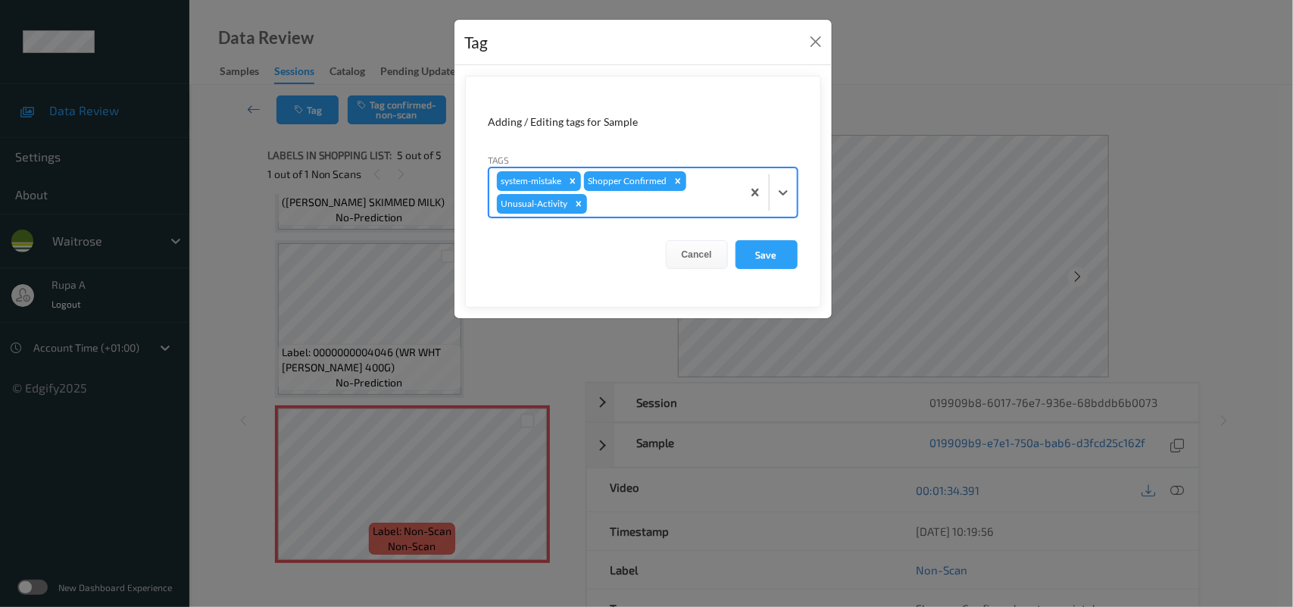
click at [634, 209] on div at bounding box center [662, 204] width 144 height 18
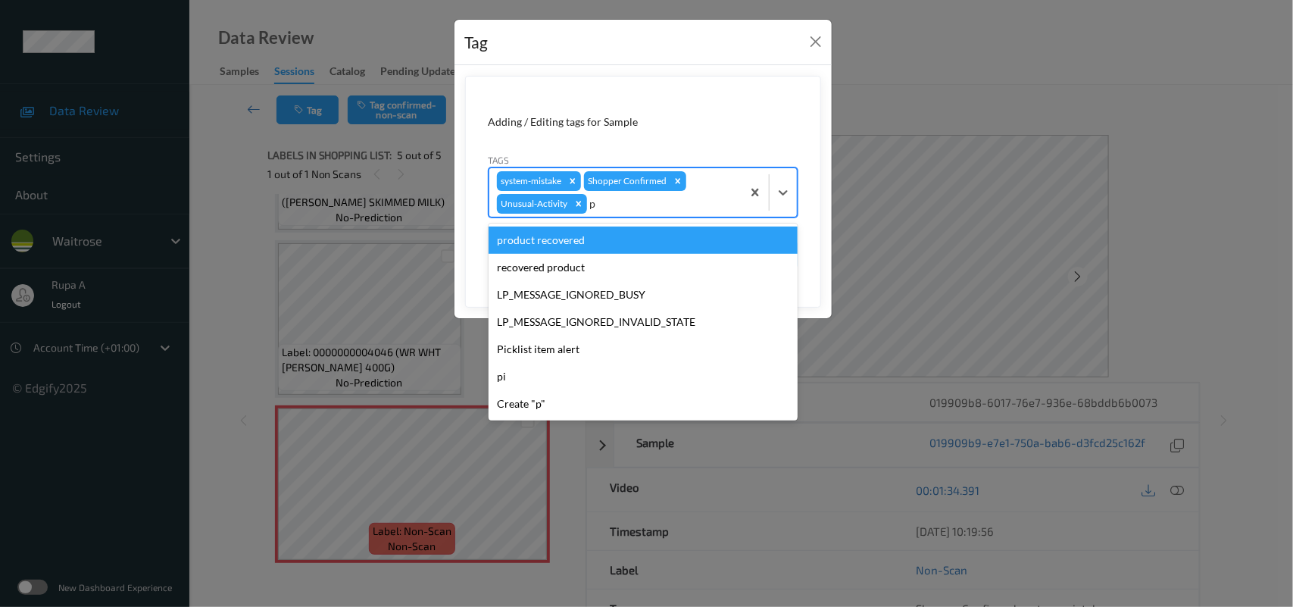
type input "pi"
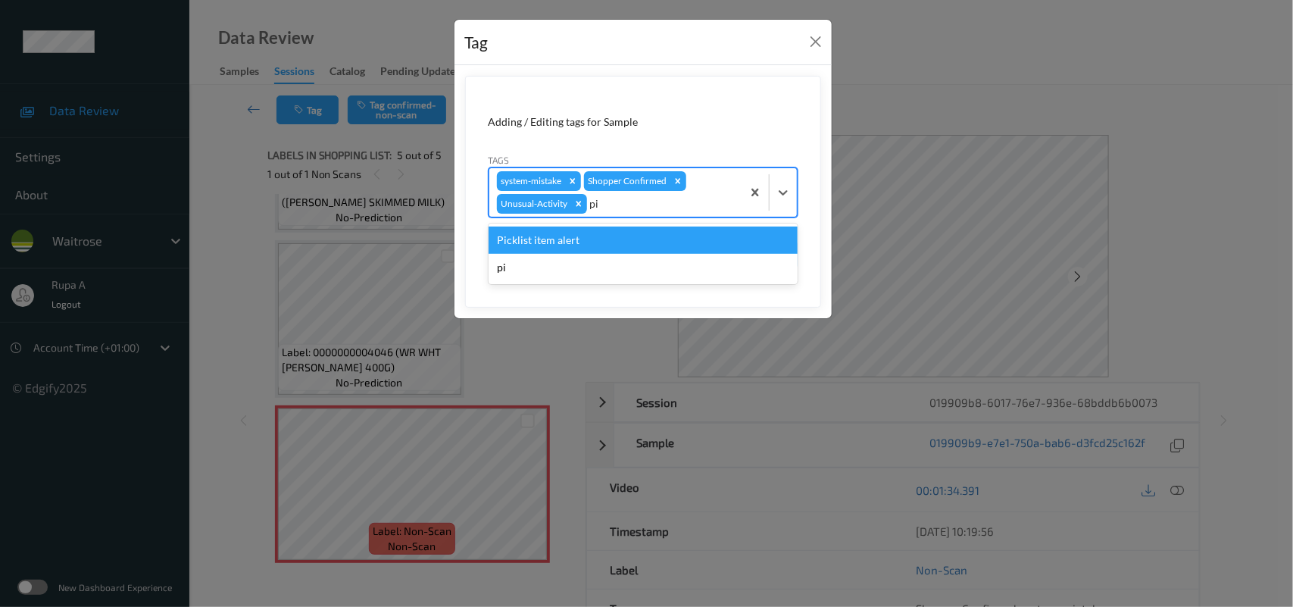
click at [615, 232] on div "Picklist item alert" at bounding box center [643, 239] width 309 height 27
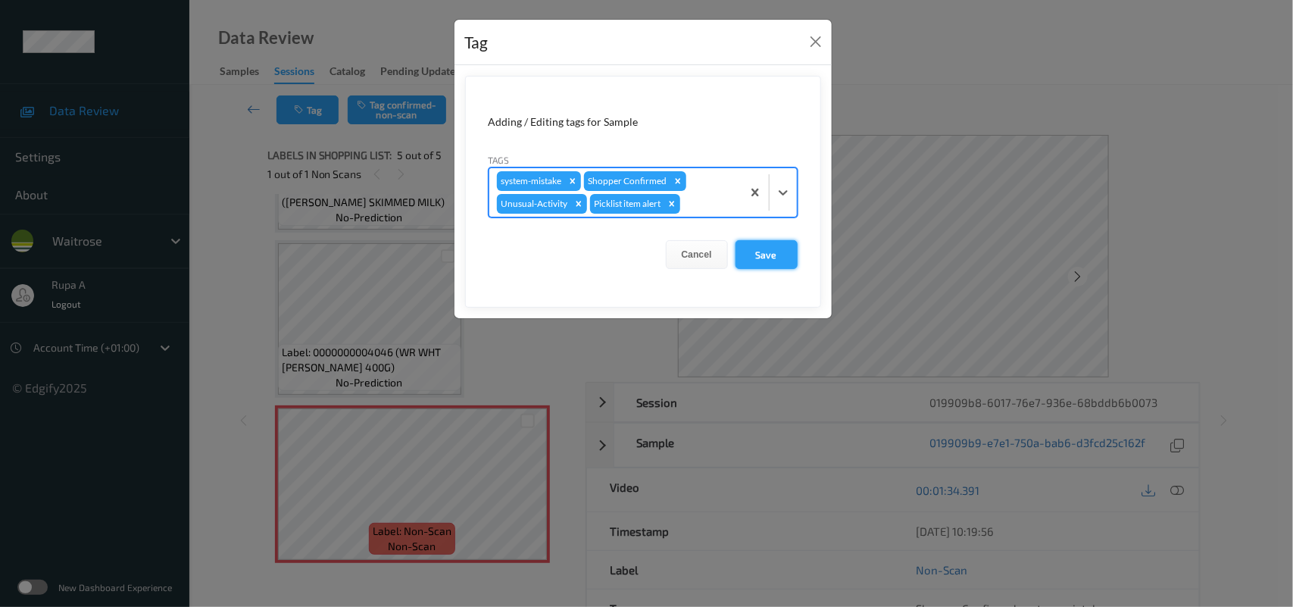
click at [741, 264] on button "Save" at bounding box center [767, 254] width 62 height 29
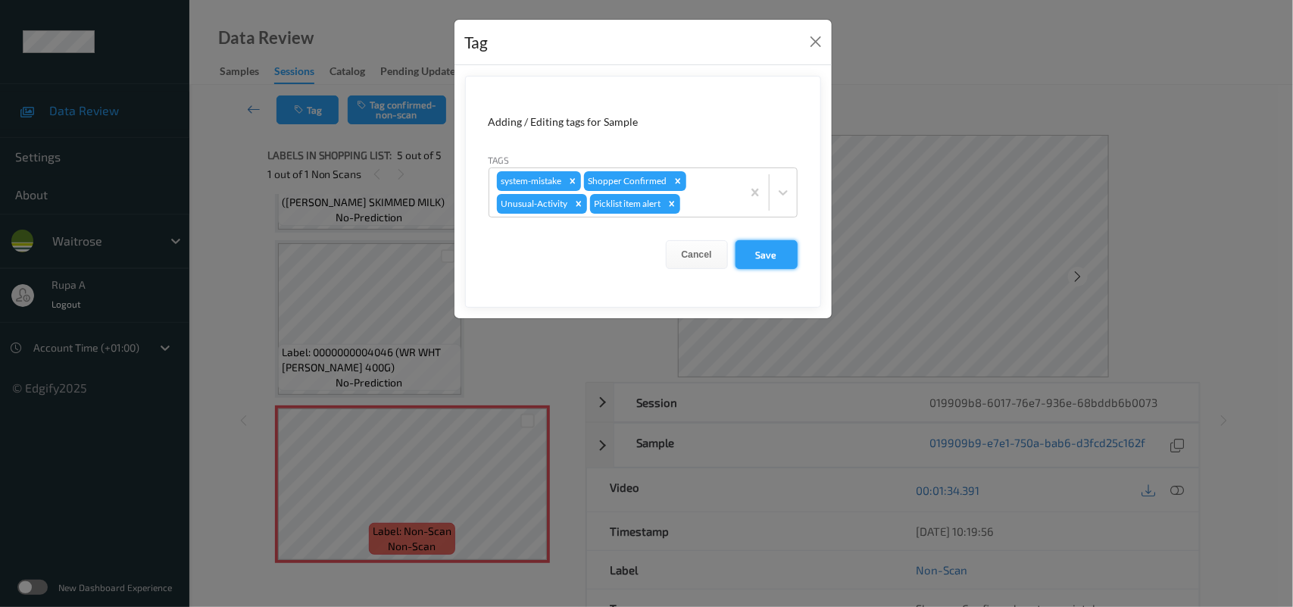
click at [782, 258] on button "Save" at bounding box center [767, 254] width 62 height 29
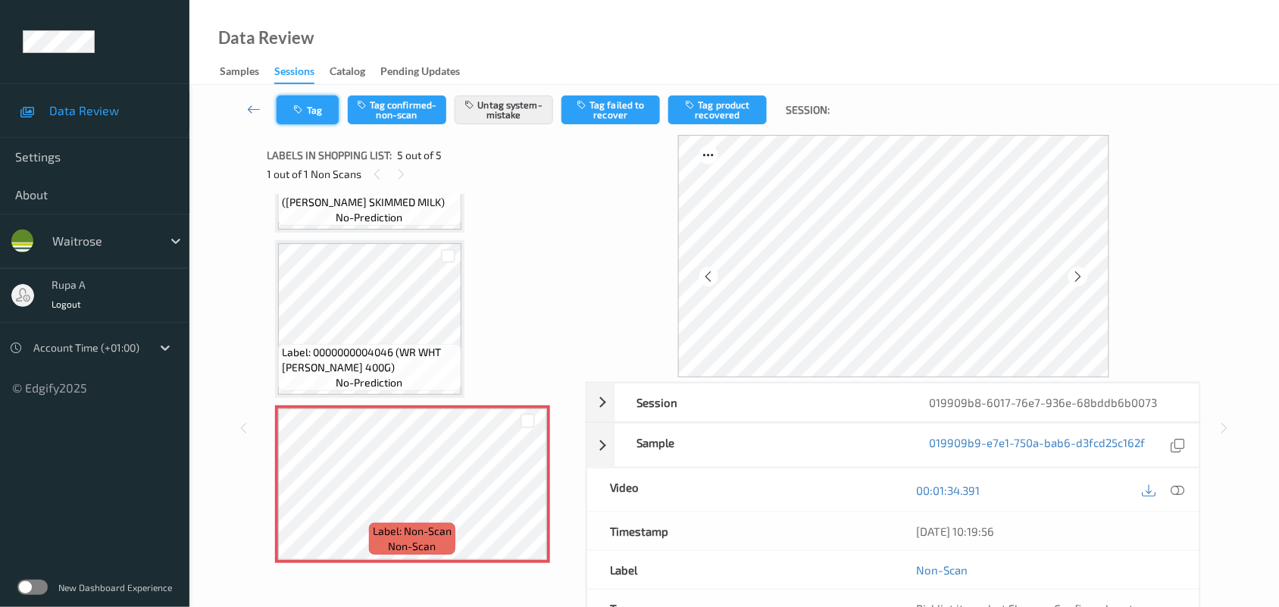
click at [318, 108] on button "Tag" at bounding box center [307, 109] width 62 height 29
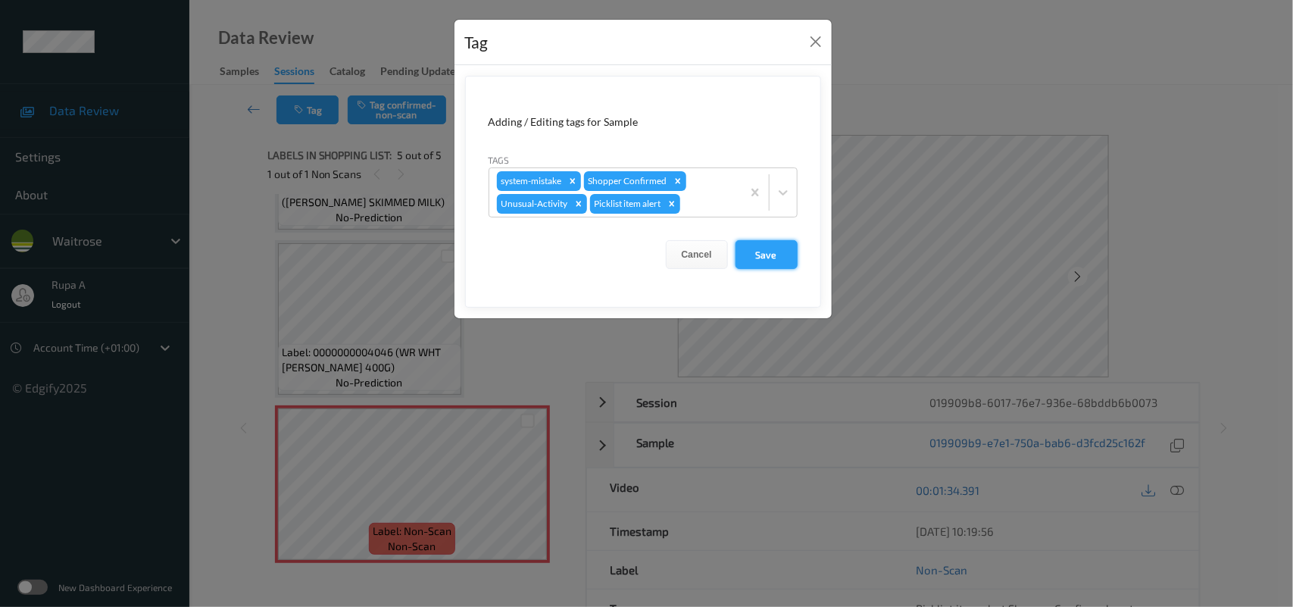
click at [769, 248] on button "Save" at bounding box center [767, 254] width 62 height 29
